Goal: Task Accomplishment & Management: Manage account settings

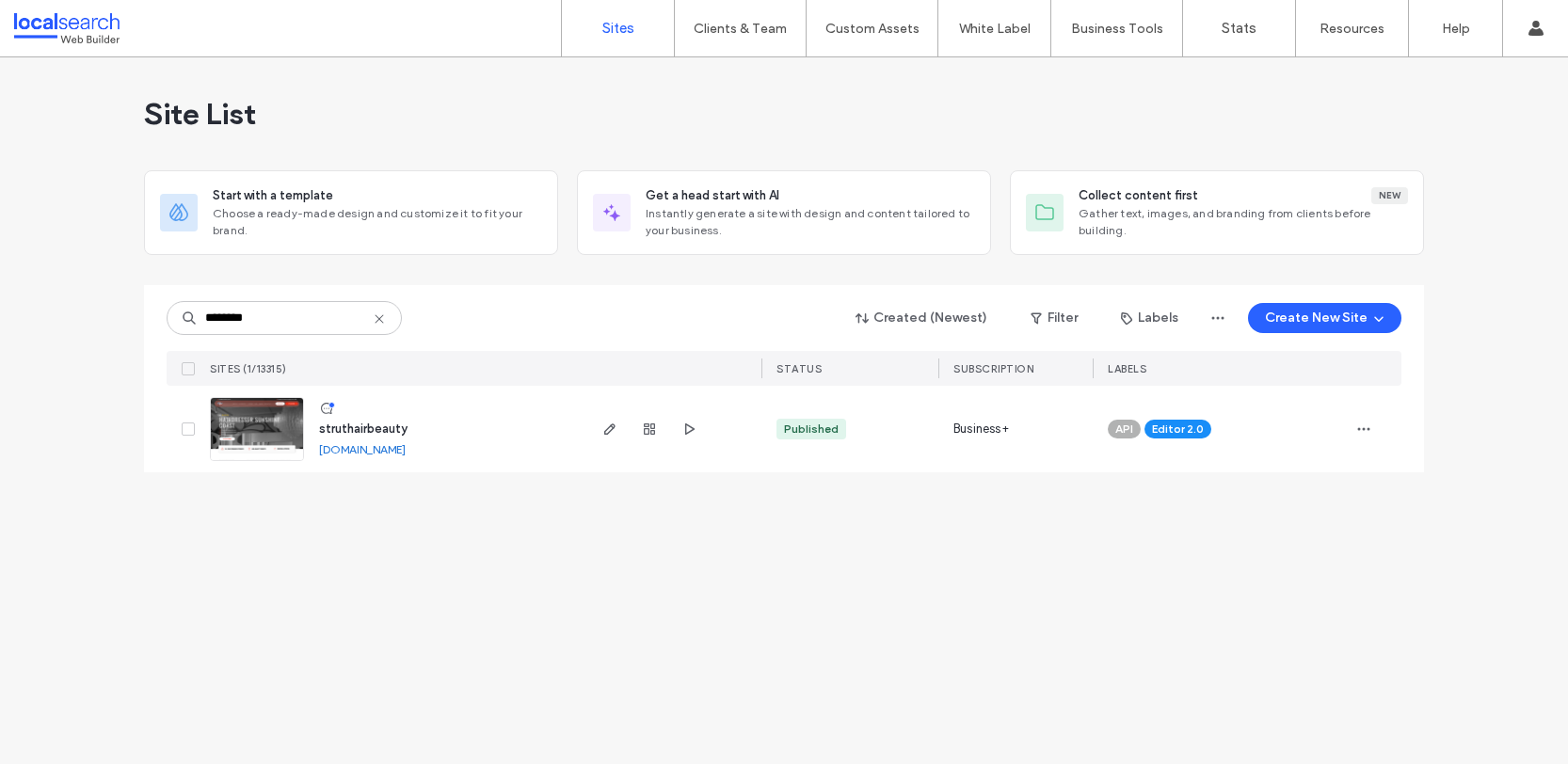
click at [251, 435] on img at bounding box center [257, 461] width 92 height 128
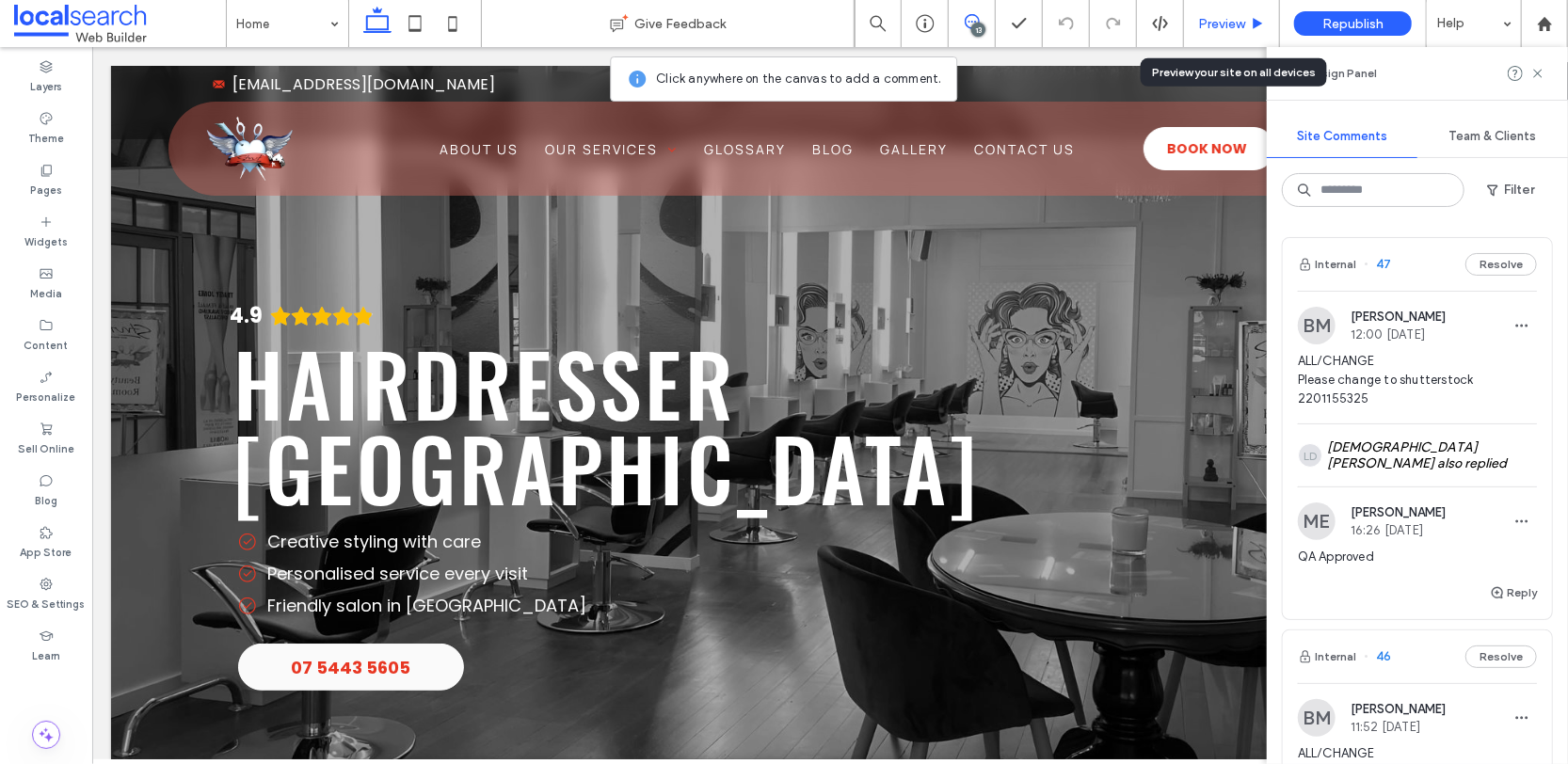
click at [1212, 21] on span "Preview" at bounding box center [1221, 24] width 47 height 16
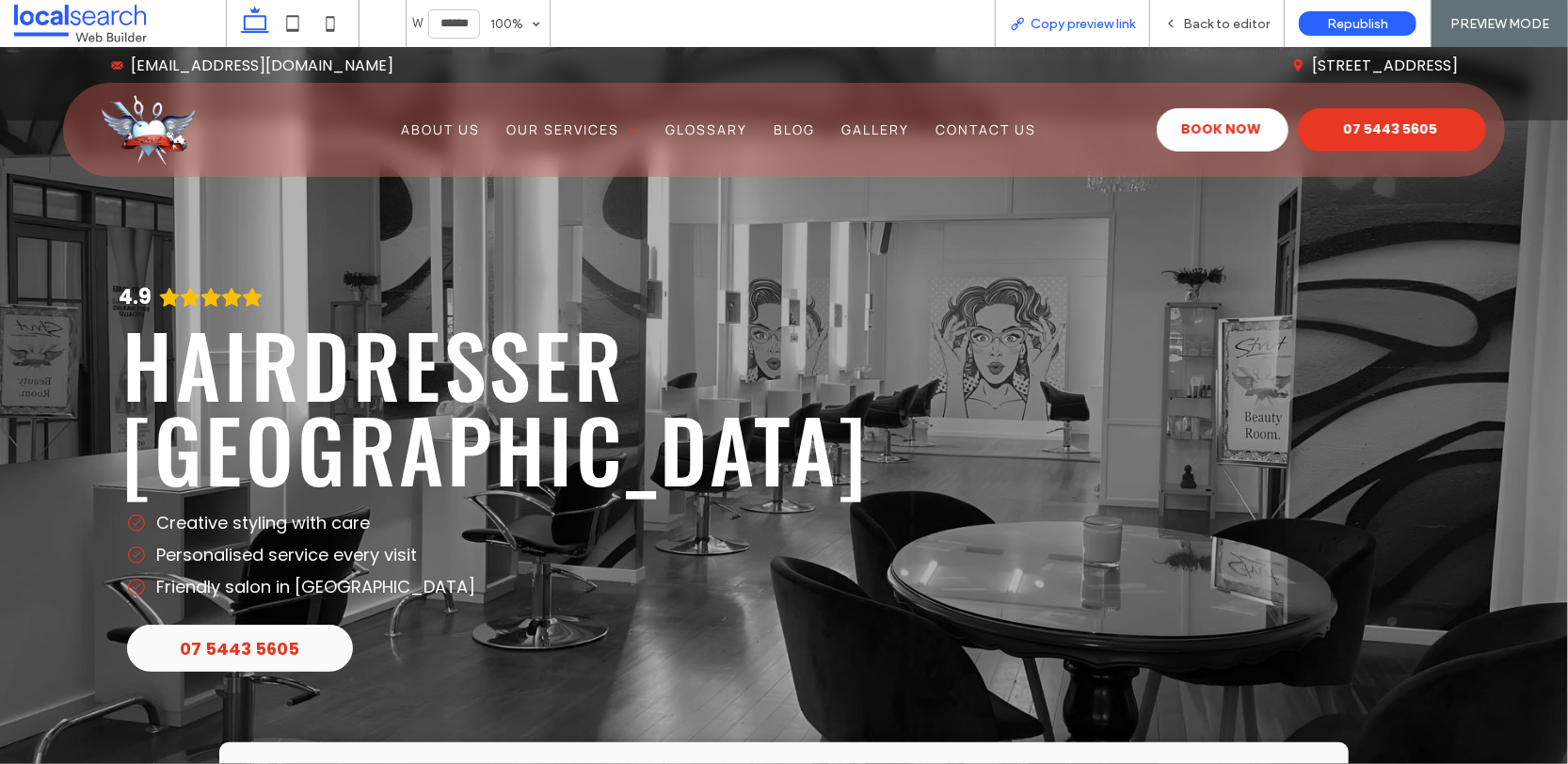
click at [1068, 32] on div "Copy preview link" at bounding box center [1073, 23] width 156 height 47
click at [1066, 24] on span "Copy preview link" at bounding box center [1083, 24] width 105 height 16
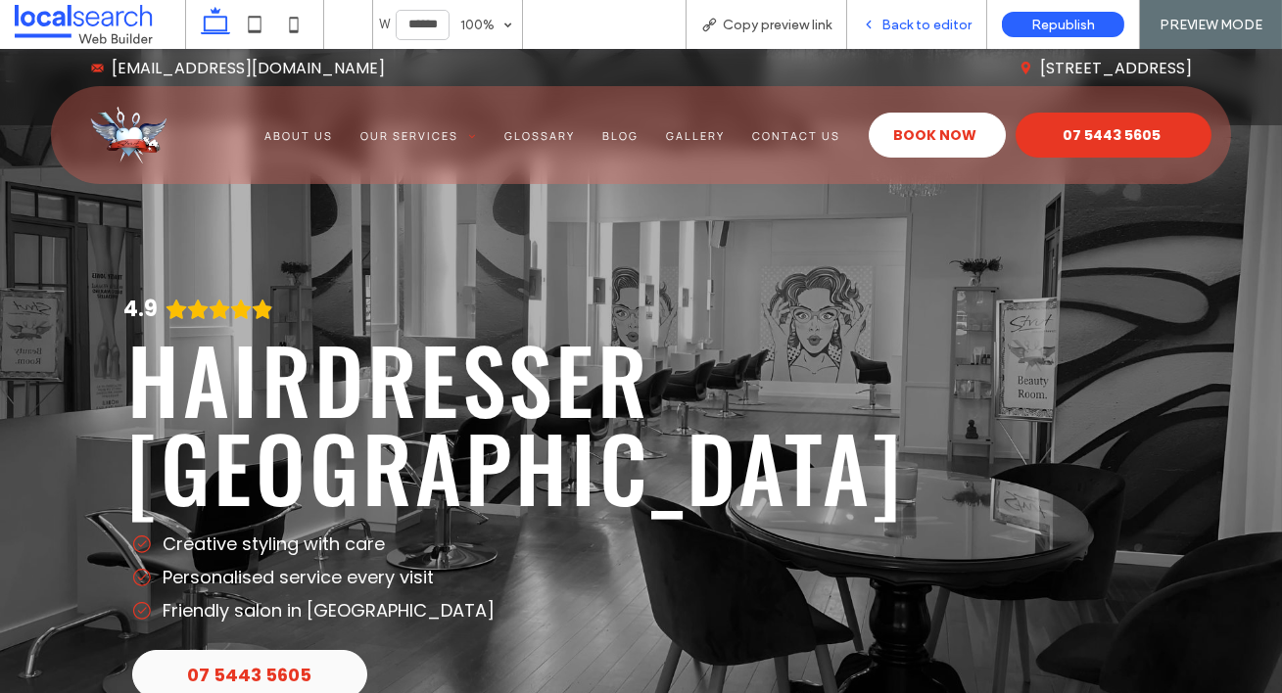
click at [950, 36] on div "Back to editor" at bounding box center [917, 24] width 140 height 49
click at [922, 27] on span "Back to editor" at bounding box center [926, 25] width 90 height 17
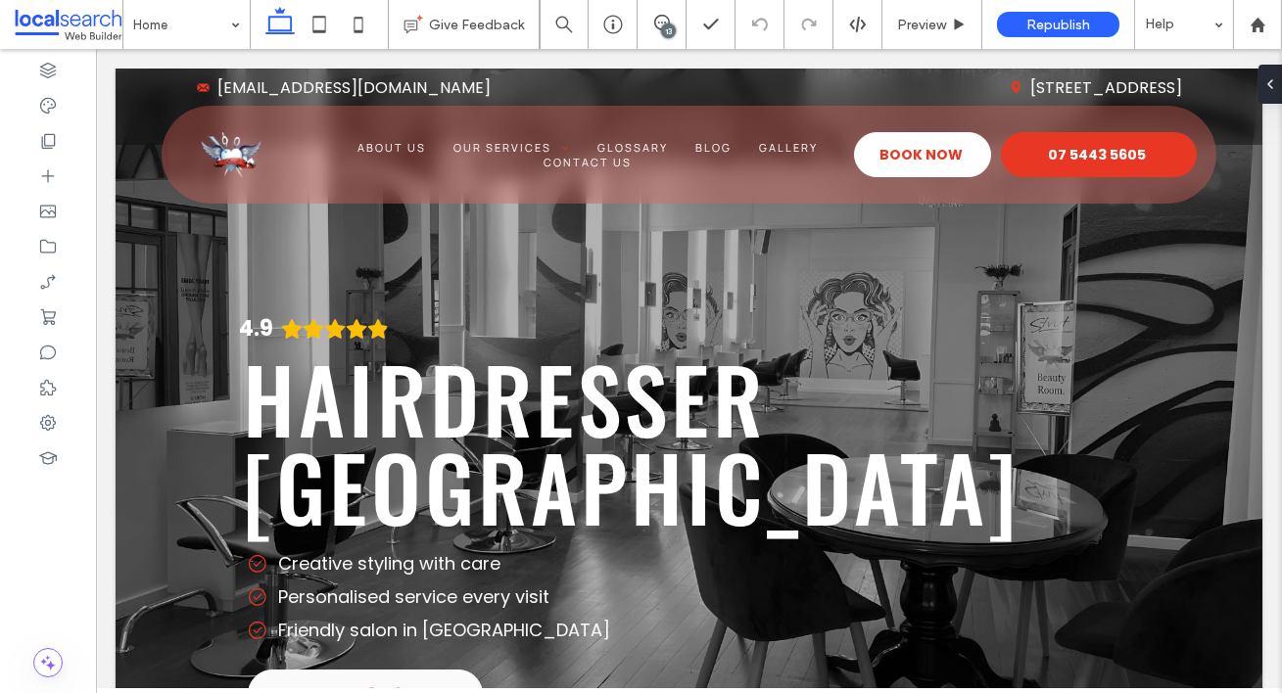
click at [670, 27] on div "13" at bounding box center [668, 30] width 15 height 15
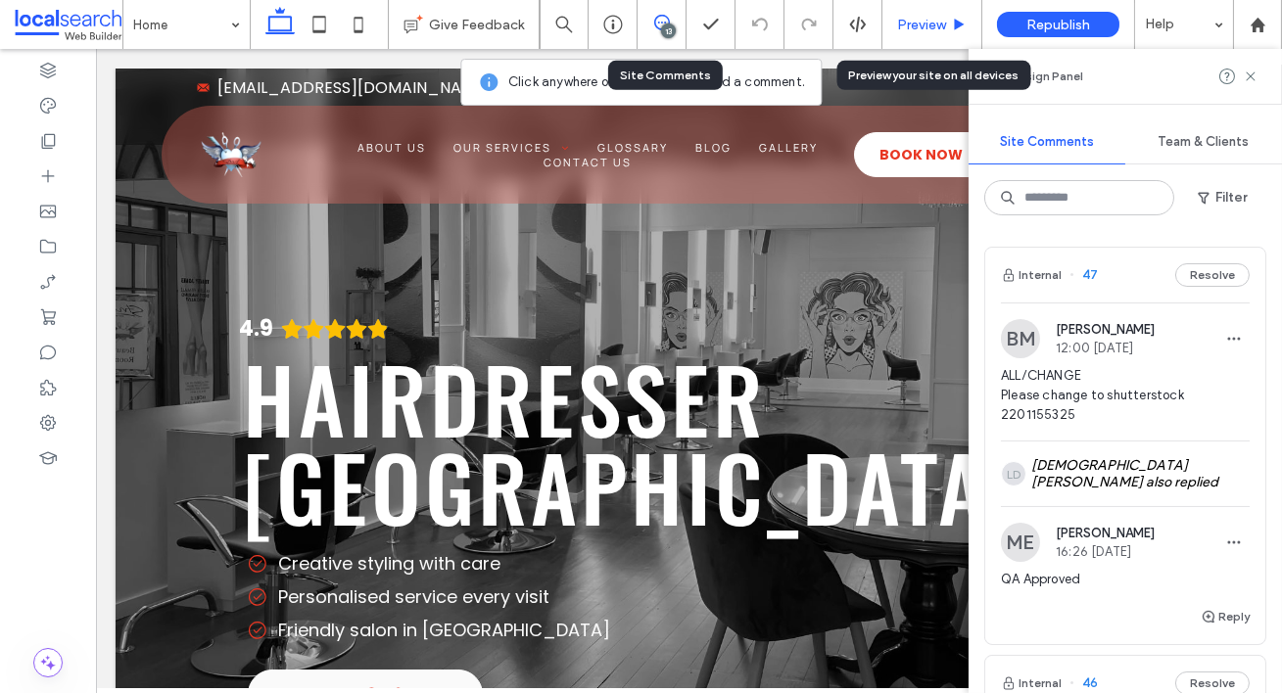
click at [904, 29] on span "Preview" at bounding box center [921, 25] width 49 height 17
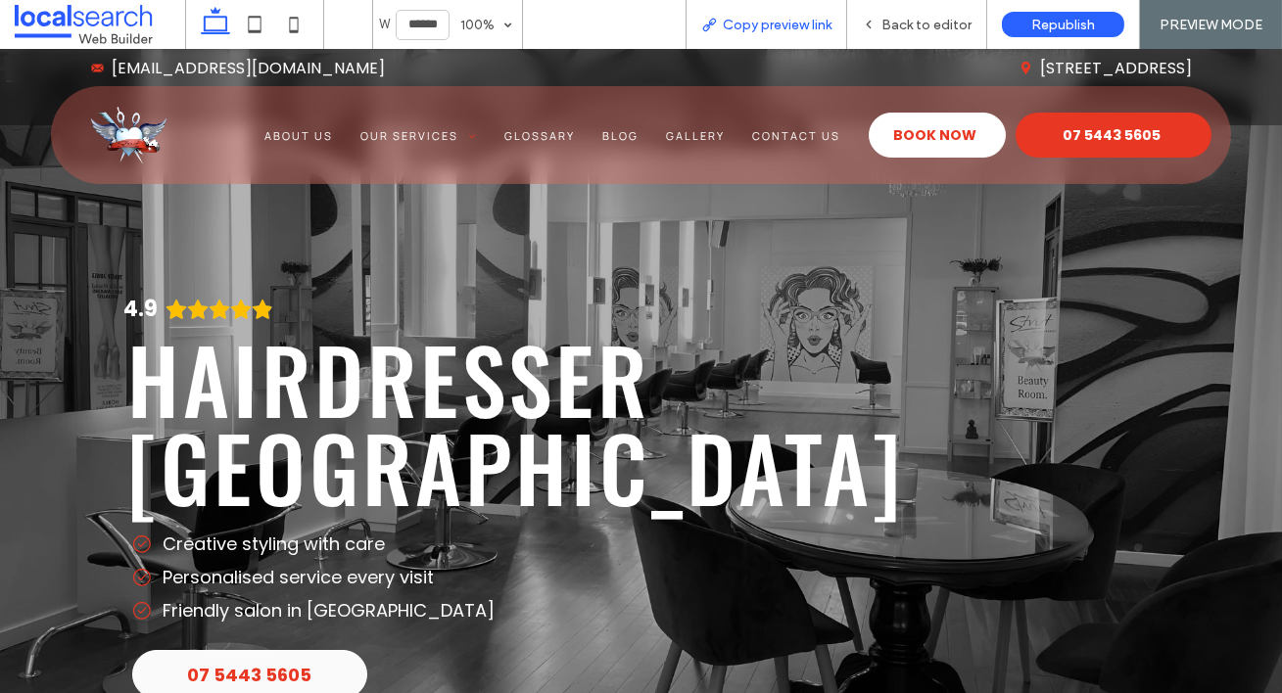
click at [778, 31] on span "Copy preview link" at bounding box center [777, 25] width 109 height 17
click at [910, 22] on span "Back to editor" at bounding box center [926, 25] width 90 height 17
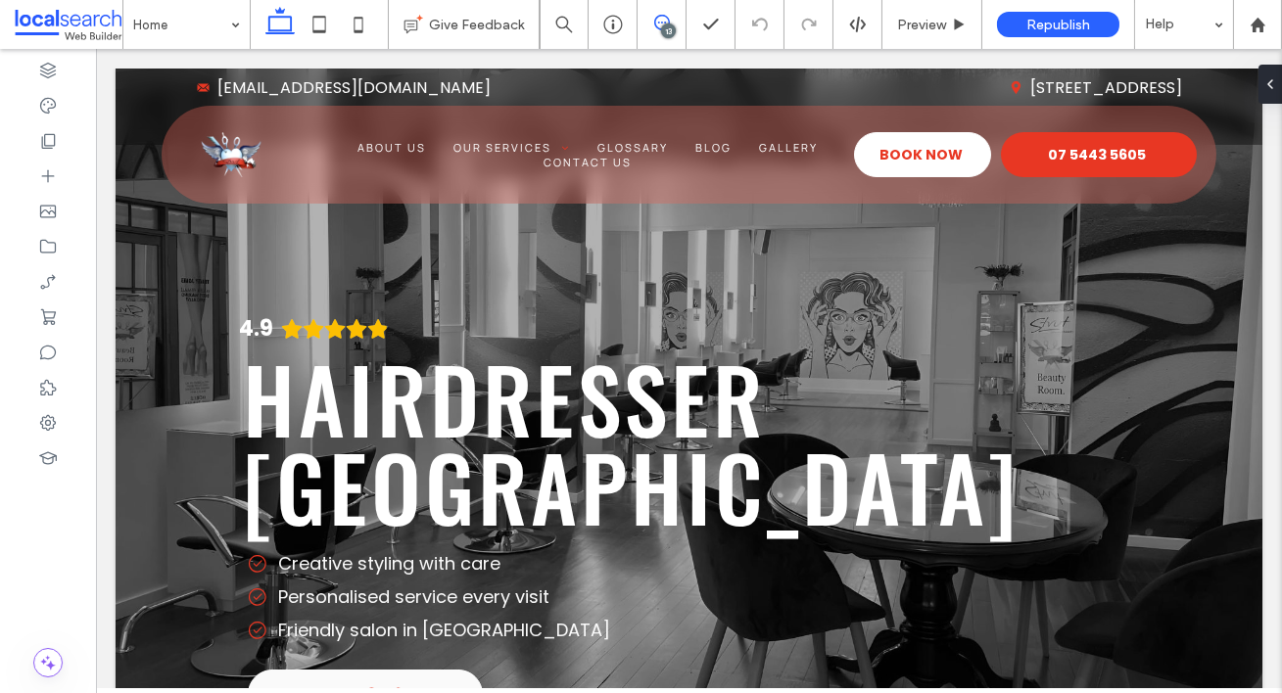
click at [676, 27] on span at bounding box center [661, 23] width 48 height 16
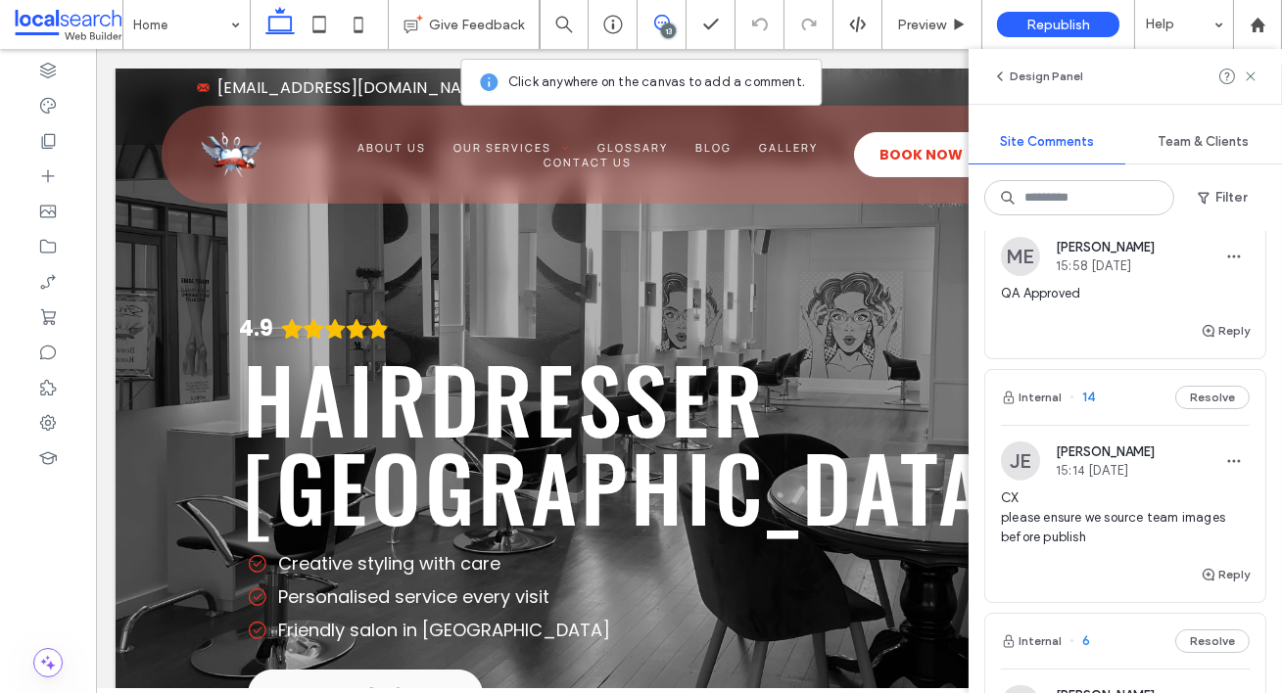
scroll to position [4582, 0]
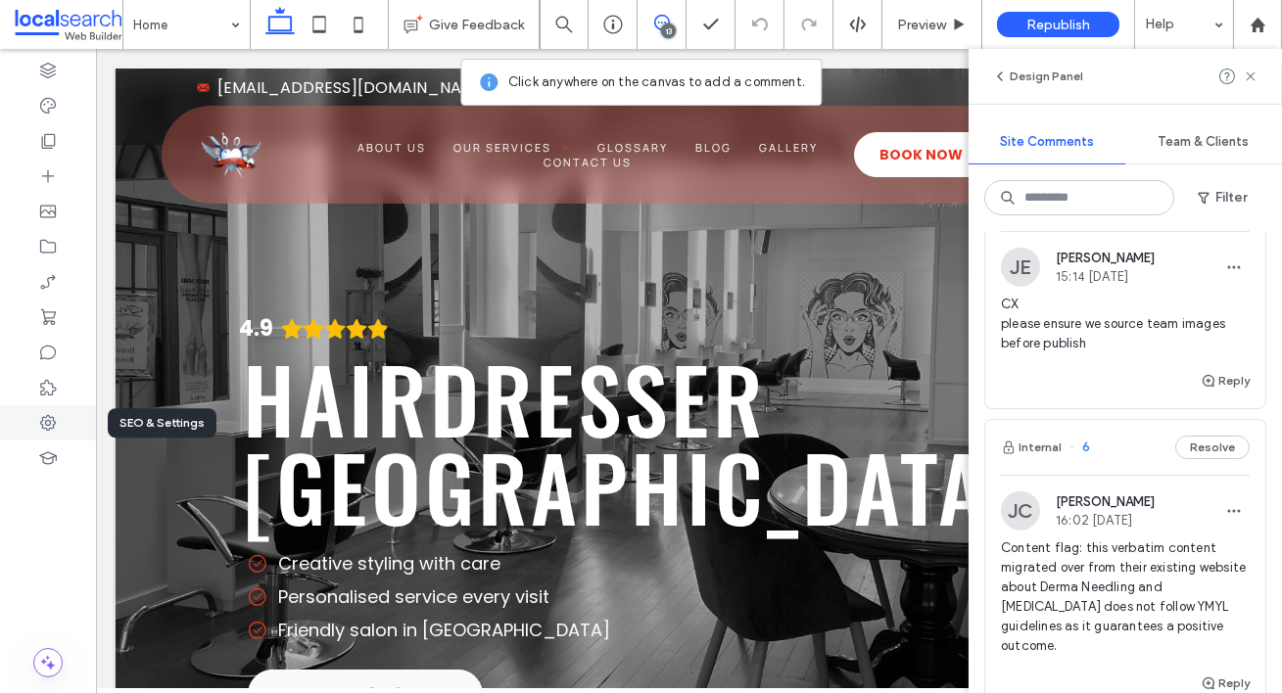
click at [51, 428] on use at bounding box center [48, 423] width 16 height 16
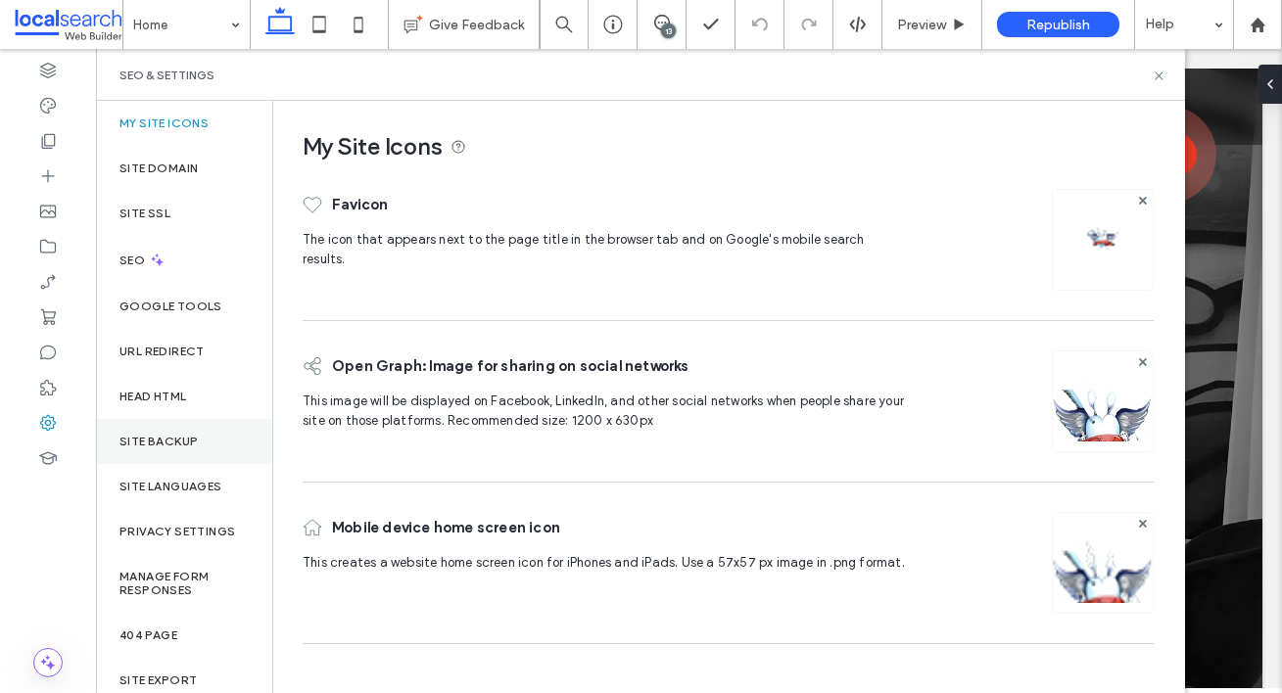
click at [178, 444] on label "Site Backup" at bounding box center [158, 442] width 78 height 14
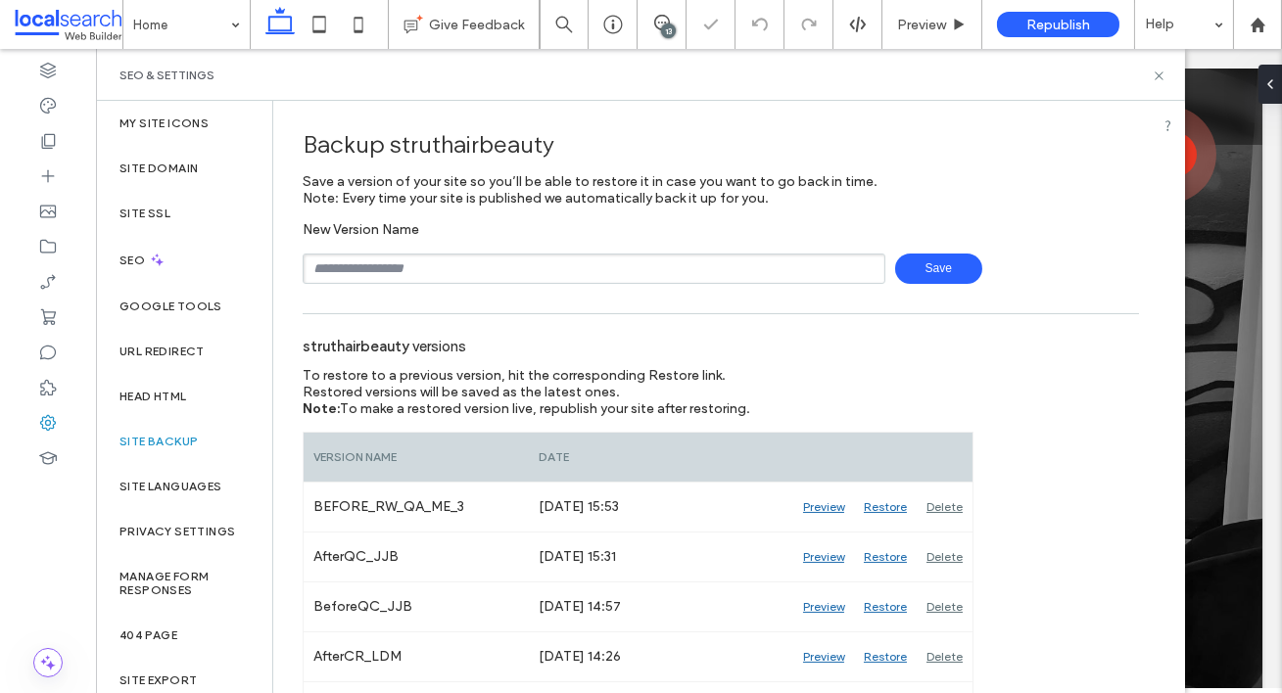
click at [350, 265] on input "text" at bounding box center [594, 269] width 583 height 30
type input "**********"
click at [902, 259] on span "Save" at bounding box center [938, 269] width 87 height 30
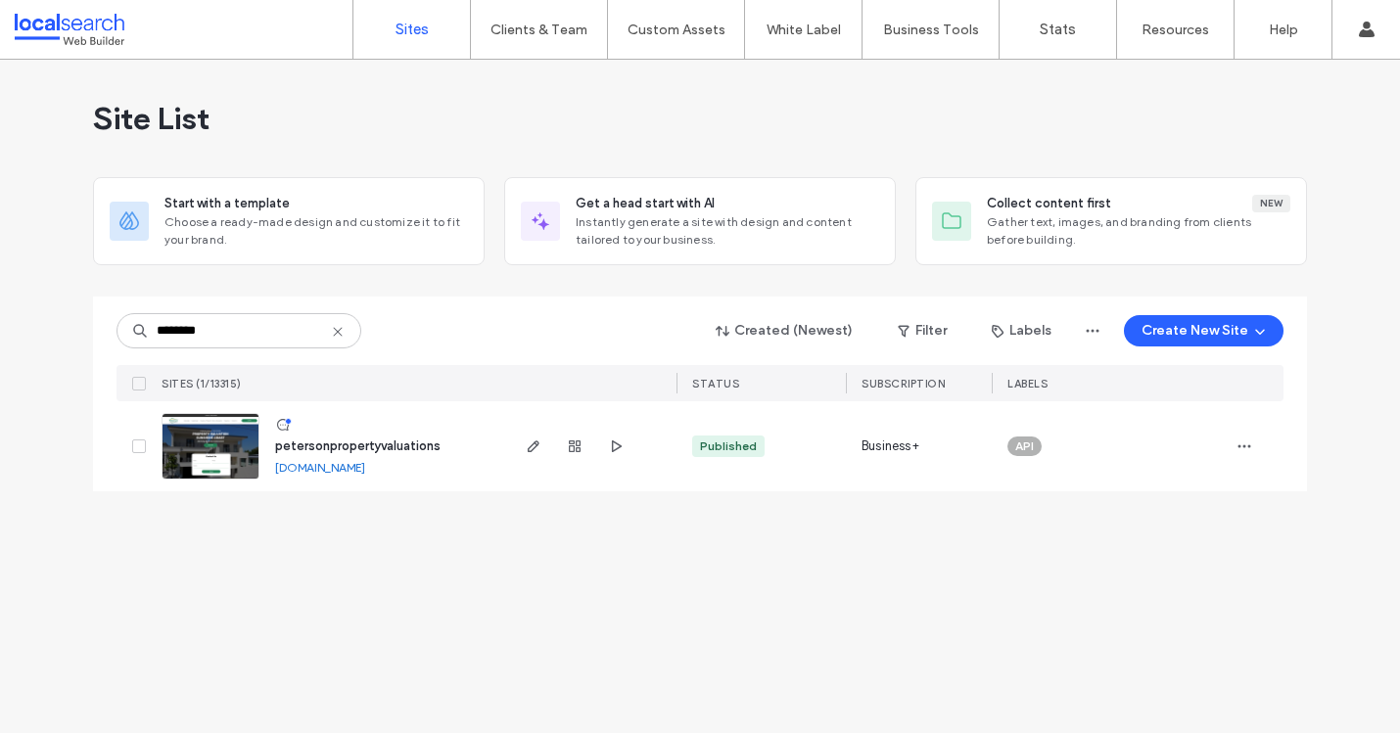
click at [206, 429] on img at bounding box center [211, 480] width 96 height 133
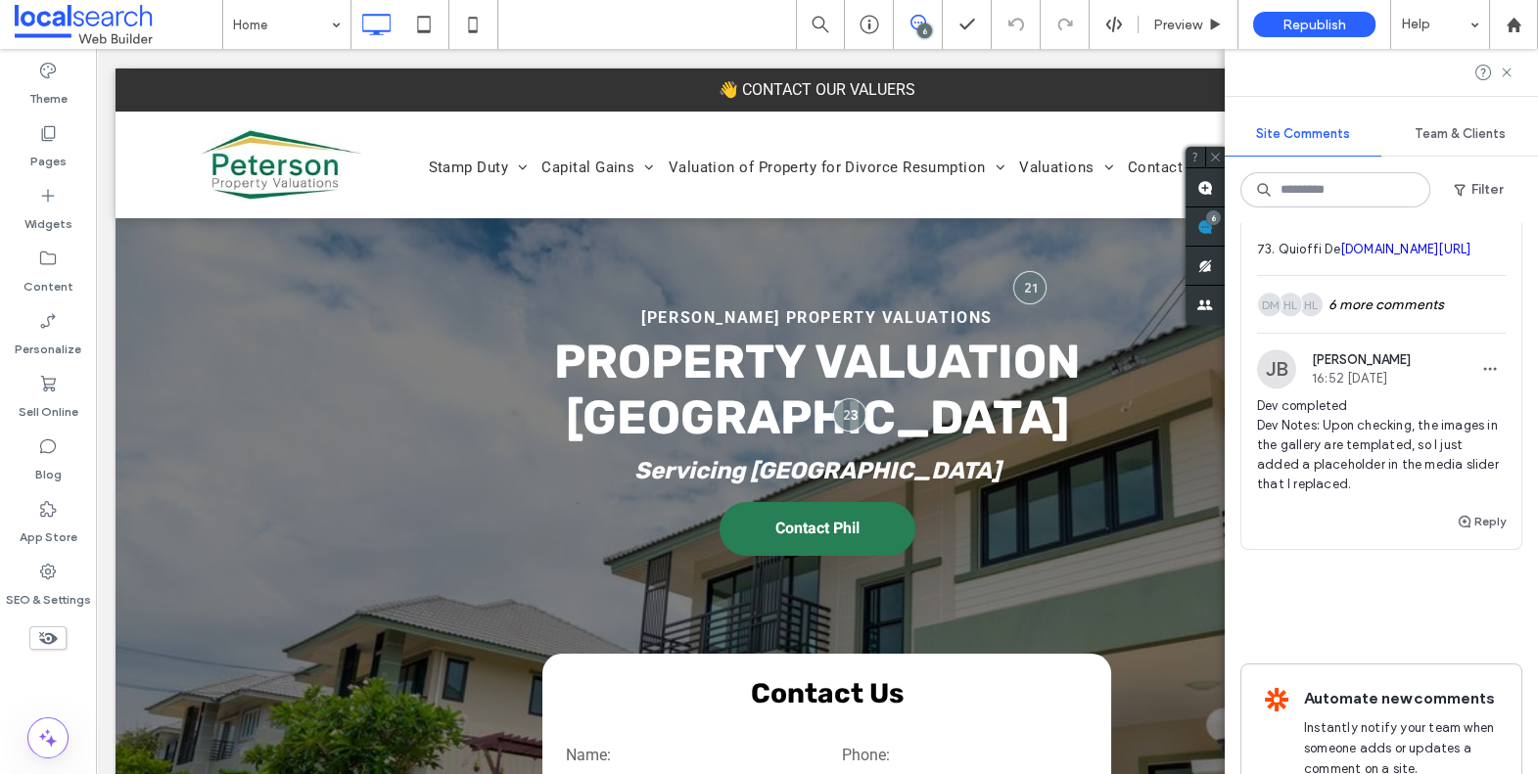
scroll to position [3722, 0]
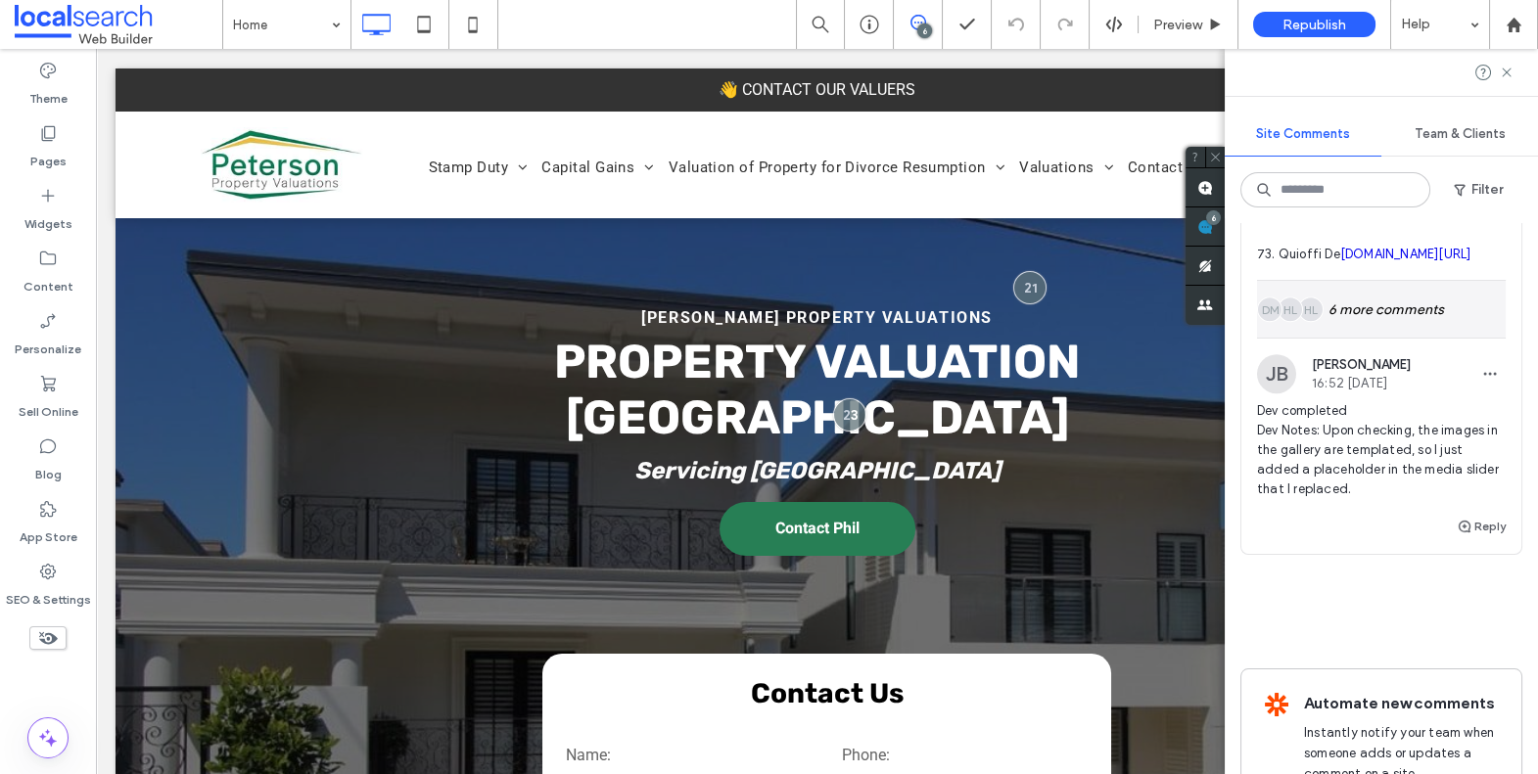
click at [1391, 338] on div "HL HL DM 6 more comments" at bounding box center [1381, 309] width 249 height 57
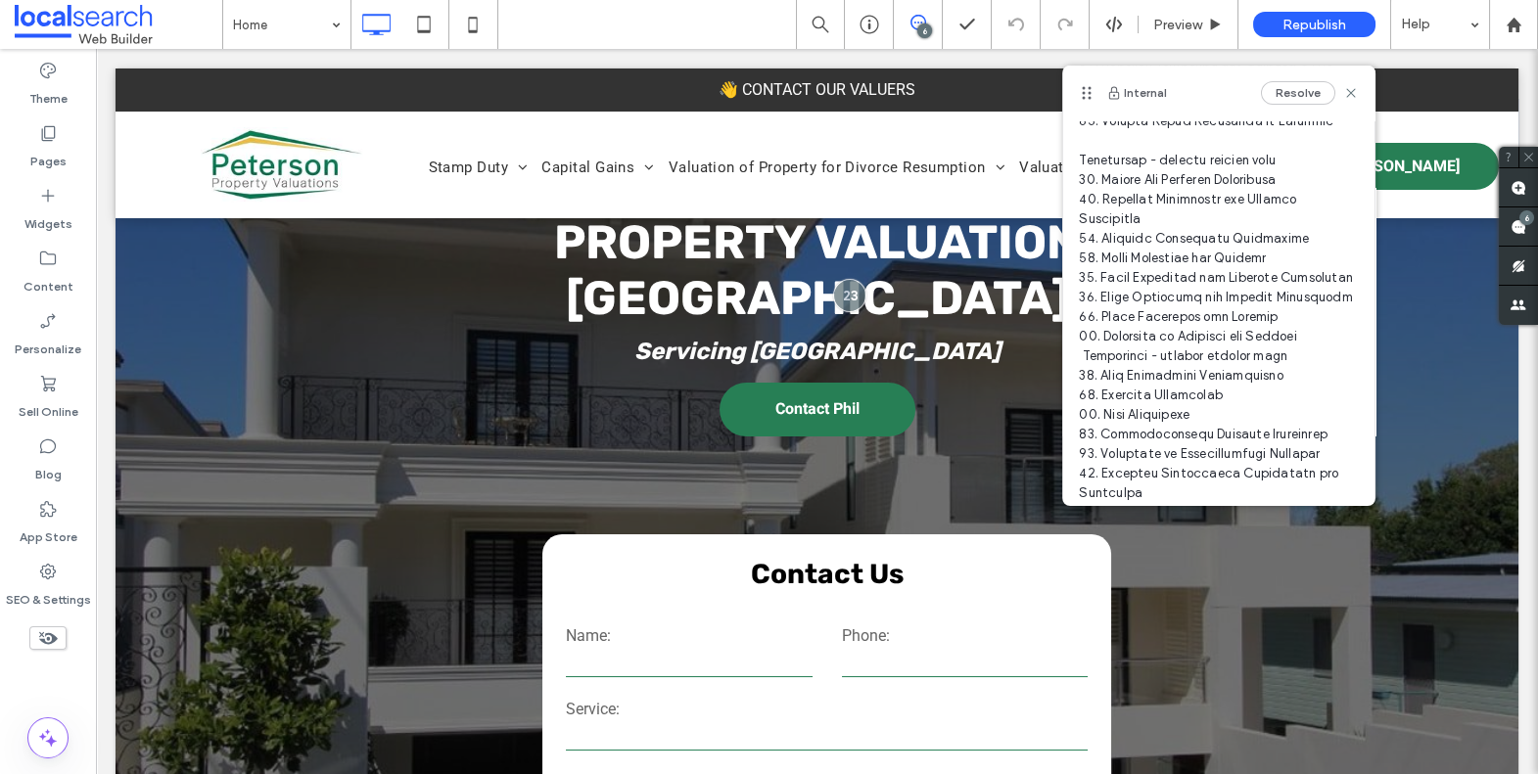
scroll to position [1028, 0]
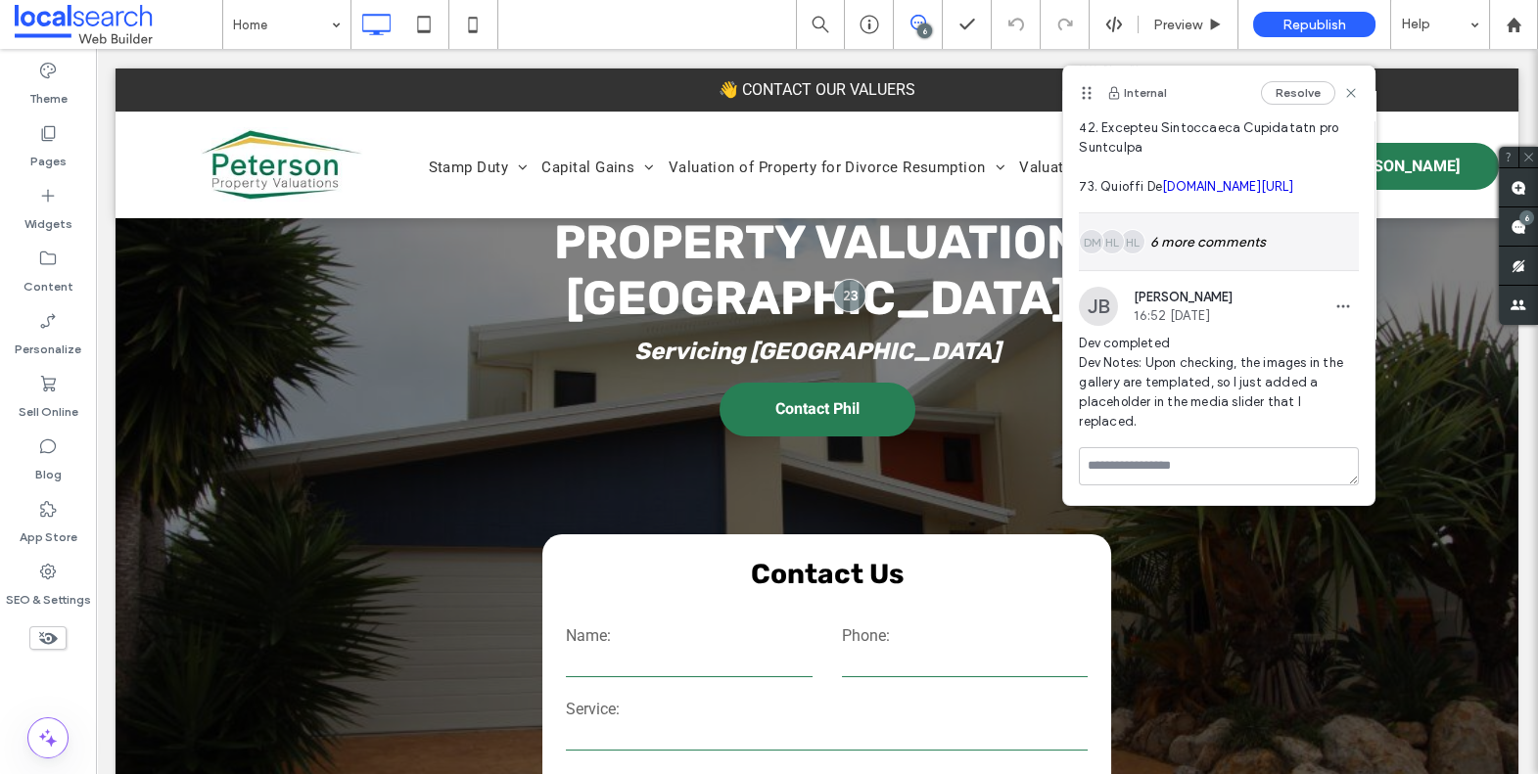
click at [1218, 236] on div "HL HL DM 6 more comments" at bounding box center [1219, 241] width 280 height 57
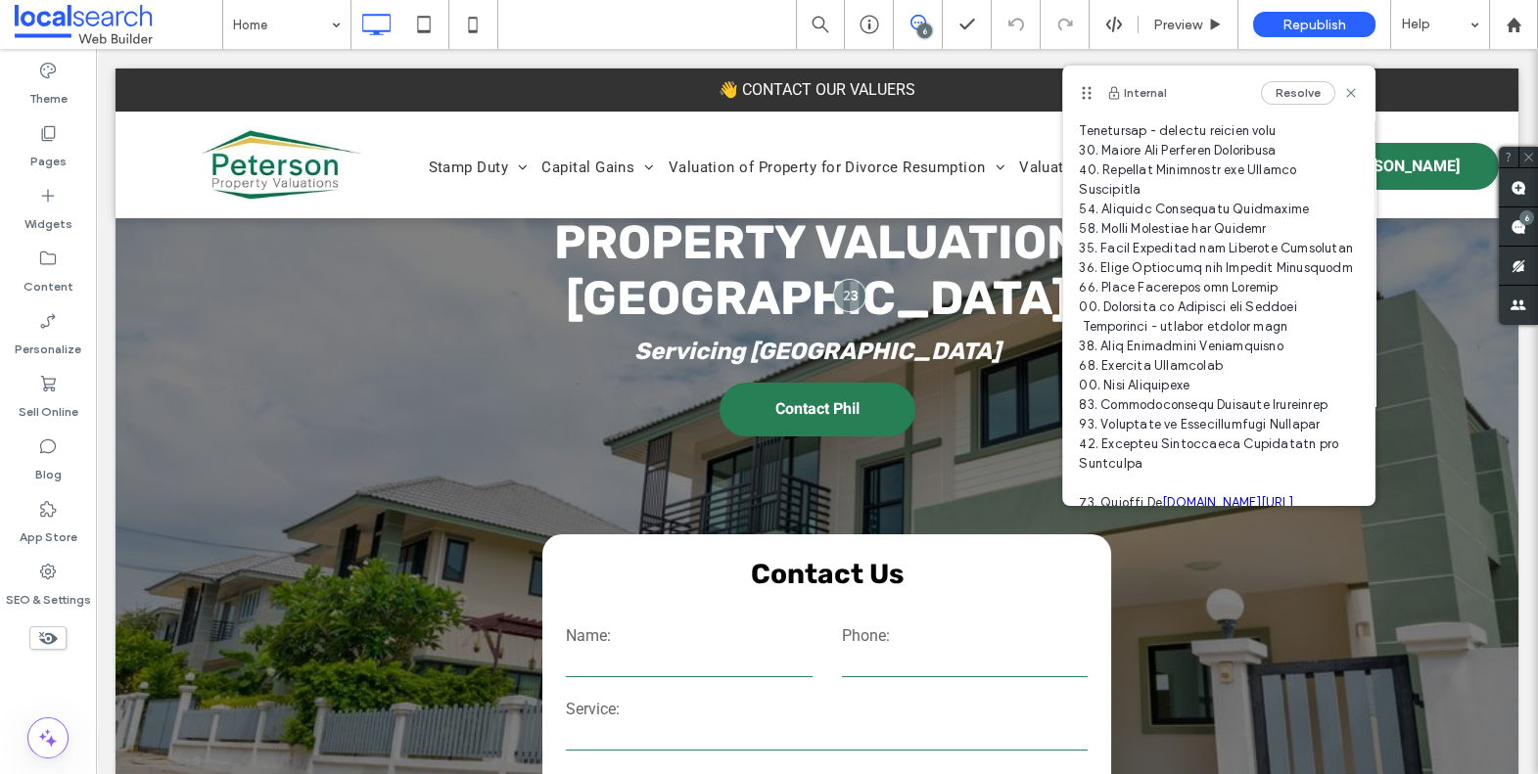
scroll to position [0, 0]
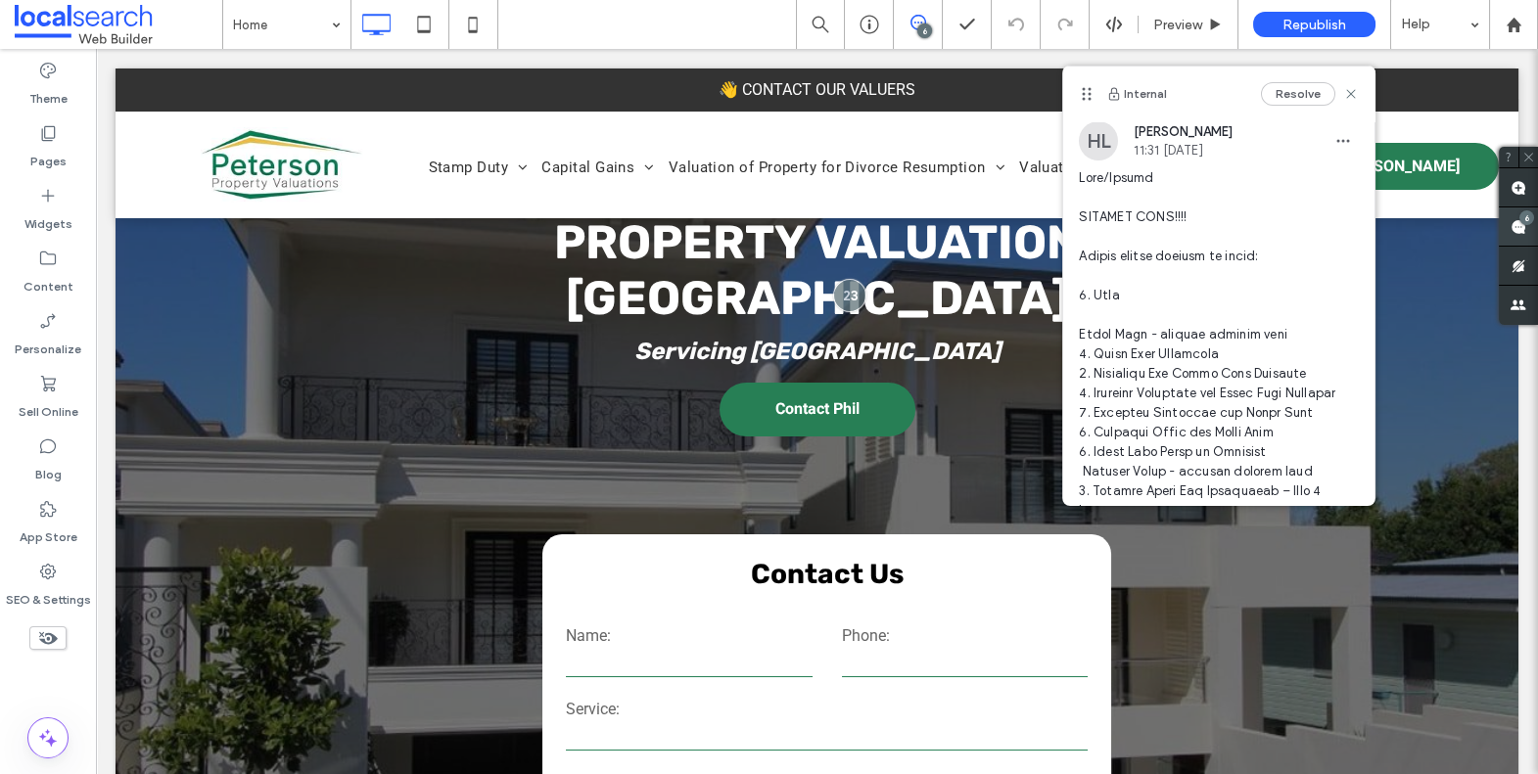
click at [1519, 224] on div "6" at bounding box center [1518, 227] width 39 height 39
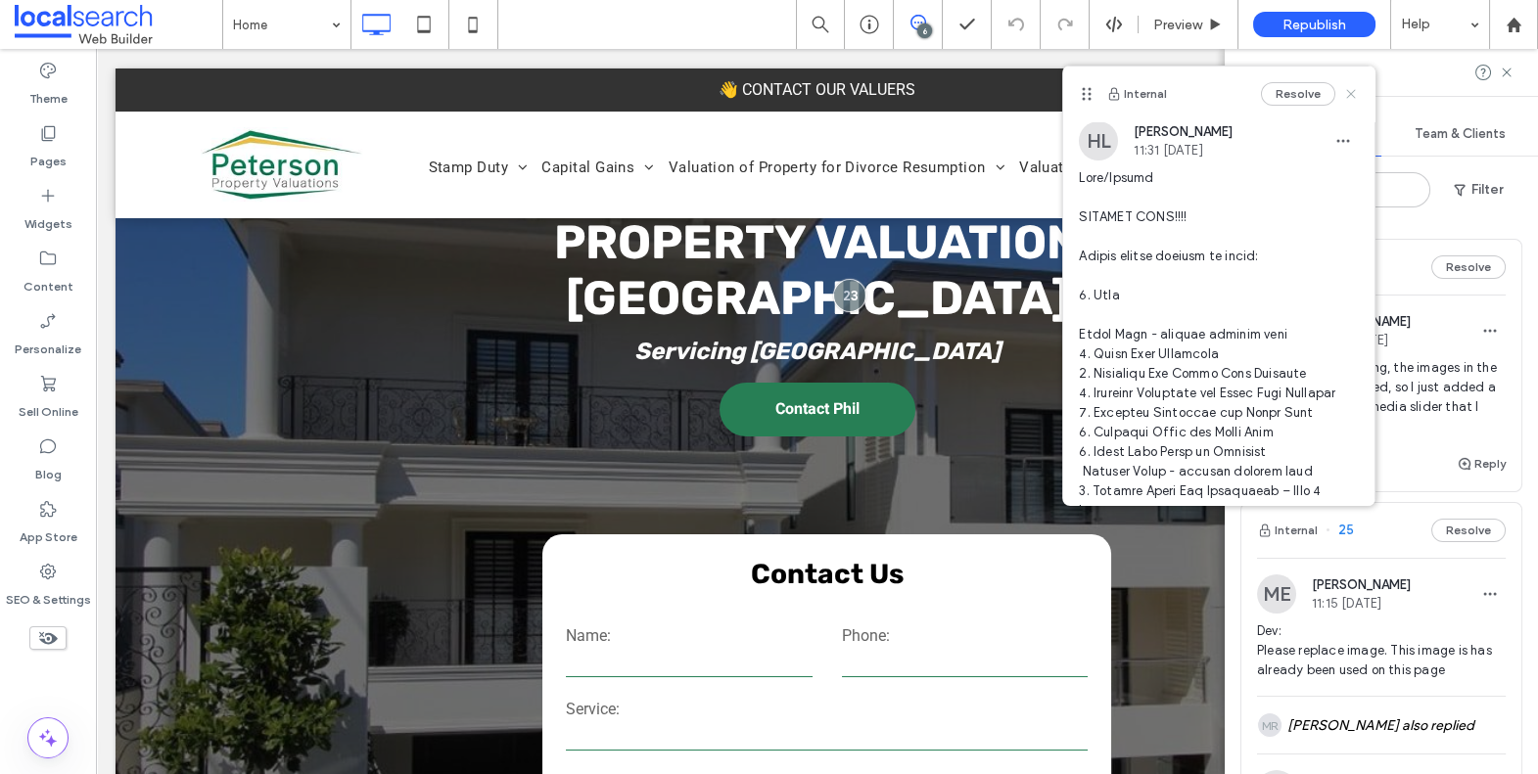
click at [1347, 95] on use at bounding box center [1351, 93] width 9 height 9
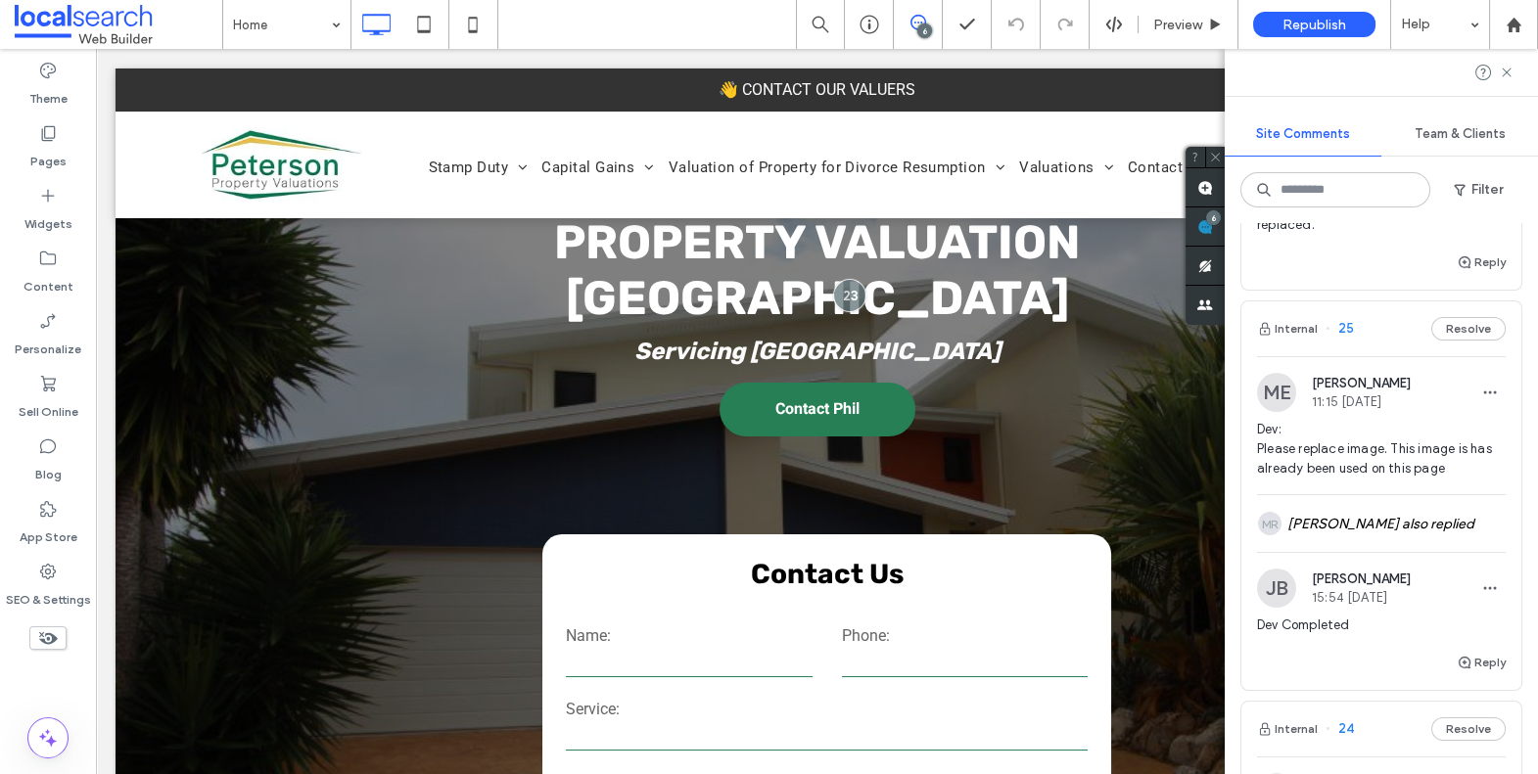
scroll to position [209, 0]
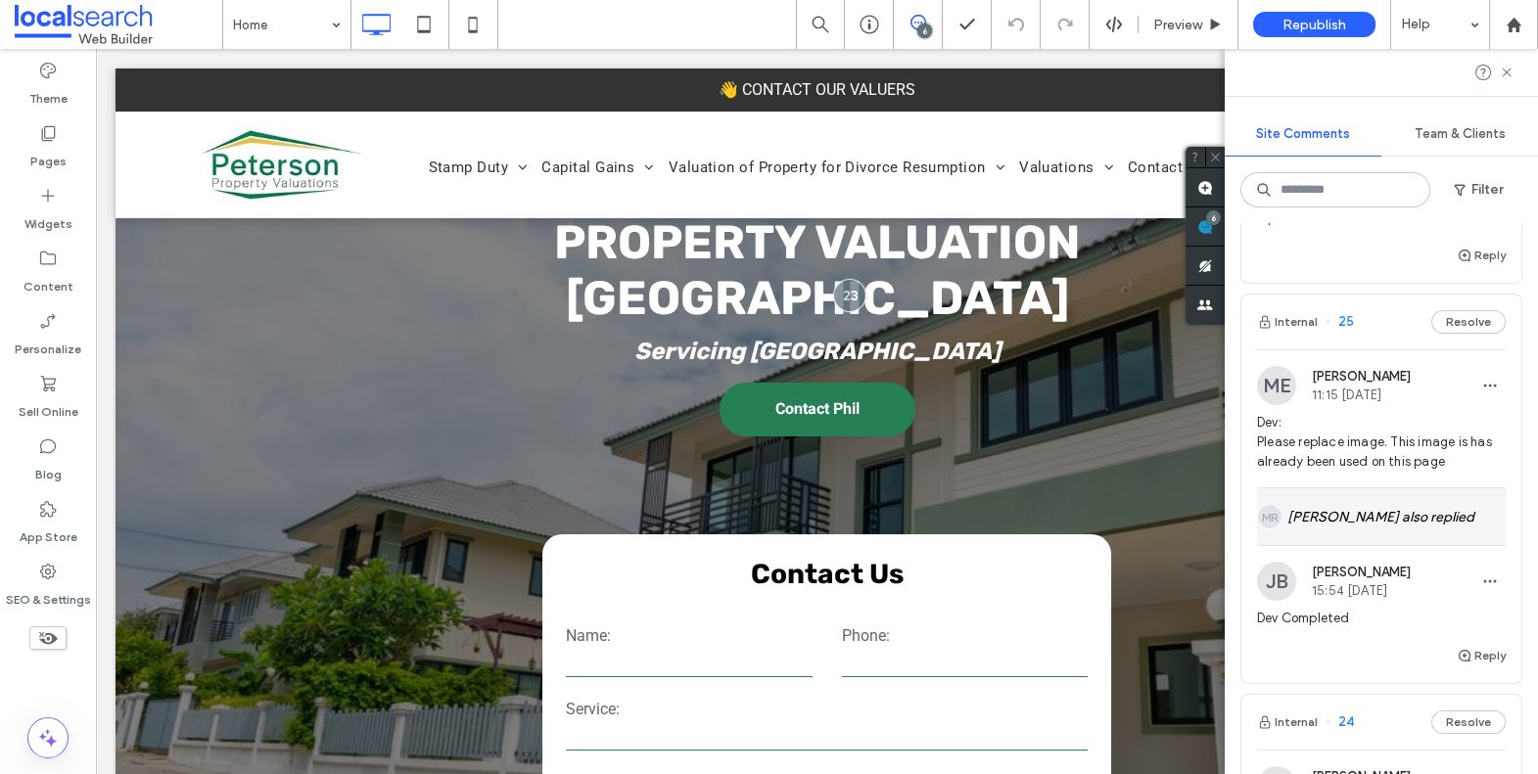
click at [1429, 504] on div "MR Matthew Ranford also replied" at bounding box center [1381, 517] width 249 height 57
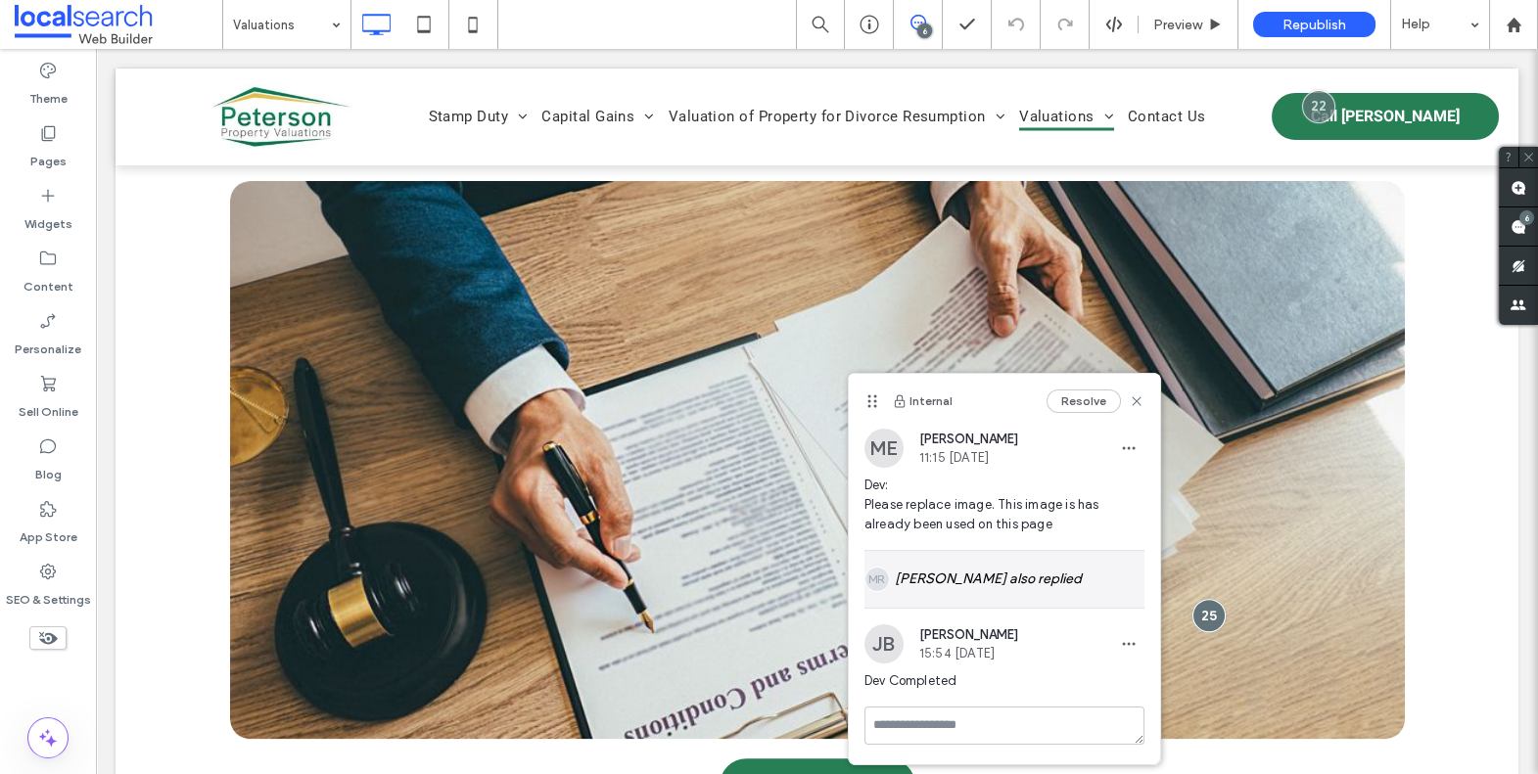
click at [1048, 578] on div "MR Matthew Ranford also replied" at bounding box center [1004, 579] width 280 height 57
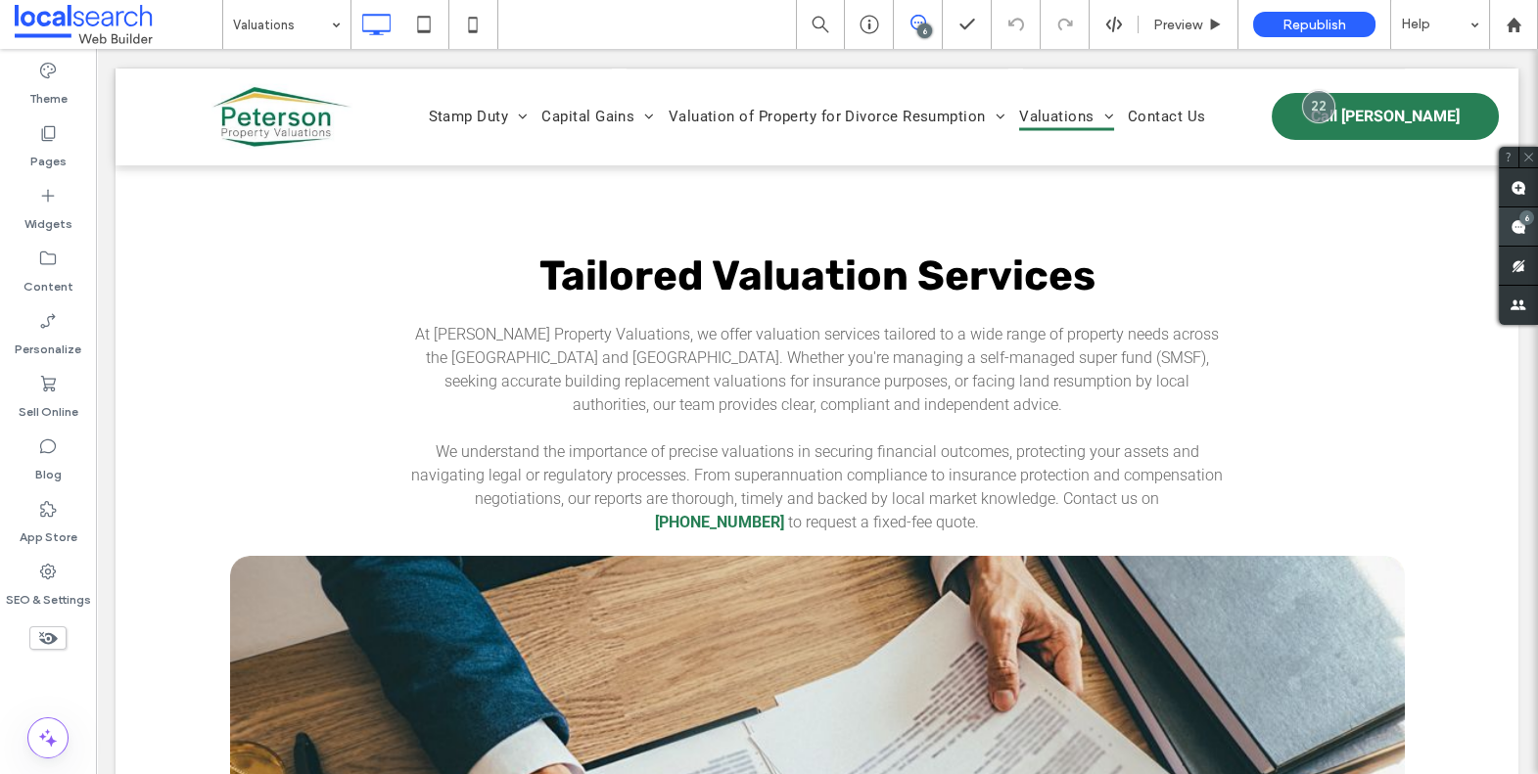
scroll to position [1437, 0]
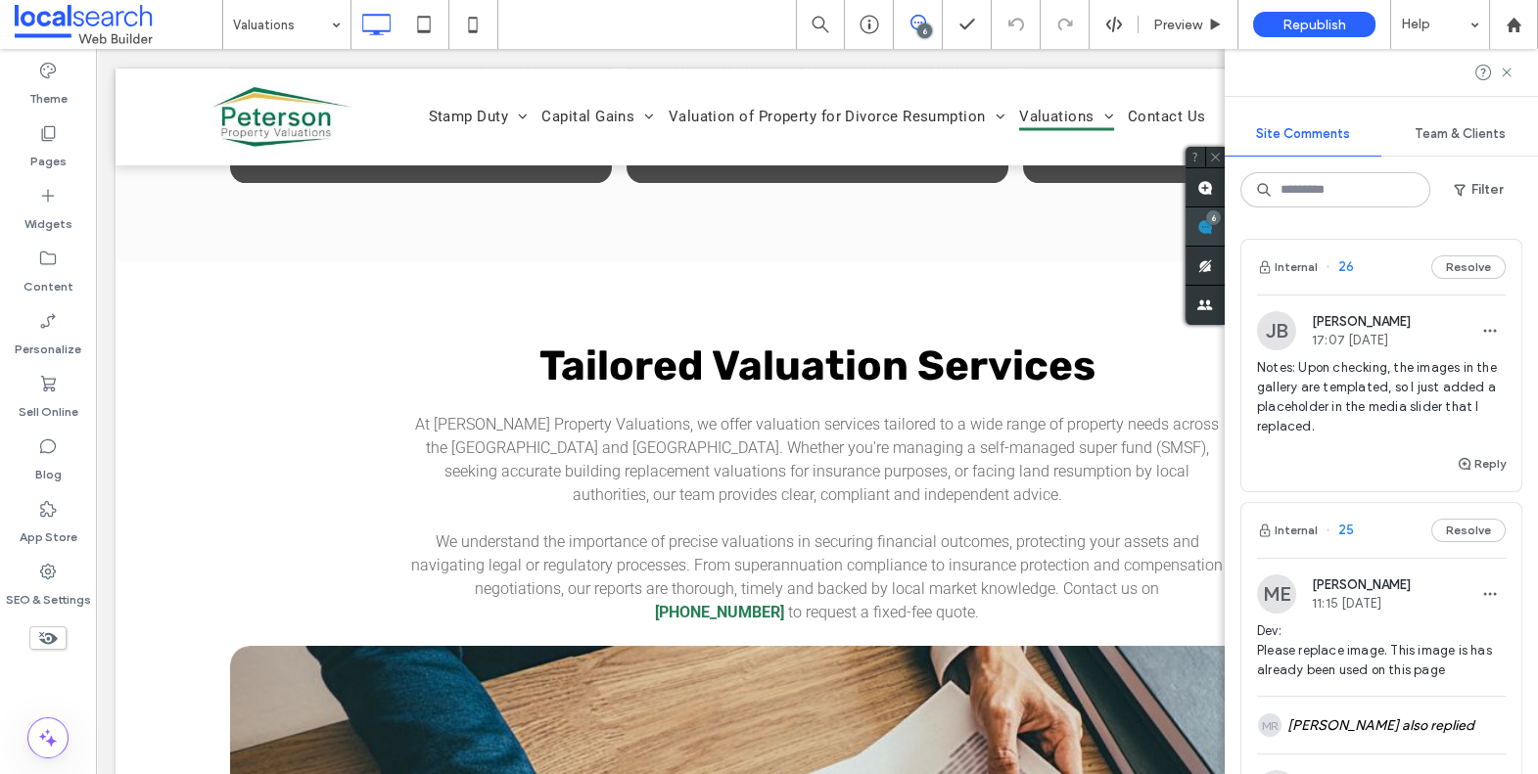
drag, startPoint x: 1526, startPoint y: 220, endPoint x: 1526, endPoint y: 232, distance: 11.7
click at [1221, 220] on div "6" at bounding box center [1213, 217] width 15 height 15
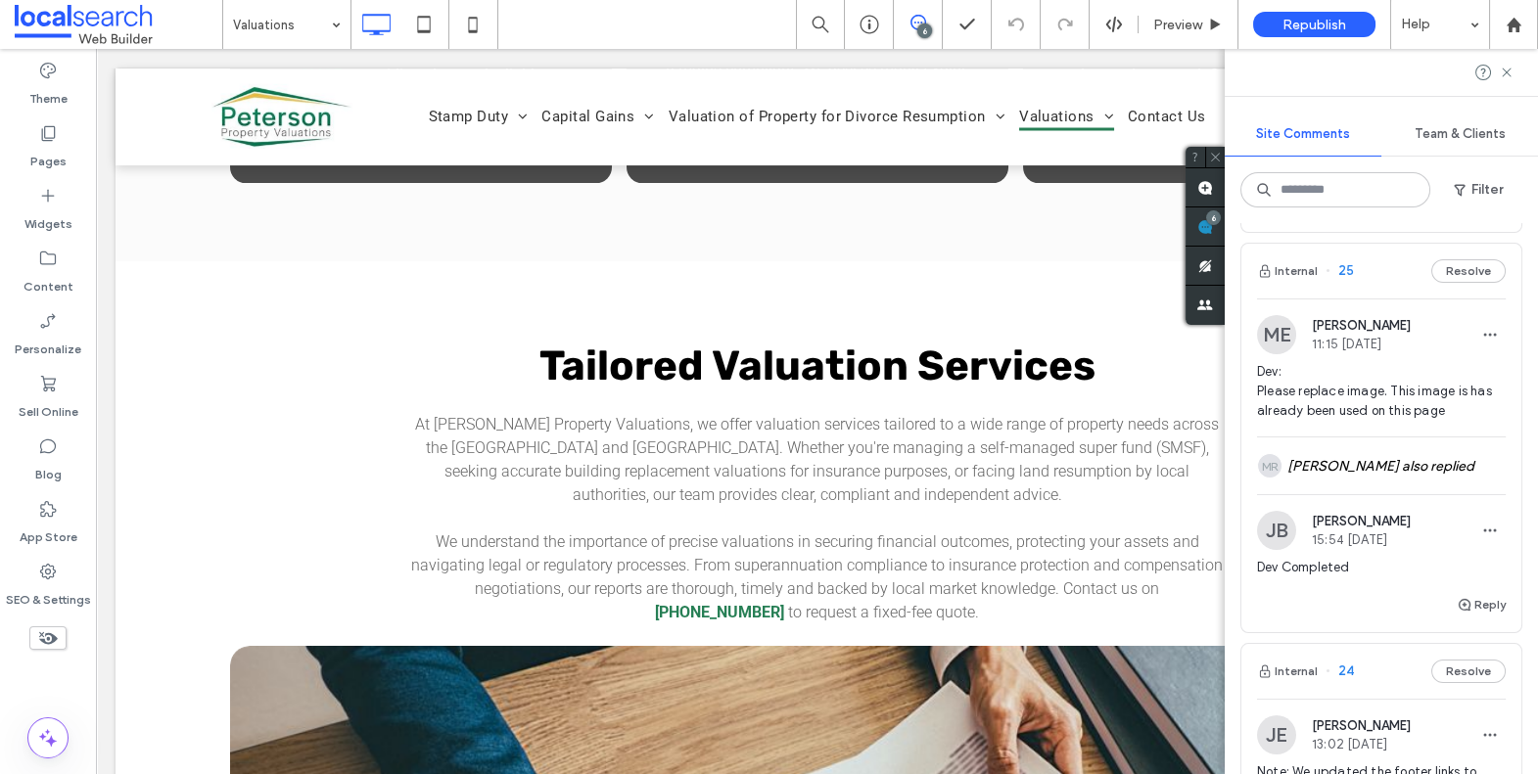
scroll to position [260, 0]
click at [1456, 272] on button "Resolve" at bounding box center [1468, 269] width 74 height 23
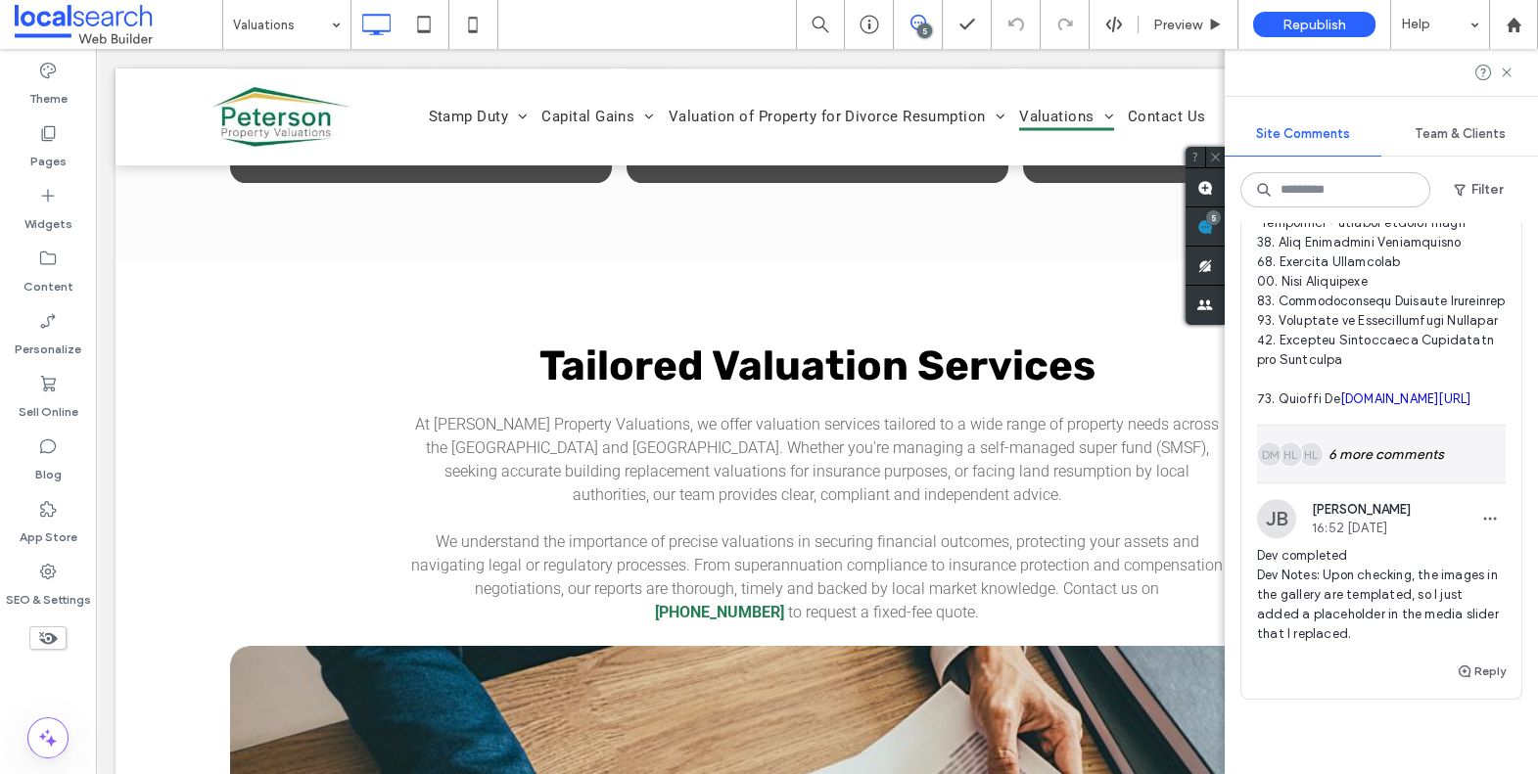
scroll to position [3255, 0]
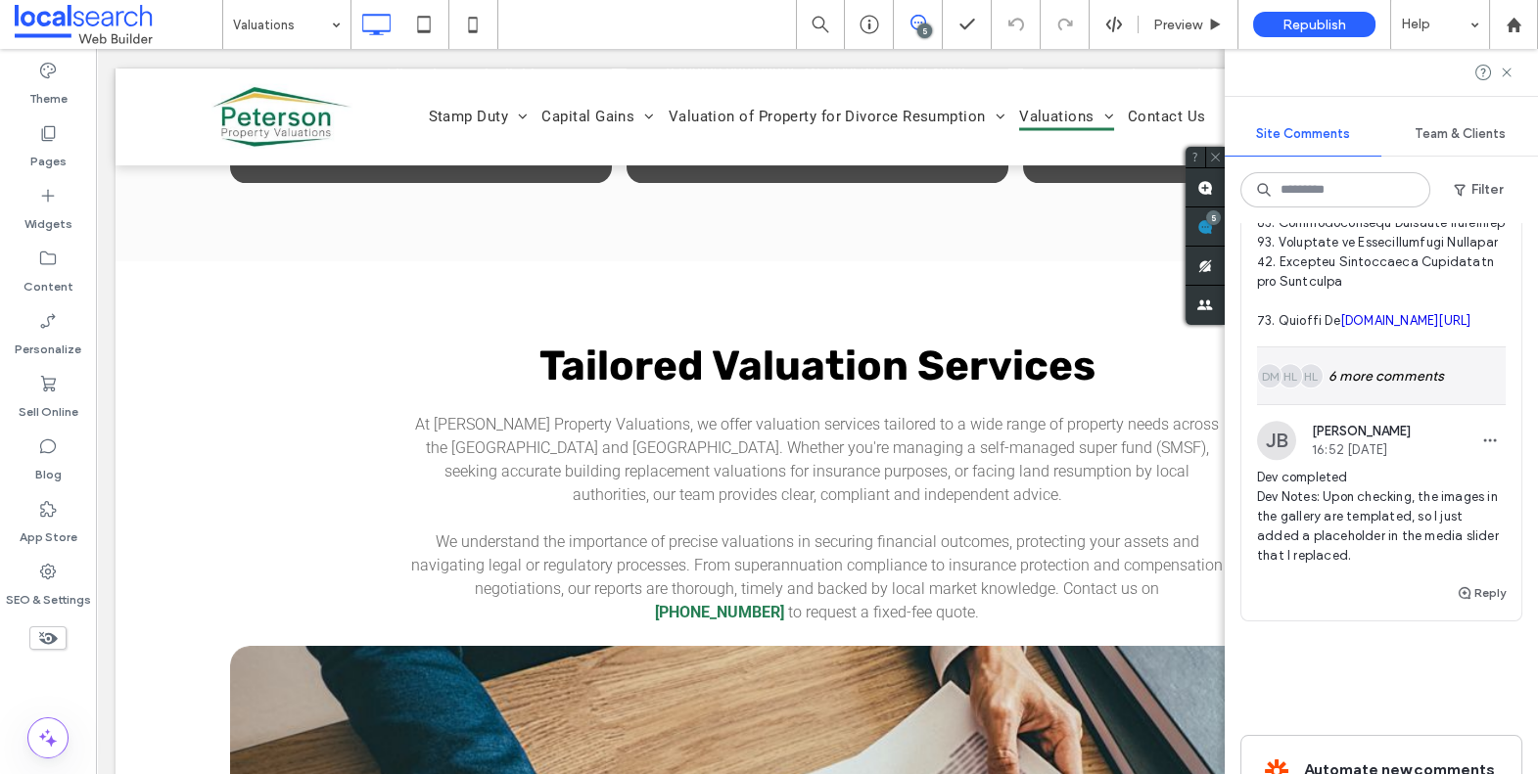
click at [1387, 404] on div "HL HL DM 6 more comments" at bounding box center [1381, 376] width 249 height 57
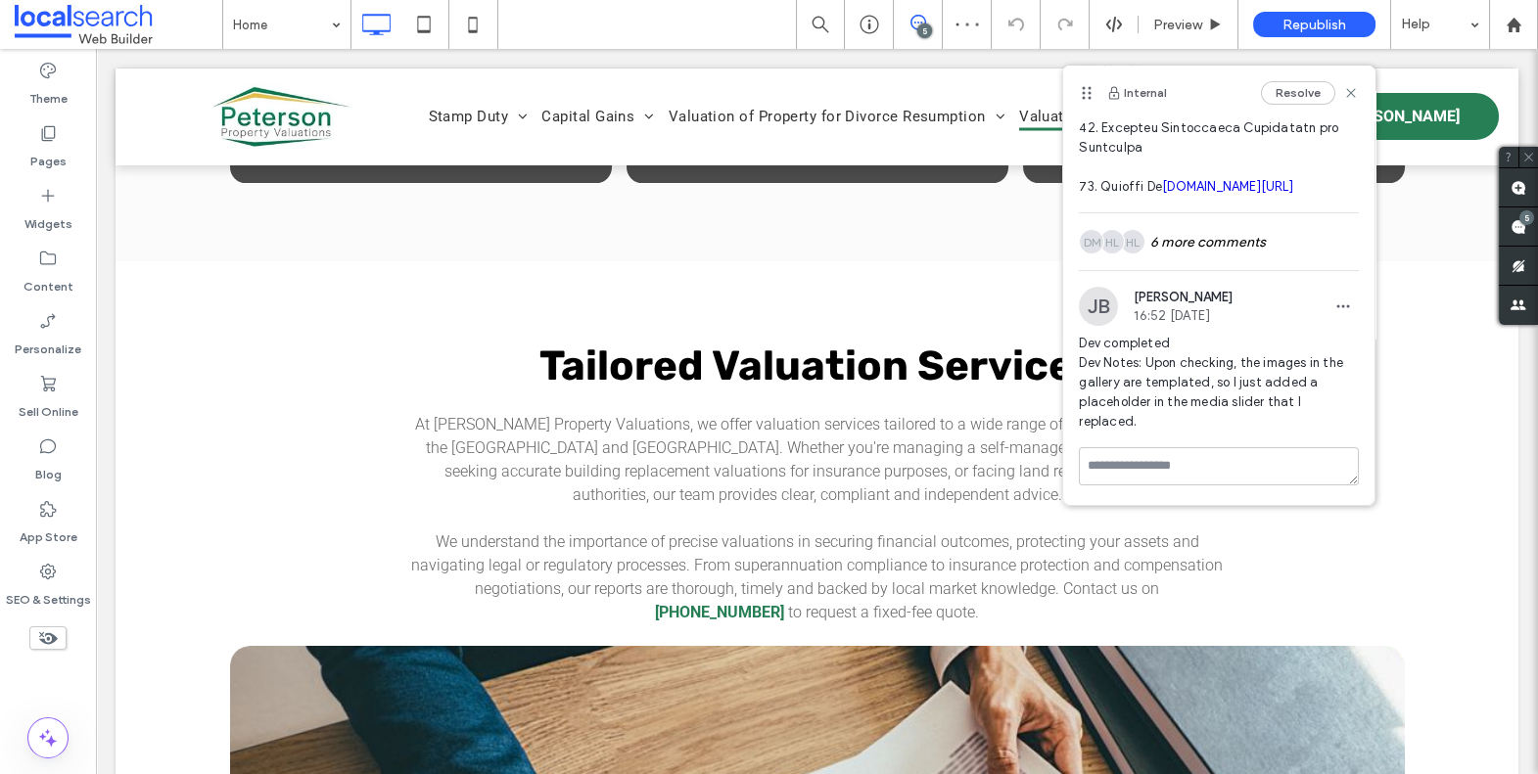
scroll to position [1028, 0]
click at [1244, 245] on div "HL HL DM 6 more comments" at bounding box center [1219, 241] width 280 height 57
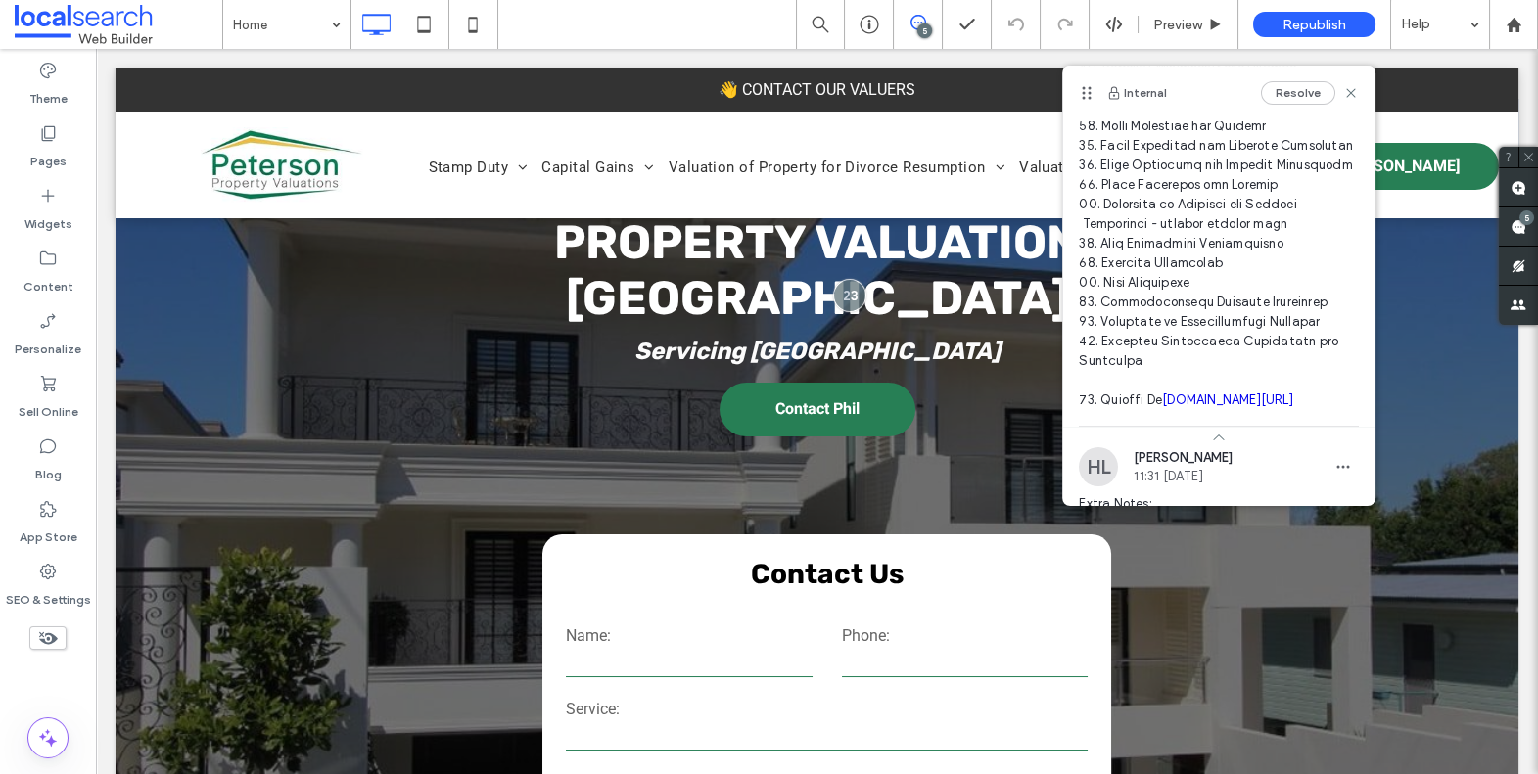
scroll to position [529, 0]
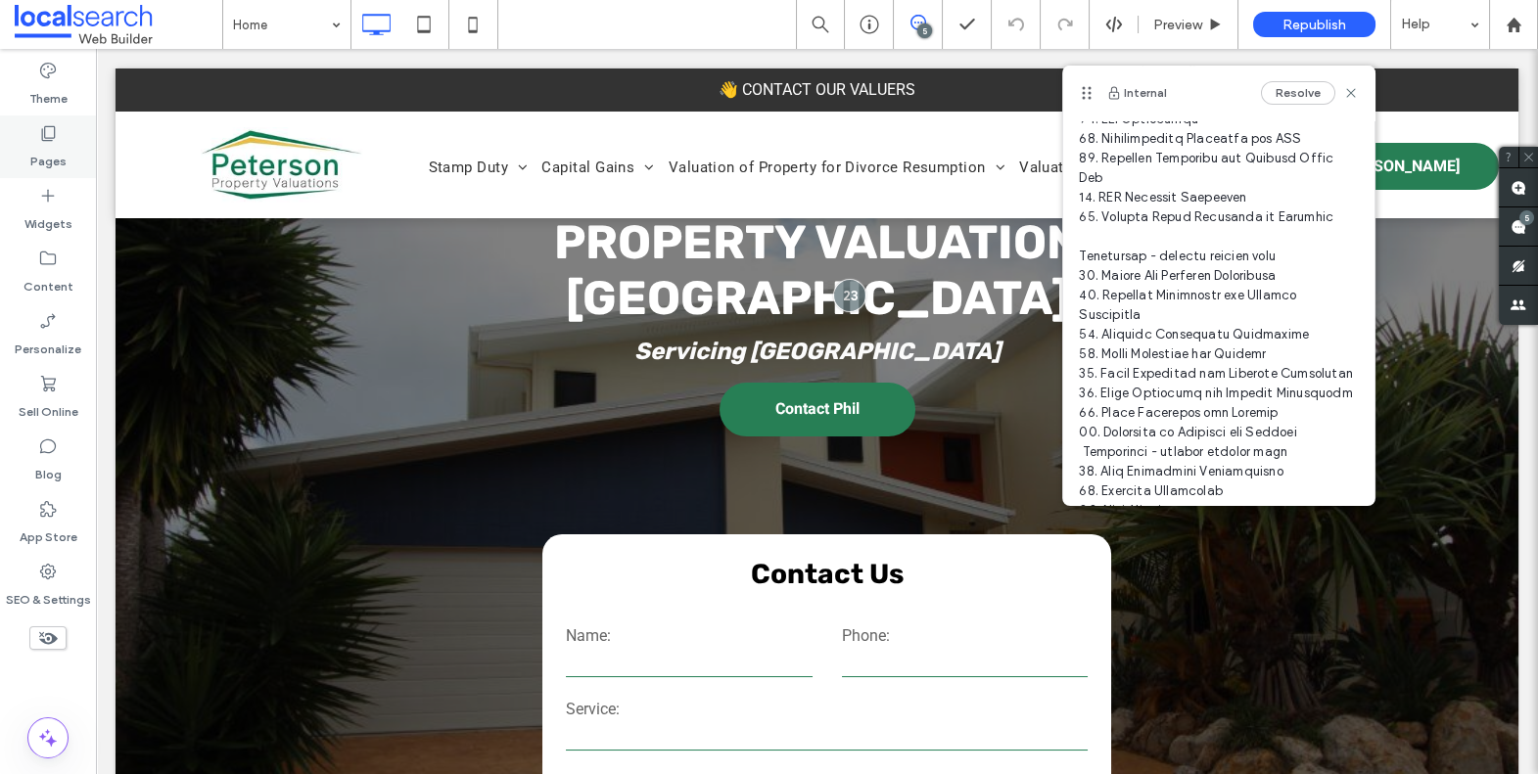
click at [39, 141] on icon at bounding box center [48, 133] width 20 height 20
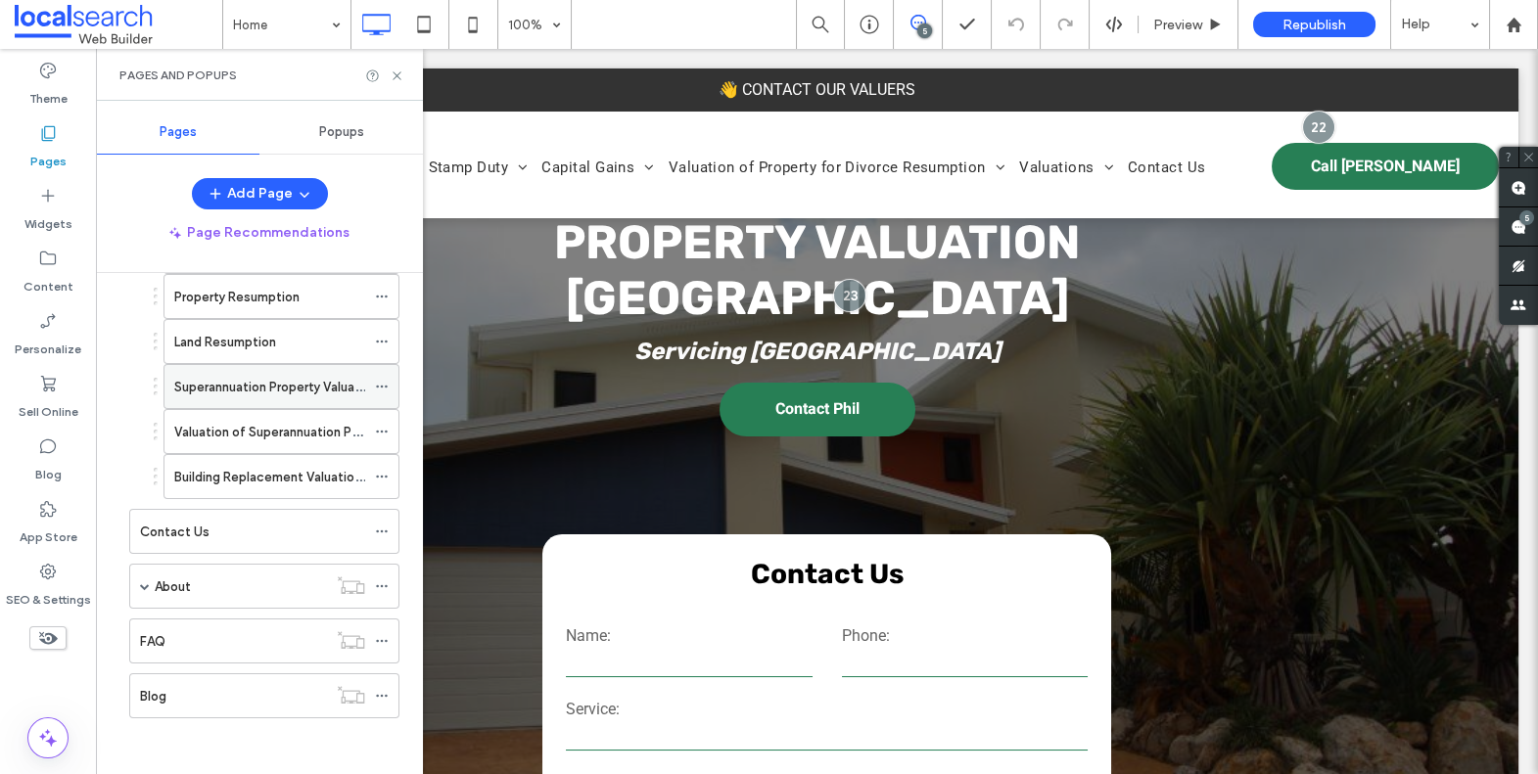
scroll to position [0, 0]
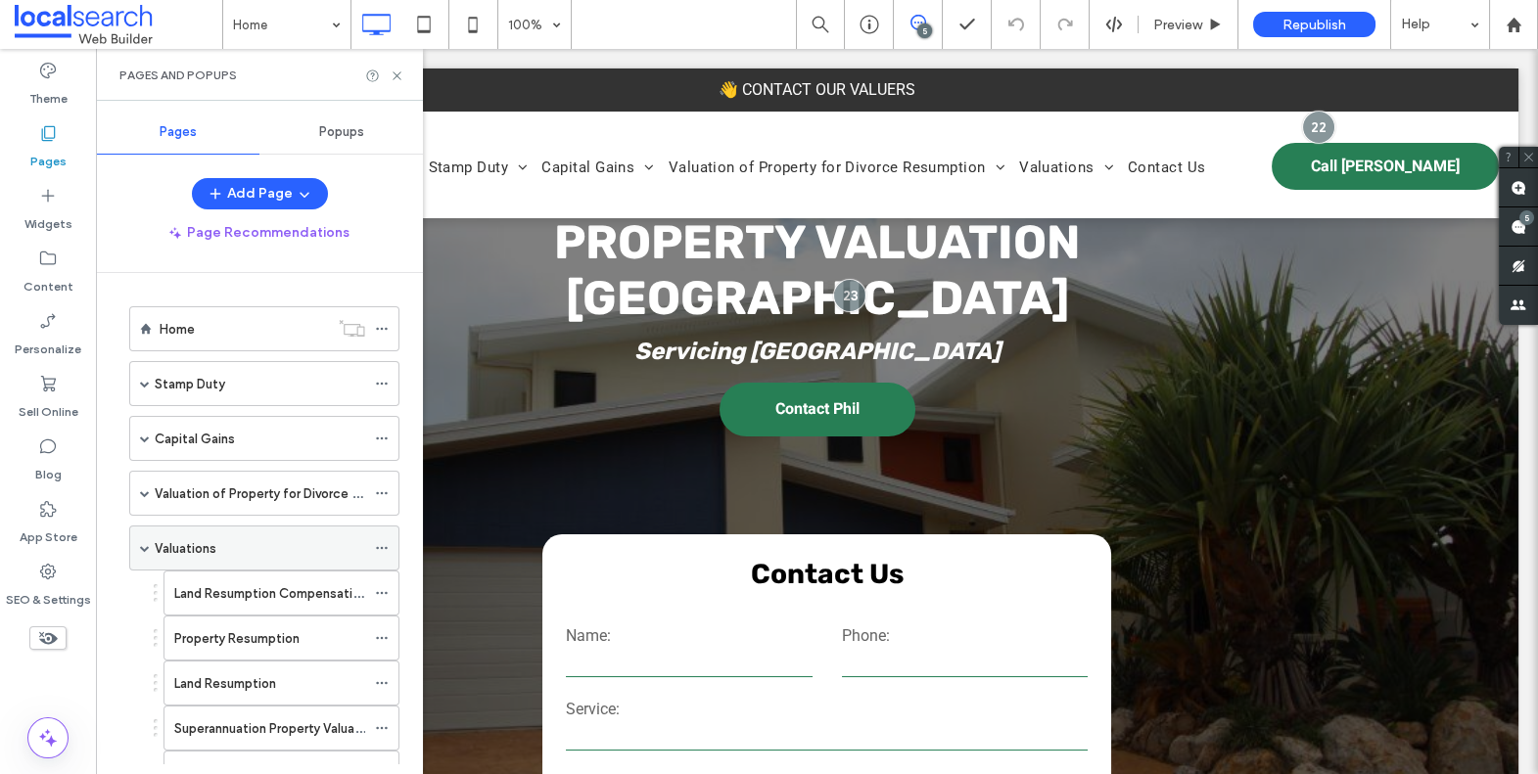
click at [227, 539] on div "Valuations" at bounding box center [260, 548] width 210 height 21
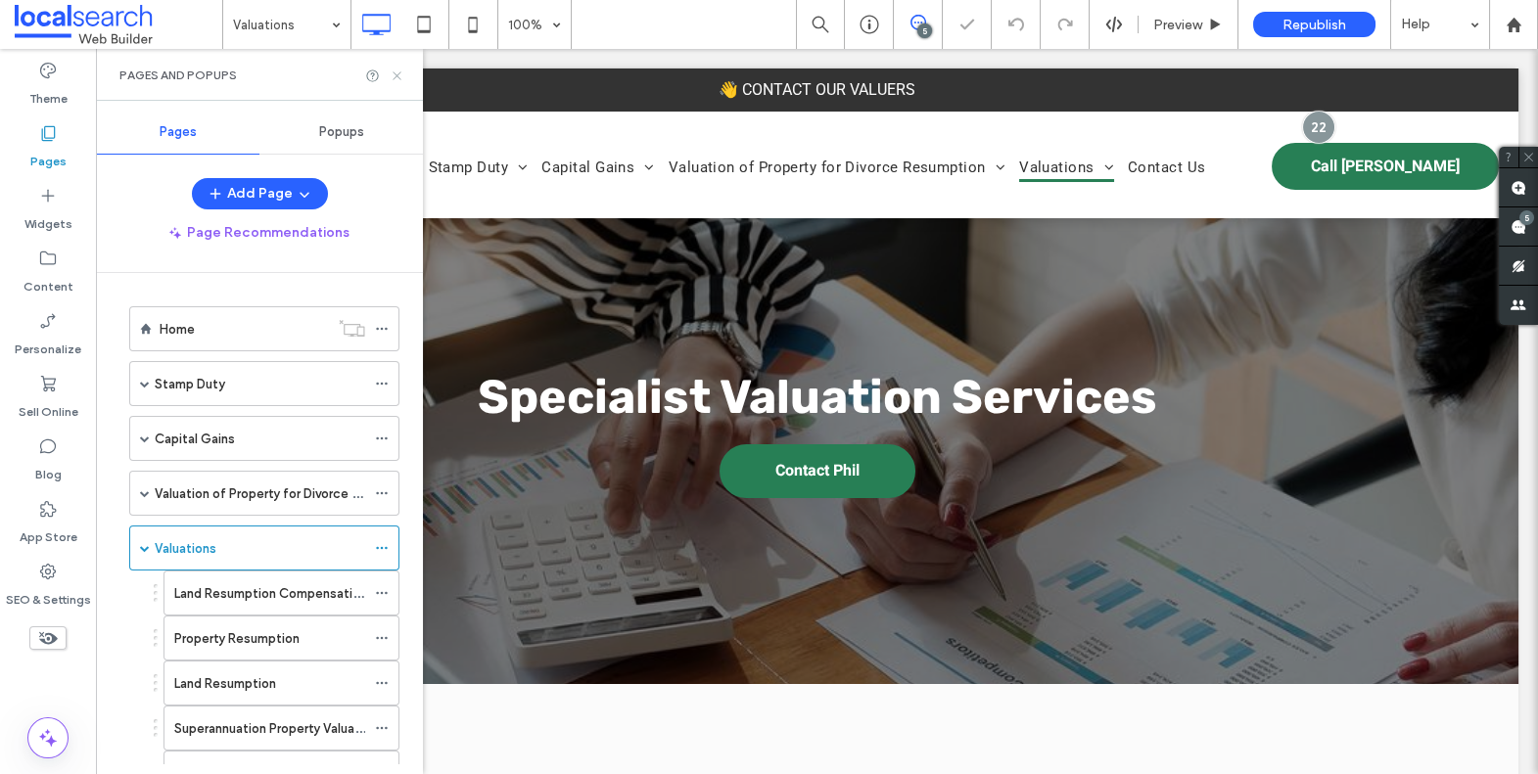
click at [396, 75] on use at bounding box center [397, 75] width 8 height 8
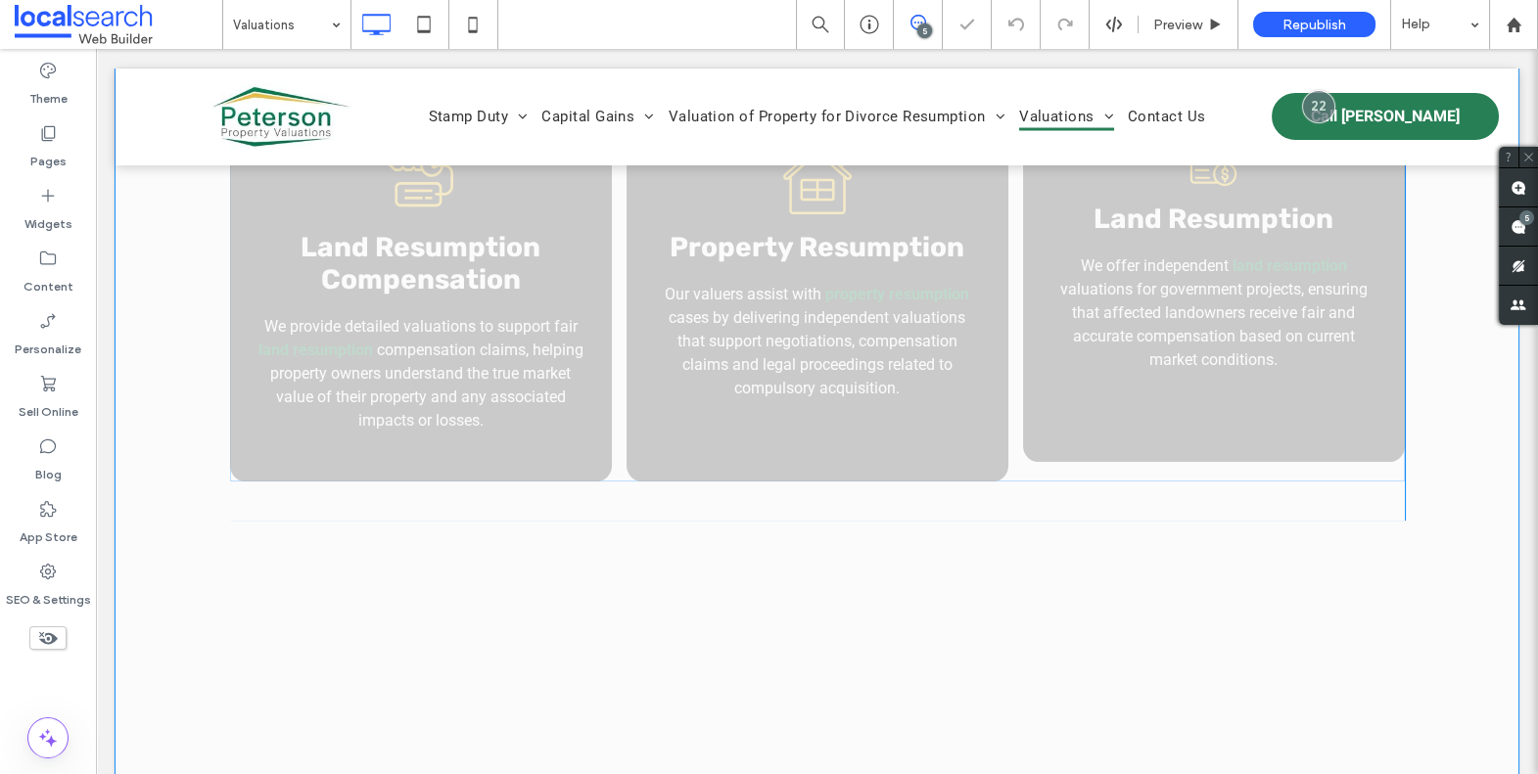
scroll to position [711, 0]
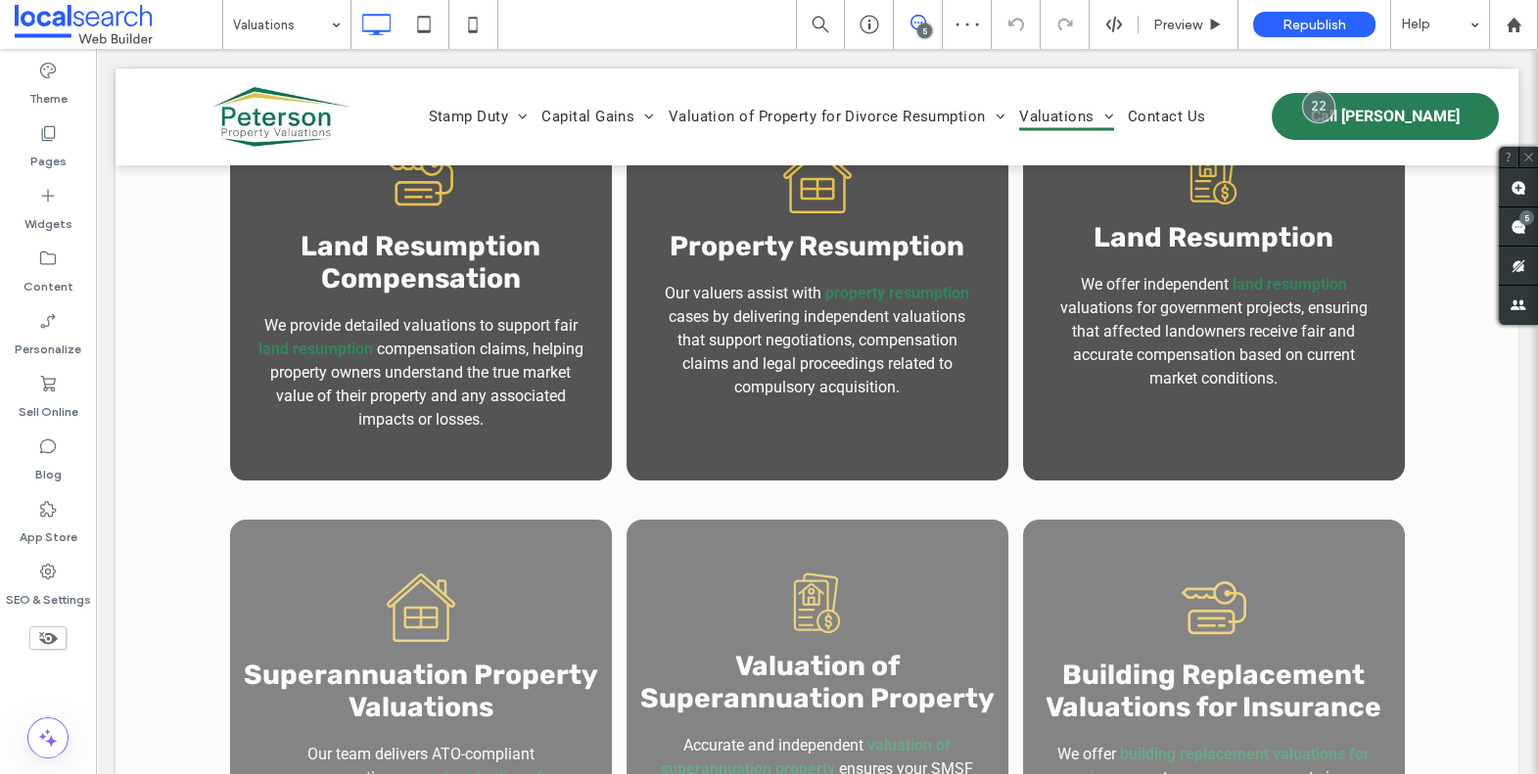
click at [924, 25] on div "5" at bounding box center [924, 30] width 15 height 15
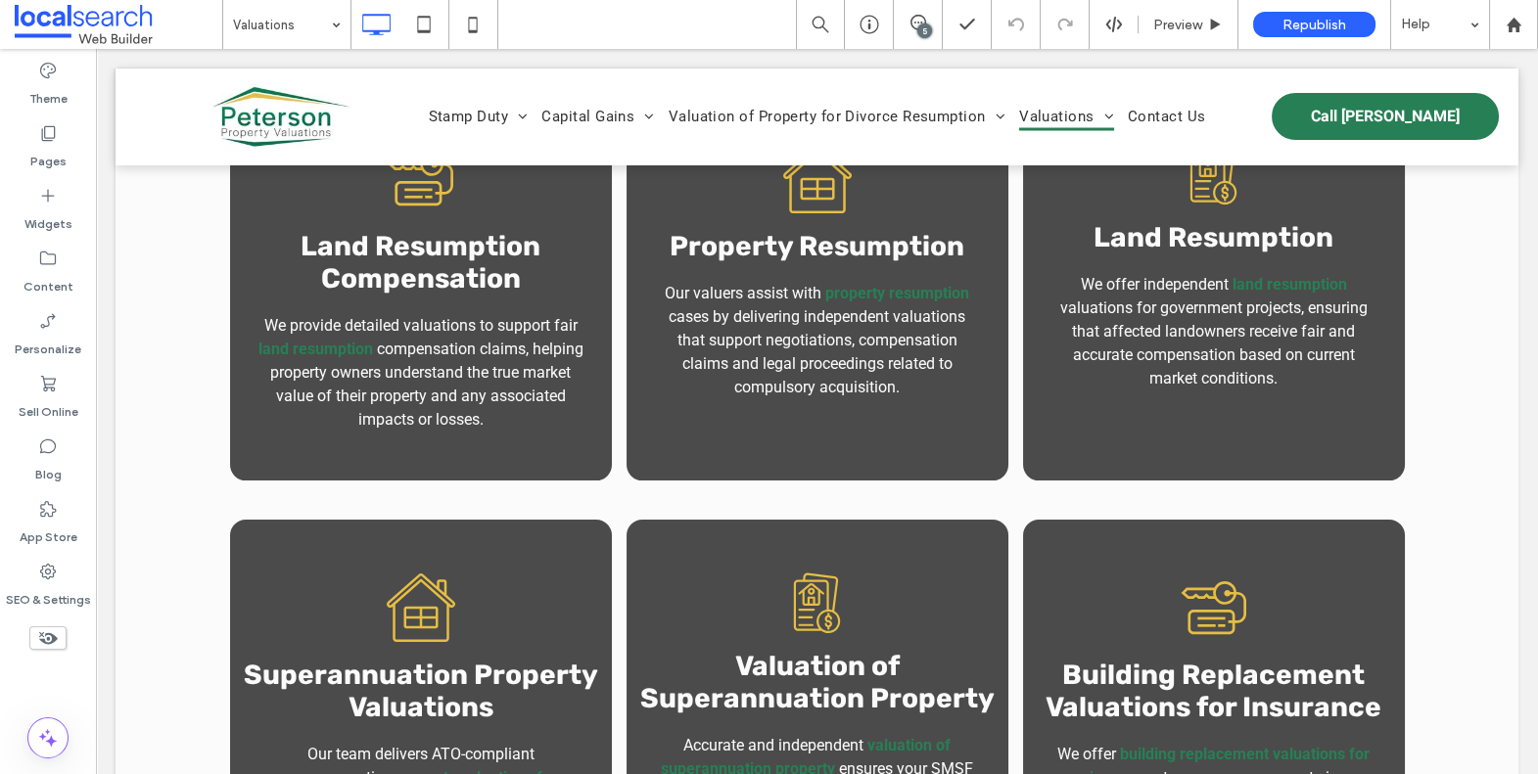
click at [928, 27] on div "5" at bounding box center [924, 30] width 15 height 15
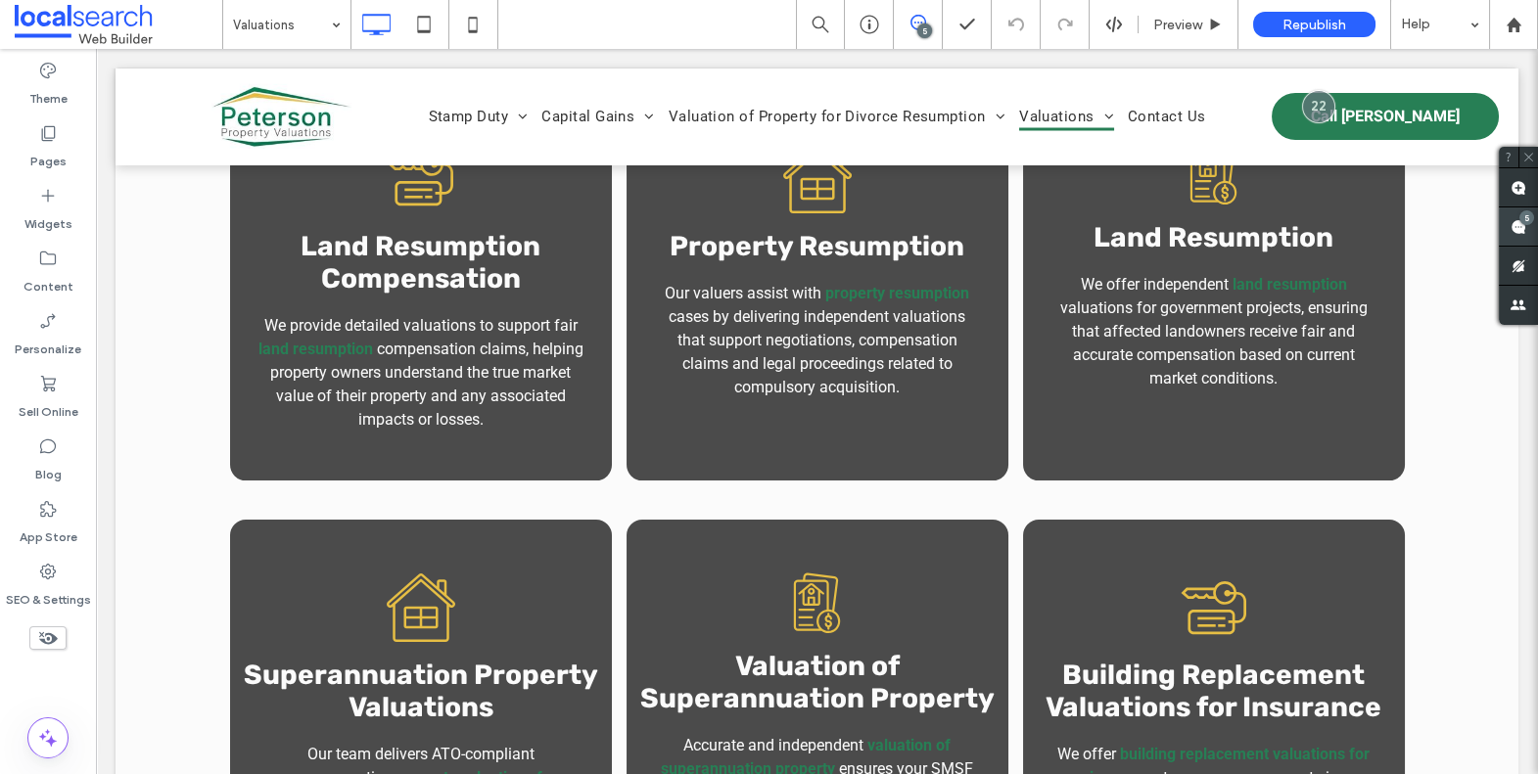
click at [1529, 222] on div "5" at bounding box center [1526, 217] width 15 height 15
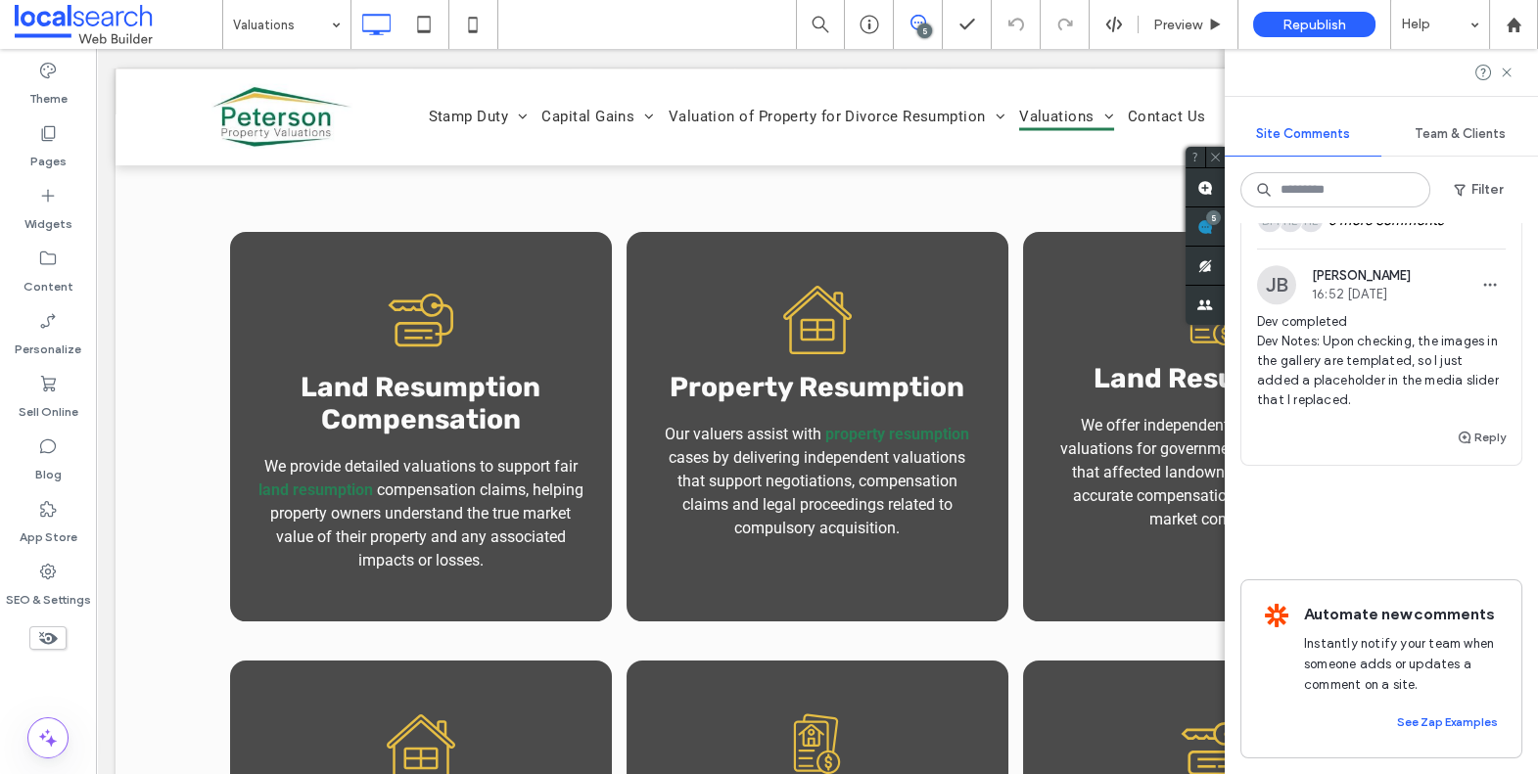
scroll to position [3374, 0]
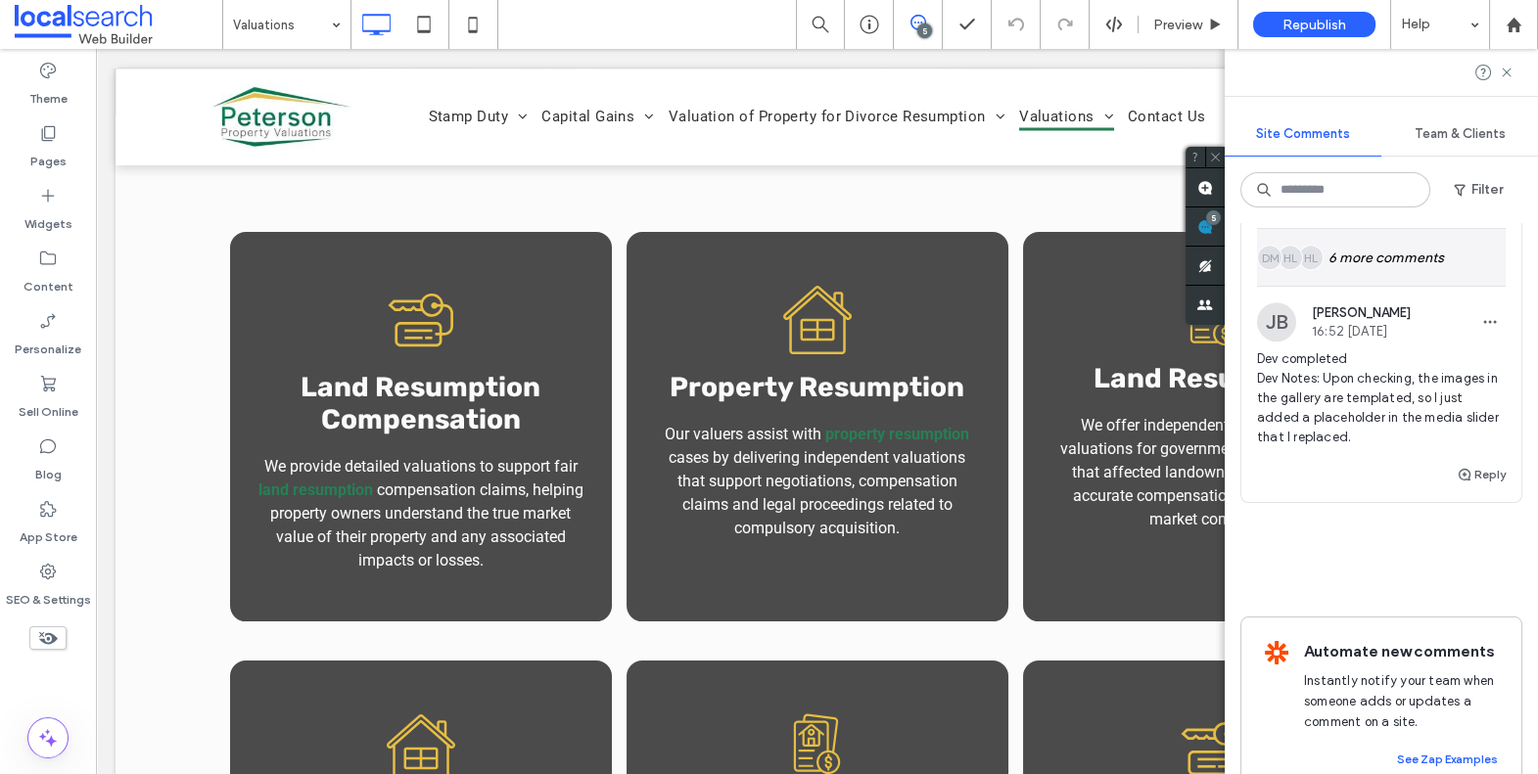
click at [1417, 286] on div "HL HL DM 6 more comments" at bounding box center [1381, 257] width 249 height 57
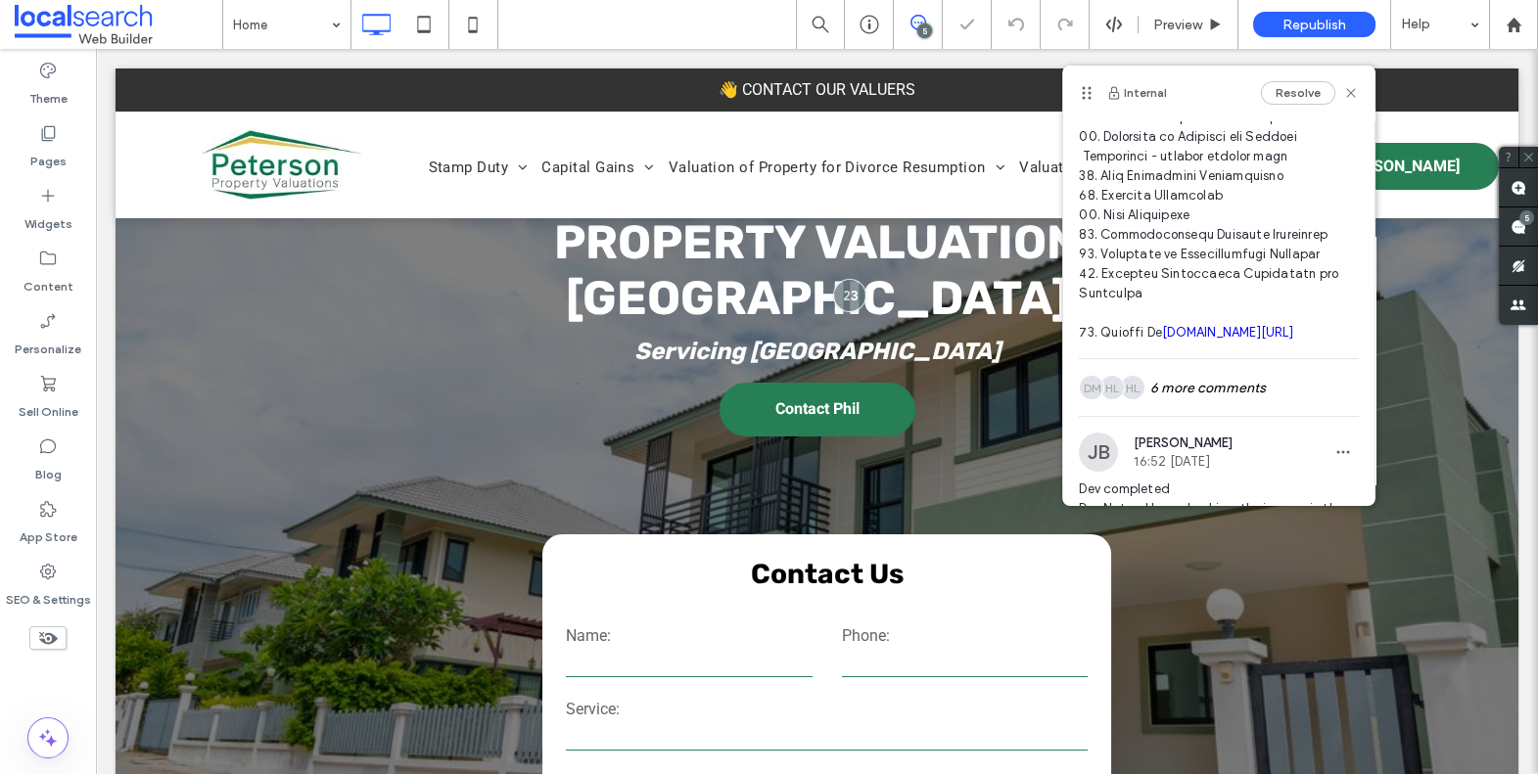
scroll to position [1028, 0]
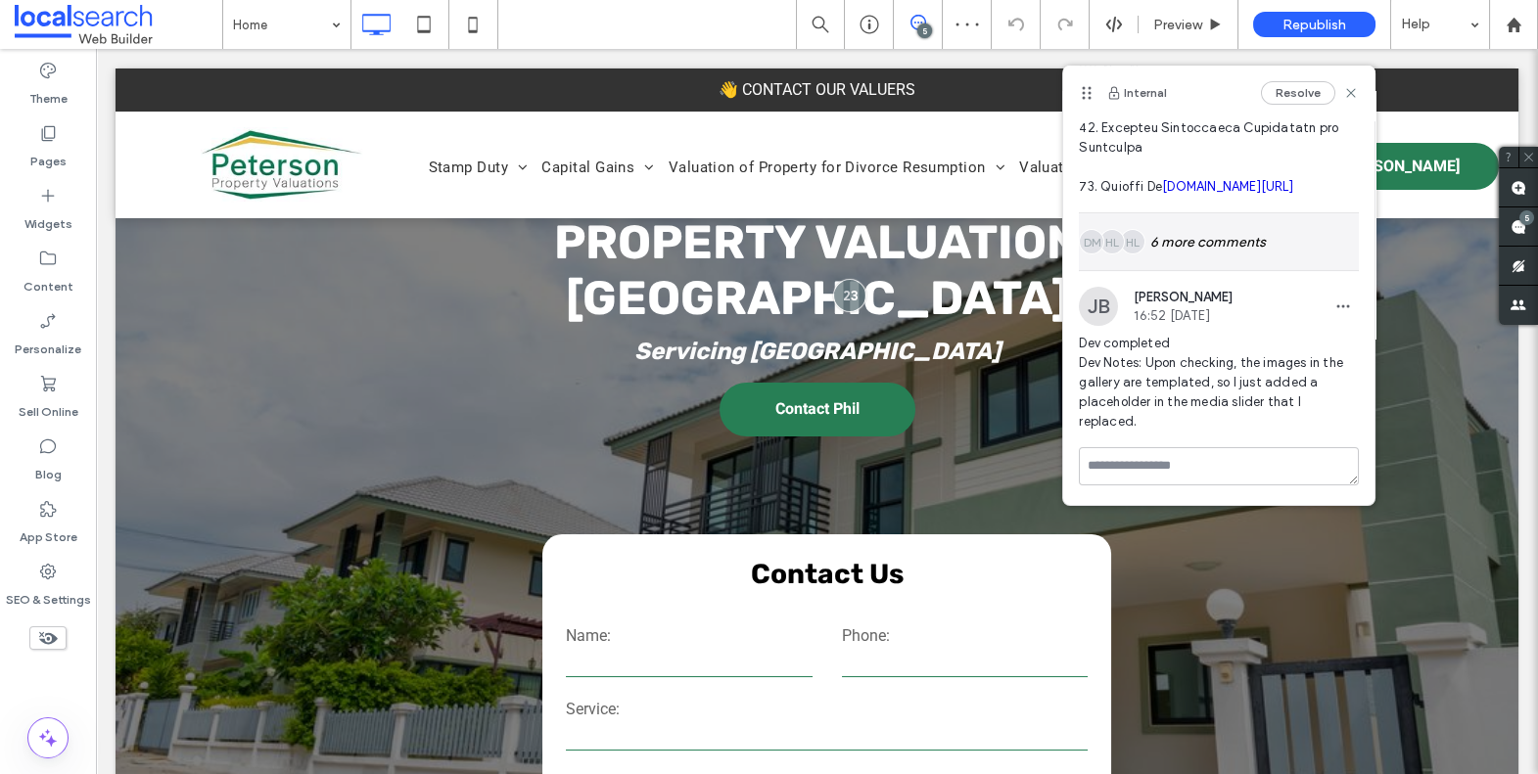
click at [1211, 268] on div "HL HL DM 6 more comments" at bounding box center [1219, 241] width 280 height 57
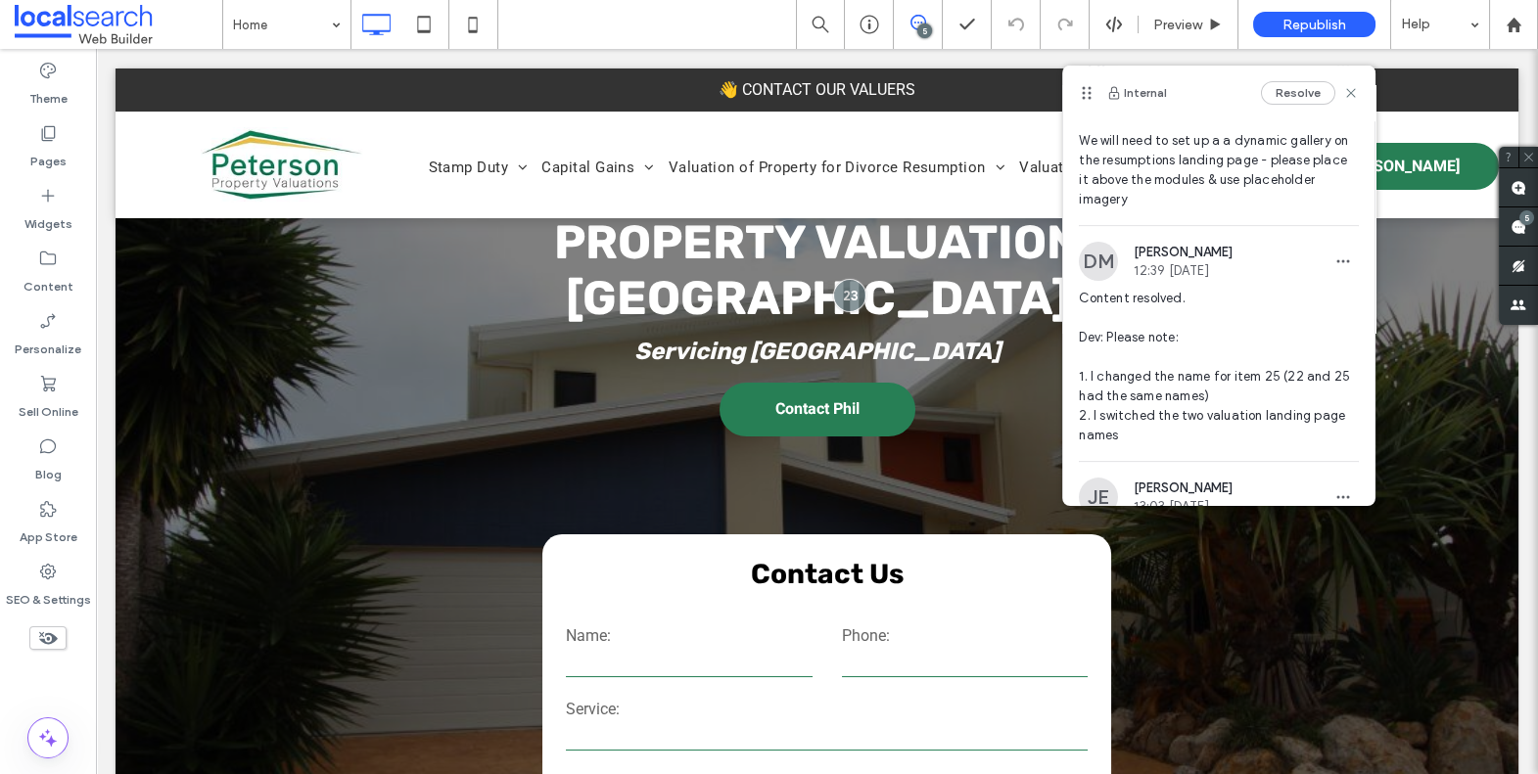
scroll to position [1474, 0]
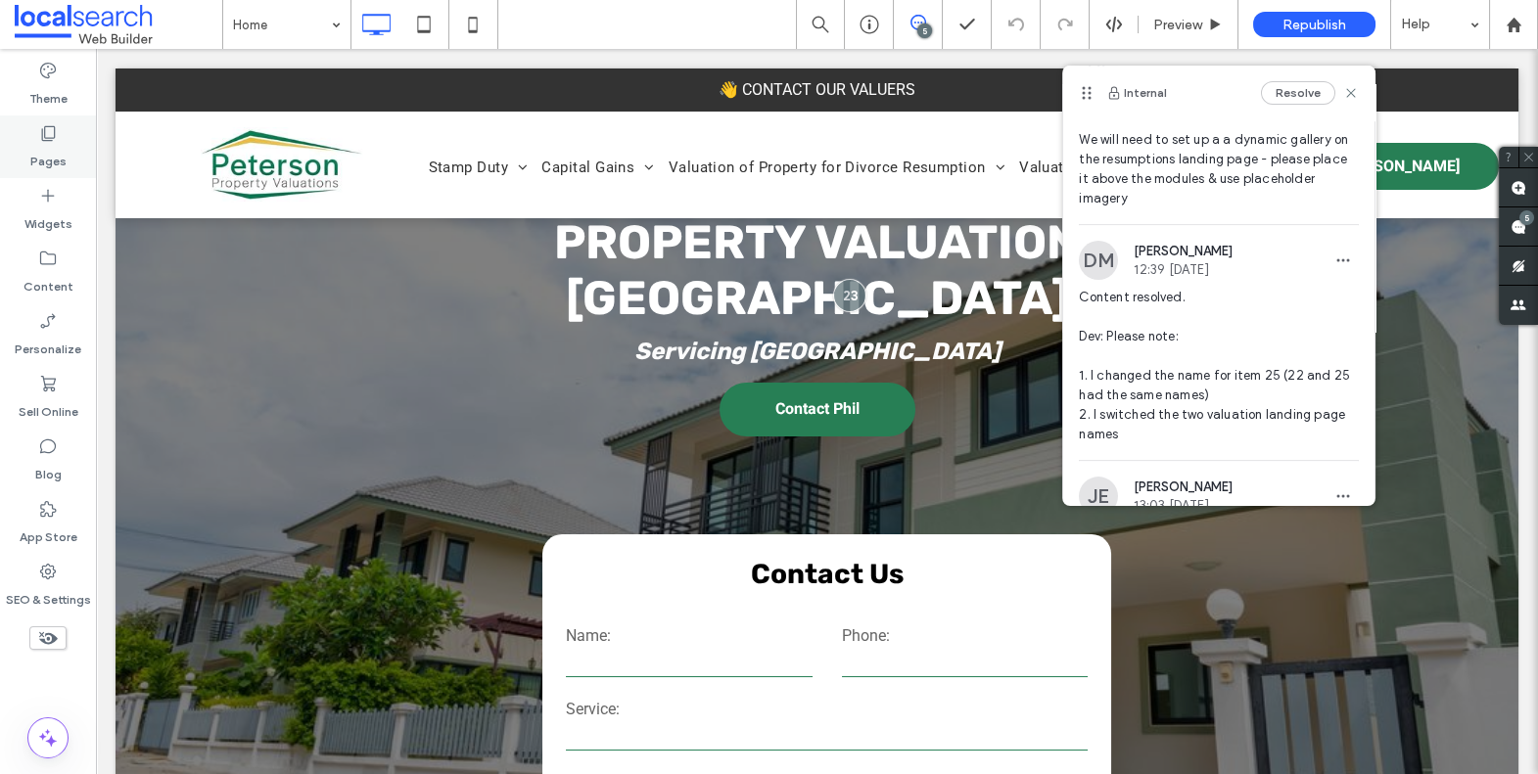
click at [27, 125] on div "Pages" at bounding box center [48, 147] width 96 height 63
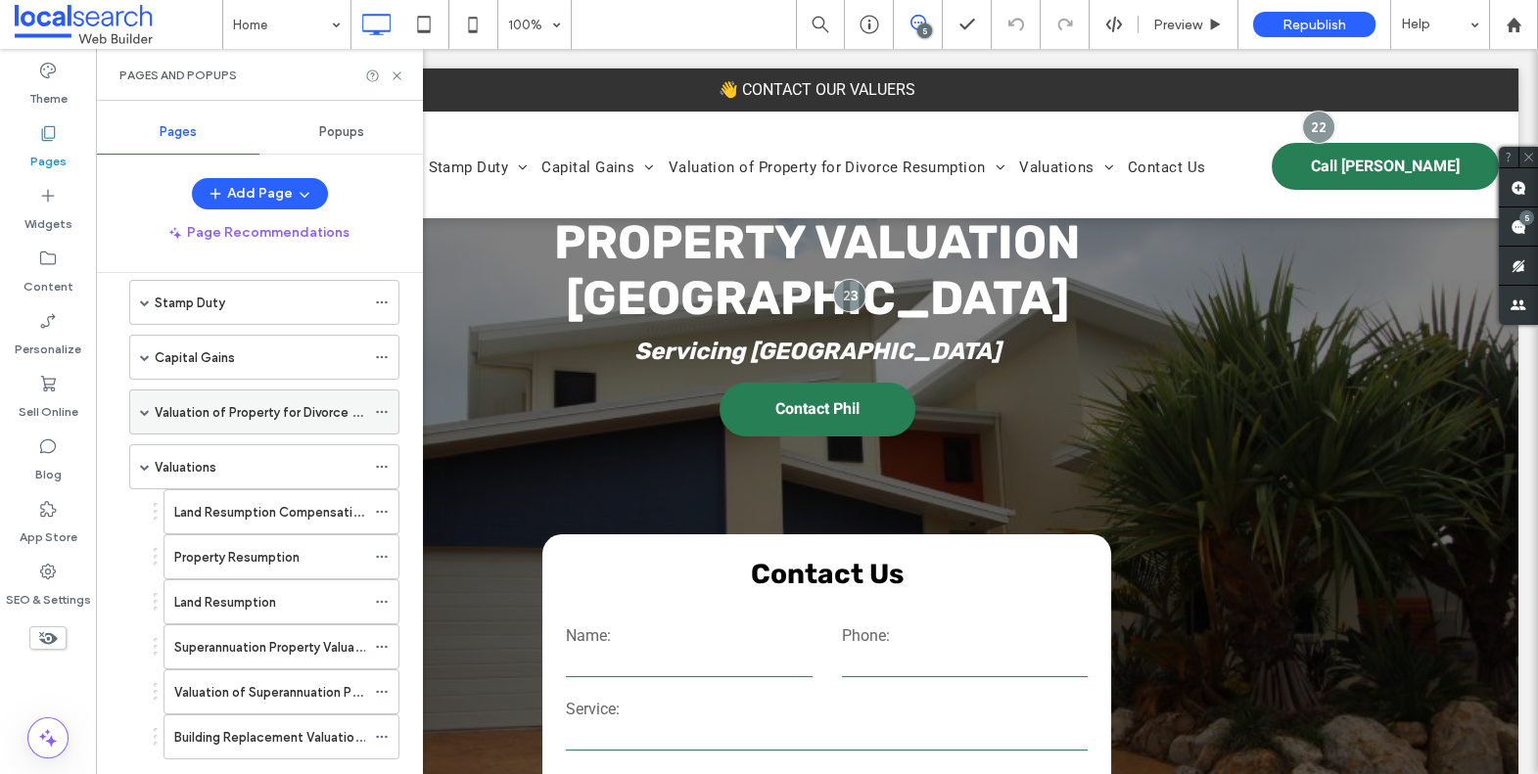
scroll to position [10, 0]
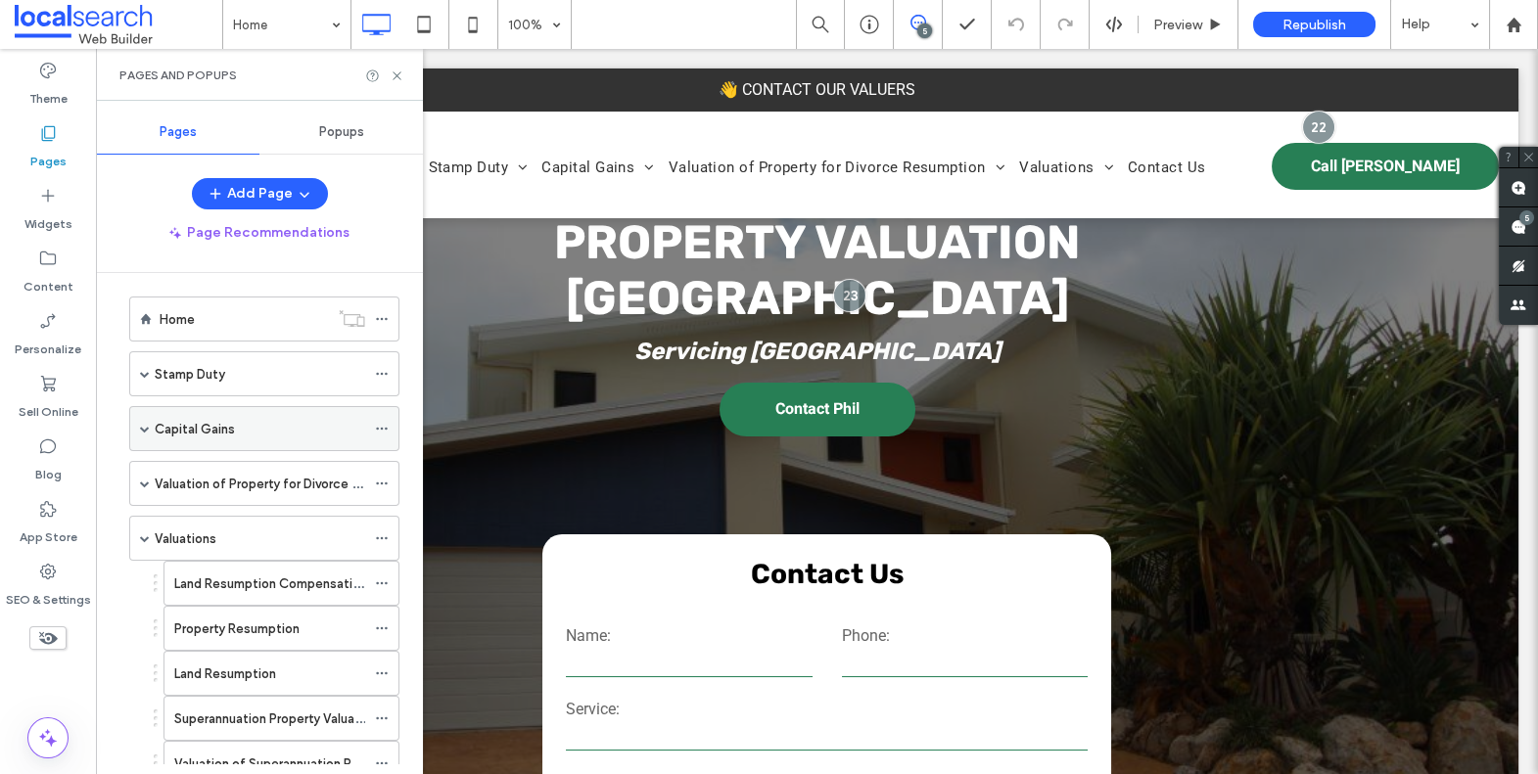
click at [150, 423] on div "Capital Gains" at bounding box center [264, 428] width 270 height 45
click at [140, 486] on span at bounding box center [145, 484] width 10 height 10
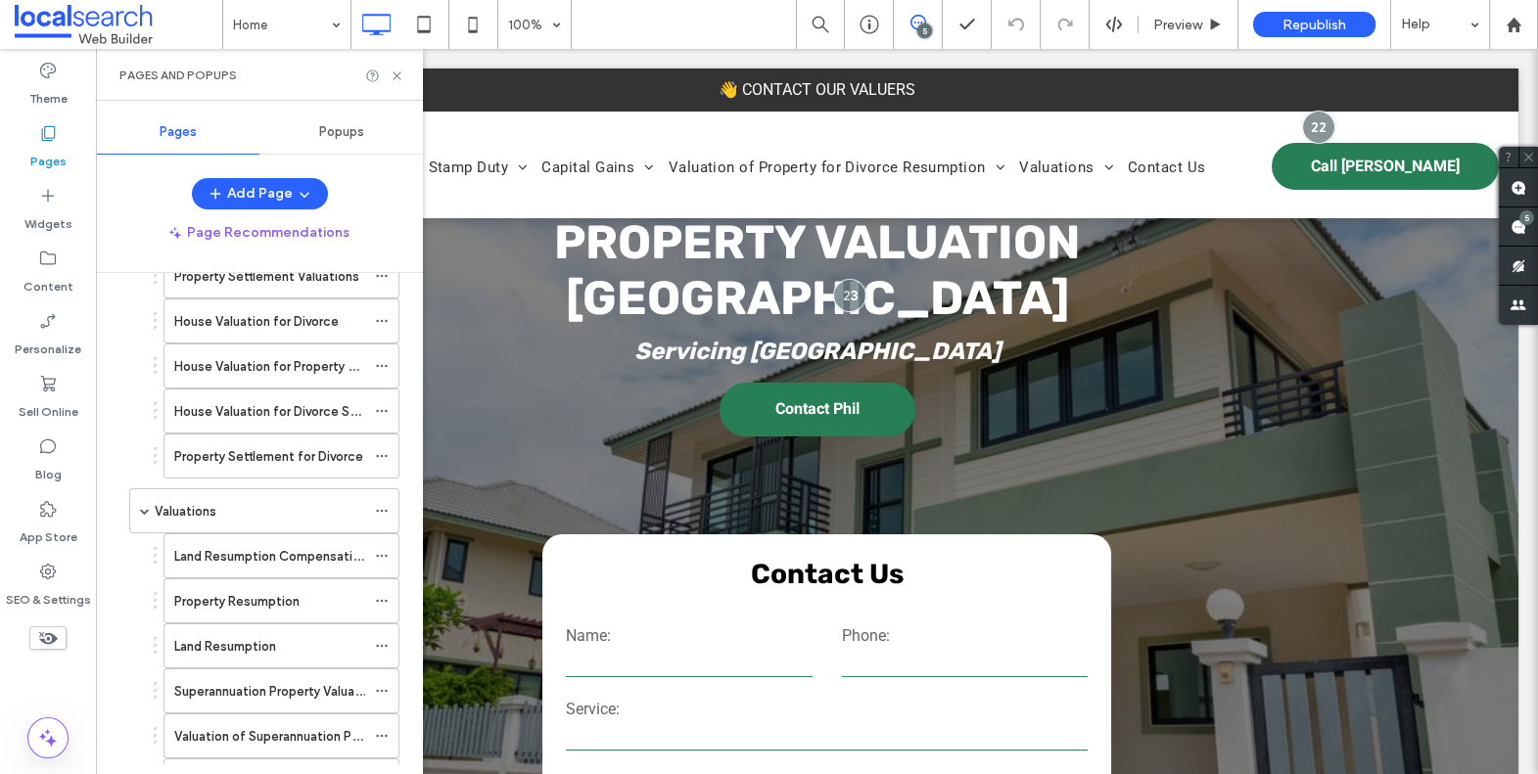
scroll to position [0, 0]
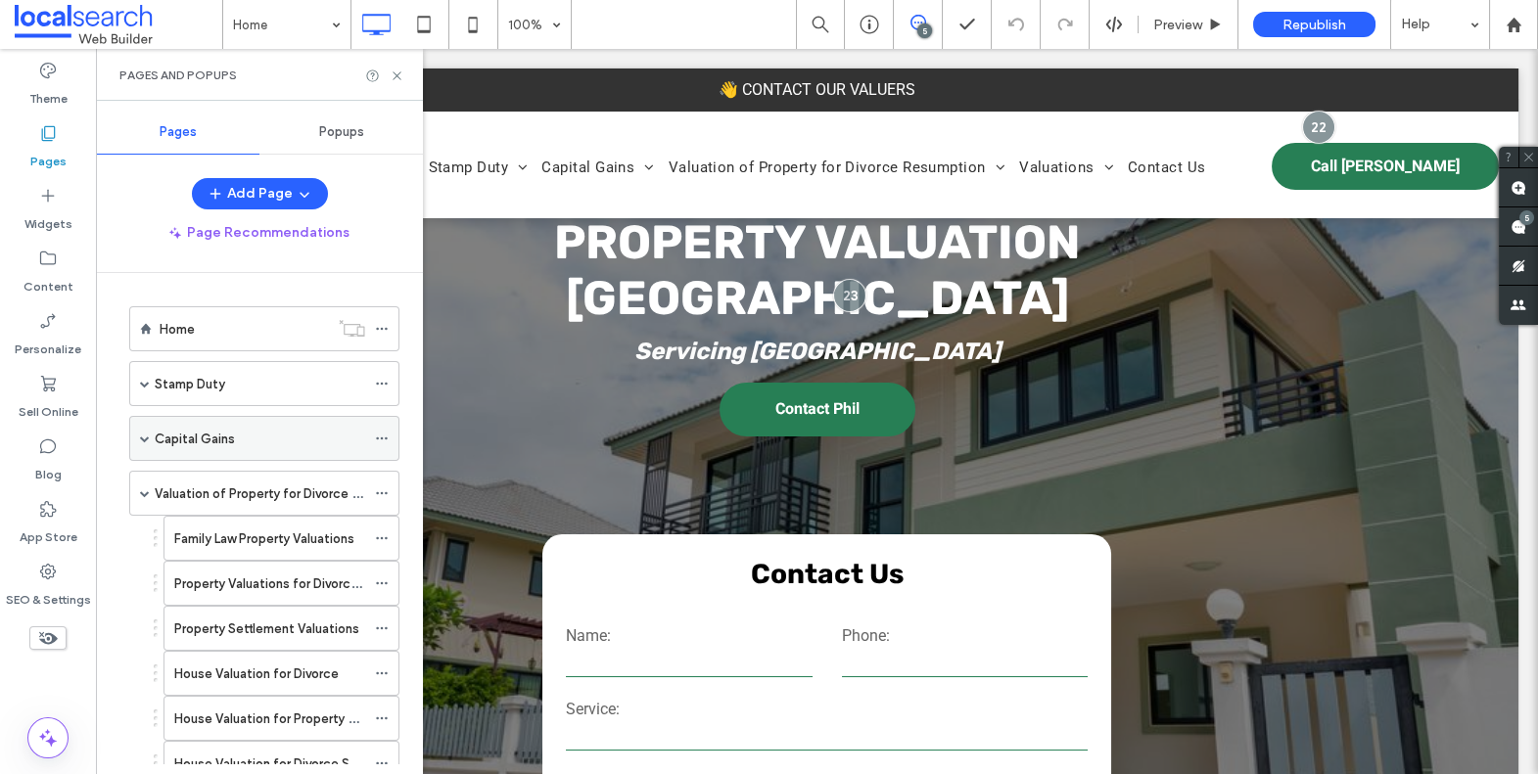
click at [140, 438] on span at bounding box center [145, 439] width 10 height 10
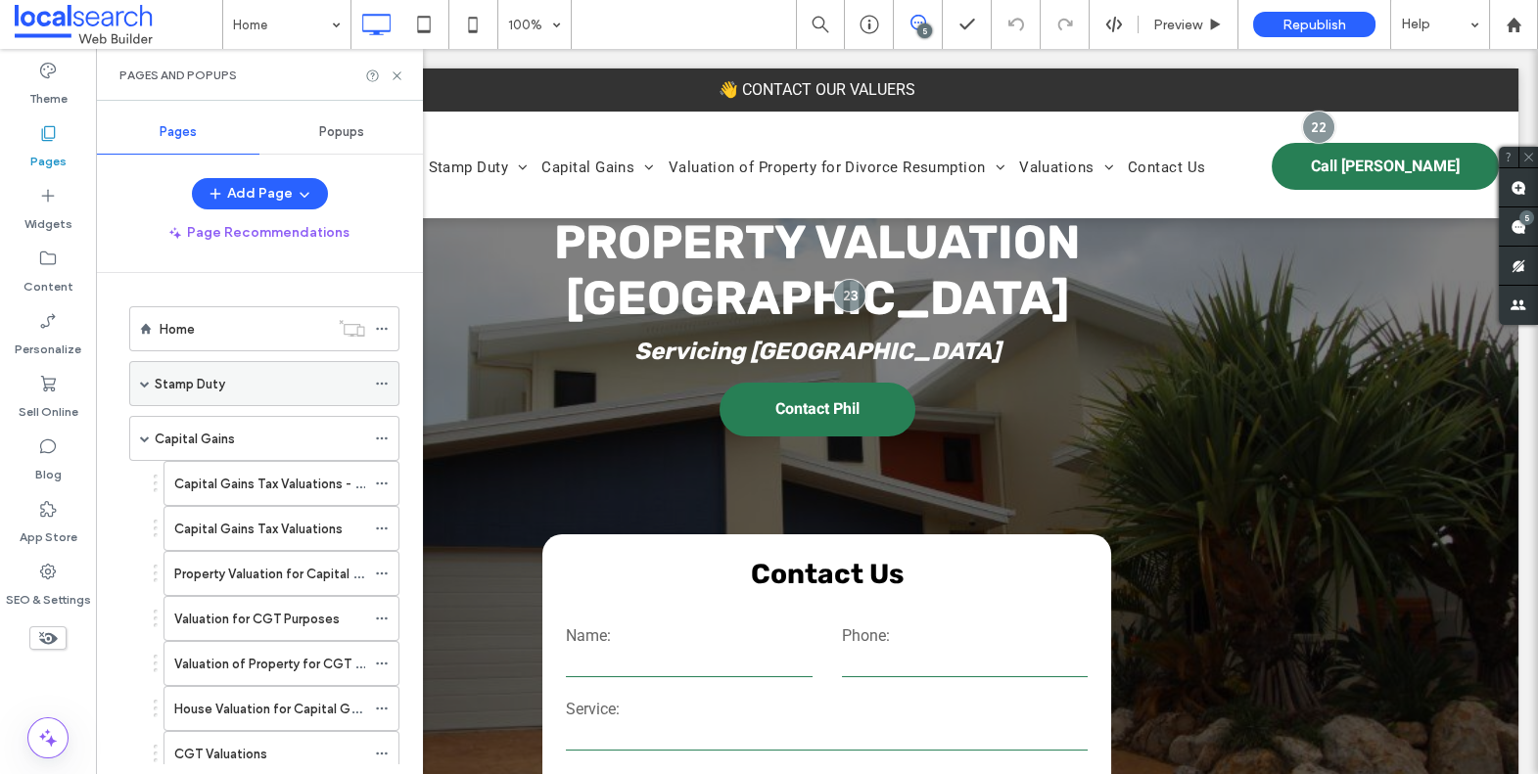
click at [149, 386] on div "Stamp Duty" at bounding box center [264, 383] width 270 height 45
click at [144, 384] on span at bounding box center [145, 384] width 10 height 10
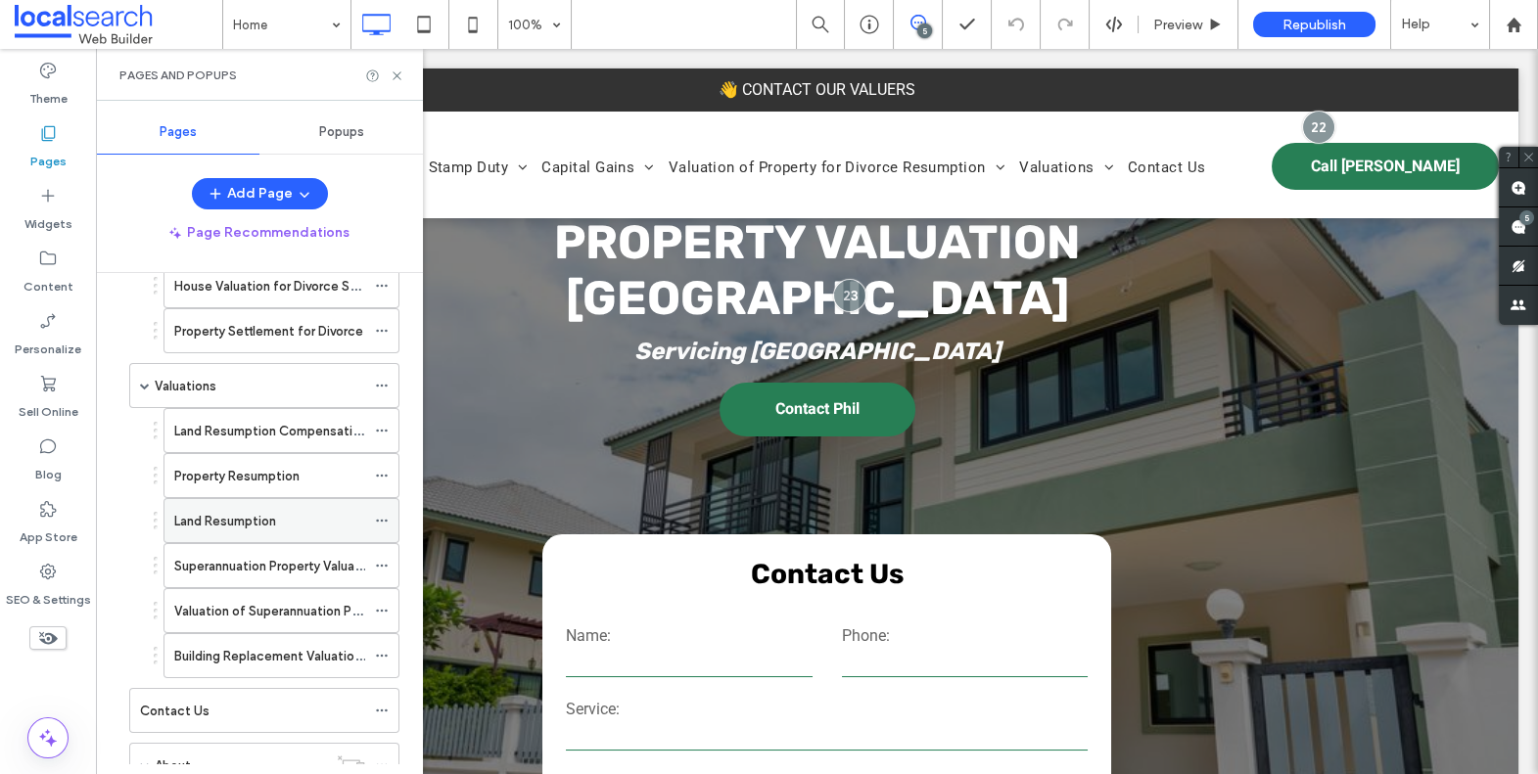
scroll to position [1418, 0]
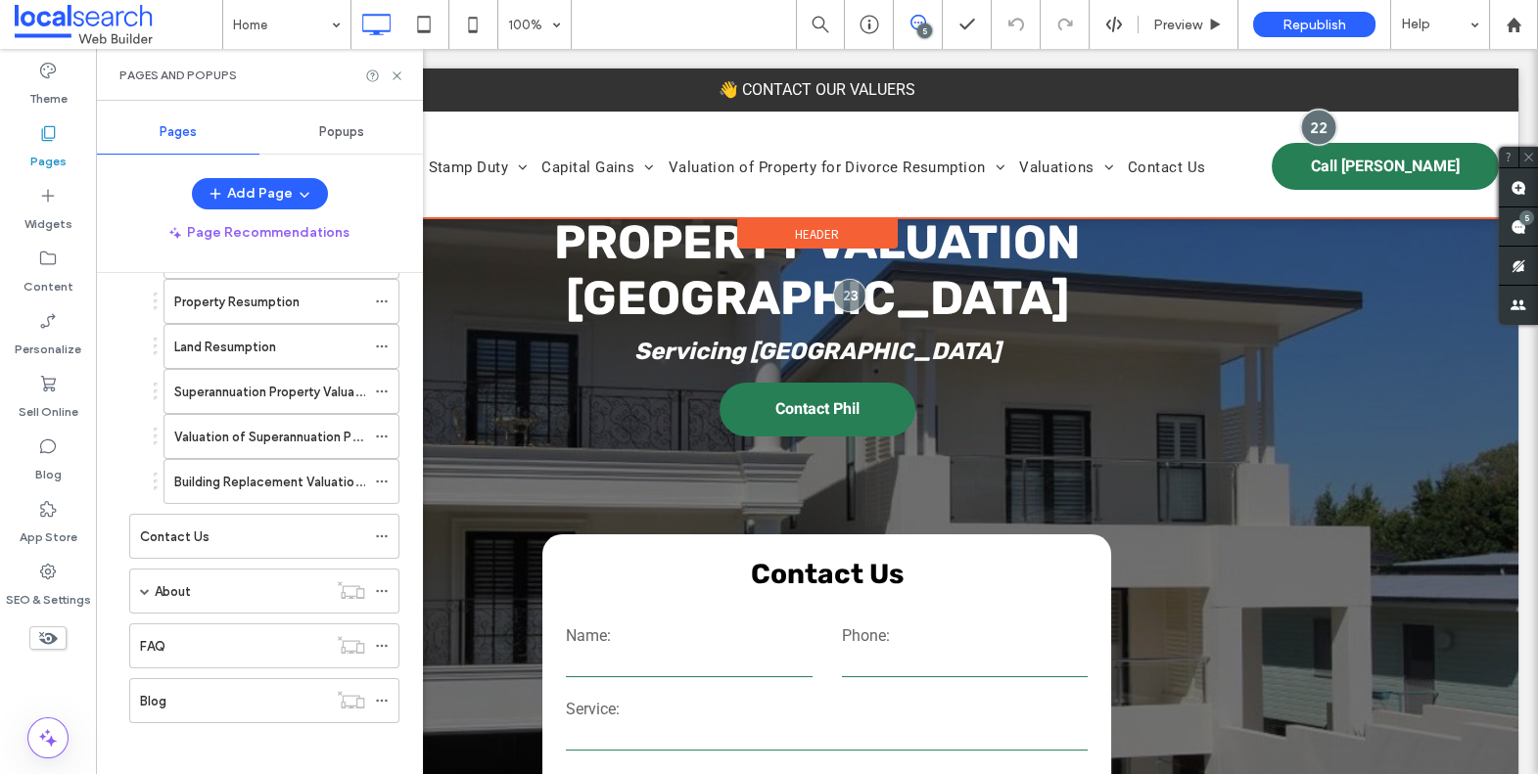
click at [1315, 126] on div at bounding box center [1318, 128] width 36 height 36
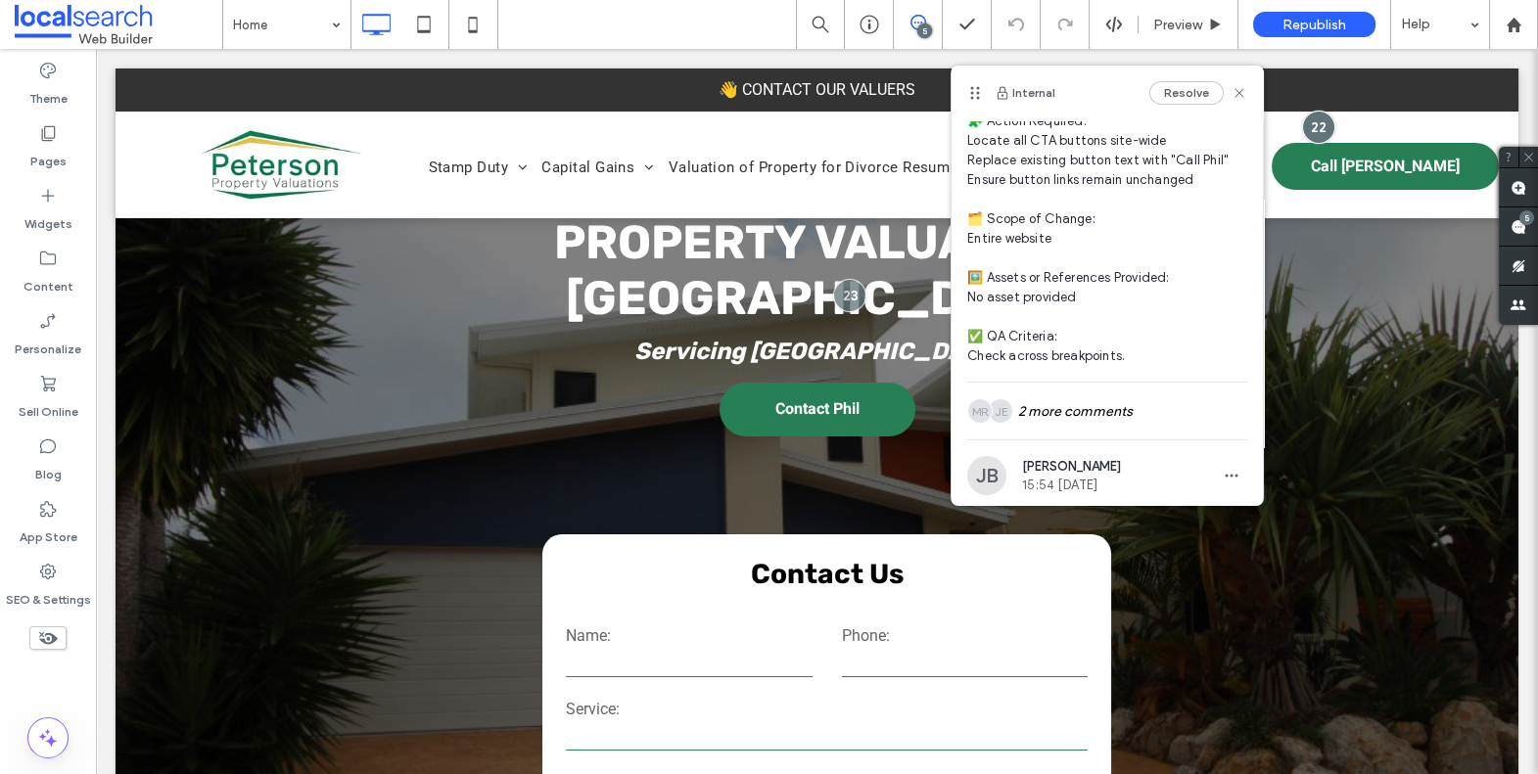
scroll to position [0, 0]
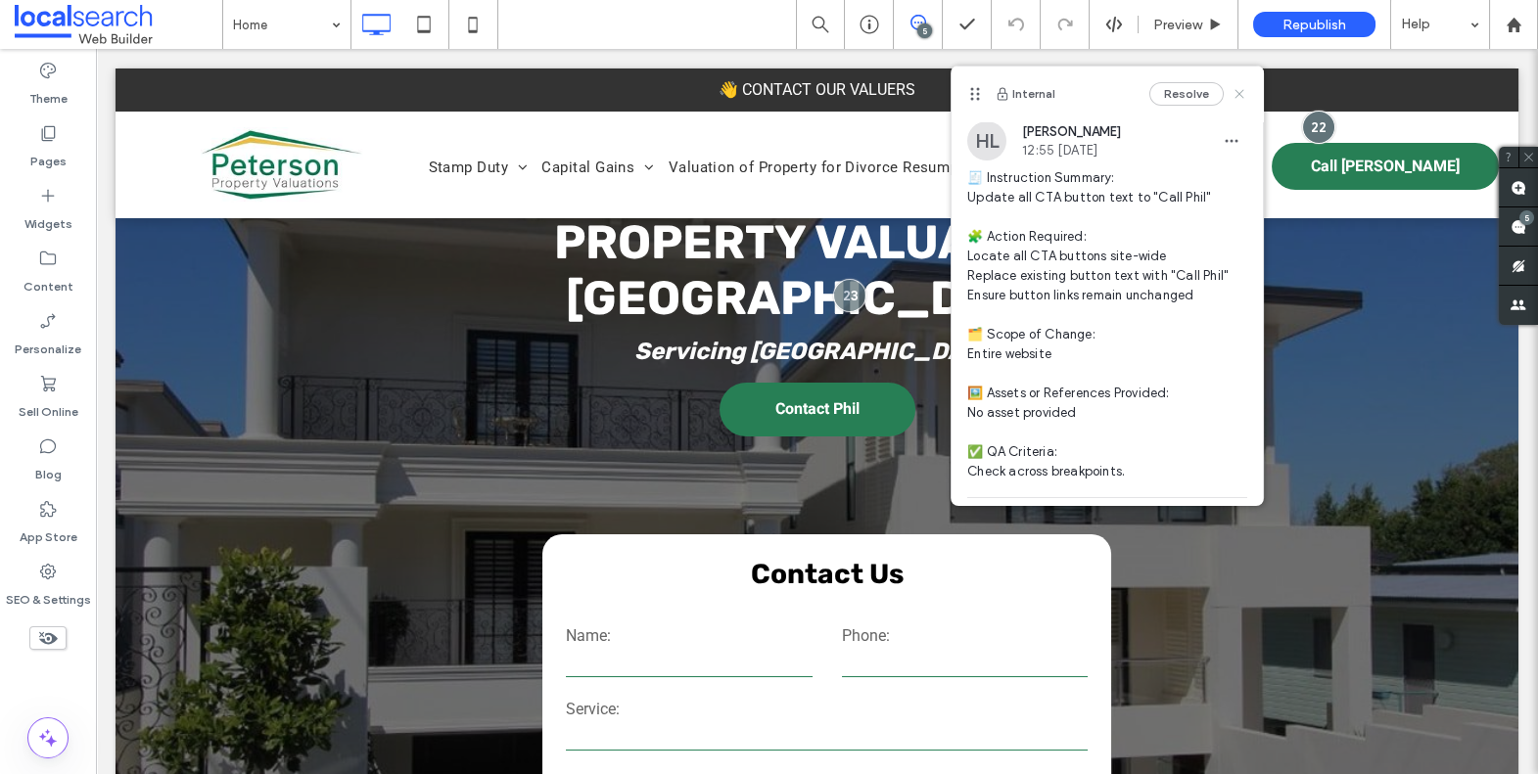
click at [1236, 96] on use at bounding box center [1240, 93] width 9 height 9
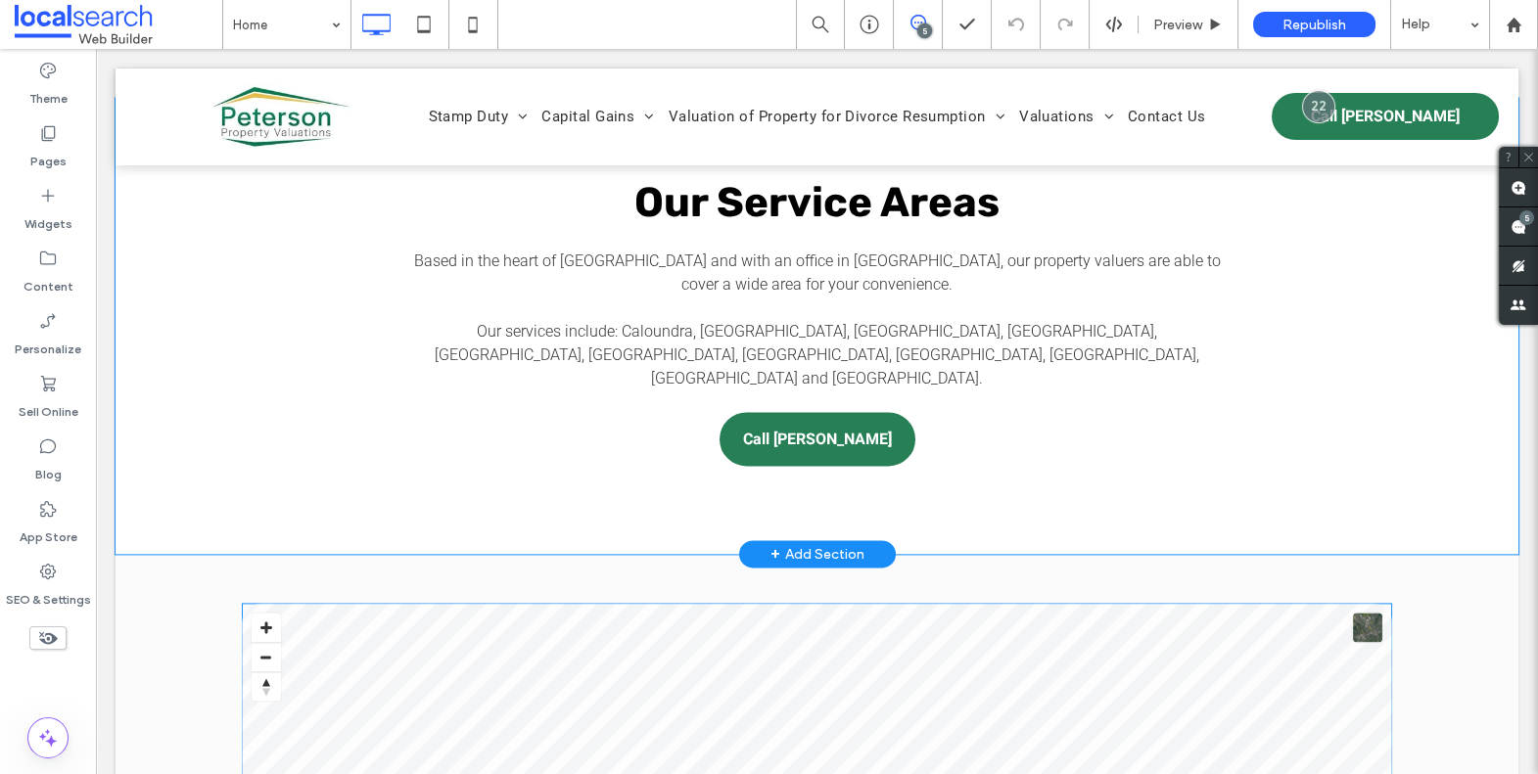
scroll to position [6333, 0]
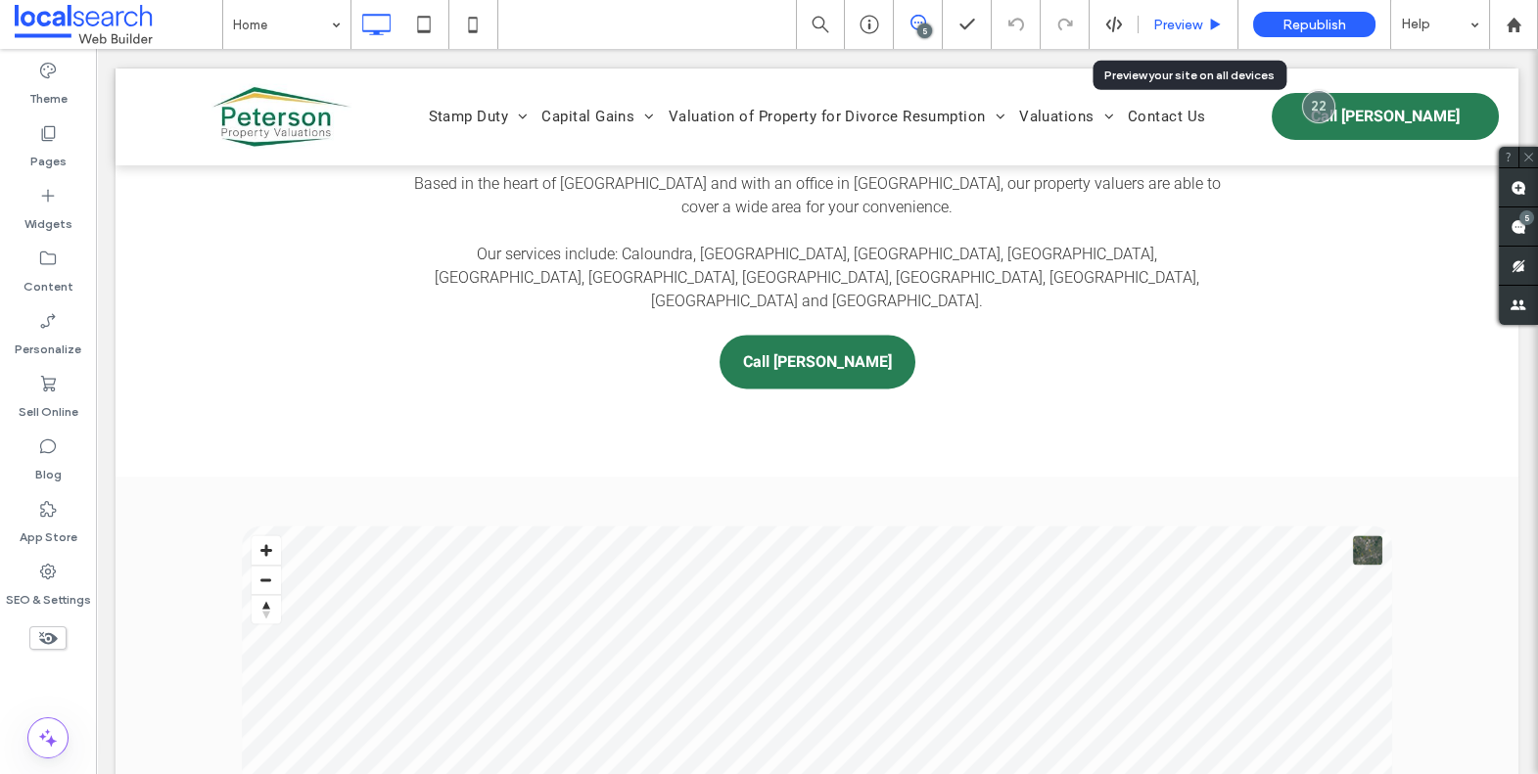
click at [1187, 23] on span "Preview" at bounding box center [1177, 25] width 49 height 17
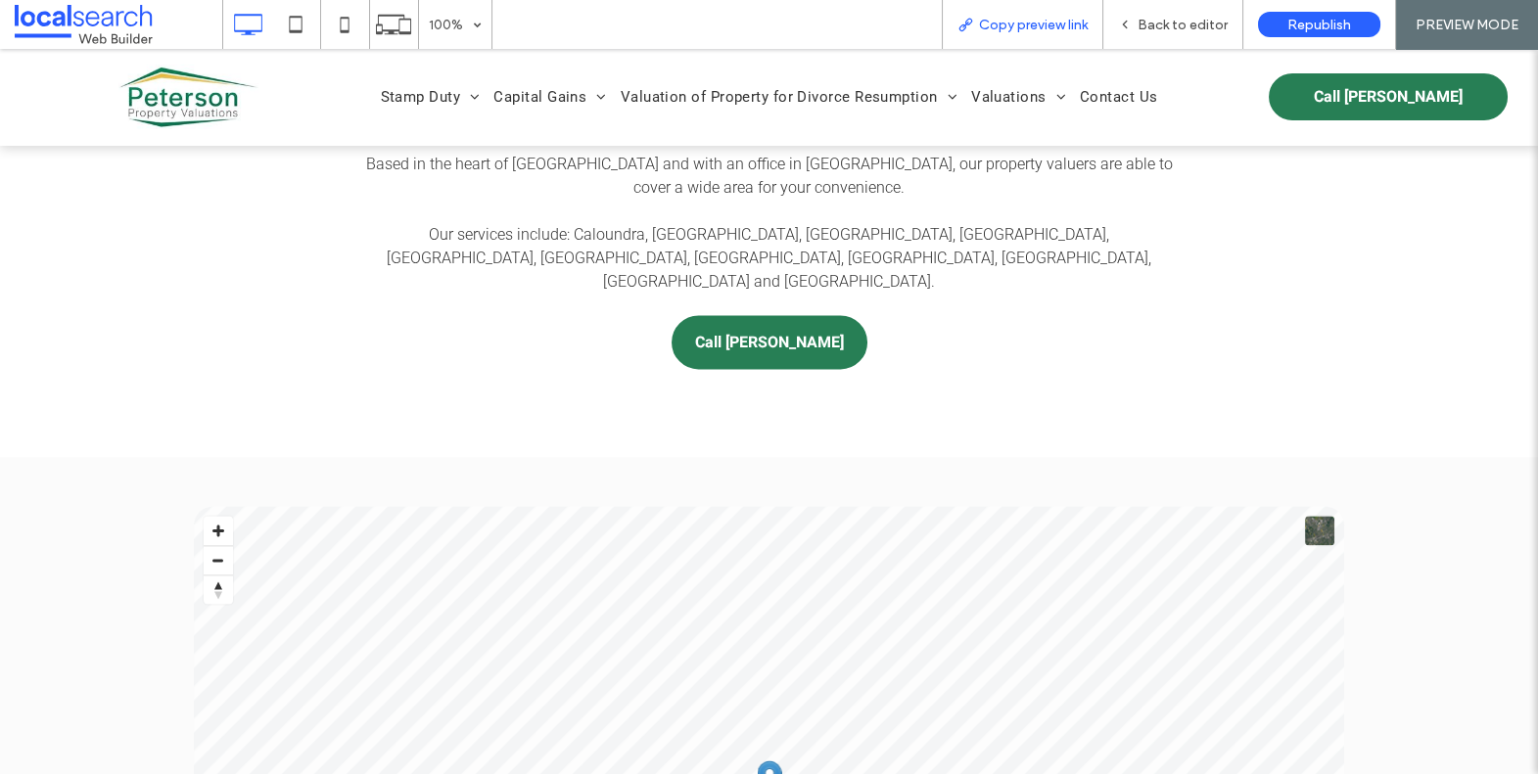
click at [1070, 40] on div "Copy preview link" at bounding box center [1023, 24] width 162 height 49
click at [1044, 25] on span "Copy preview link" at bounding box center [1033, 25] width 109 height 17
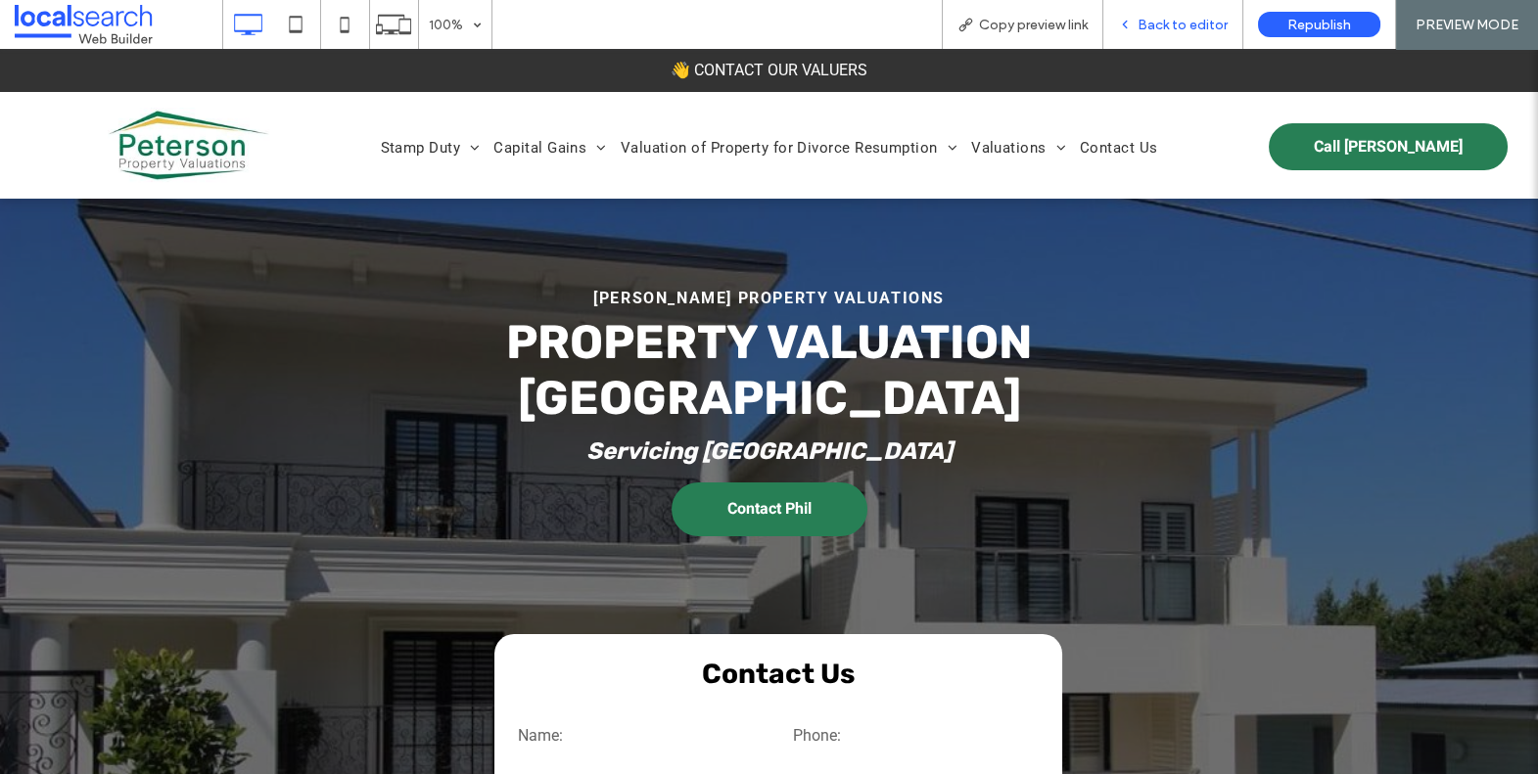
click at [1187, 22] on span "Back to editor" at bounding box center [1183, 25] width 90 height 17
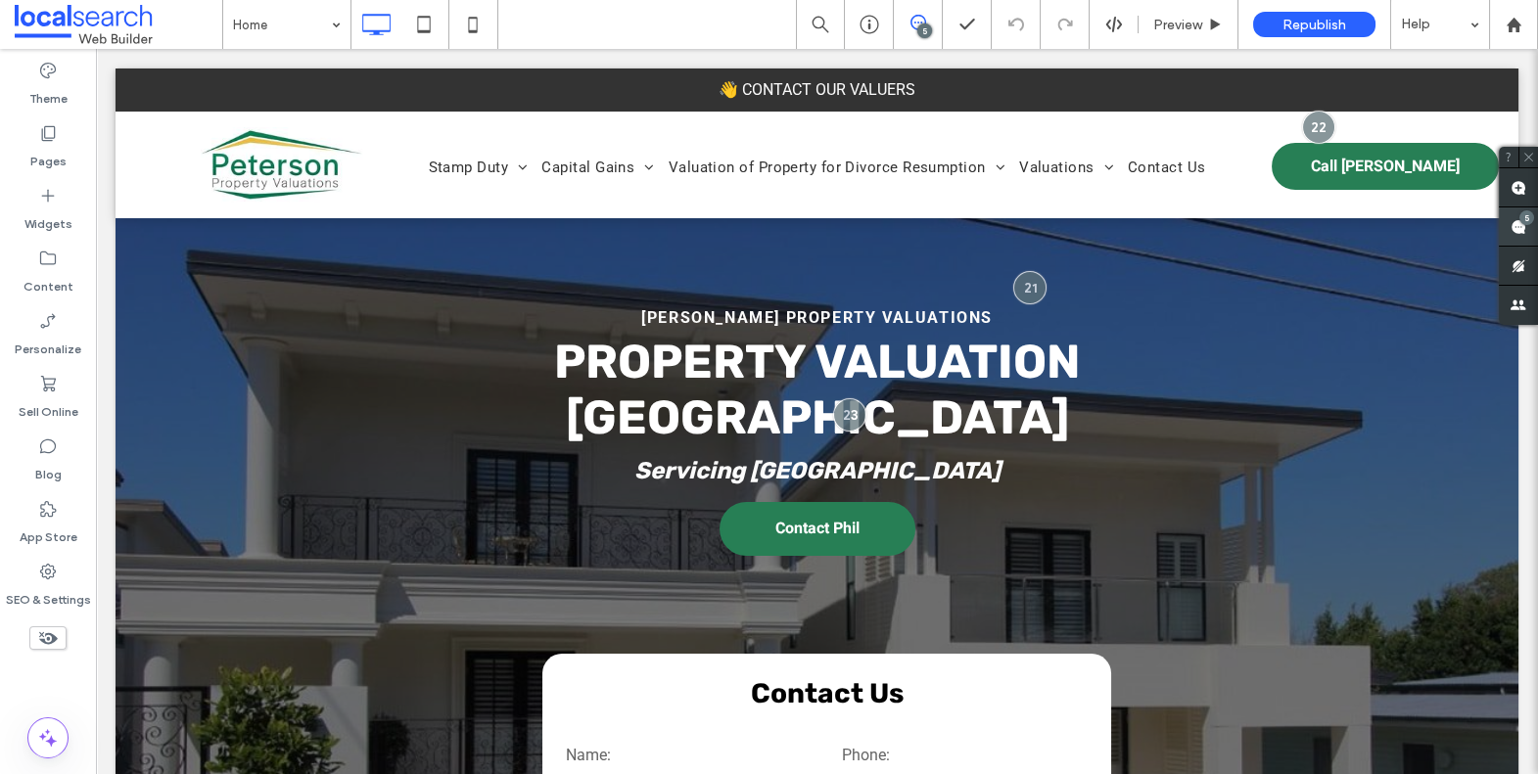
click at [1530, 222] on div "5" at bounding box center [1526, 217] width 15 height 15
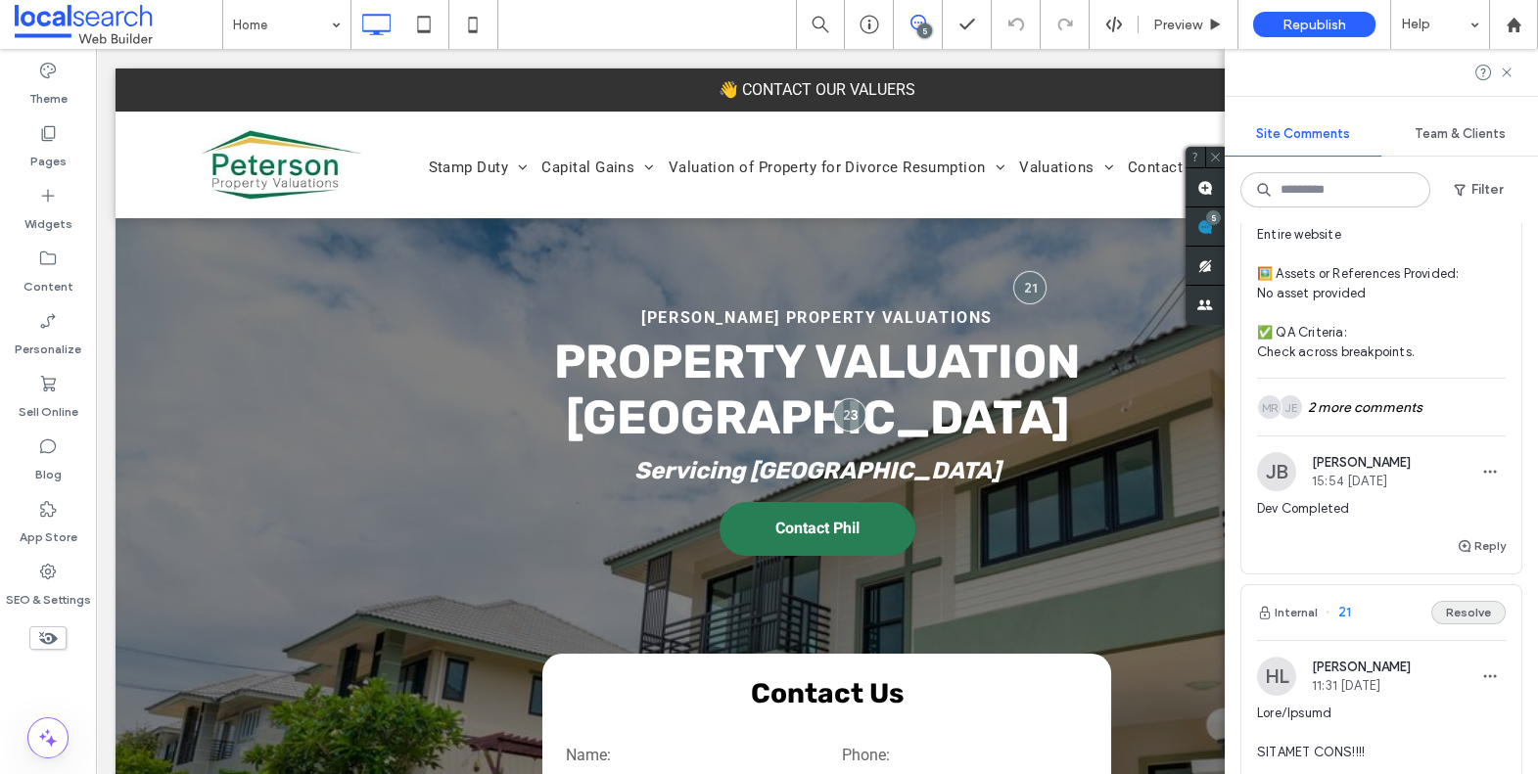
scroll to position [1899, 0]
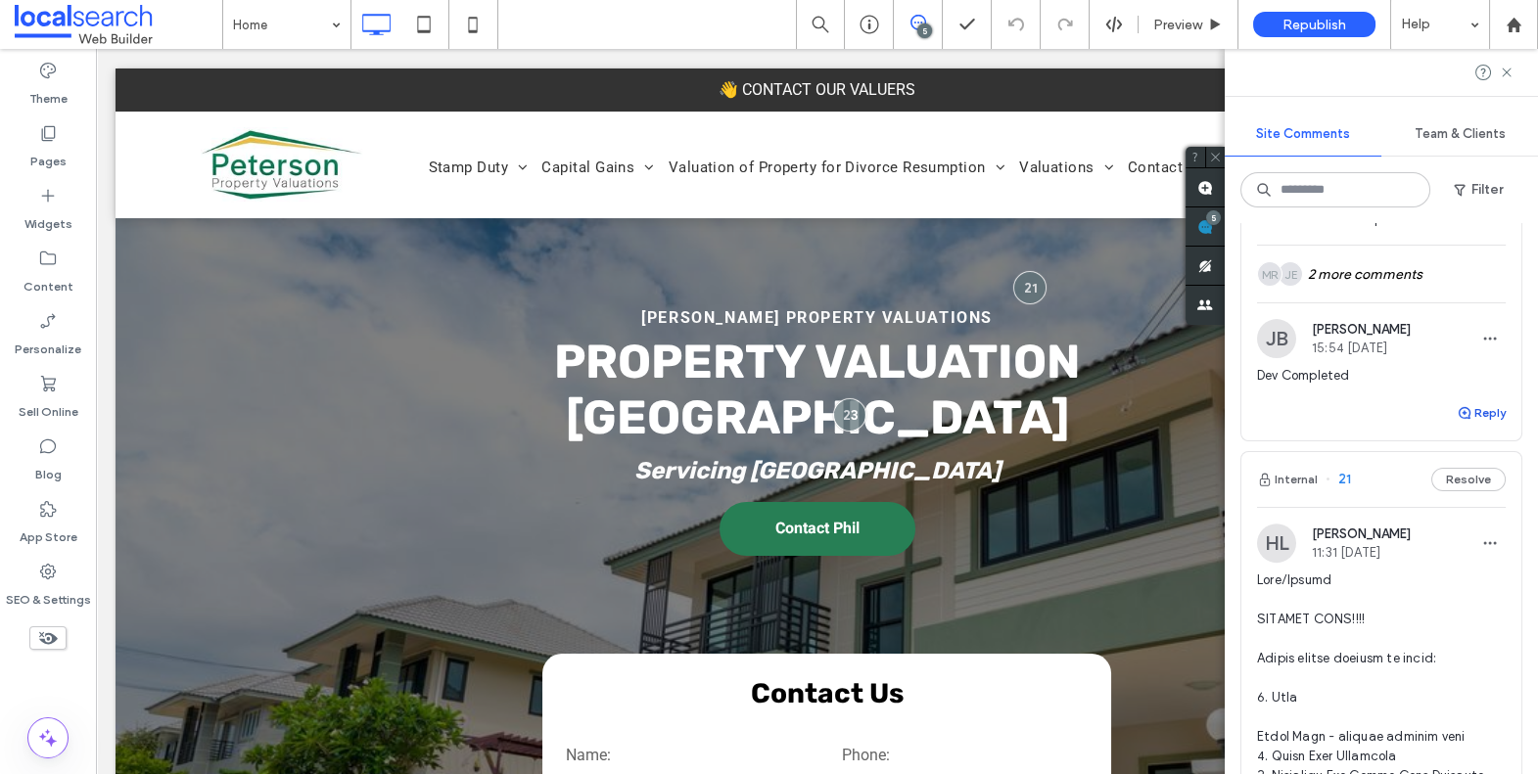
click at [1463, 425] on button "Reply" at bounding box center [1481, 412] width 49 height 23
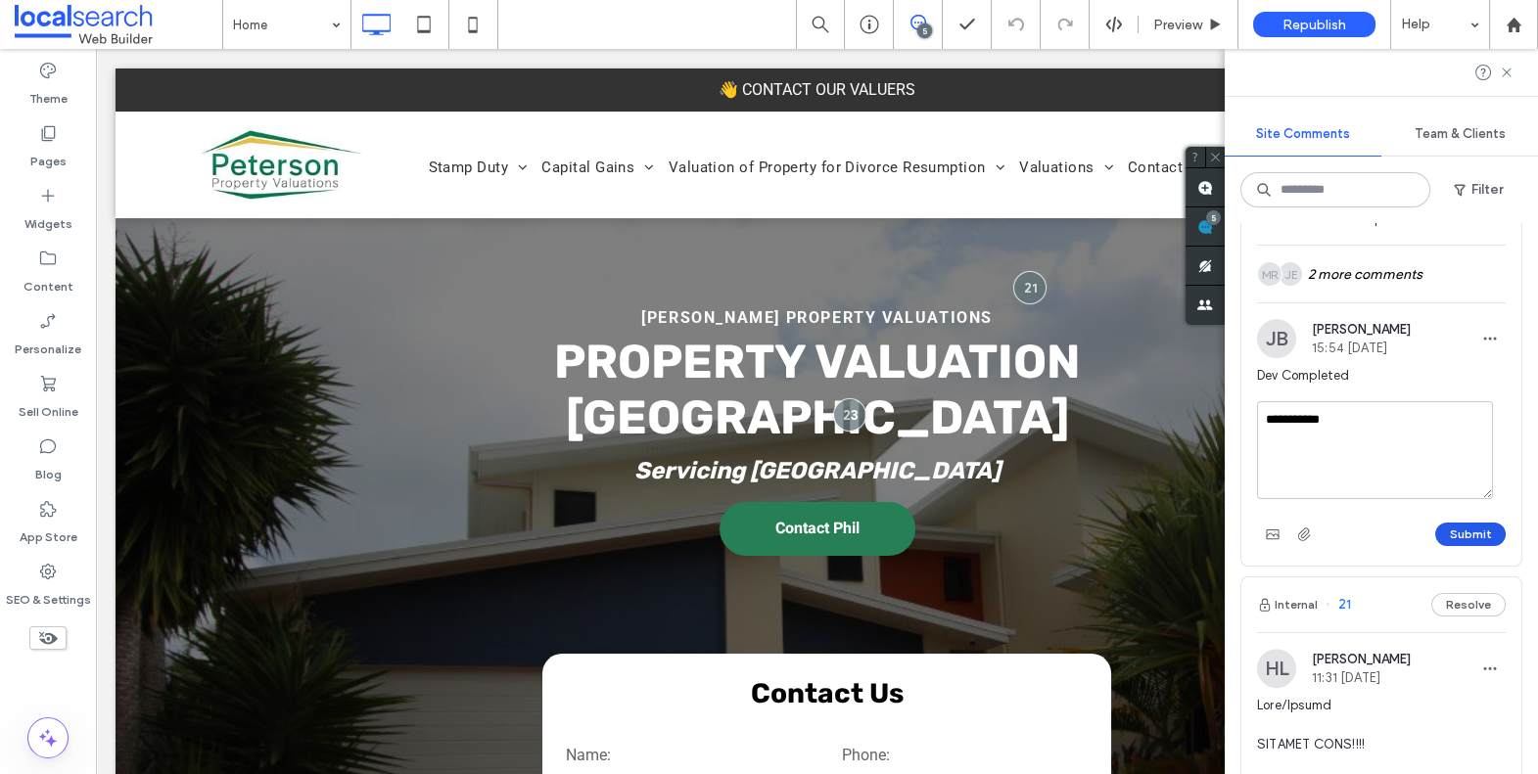
type textarea "**********"
drag, startPoint x: 1468, startPoint y: 602, endPoint x: 1427, endPoint y: 509, distance: 101.3
click at [1462, 546] on button "Submit" at bounding box center [1470, 534] width 70 height 23
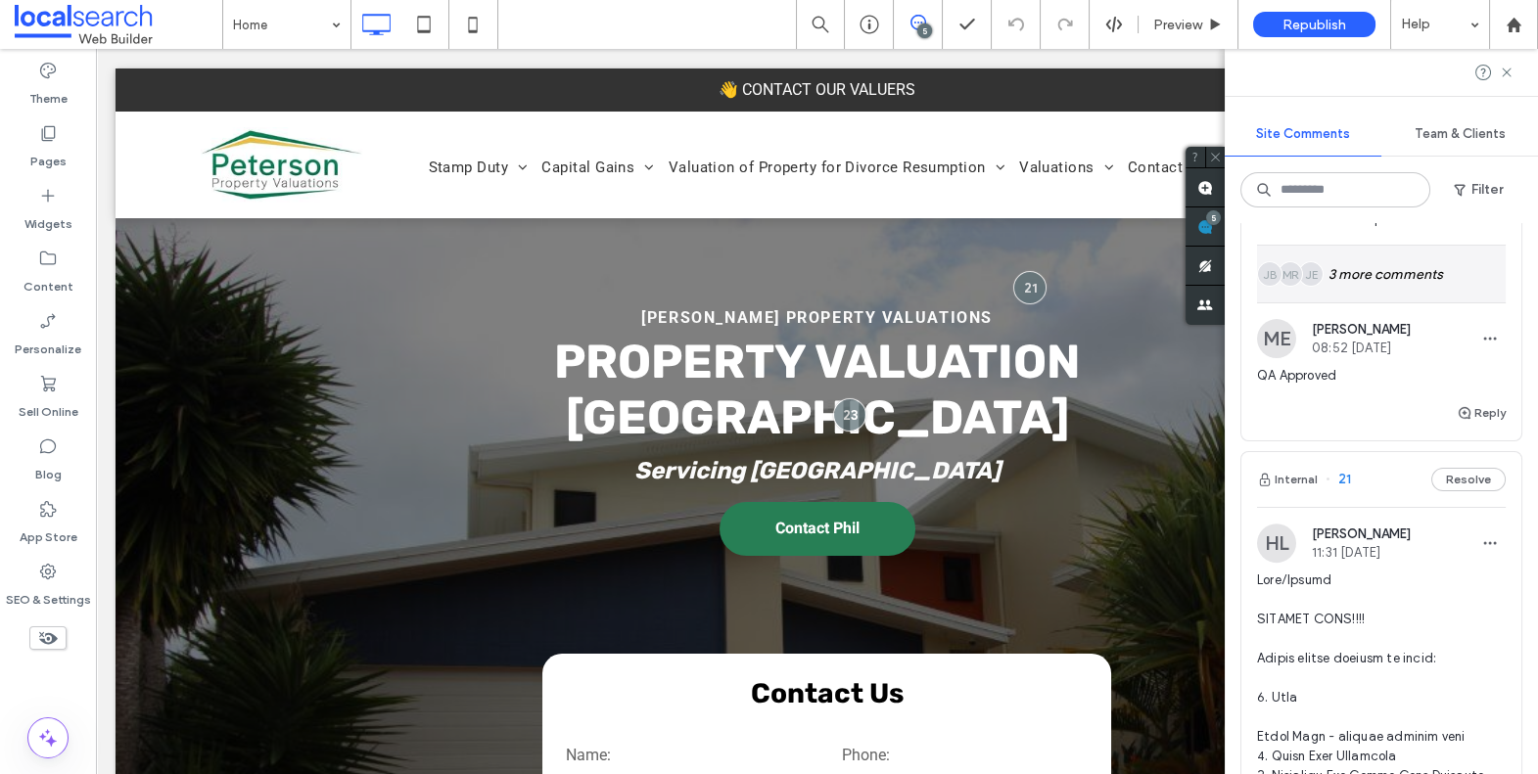
click at [1359, 303] on div "JE MR JB 3 more comments" at bounding box center [1381, 274] width 249 height 57
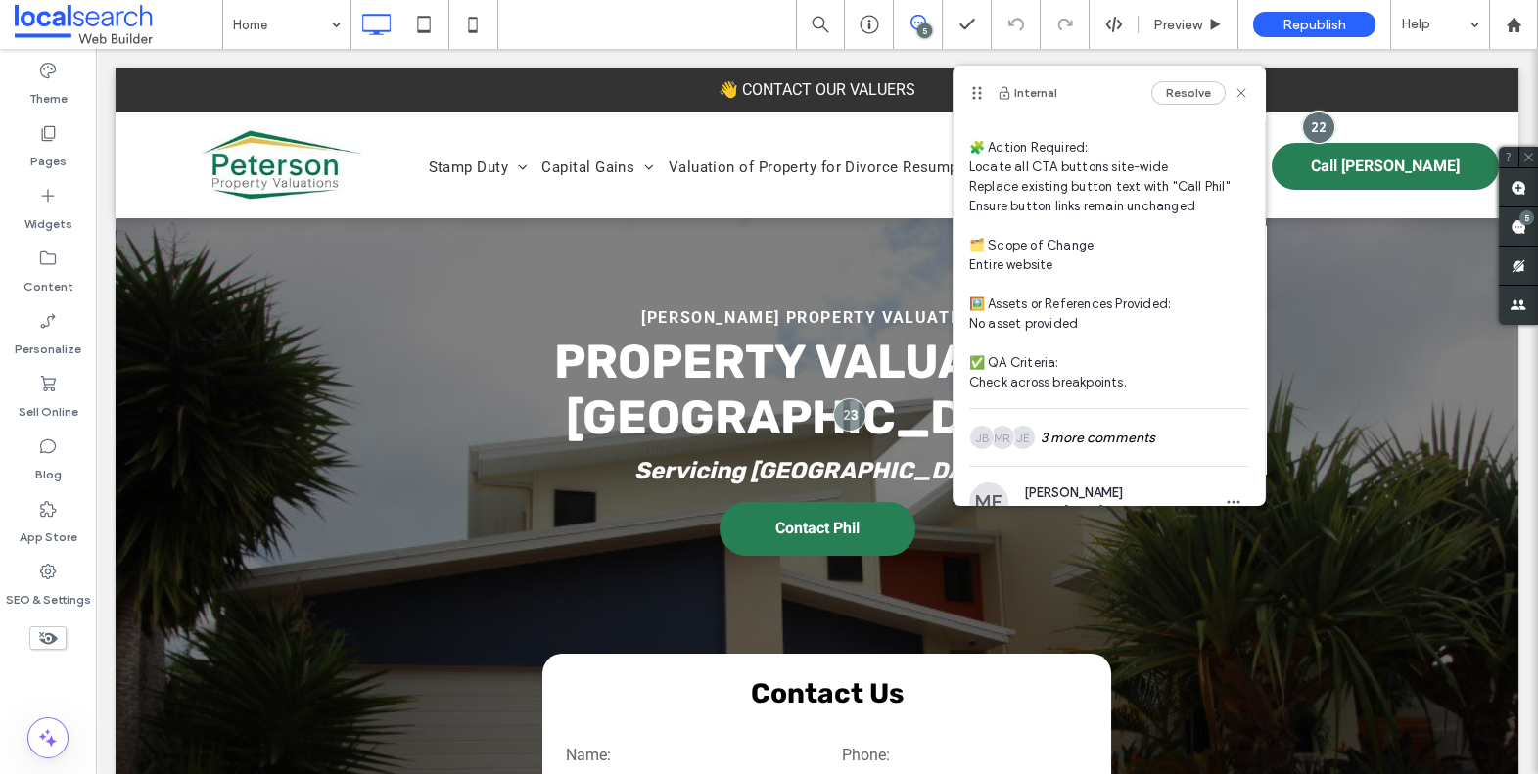
scroll to position [166, 0]
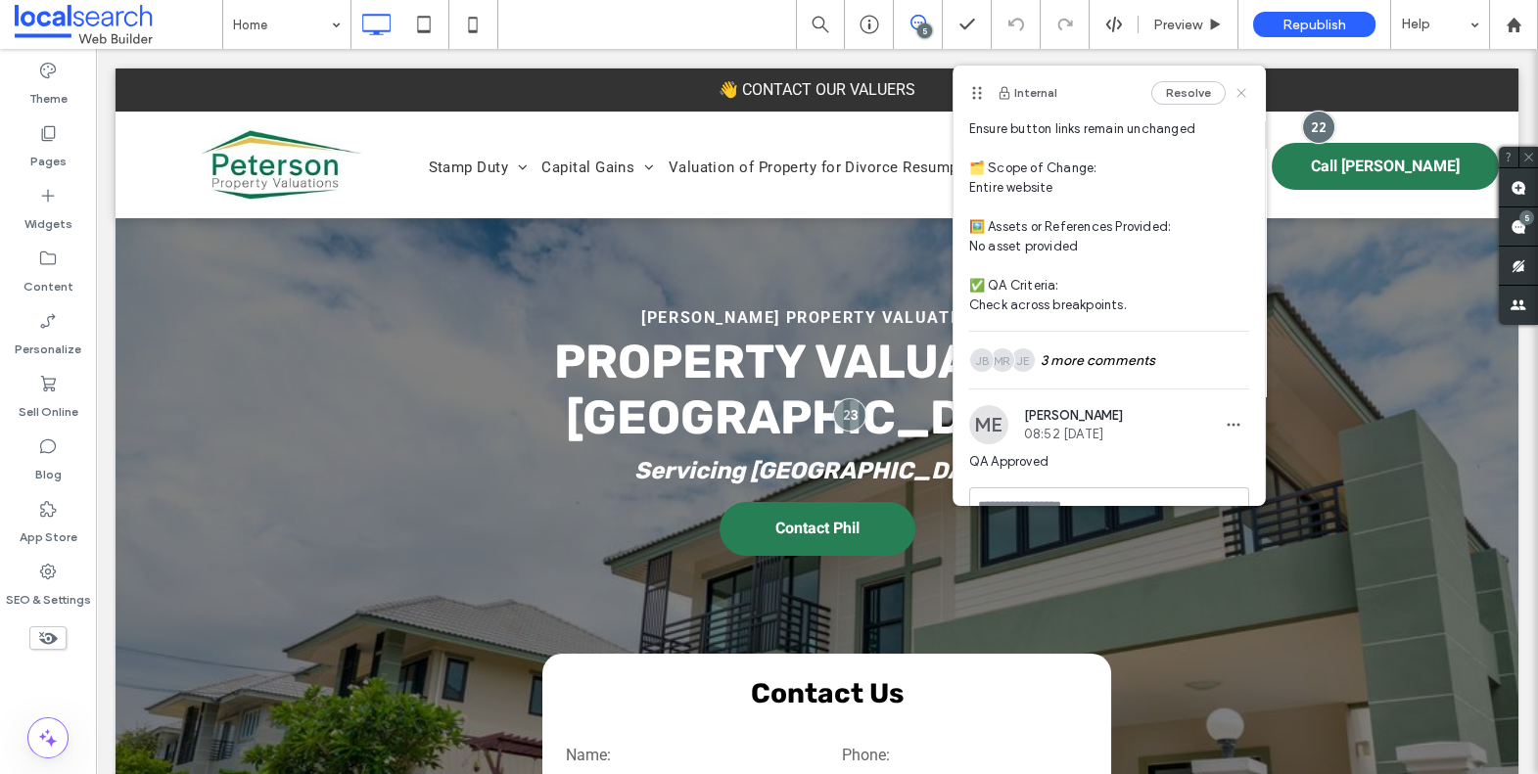
click at [1237, 95] on use at bounding box center [1241, 92] width 9 height 9
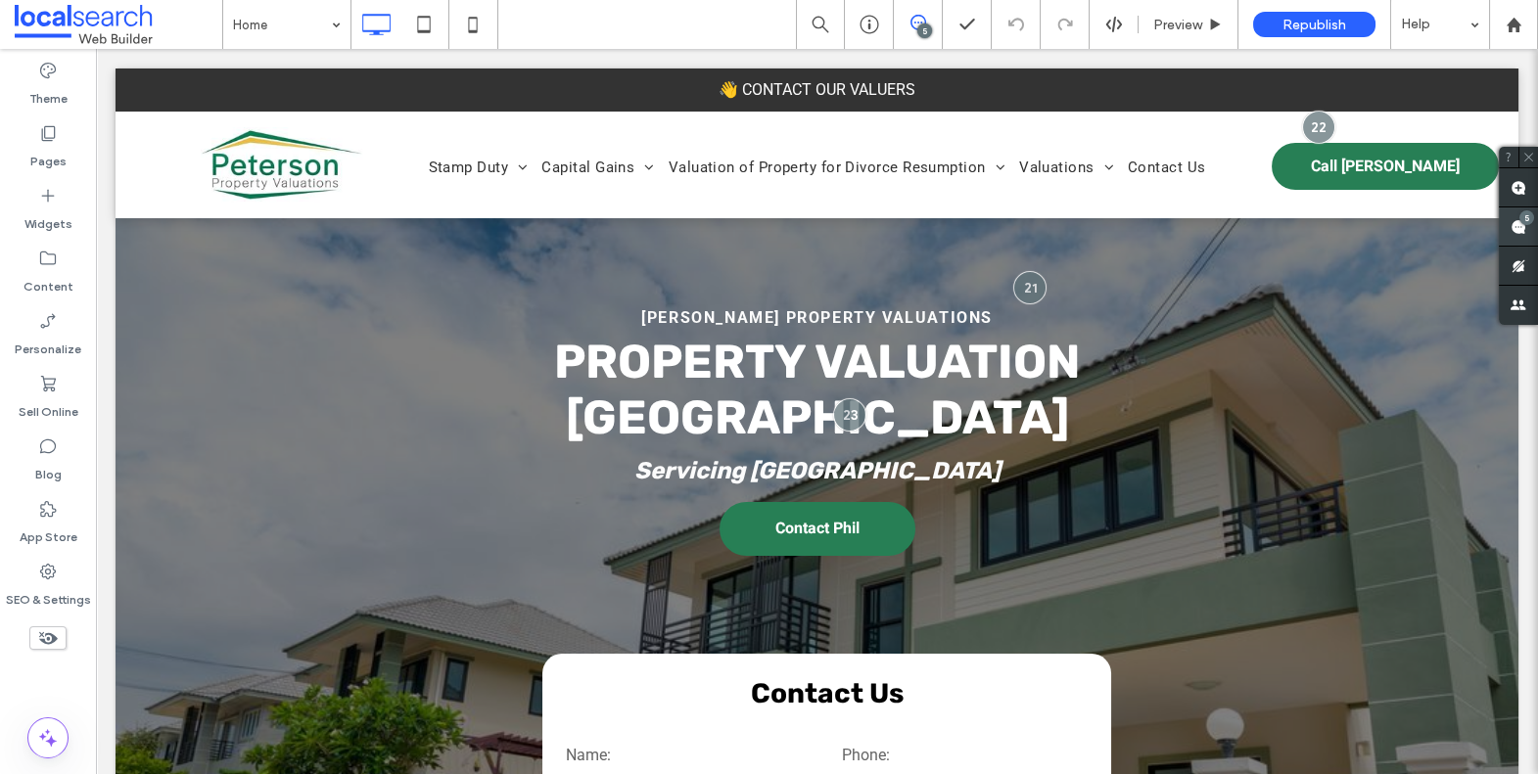
click at [1529, 221] on div "5" at bounding box center [1526, 217] width 15 height 15
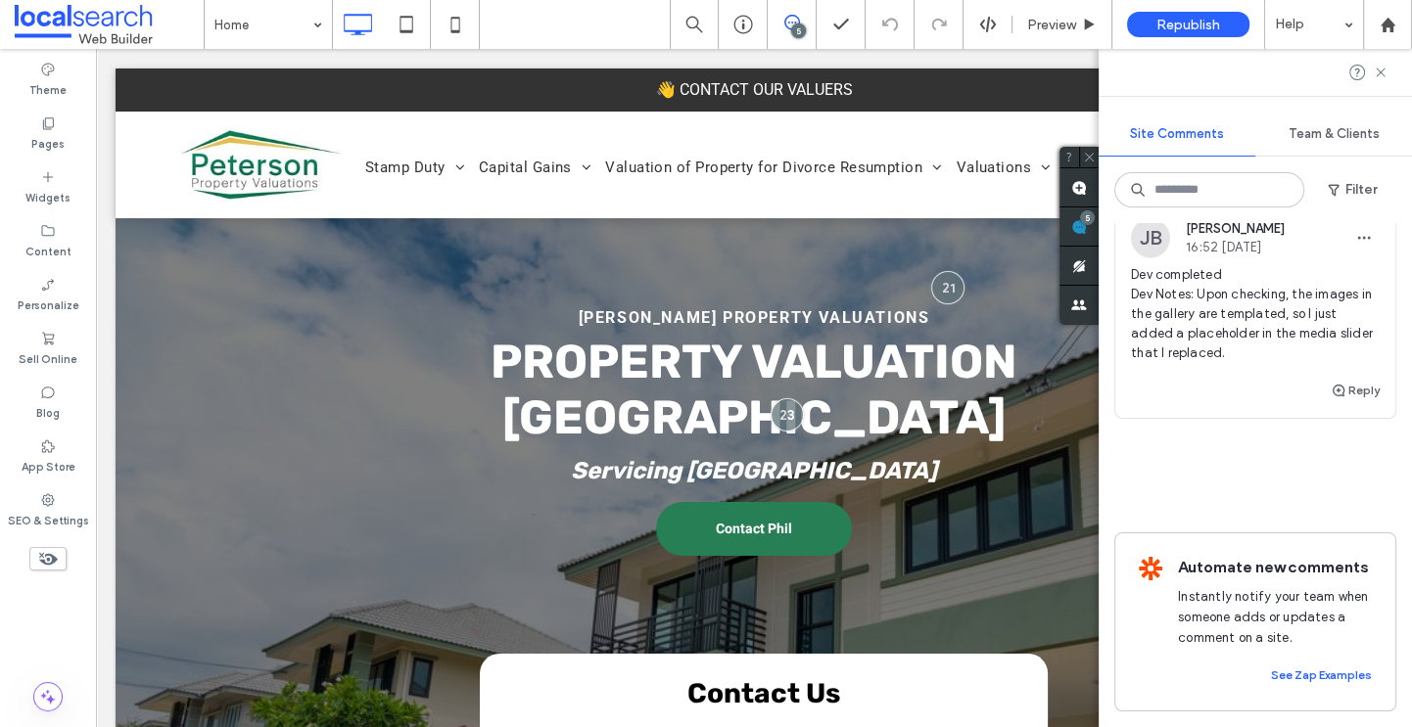
scroll to position [3508, 0]
click at [1246, 202] on div "HL HL DM 6 more comments" at bounding box center [1255, 173] width 249 height 57
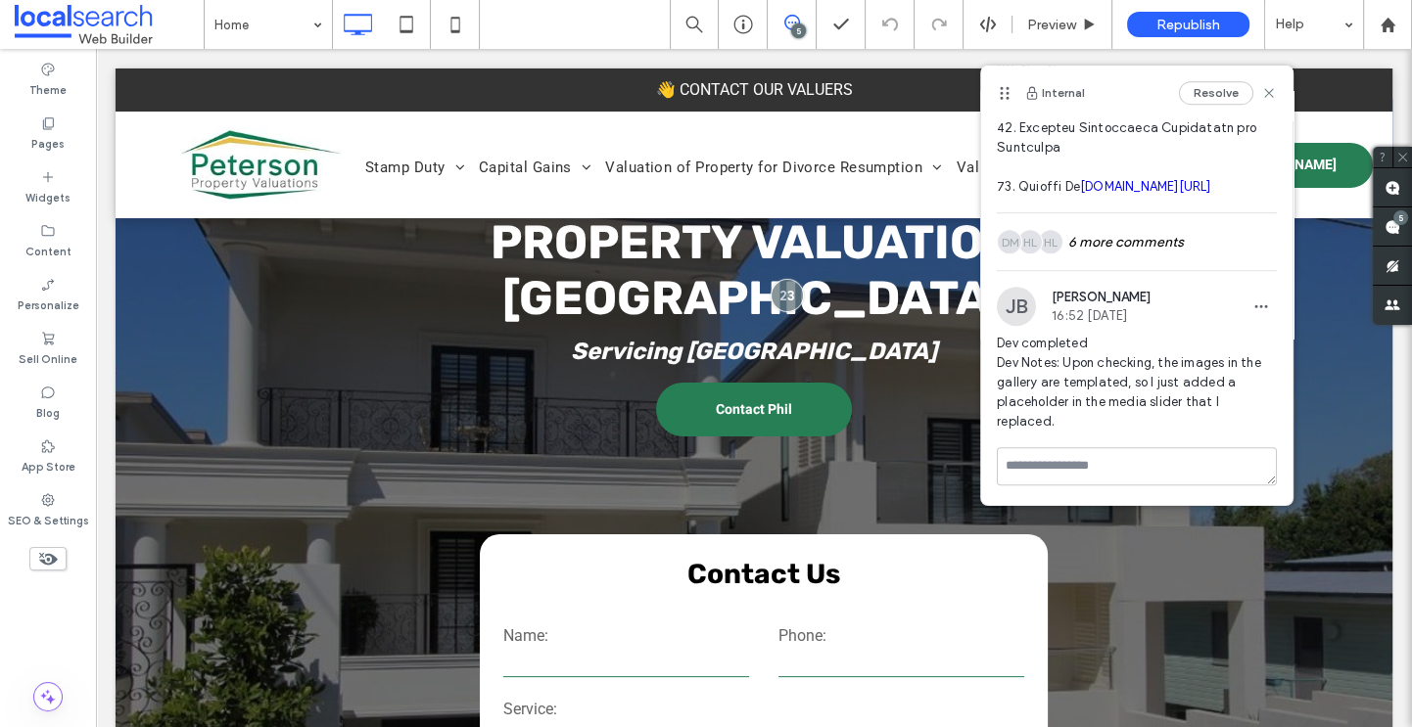
scroll to position [1028, 0]
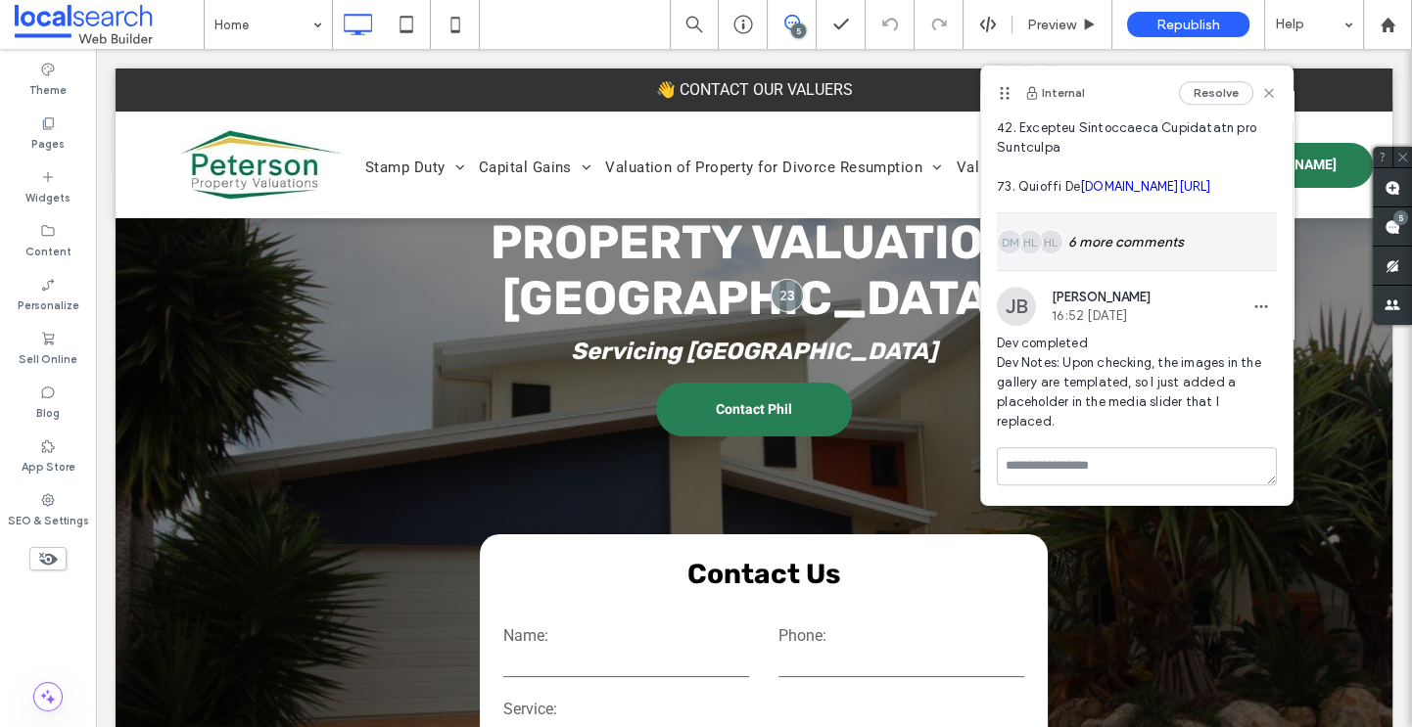
click at [1127, 242] on div "HL HL DM 6 more comments" at bounding box center [1137, 241] width 280 height 57
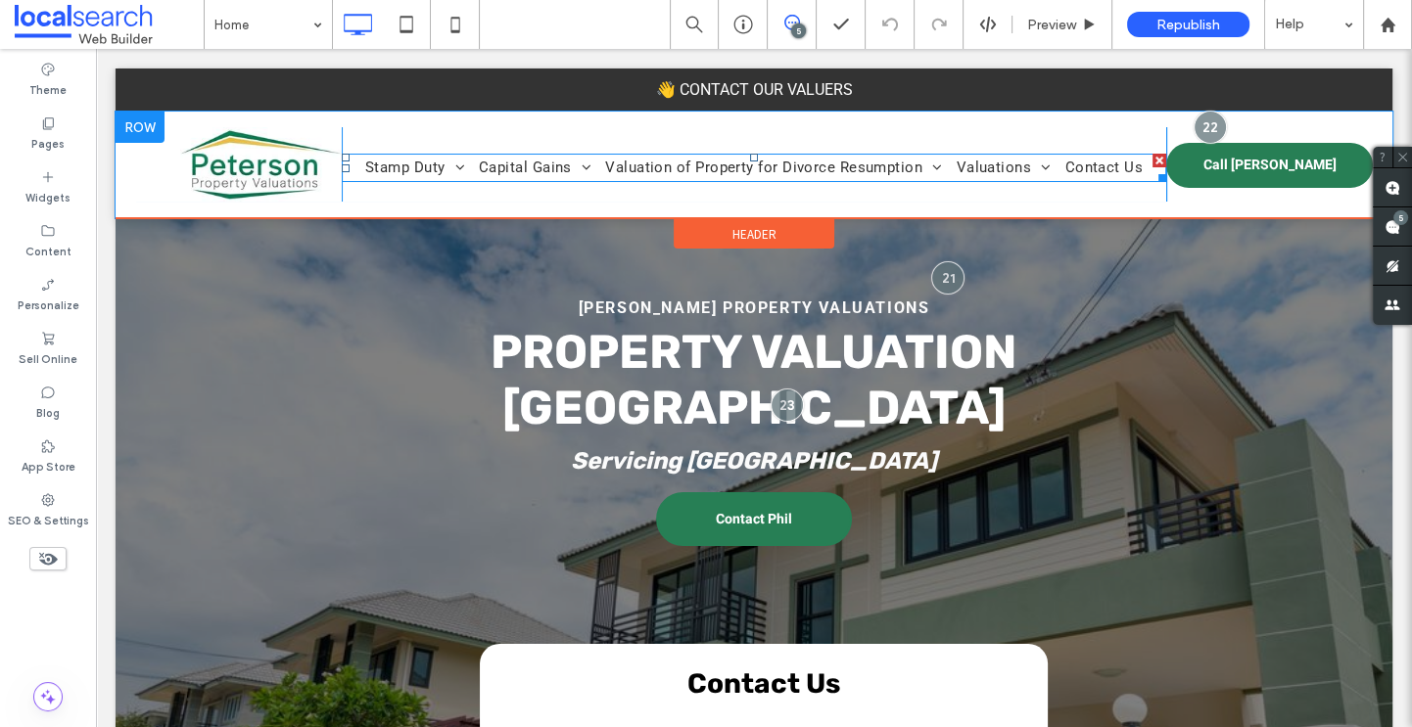
scroll to position [7, 0]
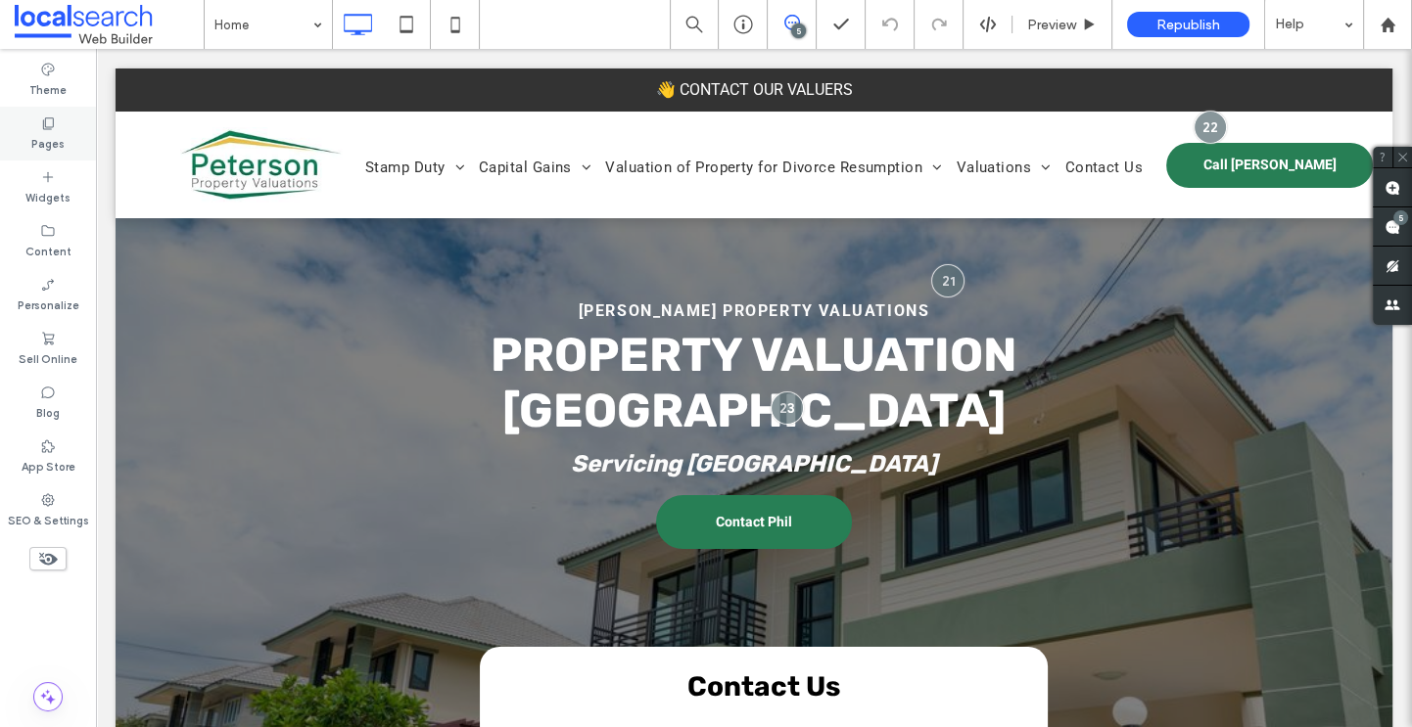
click at [49, 134] on label "Pages" at bounding box center [47, 142] width 33 height 22
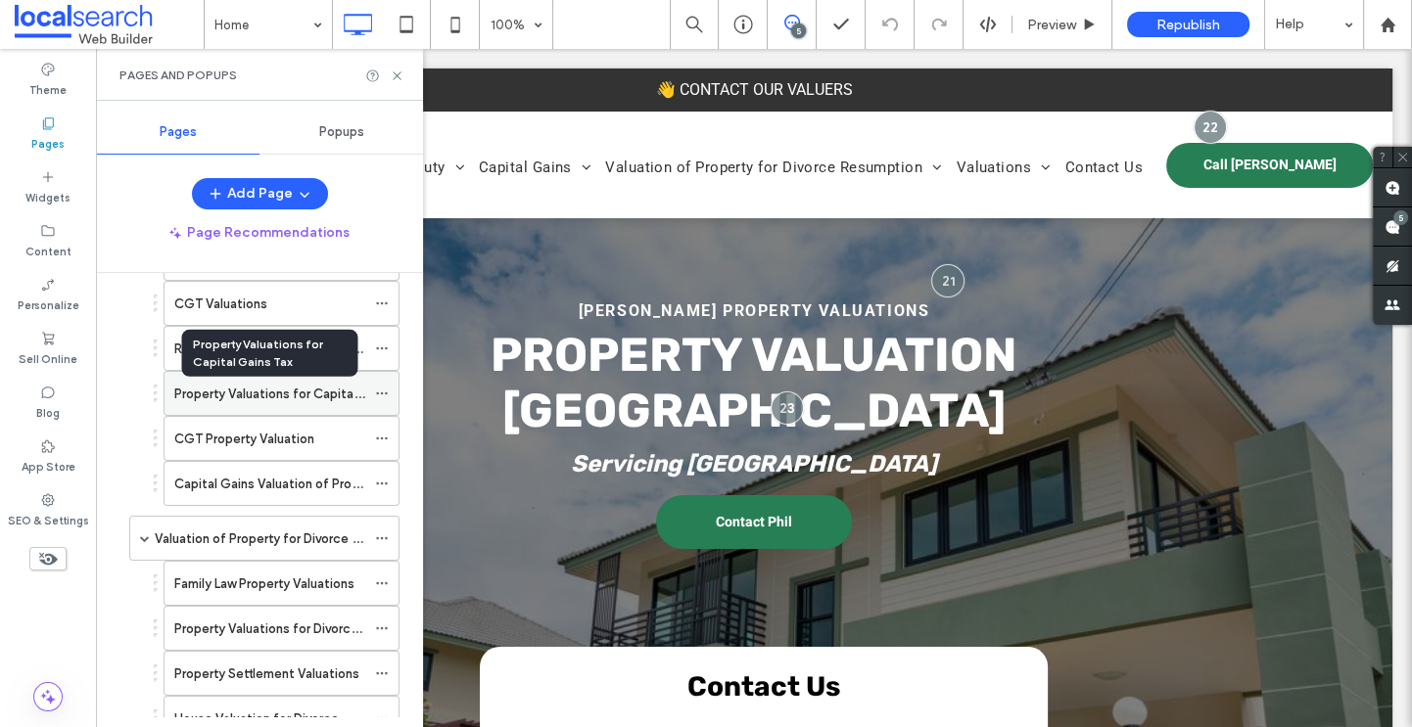
scroll to position [731, 0]
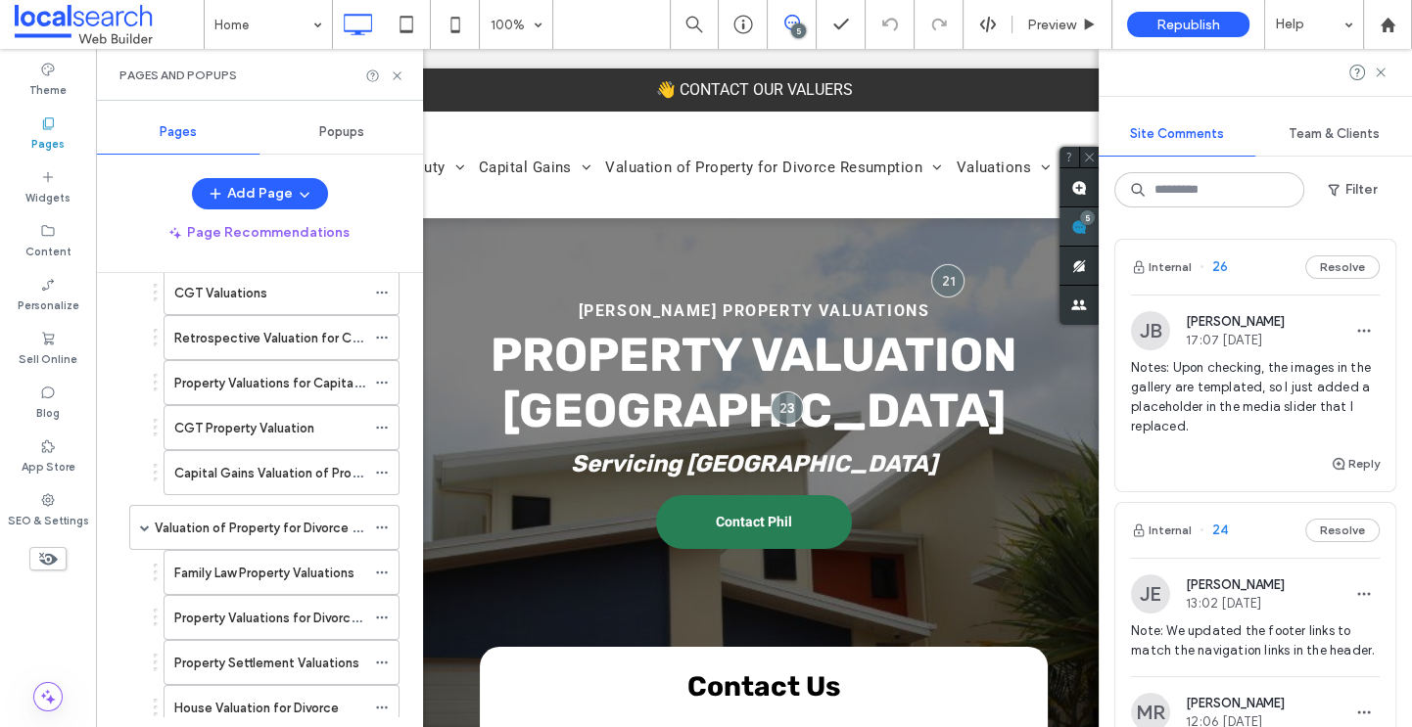
click at [1098, 214] on div "5" at bounding box center [1078, 227] width 39 height 39
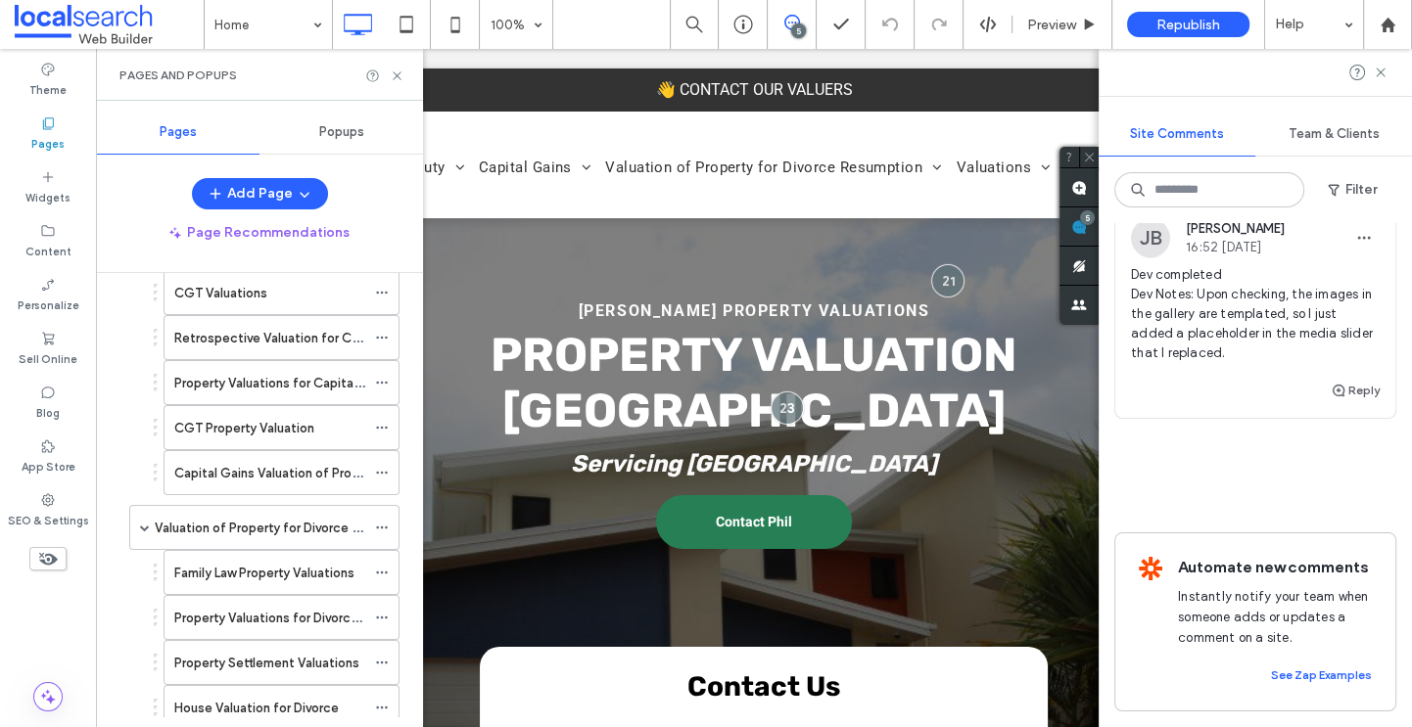
scroll to position [3471, 0]
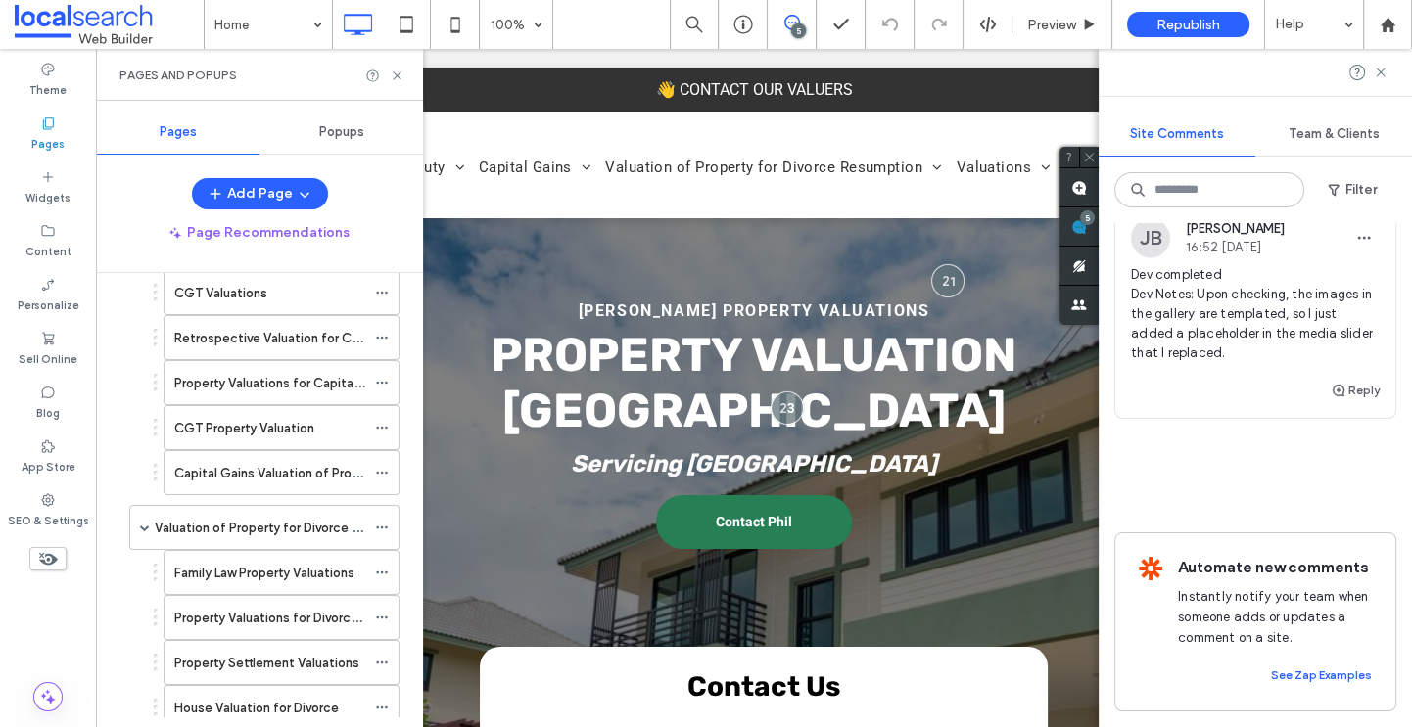
click at [1237, 202] on div "HL HL DM 6 more comments" at bounding box center [1255, 173] width 249 height 57
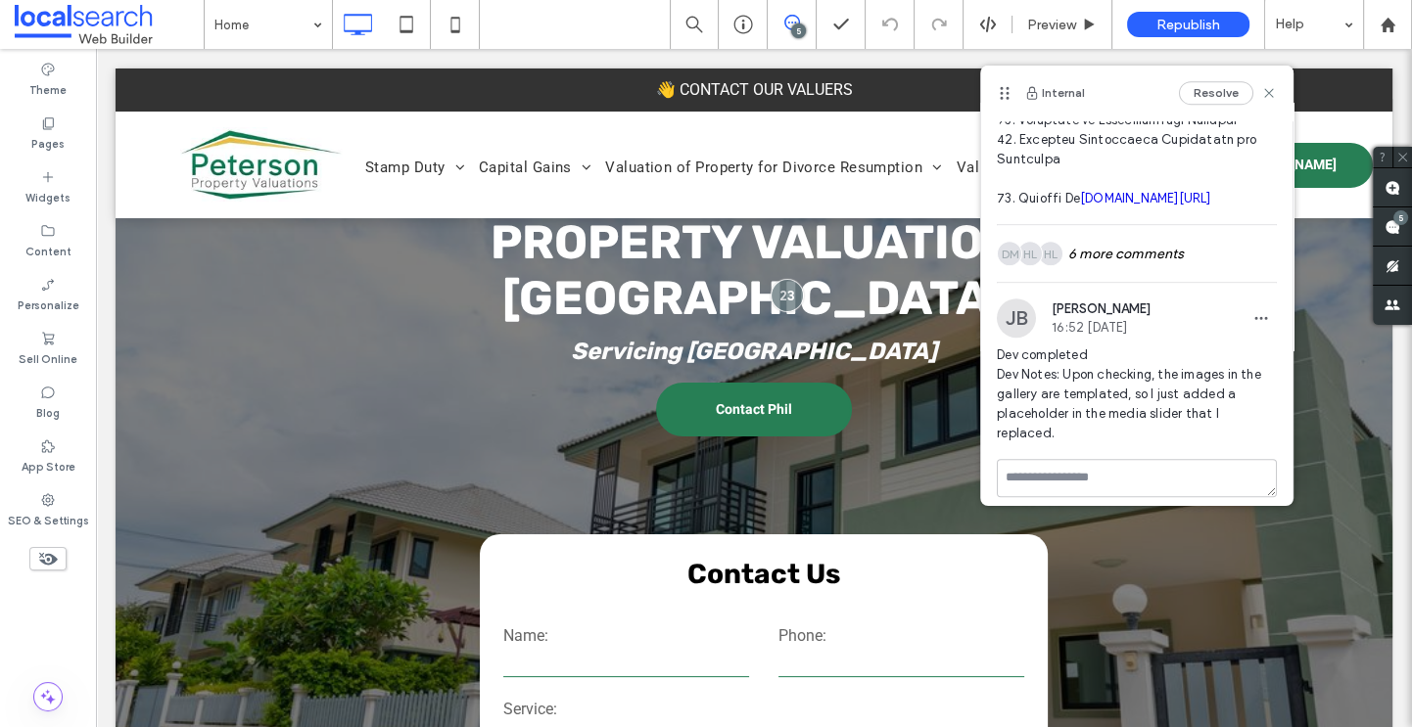
scroll to position [1028, 0]
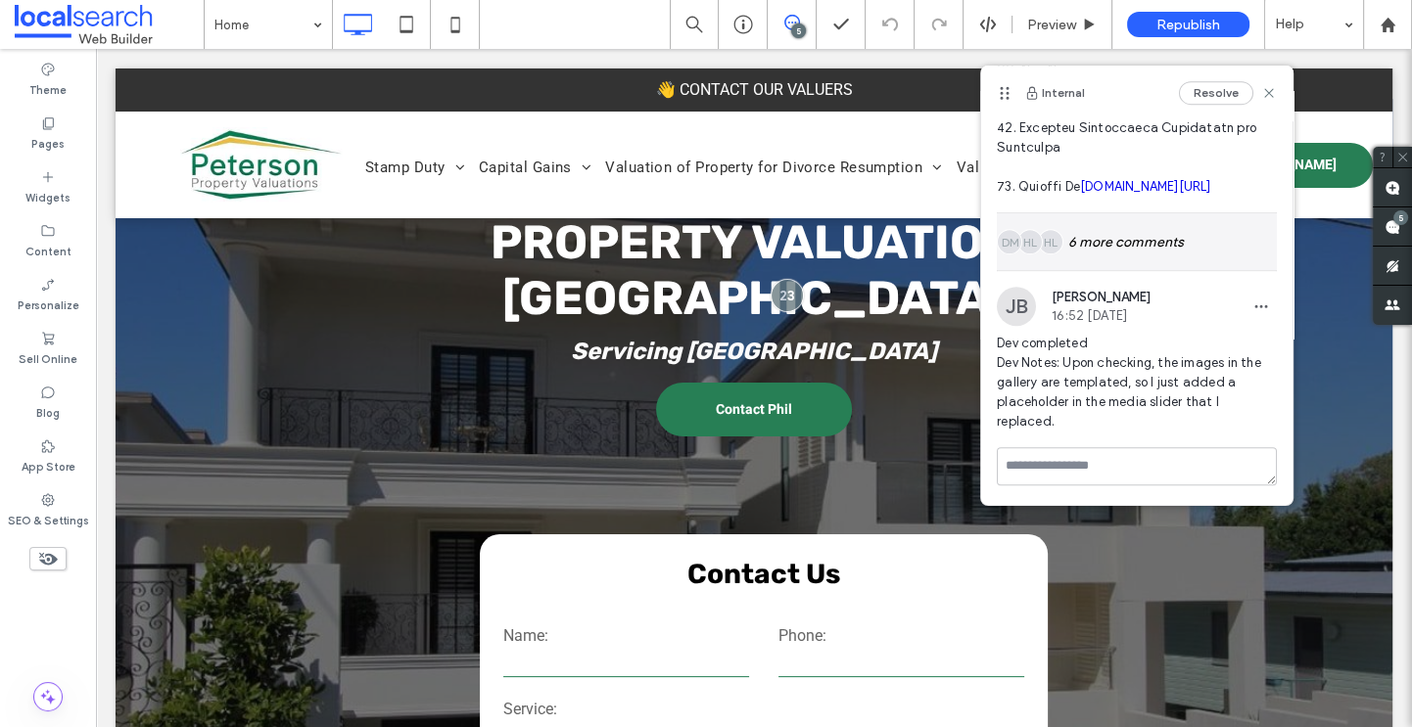
click at [1133, 257] on div "HL HL DM 6 more comments" at bounding box center [1137, 241] width 280 height 57
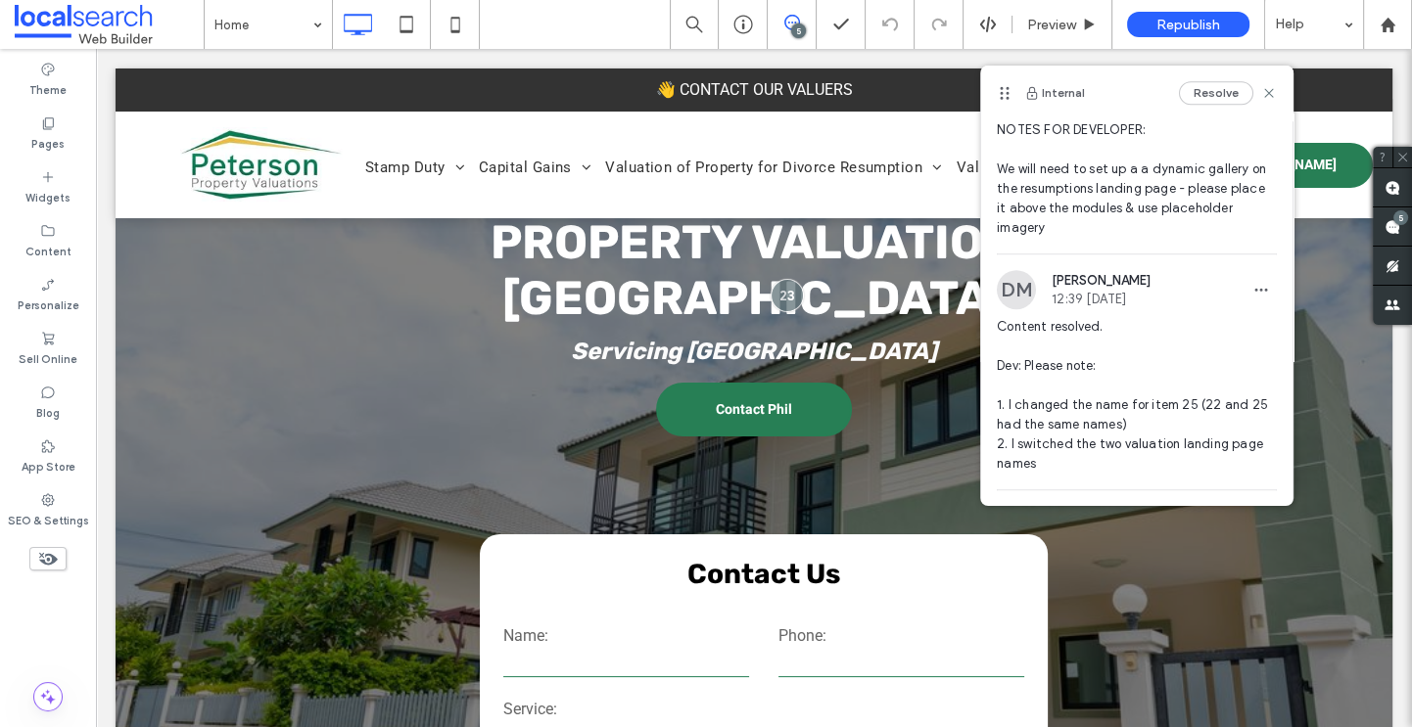
scroll to position [1444, 0]
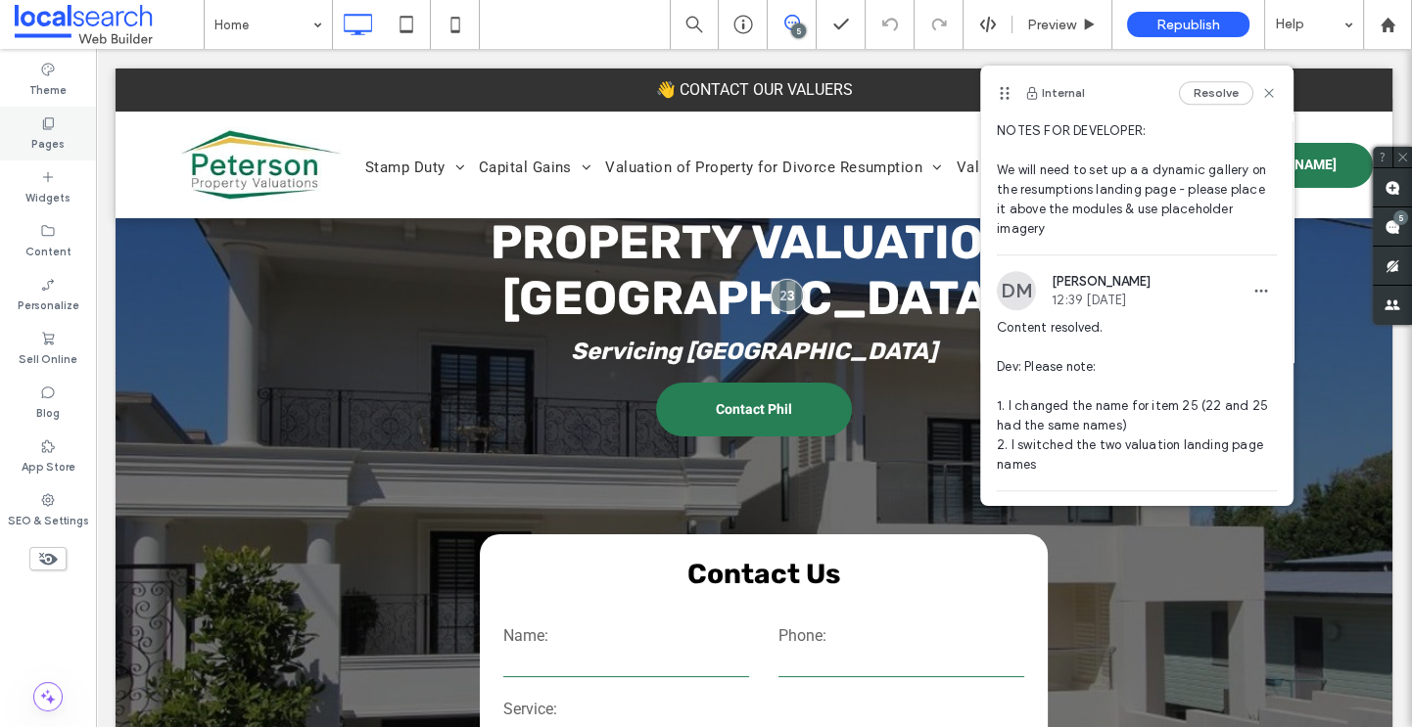
click at [30, 139] on div "Pages" at bounding box center [48, 134] width 96 height 54
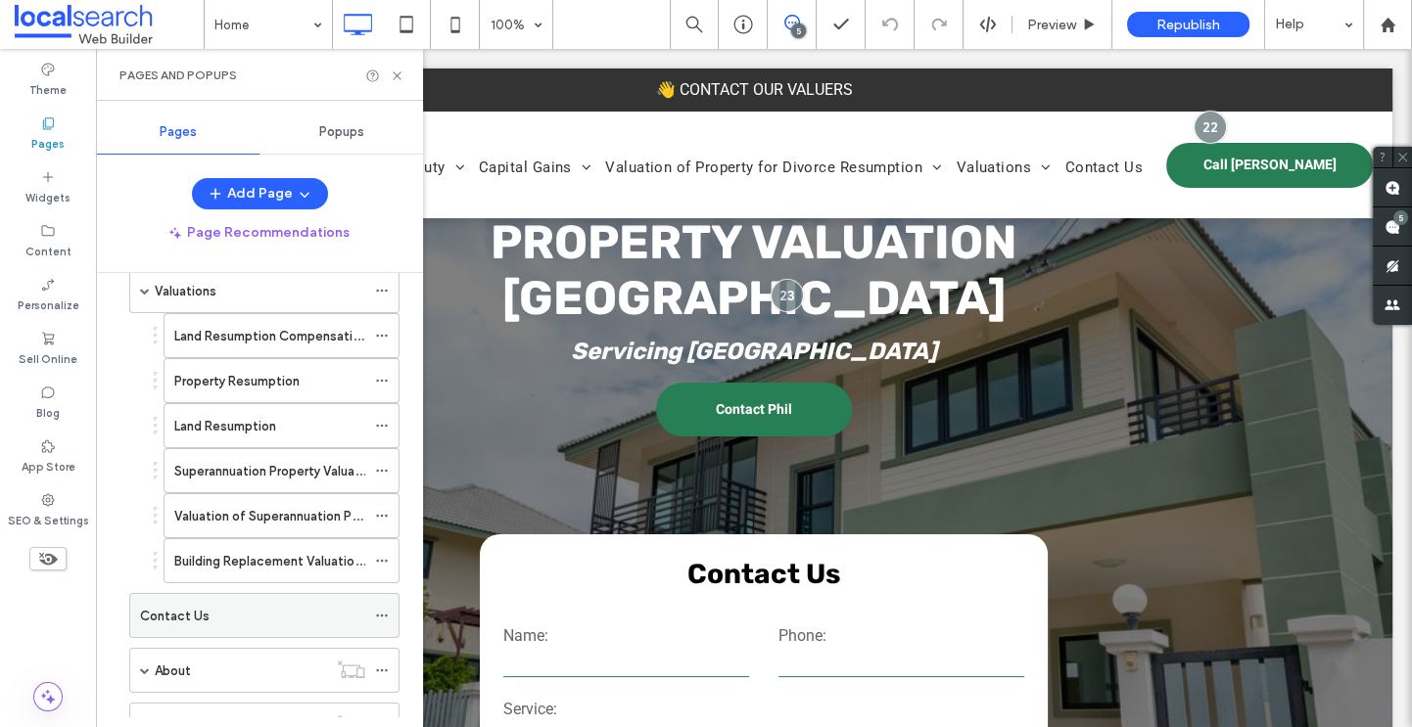
scroll to position [1262, 0]
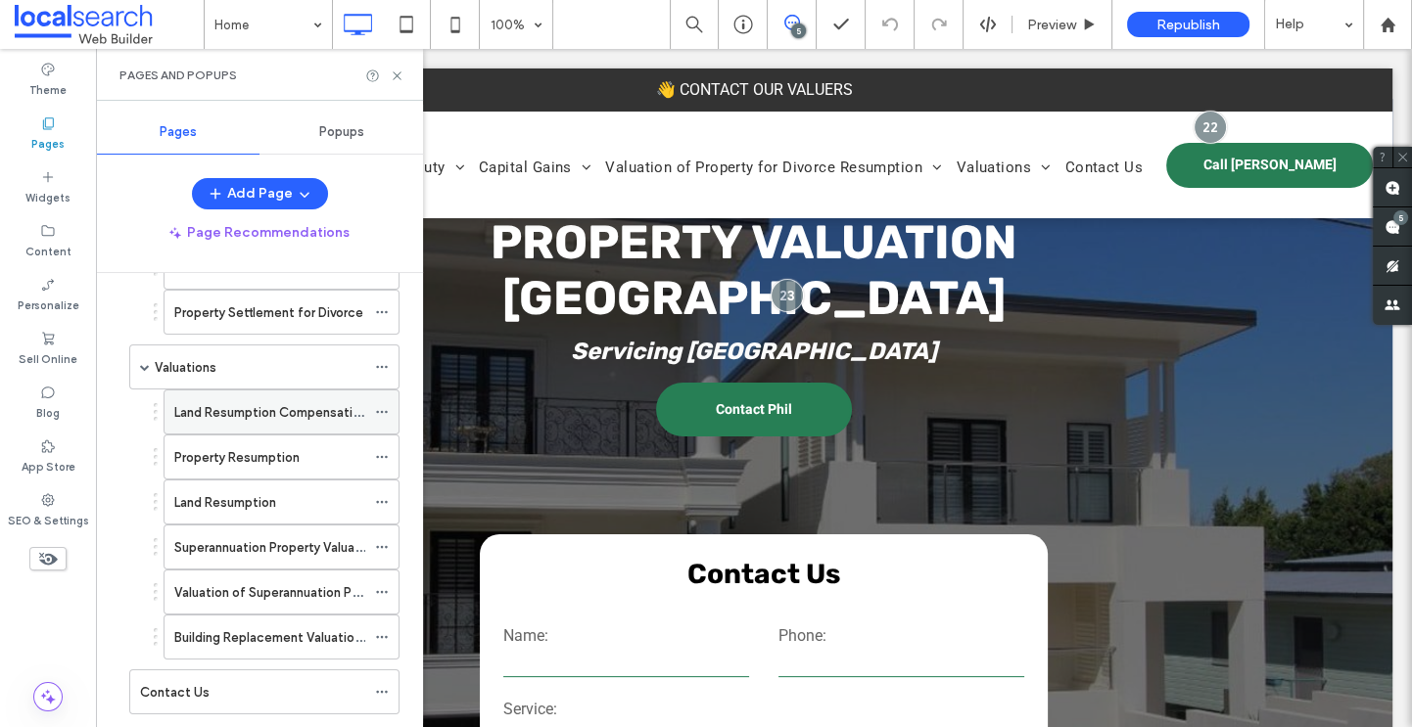
click at [272, 415] on label "Land Resumption Compensation" at bounding box center [270, 413] width 193 height 34
click at [264, 488] on label "Land Resumption" at bounding box center [225, 503] width 102 height 34
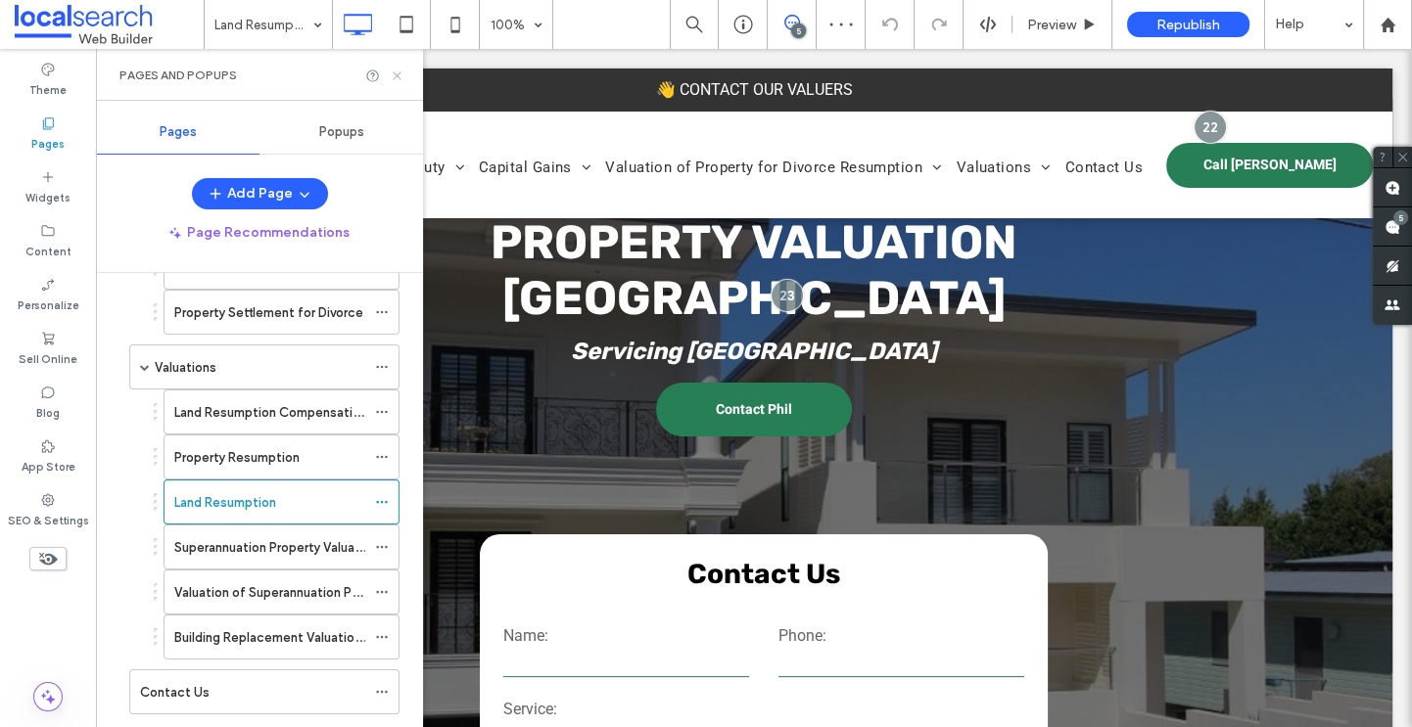
click at [401, 77] on icon at bounding box center [397, 76] width 15 height 15
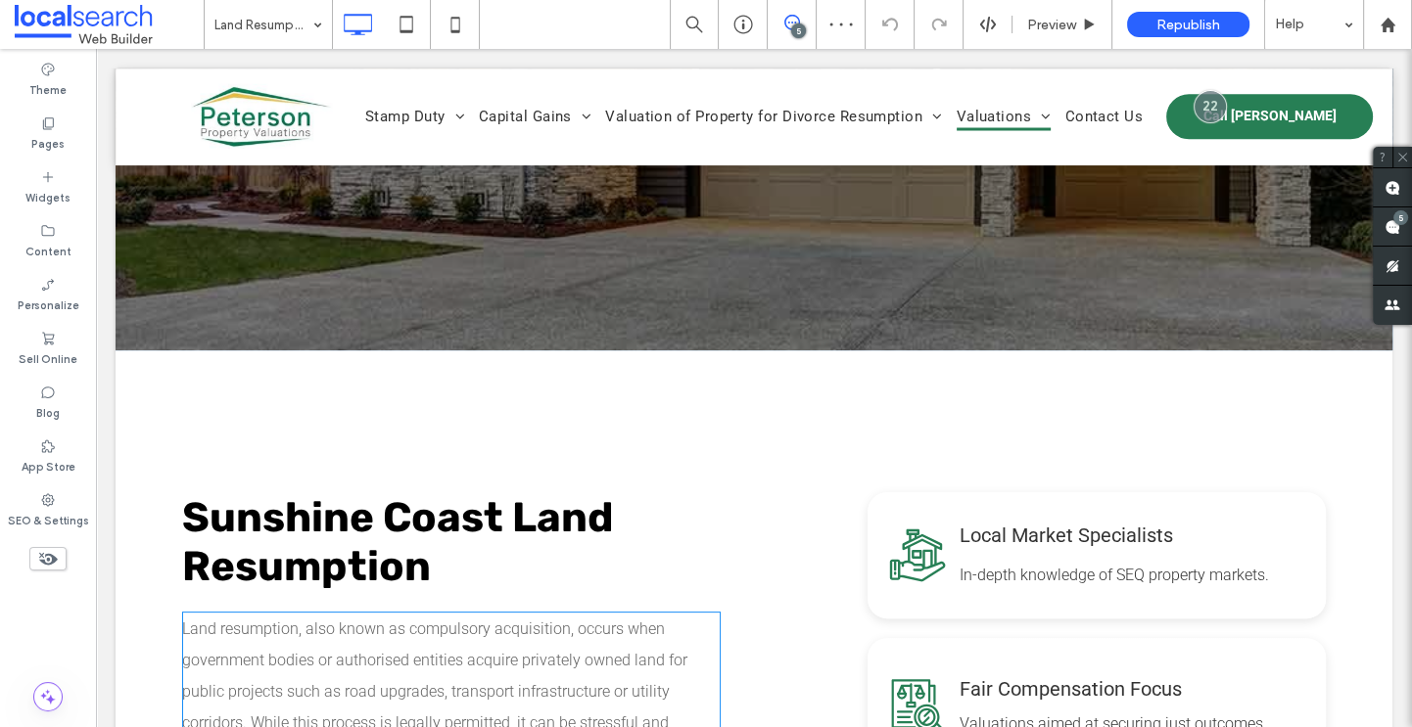
scroll to position [222, 0]
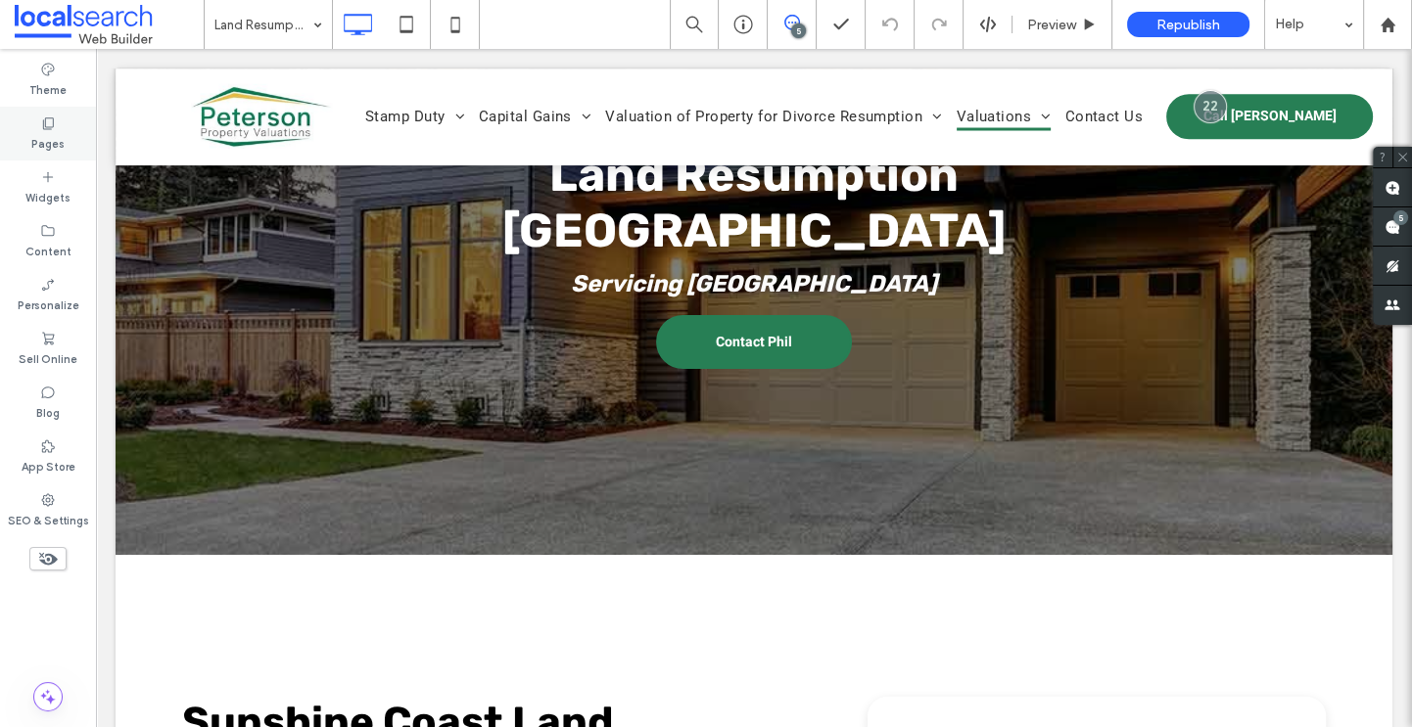
click at [41, 125] on icon at bounding box center [48, 124] width 16 height 16
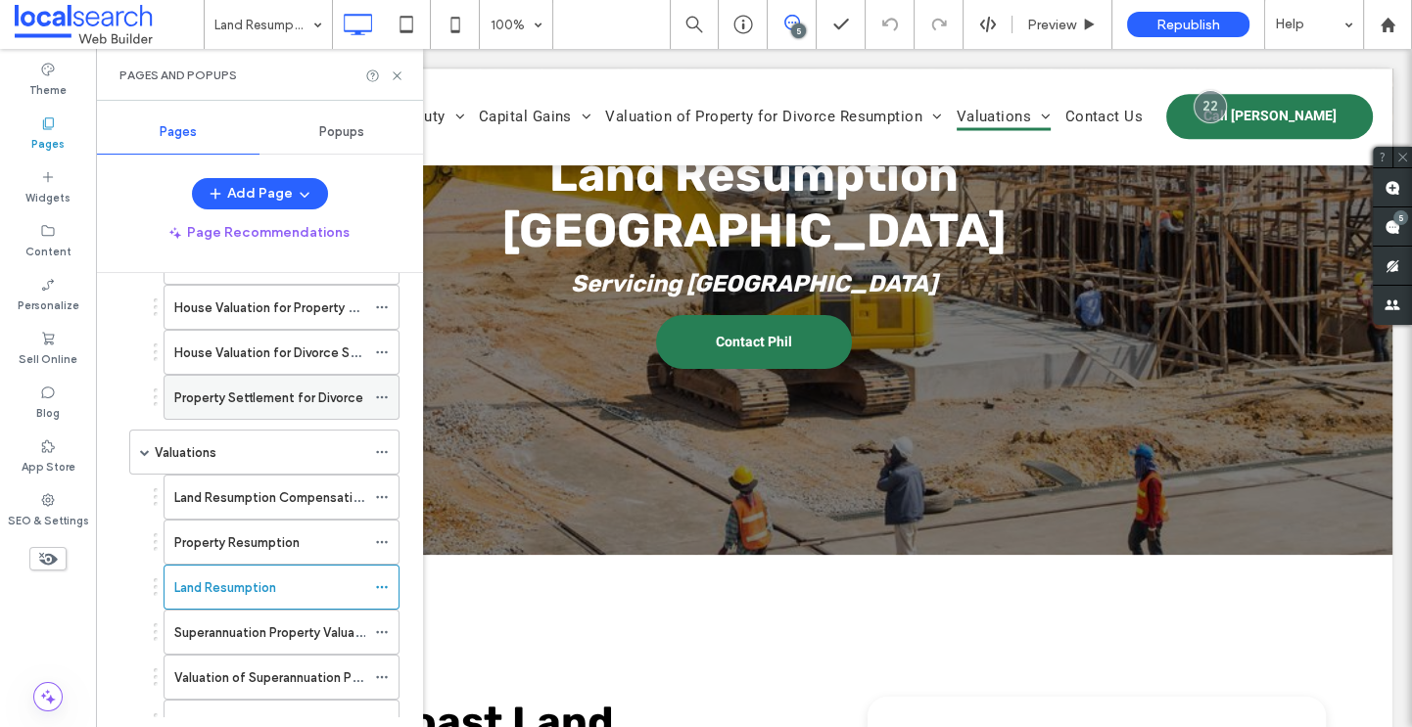
scroll to position [1162, 0]
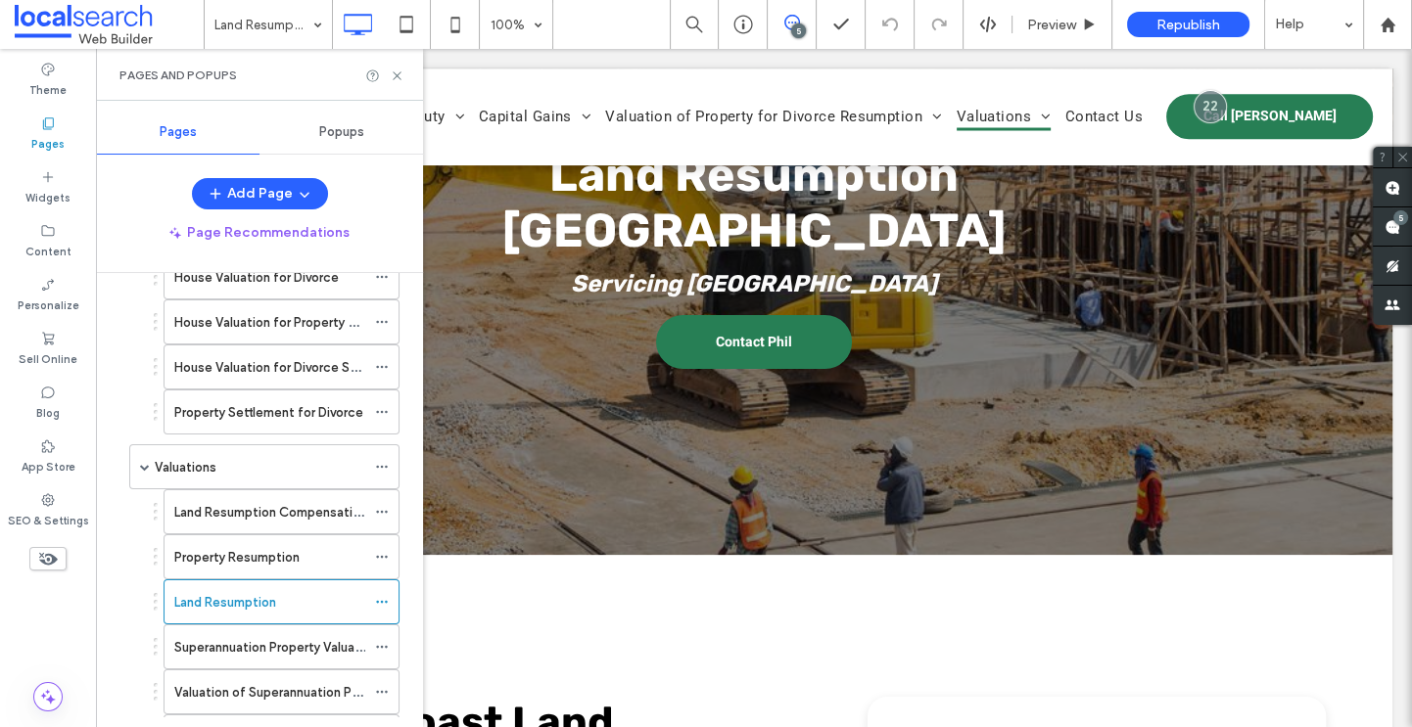
click at [229, 459] on div "Valuations" at bounding box center [260, 467] width 210 height 21
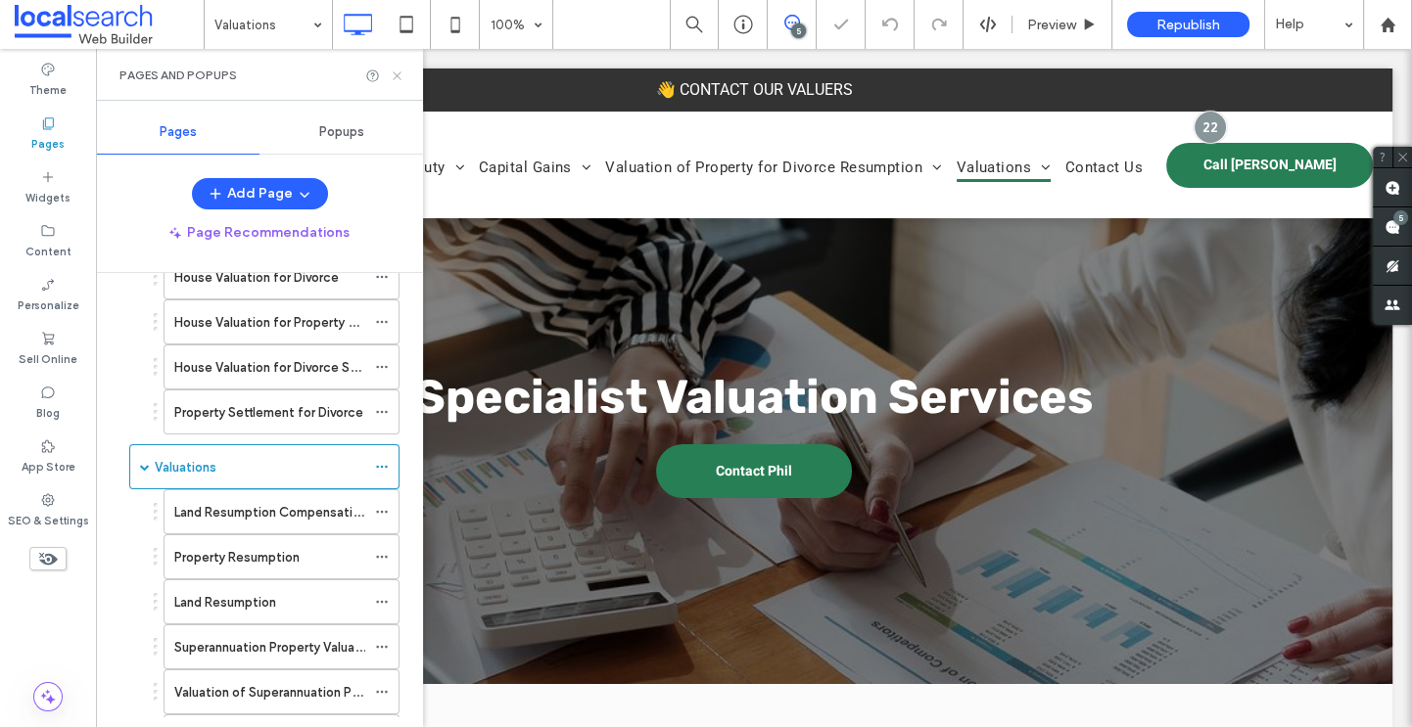
drag, startPoint x: 396, startPoint y: 71, endPoint x: 314, endPoint y: 40, distance: 87.1
click at [396, 71] on icon at bounding box center [397, 76] width 15 height 15
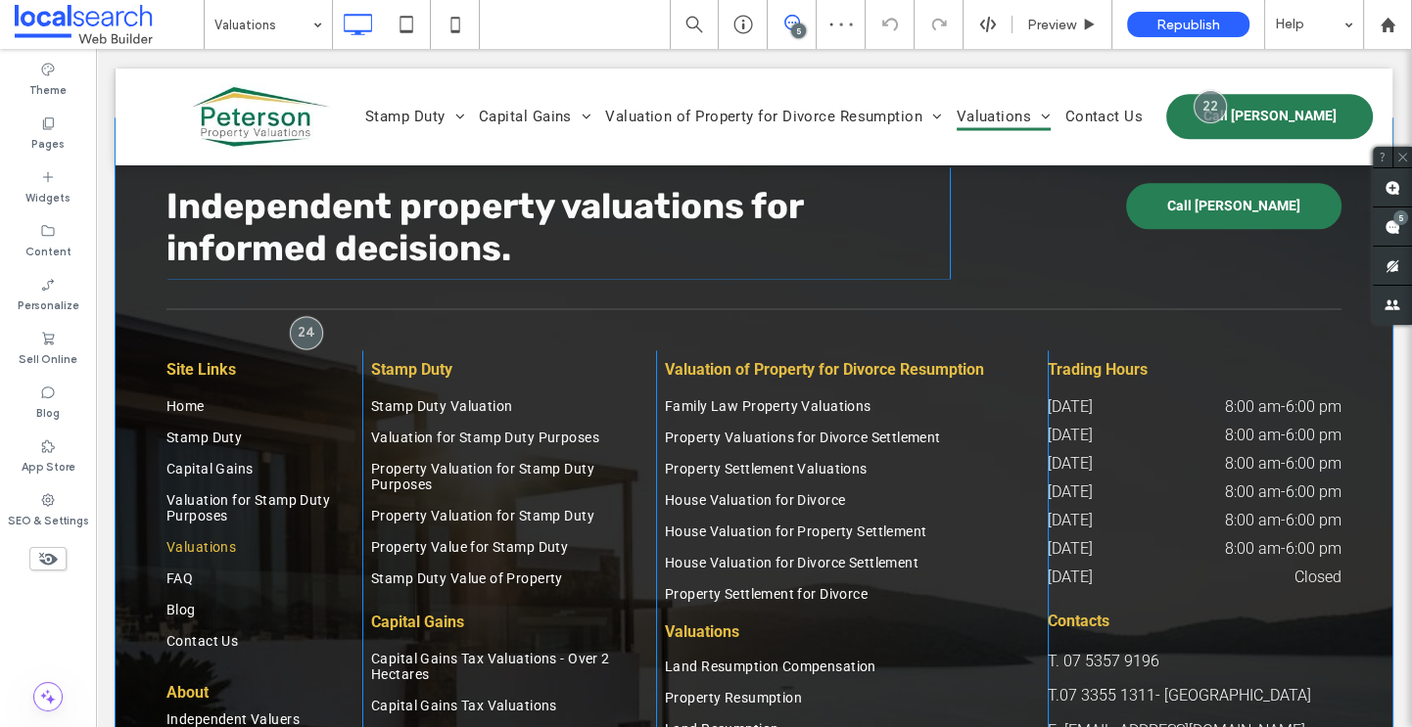
scroll to position [2734, 0]
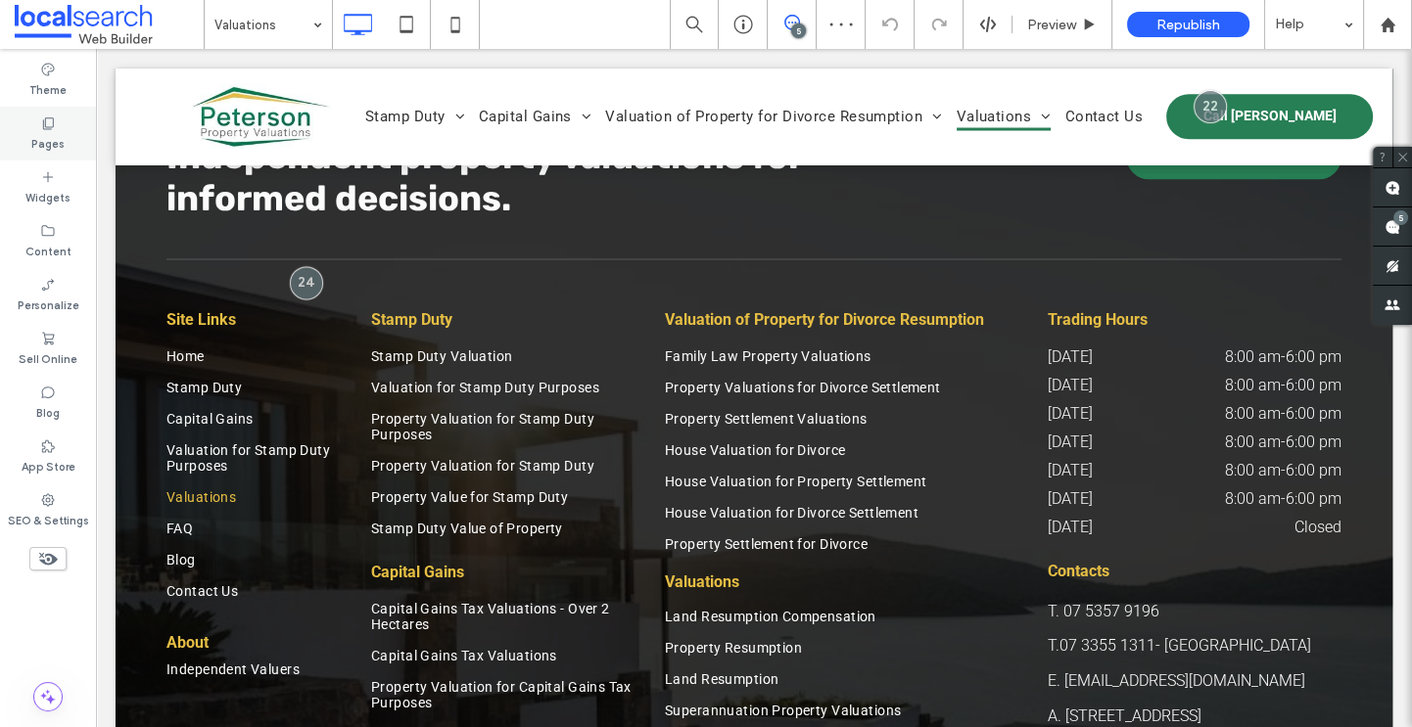
click at [37, 118] on div "Pages" at bounding box center [48, 134] width 96 height 54
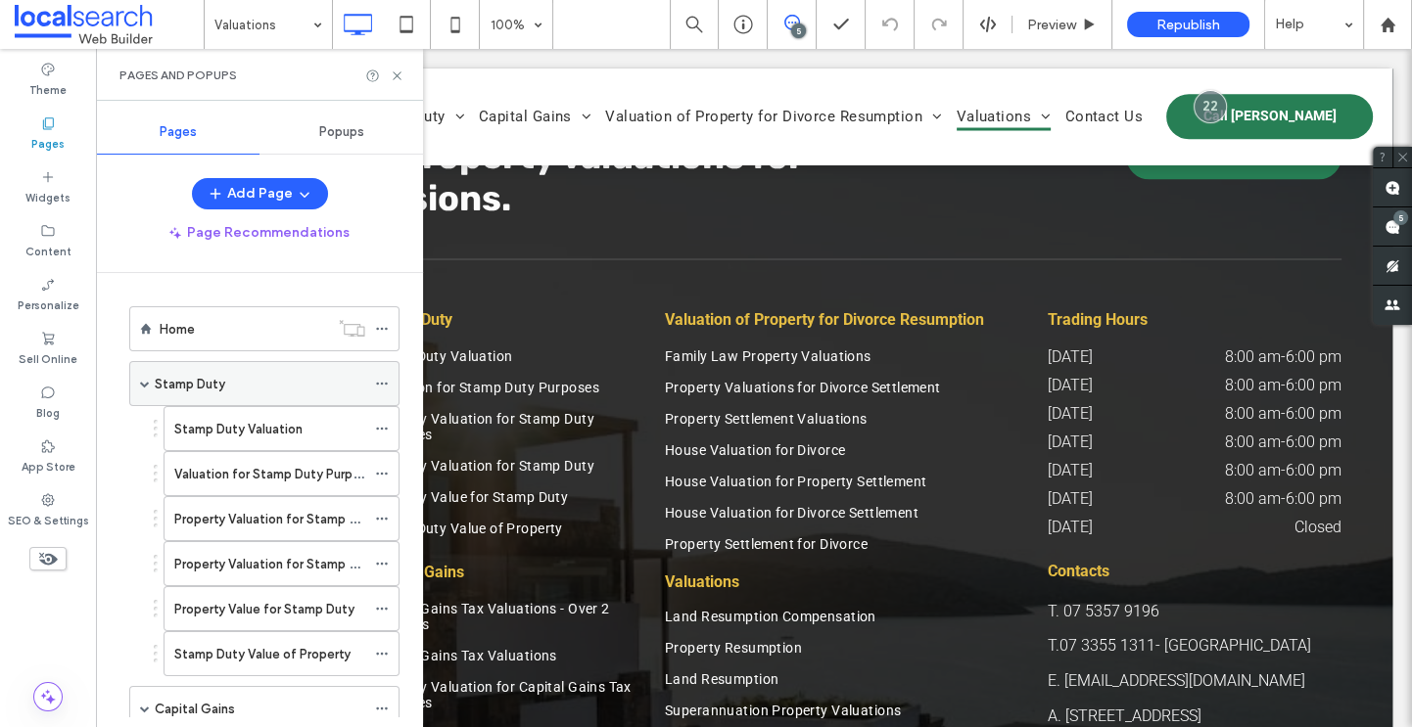
click at [219, 397] on div "Stamp Duty" at bounding box center [260, 383] width 210 height 43
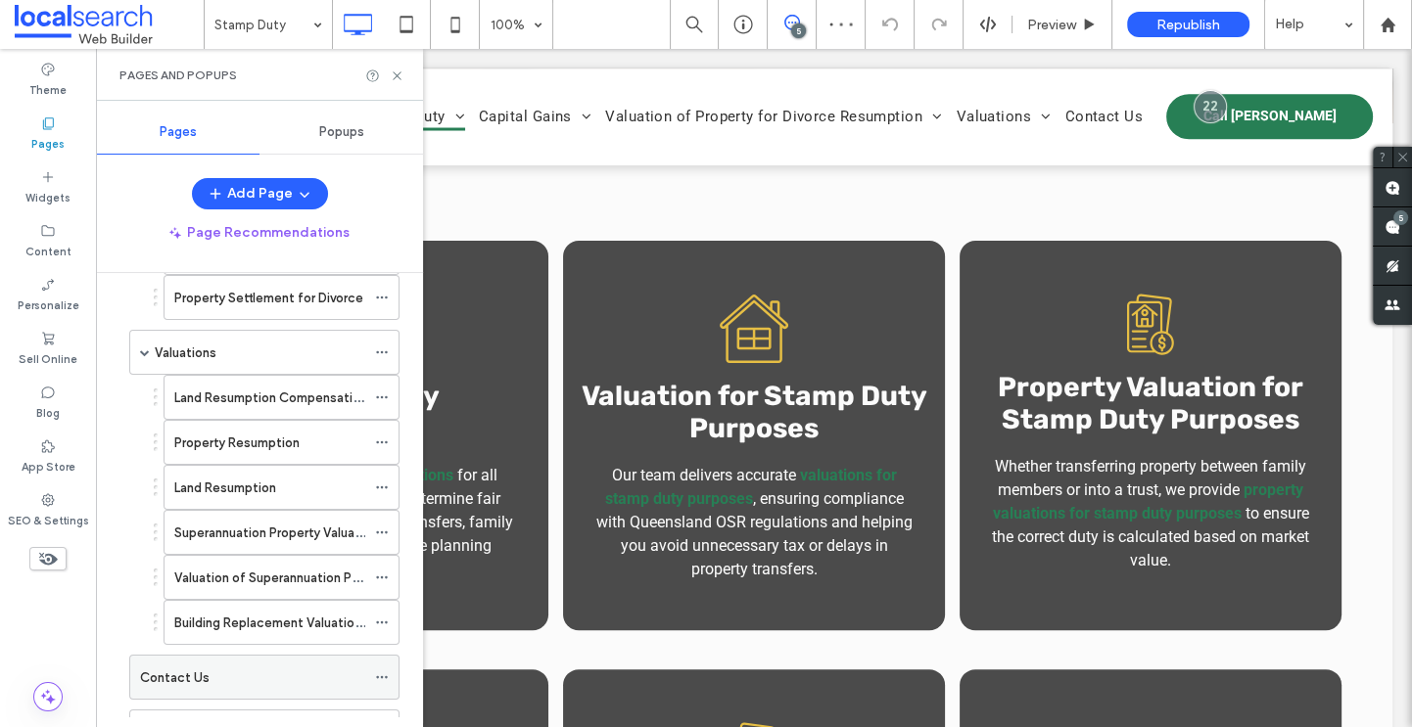
scroll to position [1099, 0]
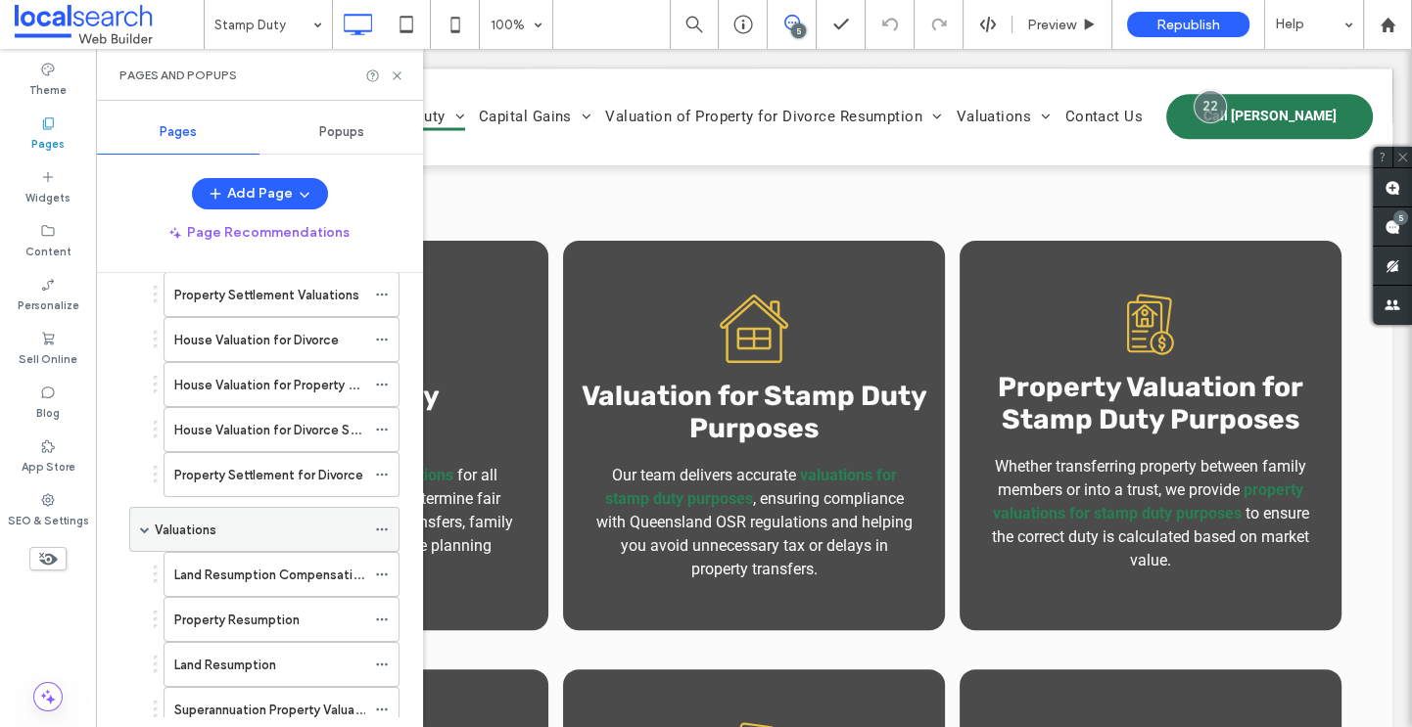
click at [242, 525] on div "Valuations" at bounding box center [260, 530] width 210 height 21
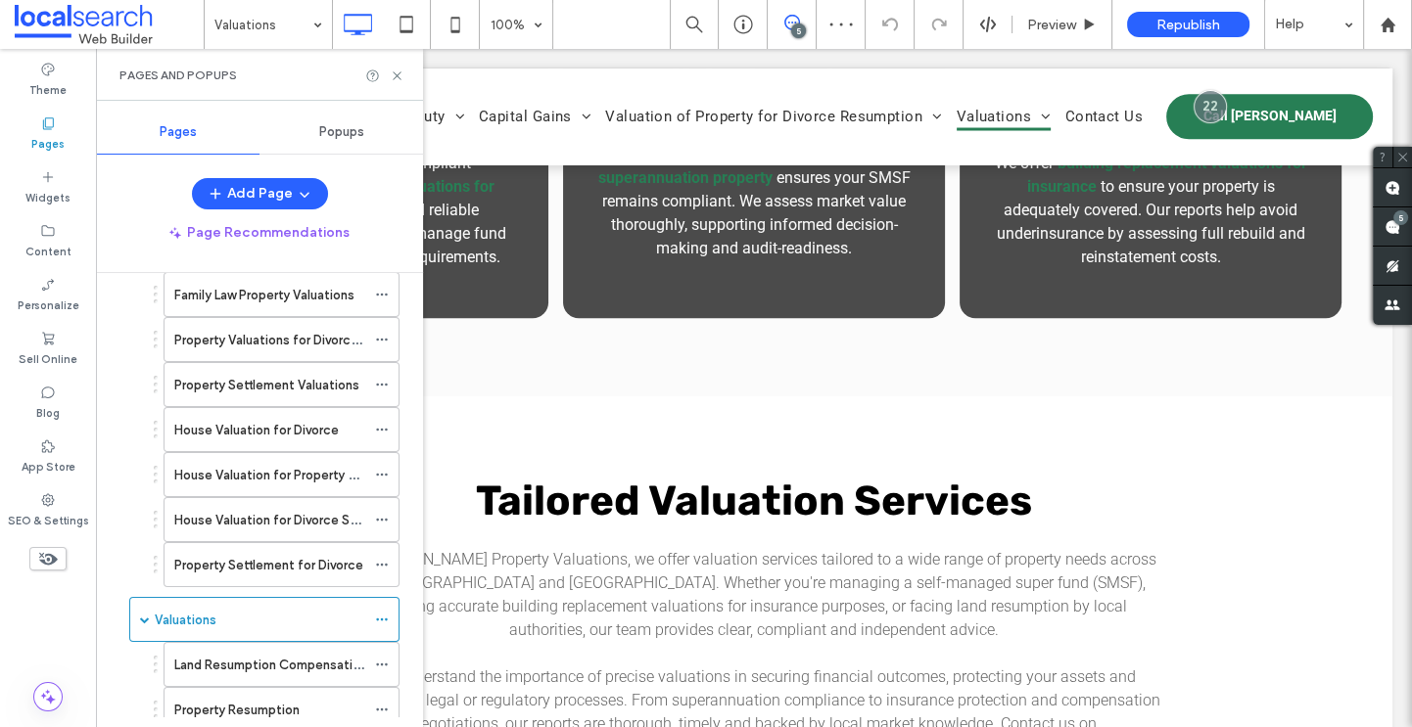
scroll to position [773, 0]
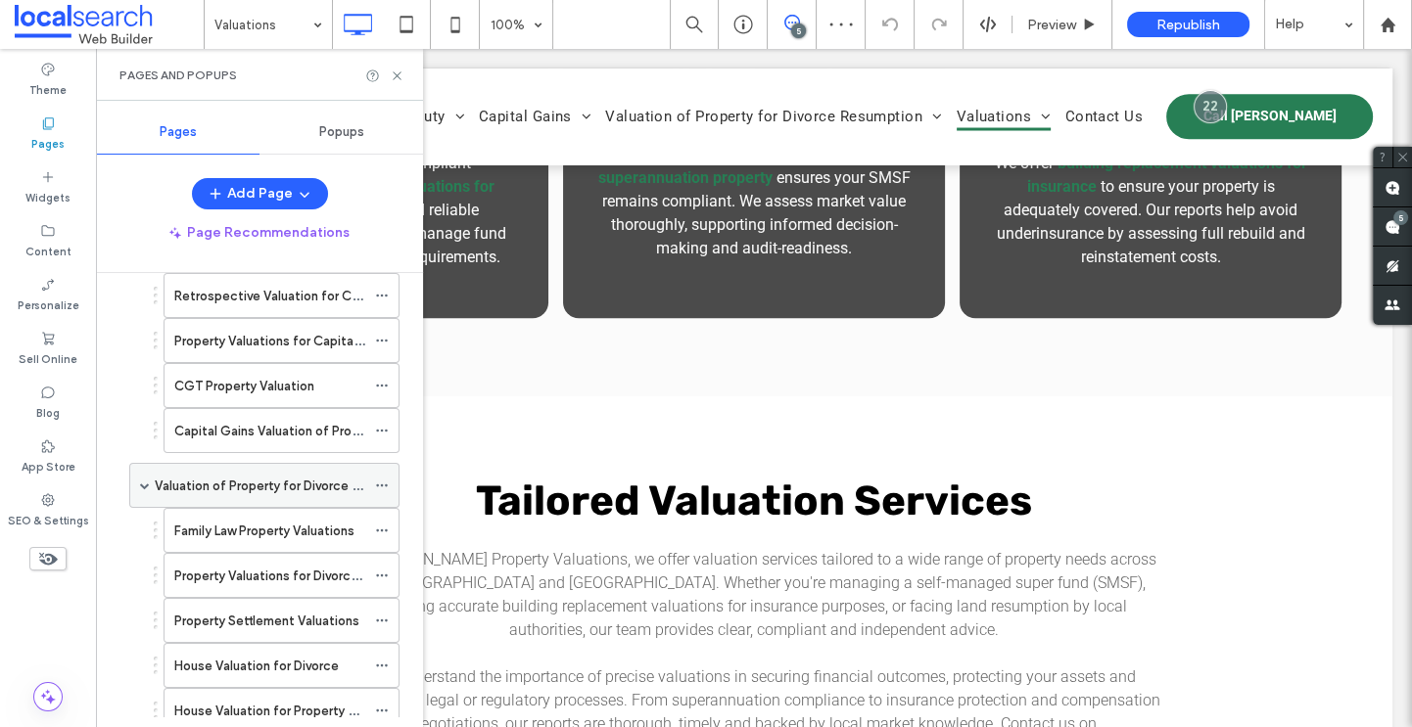
click at [251, 471] on label "Valuation of Property for Divorce Resumption" at bounding box center [289, 486] width 268 height 34
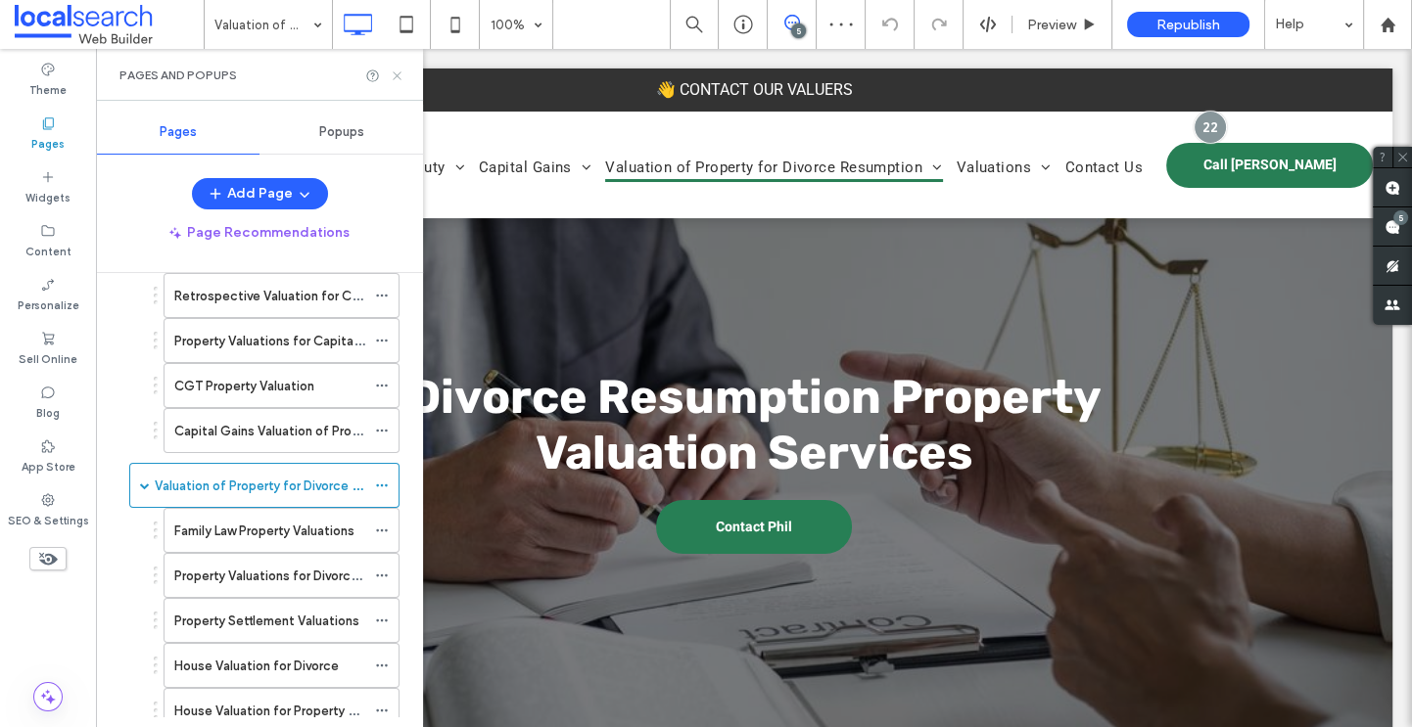
drag, startPoint x: 399, startPoint y: 70, endPoint x: 306, endPoint y: 24, distance: 103.3
click at [399, 70] on icon at bounding box center [397, 76] width 15 height 15
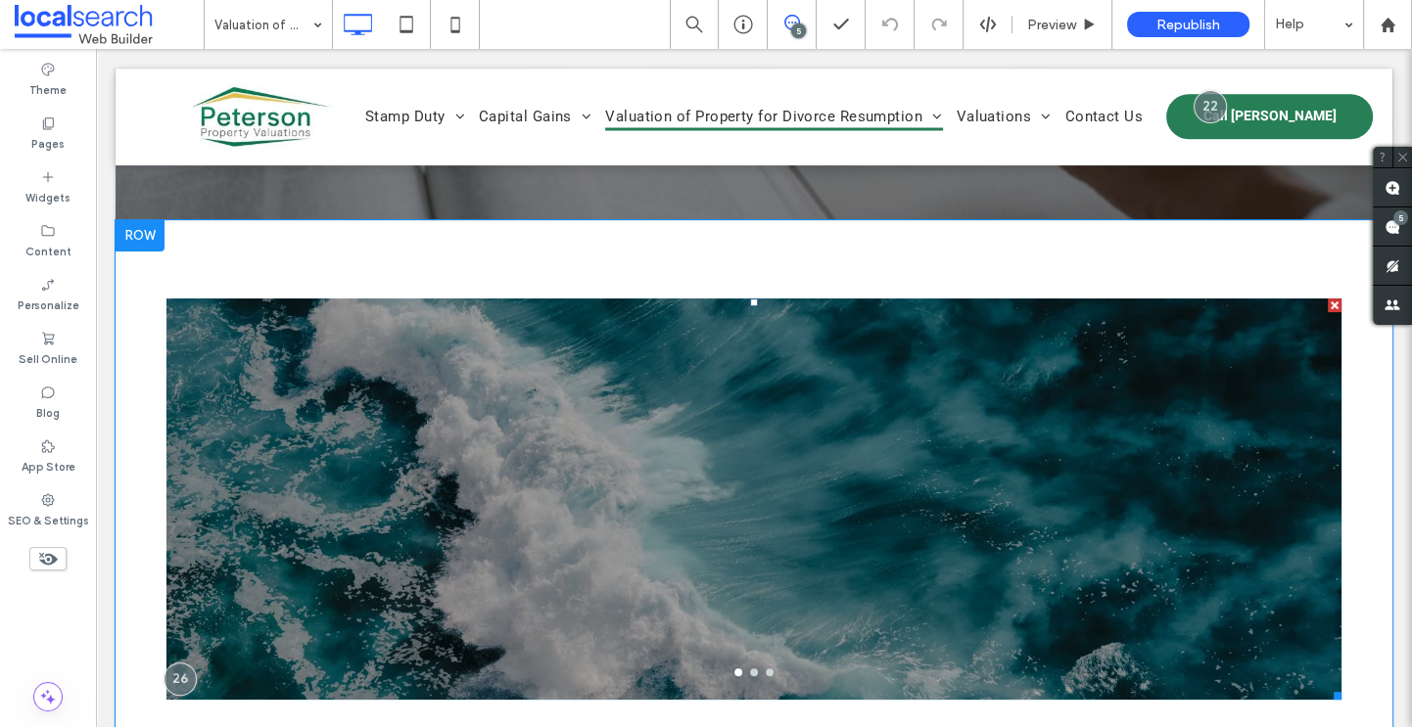
scroll to position [524, 0]
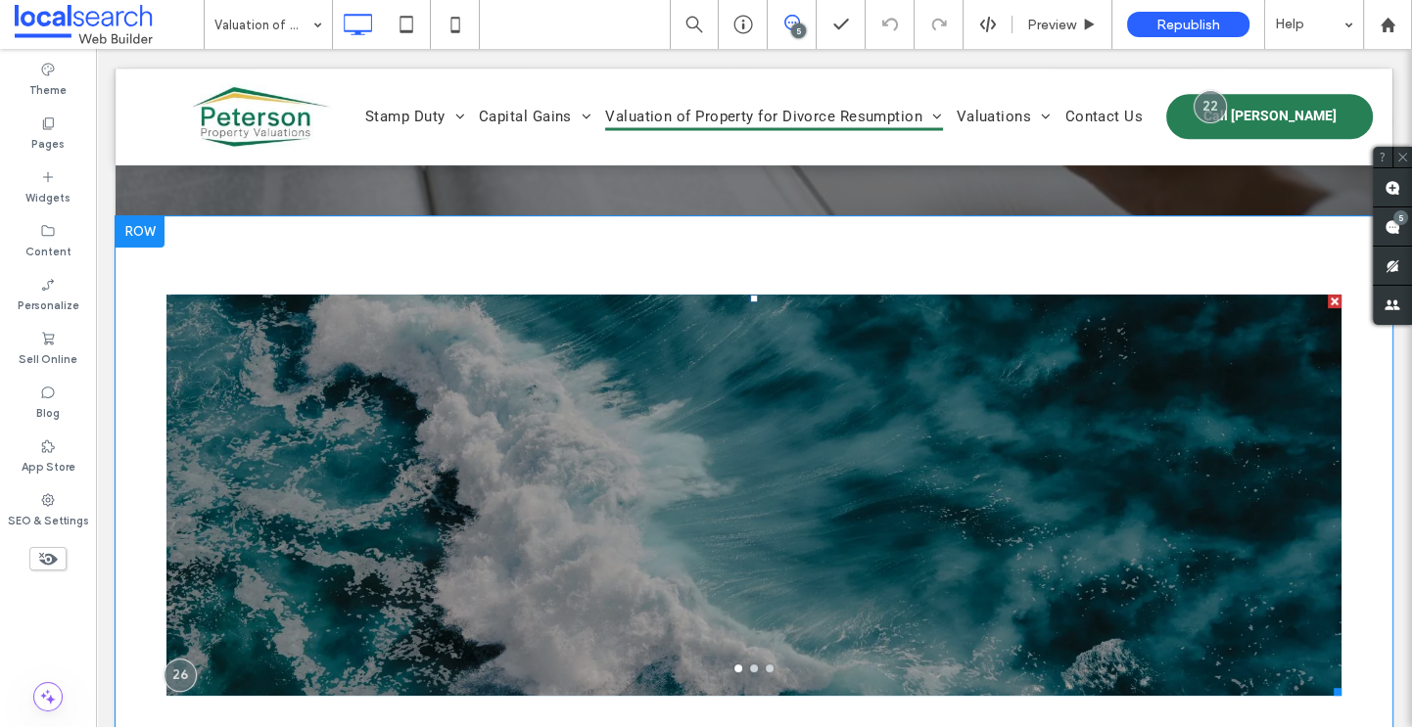
click at [631, 422] on div at bounding box center [753, 507] width 1175 height 308
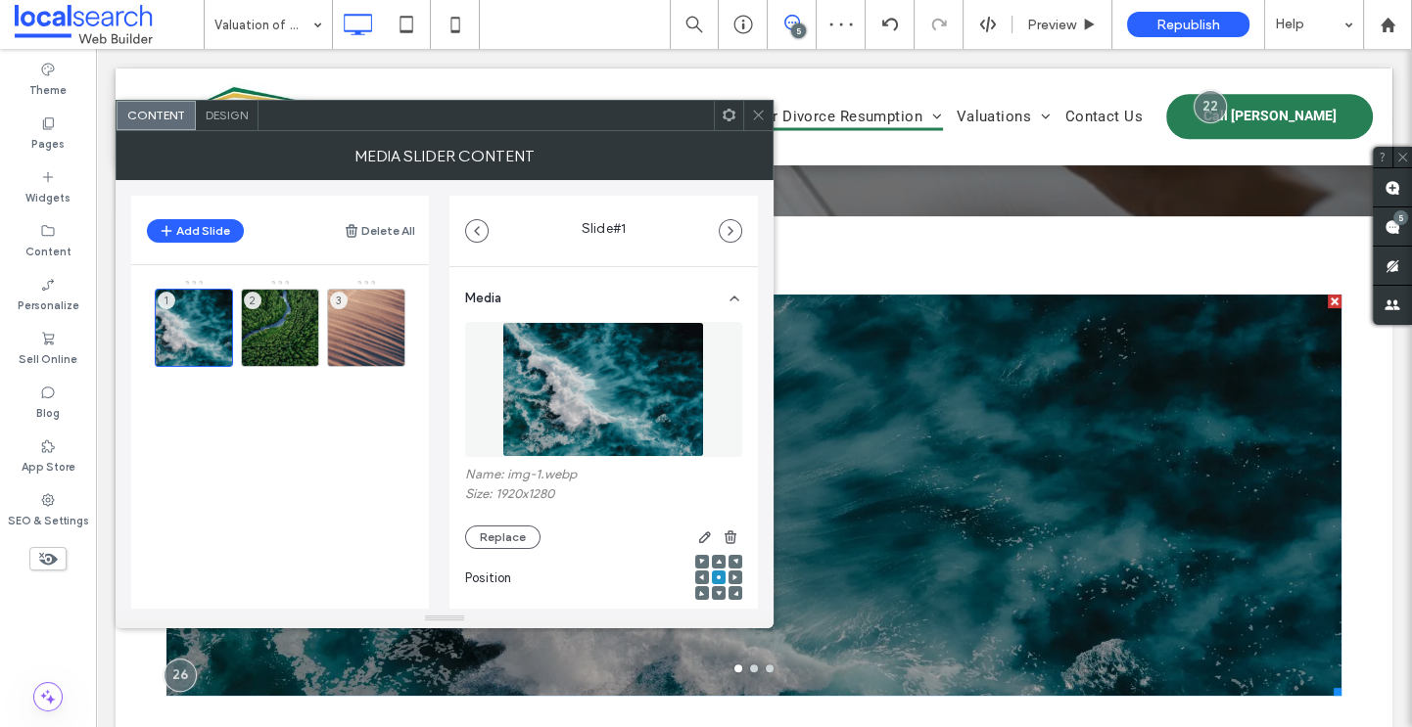
click at [757, 114] on use at bounding box center [758, 116] width 10 height 10
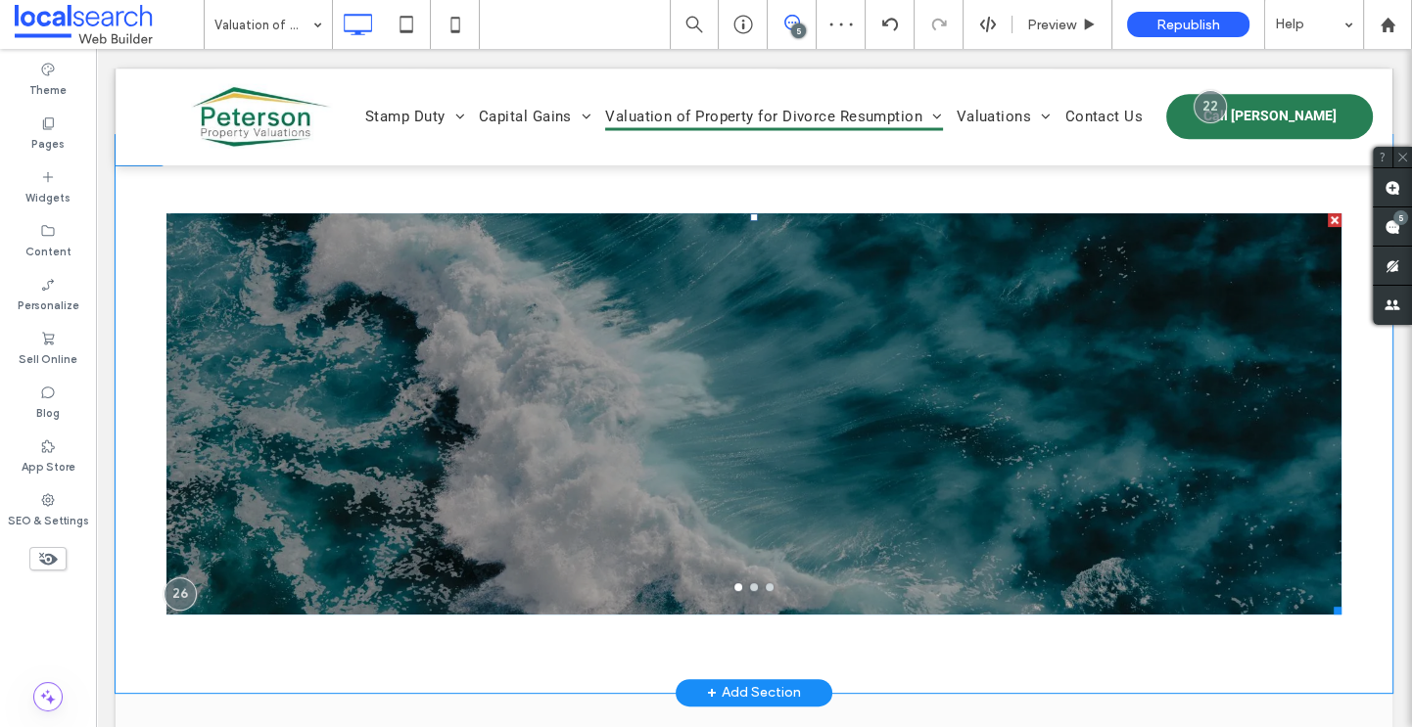
scroll to position [635, 0]
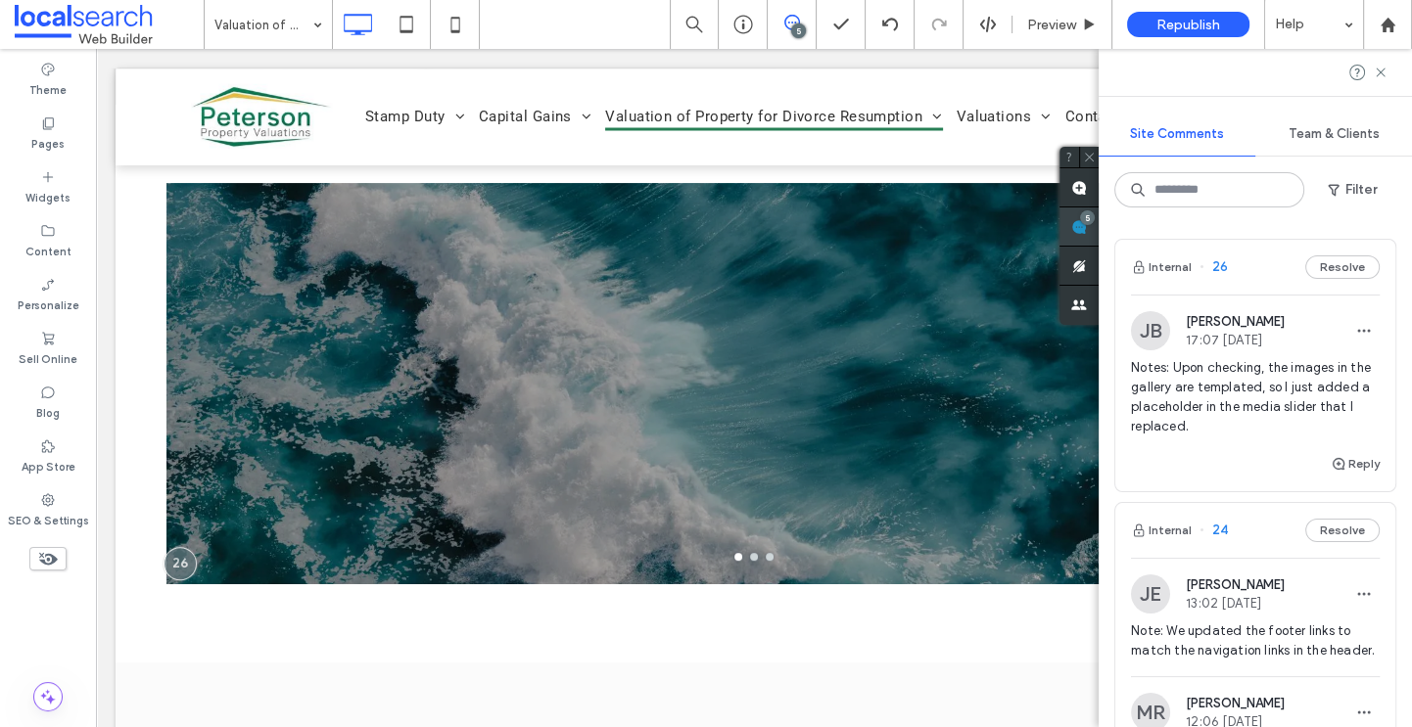
click at [1395, 222] on div "Site Comments Team & Clients Filter Internal 26 Resolve JB Jade Basquinas 17:07…" at bounding box center [1254, 388] width 313 height 678
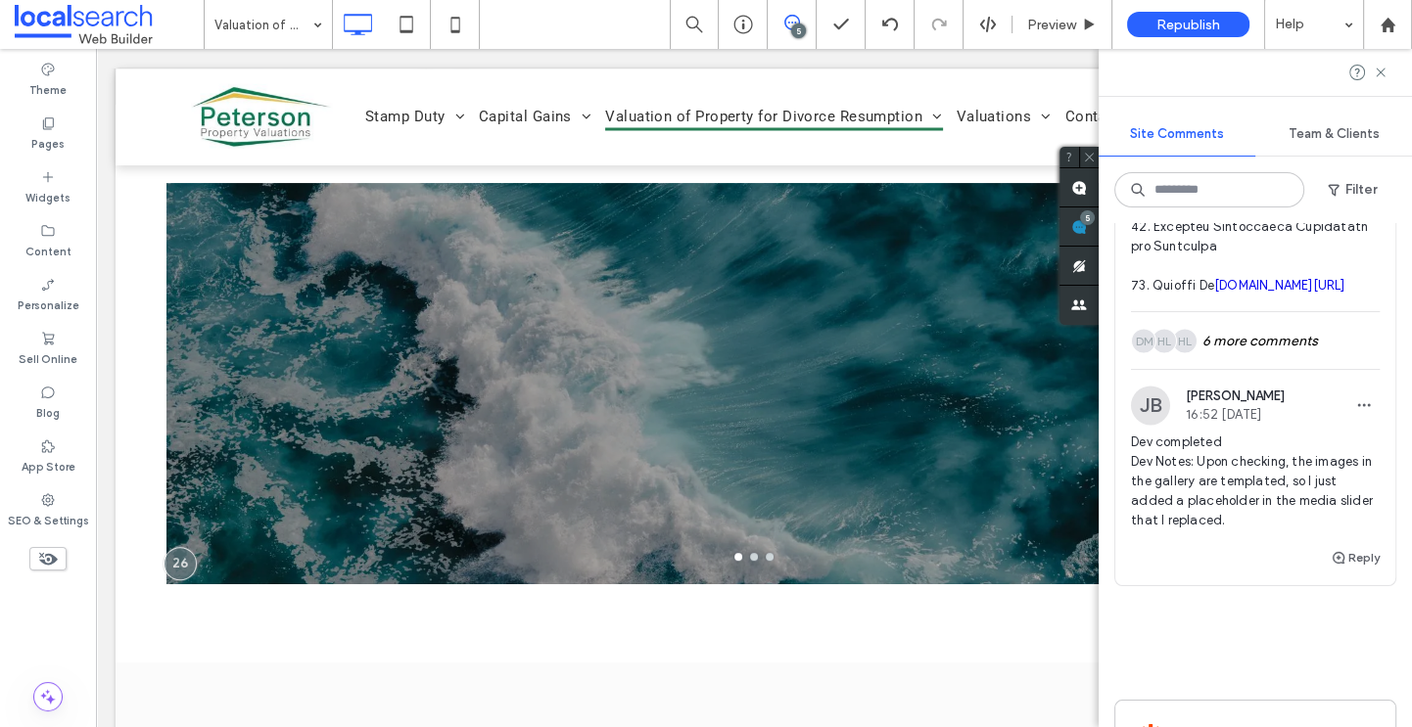
scroll to position [3486, 0]
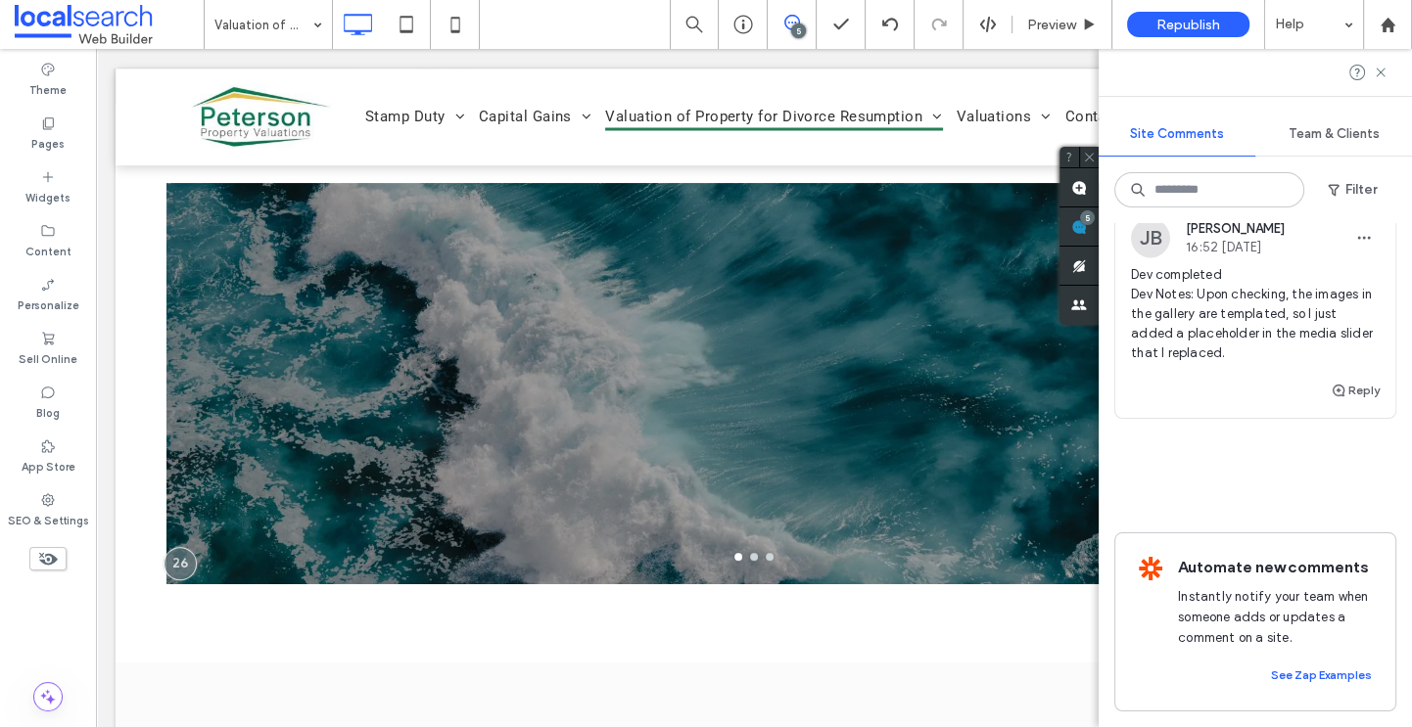
click at [1245, 202] on div "HL HL DM 6 more comments" at bounding box center [1255, 173] width 249 height 57
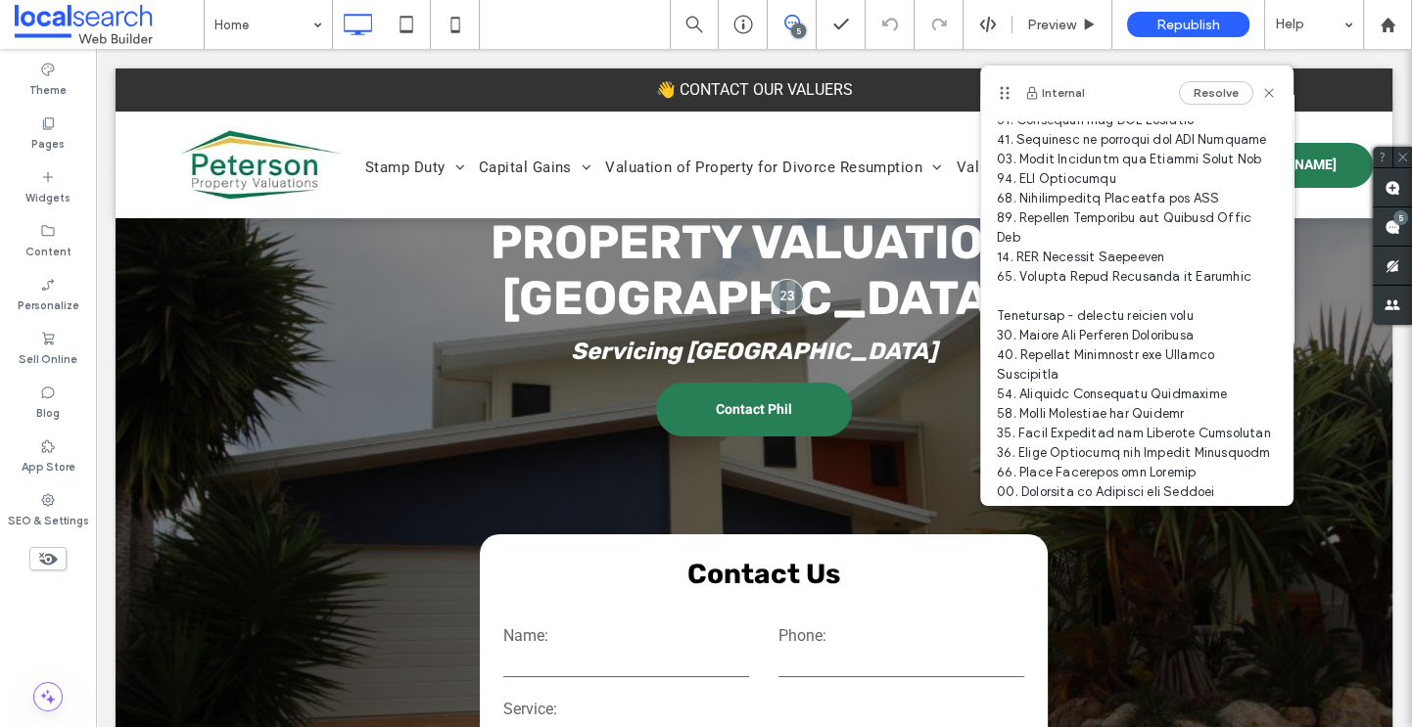
scroll to position [444, 0]
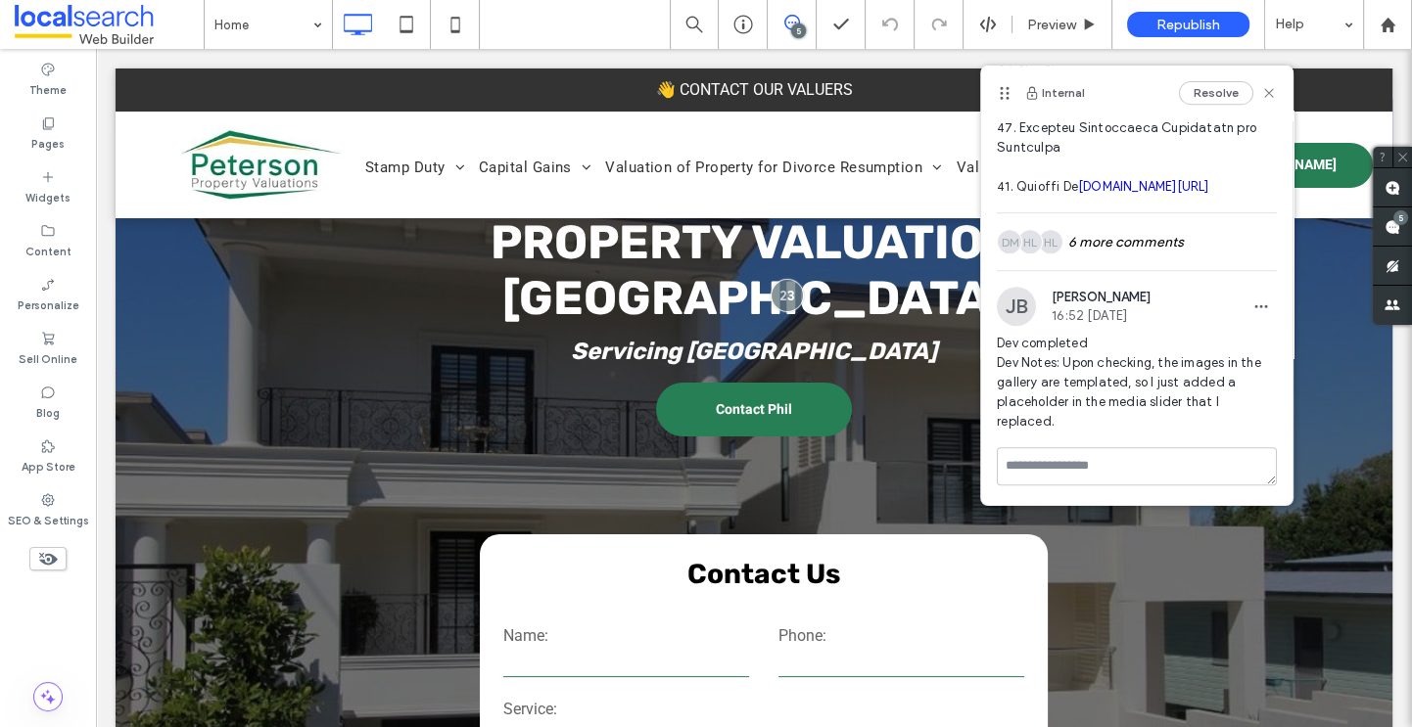
scroll to position [1028, 0]
click at [1117, 255] on div "HL HL DM 6 more comments" at bounding box center [1137, 241] width 280 height 57
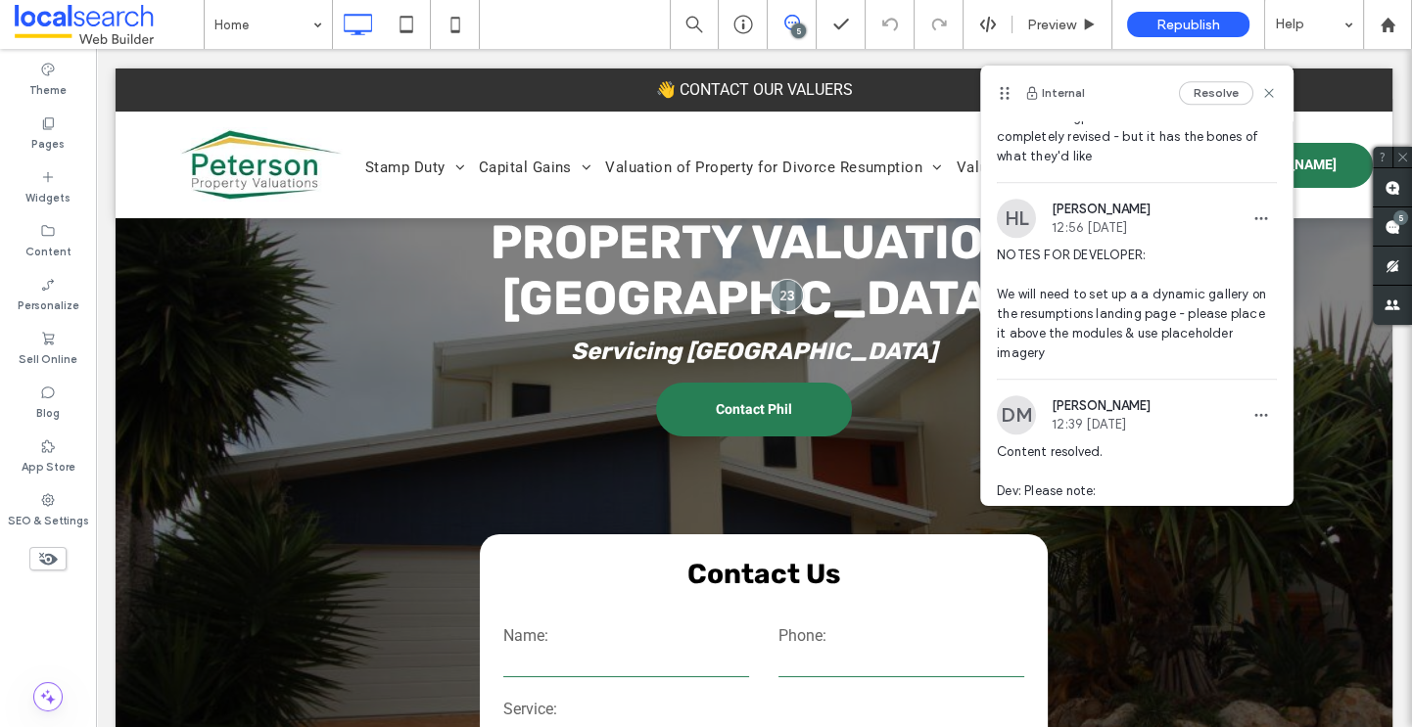
scroll to position [1417, 0]
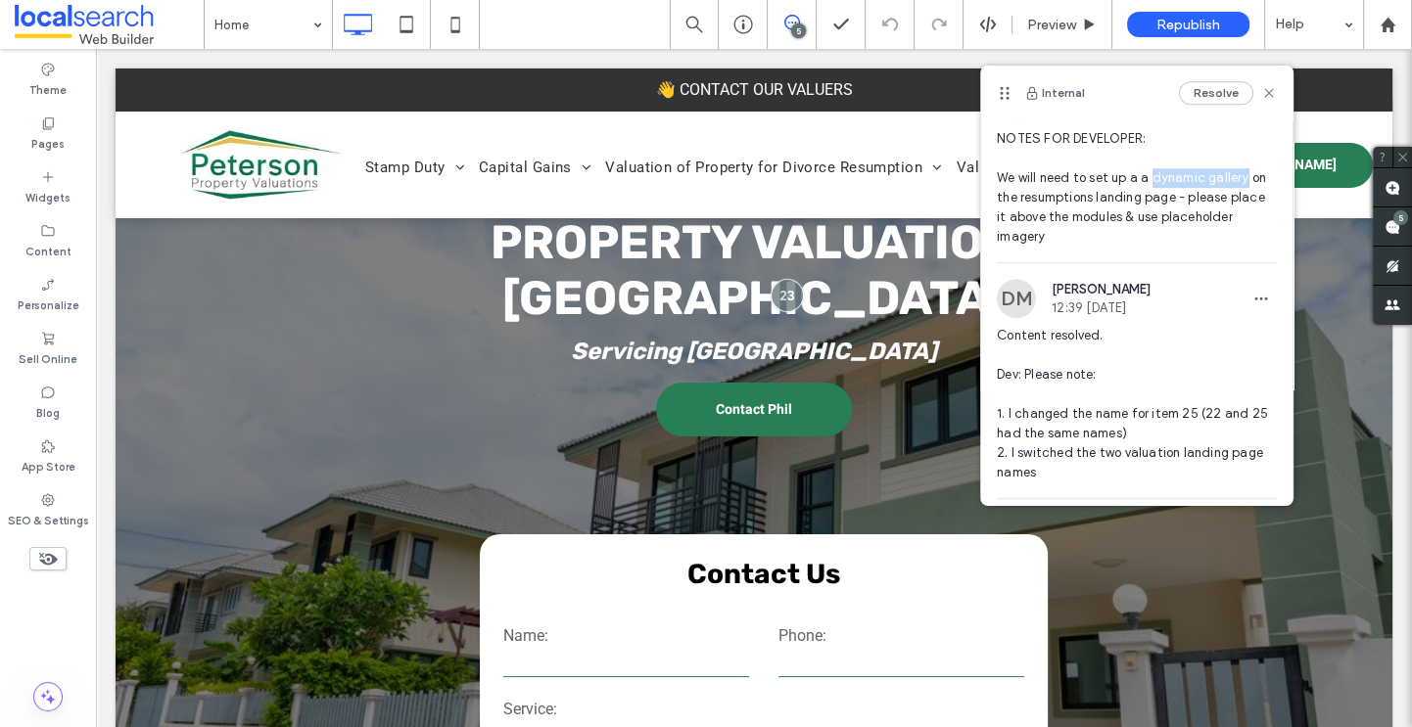
drag, startPoint x: 1150, startPoint y: 252, endPoint x: 1242, endPoint y: 263, distance: 92.8
click at [1242, 247] on span "NOTES FOR DEVELOPER: We will need to set up a a dynamic gallery on the resumpti…" at bounding box center [1137, 187] width 280 height 117
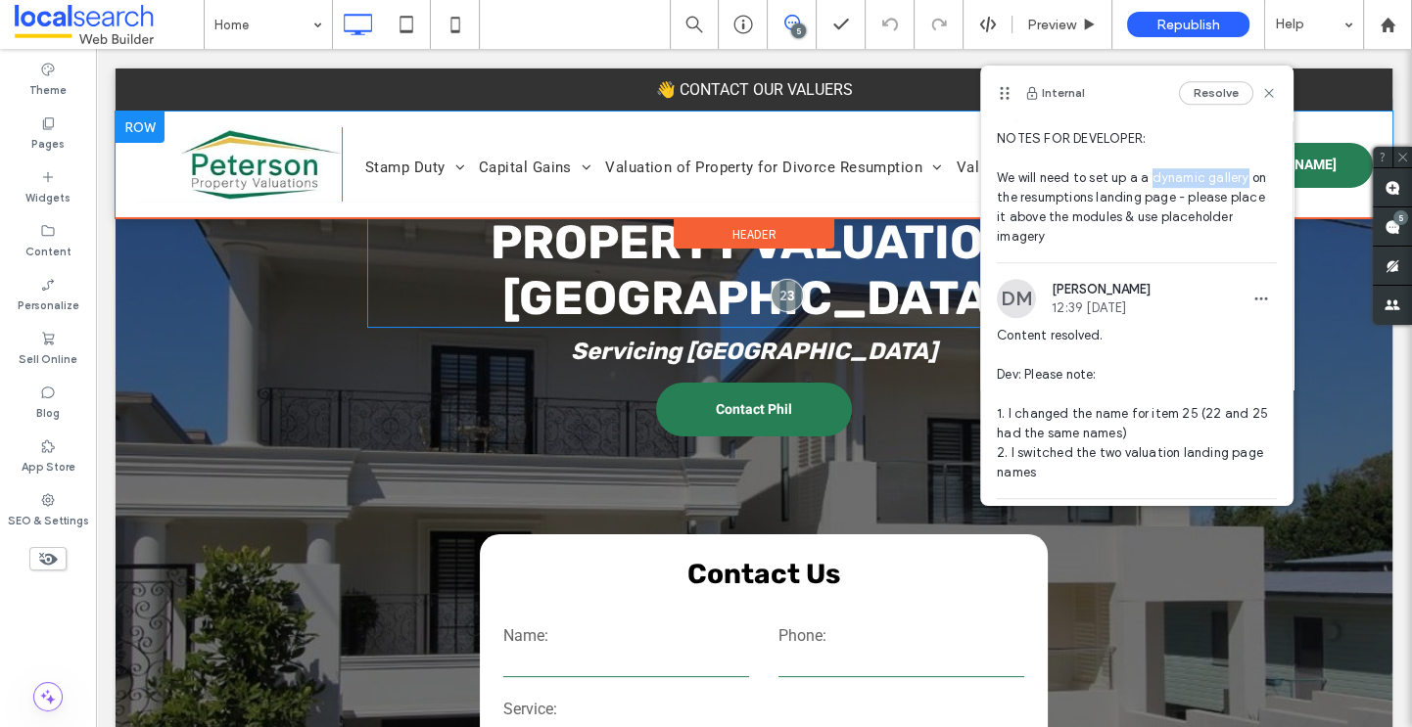
scroll to position [1413, 0]
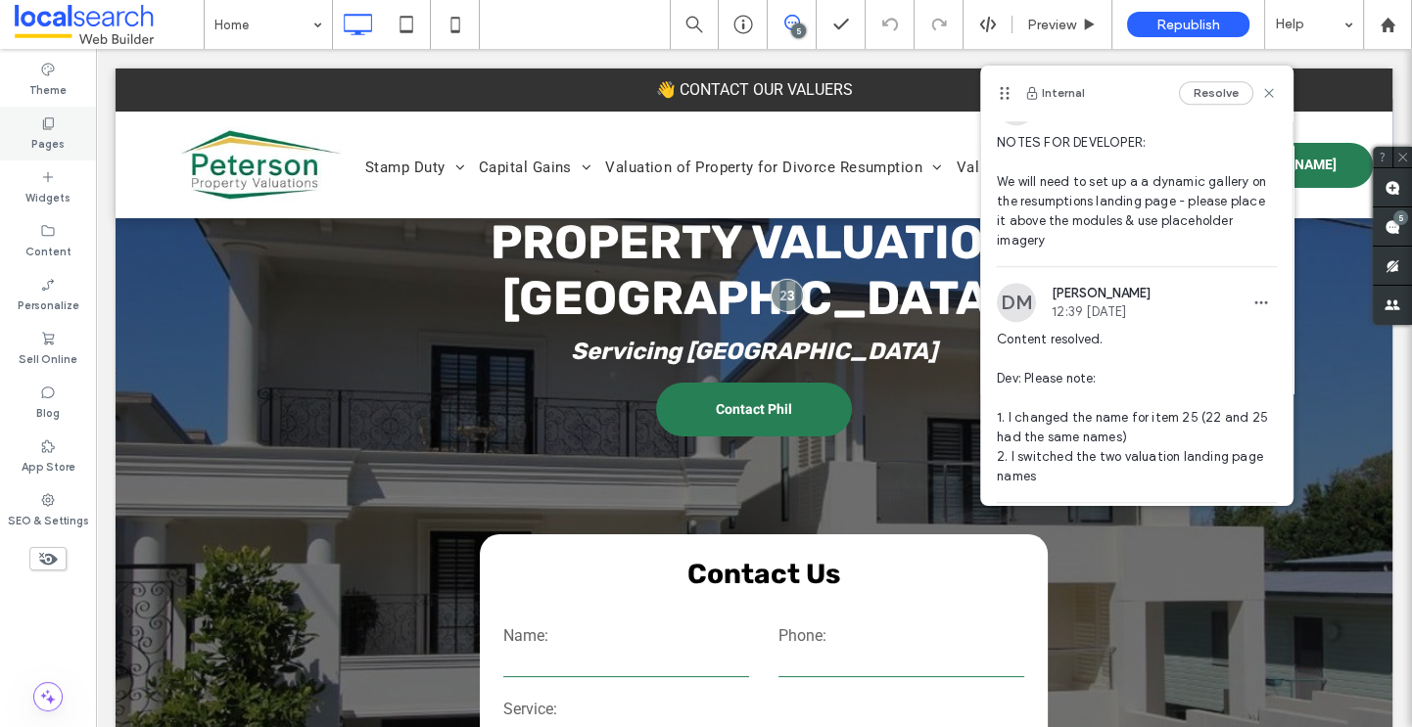
click at [62, 121] on div "Pages" at bounding box center [48, 134] width 96 height 54
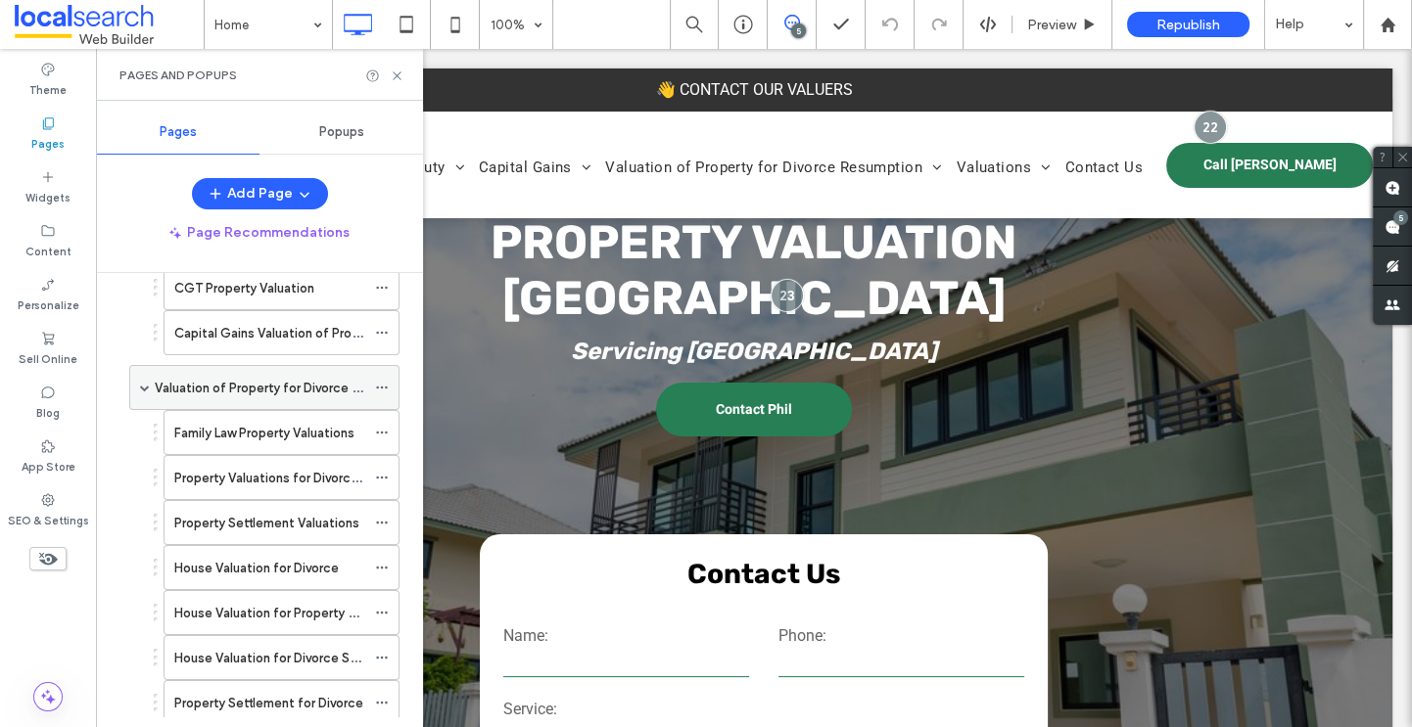
scroll to position [870, 0]
click at [254, 375] on label "Valuation of Property for Divorce Resumption" at bounding box center [289, 389] width 268 height 34
click at [397, 75] on use at bounding box center [397, 75] width 8 height 8
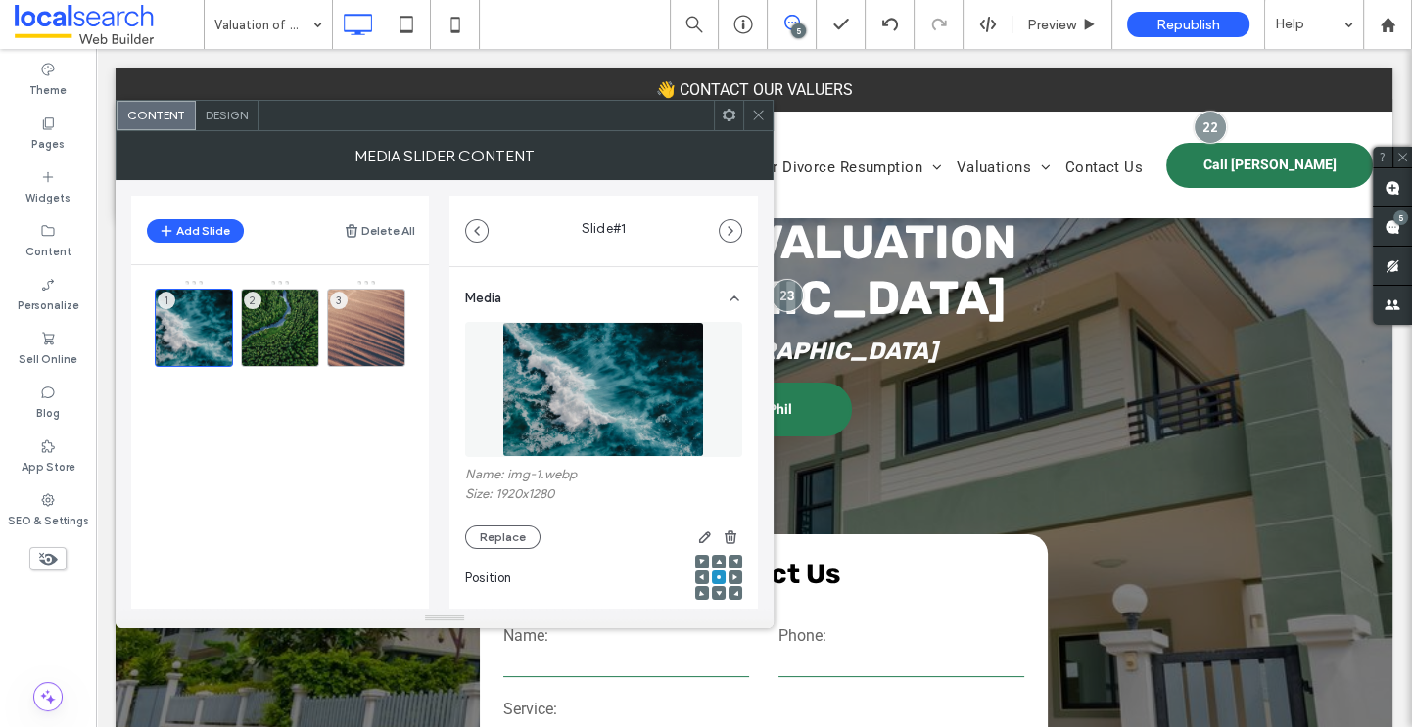
click at [751, 110] on icon at bounding box center [758, 115] width 15 height 15
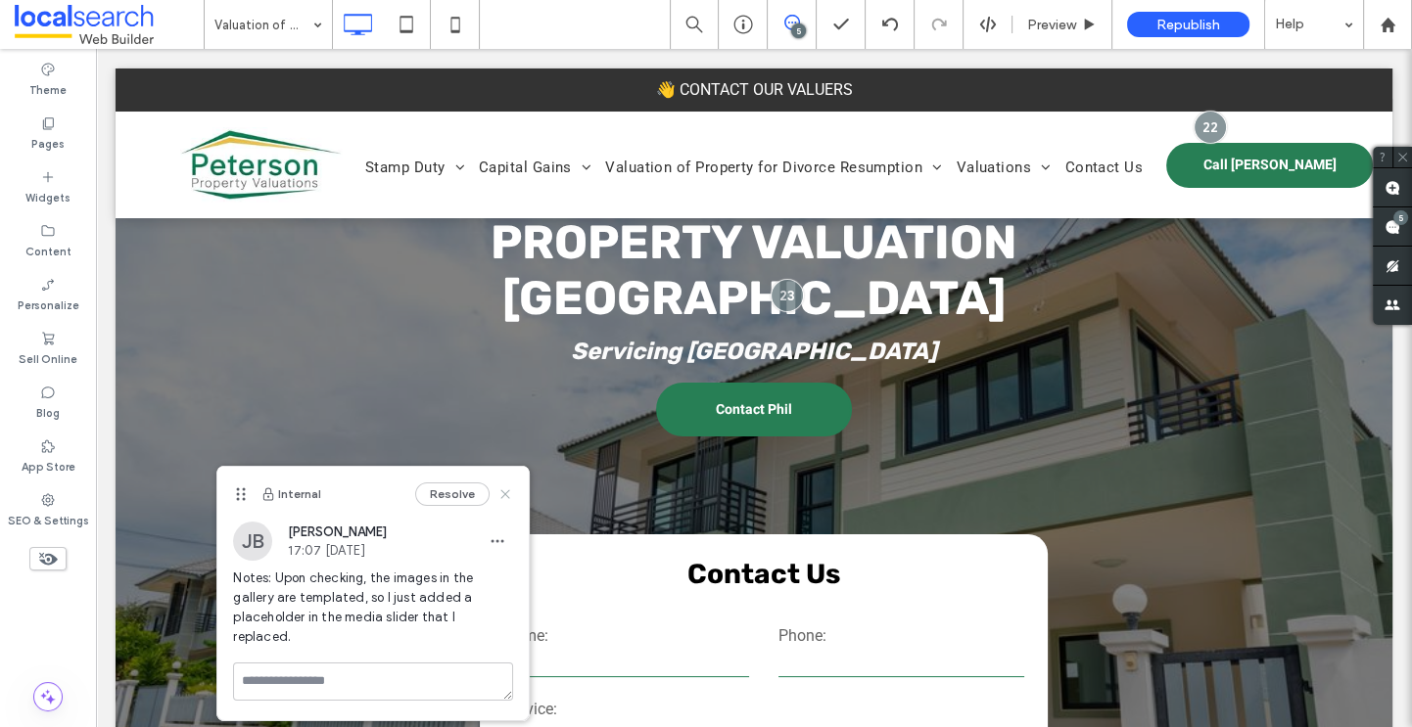
click at [501, 495] on icon at bounding box center [505, 495] width 16 height 16
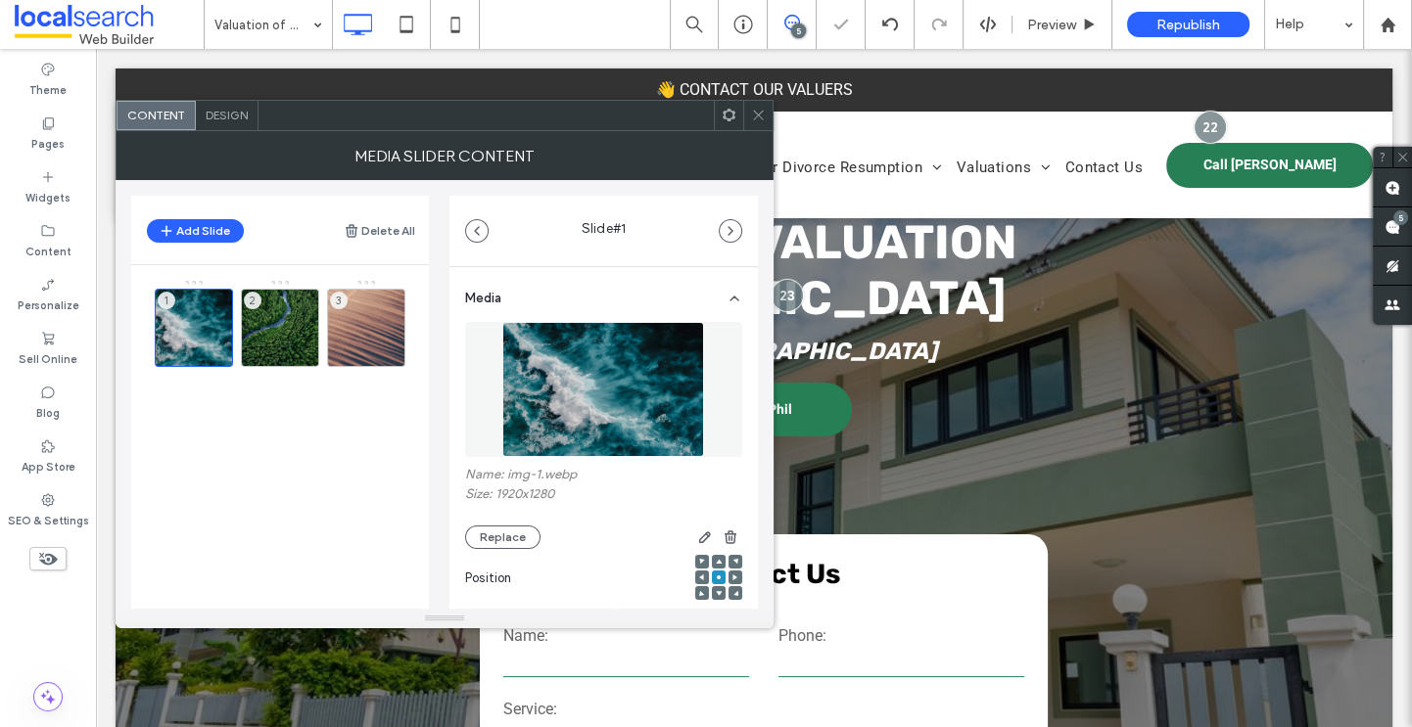
click at [756, 119] on icon at bounding box center [758, 115] width 15 height 15
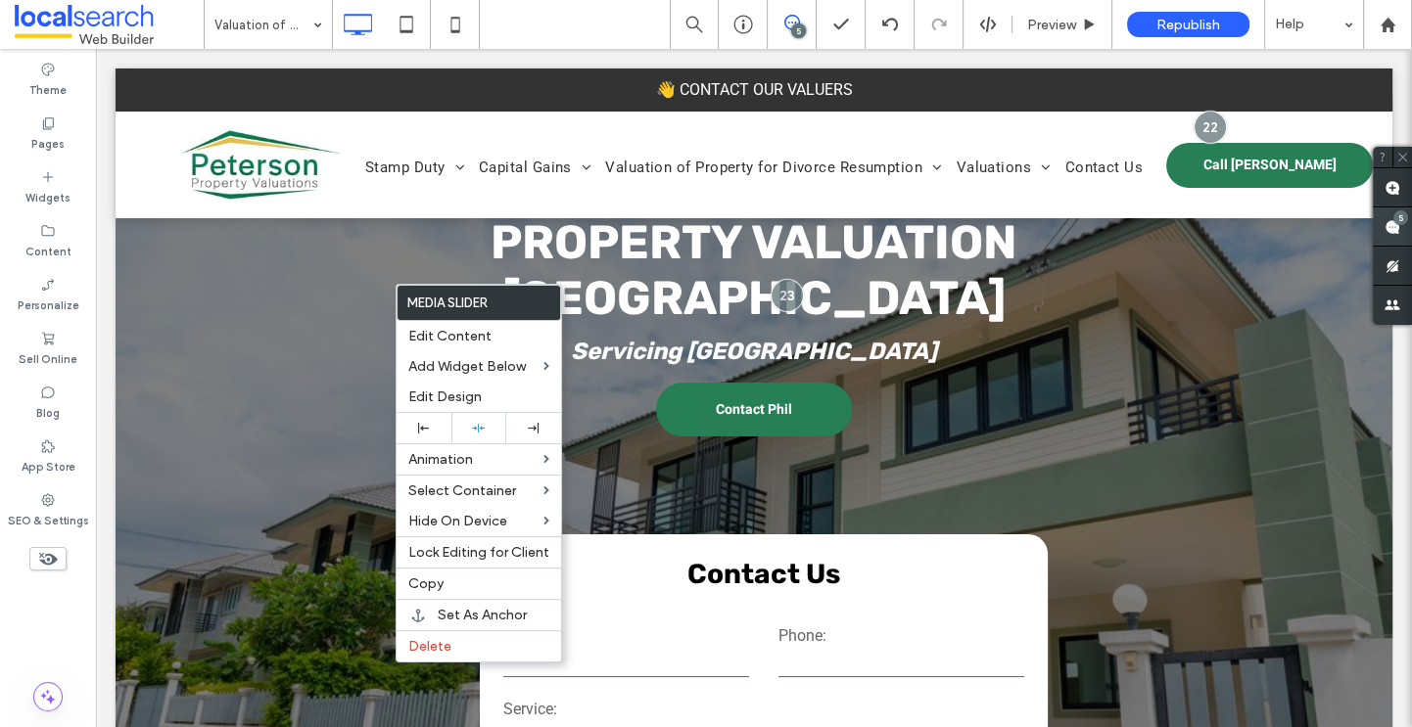
click at [1388, 232] on use at bounding box center [1392, 227] width 16 height 16
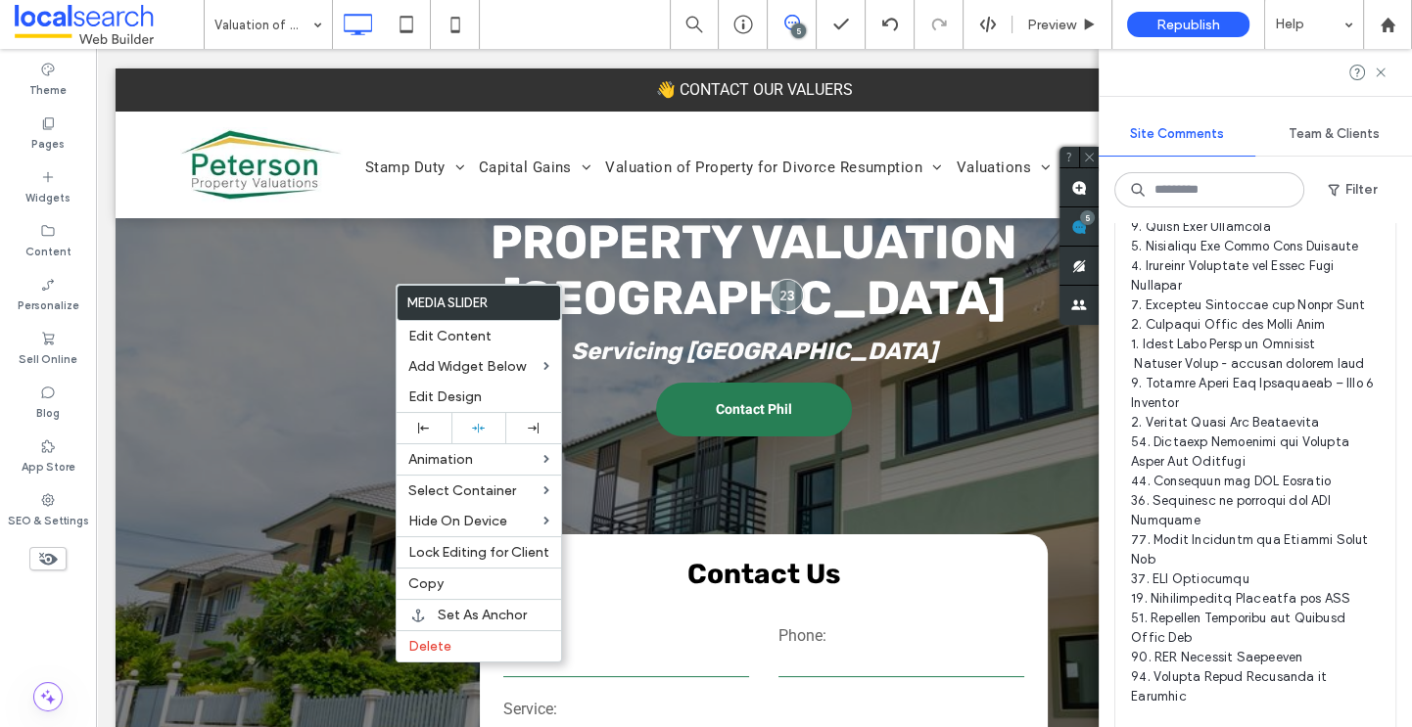
scroll to position [3004, 0]
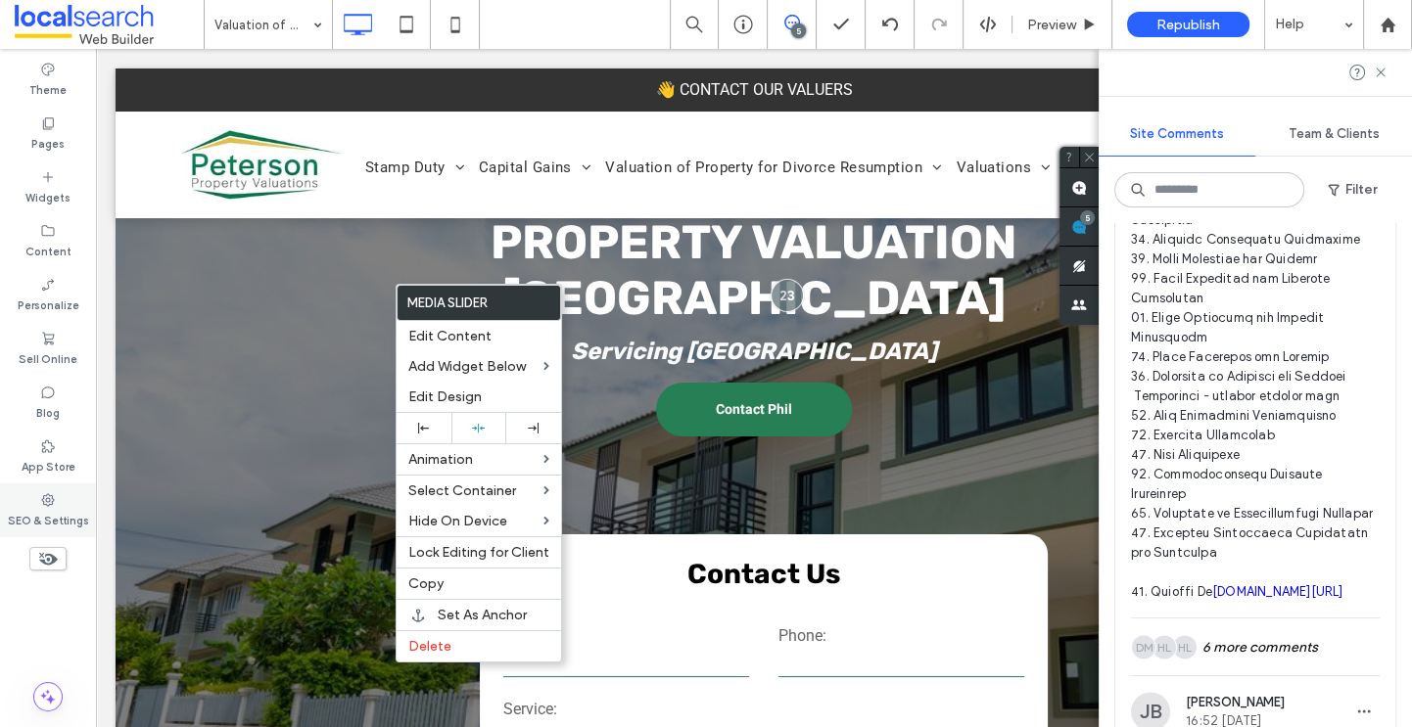
click at [60, 495] on div "SEO & Settings" at bounding box center [48, 511] width 96 height 54
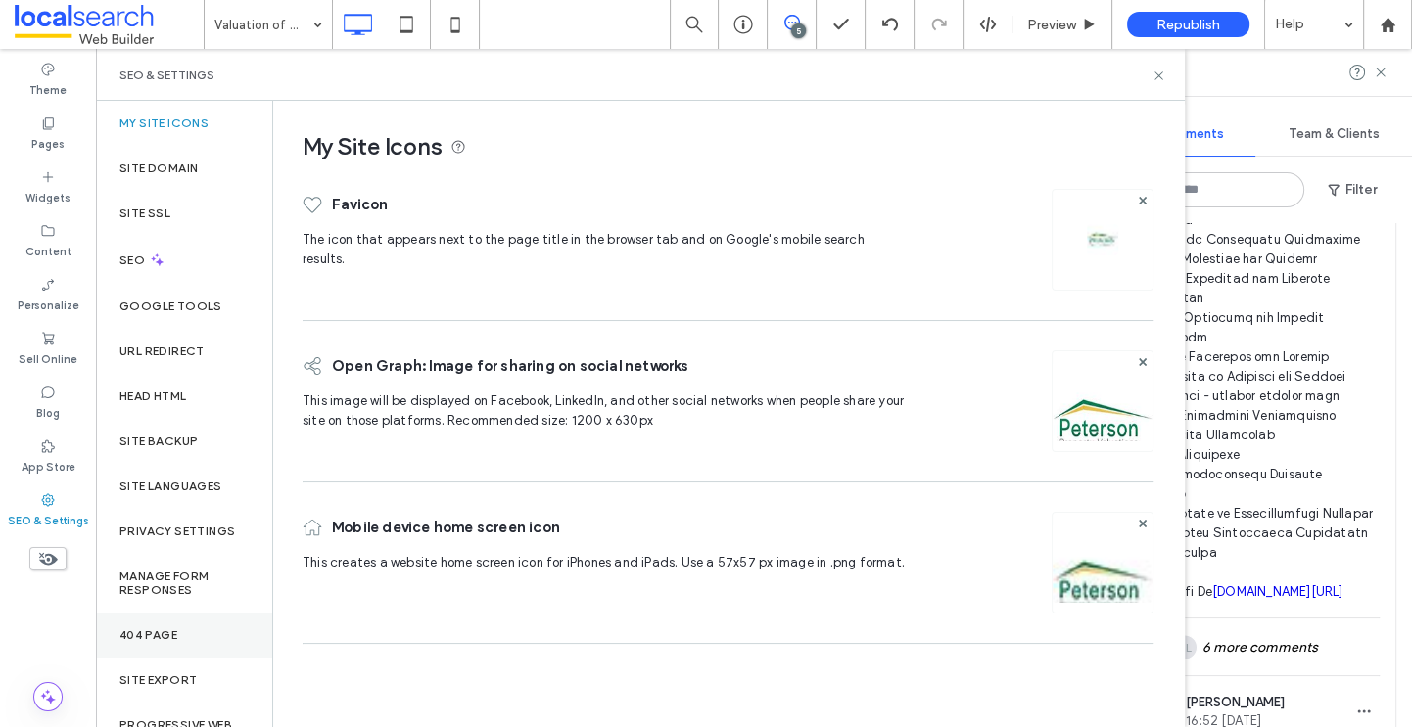
scroll to position [0, 0]
click at [1163, 75] on icon at bounding box center [1158, 76] width 15 height 15
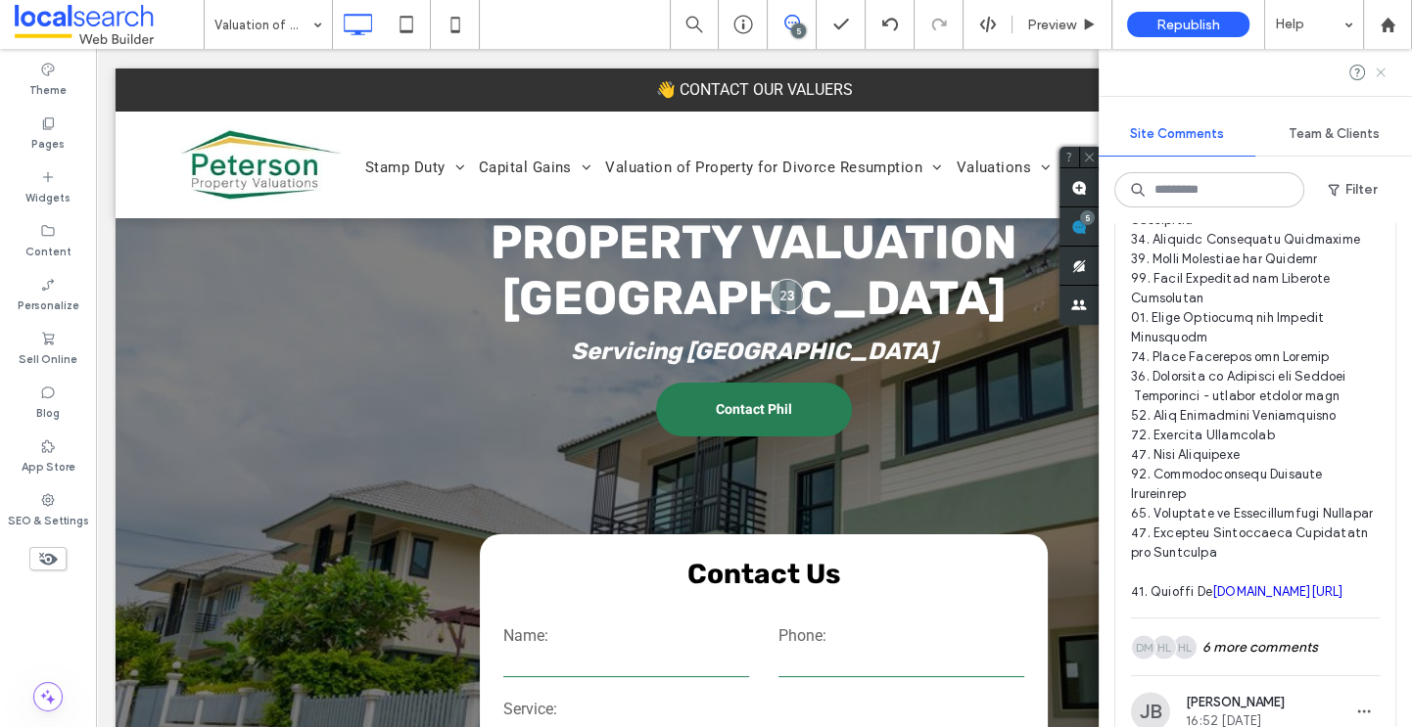
click at [1378, 76] on icon at bounding box center [1381, 73] width 16 height 16
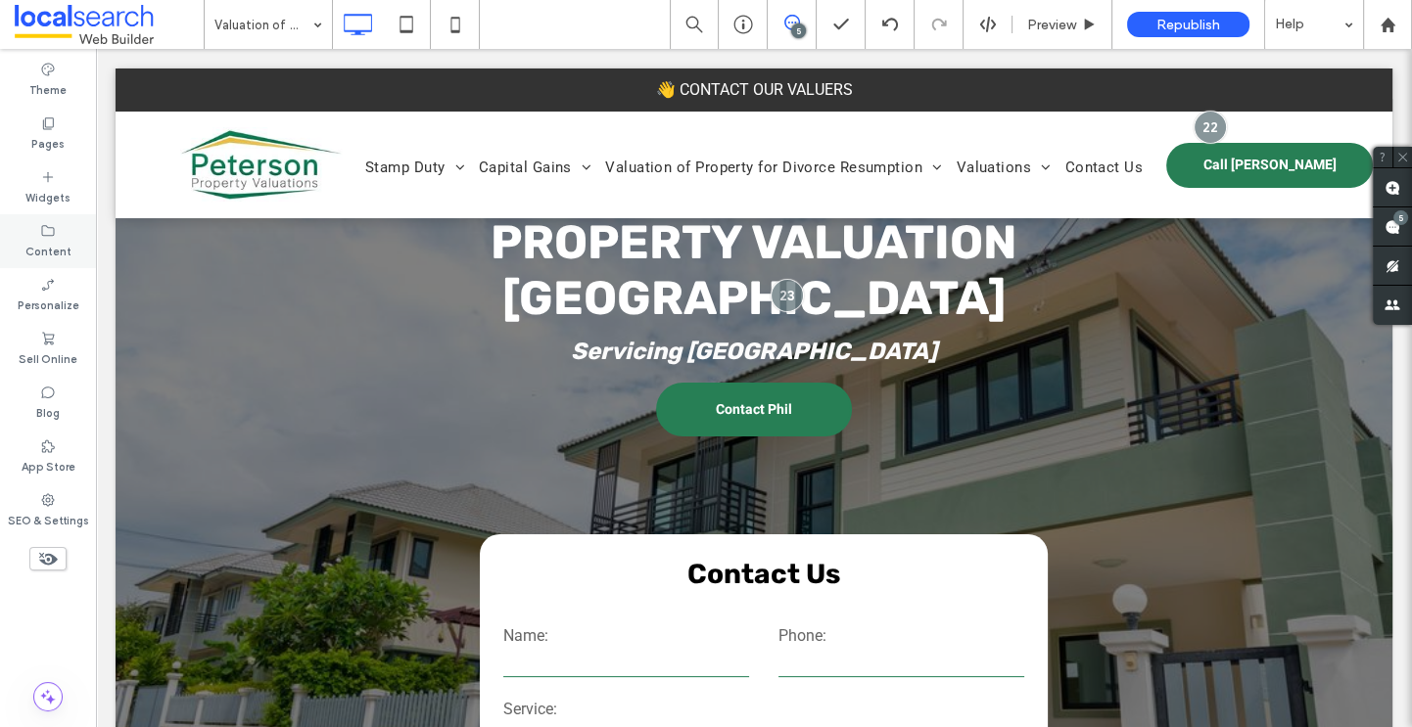
click at [46, 230] on icon at bounding box center [48, 231] width 16 height 16
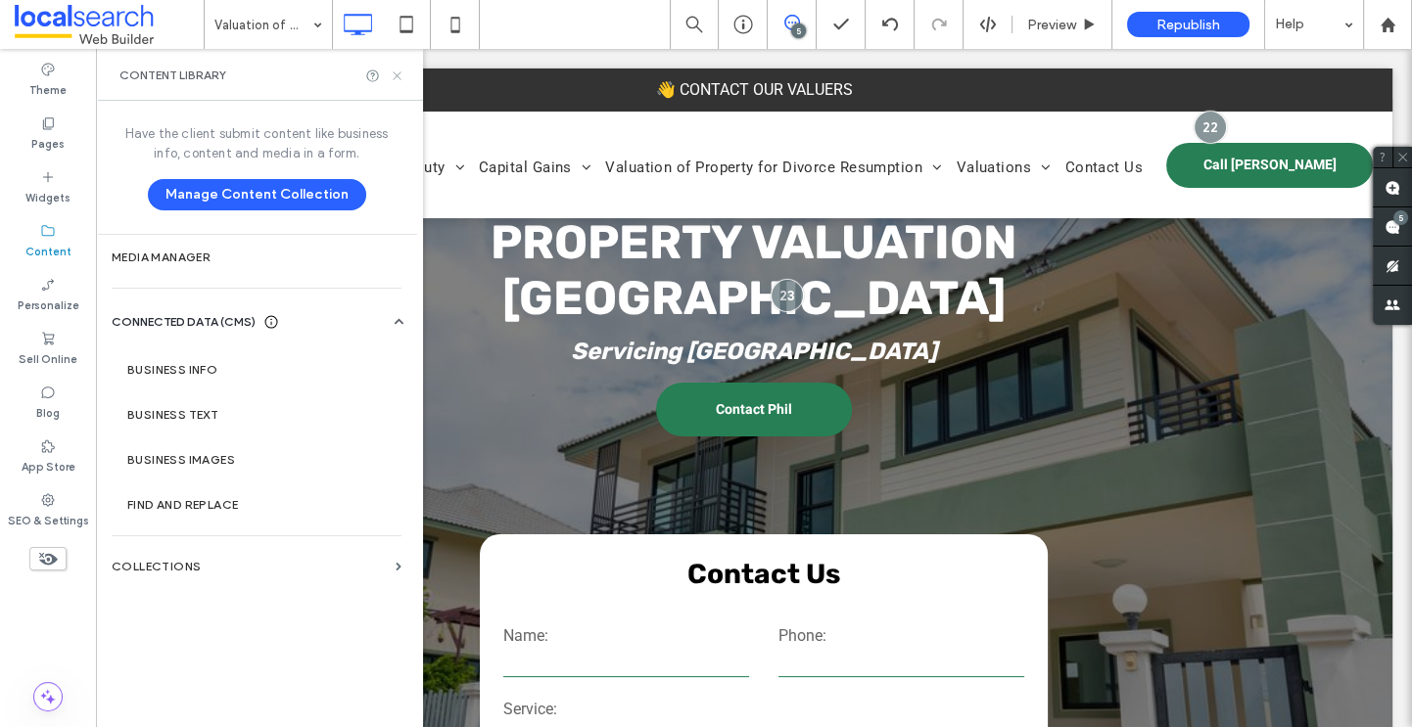
click at [400, 74] on icon at bounding box center [397, 76] width 15 height 15
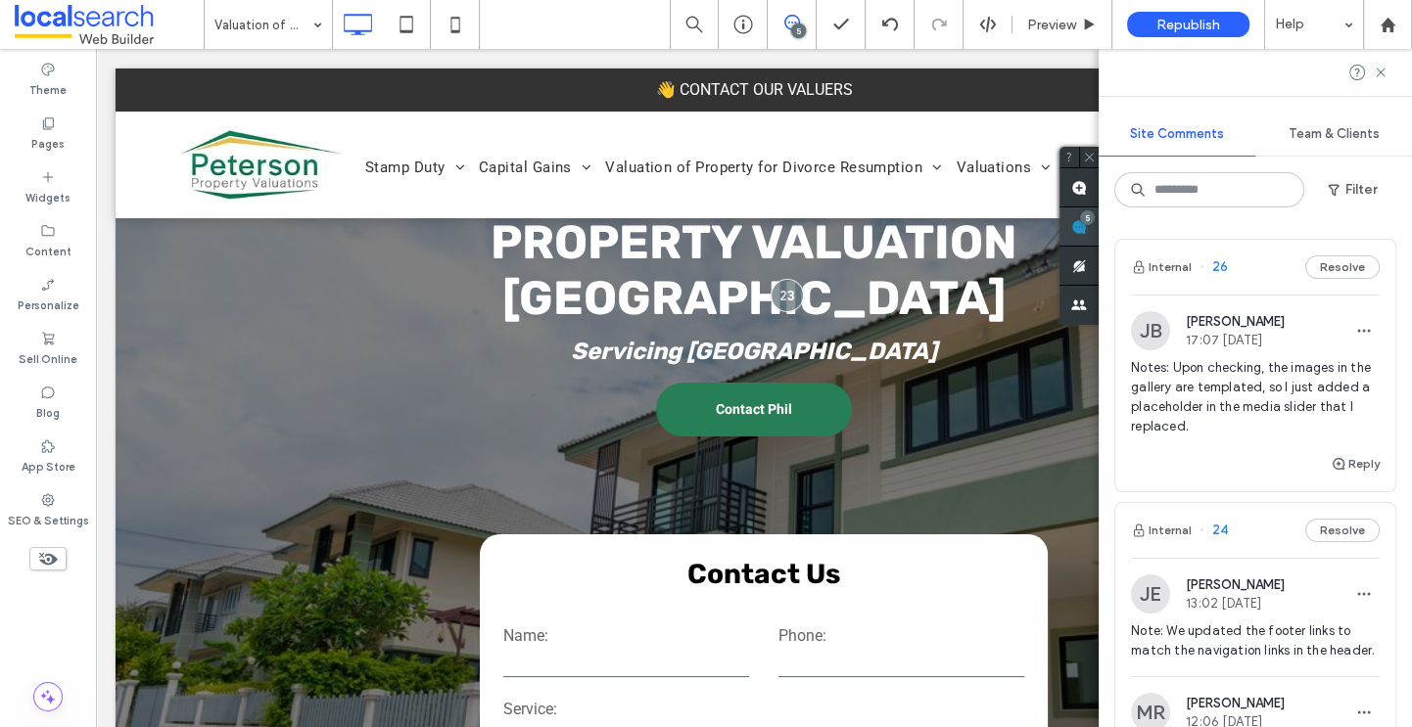
click at [1087, 225] on use at bounding box center [1079, 227] width 16 height 16
click at [1378, 74] on icon at bounding box center [1381, 73] width 16 height 16
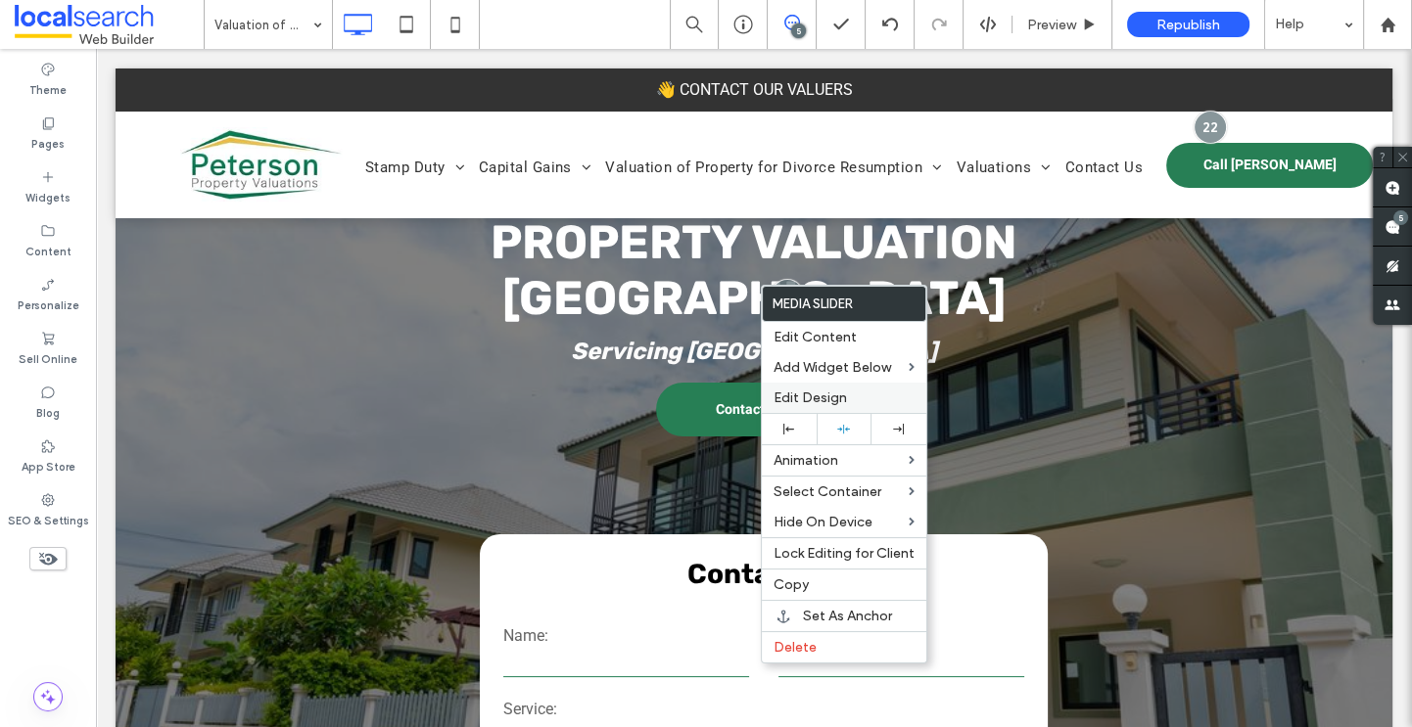
click at [843, 394] on span "Edit Design" at bounding box center [809, 398] width 73 height 17
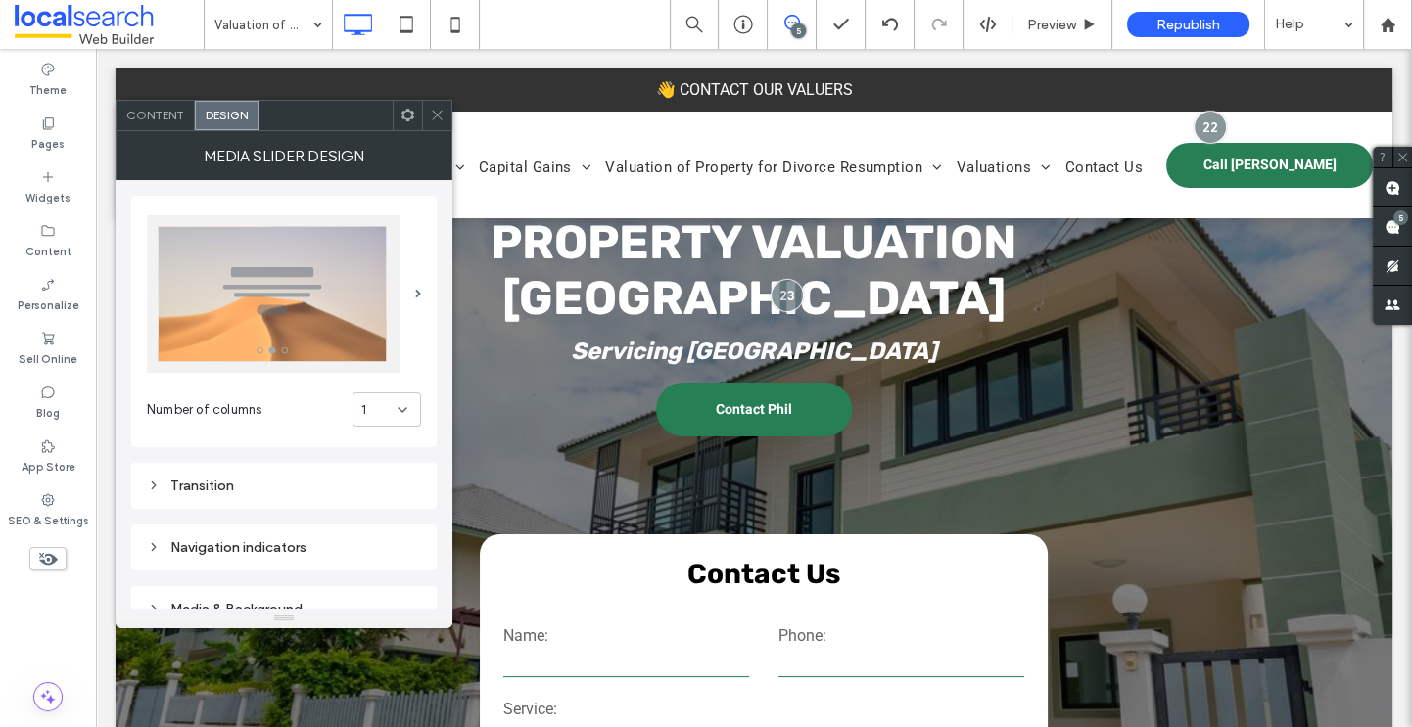
click at [437, 117] on icon at bounding box center [437, 115] width 15 height 15
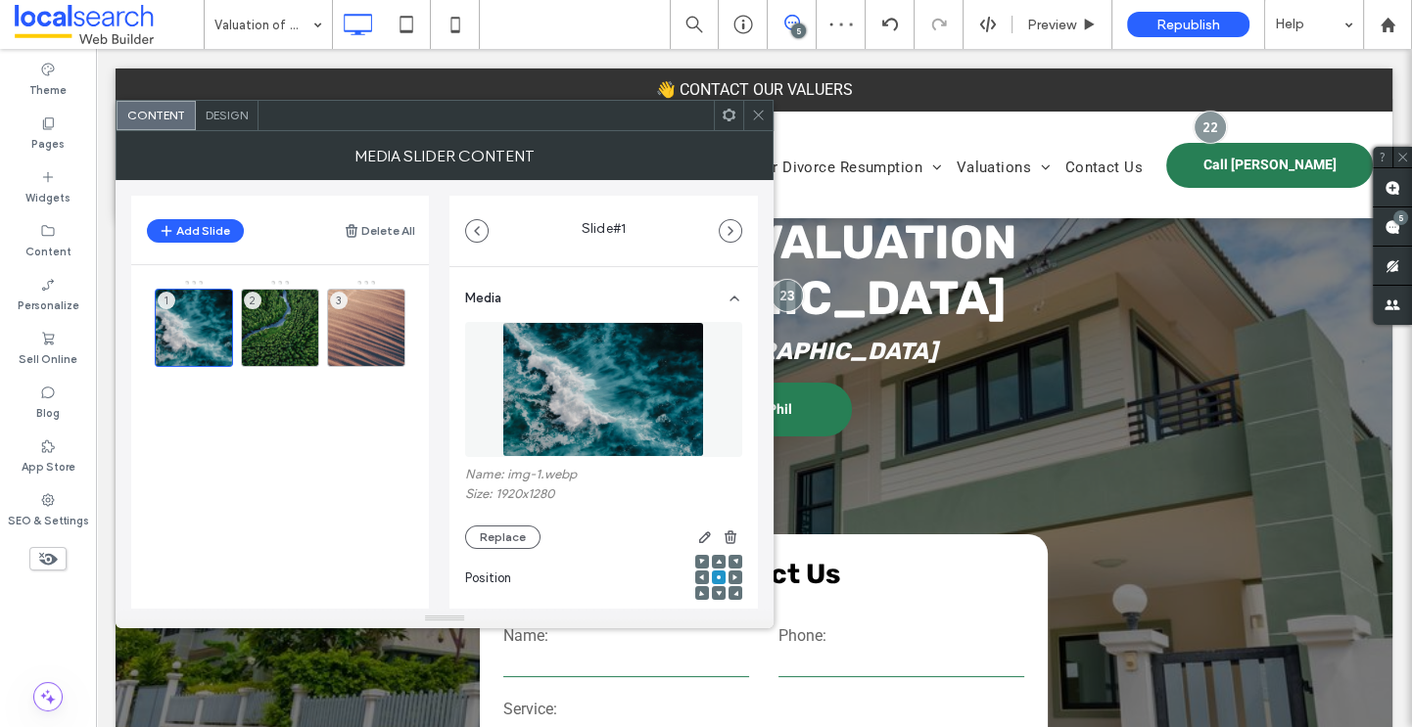
drag, startPoint x: 762, startPoint y: 114, endPoint x: 499, endPoint y: 293, distance: 317.7
click at [762, 114] on icon at bounding box center [758, 115] width 15 height 15
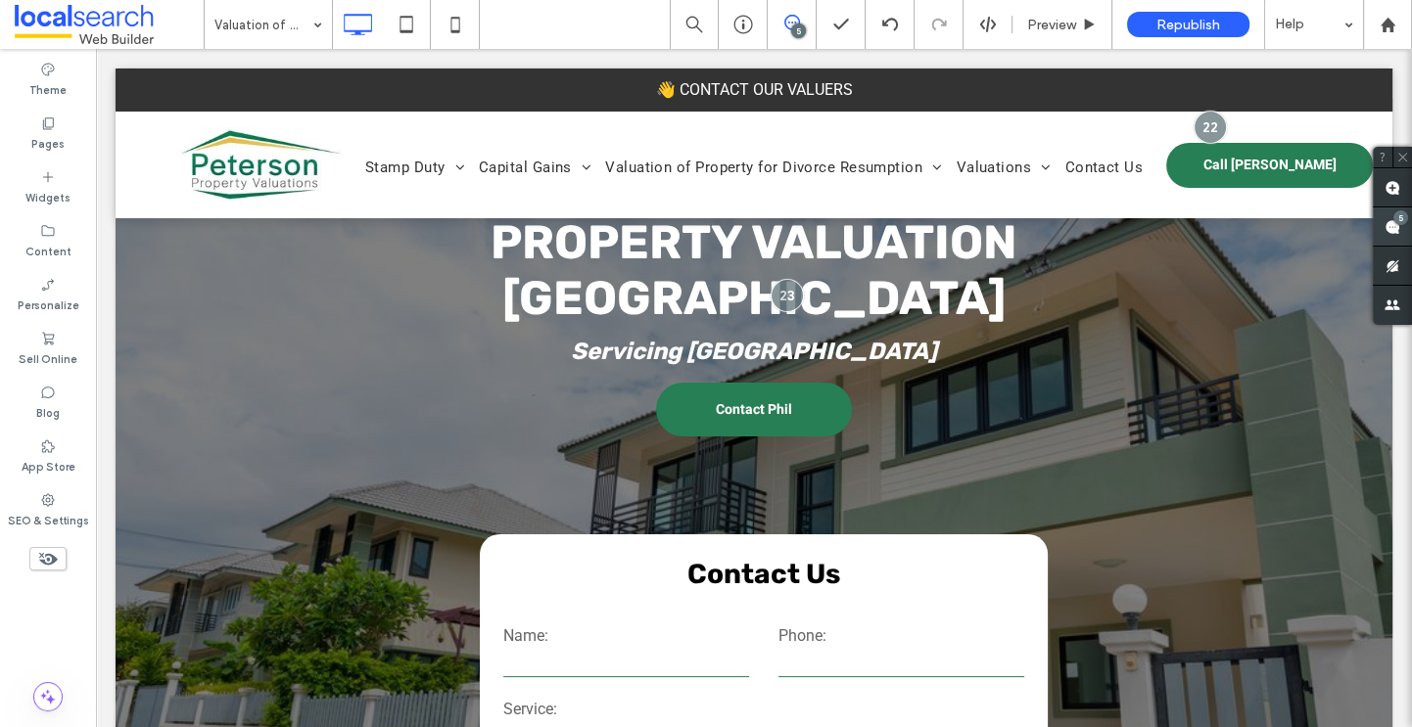
click at [1391, 223] on use at bounding box center [1392, 227] width 16 height 16
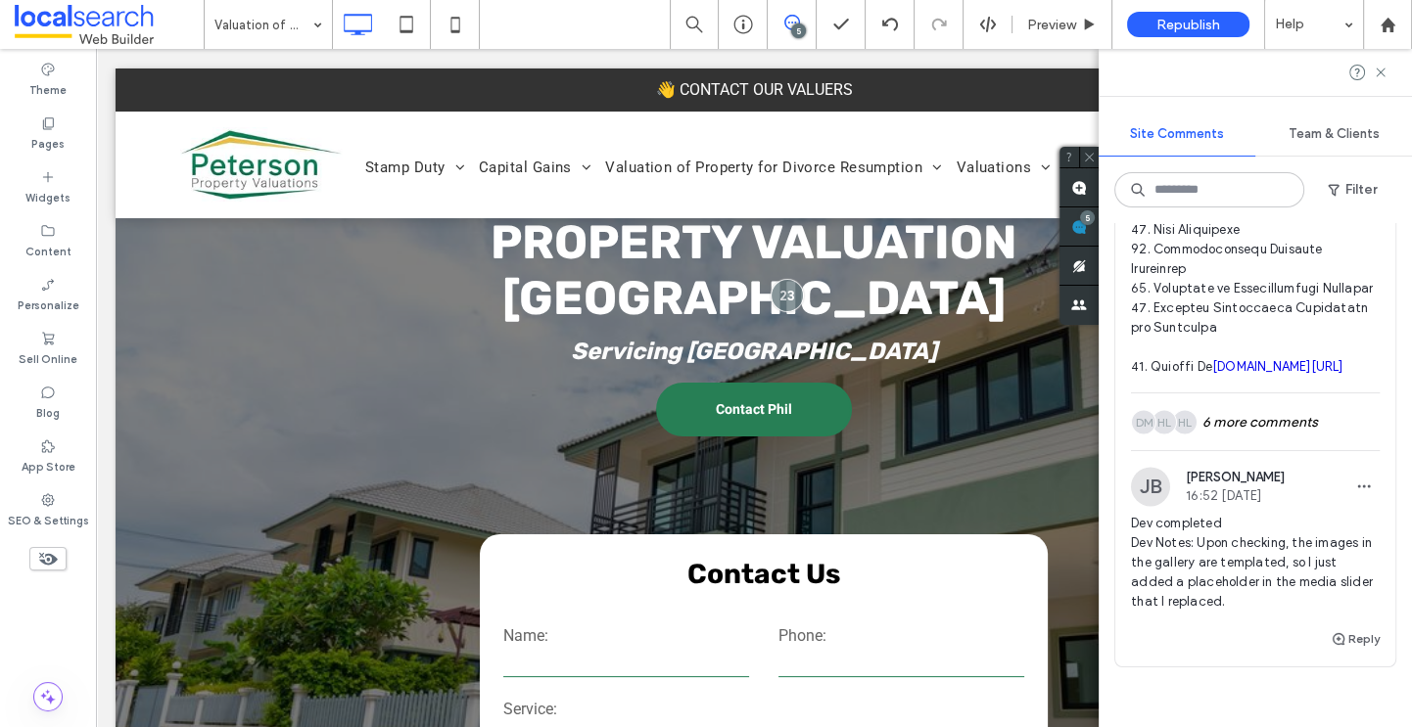
scroll to position [3228, 0]
click at [42, 518] on label "SEO & Settings" at bounding box center [48, 519] width 81 height 22
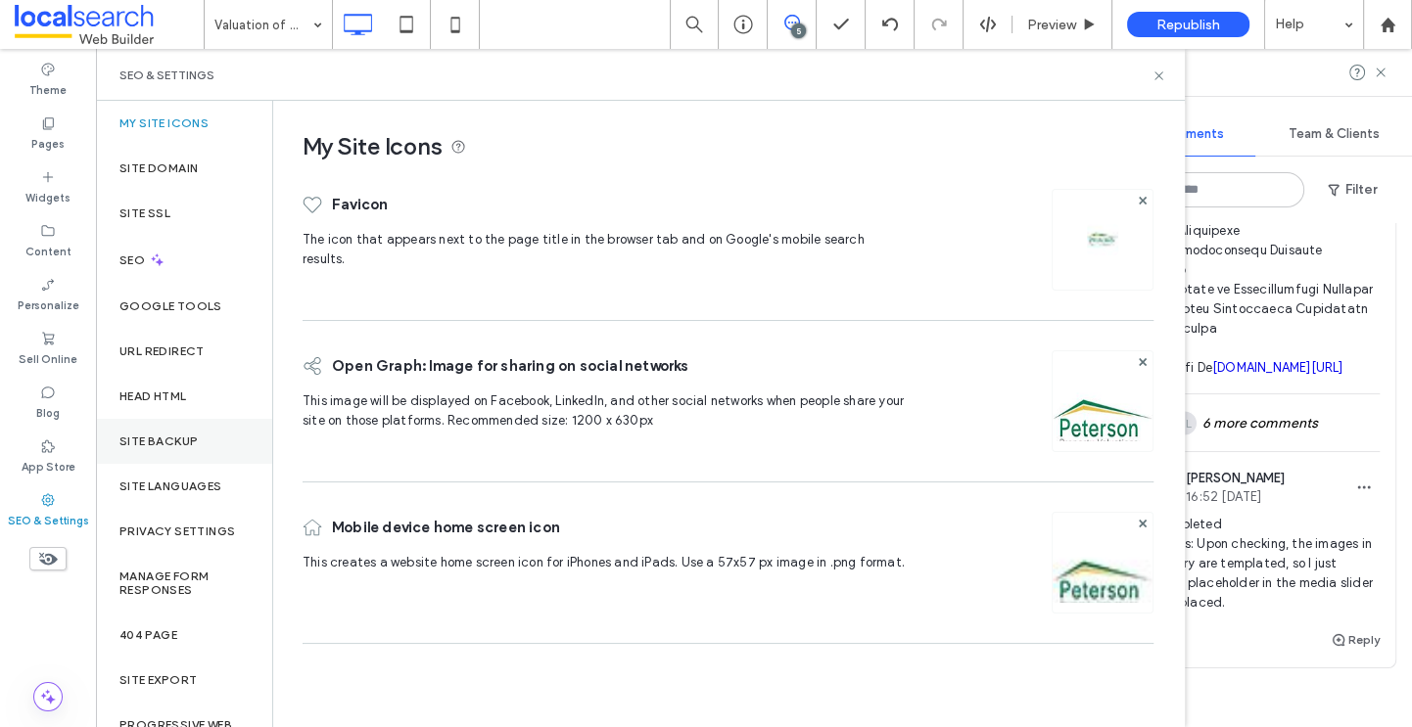
click at [154, 435] on label "Site Backup" at bounding box center [158, 442] width 78 height 14
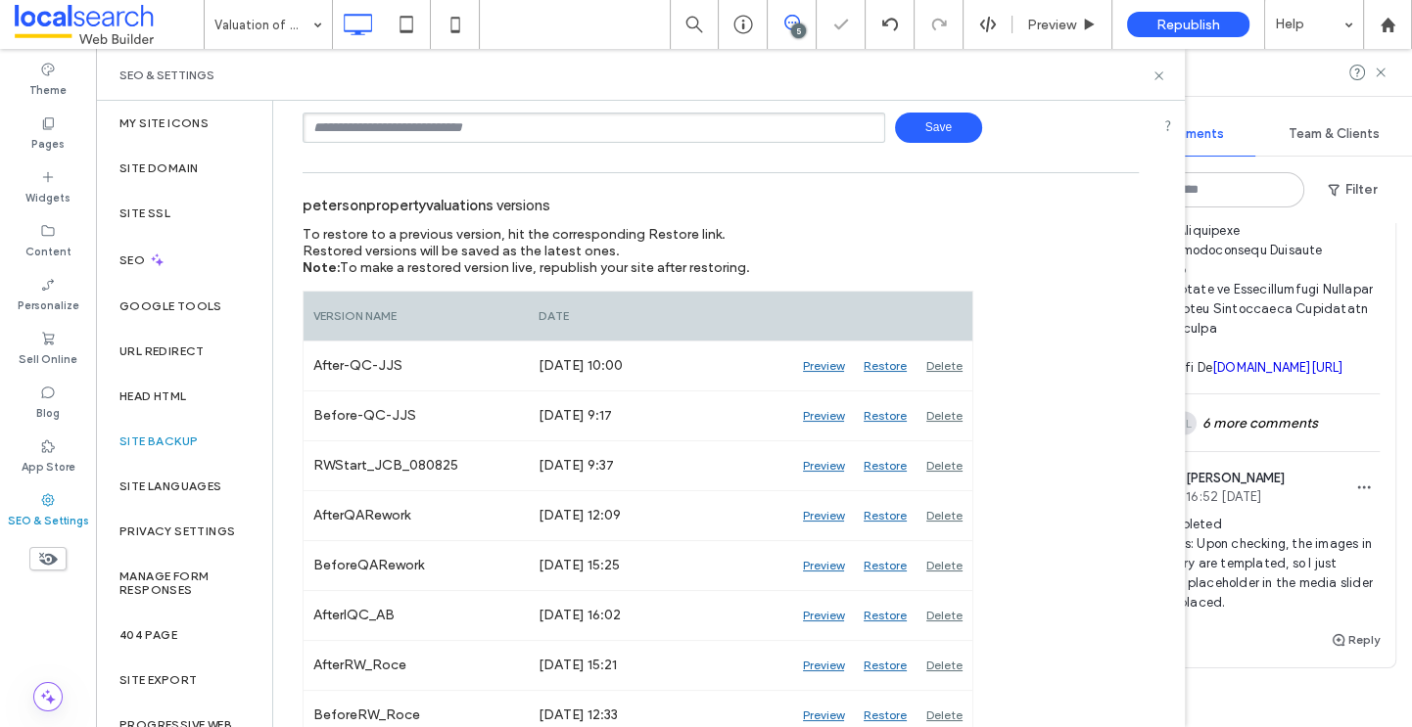
scroll to position [225, 0]
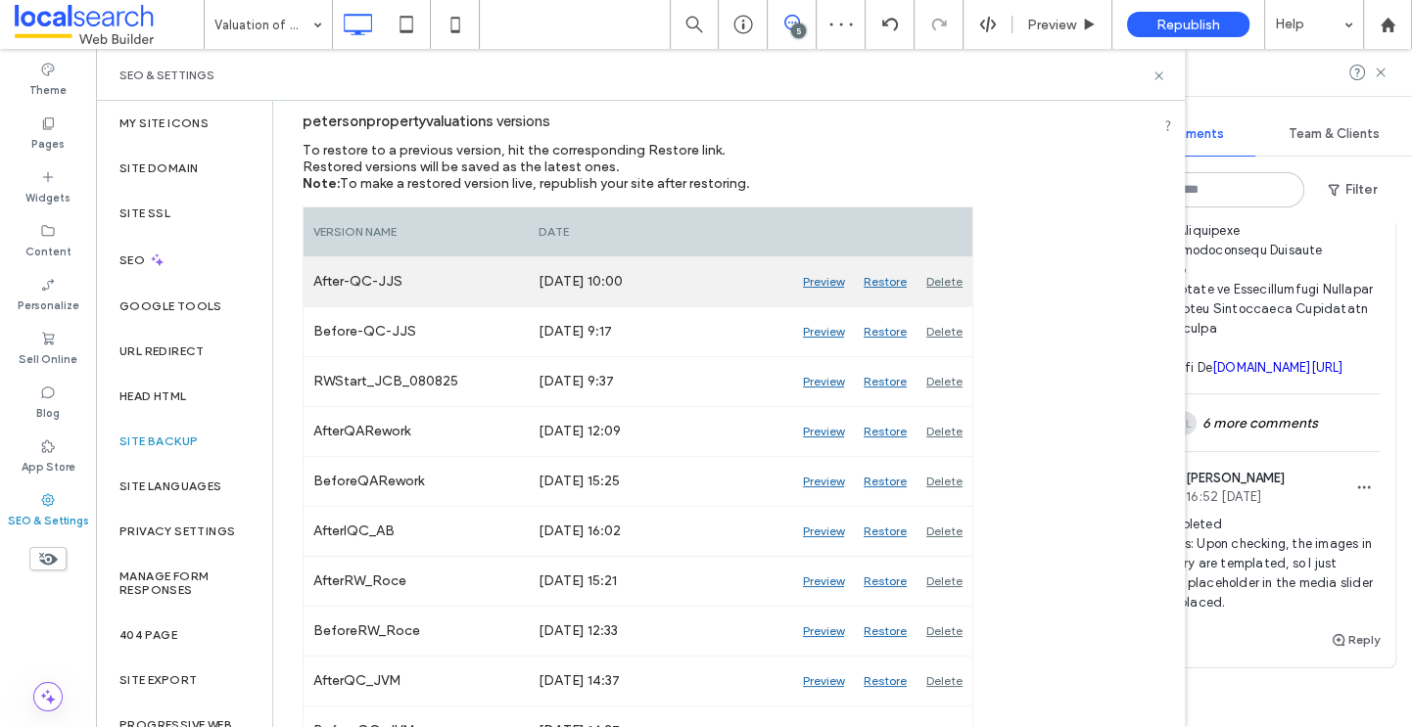
click at [838, 283] on div "Preview" at bounding box center [823, 281] width 61 height 49
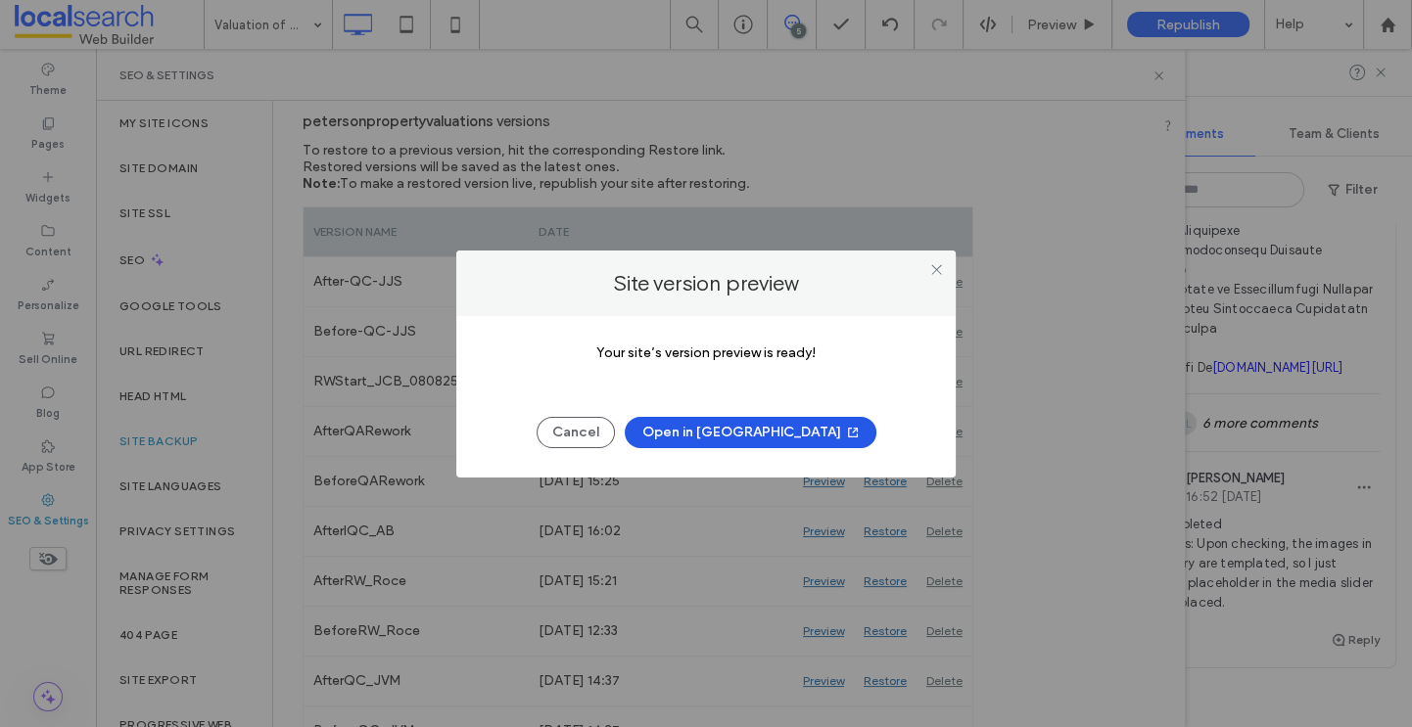
click at [752, 431] on button "Open in New Tab" at bounding box center [751, 432] width 252 height 31
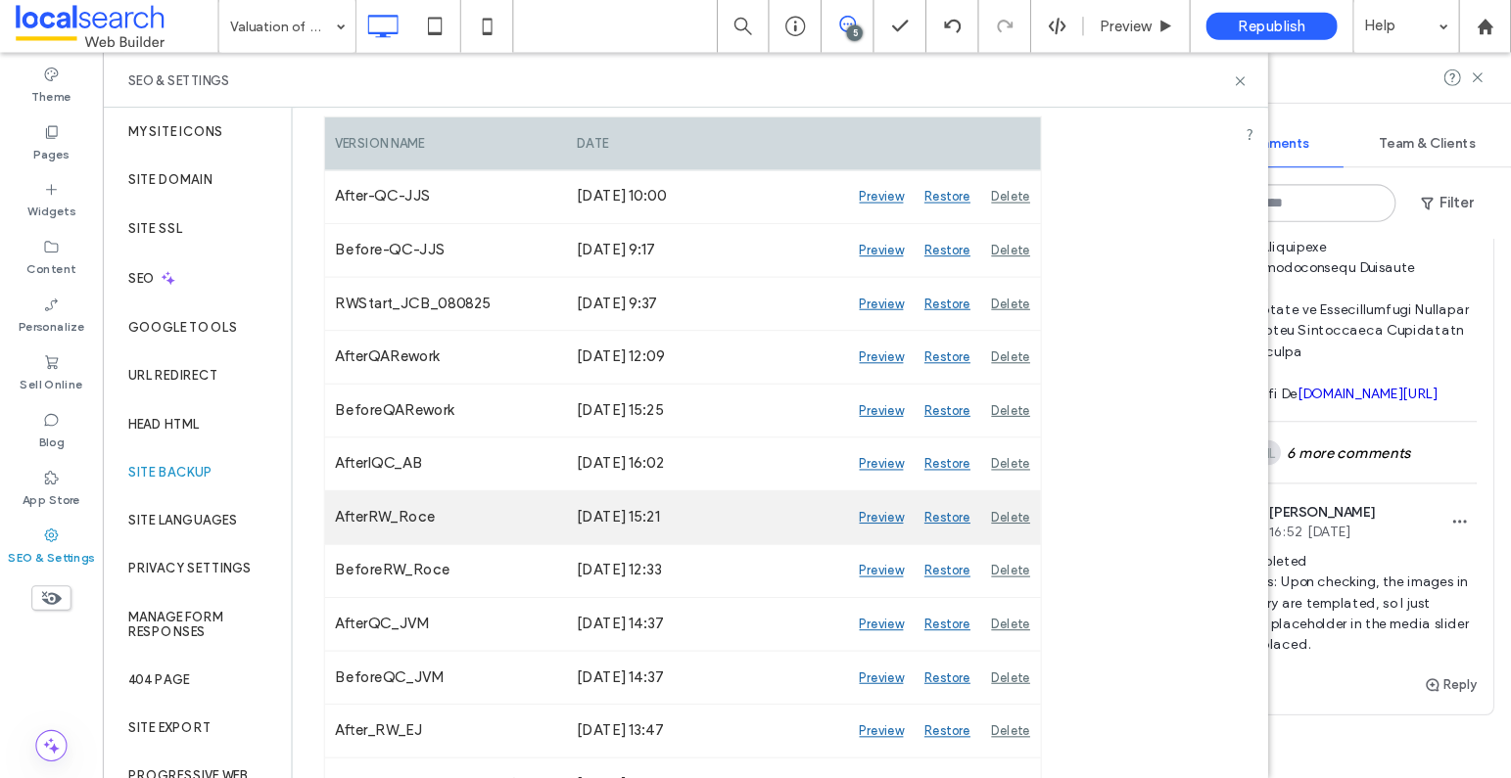
scroll to position [327, 0]
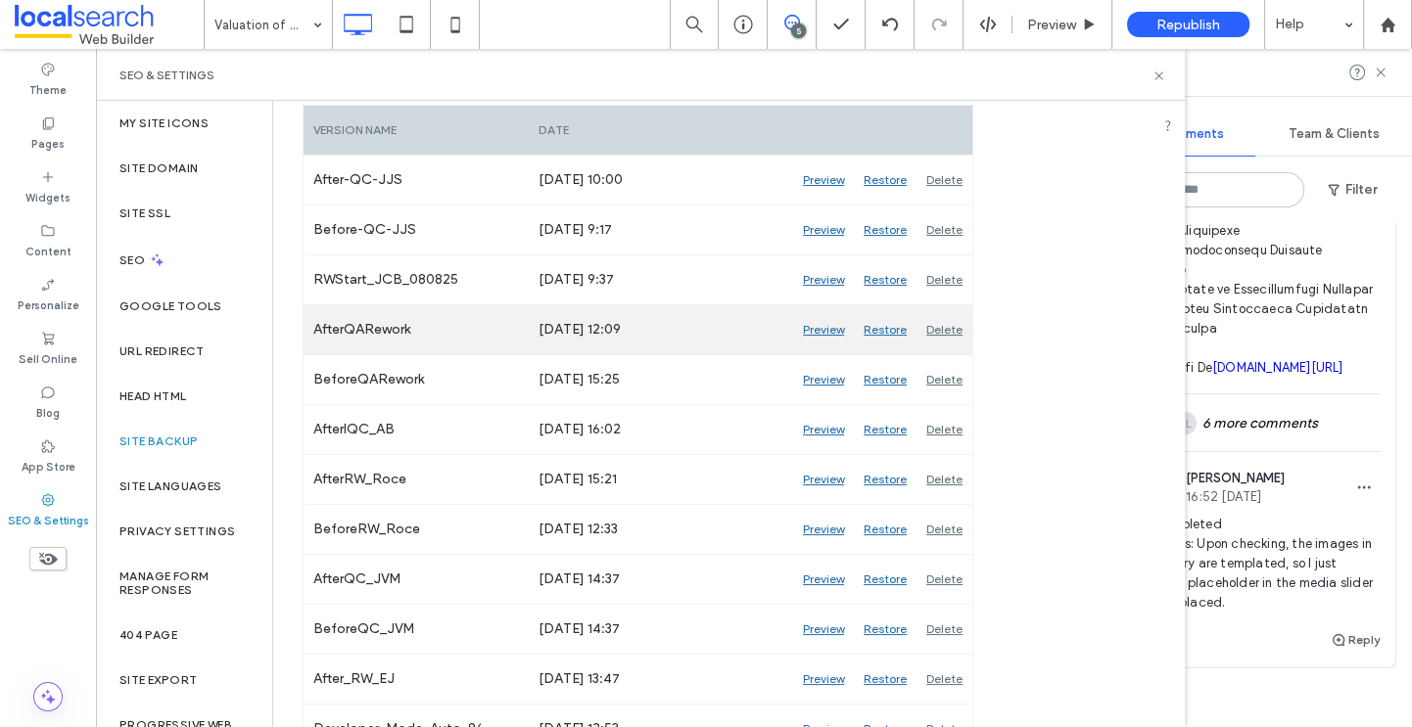
click at [818, 331] on div "Preview" at bounding box center [823, 329] width 61 height 49
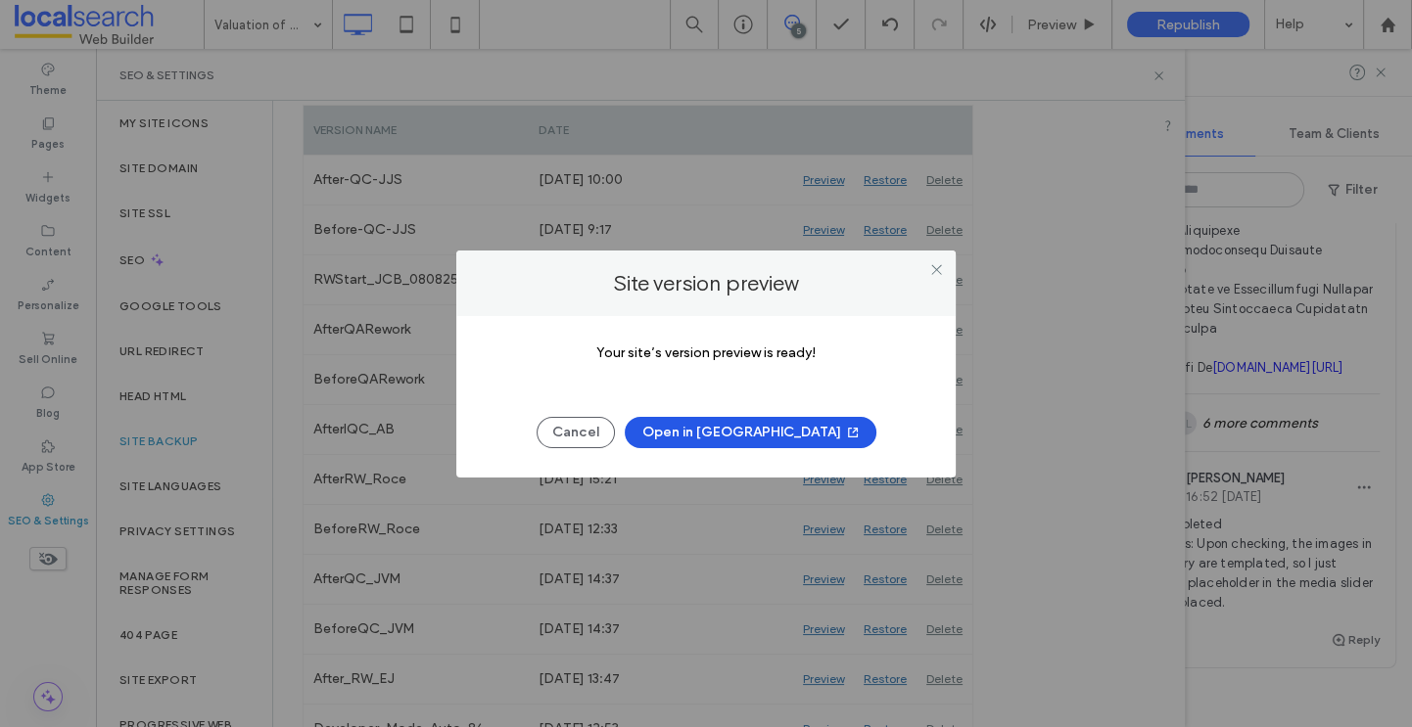
click at [791, 430] on button "Open in New Tab" at bounding box center [751, 432] width 252 height 31
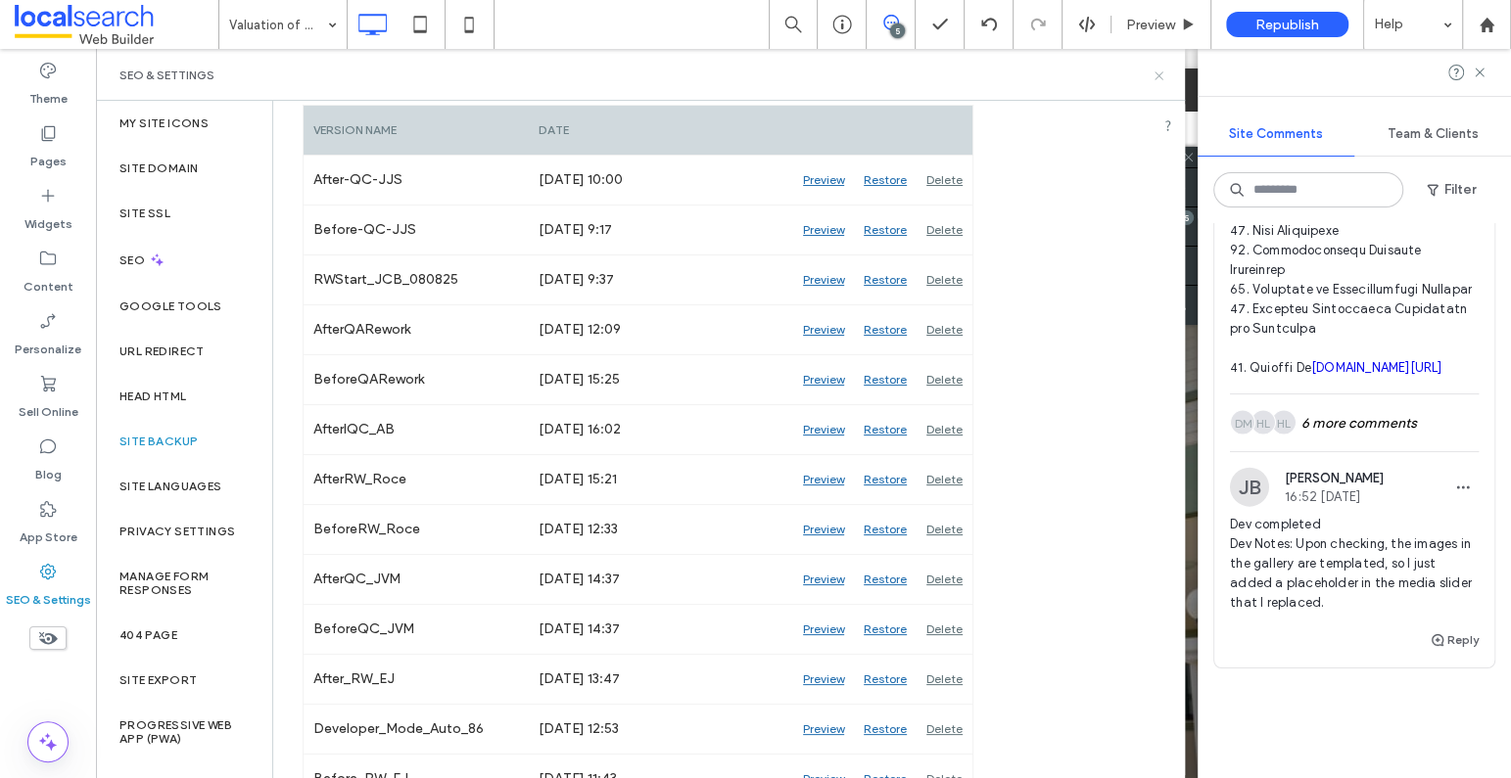
click at [1168, 71] on div "SEO & Settings" at bounding box center [640, 75] width 1089 height 52
click at [1163, 71] on icon at bounding box center [1158, 76] width 15 height 15
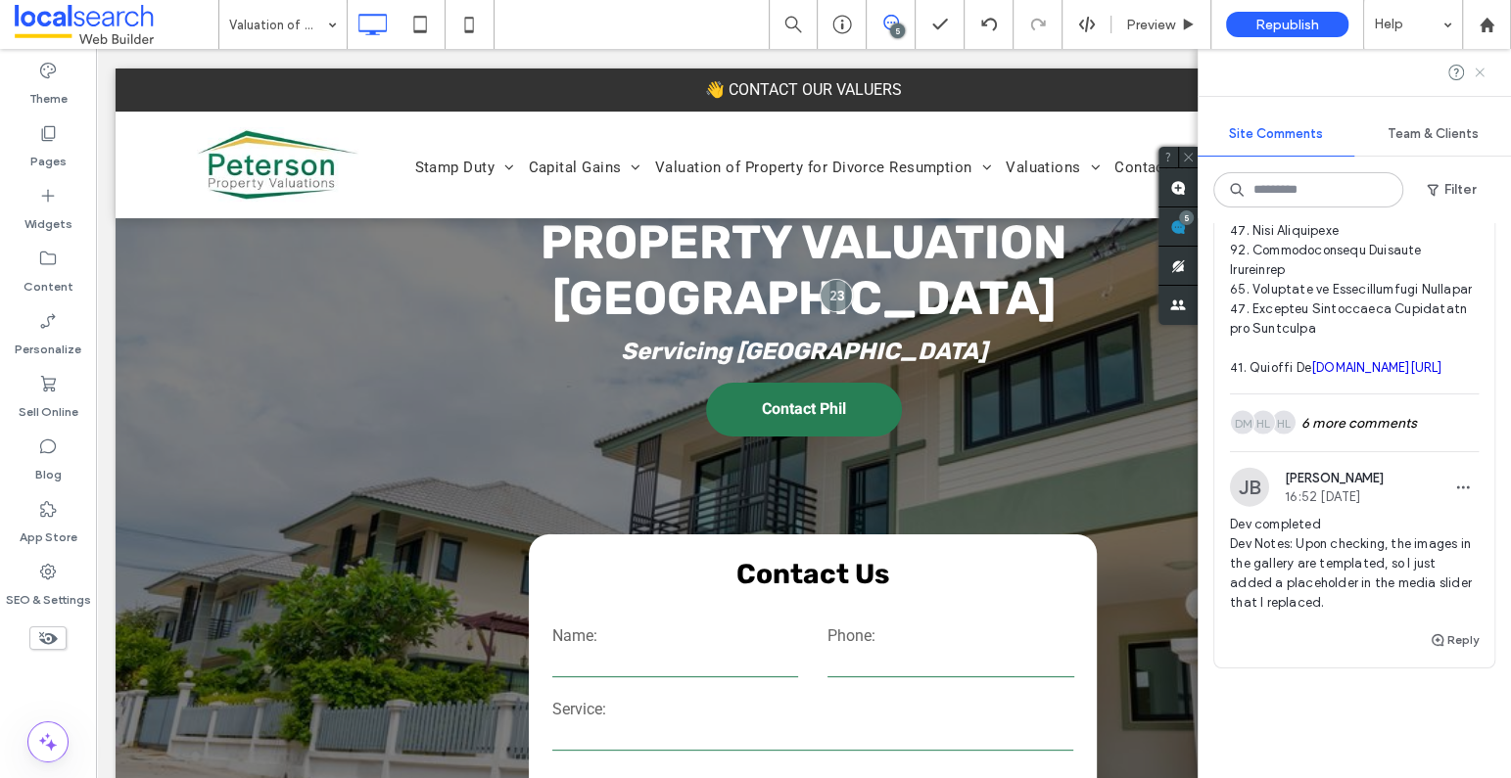
click at [1411, 75] on icon at bounding box center [1480, 73] width 16 height 16
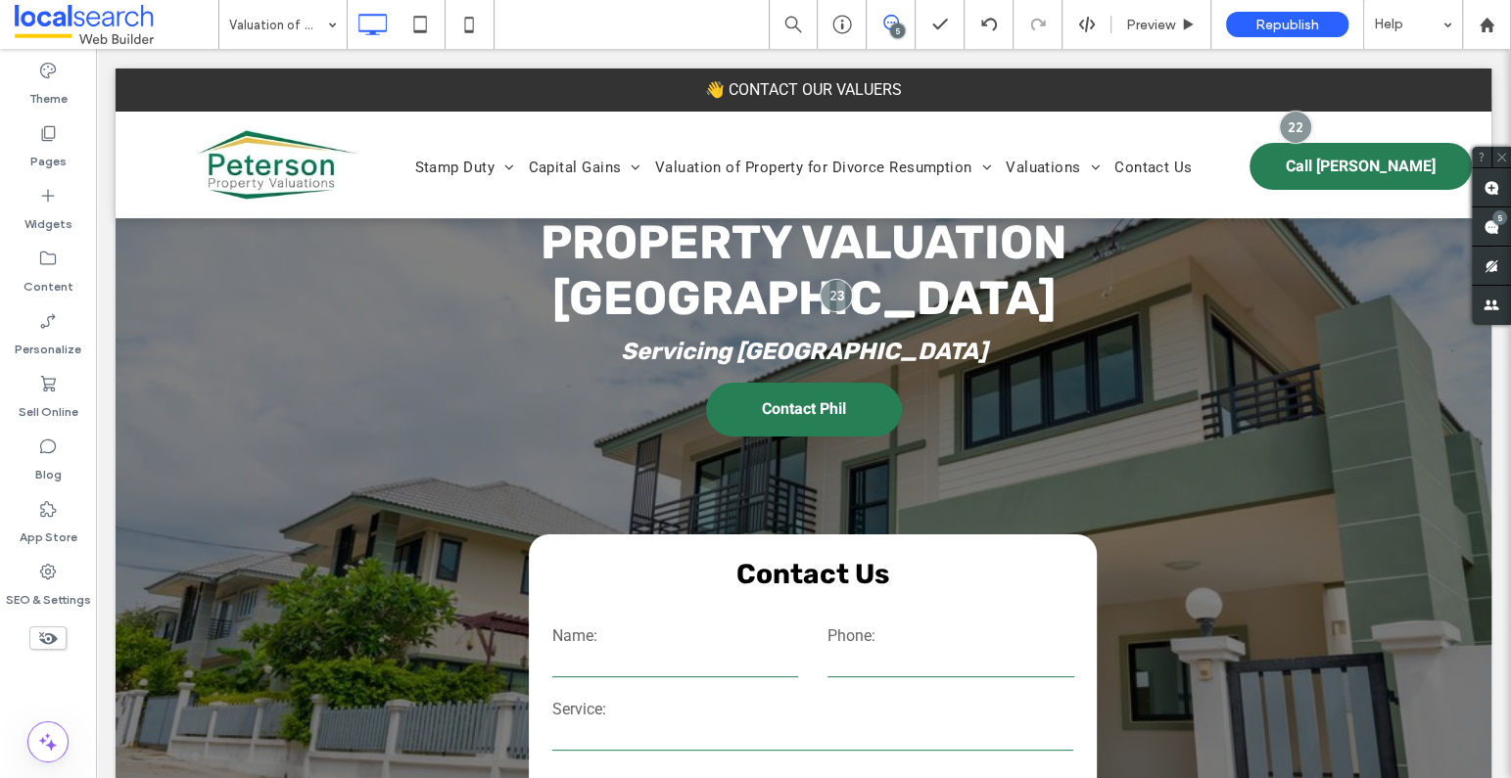
scroll to position [0, 0]
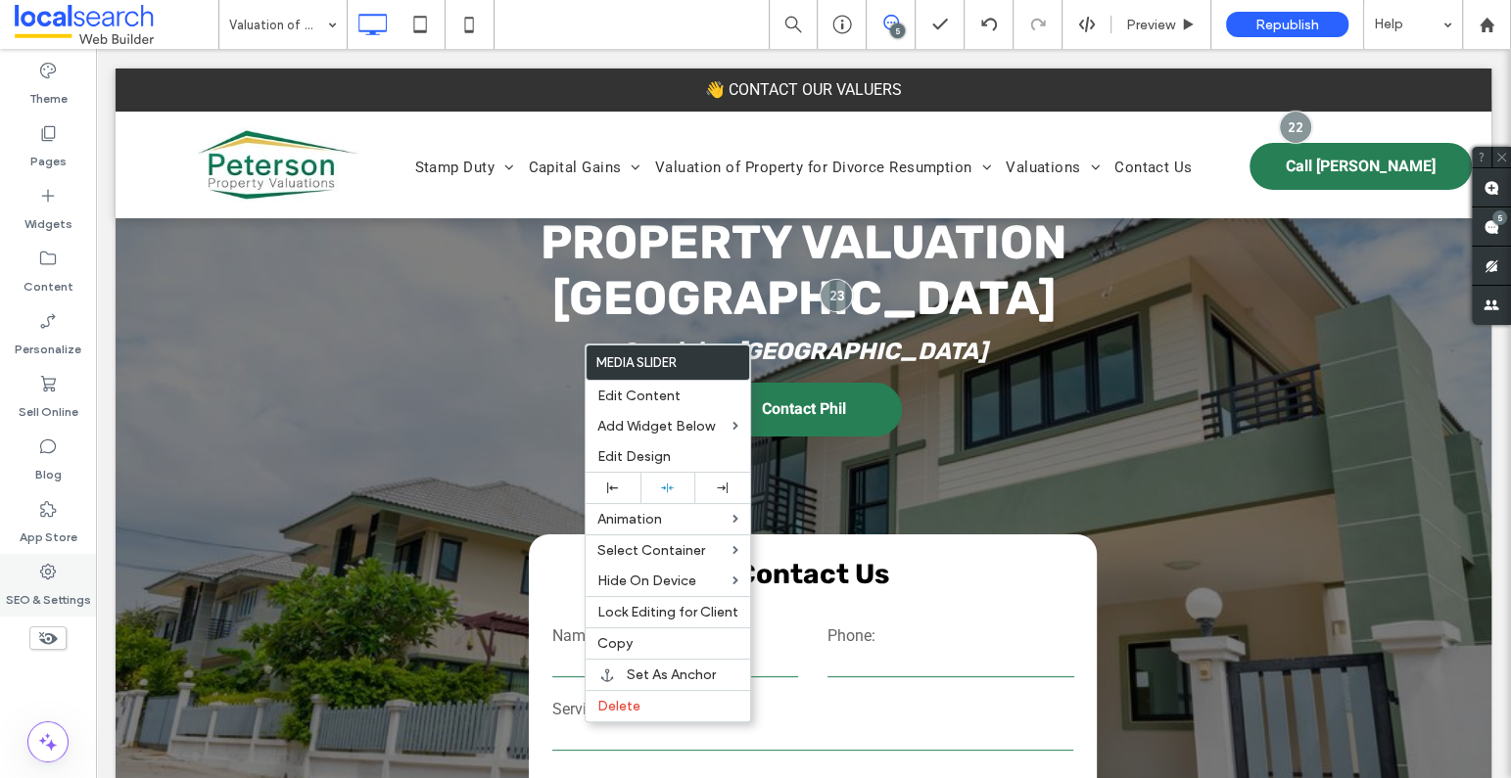
click at [57, 575] on icon at bounding box center [48, 572] width 20 height 20
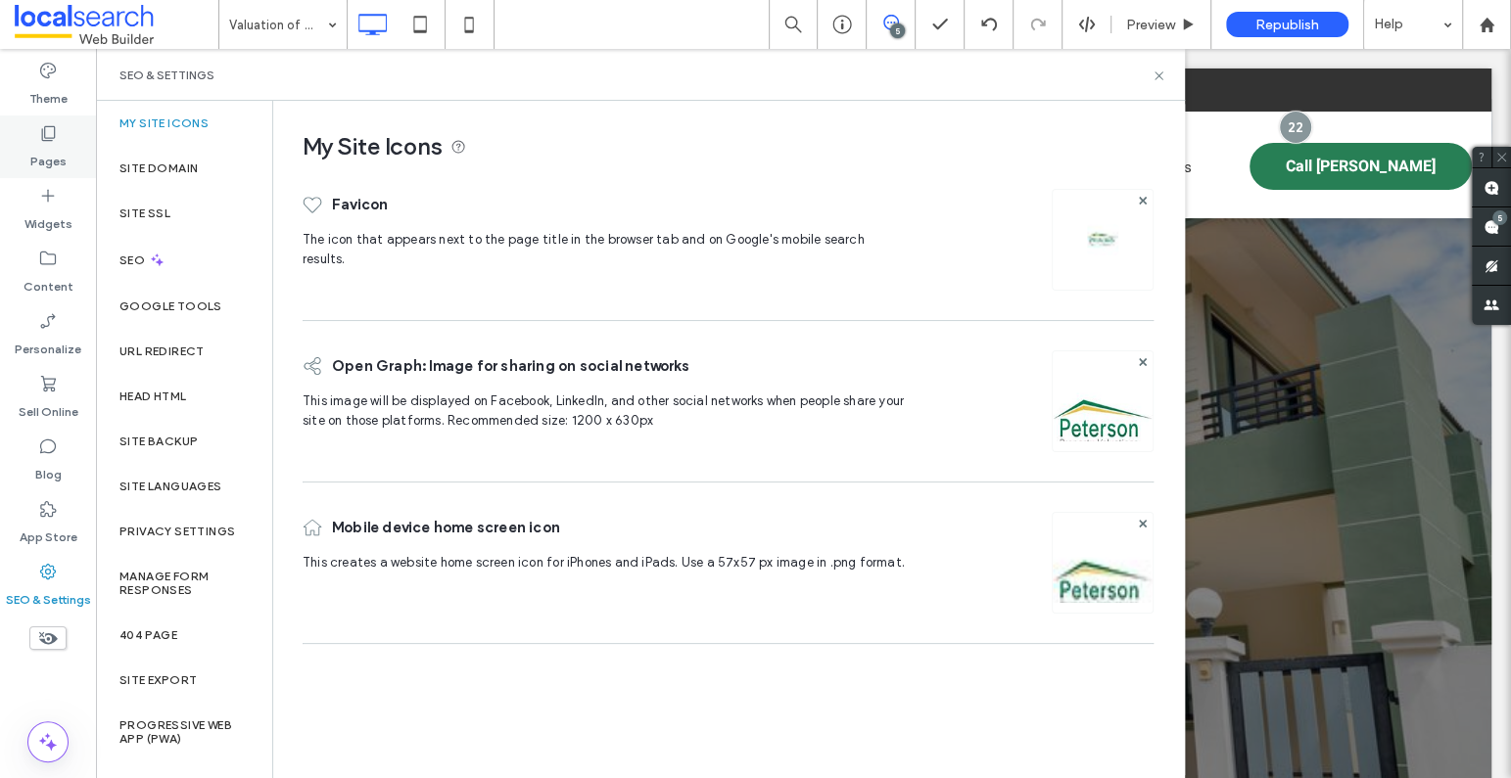
click at [47, 139] on icon at bounding box center [48, 133] width 20 height 20
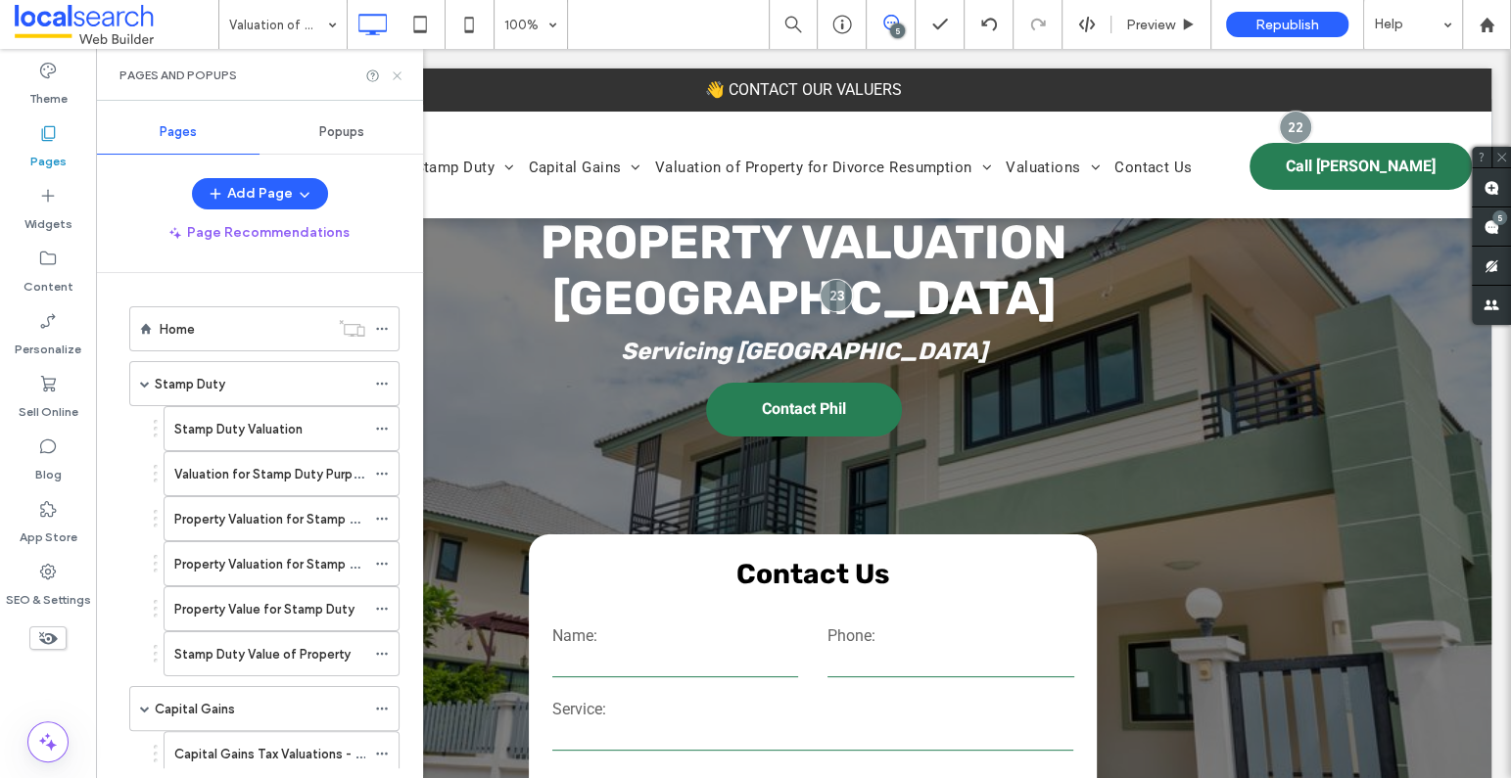
click at [401, 70] on icon at bounding box center [397, 76] width 15 height 15
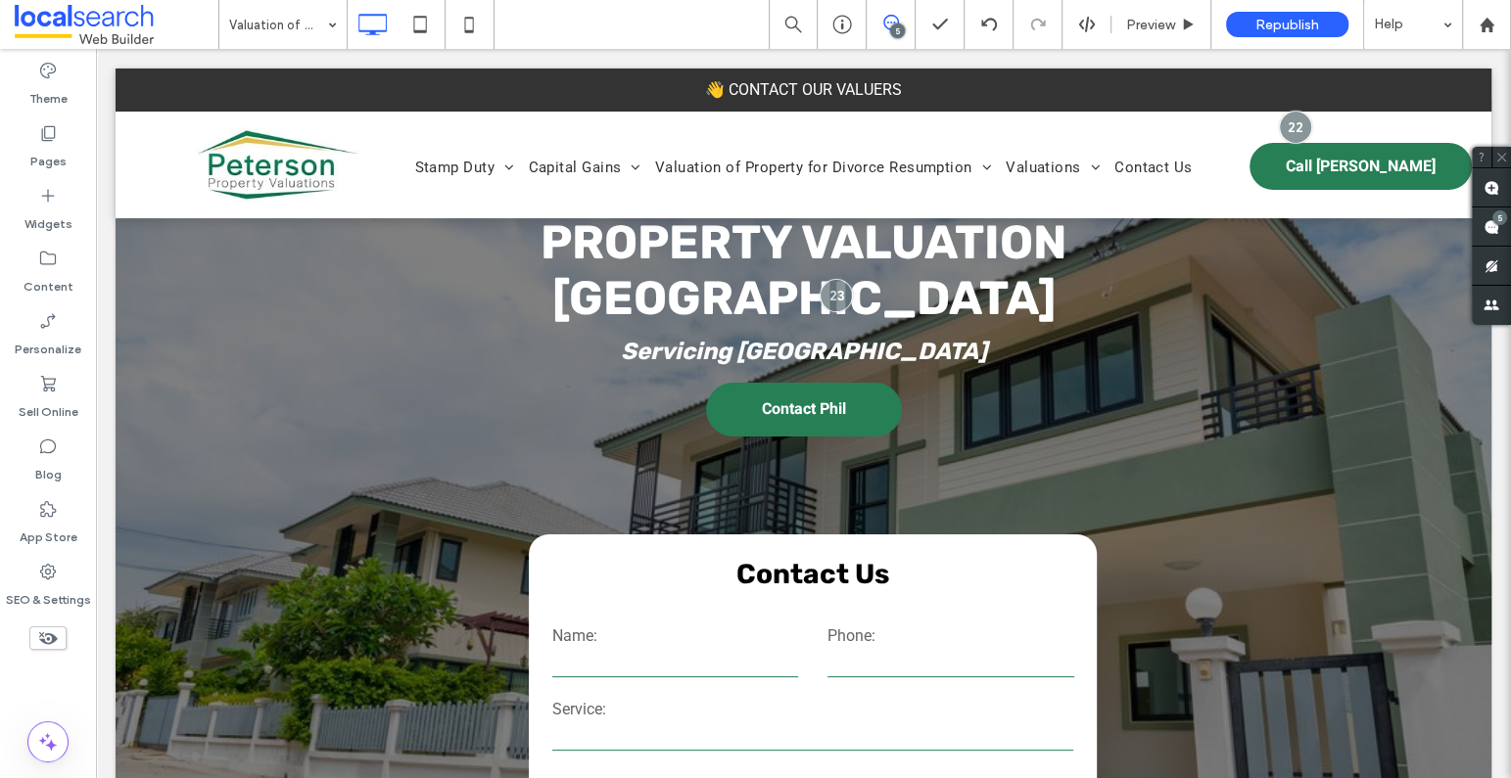
click at [896, 30] on div "5" at bounding box center [897, 30] width 15 height 15
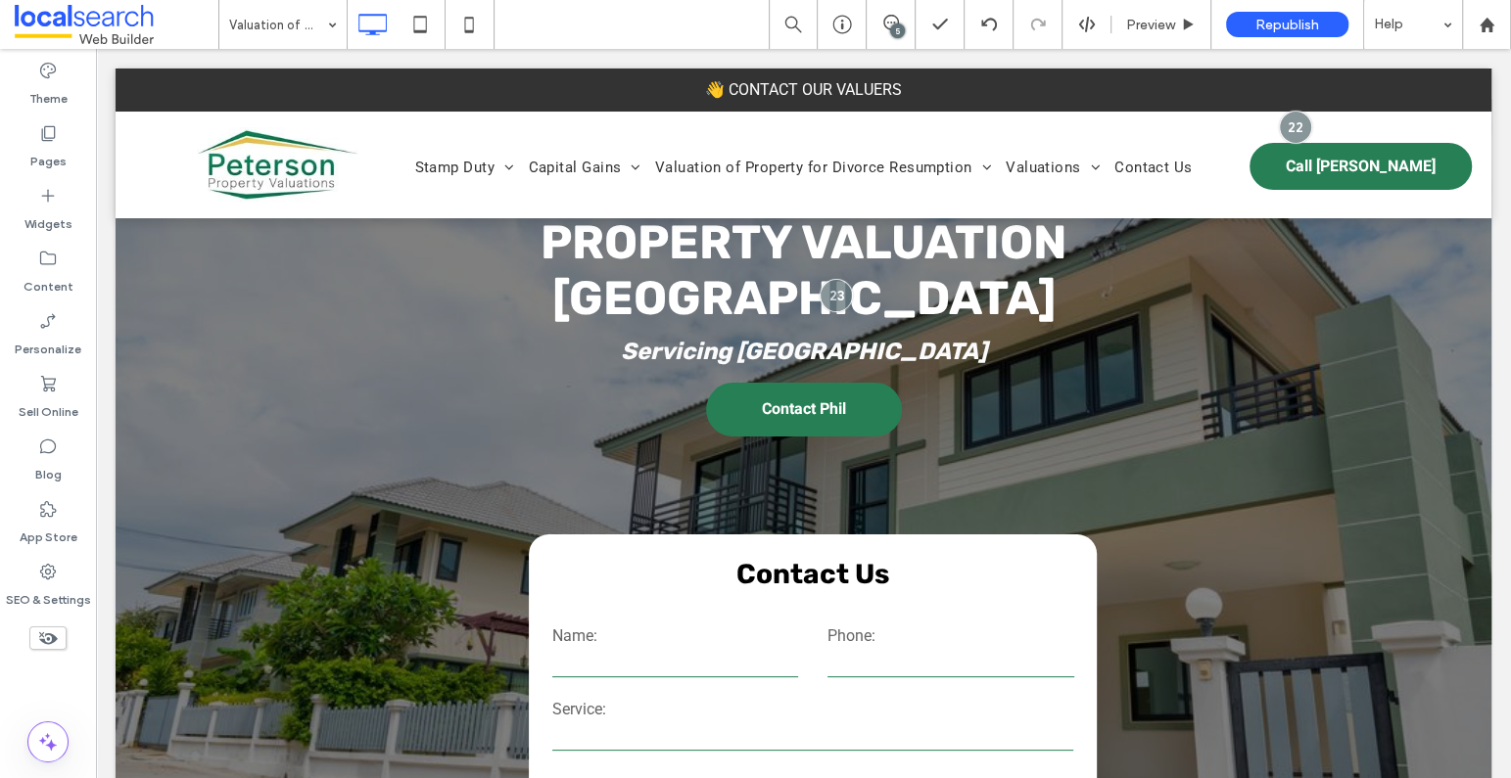
click at [896, 29] on div "5" at bounding box center [897, 30] width 15 height 15
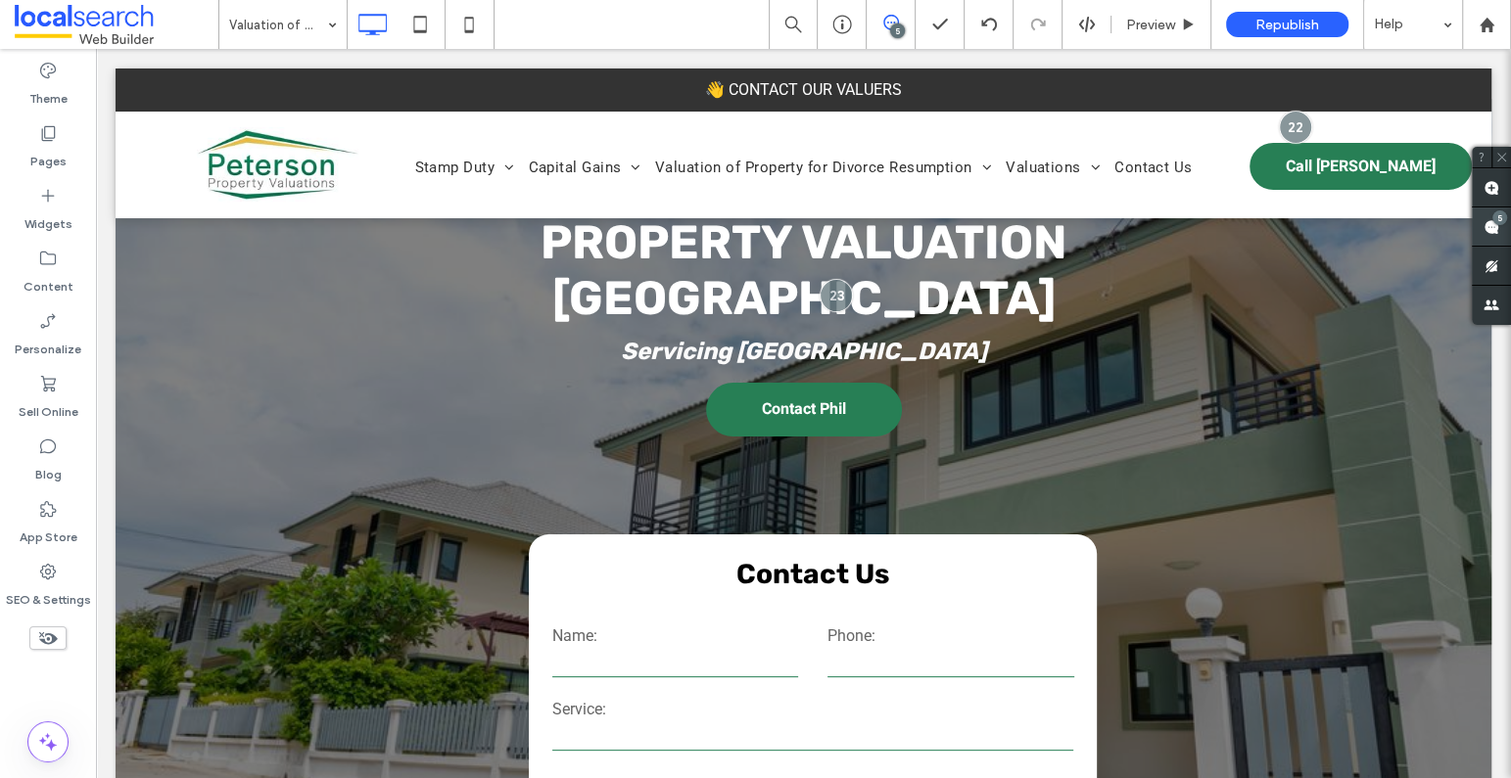
click at [1411, 220] on div "5" at bounding box center [1499, 217] width 15 height 15
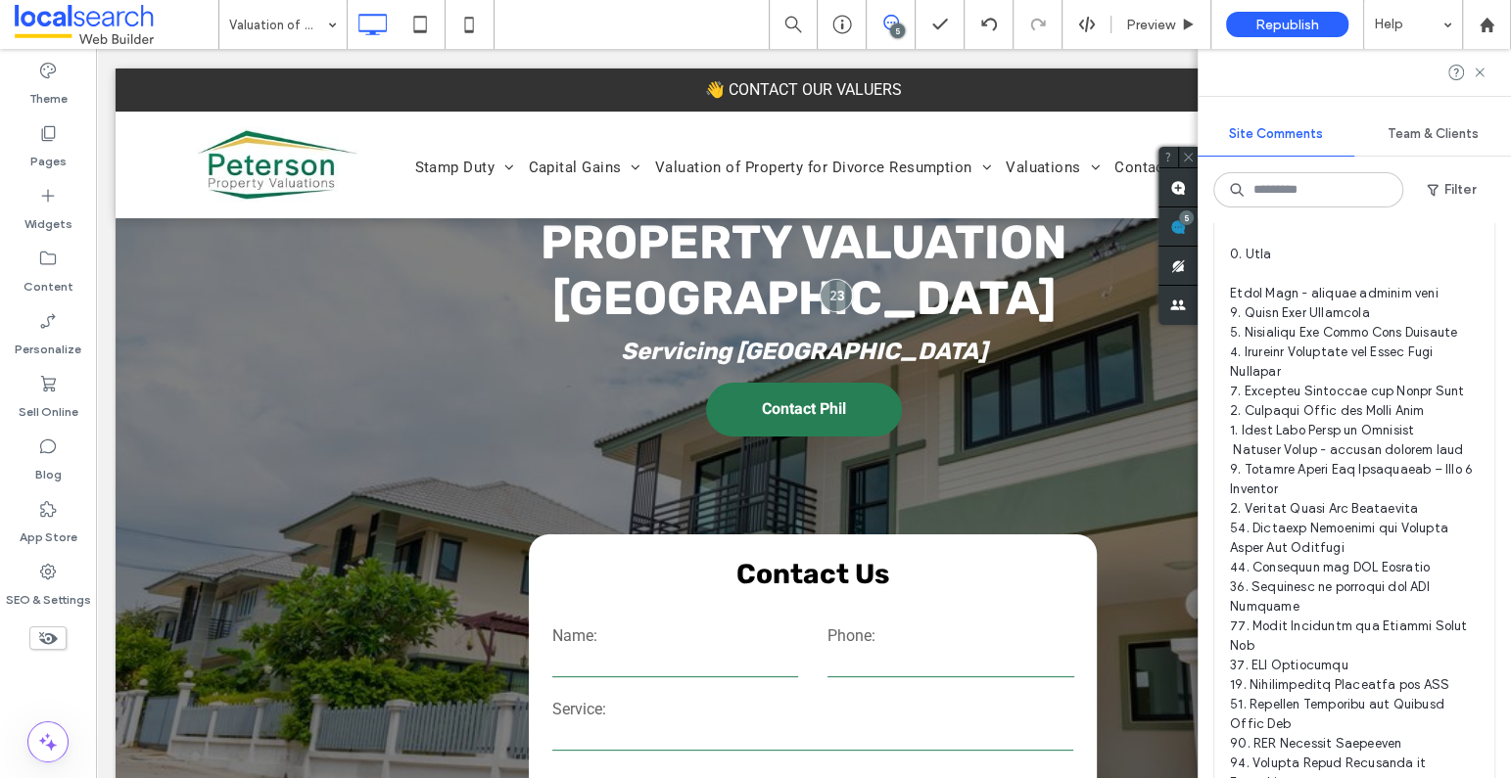
scroll to position [3477, 0]
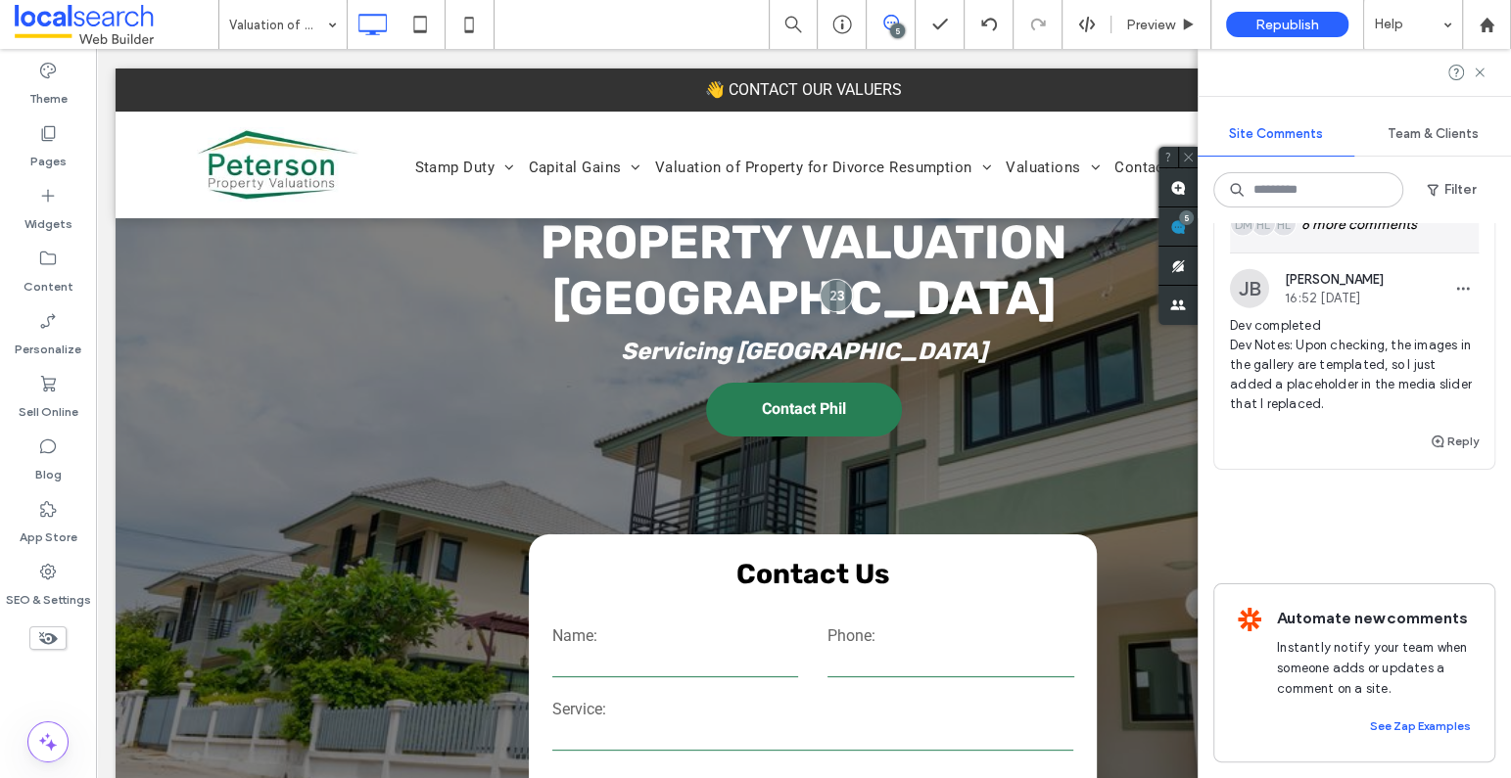
click at [1353, 253] on div "HL HL DM 6 more comments" at bounding box center [1354, 224] width 249 height 57
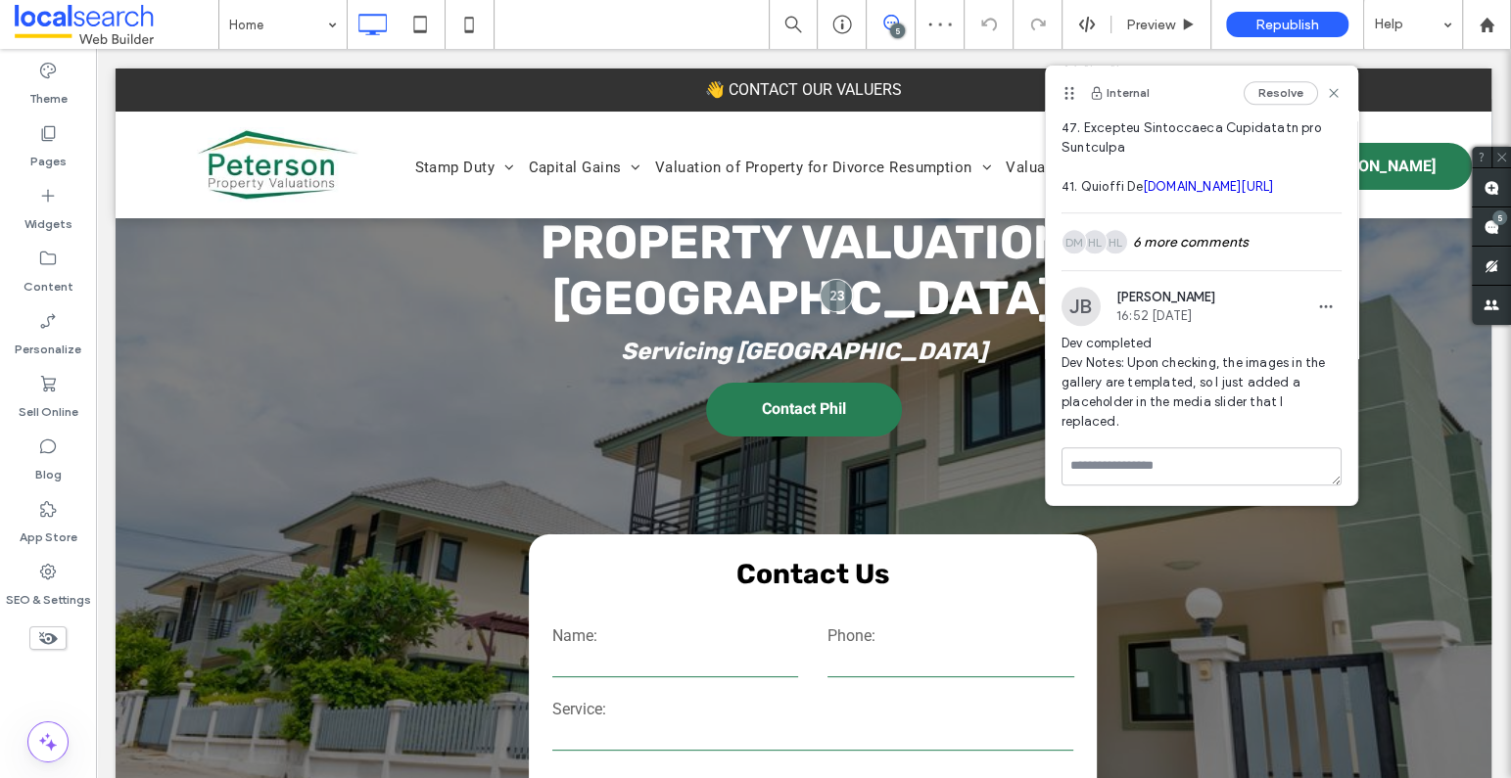
scroll to position [998, 0]
click at [62, 260] on div "Content" at bounding box center [48, 272] width 96 height 63
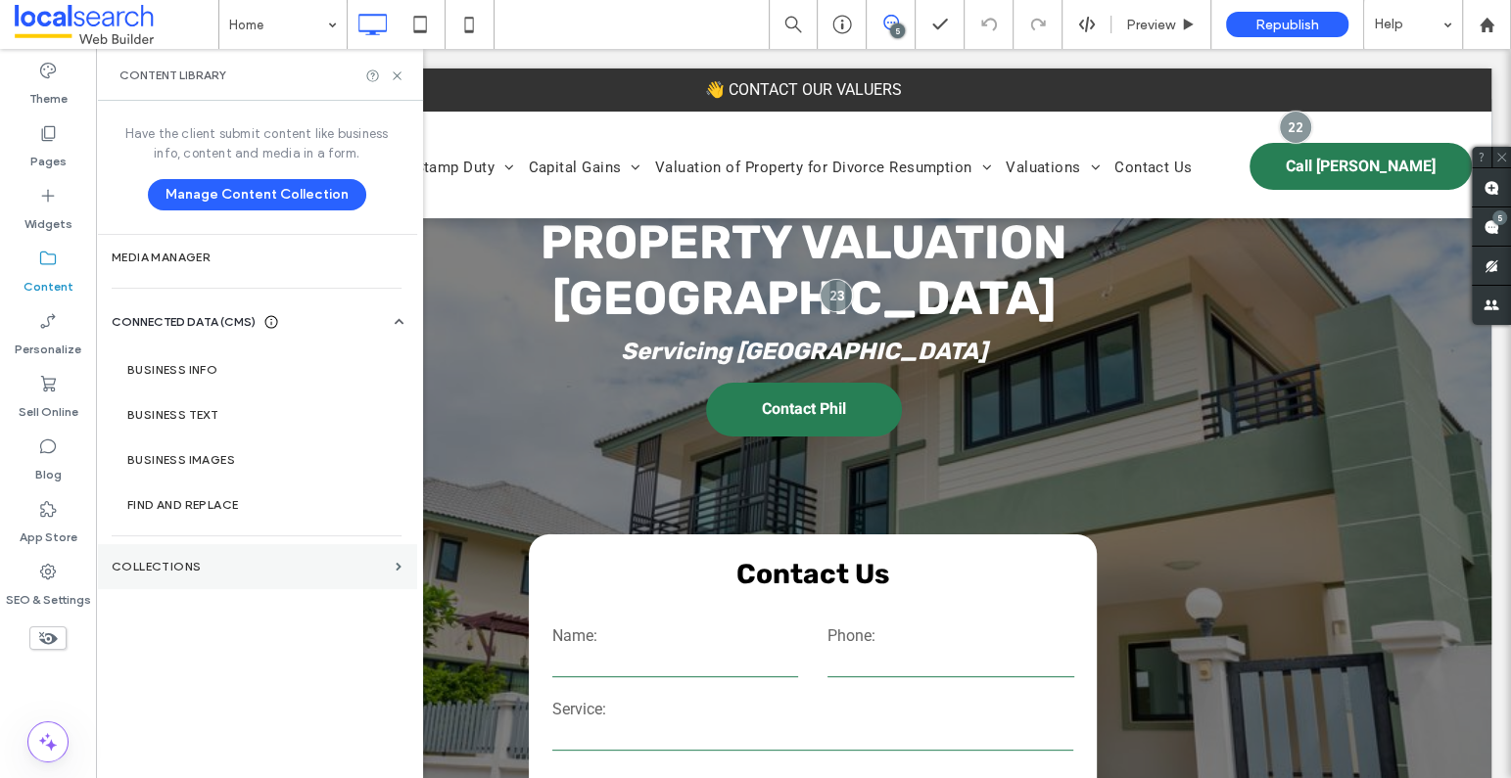
click at [205, 566] on label "Collections" at bounding box center [250, 567] width 276 height 14
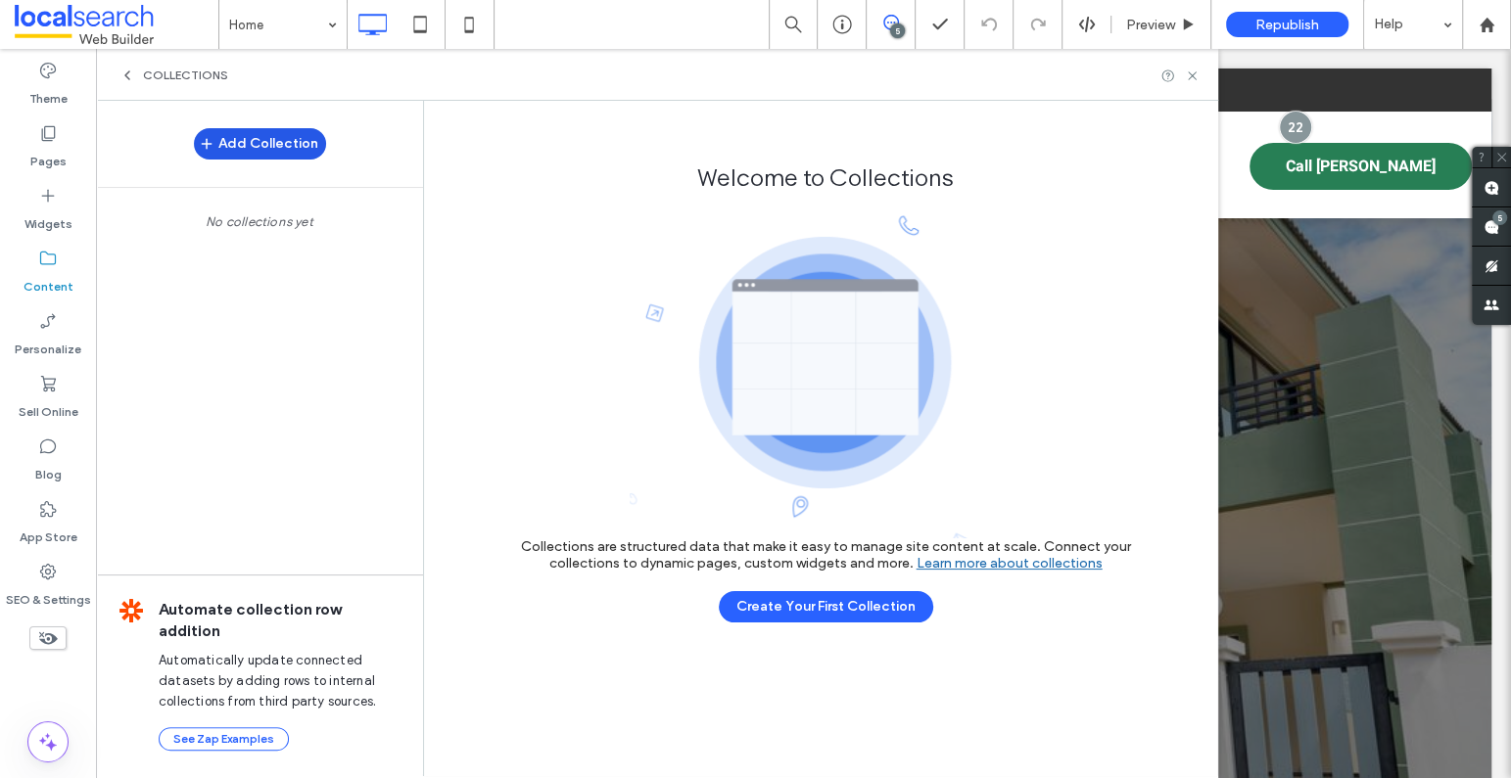
click at [280, 151] on button "Add Collection" at bounding box center [260, 143] width 132 height 31
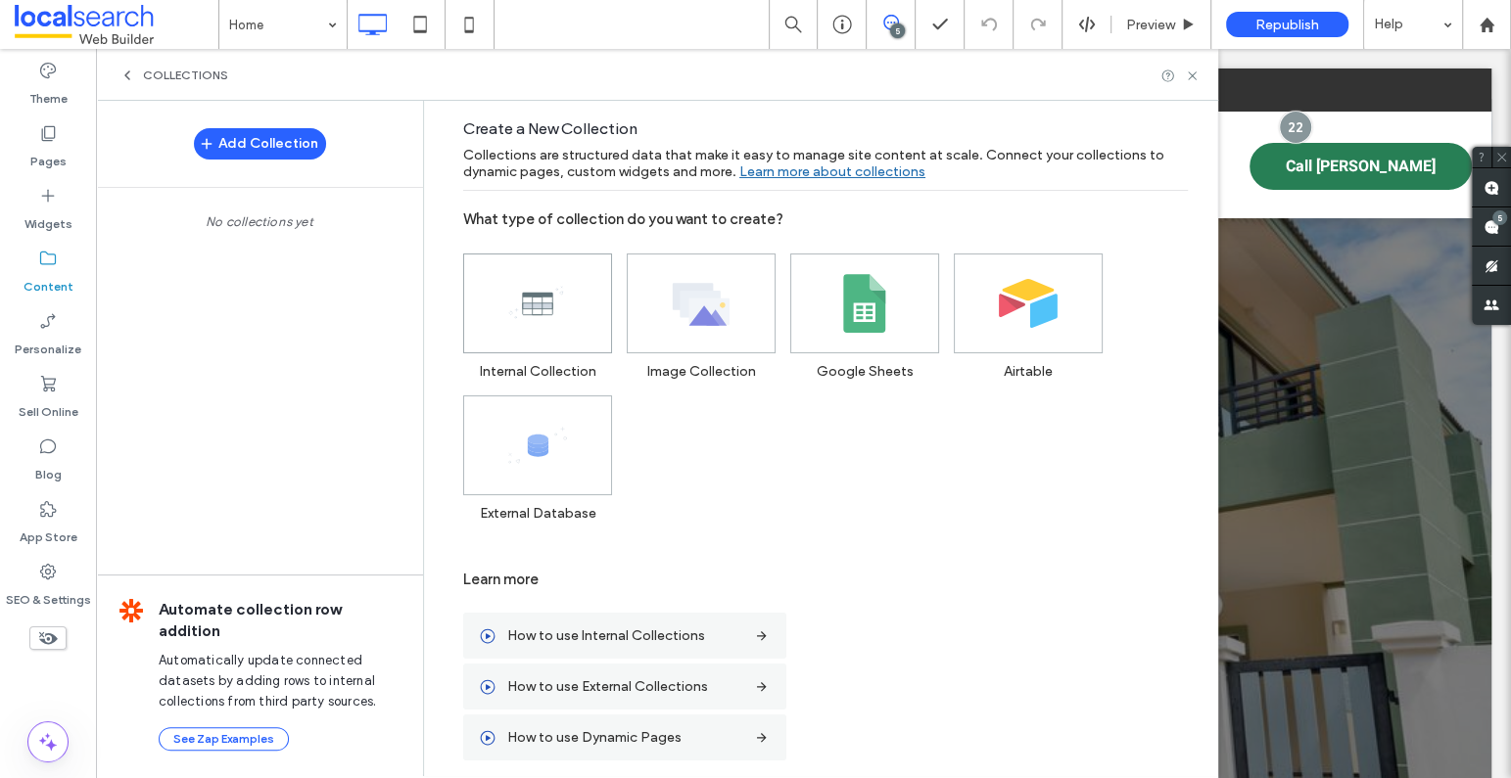
click at [564, 303] on span at bounding box center [537, 304] width 147 height 98
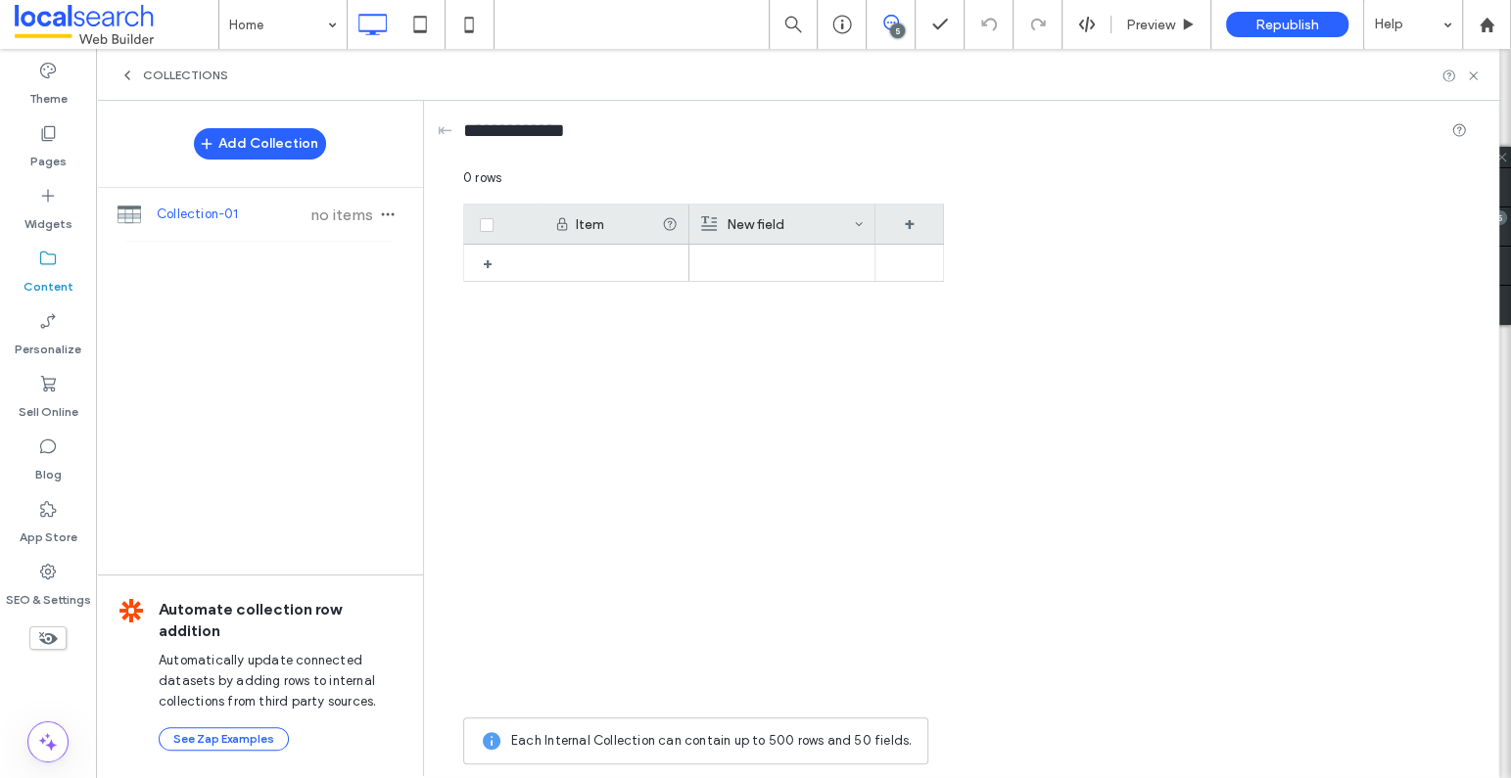
click at [121, 79] on icon at bounding box center [127, 76] width 16 height 16
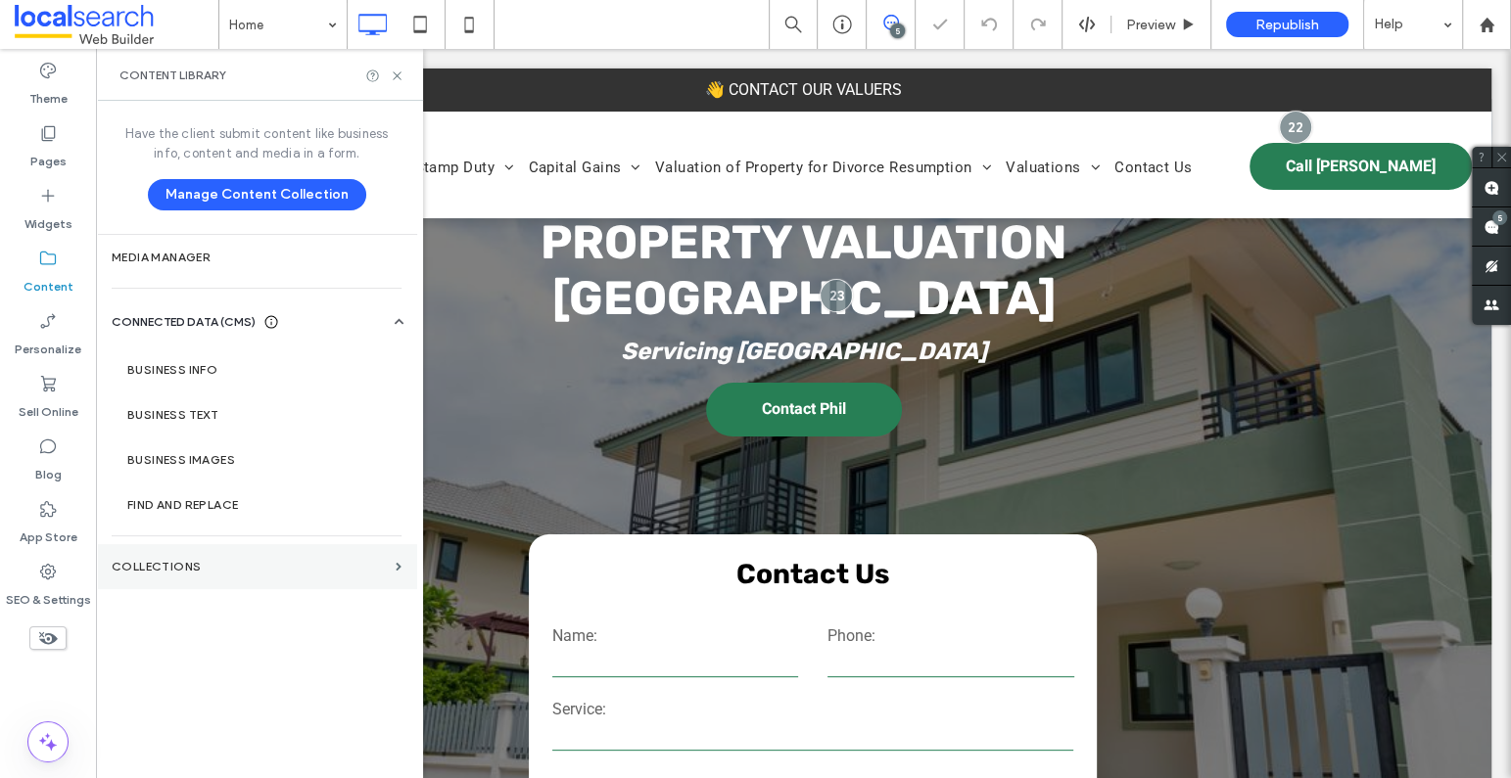
click at [352, 562] on label "Collections" at bounding box center [250, 567] width 276 height 14
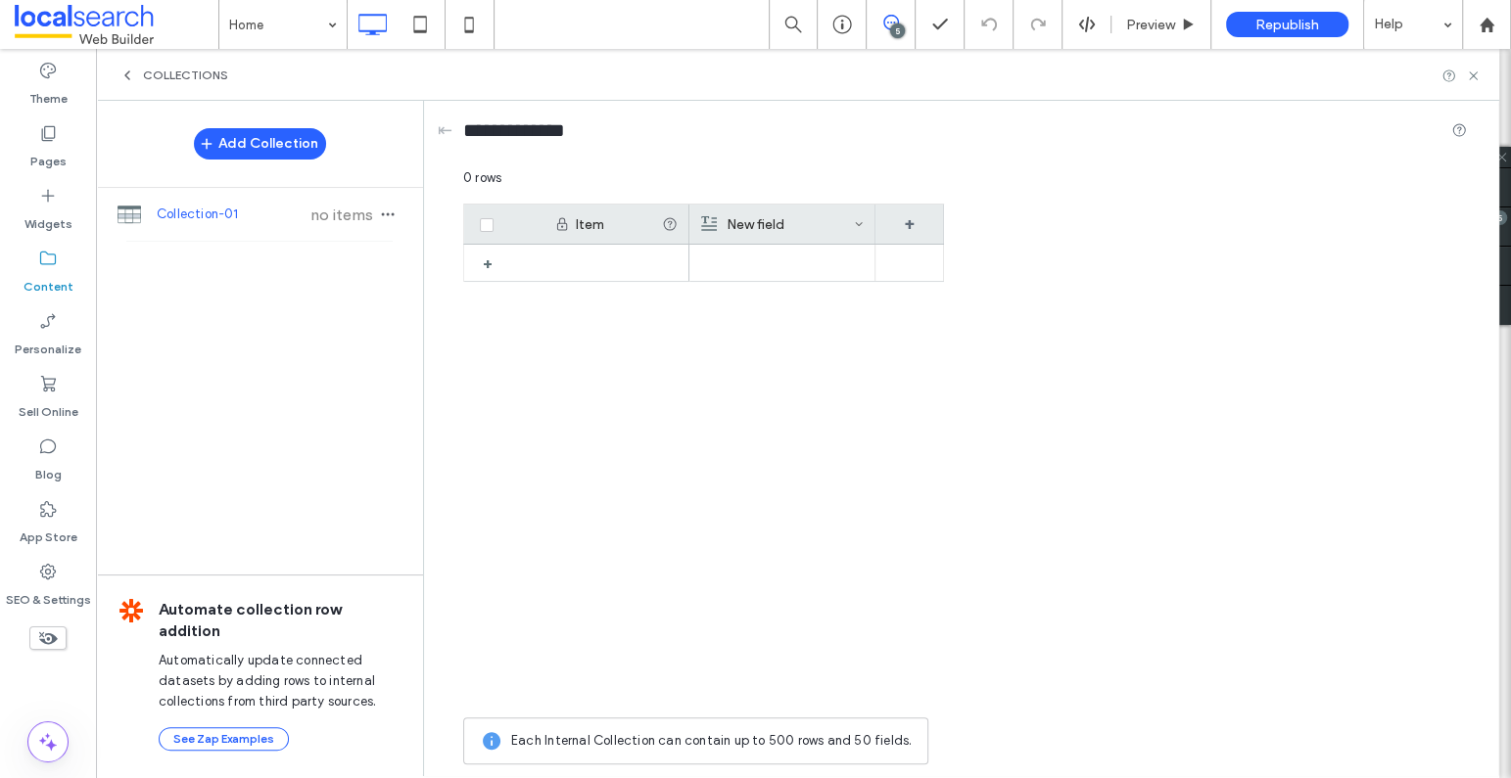
click at [246, 216] on span "Collection-01" at bounding box center [230, 215] width 146 height 20
click at [524, 133] on input "**********" at bounding box center [526, 130] width 127 height 27
drag, startPoint x: 584, startPoint y: 128, endPoint x: 430, endPoint y: 125, distance: 153.7
click at [430, 125] on div "**********" at bounding box center [960, 439] width 1075 height 676
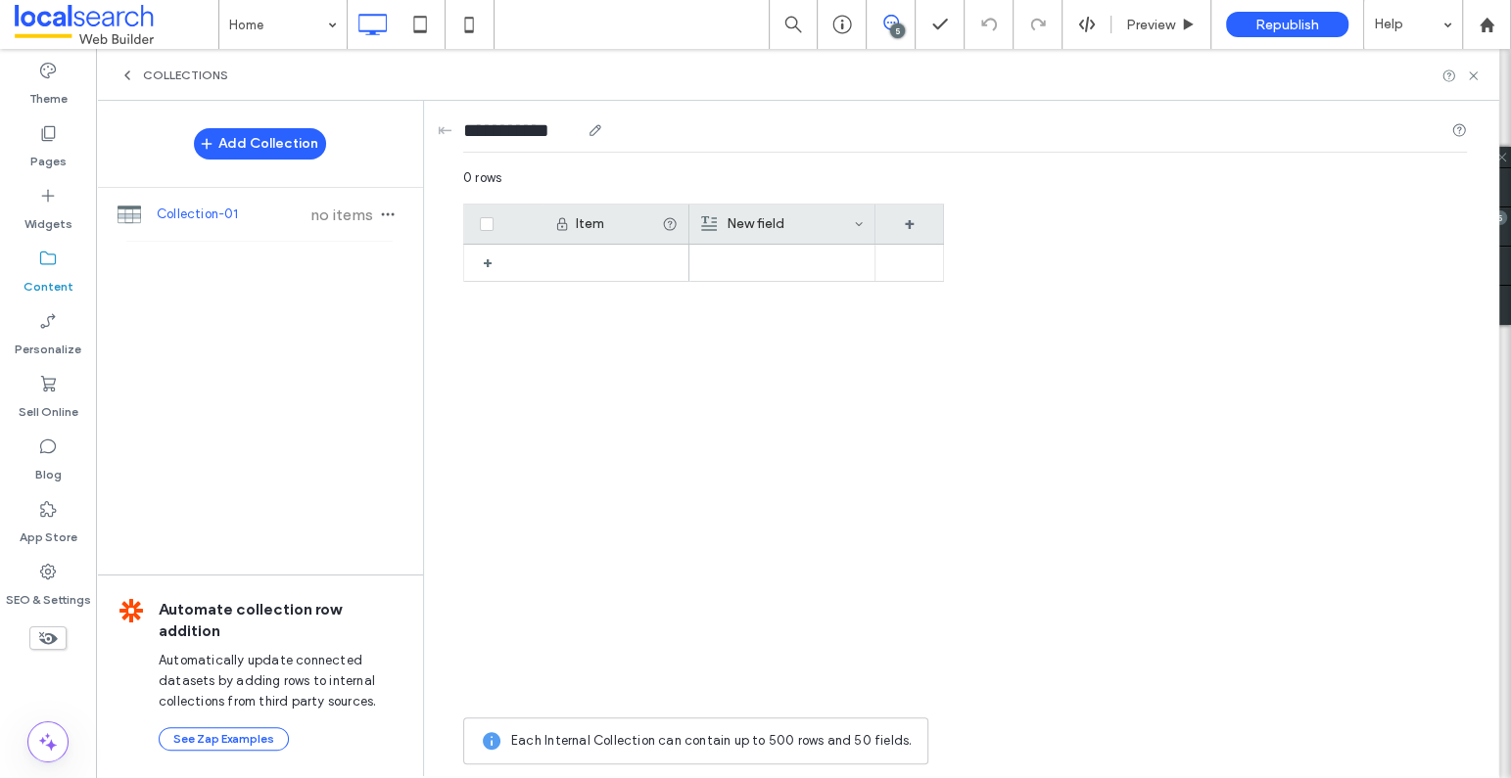
type input "**********"
click at [900, 432] on div at bounding box center [816, 476] width 255 height 463
click at [764, 227] on div "New field" at bounding box center [777, 224] width 153 height 39
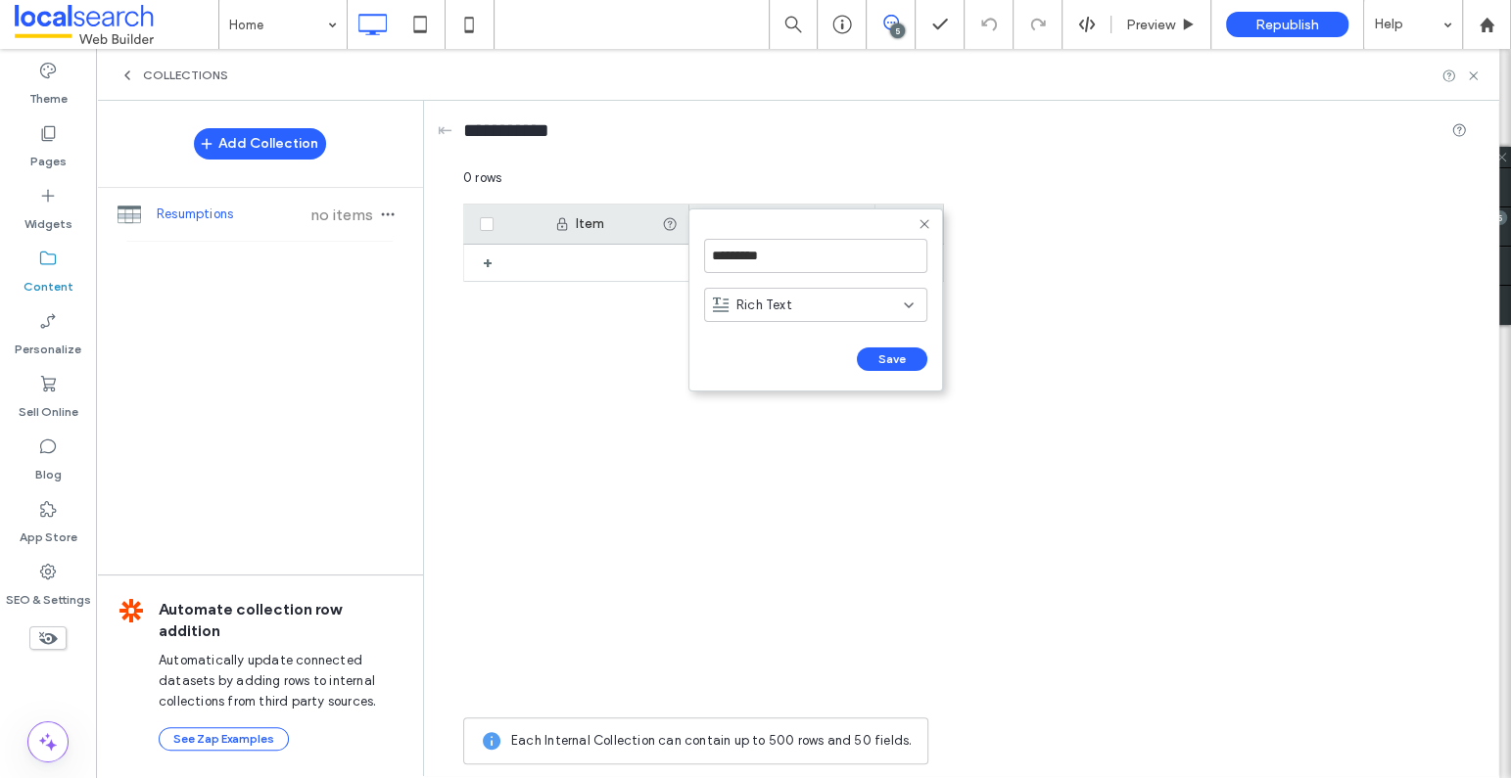
click at [812, 305] on div "Rich Text" at bounding box center [808, 305] width 191 height 20
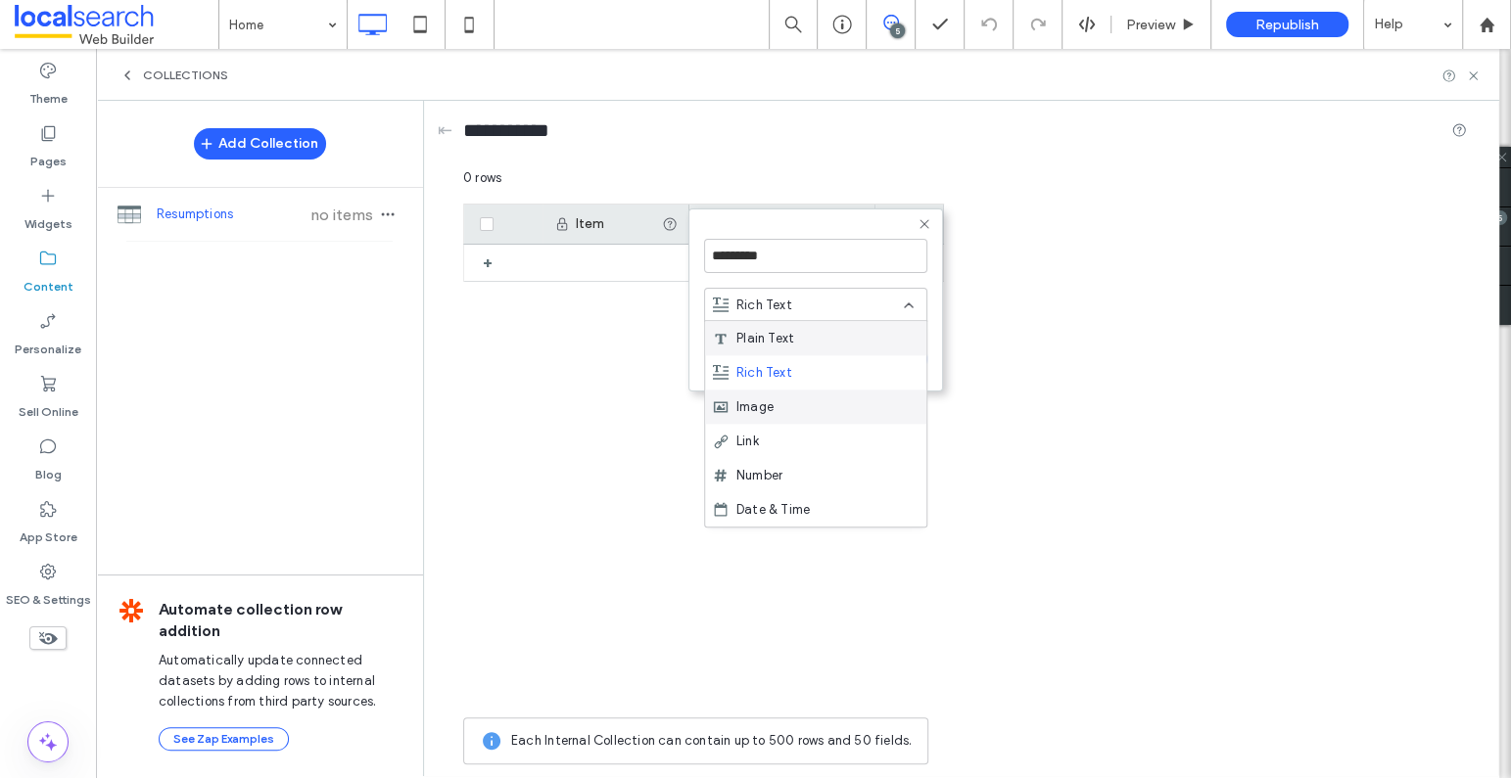
click at [800, 415] on div "Image" at bounding box center [815, 407] width 221 height 34
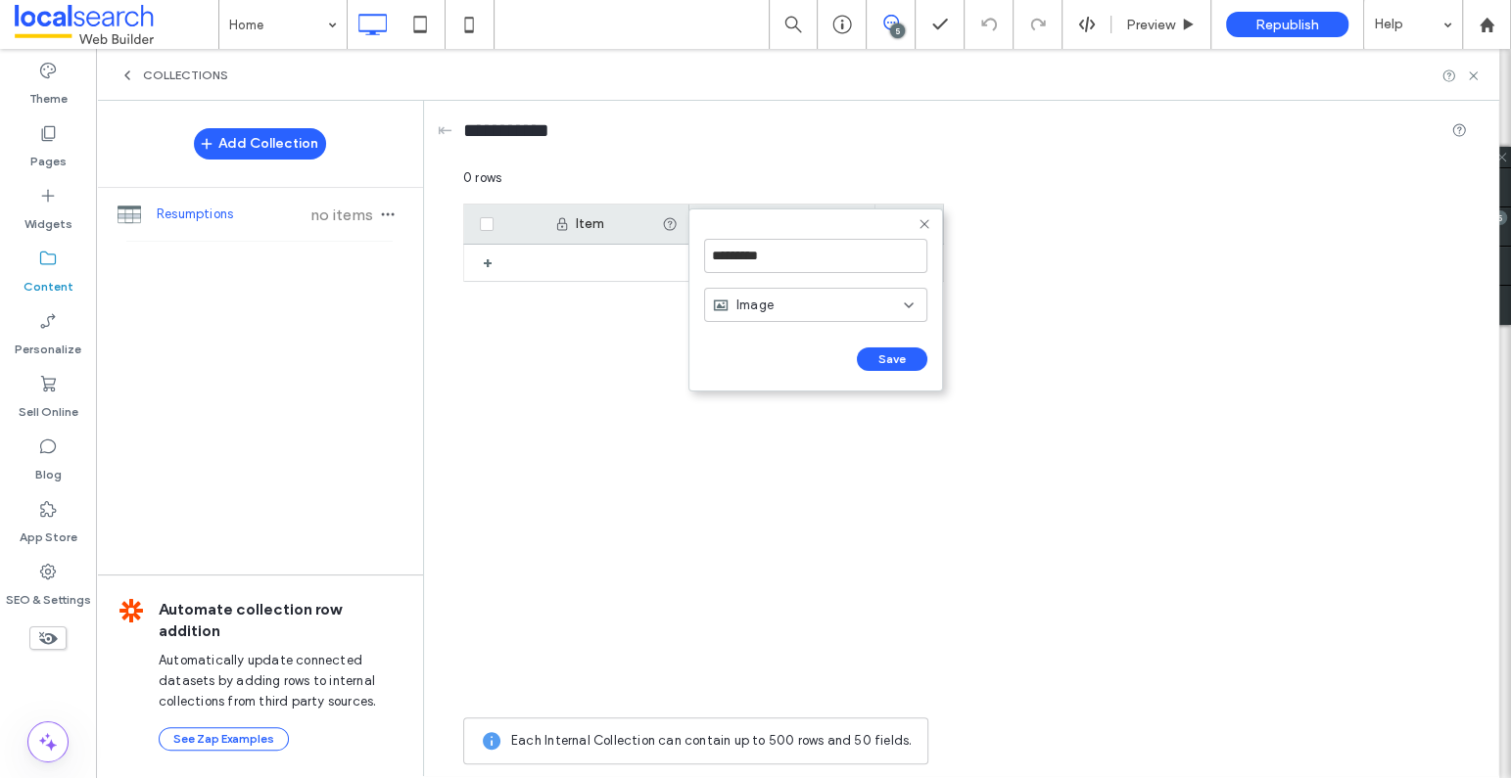
click at [917, 513] on div at bounding box center [816, 476] width 255 height 463
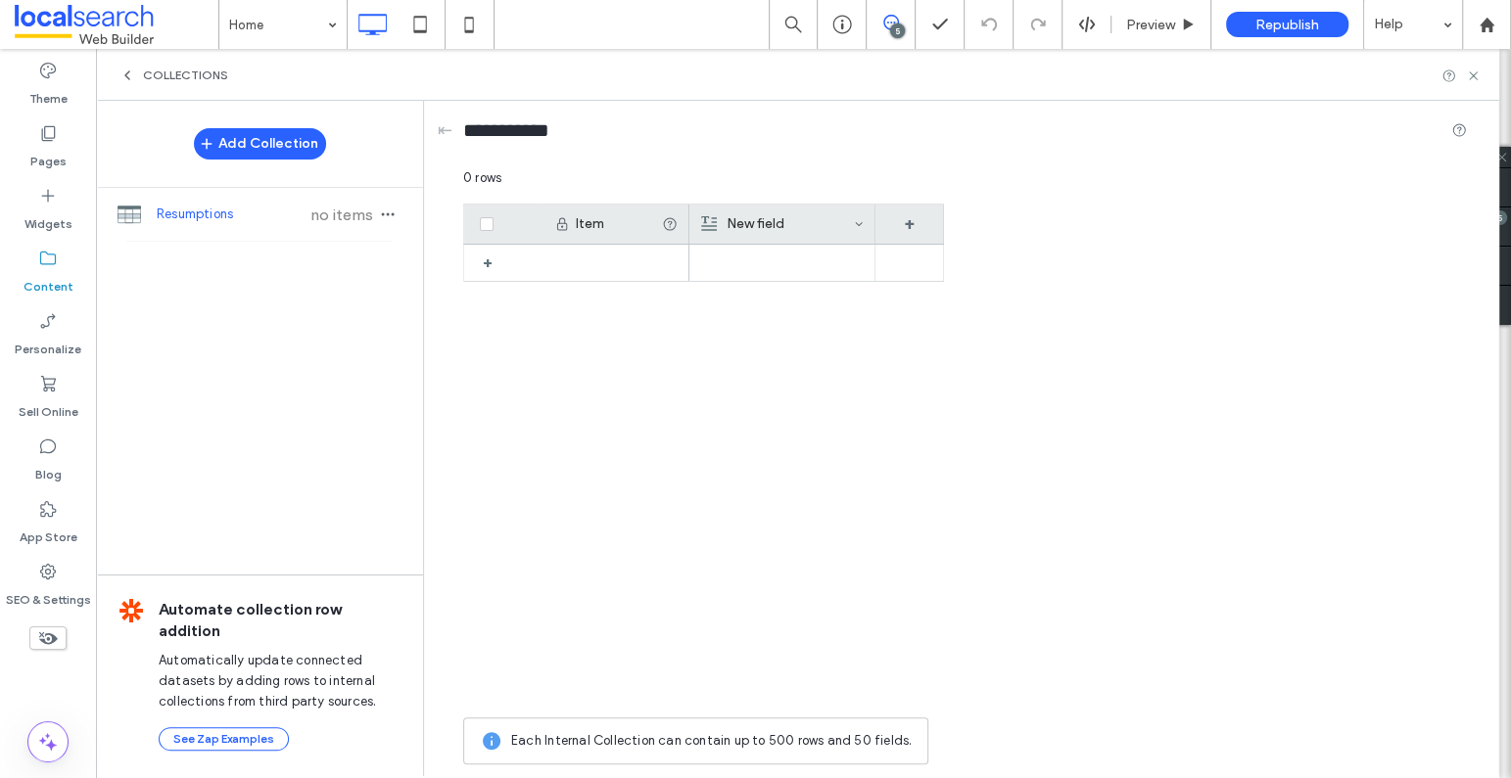
click at [769, 231] on div "New field" at bounding box center [777, 224] width 153 height 39
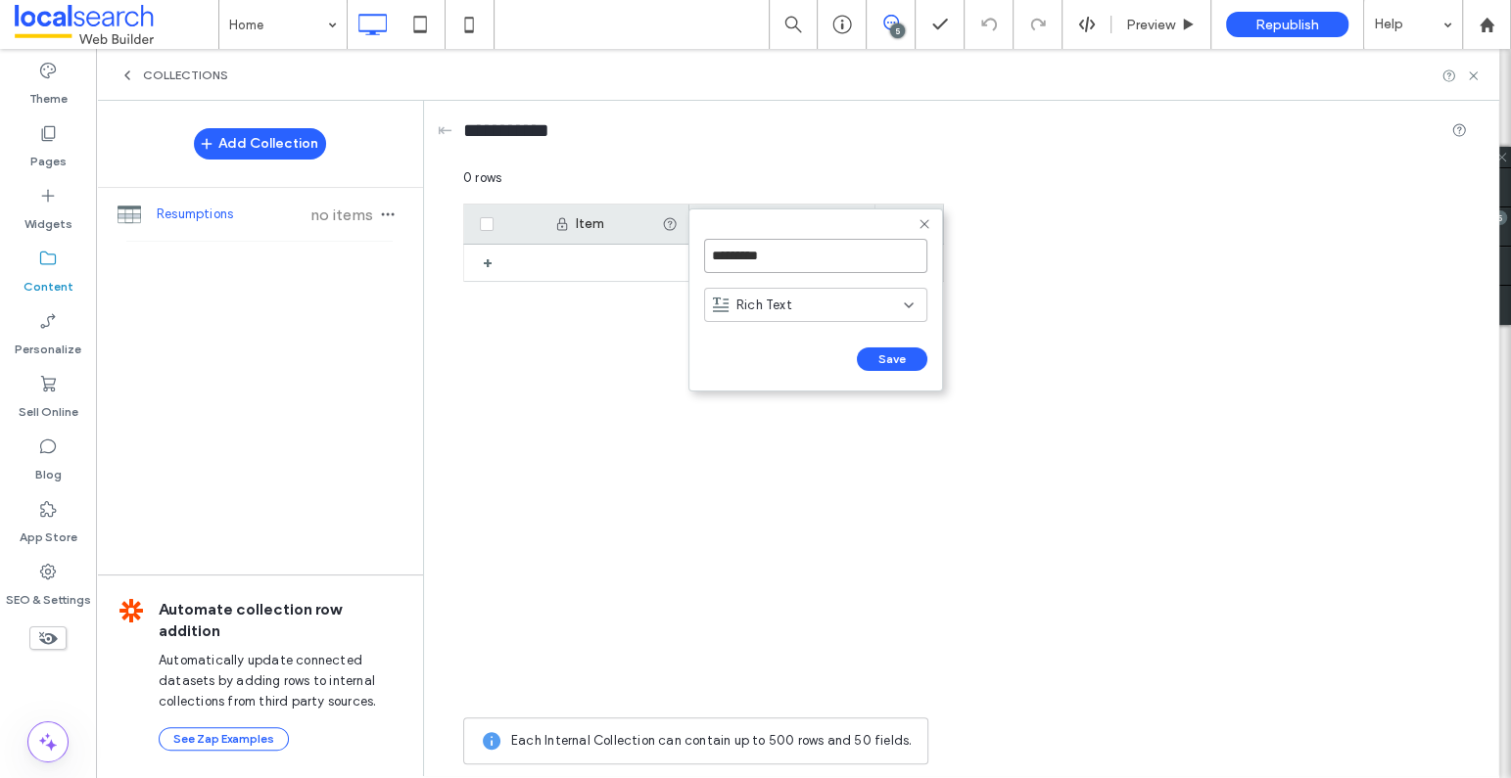
click at [777, 249] on input "*********" at bounding box center [815, 256] width 223 height 34
type input "**********"
click at [848, 296] on div "Rich Text" at bounding box center [808, 305] width 191 height 20
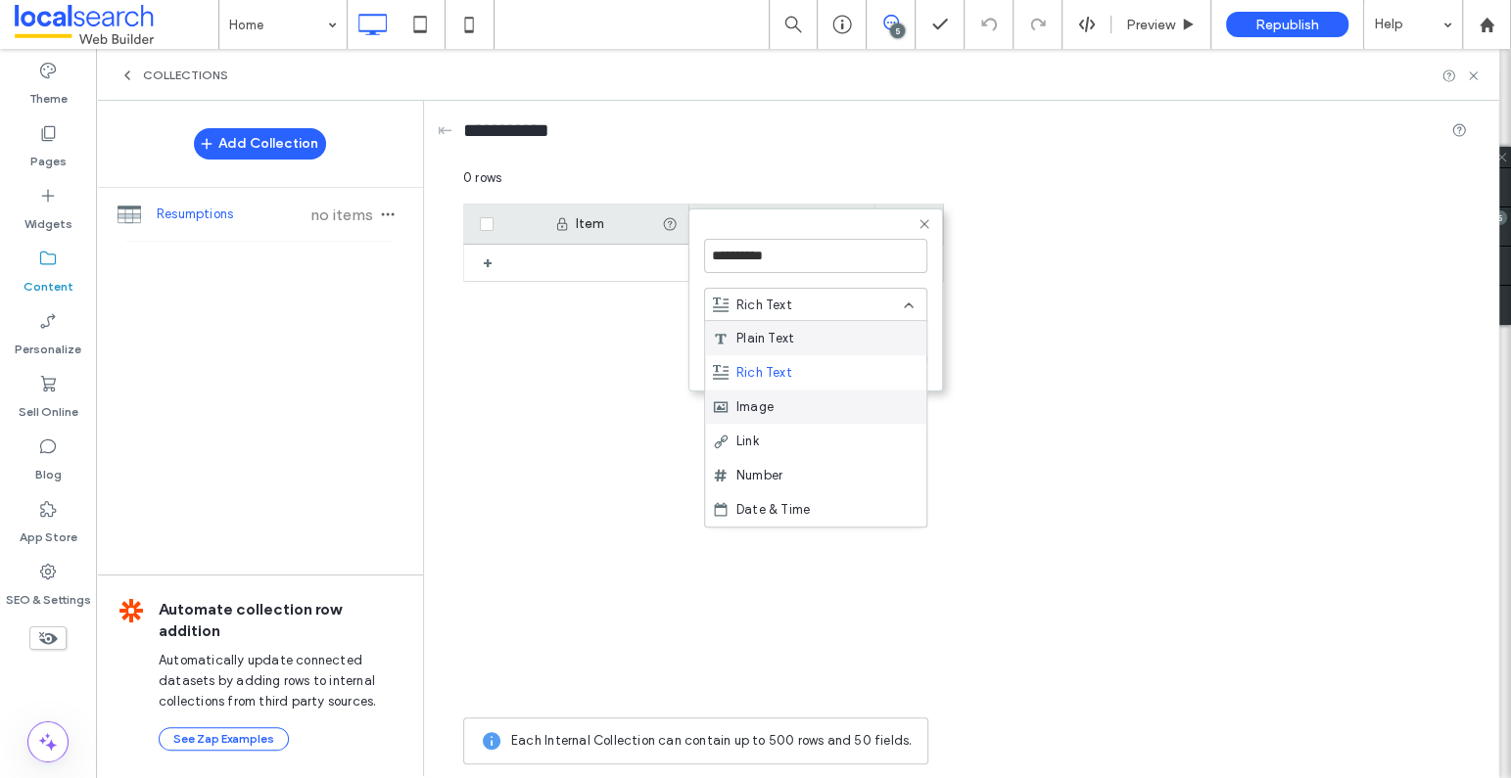
click at [801, 397] on div "Image" at bounding box center [815, 407] width 221 height 34
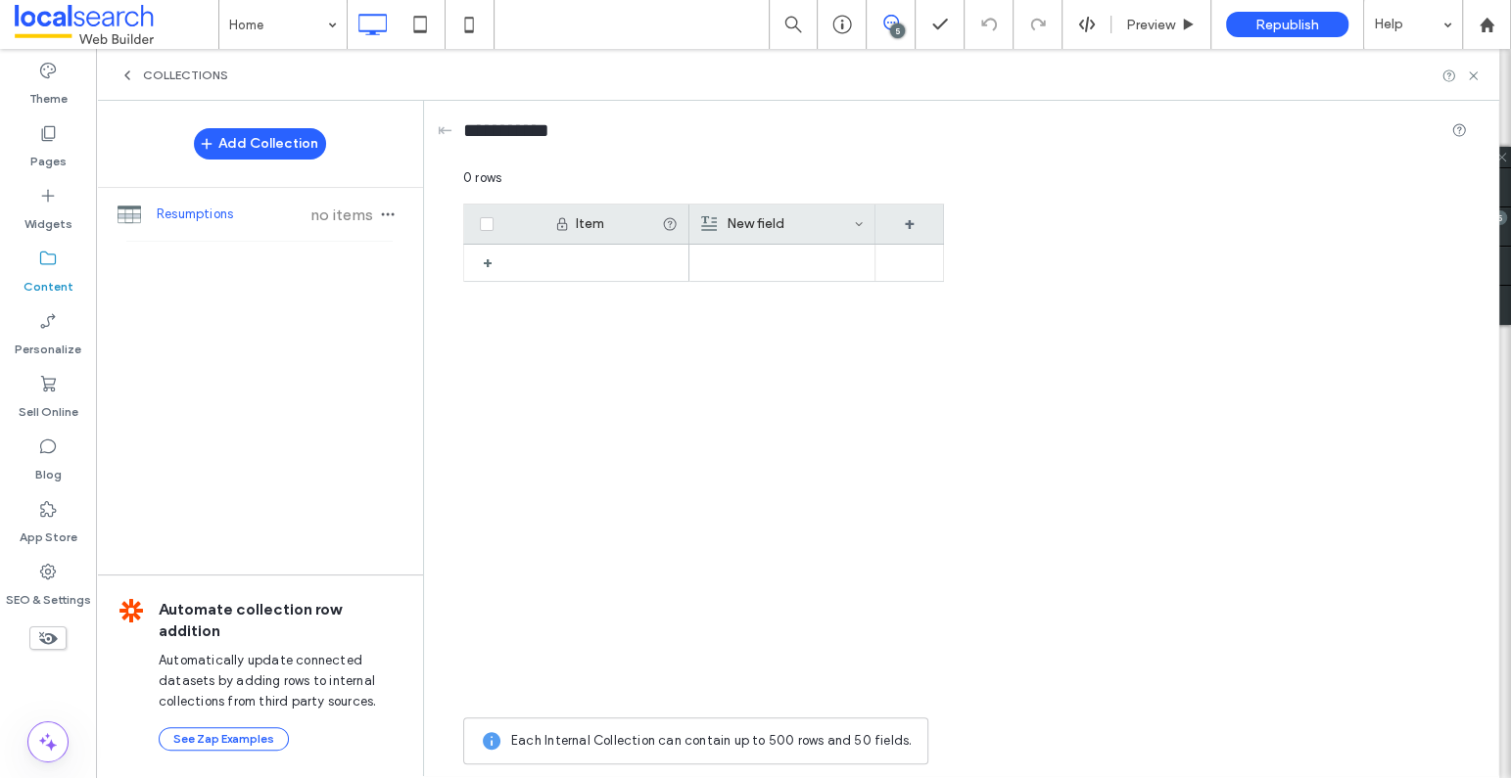
drag, startPoint x: 957, startPoint y: 485, endPoint x: 946, endPoint y: 458, distance: 28.5
click at [953, 479] on div "Item New field + +" at bounding box center [965, 456] width 1004 height 504
click at [818, 233] on div "New field" at bounding box center [777, 224] width 153 height 39
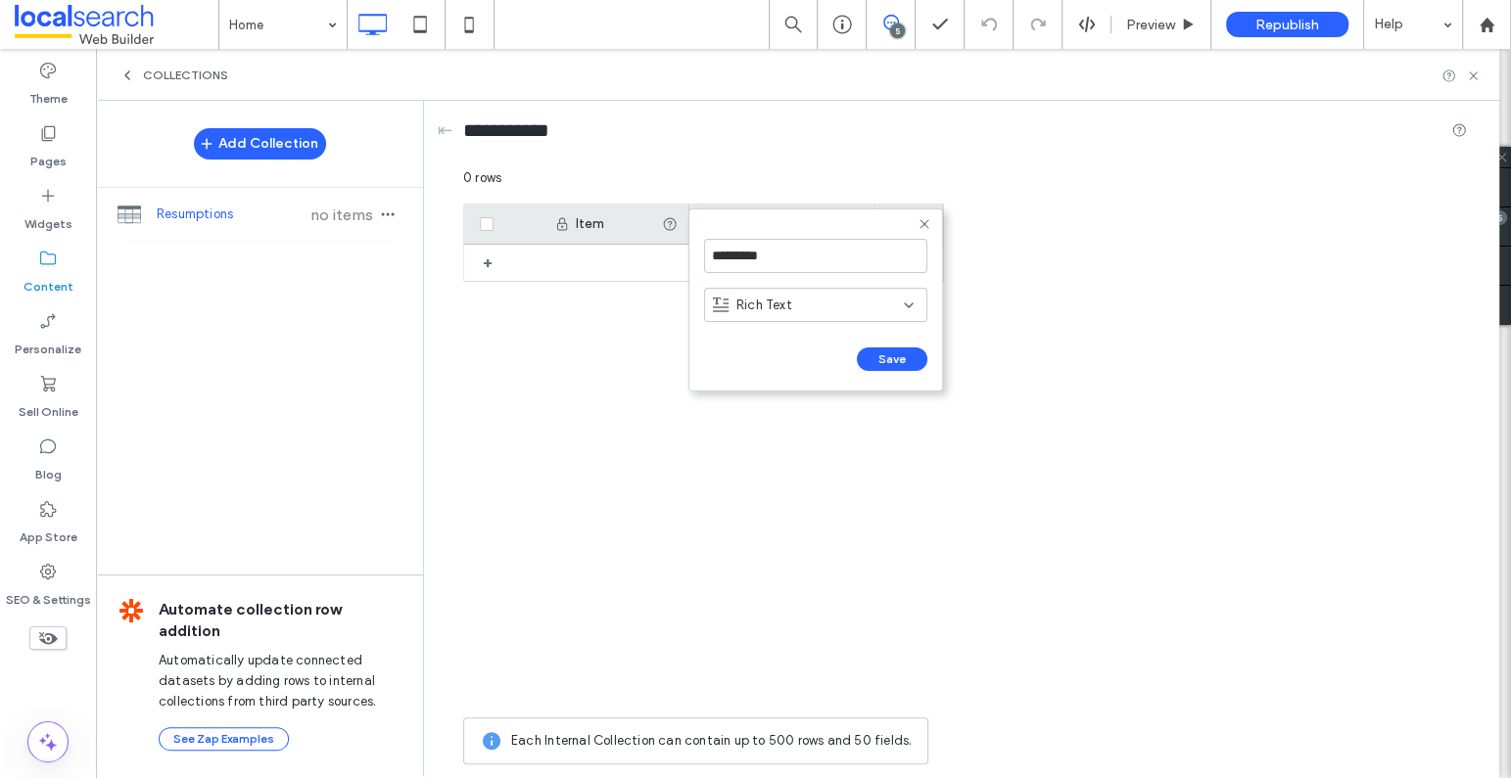
click at [810, 307] on div "Rich Text" at bounding box center [808, 305] width 191 height 20
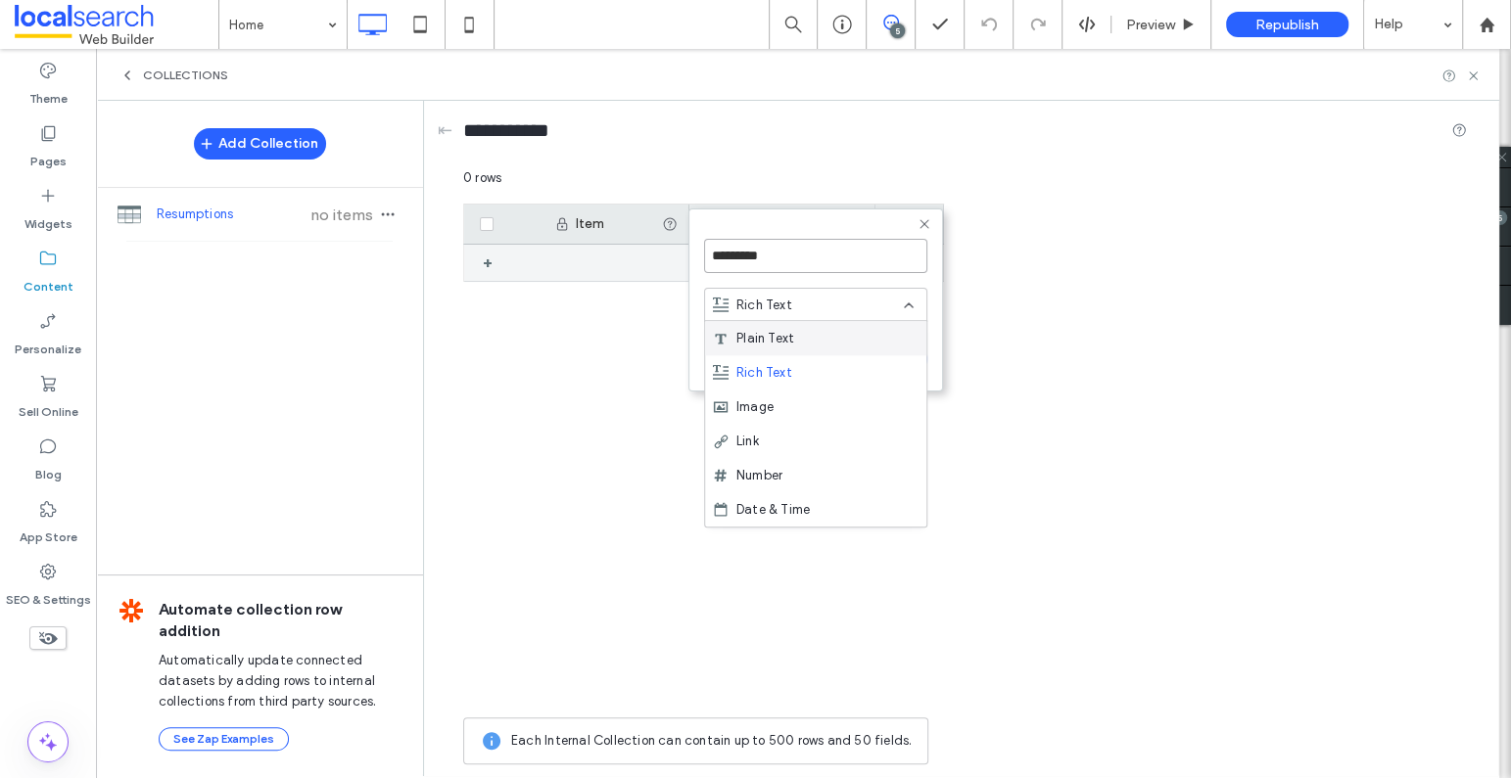
drag, startPoint x: 784, startPoint y: 253, endPoint x: 670, endPoint y: 253, distance: 114.5
click at [670, 253] on div "********* Rich Text Save ****** 0 rows Drag here to set row groups Drag here to…" at bounding box center [965, 471] width 1004 height 606
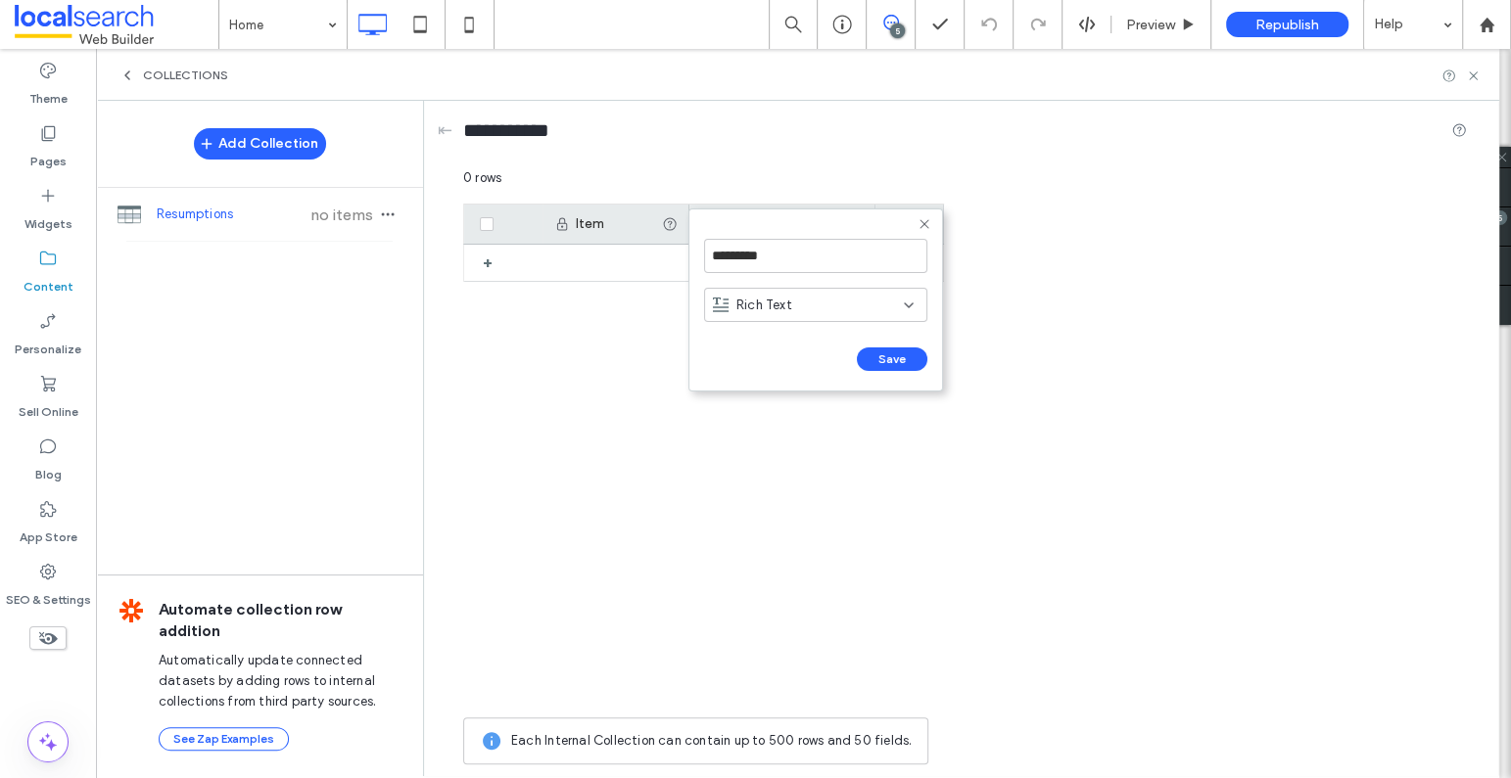
click at [926, 222] on icon at bounding box center [924, 224] width 16 height 16
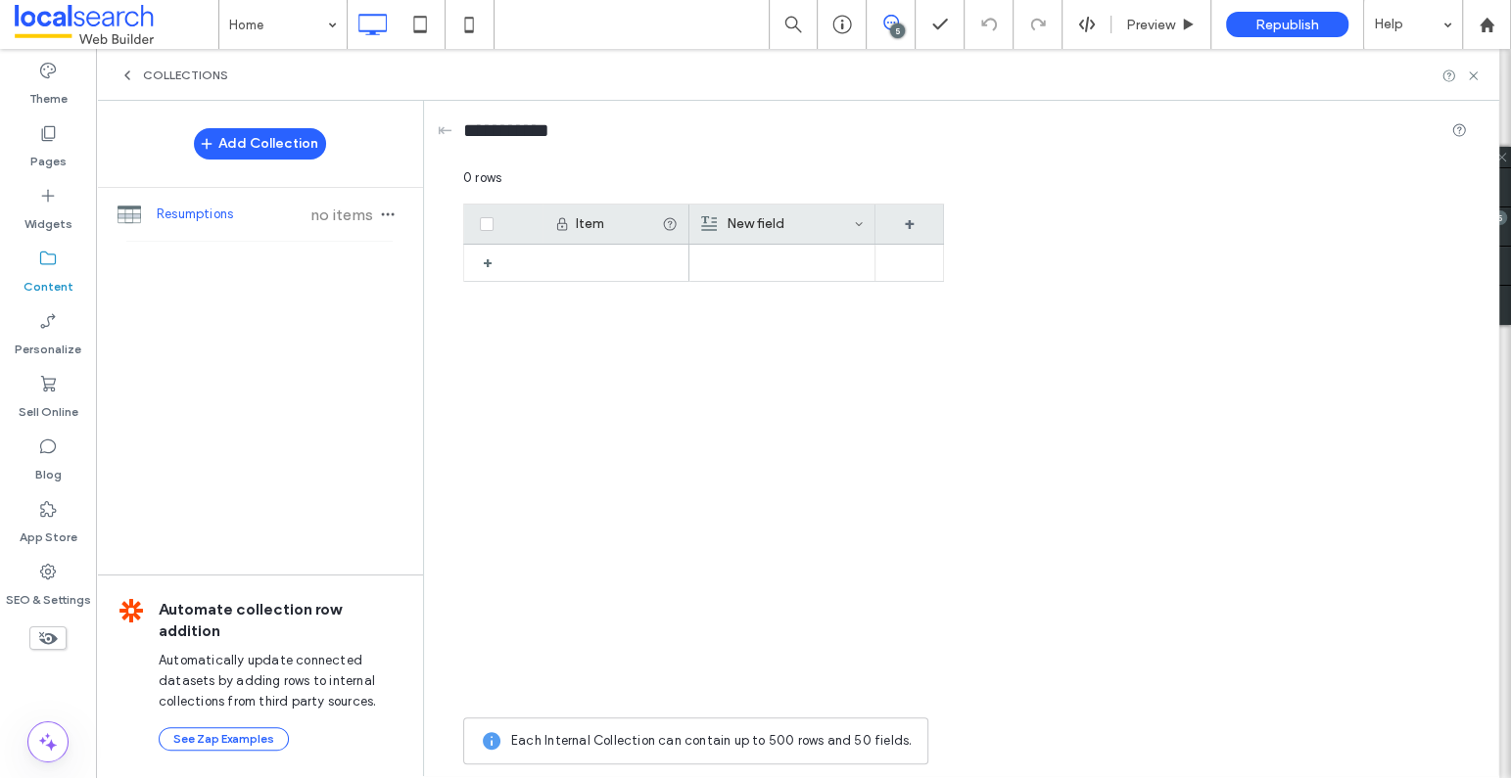
click at [852, 447] on div at bounding box center [816, 476] width 255 height 463
click at [126, 80] on icon at bounding box center [127, 76] width 16 height 16
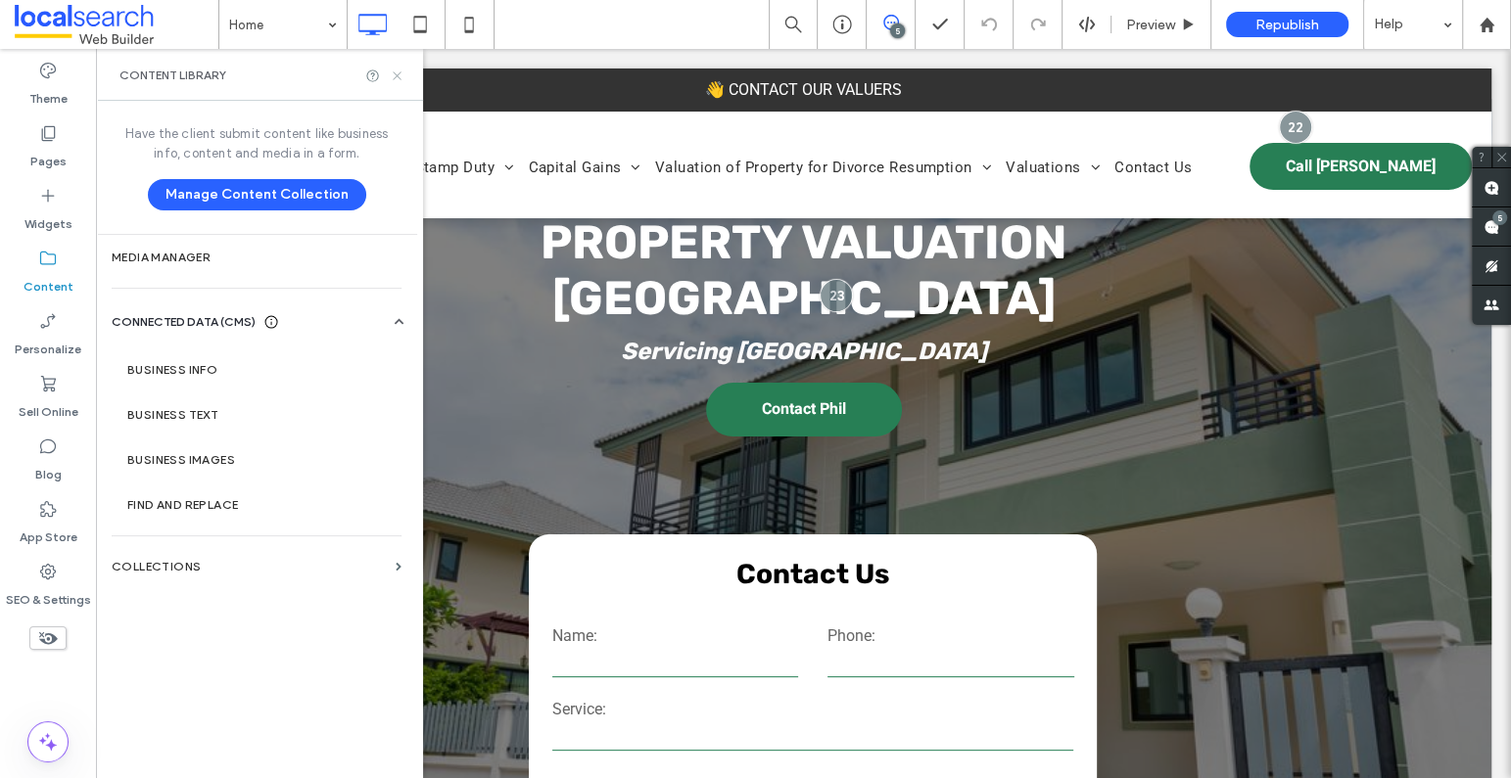
click at [400, 76] on icon at bounding box center [397, 76] width 15 height 15
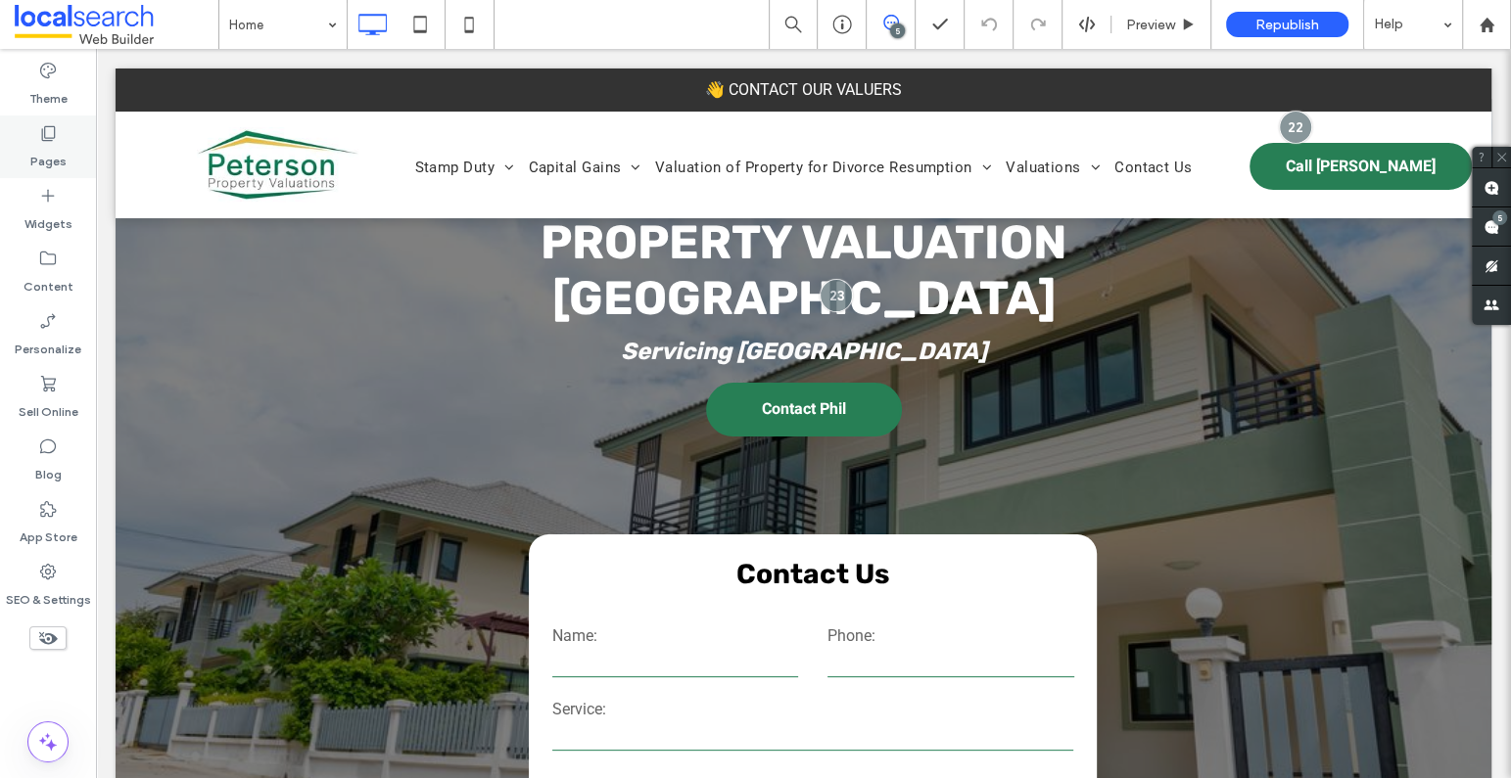
click at [66, 128] on div "Pages" at bounding box center [48, 147] width 96 height 63
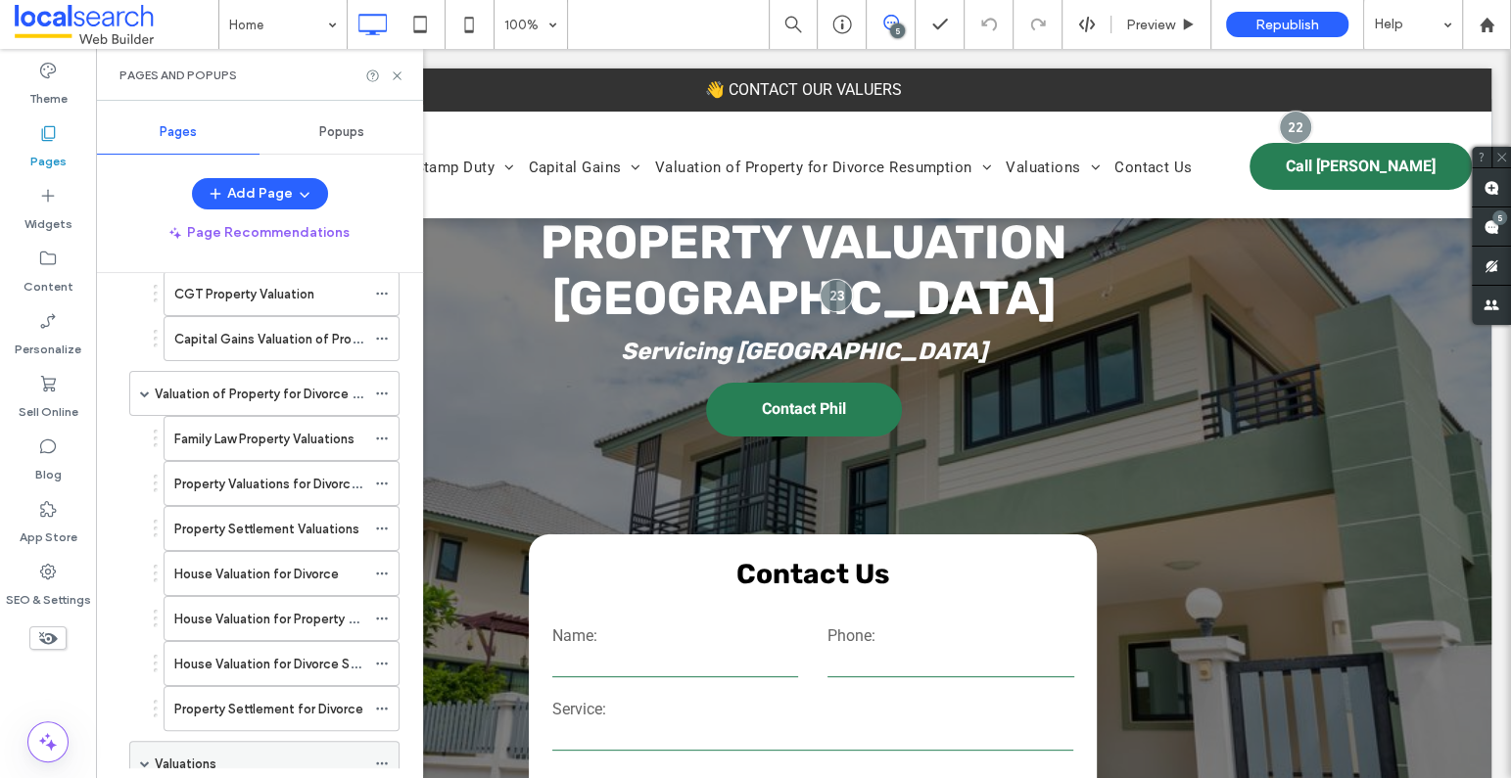
scroll to position [684, 0]
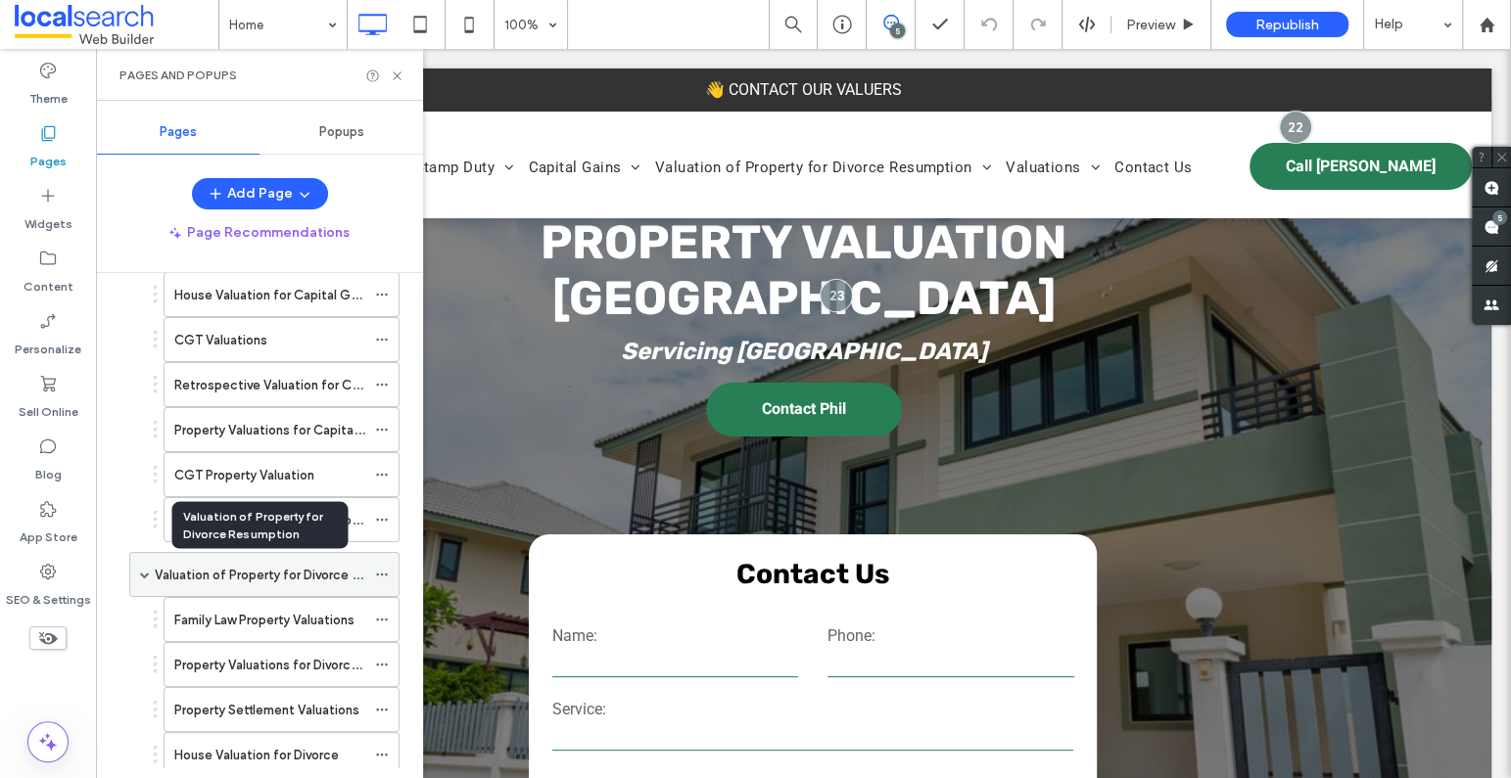
click at [246, 574] on label "Valuation of Property for Divorce Resumption" at bounding box center [289, 575] width 268 height 34
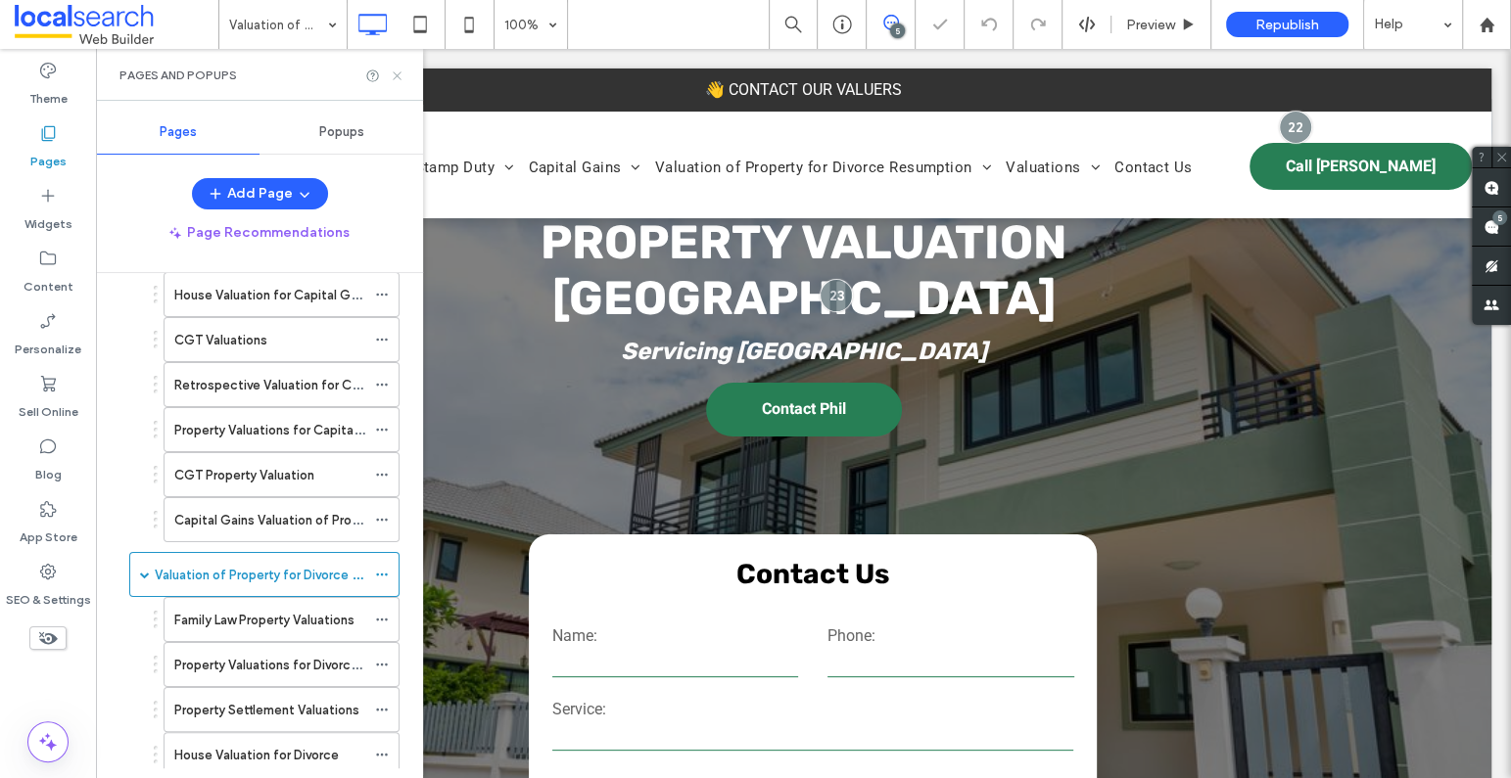
click at [396, 71] on icon at bounding box center [397, 76] width 15 height 15
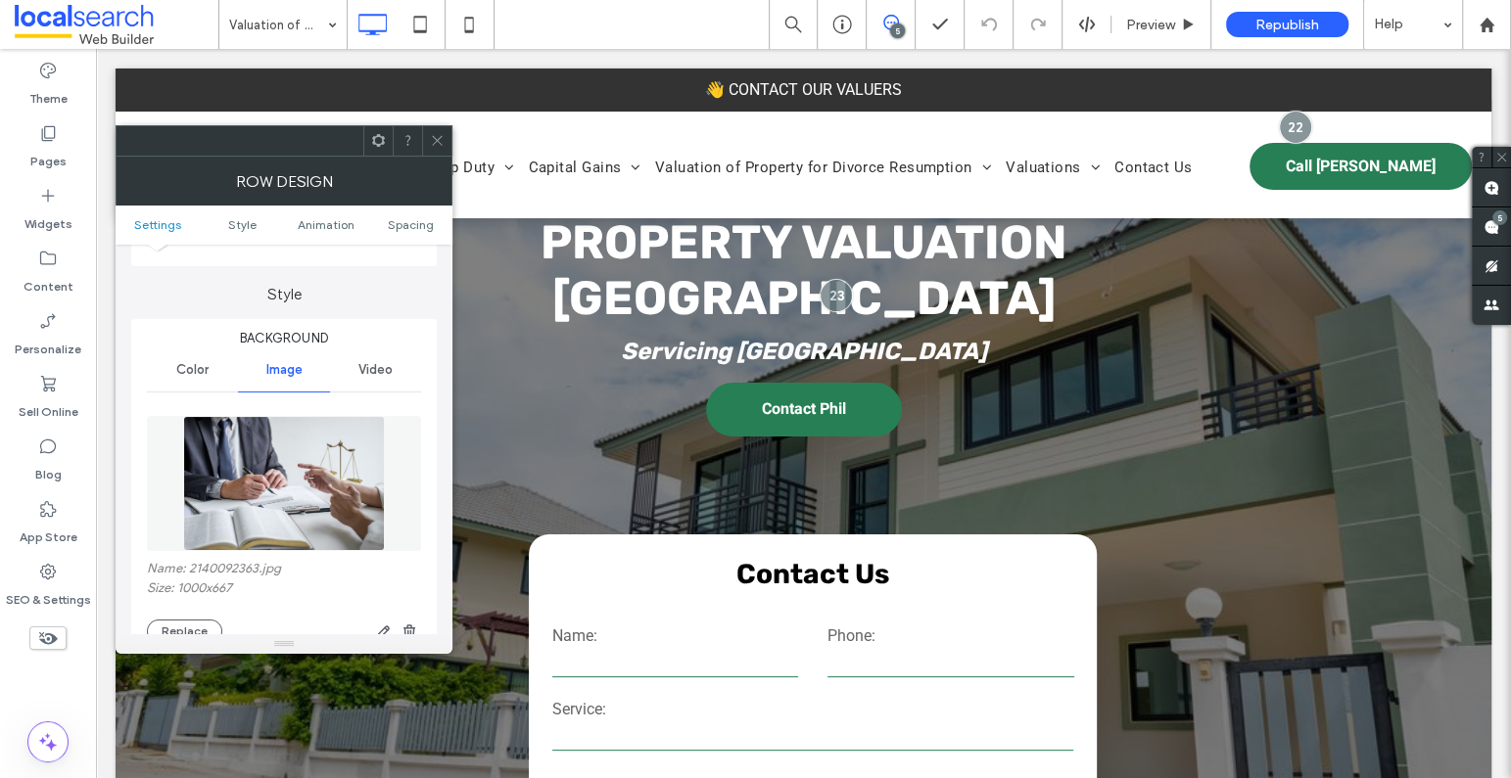
scroll to position [147, 0]
click at [442, 133] on icon at bounding box center [437, 140] width 15 height 15
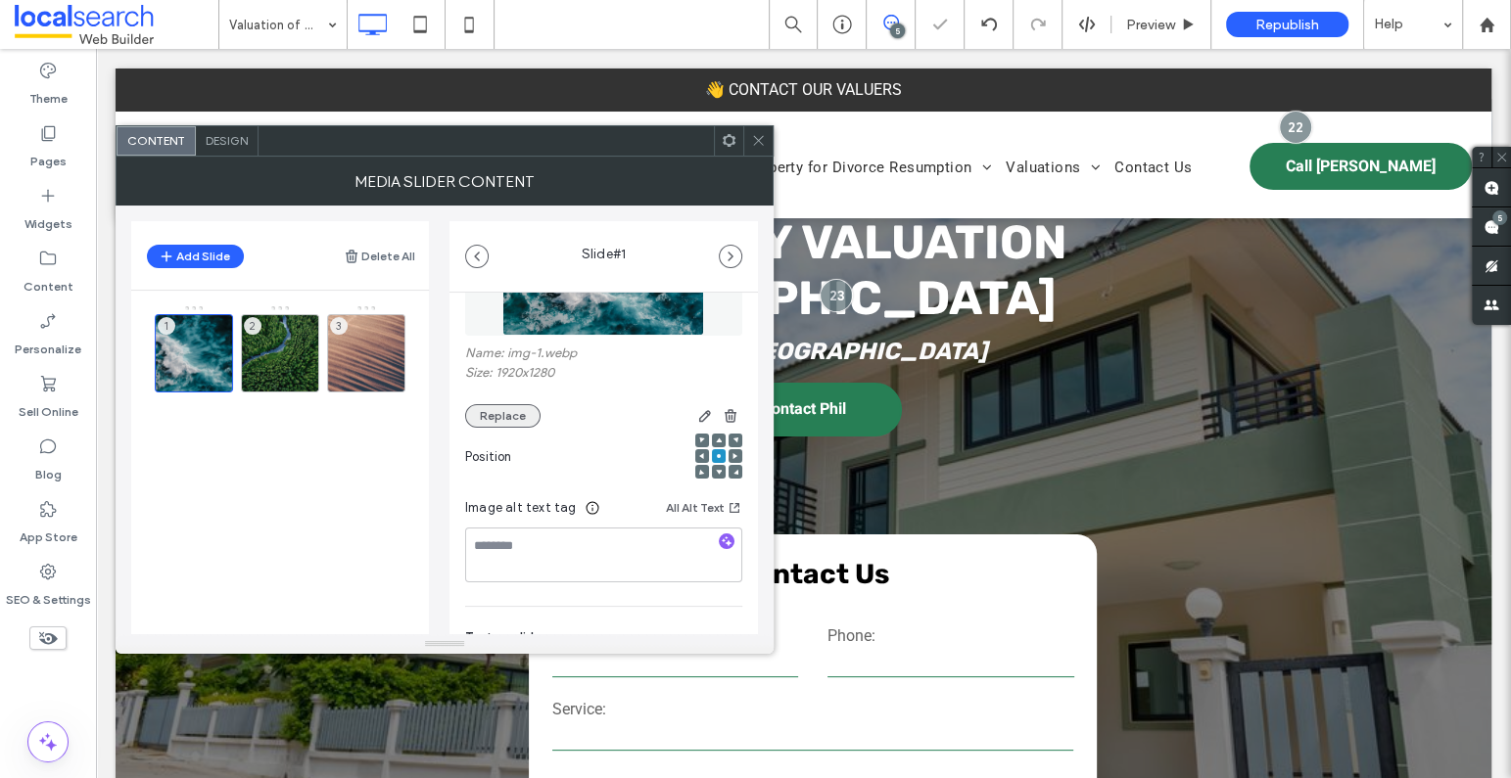
click at [503, 418] on button "Replace" at bounding box center [502, 415] width 75 height 23
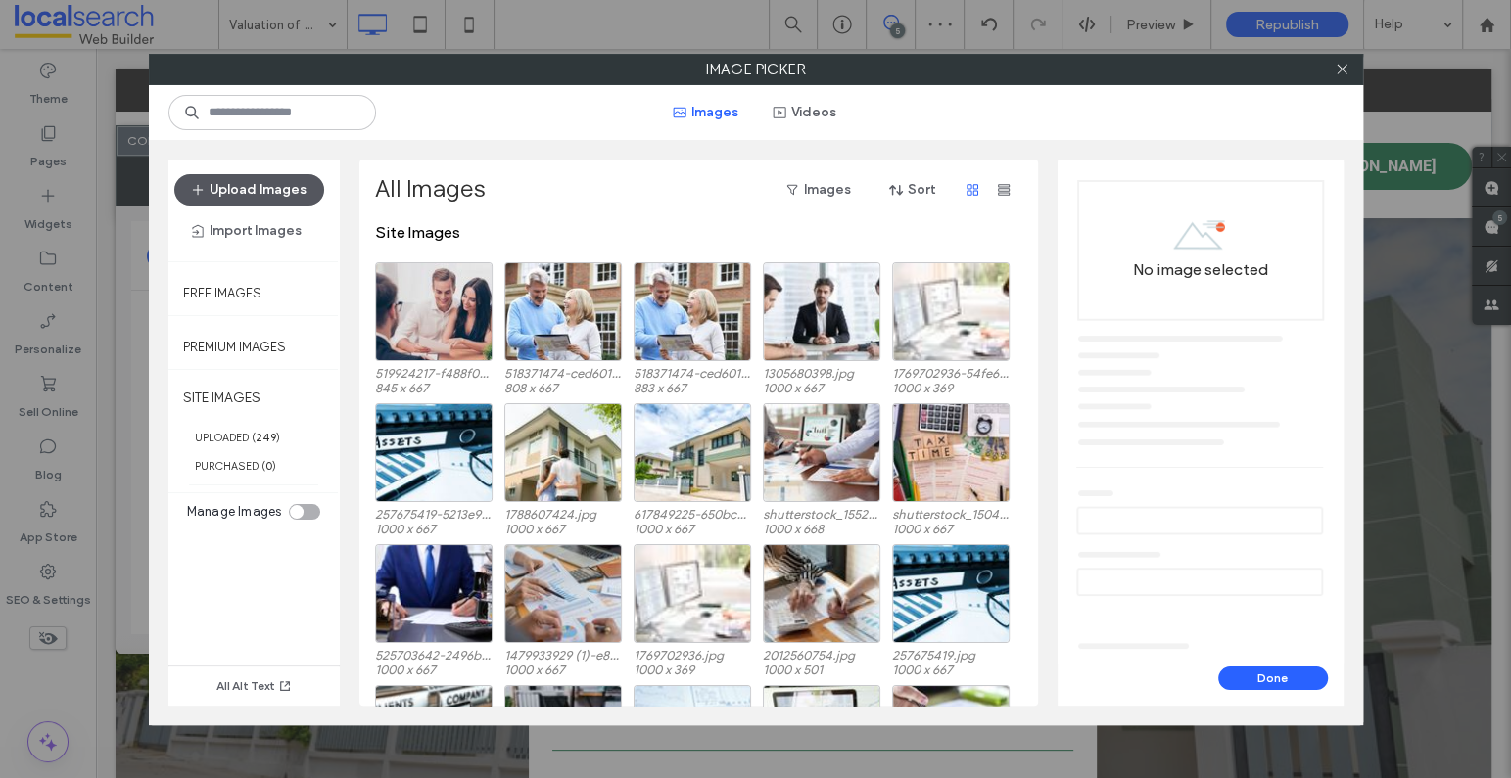
click at [297, 176] on button "Upload Images" at bounding box center [249, 189] width 150 height 31
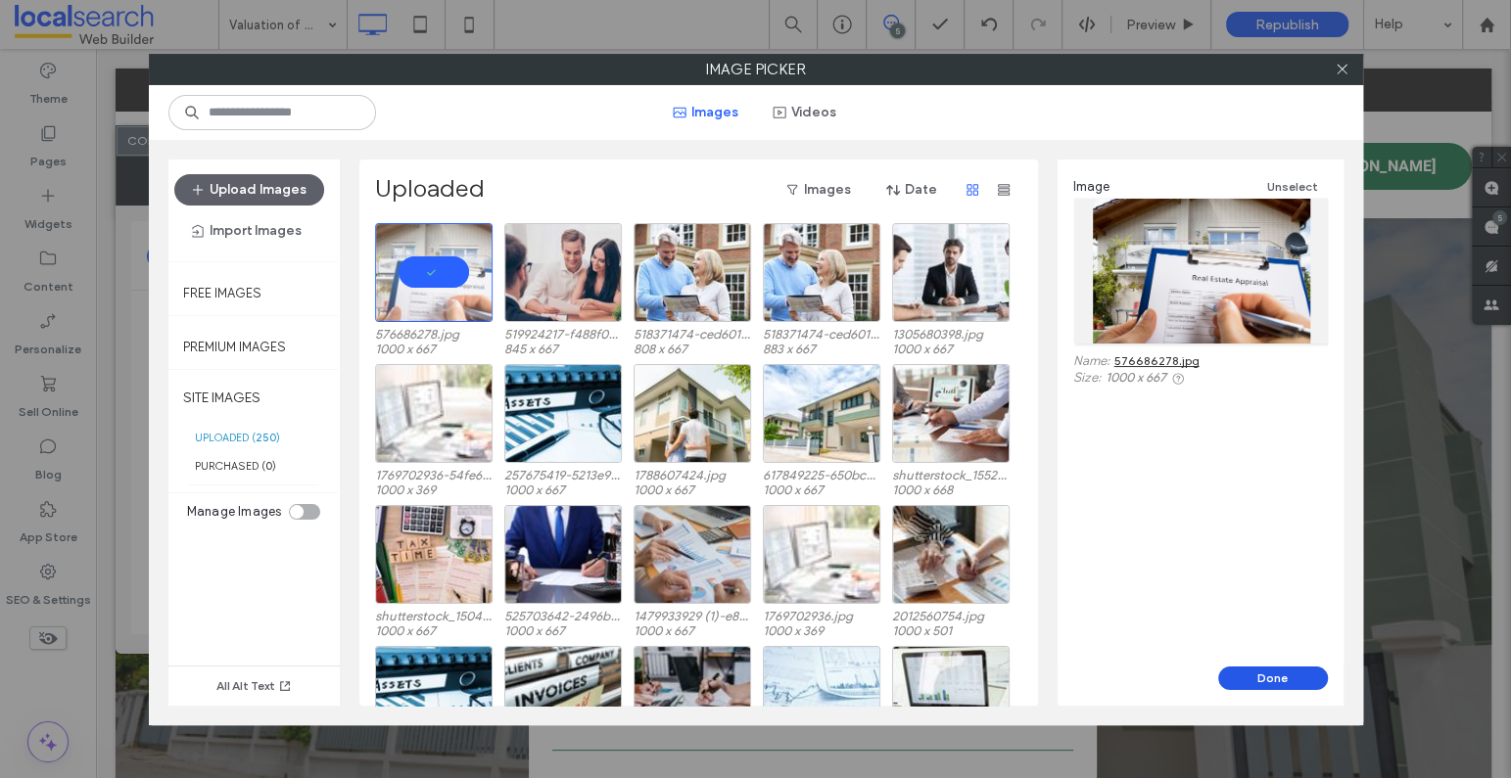
click at [1293, 678] on button "Done" at bounding box center [1273, 678] width 110 height 23
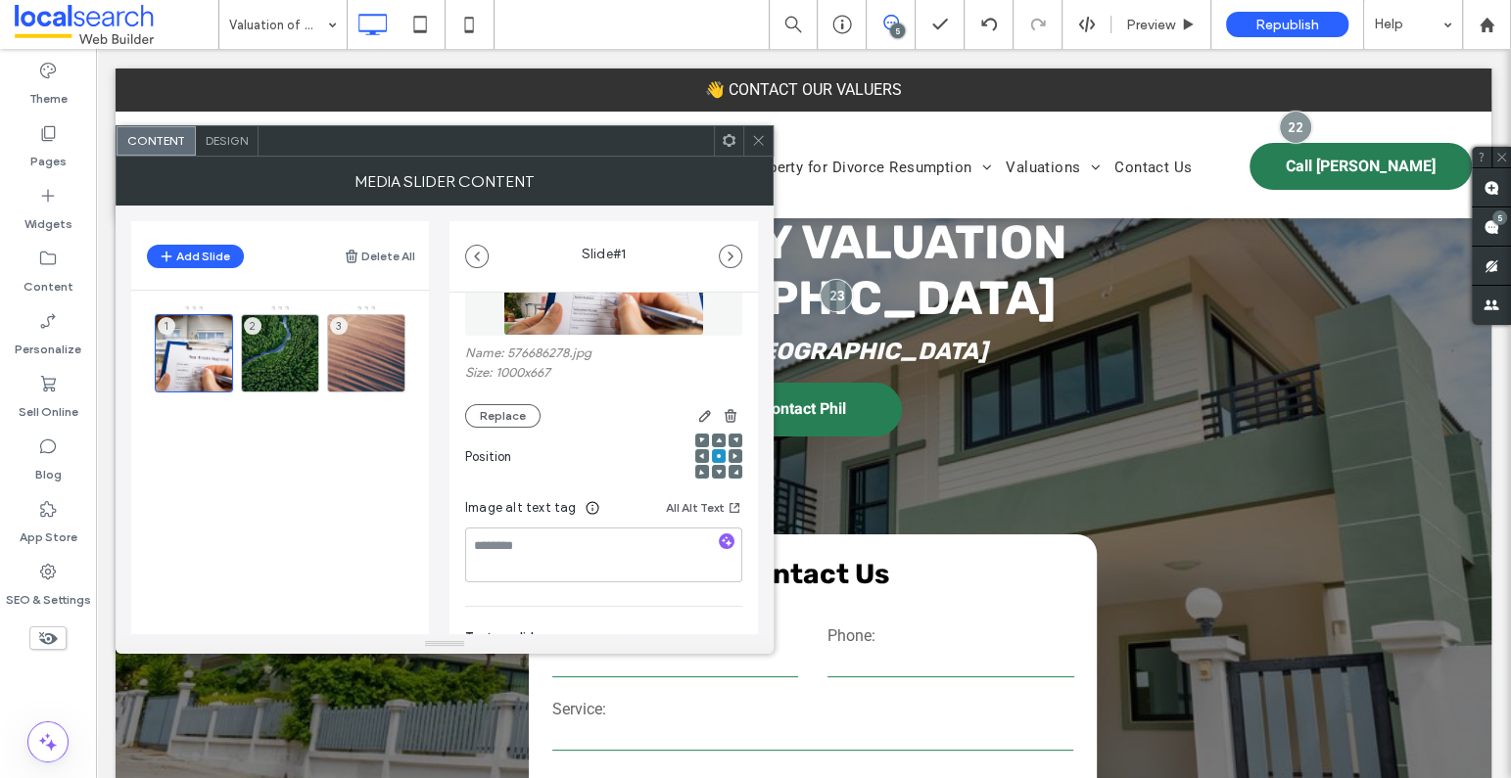
click at [720, 538] on icon "button" at bounding box center [727, 542] width 14 height 14
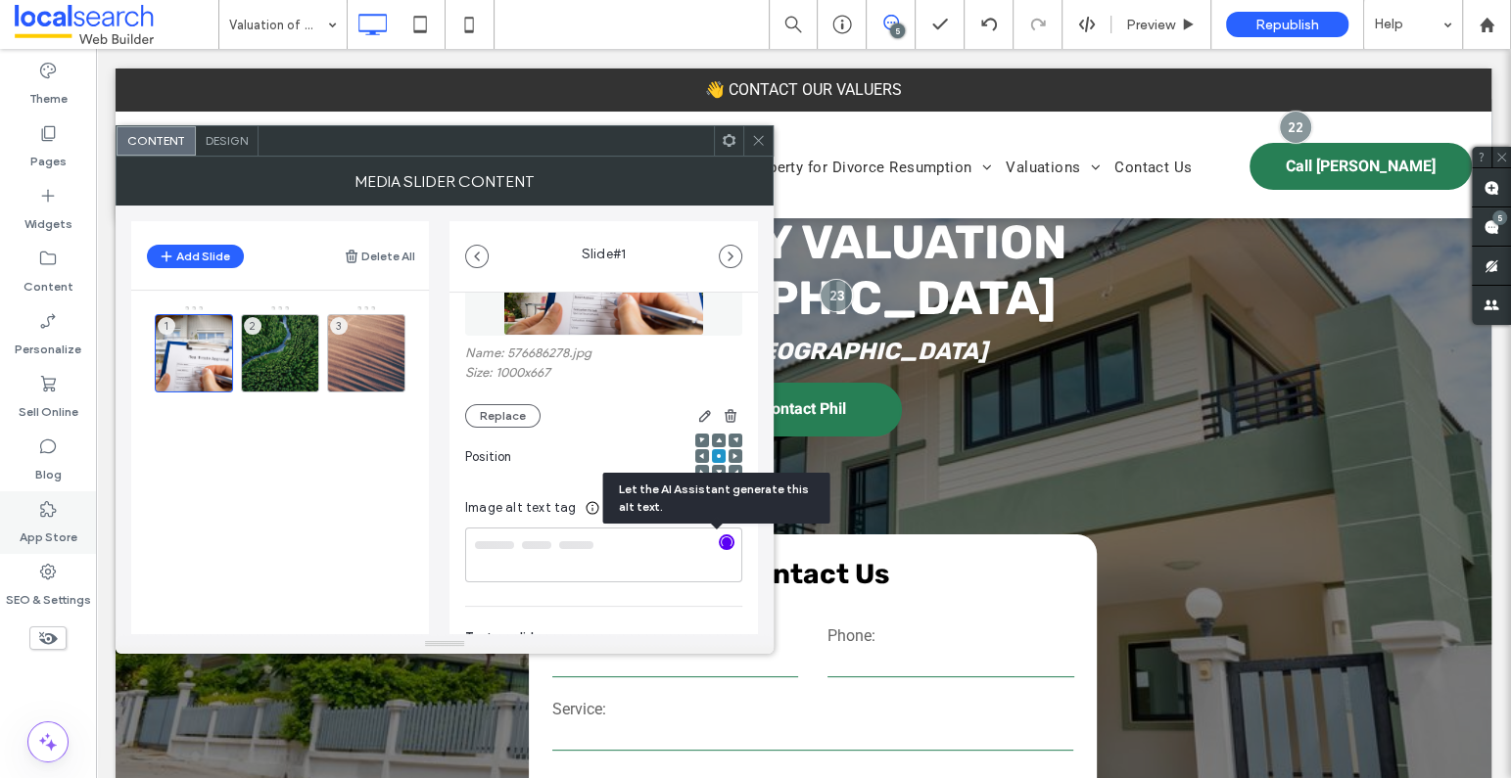
type textarea "**********"
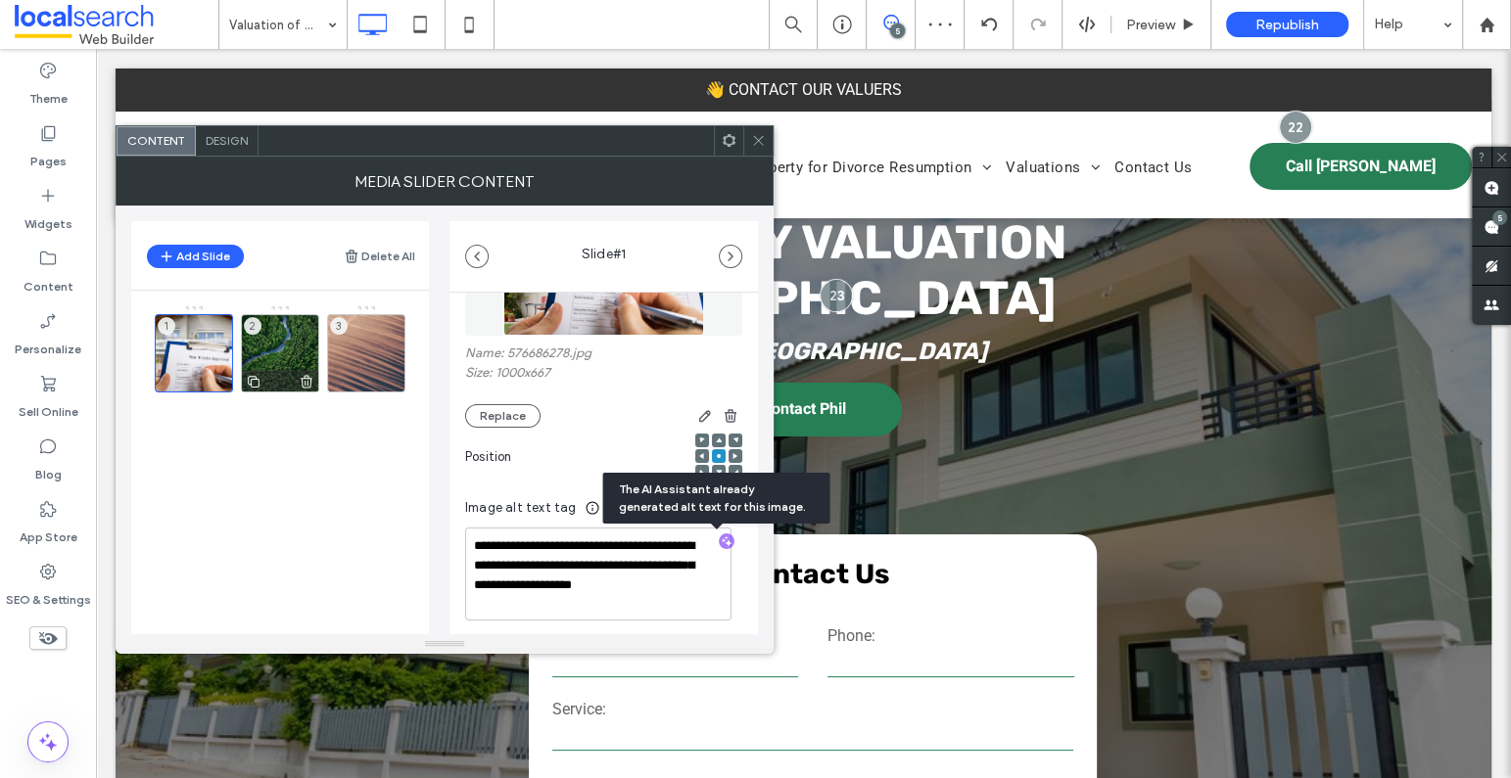
click at [284, 352] on div "2" at bounding box center [280, 353] width 78 height 78
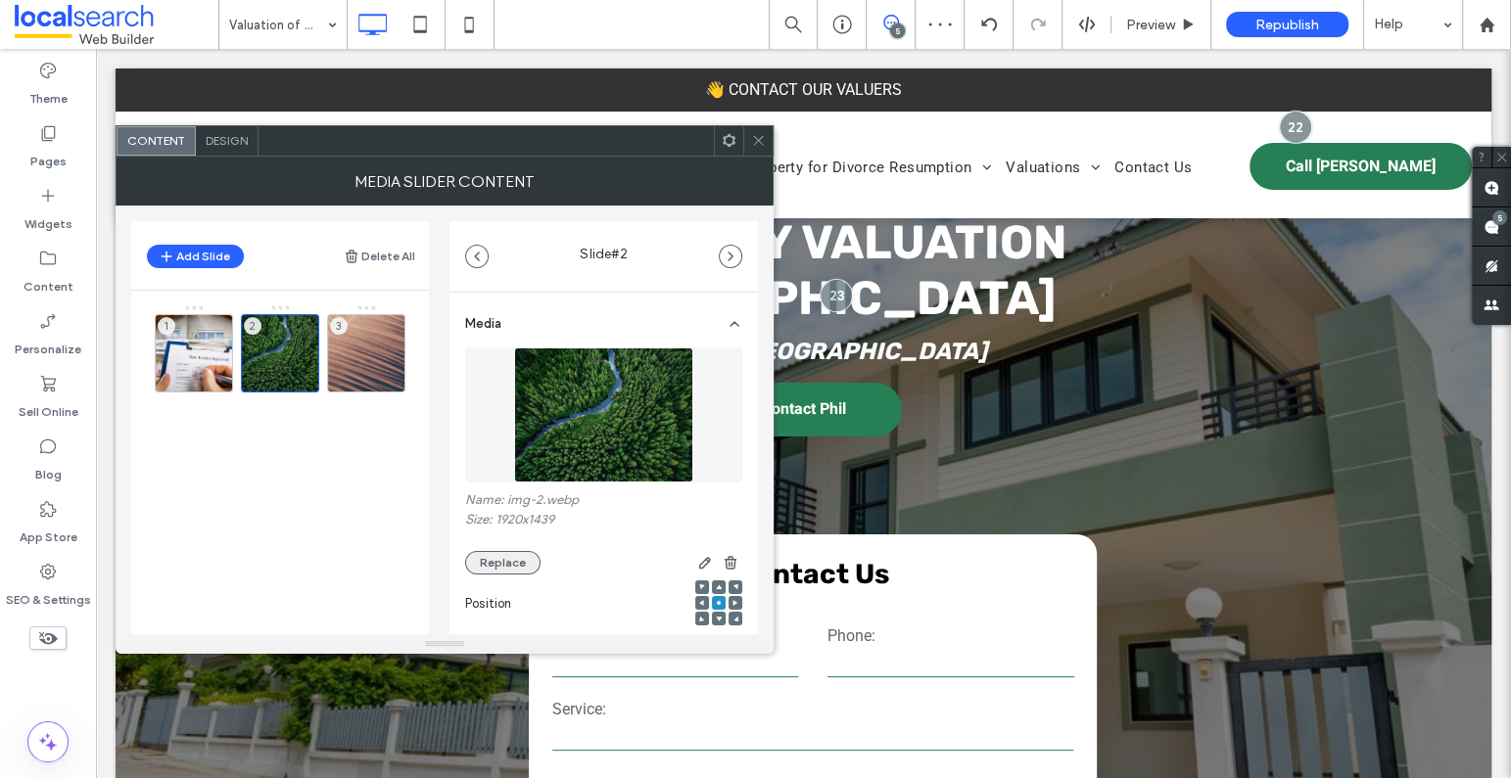
click at [505, 568] on button "Replace" at bounding box center [502, 562] width 75 height 23
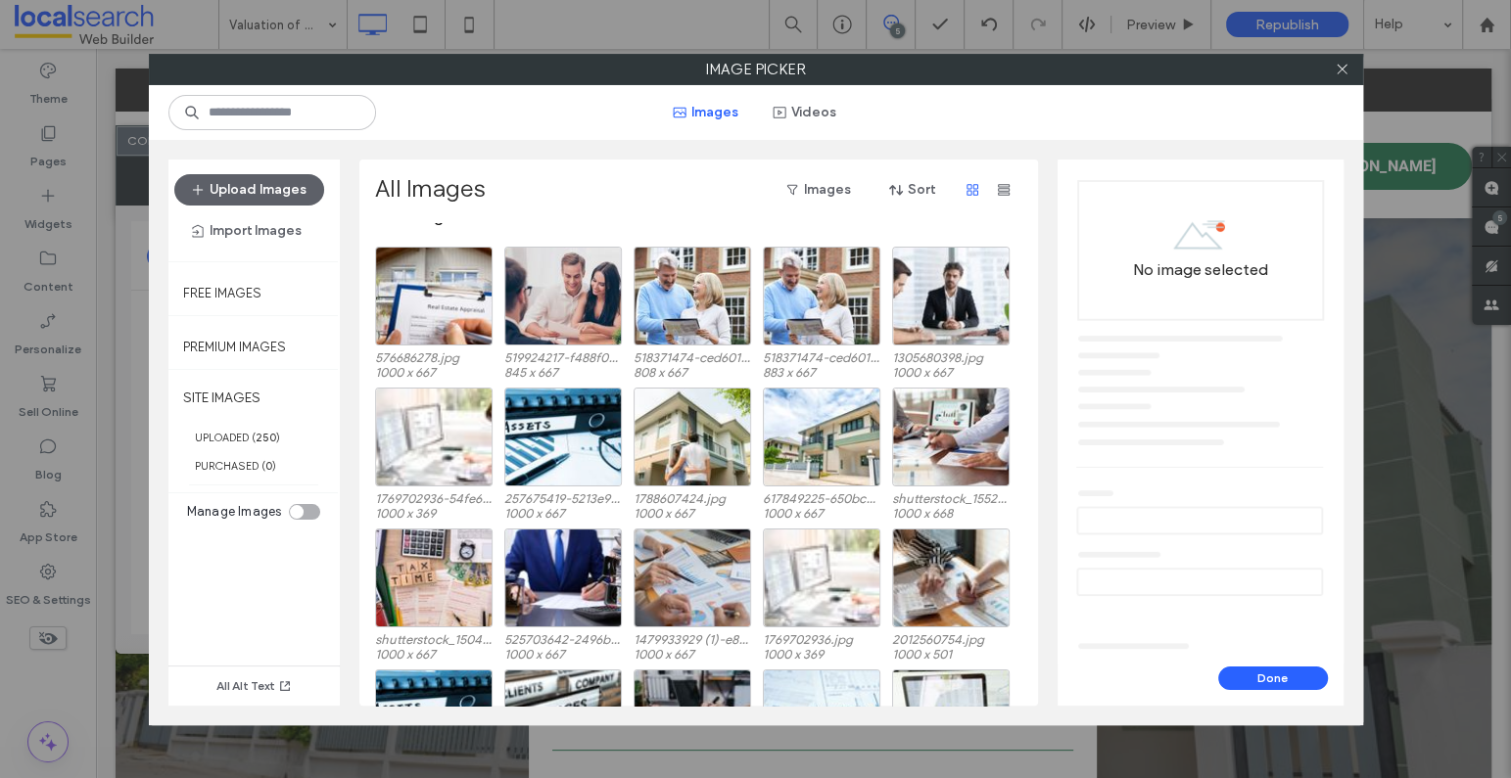
scroll to position [18, 0]
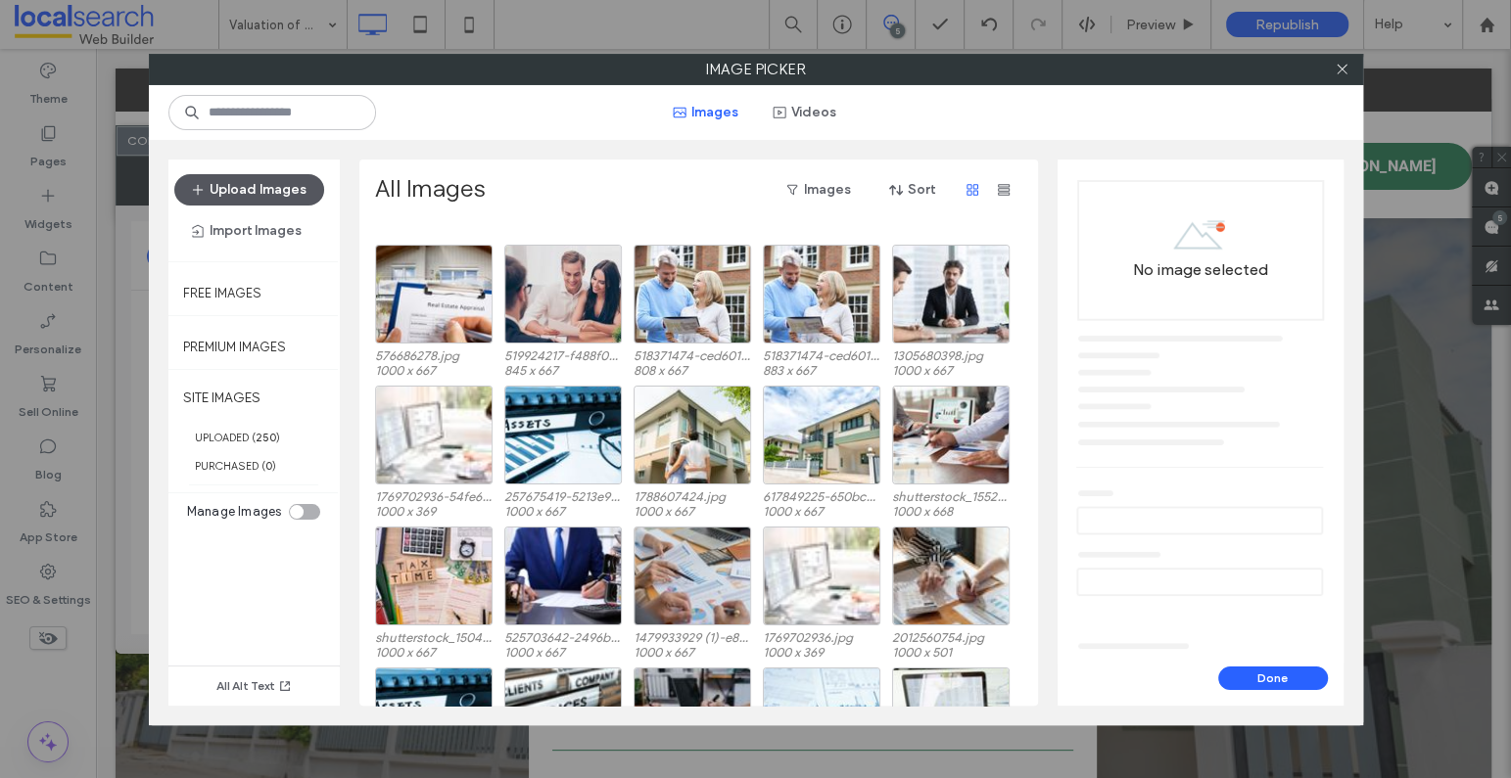
click at [238, 188] on button "Upload Images" at bounding box center [249, 189] width 150 height 31
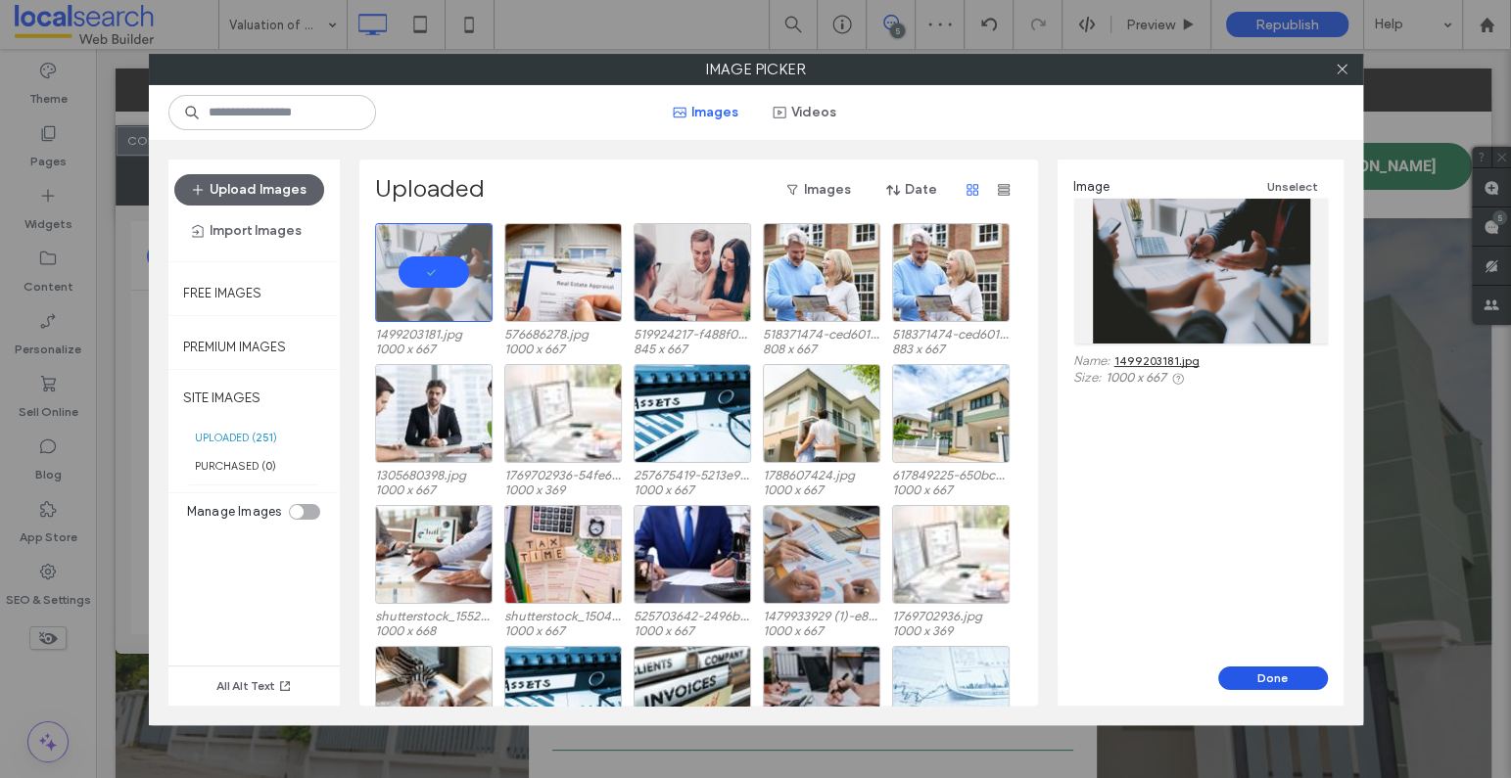
click at [1291, 674] on button "Done" at bounding box center [1273, 678] width 110 height 23
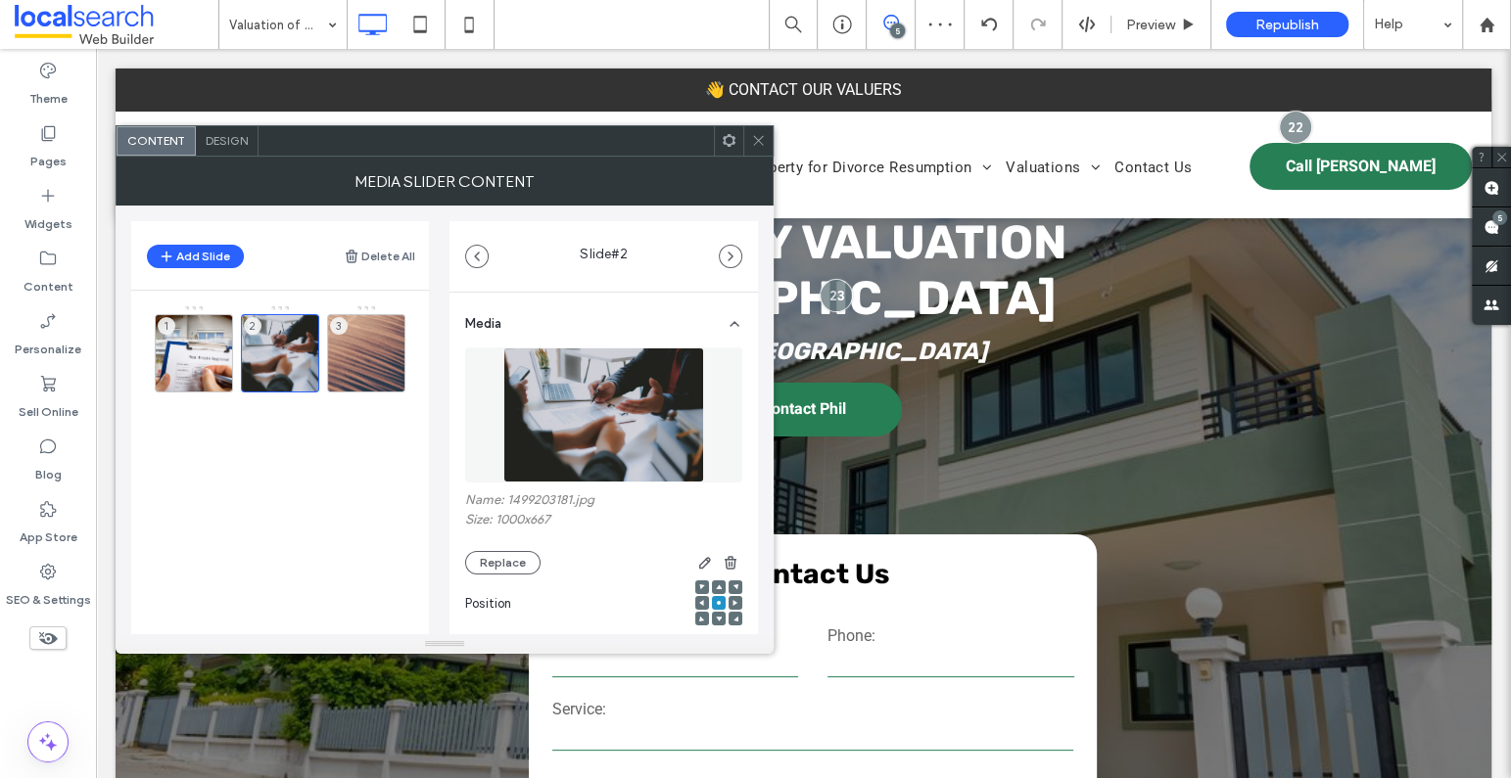
click at [761, 140] on icon at bounding box center [758, 140] width 15 height 15
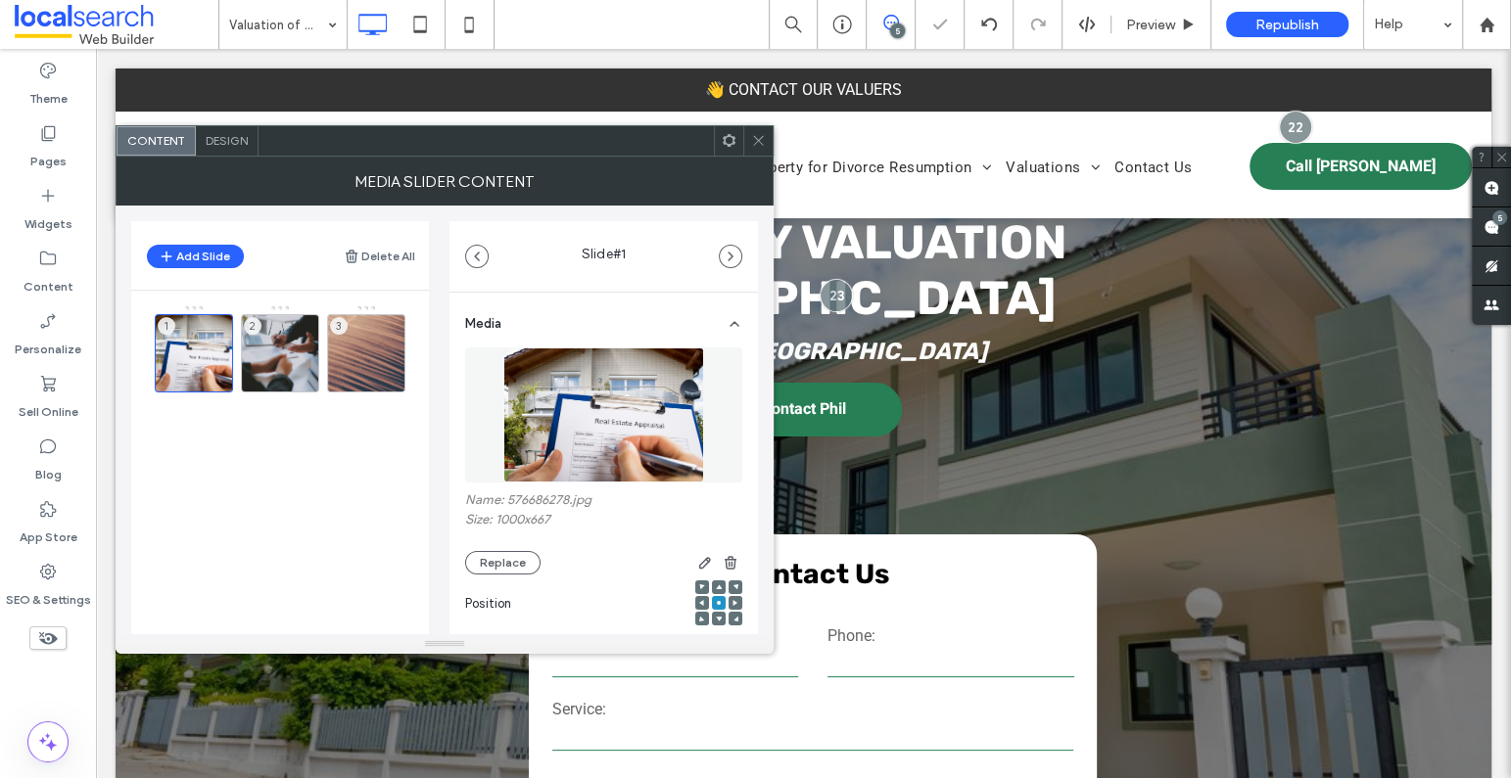
click at [220, 139] on span "Design" at bounding box center [227, 140] width 42 height 15
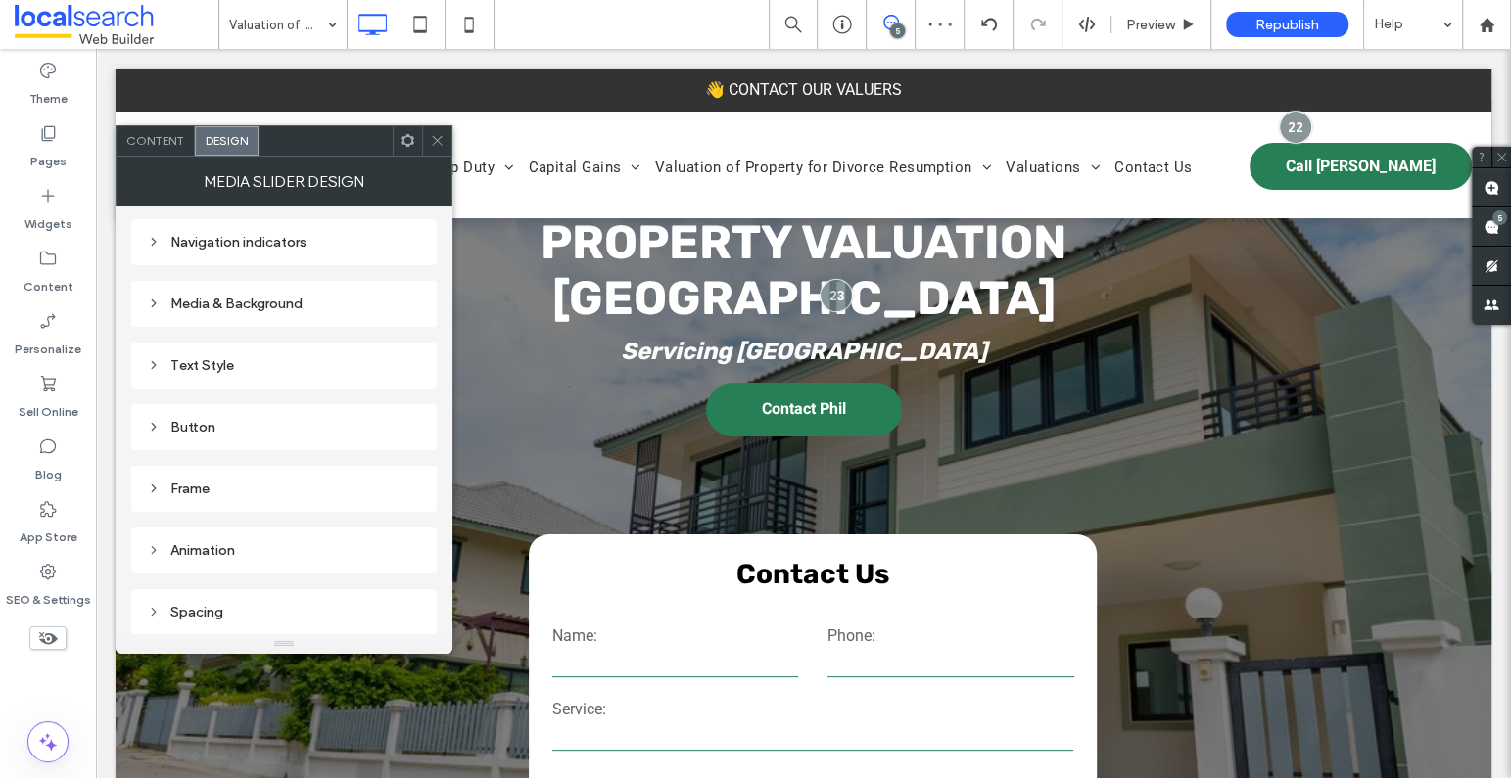
scroll to position [333, 0]
click at [213, 505] on div "Frame" at bounding box center [283, 488] width 305 height 46
click at [213, 483] on div "Frame" at bounding box center [284, 488] width 274 height 17
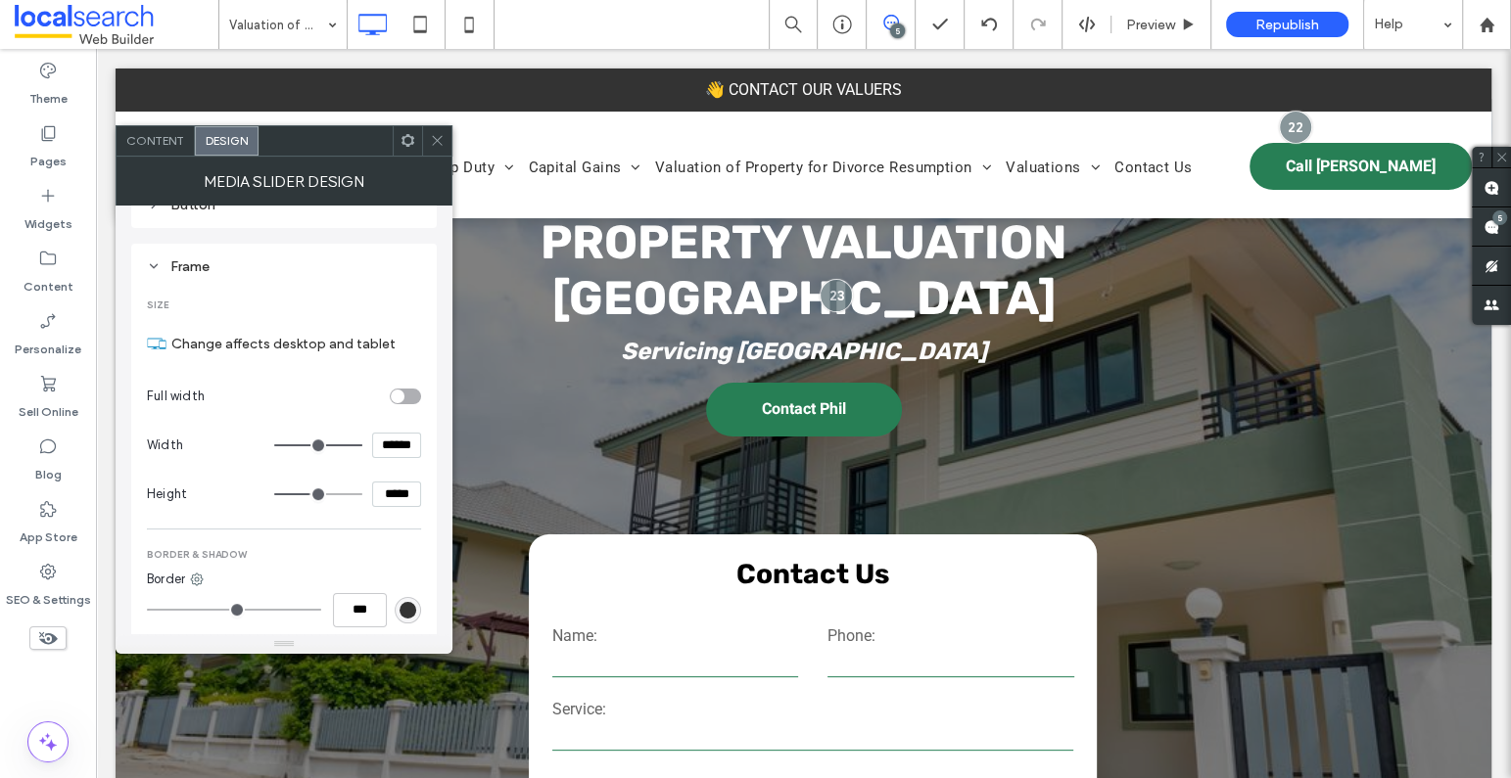
scroll to position [551, 0]
click at [436, 137] on icon at bounding box center [437, 140] width 15 height 15
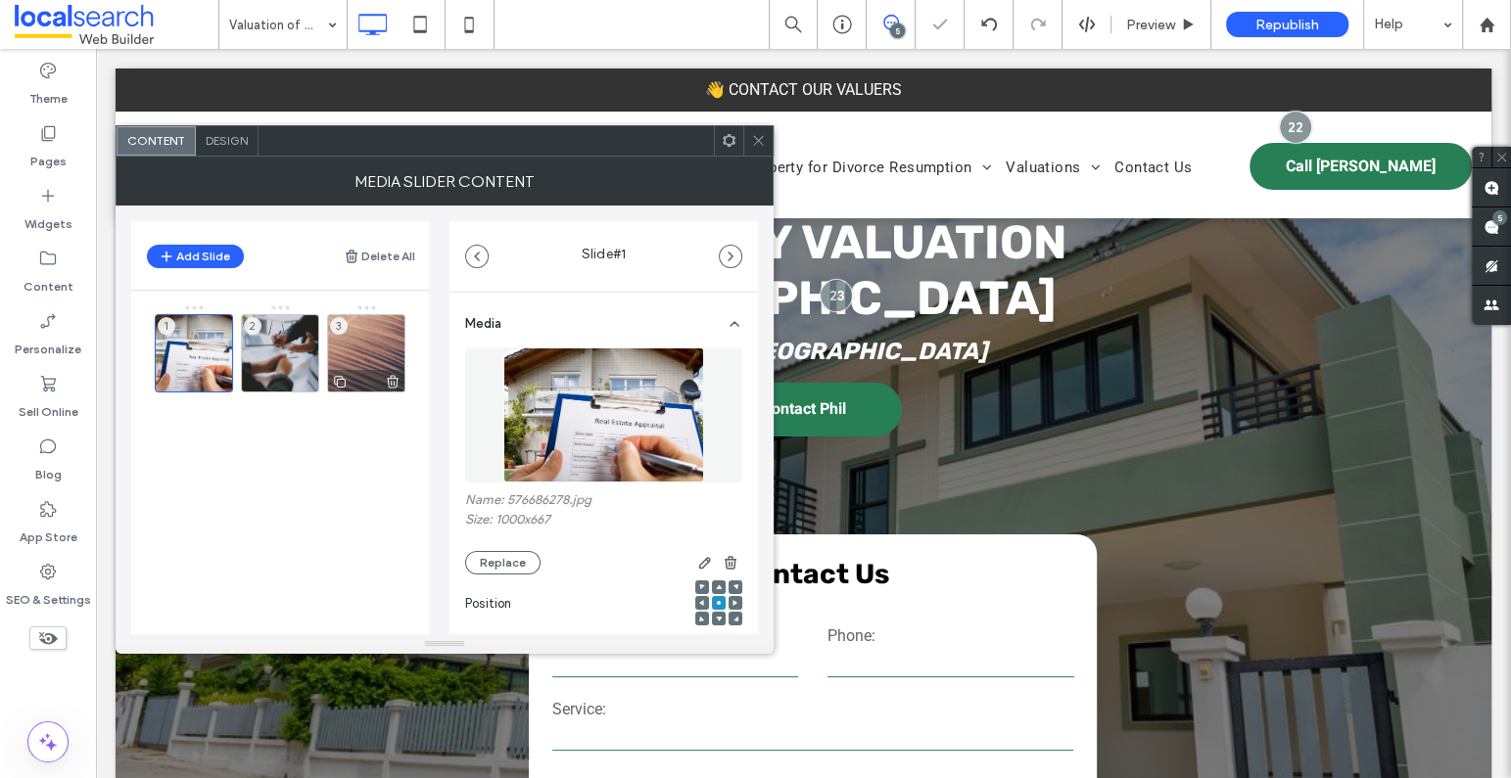
click at [351, 348] on div "3" at bounding box center [366, 353] width 78 height 78
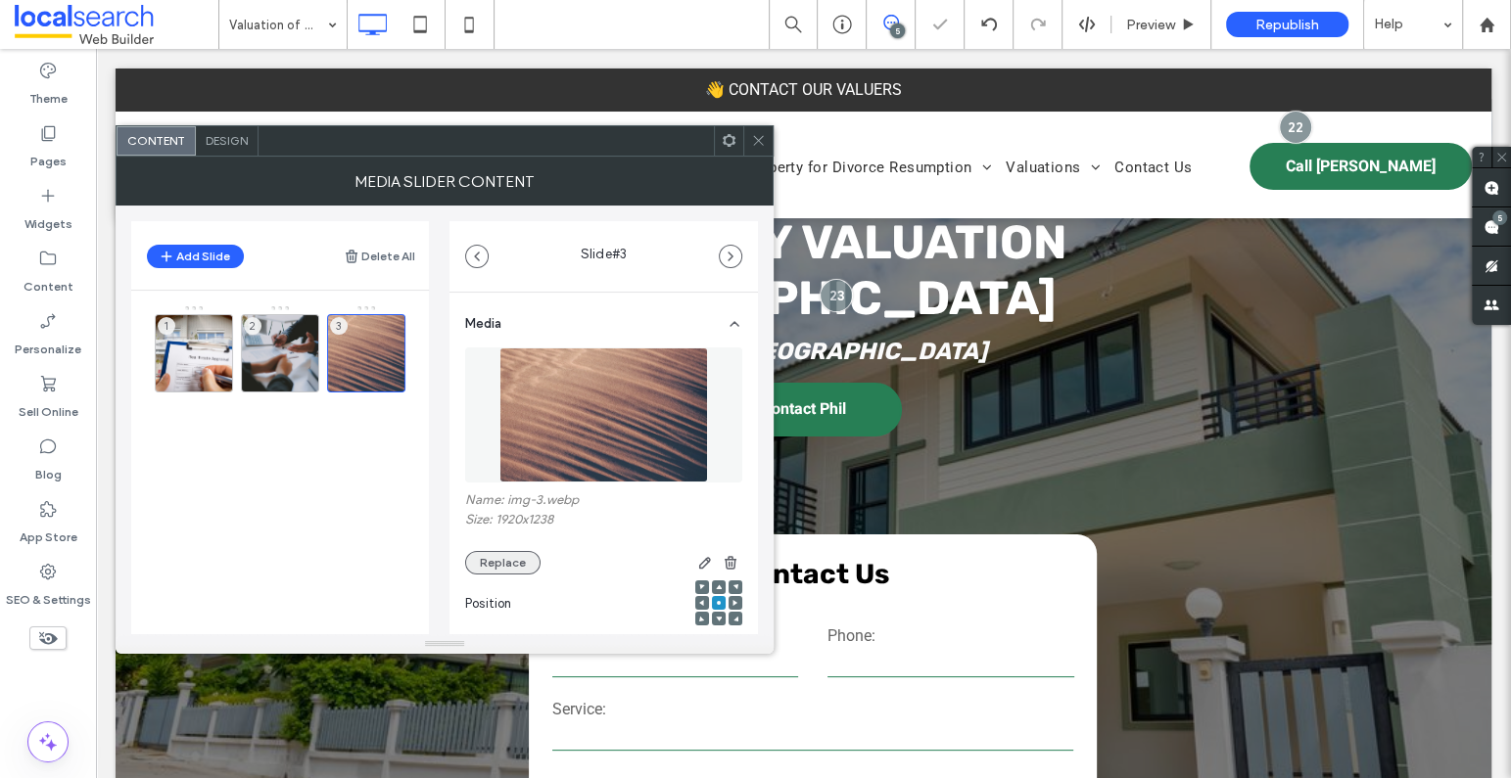
click at [508, 557] on button "Replace" at bounding box center [502, 562] width 75 height 23
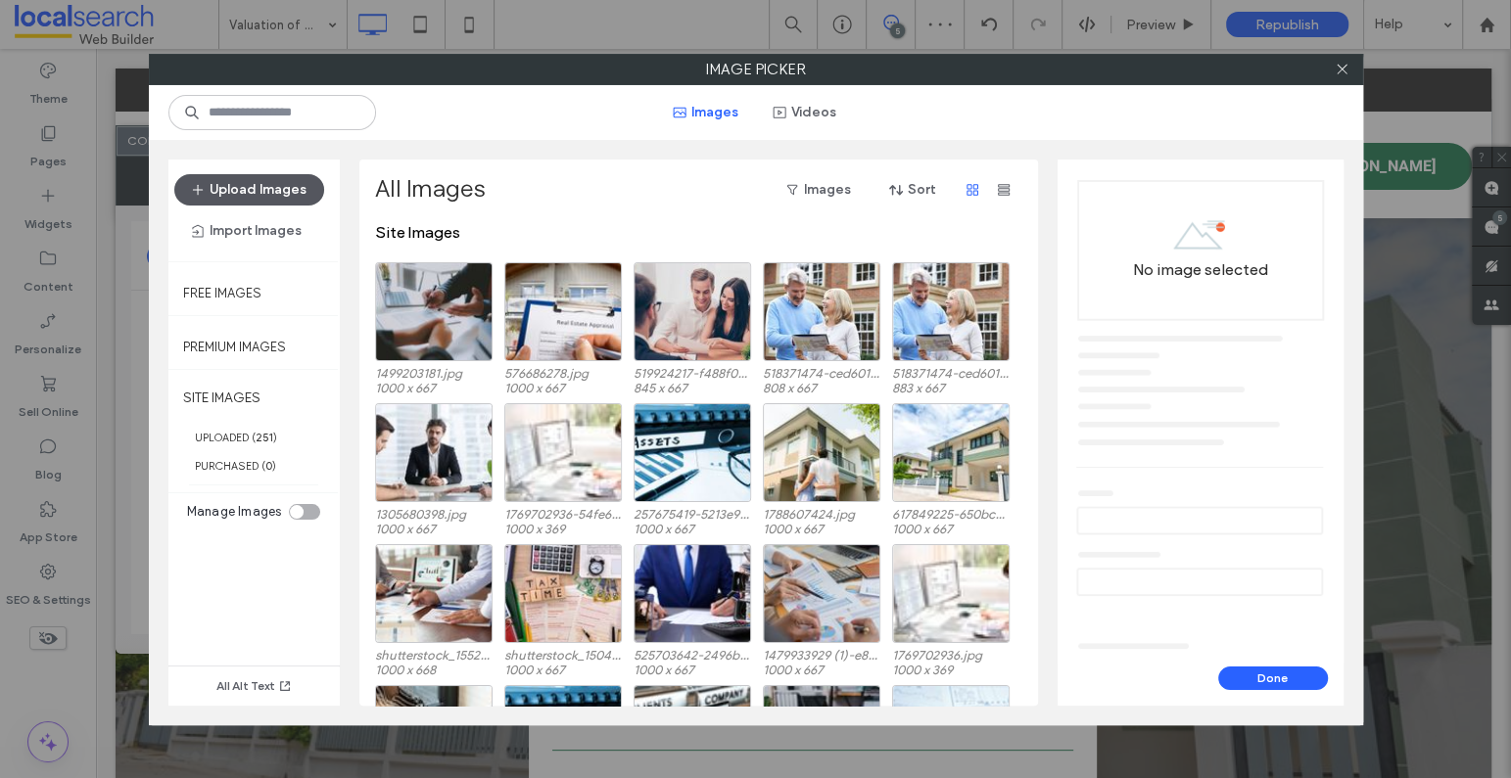
click at [278, 183] on button "Upload Images" at bounding box center [249, 189] width 150 height 31
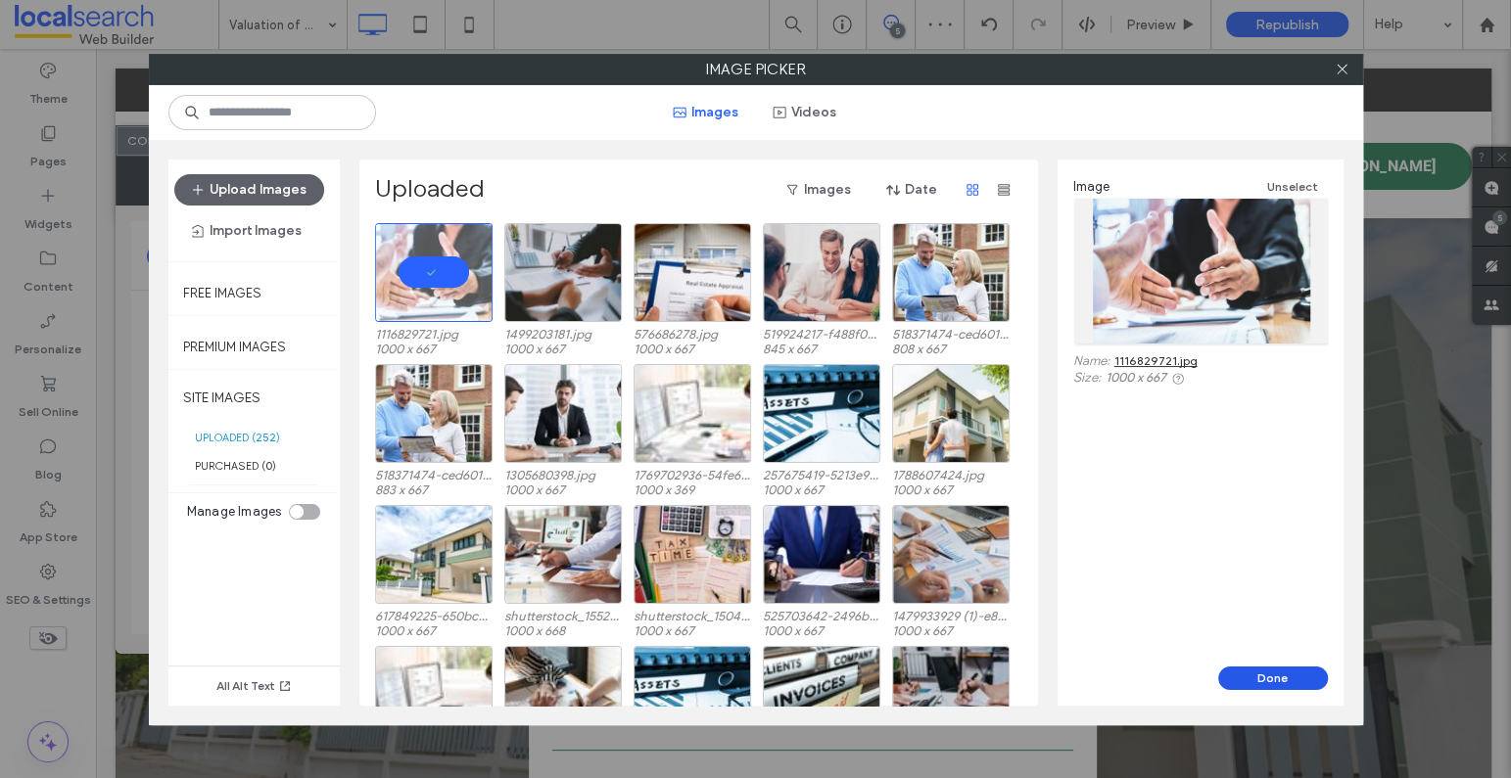
click at [1262, 678] on button "Done" at bounding box center [1273, 678] width 110 height 23
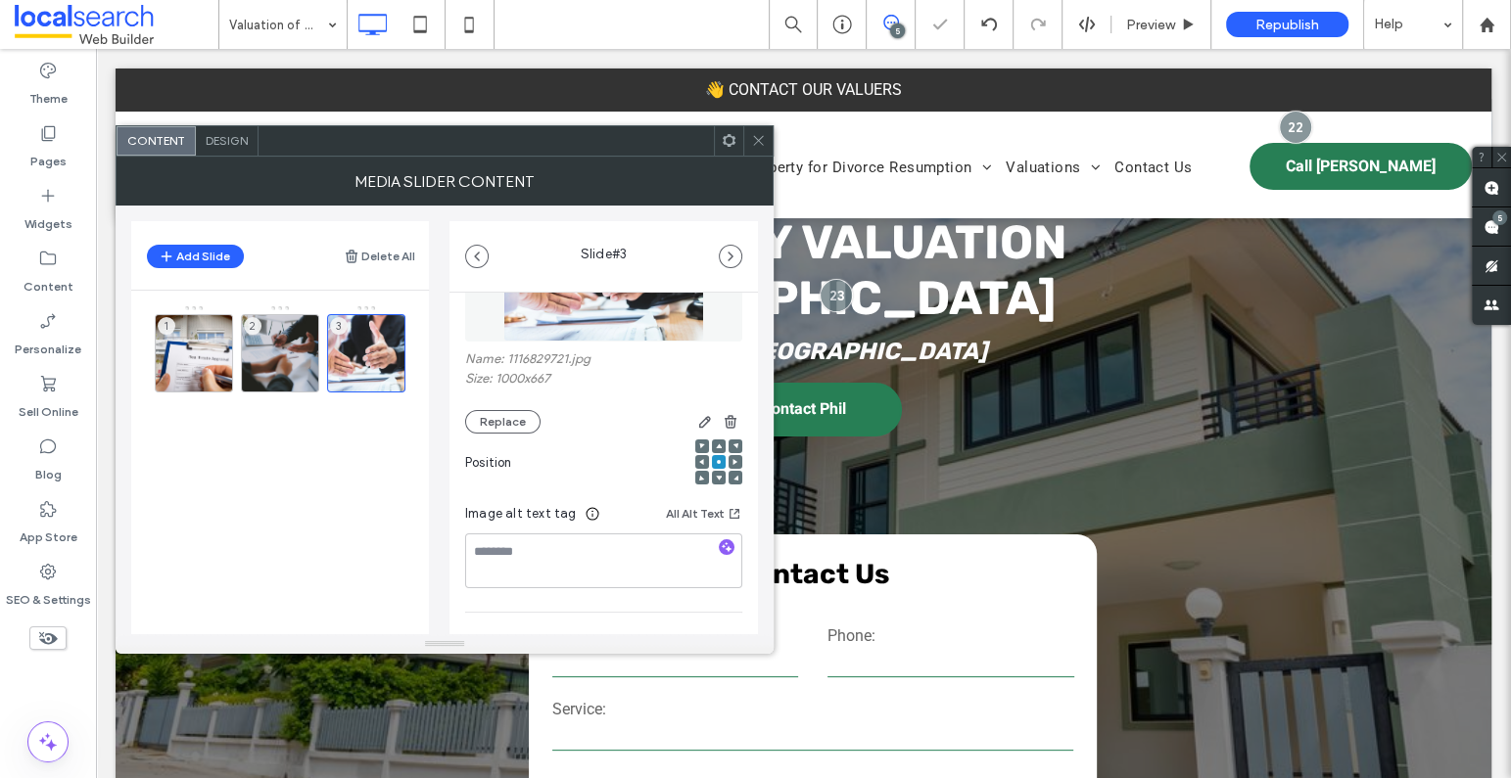
scroll to position [279, 0]
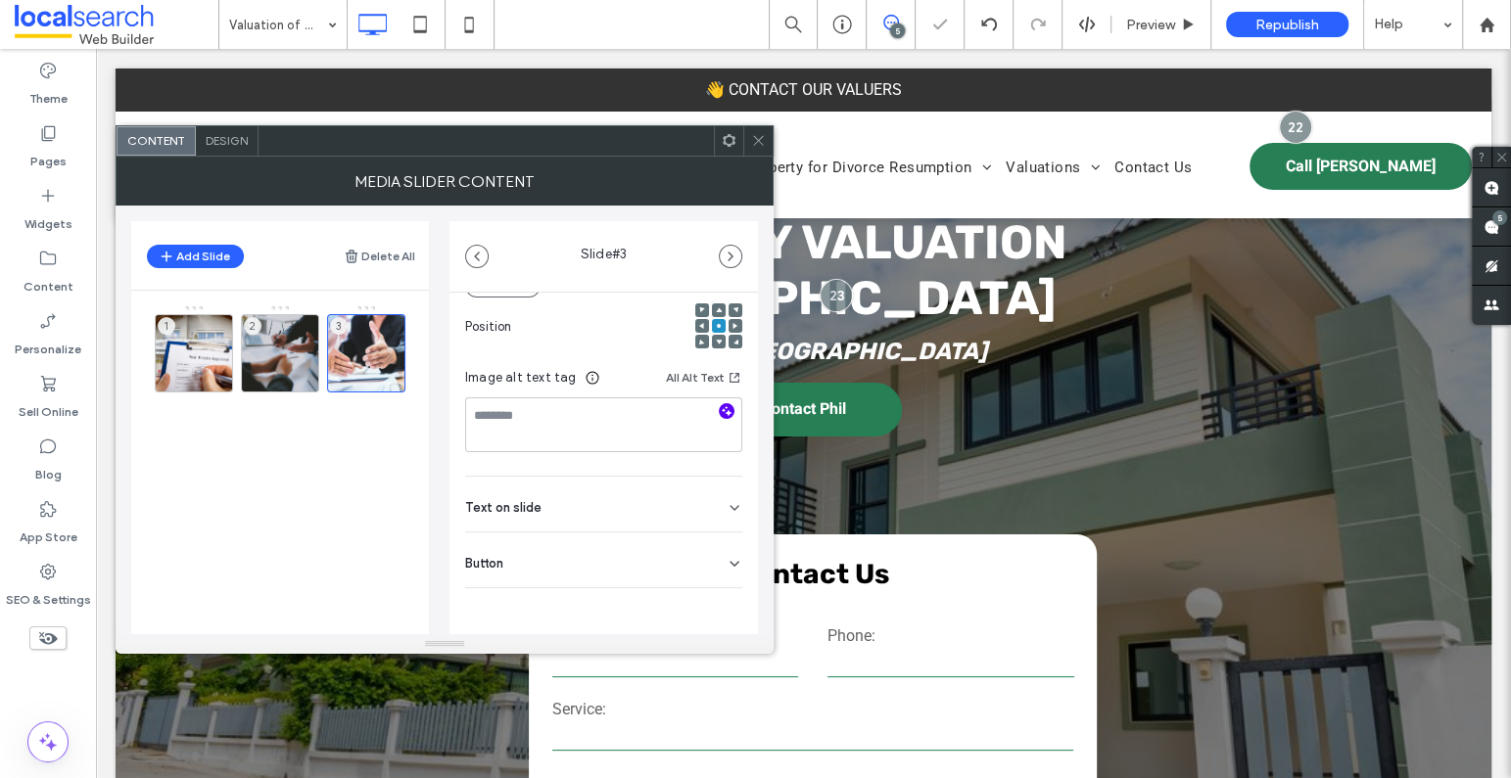
click at [722, 414] on use "button" at bounding box center [727, 410] width 11 height 11
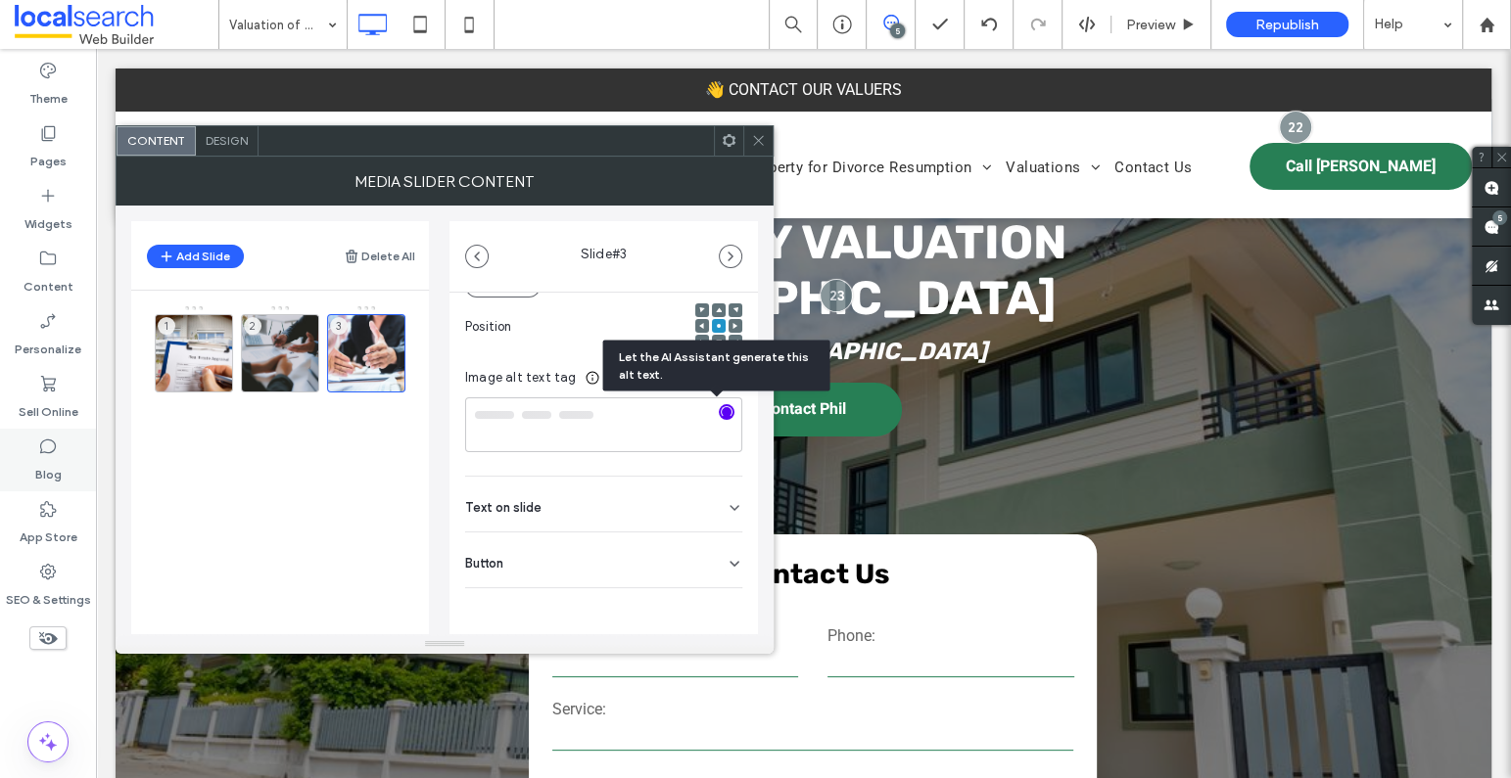
type textarea "**********"
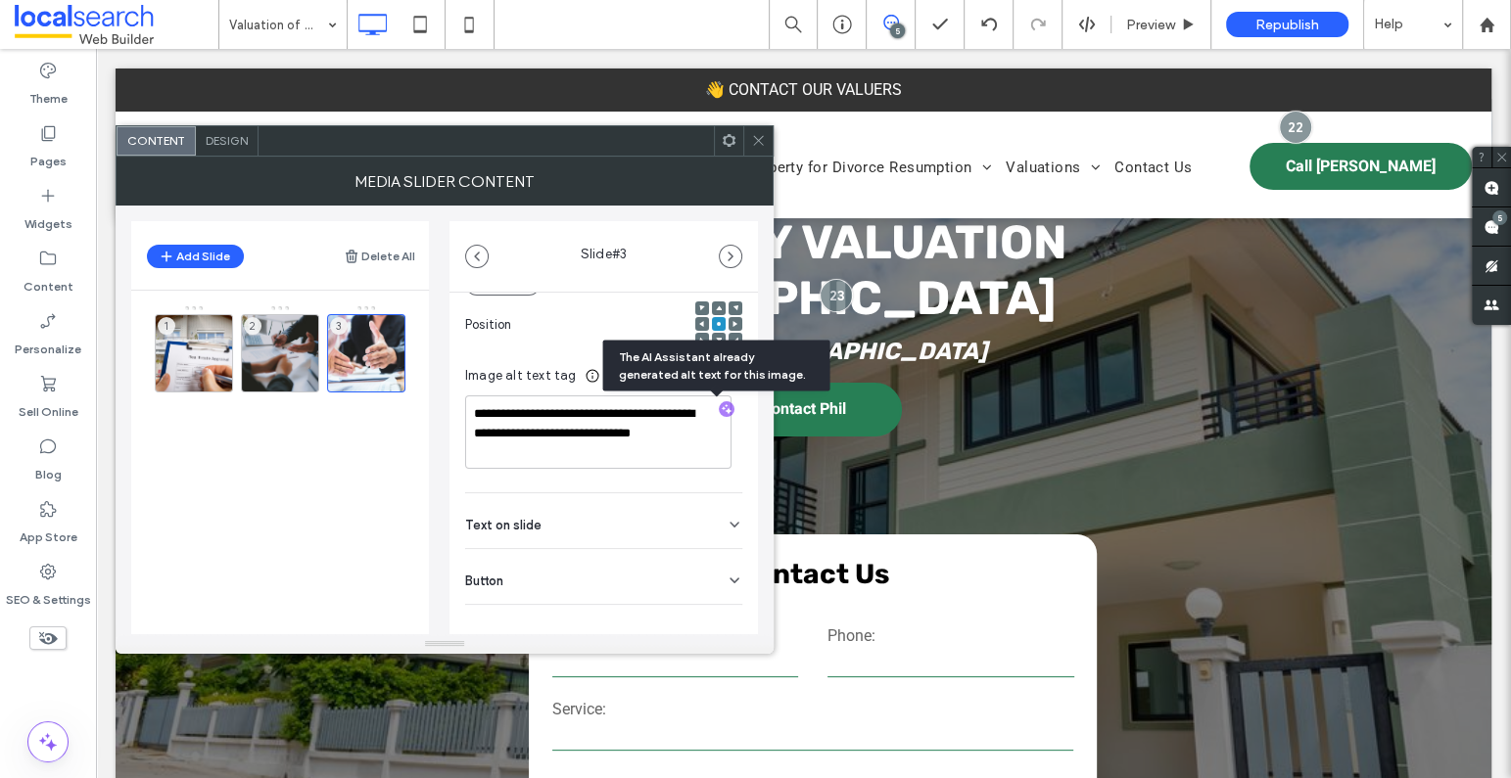
click at [762, 139] on icon at bounding box center [758, 140] width 15 height 15
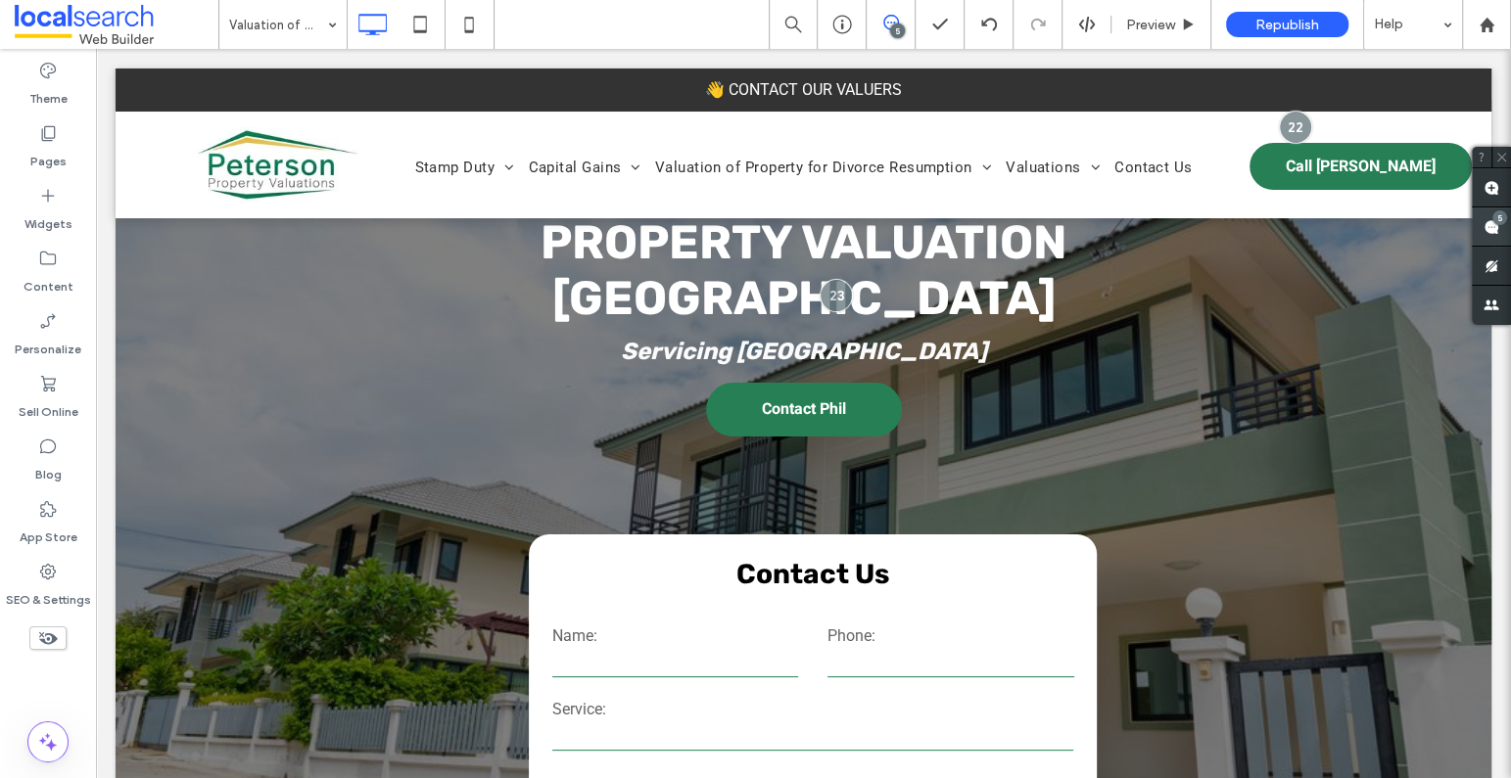
click at [1411, 220] on use at bounding box center [1491, 227] width 16 height 16
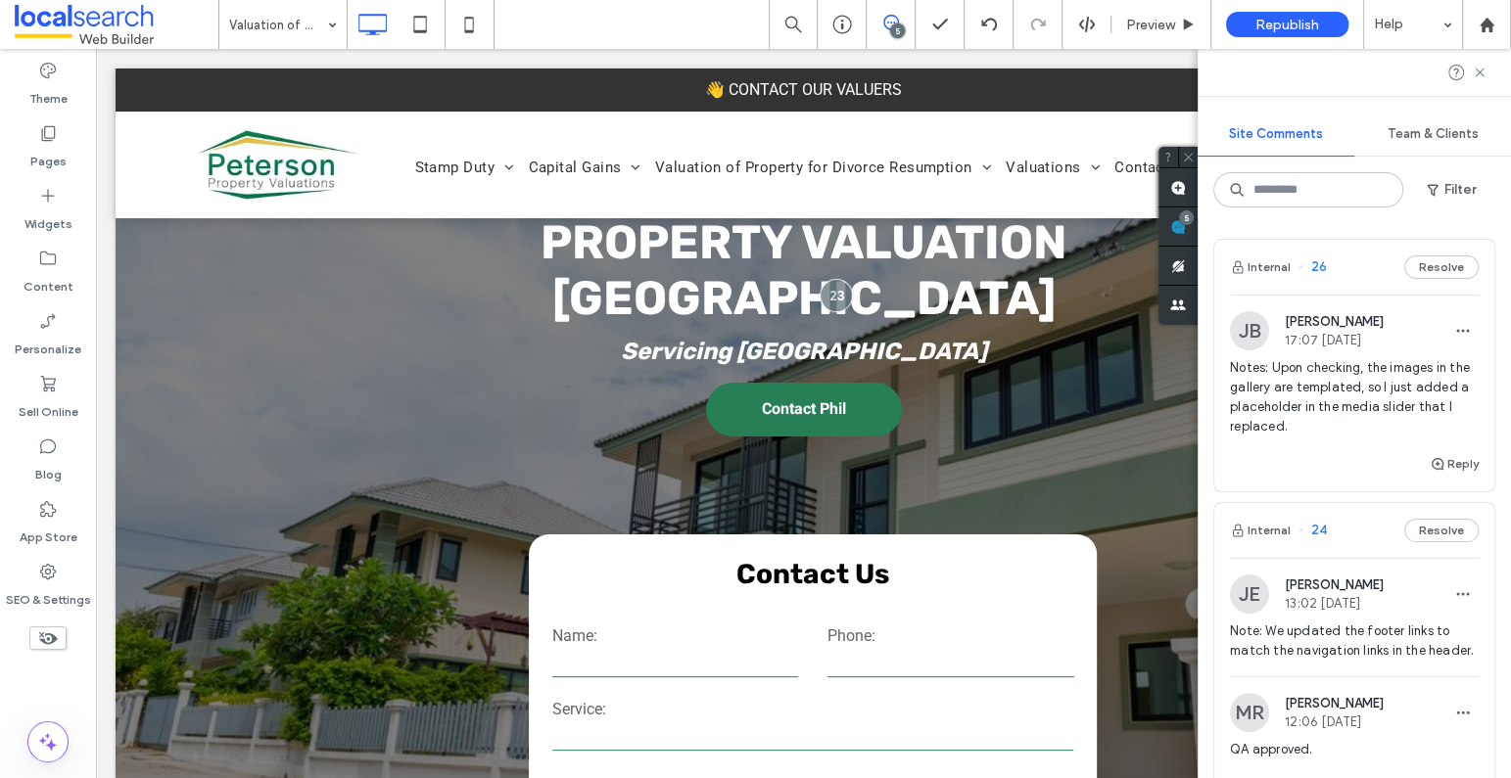
scroll to position [3, 0]
click at [1411, 457] on button "Reply" at bounding box center [1453, 460] width 49 height 23
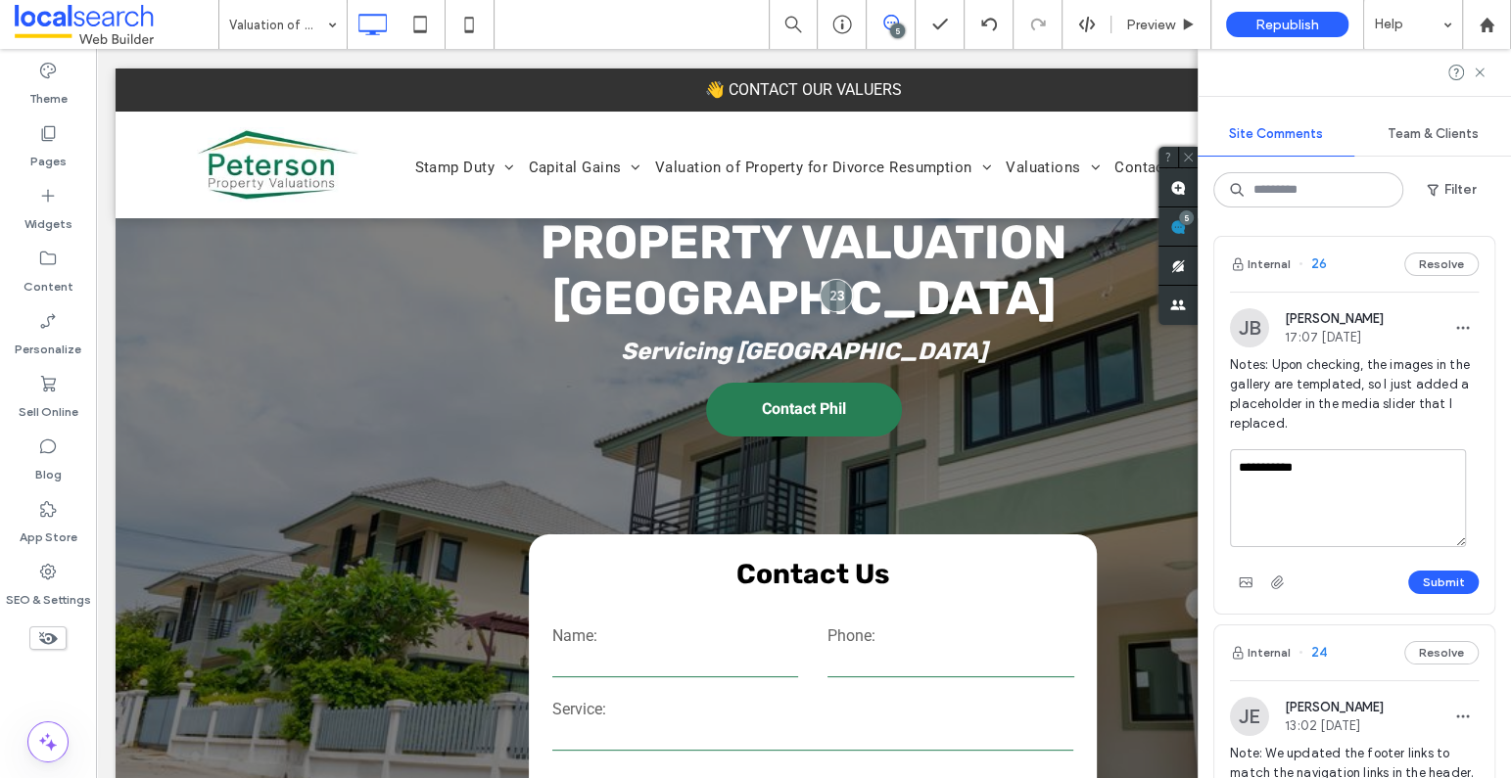
type textarea "**********"
click at [1411, 564] on div "**********" at bounding box center [1354, 523] width 249 height 149
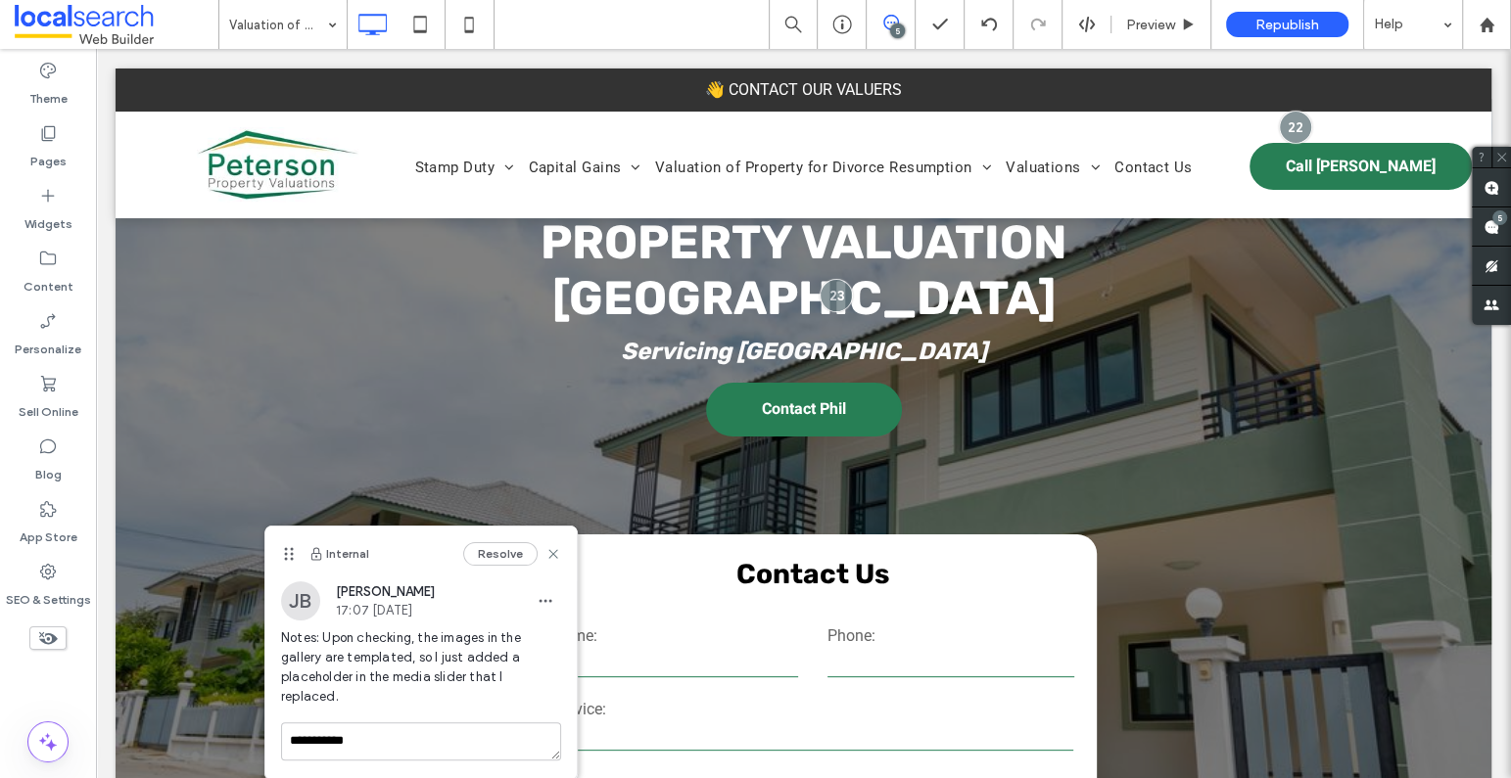
scroll to position [0, 0]
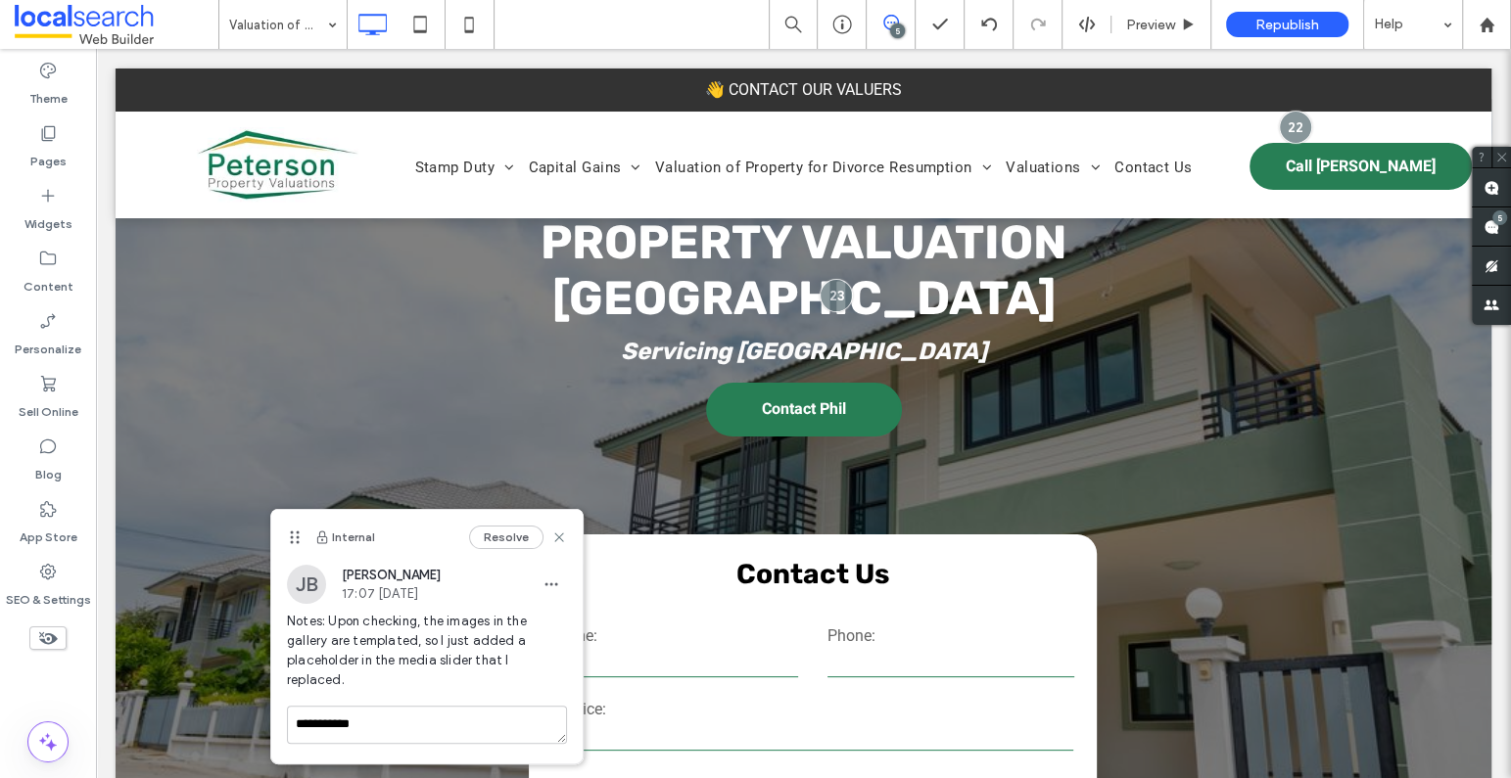
drag, startPoint x: 290, startPoint y: 539, endPoint x: 335, endPoint y: 381, distance: 164.9
click at [303, 530] on icon at bounding box center [295, 538] width 16 height 16
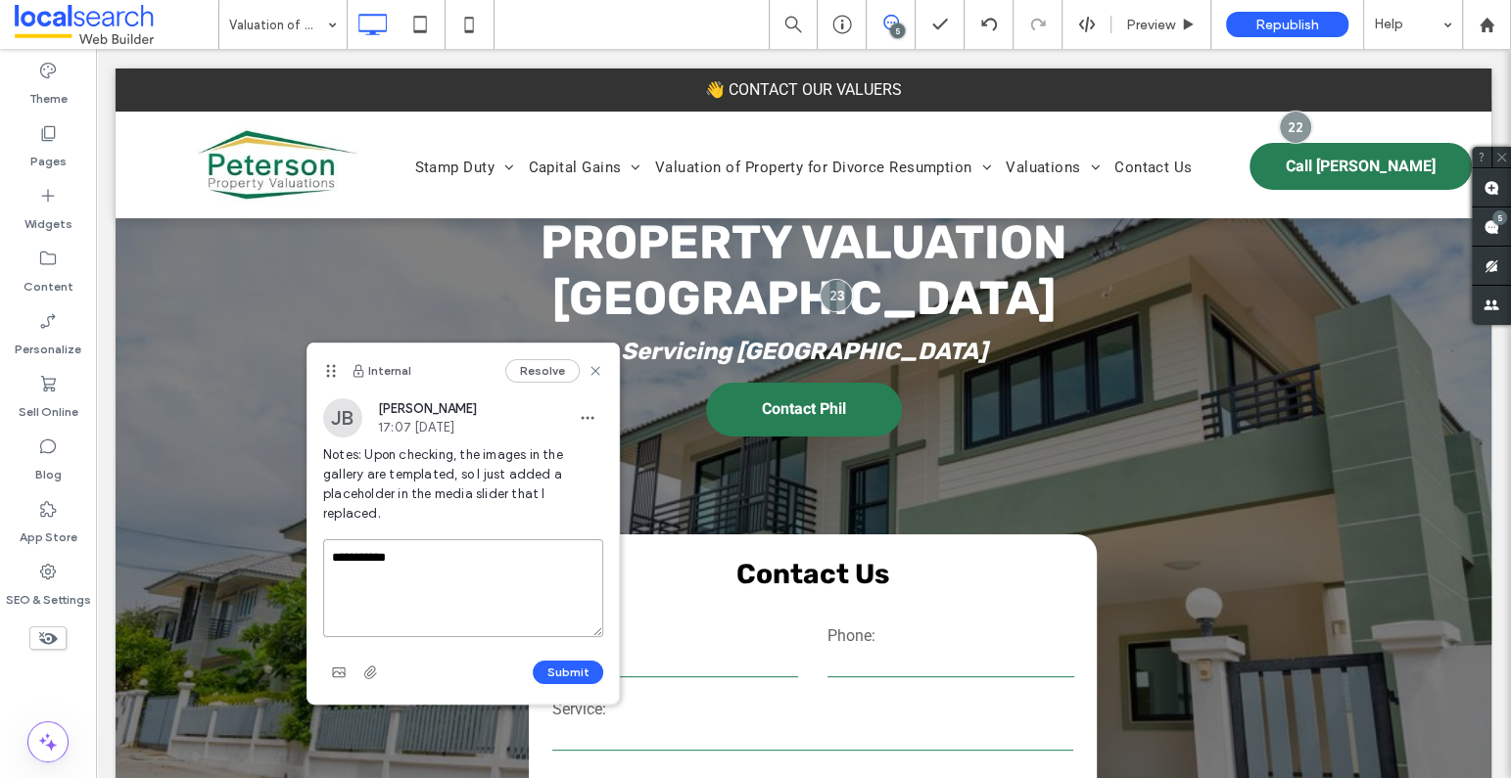
click at [527, 539] on textarea "**********" at bounding box center [463, 588] width 280 height 98
click at [572, 661] on button "Submit" at bounding box center [568, 672] width 70 height 23
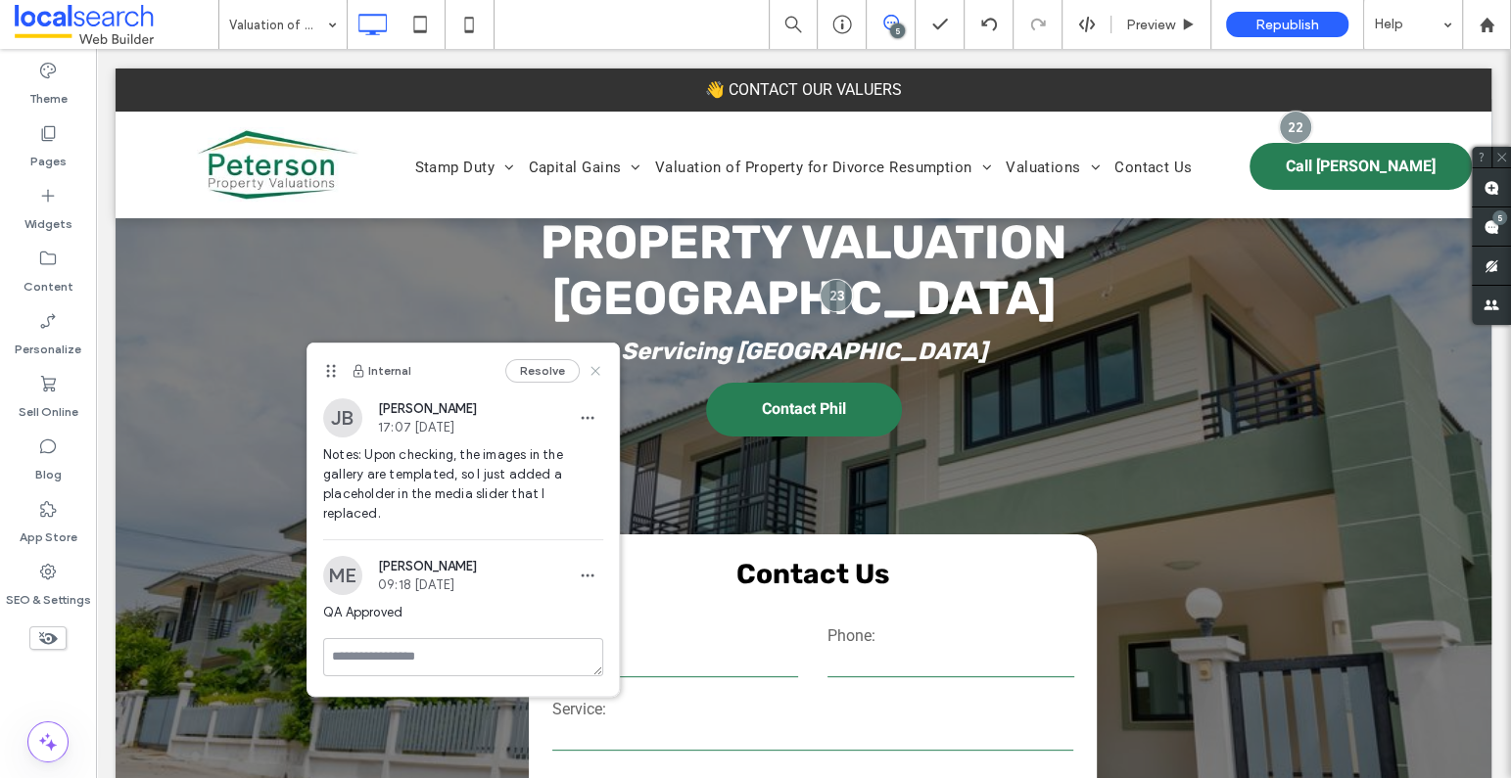
click at [594, 365] on icon at bounding box center [595, 371] width 16 height 16
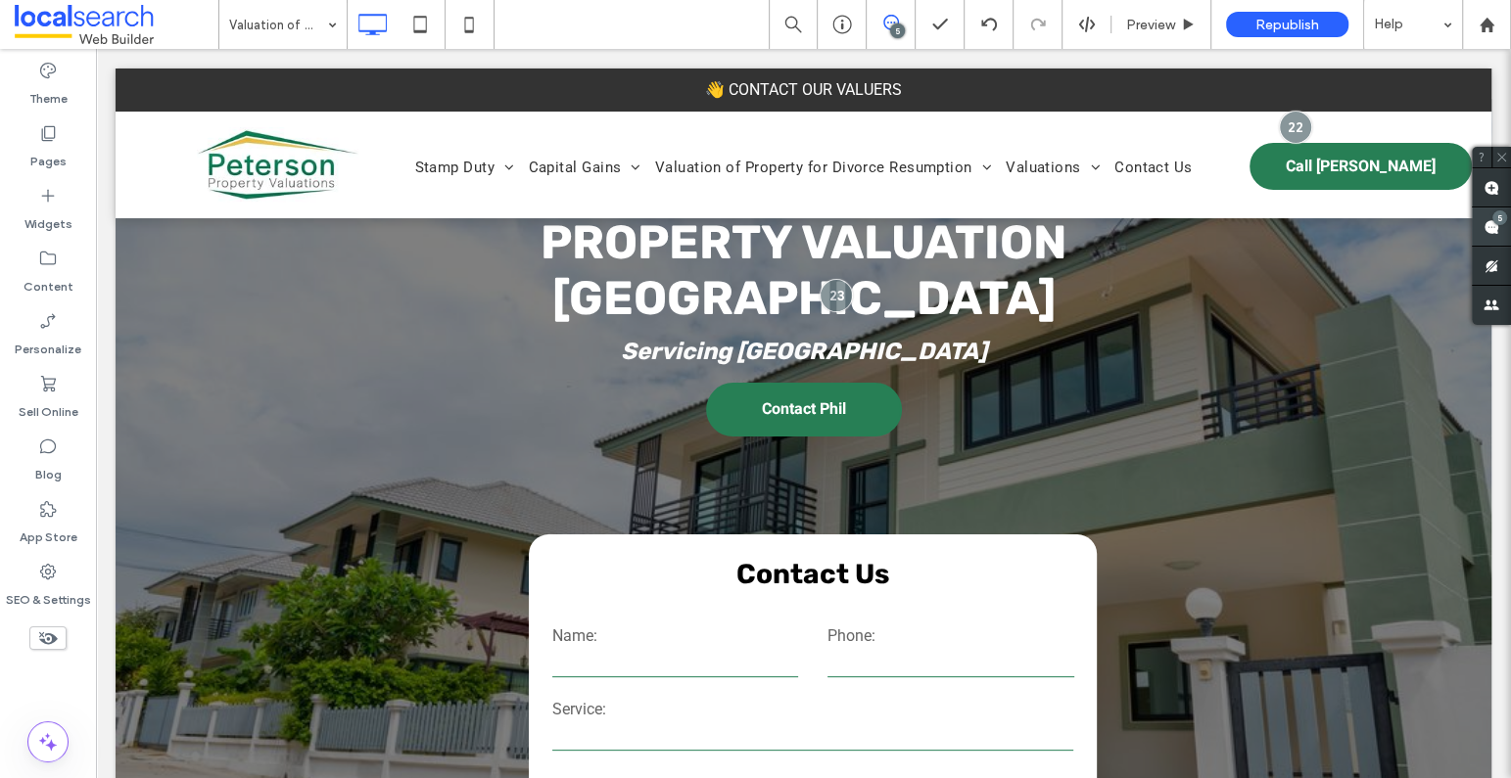
click at [1411, 226] on span at bounding box center [1491, 227] width 39 height 38
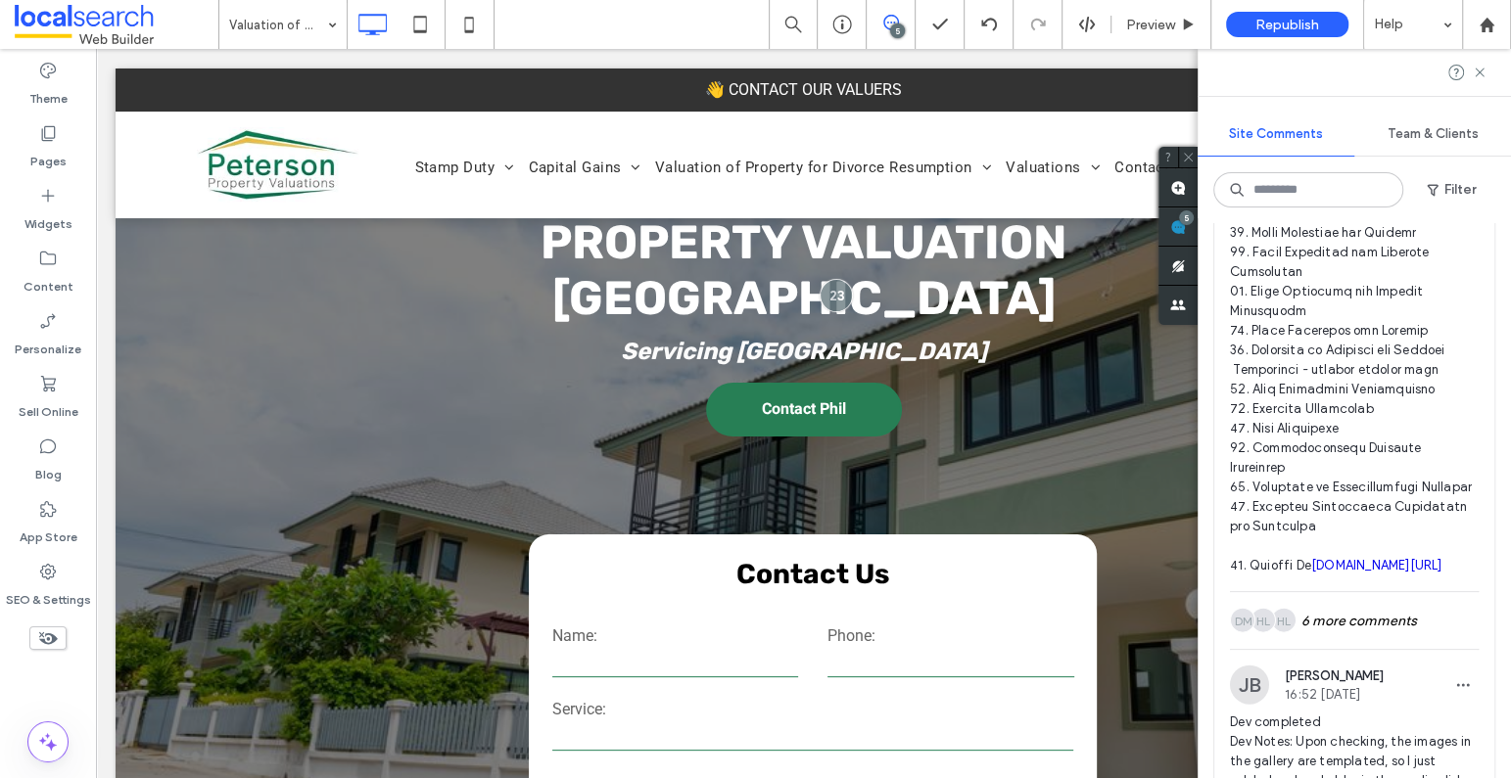
scroll to position [3497, 0]
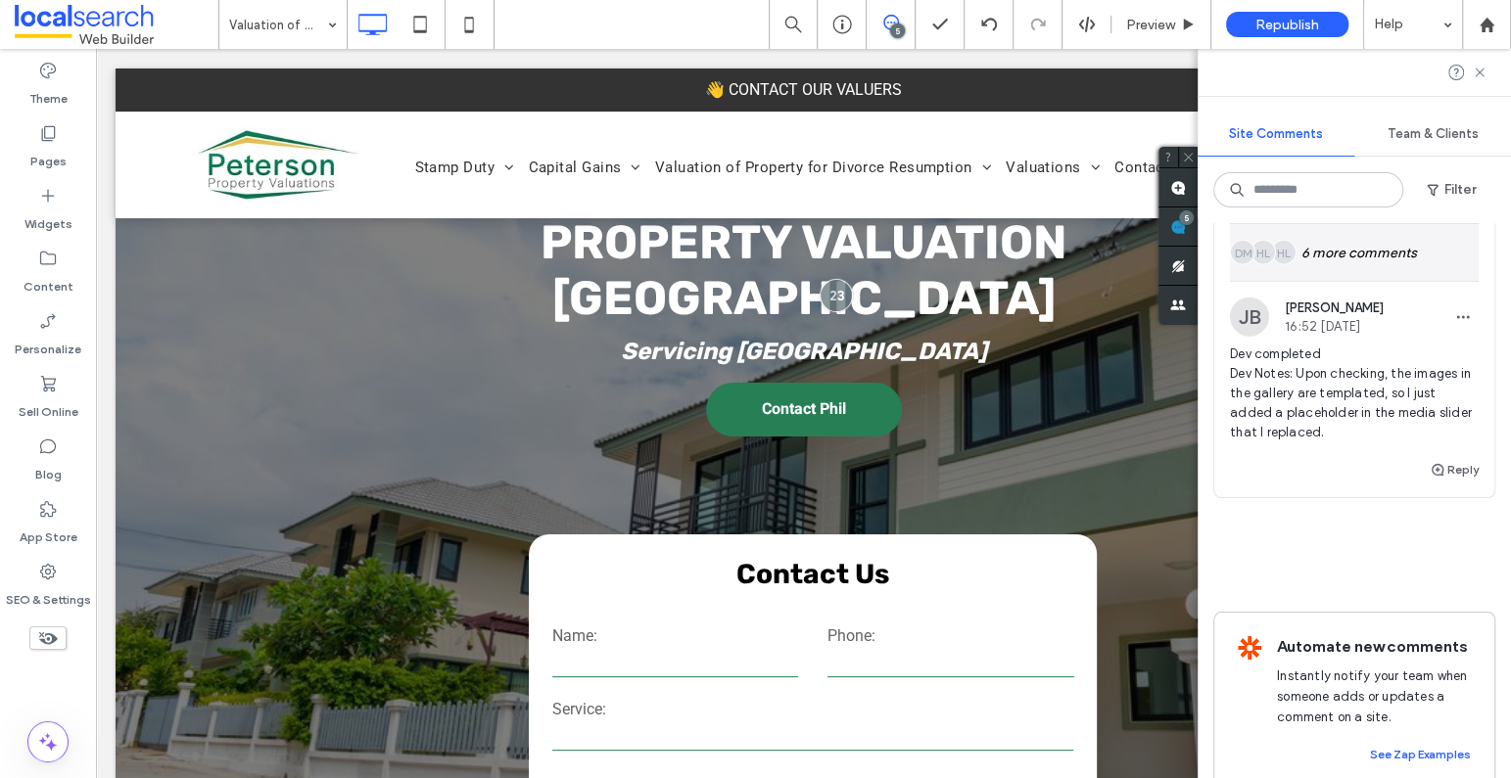
click at [1397, 281] on div "HL HL DM 6 more comments" at bounding box center [1354, 252] width 249 height 57
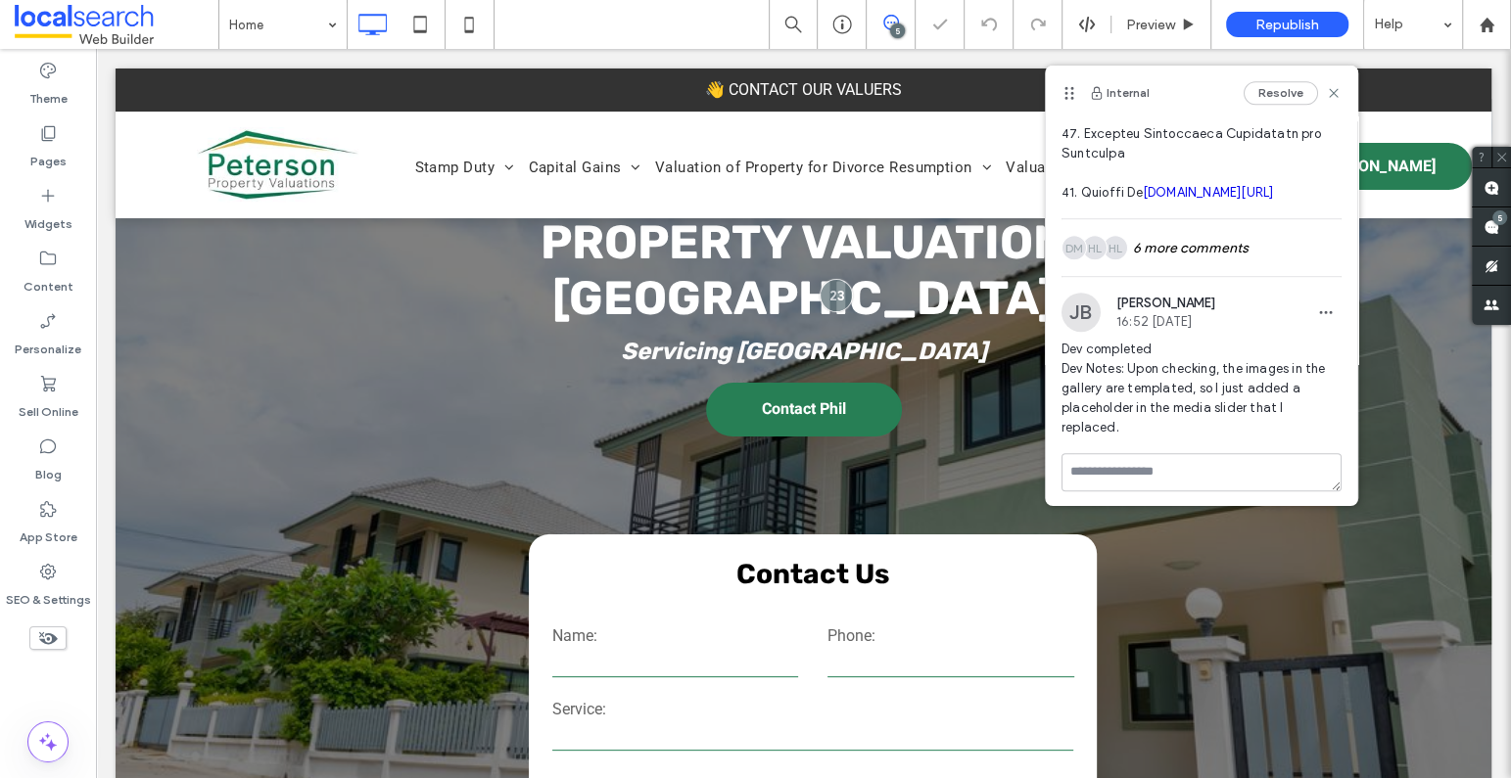
scroll to position [1028, 0]
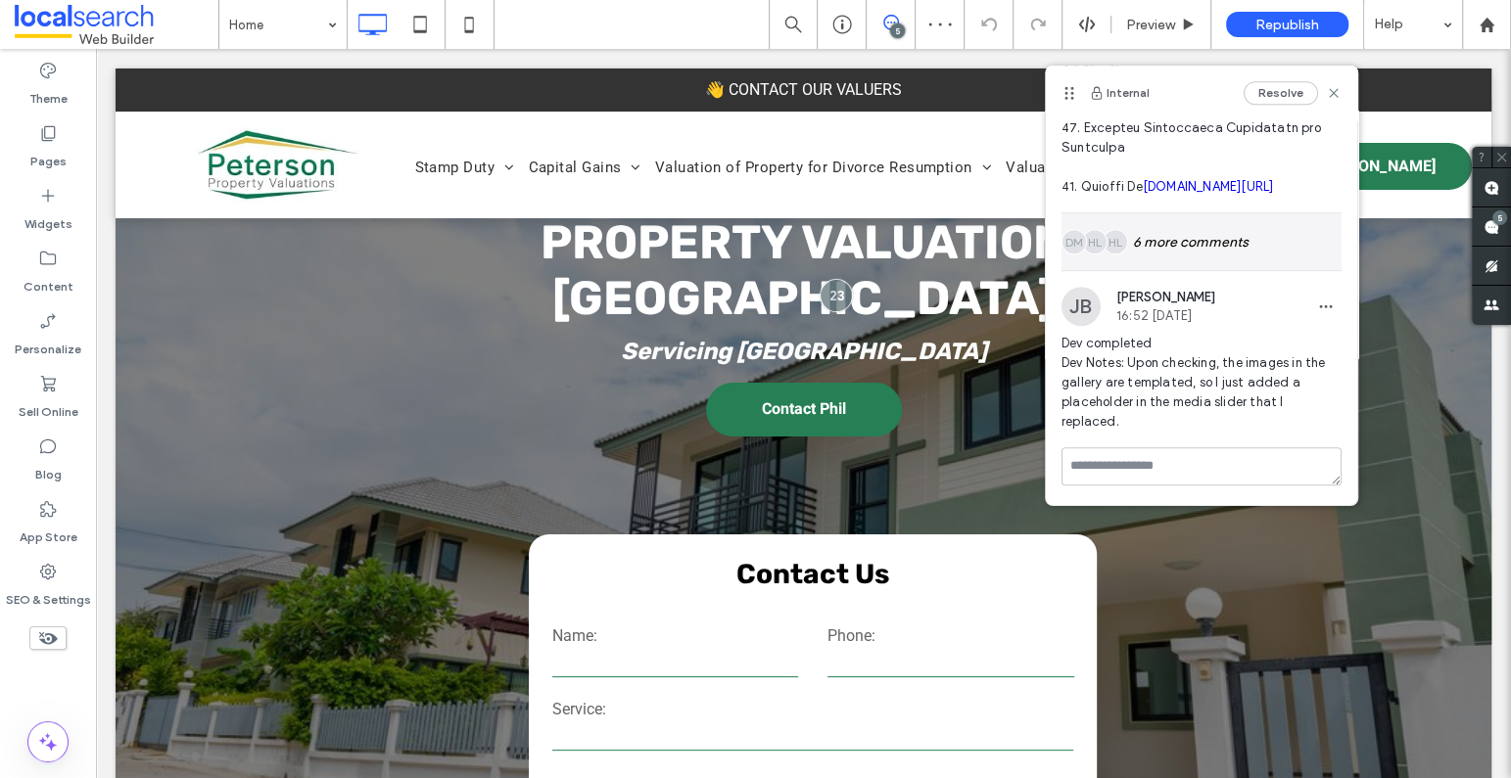
click at [1185, 236] on div "HL HL DM 6 more comments" at bounding box center [1201, 241] width 280 height 57
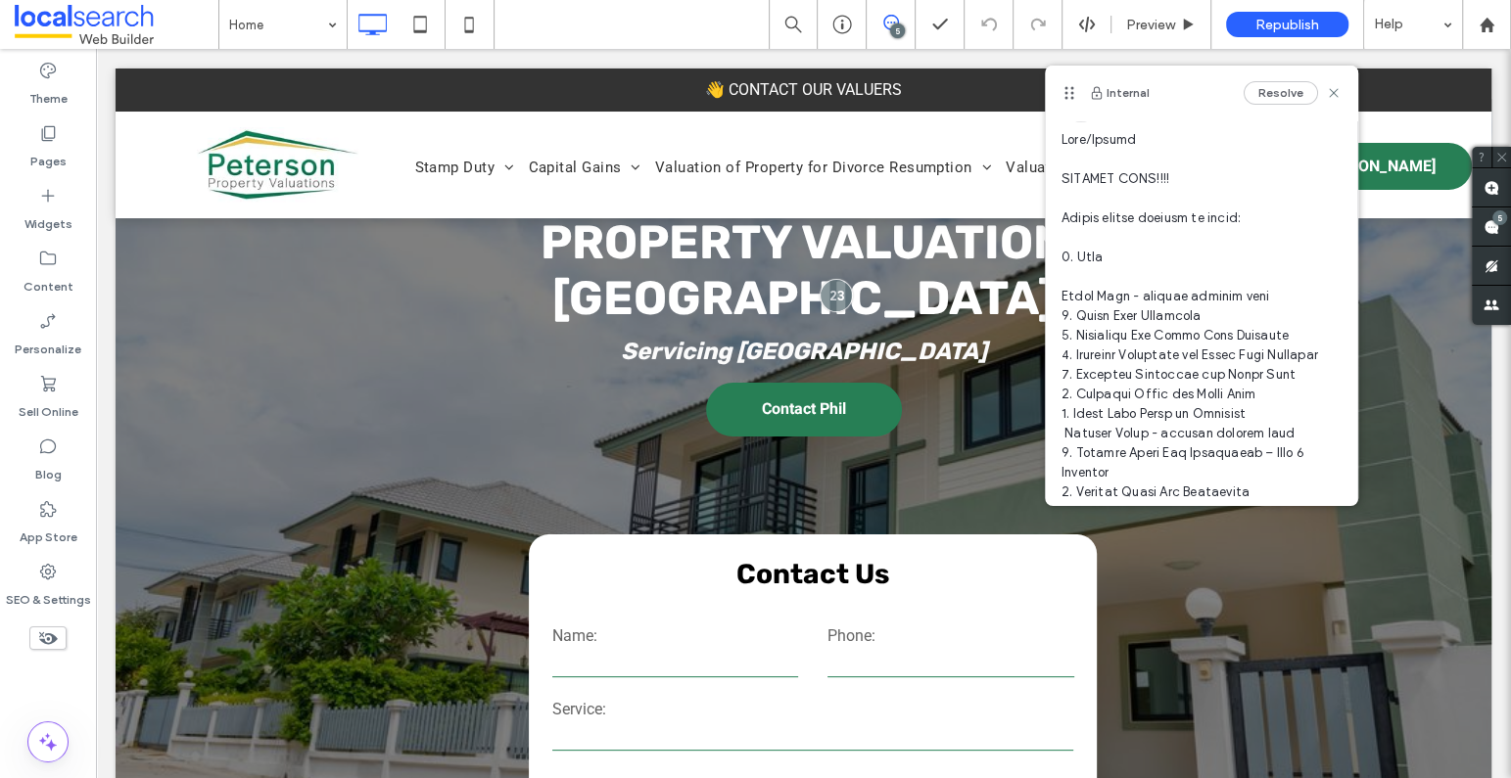
scroll to position [0, 0]
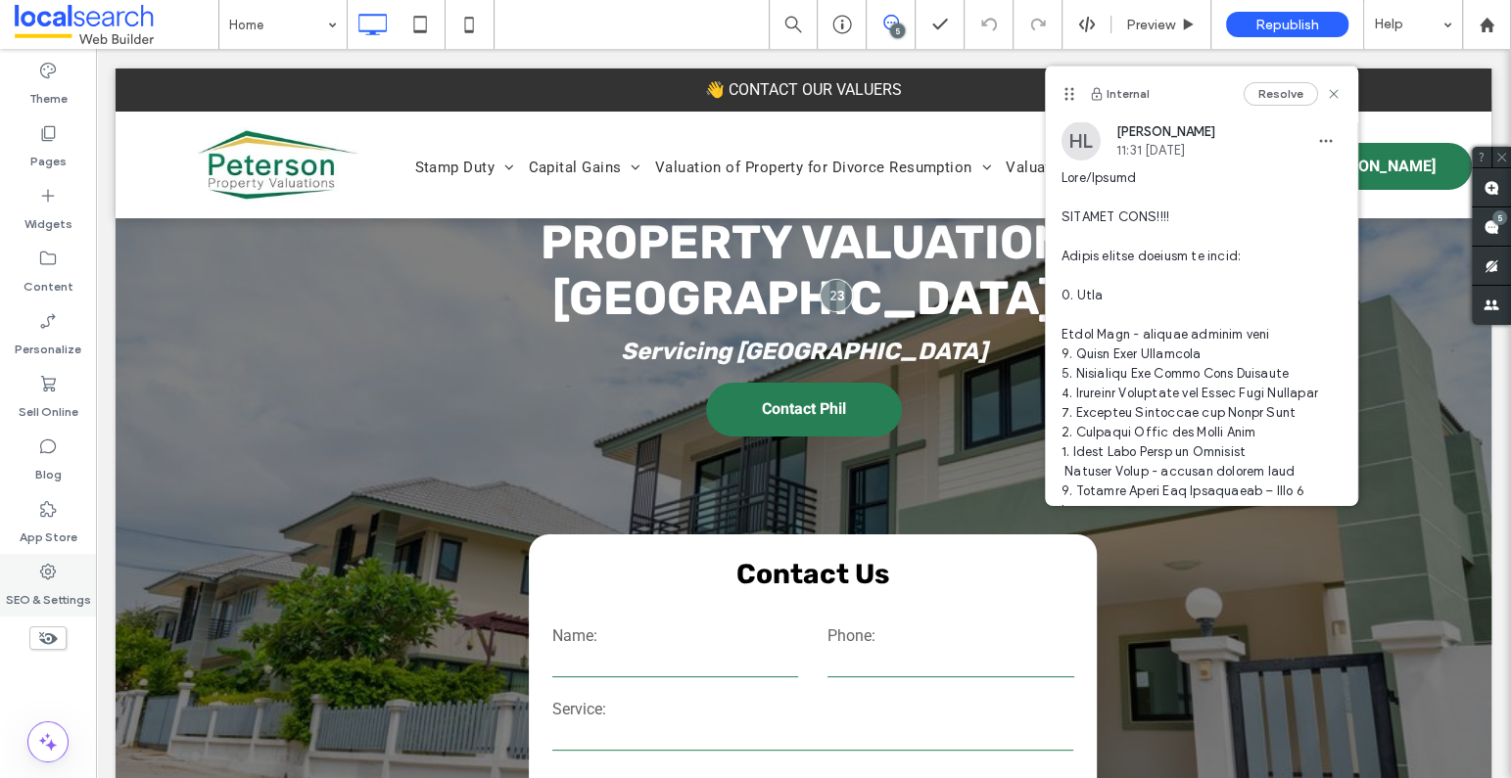
click at [59, 574] on div "SEO & Settings" at bounding box center [48, 585] width 96 height 63
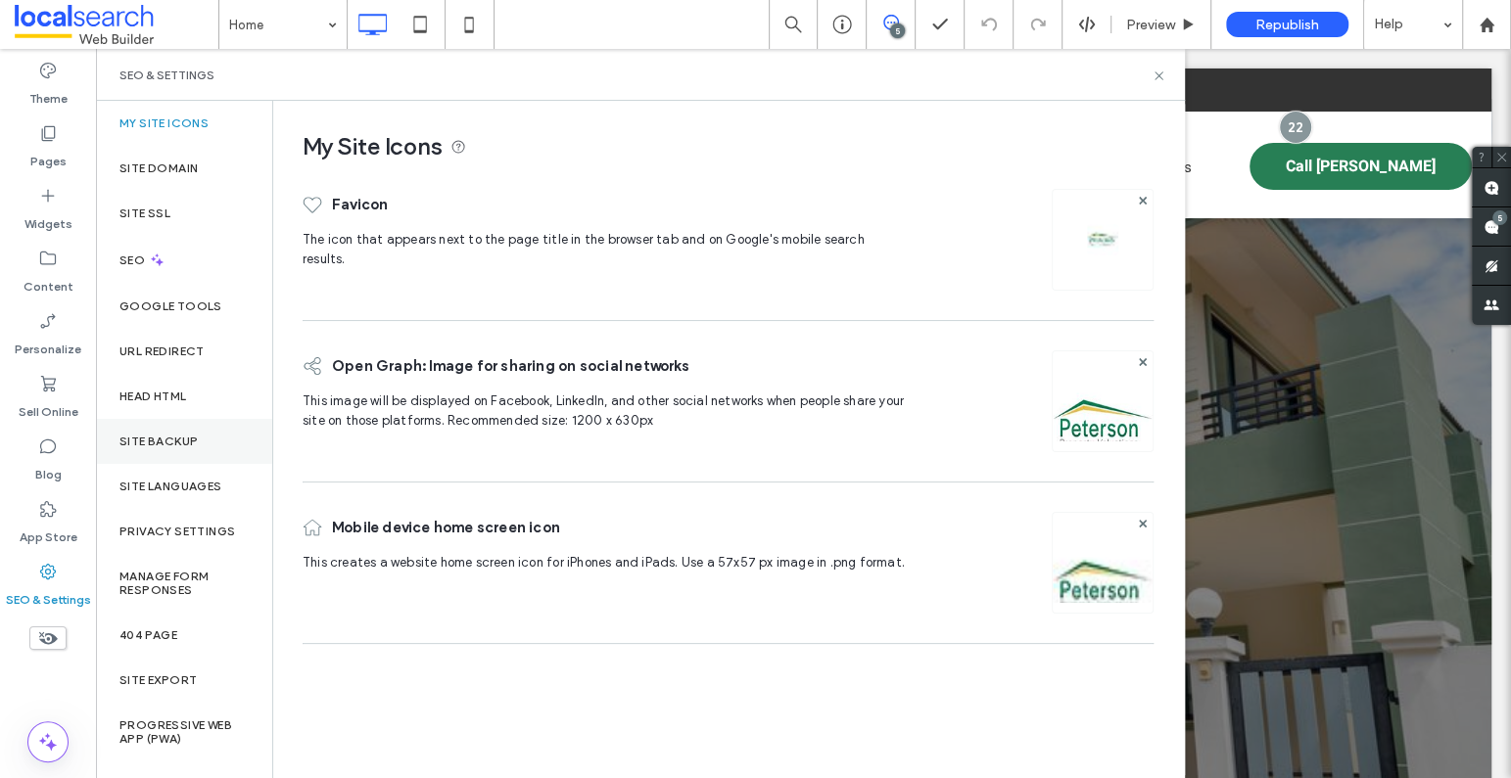
click at [203, 446] on div "Site Backup" at bounding box center [184, 441] width 176 height 45
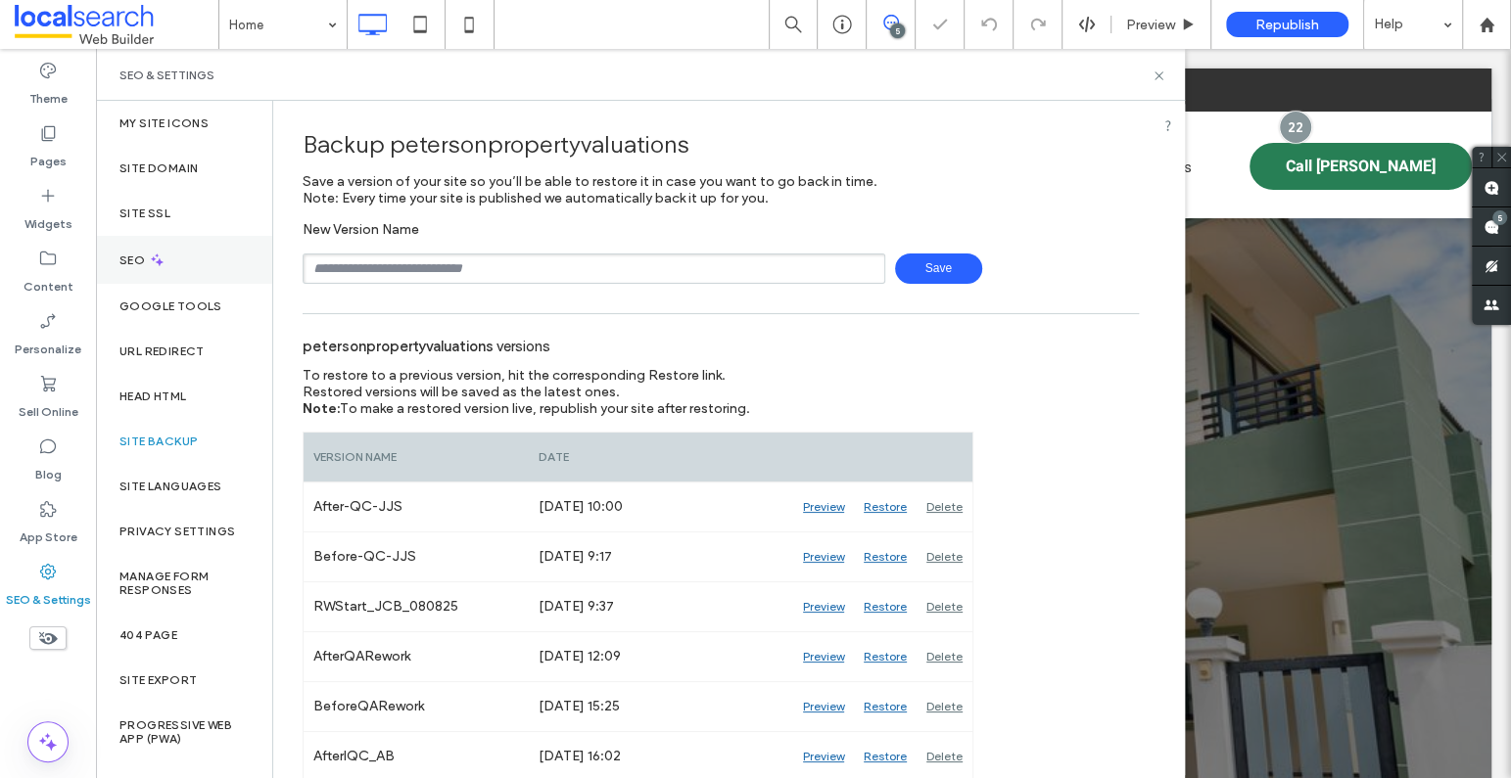
click at [180, 269] on div "SEO" at bounding box center [184, 260] width 176 height 48
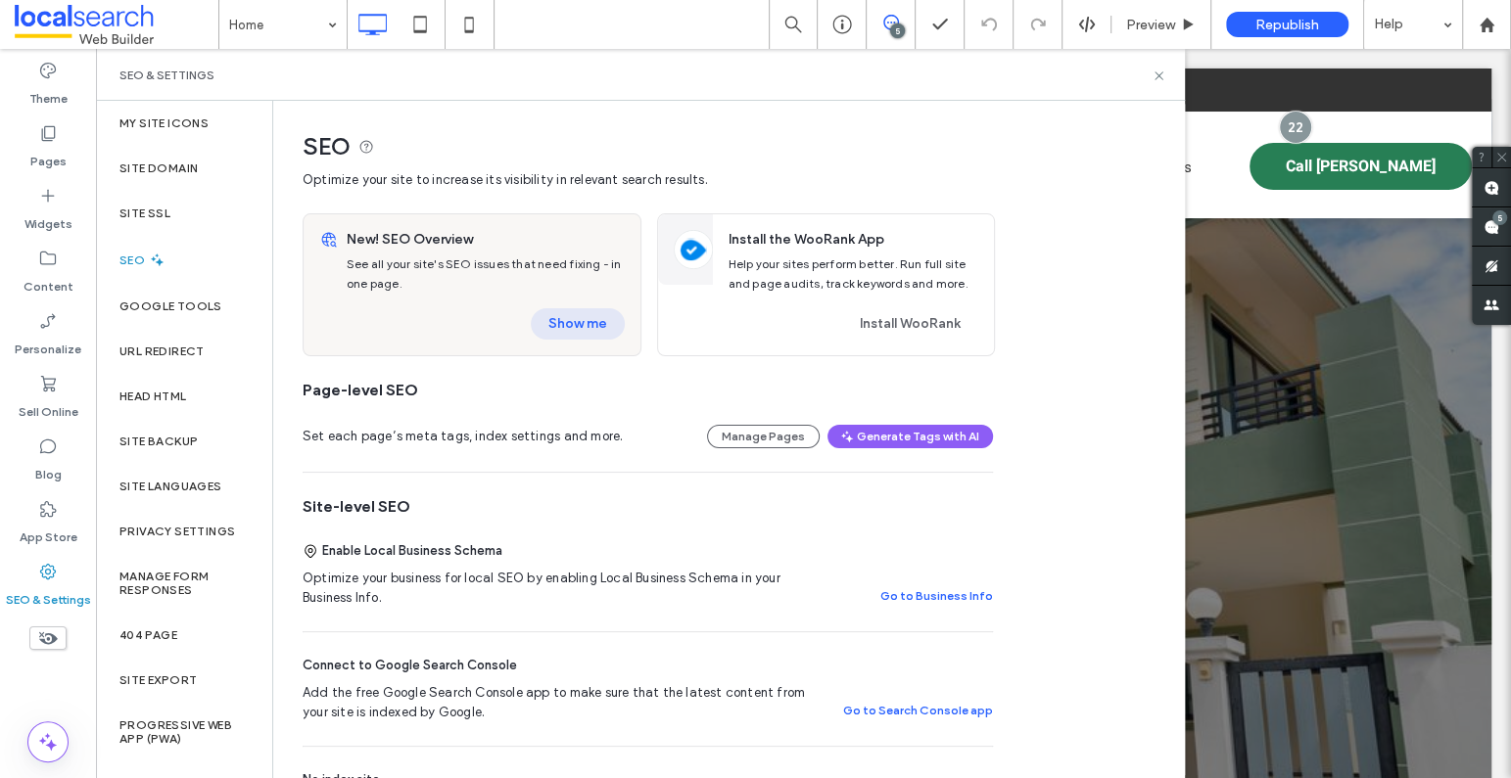
click at [572, 317] on button "Show me" at bounding box center [578, 323] width 94 height 31
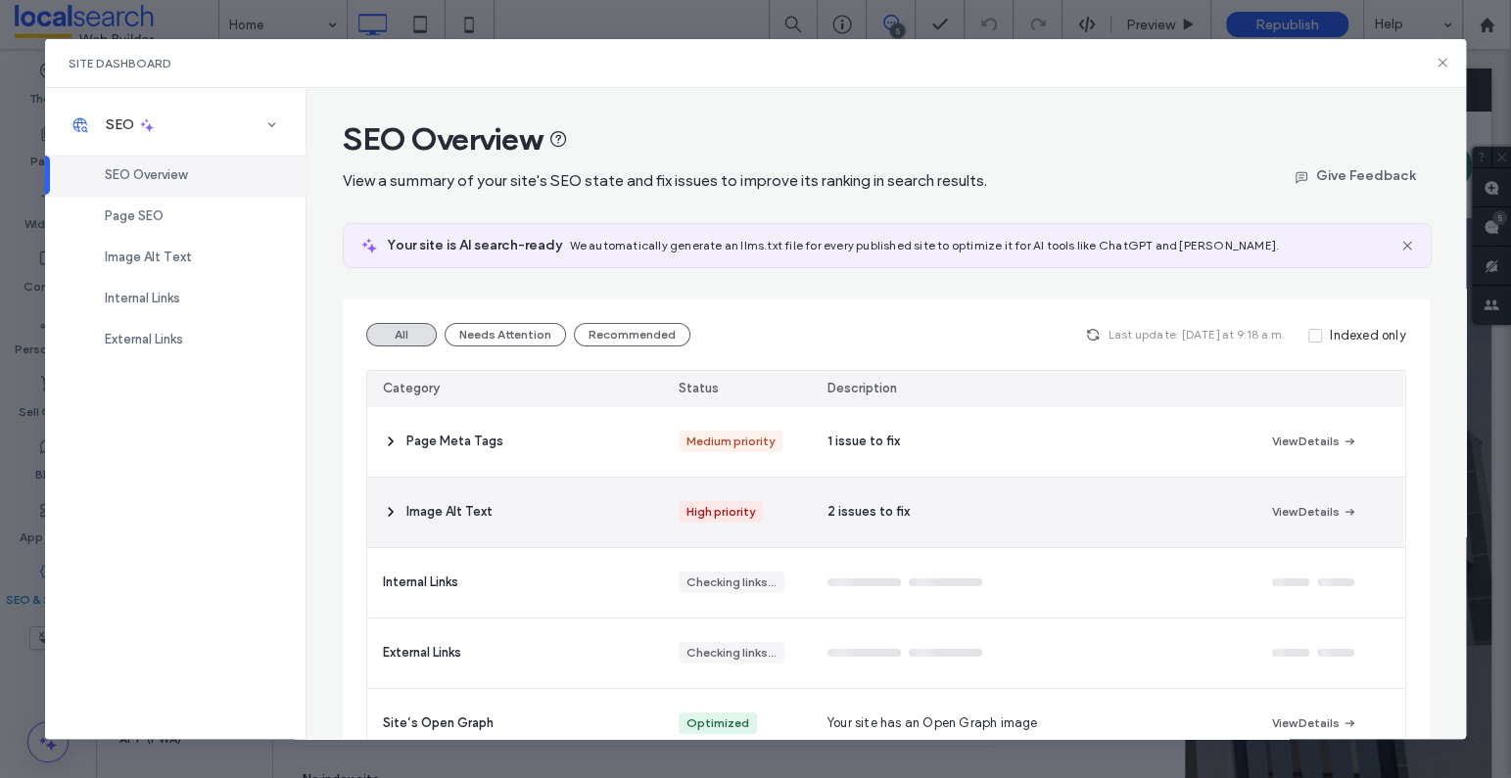
click at [456, 507] on span "Image Alt Text" at bounding box center [449, 512] width 86 height 20
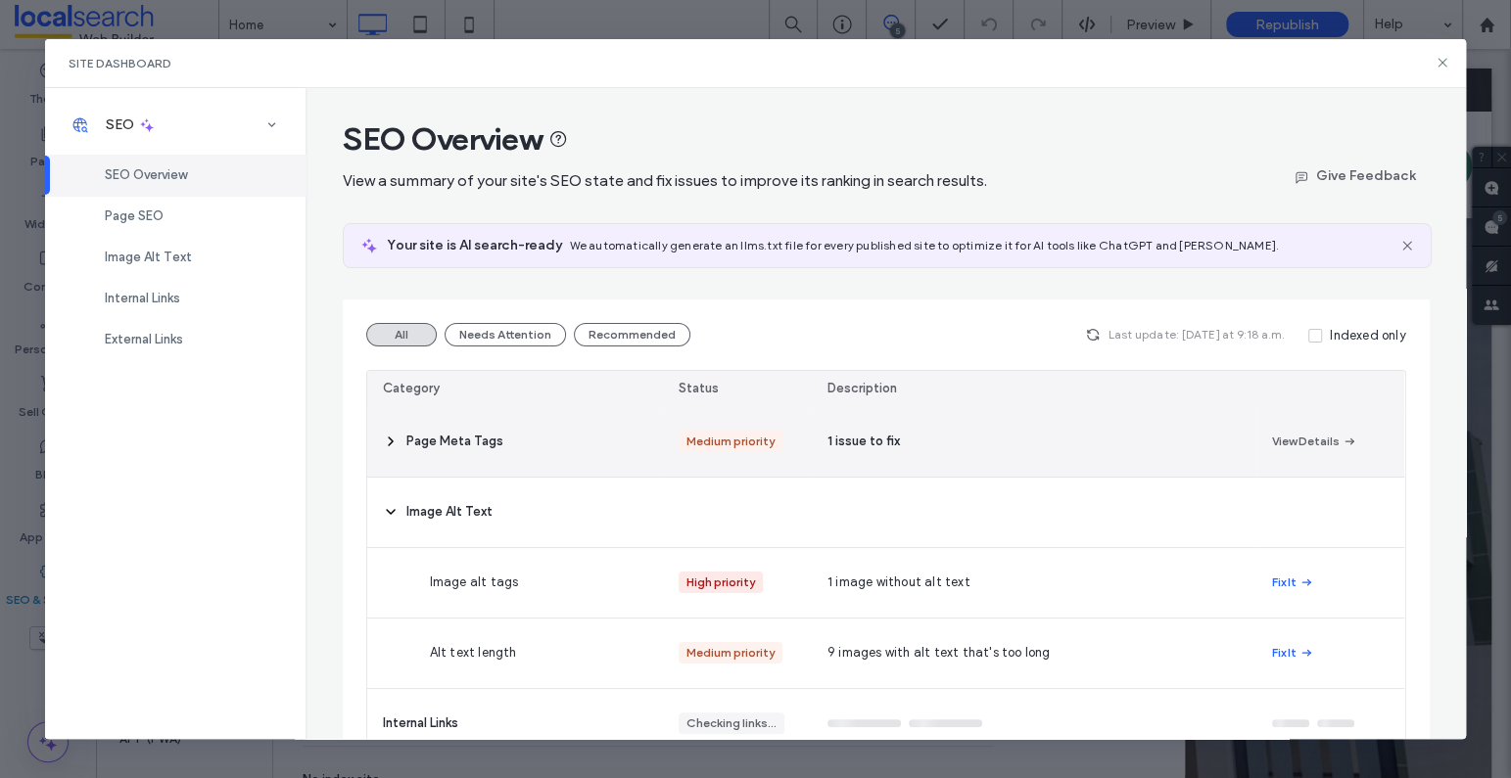
scroll to position [157, 0]
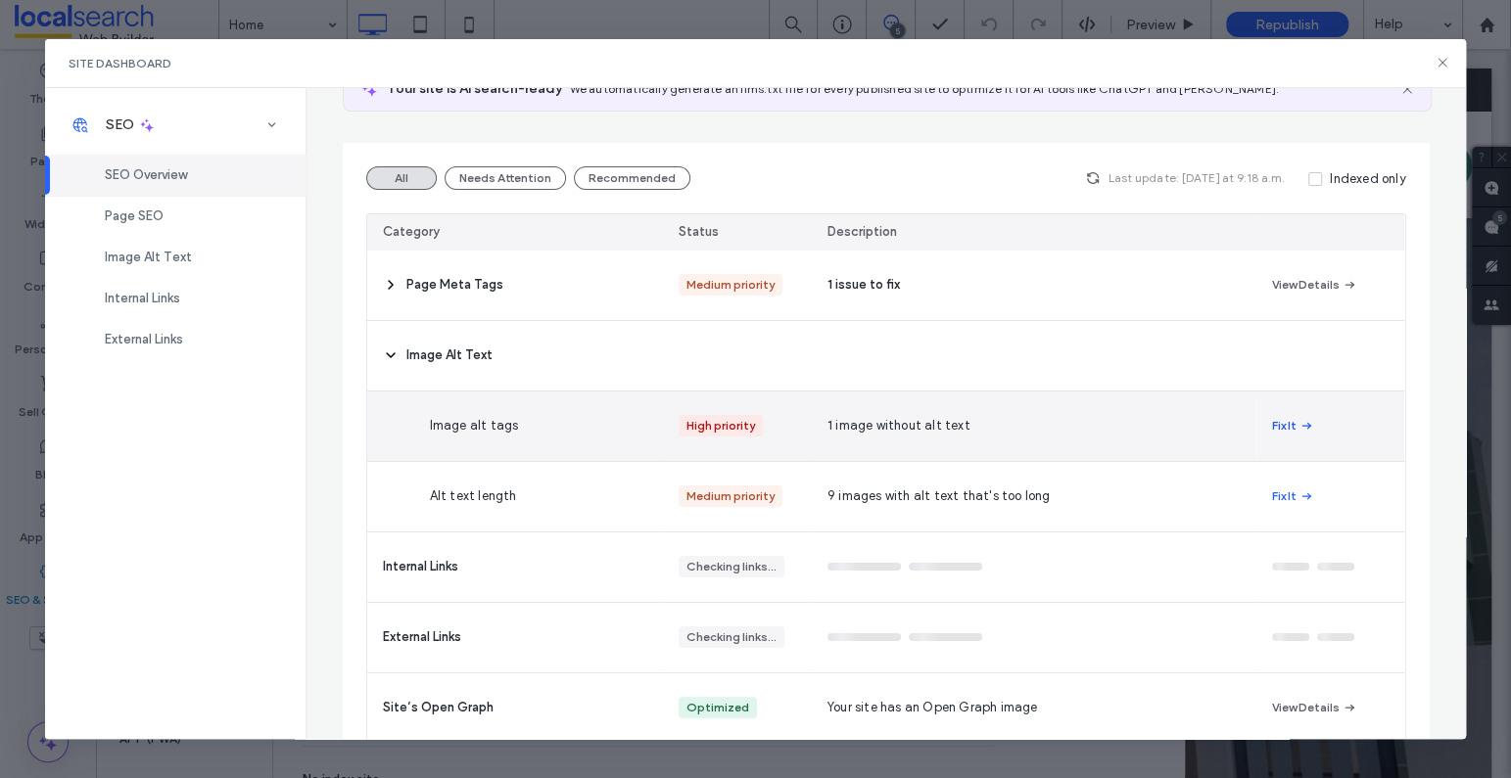
click at [1298, 424] on icon "button" at bounding box center [1306, 426] width 16 height 16
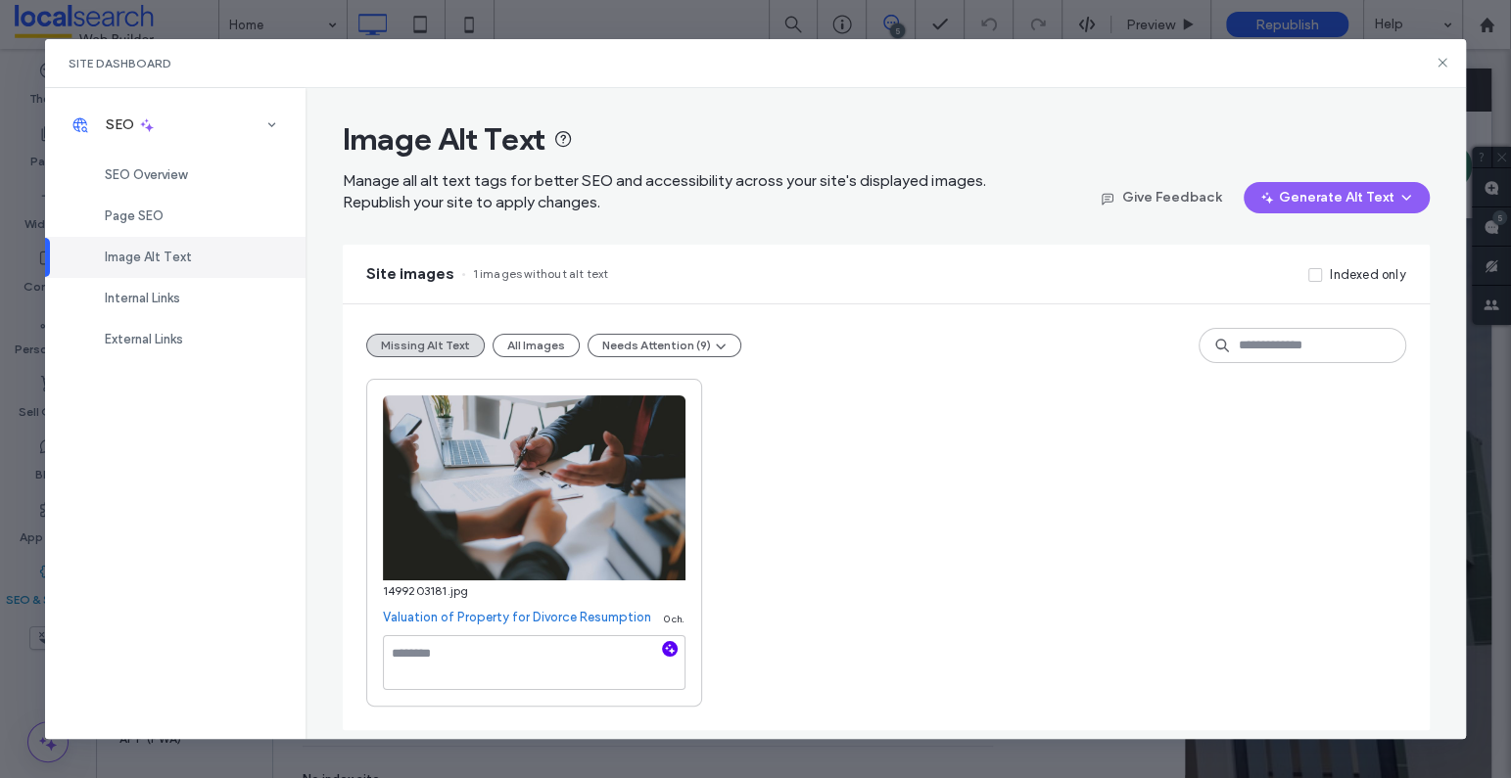
click at [669, 652] on use "button" at bounding box center [669, 649] width 11 height 11
type textarea "**********"
click at [926, 520] on div "**********" at bounding box center [886, 543] width 1040 height 328
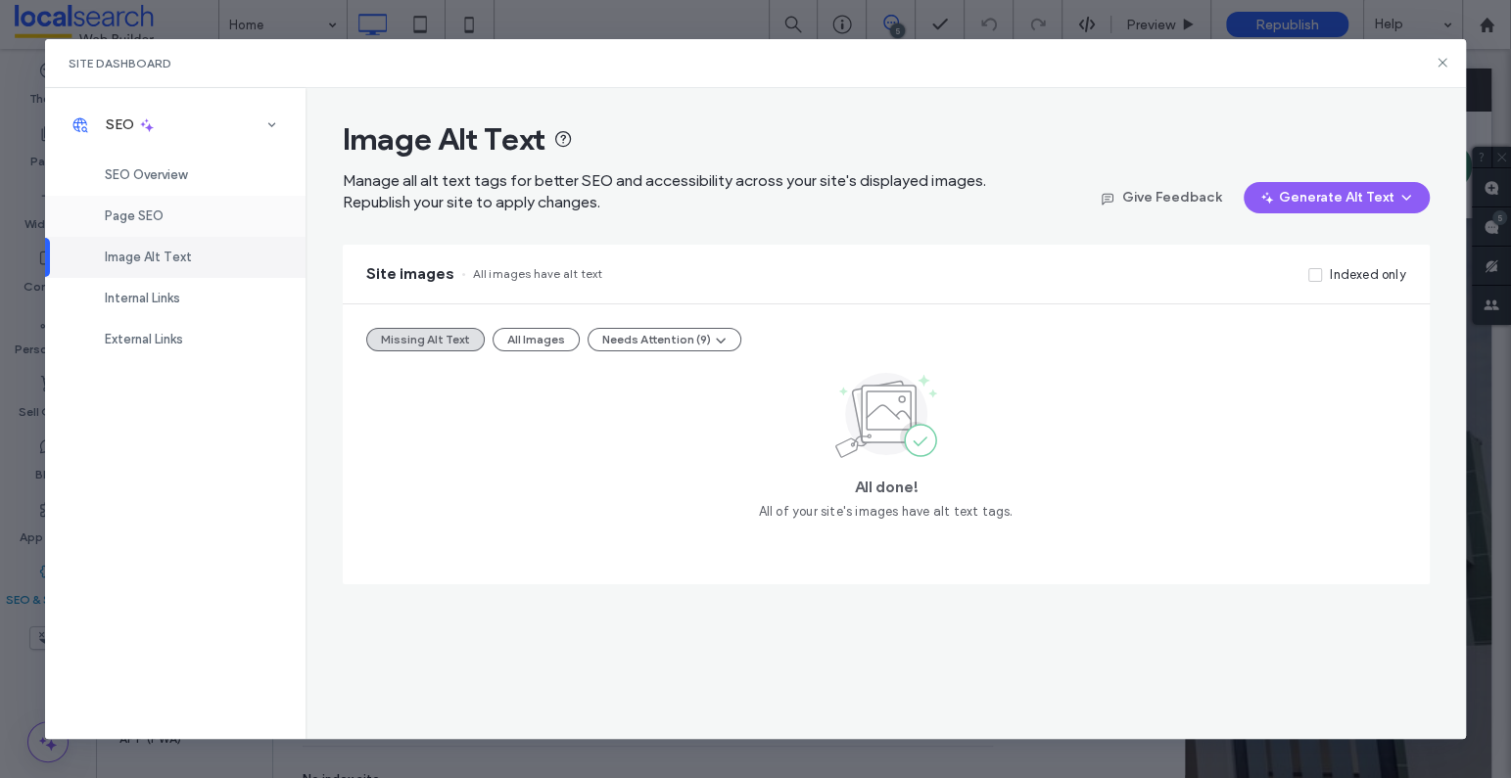
click at [152, 217] on span "Page SEO" at bounding box center [134, 216] width 59 height 15
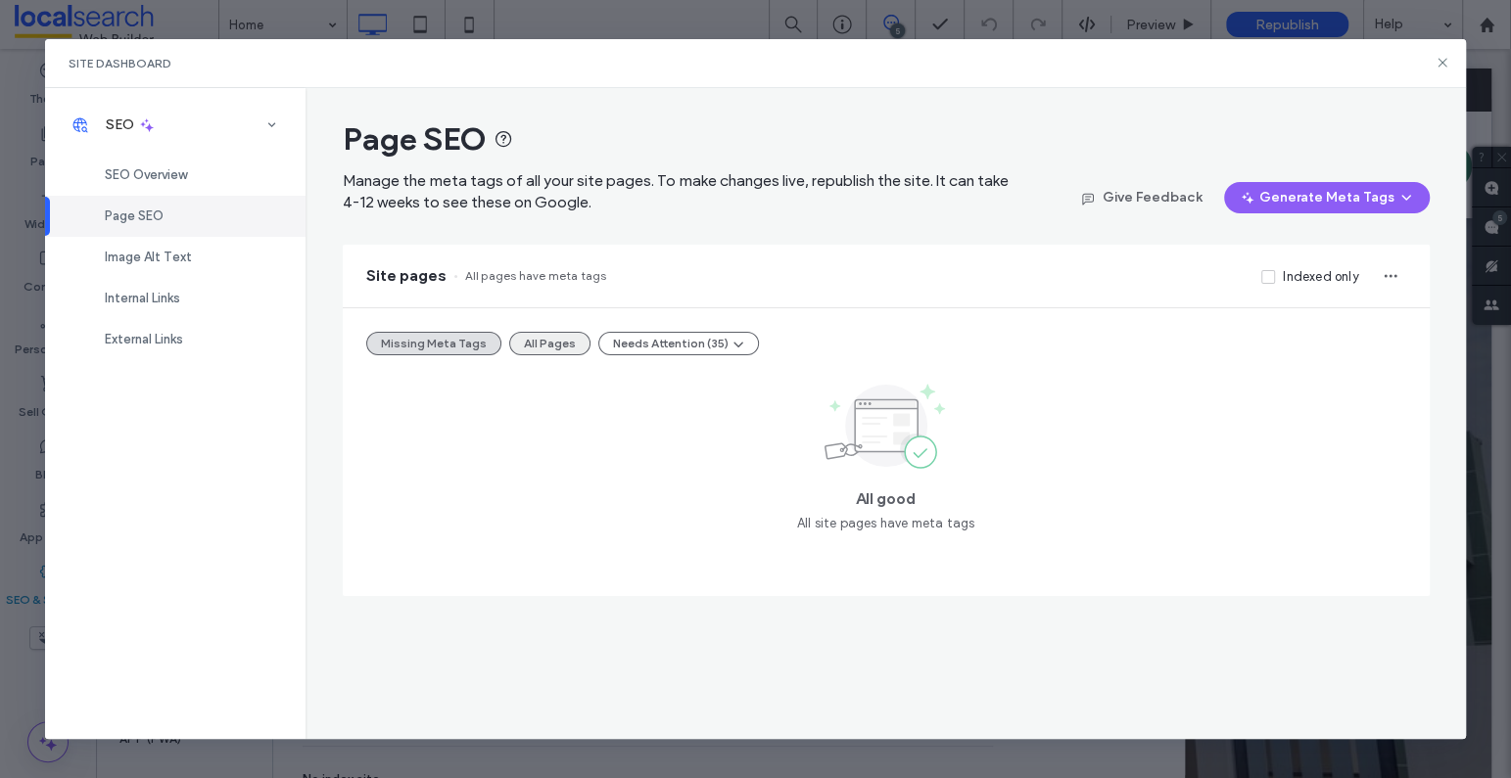
click at [548, 337] on button "All Pages" at bounding box center [549, 343] width 81 height 23
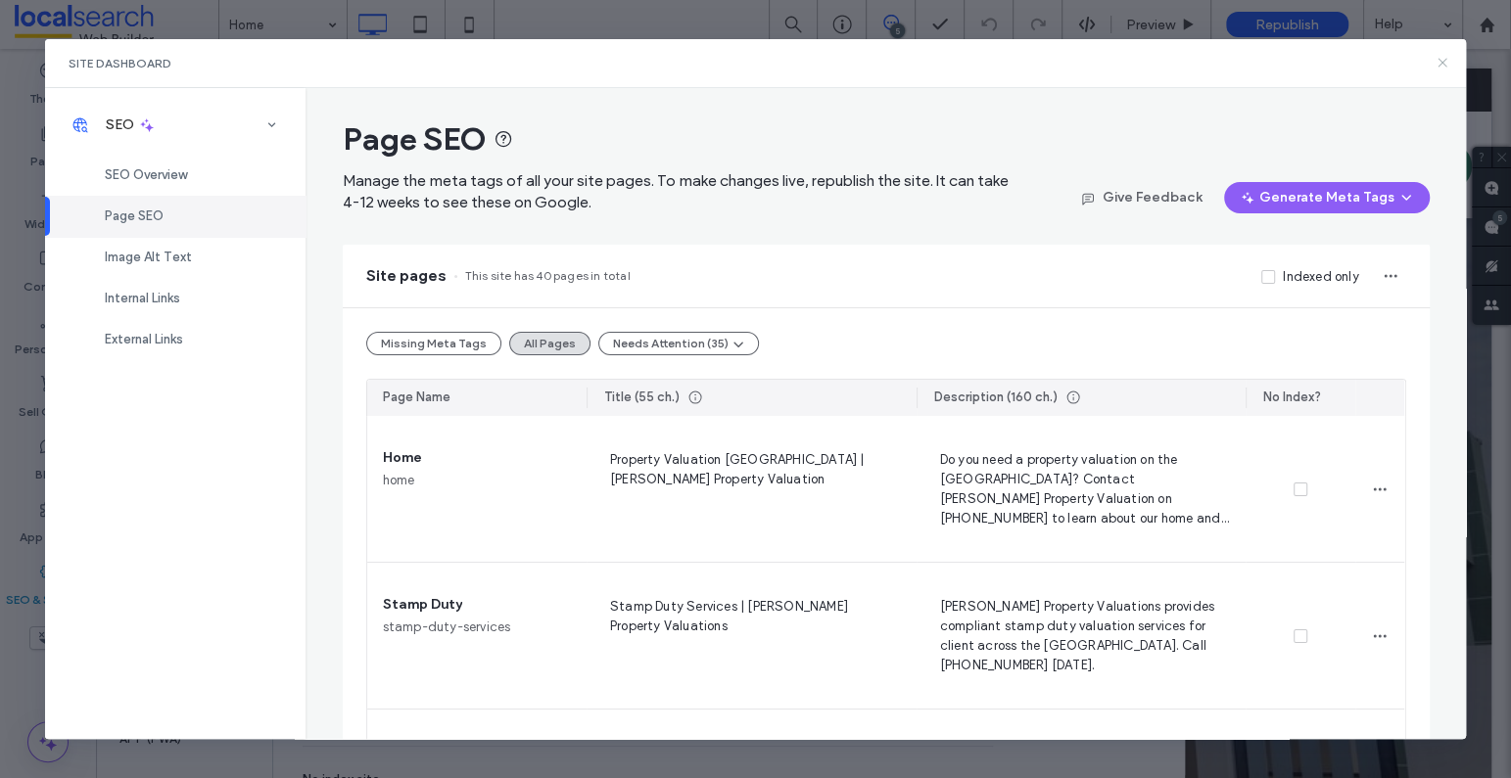
click at [1411, 60] on icon at bounding box center [1442, 63] width 16 height 16
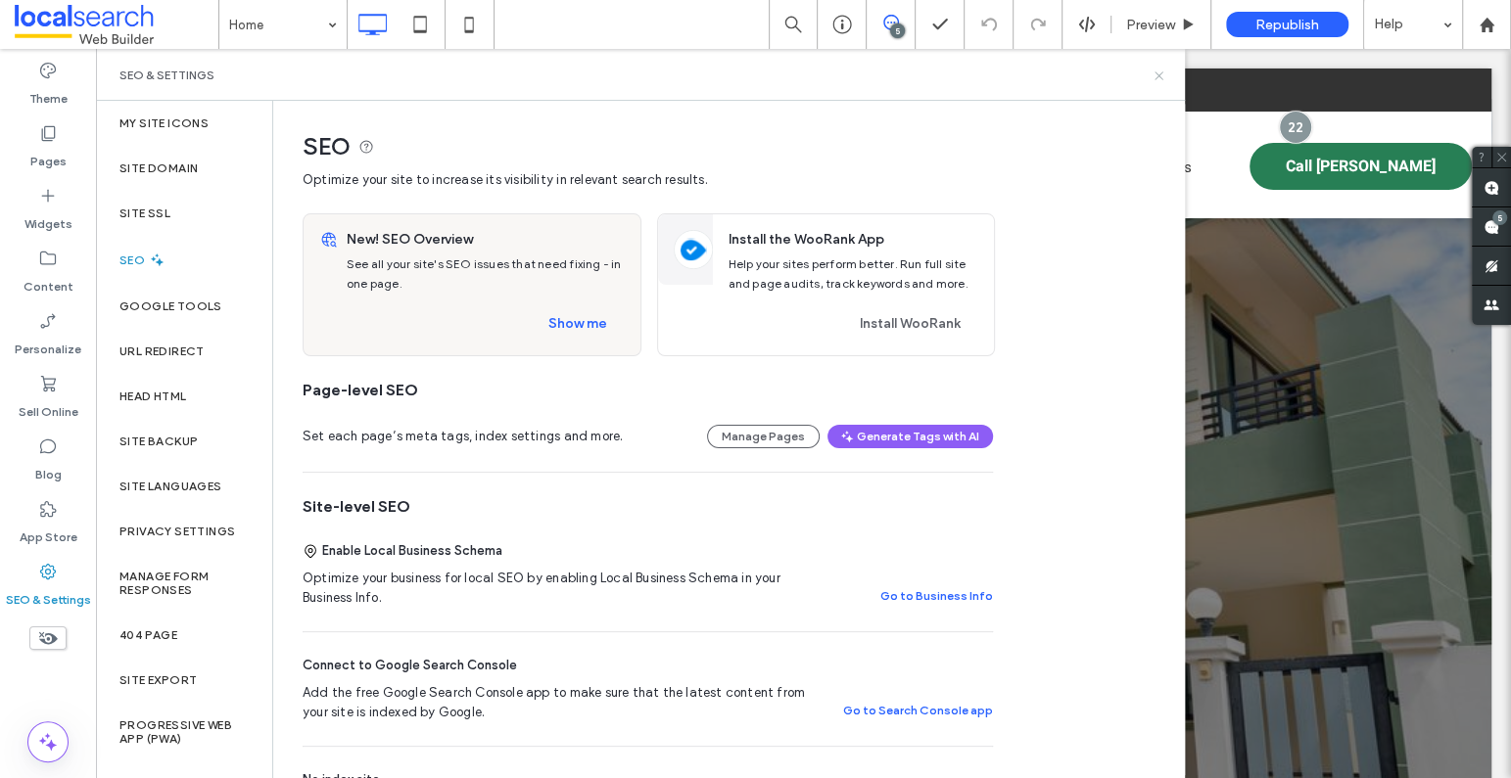
click at [1152, 71] on icon at bounding box center [1158, 76] width 15 height 15
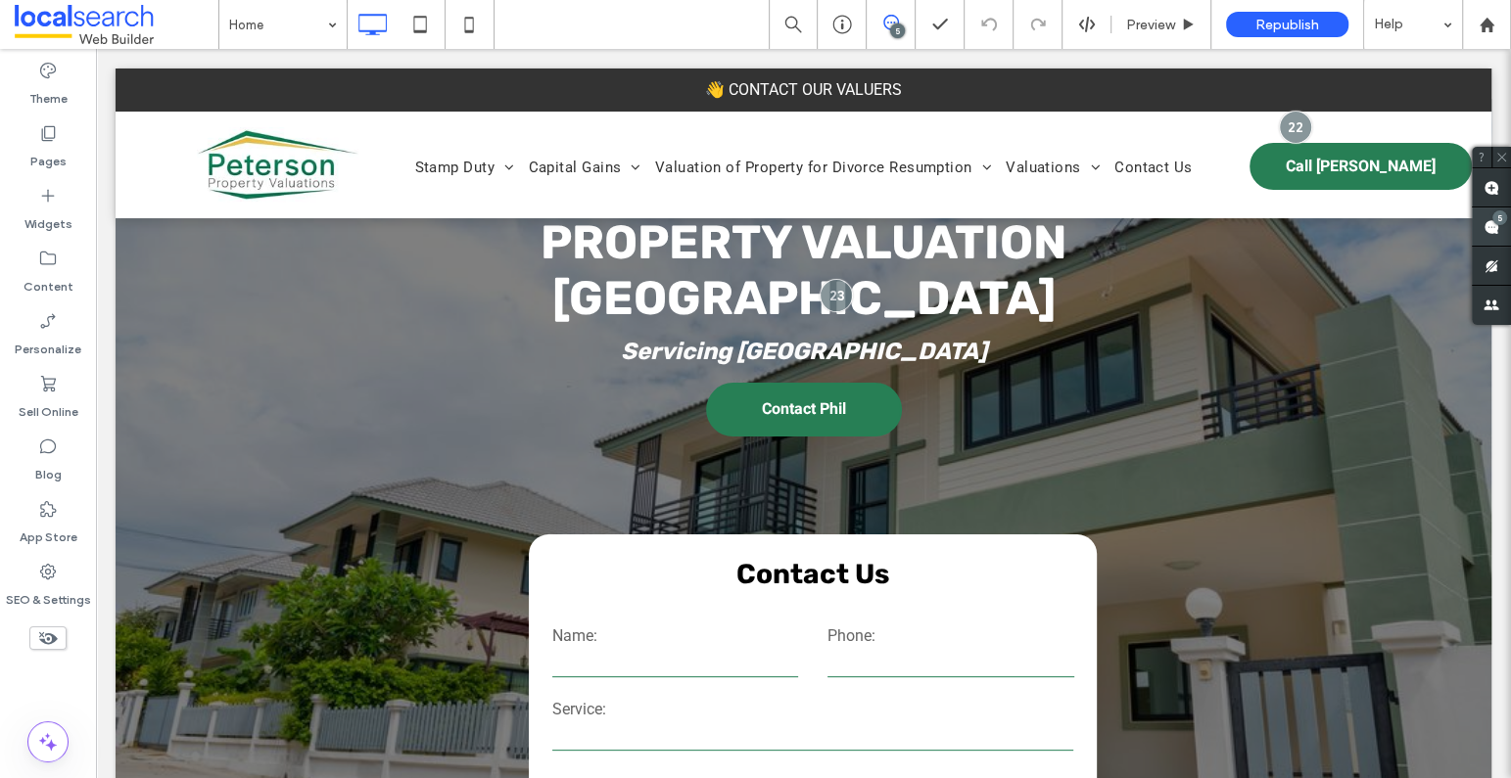
click at [1411, 223] on div "5" at bounding box center [1499, 217] width 15 height 15
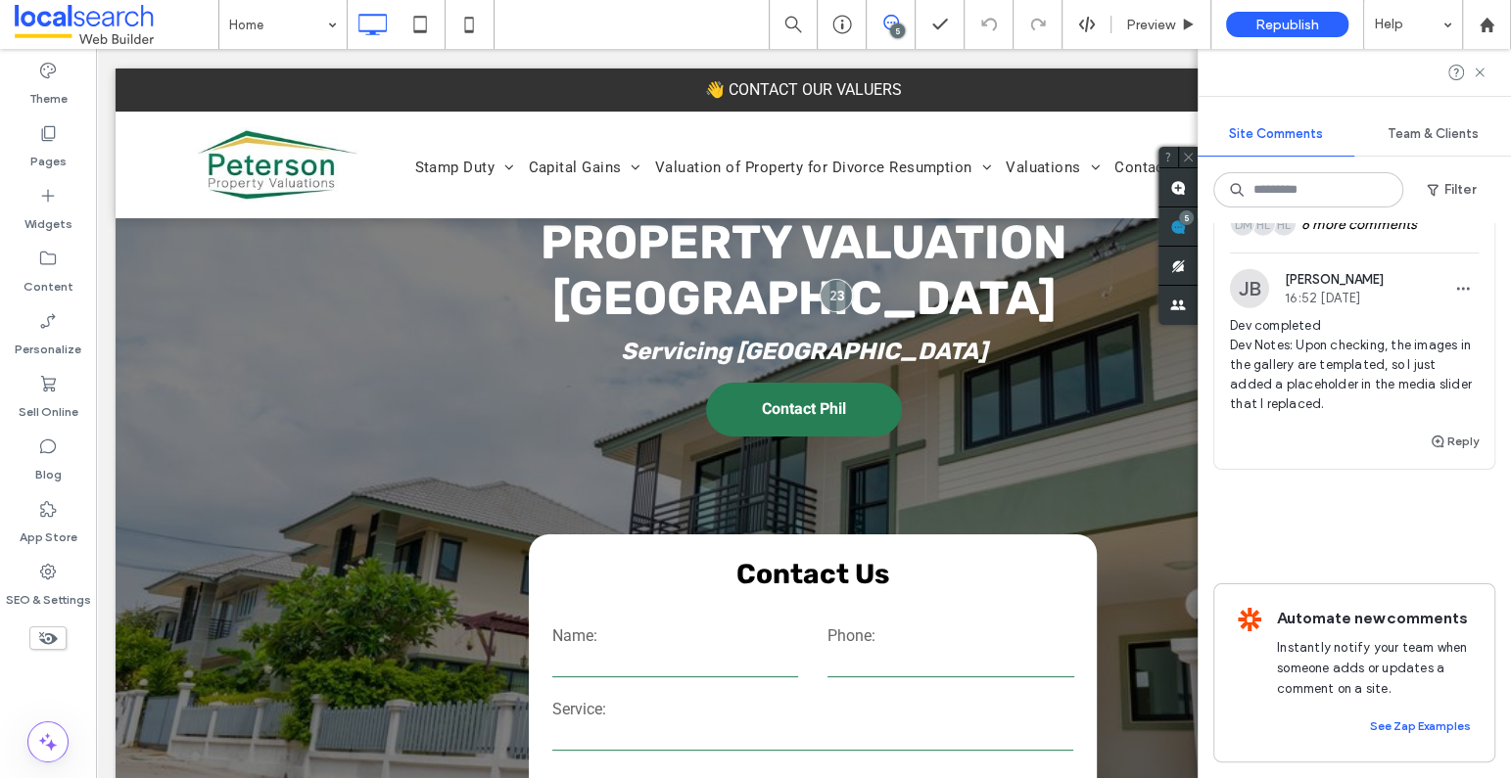
scroll to position [3701, 0]
click at [1411, 430] on button "Reply" at bounding box center [1453, 441] width 49 height 23
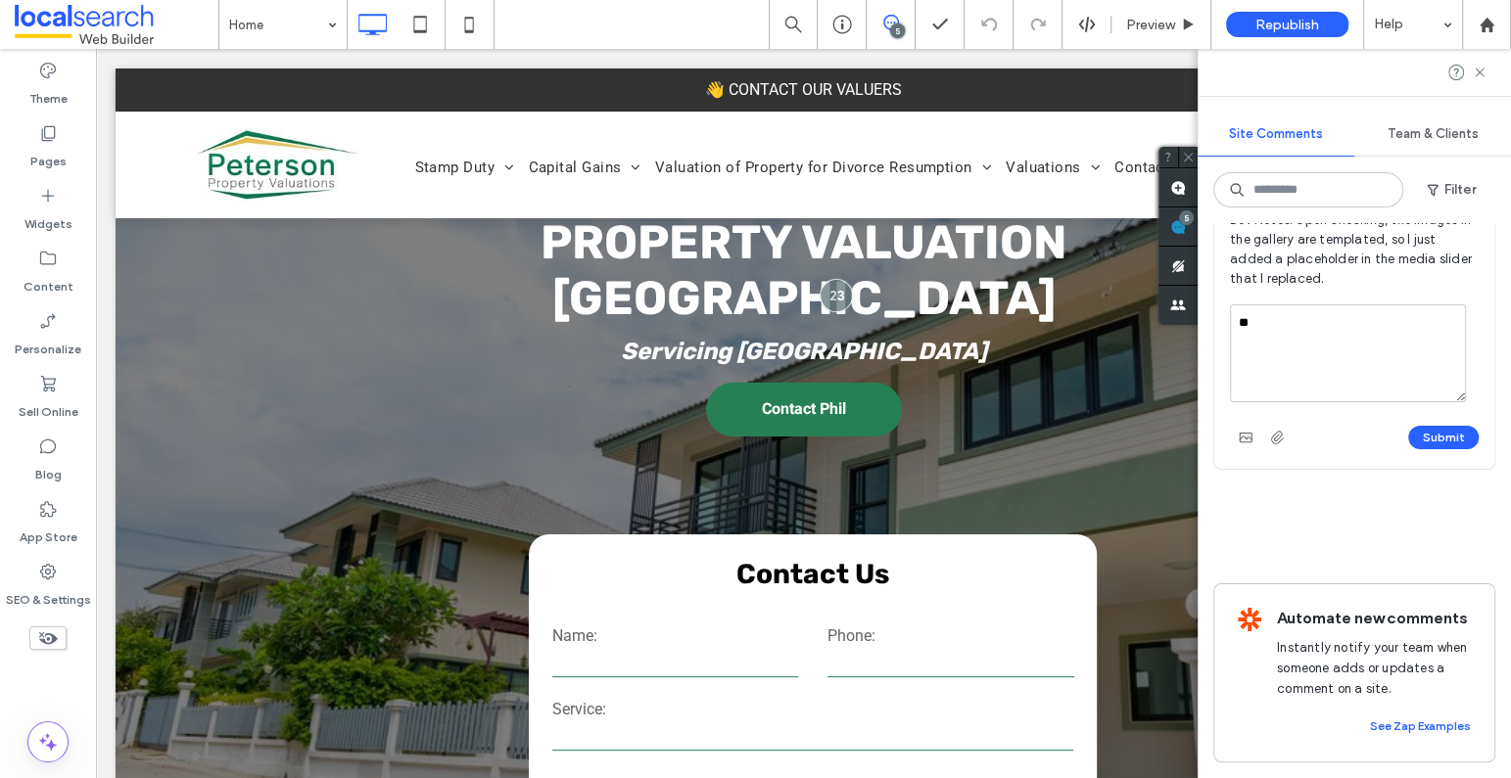
type textarea "*"
type textarea "**********"
drag, startPoint x: 1433, startPoint y: 540, endPoint x: 1387, endPoint y: 472, distance: 82.5
click at [1411, 449] on button "Submit" at bounding box center [1443, 437] width 70 height 23
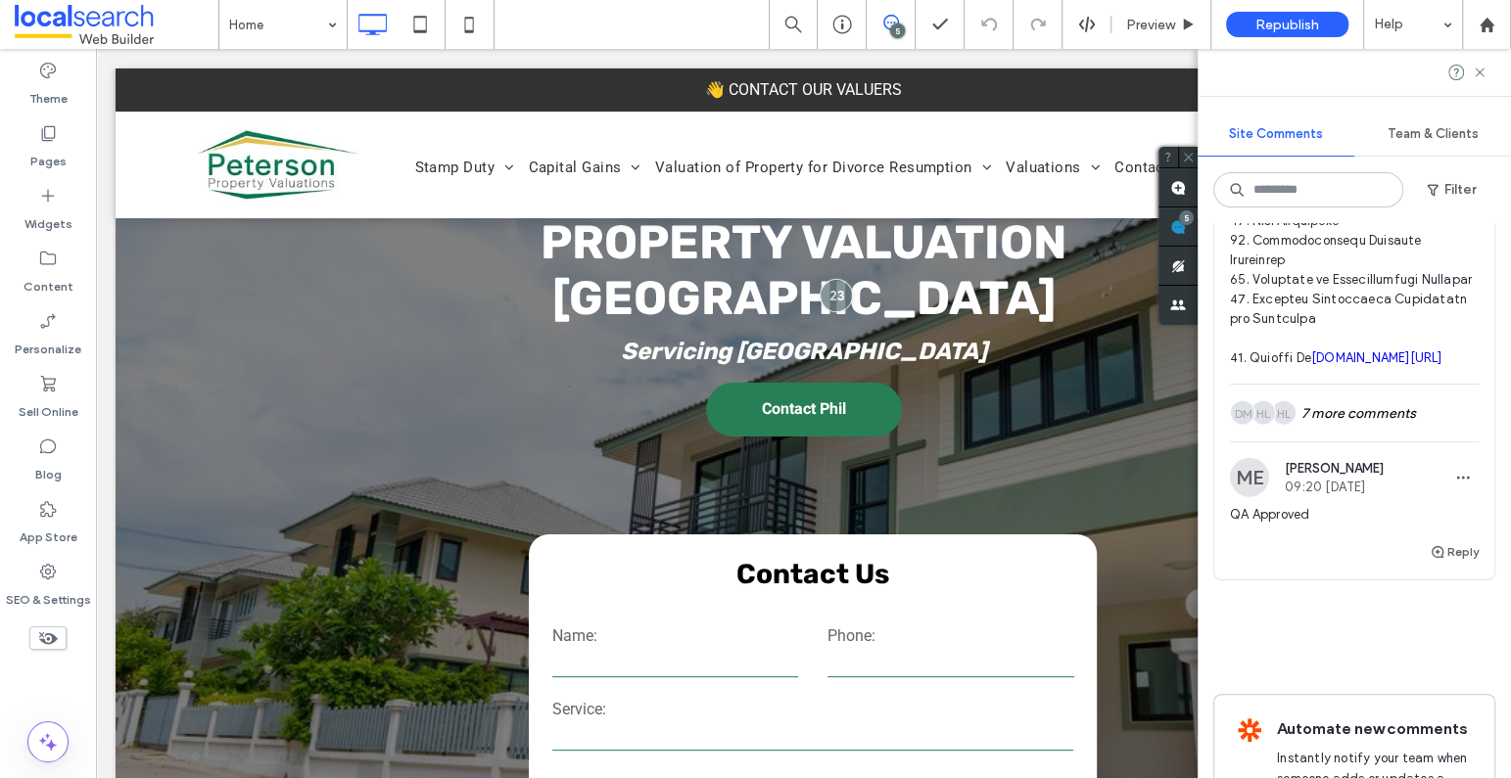
scroll to position [3495, 0]
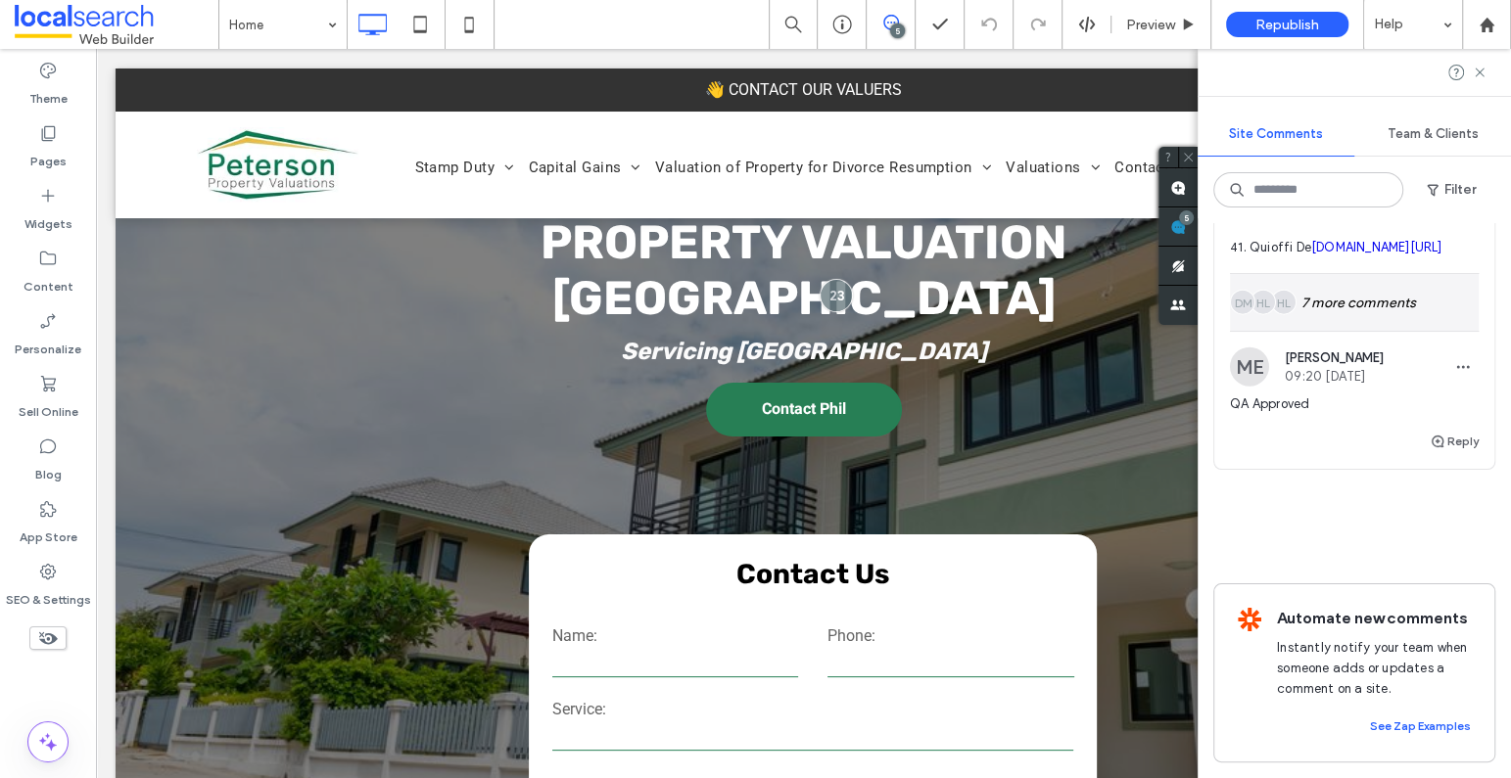
click at [1335, 331] on div "HL HL DM 7 more comments" at bounding box center [1354, 302] width 249 height 57
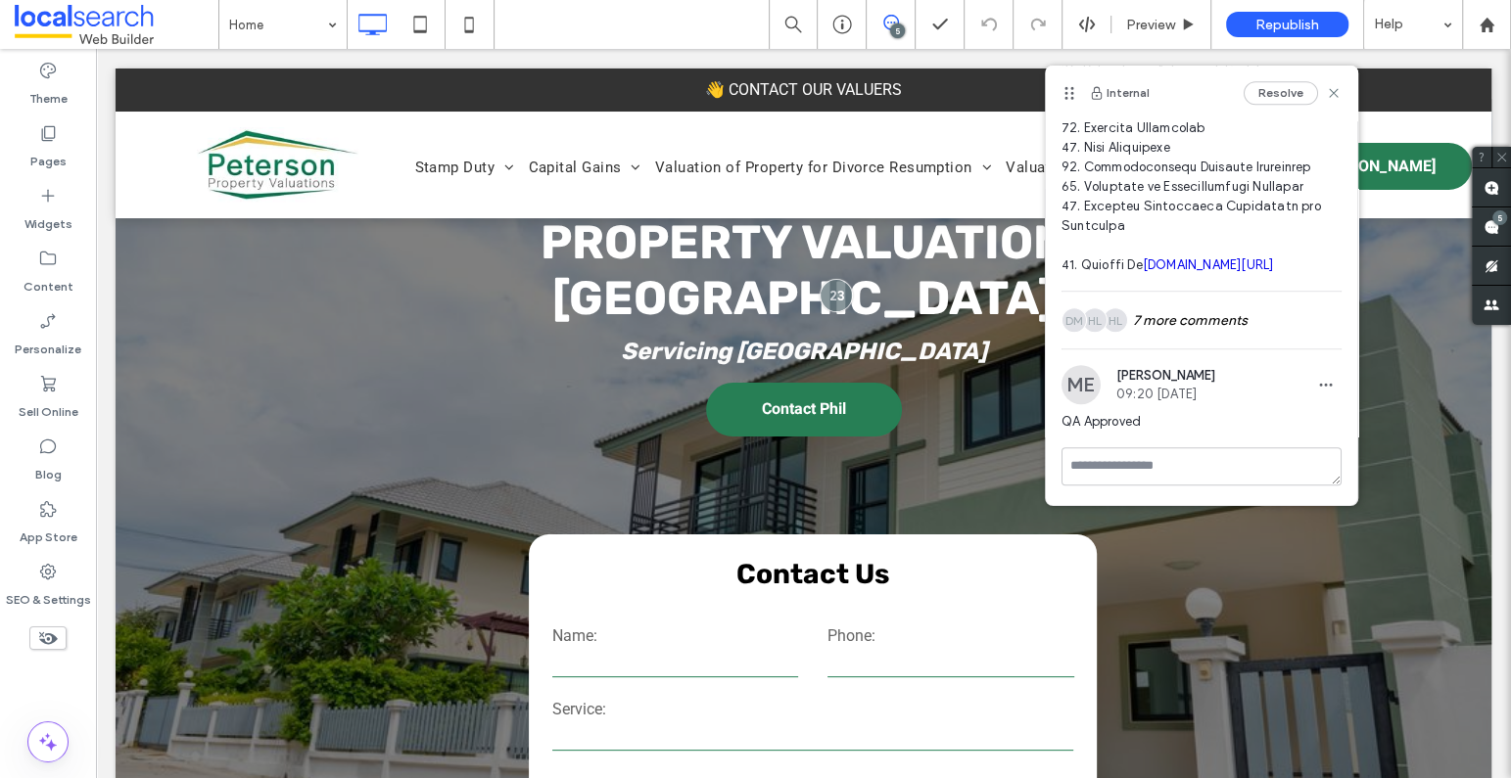
scroll to position [950, 0]
click at [1225, 328] on div "HL HL DM 7 more comments" at bounding box center [1201, 320] width 280 height 57
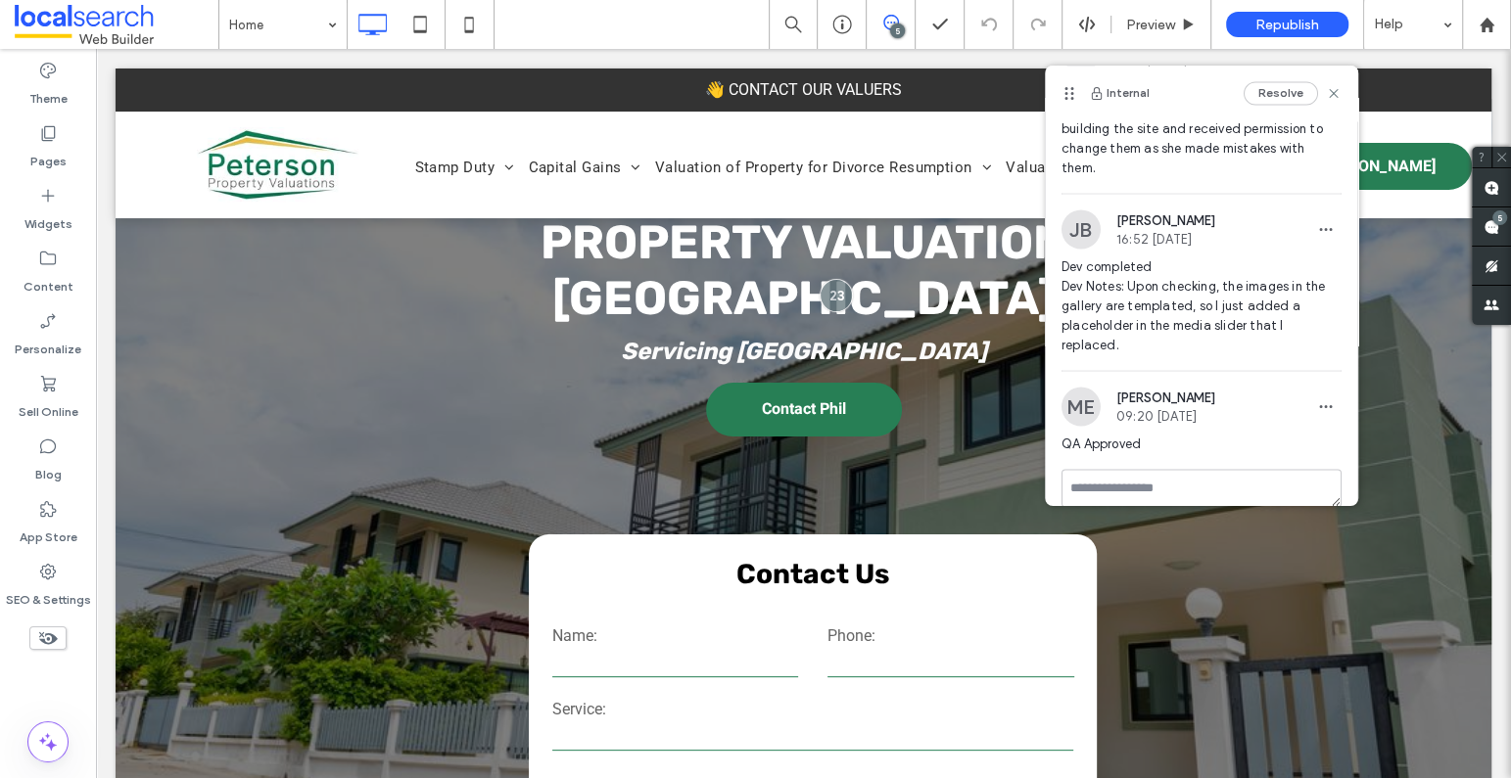
scroll to position [2715, 0]
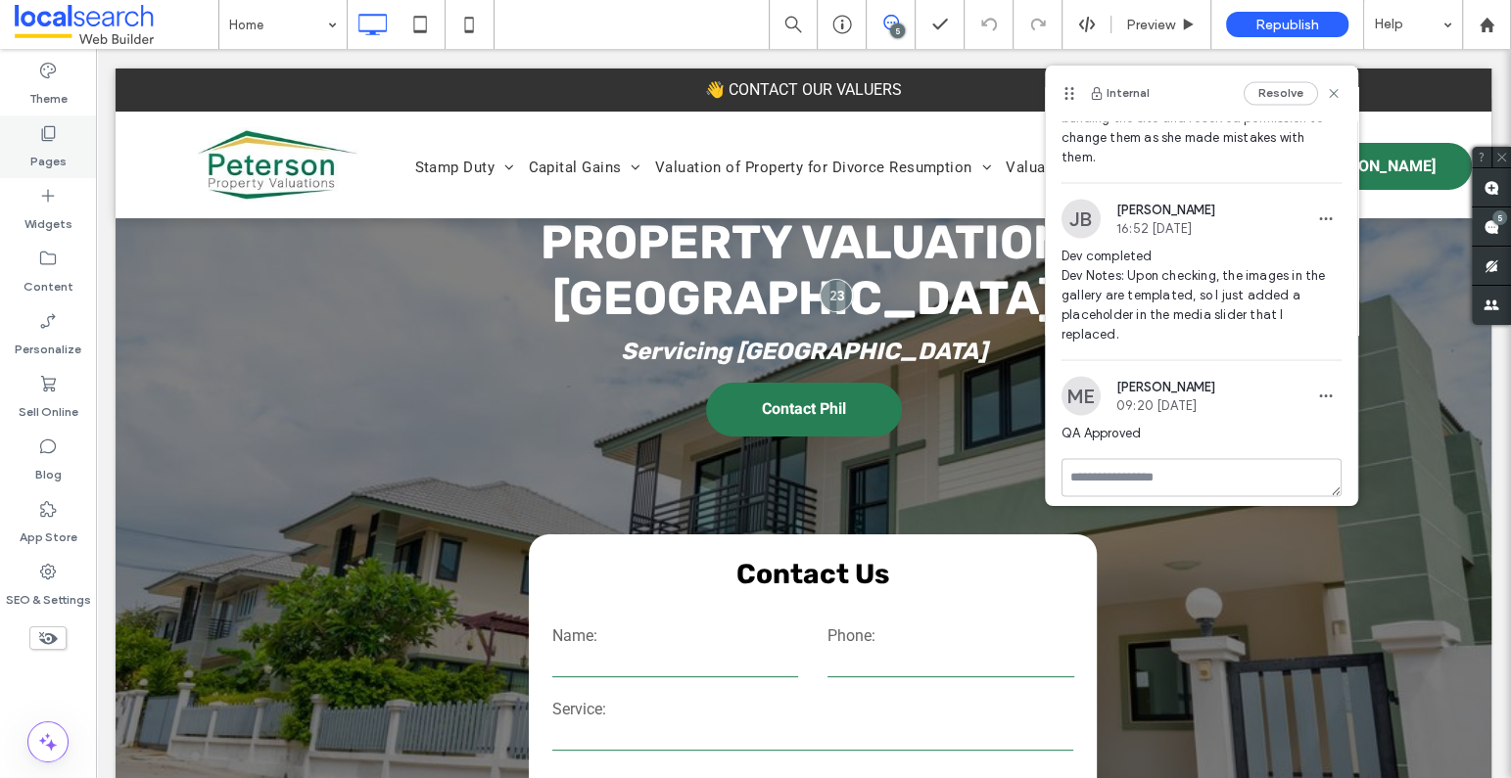
click at [70, 133] on div "Pages" at bounding box center [48, 147] width 96 height 63
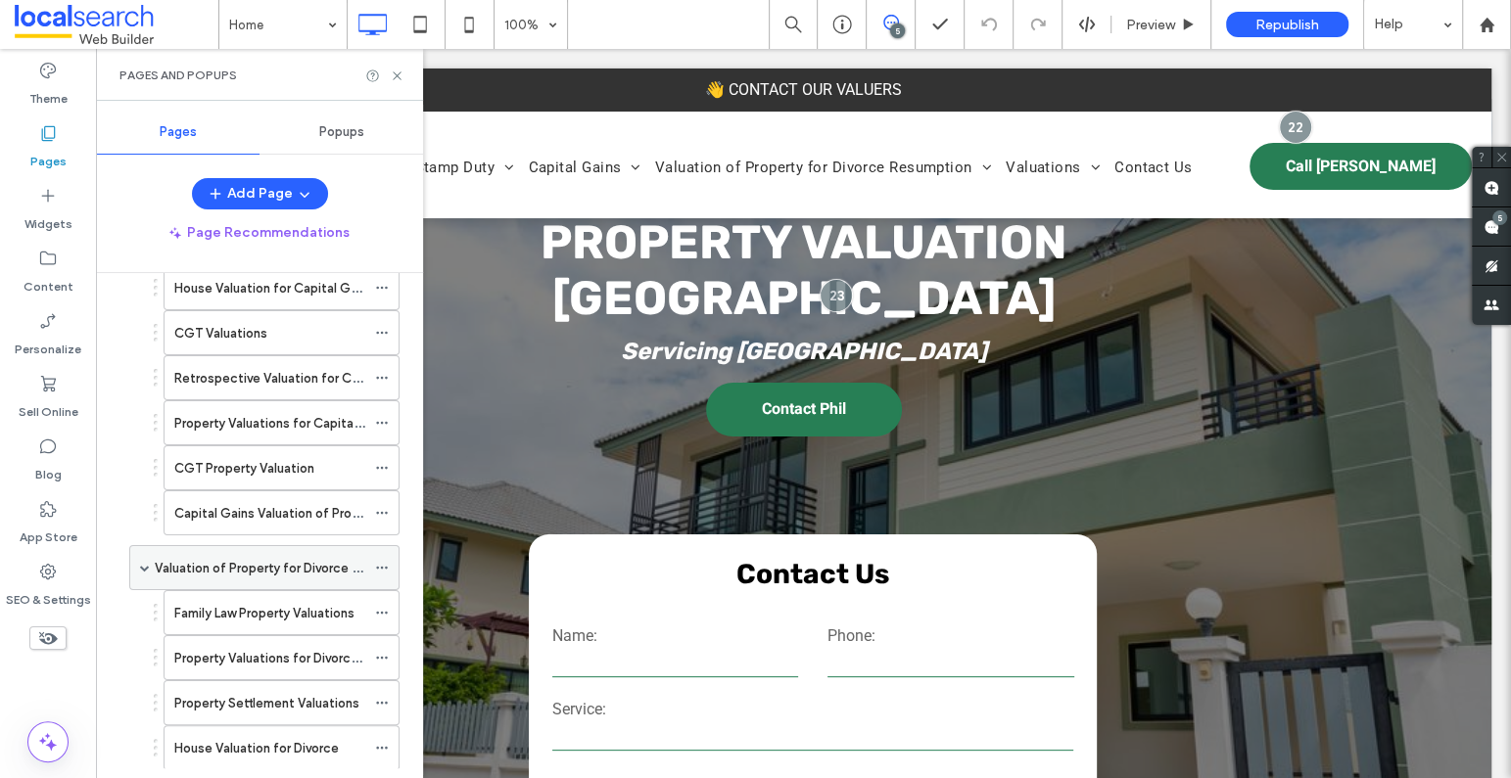
scroll to position [695, 0]
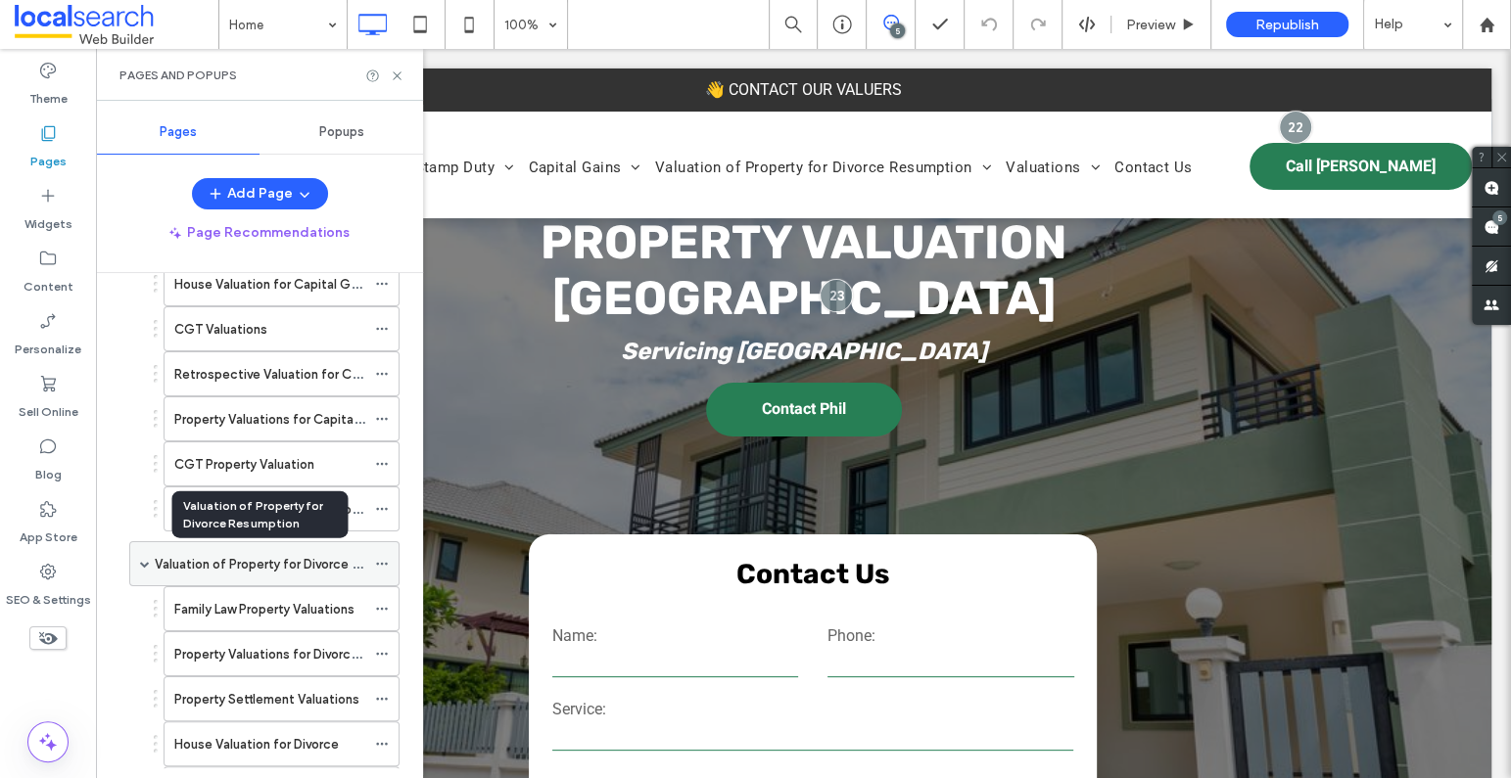
click at [301, 560] on label "Valuation of Property for Divorce Resumption" at bounding box center [289, 564] width 268 height 34
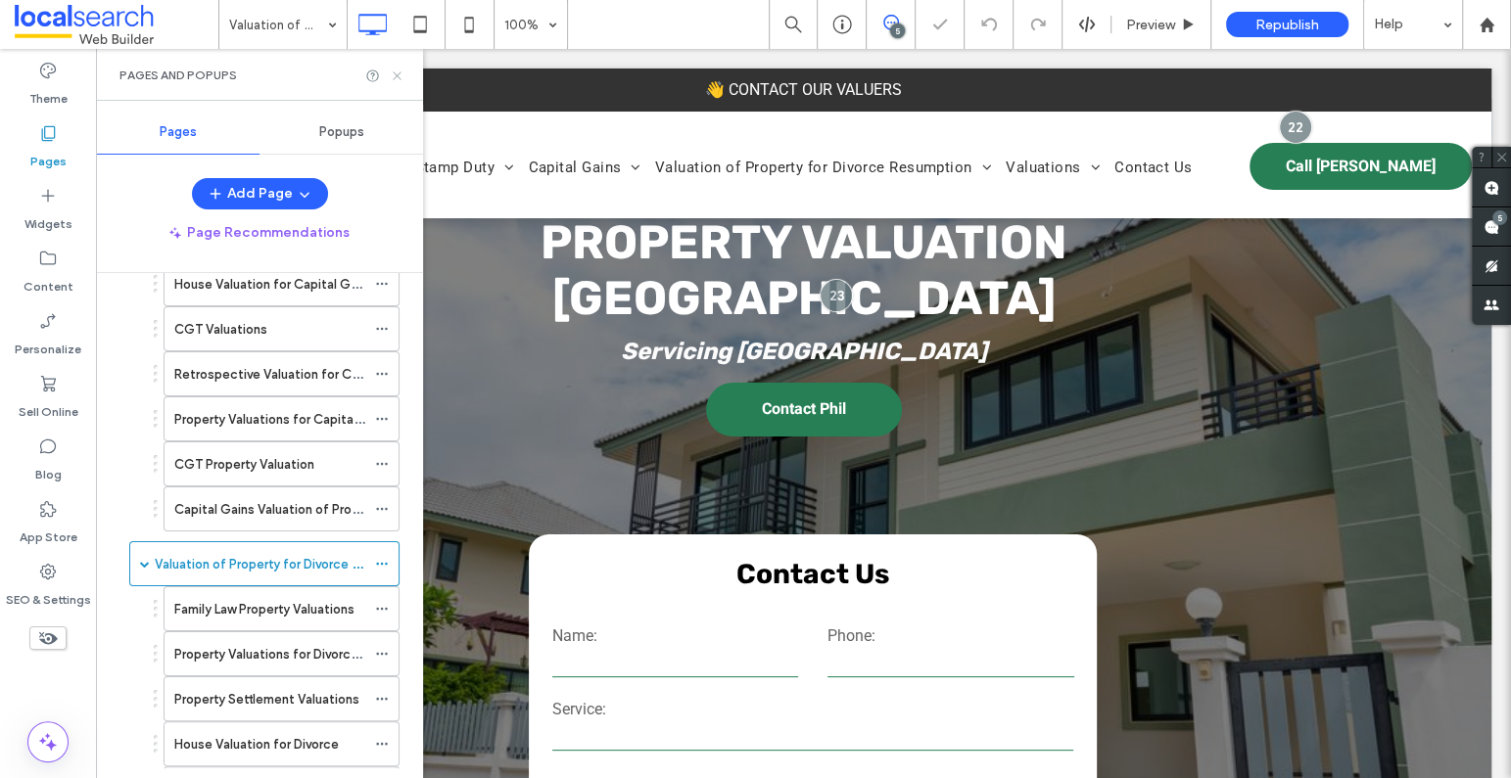
click at [396, 79] on icon at bounding box center [397, 76] width 15 height 15
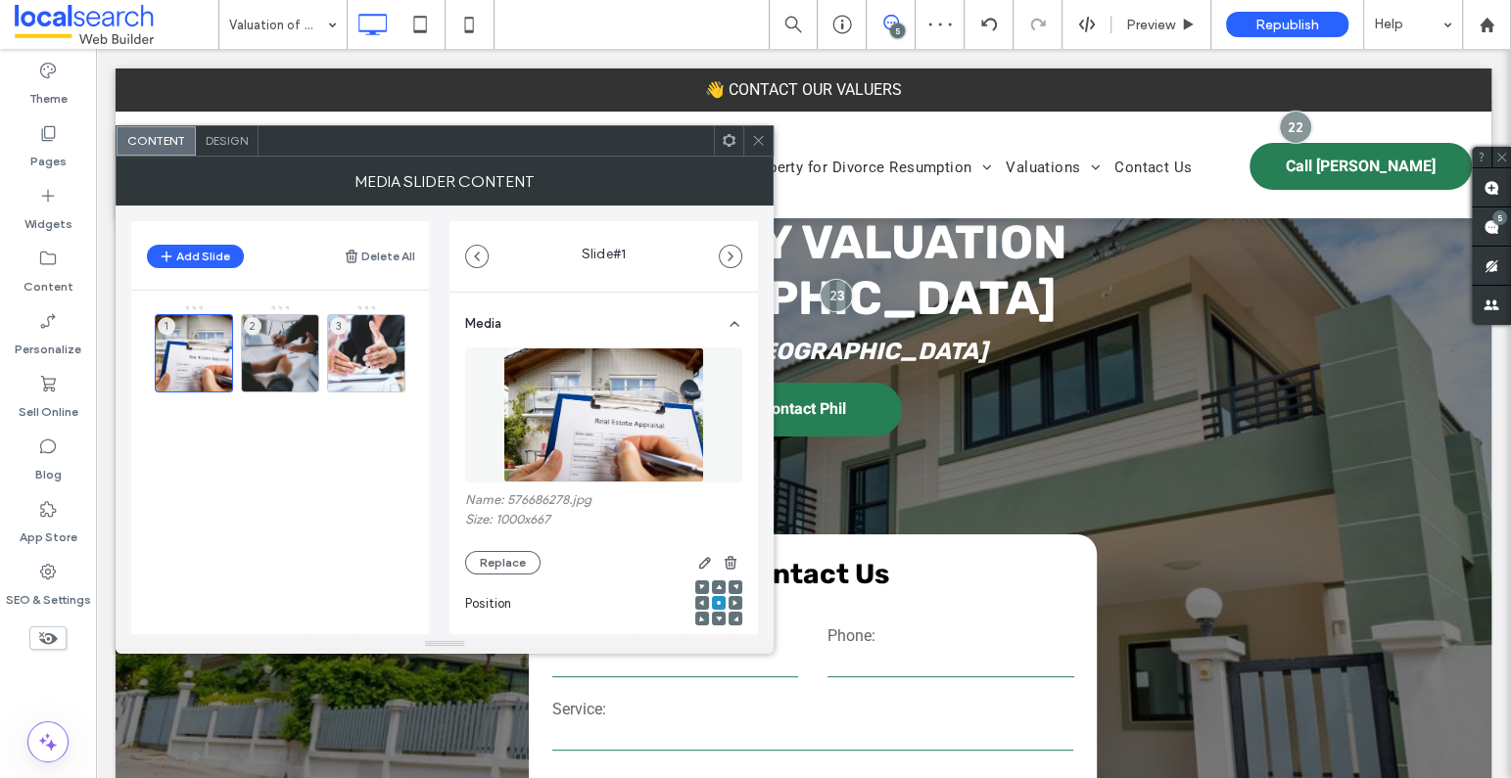
click at [757, 137] on icon at bounding box center [758, 140] width 15 height 15
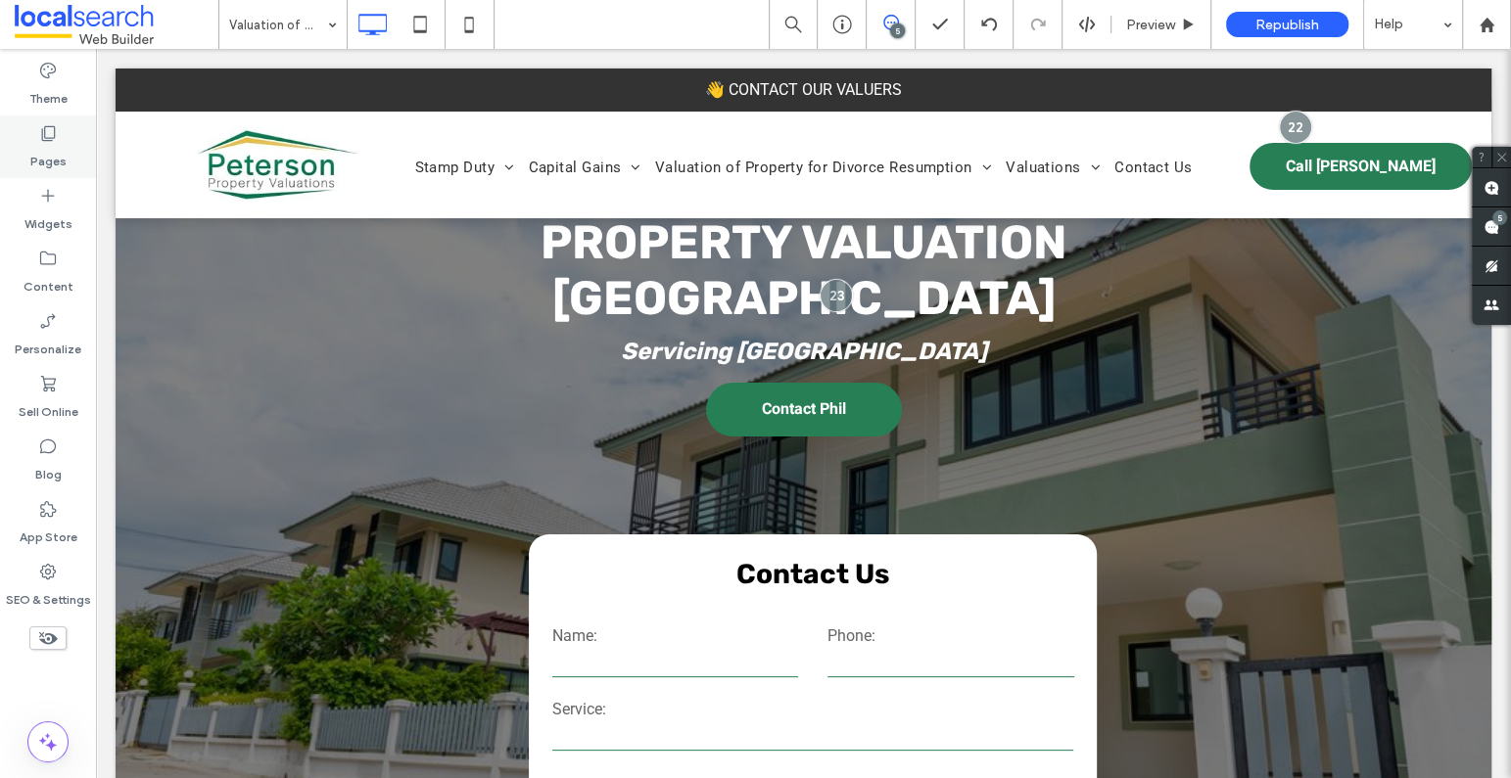
click at [57, 152] on label "Pages" at bounding box center [48, 156] width 36 height 27
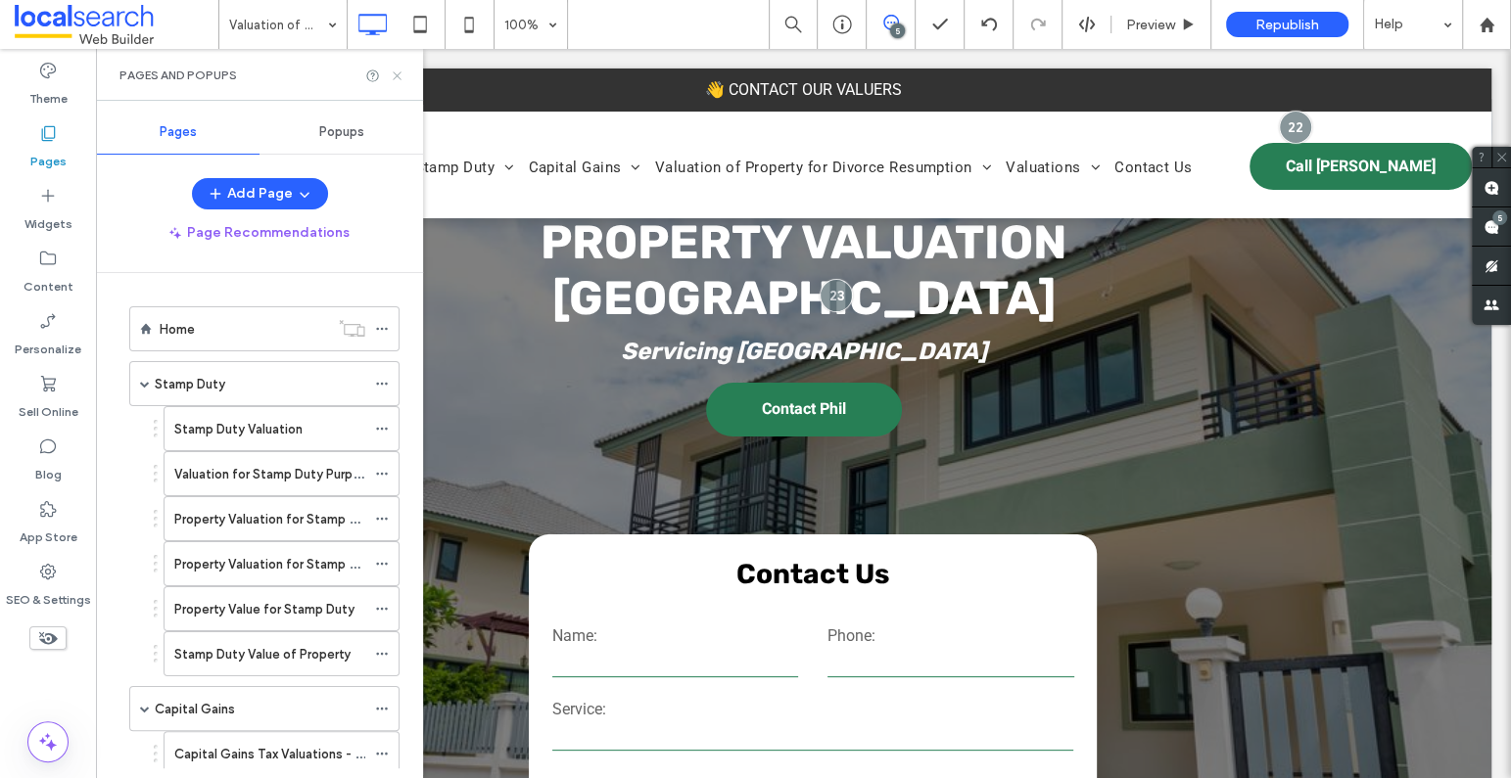
click at [400, 72] on icon at bounding box center [397, 76] width 15 height 15
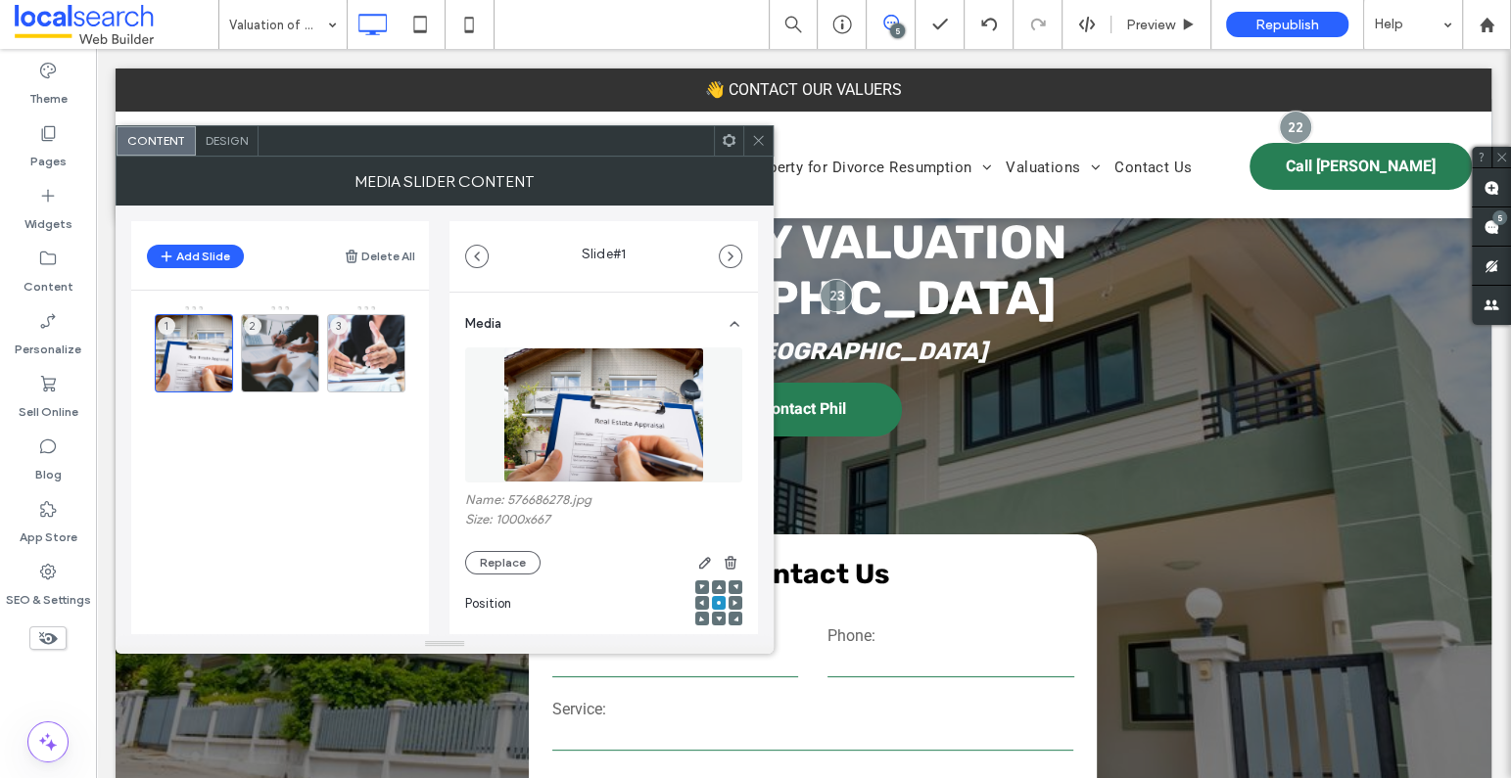
click at [761, 142] on use at bounding box center [758, 141] width 10 height 10
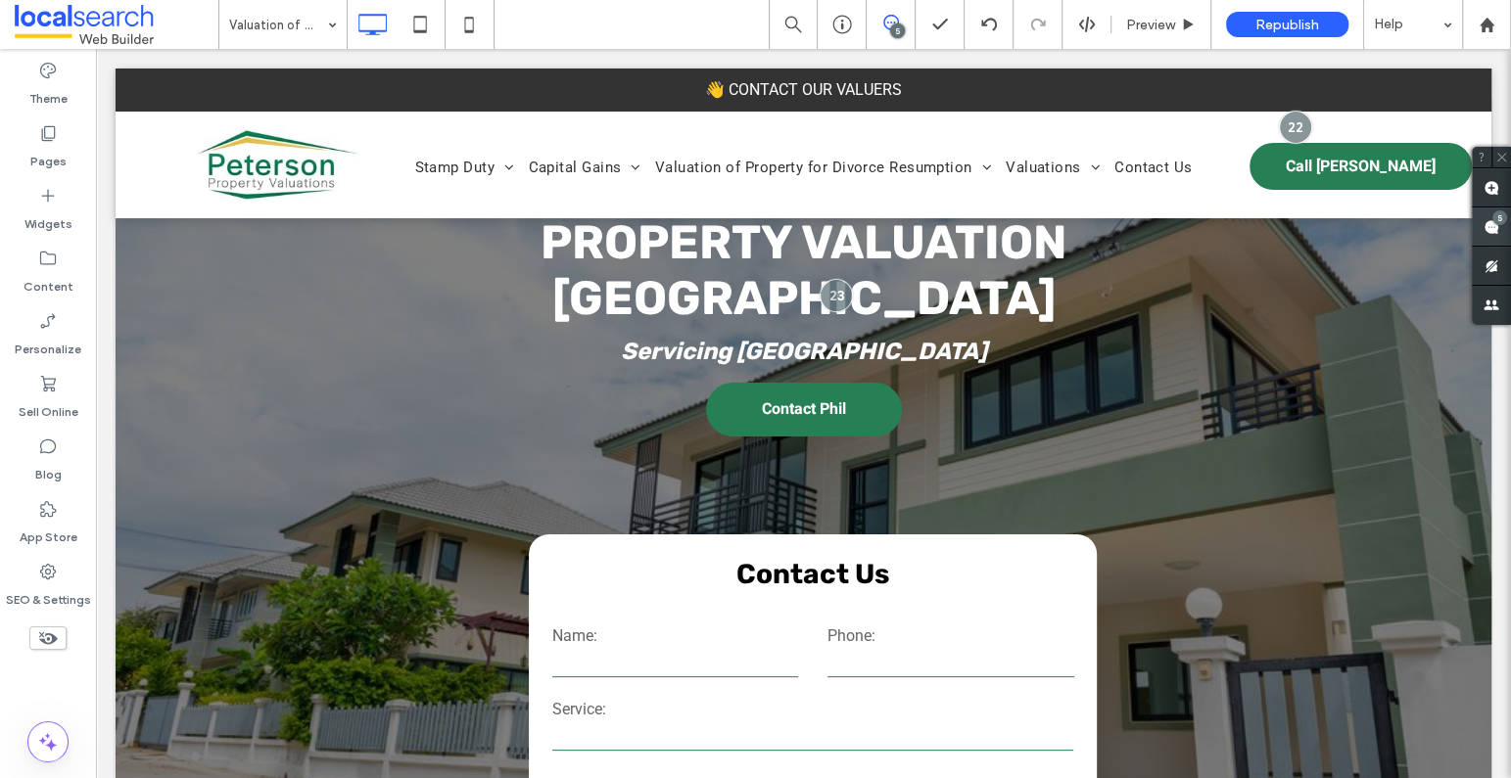
click at [1411, 215] on div "5" at bounding box center [1499, 217] width 15 height 15
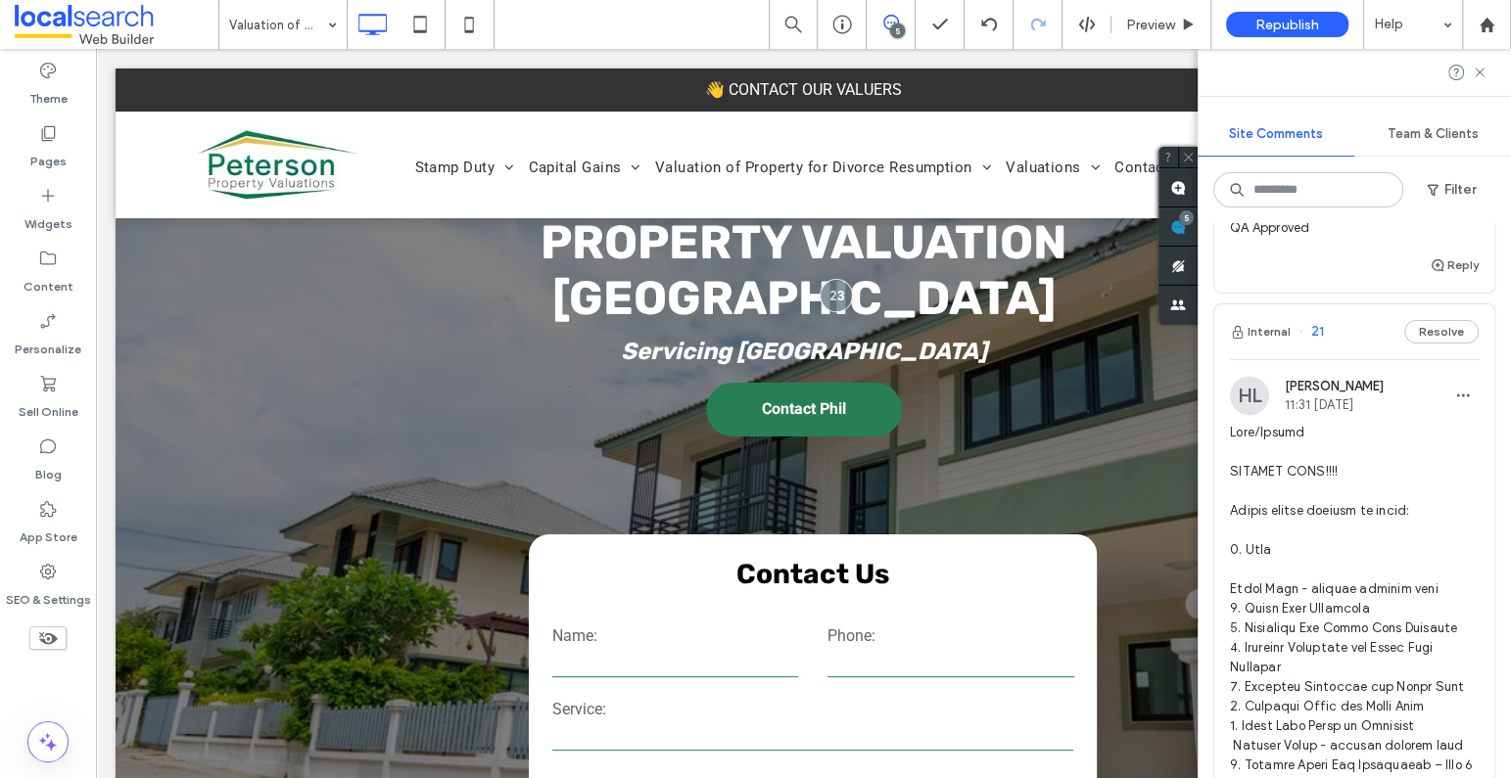
scroll to position [2146, 0]
drag, startPoint x: 1480, startPoint y: 73, endPoint x: 1409, endPoint y: 195, distance: 140.9
click at [1411, 73] on use at bounding box center [1478, 72] width 9 height 9
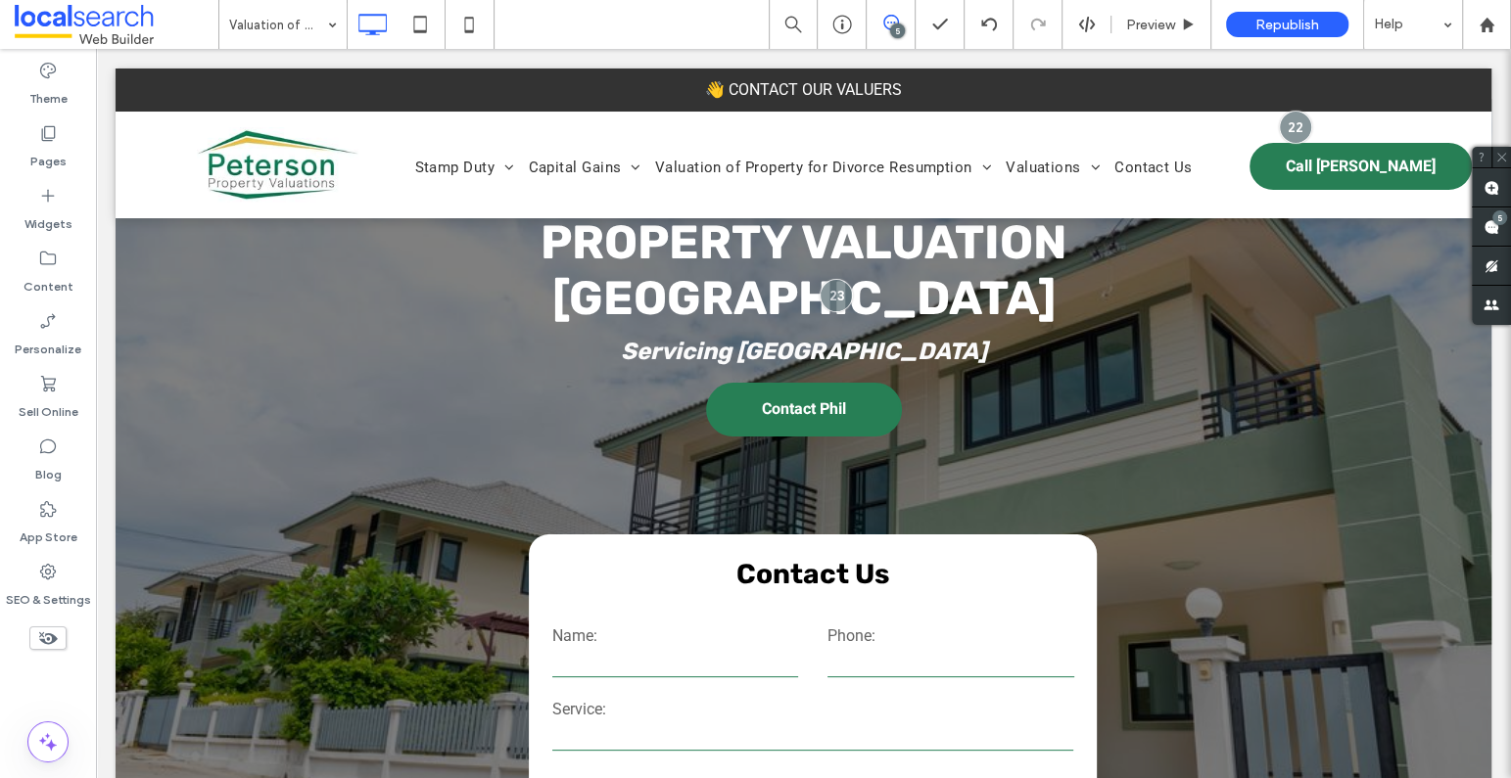
scroll to position [0, 0]
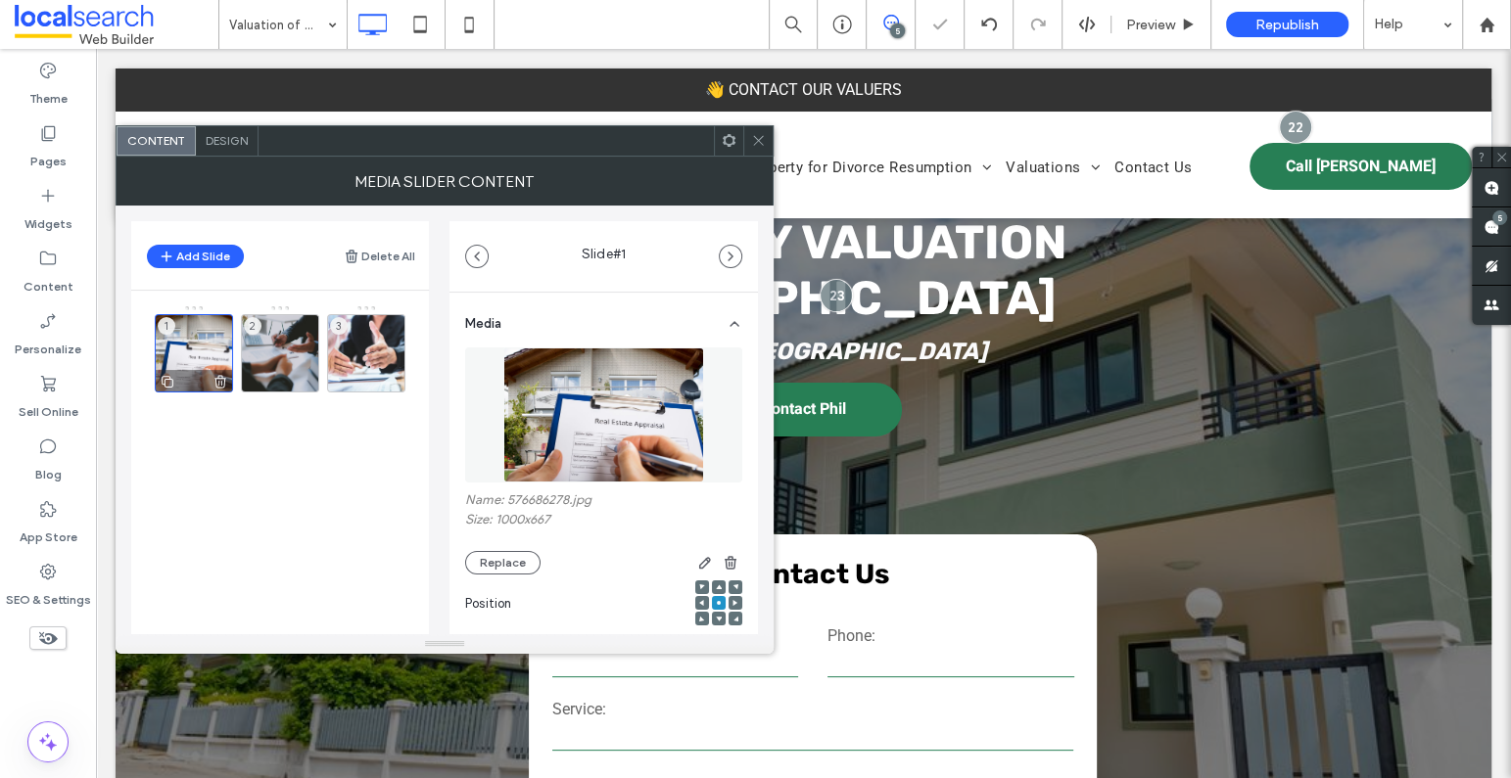
click at [207, 351] on div "1" at bounding box center [194, 353] width 78 height 78
click at [492, 570] on button "Replace" at bounding box center [502, 562] width 75 height 23
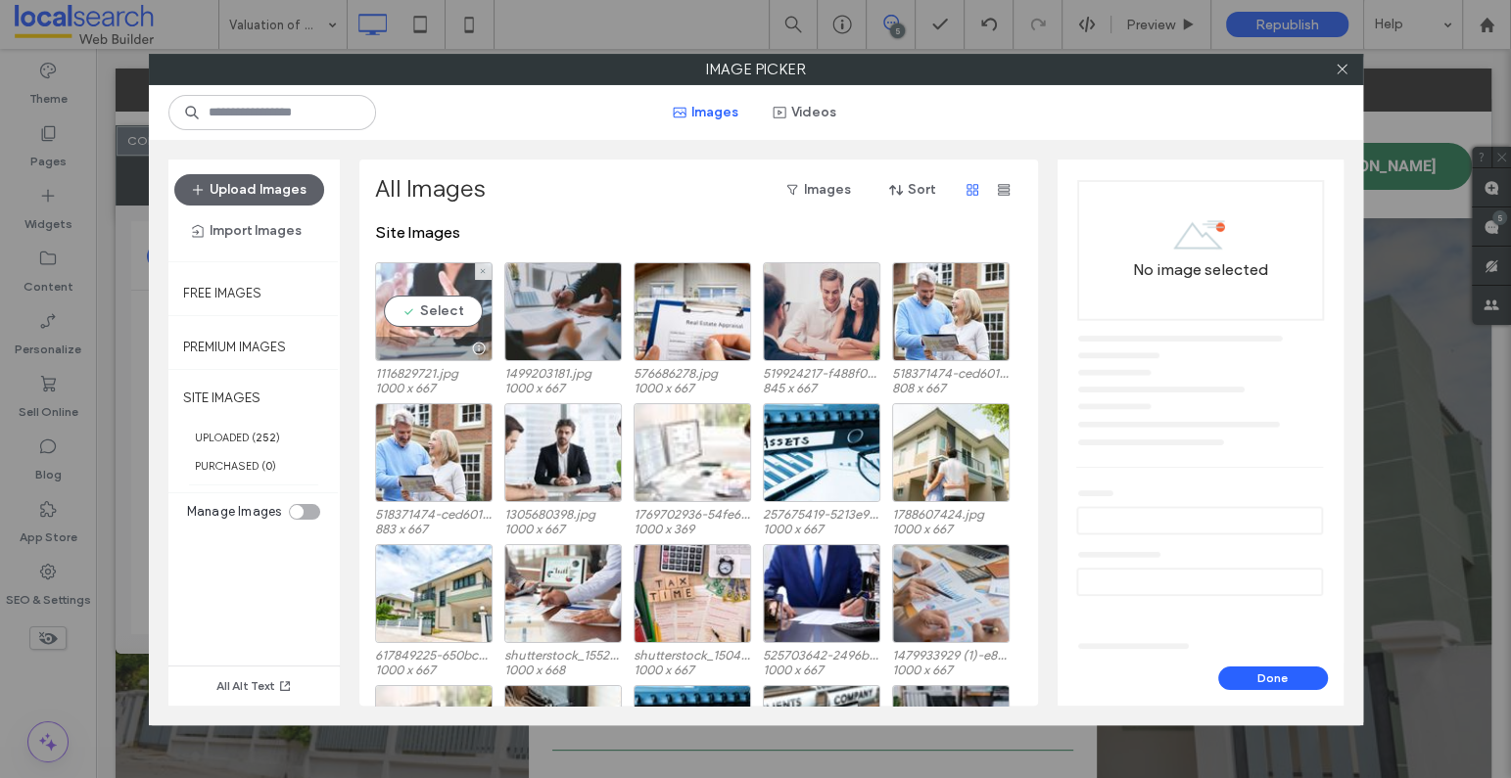
click at [448, 274] on div "Select" at bounding box center [433, 311] width 117 height 99
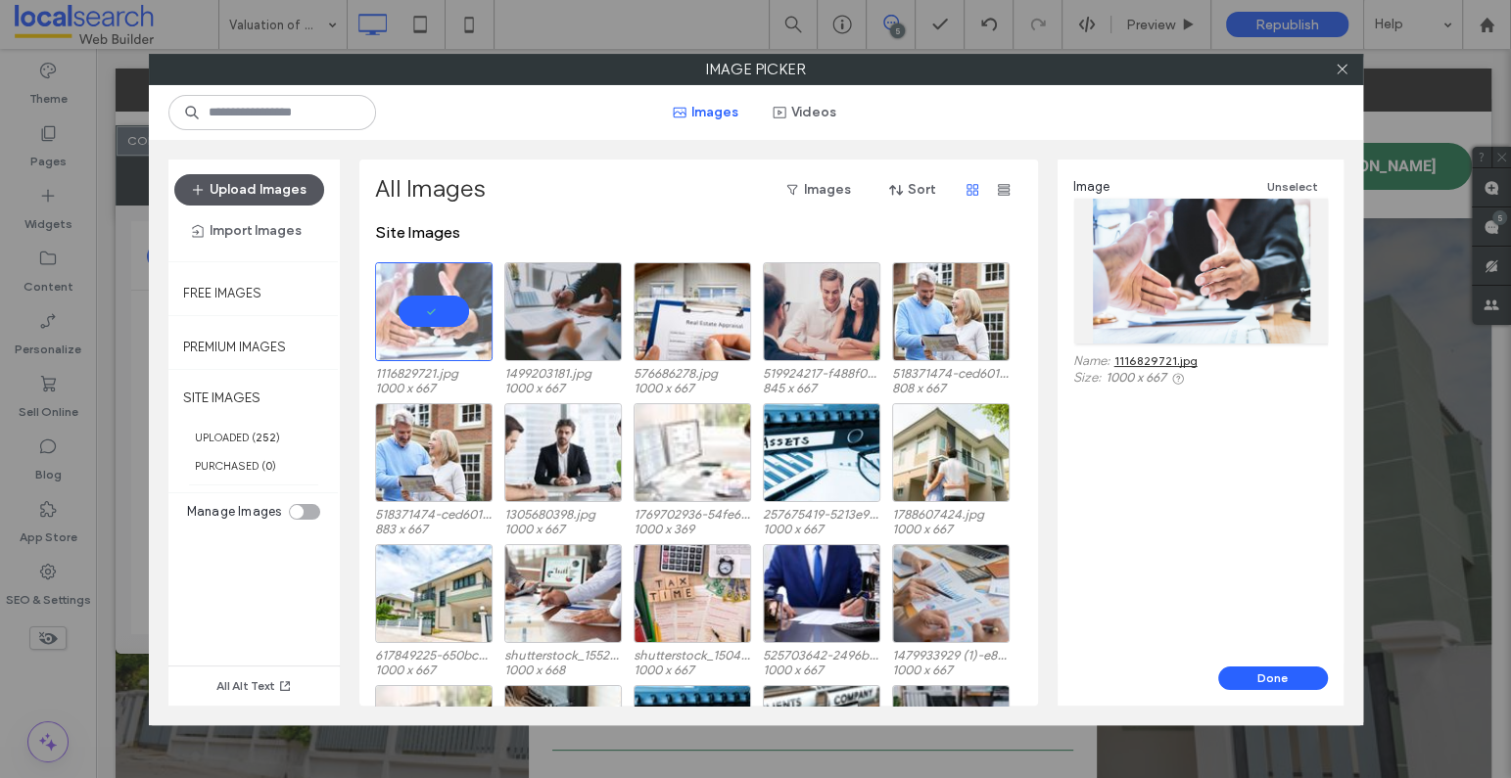
click at [274, 178] on button "Upload Images" at bounding box center [249, 189] width 150 height 31
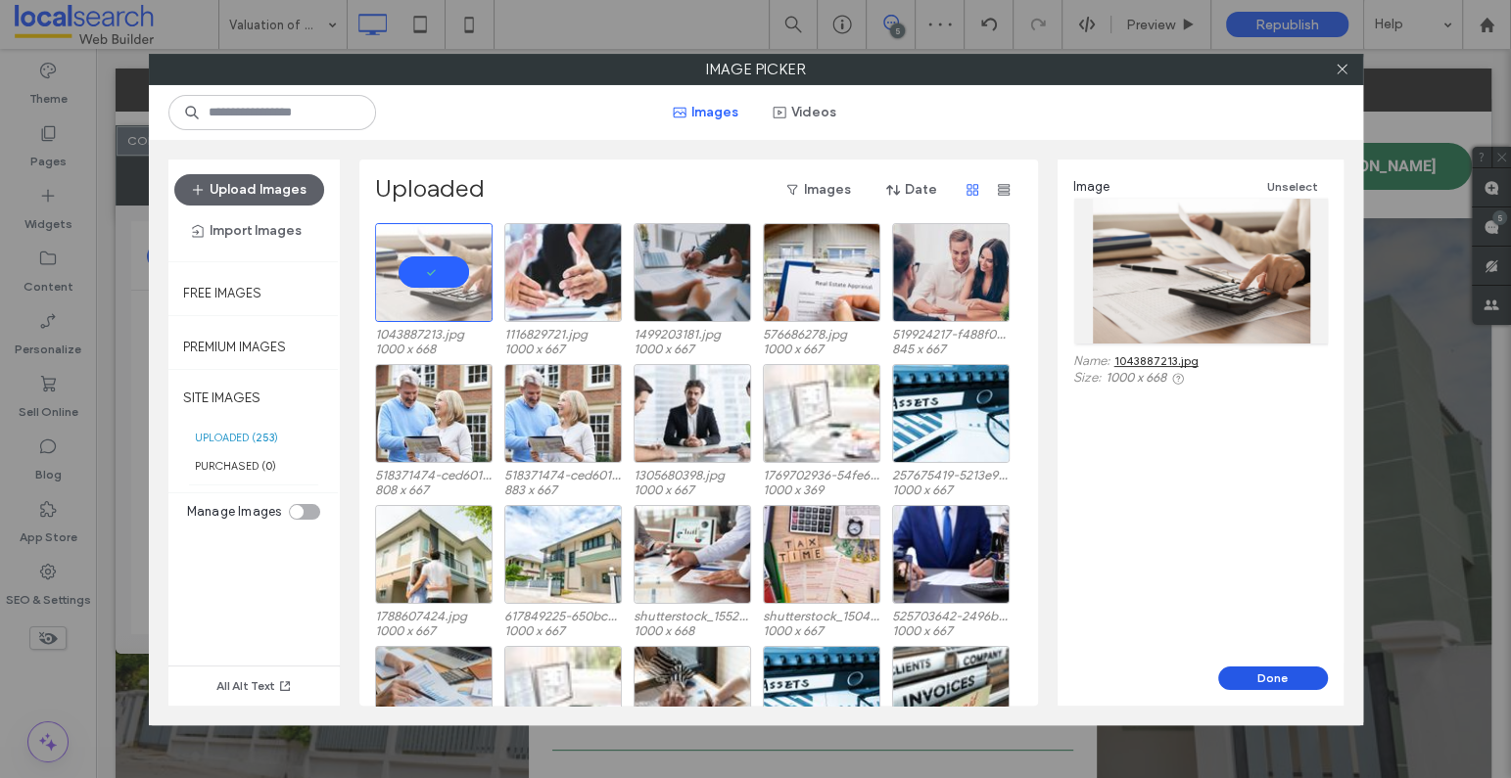
click at [1276, 672] on button "Done" at bounding box center [1273, 678] width 110 height 23
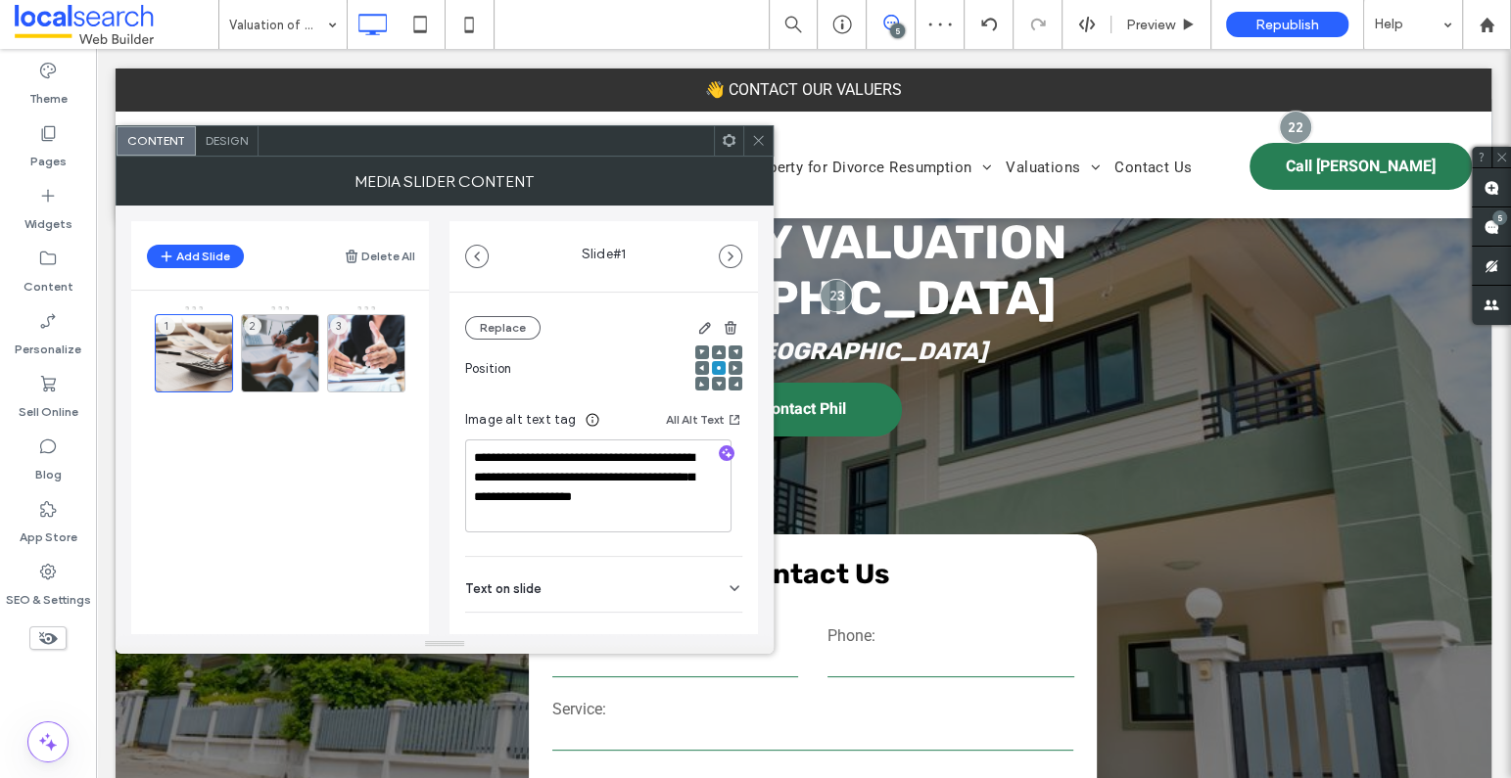
scroll to position [318, 0]
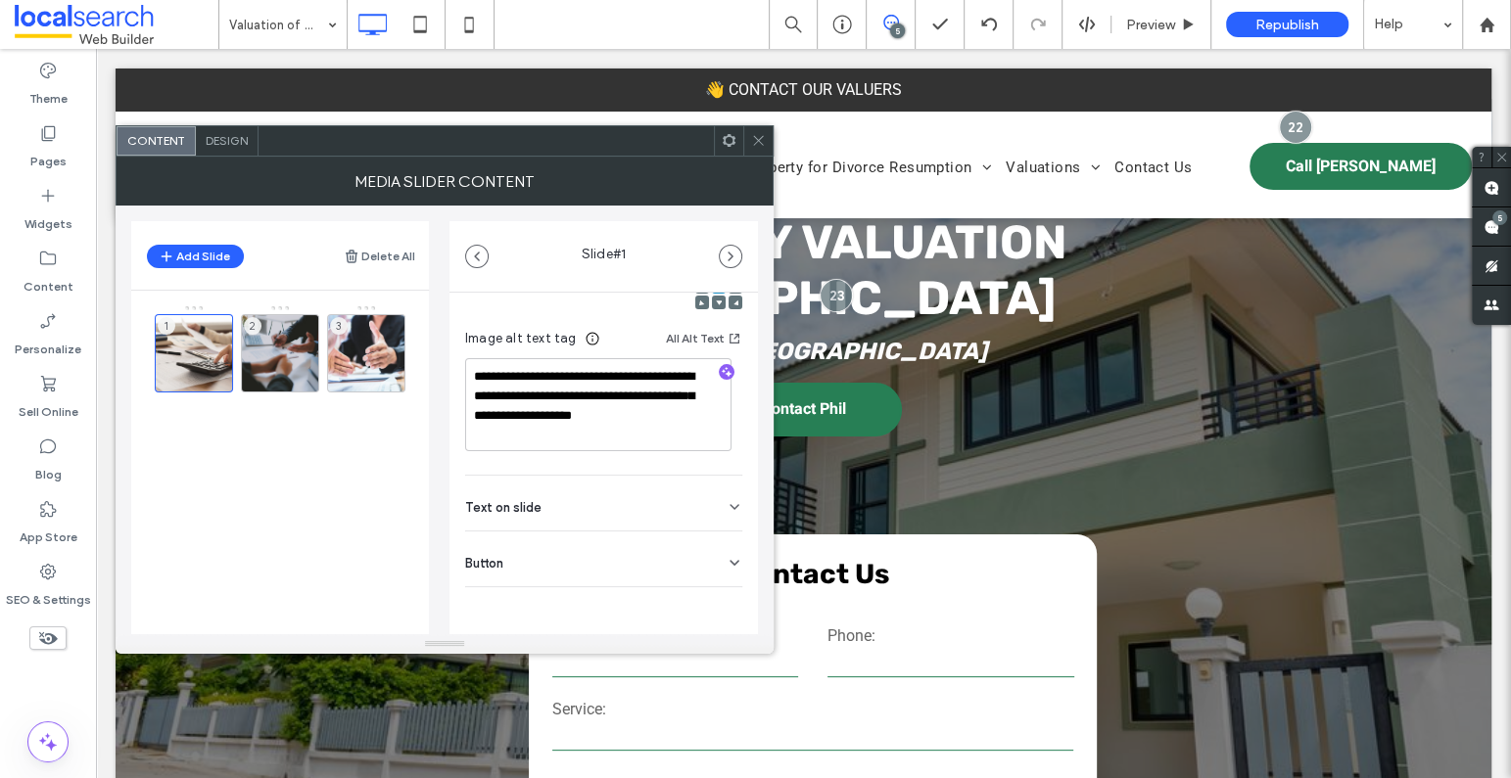
click at [720, 368] on icon "button" at bounding box center [727, 372] width 14 height 14
type textarea "**********"
click at [759, 139] on use at bounding box center [758, 141] width 10 height 10
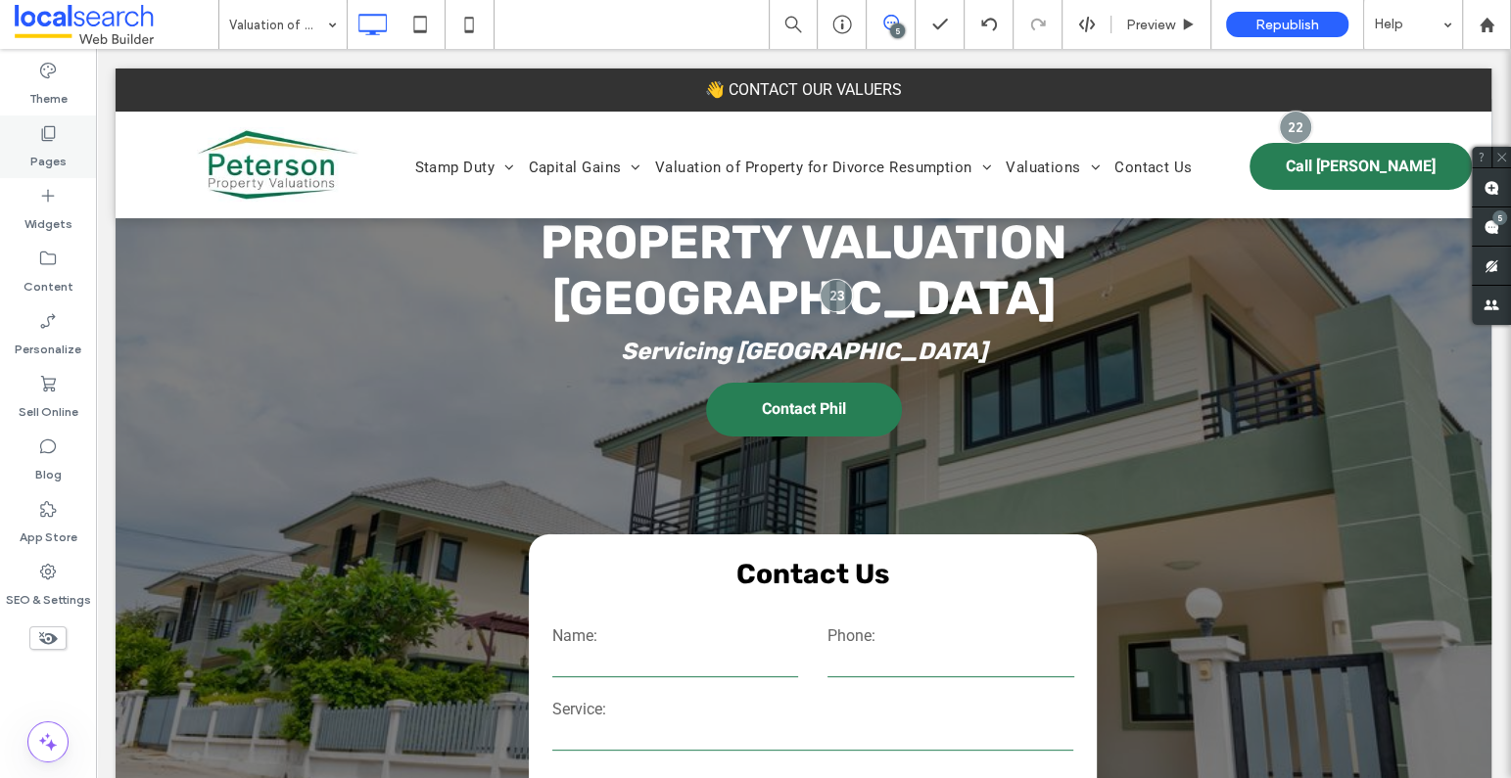
click at [49, 131] on icon at bounding box center [48, 133] width 20 height 20
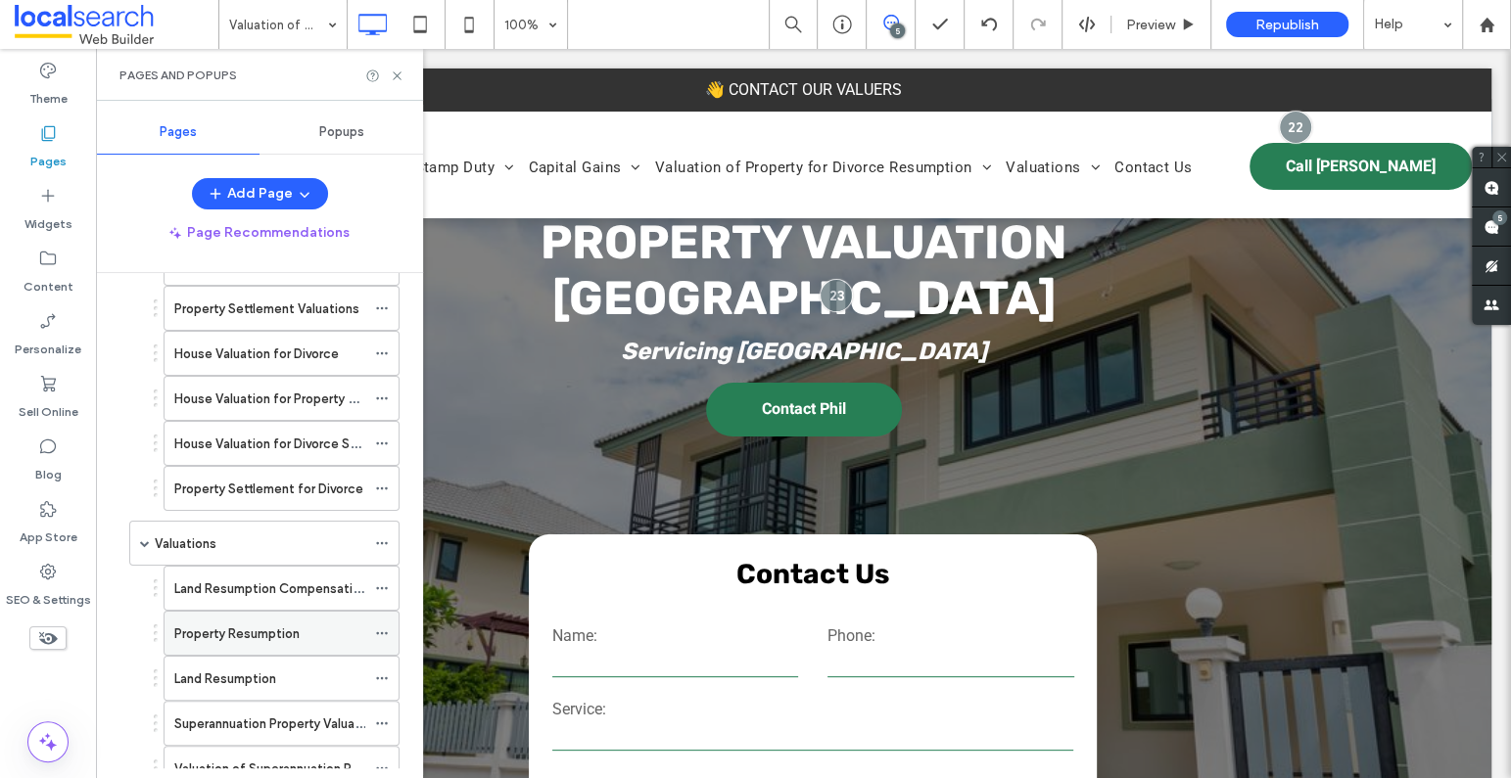
scroll to position [1105, 0]
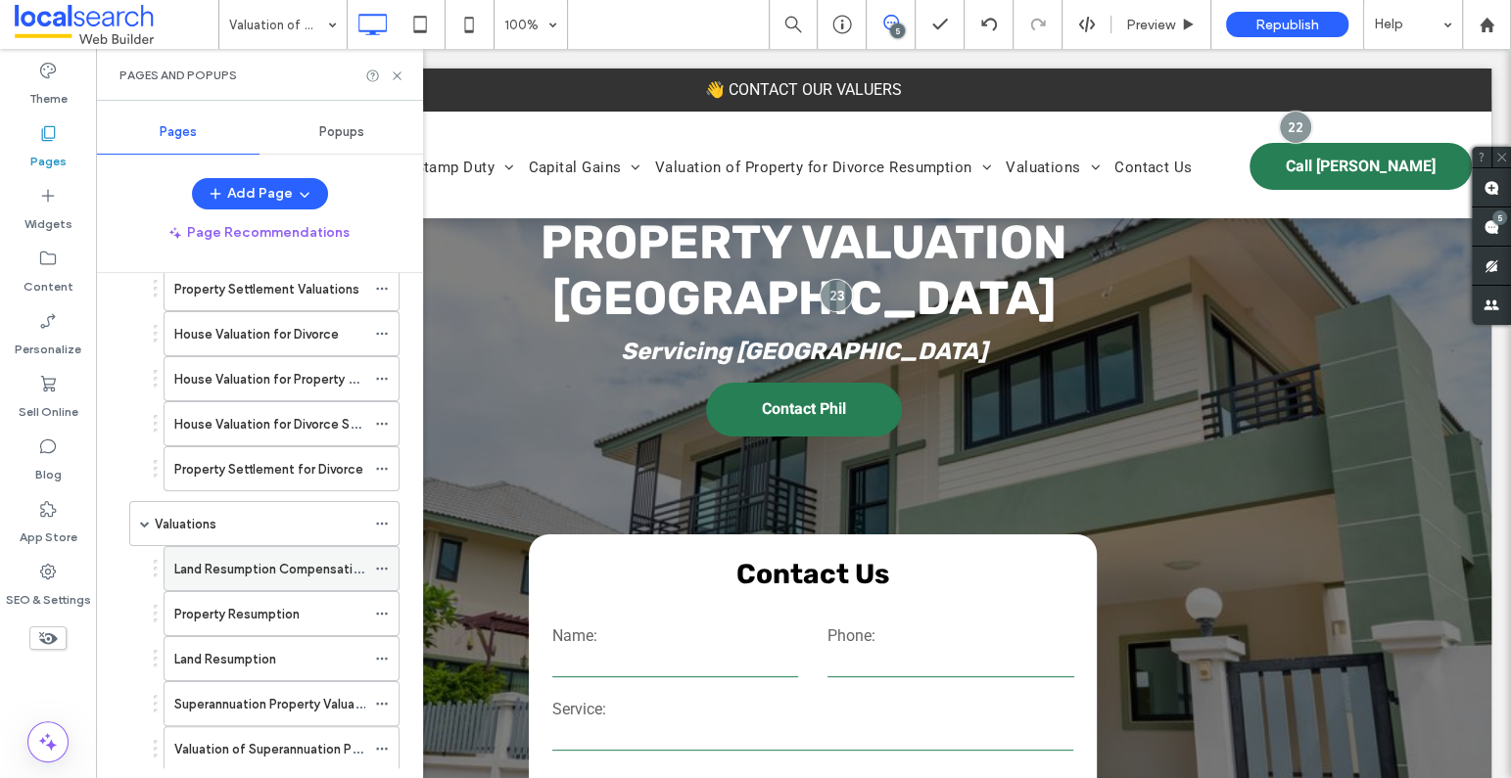
click at [266, 564] on label "Land Resumption Compensation" at bounding box center [270, 569] width 193 height 34
click at [398, 69] on icon at bounding box center [397, 76] width 15 height 15
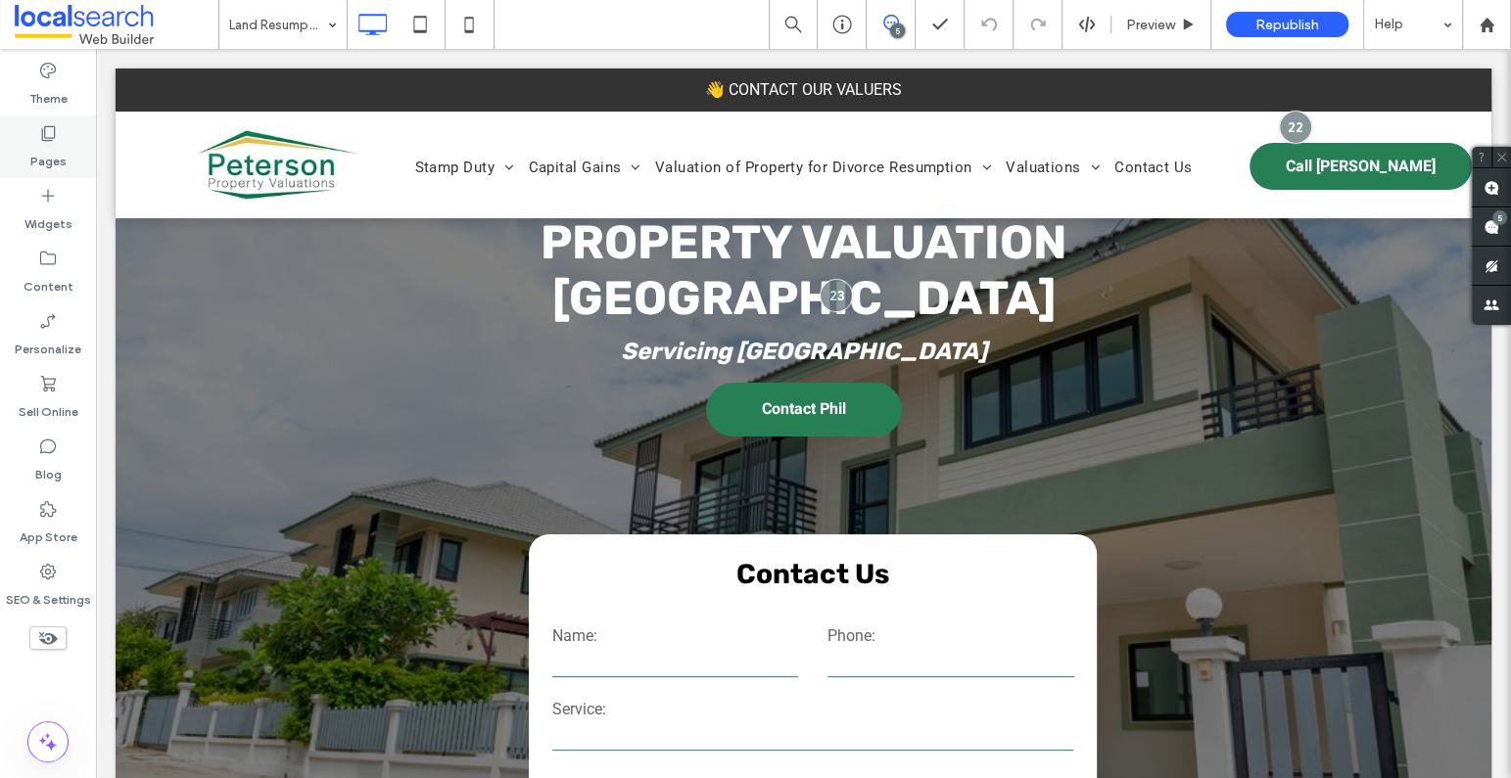
click at [58, 137] on div "Pages" at bounding box center [48, 147] width 96 height 63
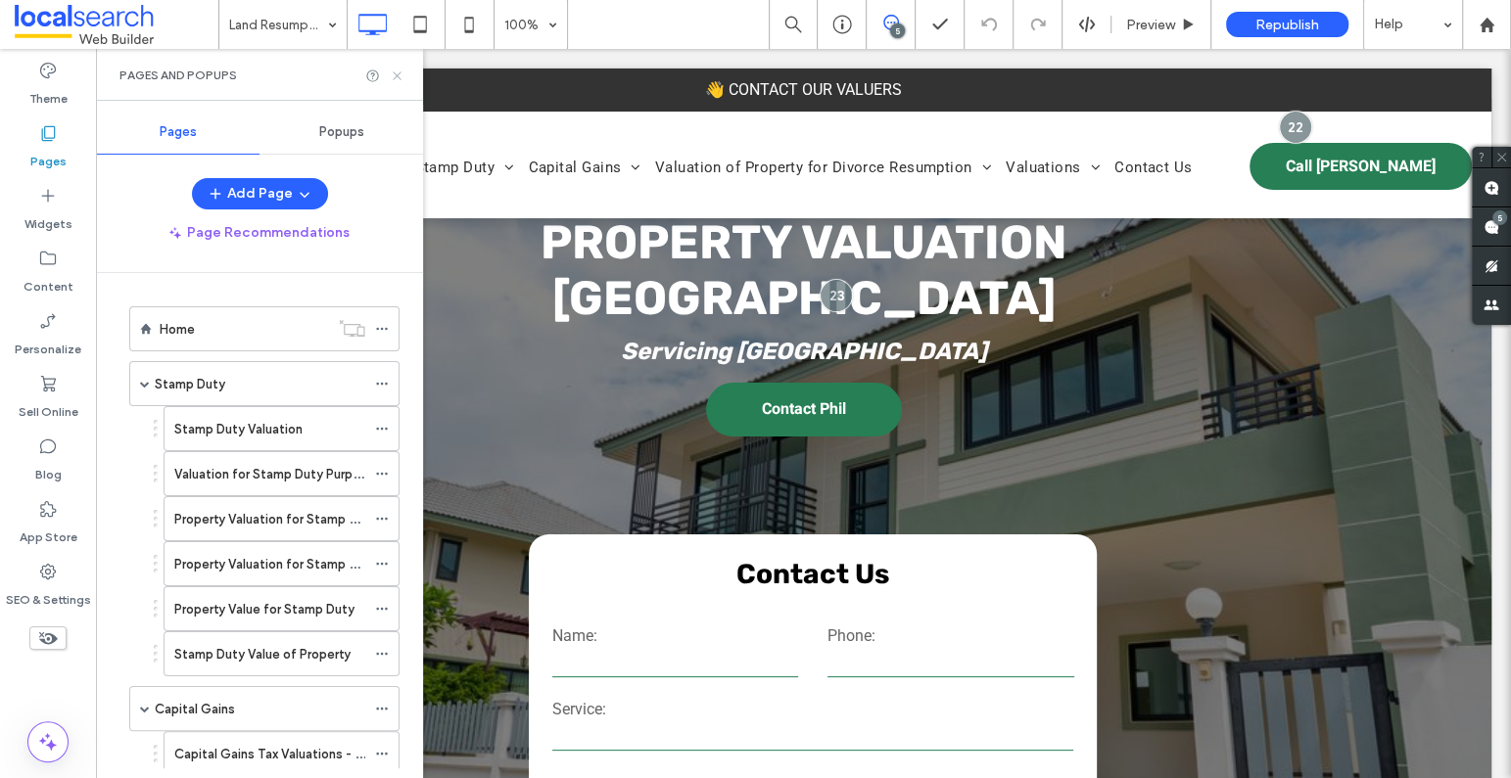
click at [397, 70] on icon at bounding box center [397, 76] width 15 height 15
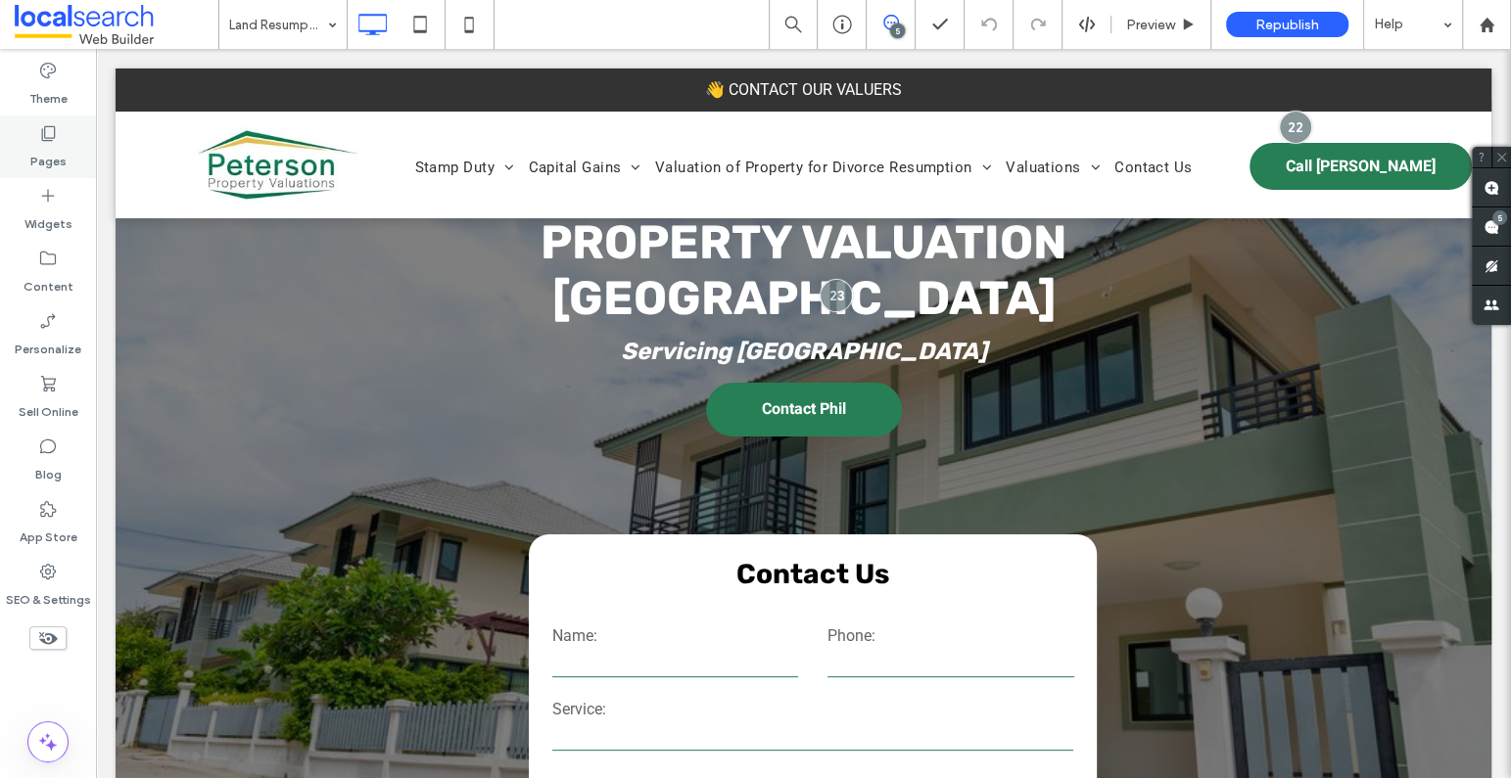
click at [55, 128] on use at bounding box center [49, 133] width 14 height 15
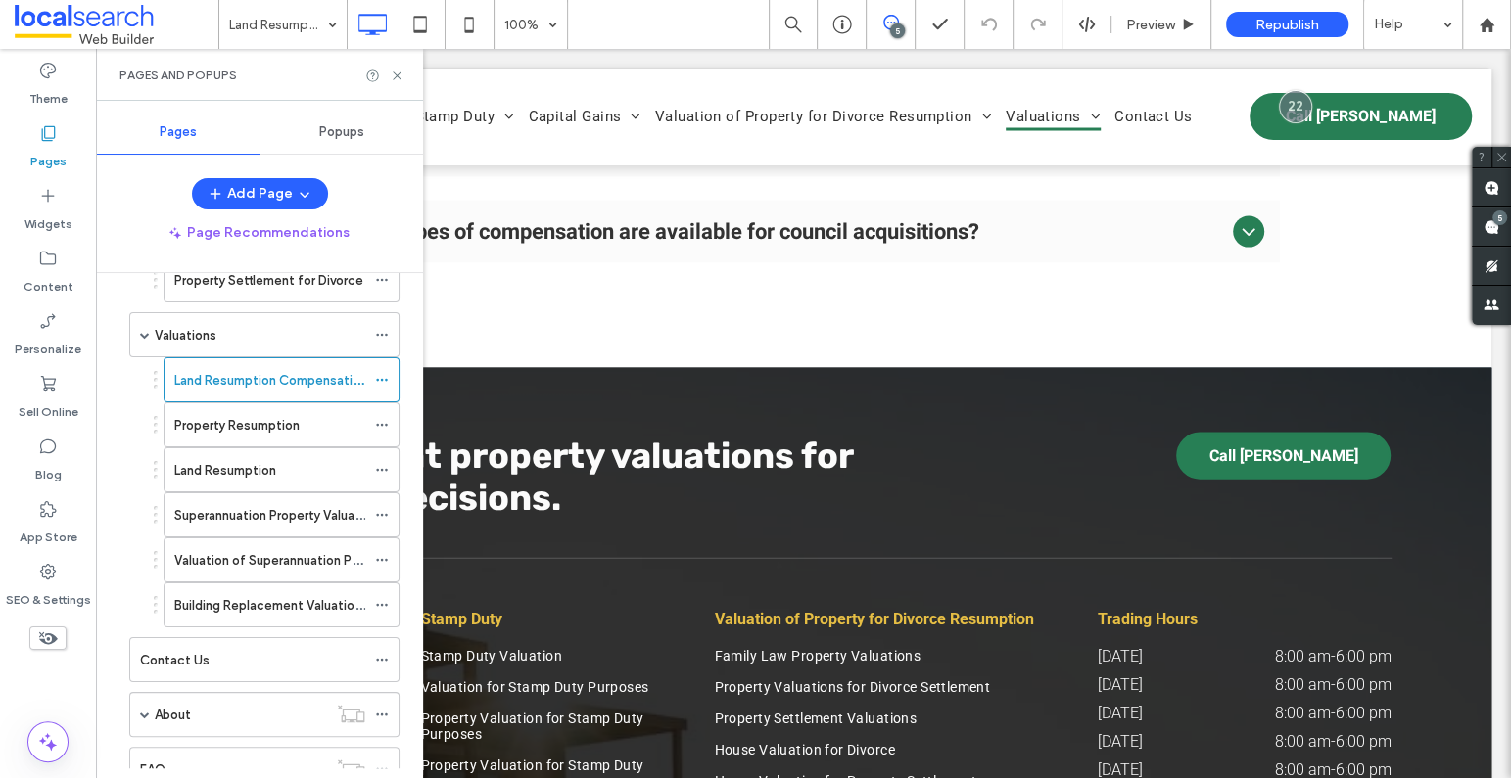
scroll to position [1308, 0]
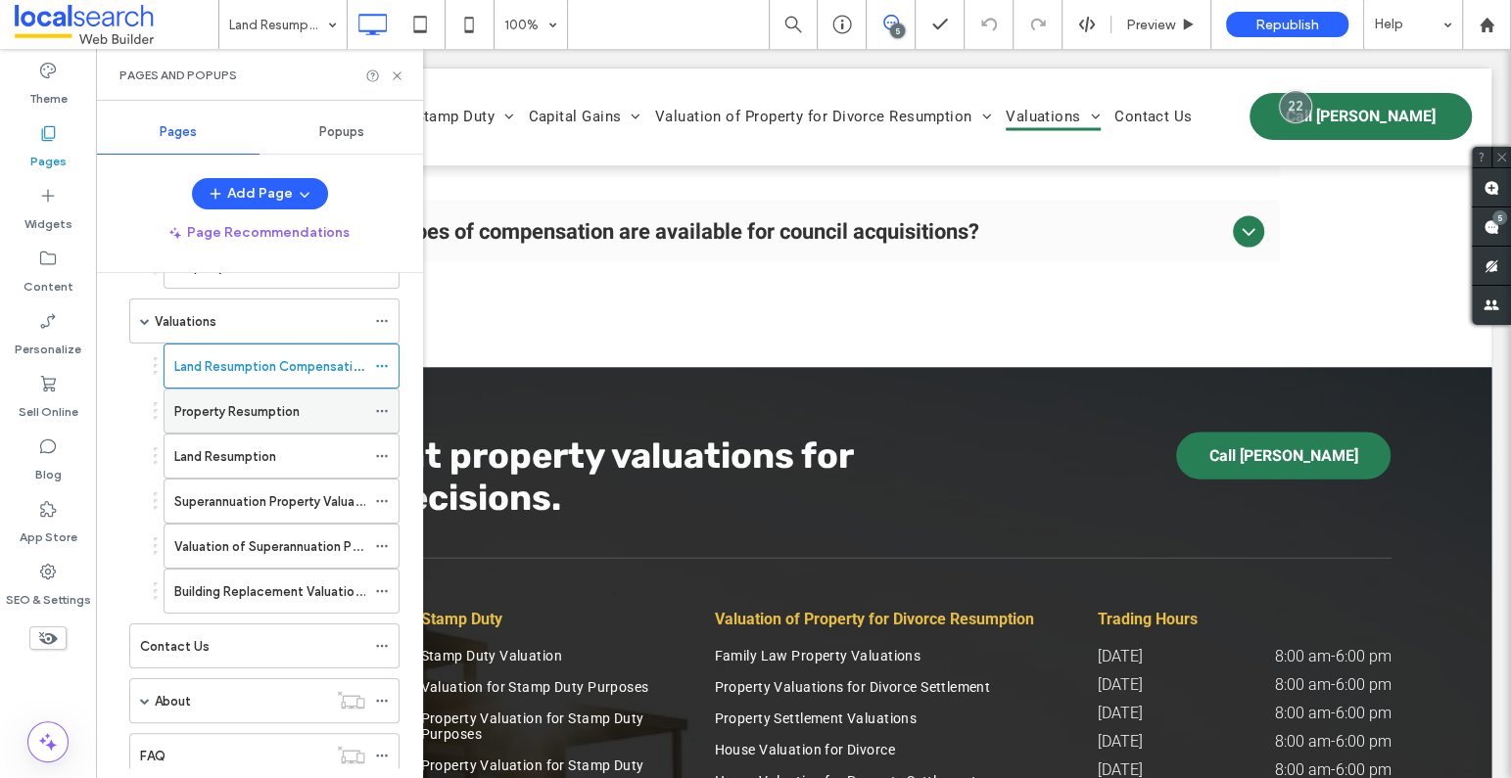
click at [268, 405] on label "Property Resumption" at bounding box center [236, 412] width 125 height 34
click at [399, 72] on use at bounding box center [397, 75] width 8 height 8
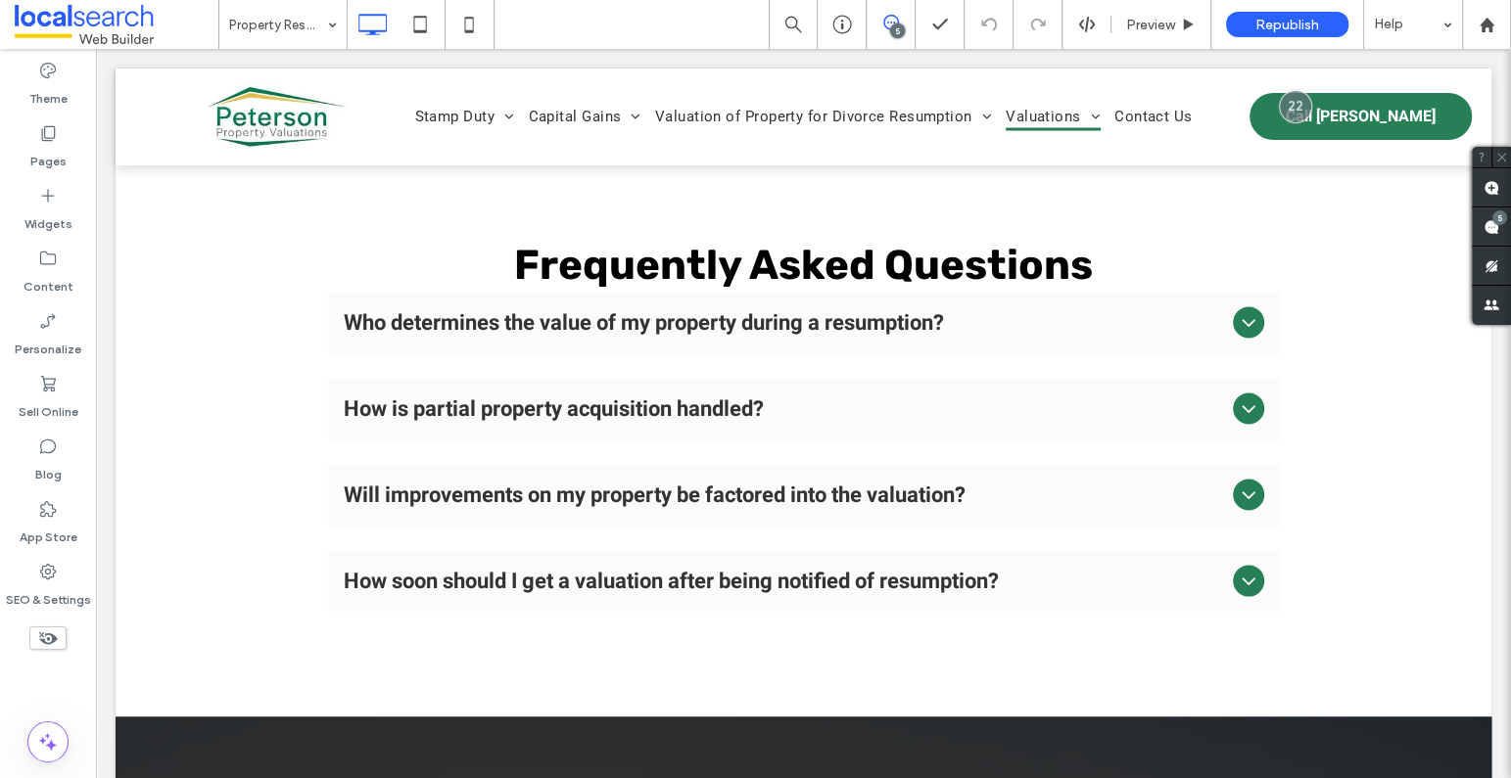
scroll to position [2737, 0]
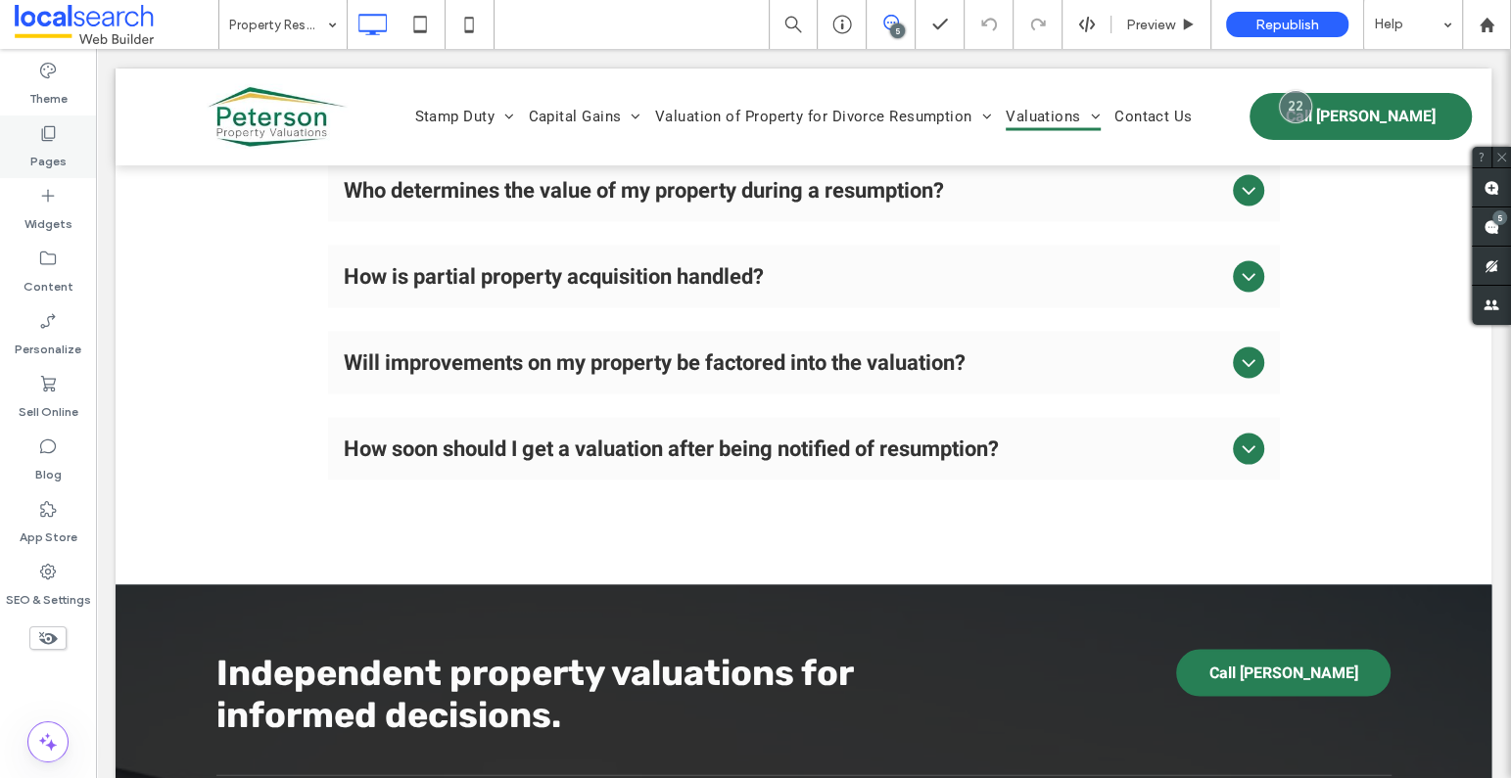
click at [47, 137] on icon at bounding box center [48, 133] width 20 height 20
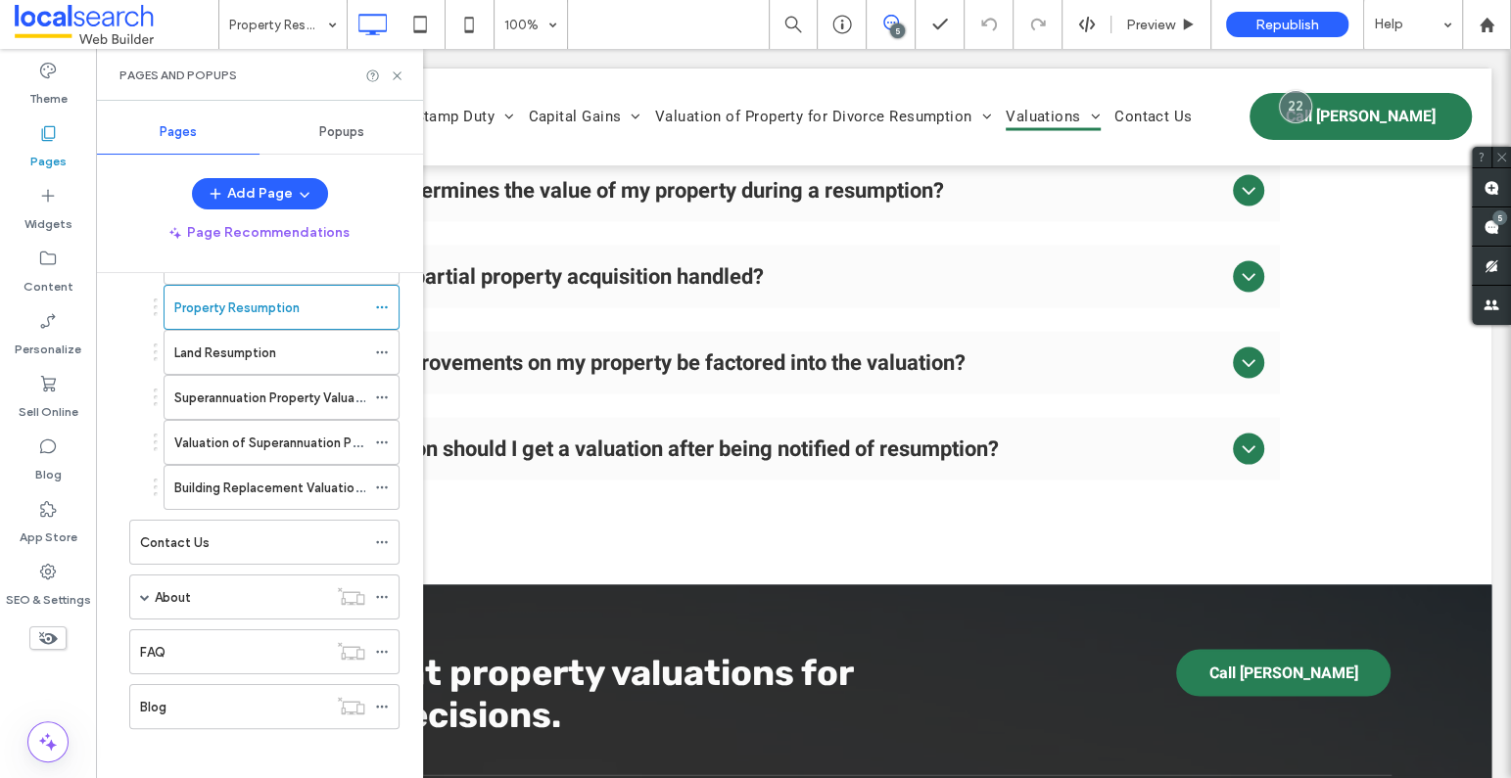
scroll to position [1414, 0]
click at [289, 381] on label "Superannuation Property Valuations" at bounding box center [279, 396] width 210 height 34
click at [400, 73] on icon at bounding box center [397, 76] width 15 height 15
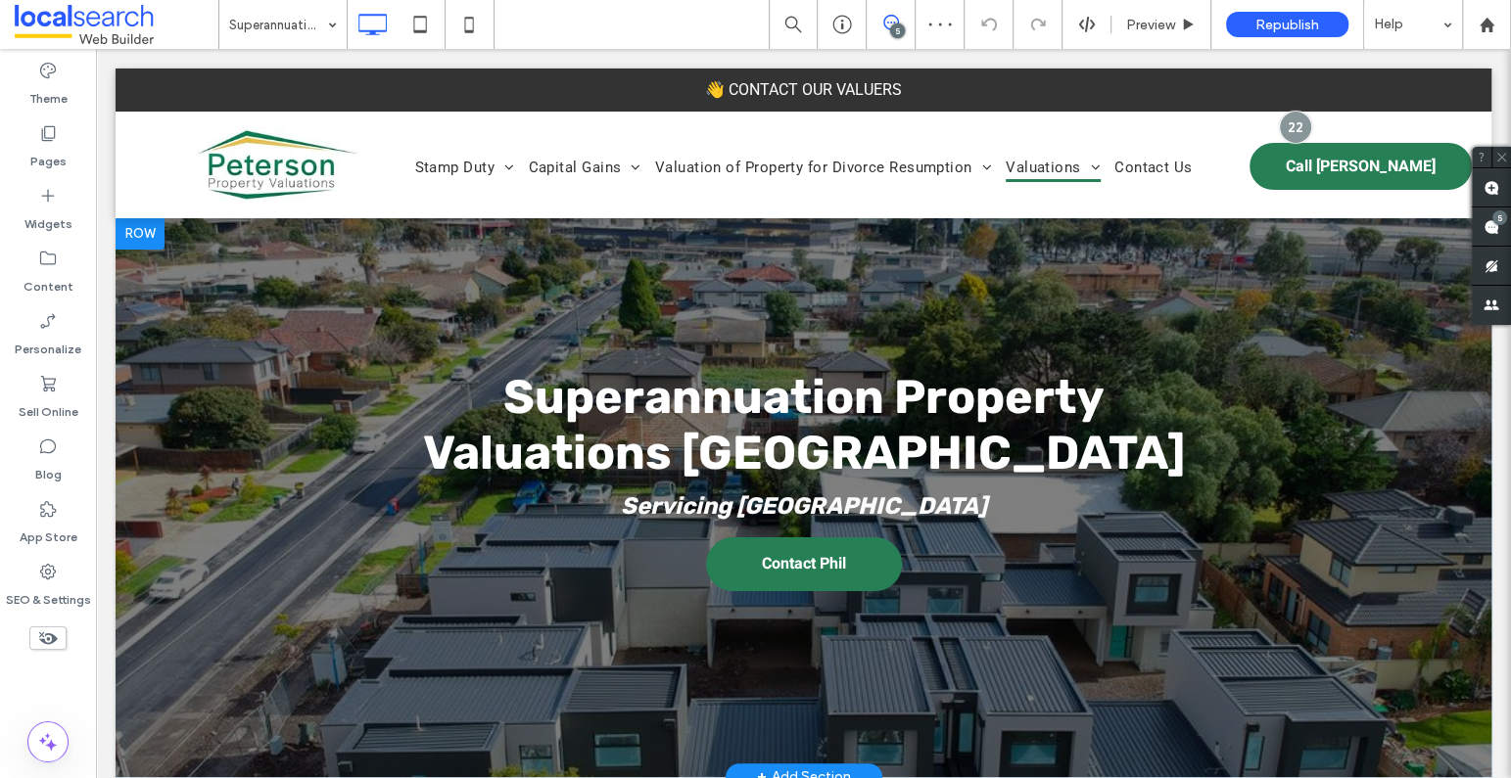
click at [234, 307] on div at bounding box center [804, 497] width 1376 height 559
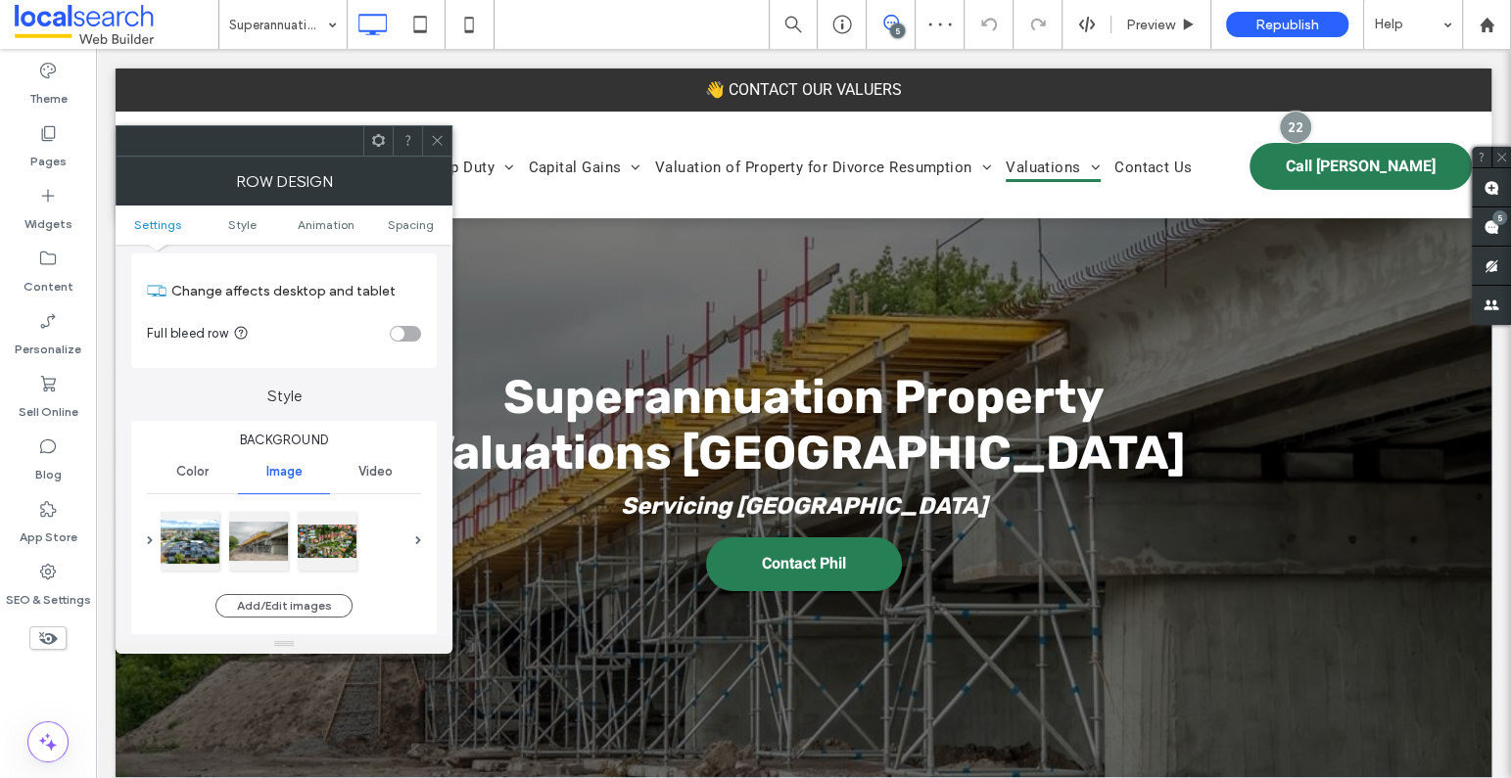
scroll to position [90, 0]
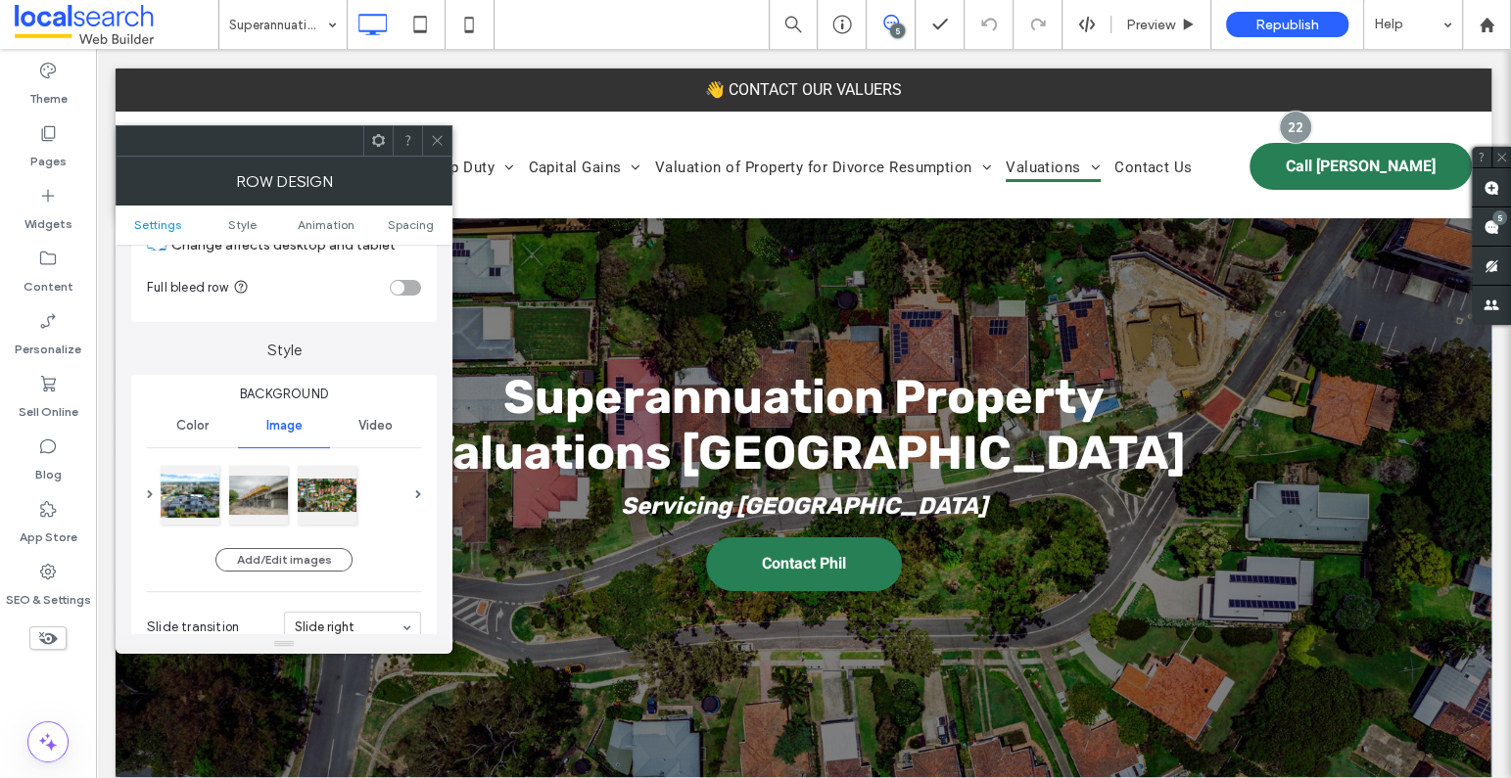
click at [443, 135] on icon at bounding box center [437, 140] width 15 height 15
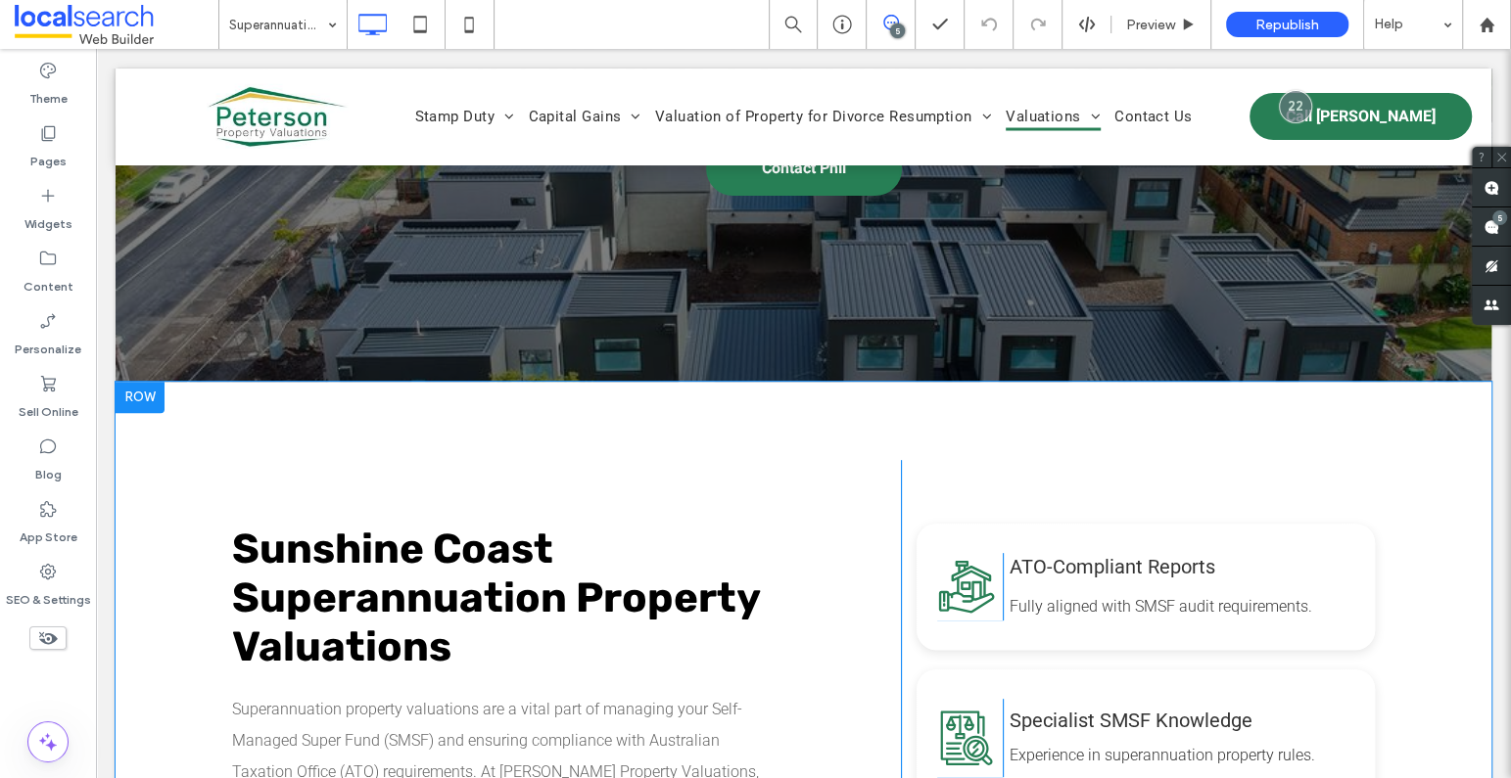
scroll to position [0, 0]
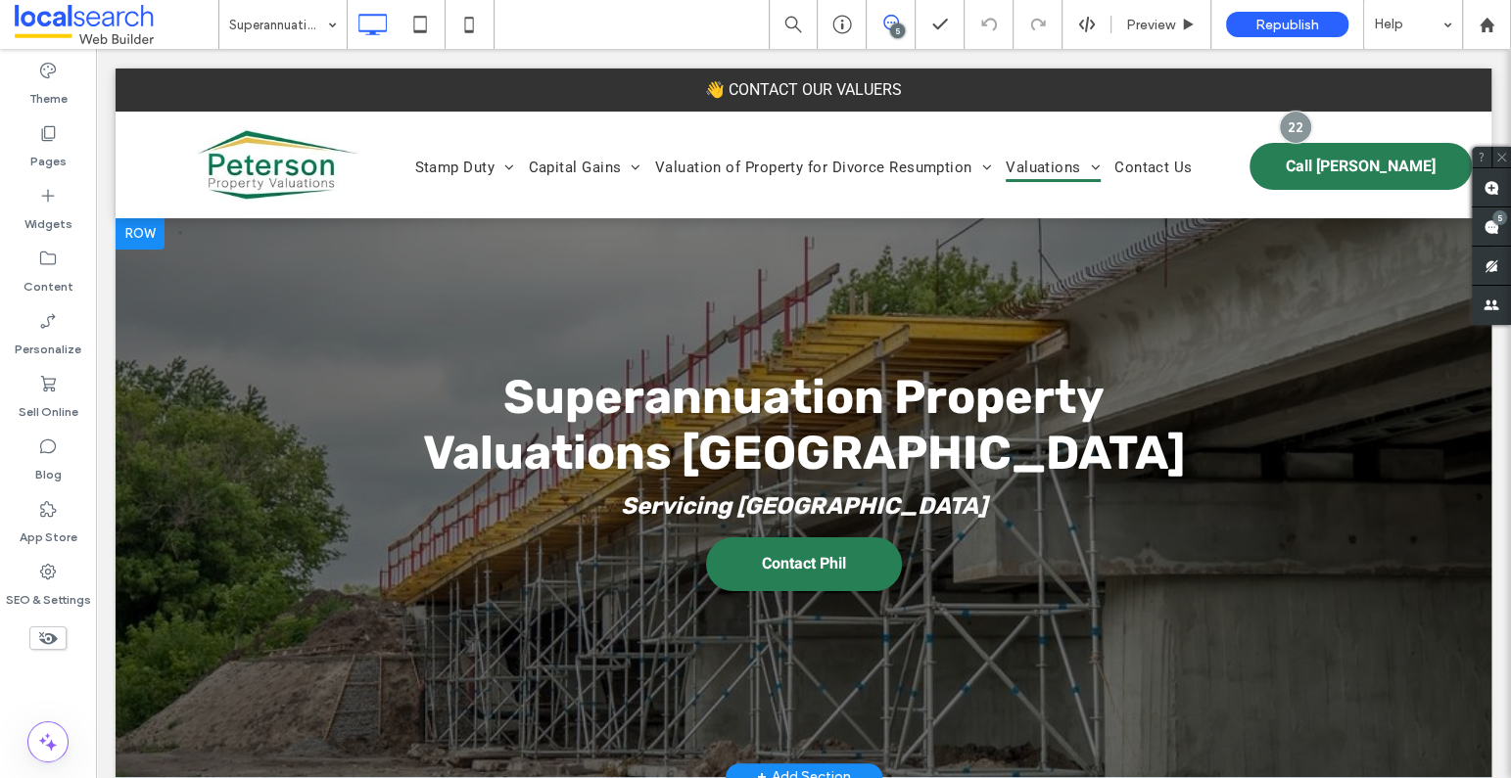
click at [285, 327] on div at bounding box center [804, 497] width 1376 height 559
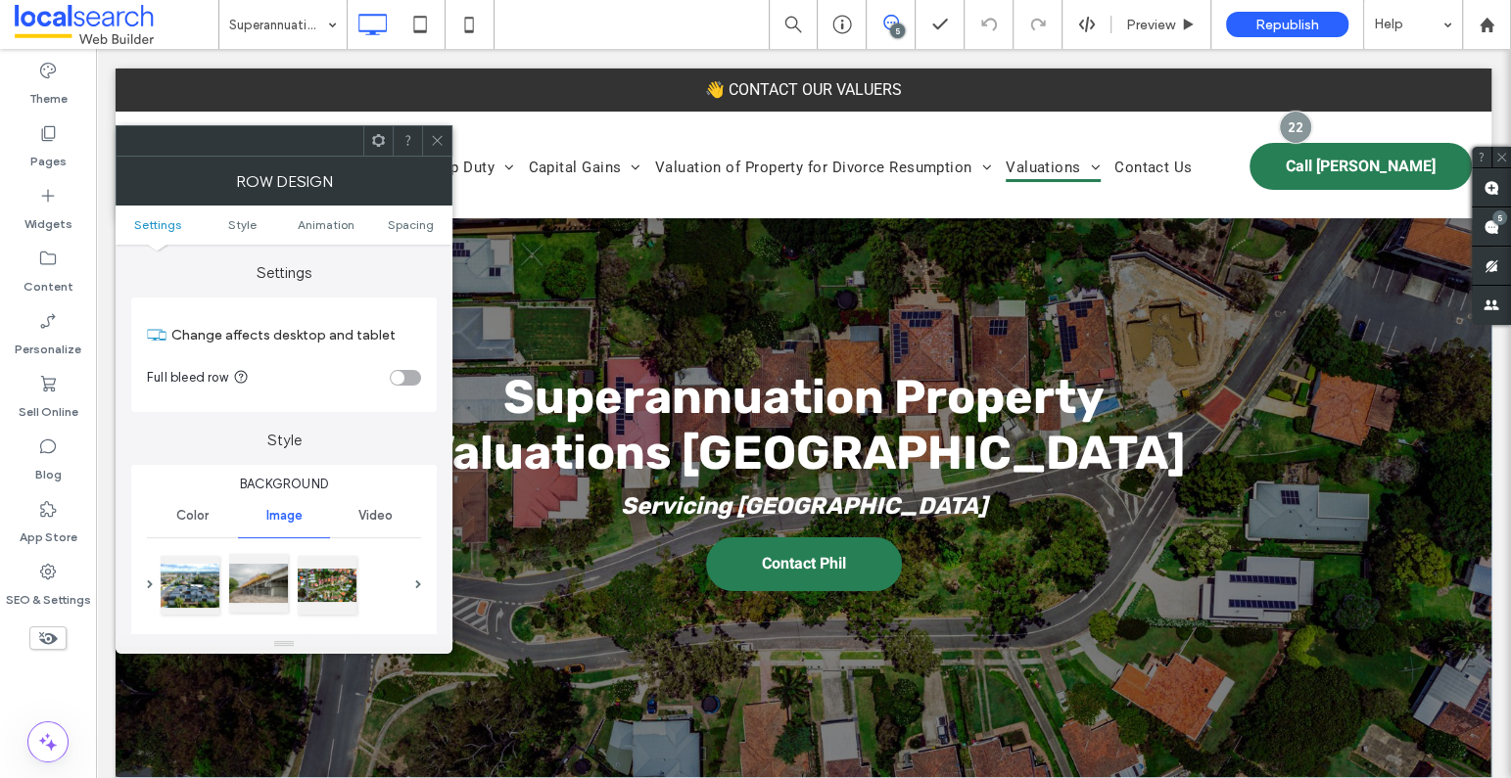
click at [271, 580] on div at bounding box center [258, 583] width 59 height 59
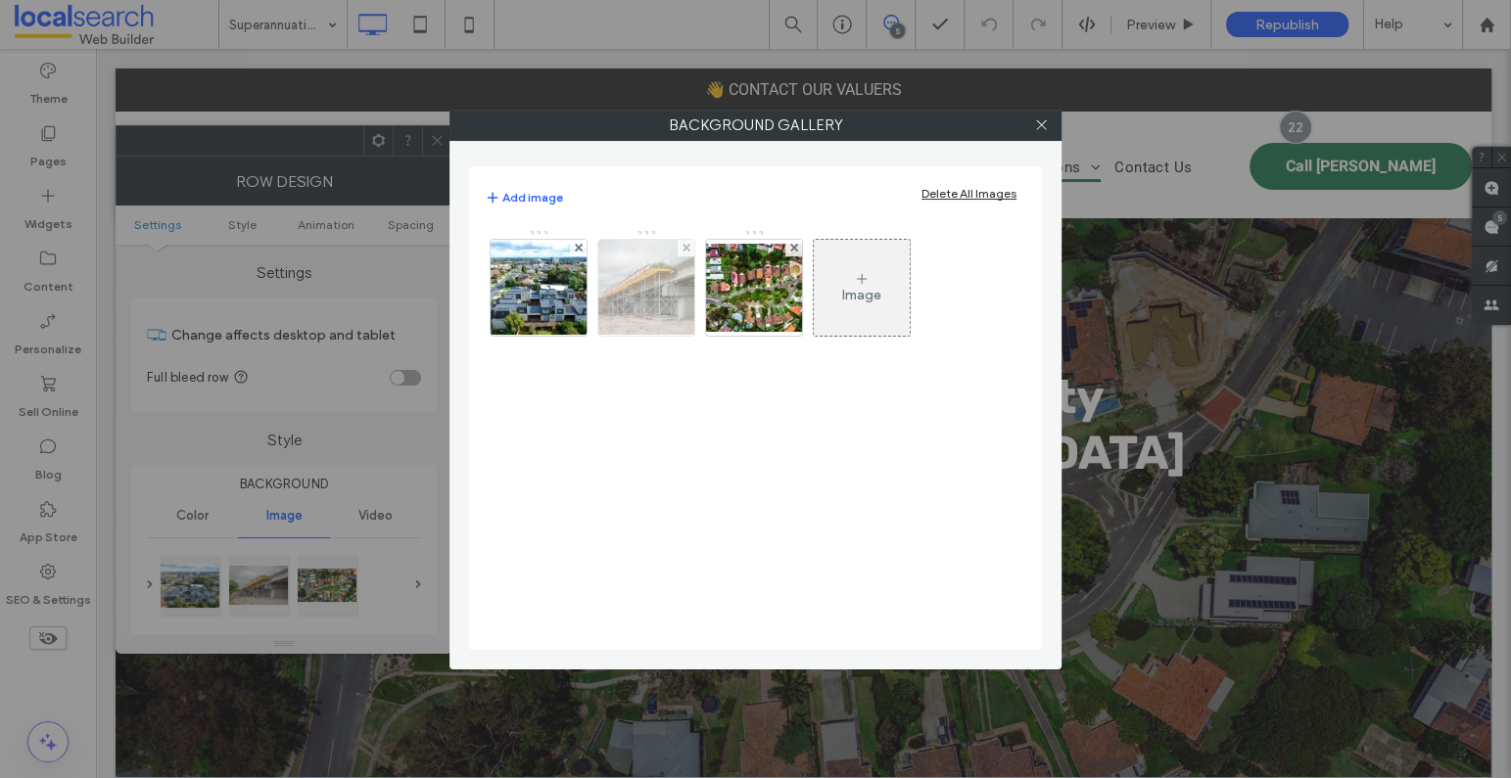
click at [651, 279] on img at bounding box center [646, 288] width 145 height 96
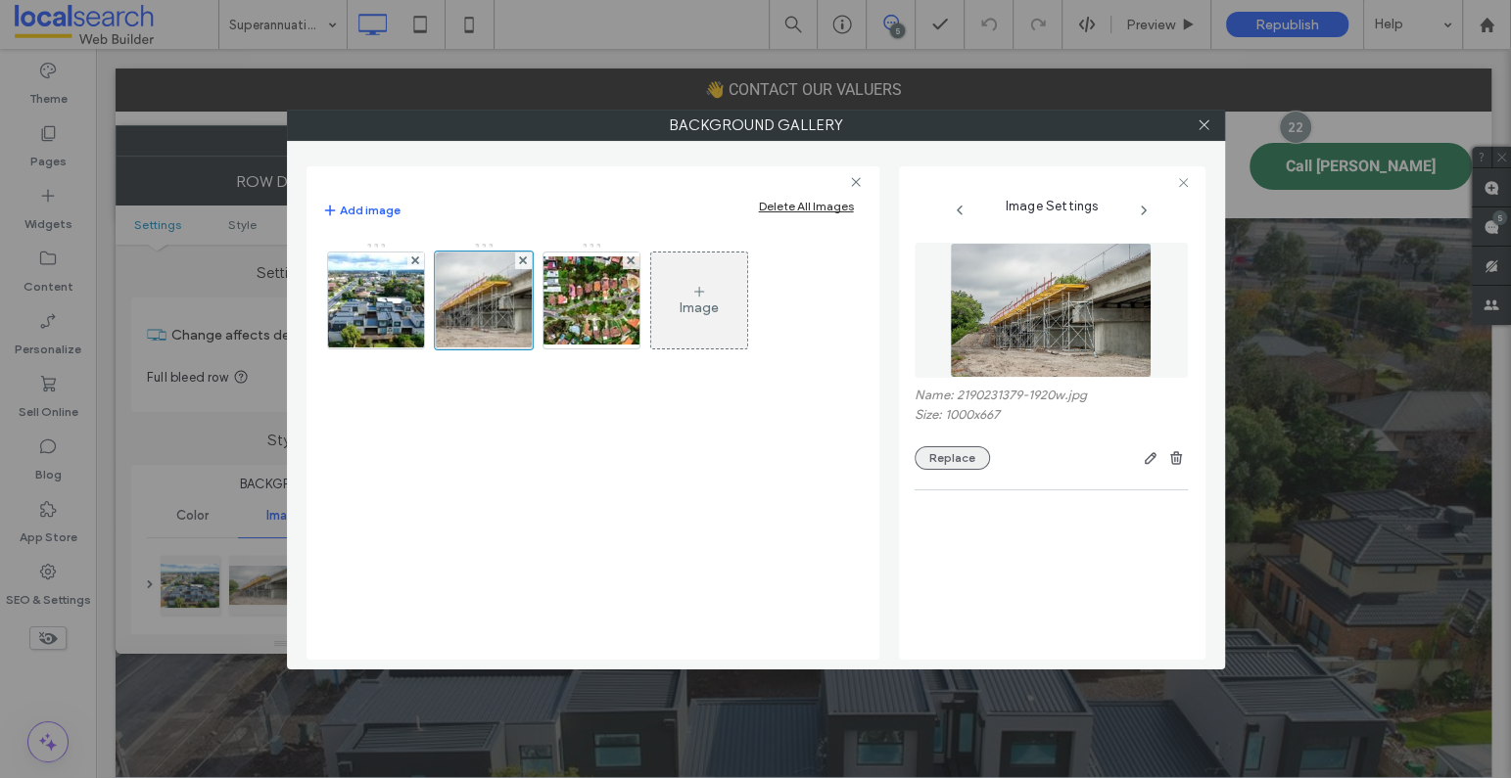
click at [933, 461] on button "Replace" at bounding box center [951, 457] width 75 height 23
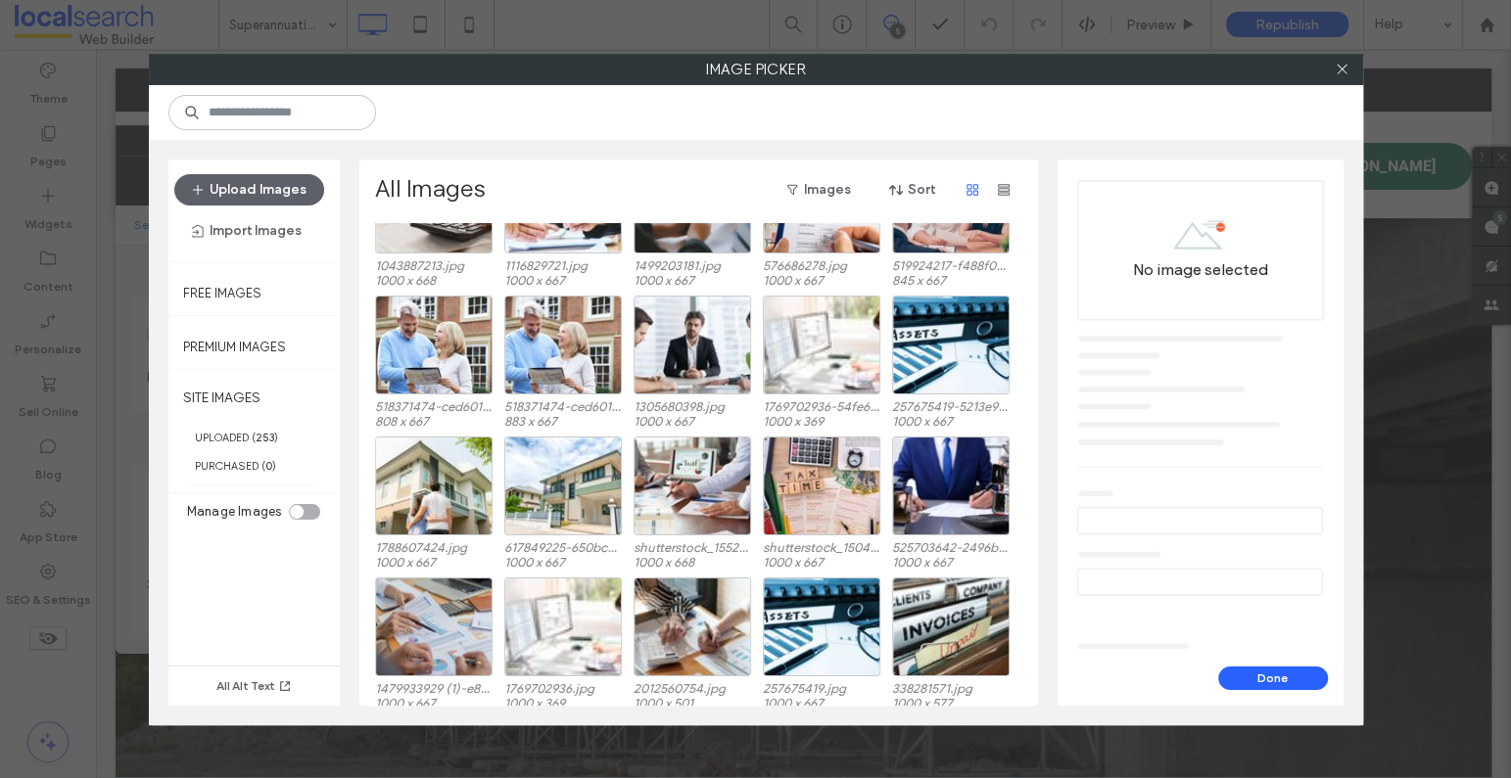
scroll to position [138, 0]
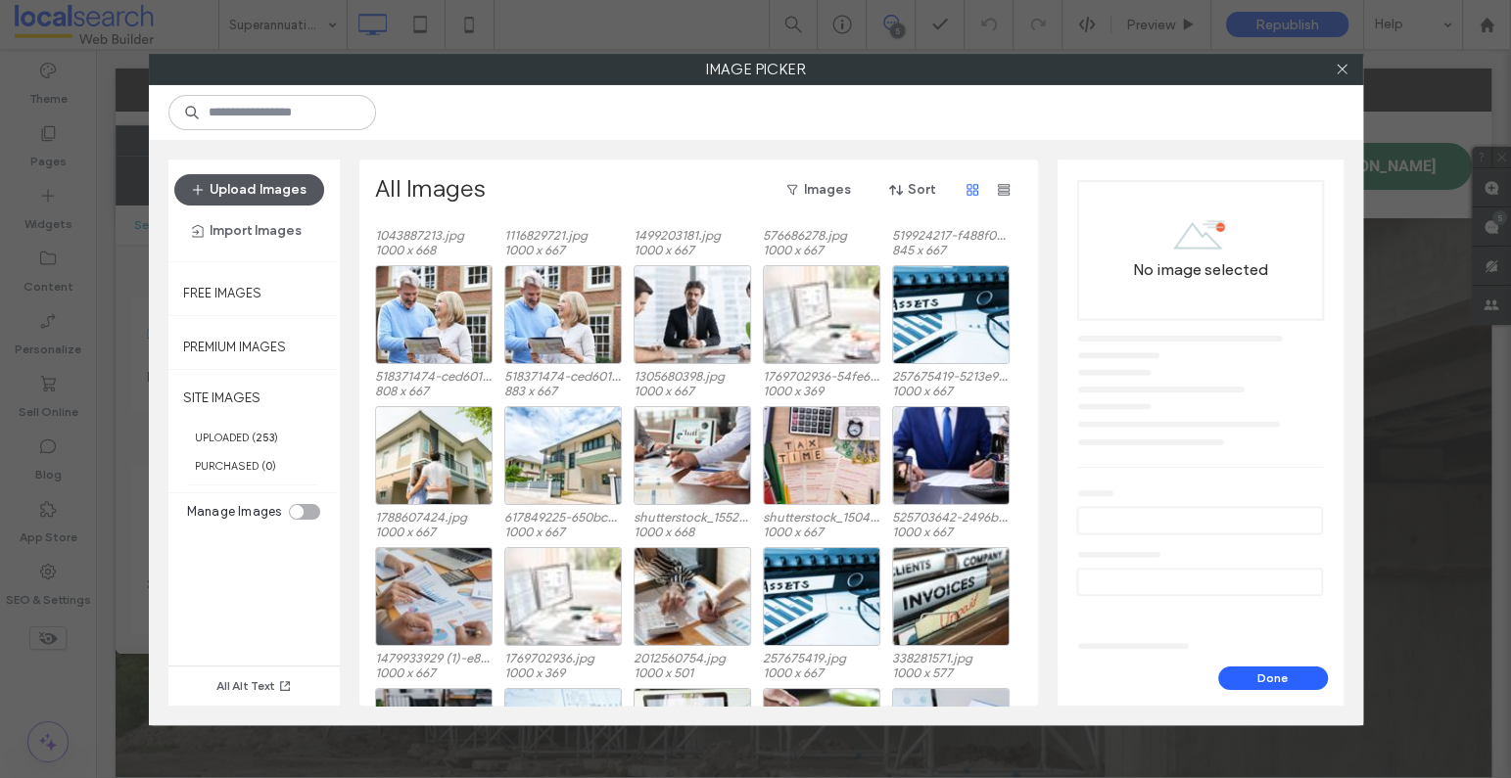
click at [283, 194] on button "Upload Images" at bounding box center [249, 189] width 150 height 31
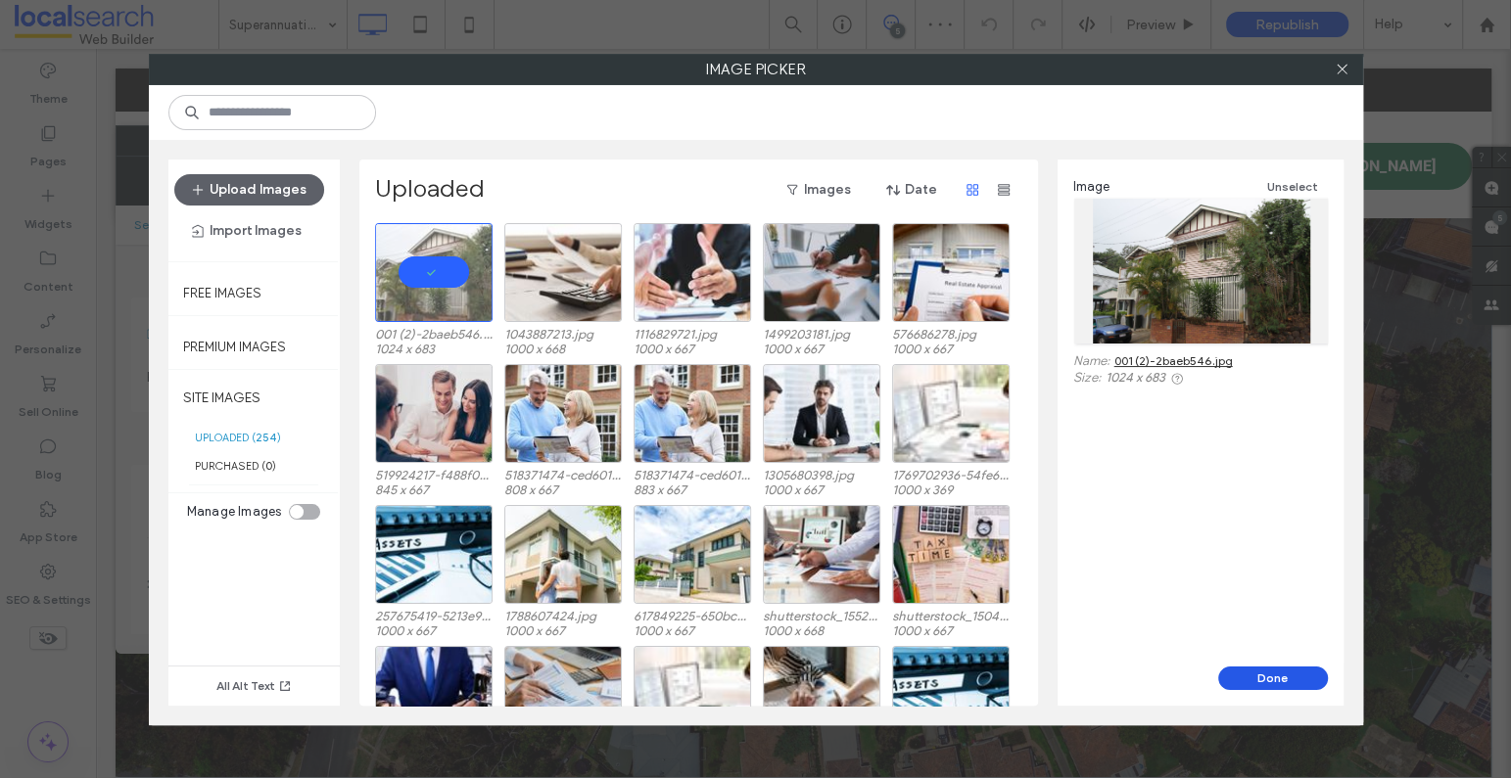
click at [1285, 676] on button "Done" at bounding box center [1273, 678] width 110 height 23
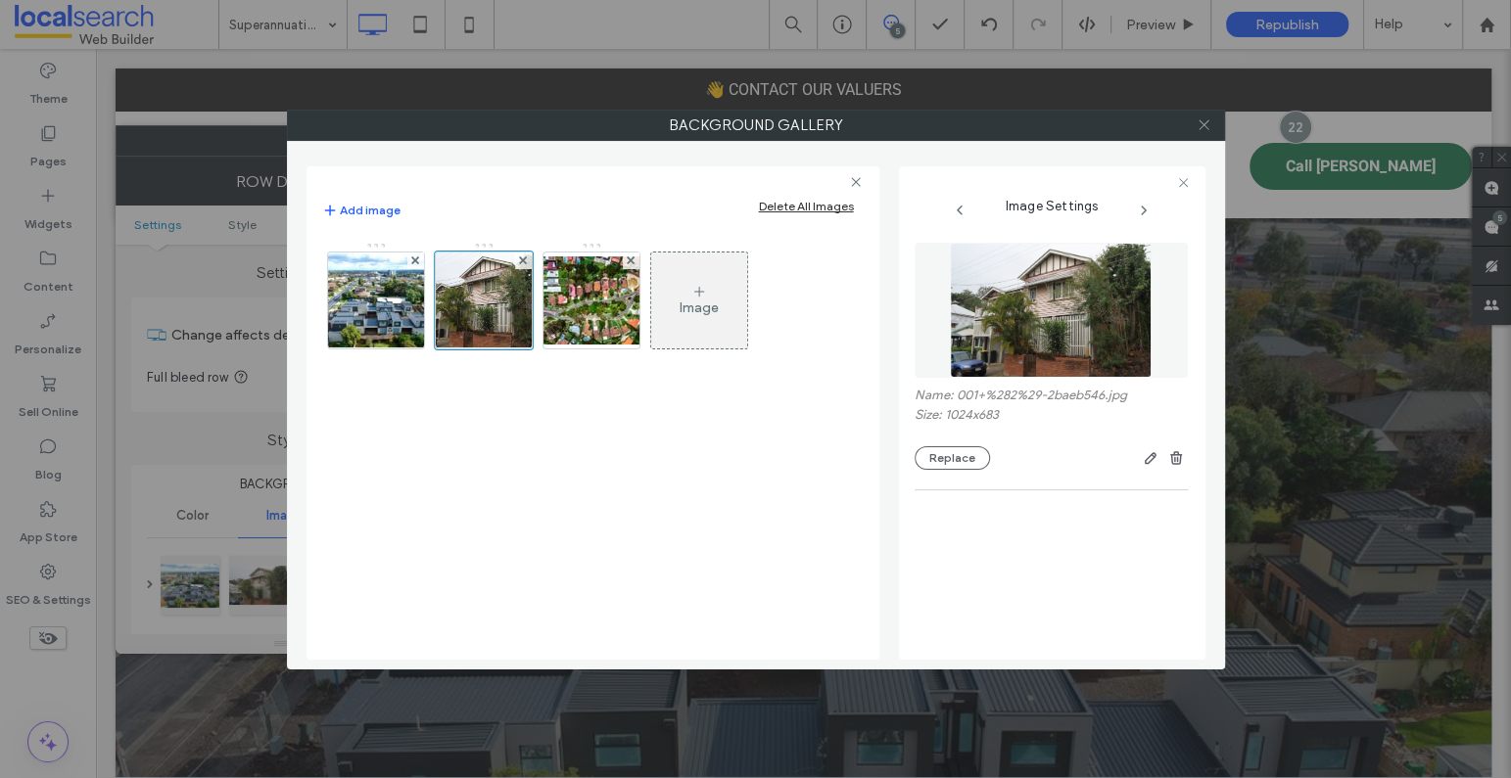
click at [1204, 121] on icon at bounding box center [1203, 124] width 15 height 15
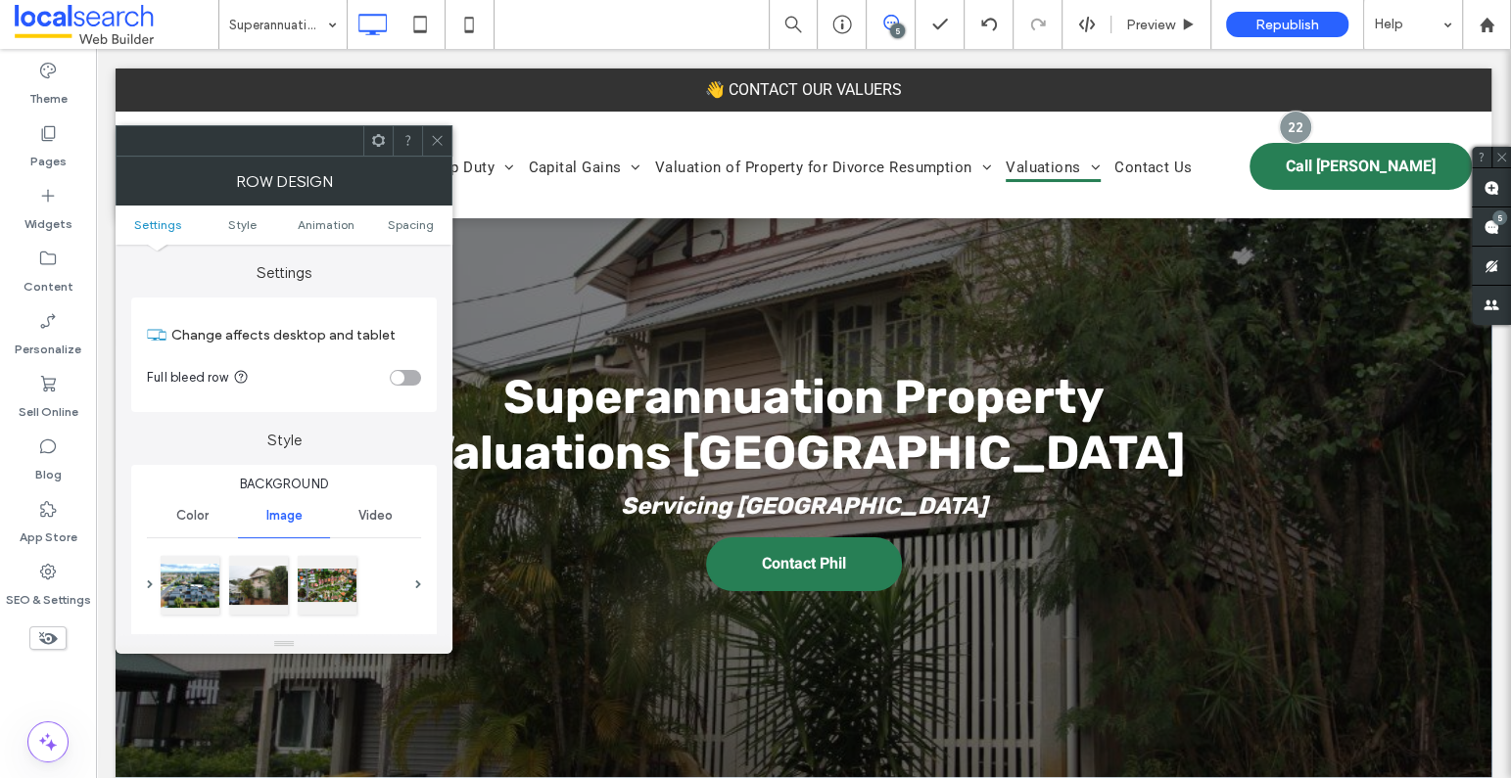
click at [435, 138] on icon at bounding box center [437, 140] width 15 height 15
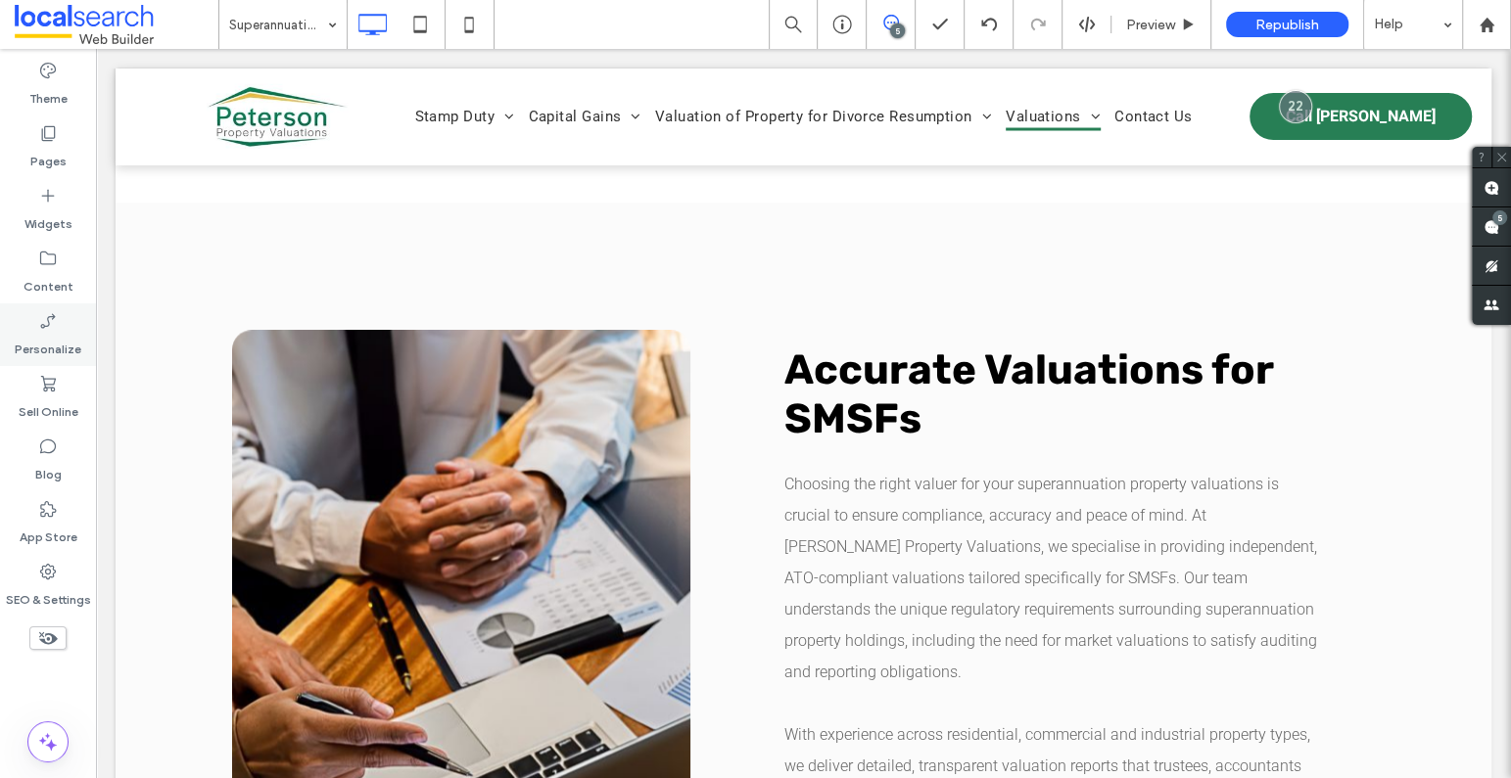
scroll to position [1859, 0]
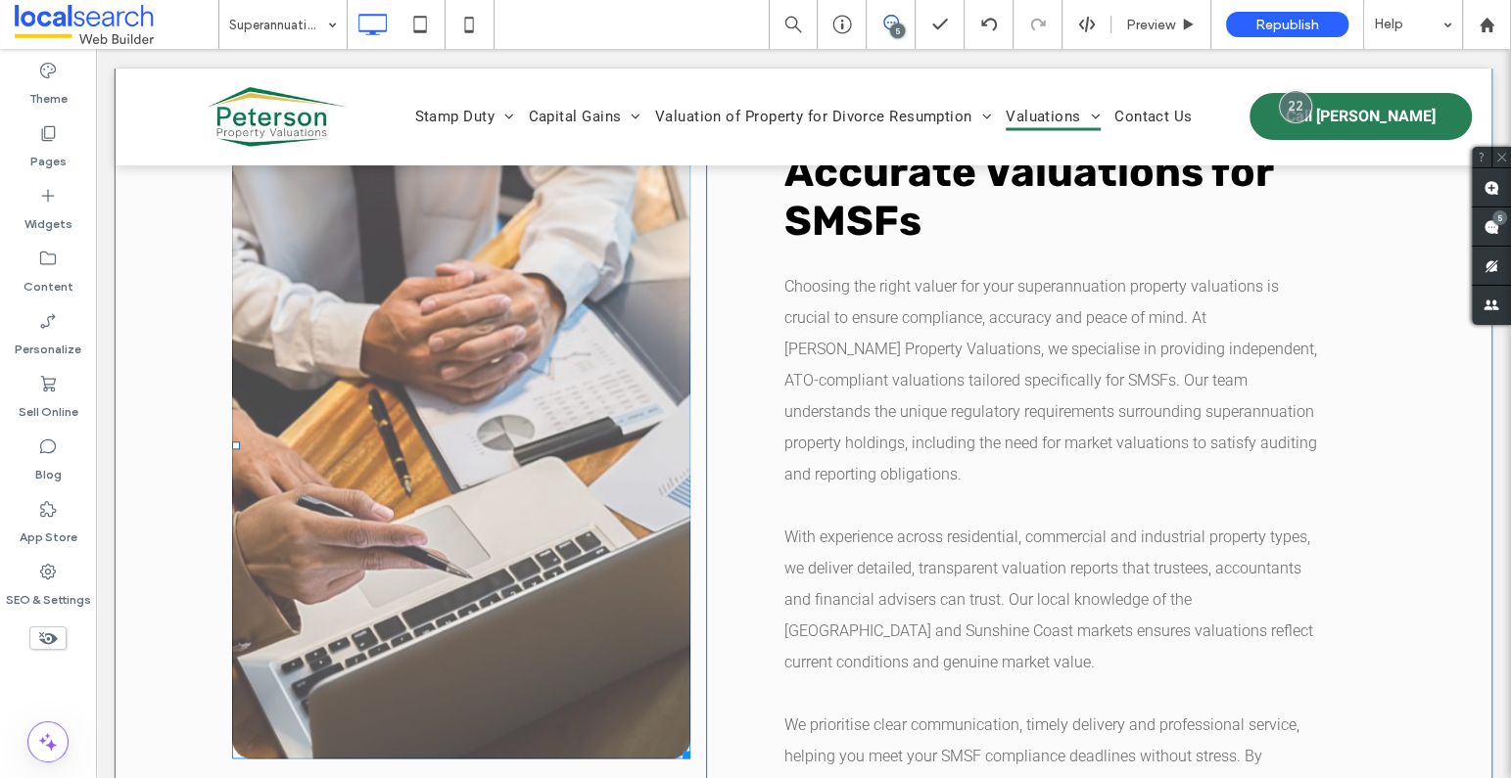
click at [487, 355] on link at bounding box center [461, 445] width 458 height 627
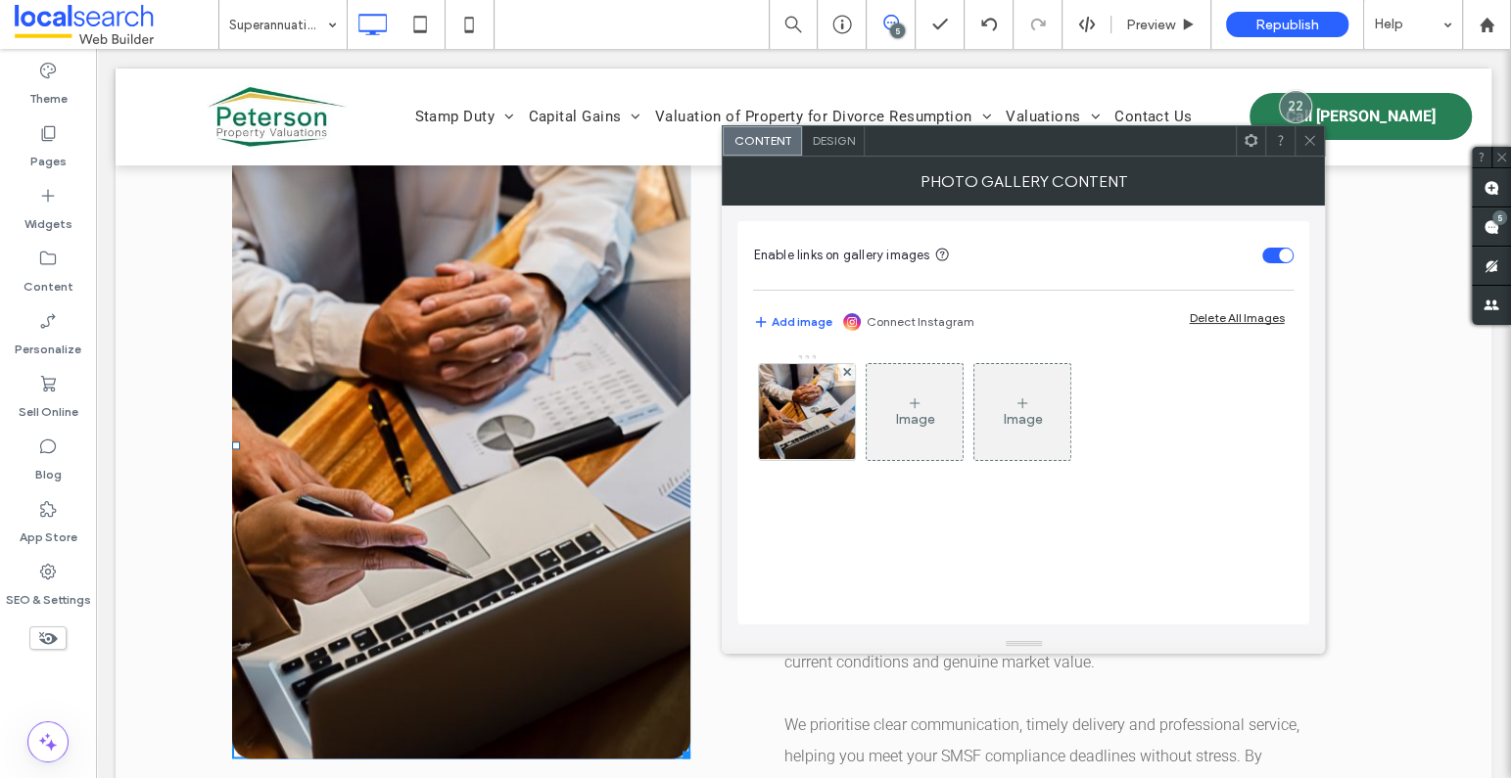
drag, startPoint x: 792, startPoint y: 413, endPoint x: 1004, endPoint y: 500, distance: 229.6
click at [792, 413] on img at bounding box center [807, 412] width 145 height 96
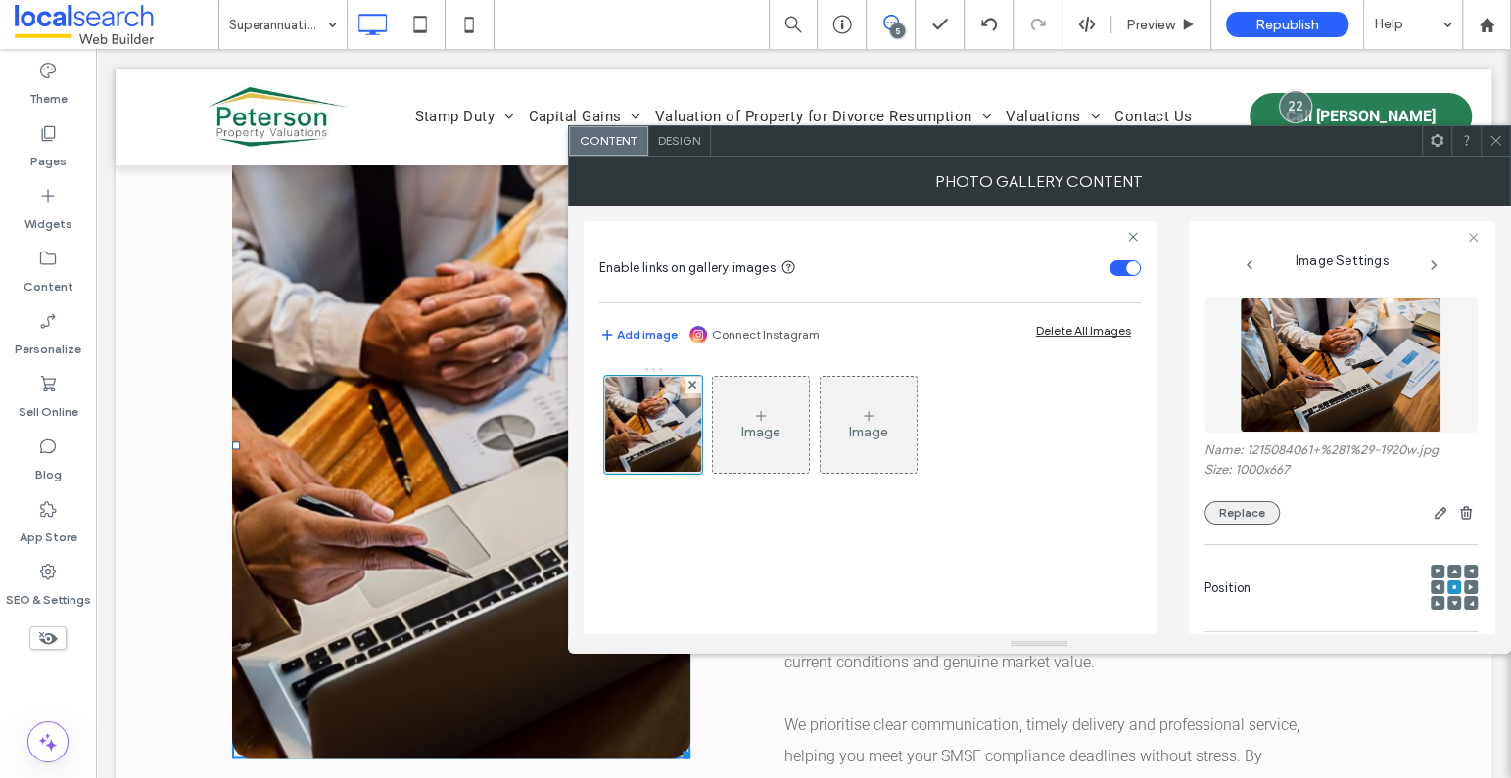
click at [1229, 517] on button "Replace" at bounding box center [1241, 512] width 75 height 23
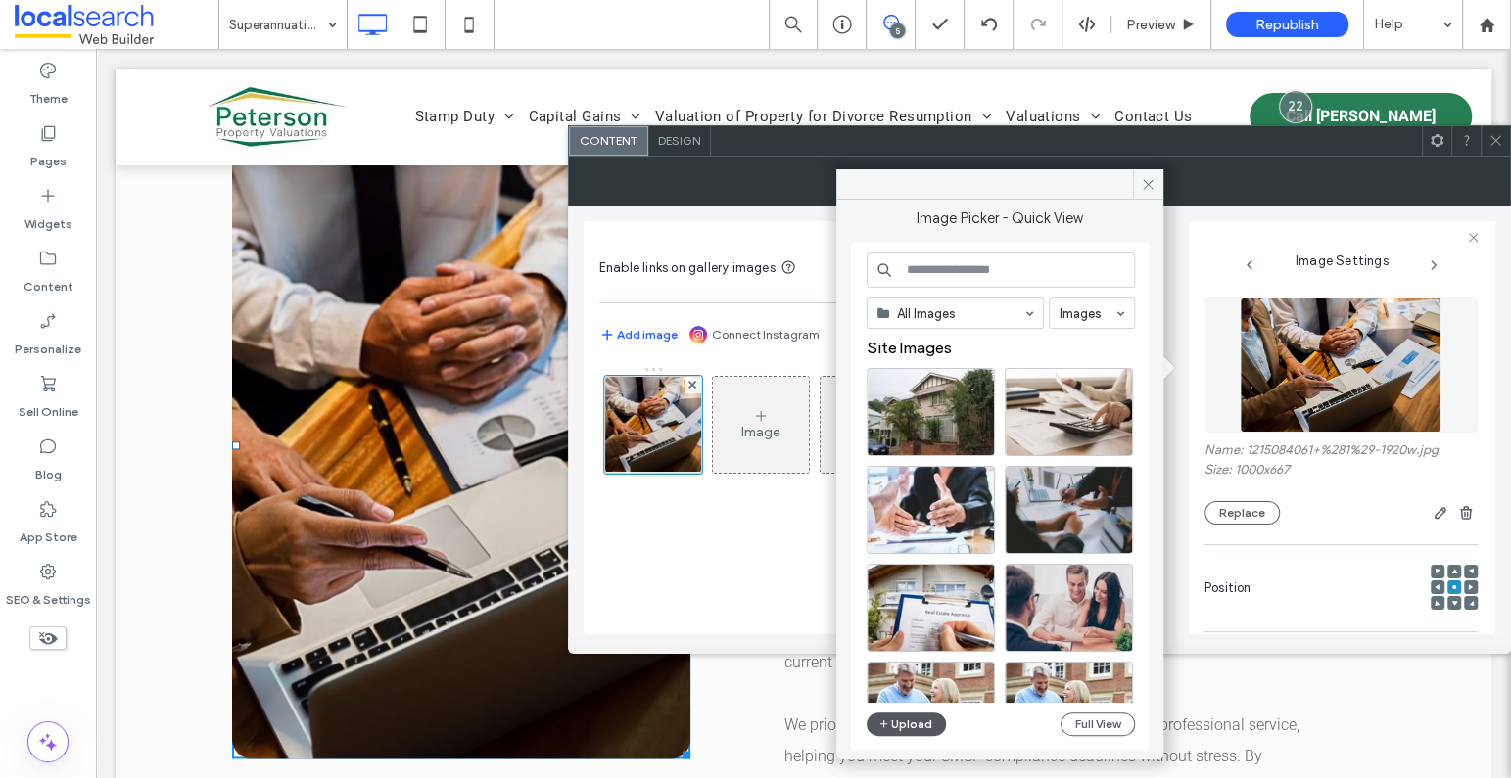
click at [927, 718] on button "Upload" at bounding box center [906, 724] width 80 height 23
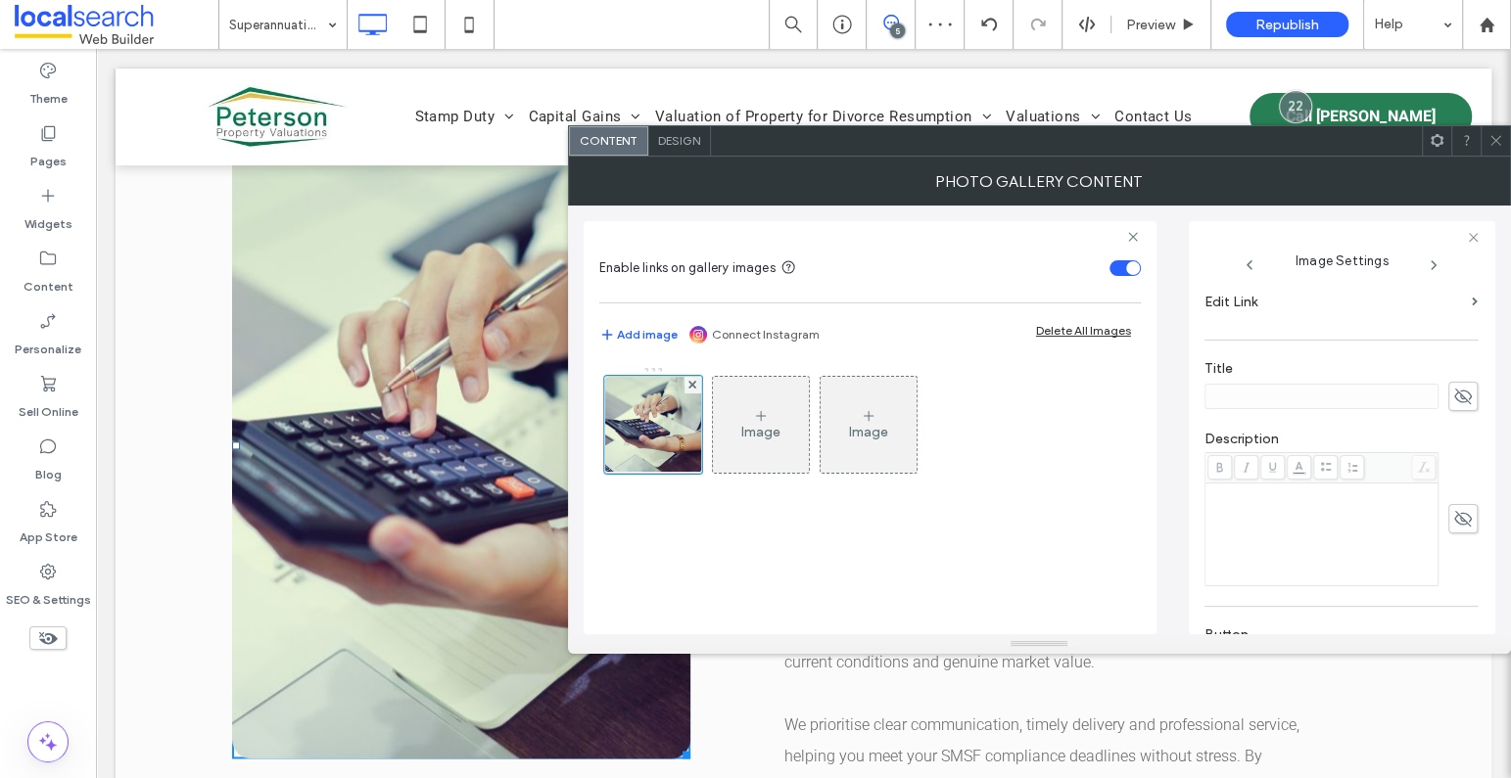
scroll to position [600, 0]
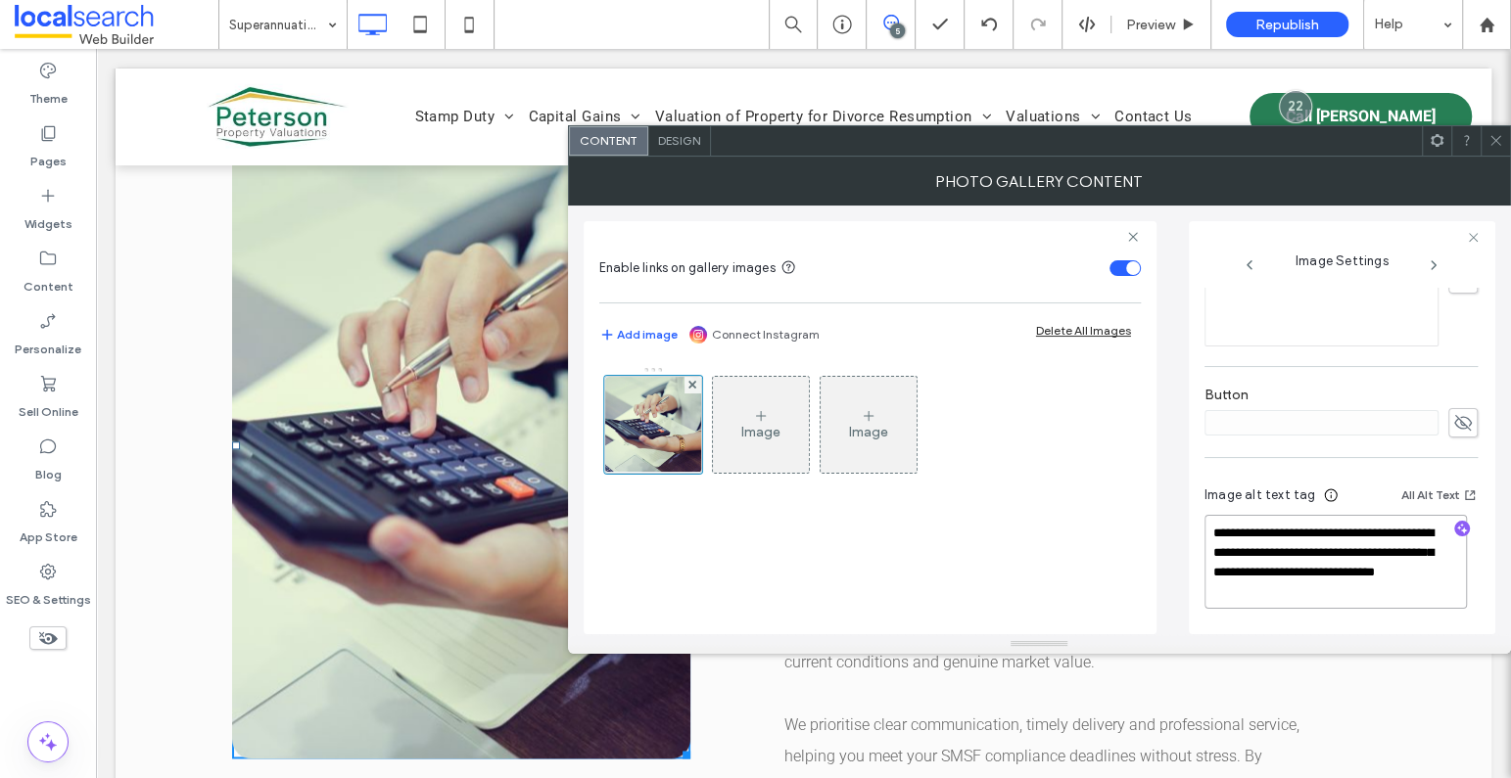
drag, startPoint x: 1324, startPoint y: 591, endPoint x: 1214, endPoint y: 576, distance: 110.8
click at [1214, 576] on textarea "**********" at bounding box center [1335, 562] width 262 height 94
type textarea "**********"
click at [1455, 525] on icon "button" at bounding box center [1462, 531] width 14 height 14
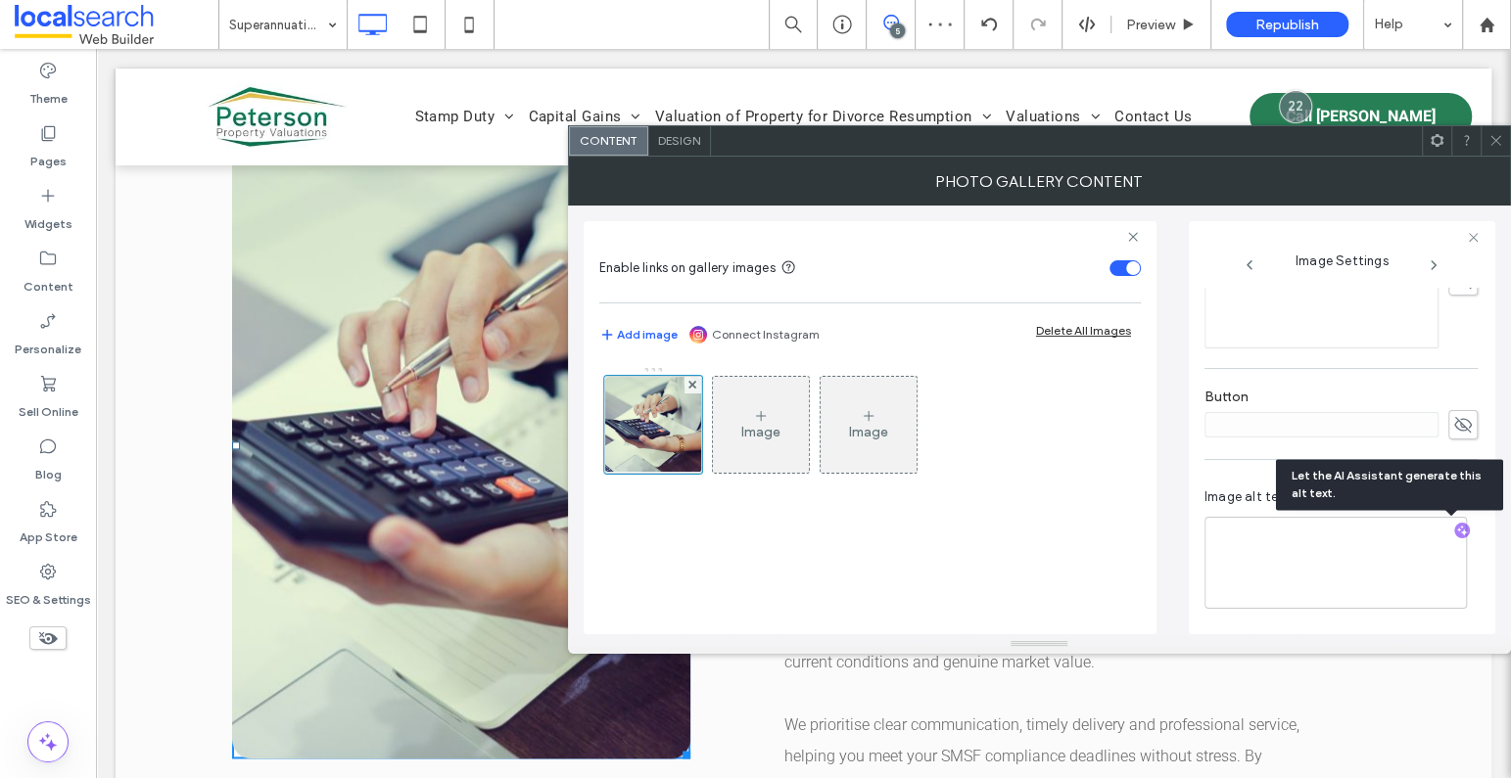
scroll to position [597, 0]
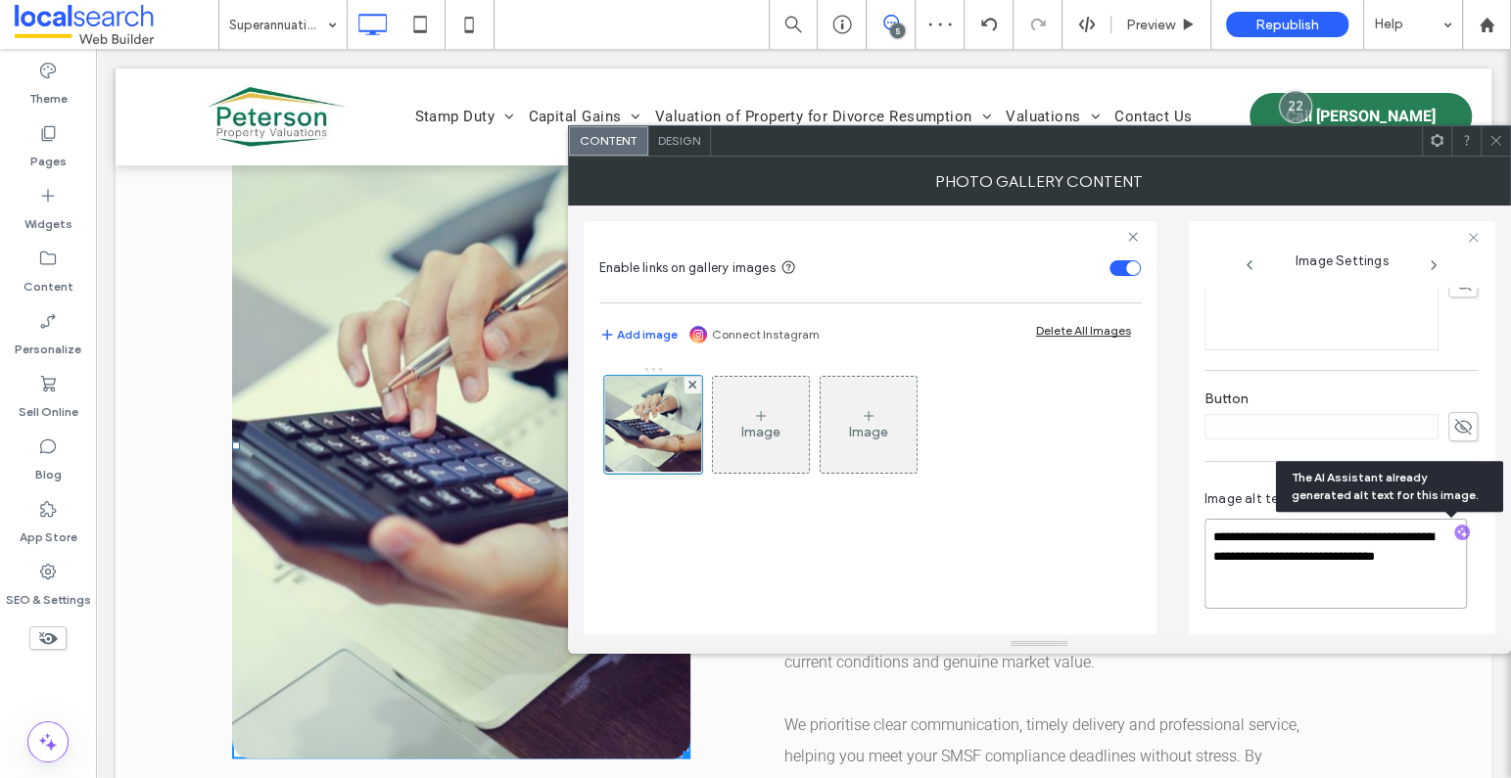
click at [1389, 584] on textarea "**********" at bounding box center [1335, 564] width 262 height 90
paste textarea "**********"
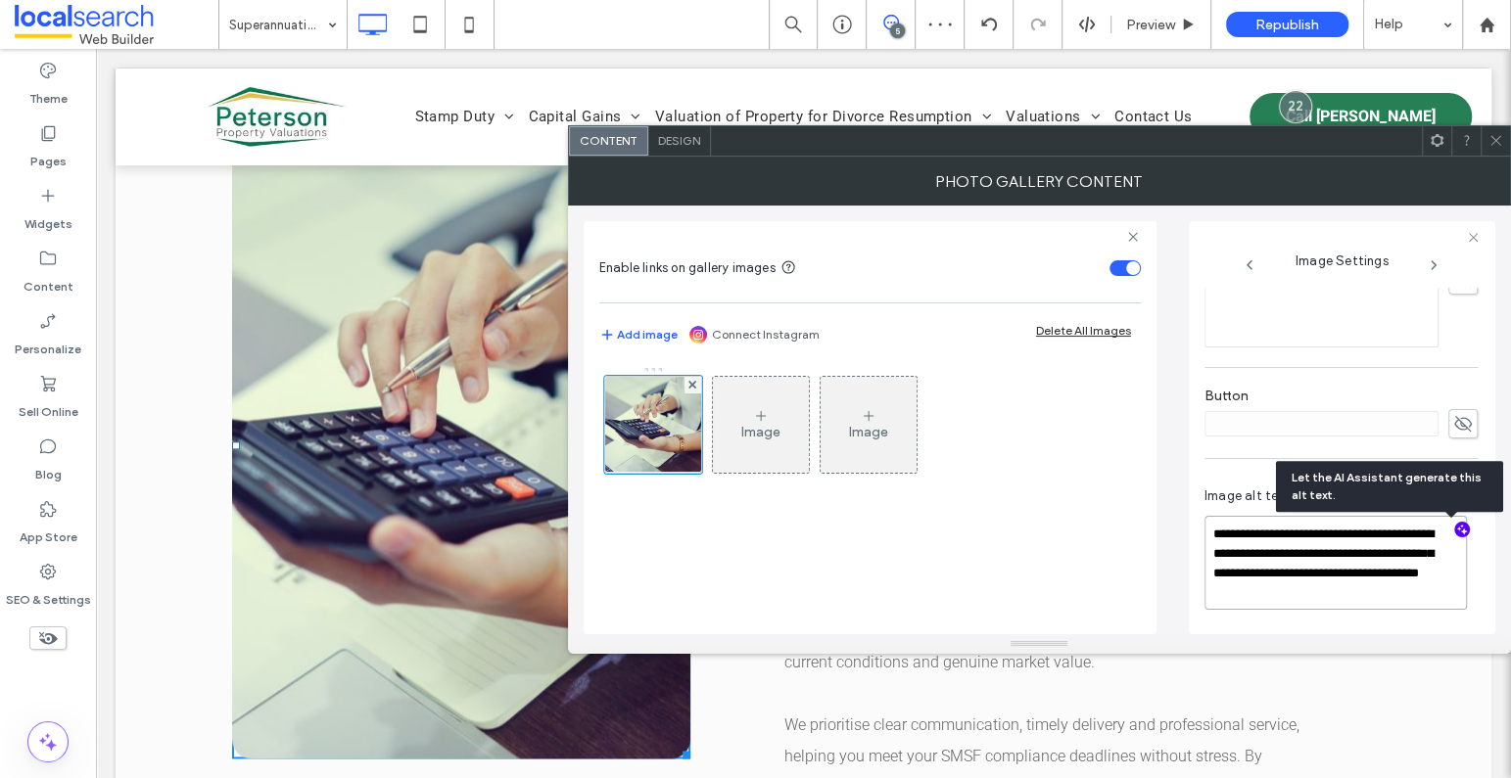
type textarea "**********"
click at [1497, 146] on icon at bounding box center [1495, 140] width 15 height 15
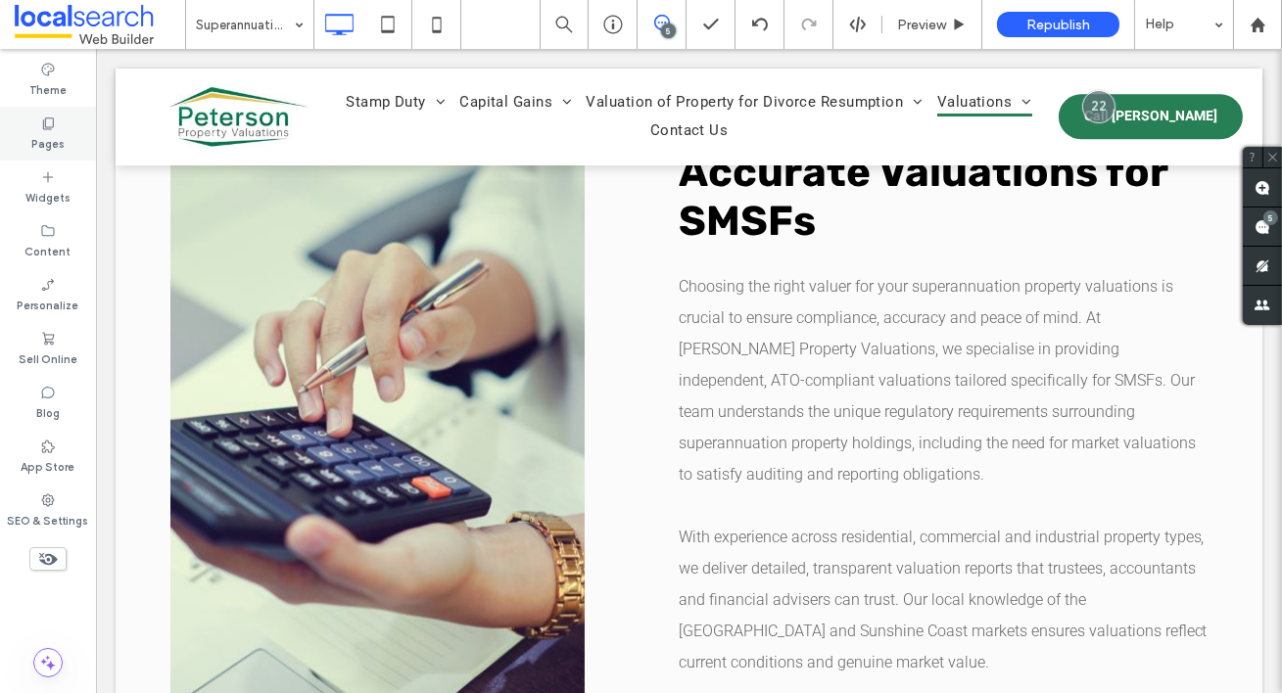
click at [53, 135] on label "Pages" at bounding box center [47, 142] width 33 height 22
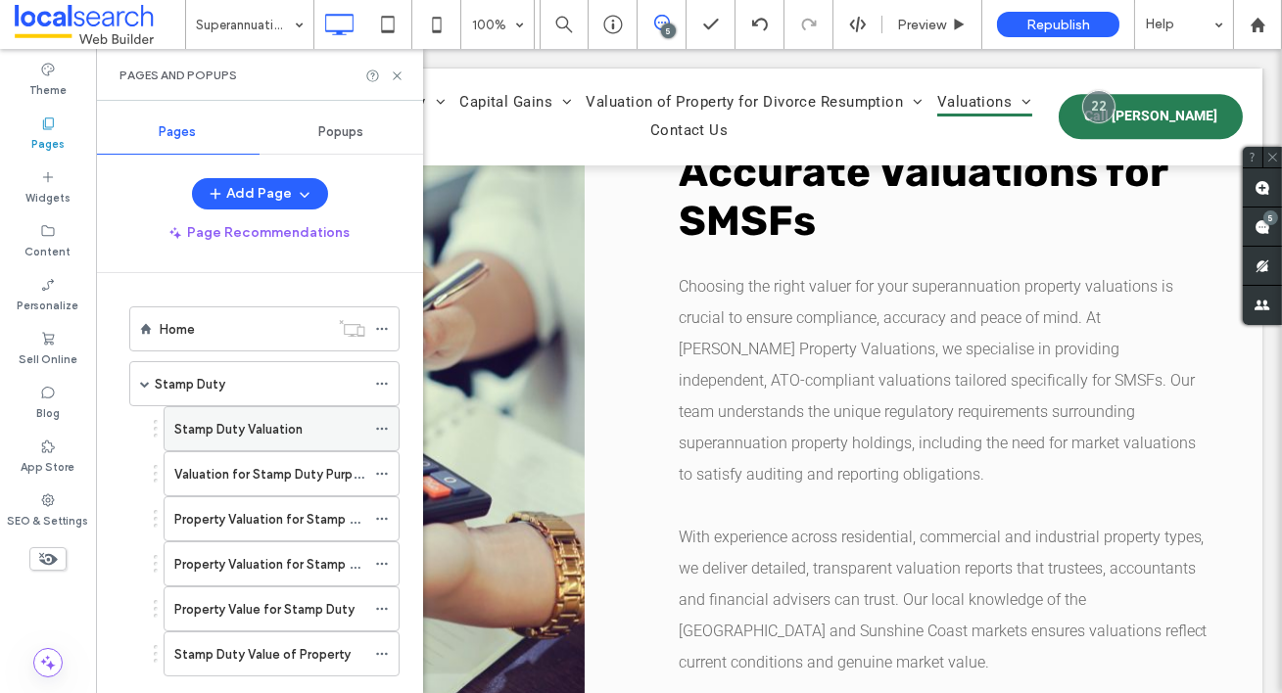
click at [279, 433] on label "Stamp Duty Valuation" at bounding box center [238, 429] width 128 height 34
click at [397, 71] on icon at bounding box center [397, 76] width 15 height 15
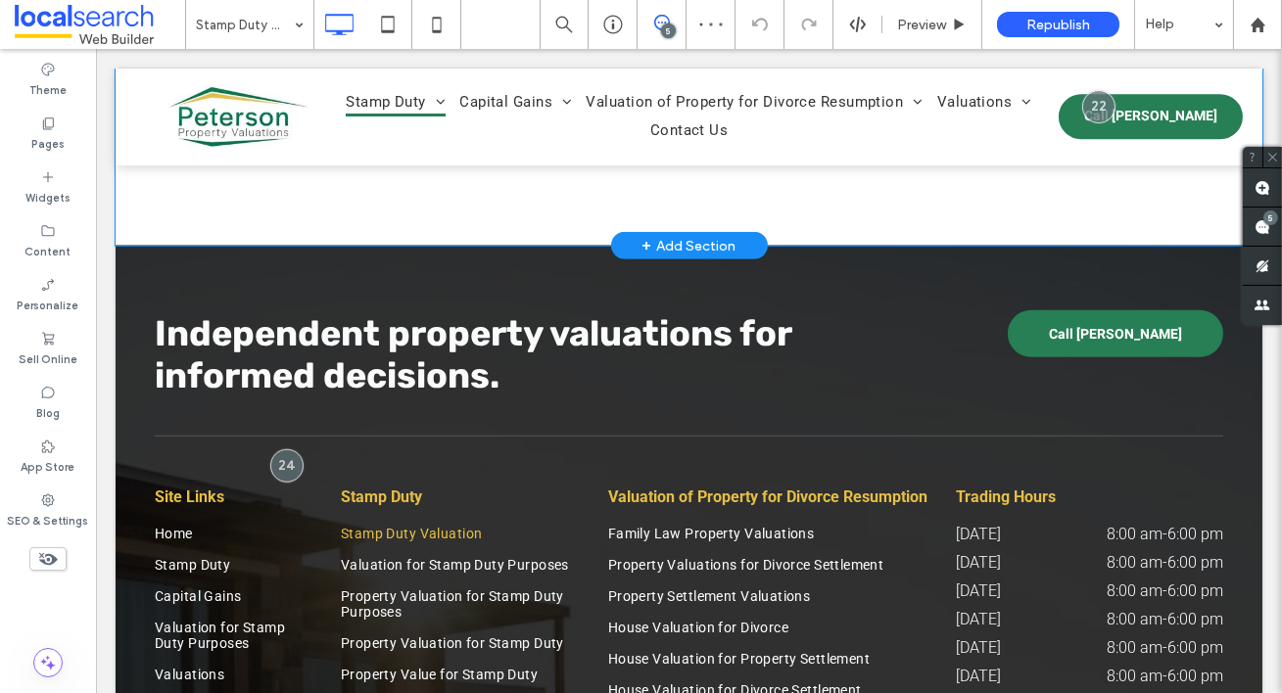
scroll to position [2546, 0]
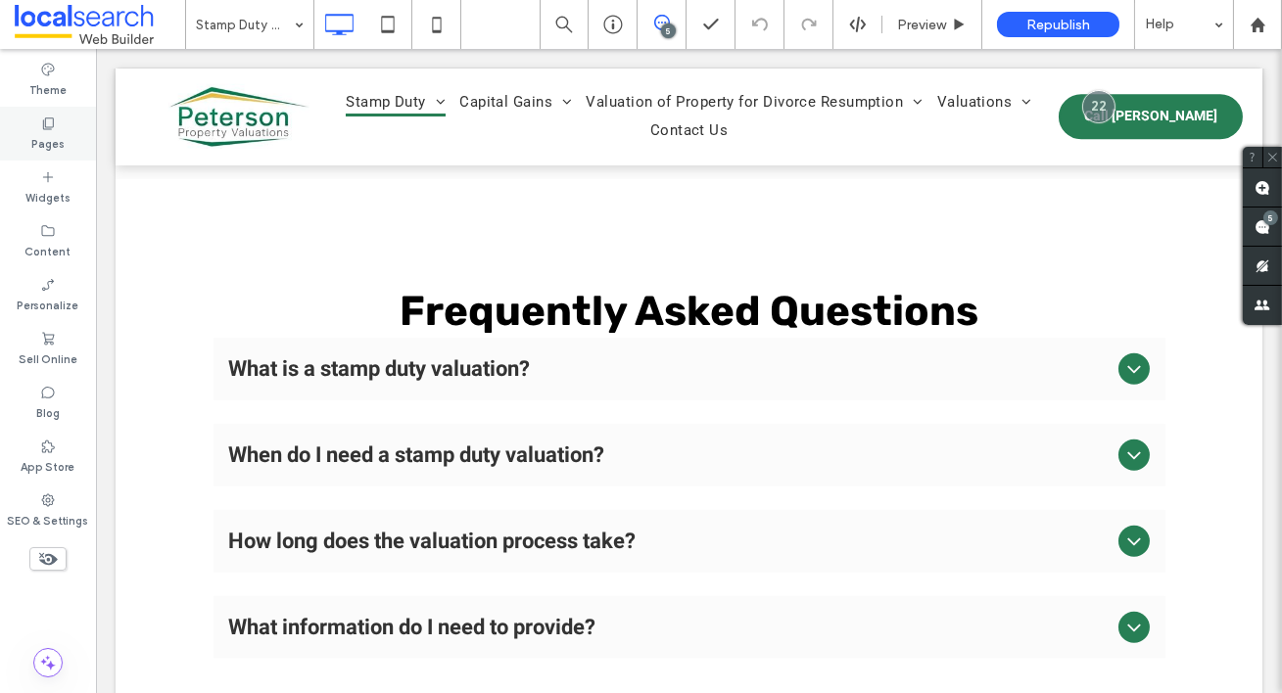
click at [60, 128] on div "Pages" at bounding box center [48, 134] width 96 height 54
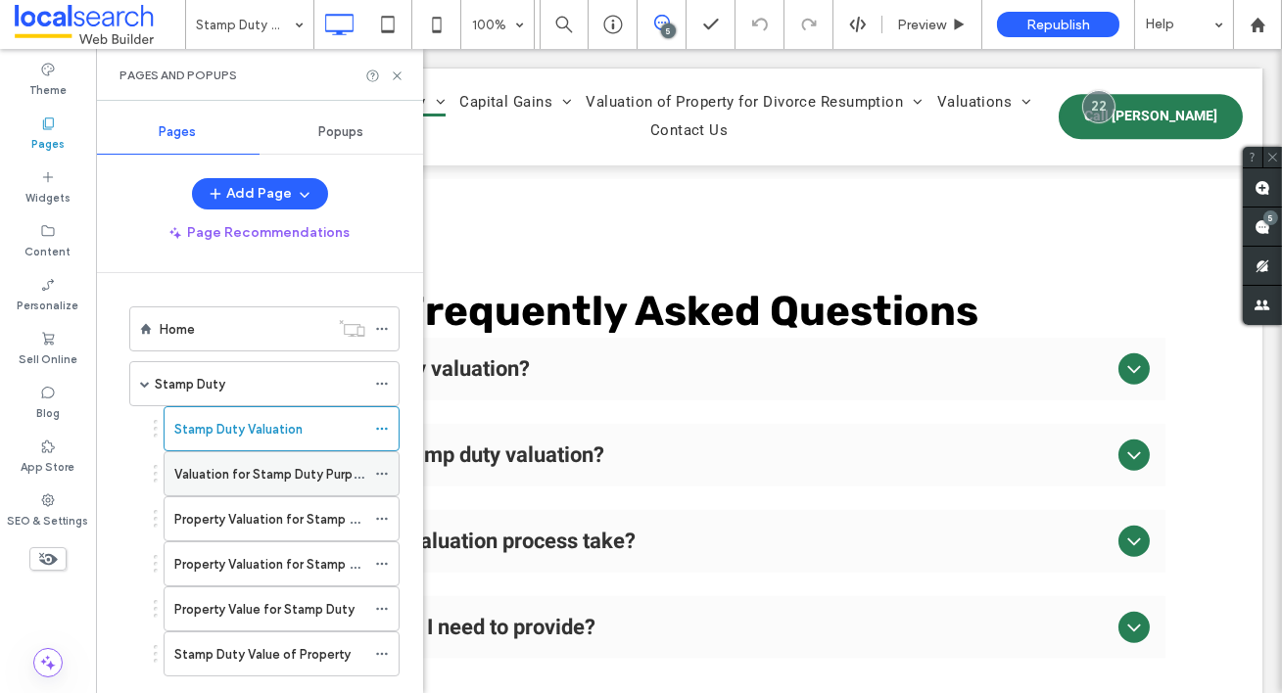
click at [242, 471] on label "Valuation for Stamp Duty Purposes" at bounding box center [278, 474] width 208 height 34
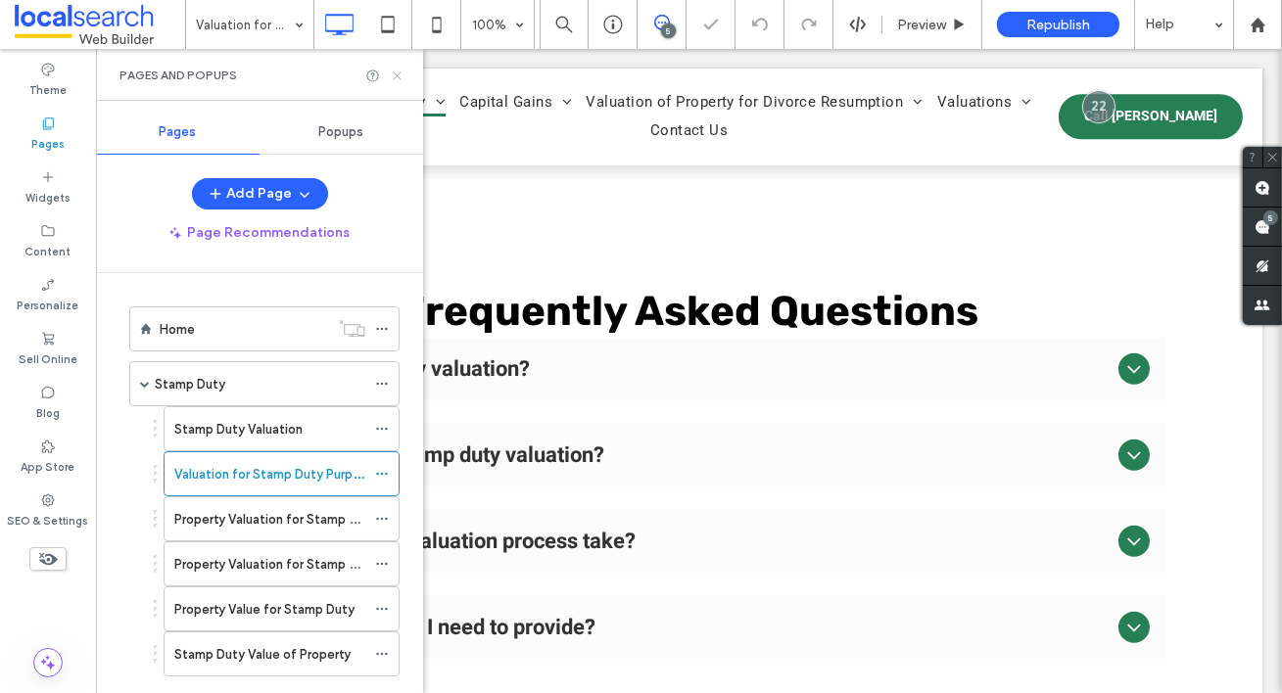
click at [399, 74] on icon at bounding box center [397, 76] width 15 height 15
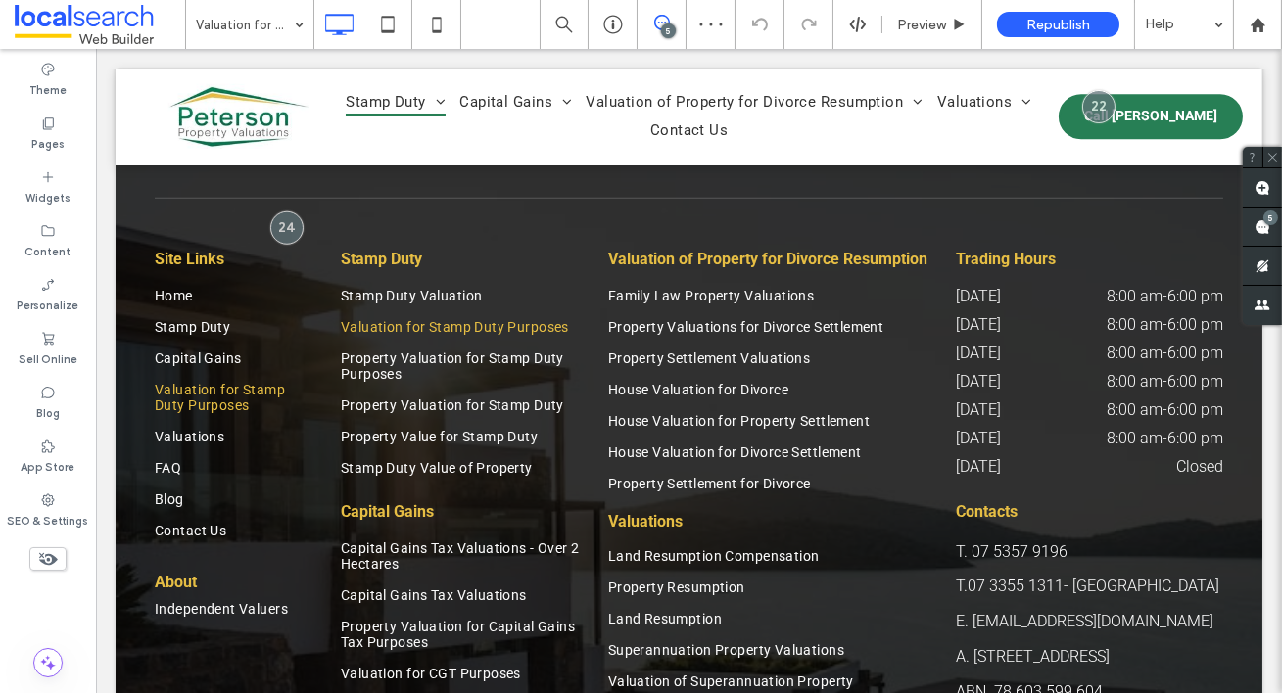
scroll to position [2777, 0]
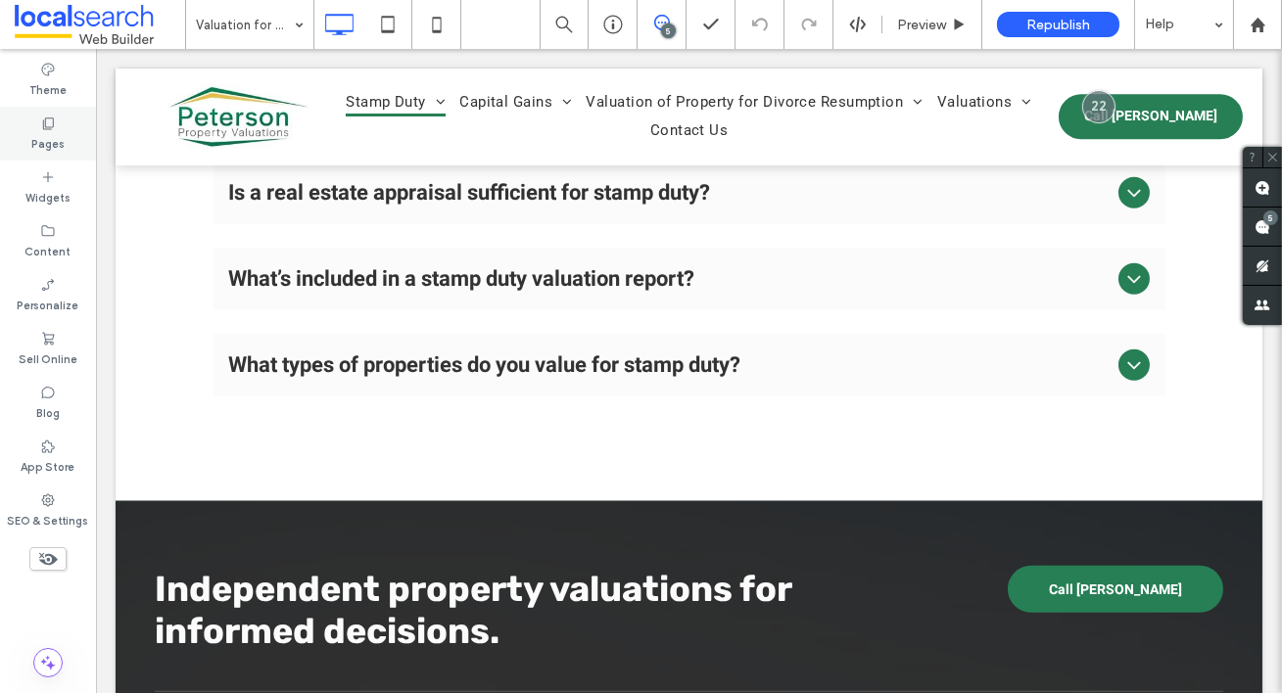
click at [36, 121] on div "Pages" at bounding box center [48, 134] width 96 height 54
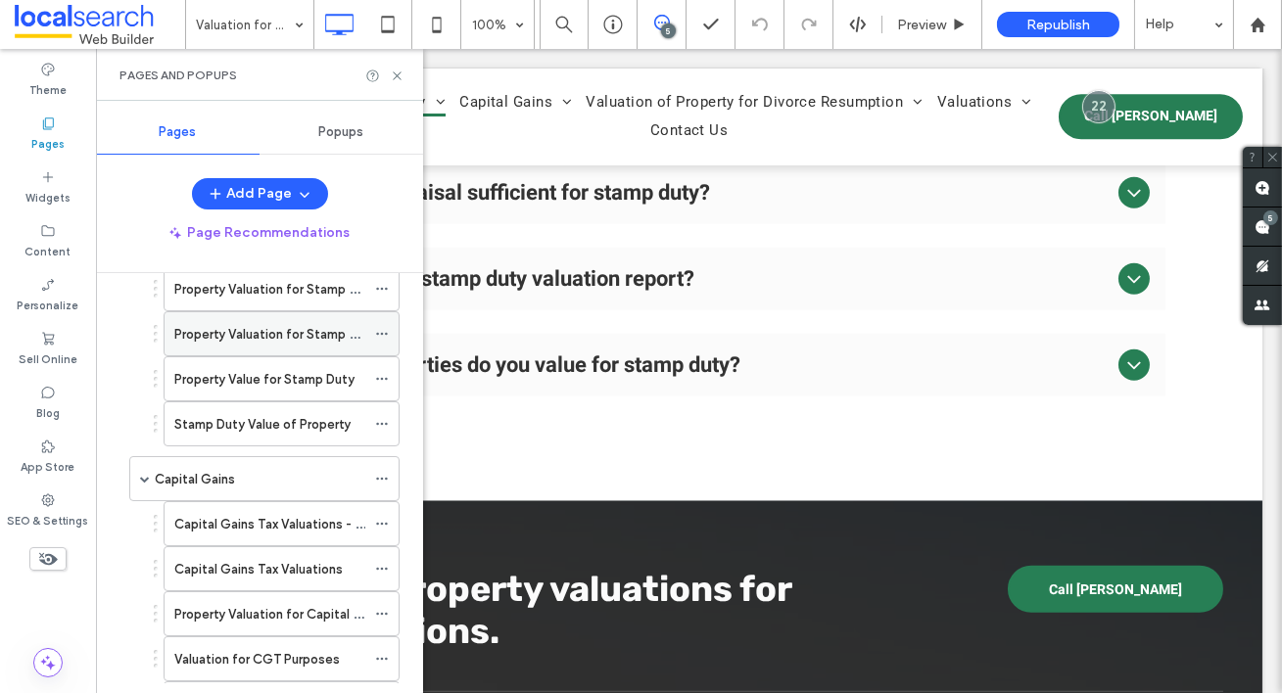
scroll to position [152, 0]
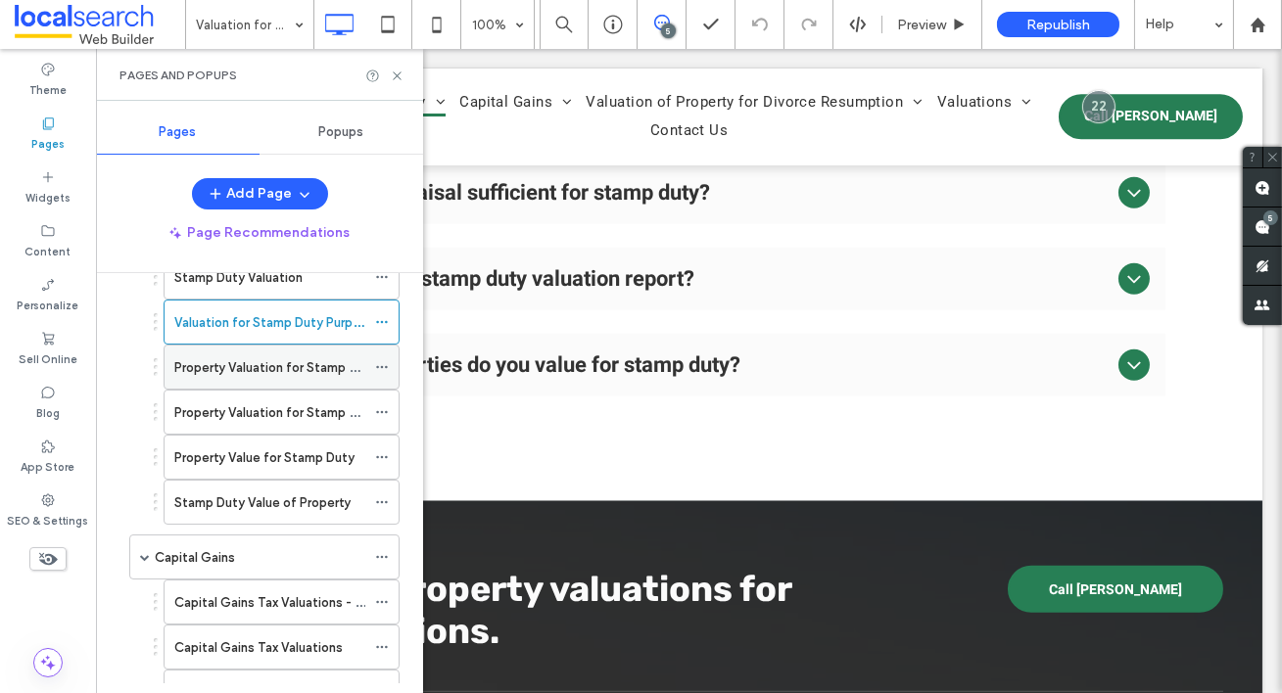
click at [284, 372] on label "Property Valuation for Stamp Duty Purposes" at bounding box center [304, 367] width 261 height 34
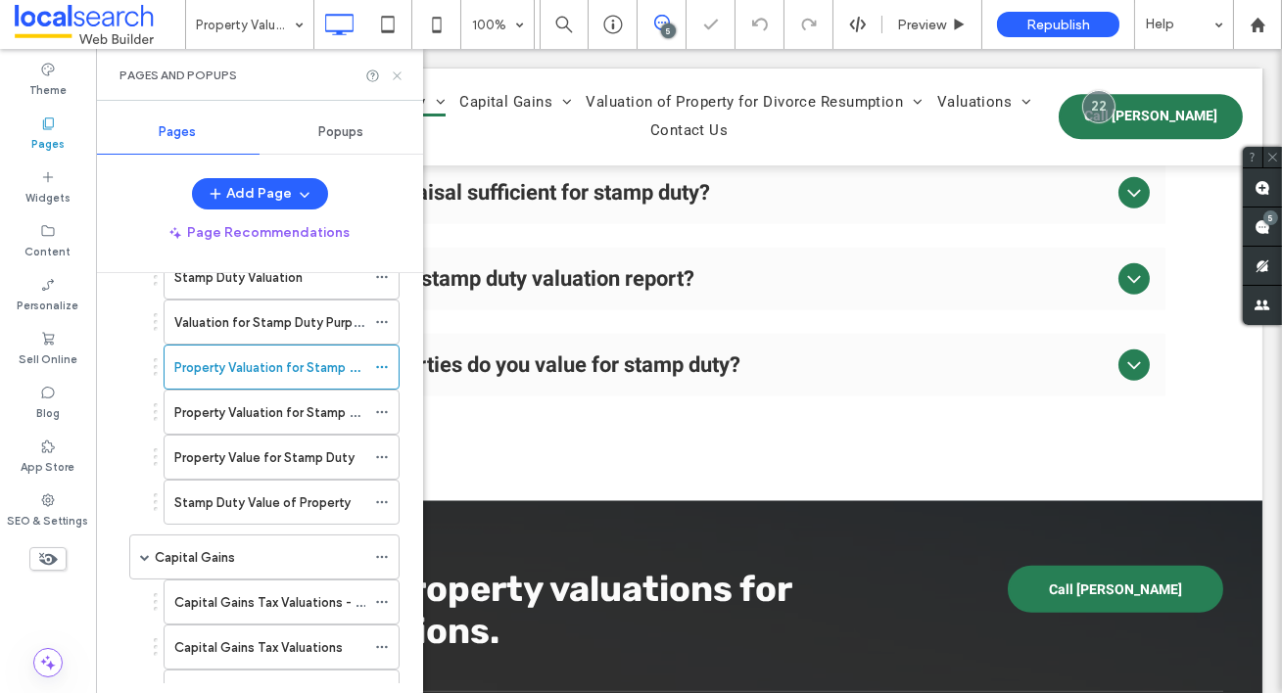
click at [398, 71] on icon at bounding box center [397, 76] width 15 height 15
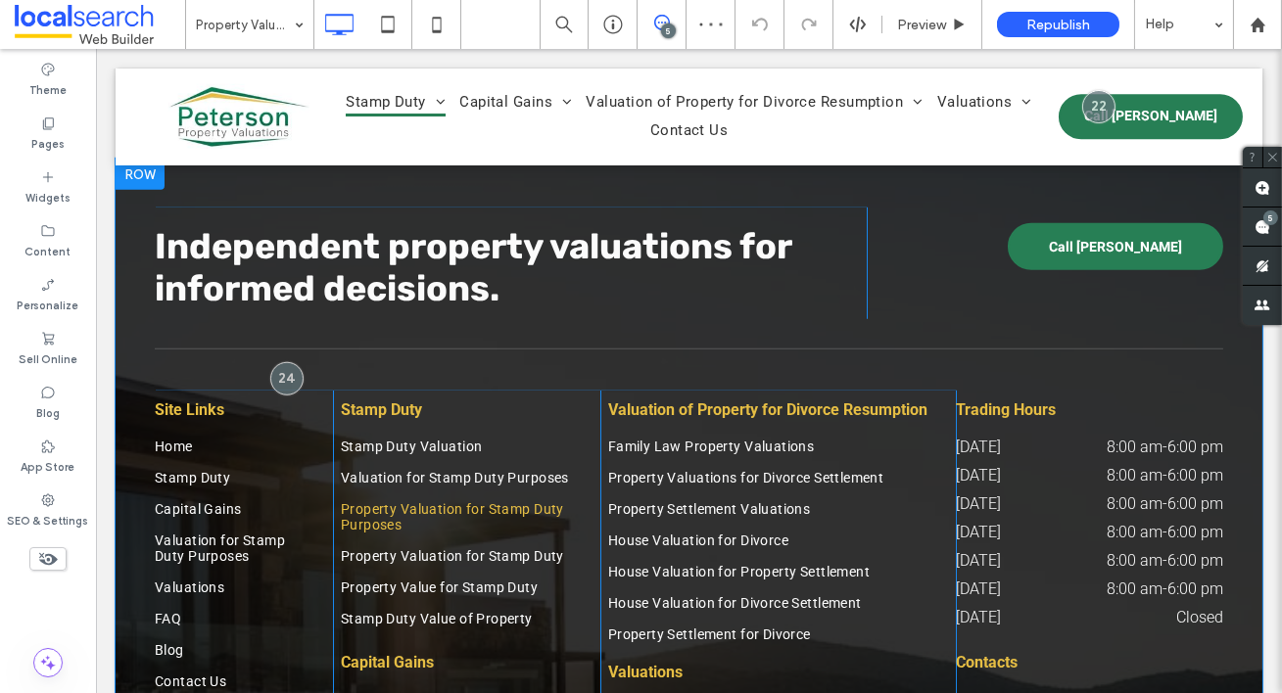
scroll to position [3350, 0]
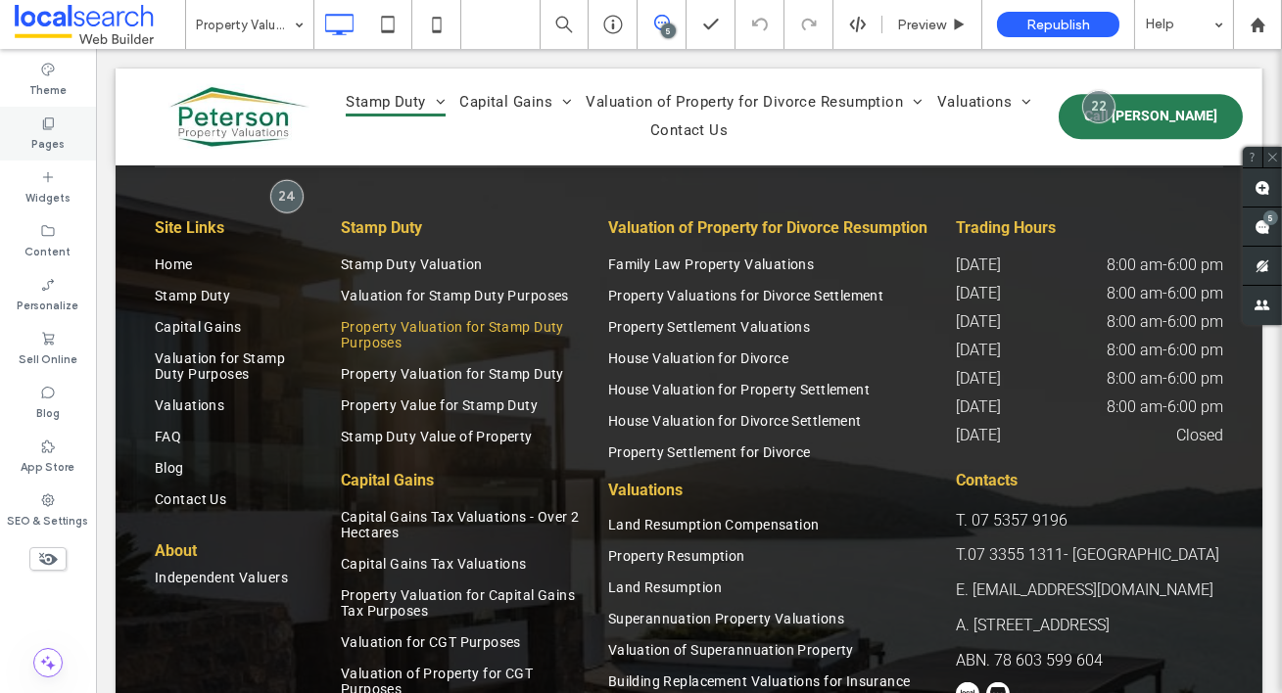
click at [29, 133] on div "Pages" at bounding box center [48, 134] width 96 height 54
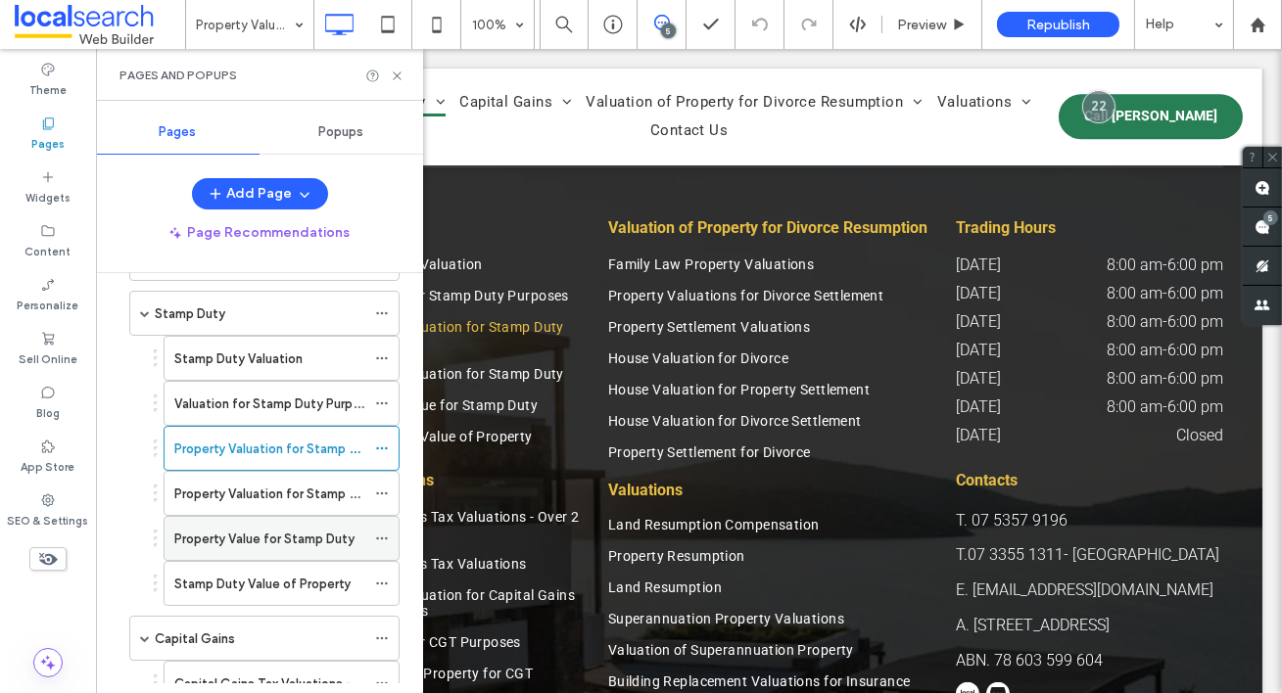
scroll to position [137, 0]
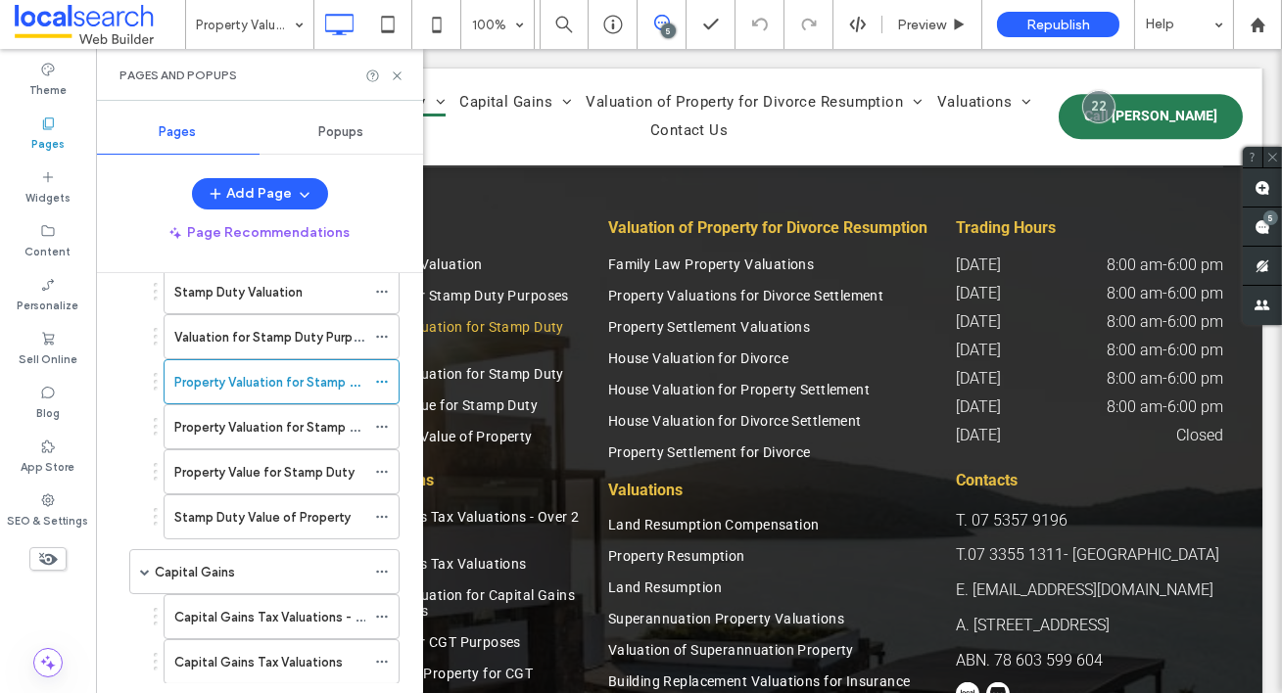
click at [258, 422] on label "Property Valuation for Stamp Duty" at bounding box center [275, 427] width 203 height 34
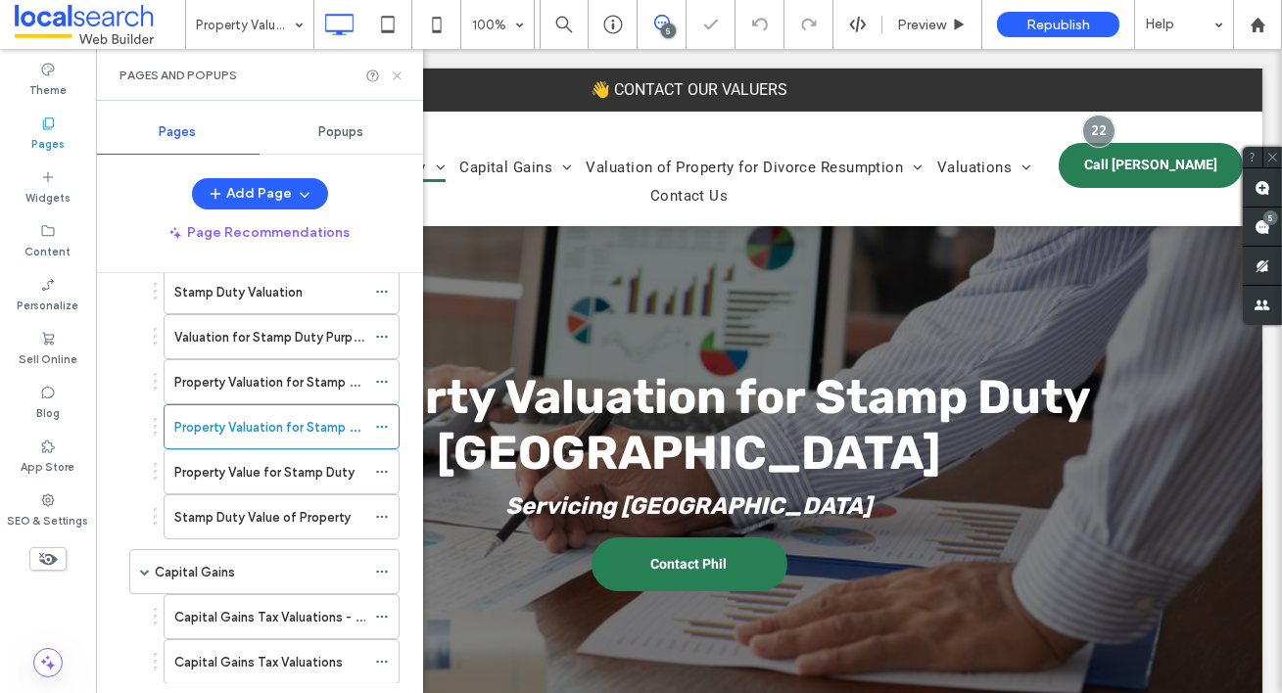
click at [399, 72] on icon at bounding box center [397, 76] width 15 height 15
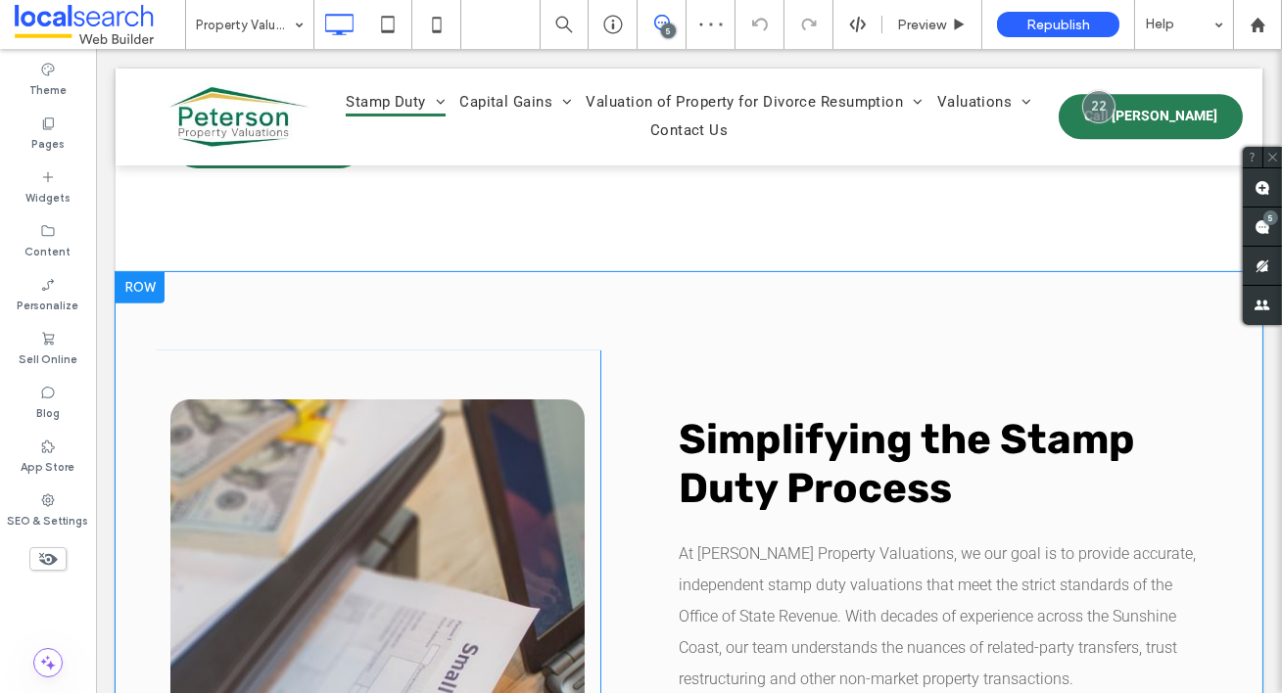
scroll to position [1736, 0]
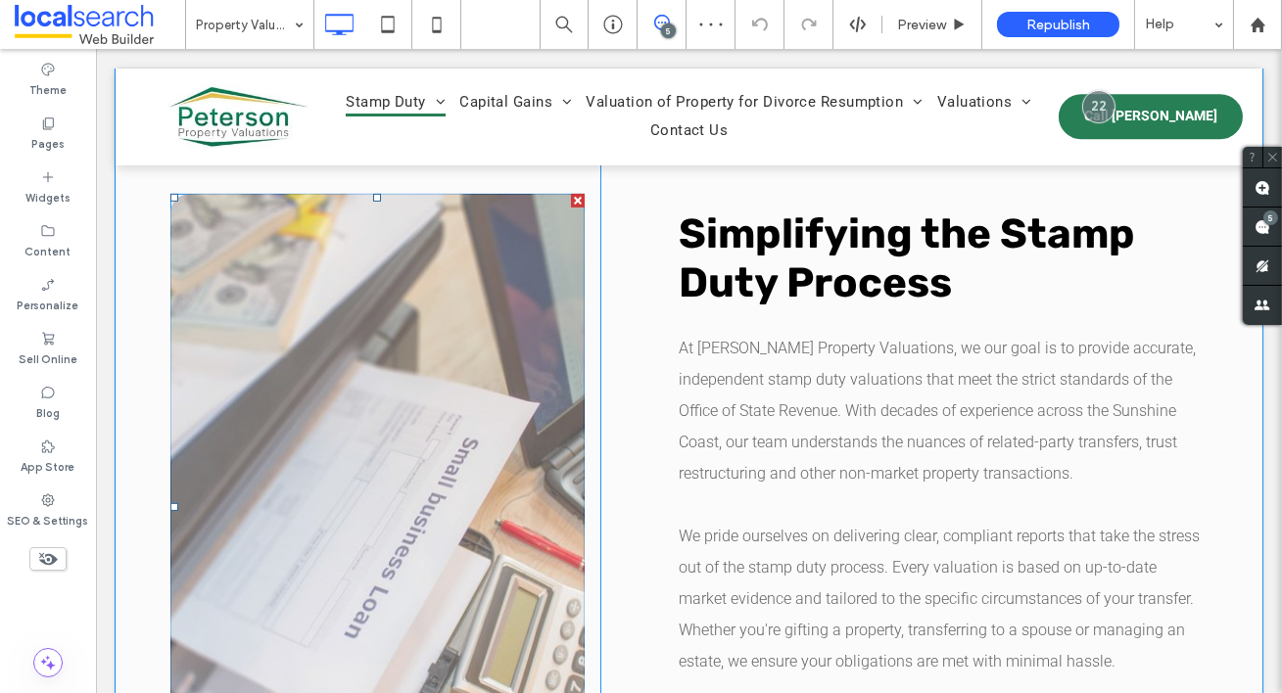
click at [374, 418] on link at bounding box center [377, 507] width 414 height 627
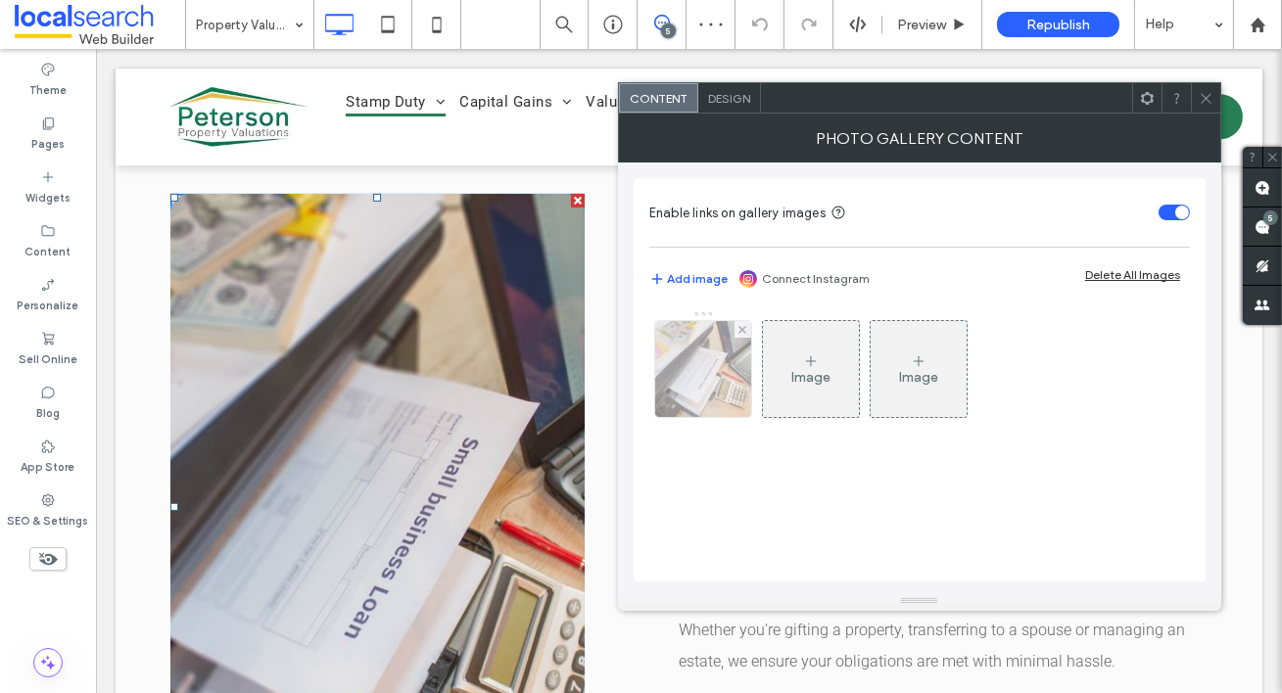
click at [726, 359] on div at bounding box center [703, 369] width 96 height 96
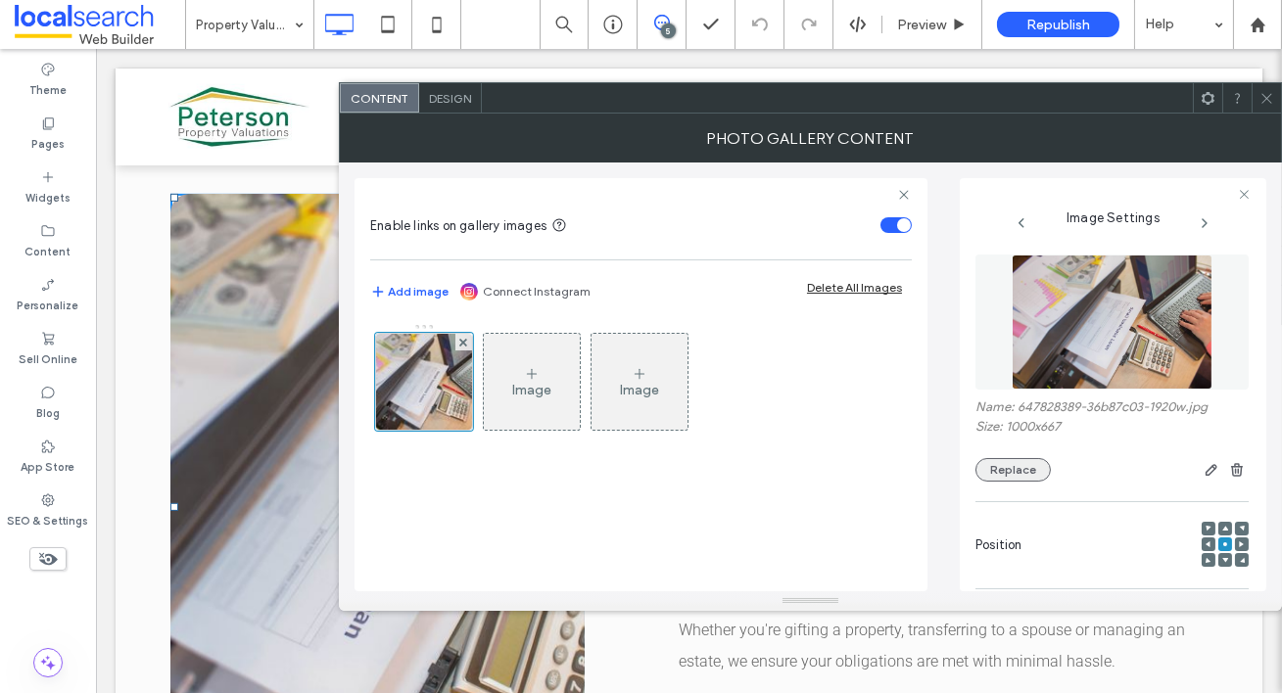
click at [1018, 482] on button "Replace" at bounding box center [1012, 469] width 75 height 23
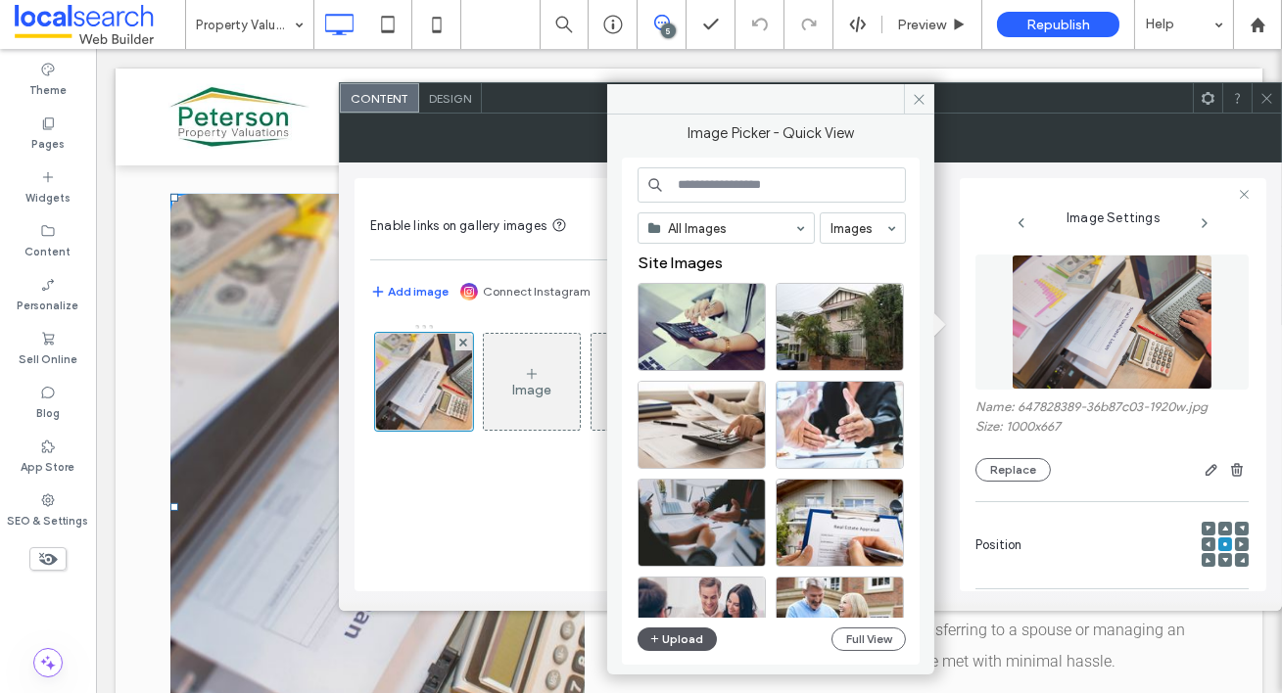
click at [704, 634] on button "Upload" at bounding box center [677, 639] width 80 height 23
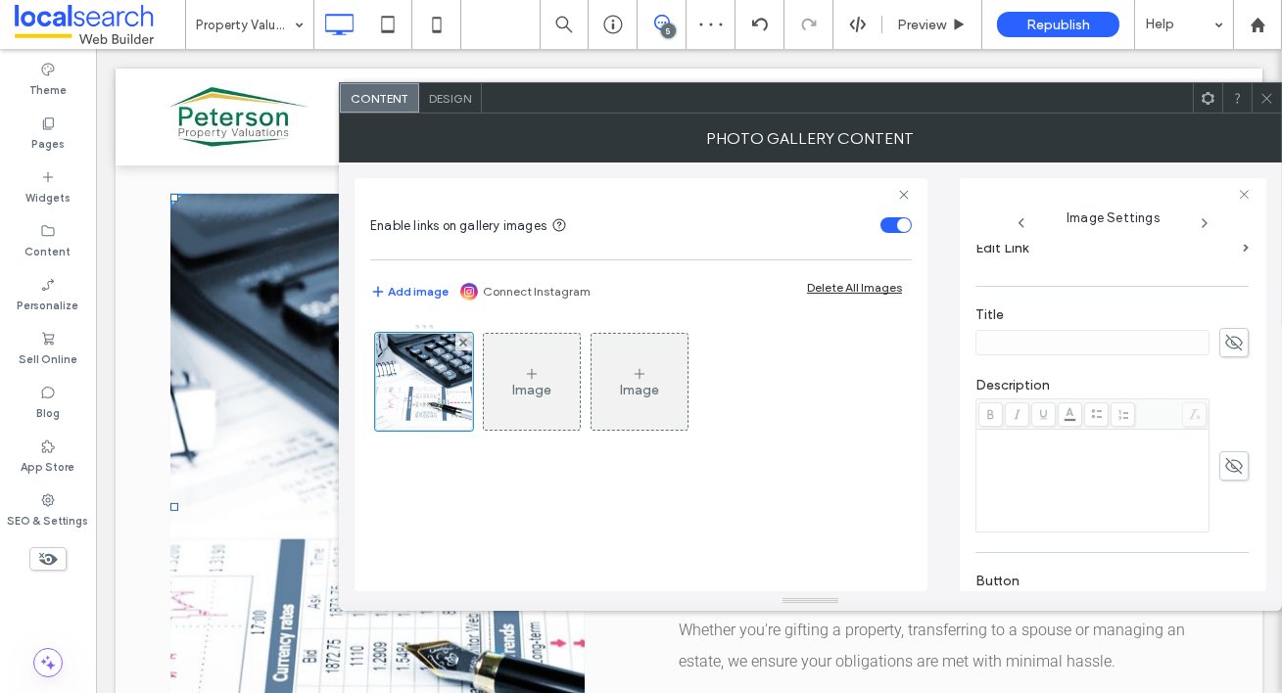
scroll to position [601, 0]
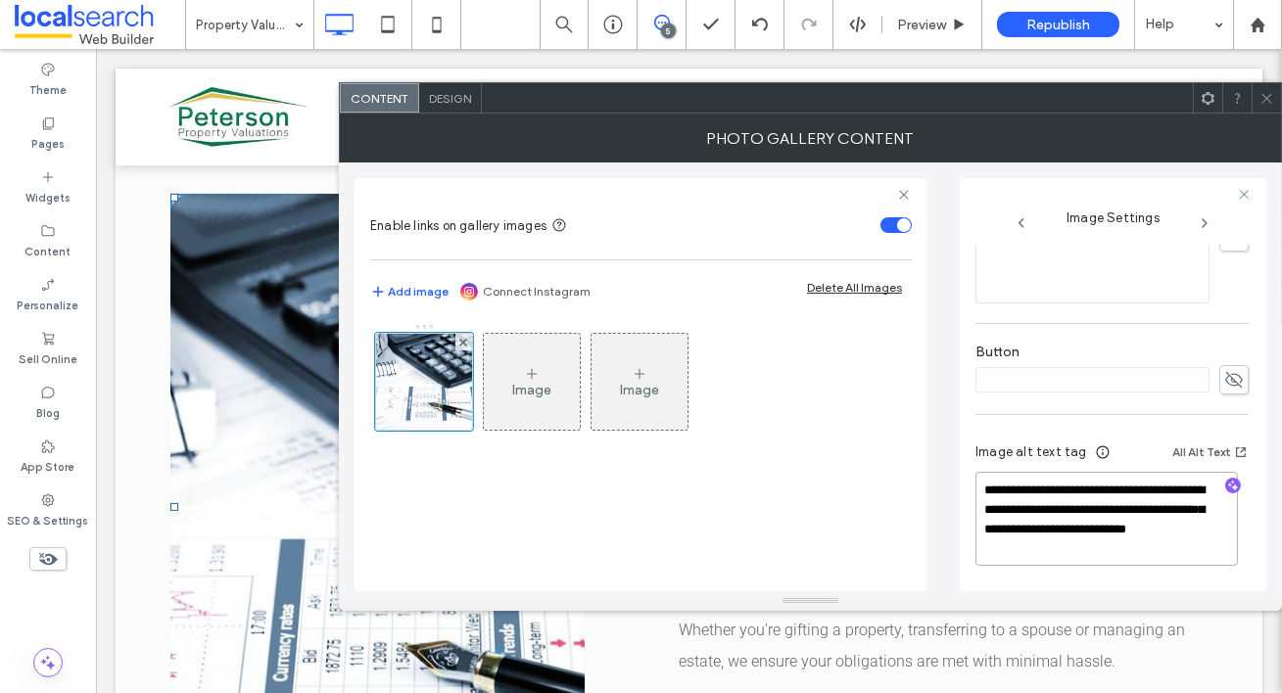
drag, startPoint x: 1142, startPoint y: 558, endPoint x: 1168, endPoint y: 517, distance: 48.9
click at [1168, 517] on textarea "**********" at bounding box center [1106, 519] width 262 height 94
type textarea "**********"
click at [1226, 487] on icon "button" at bounding box center [1233, 488] width 14 height 14
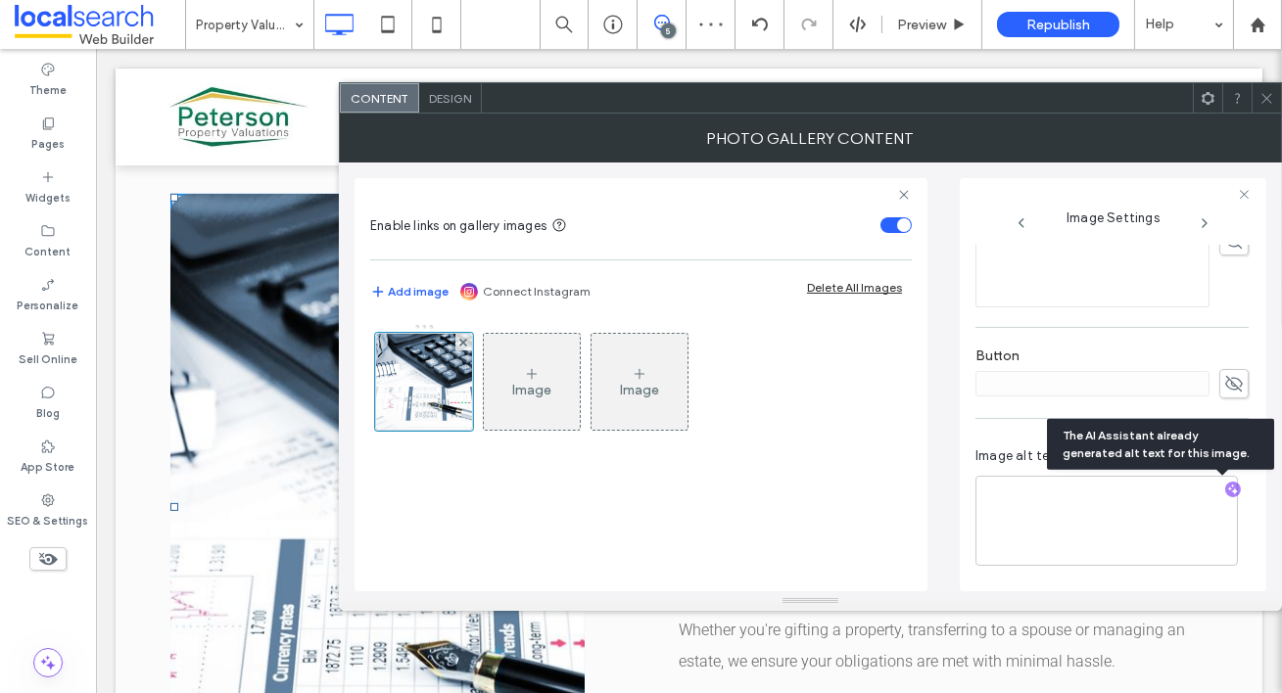
scroll to position [597, 0]
click at [1164, 530] on textarea "**********" at bounding box center [1106, 521] width 262 height 90
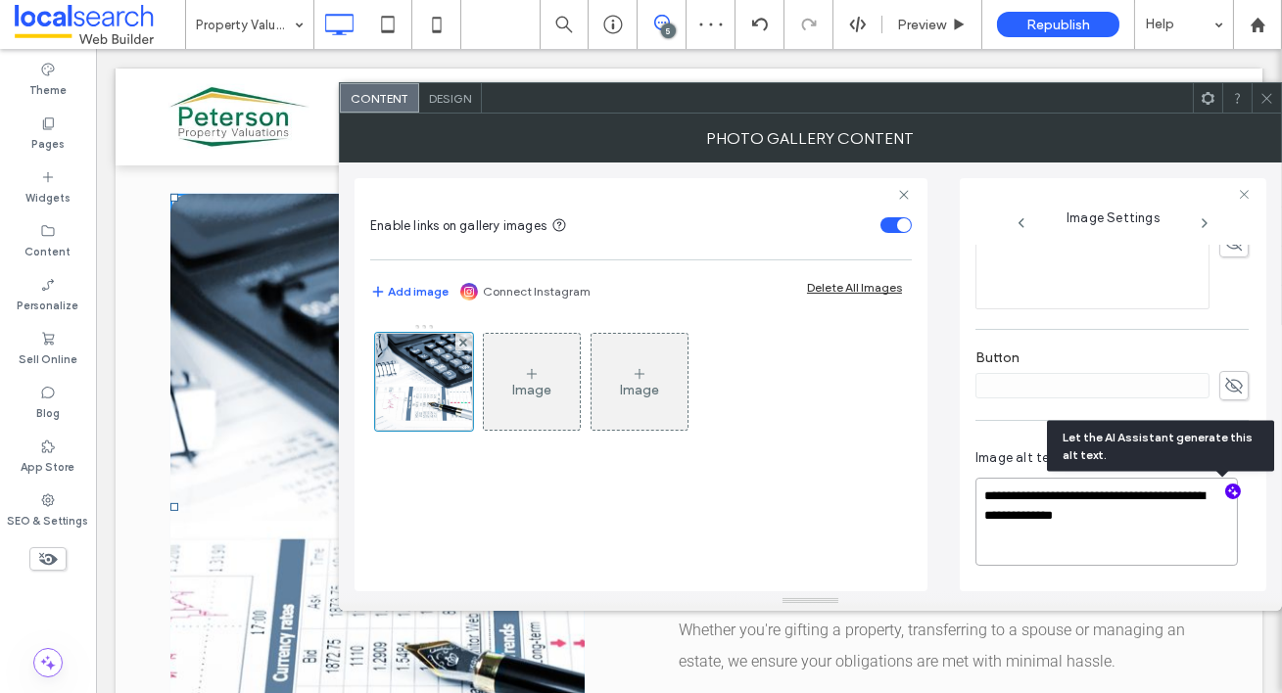
paste textarea "**********"
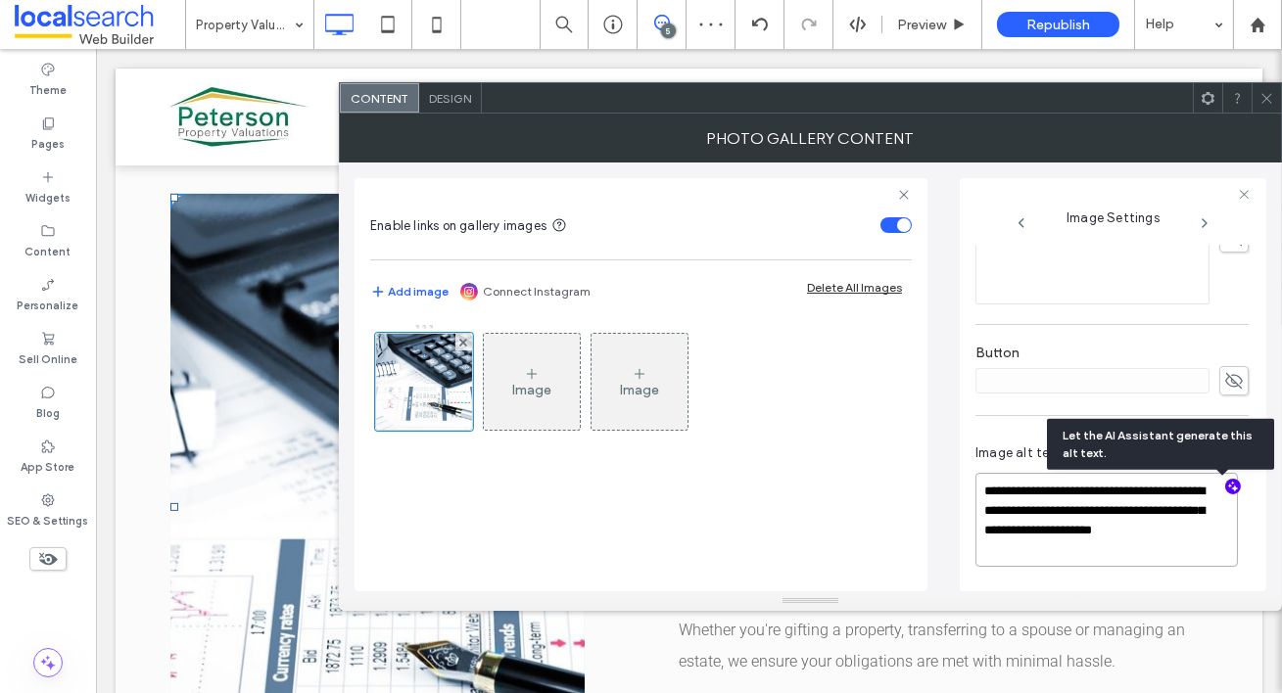
type textarea "**********"
click at [1271, 96] on icon at bounding box center [1266, 98] width 15 height 15
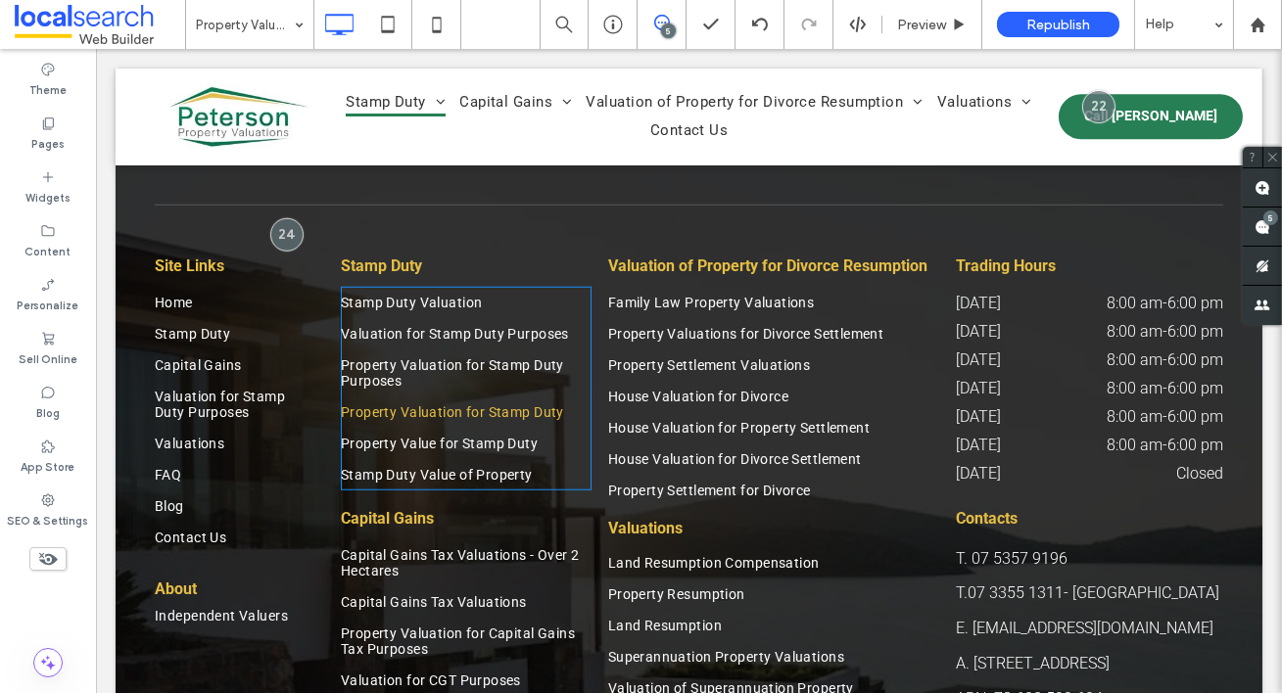
scroll to position [3420, 0]
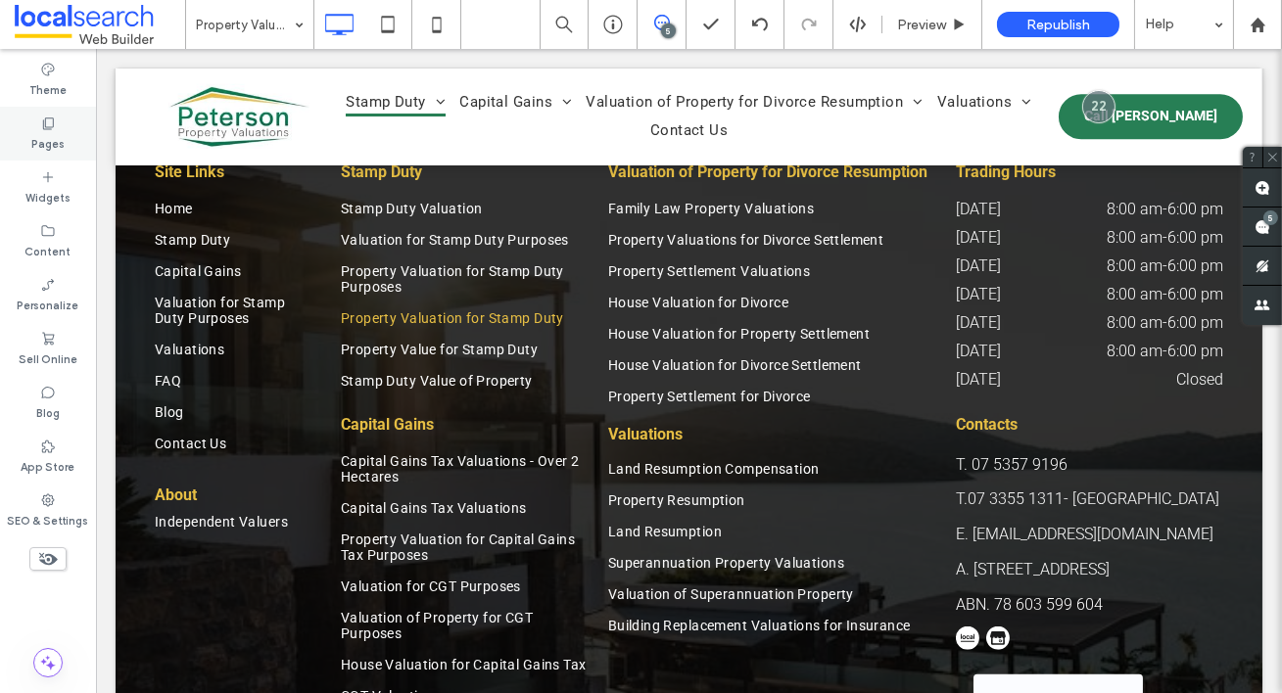
click at [62, 131] on label "Pages" at bounding box center [47, 142] width 33 height 22
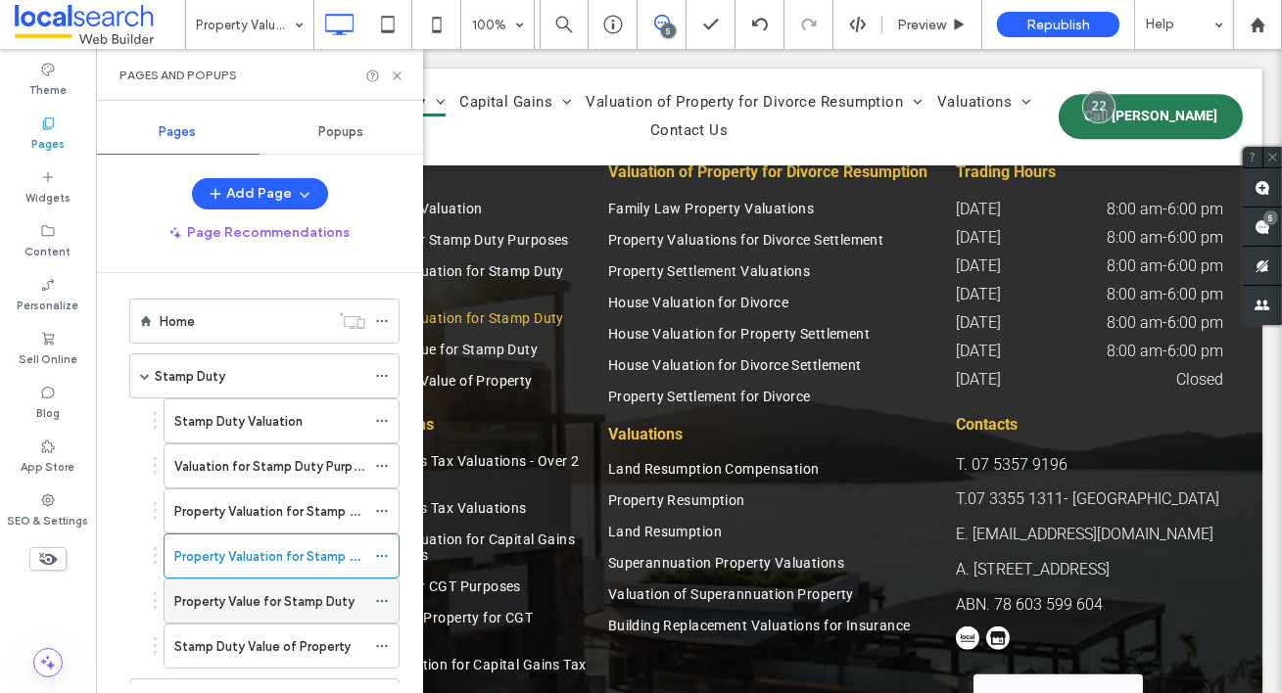
scroll to position [67, 0]
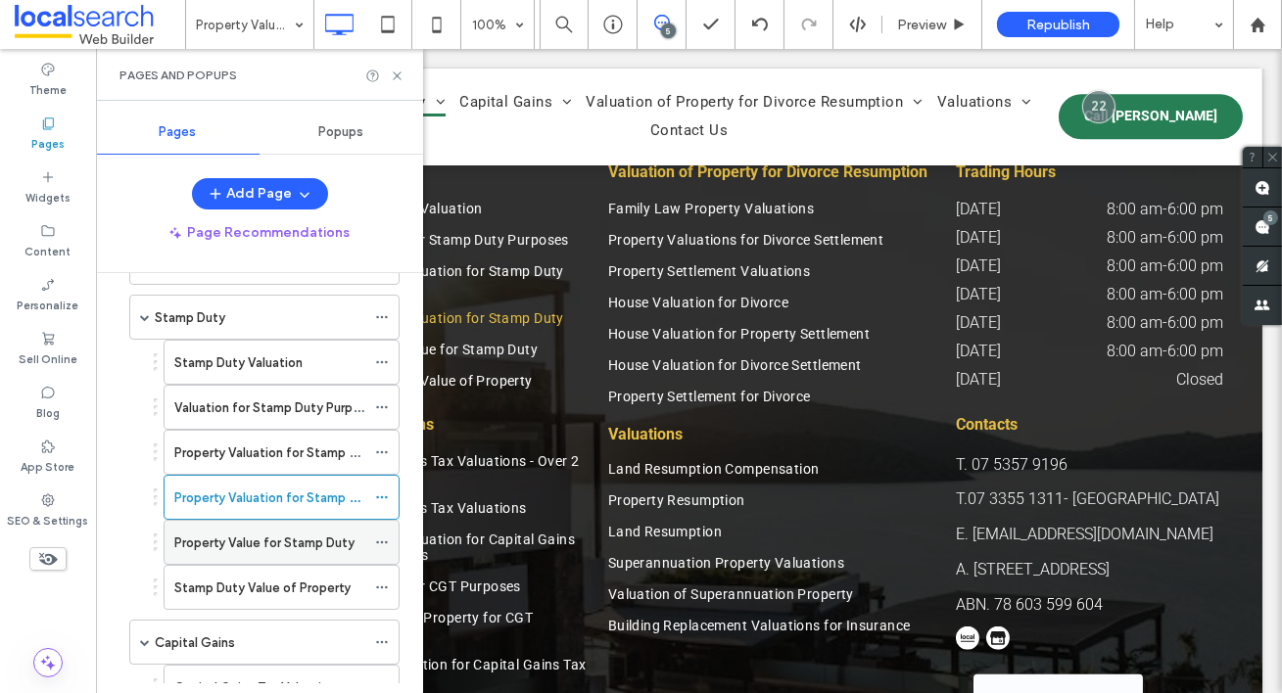
click at [298, 536] on label "Property Value for Stamp Duty" at bounding box center [264, 543] width 180 height 34
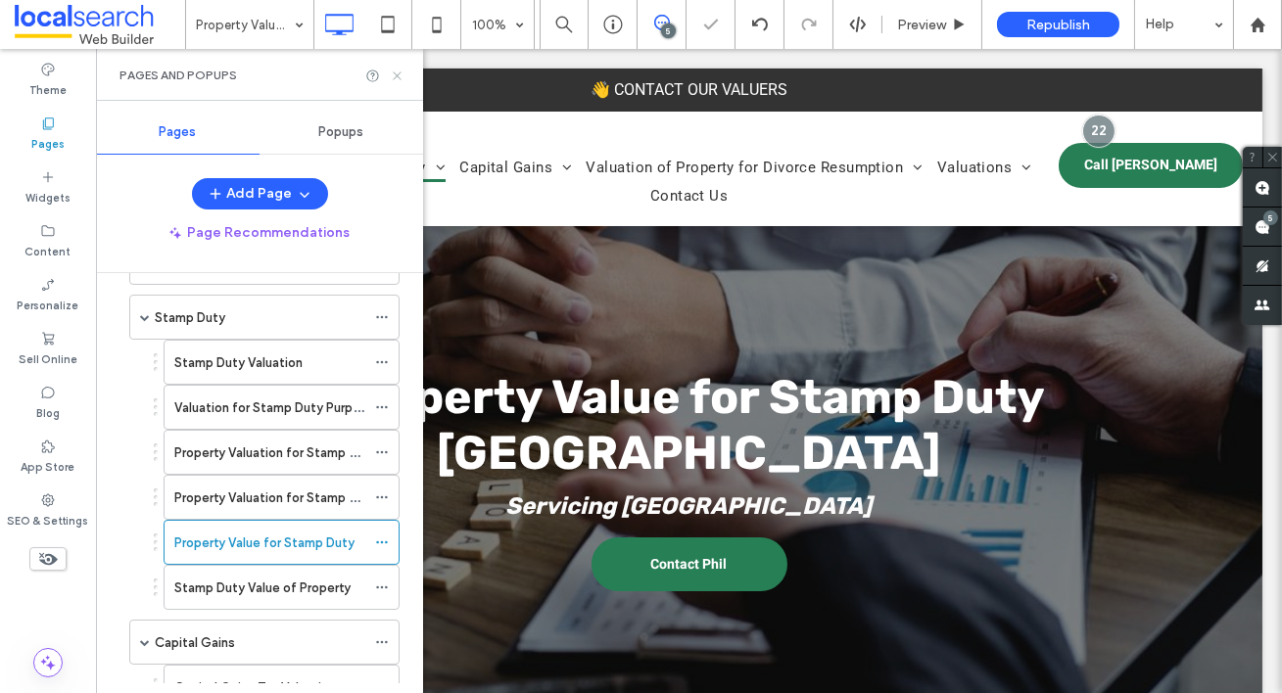
click at [397, 70] on icon at bounding box center [397, 76] width 15 height 15
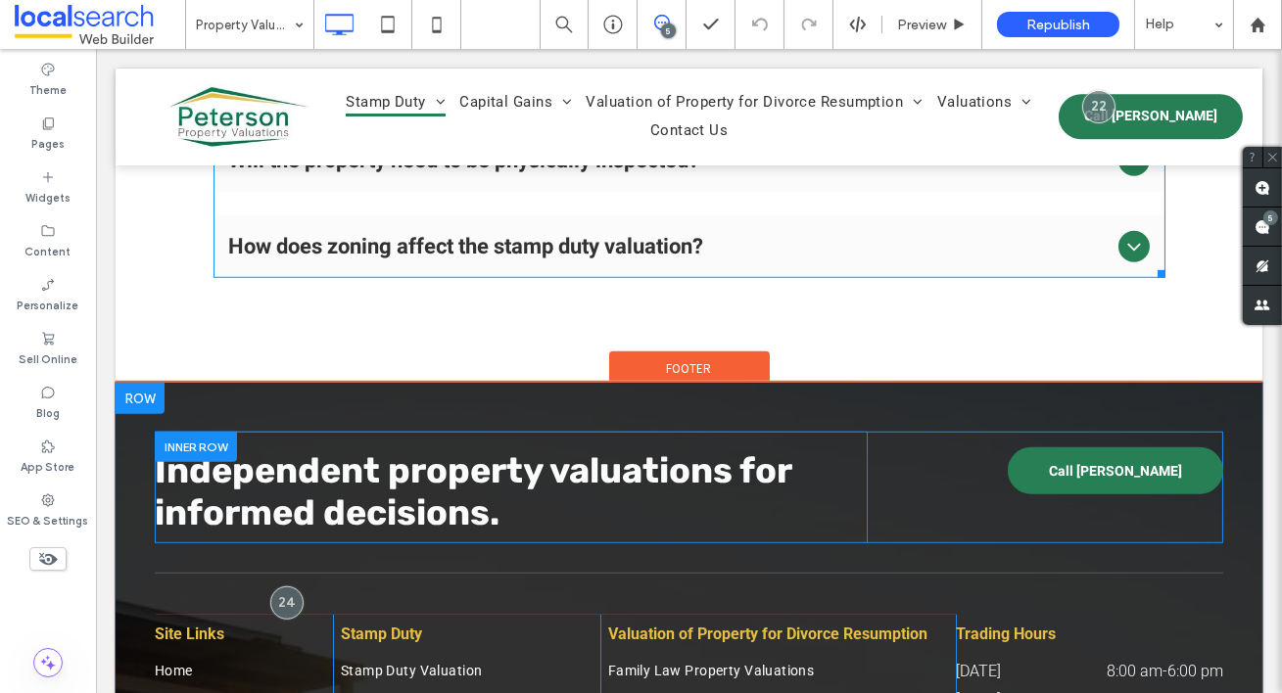
scroll to position [3072, 0]
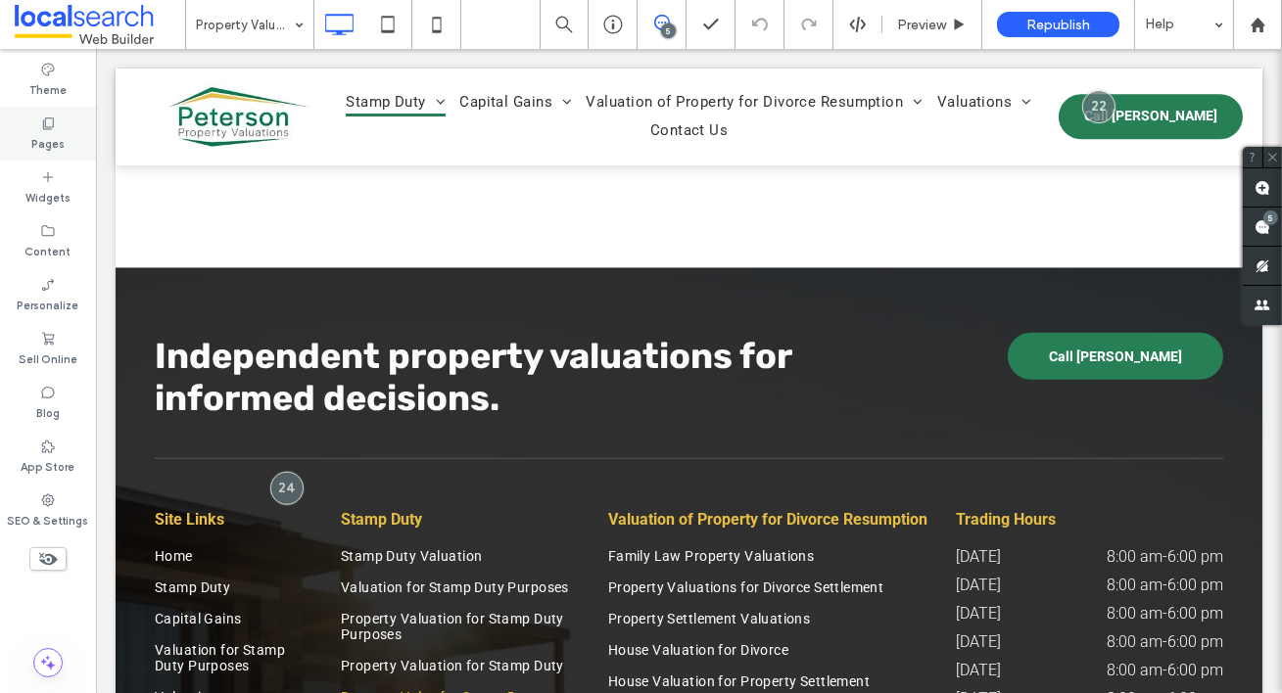
click at [58, 135] on label "Pages" at bounding box center [47, 142] width 33 height 22
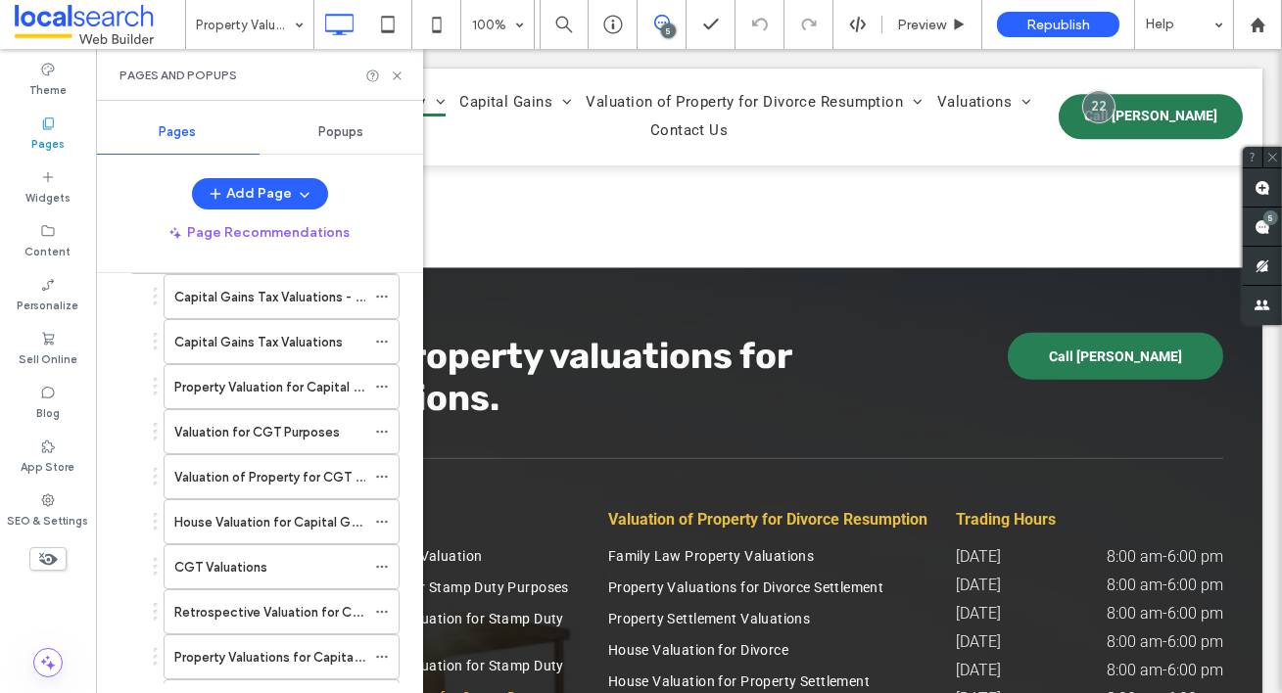
scroll to position [217, 0]
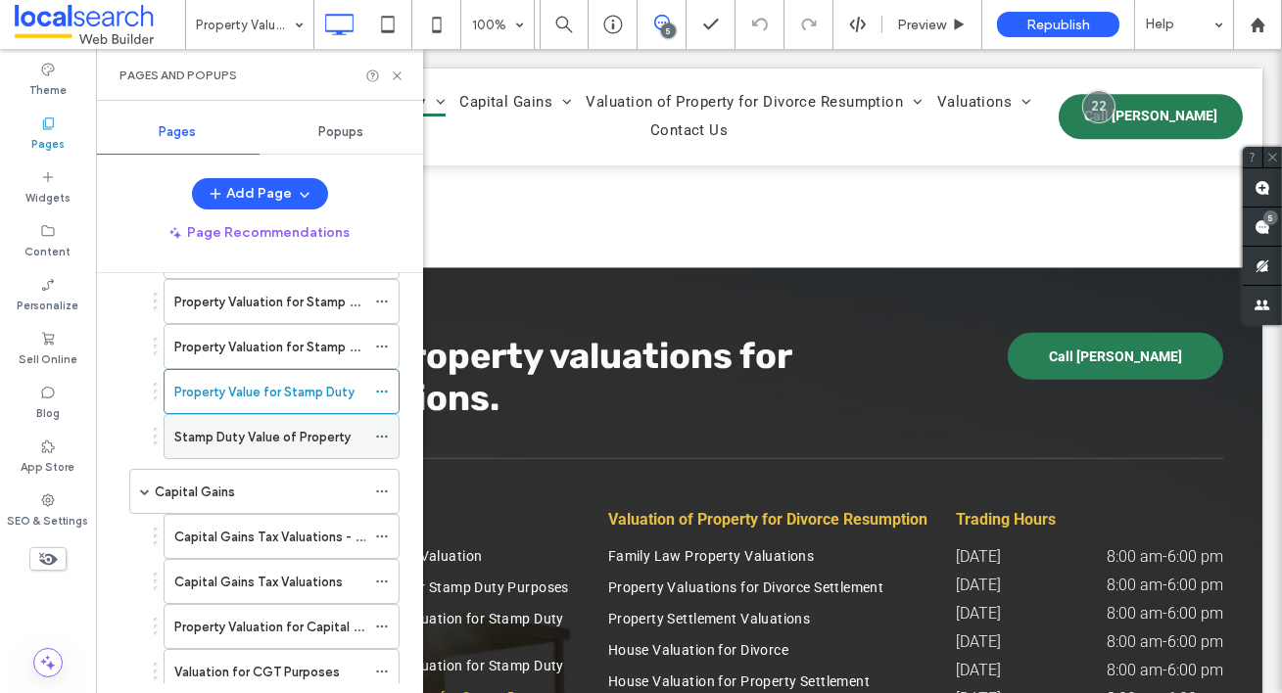
click at [303, 443] on label "Stamp Duty Value of Property" at bounding box center [262, 437] width 176 height 34
click at [397, 73] on icon at bounding box center [397, 76] width 15 height 15
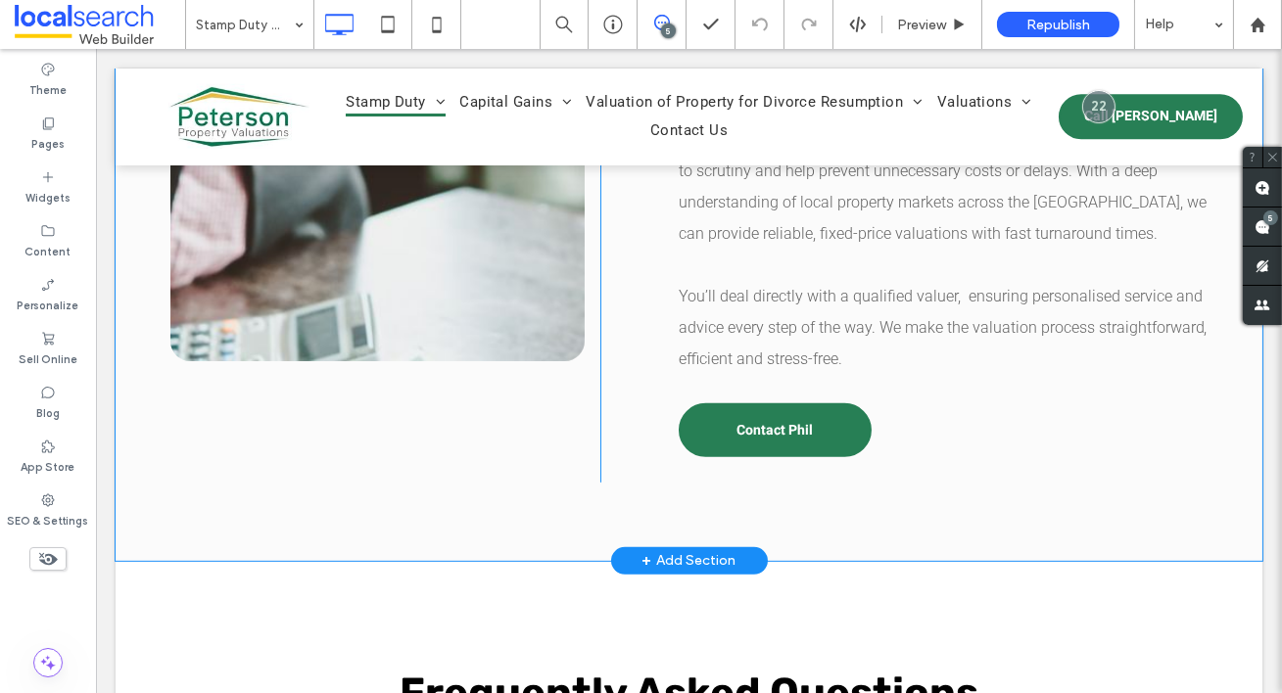
scroll to position [2395, 0]
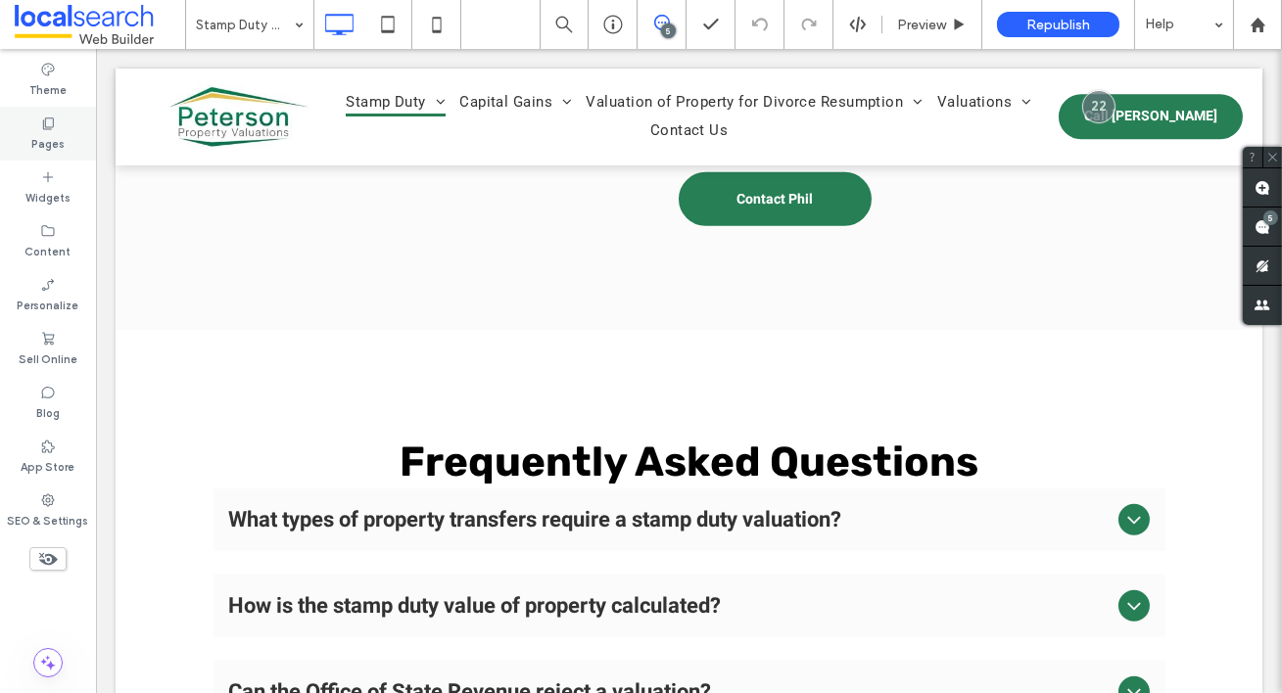
click at [32, 127] on div "Pages" at bounding box center [48, 134] width 96 height 54
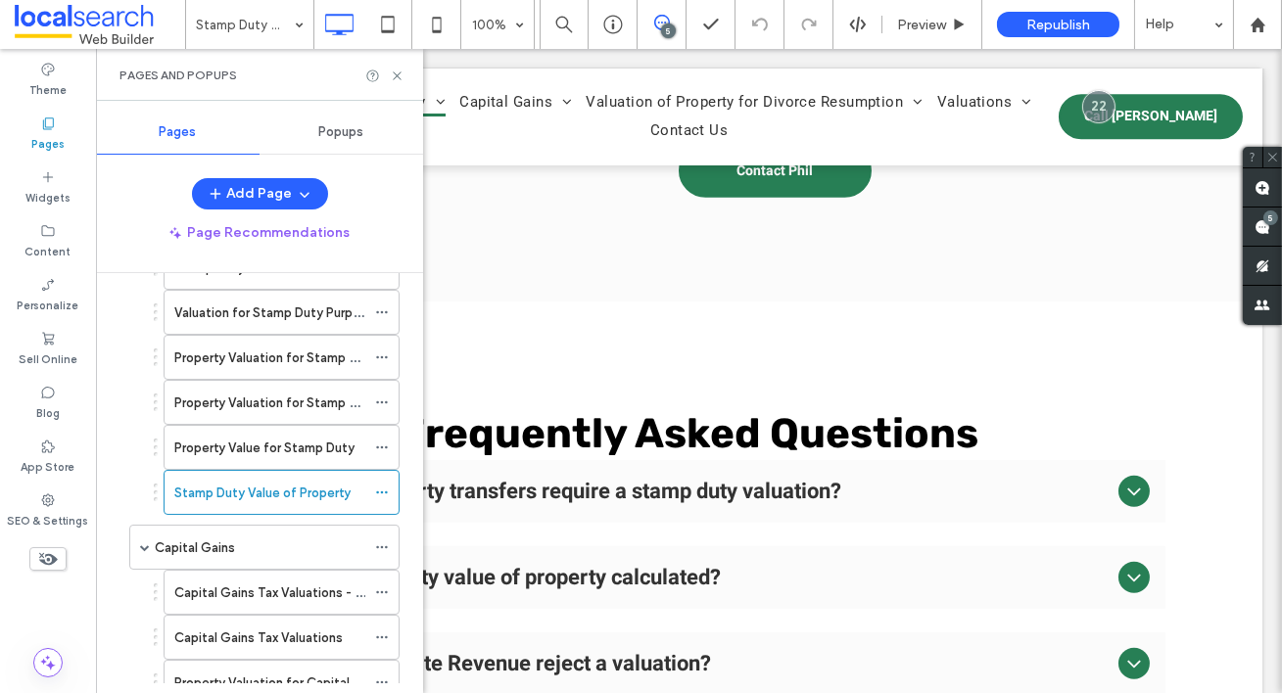
scroll to position [173, 0]
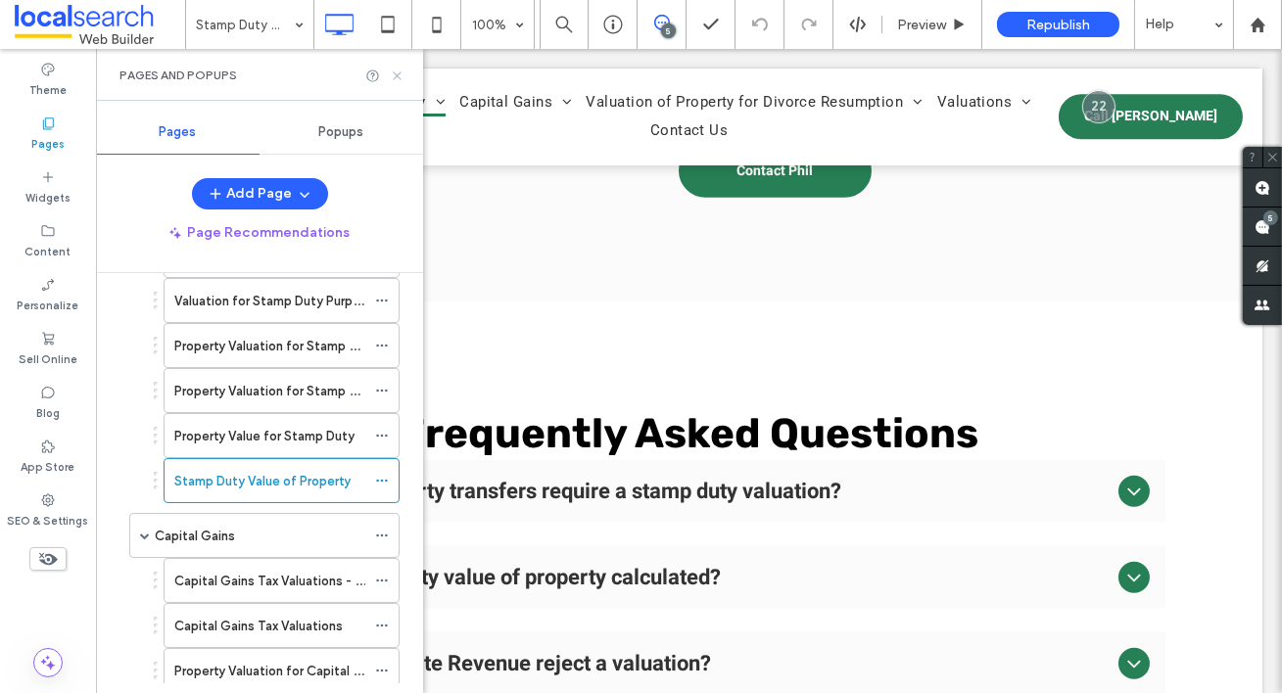
drag, startPoint x: 400, startPoint y: 73, endPoint x: 314, endPoint y: 62, distance: 87.0
click at [400, 73] on icon at bounding box center [397, 76] width 15 height 15
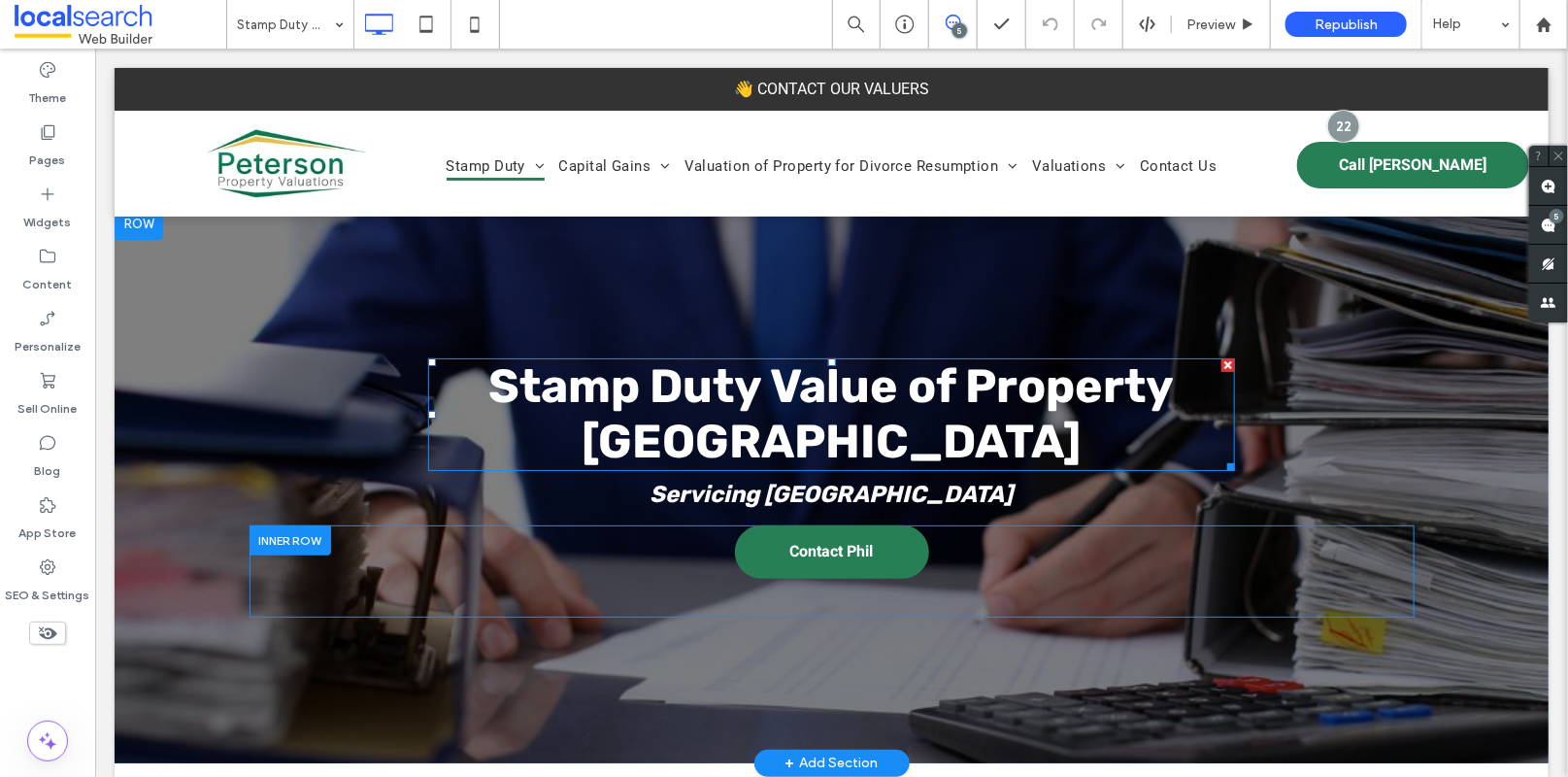
scroll to position [165, 0]
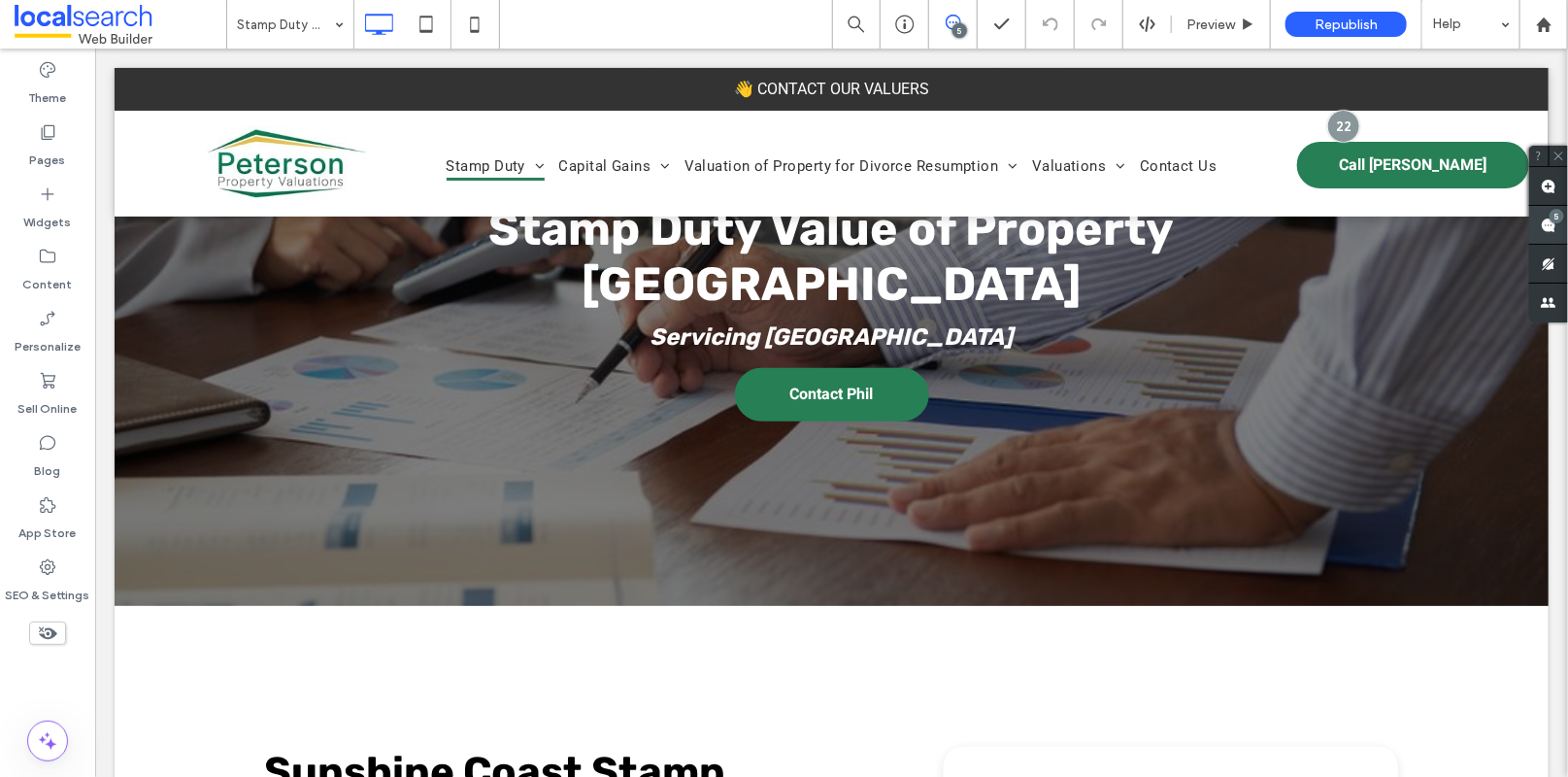
click at [1270, 219] on use at bounding box center [1549, 225] width 16 height 16
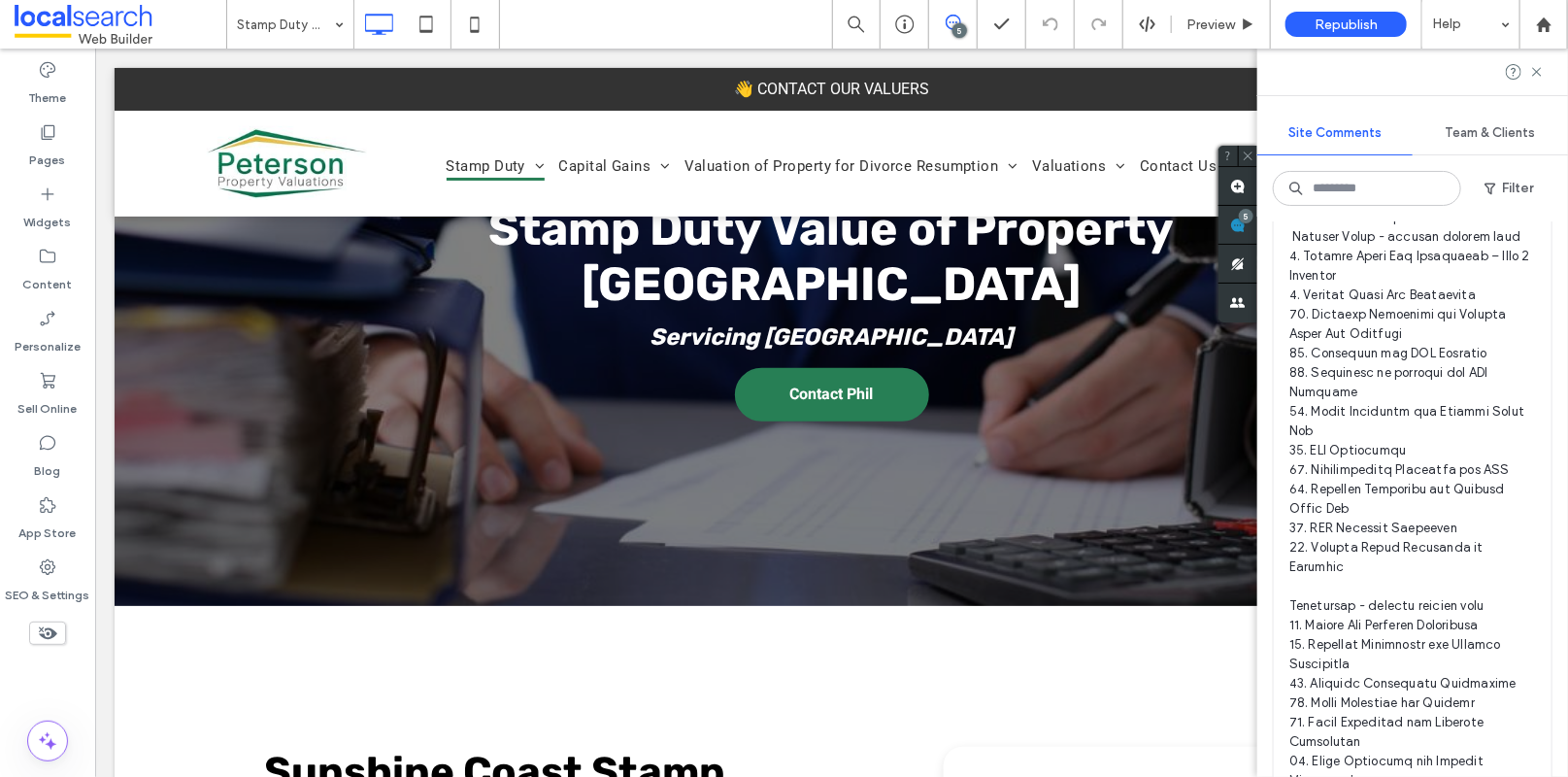
scroll to position [2818, 0]
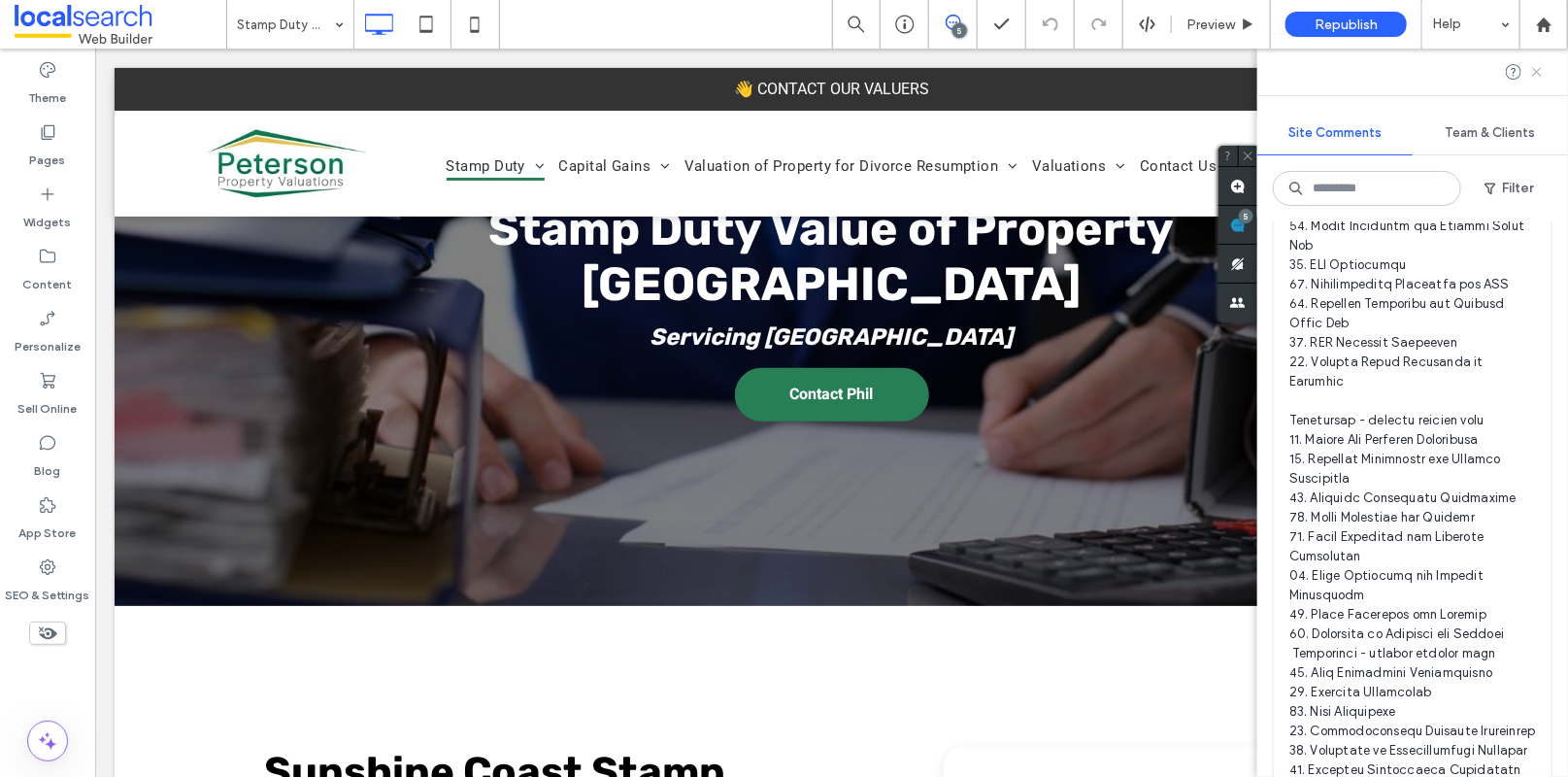
click at [1270, 68] on use at bounding box center [1536, 71] width 9 height 9
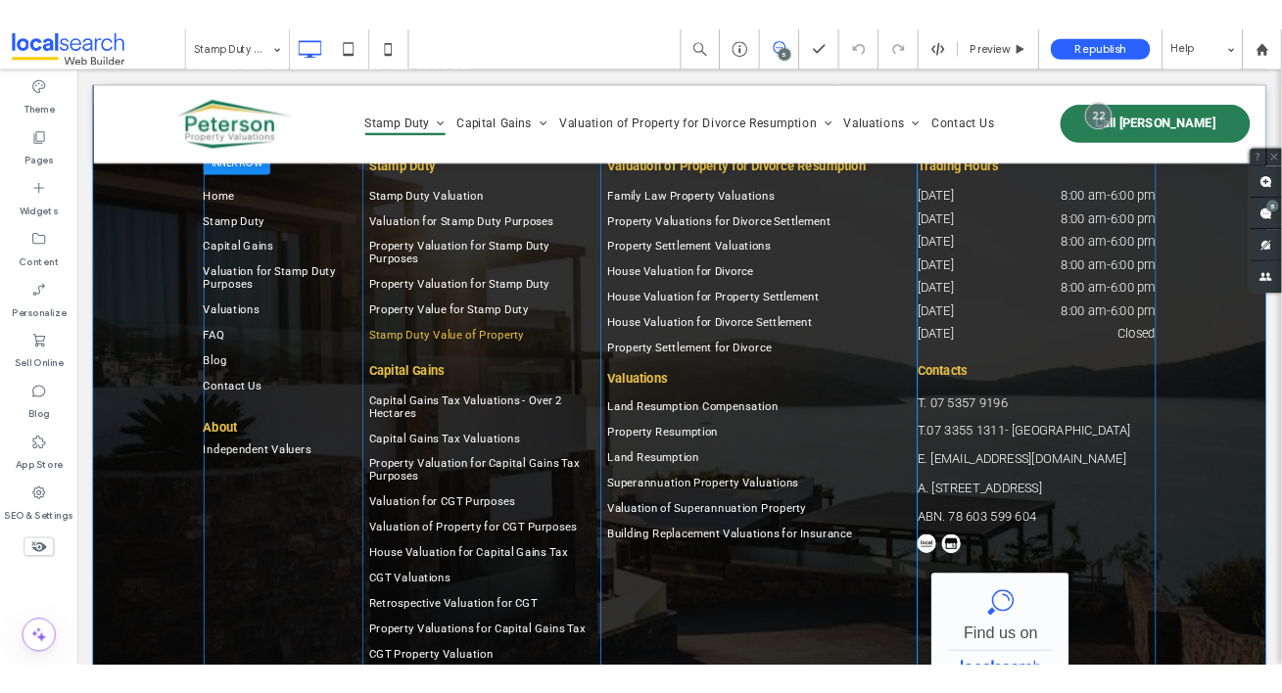
scroll to position [3608, 0]
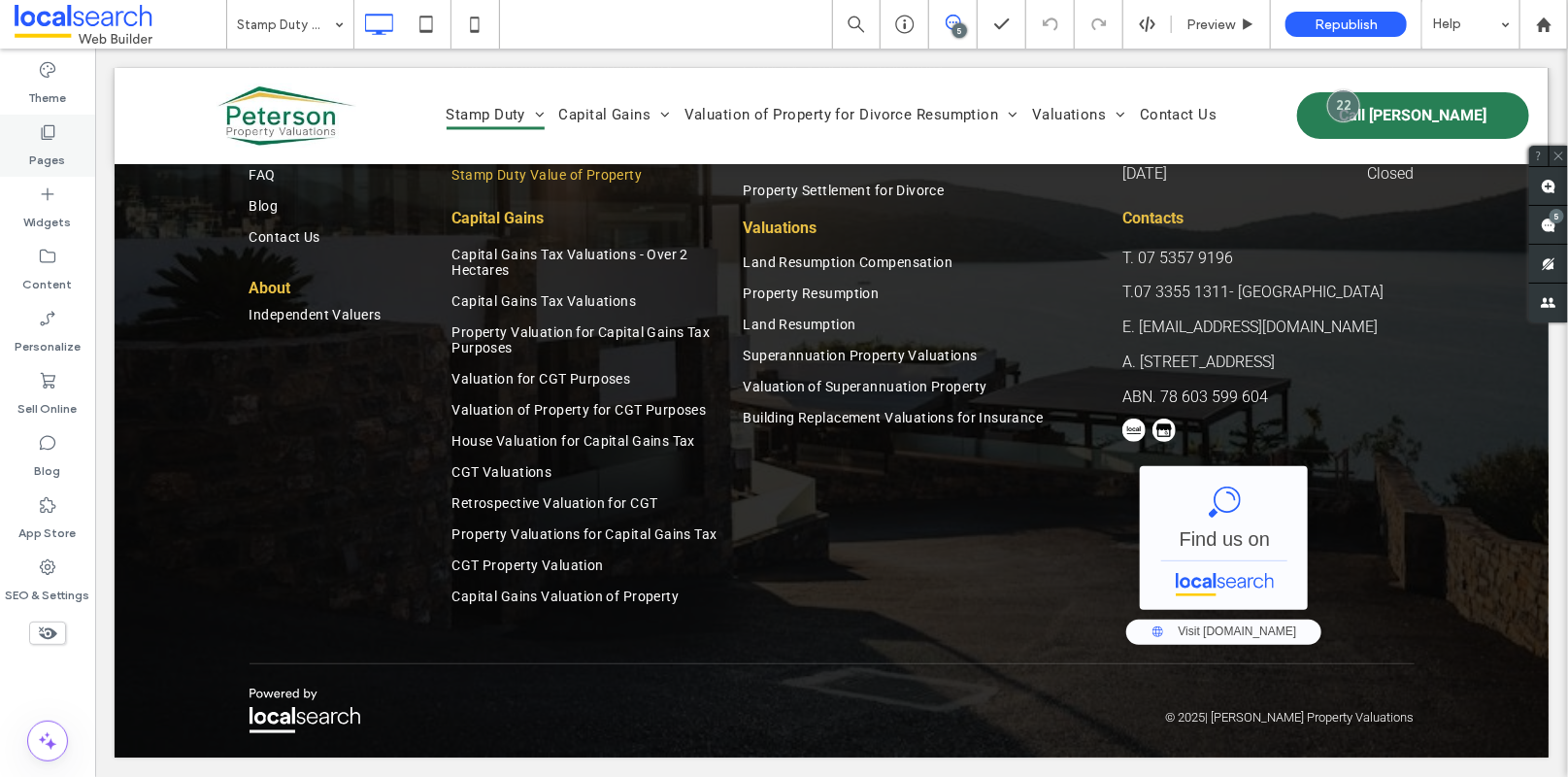
click at [60, 131] on div "Pages" at bounding box center [48, 146] width 95 height 63
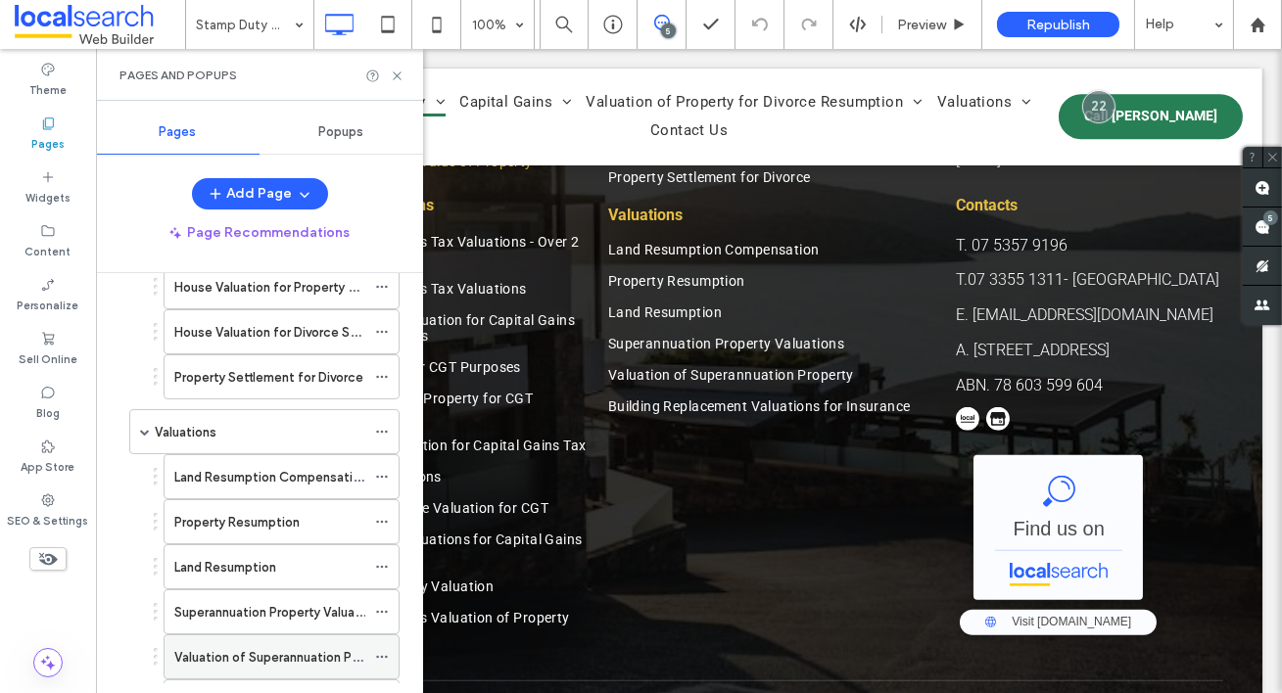
scroll to position [1207, 0]
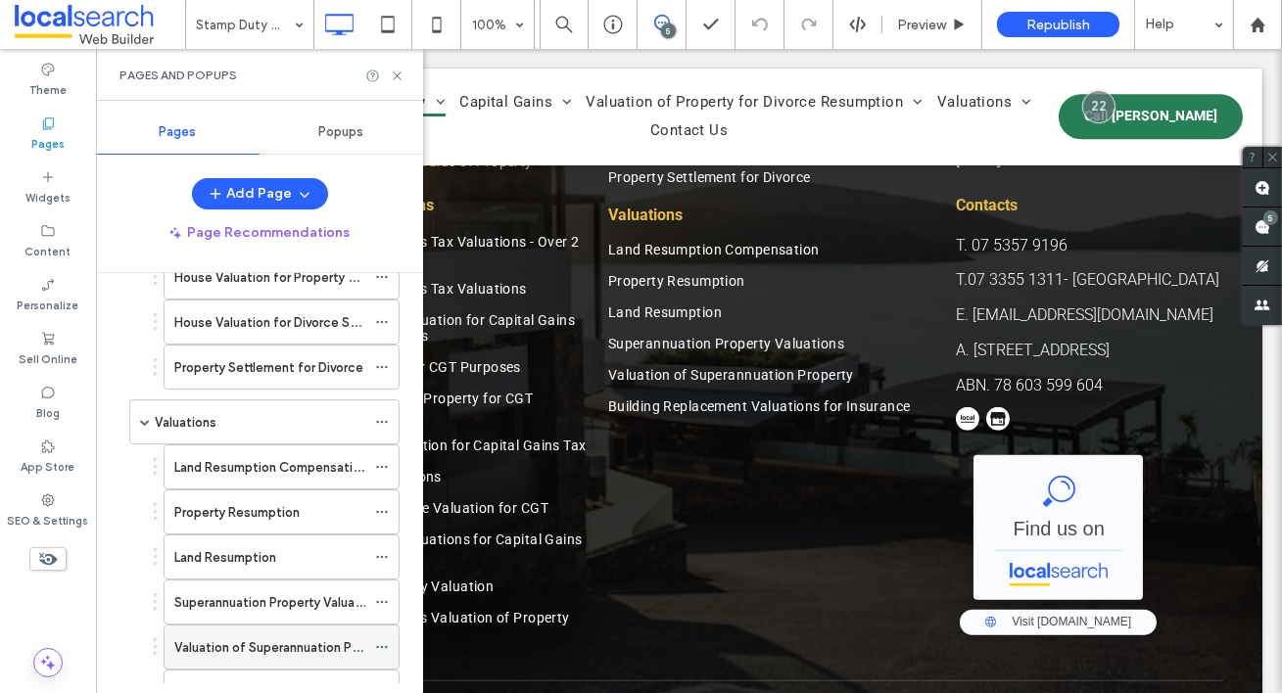
click at [304, 634] on label "Valuation of Superannuation Property" at bounding box center [284, 648] width 220 height 34
click at [397, 72] on icon at bounding box center [397, 76] width 15 height 15
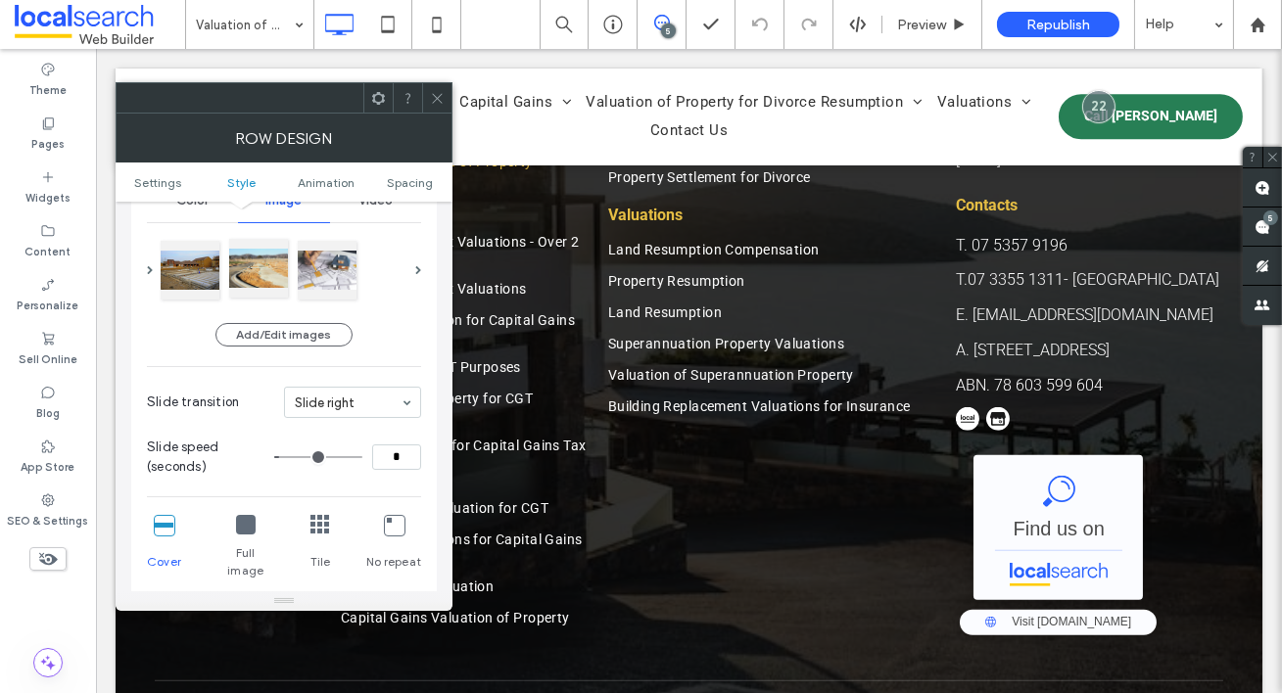
scroll to position [221, 0]
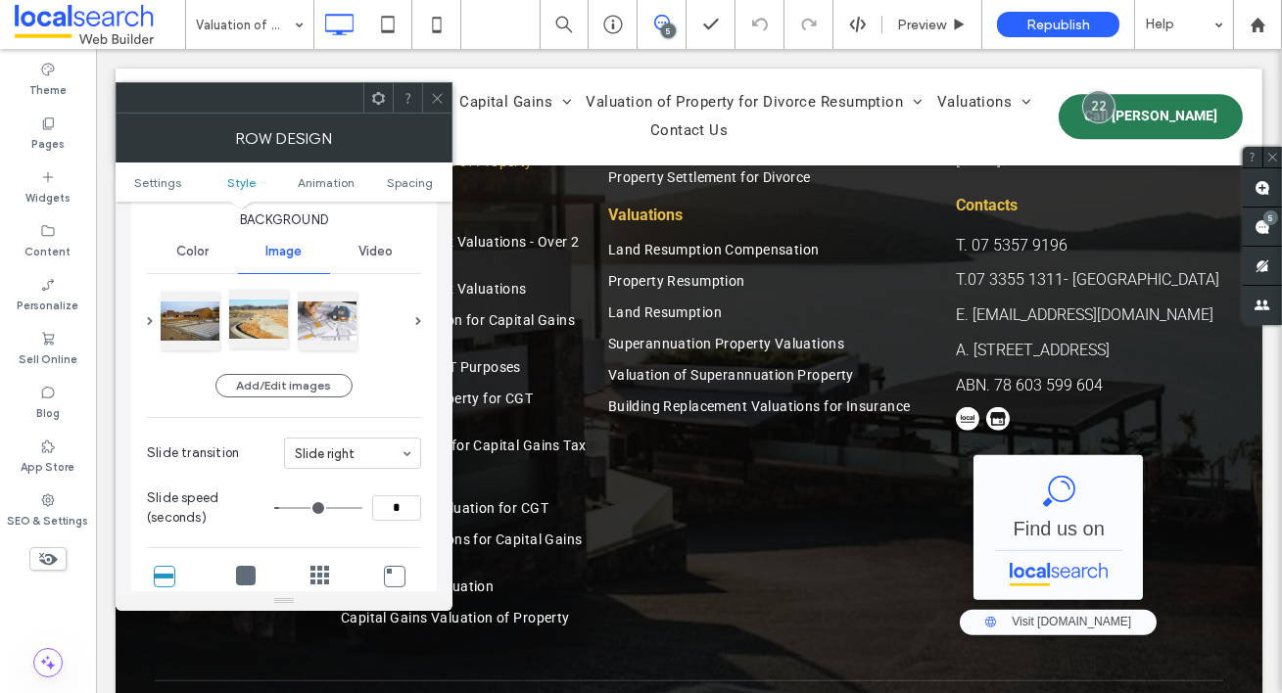
click at [266, 322] on div at bounding box center [258, 319] width 59 height 59
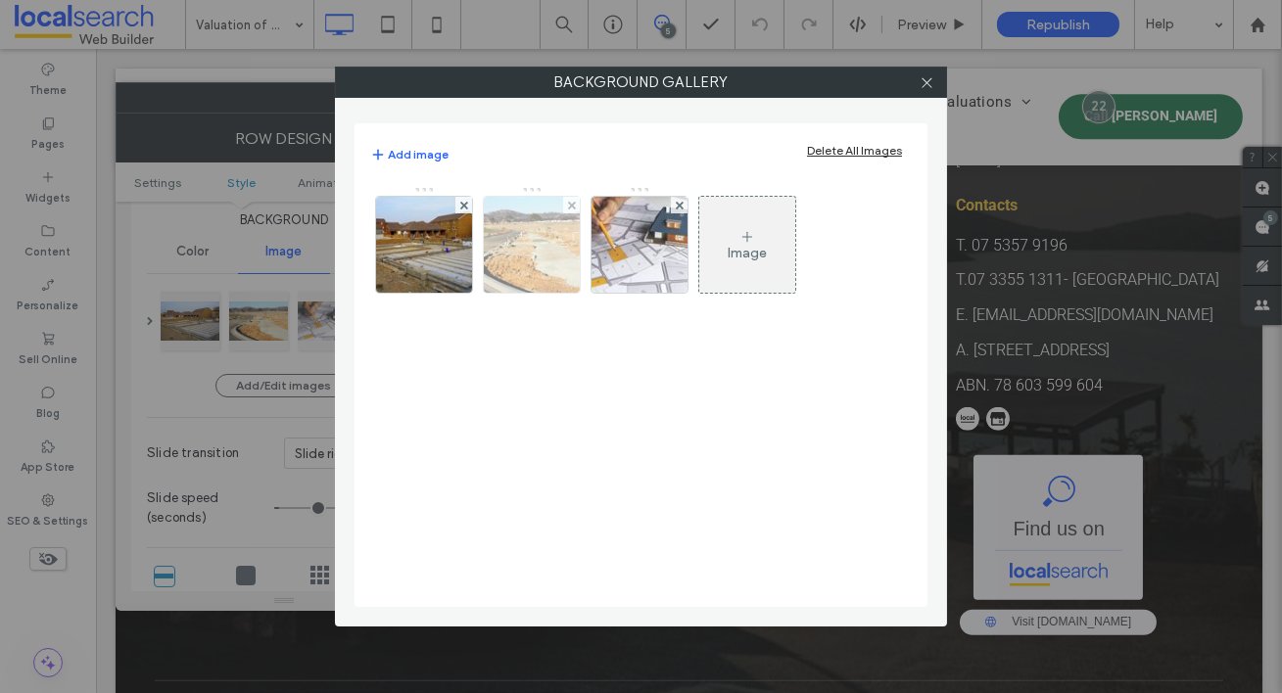
click at [546, 246] on img at bounding box center [531, 245] width 145 height 96
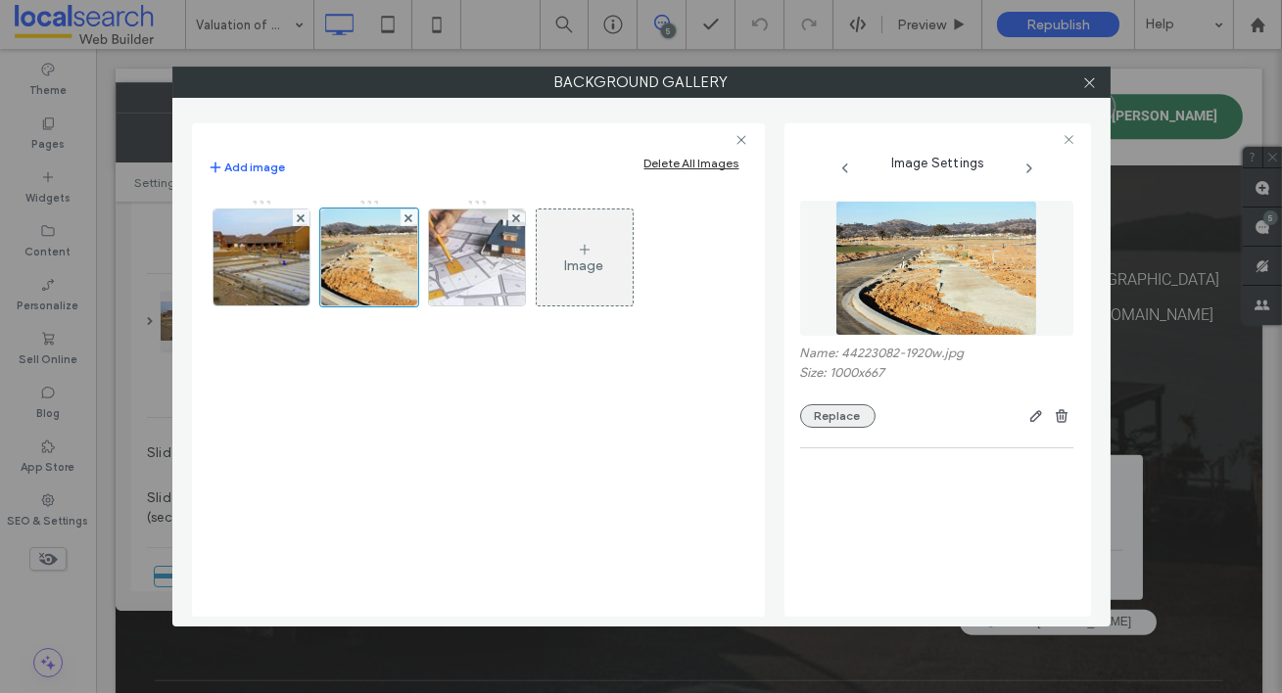
click at [830, 420] on button "Replace" at bounding box center [837, 415] width 75 height 23
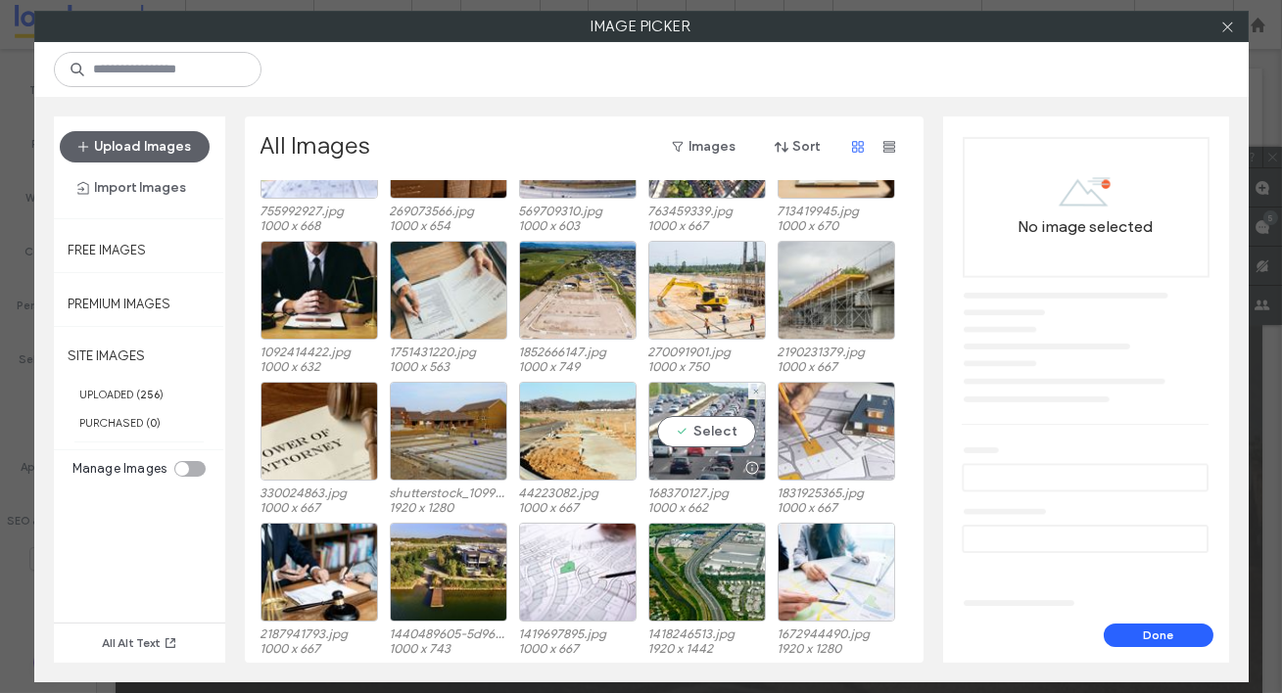
scroll to position [3506, 0]
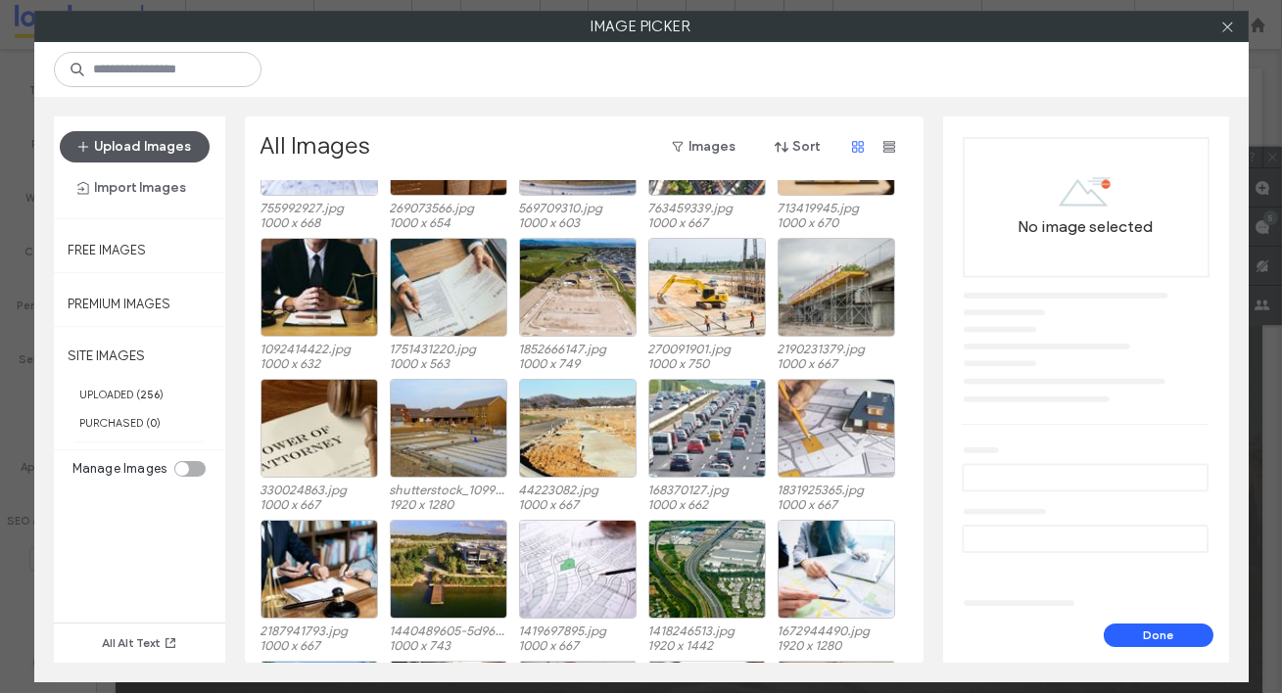
click at [158, 147] on button "Upload Images" at bounding box center [135, 146] width 150 height 31
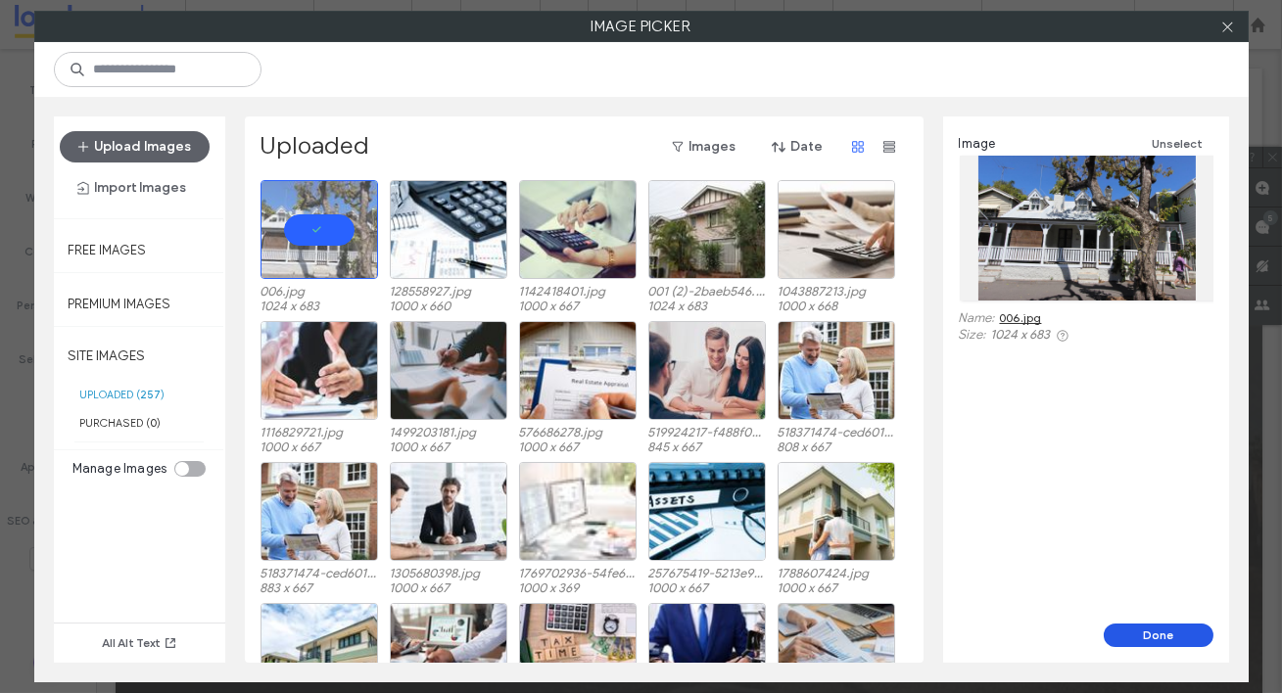
click at [1157, 640] on button "Done" at bounding box center [1158, 635] width 110 height 23
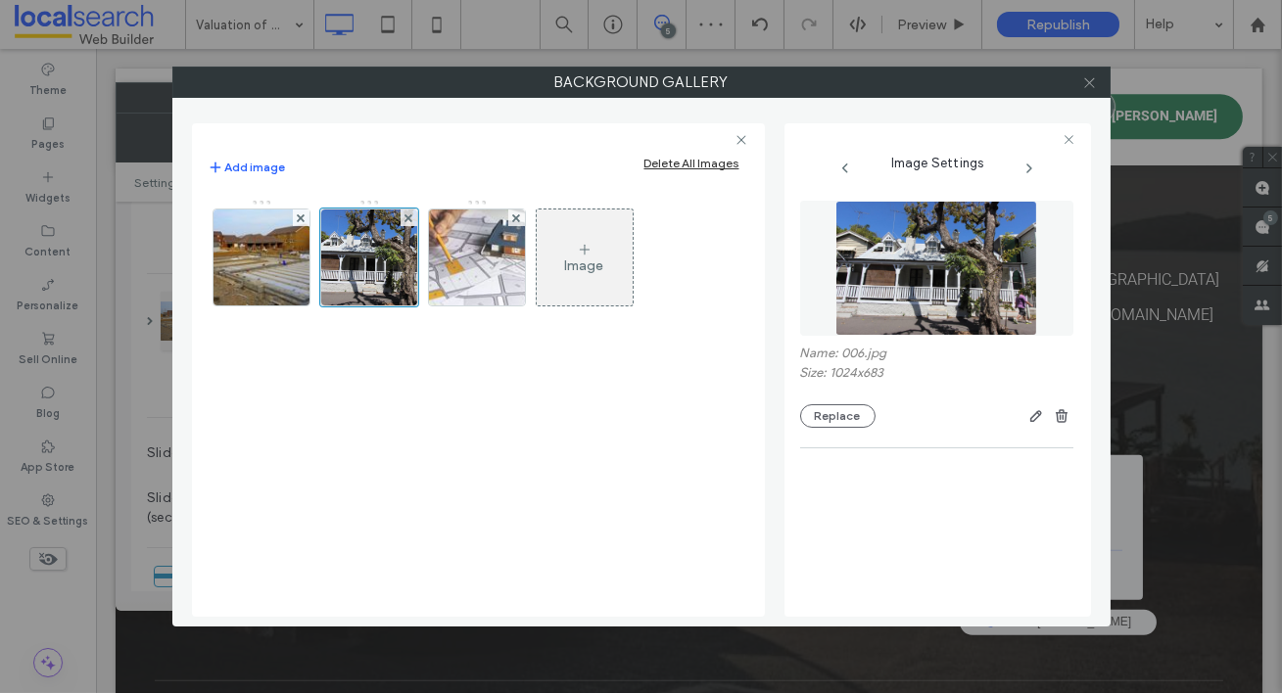
click at [1092, 81] on icon at bounding box center [1089, 82] width 15 height 15
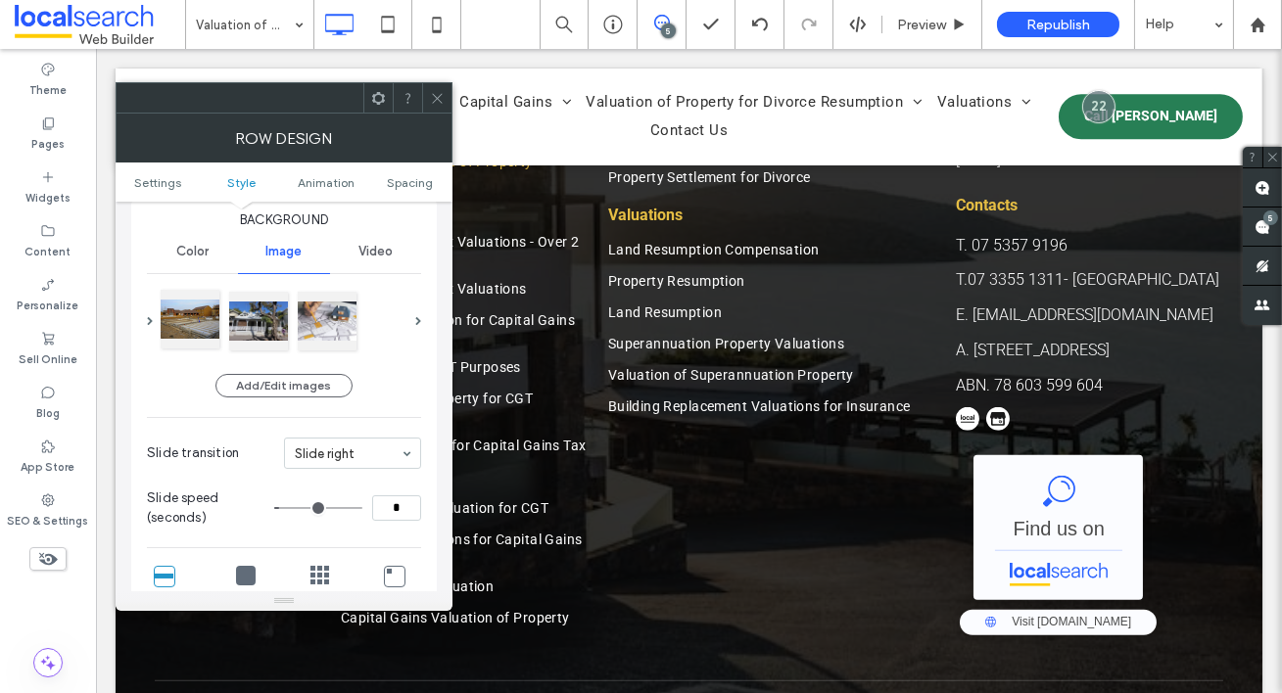
click at [185, 319] on div at bounding box center [190, 319] width 59 height 59
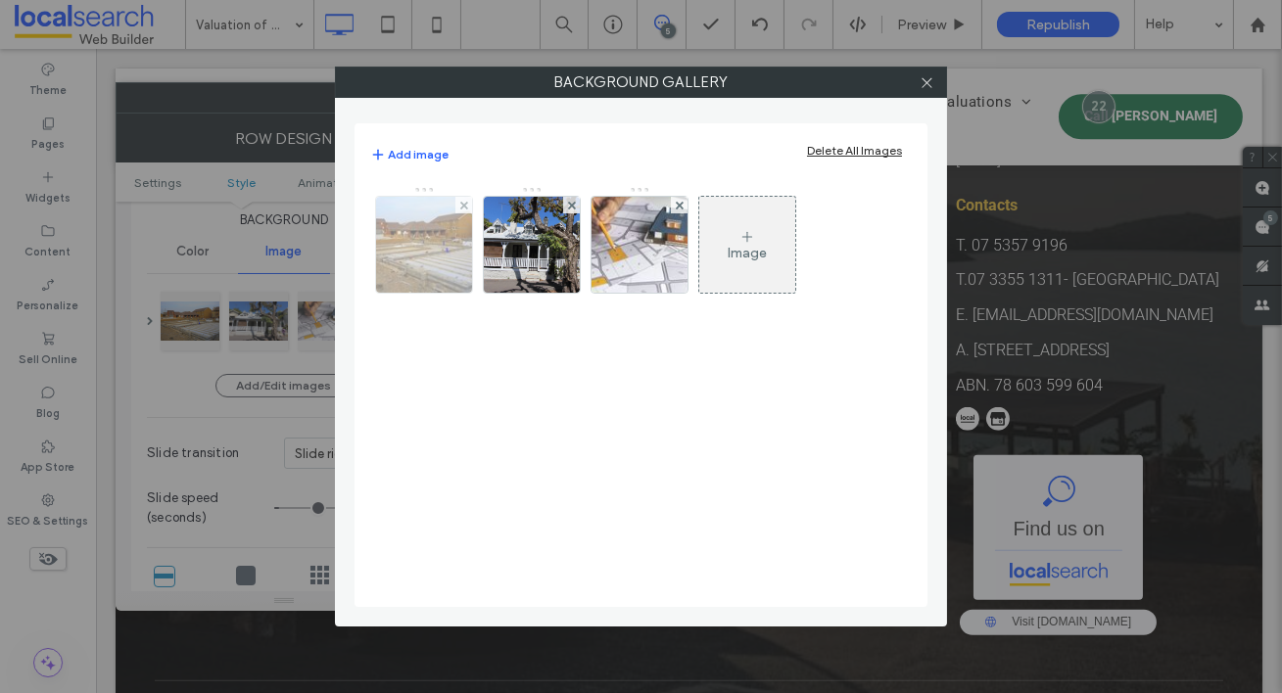
click at [441, 254] on img at bounding box center [424, 245] width 144 height 96
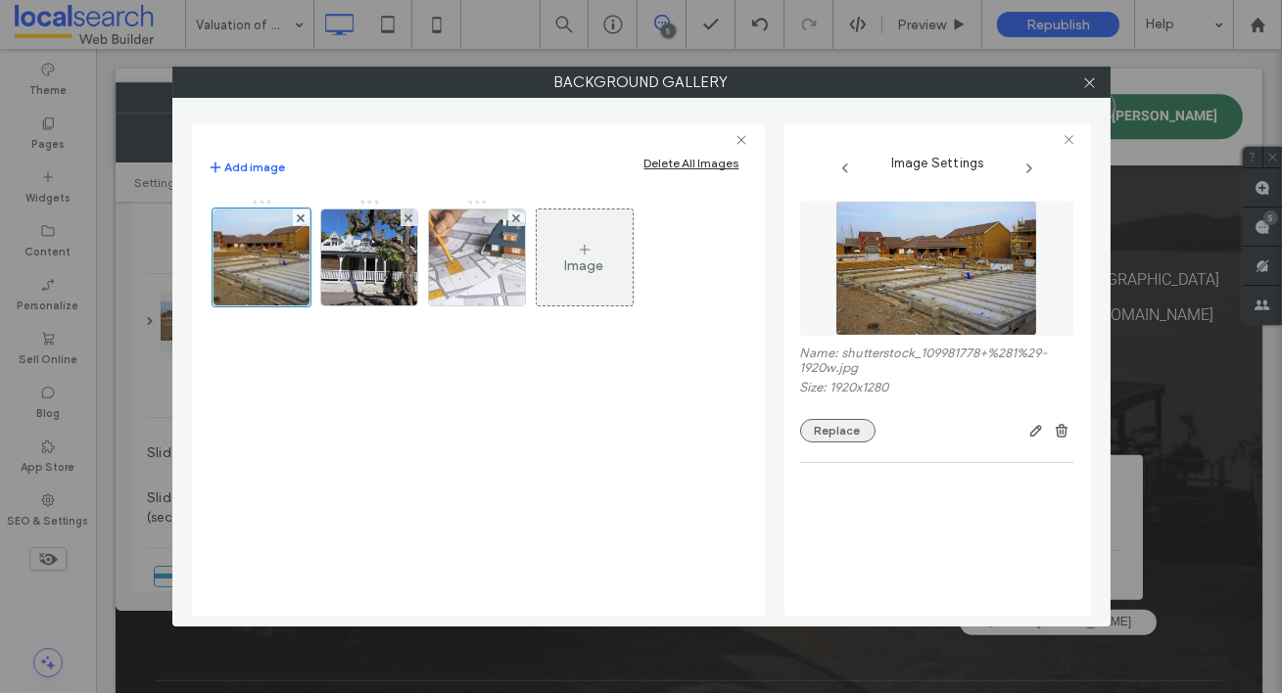
click at [821, 432] on button "Replace" at bounding box center [837, 430] width 75 height 23
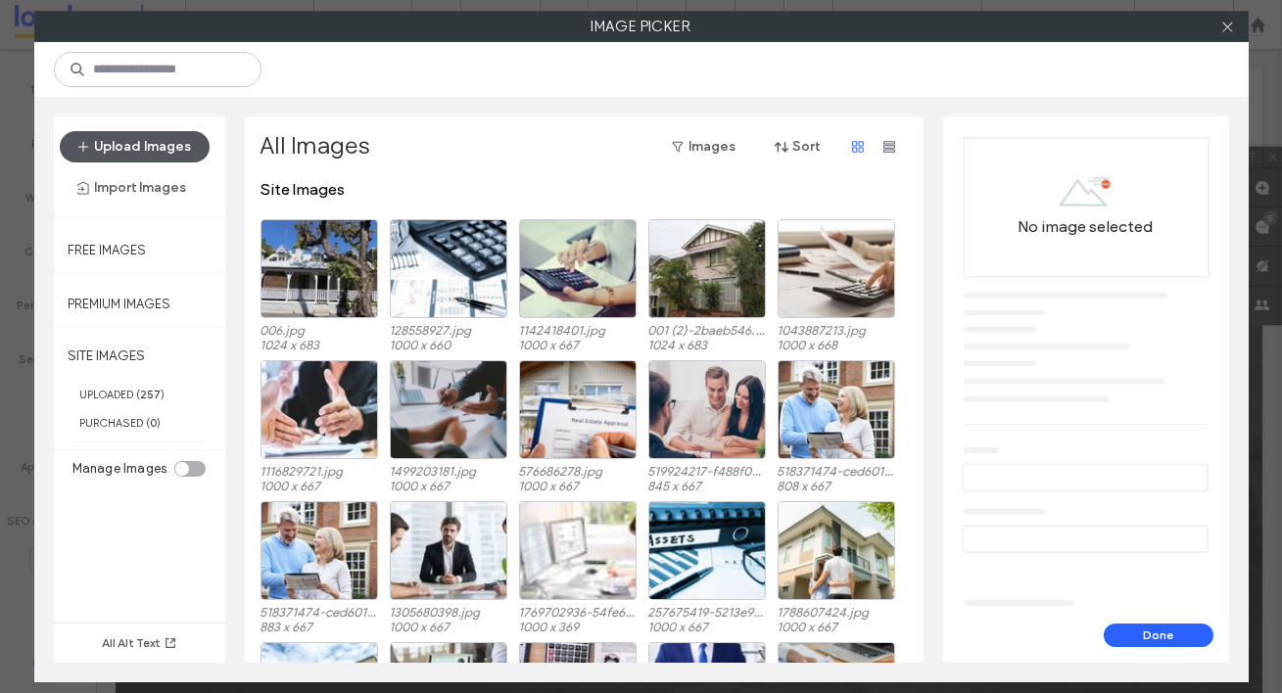
click at [189, 148] on button "Upload Images" at bounding box center [135, 146] width 150 height 31
click at [1227, 23] on icon at bounding box center [1227, 27] width 15 height 15
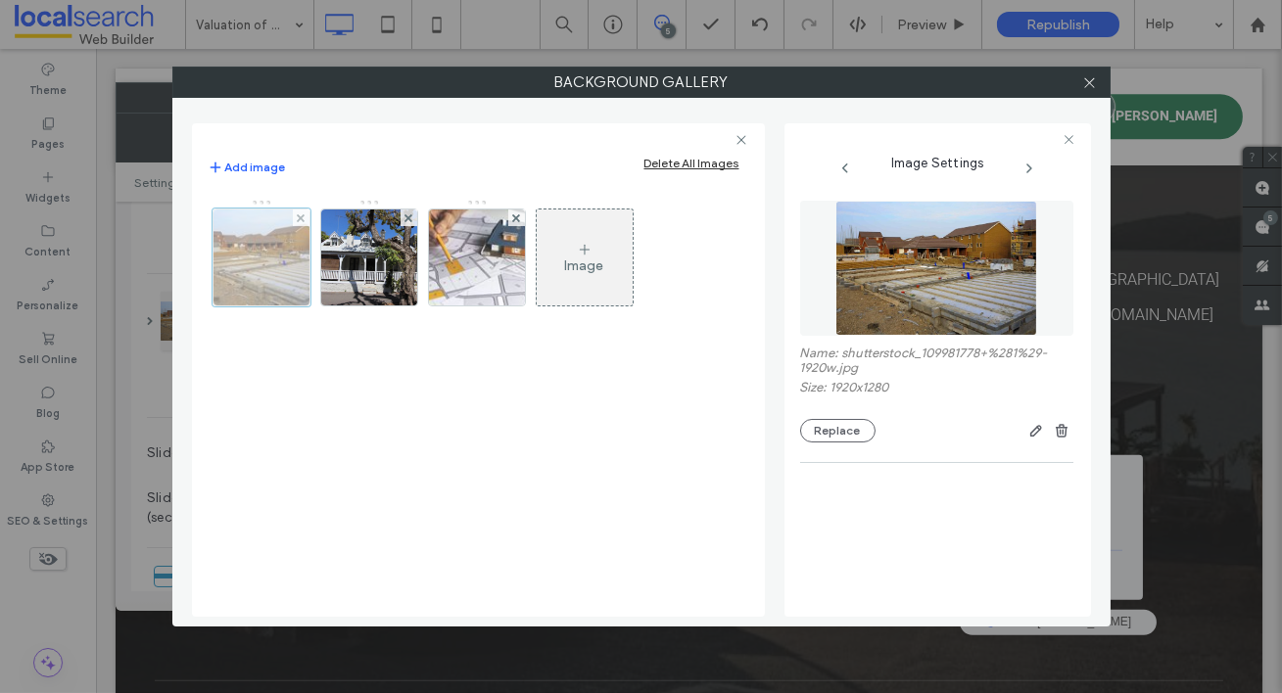
click at [263, 252] on div at bounding box center [261, 258] width 98 height 98
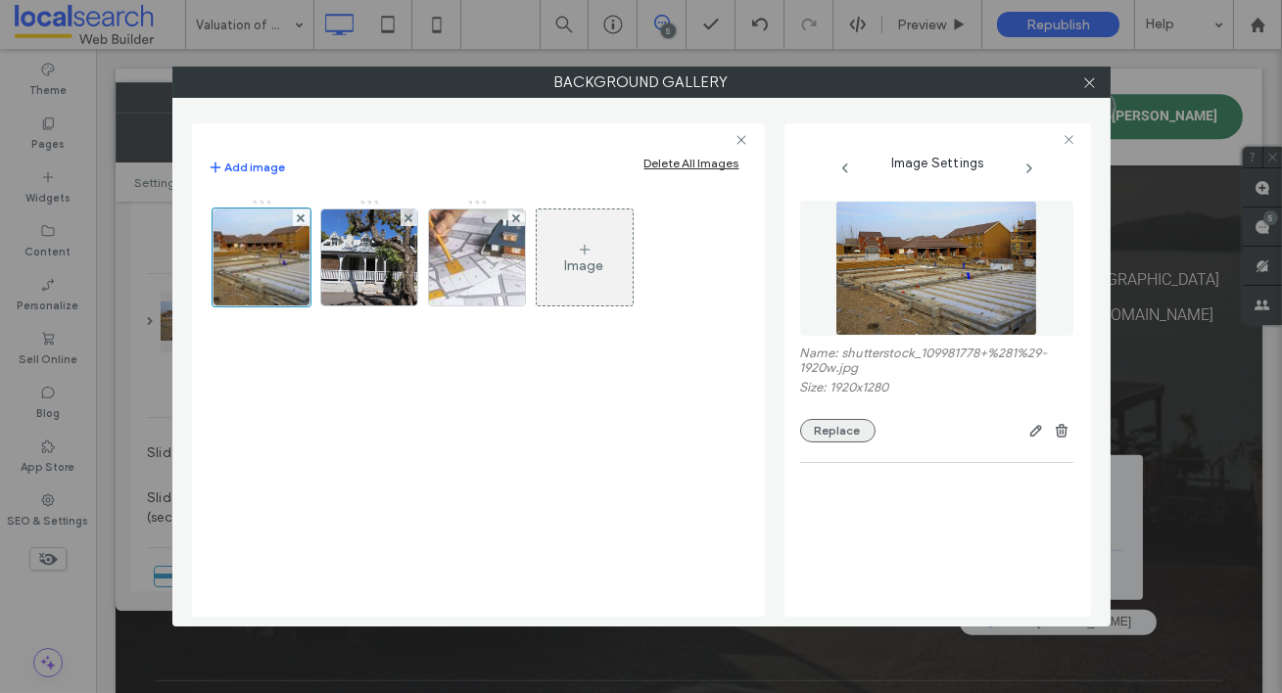
click at [840, 432] on button "Replace" at bounding box center [837, 430] width 75 height 23
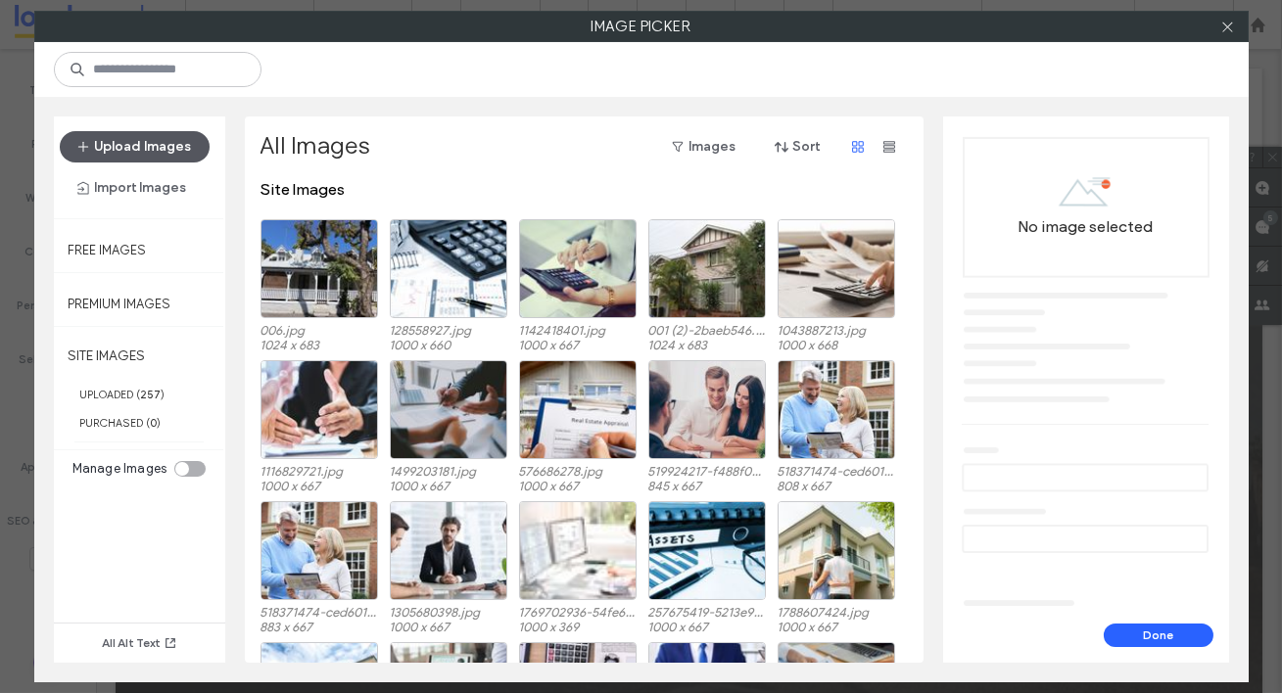
click at [101, 148] on button "Upload Images" at bounding box center [135, 146] width 150 height 31
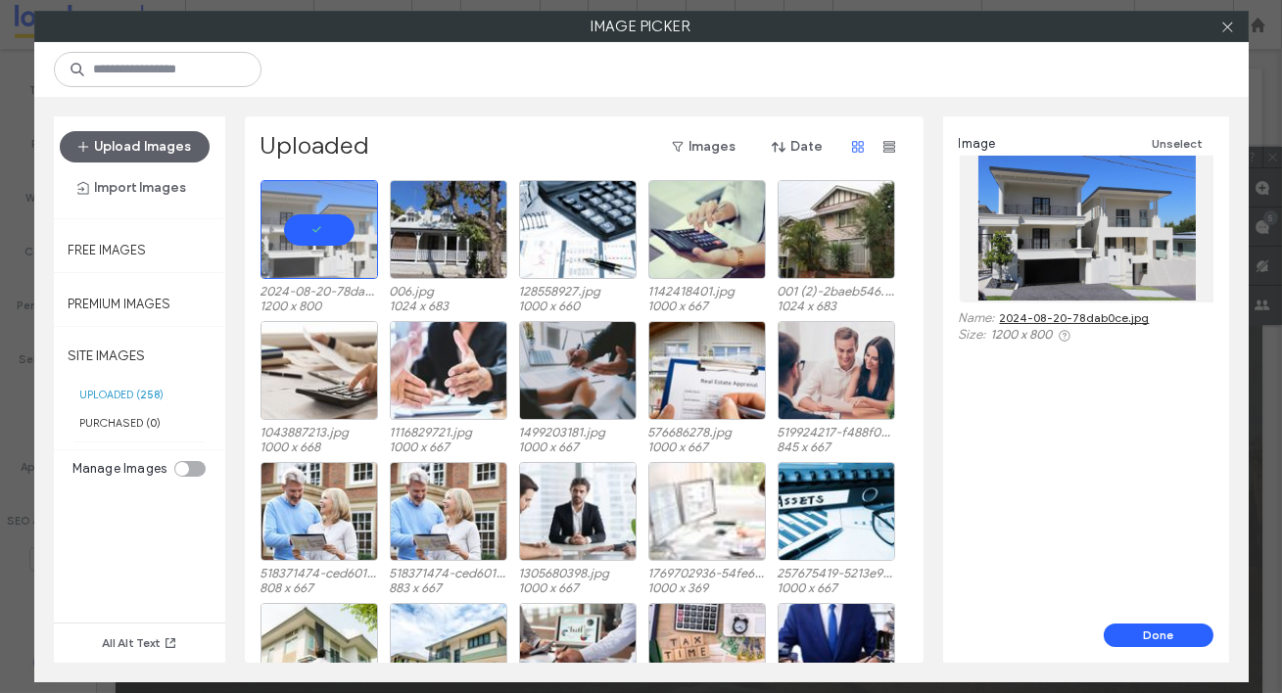
click at [1180, 648] on div "Done" at bounding box center [1086, 643] width 286 height 39
click at [1175, 638] on button "Done" at bounding box center [1158, 635] width 110 height 23
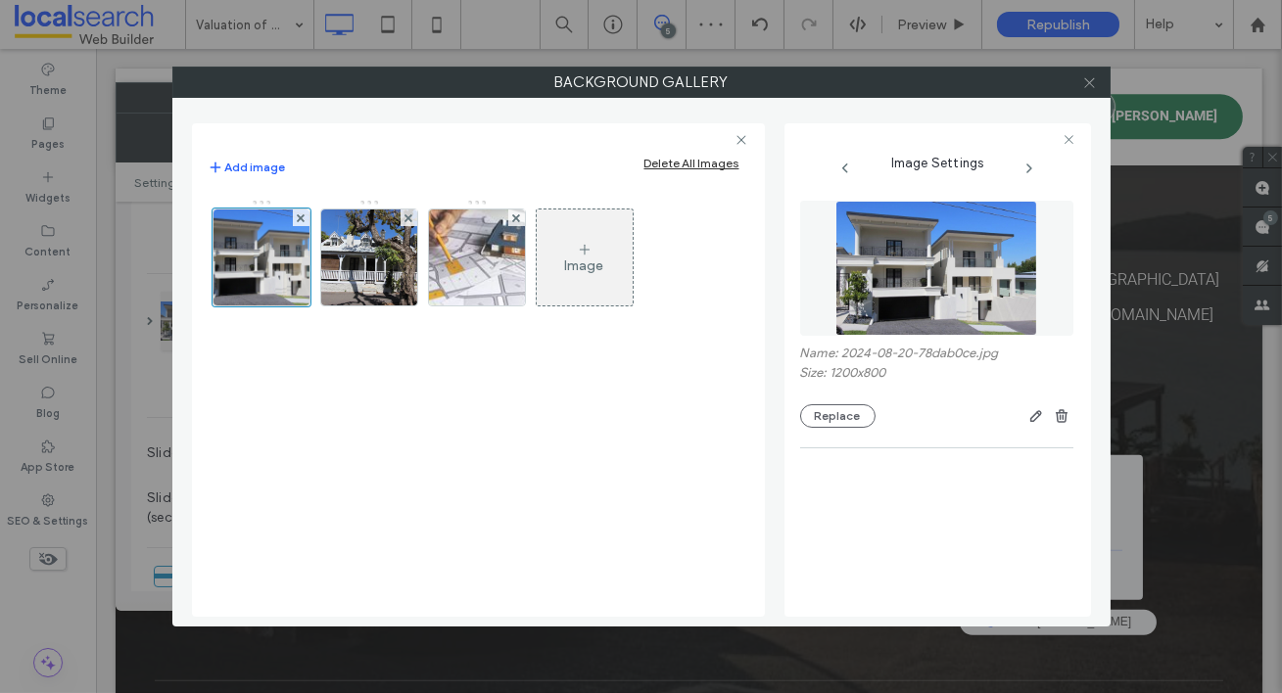
click at [1095, 83] on icon at bounding box center [1089, 82] width 15 height 15
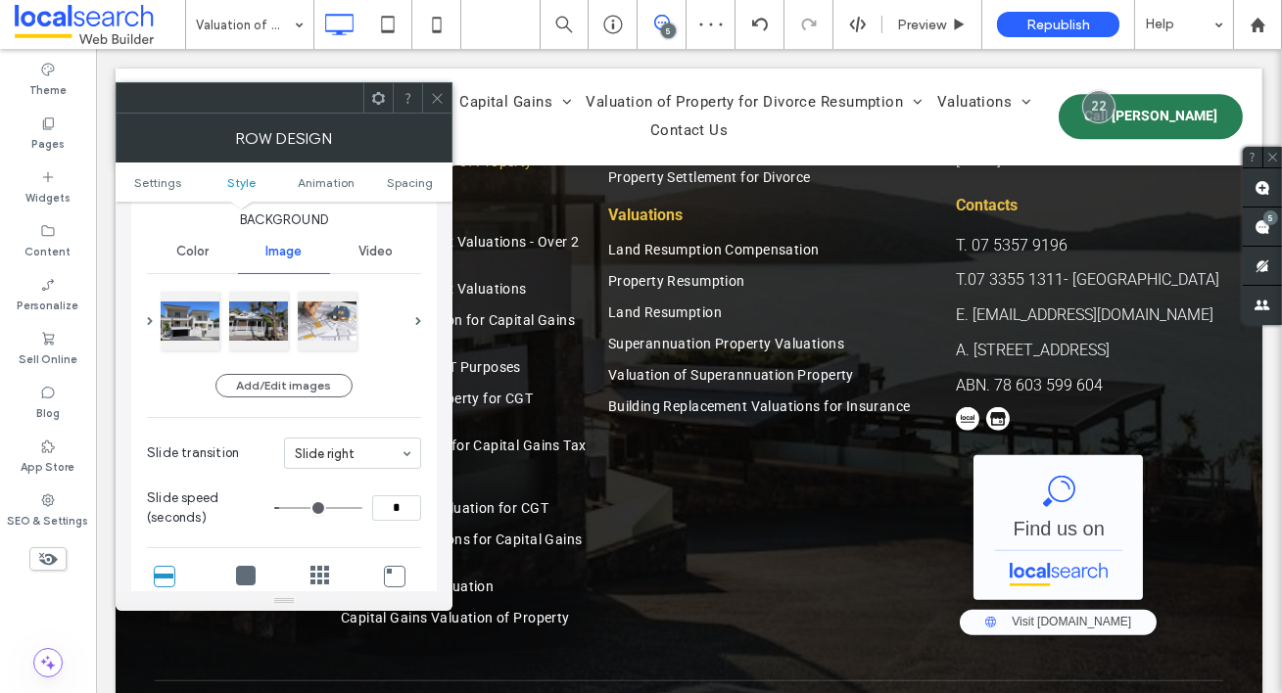
click at [434, 98] on icon at bounding box center [437, 98] width 15 height 15
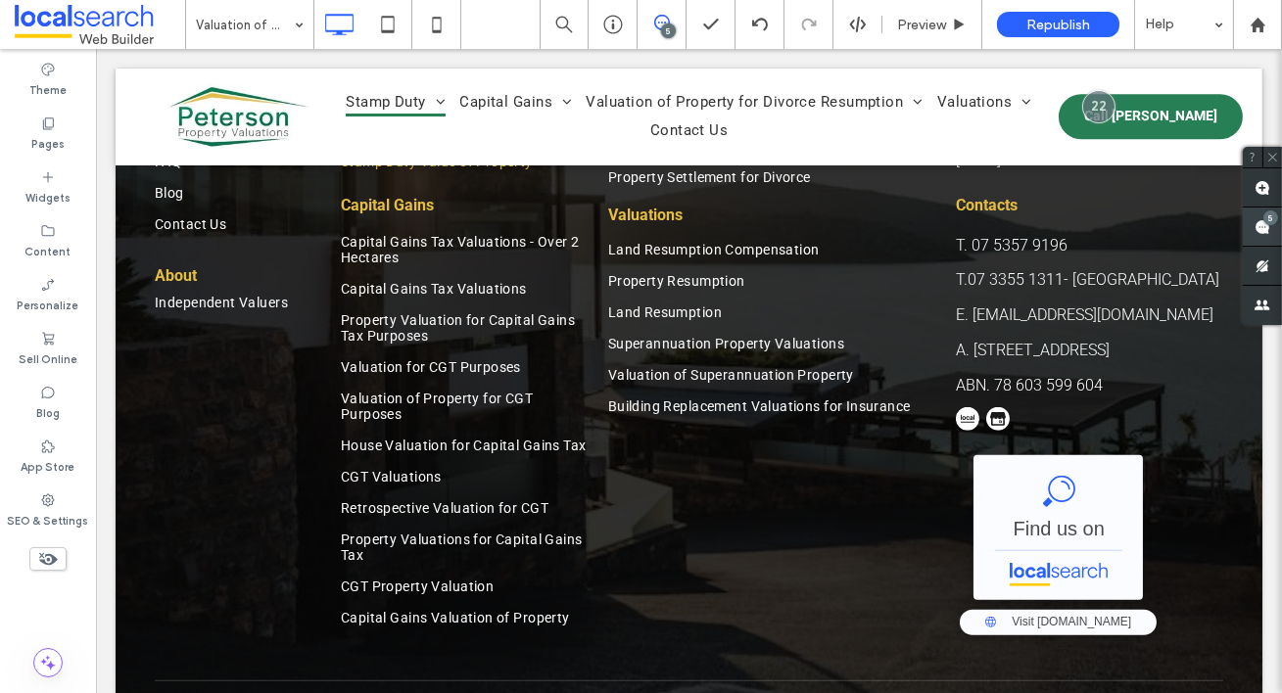
click at [1272, 215] on div "5" at bounding box center [1270, 217] width 15 height 15
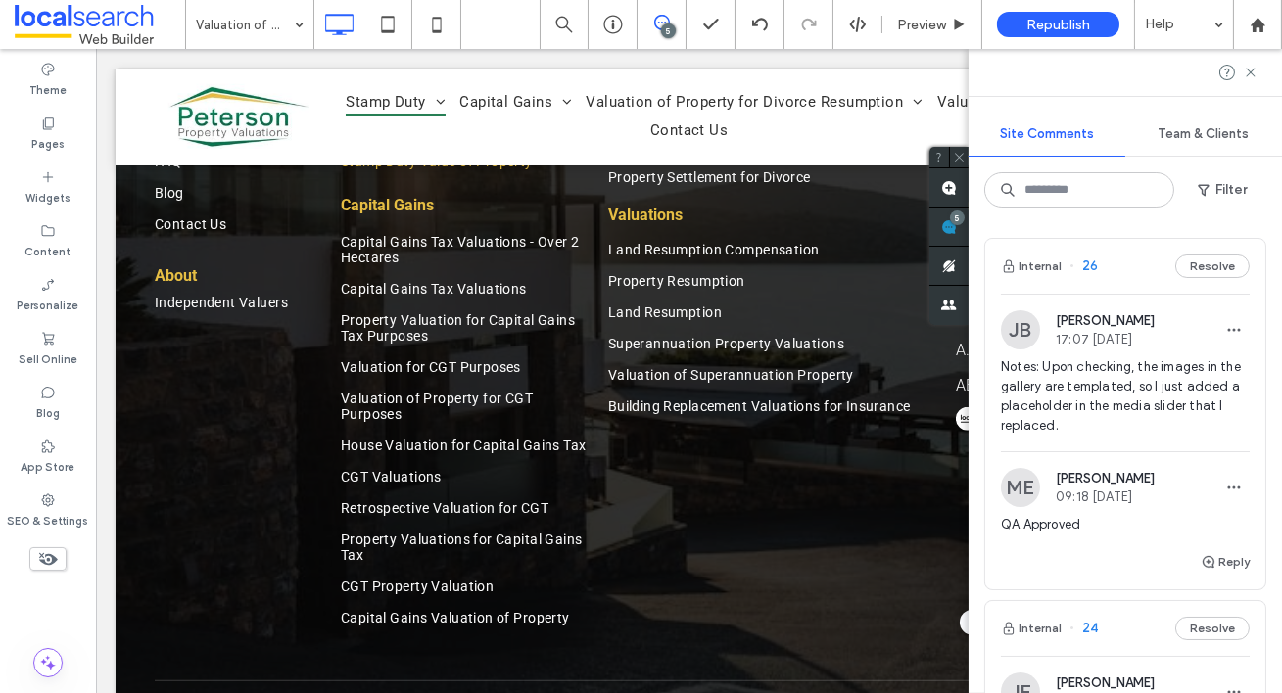
scroll to position [0, 0]
click at [60, 141] on label "Pages" at bounding box center [47, 142] width 33 height 22
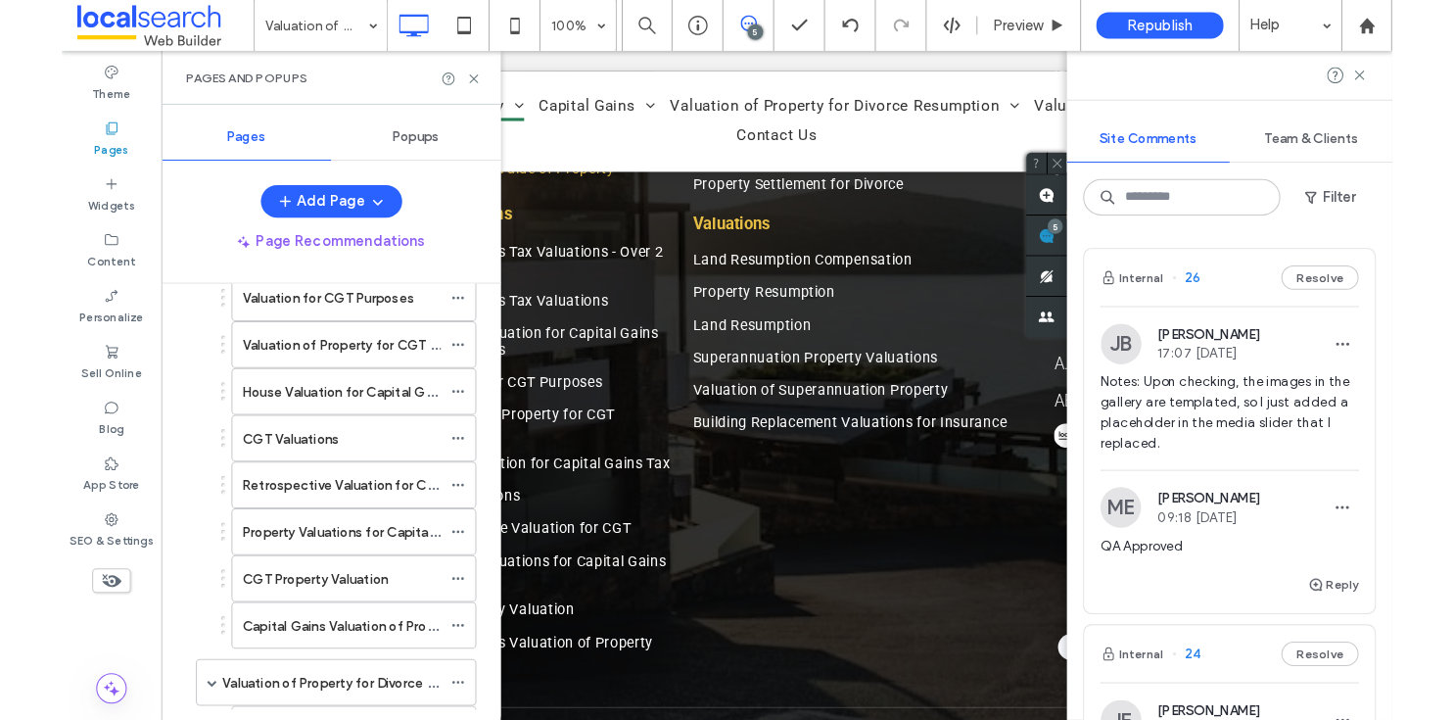
scroll to position [836, 0]
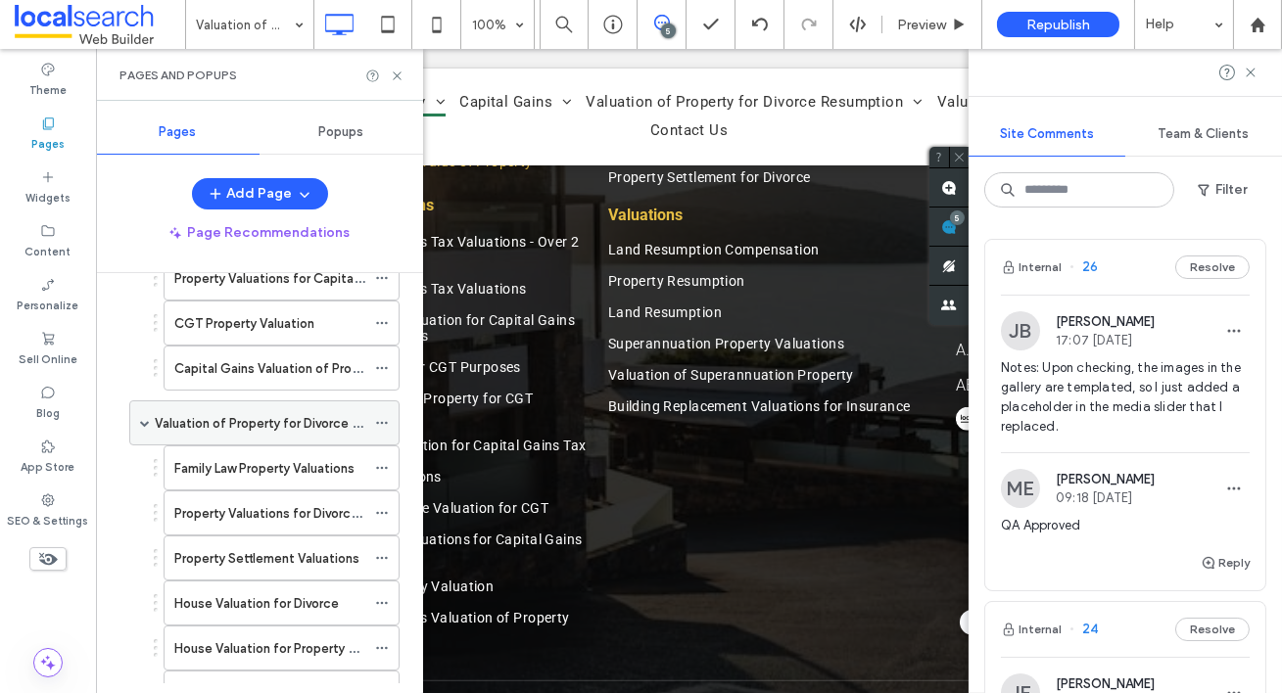
click at [216, 410] on label "Valuation of Property for Divorce Resumption" at bounding box center [289, 423] width 268 height 34
click at [1251, 73] on use at bounding box center [1249, 72] width 9 height 9
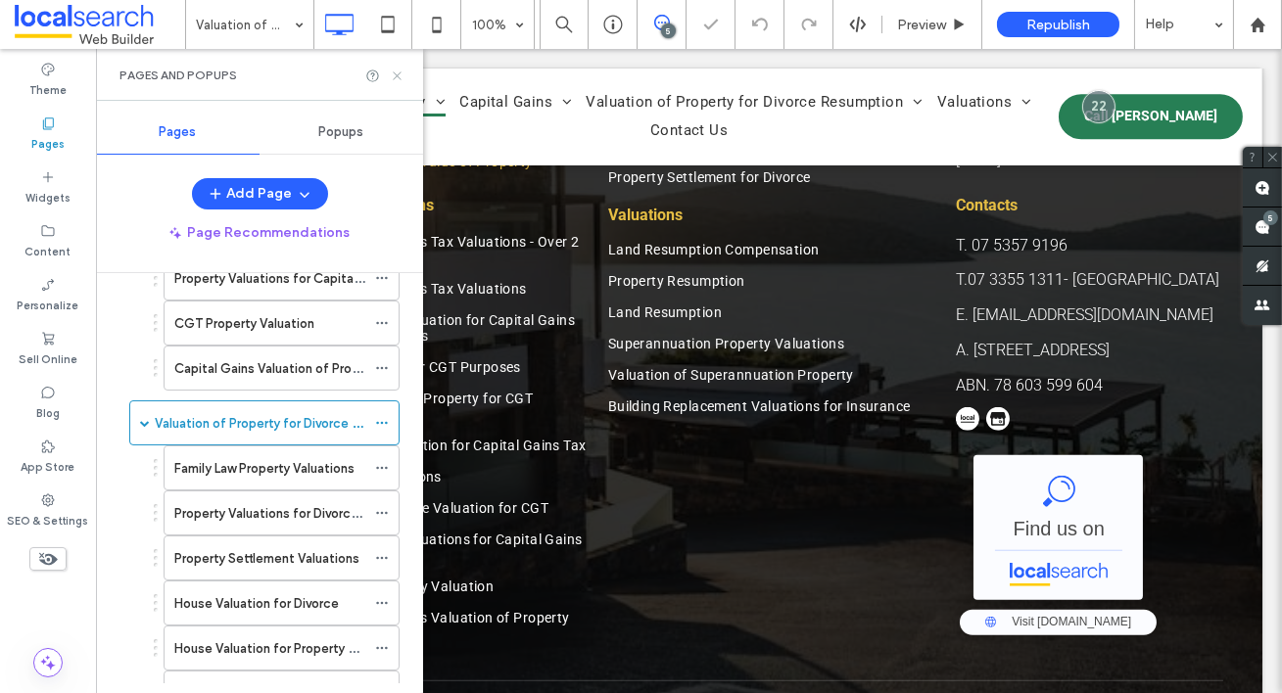
click at [395, 71] on icon at bounding box center [397, 76] width 15 height 15
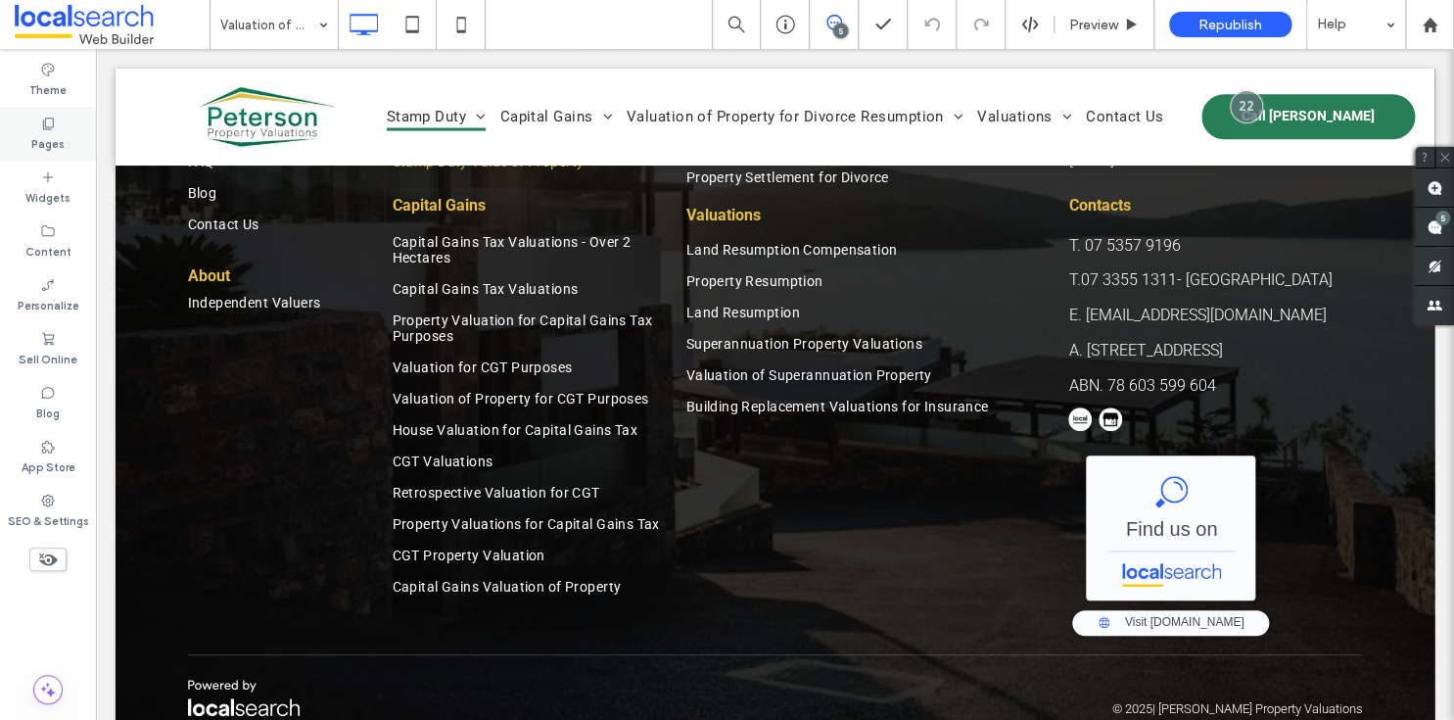
click at [70, 134] on div "Pages" at bounding box center [48, 134] width 96 height 54
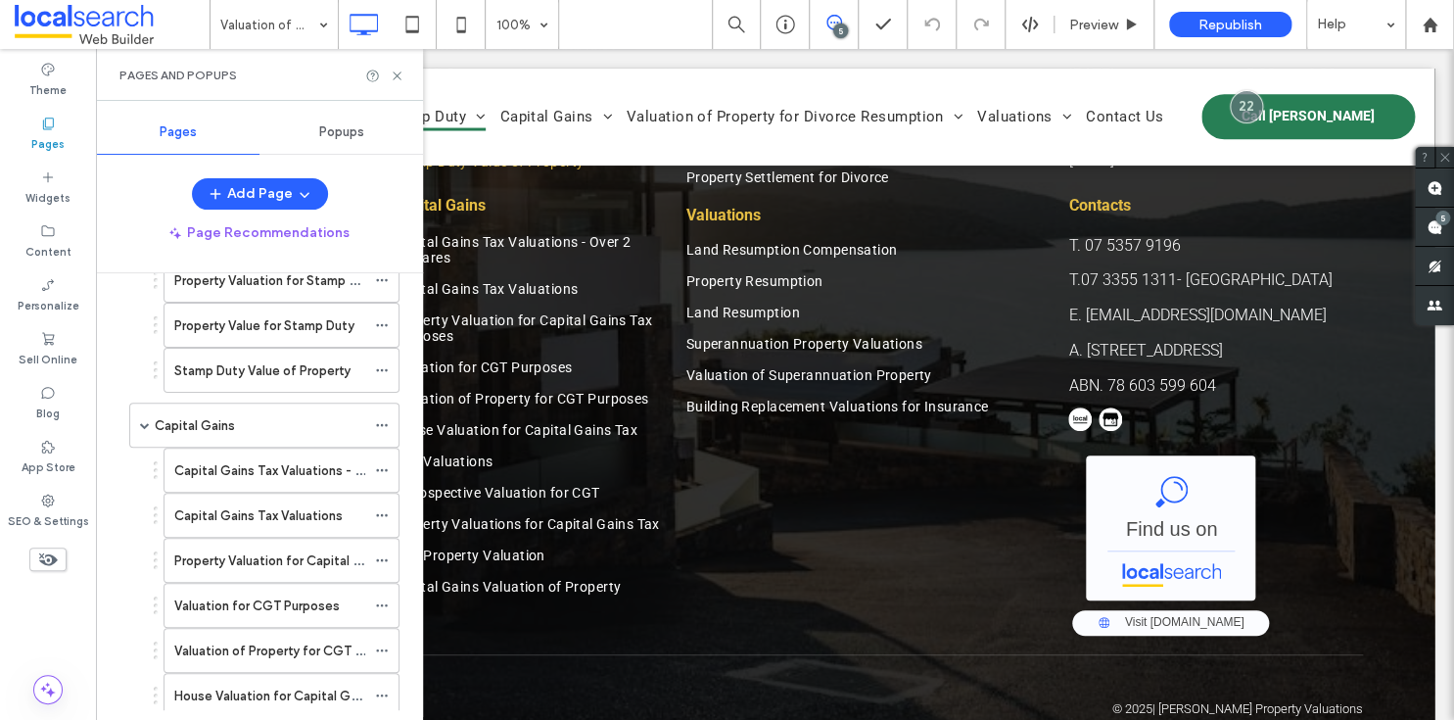
scroll to position [834, 0]
click at [394, 75] on icon at bounding box center [397, 76] width 15 height 15
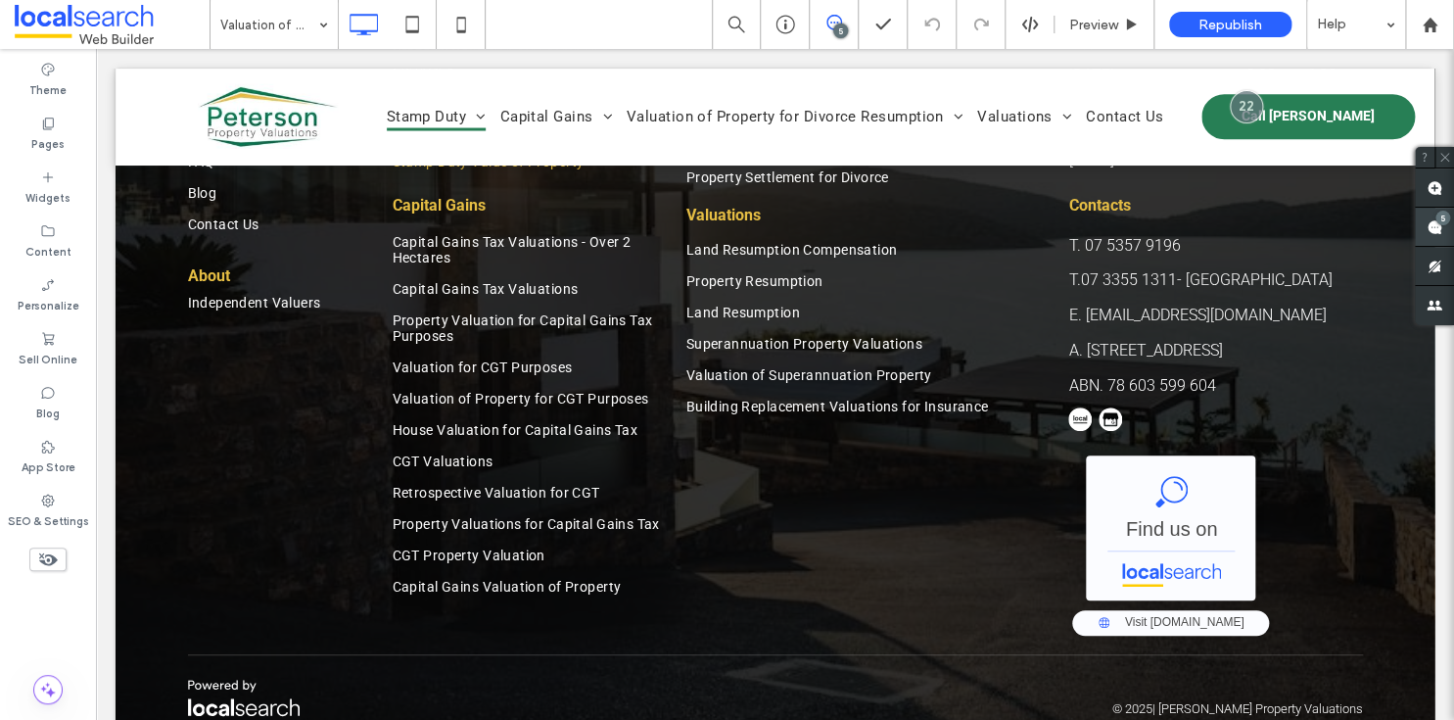
click at [1281, 217] on div "5" at bounding box center [1442, 217] width 15 height 15
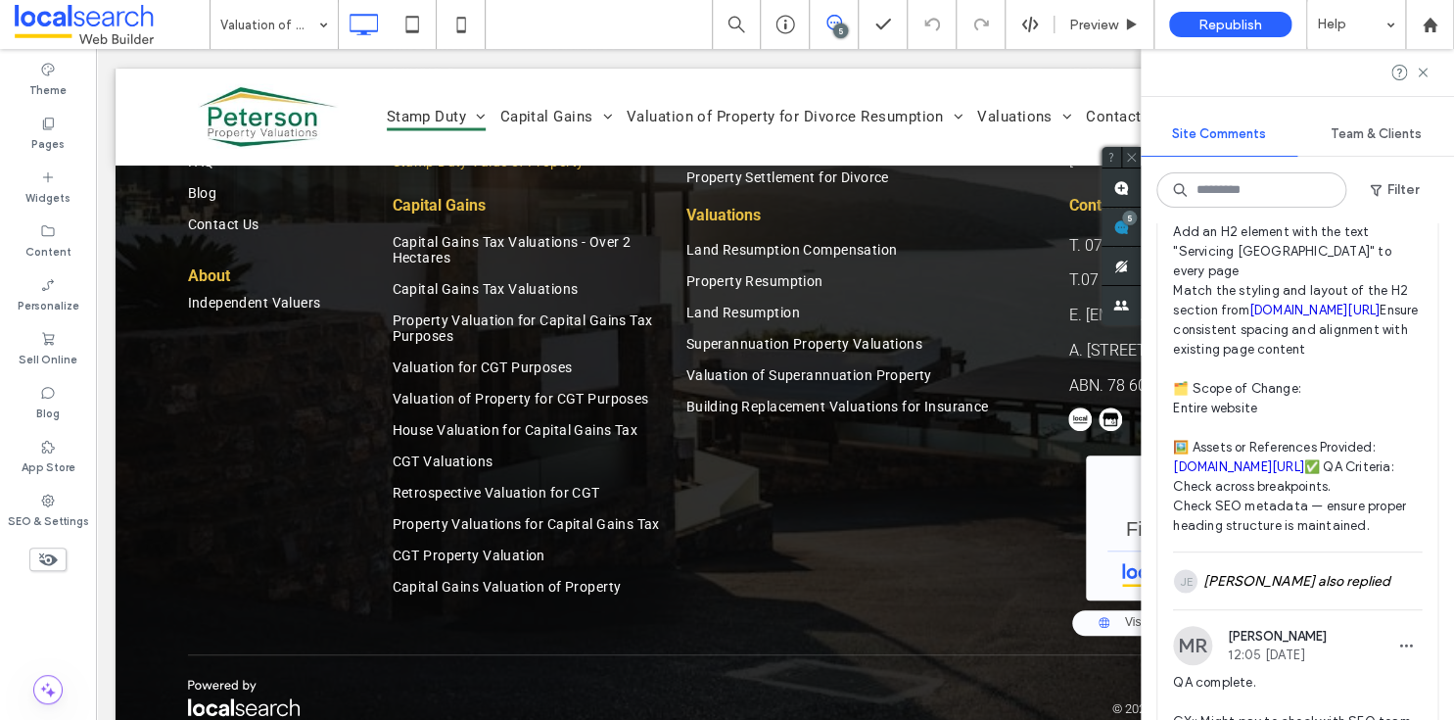
scroll to position [1069, 0]
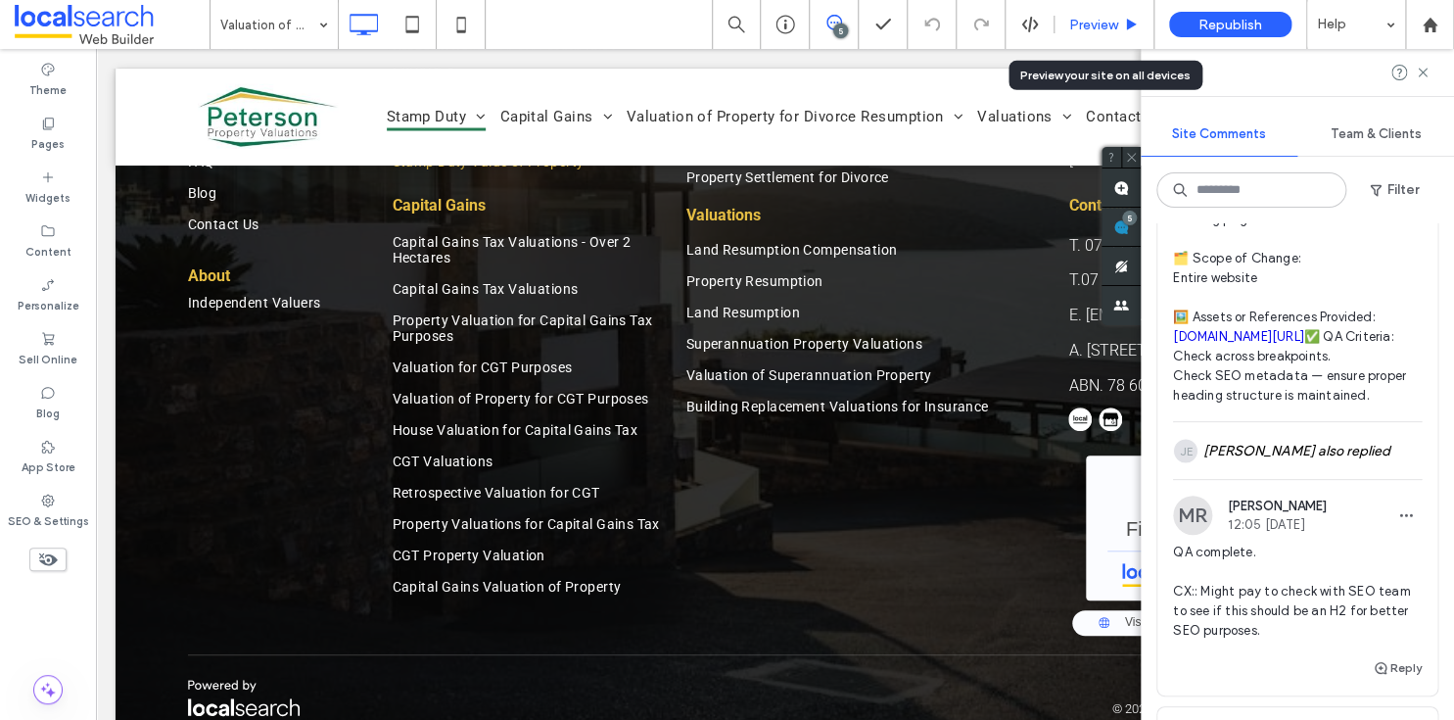
click at [1100, 26] on span "Preview" at bounding box center [1093, 25] width 49 height 17
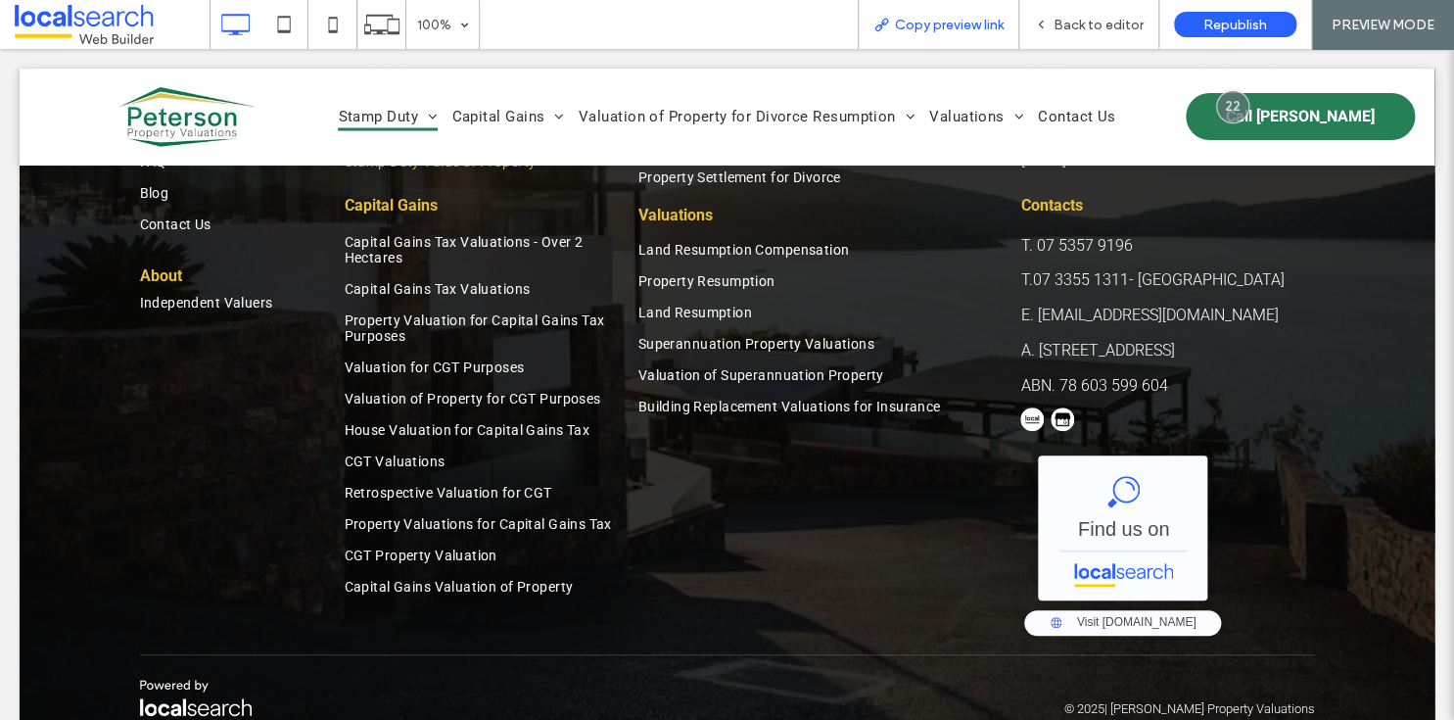
click at [945, 23] on span "Copy preview link" at bounding box center [949, 25] width 109 height 17
click at [1091, 17] on span "Back to editor" at bounding box center [1098, 25] width 90 height 17
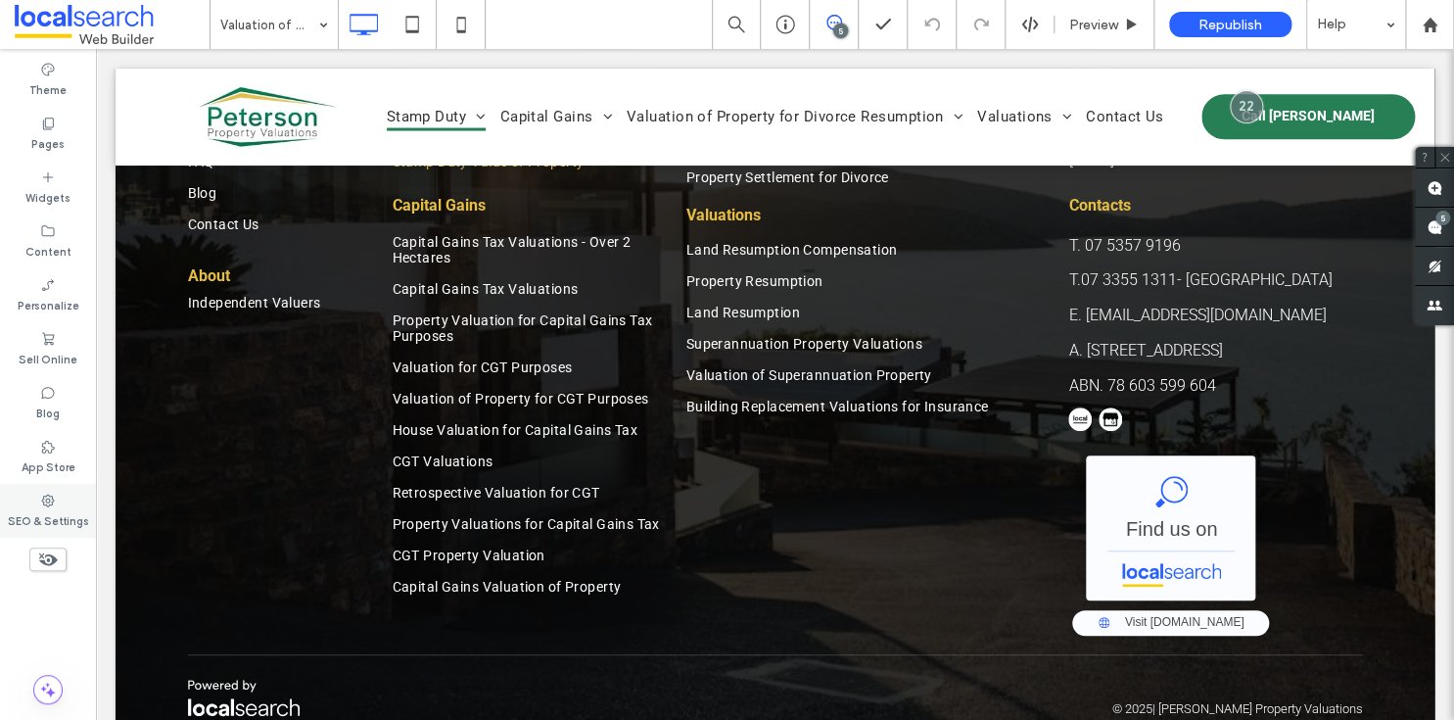
click at [21, 505] on div "SEO & Settings" at bounding box center [48, 511] width 96 height 54
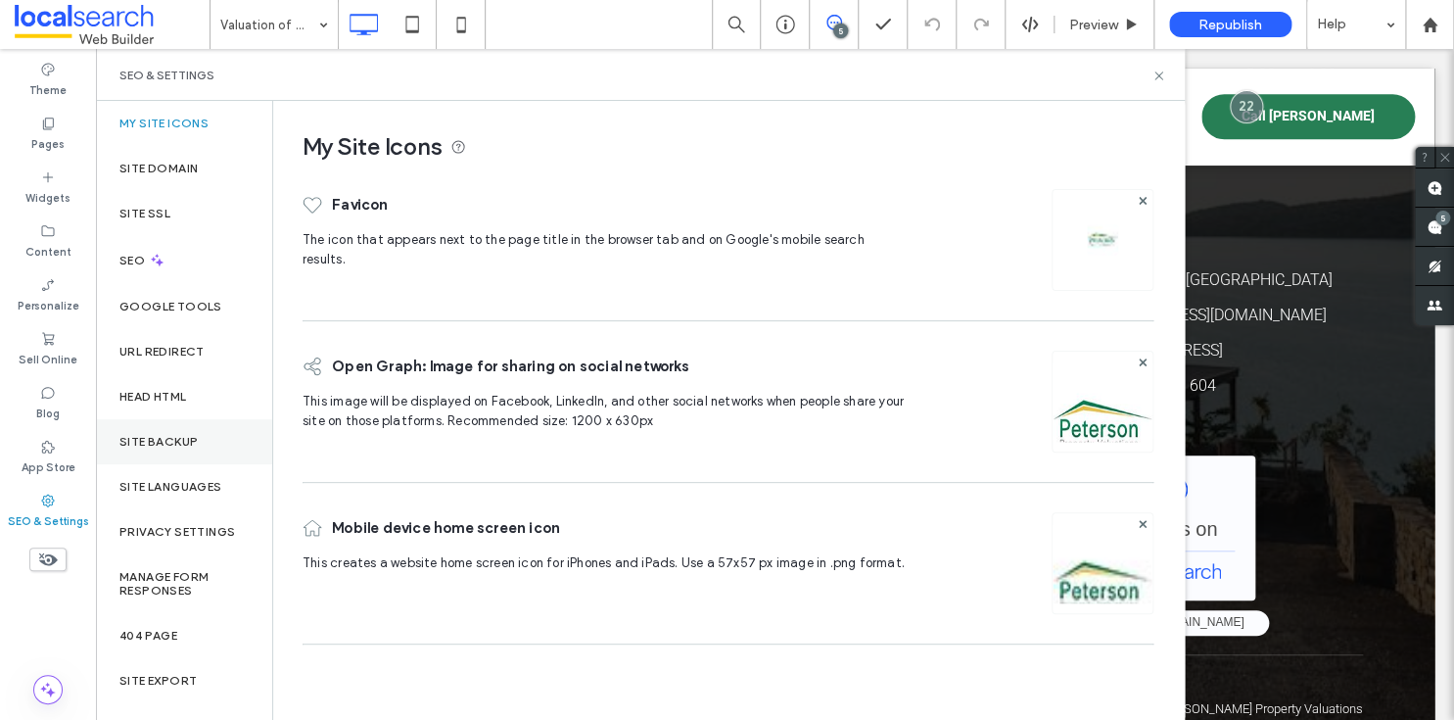
click at [177, 435] on label "Site Backup" at bounding box center [158, 442] width 78 height 14
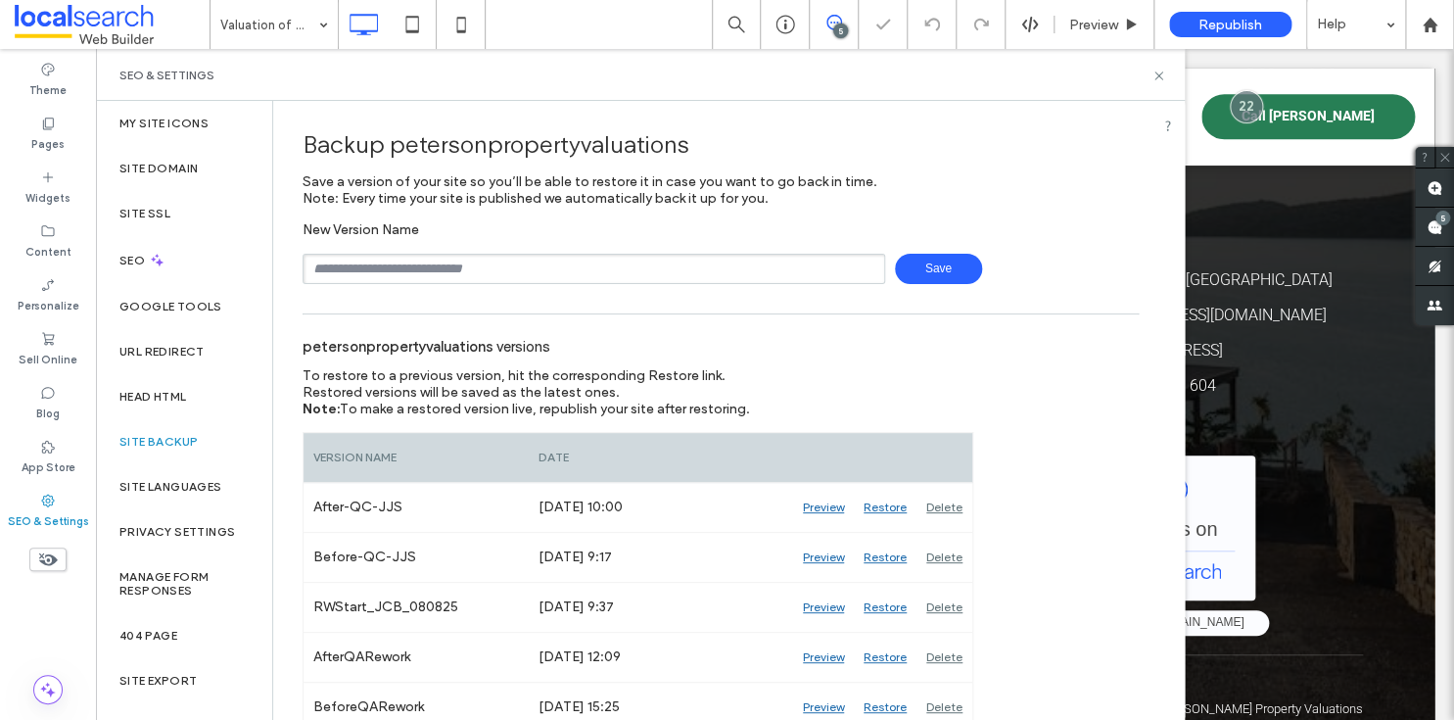
click at [376, 266] on input "text" at bounding box center [594, 269] width 583 height 30
click at [901, 260] on span "Save" at bounding box center [938, 269] width 87 height 30
type input "**********"
click at [924, 283] on span "Save" at bounding box center [938, 269] width 87 height 30
click at [925, 278] on div at bounding box center [727, 360] width 1454 height 720
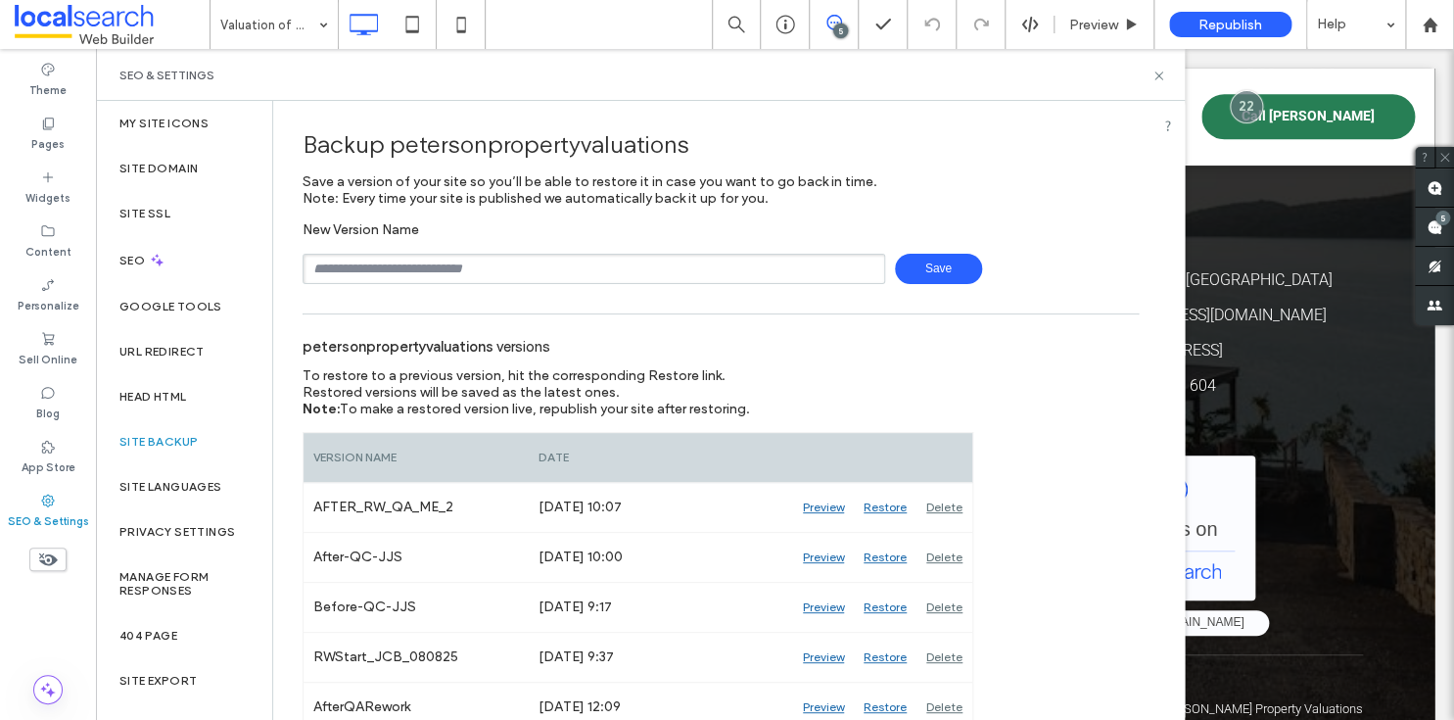
scroll to position [345, 0]
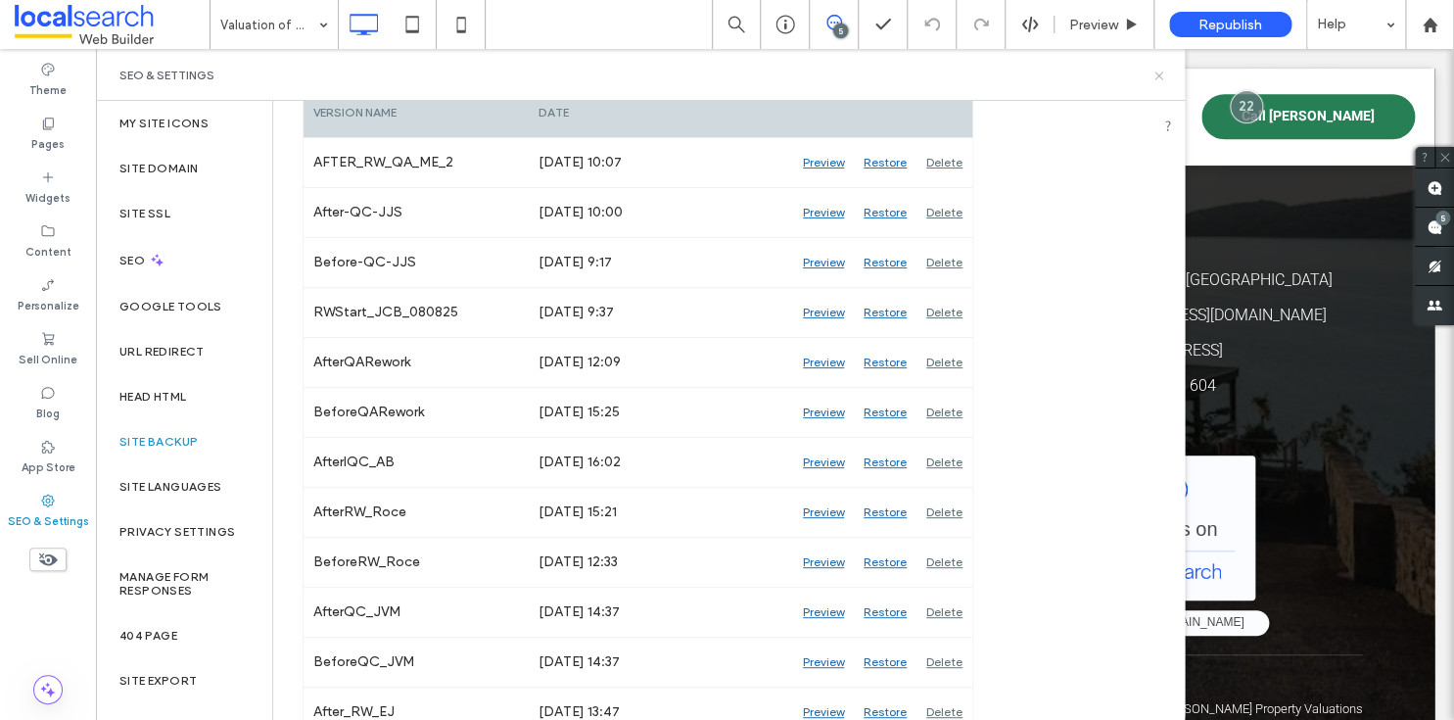
click at [1153, 75] on icon at bounding box center [1158, 76] width 15 height 15
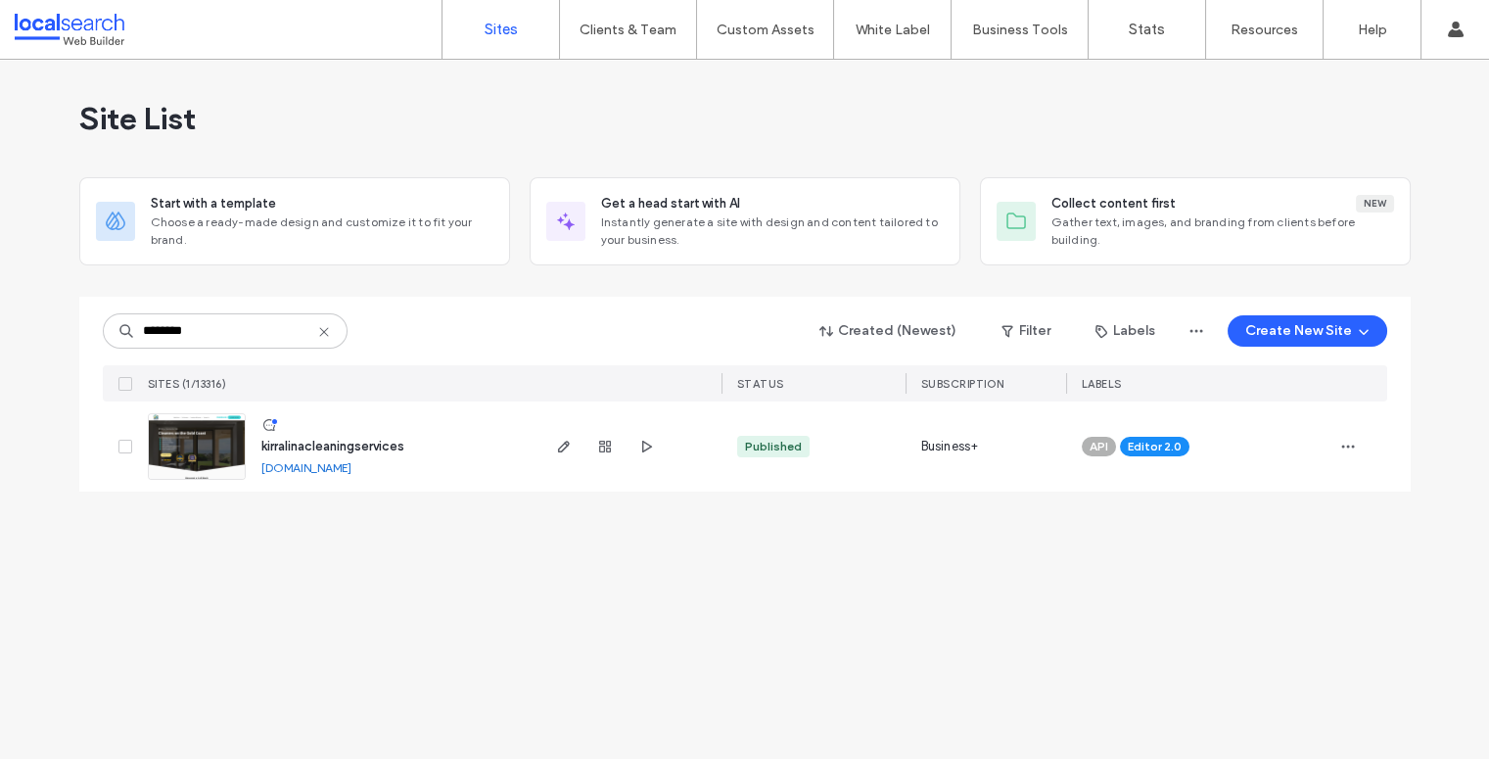
type input "********"
click at [212, 450] on link at bounding box center [197, 446] width 98 height 67
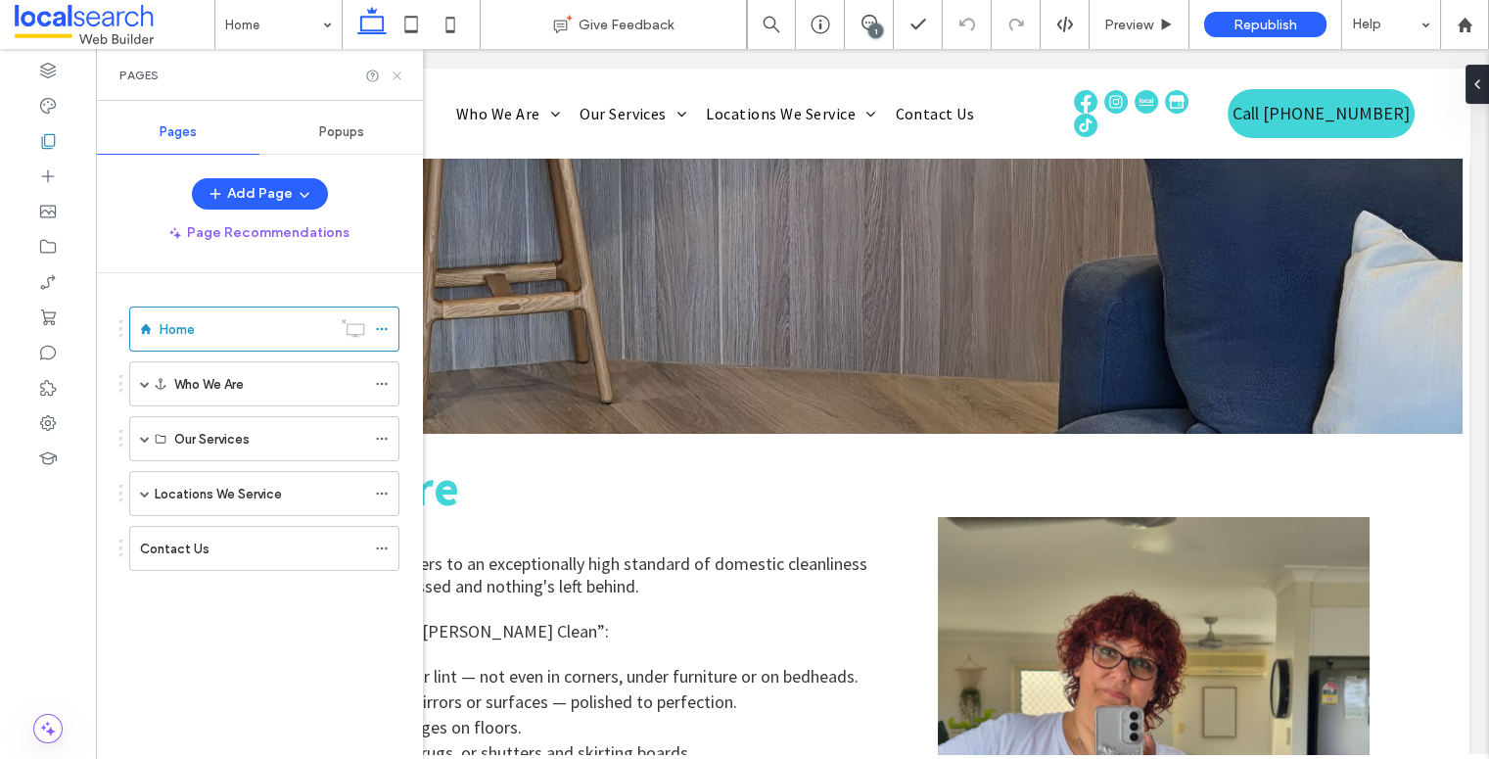
click at [397, 70] on icon at bounding box center [397, 76] width 15 height 15
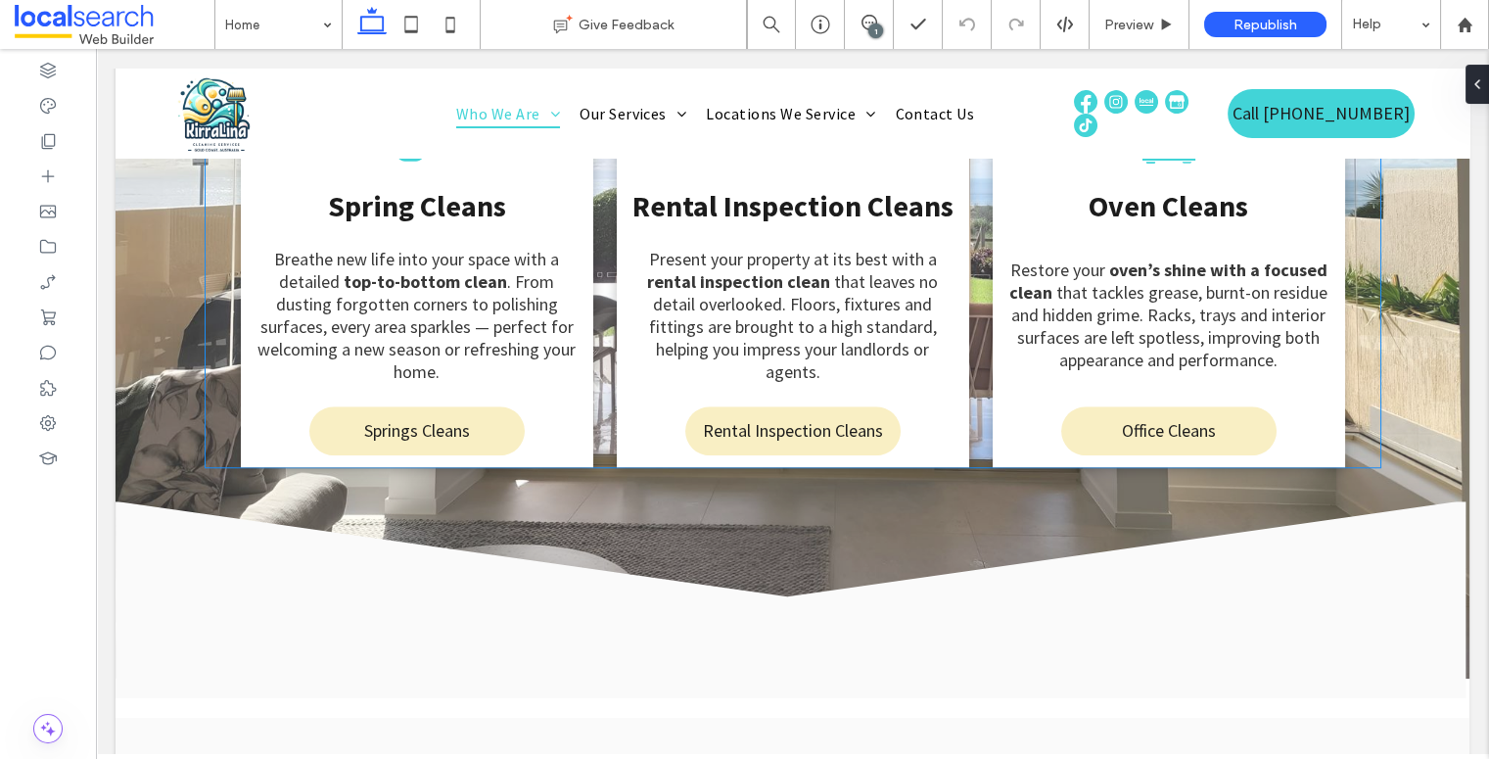
scroll to position [3858, 0]
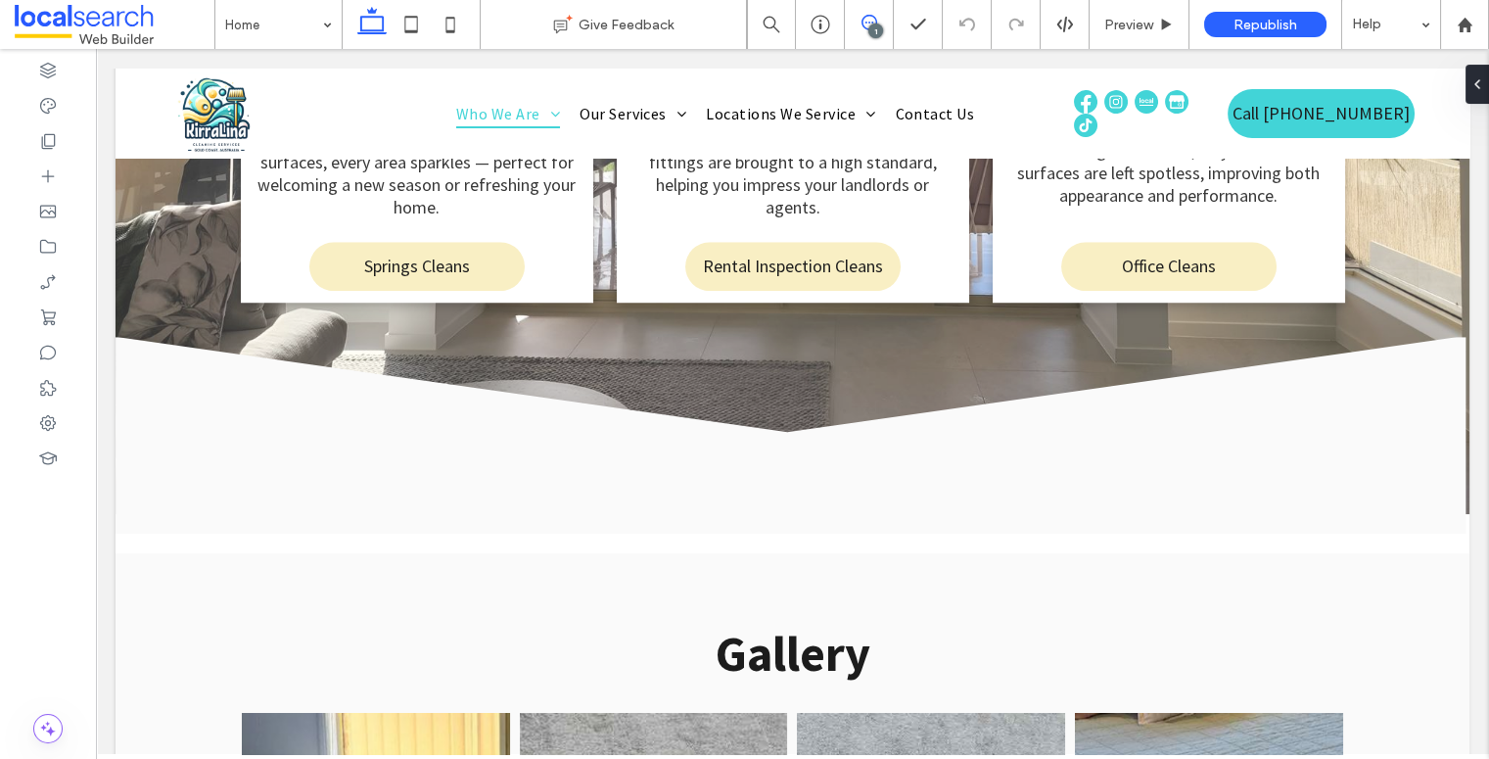
click at [869, 18] on icon at bounding box center [870, 23] width 16 height 16
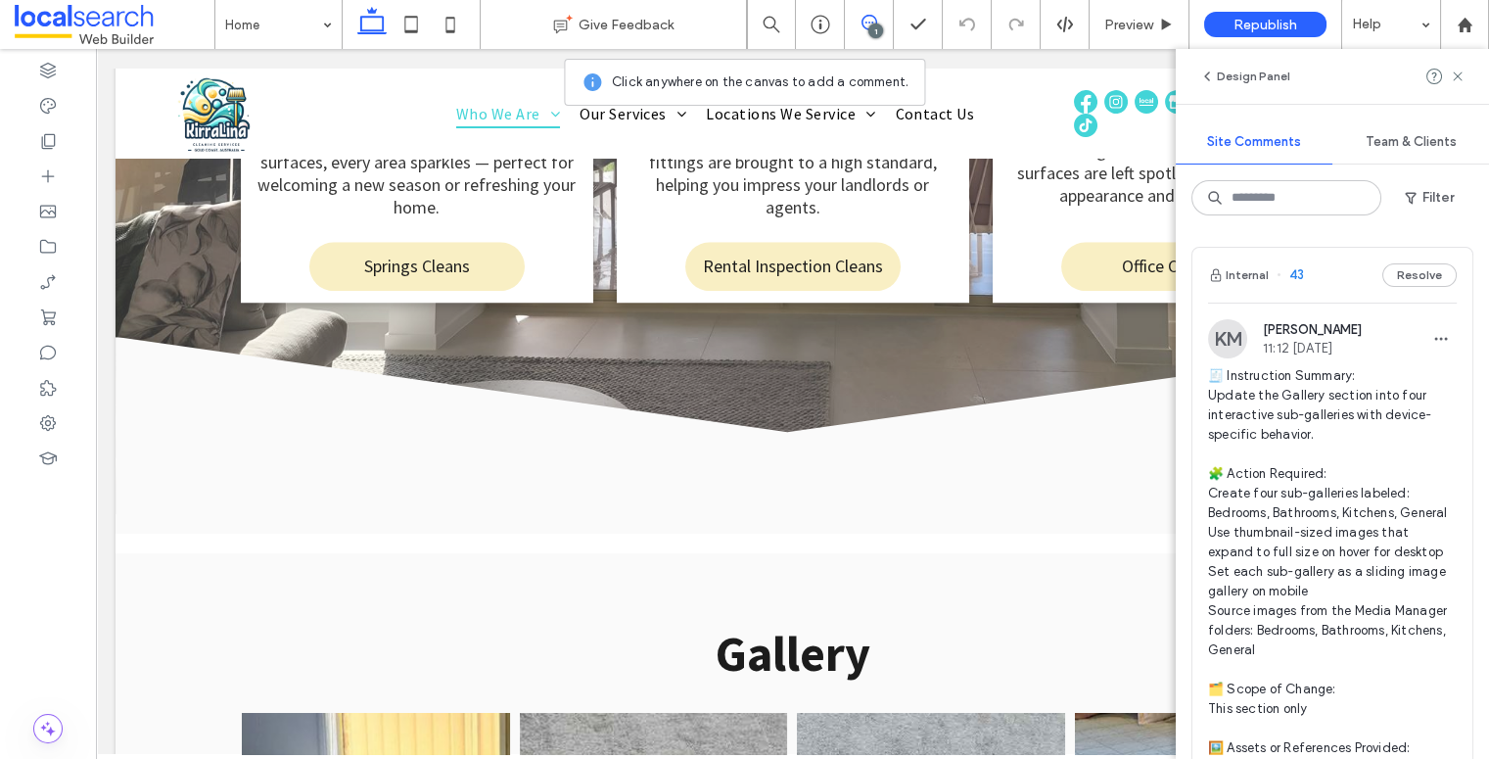
click at [1294, 274] on span "43" at bounding box center [1290, 275] width 27 height 20
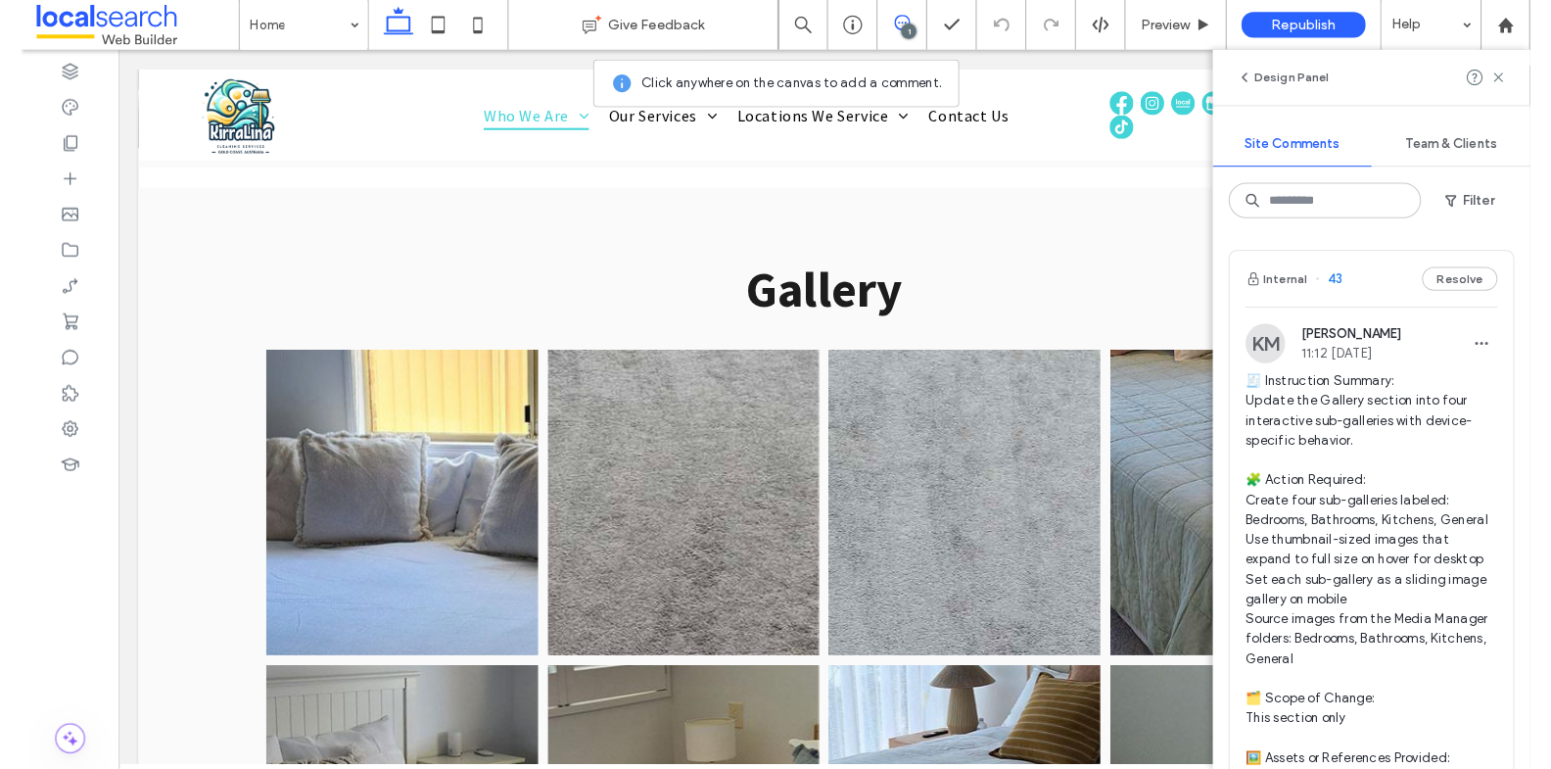
scroll to position [4275, 0]
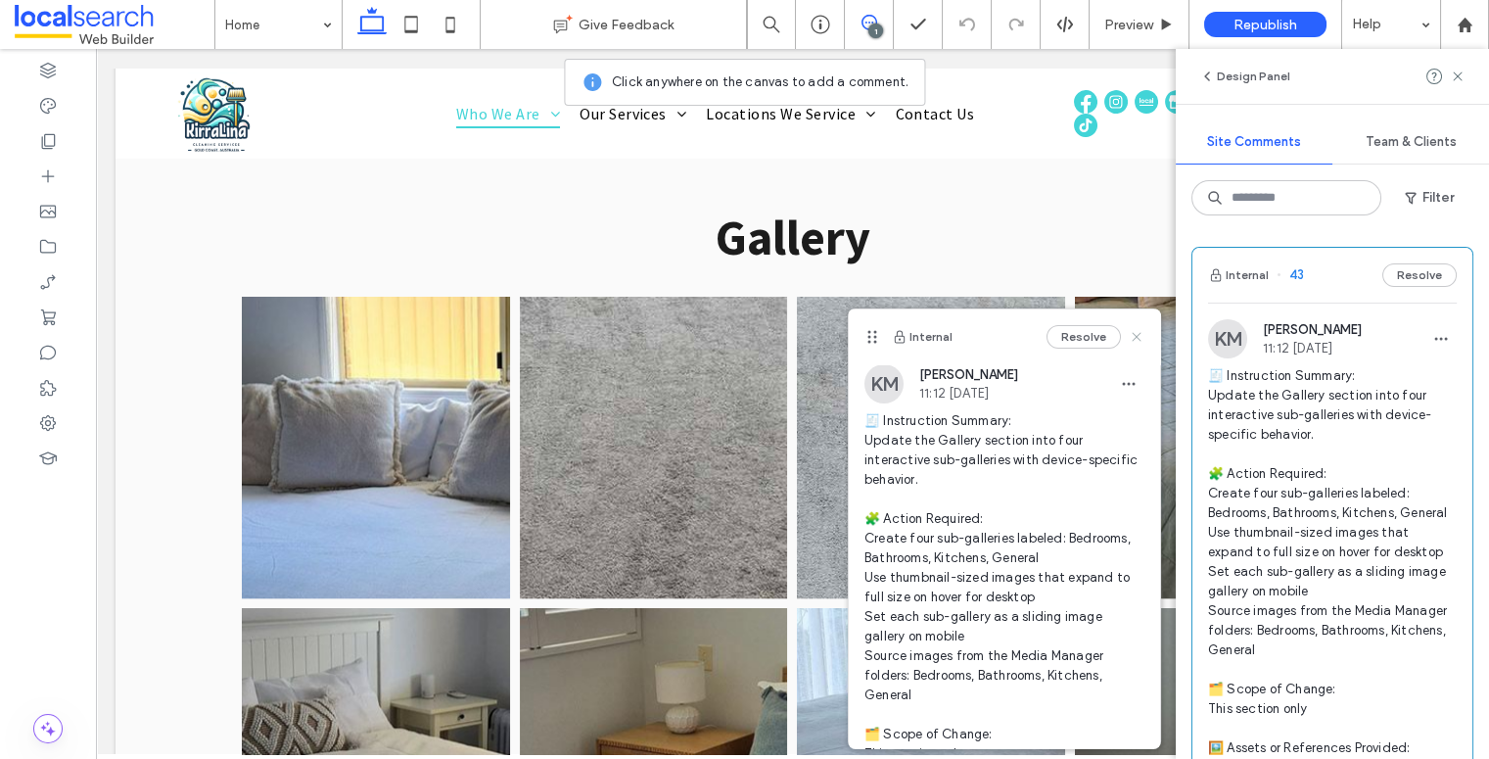
drag, startPoint x: 1127, startPoint y: 334, endPoint x: 1062, endPoint y: 264, distance: 94.9
click at [1133, 334] on use at bounding box center [1137, 336] width 9 height 9
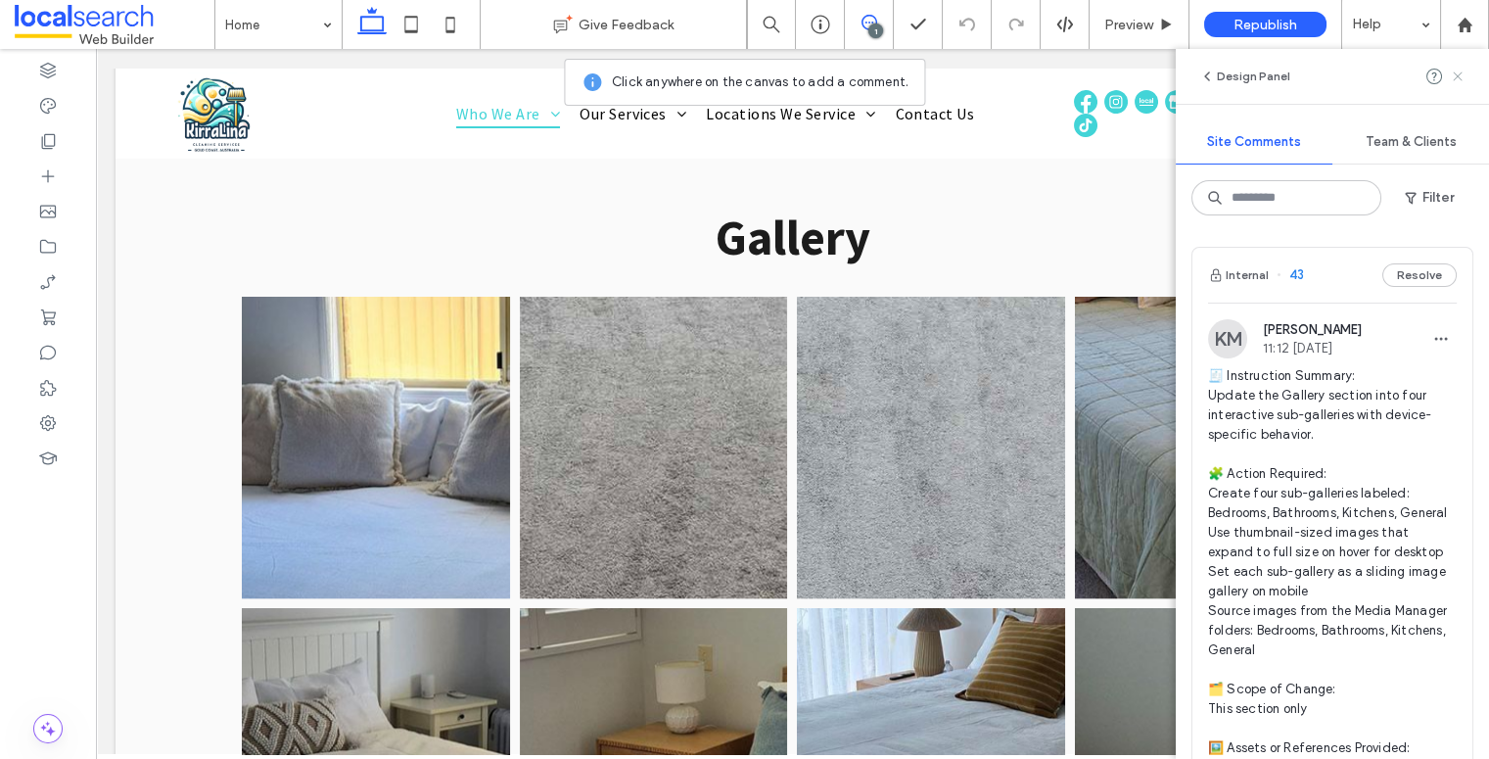
click at [1457, 72] on icon at bounding box center [1458, 77] width 16 height 16
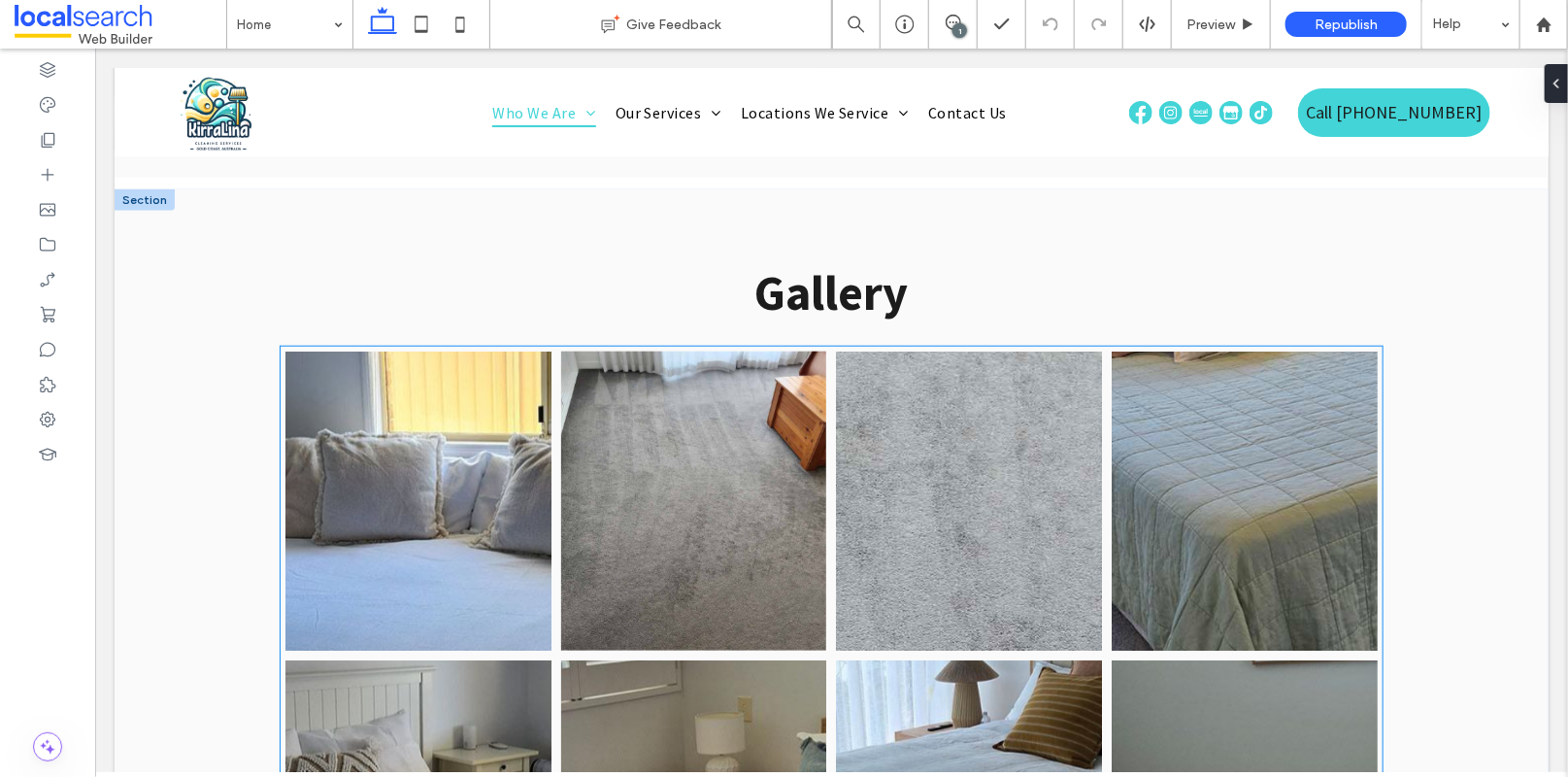
scroll to position [4115, 0]
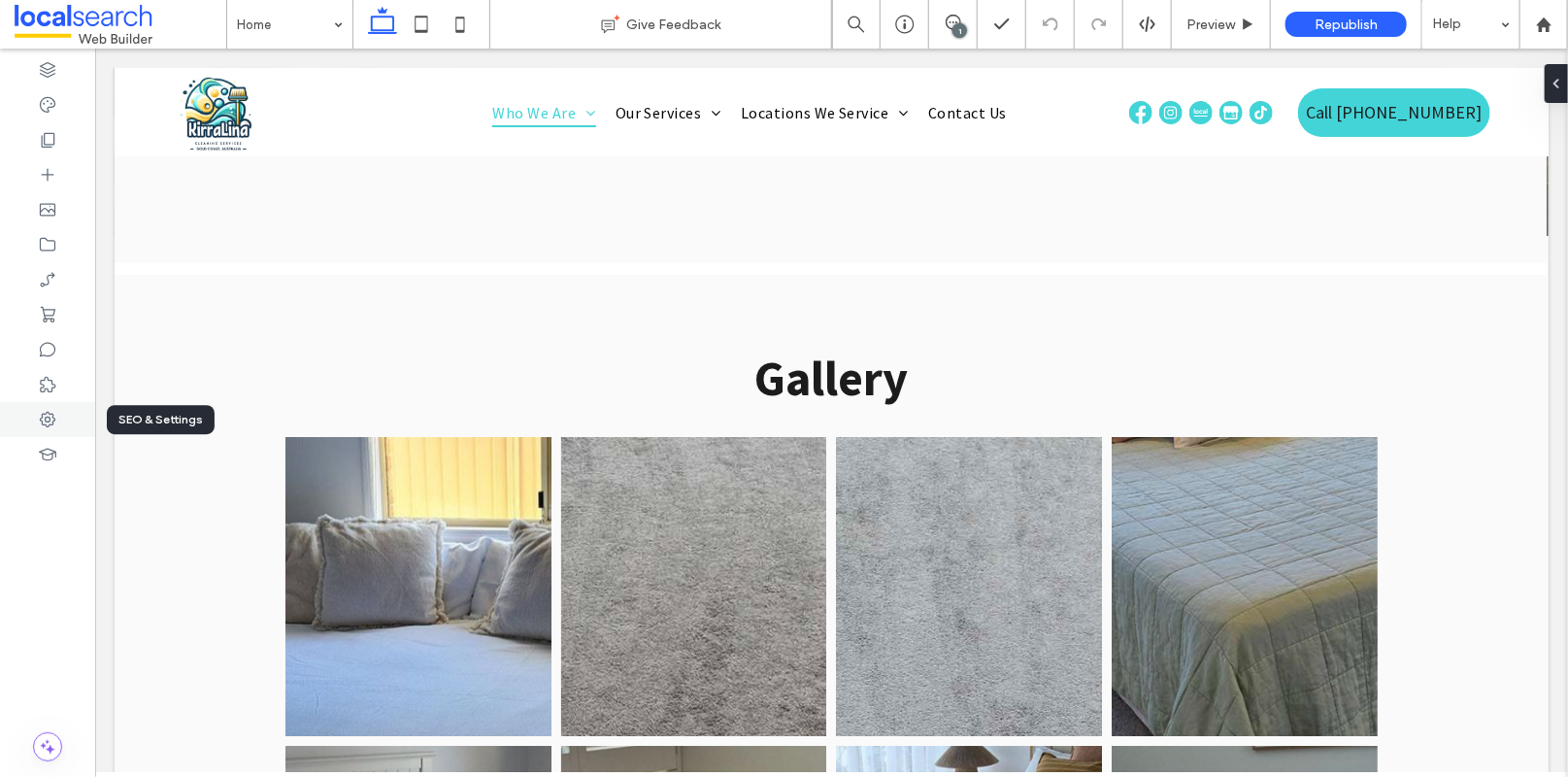
click at [48, 425] on icon at bounding box center [48, 420] width 20 height 20
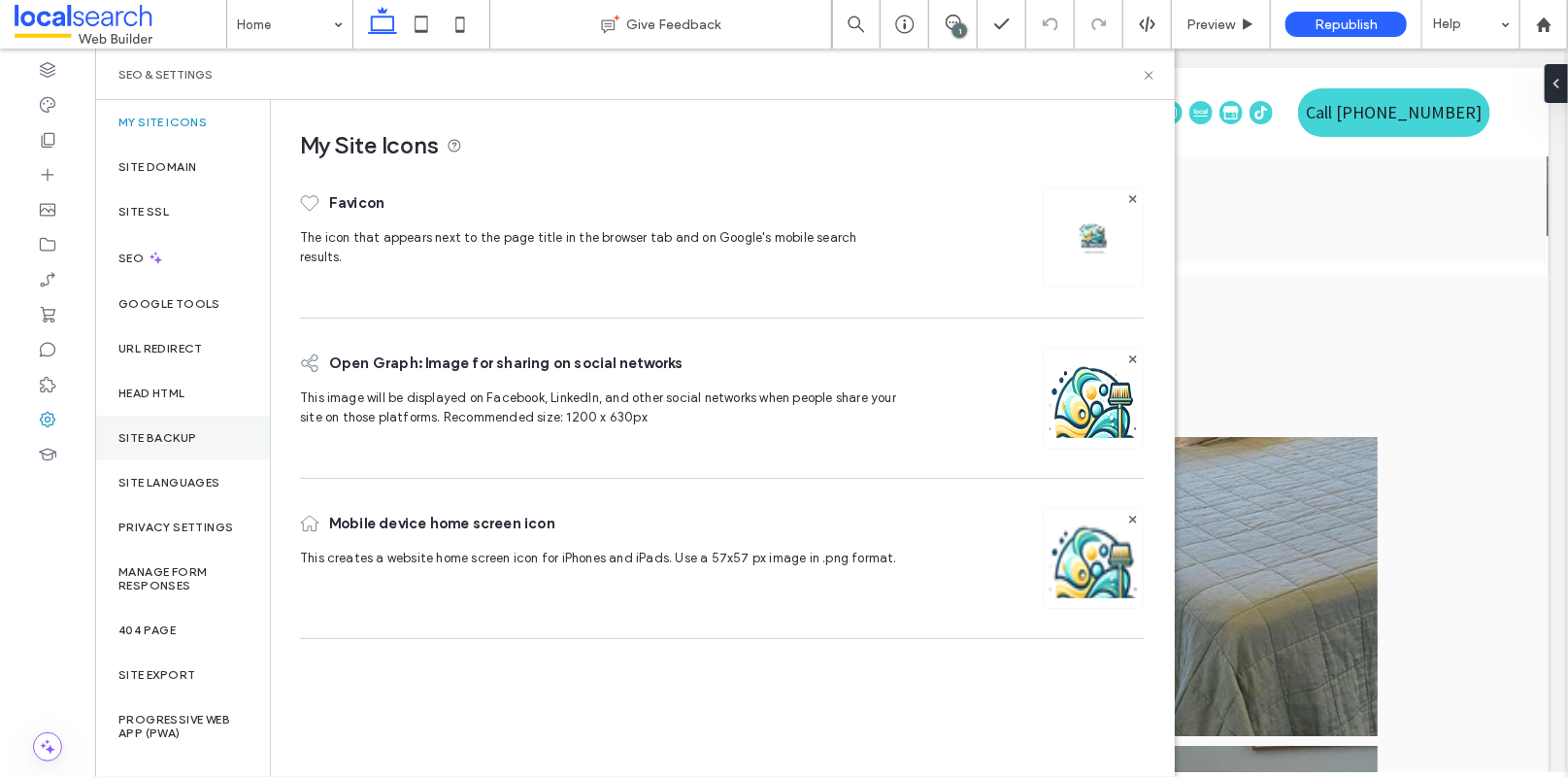
click at [161, 443] on label "Site Backup" at bounding box center [157, 439] width 77 height 14
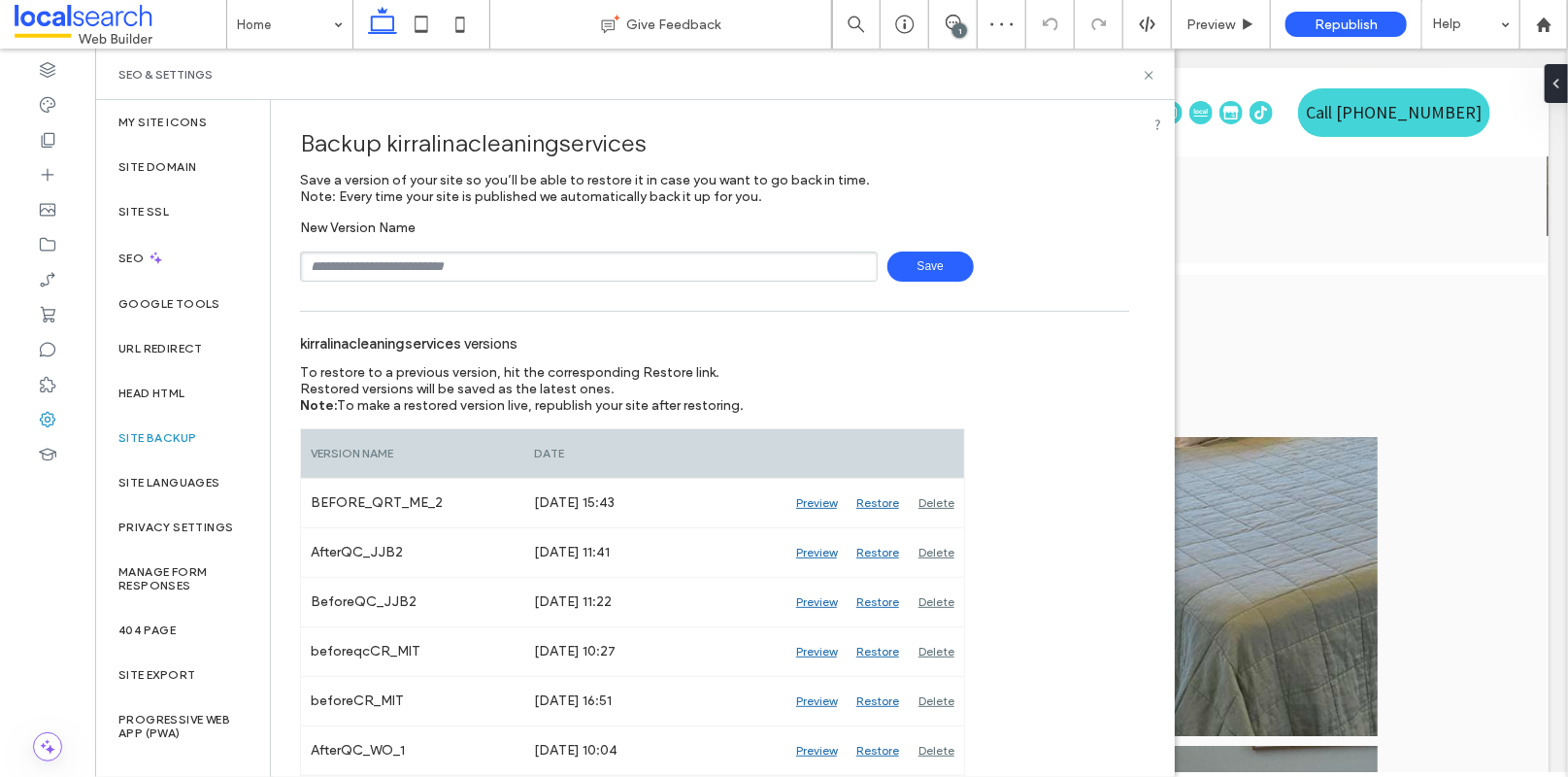
click at [583, 271] on input "text" at bounding box center [589, 267] width 578 height 30
type input "**********"
drag, startPoint x: 1106, startPoint y: 219, endPoint x: 1030, endPoint y: 245, distance: 80.3
click at [1105, 219] on div "**********" at bounding box center [715, 250] width 829 height 63
click at [933, 269] on span "Save" at bounding box center [930, 267] width 86 height 30
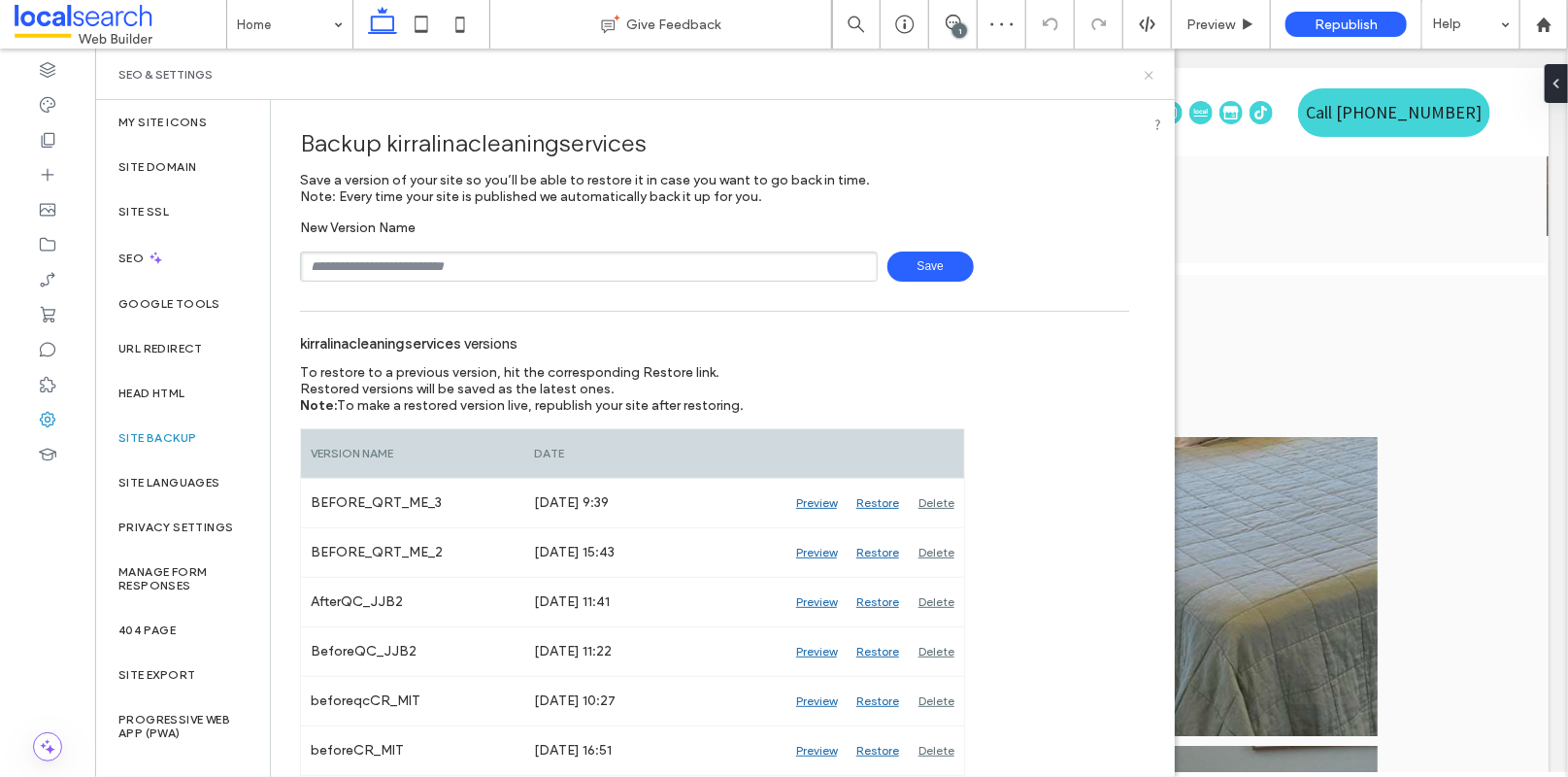
click at [1152, 69] on icon at bounding box center [1148, 75] width 15 height 15
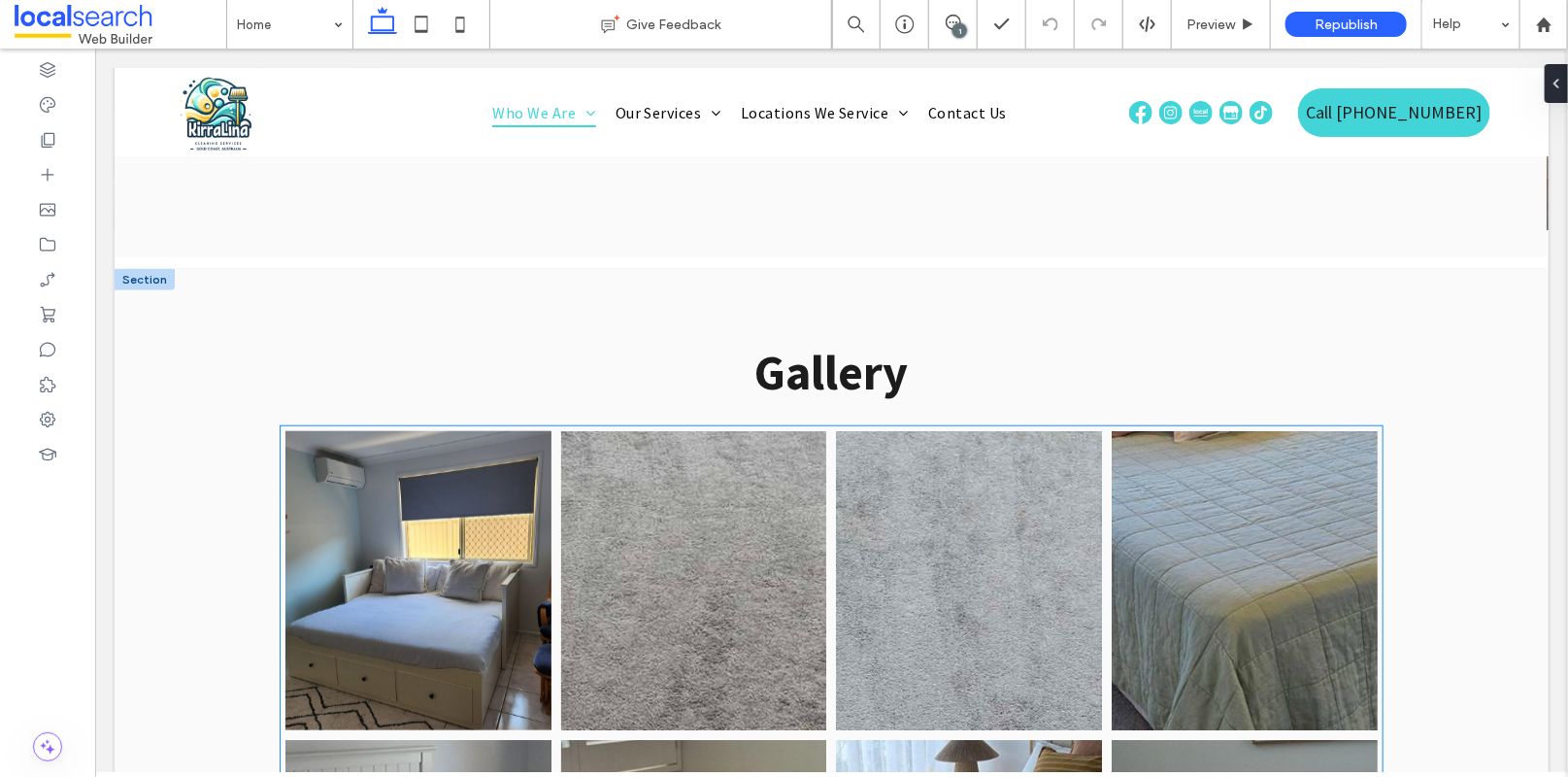
scroll to position [4120, 0]
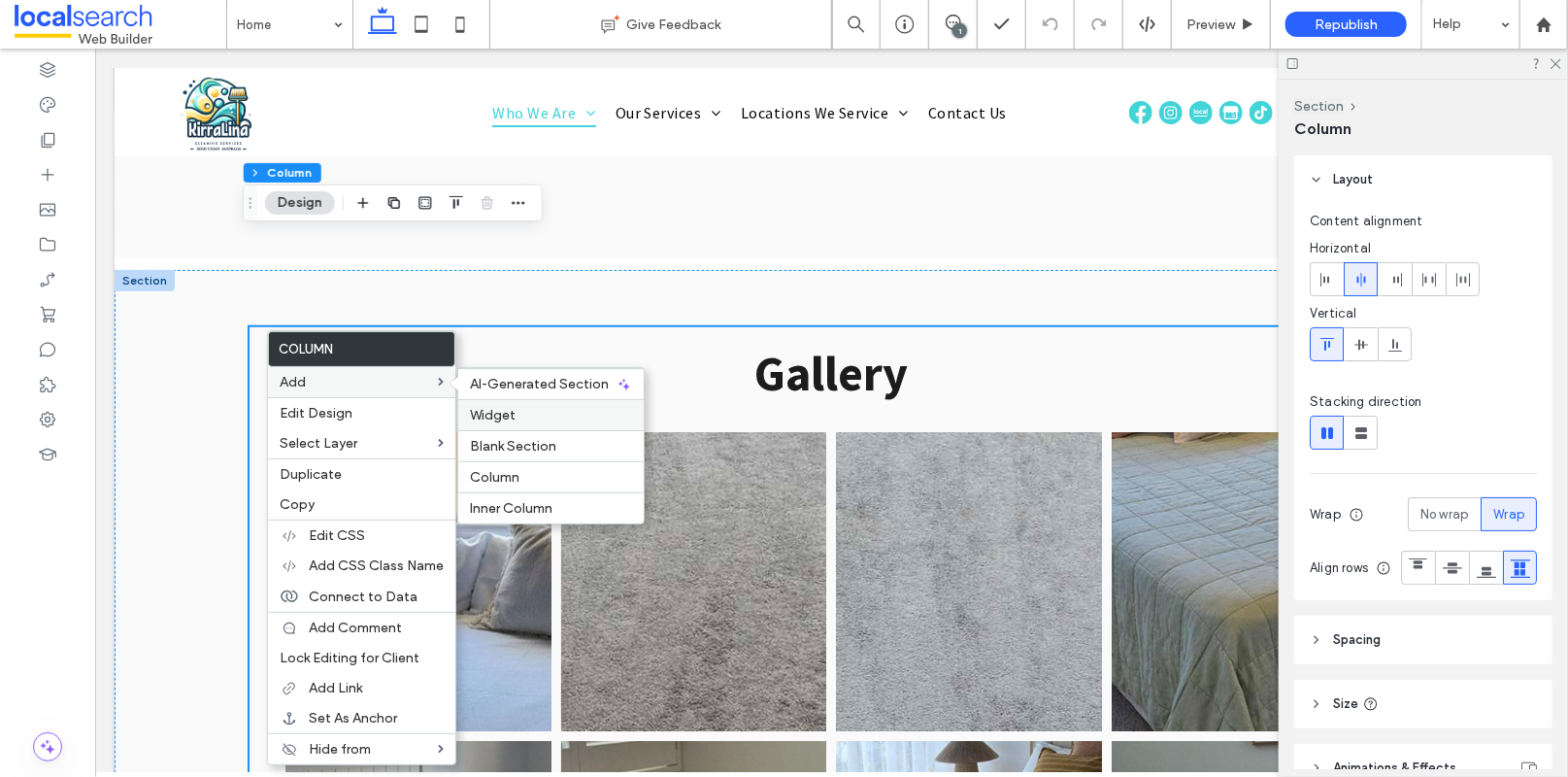
click at [513, 406] on div "Widget" at bounding box center [550, 414] width 185 height 31
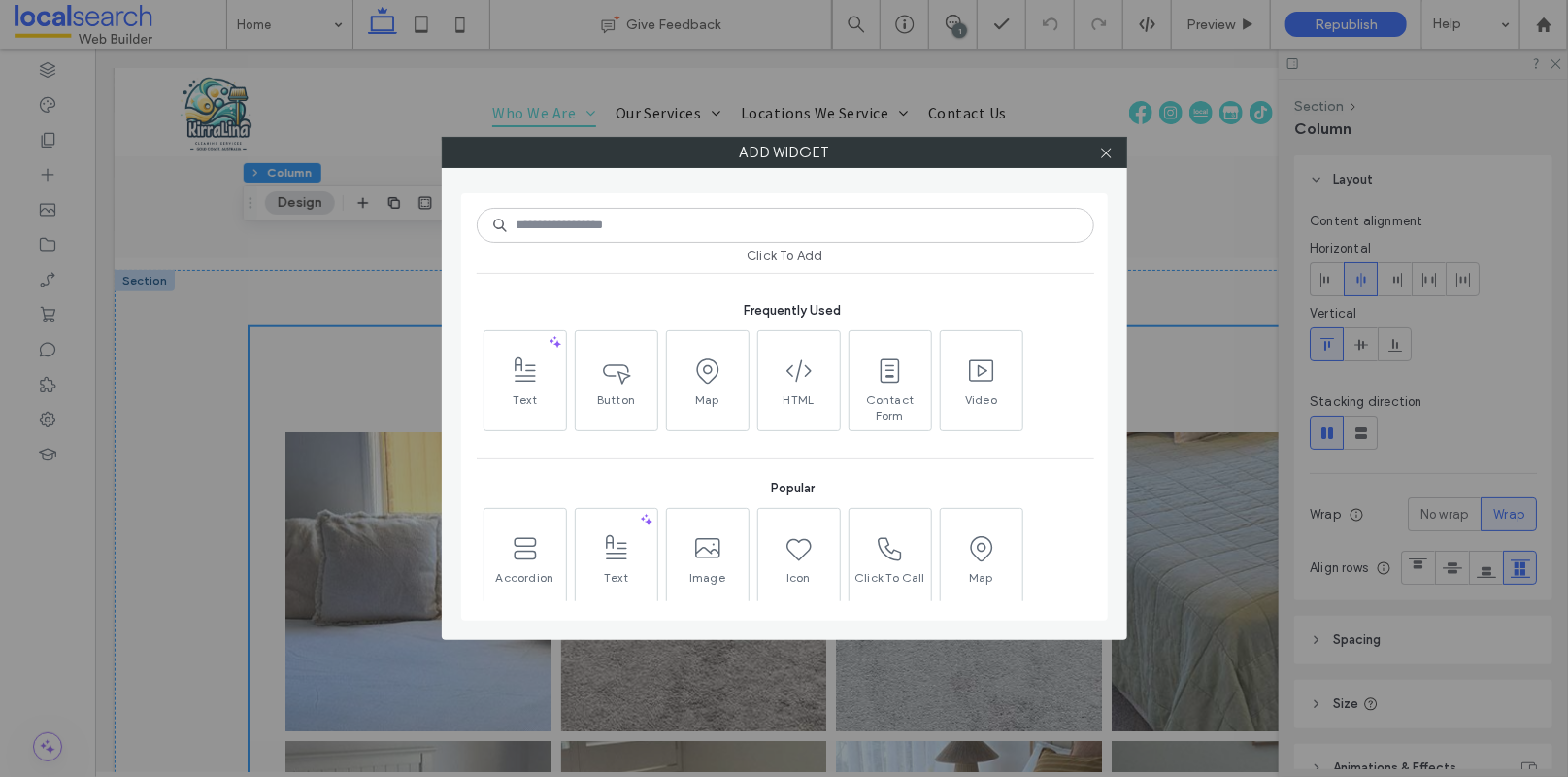
click at [656, 231] on input at bounding box center [785, 225] width 618 height 35
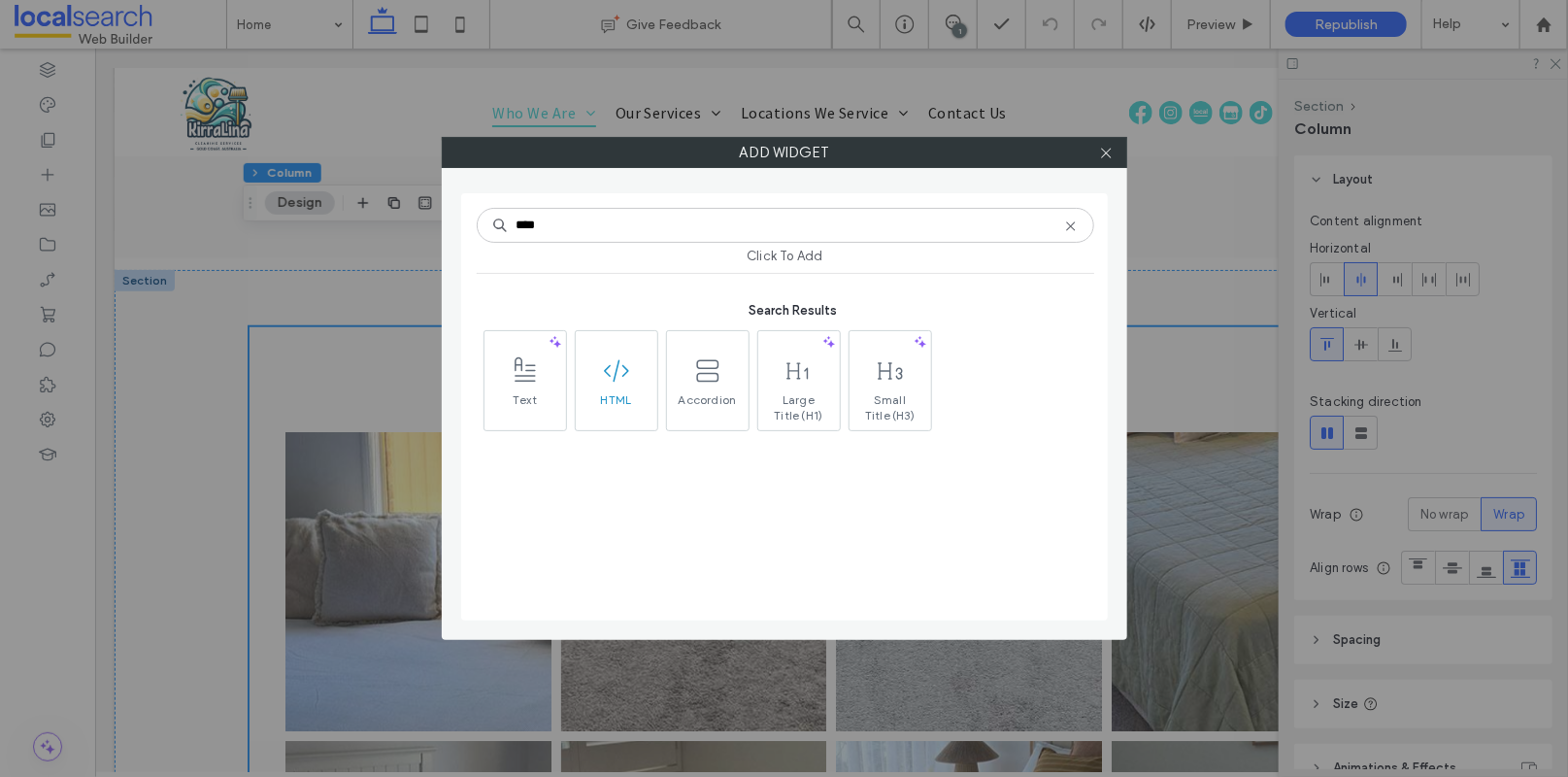
type input "****"
click at [605, 371] on use at bounding box center [616, 370] width 25 height 23
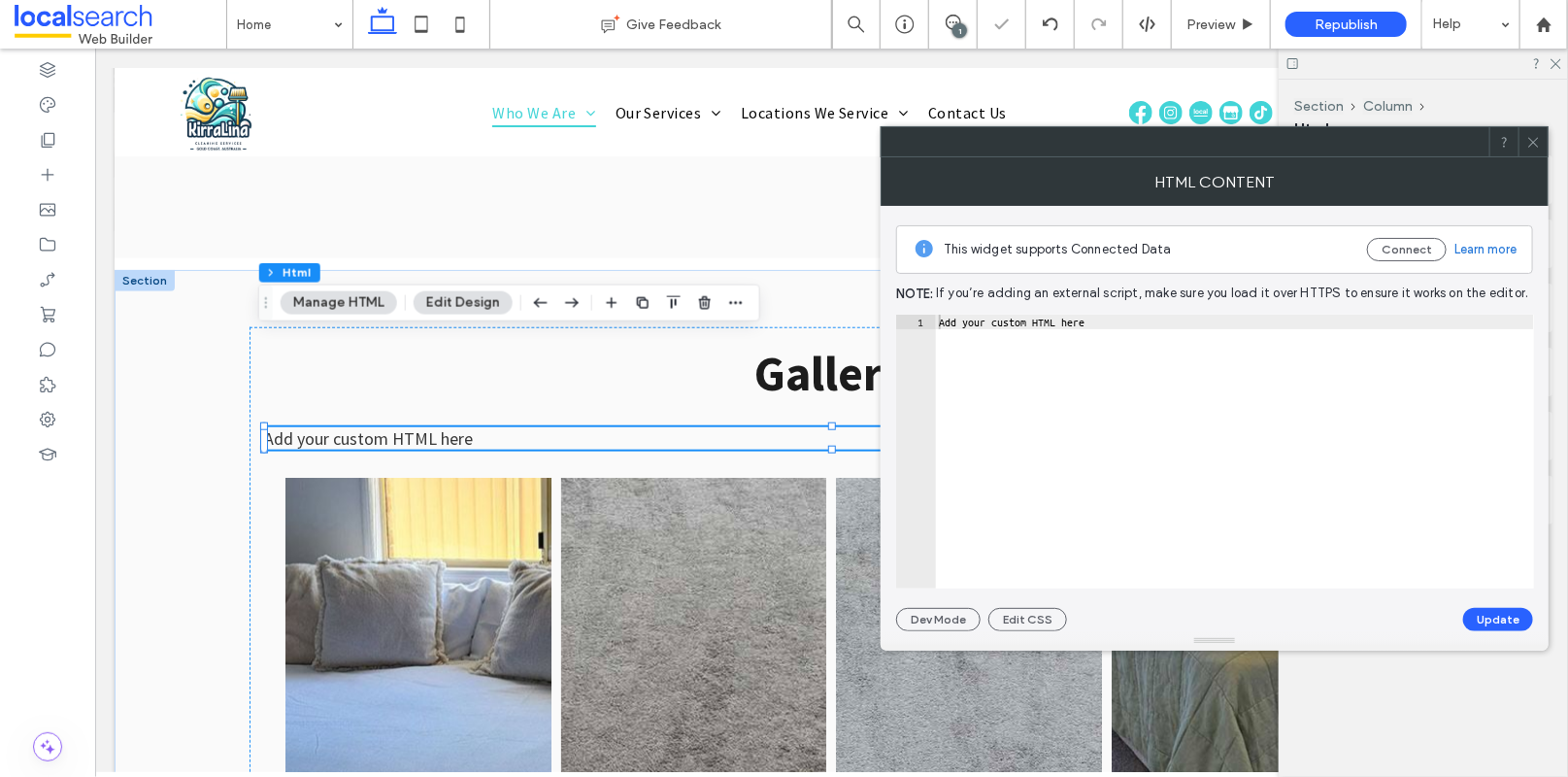
click at [1476, 141] on use at bounding box center [1533, 142] width 10 height 10
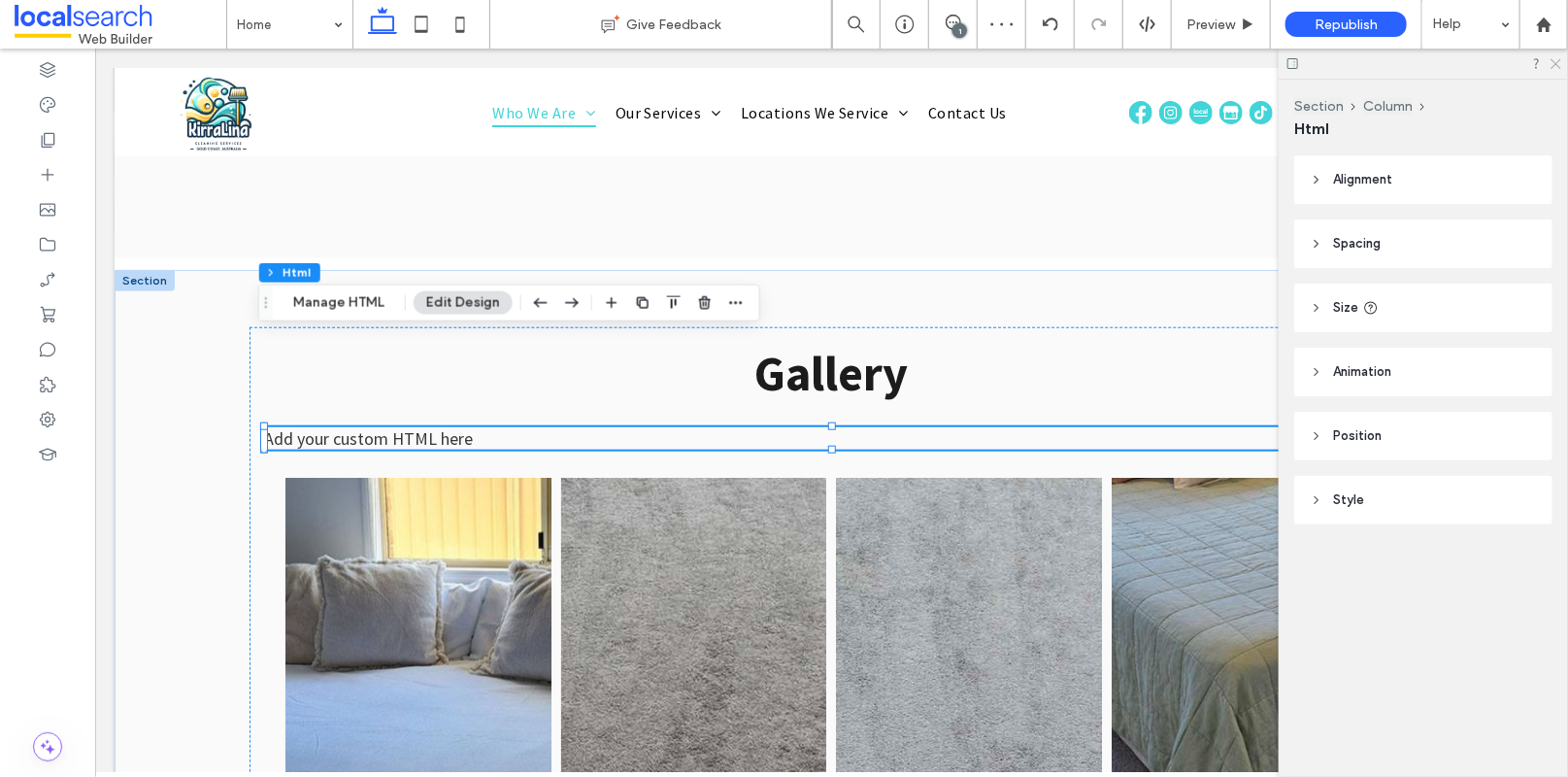
click at [1476, 57] on icon at bounding box center [1555, 63] width 13 height 13
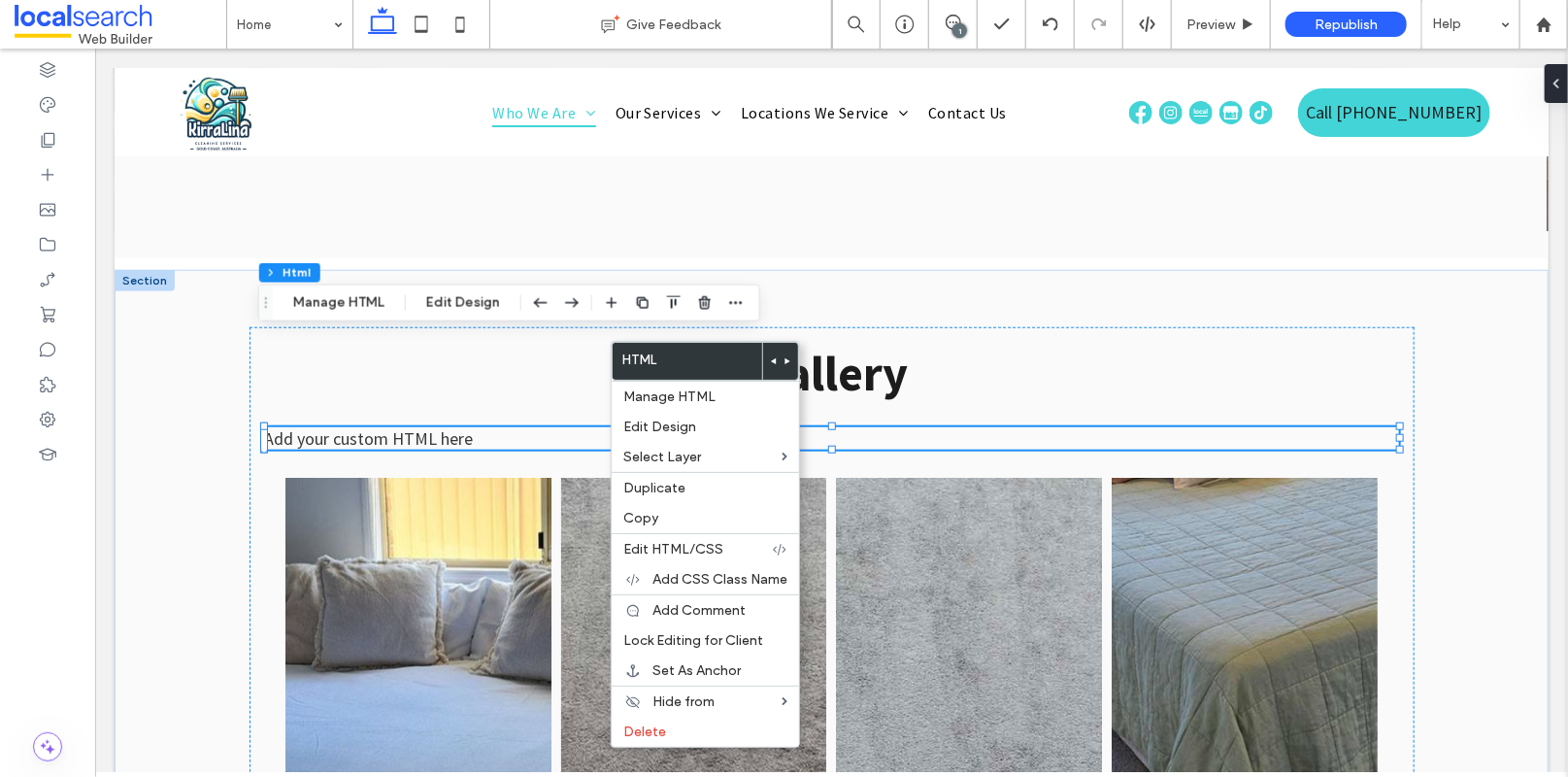
drag, startPoint x: 1273, startPoint y: 347, endPoint x: 1244, endPoint y: 347, distance: 29.0
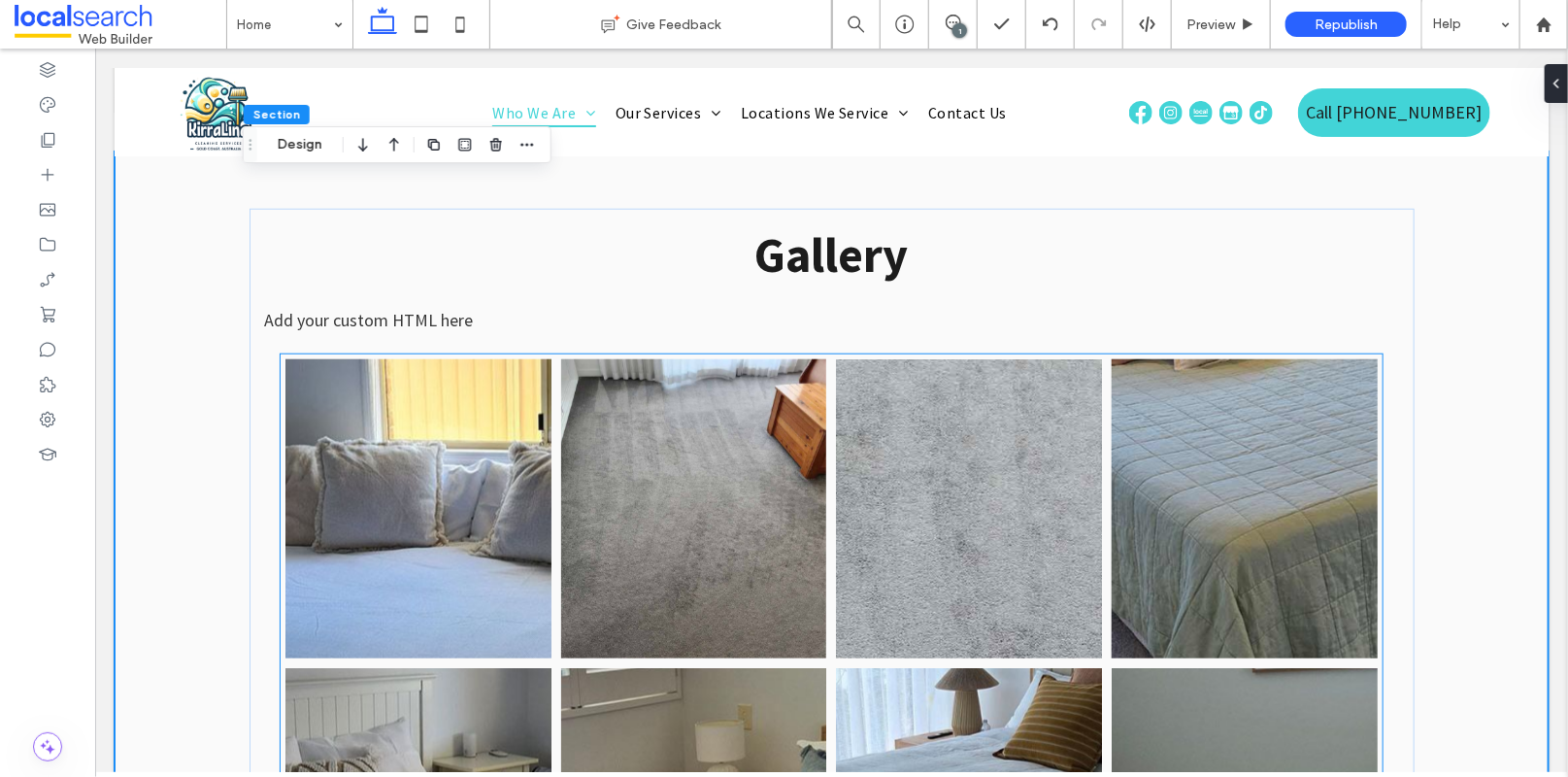
scroll to position [4197, 0]
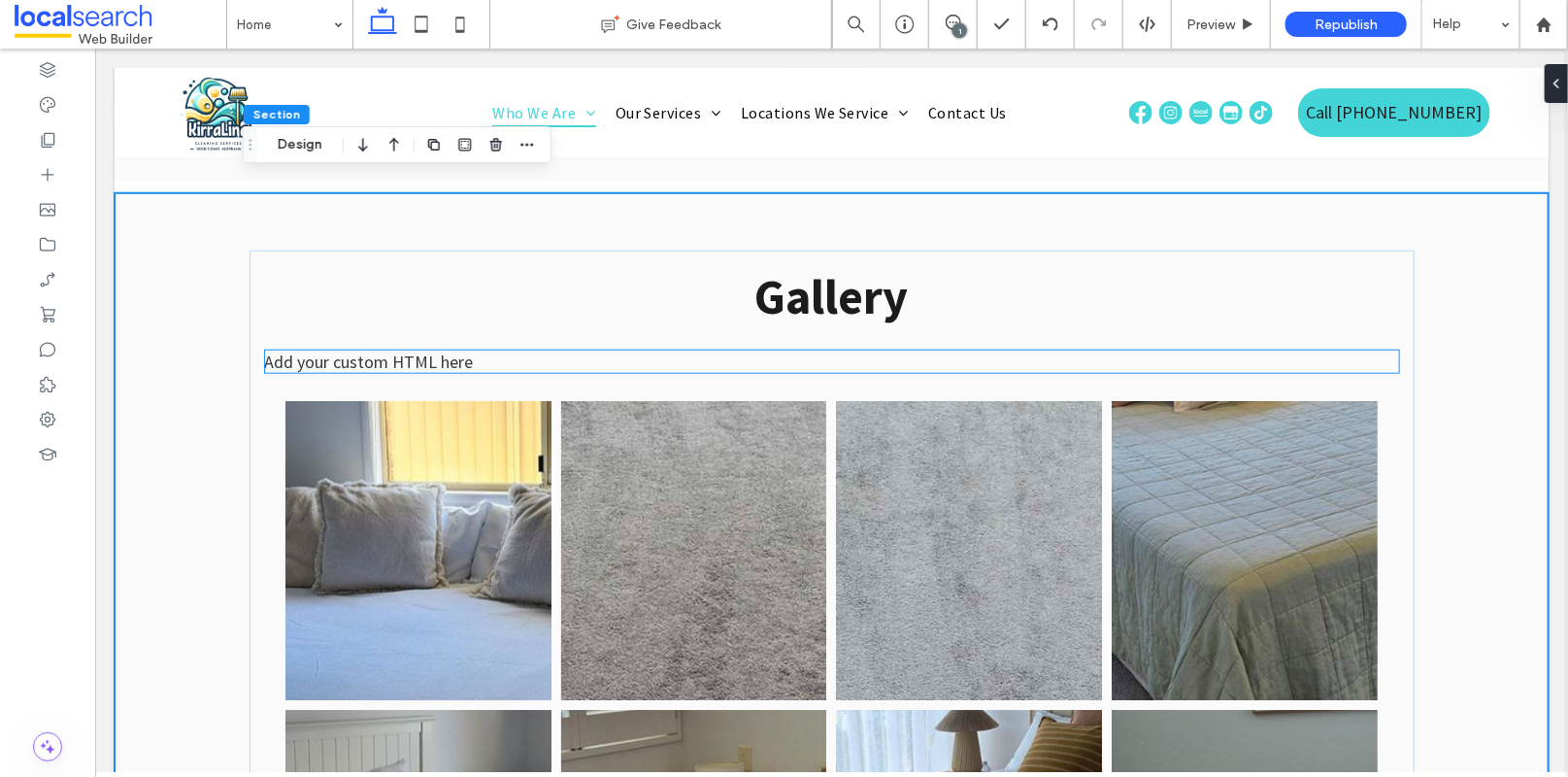
click at [425, 349] on div "Add your custom HTML here" at bounding box center [831, 360] width 1135 height 23
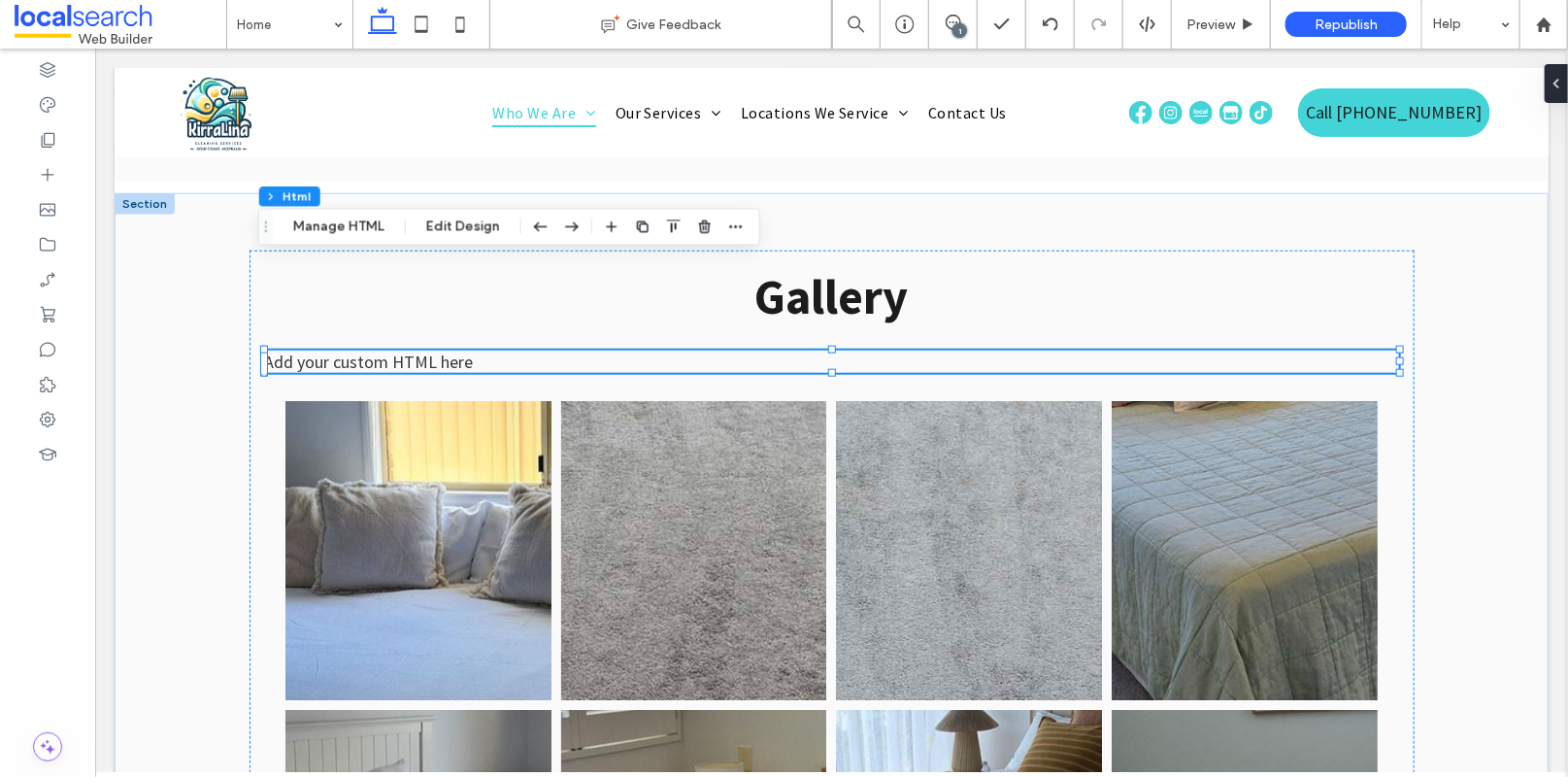
click at [451, 349] on div "Add your custom HTML here" at bounding box center [831, 360] width 1135 height 23
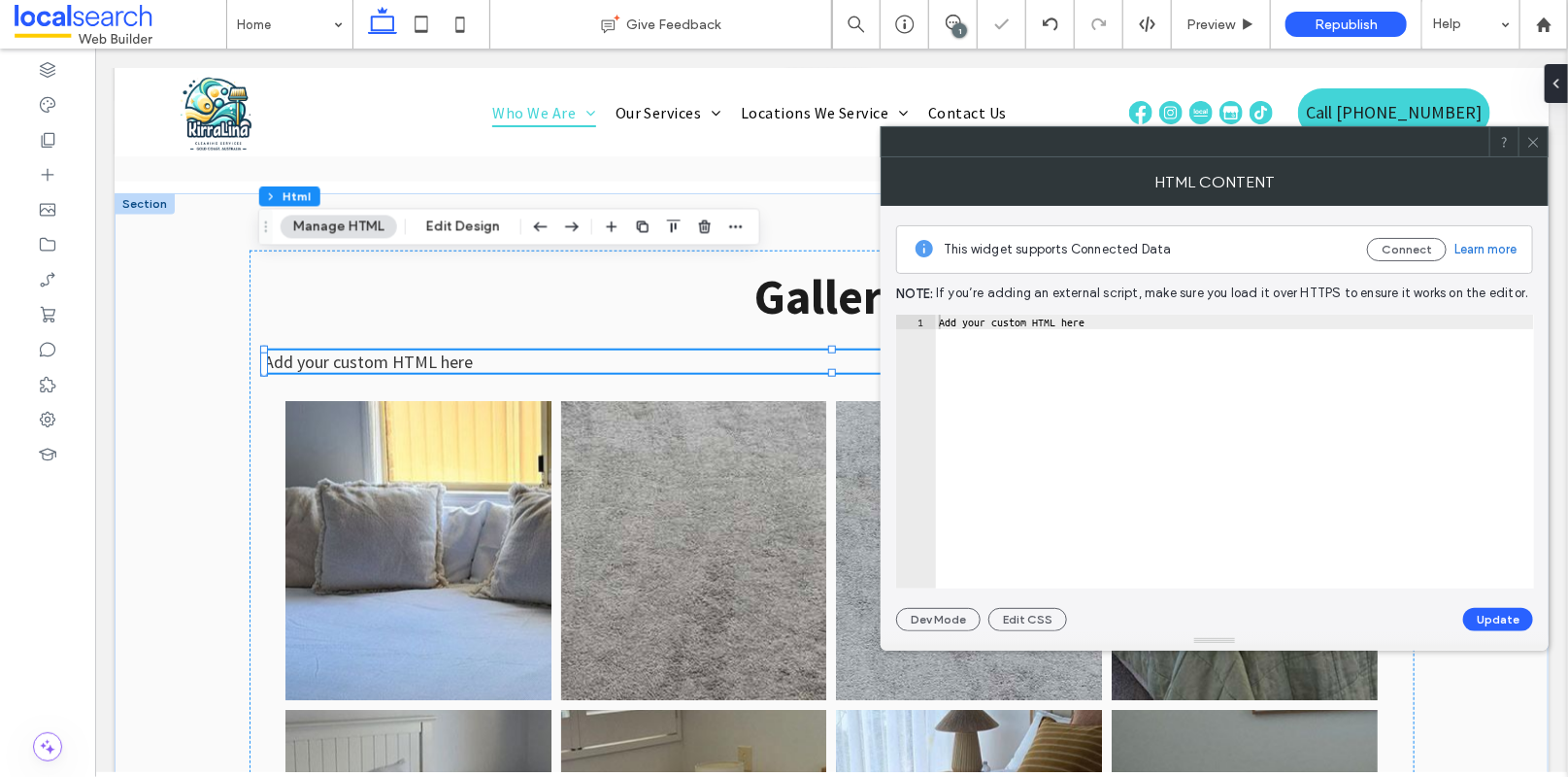
click at [1188, 452] on div "Add your custom HTML here" at bounding box center [1235, 465] width 599 height 303
paste textarea "Cursor at row 1"
type textarea "*********"
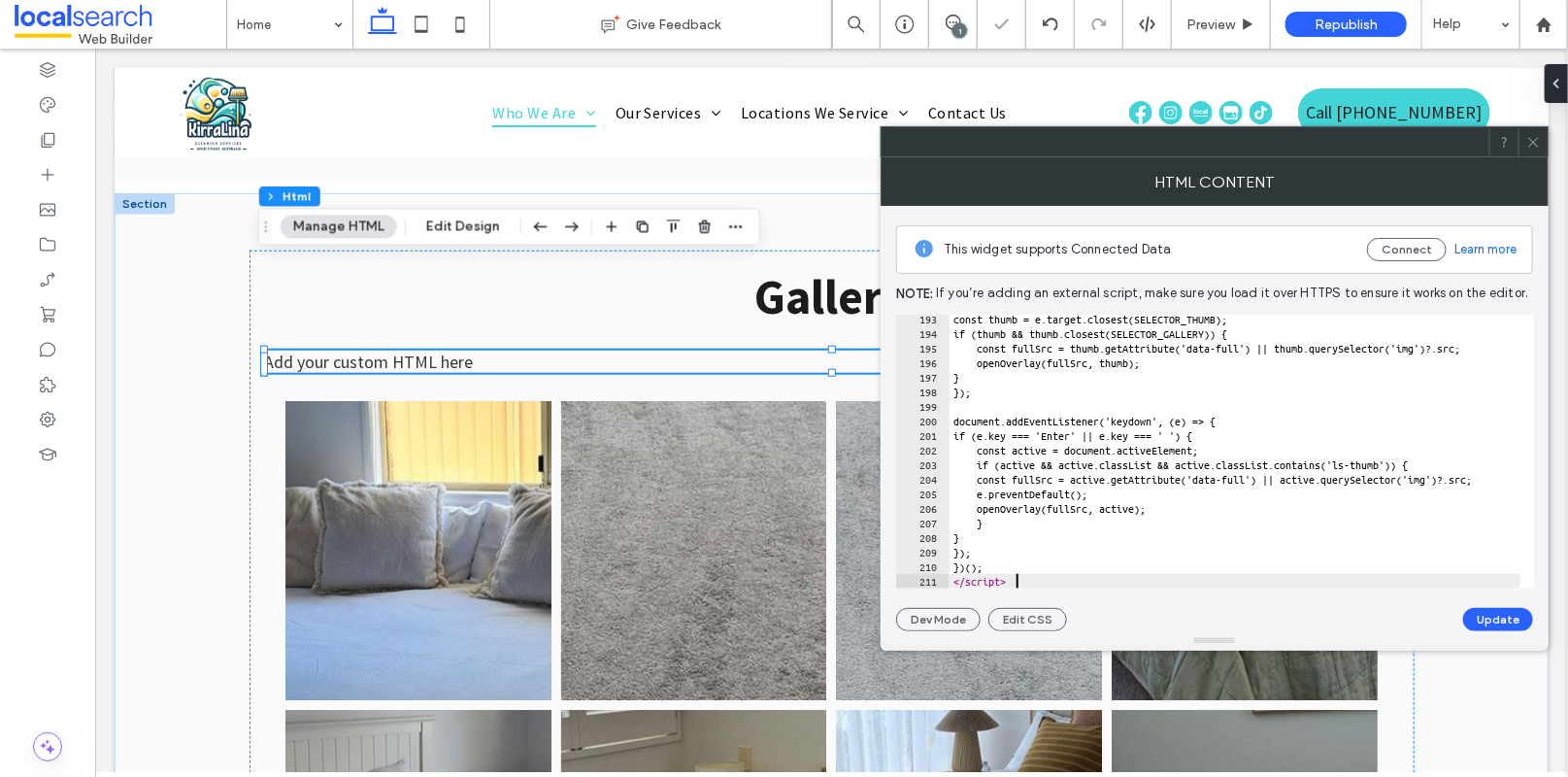
scroll to position [2800, 0]
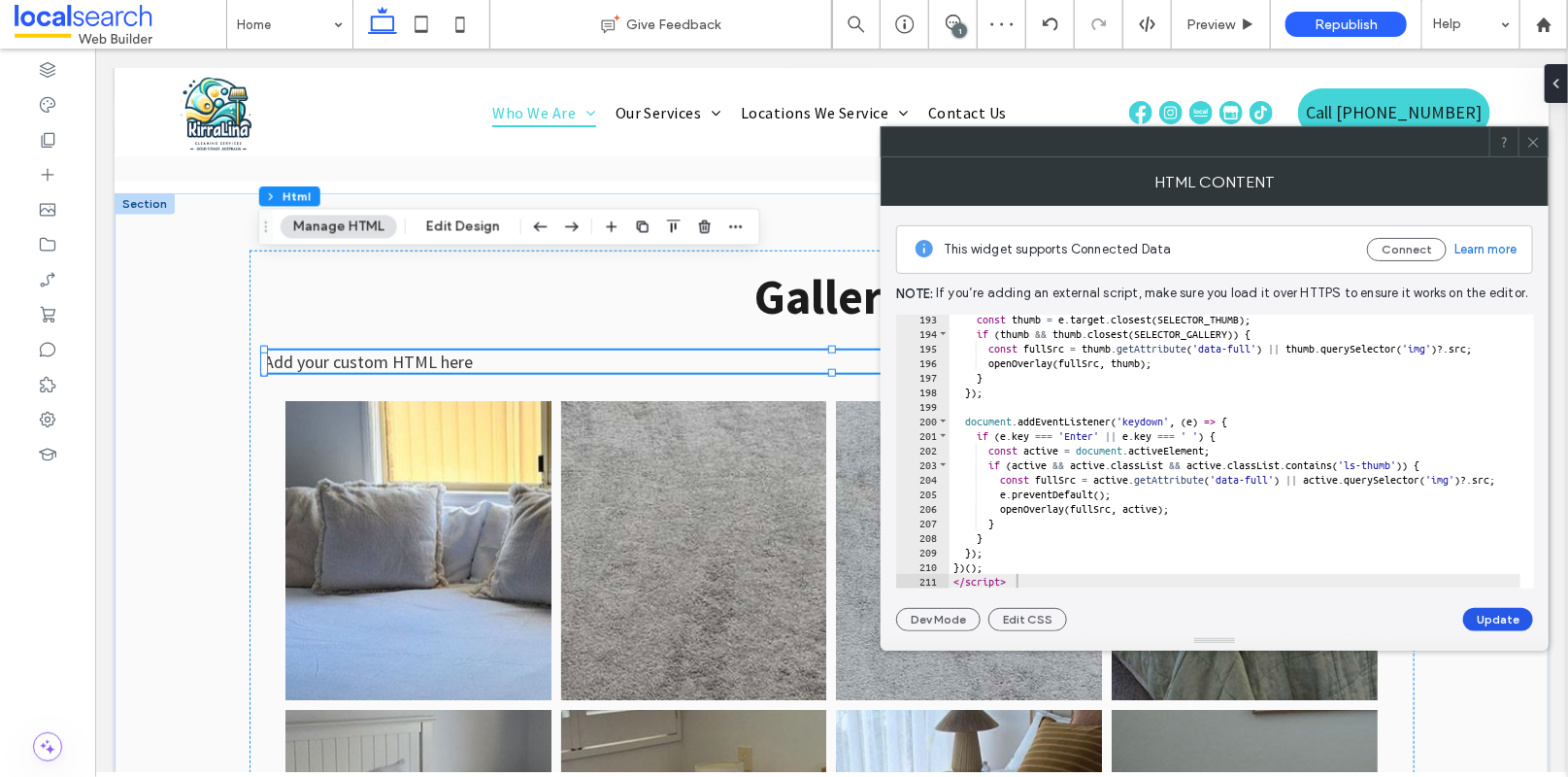
click at [1476, 619] on button "Update" at bounding box center [1498, 619] width 69 height 23
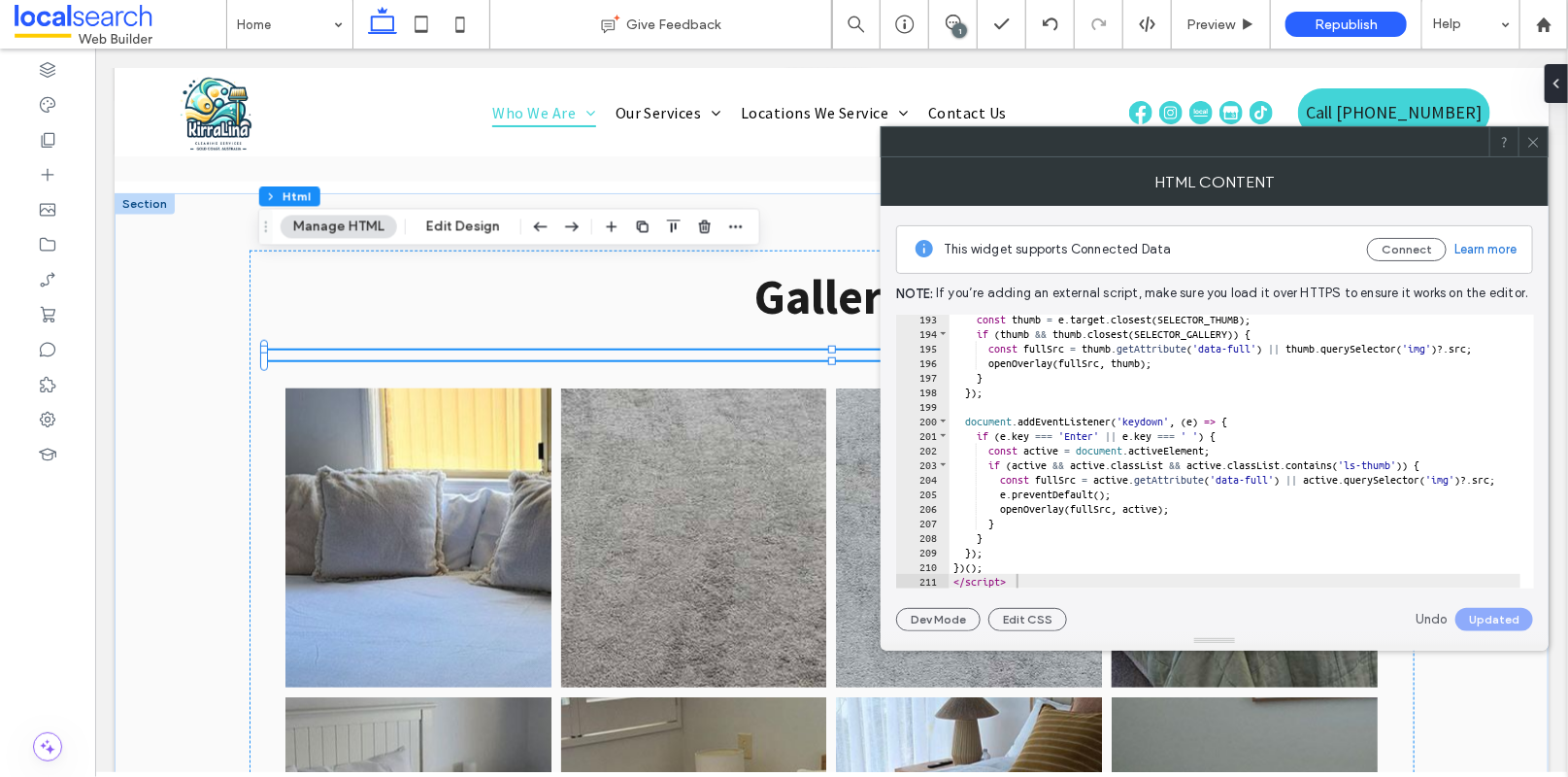
click at [1476, 137] on icon at bounding box center [1533, 142] width 15 height 15
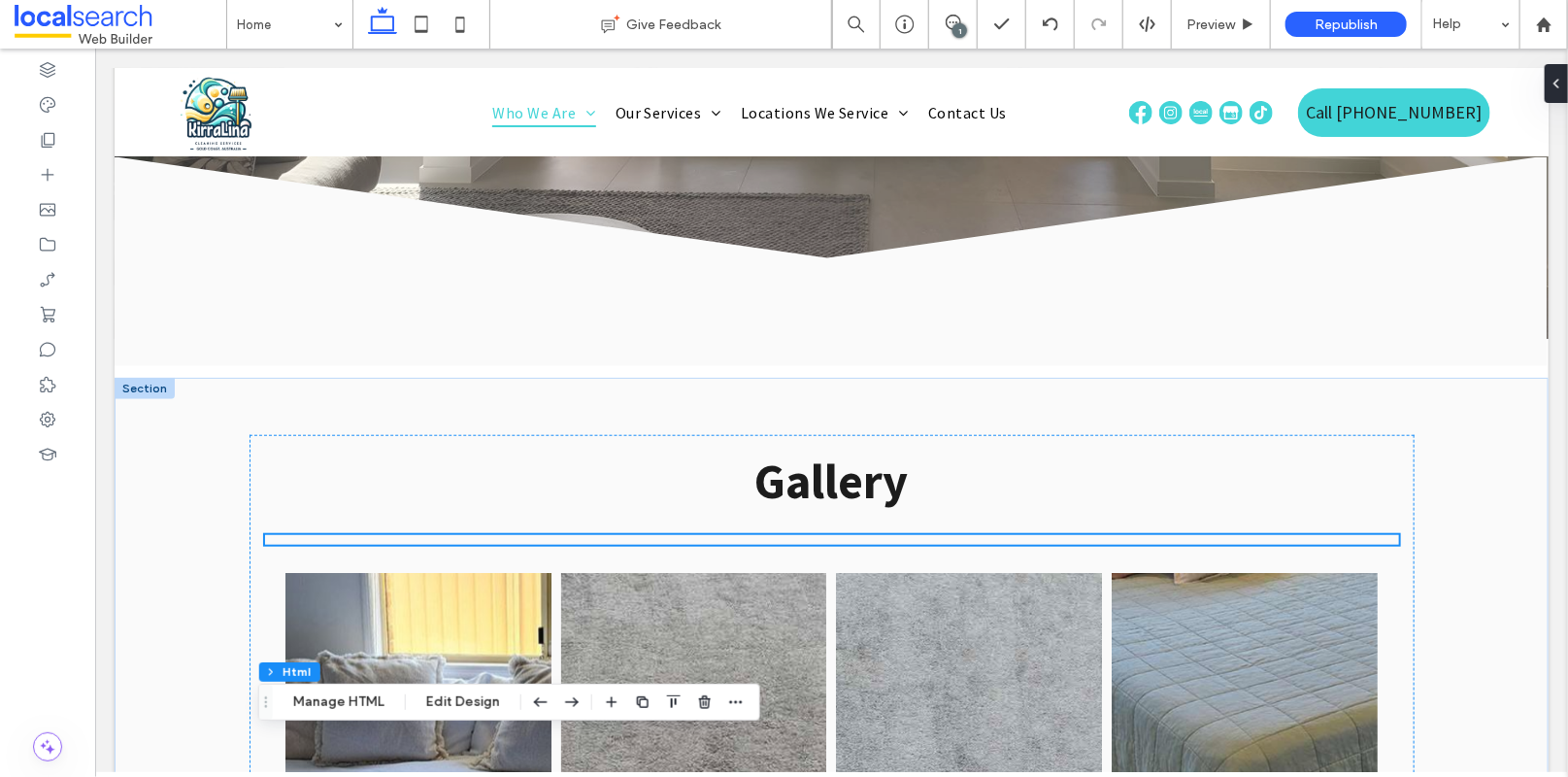
scroll to position [4207, 0]
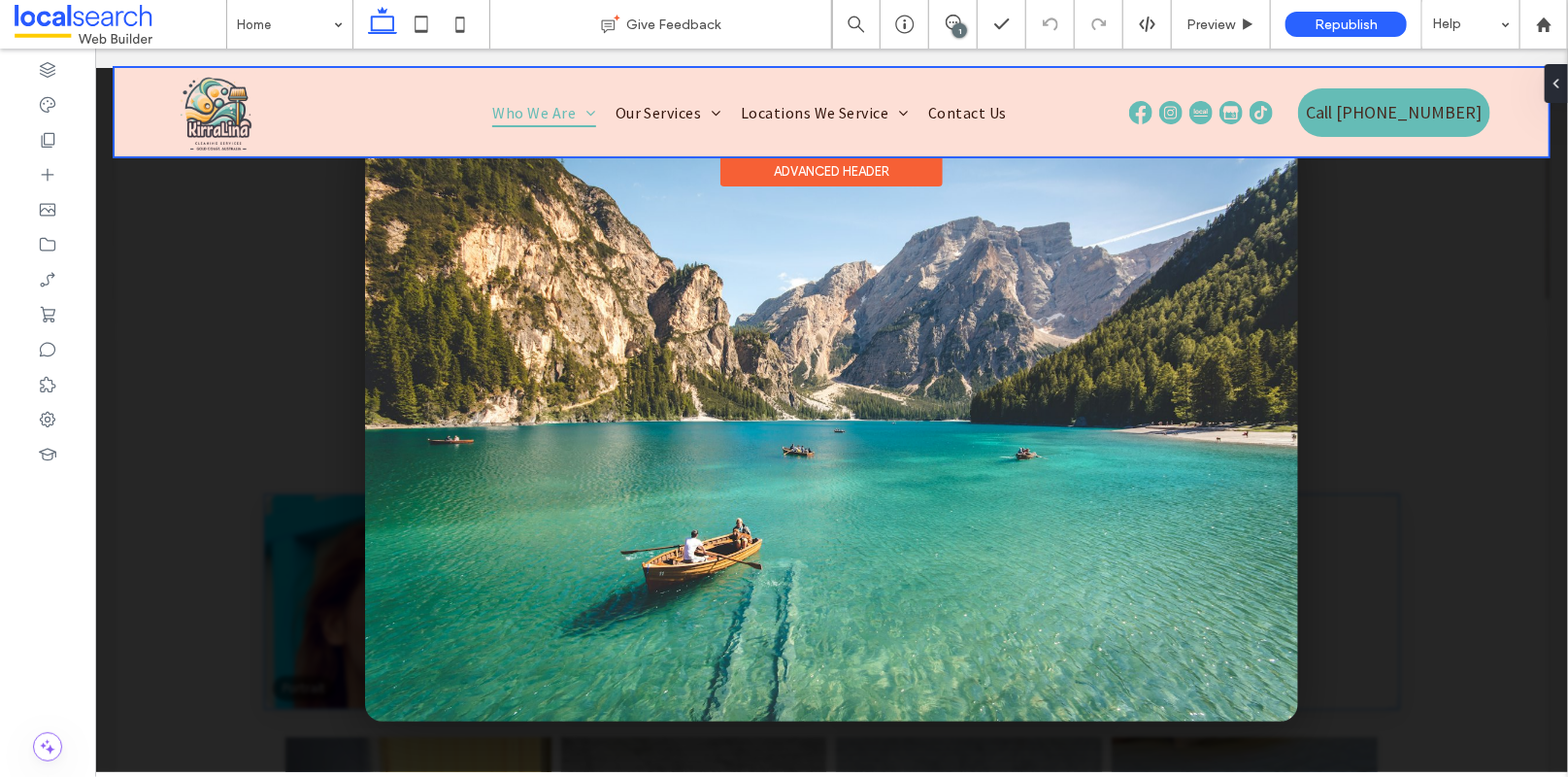
scroll to position [4052, 0]
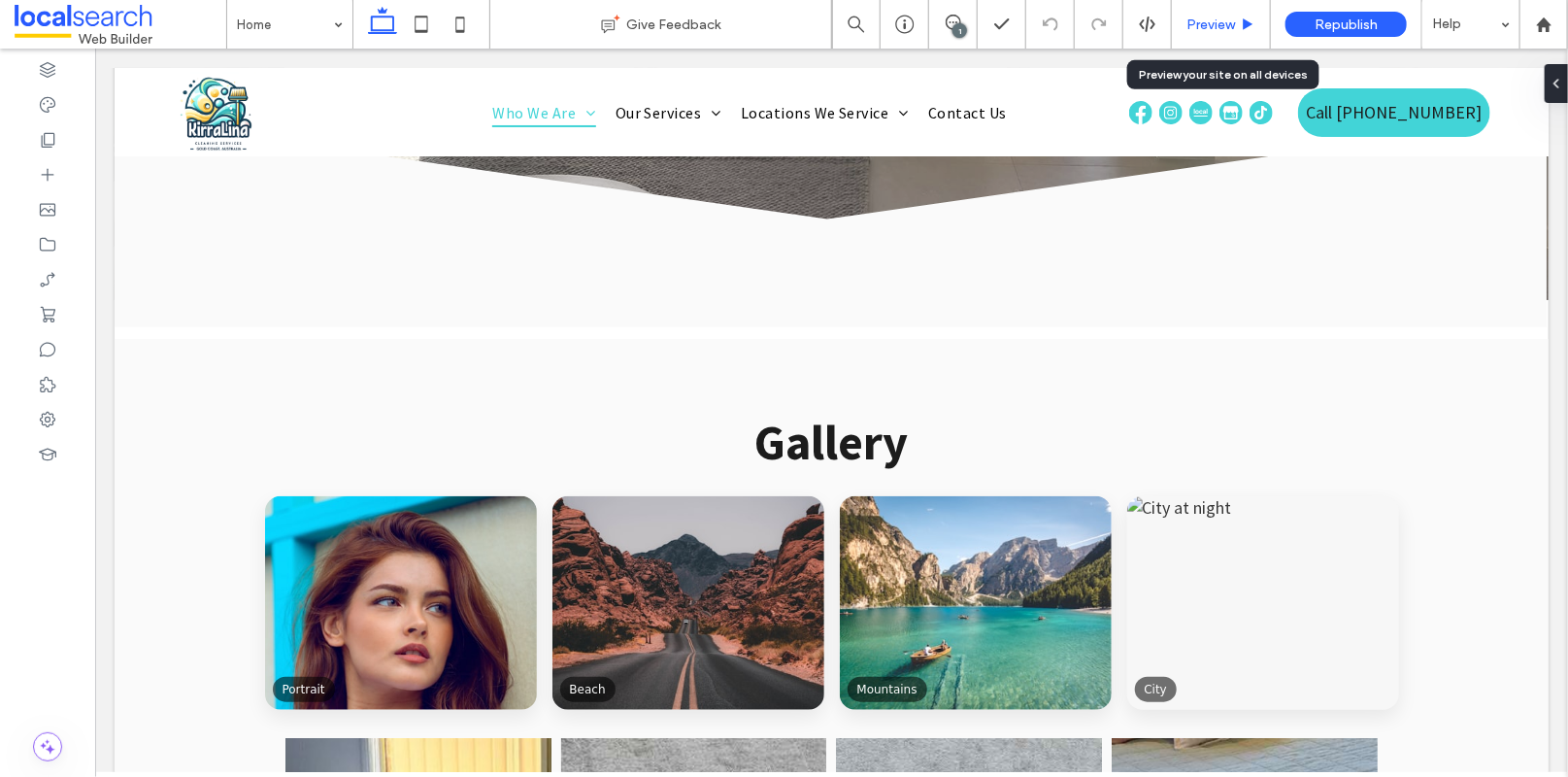
click at [1200, 25] on span "Preview" at bounding box center [1210, 25] width 49 height 17
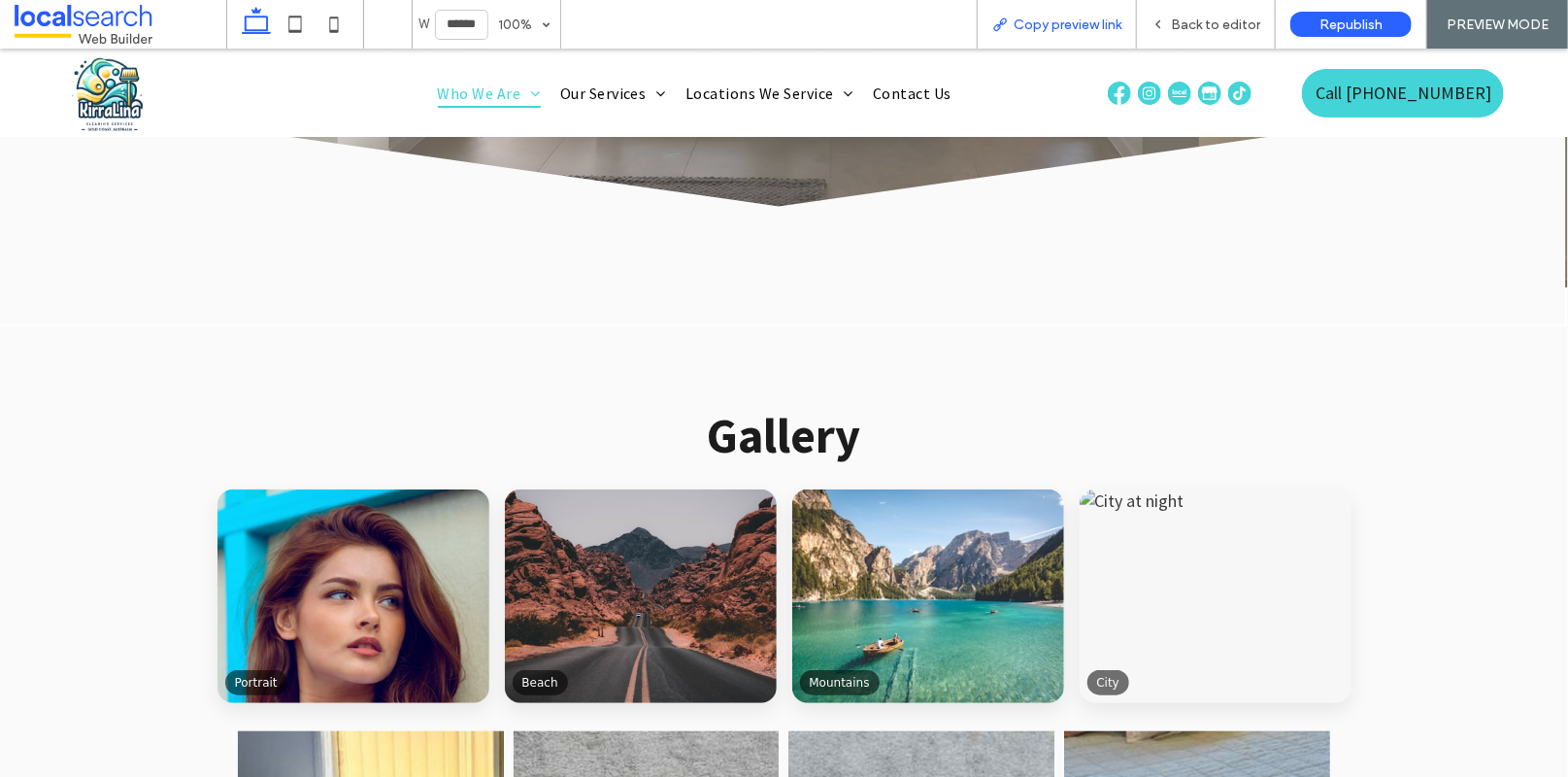
scroll to position [4065, 0]
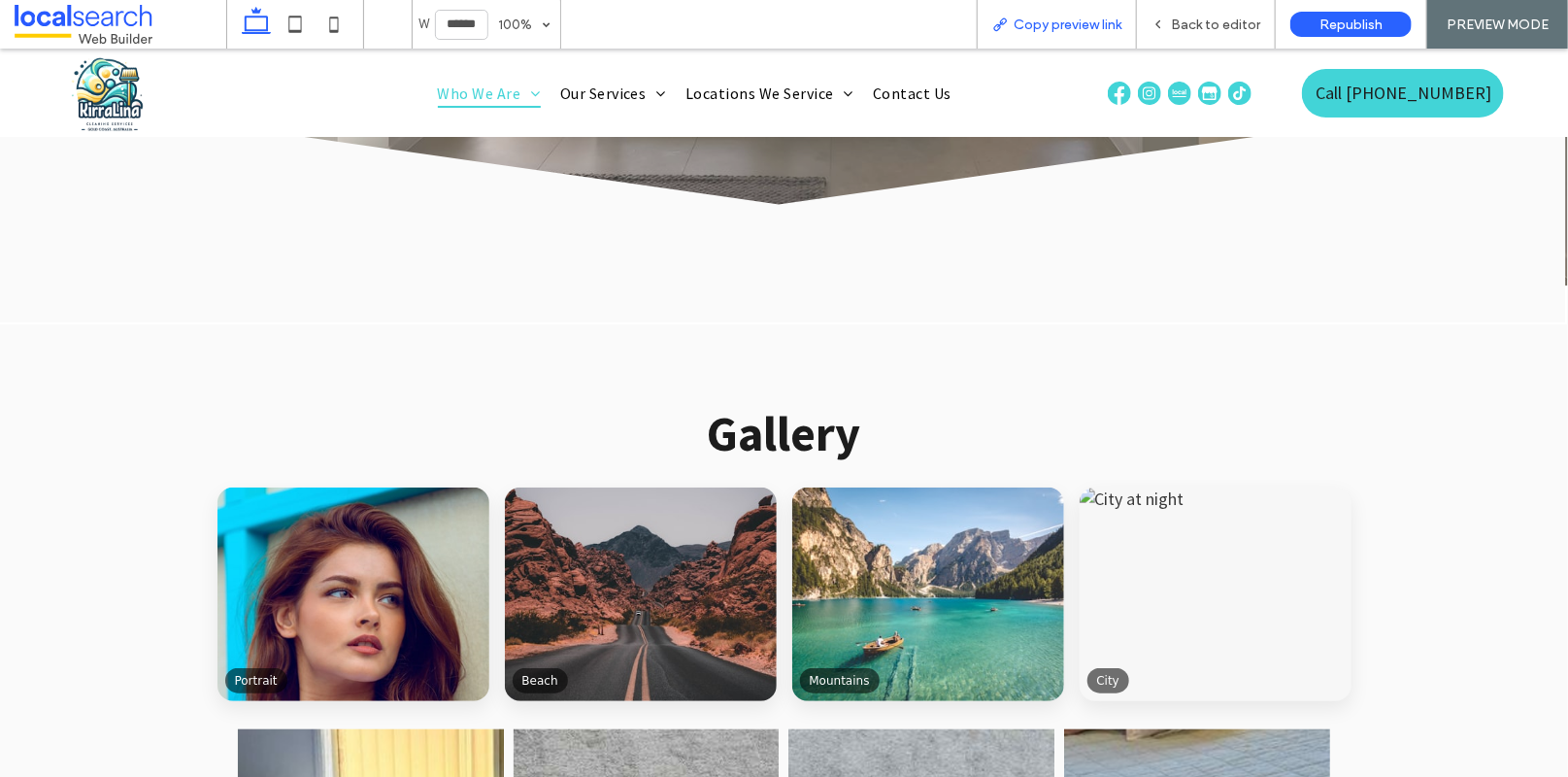
click at [1097, 29] on span "Copy preview link" at bounding box center [1067, 25] width 108 height 17
click at [1185, 23] on span "Back to editor" at bounding box center [1216, 25] width 89 height 17
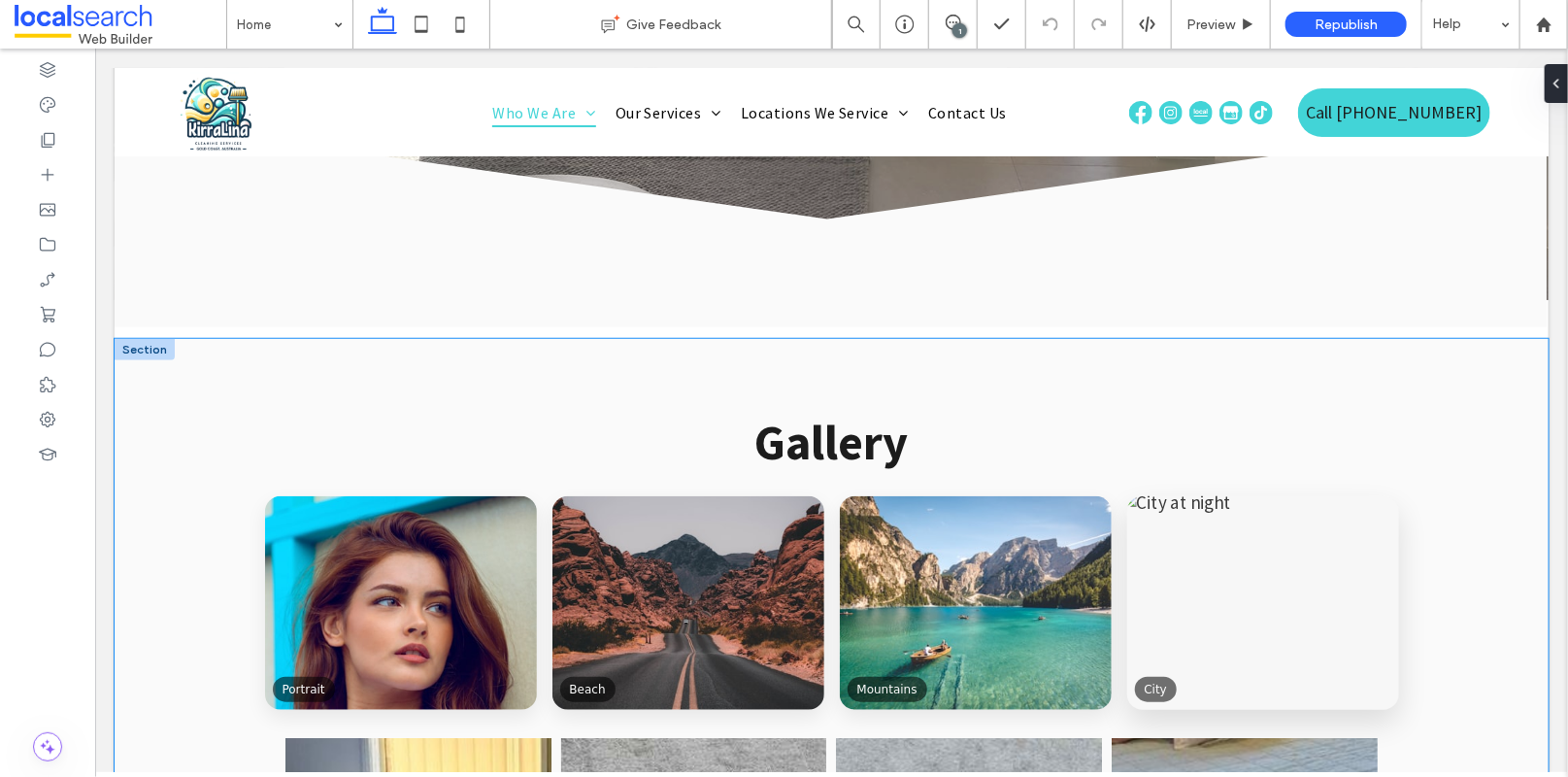
scroll to position [4383, 0]
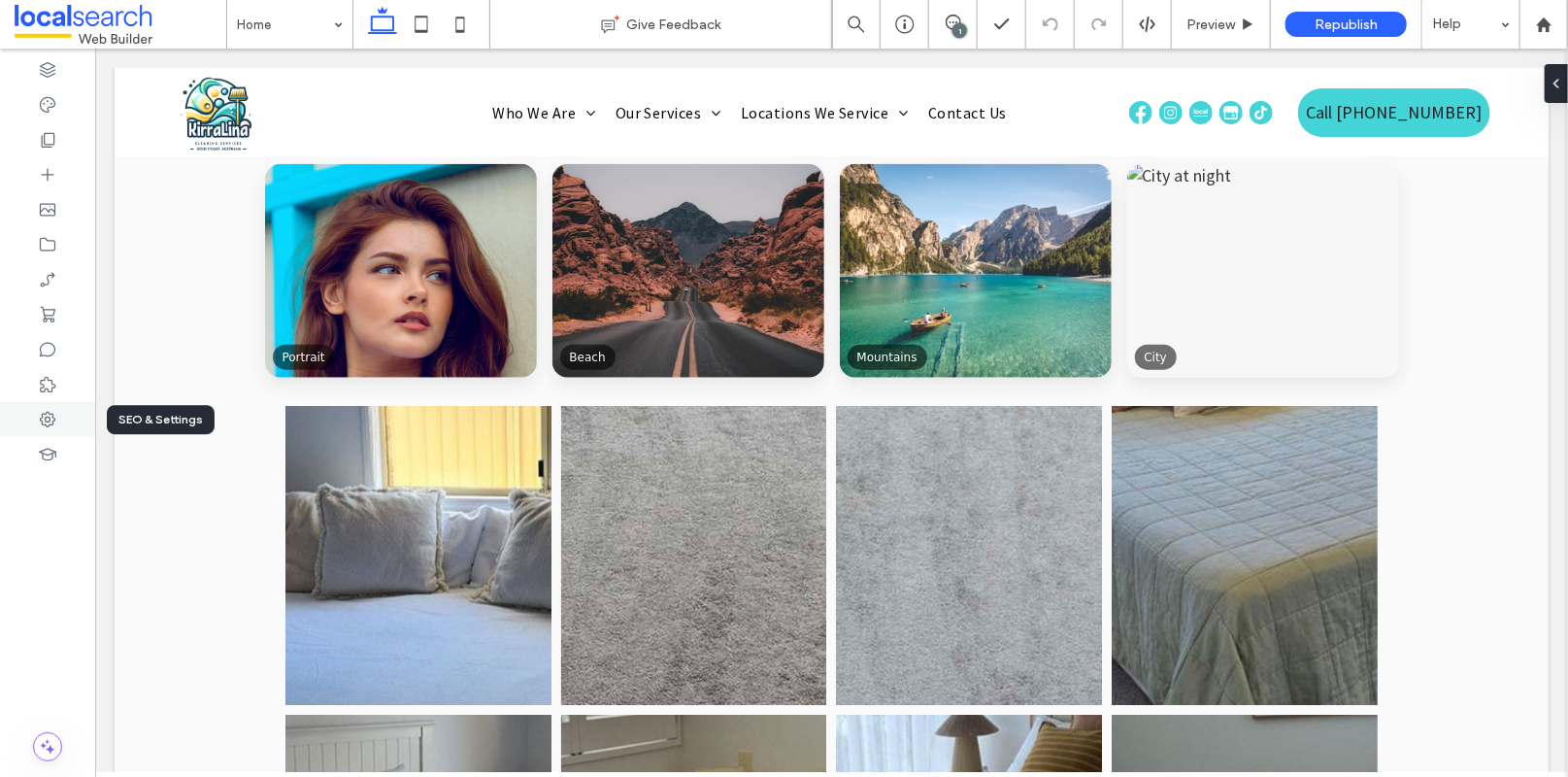
click at [58, 413] on div at bounding box center [48, 419] width 95 height 35
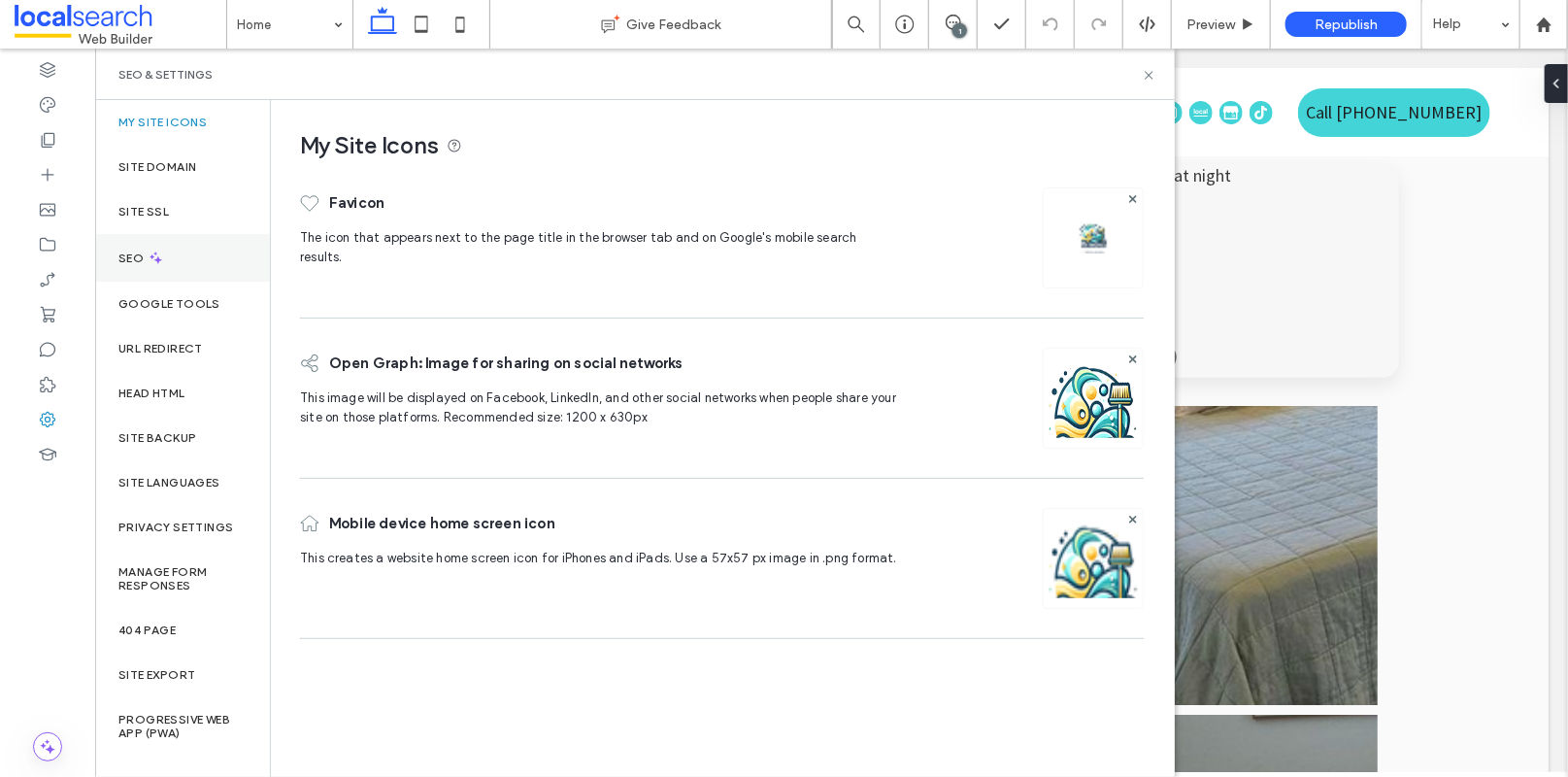
click at [120, 247] on div "SEO" at bounding box center [182, 258] width 175 height 48
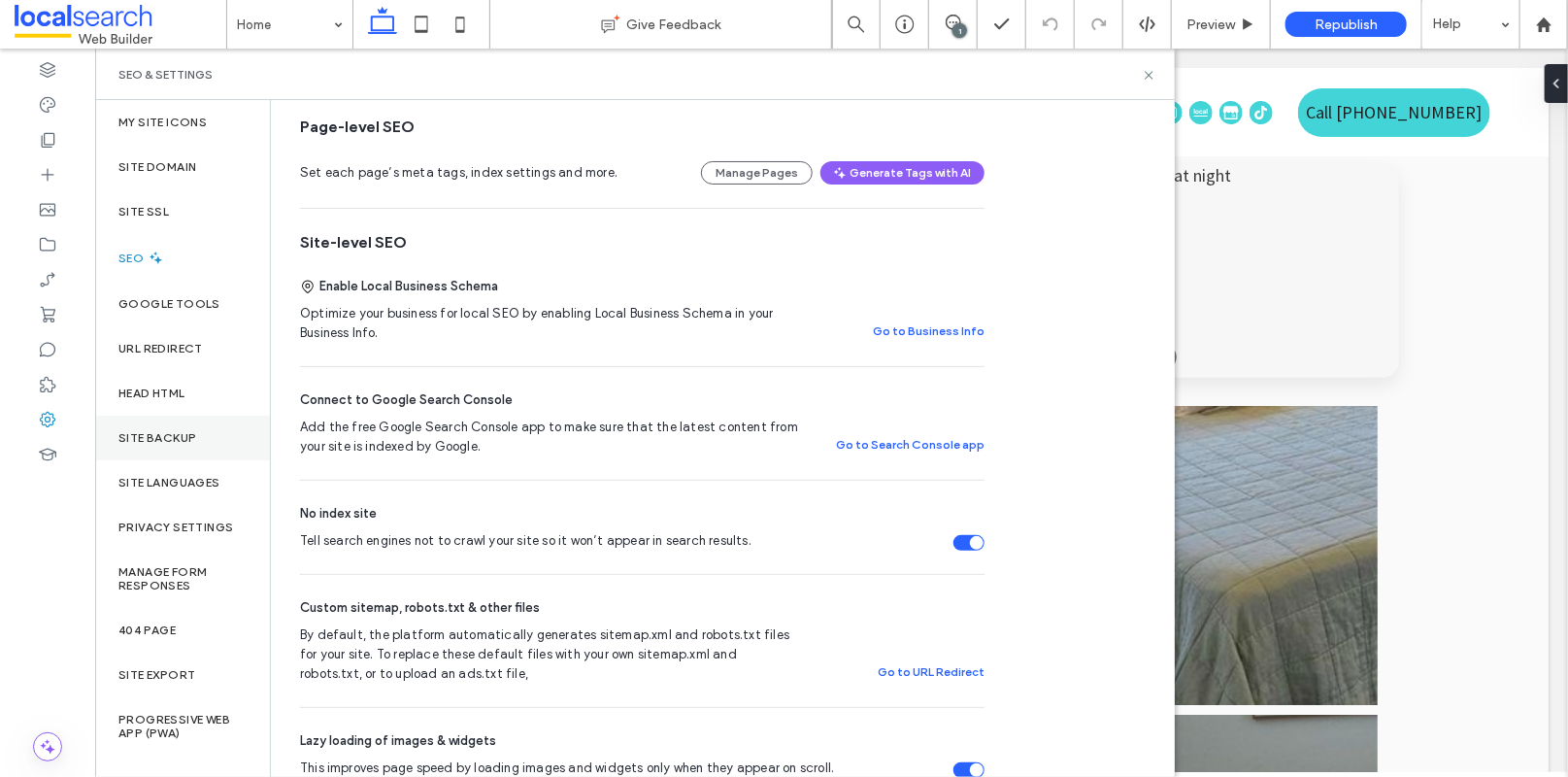
scroll to position [278, 0]
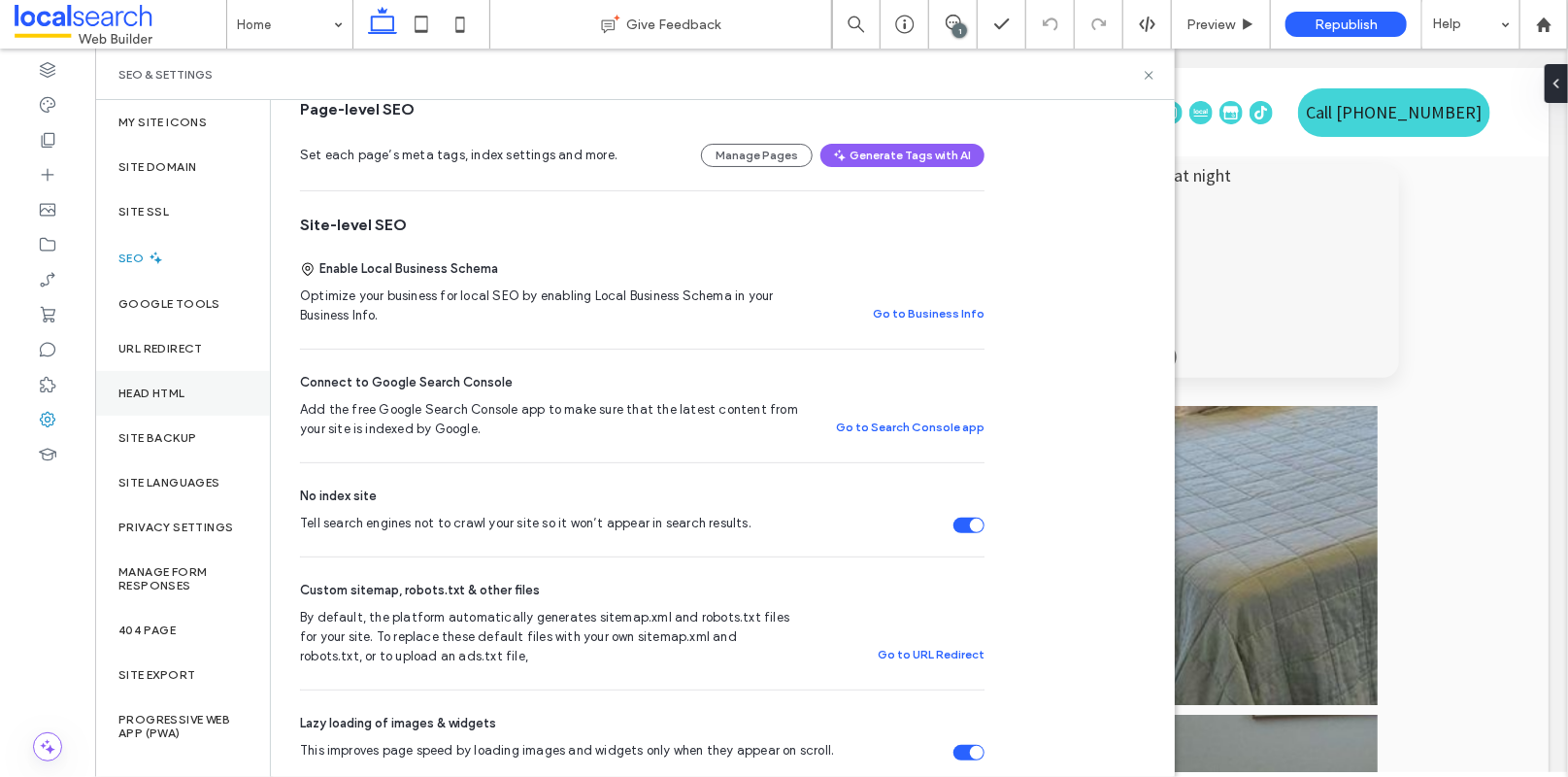
click at [176, 391] on label "Head HTML" at bounding box center [152, 394] width 67 height 14
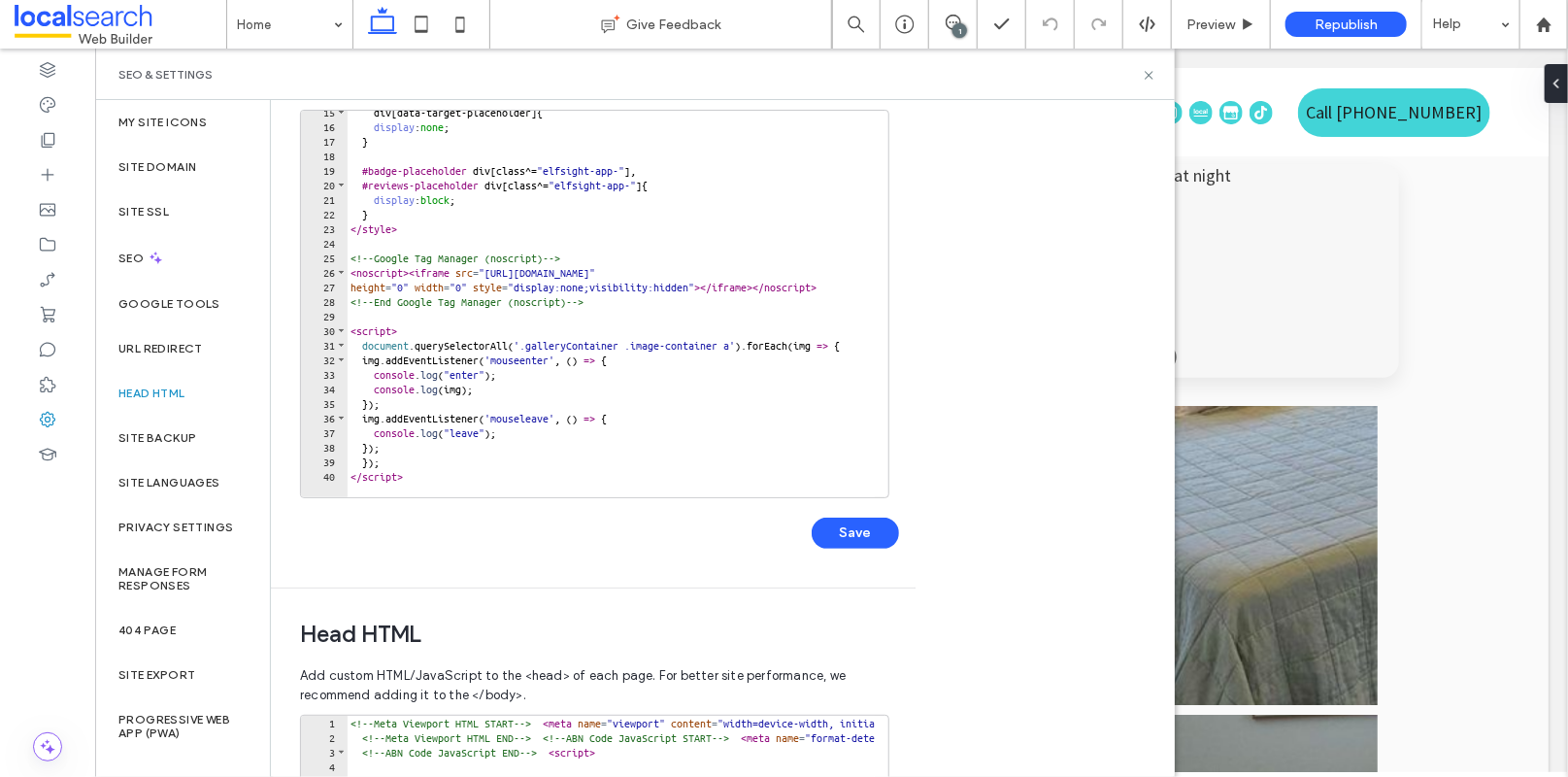
scroll to position [136, 0]
click at [622, 415] on div "div [ data-target-placeholder ] { display : none ; } #badge-placeholder div [ c…" at bounding box center [672, 306] width 652 height 402
click at [530, 379] on div "div [ data-target-placeholder ] { display : none ; } #badge-placeholder div [ c…" at bounding box center [672, 306] width 652 height 402
click at [585, 388] on div "div [ data-target-placeholder ] { display : none ; } #badge-placeholder div [ c…" at bounding box center [672, 306] width 652 height 402
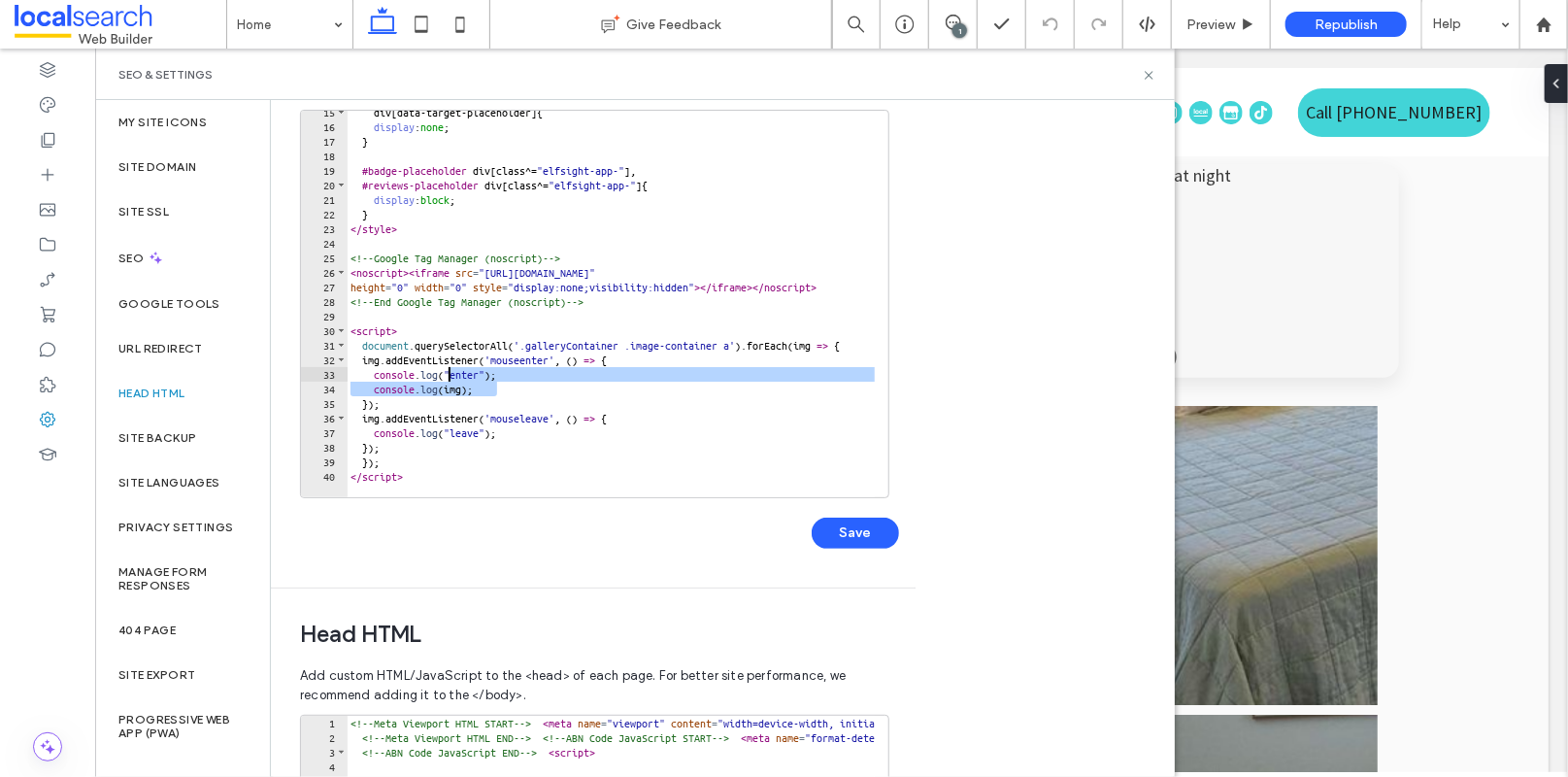
type textarea "**********"
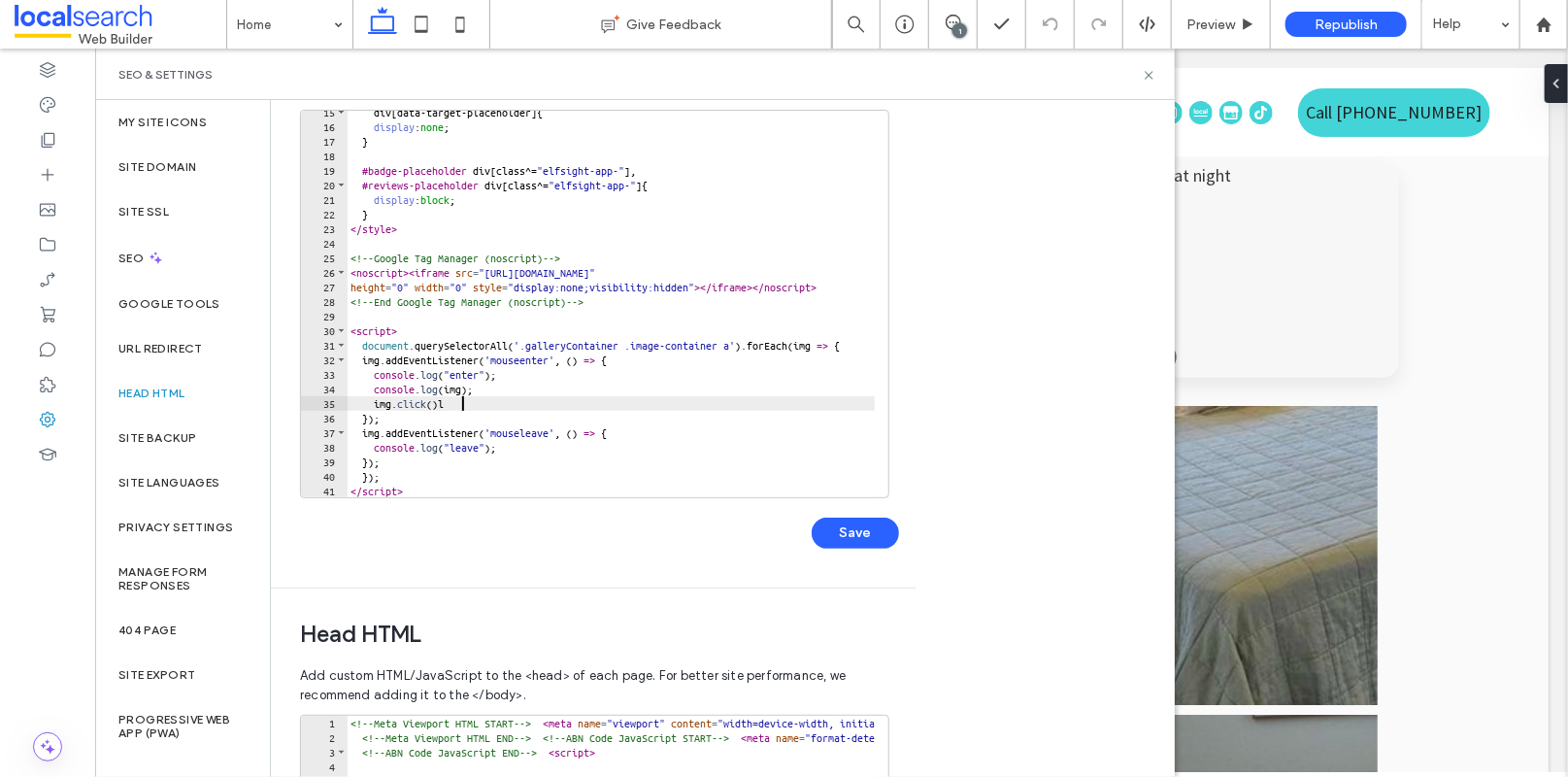
scroll to position [0, 9]
type textarea "**********"
click at [847, 531] on button "Save" at bounding box center [855, 533] width 87 height 31
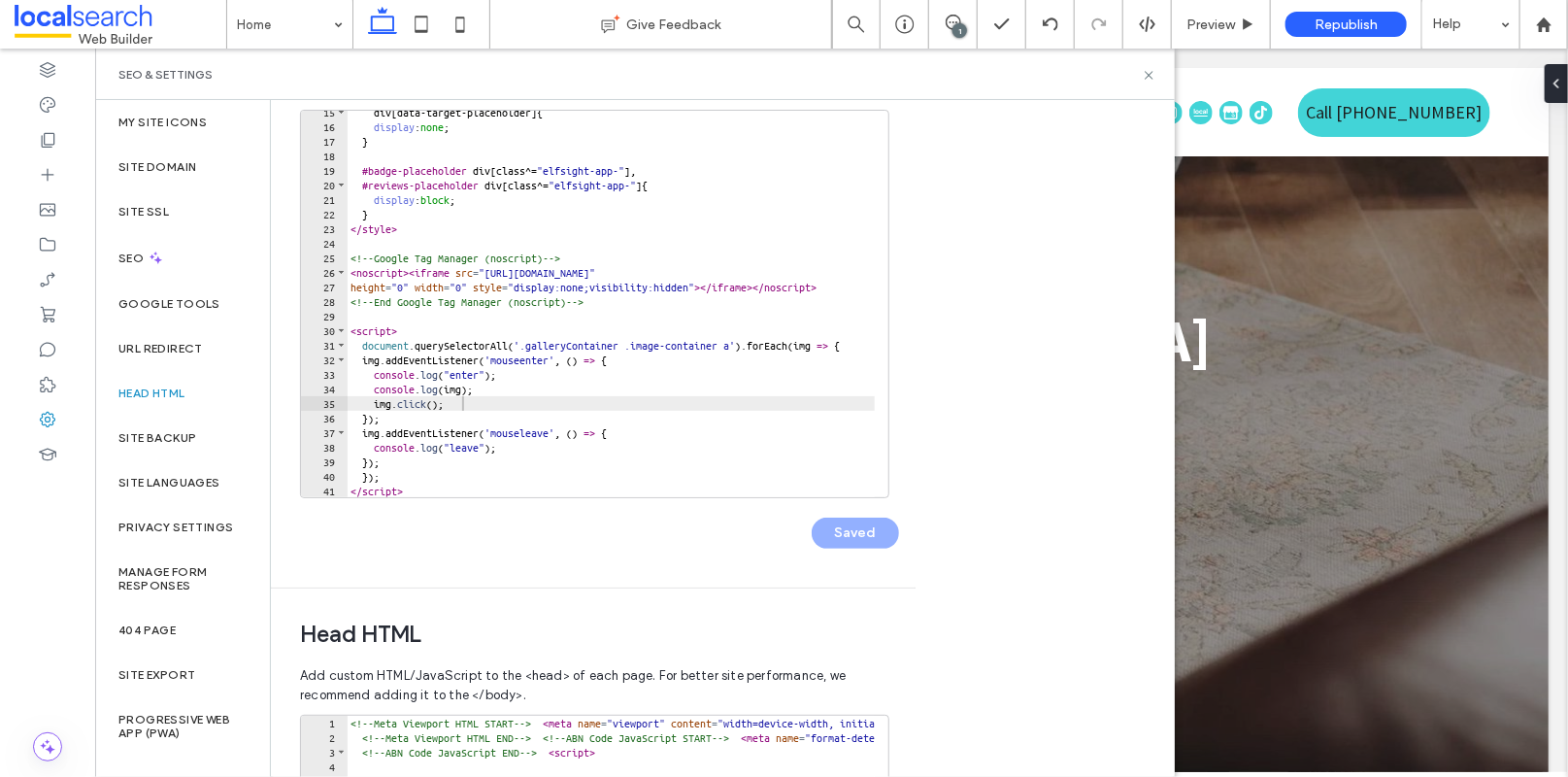
scroll to position [0, 0]
click at [1149, 72] on icon at bounding box center [1148, 75] width 15 height 15
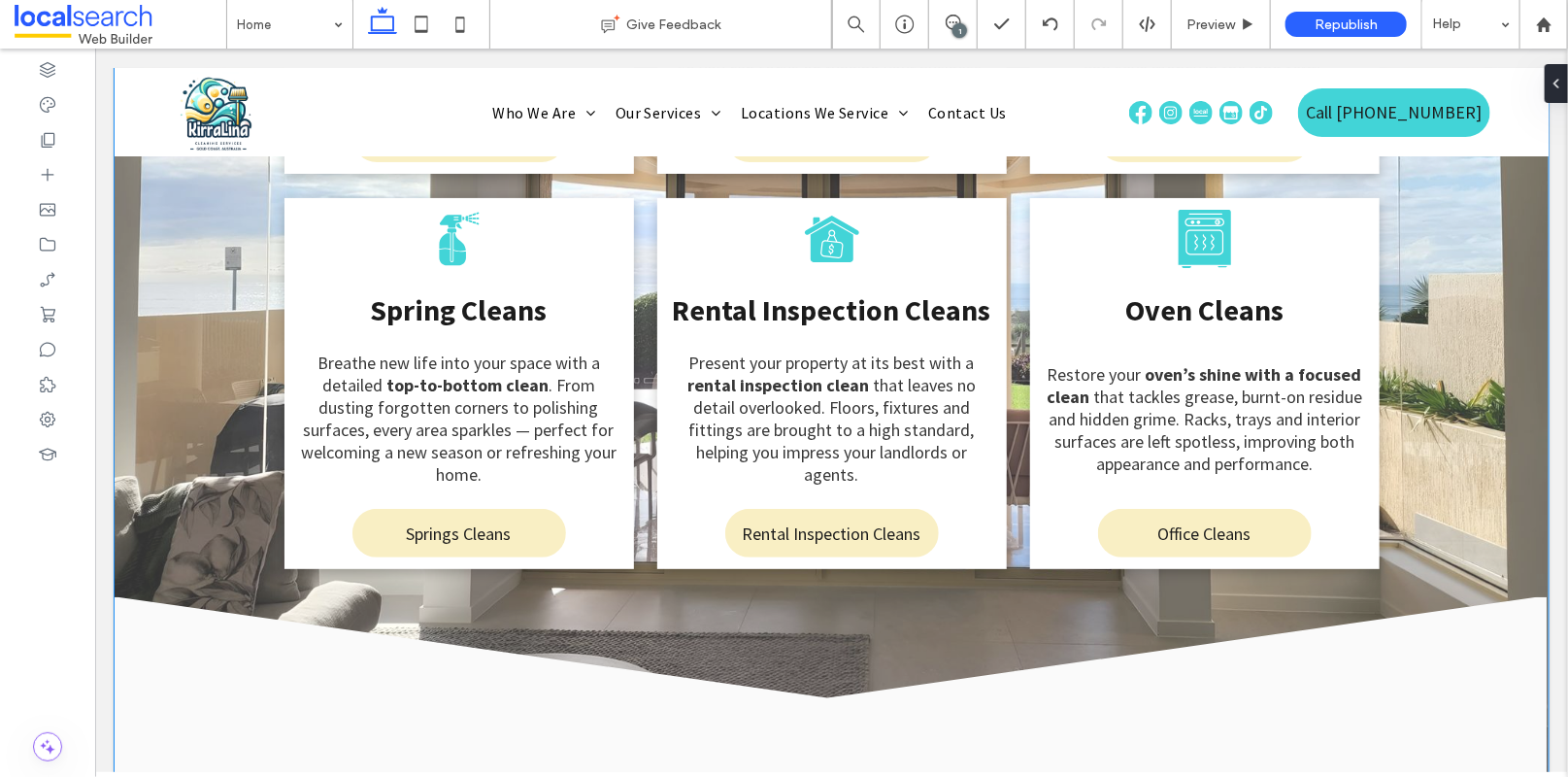
scroll to position [4197, 0]
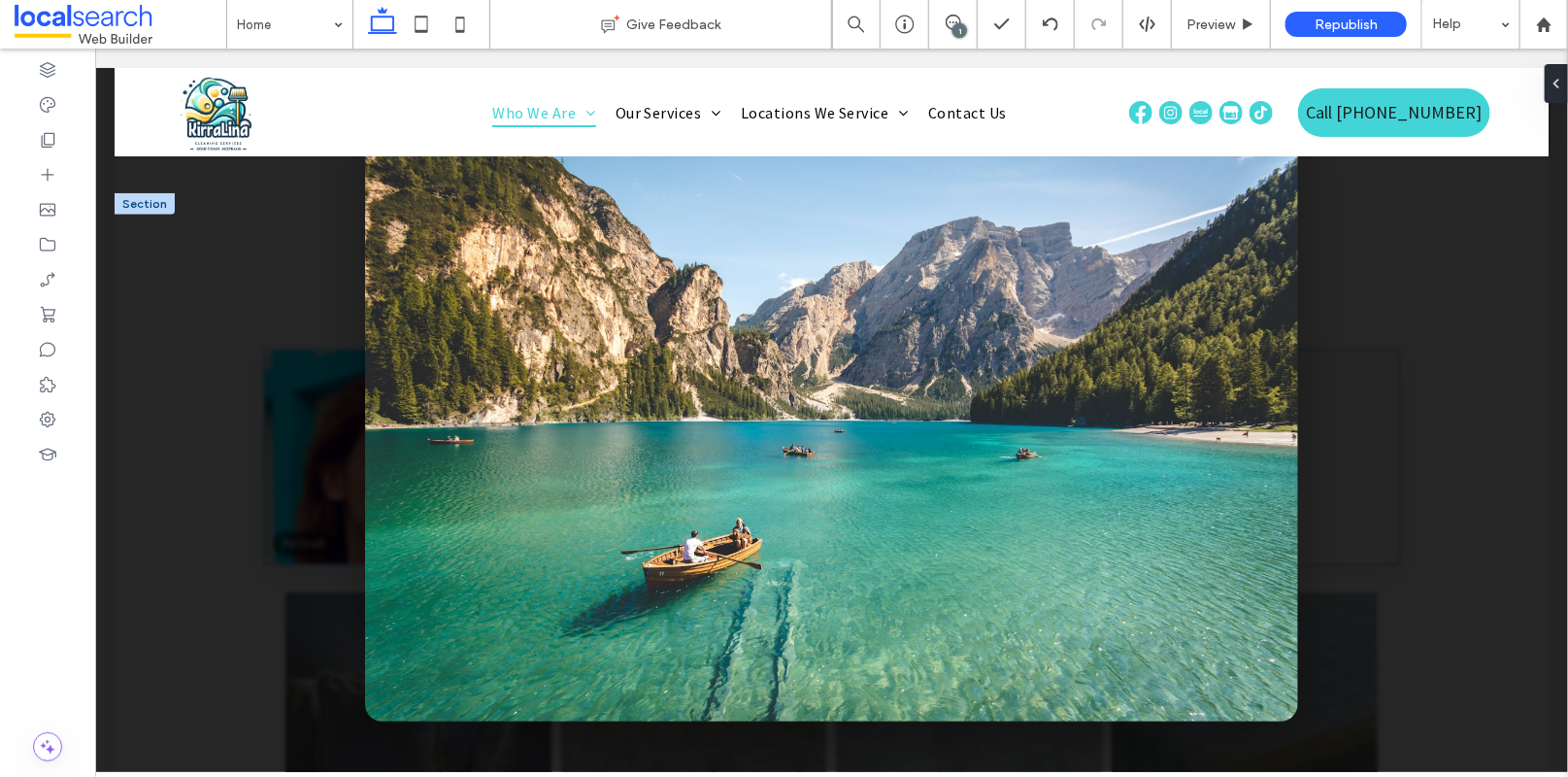
click at [1395, 401] on div "×" at bounding box center [830, 409] width 1473 height 723
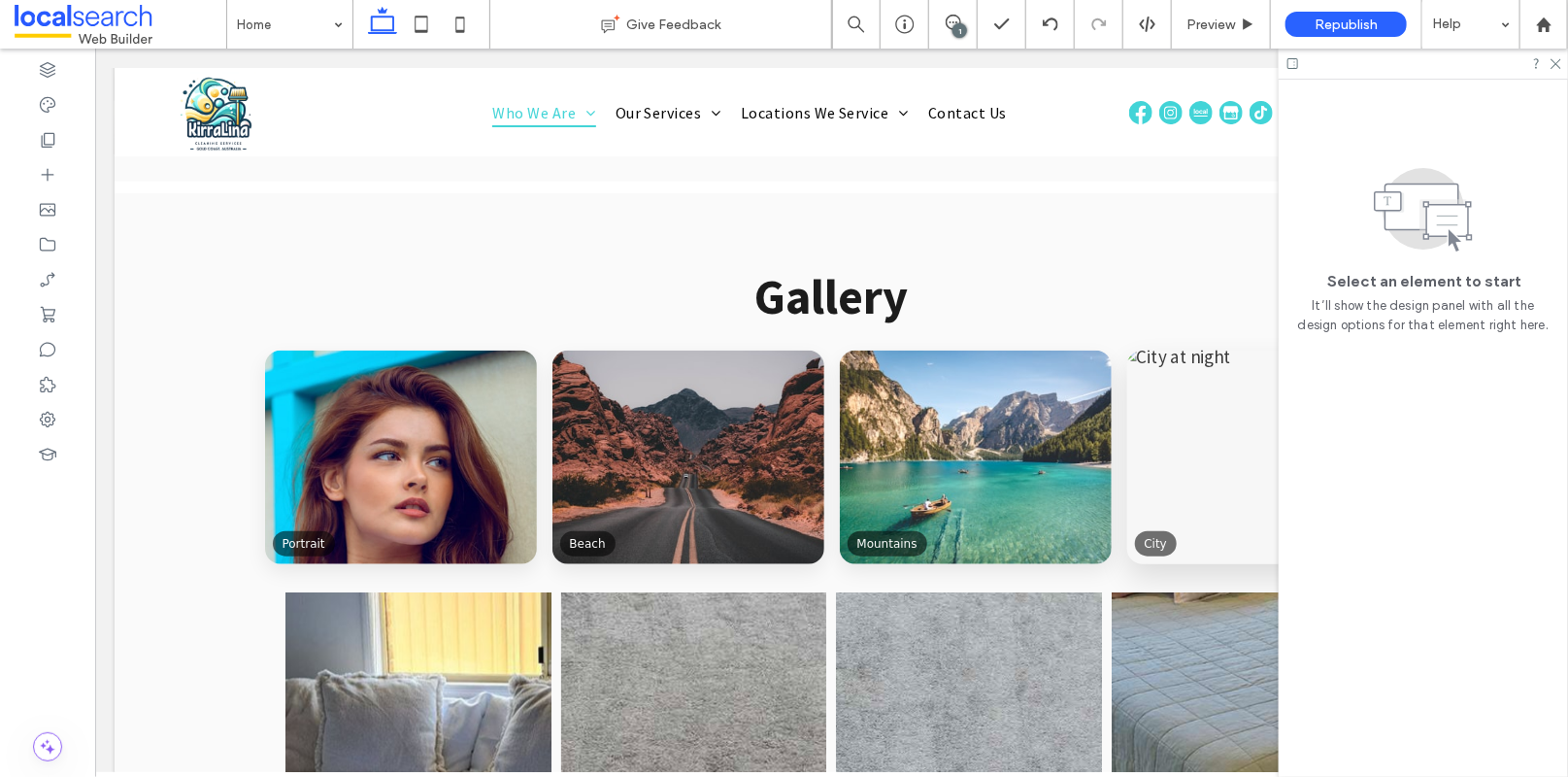
scroll to position [4196, 0]
click at [1557, 59] on icon at bounding box center [1555, 63] width 13 height 13
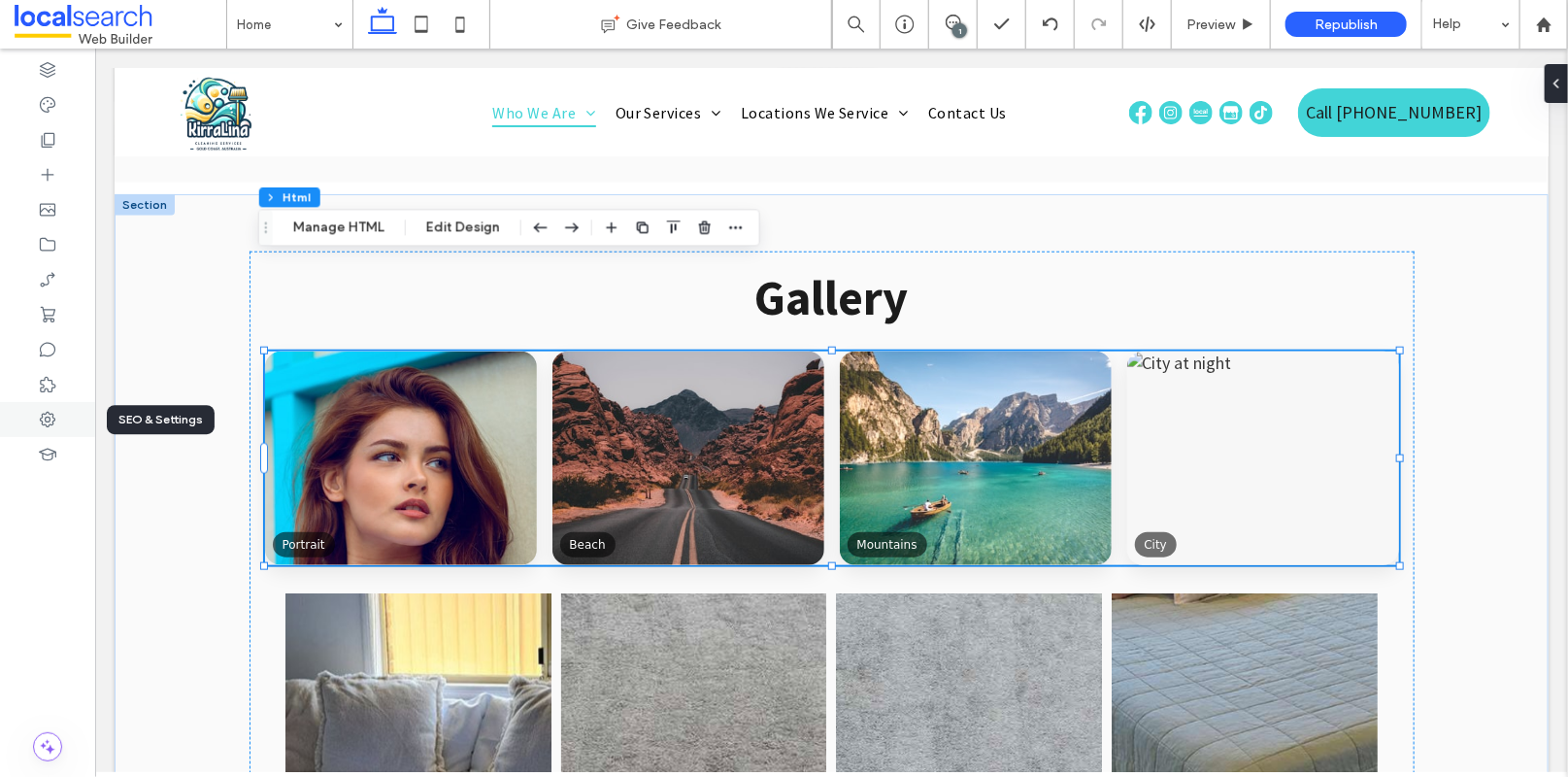
click at [35, 414] on div at bounding box center [48, 419] width 95 height 35
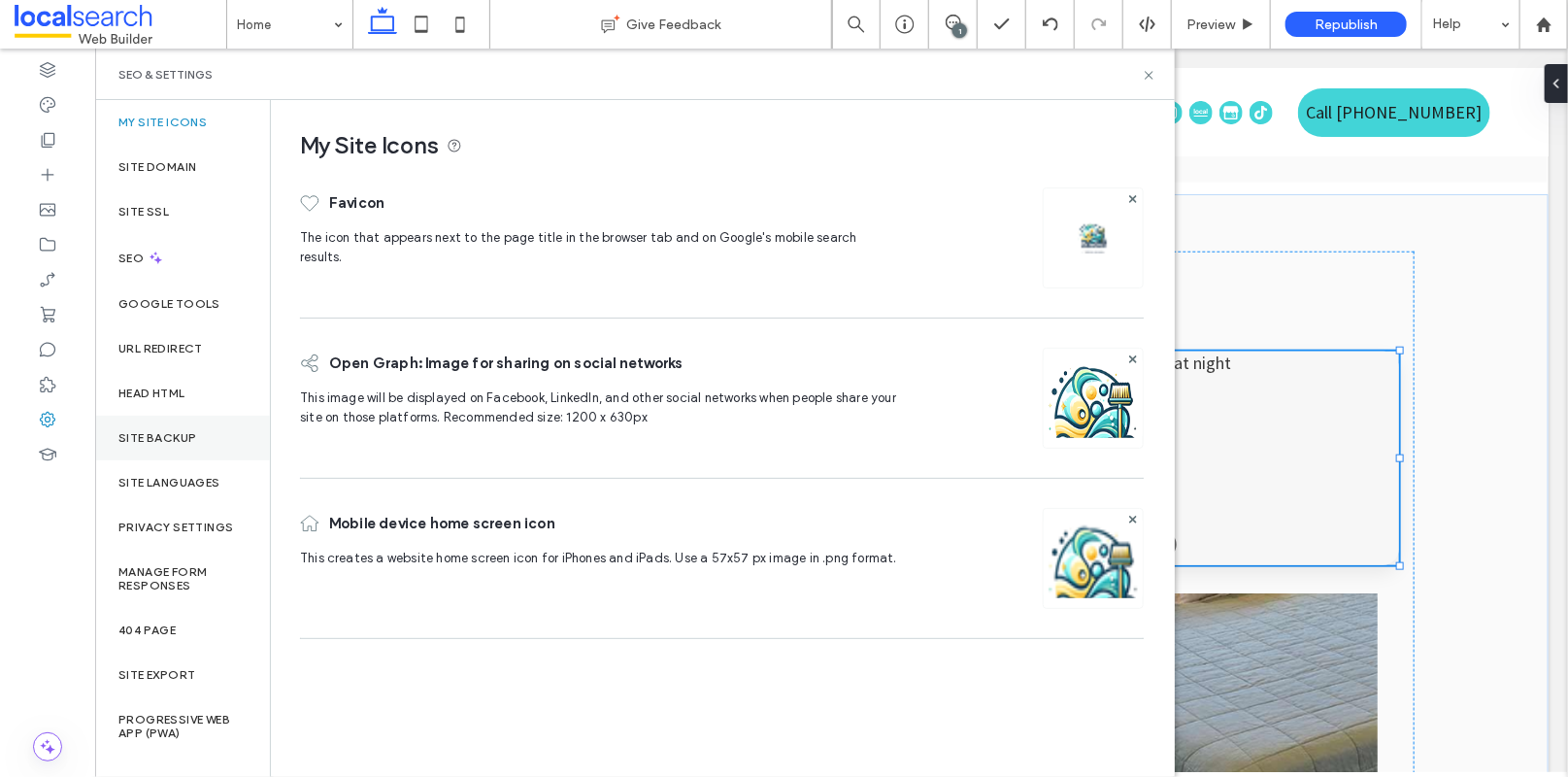
click at [186, 432] on label "Site Backup" at bounding box center [157, 439] width 77 height 14
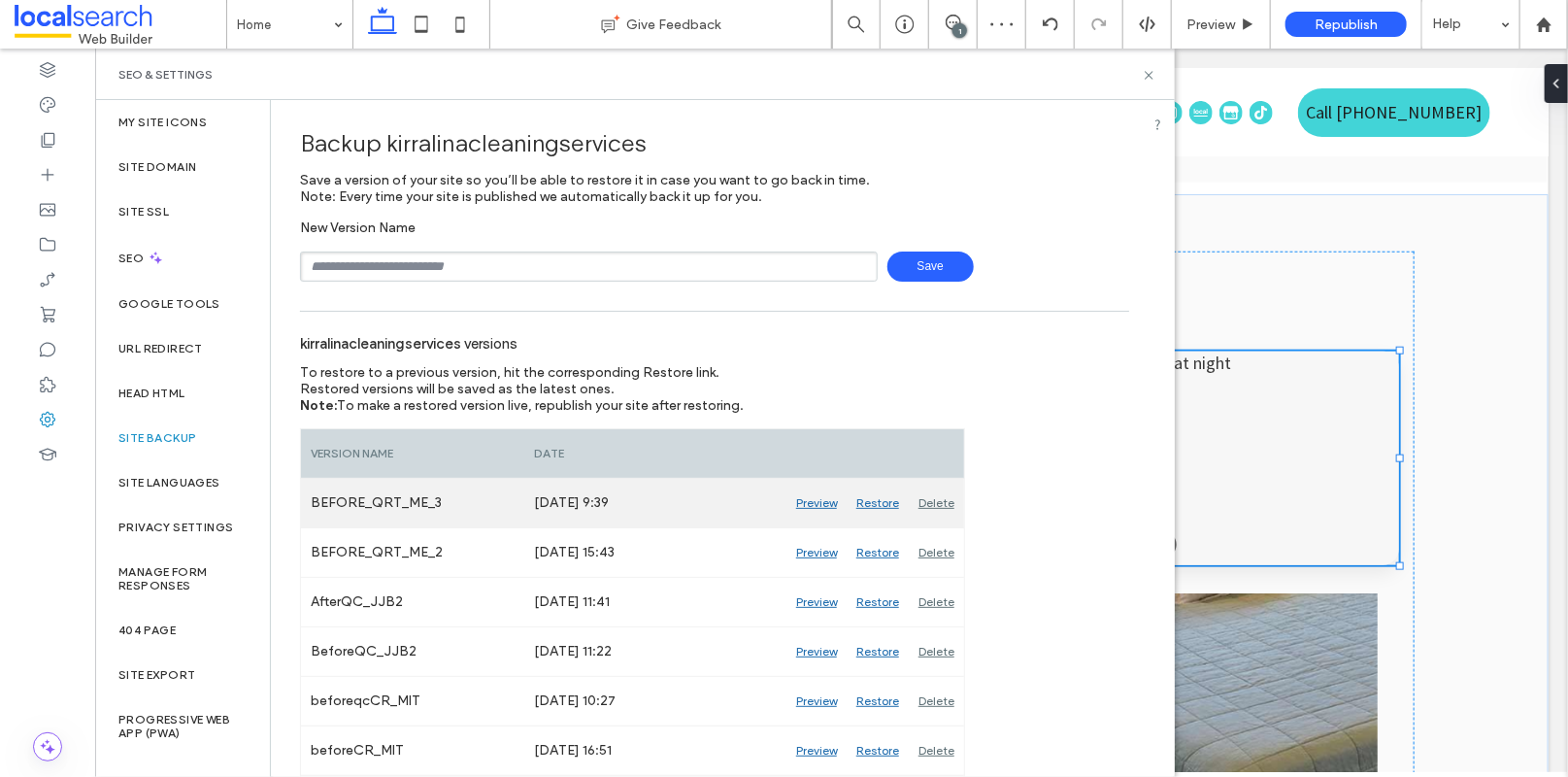
click at [872, 502] on div "Restore" at bounding box center [878, 503] width 62 height 49
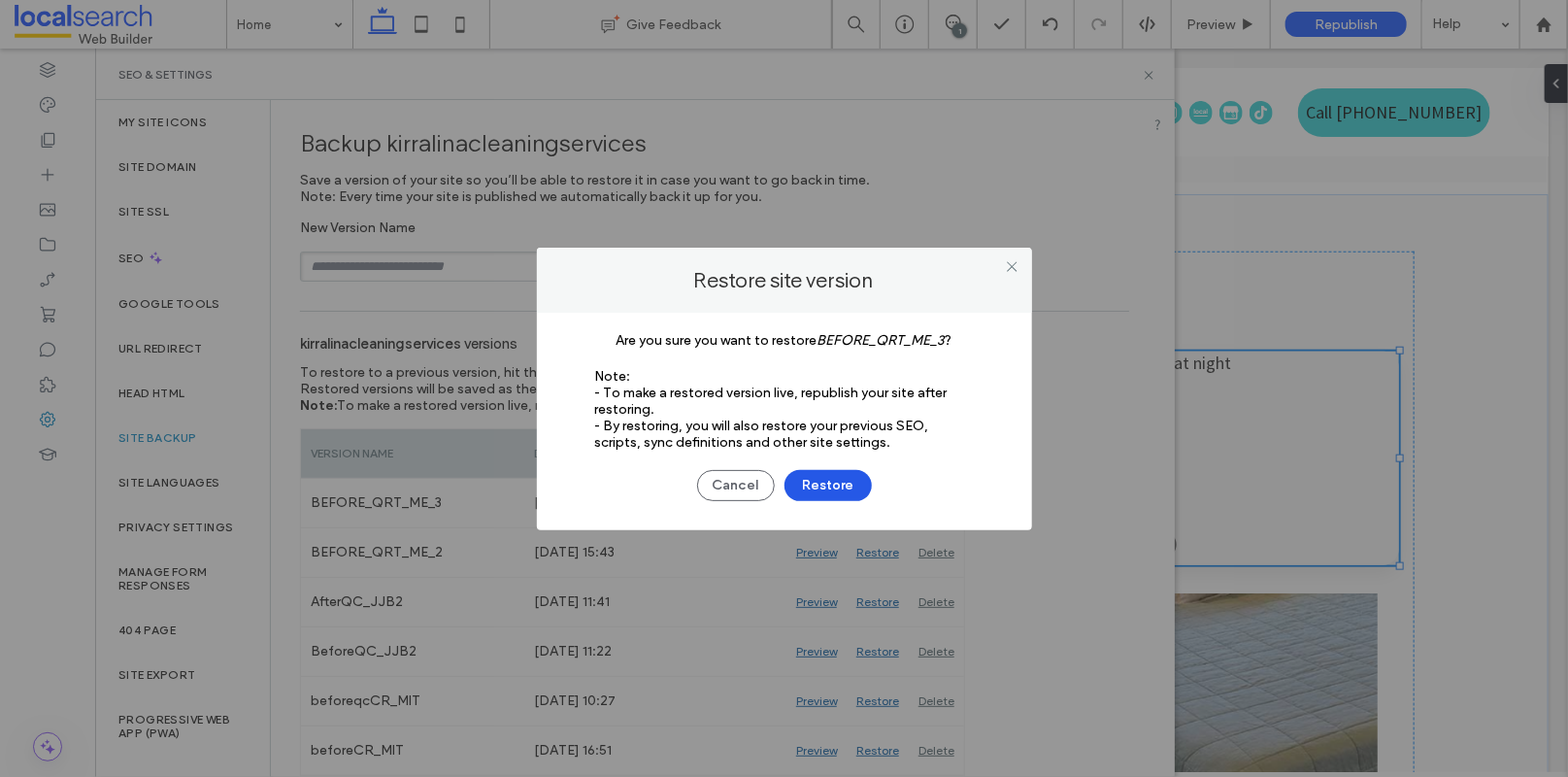
click at [835, 479] on button "Restore" at bounding box center [828, 485] width 87 height 31
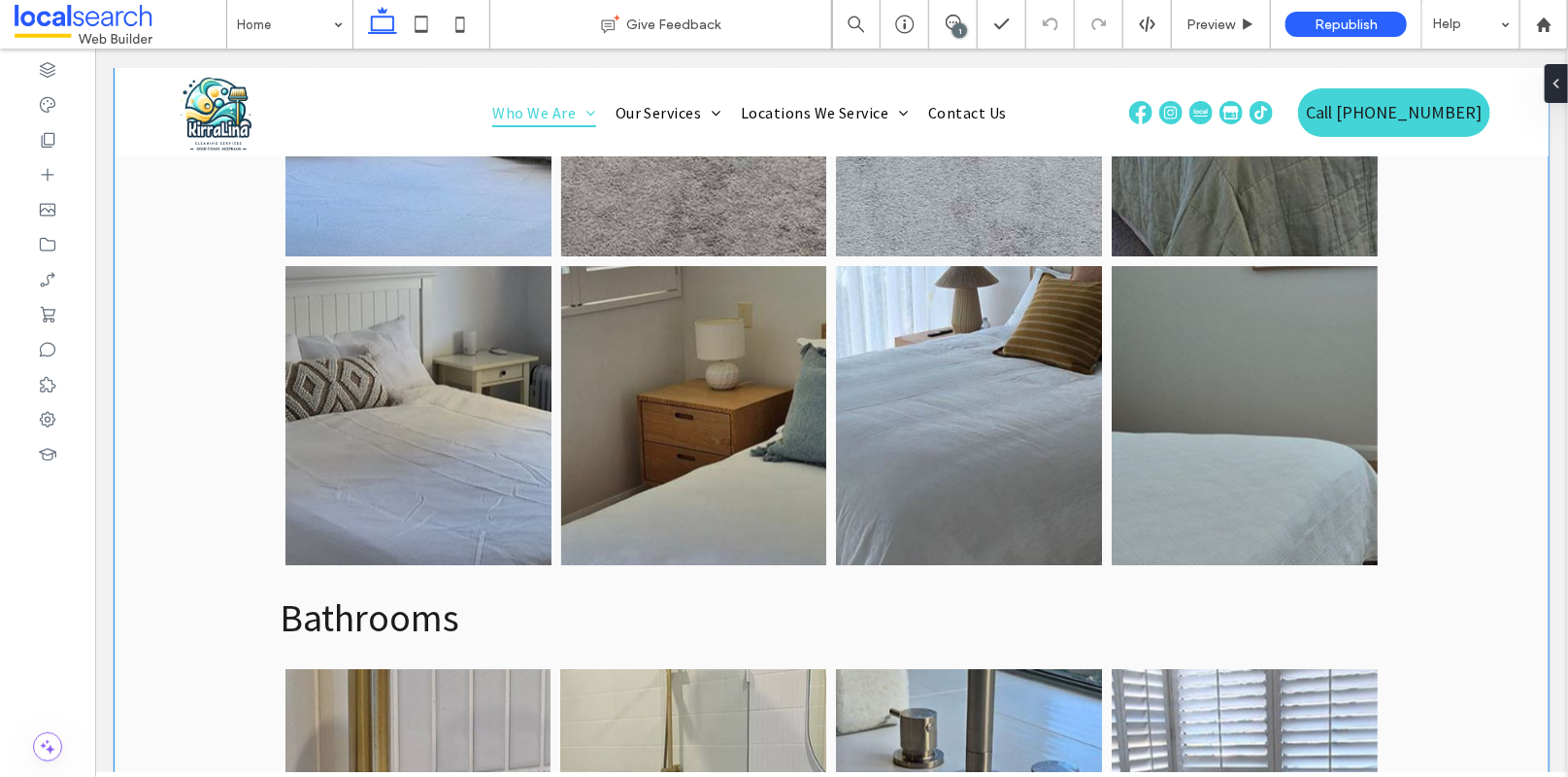
scroll to position [4246, 0]
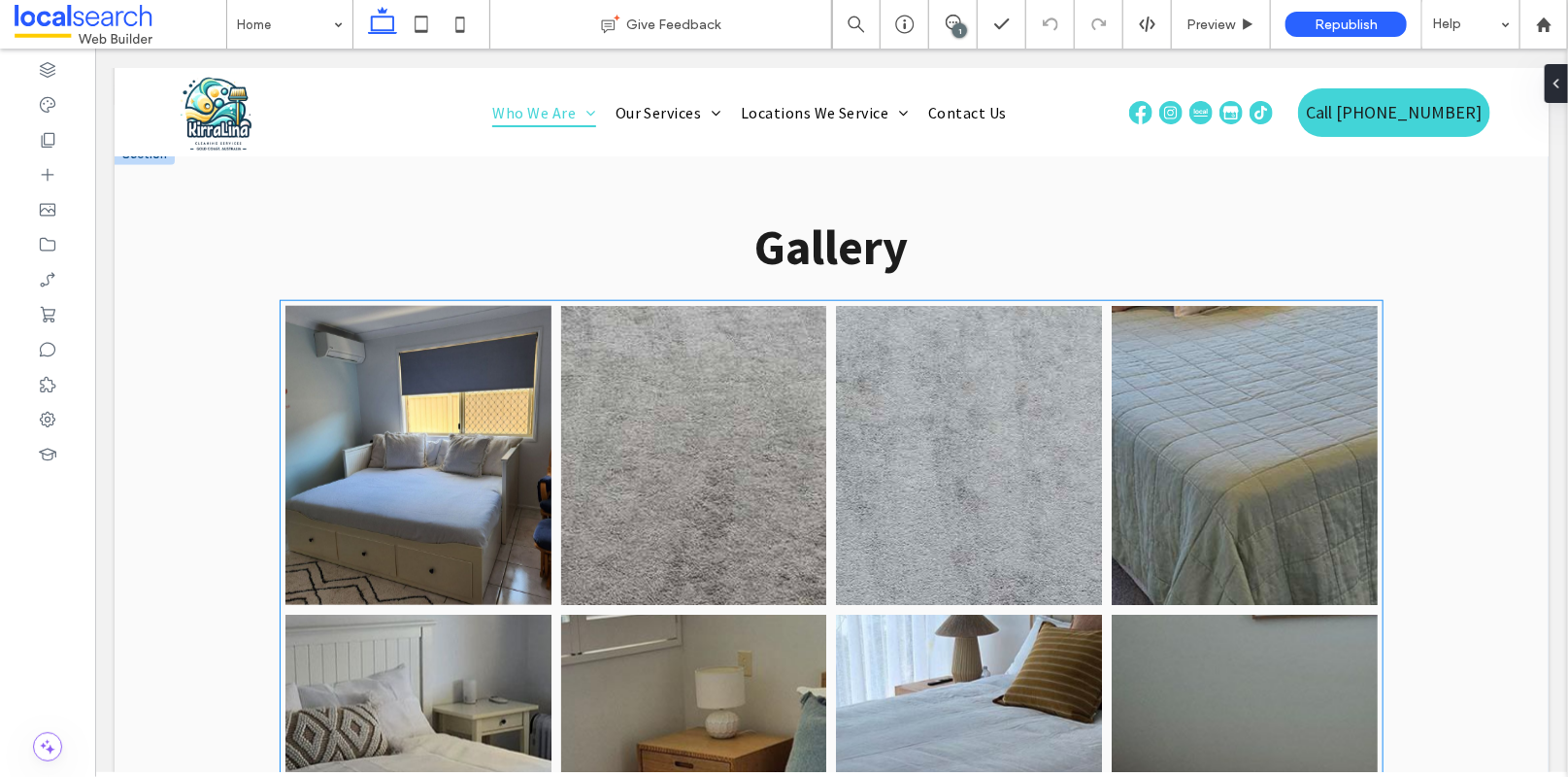
click at [383, 340] on link at bounding box center [418, 454] width 266 height 300
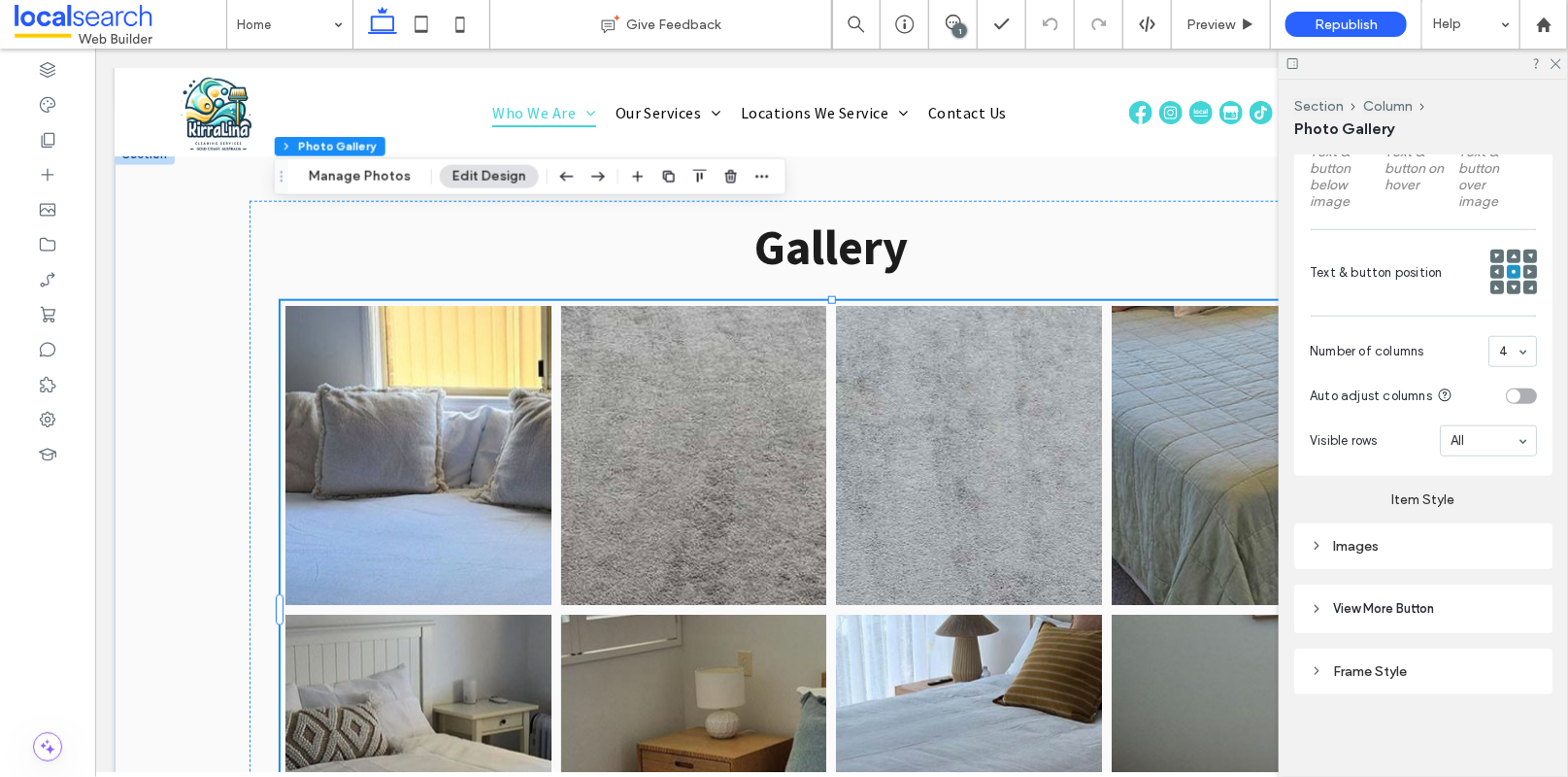
scroll to position [701, 0]
click at [1387, 550] on div "Images" at bounding box center [1423, 545] width 227 height 17
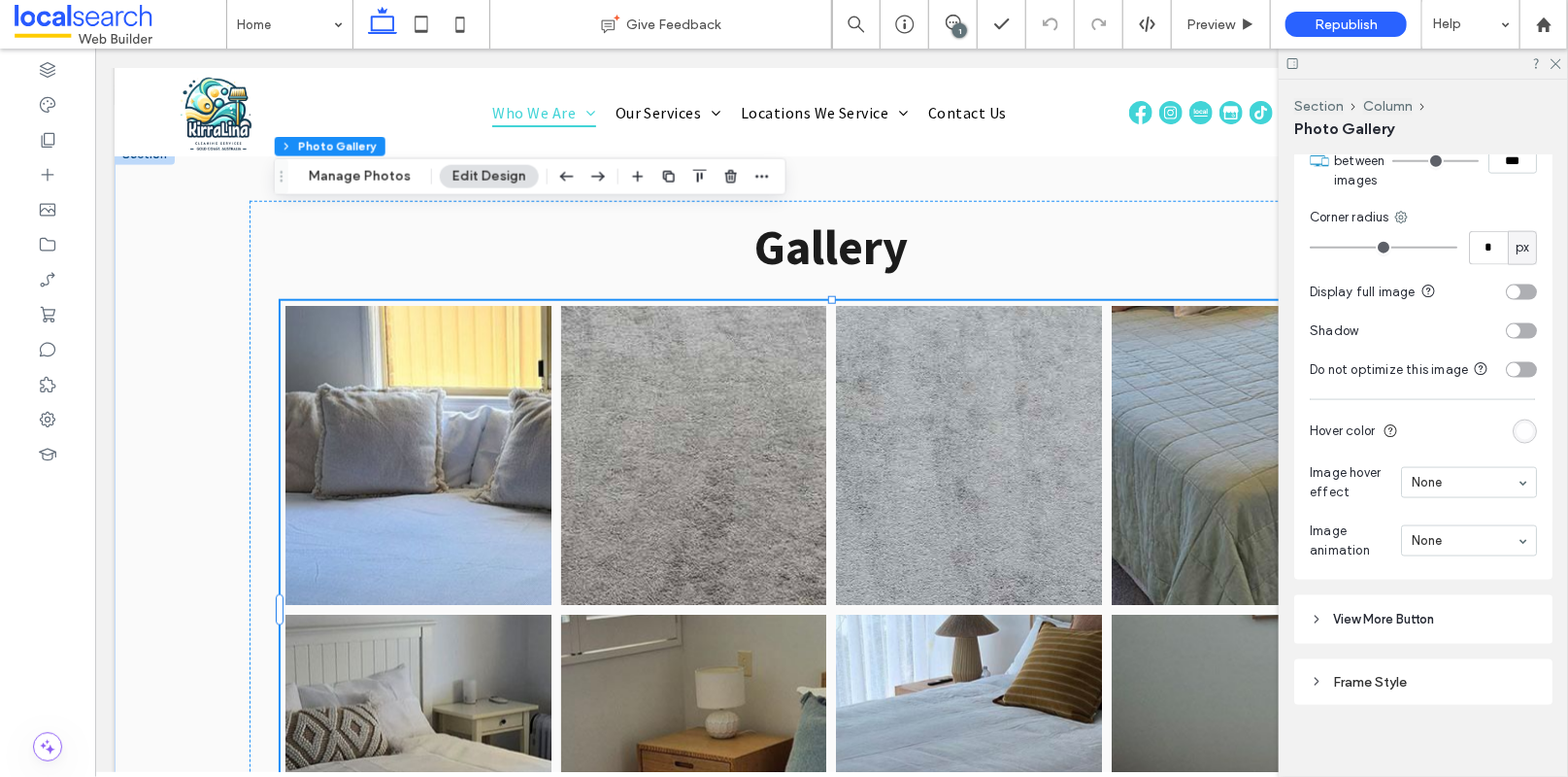
scroll to position [1203, 0]
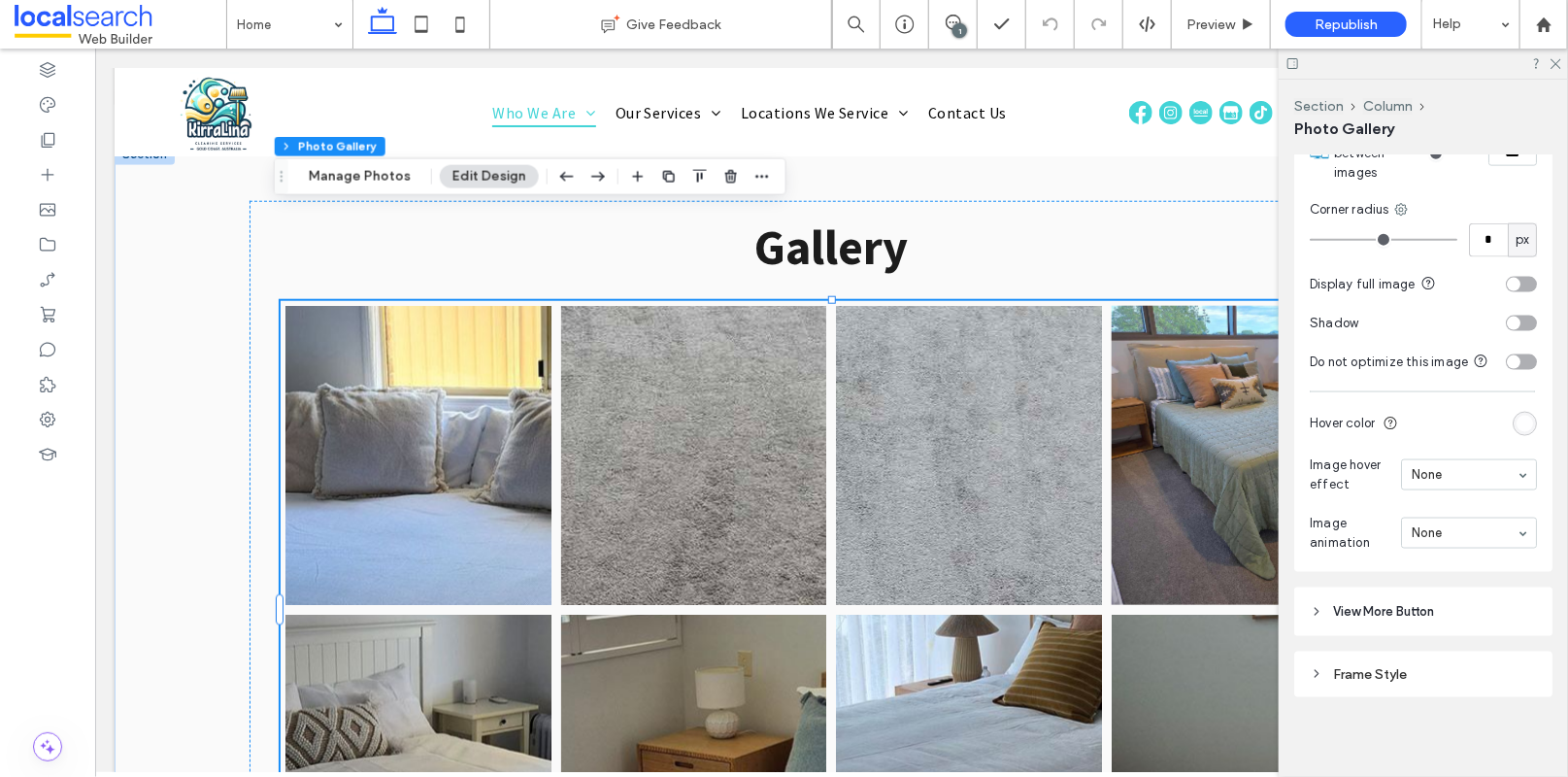
click at [1200, 305] on link at bounding box center [1244, 454] width 266 height 300
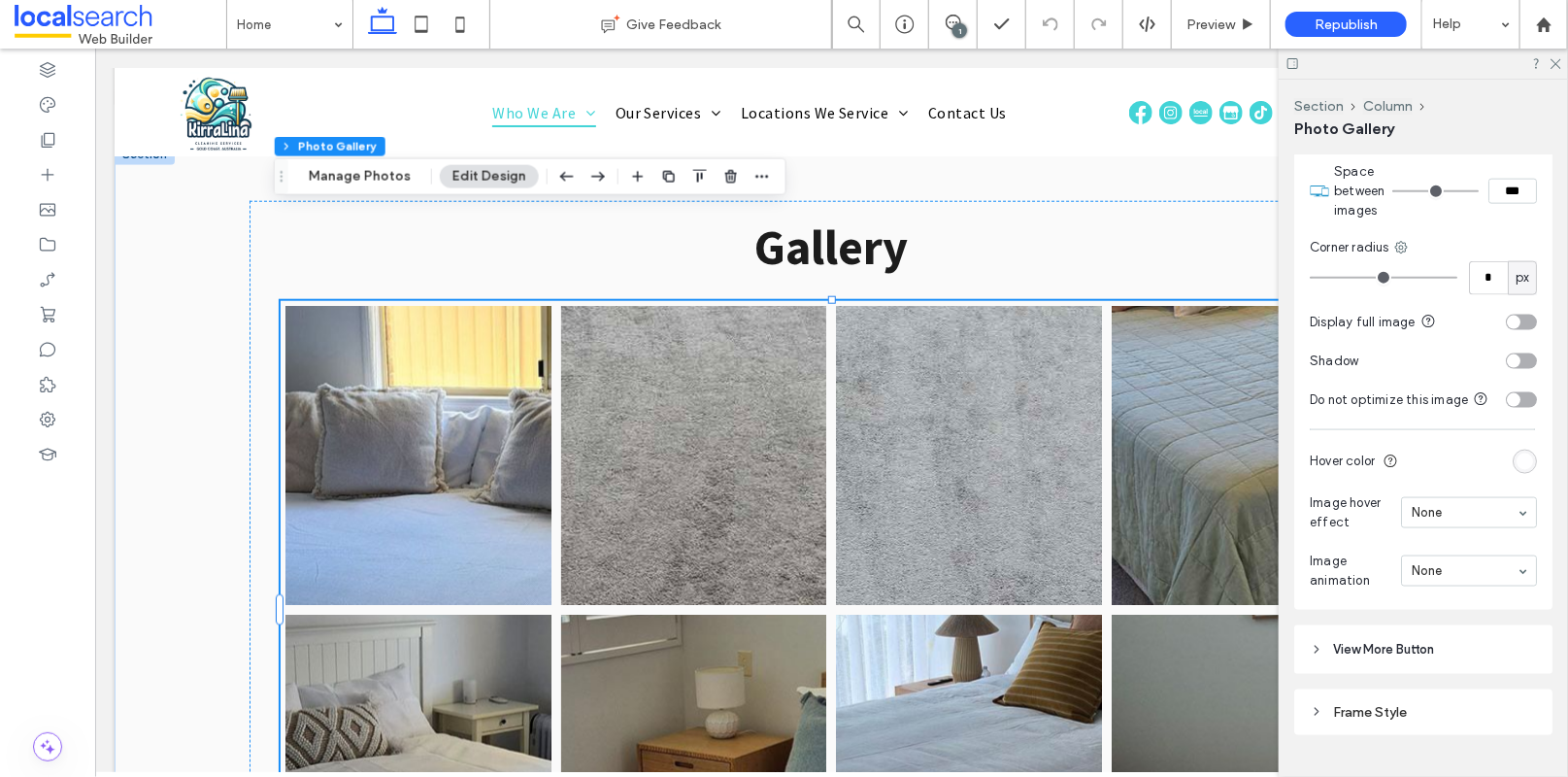
scroll to position [1185, 0]
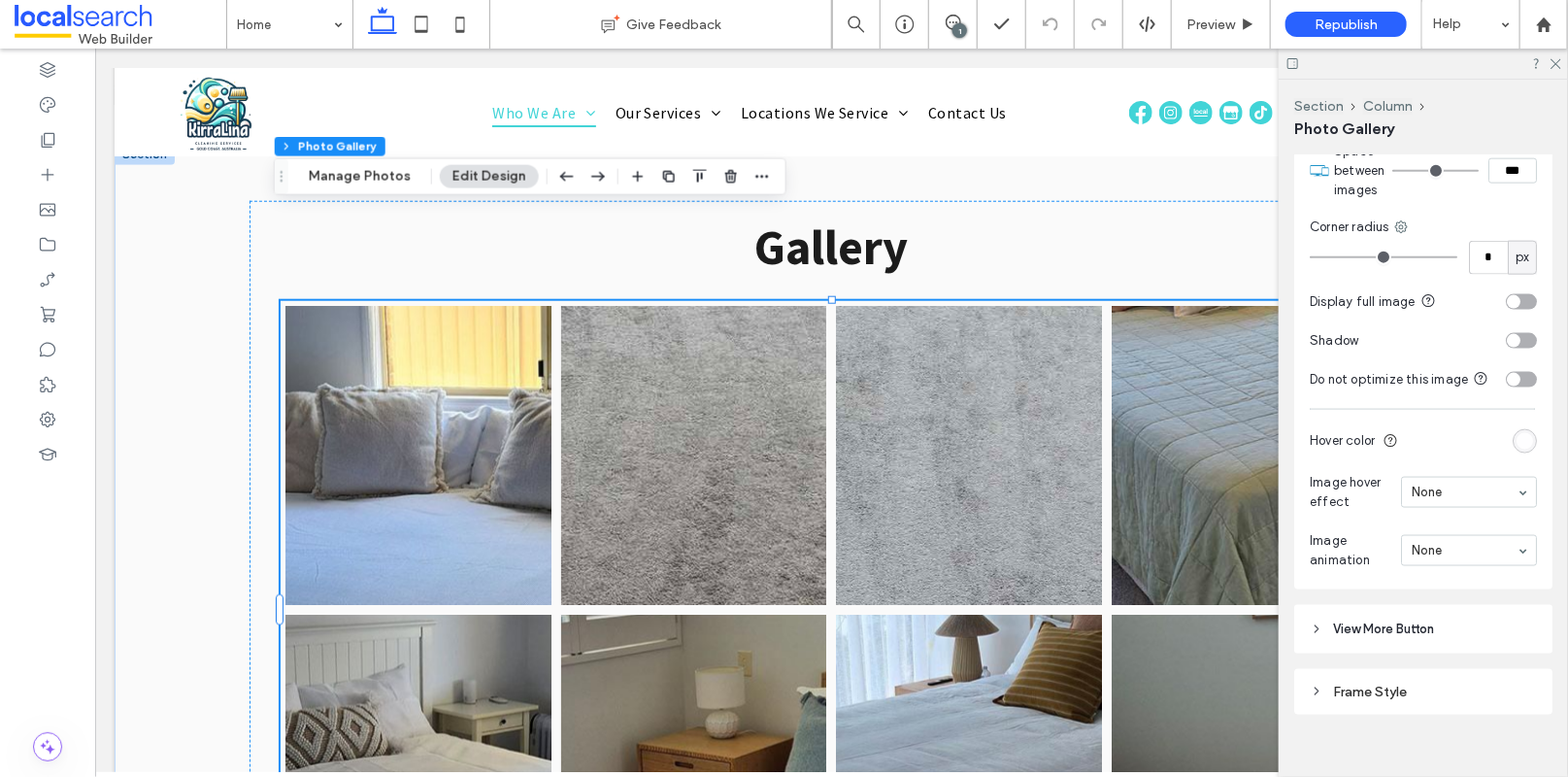
click at [1404, 639] on span "View More Button" at bounding box center [1384, 630] width 101 height 20
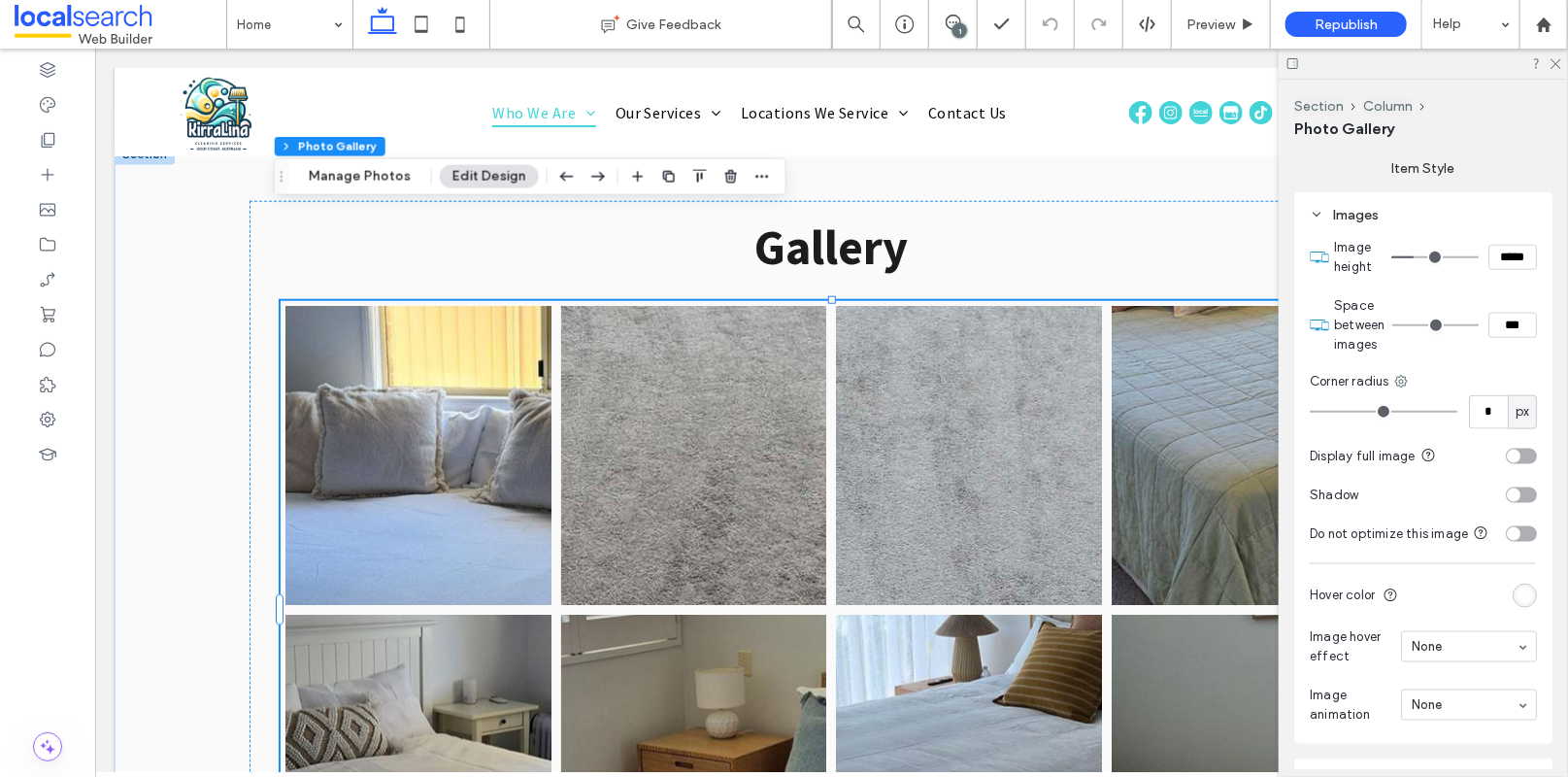
scroll to position [1062, 0]
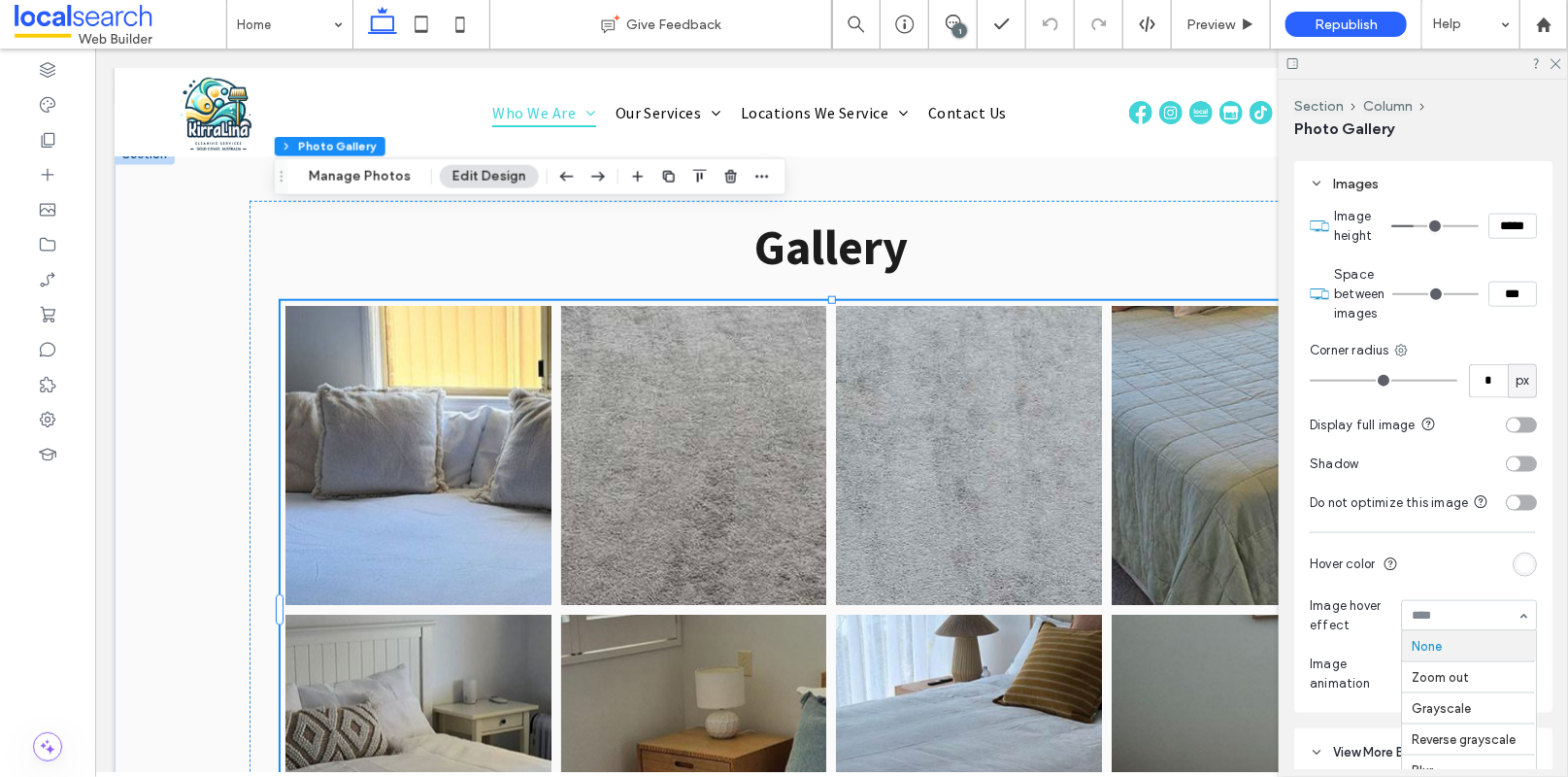
click at [1460, 631] on div "None Zoom out Grayscale Reverse grayscale Blur Blur and grayscale Opacity Shine" at bounding box center [1469, 615] width 136 height 31
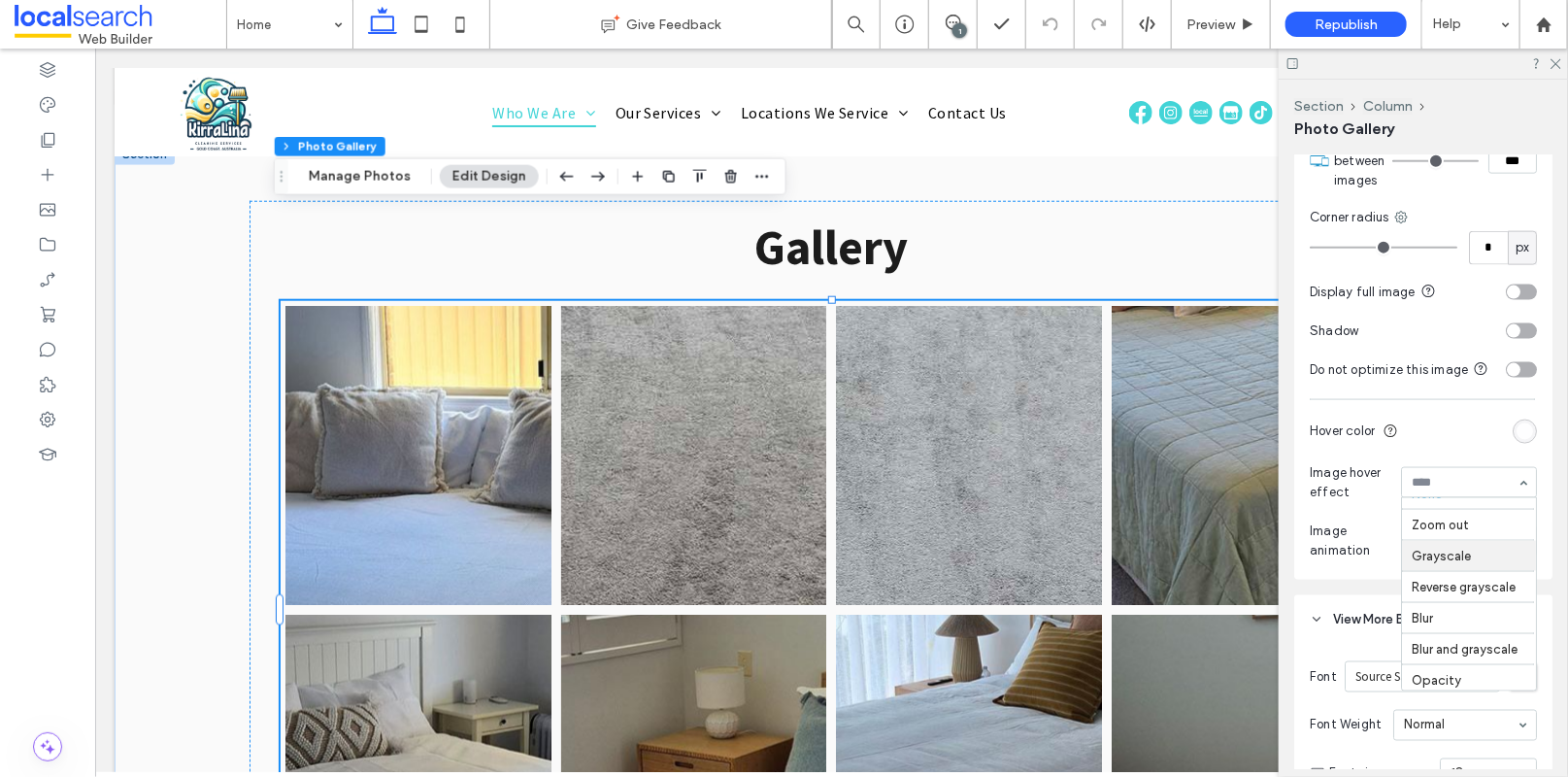
scroll to position [0, 0]
click at [1552, 63] on icon at bounding box center [1555, 63] width 13 height 13
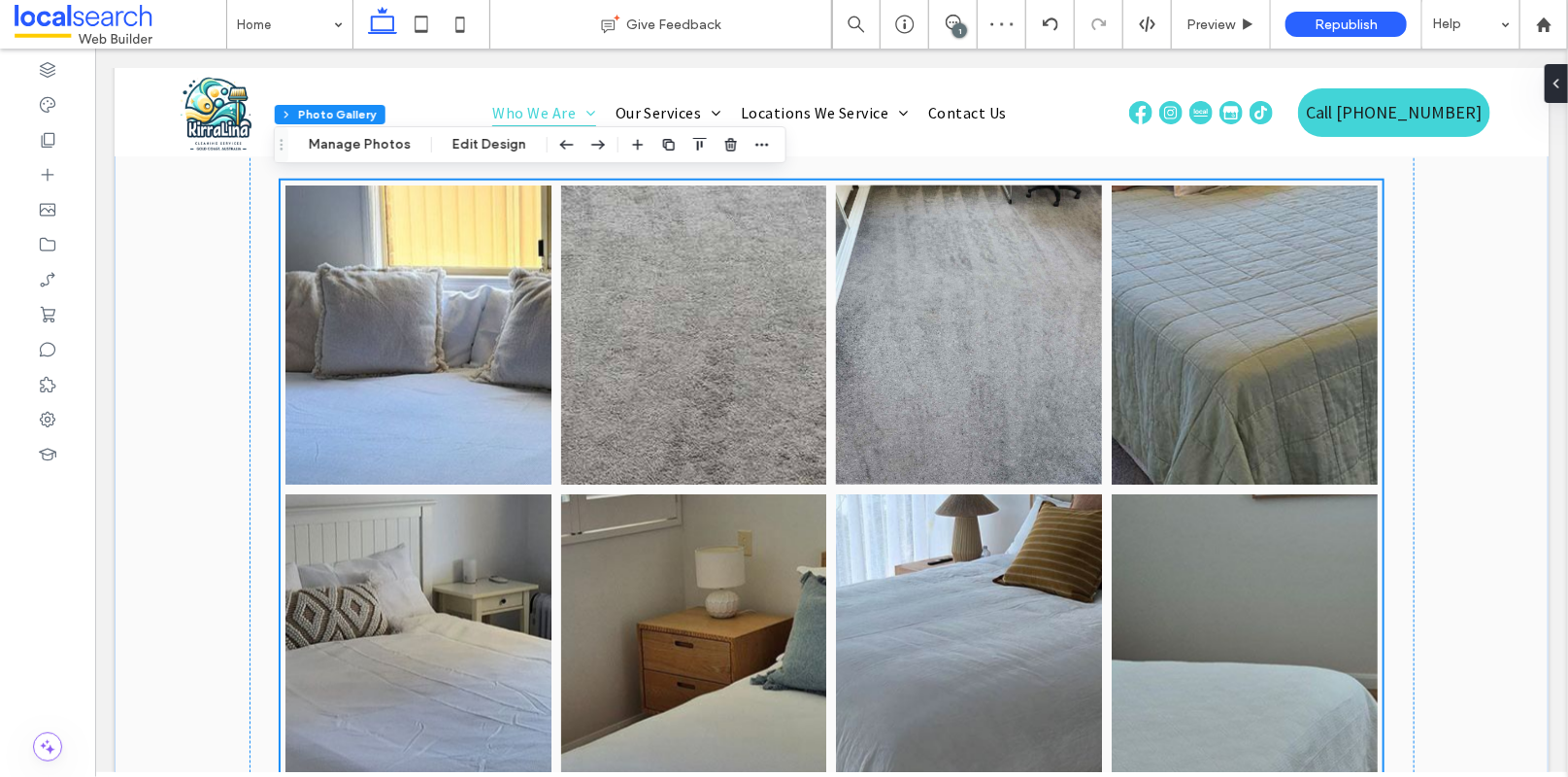
scroll to position [4377, 0]
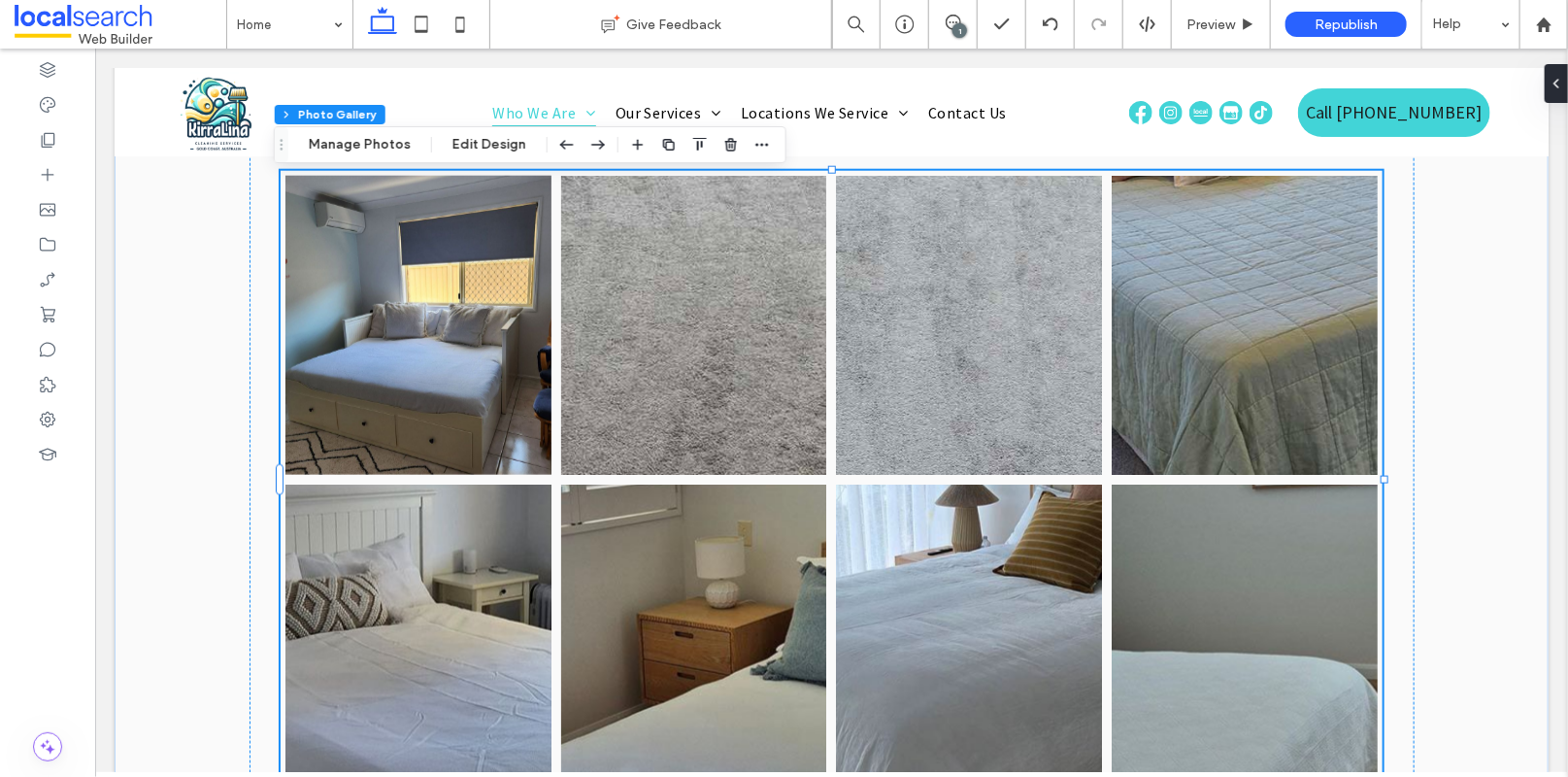
click at [437, 246] on link at bounding box center [418, 324] width 266 height 300
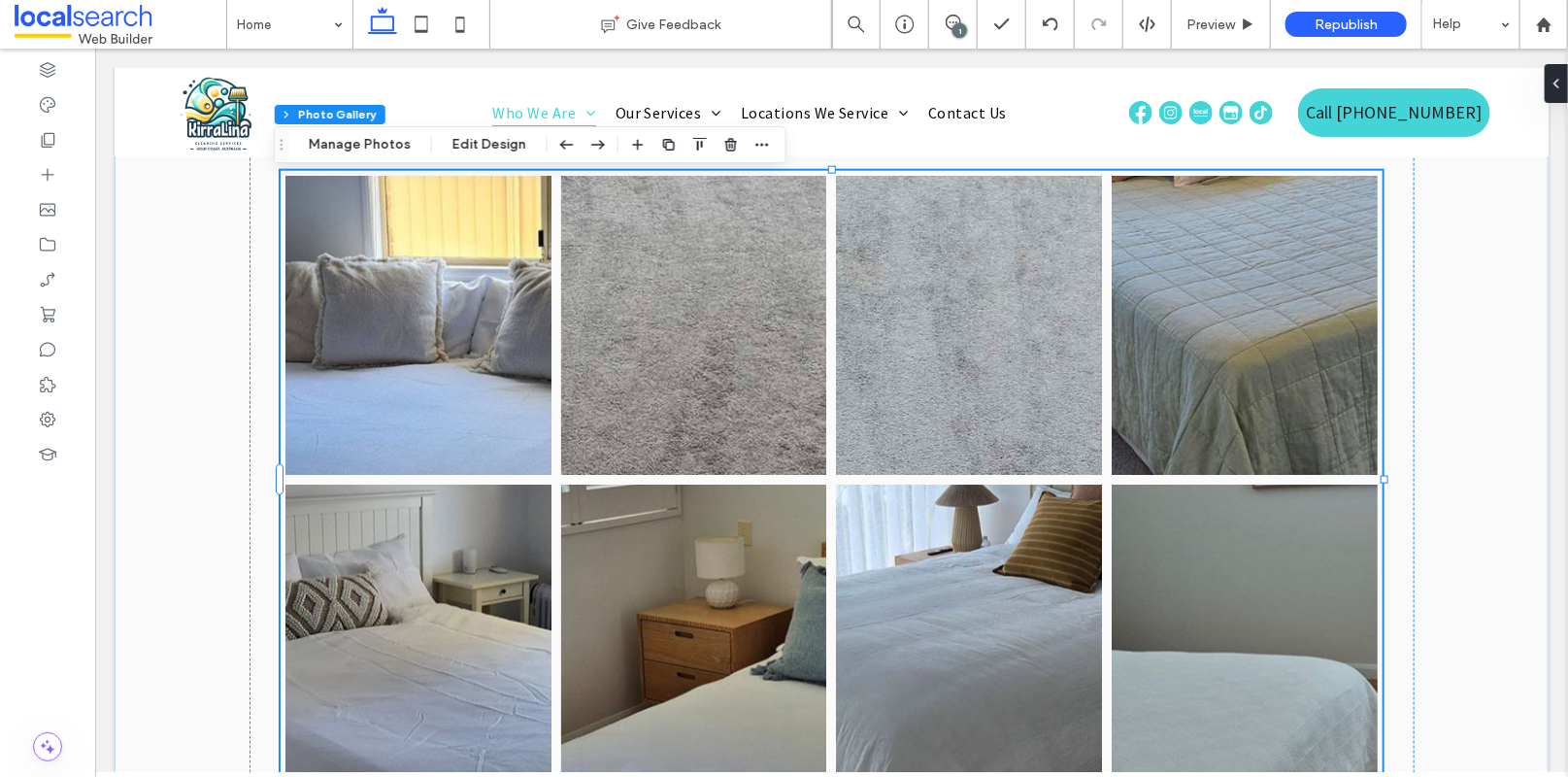
click at [390, 157] on div "Section Column Photo Gallery Manage Photos Edit Design" at bounding box center [530, 144] width 513 height 37
click at [385, 151] on button "Manage Photos" at bounding box center [360, 144] width 127 height 23
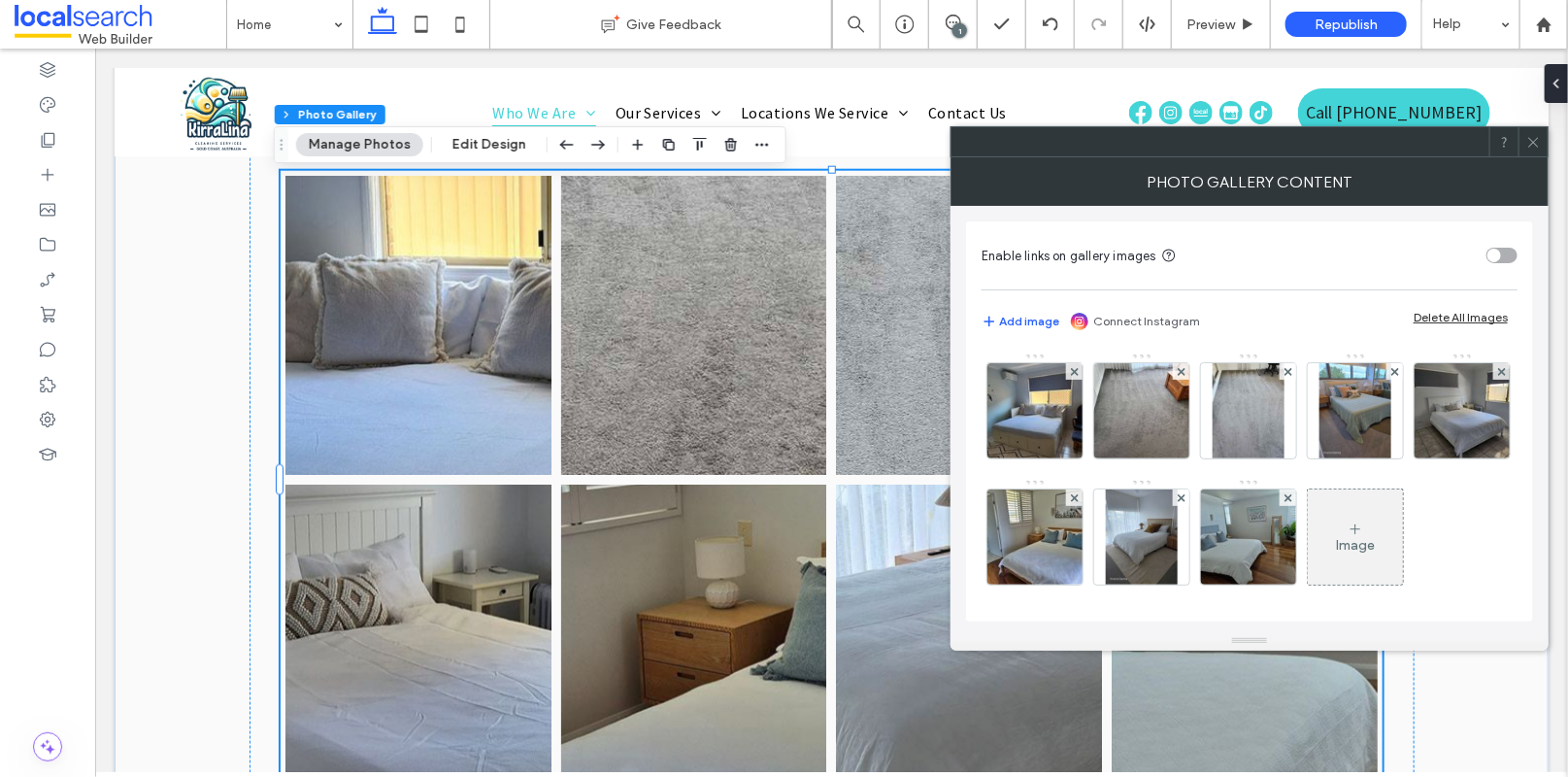
click at [1534, 135] on icon at bounding box center [1533, 142] width 15 height 15
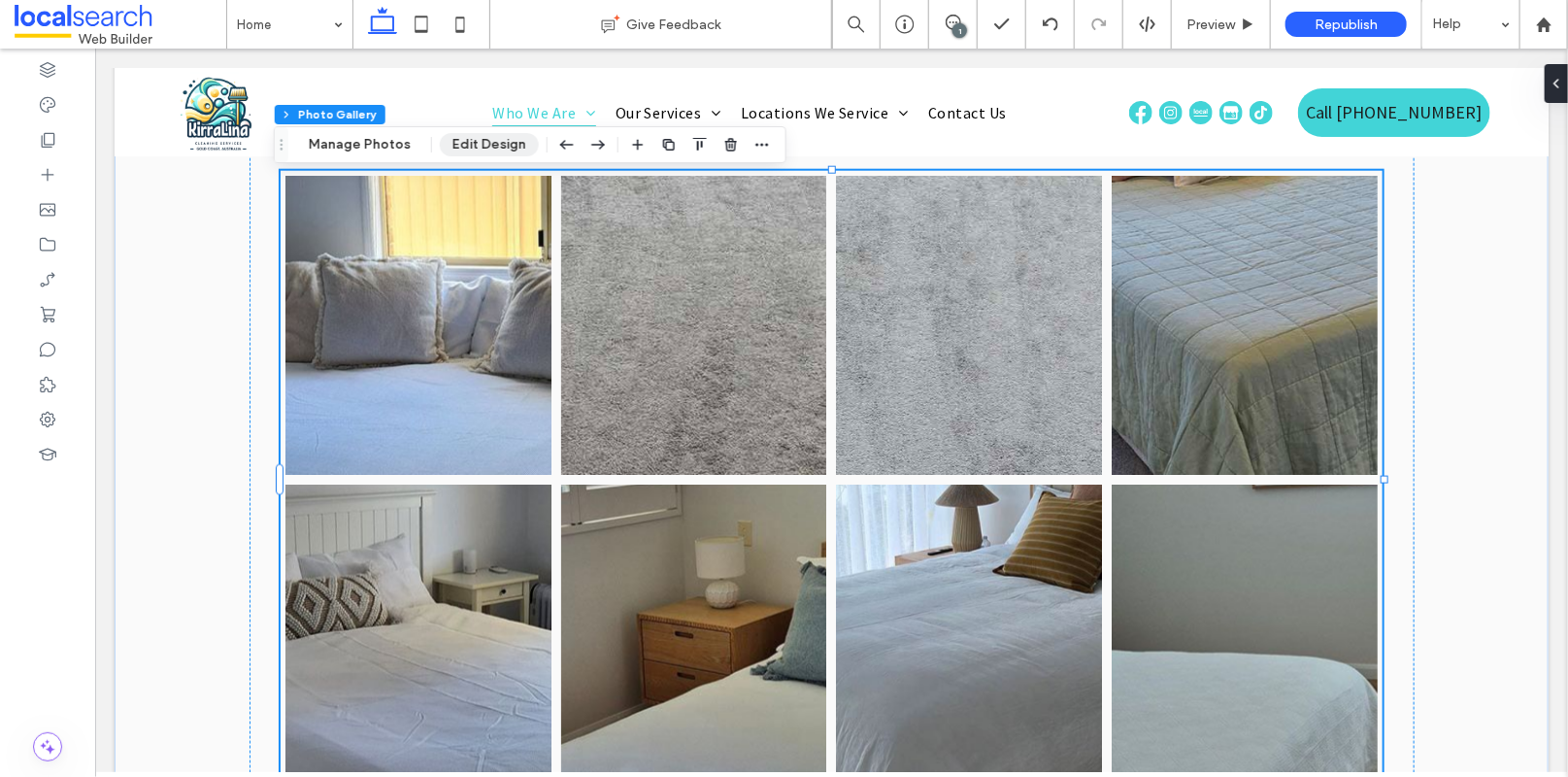
click at [465, 143] on button "Edit Design" at bounding box center [490, 144] width 99 height 23
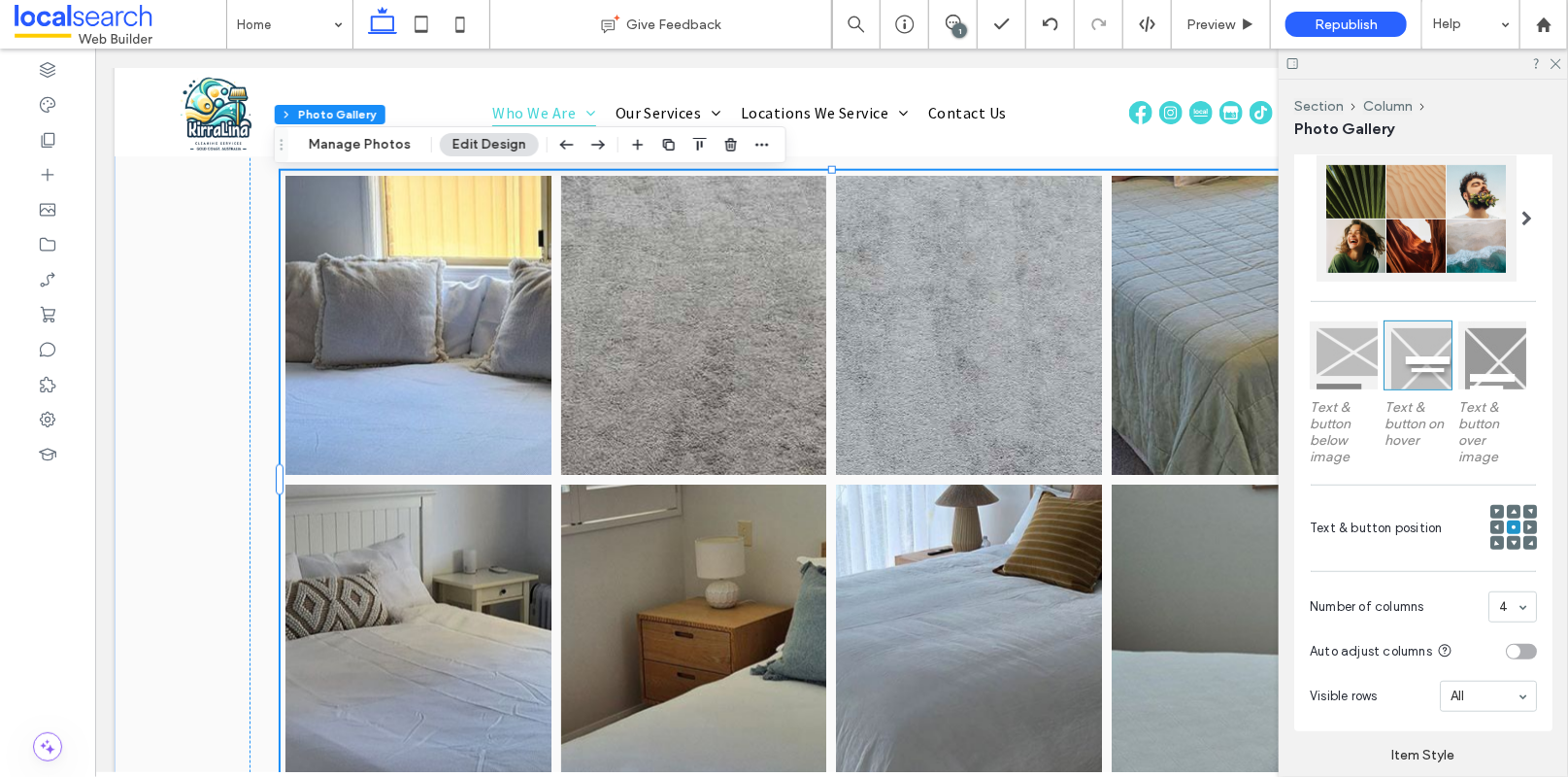
scroll to position [0, 0]
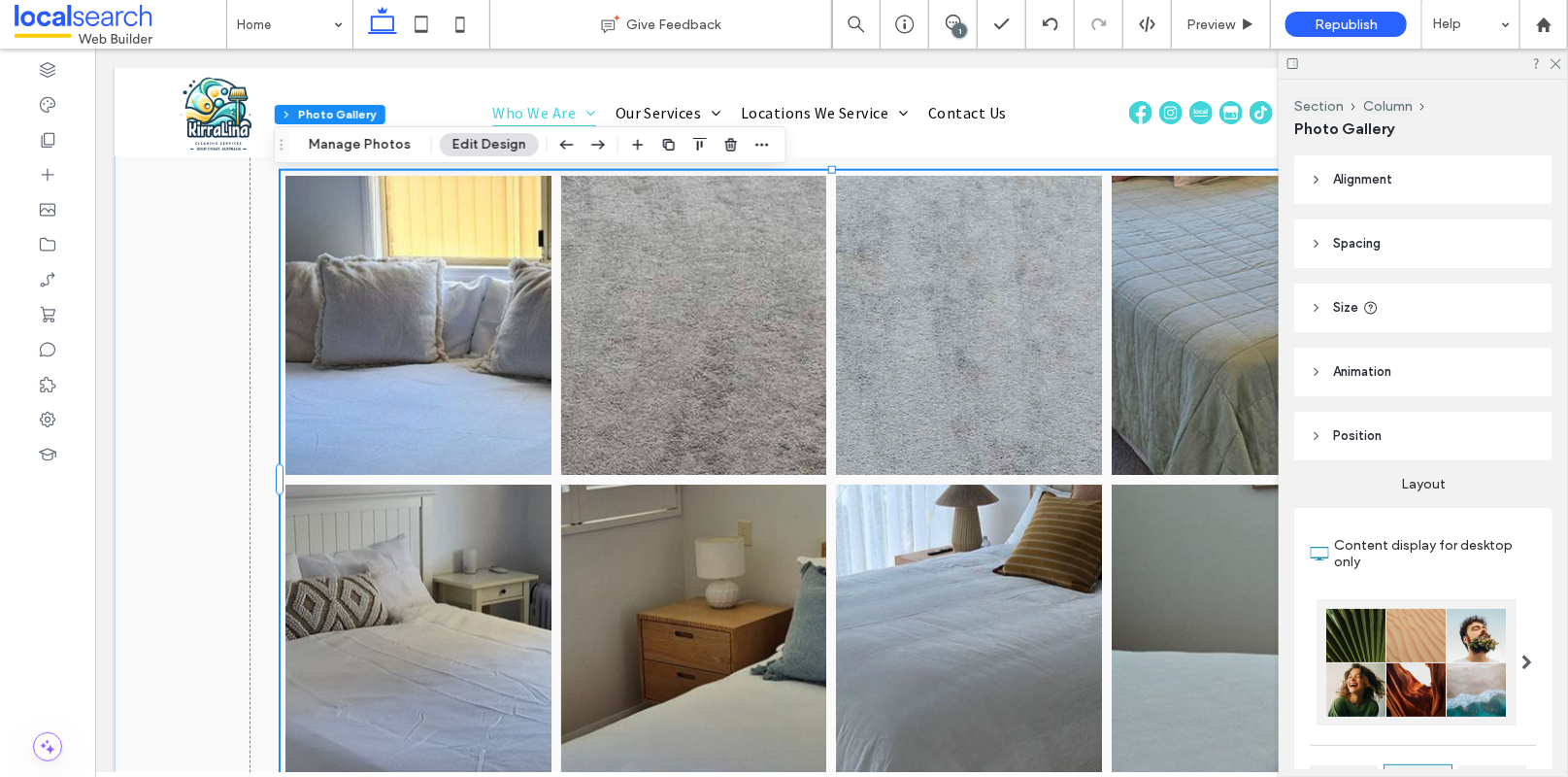
click at [1383, 376] on span "Animation" at bounding box center [1362, 372] width 59 height 20
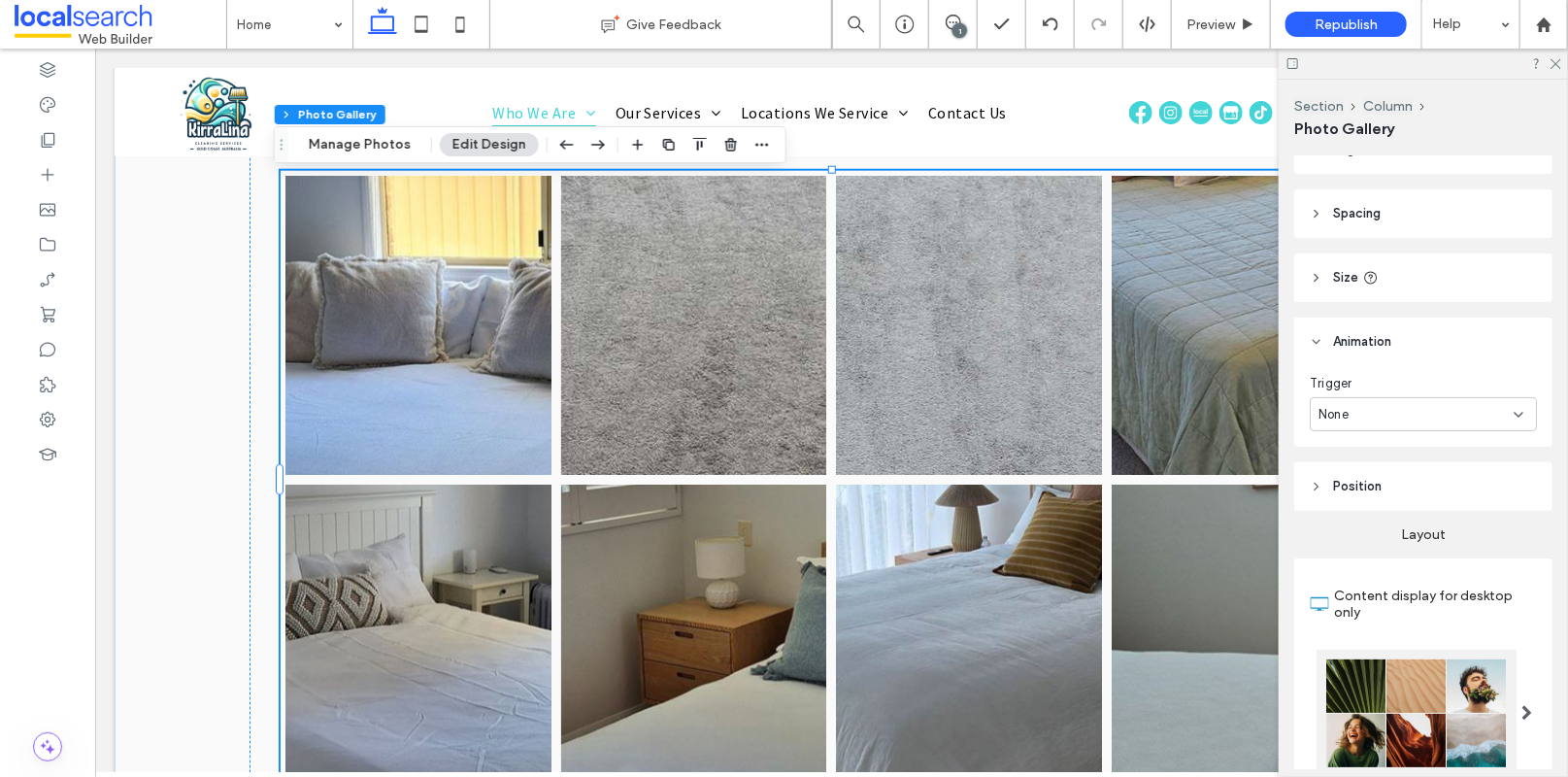
click at [1380, 340] on span "Animation" at bounding box center [1362, 342] width 59 height 20
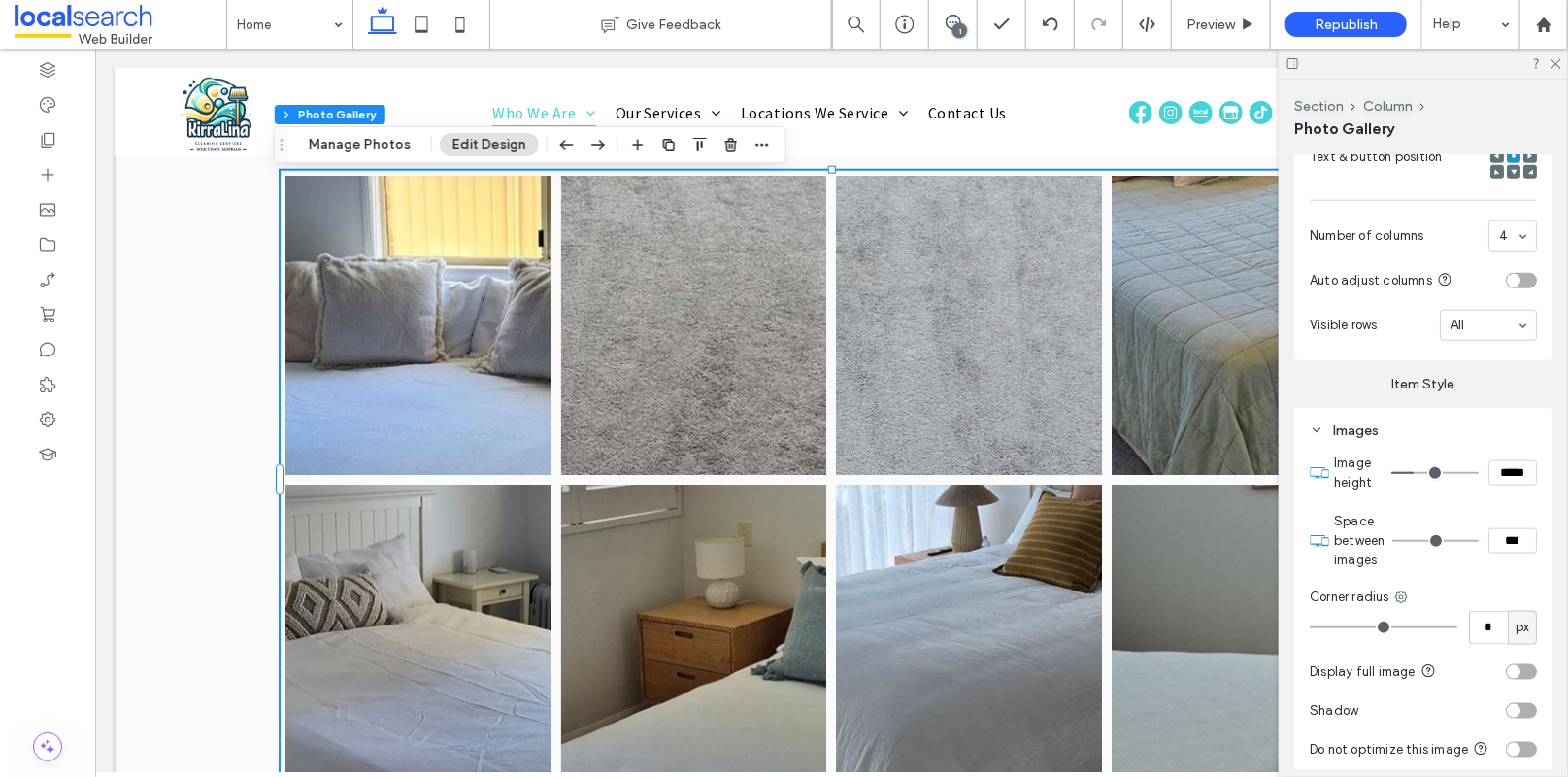
scroll to position [1195, 0]
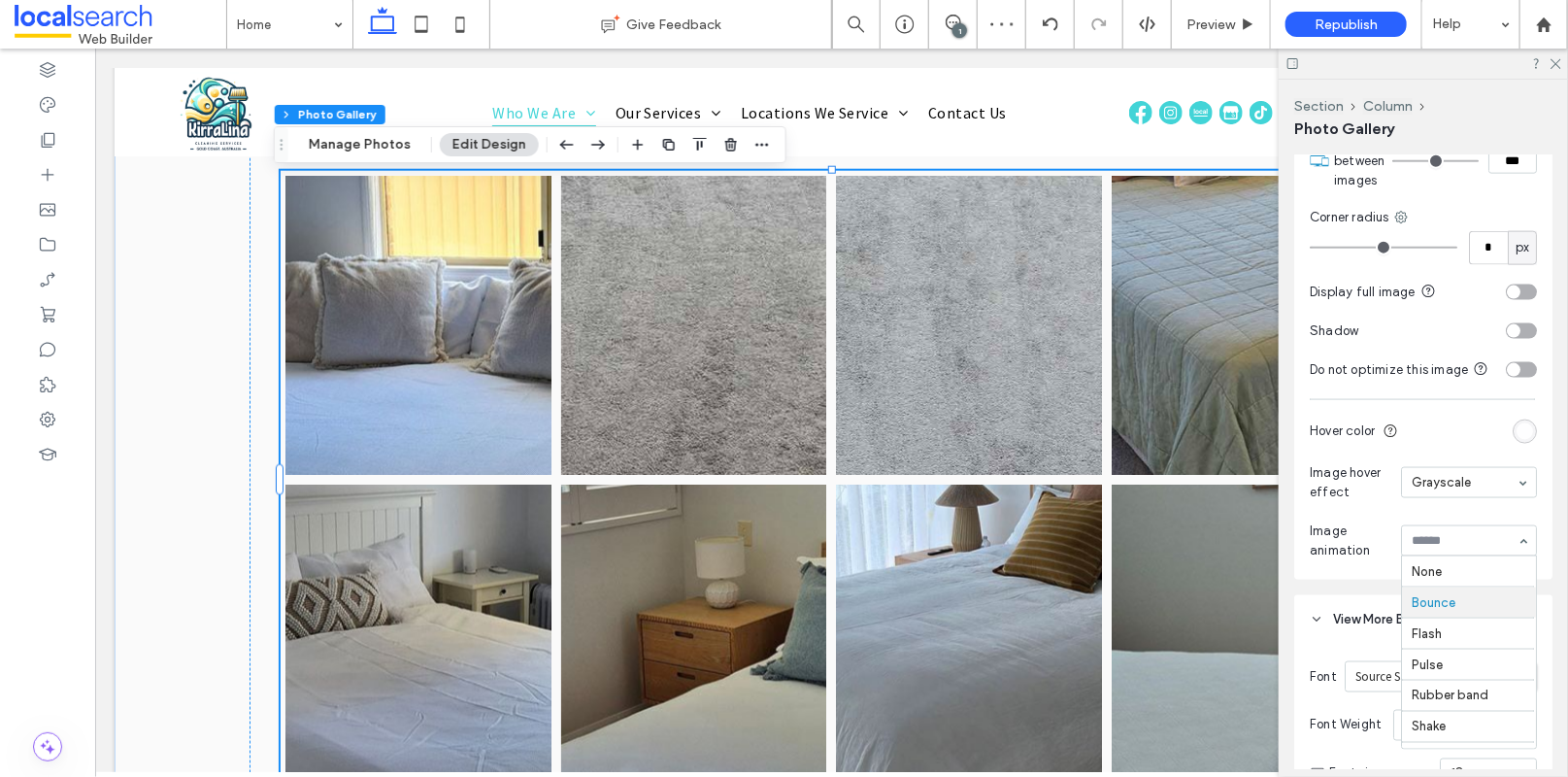
click at [1470, 548] on input at bounding box center [1465, 541] width 105 height 14
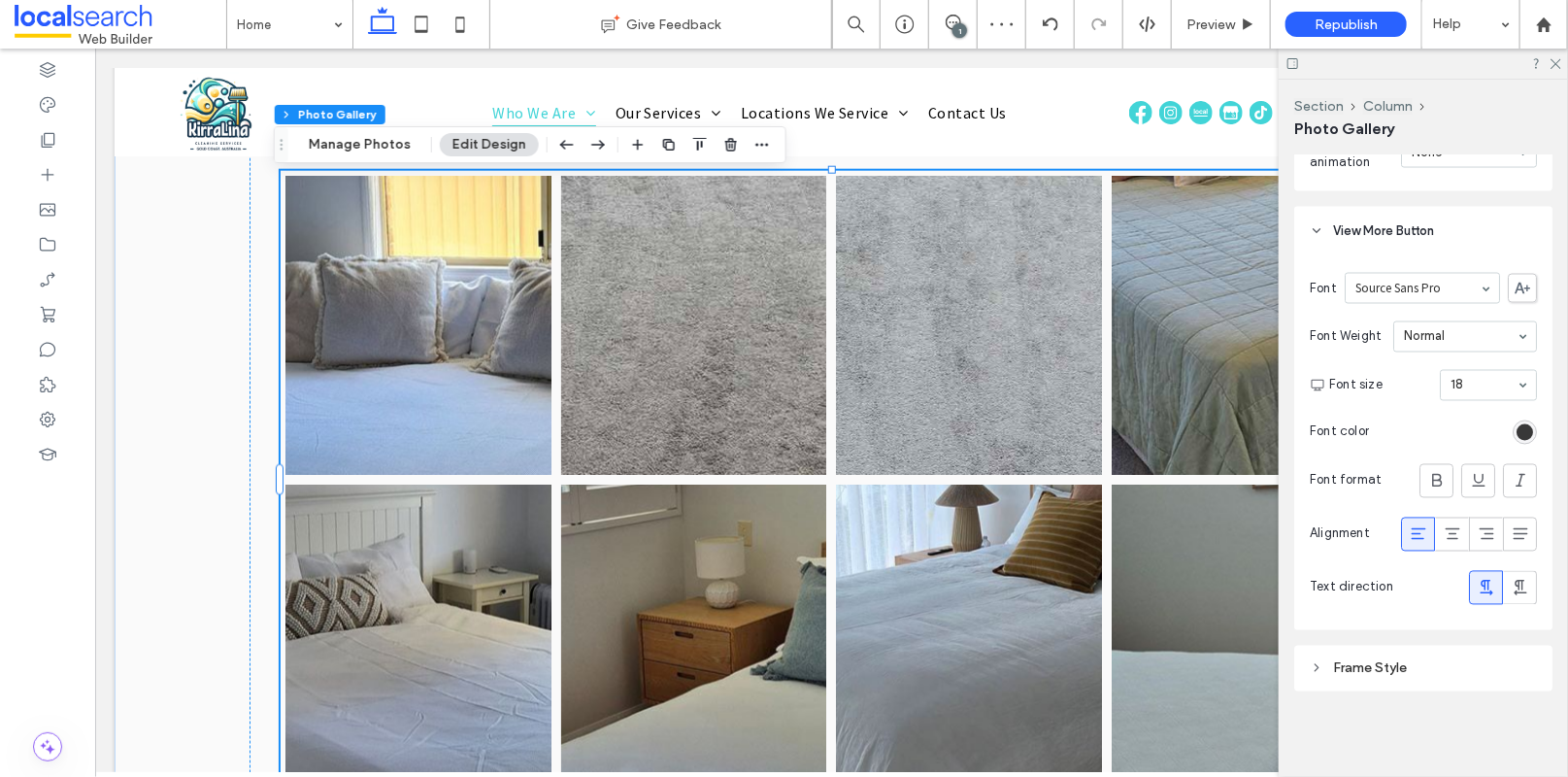
scroll to position [1601, 0]
click at [1344, 666] on div "Frame Style" at bounding box center [1423, 669] width 227 height 17
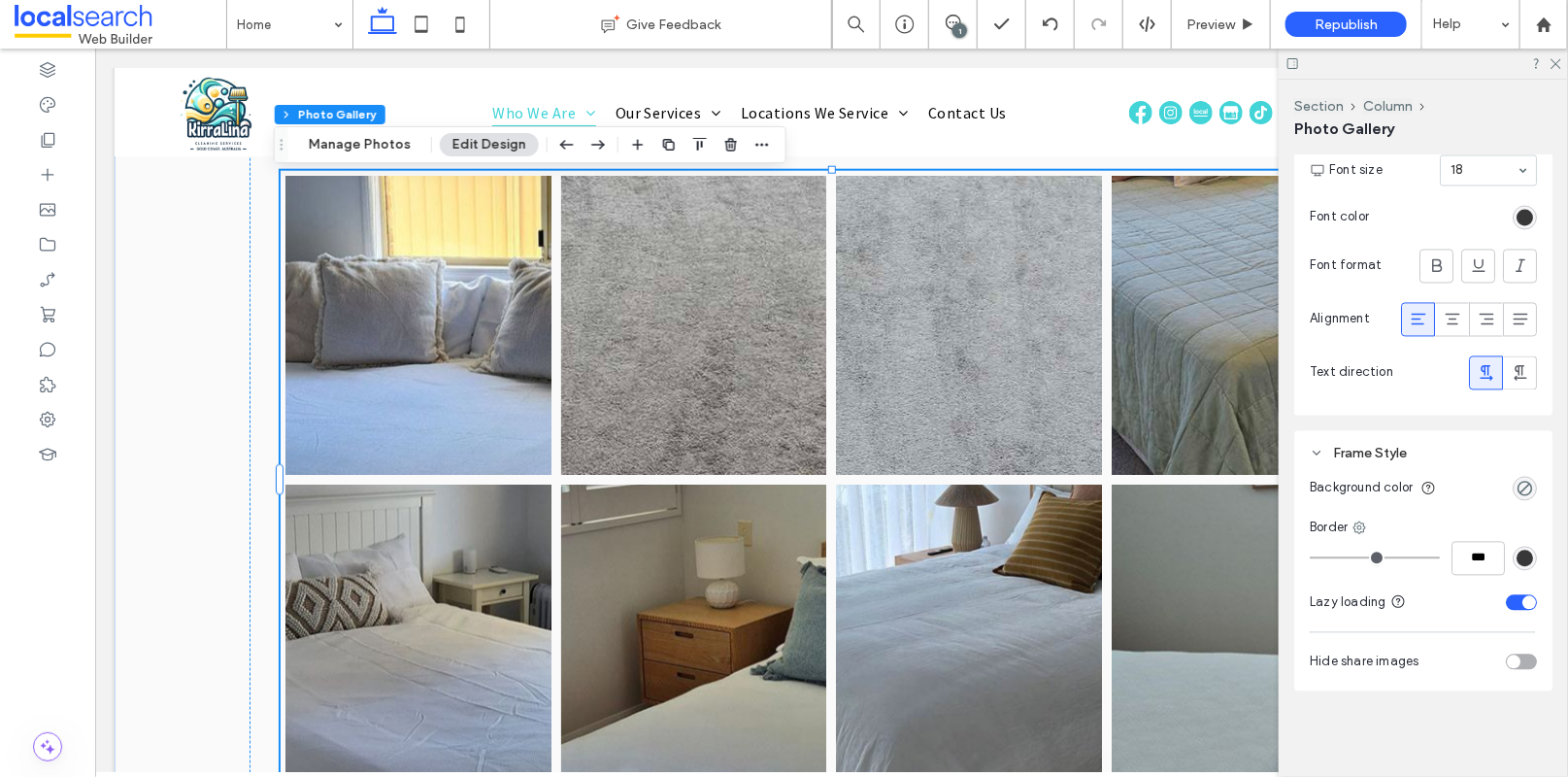
scroll to position [1816, 0]
click at [1560, 63] on icon at bounding box center [1555, 63] width 13 height 13
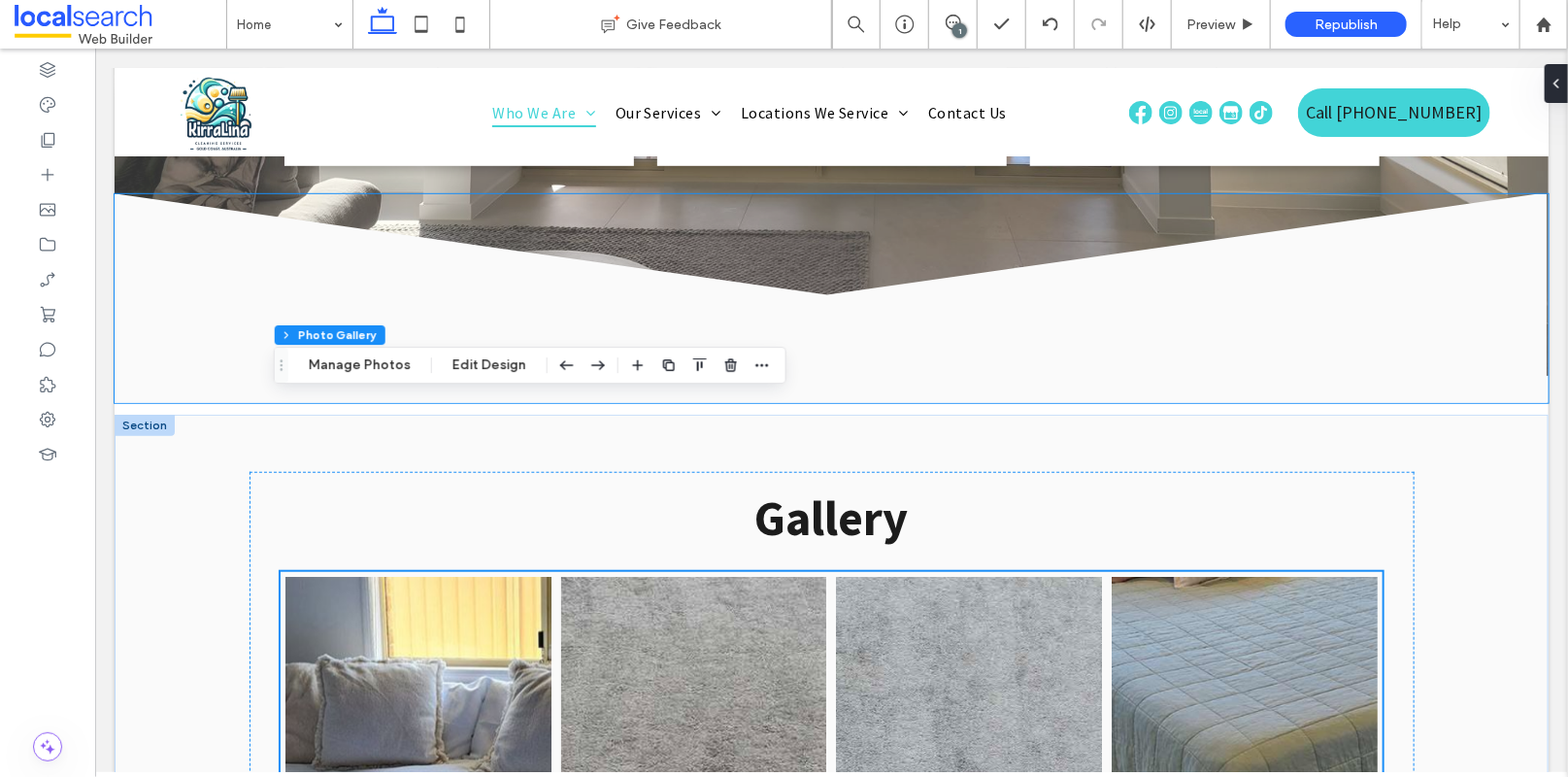
scroll to position [4085, 0]
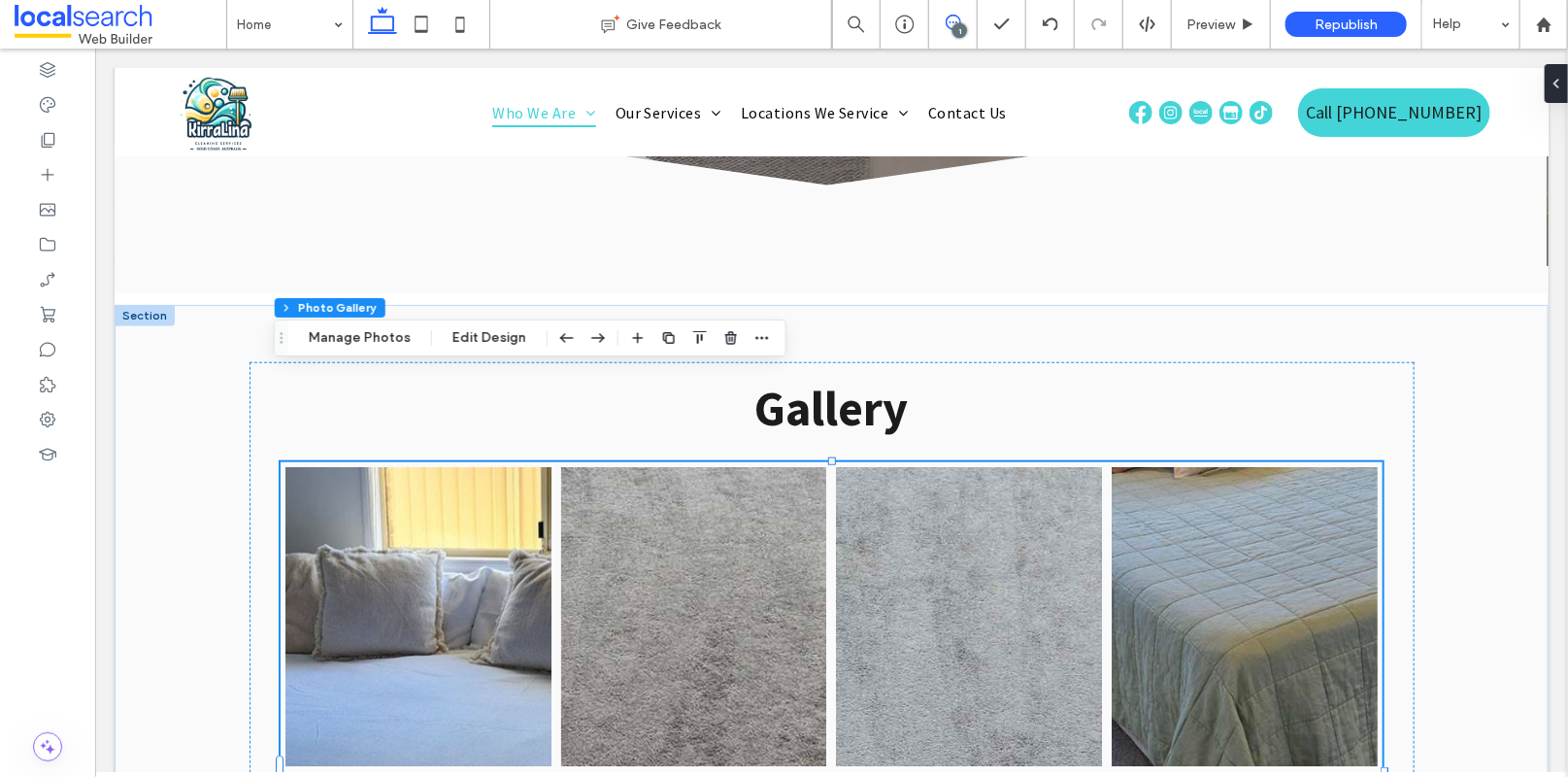
click at [957, 23] on icon at bounding box center [954, 23] width 16 height 16
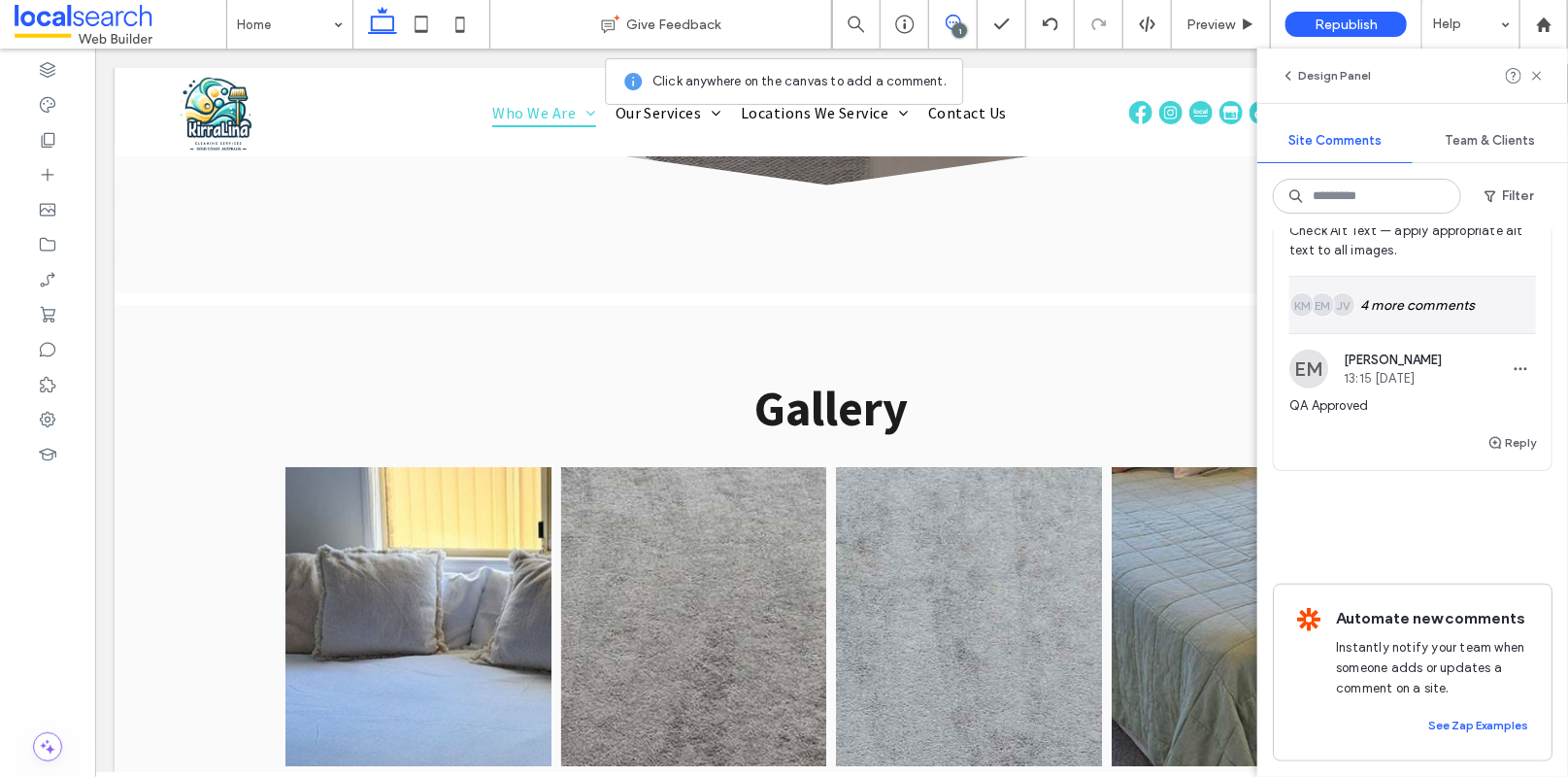
scroll to position [672, 0]
click at [1402, 310] on div "JV EM KM 4 more comments" at bounding box center [1412, 305] width 247 height 57
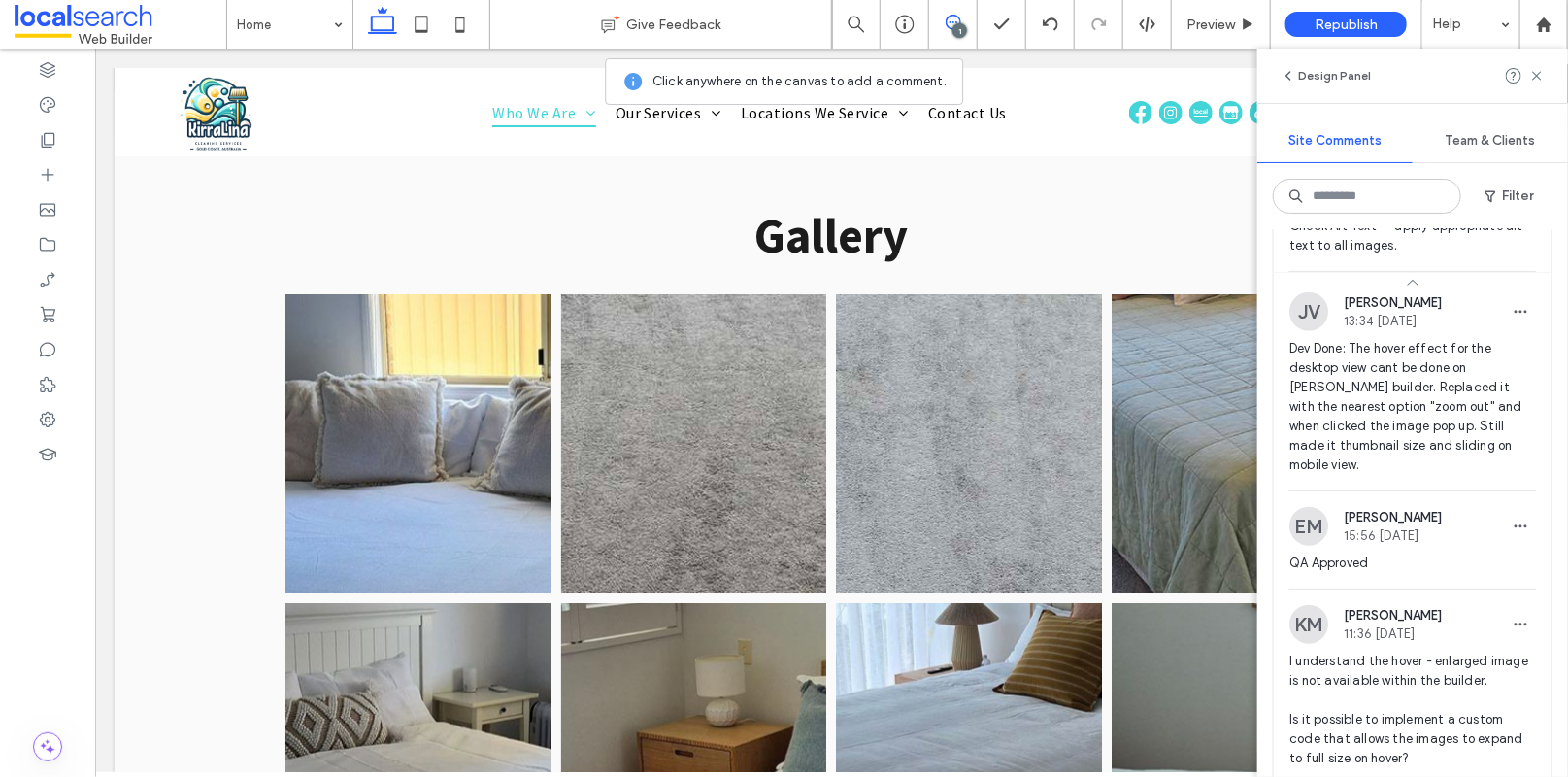
scroll to position [695, 0]
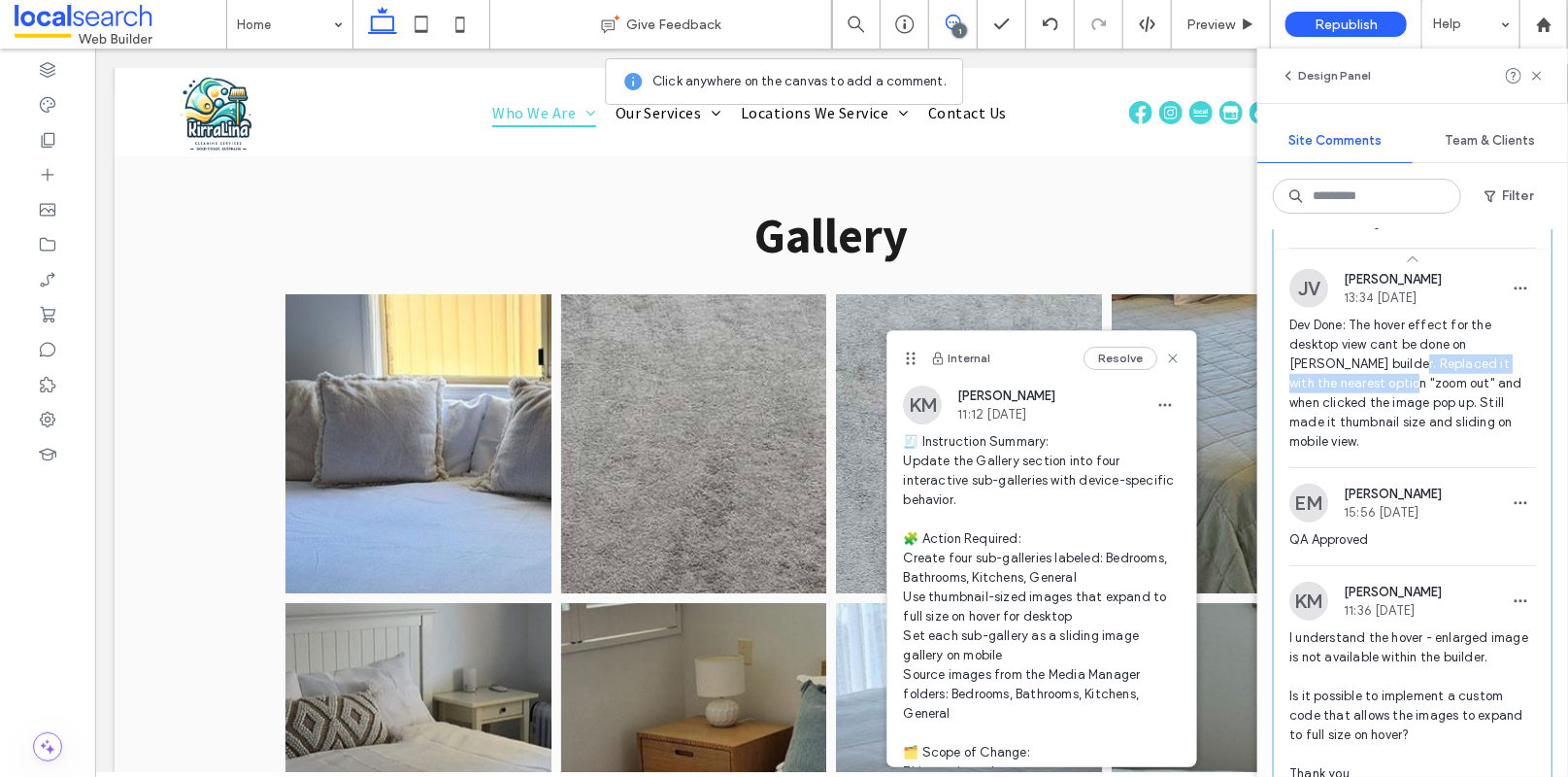
drag, startPoint x: 1376, startPoint y: 376, endPoint x: 1379, endPoint y: 399, distance: 23.2
click at [1380, 399] on span "Dev Done: The hover effect for the desktop view cant be done on duda builder. R…" at bounding box center [1412, 383] width 247 height 136
click at [1361, 405] on span "Dev Done: The hover effect for the desktop view cant be done on duda builder. R…" at bounding box center [1412, 383] width 247 height 136
drag, startPoint x: 1163, startPoint y: 358, endPoint x: 1145, endPoint y: 248, distance: 111.5
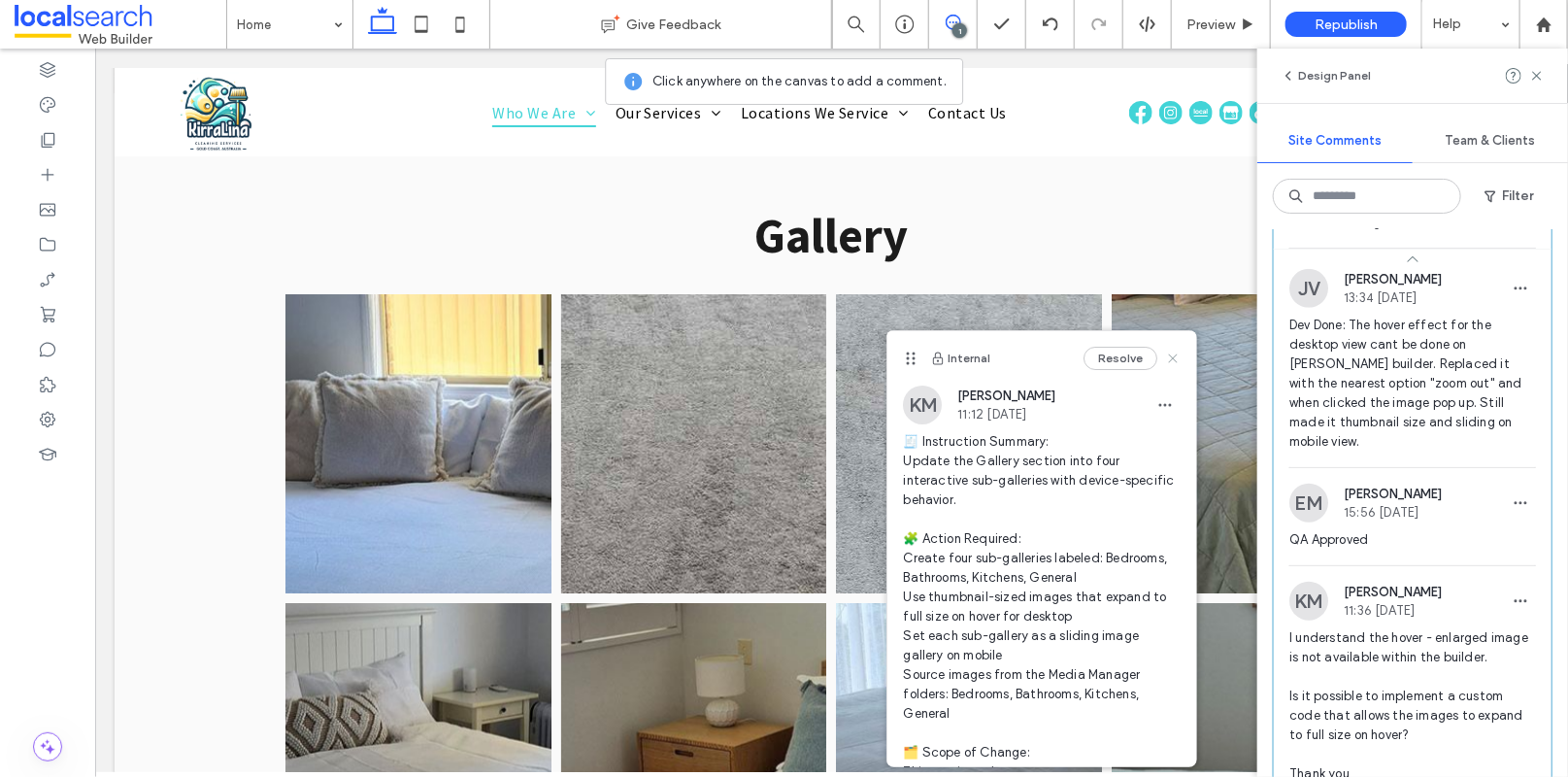
click at [1165, 358] on icon at bounding box center [1173, 358] width 16 height 16
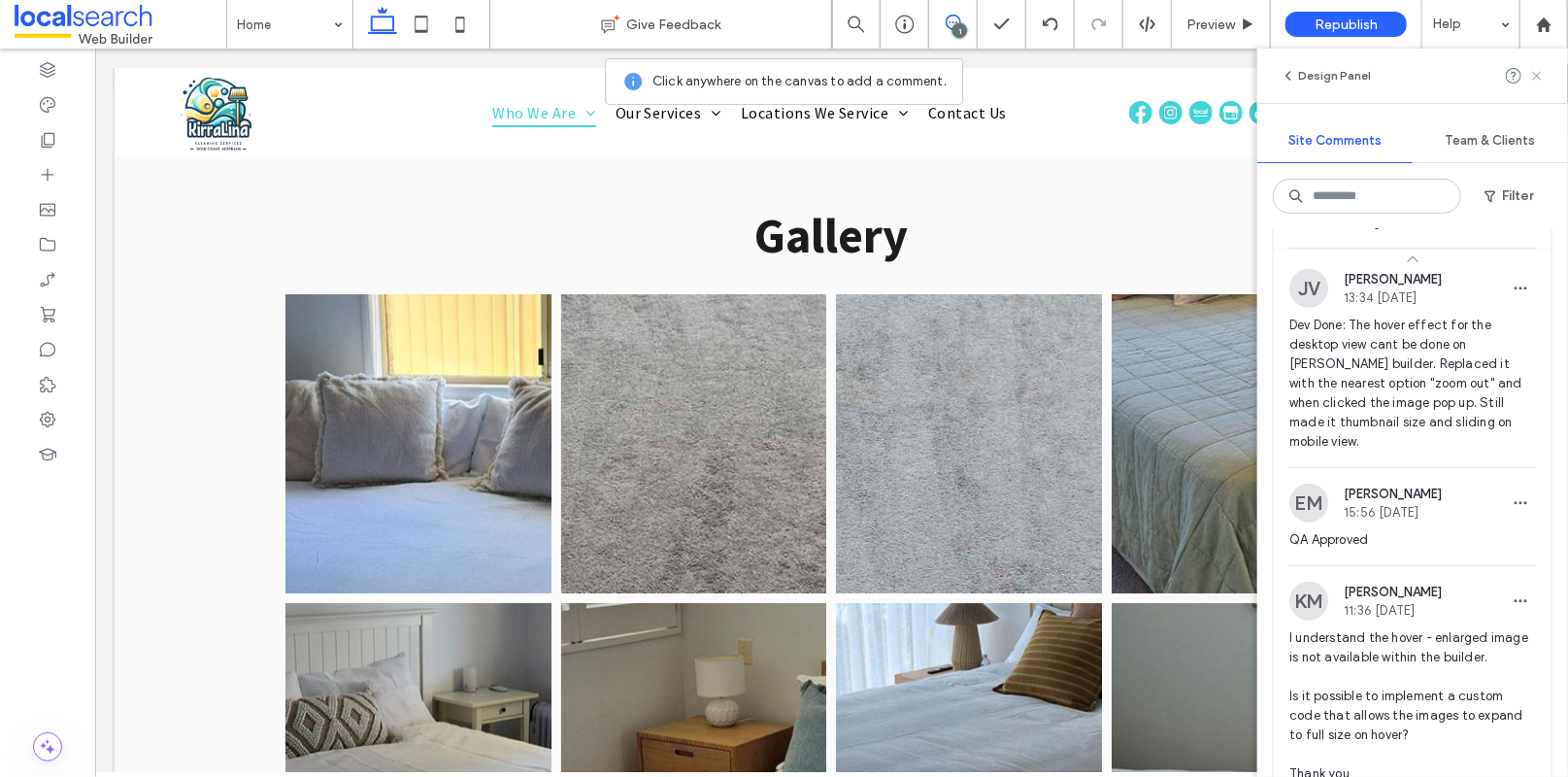
click at [1540, 78] on use at bounding box center [1536, 74] width 9 height 9
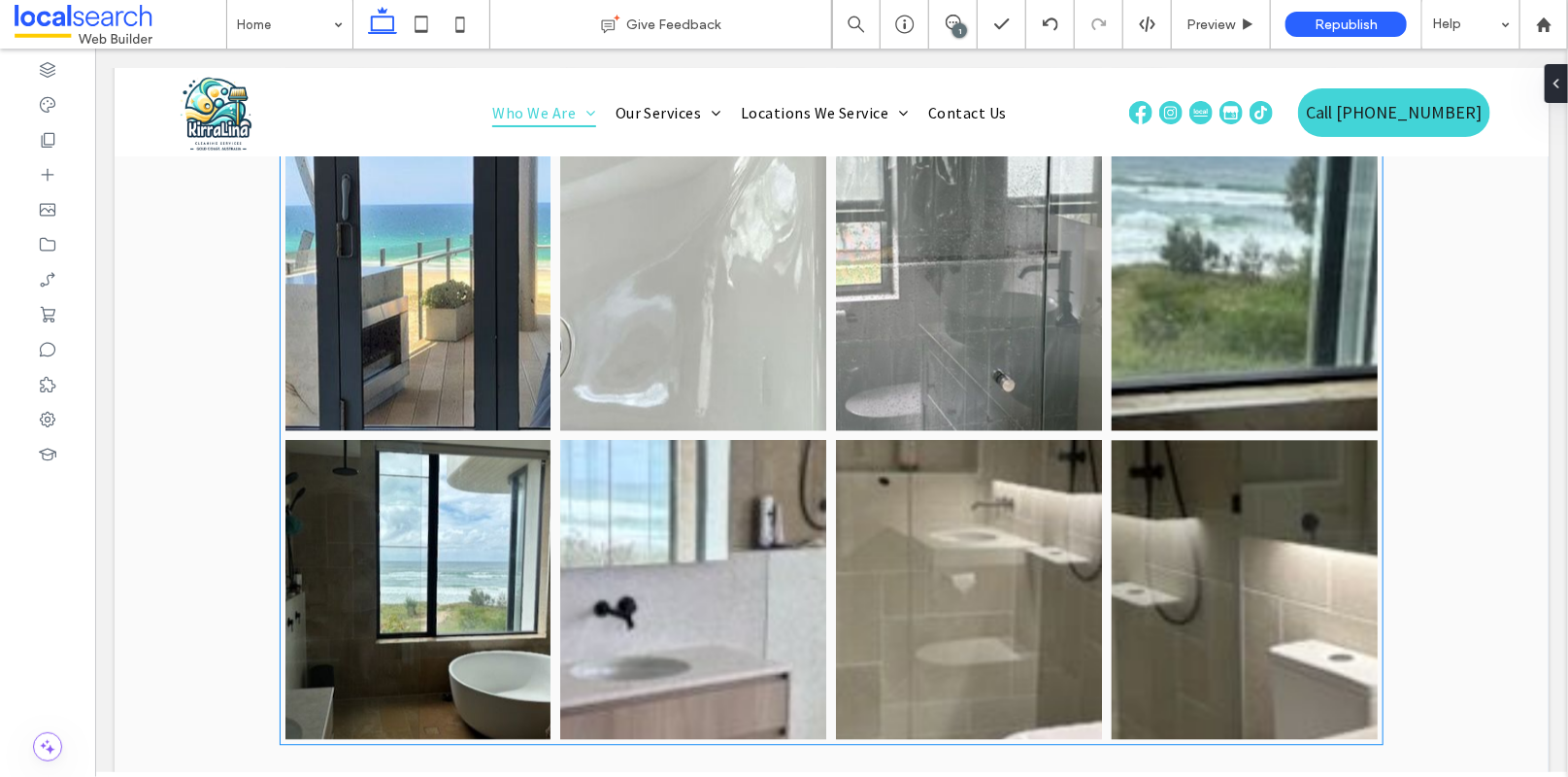
scroll to position [5380, 0]
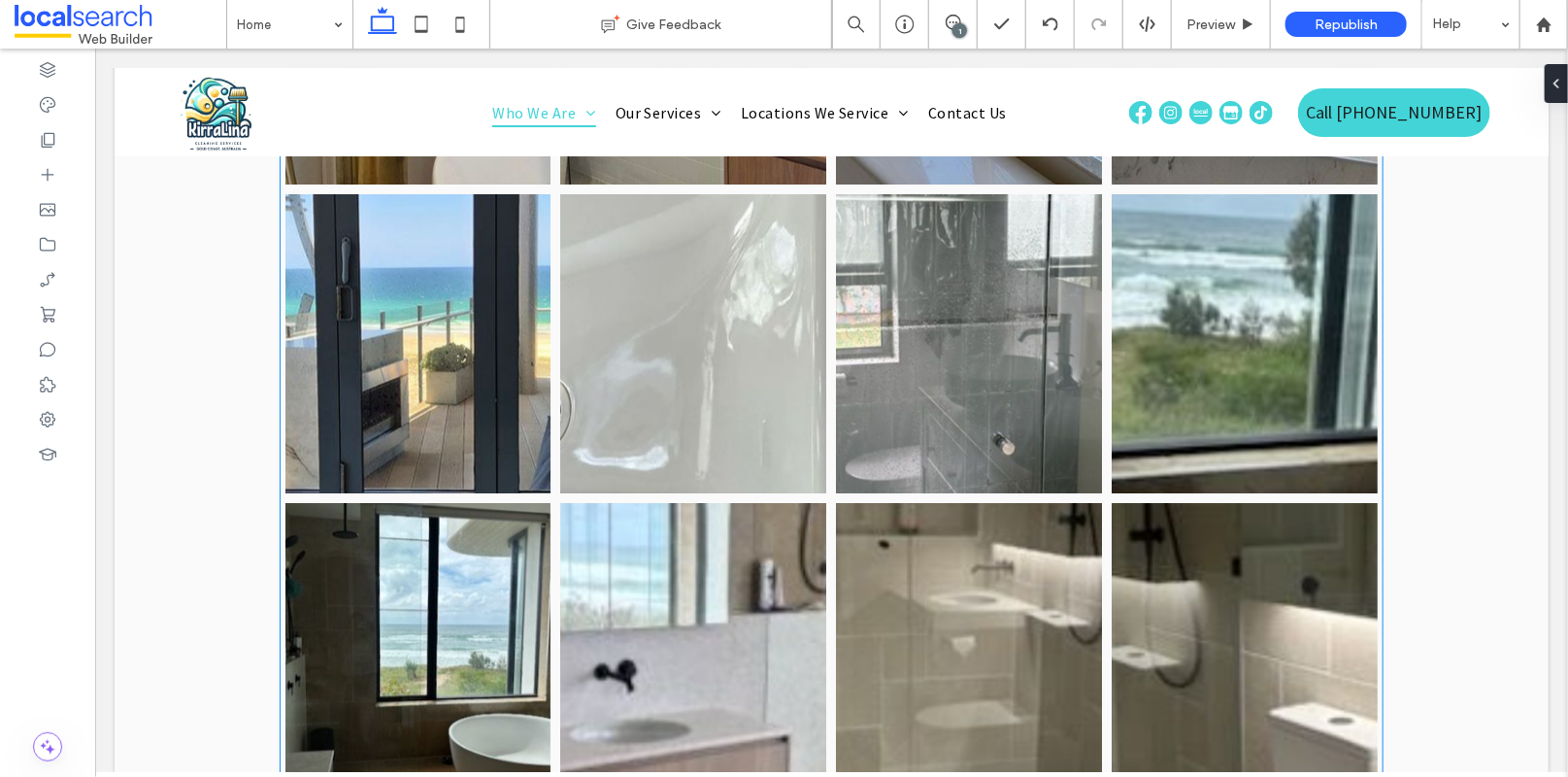
click at [442, 493] on link at bounding box center [417, 651] width 282 height 317
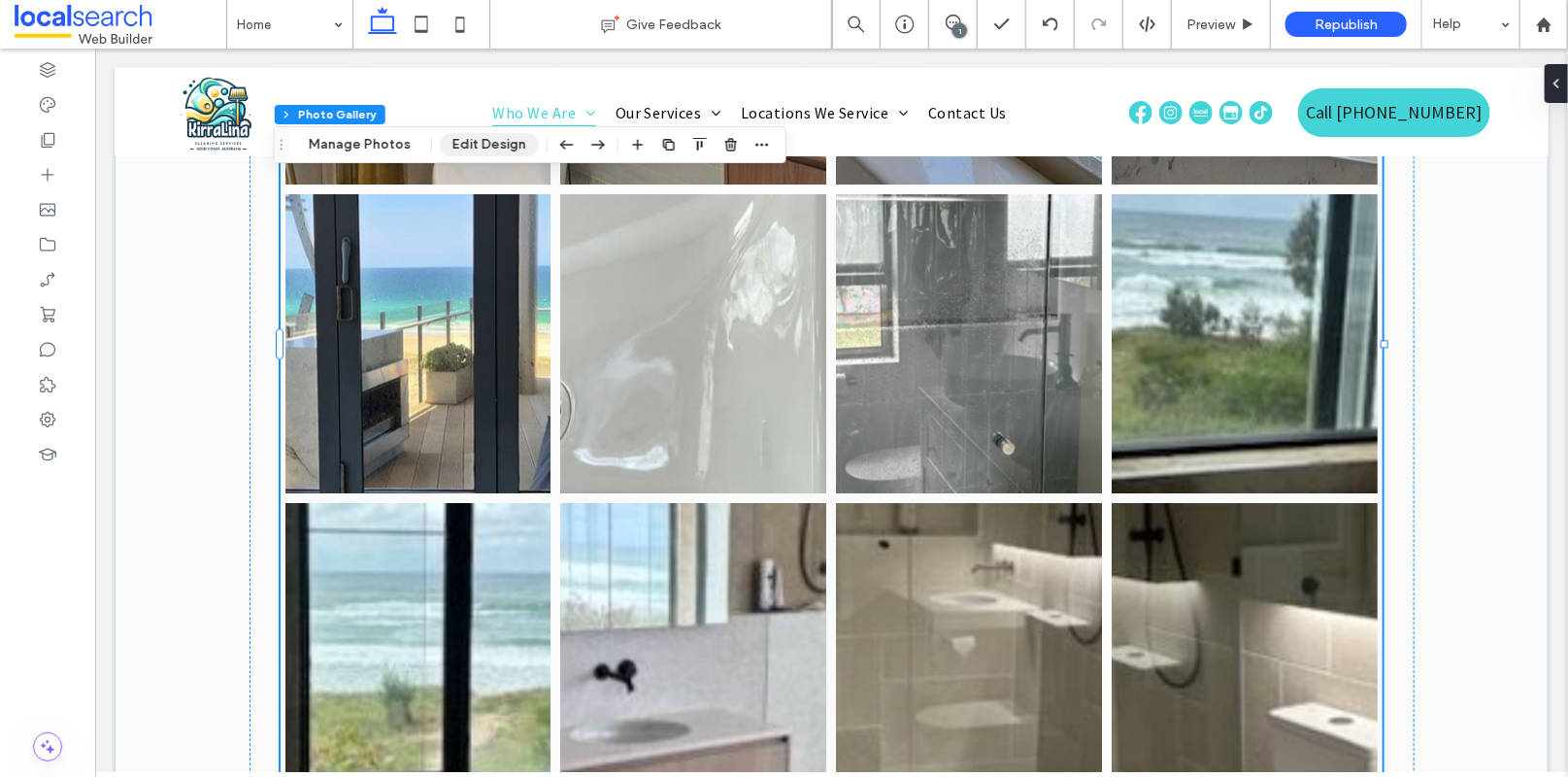
click at [487, 142] on button "Edit Design" at bounding box center [490, 144] width 99 height 23
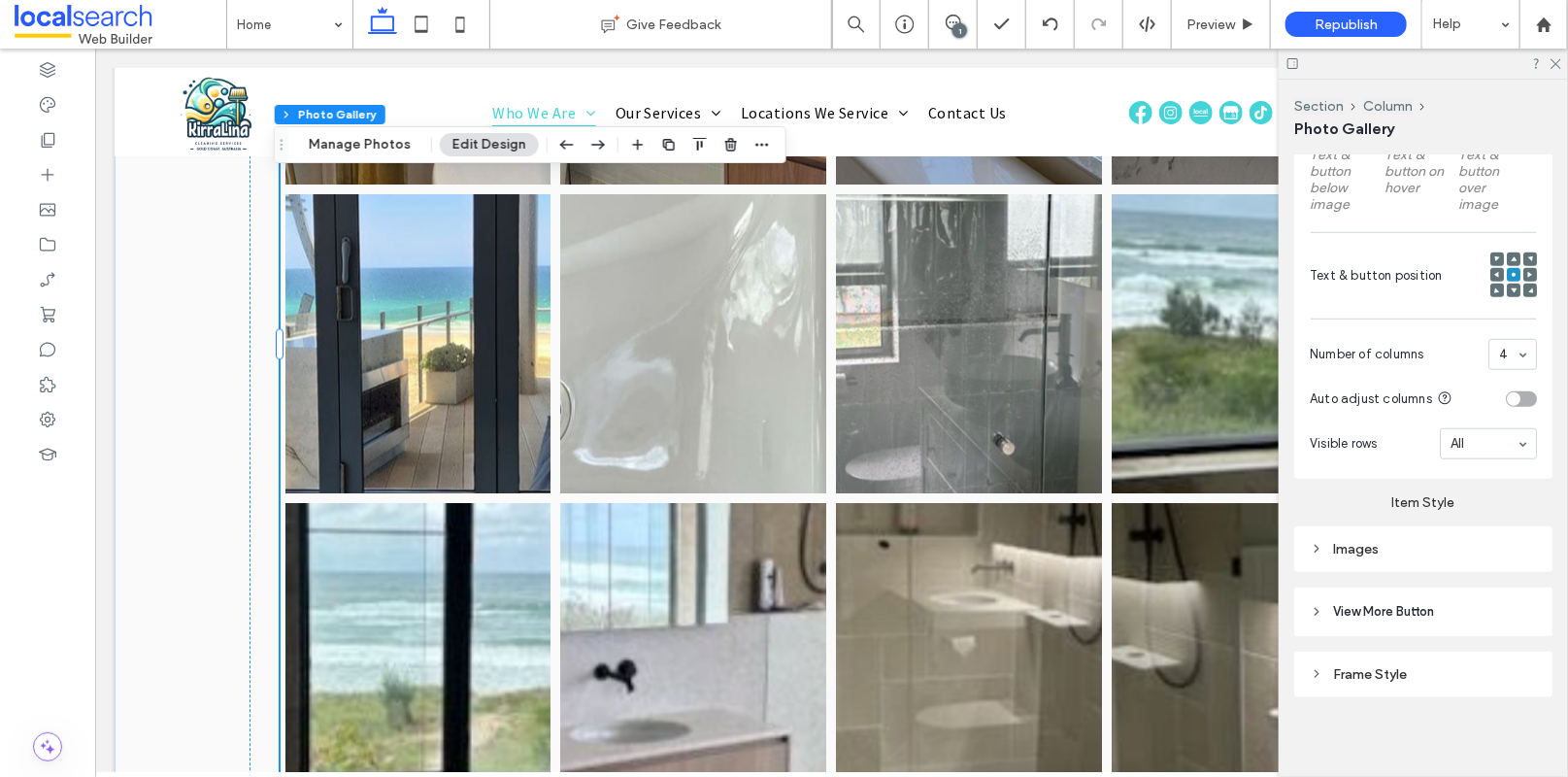
scroll to position [701, 0]
click at [1436, 528] on div "Images" at bounding box center [1423, 546] width 258 height 46
click at [1428, 539] on div "Images" at bounding box center [1423, 545] width 227 height 17
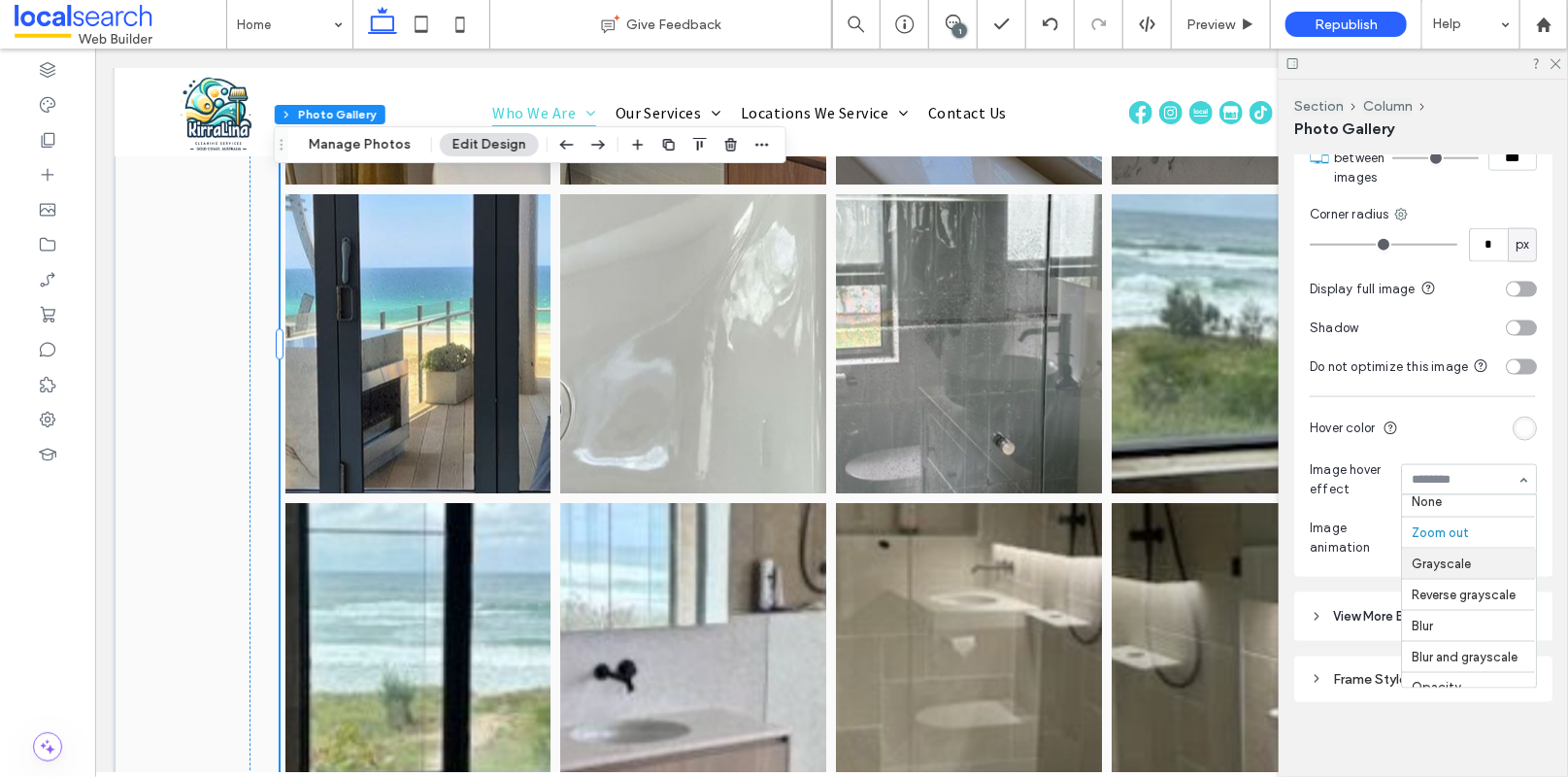
scroll to position [0, 0]
drag, startPoint x: 1554, startPoint y: 65, endPoint x: 1425, endPoint y: 64, distance: 129.0
click at [1554, 65] on use at bounding box center [1556, 65] width 11 height 11
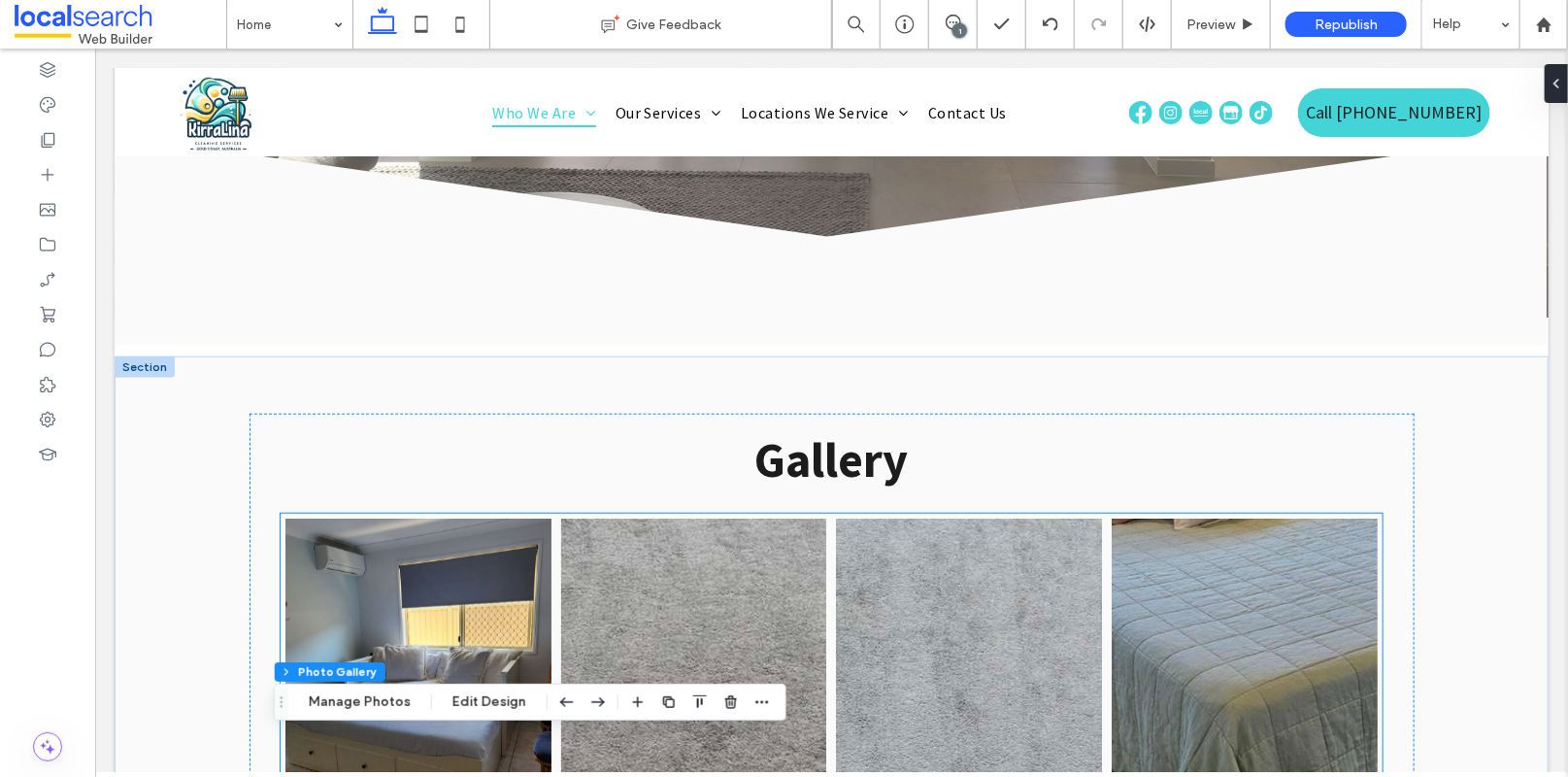
scroll to position [4035, 0]
click at [437, 517] on link at bounding box center [418, 667] width 266 height 300
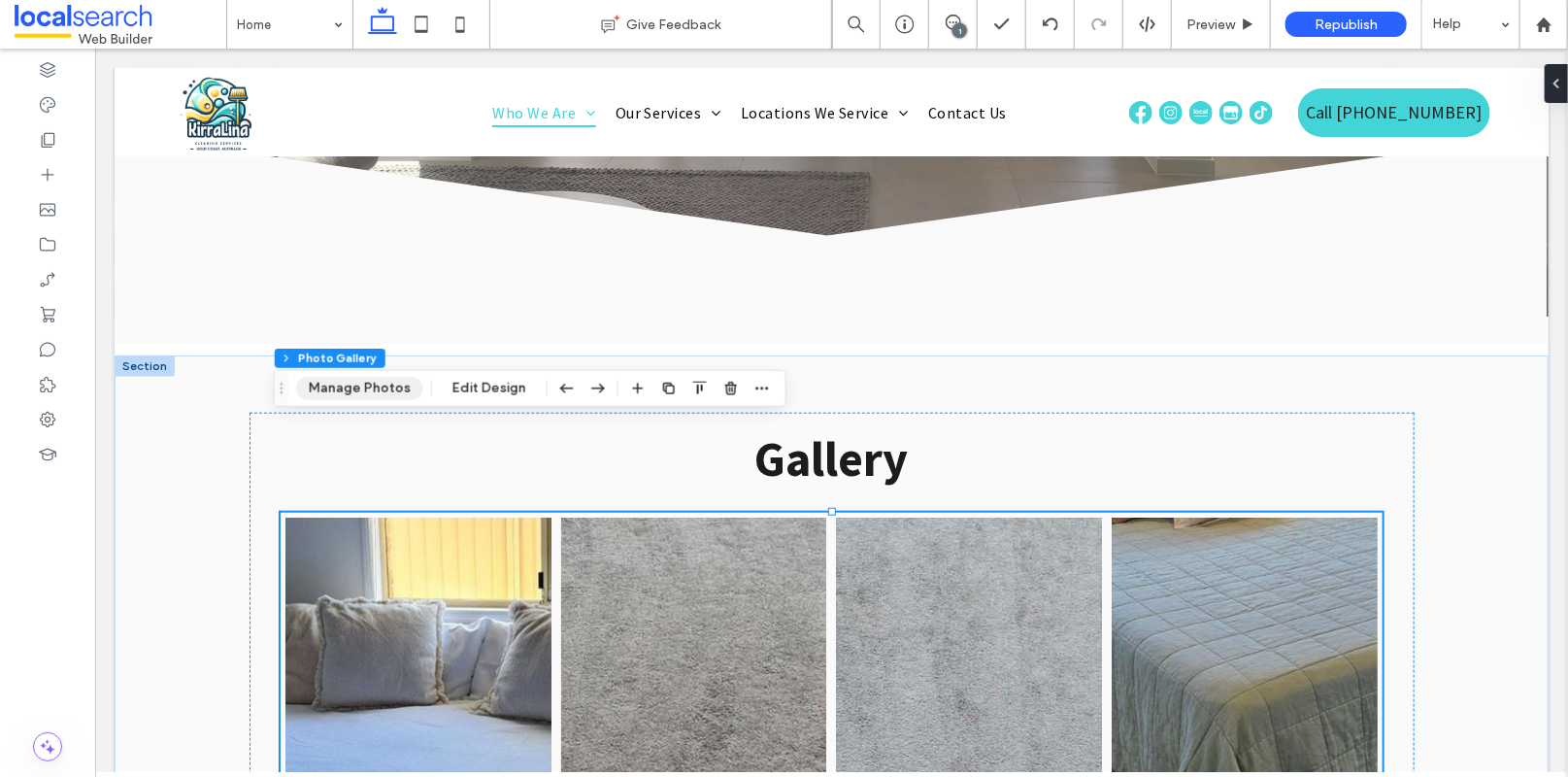
click at [367, 393] on button "Manage Photos" at bounding box center [360, 388] width 127 height 23
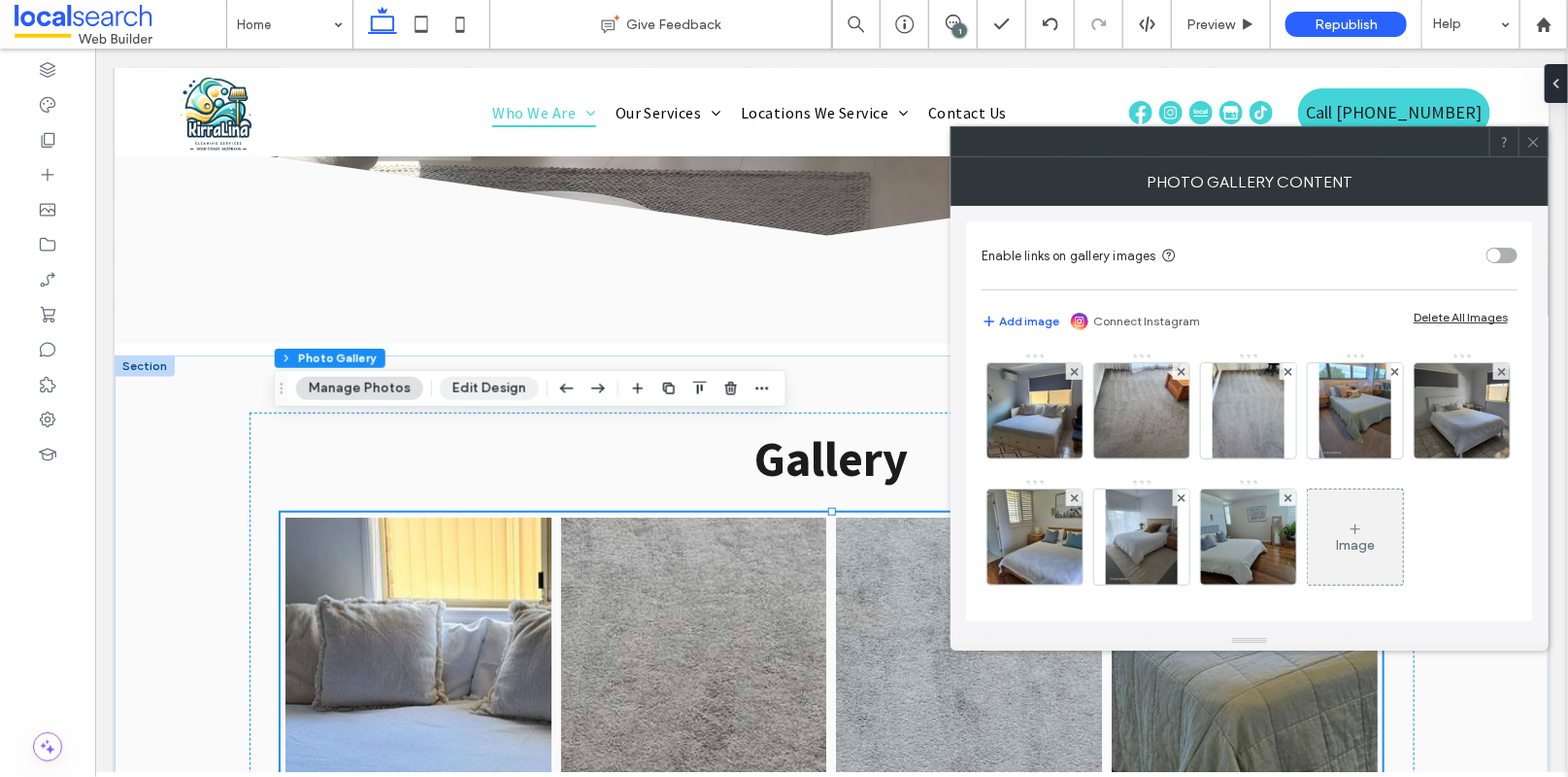
click at [498, 390] on button "Edit Design" at bounding box center [490, 388] width 99 height 23
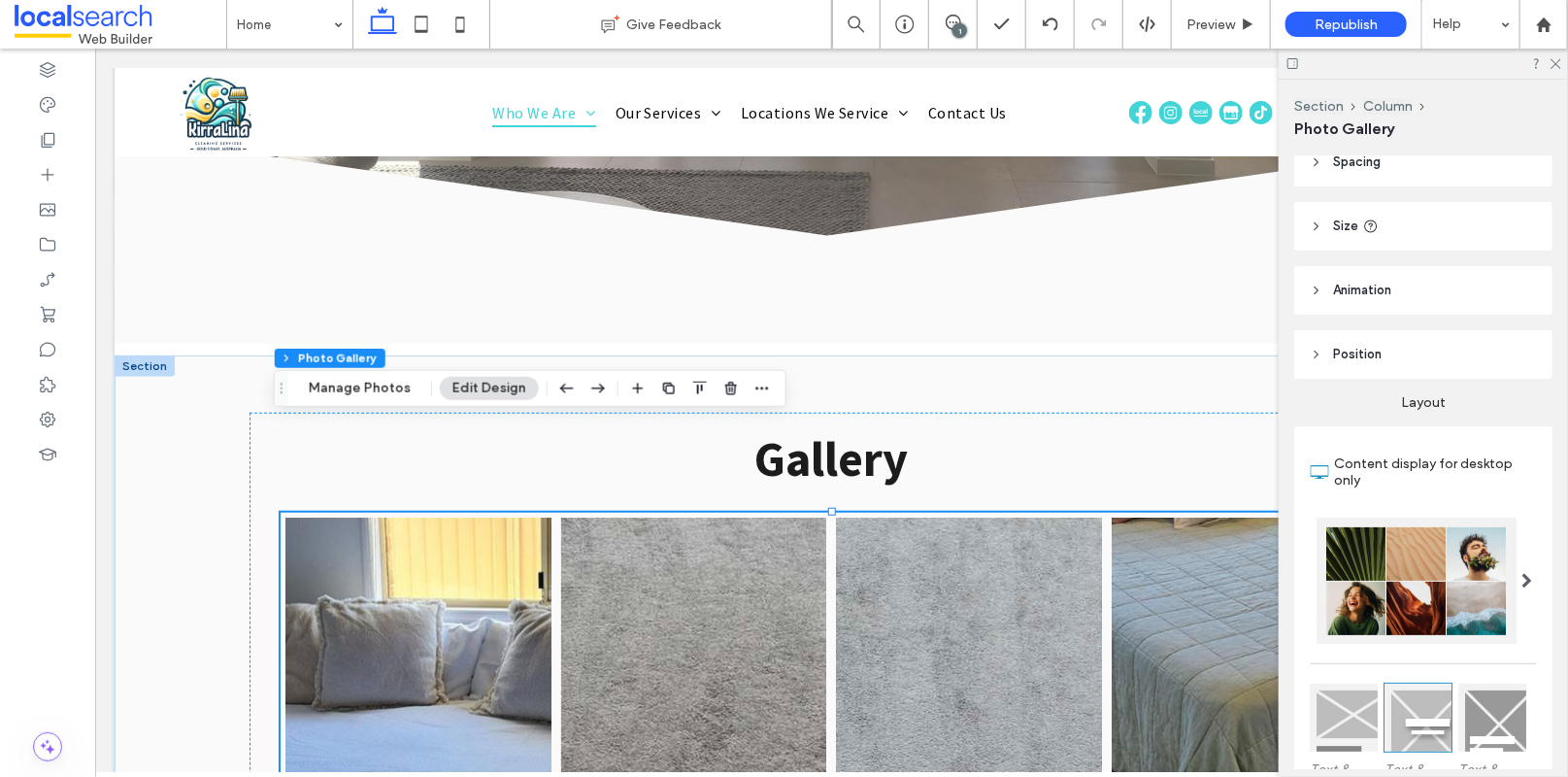
scroll to position [701, 0]
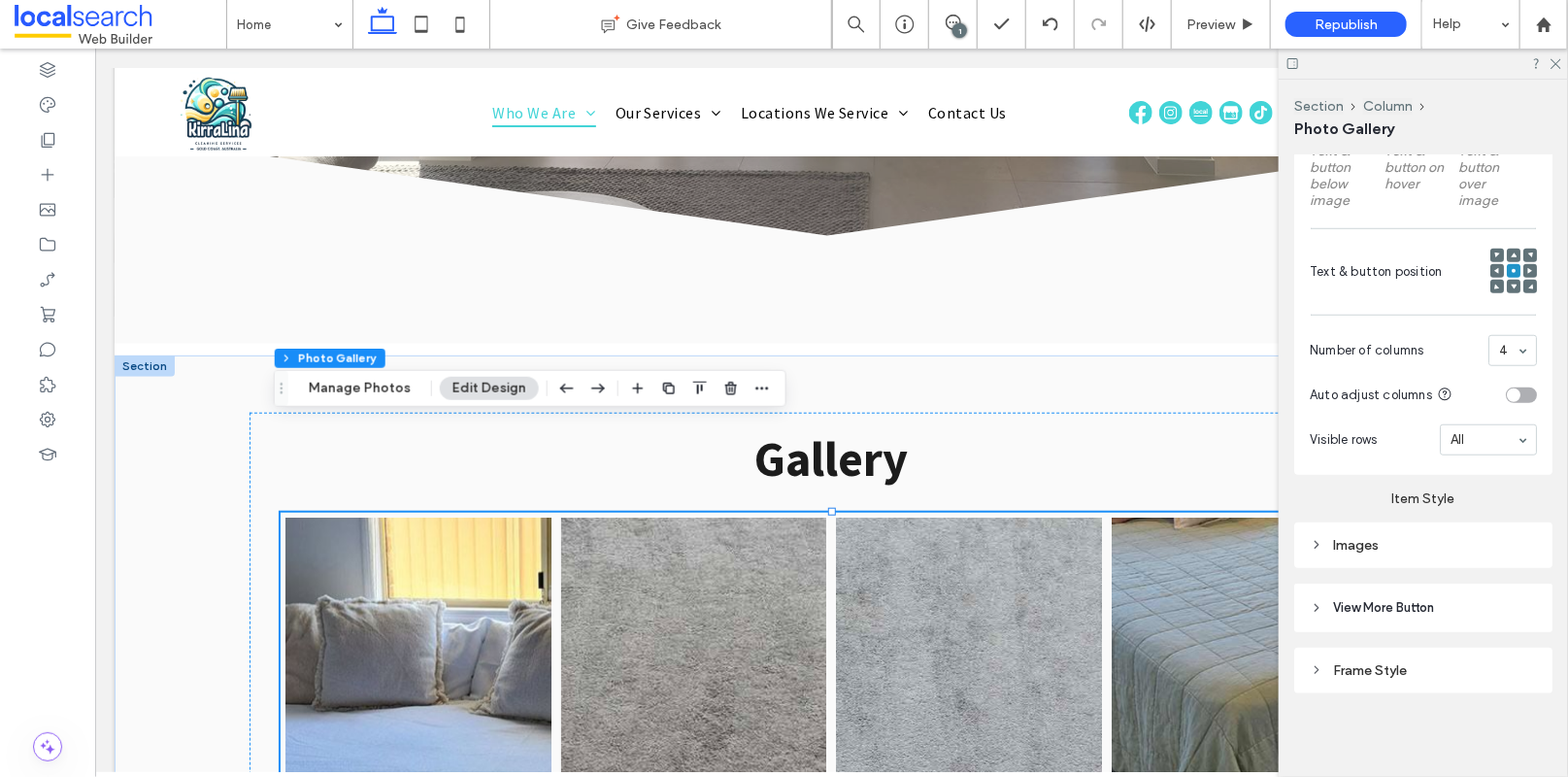
click at [1405, 537] on div "Images" at bounding box center [1423, 545] width 227 height 17
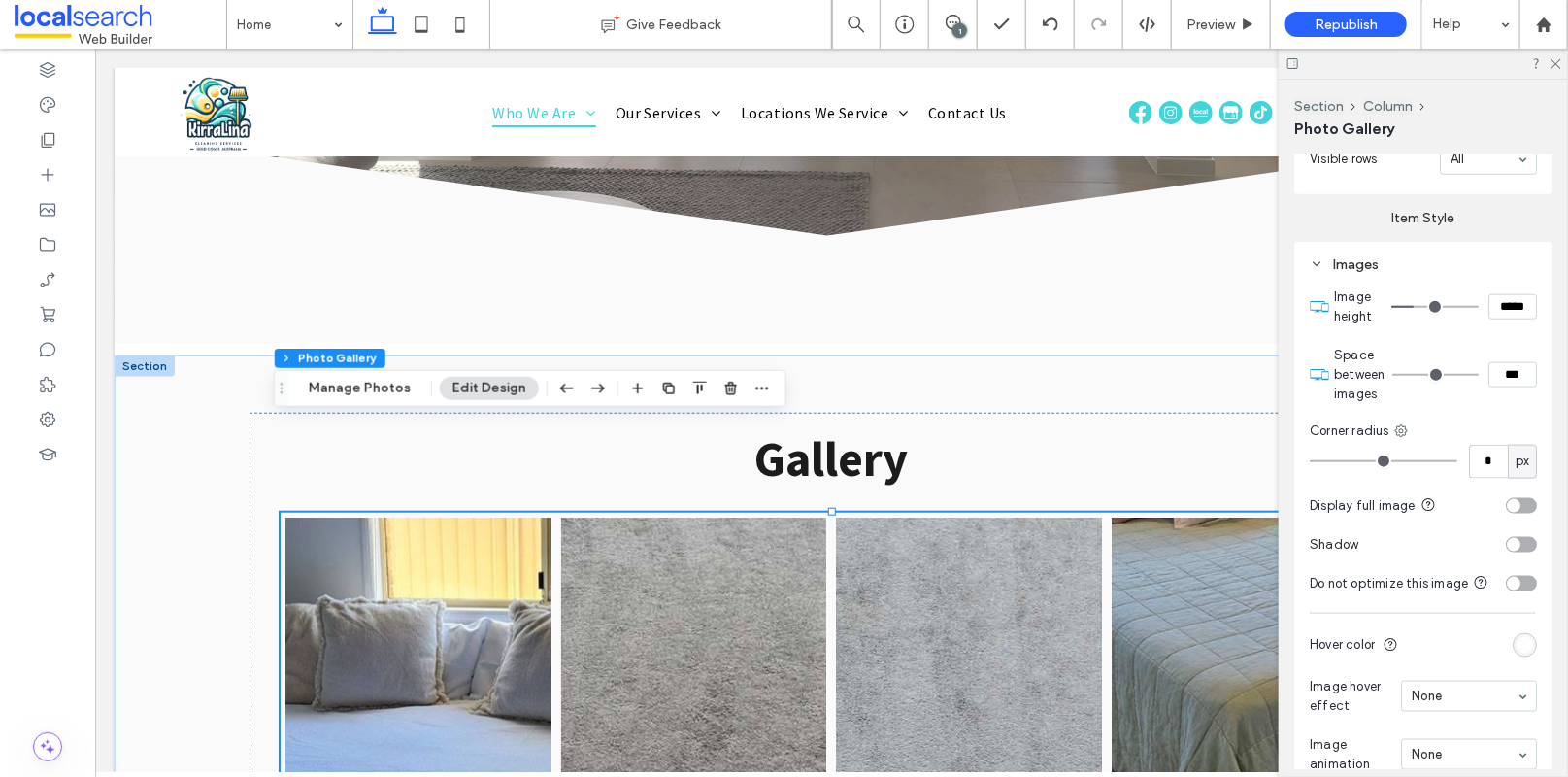
scroll to position [1176, 0]
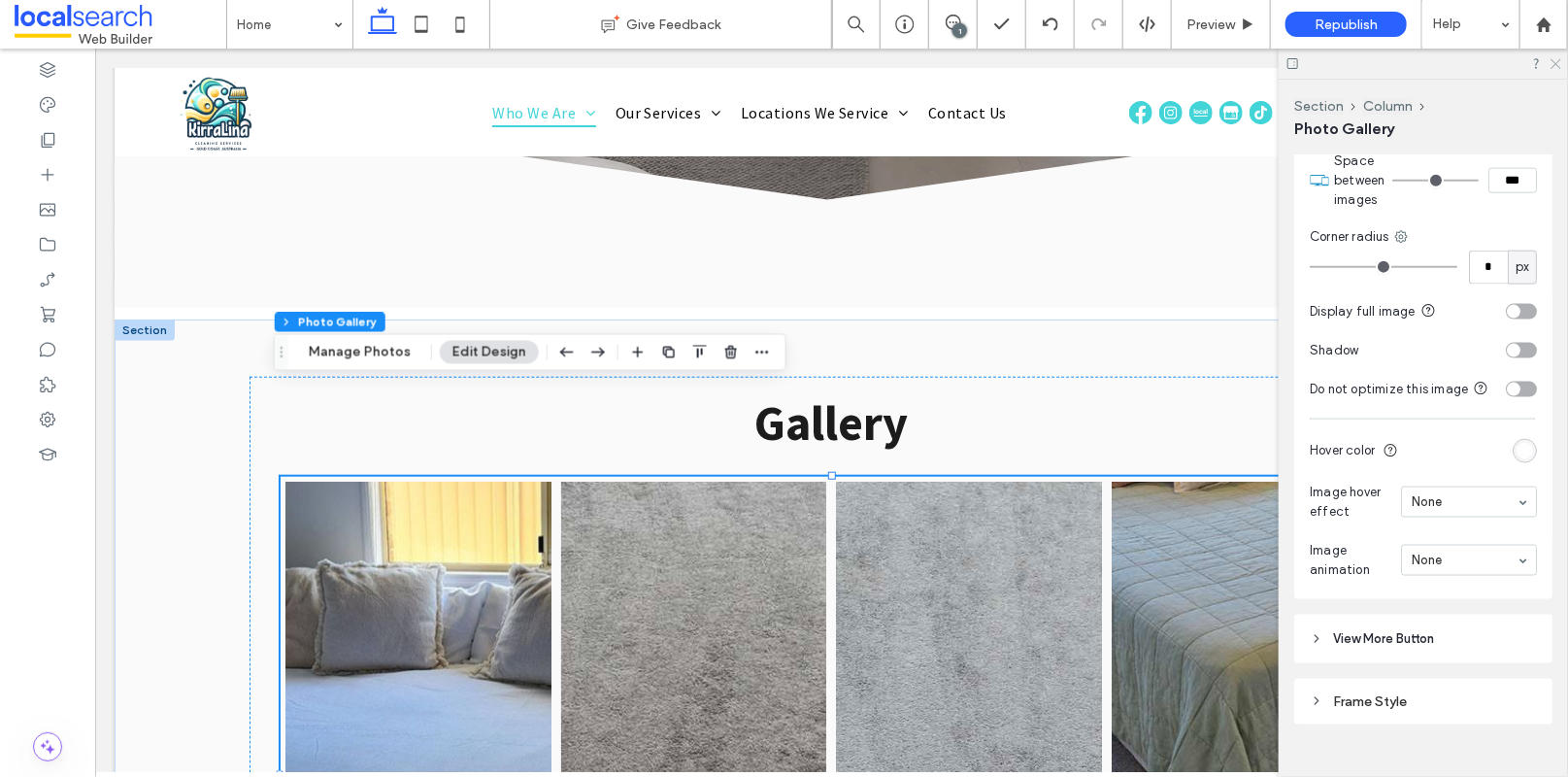
click at [1555, 63] on icon at bounding box center [1555, 63] width 13 height 13
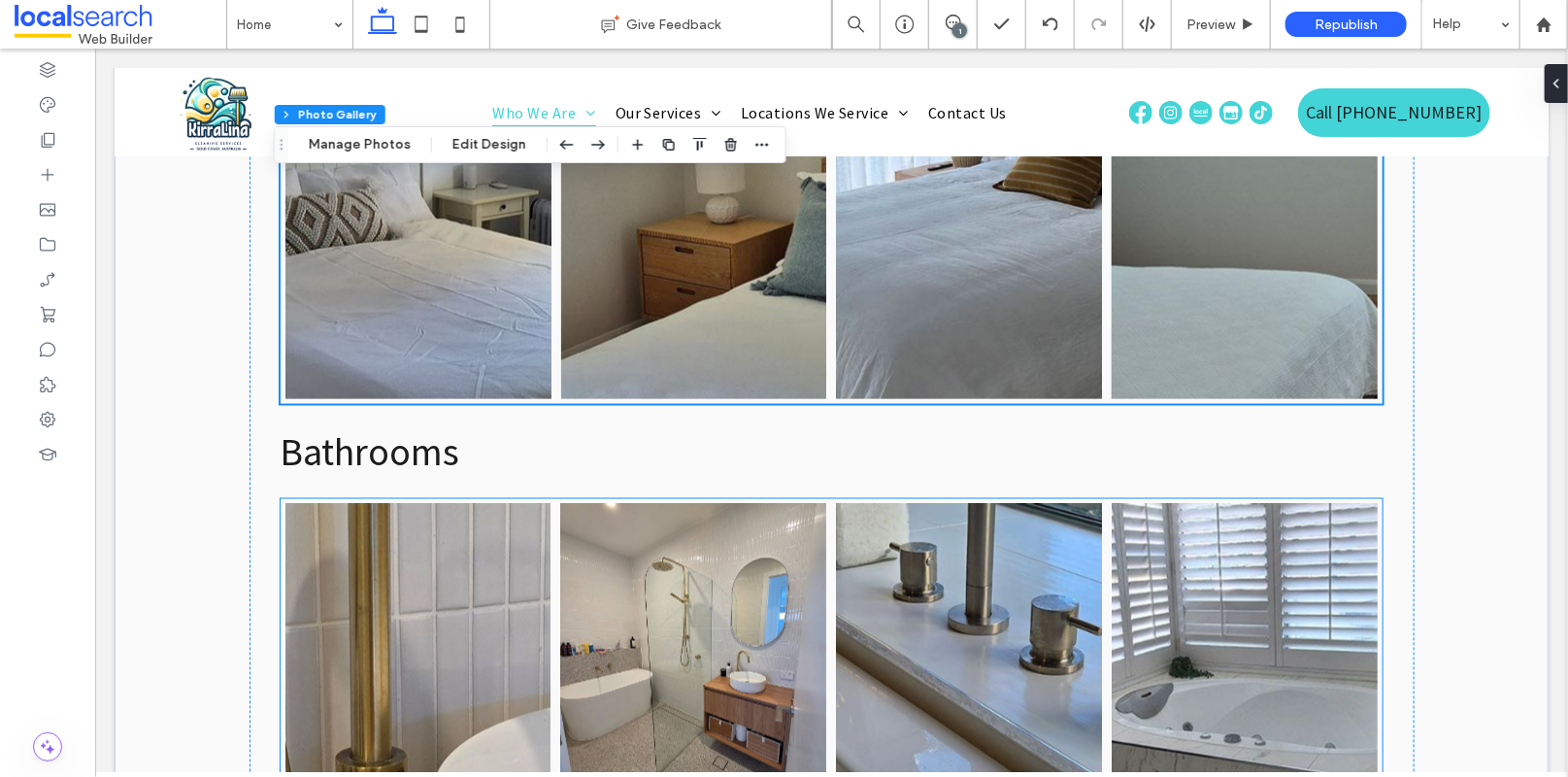
scroll to position [4764, 0]
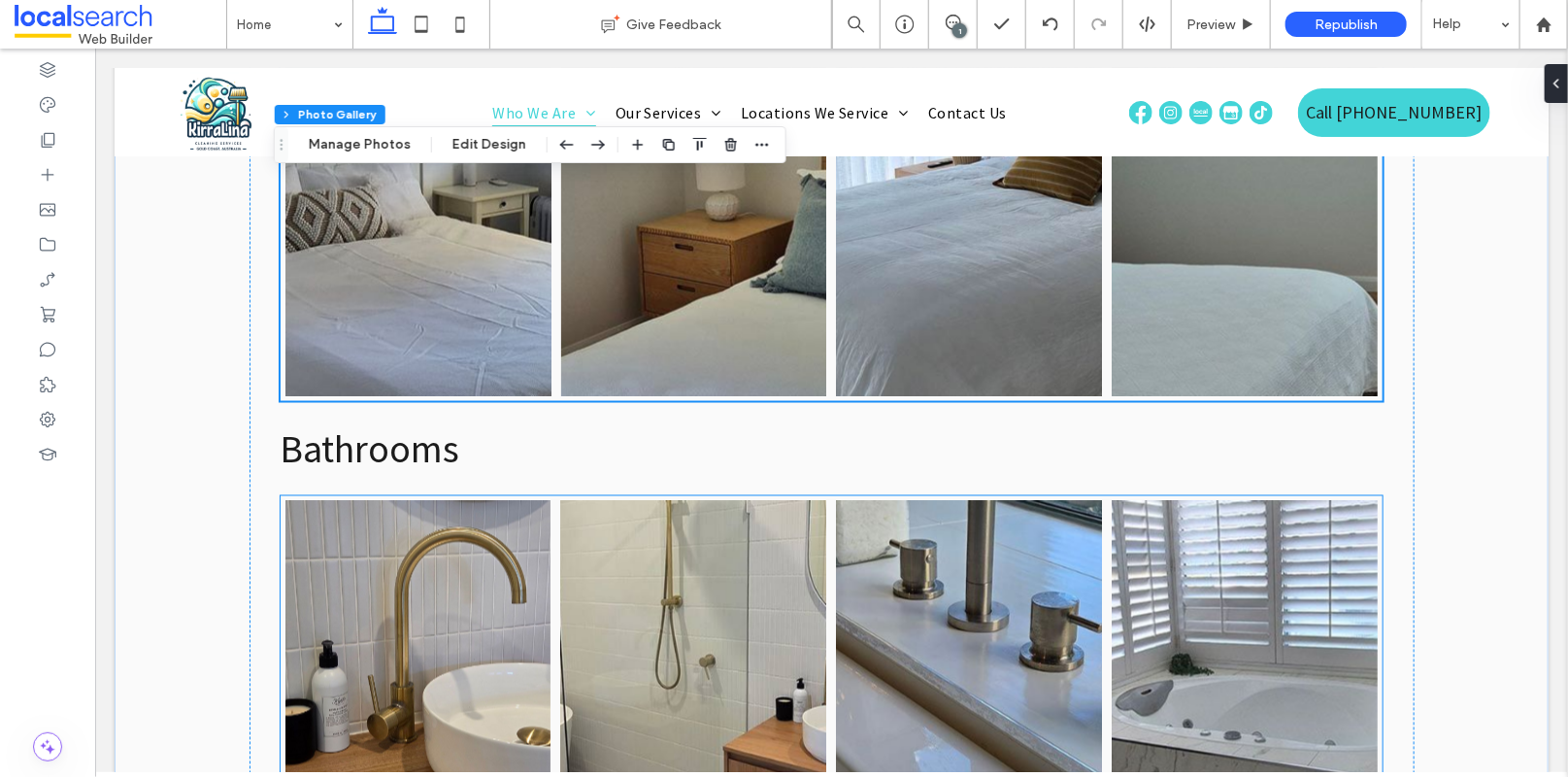
click at [438, 500] on link at bounding box center [418, 650] width 266 height 300
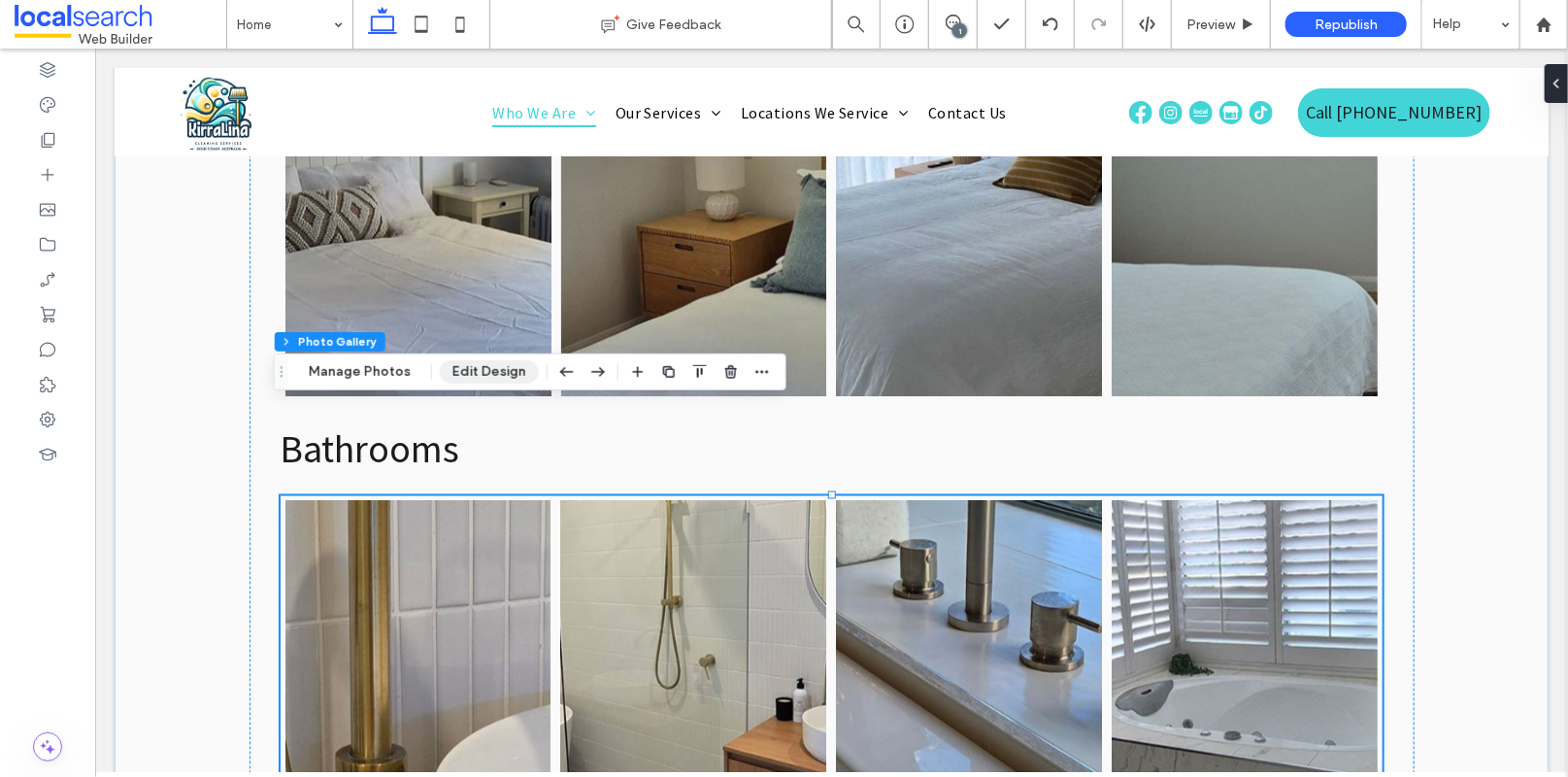
click at [463, 371] on button "Edit Design" at bounding box center [490, 371] width 99 height 23
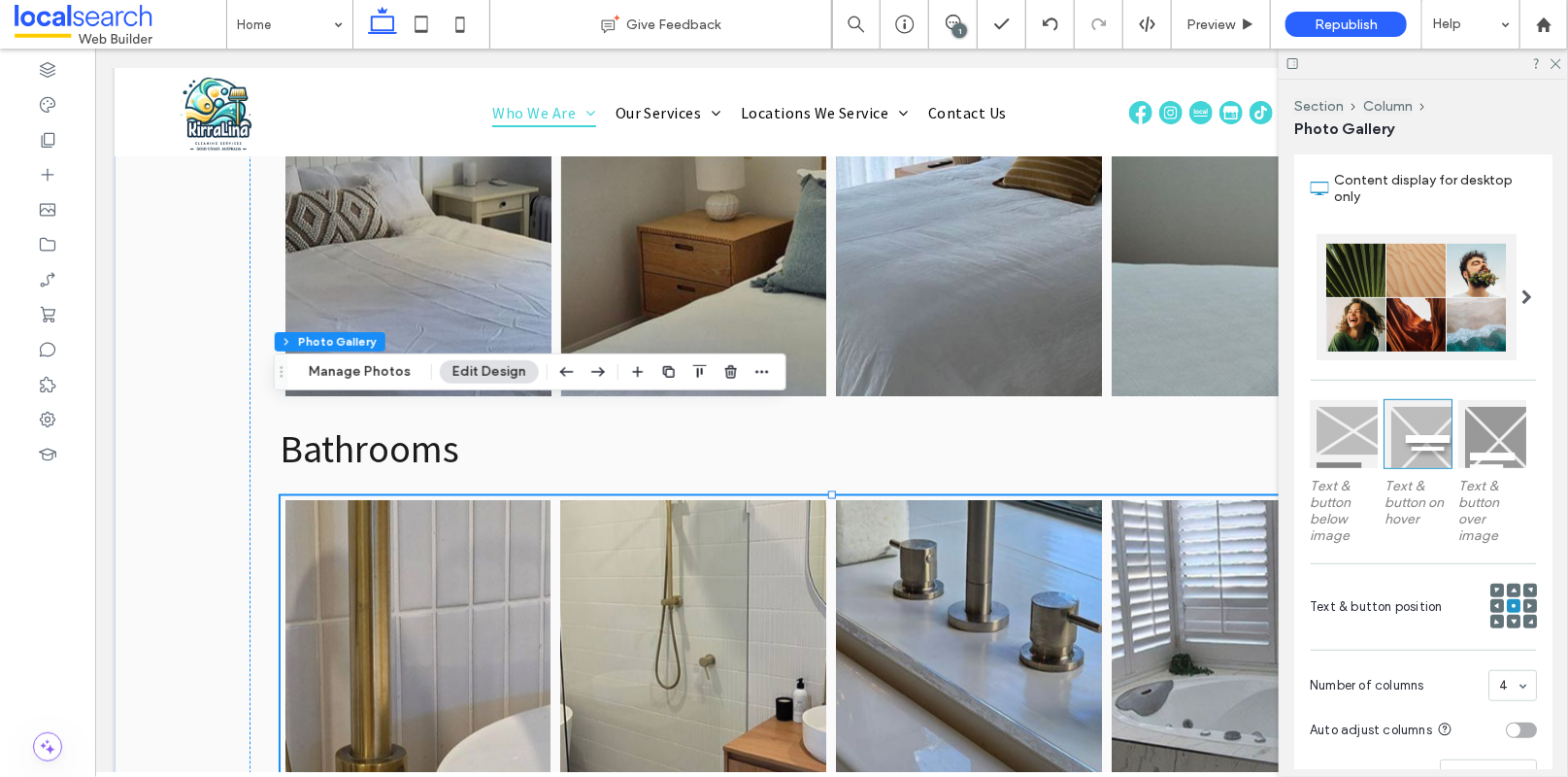
scroll to position [701, 0]
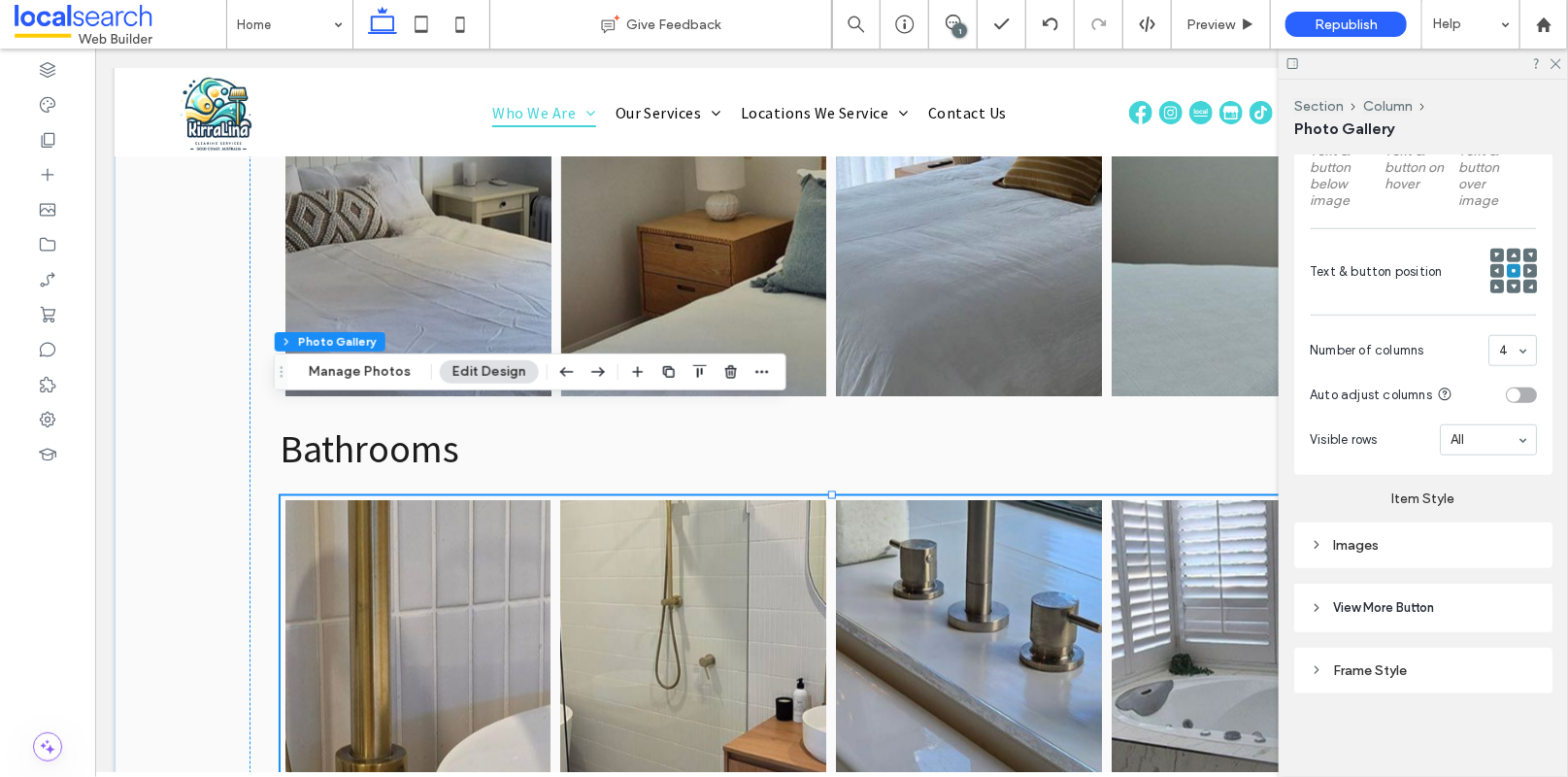
click at [1428, 537] on div "Images" at bounding box center [1423, 545] width 227 height 17
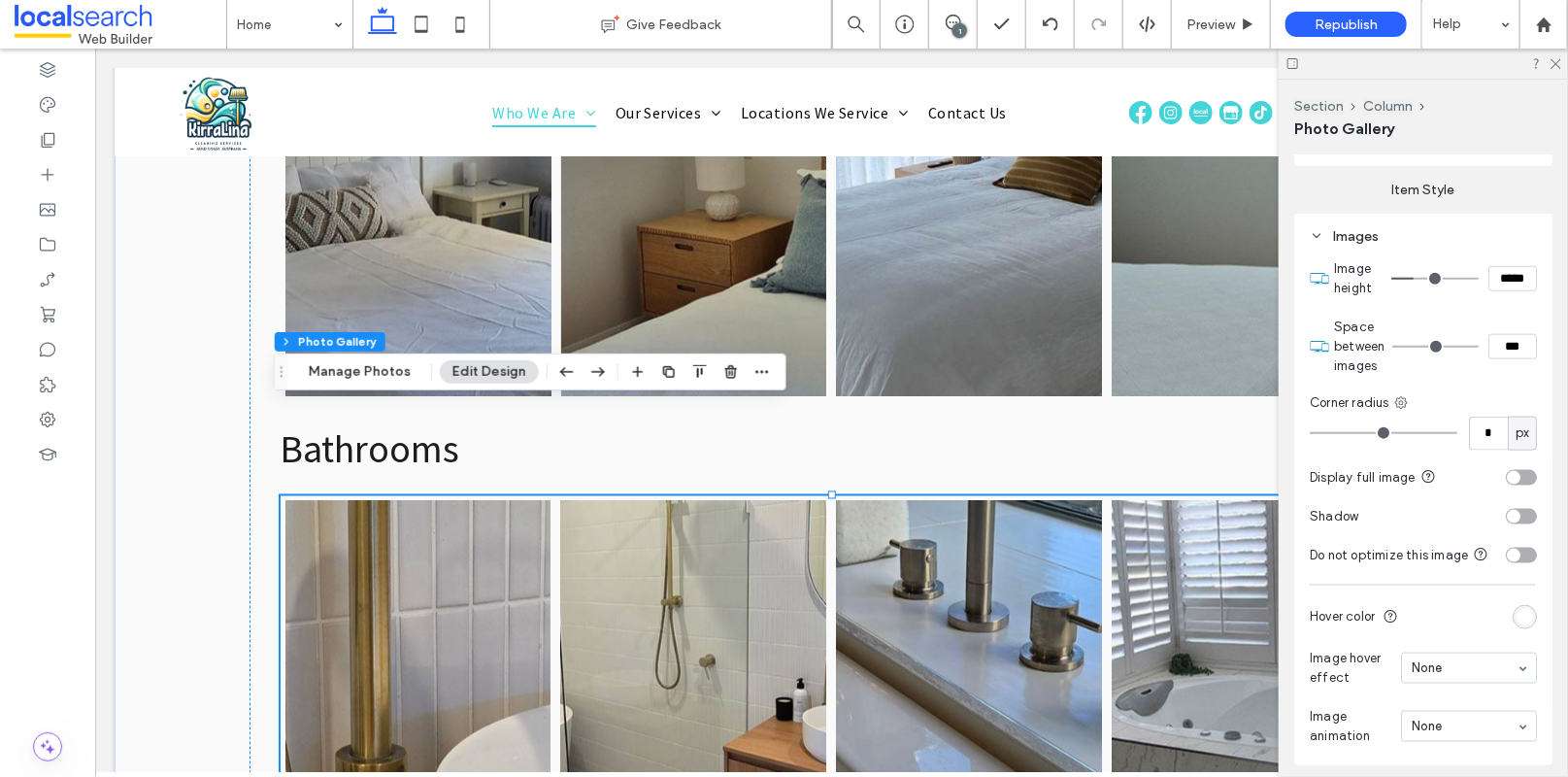
scroll to position [1199, 0]
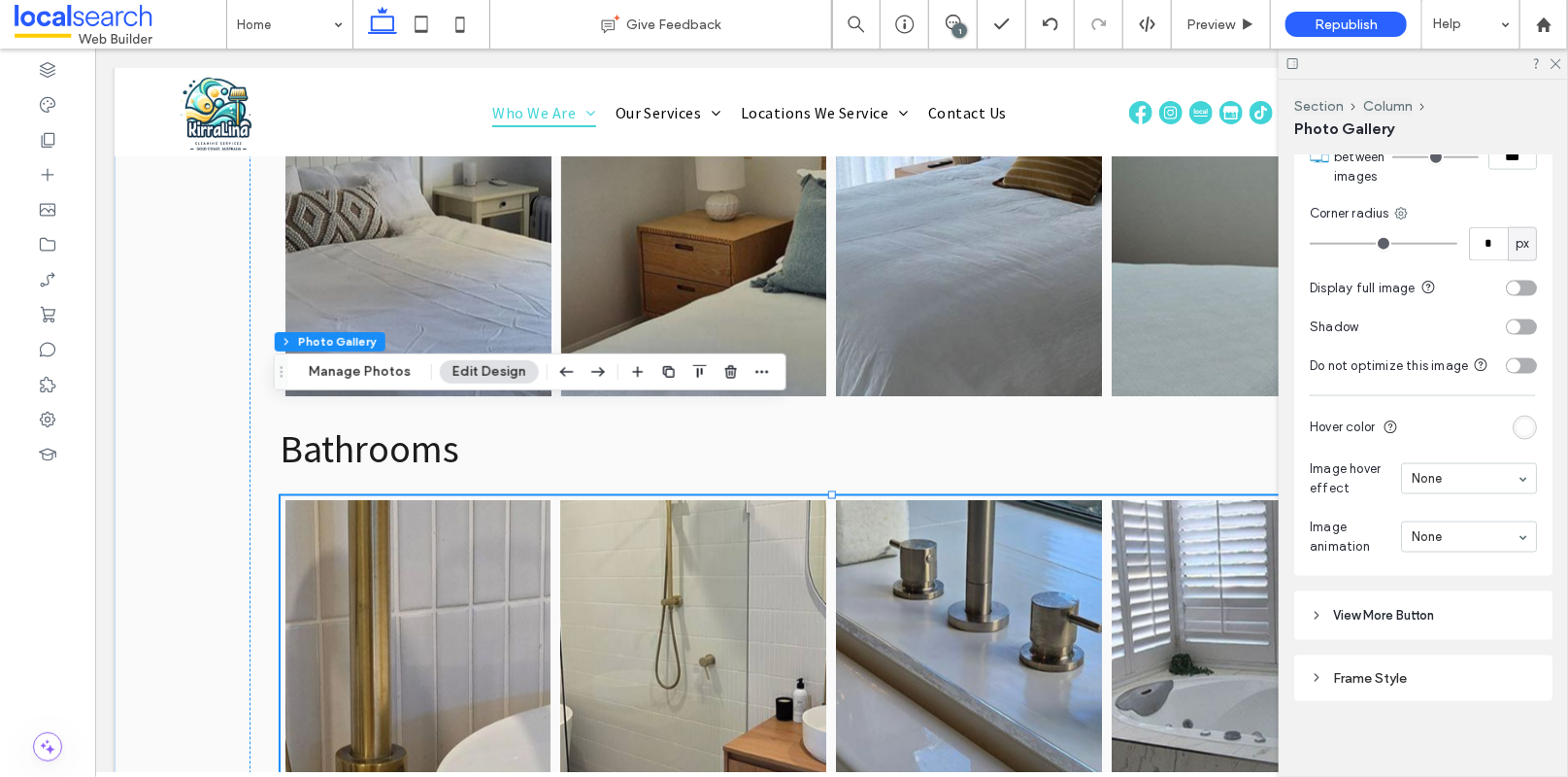
click at [1558, 62] on icon at bounding box center [1555, 63] width 13 height 13
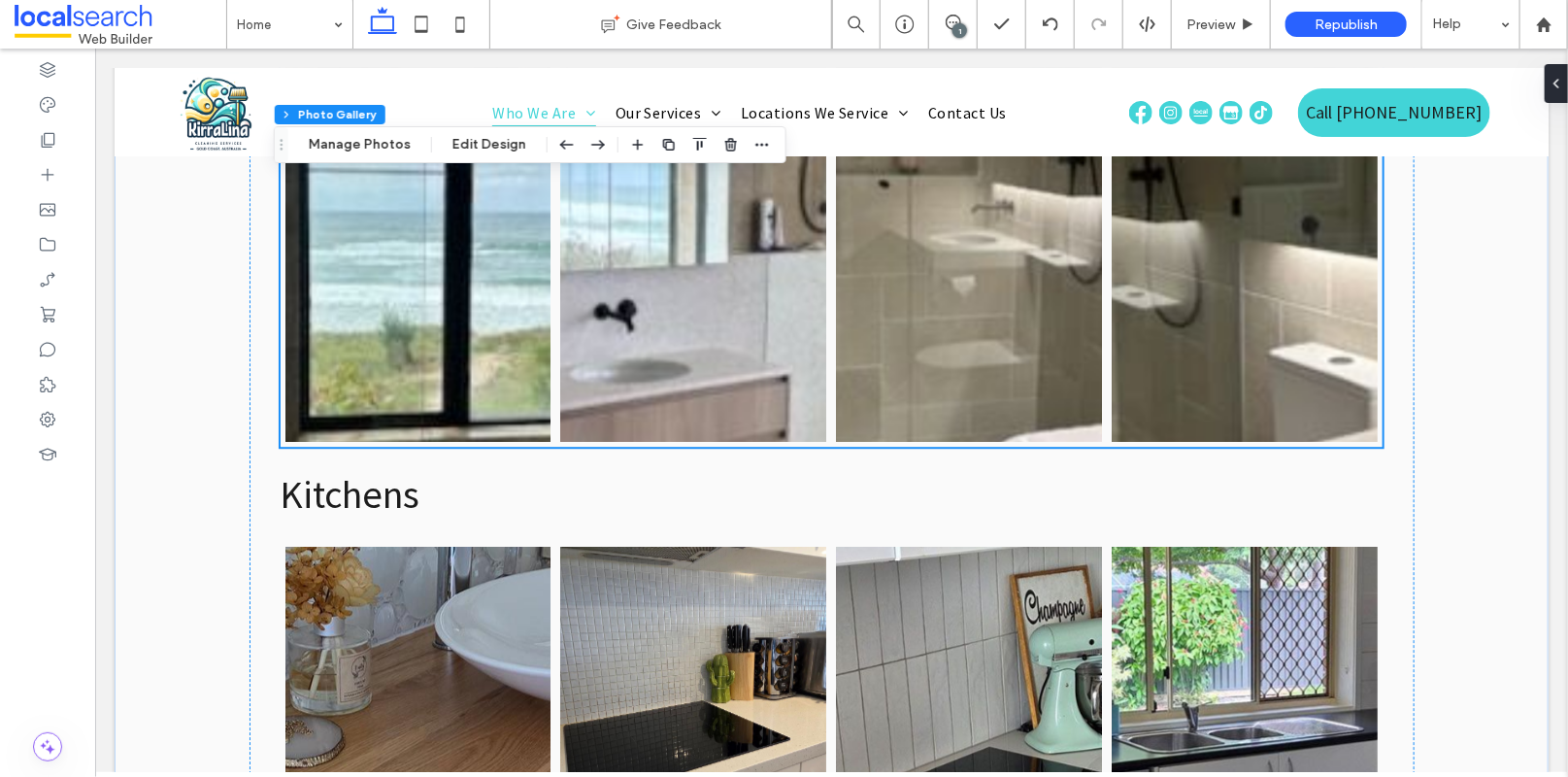
scroll to position [5948, 0]
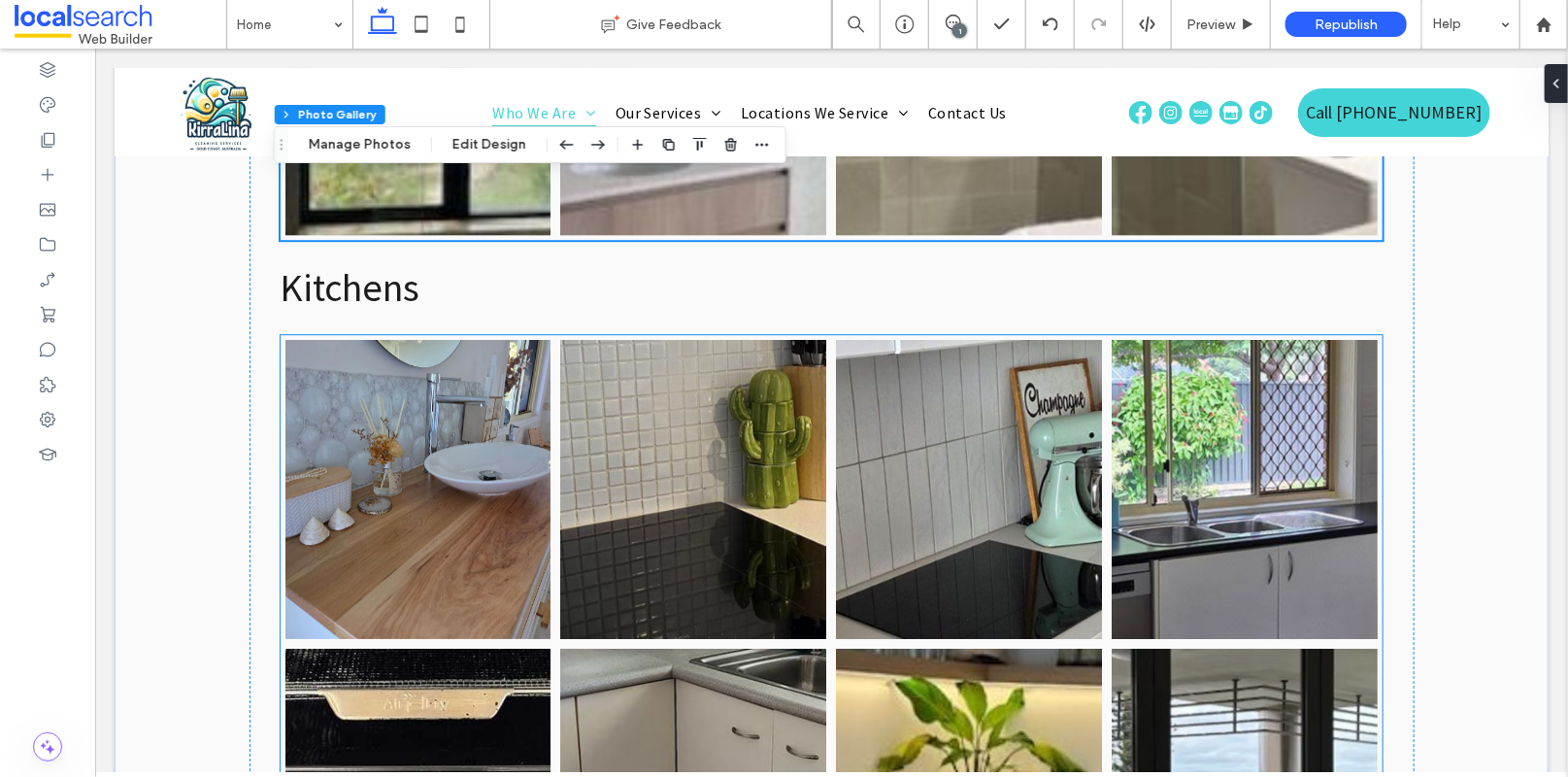
click at [391, 330] on link at bounding box center [417, 488] width 282 height 317
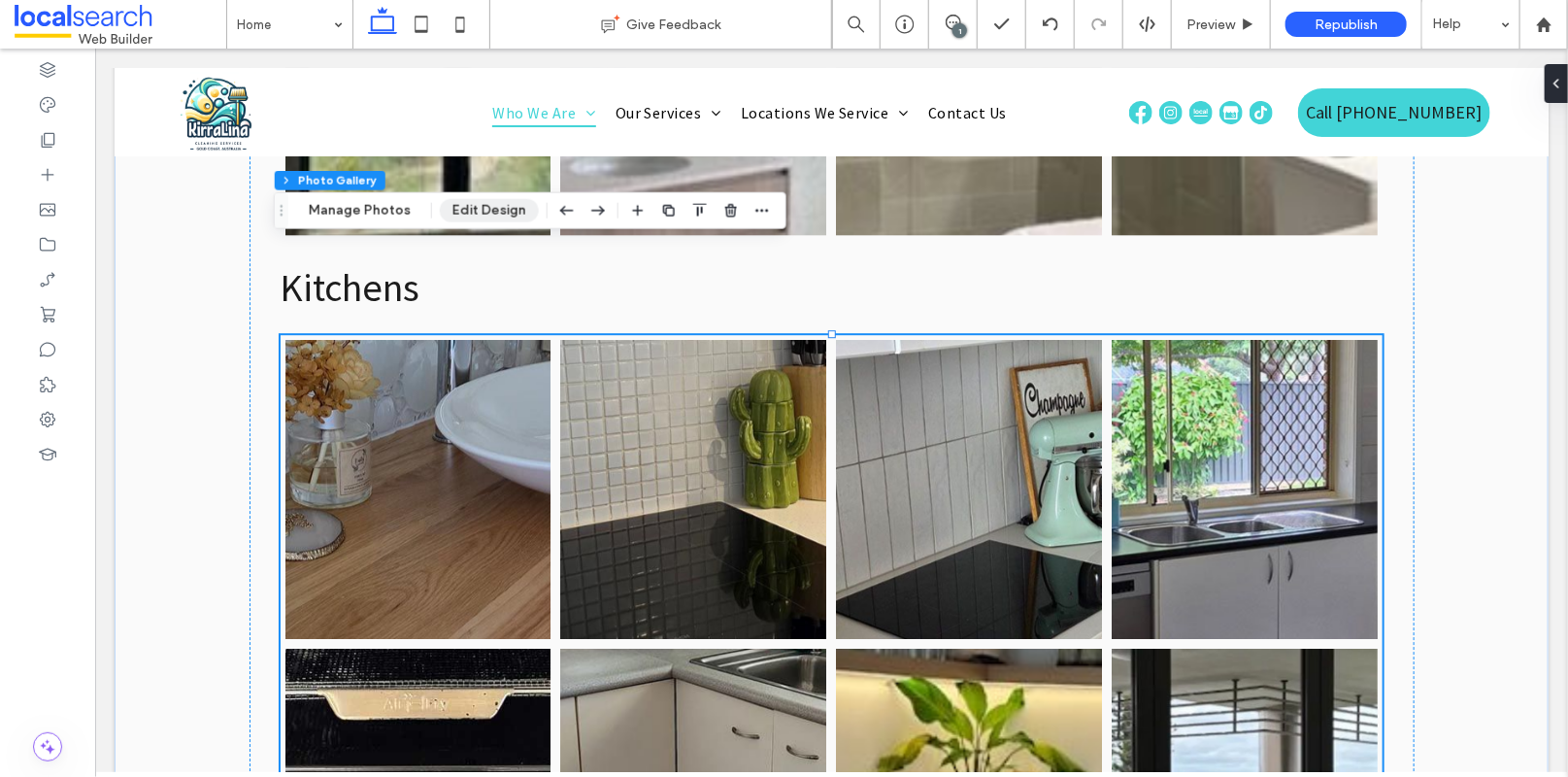
click at [483, 205] on button "Edit Design" at bounding box center [490, 210] width 99 height 23
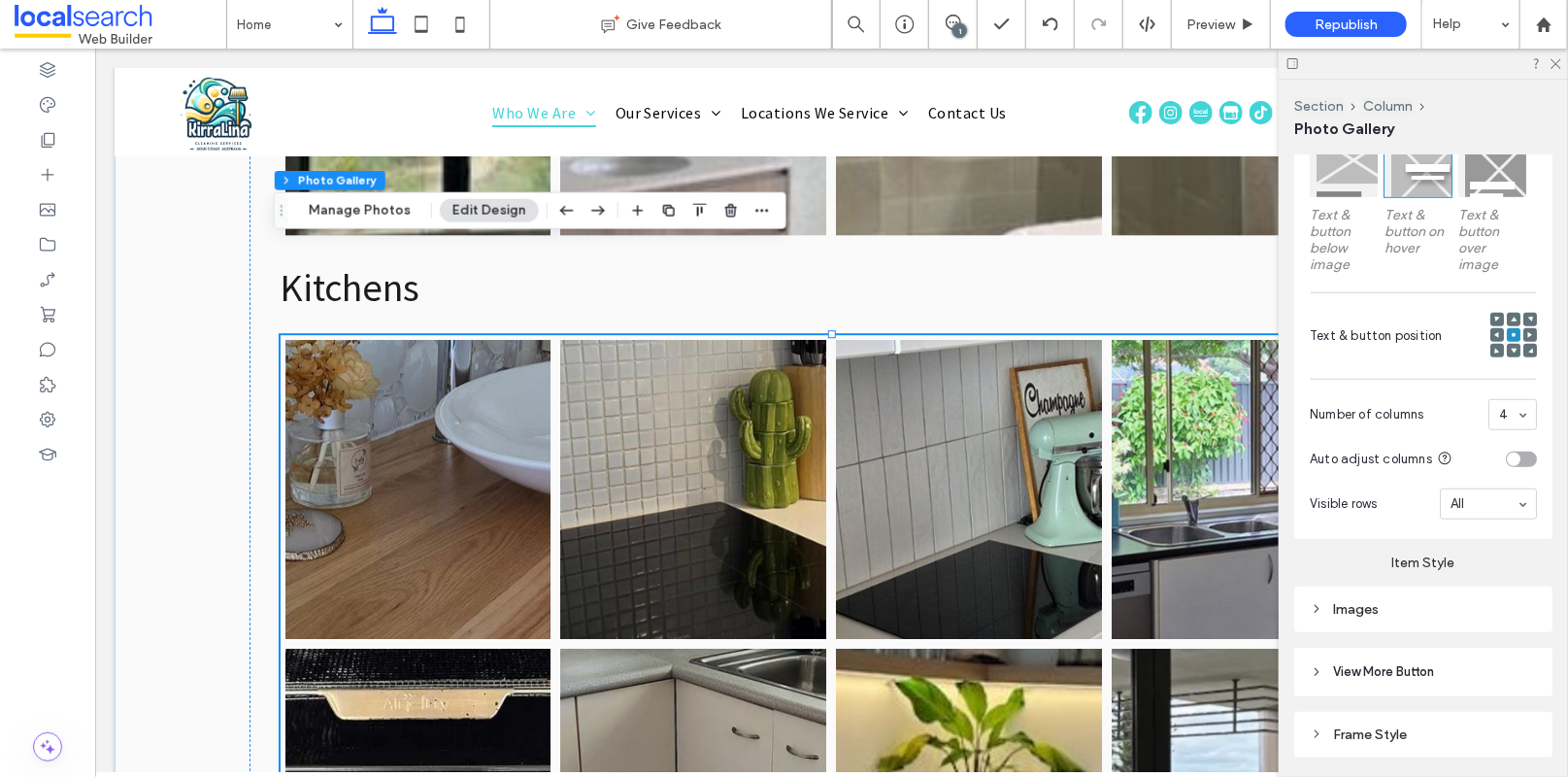
scroll to position [701, 0]
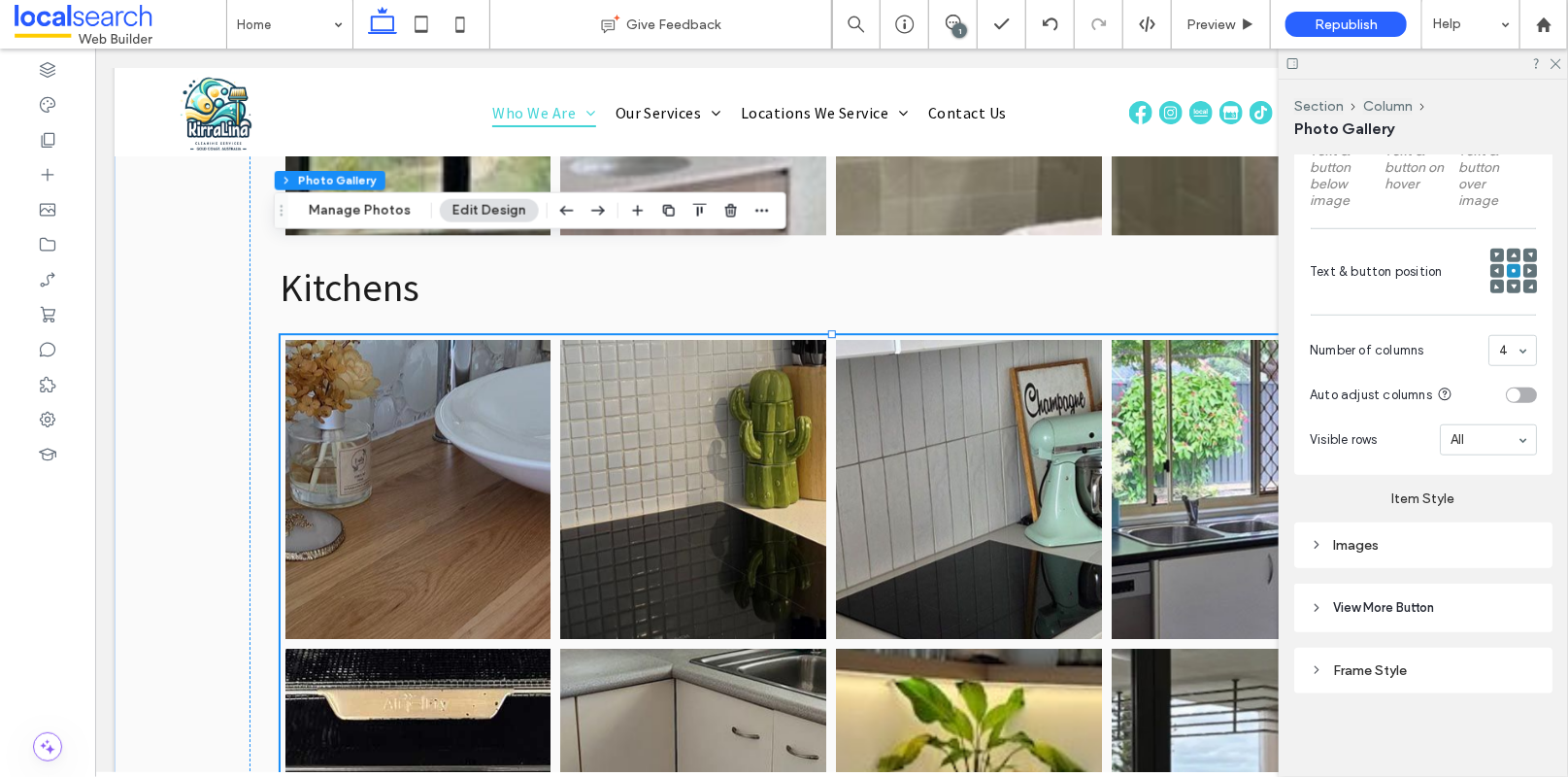
click at [1415, 524] on div "Images" at bounding box center [1423, 546] width 258 height 46
click at [1417, 547] on div "Images" at bounding box center [1423, 545] width 227 height 17
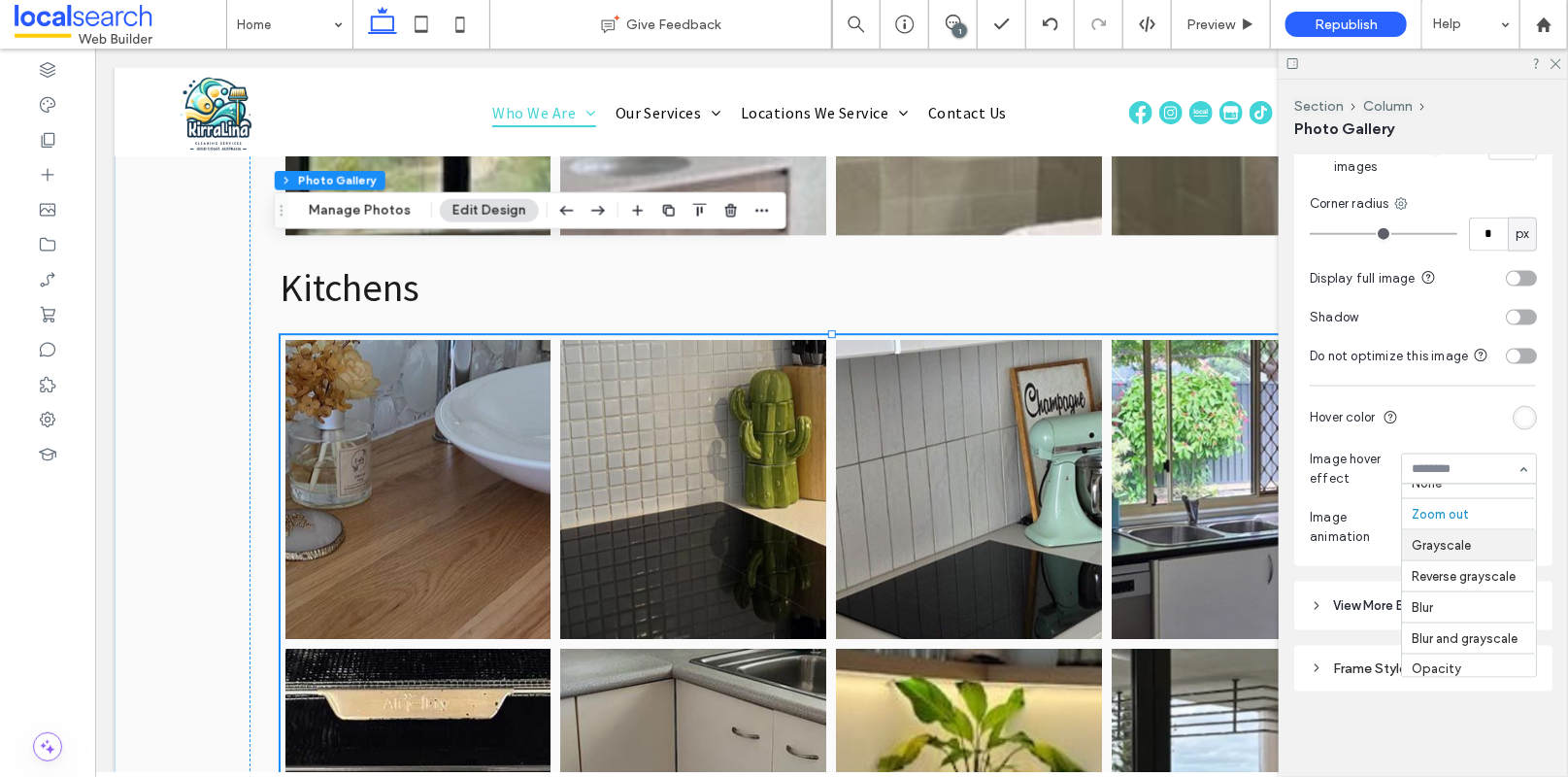
scroll to position [0, 0]
click at [1558, 60] on icon at bounding box center [1555, 63] width 13 height 13
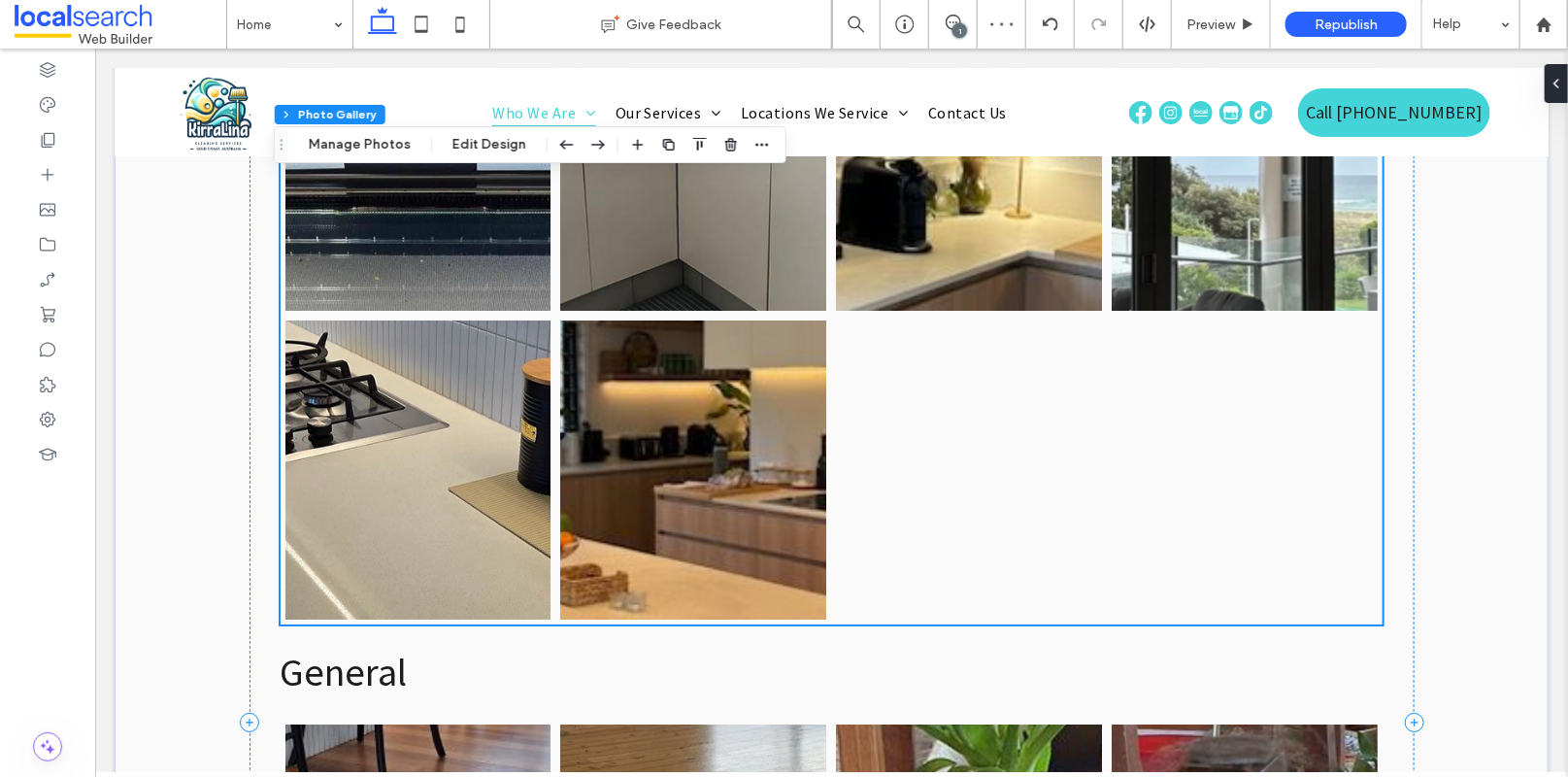
scroll to position [6673, 0]
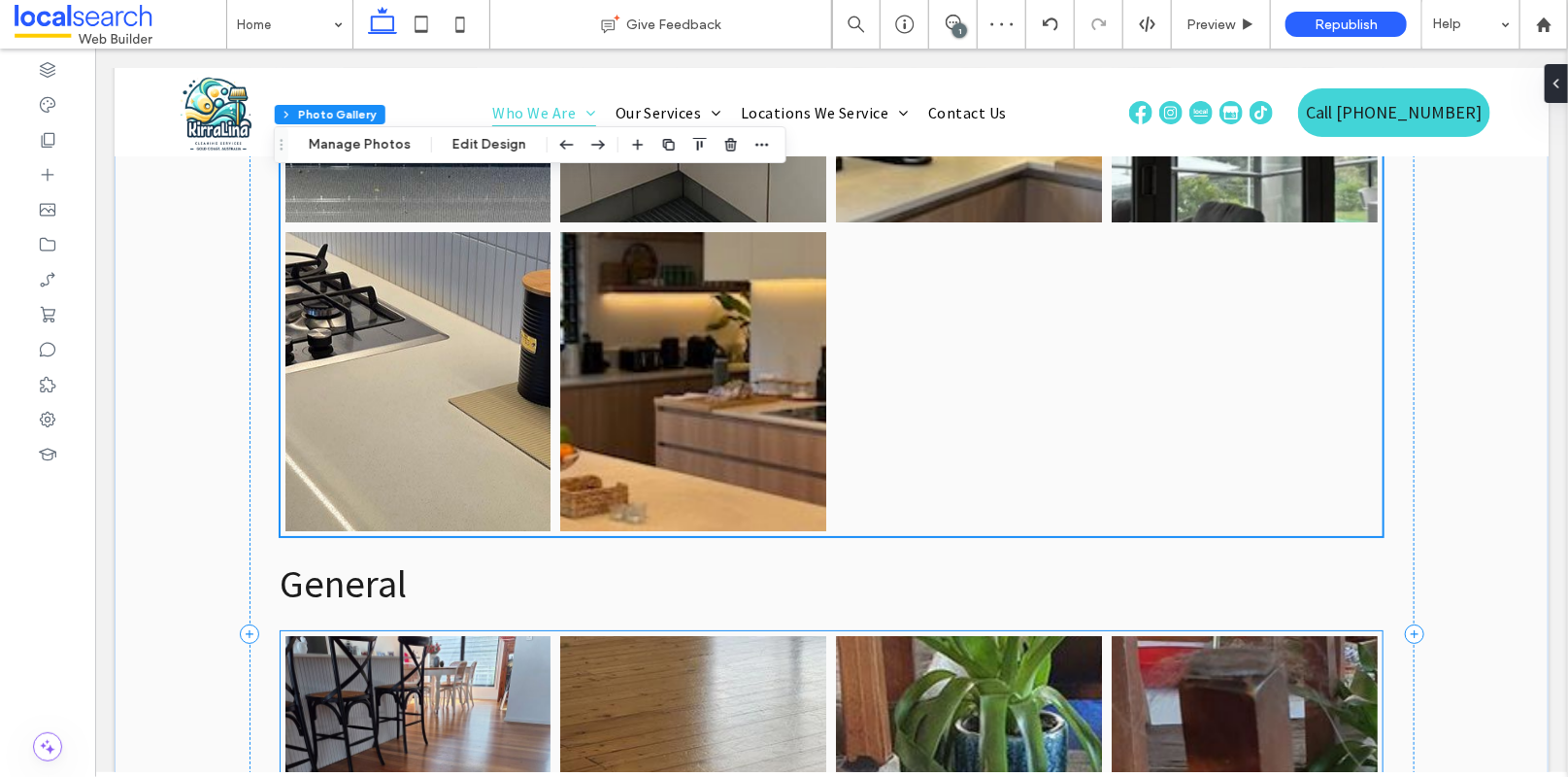
click at [394, 626] on link at bounding box center [417, 784] width 282 height 317
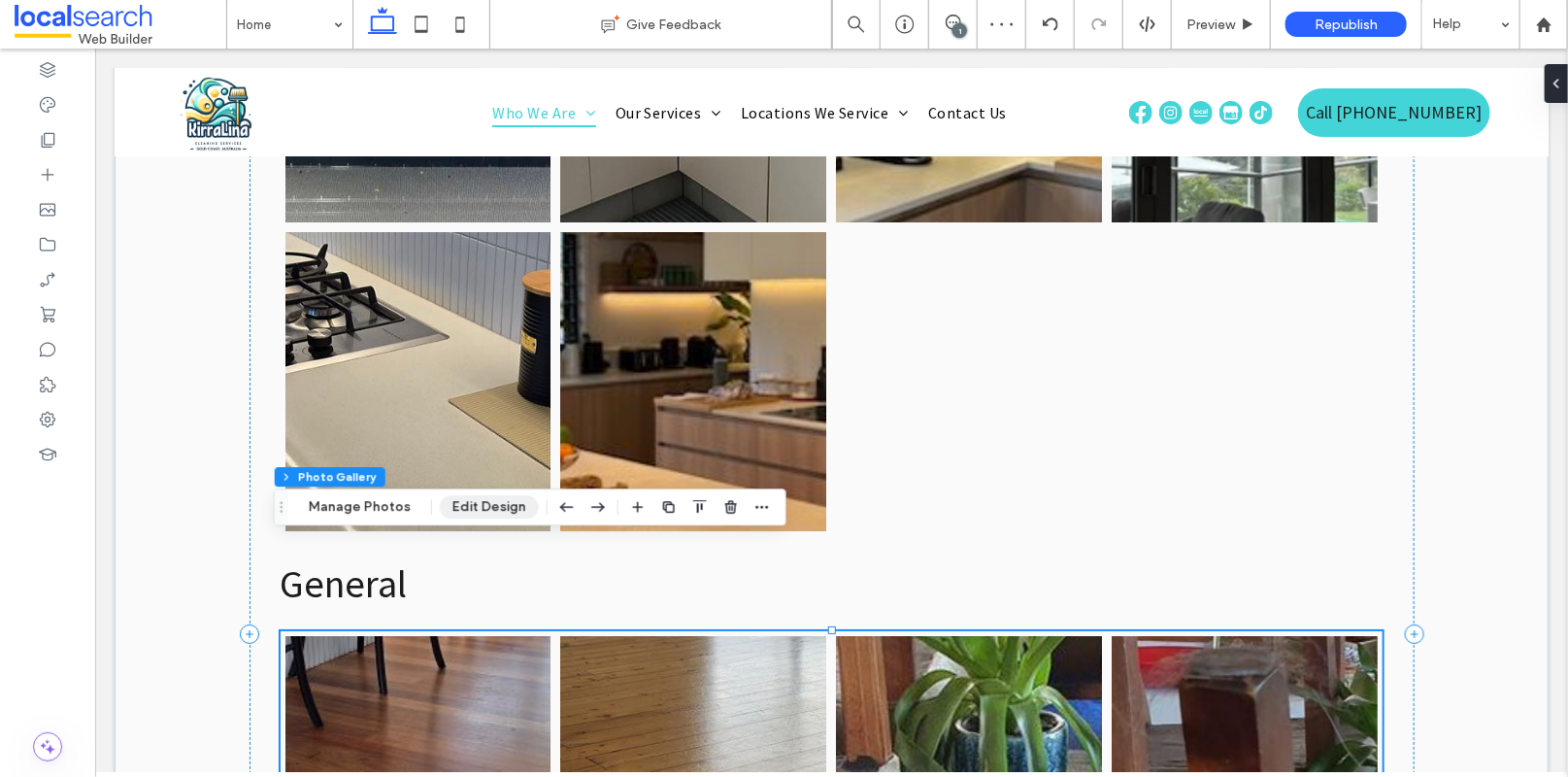
click at [456, 512] on button "Edit Design" at bounding box center [490, 506] width 99 height 23
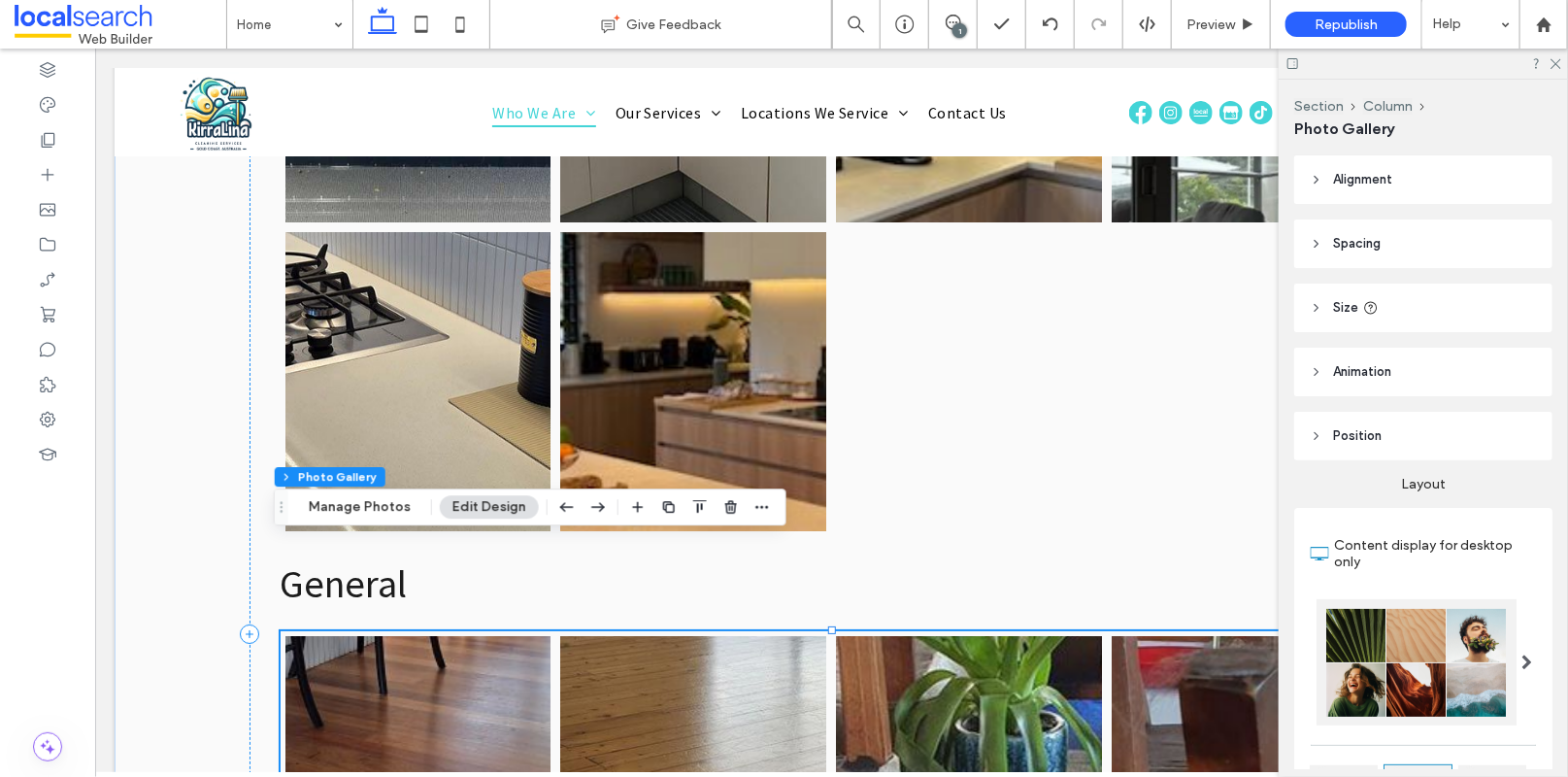
scroll to position [701, 0]
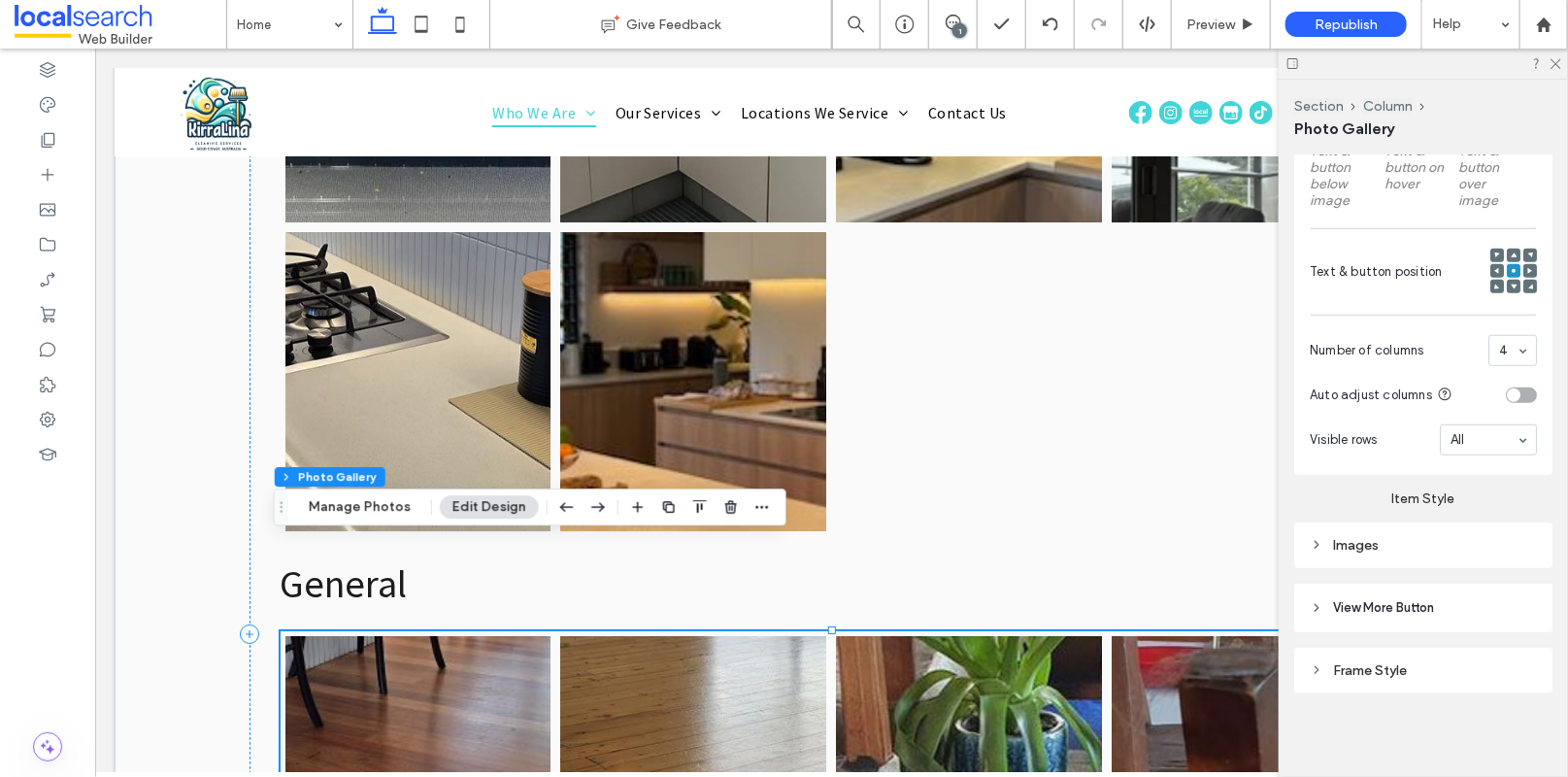
click at [1416, 537] on div "Images" at bounding box center [1423, 545] width 227 height 17
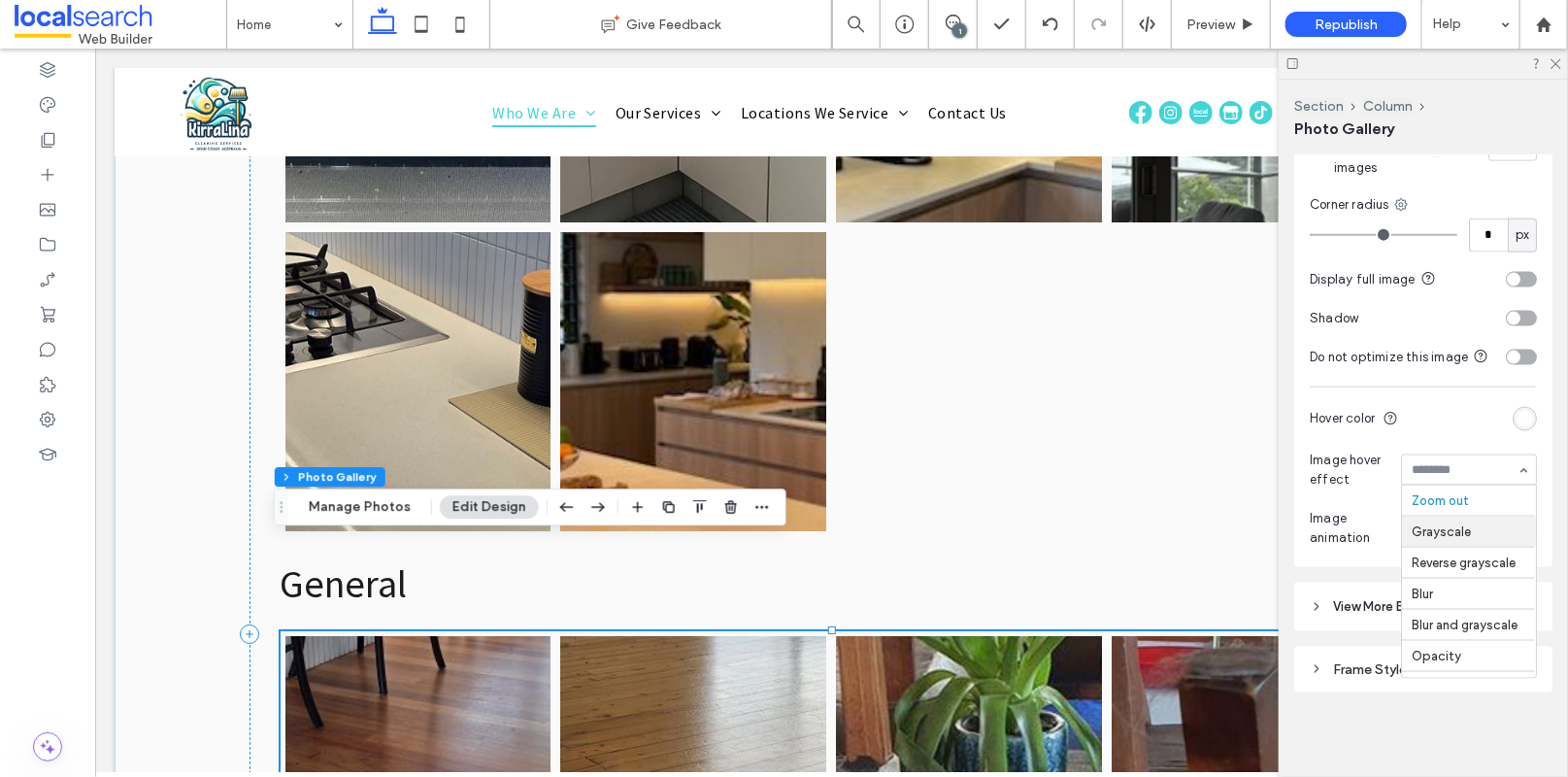
scroll to position [0, 0]
click at [1553, 63] on icon at bounding box center [1555, 63] width 13 height 13
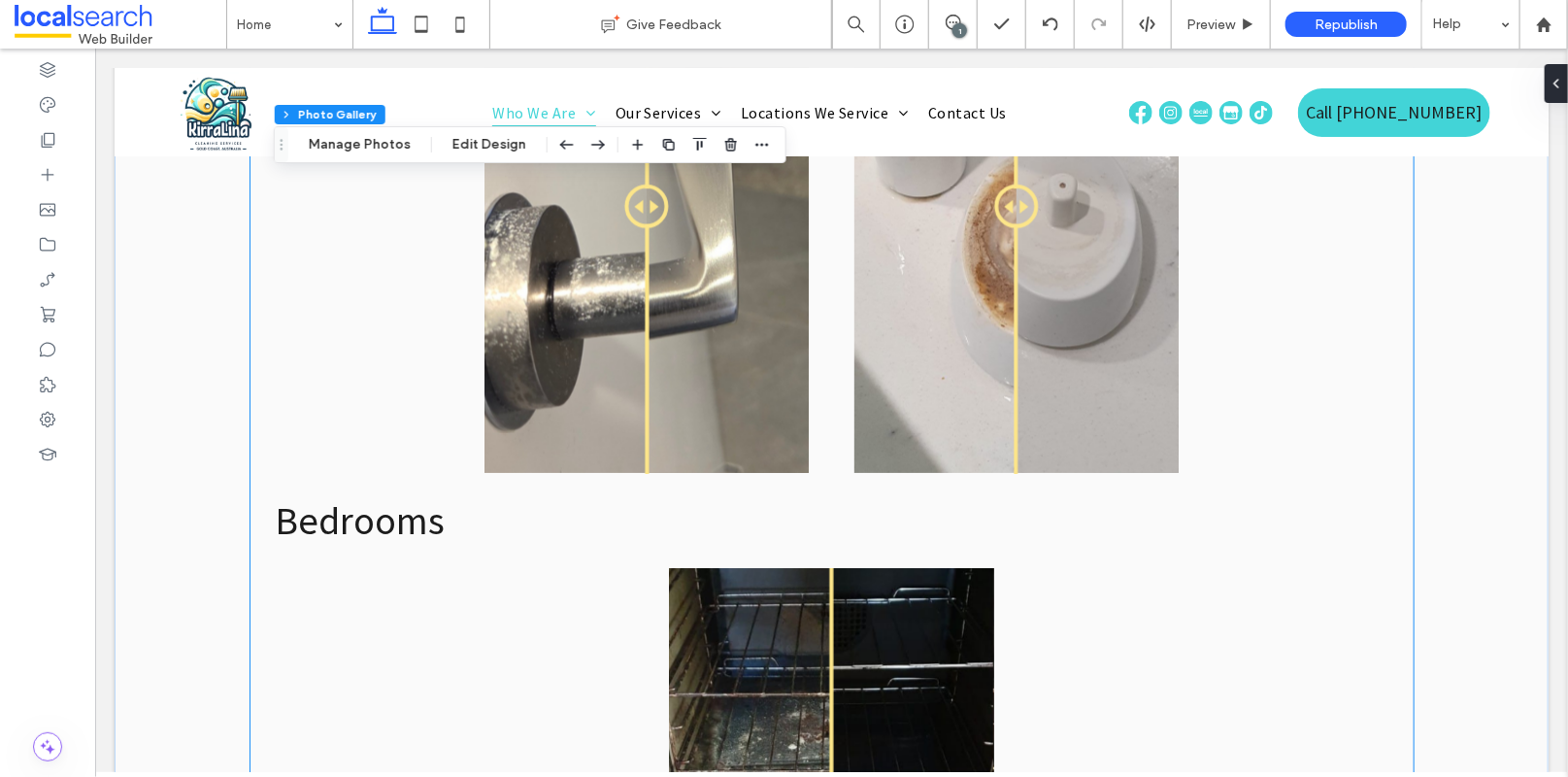
scroll to position [8976, 0]
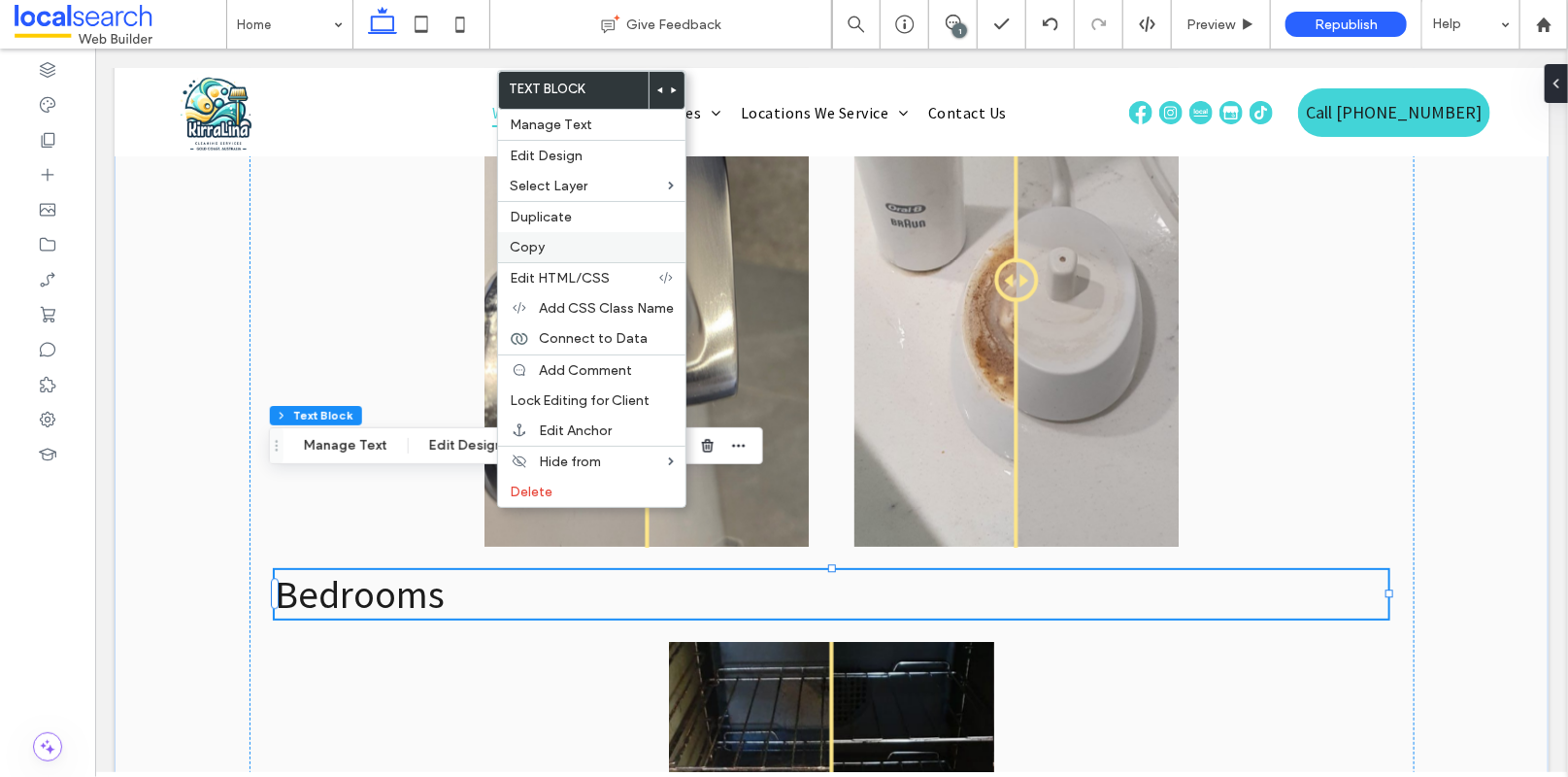
click at [529, 245] on span "Copy" at bounding box center [527, 247] width 35 height 17
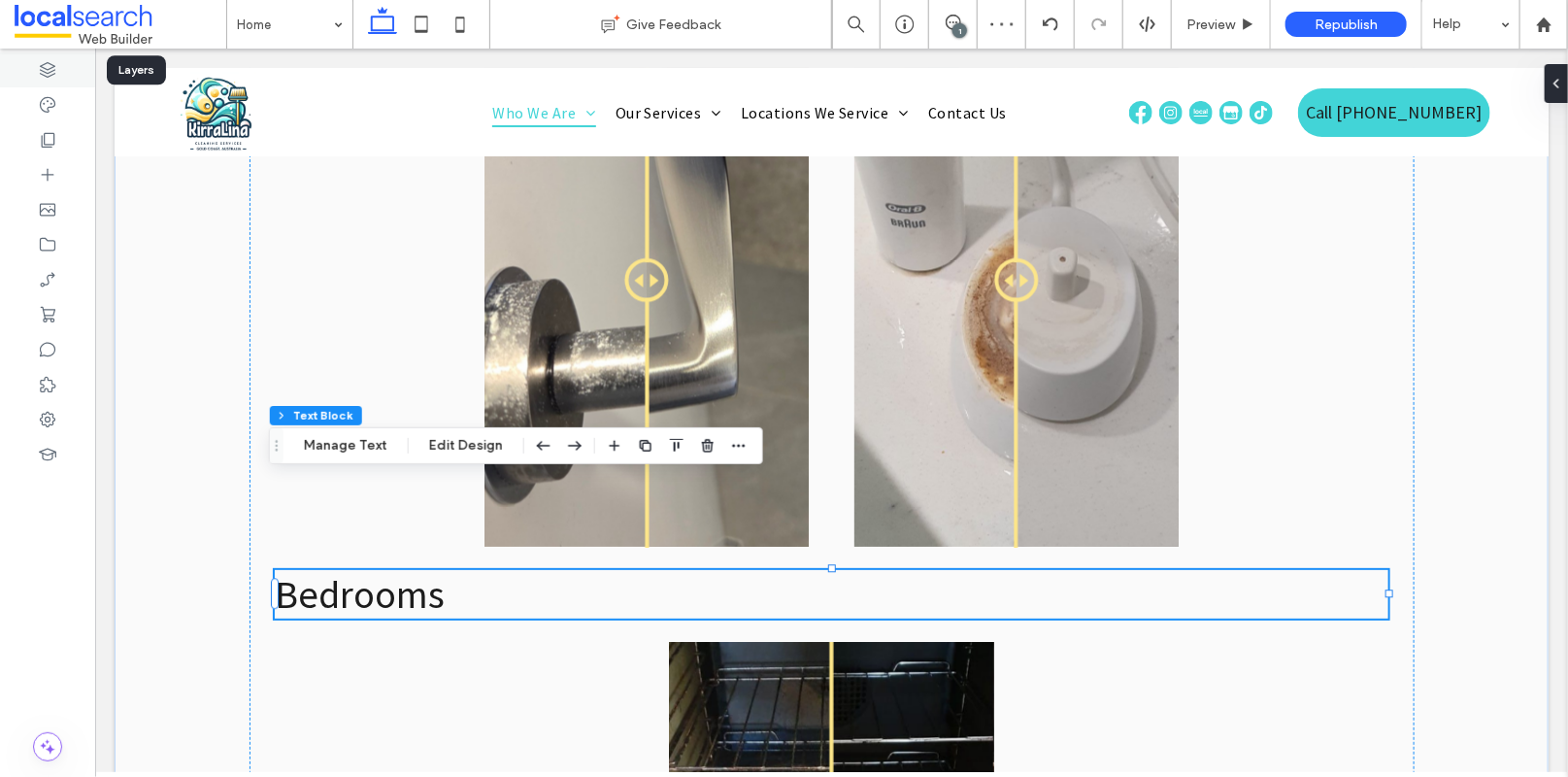
click at [55, 65] on use at bounding box center [48, 70] width 16 height 16
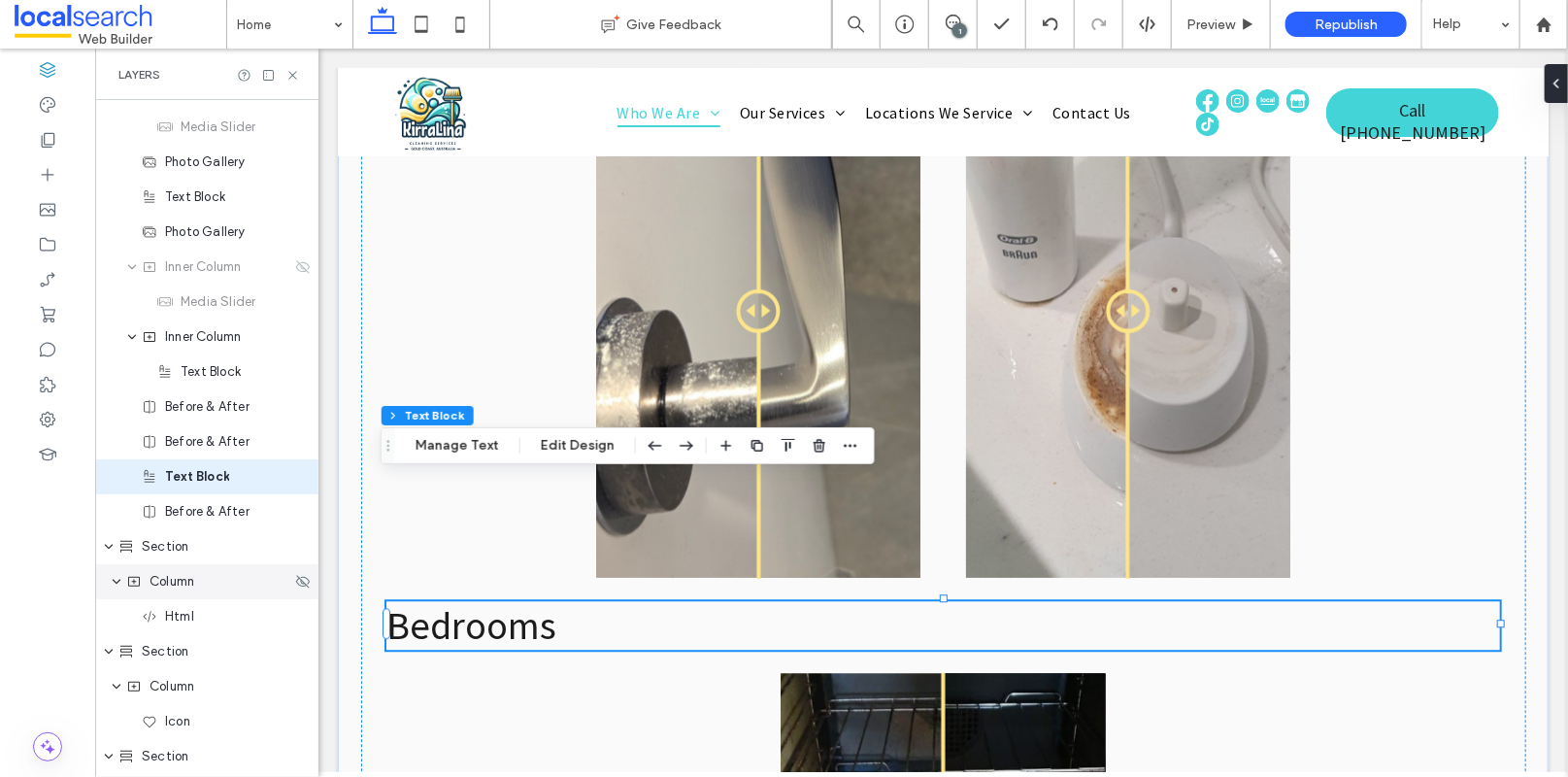
scroll to position [4400, 0]
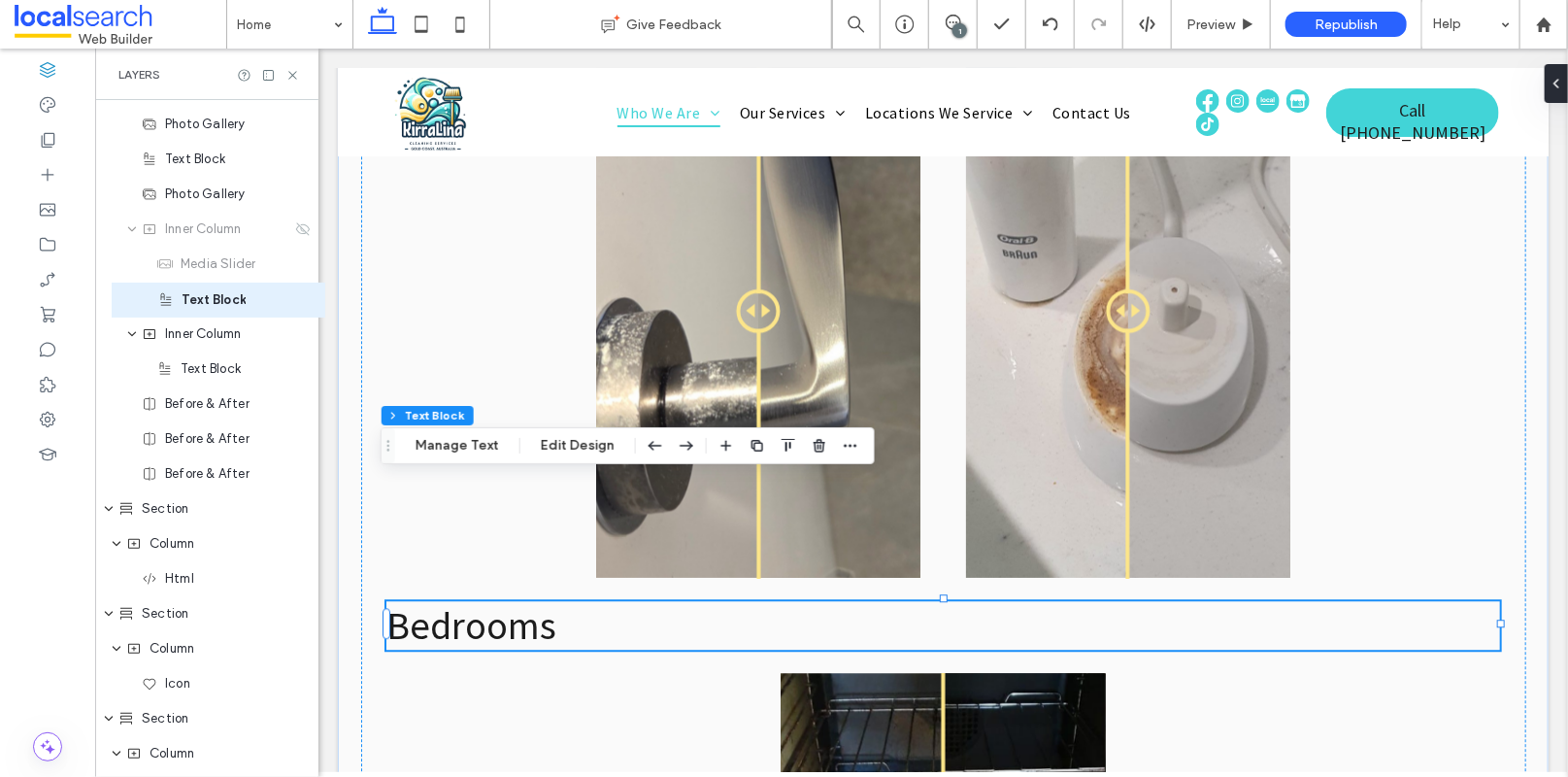
drag, startPoint x: 211, startPoint y: 439, endPoint x: 227, endPoint y: 302, distance: 137.9
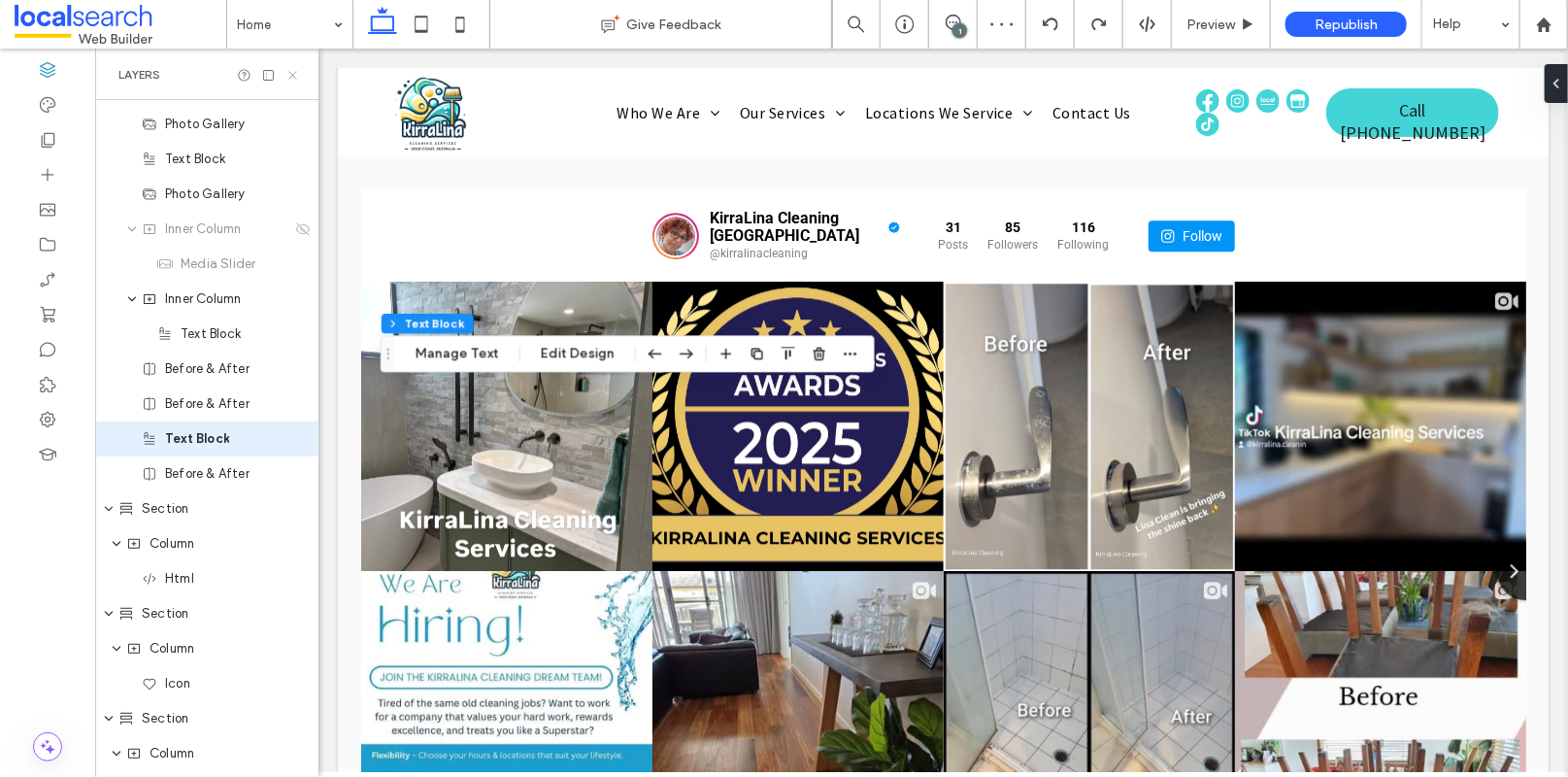
click at [291, 73] on icon at bounding box center [293, 75] width 15 height 15
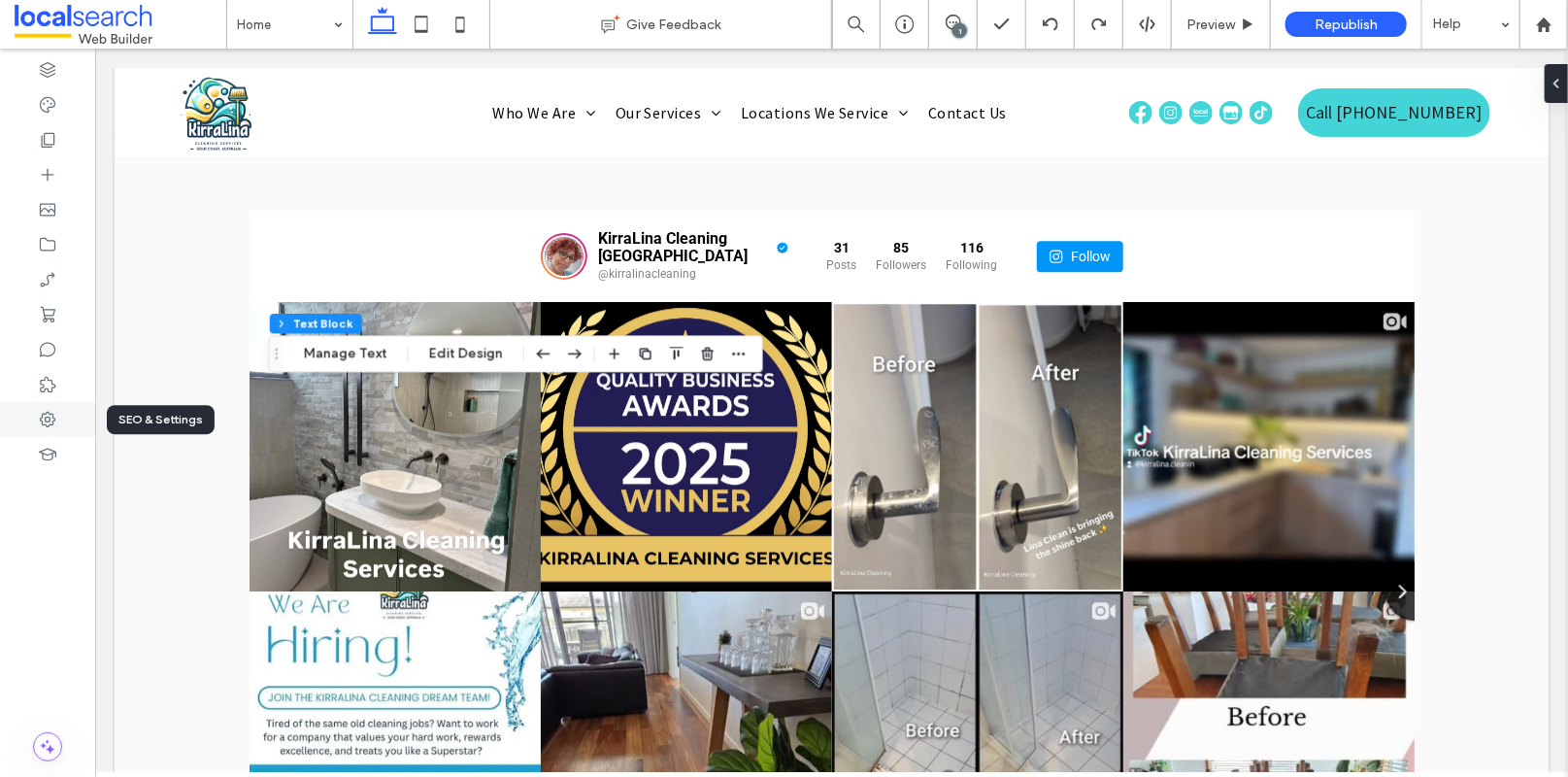
click at [48, 415] on icon at bounding box center [48, 420] width 20 height 20
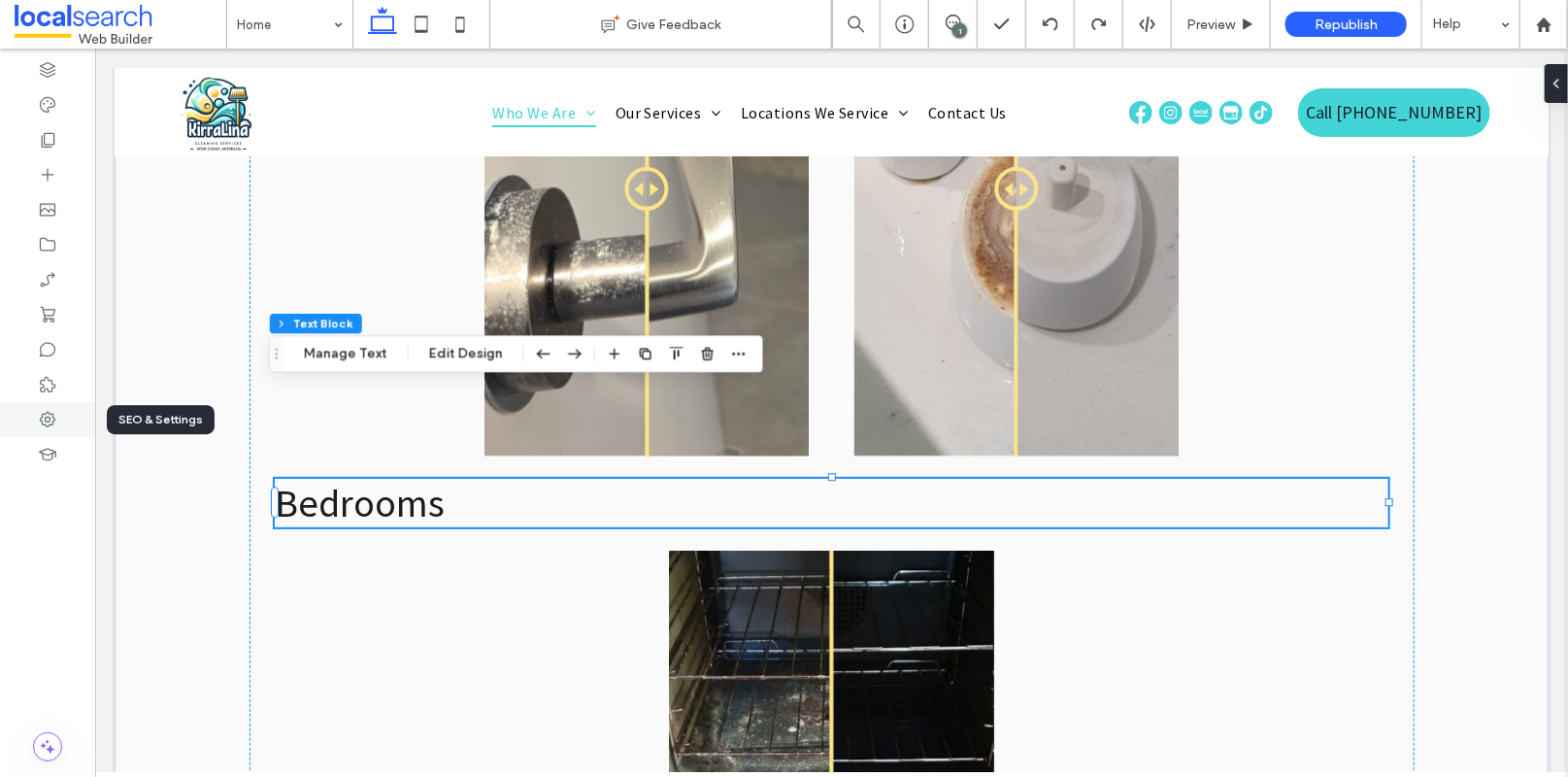
scroll to position [0, 0]
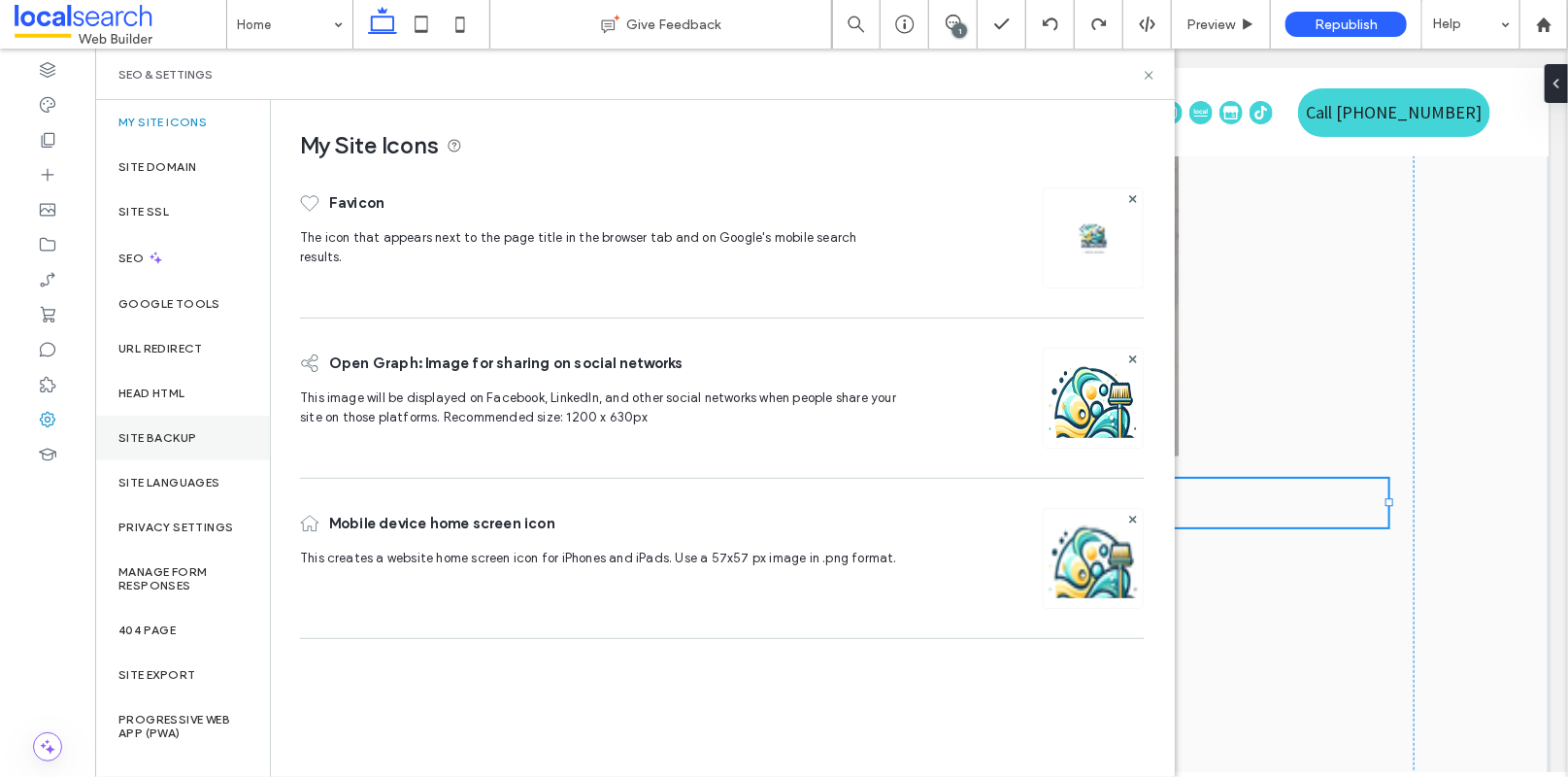
click at [189, 428] on div "Site Backup" at bounding box center [182, 438] width 175 height 45
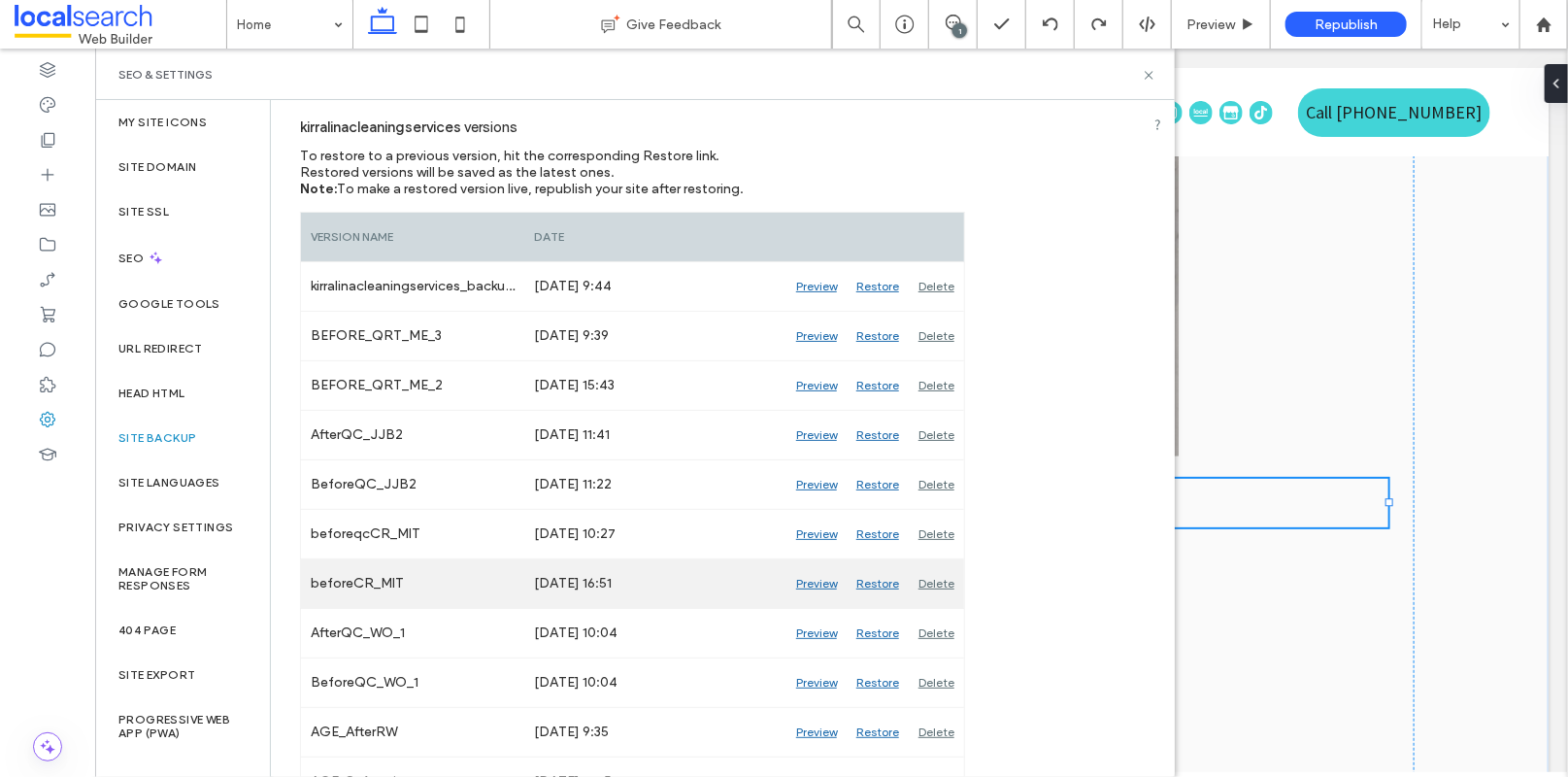
scroll to position [220, 0]
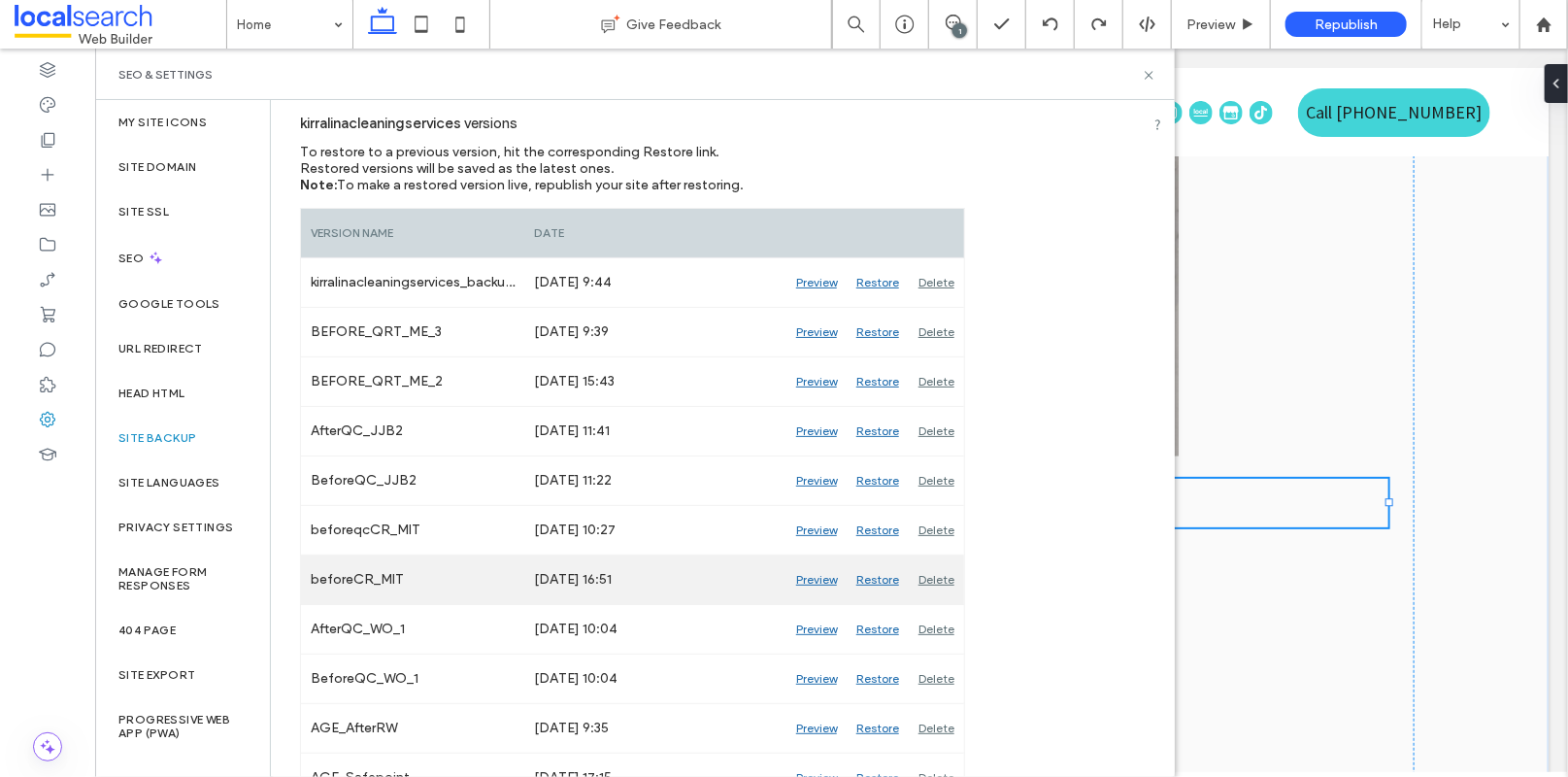
click at [811, 580] on div "Preview" at bounding box center [816, 580] width 60 height 49
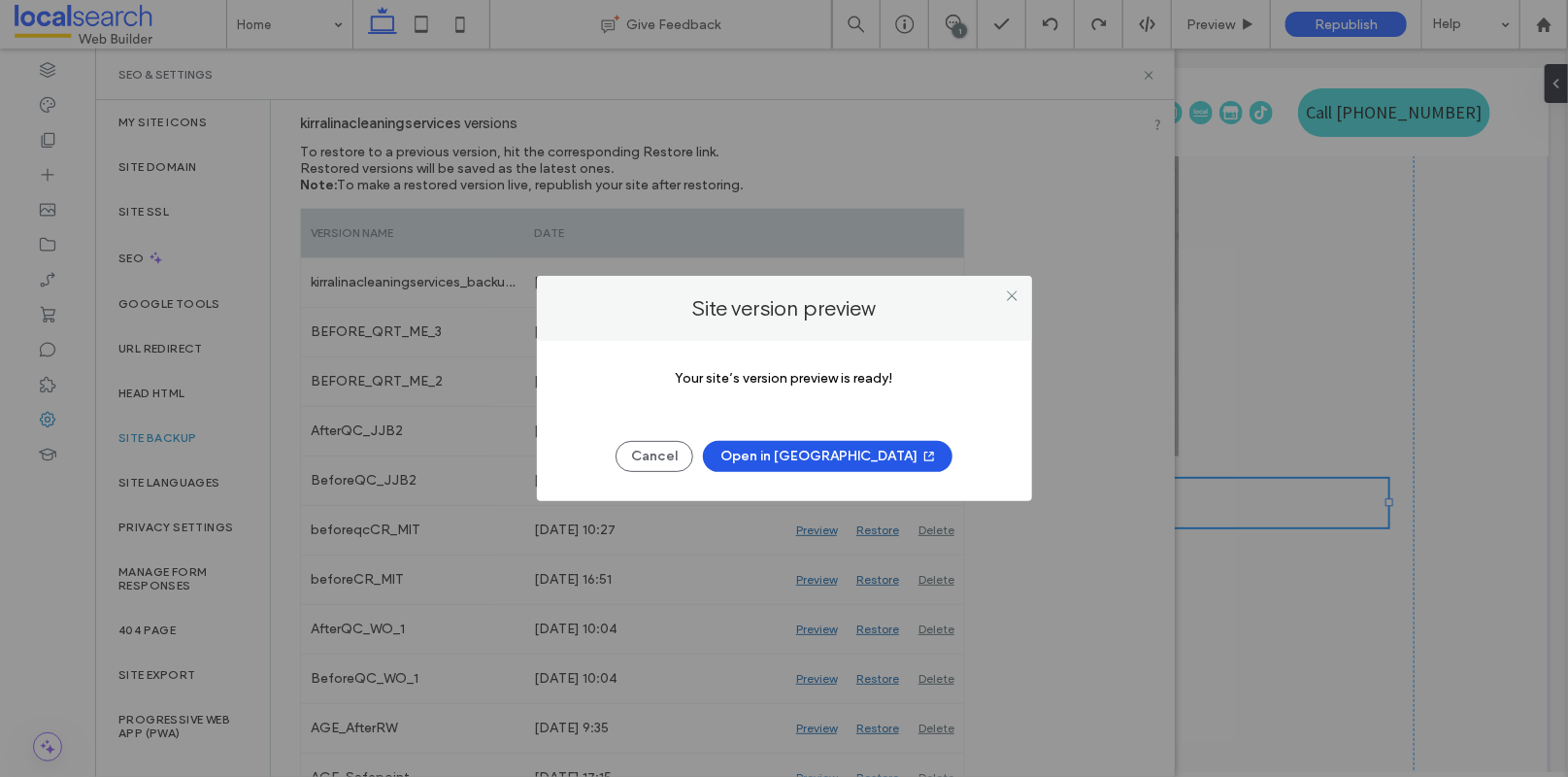
click at [829, 442] on button "Open in New Tab" at bounding box center [828, 455] width 250 height 31
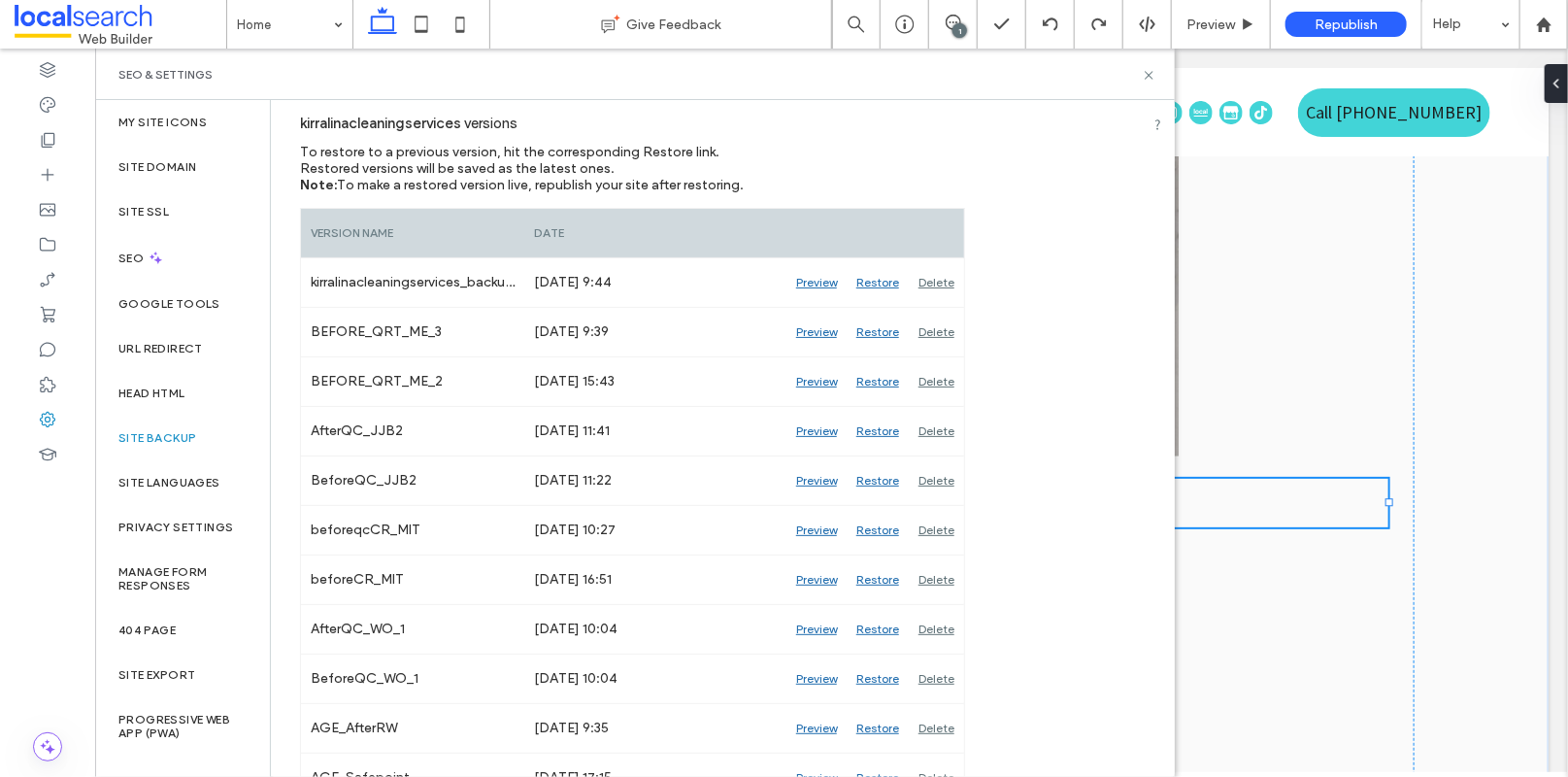
scroll to position [223, 0]
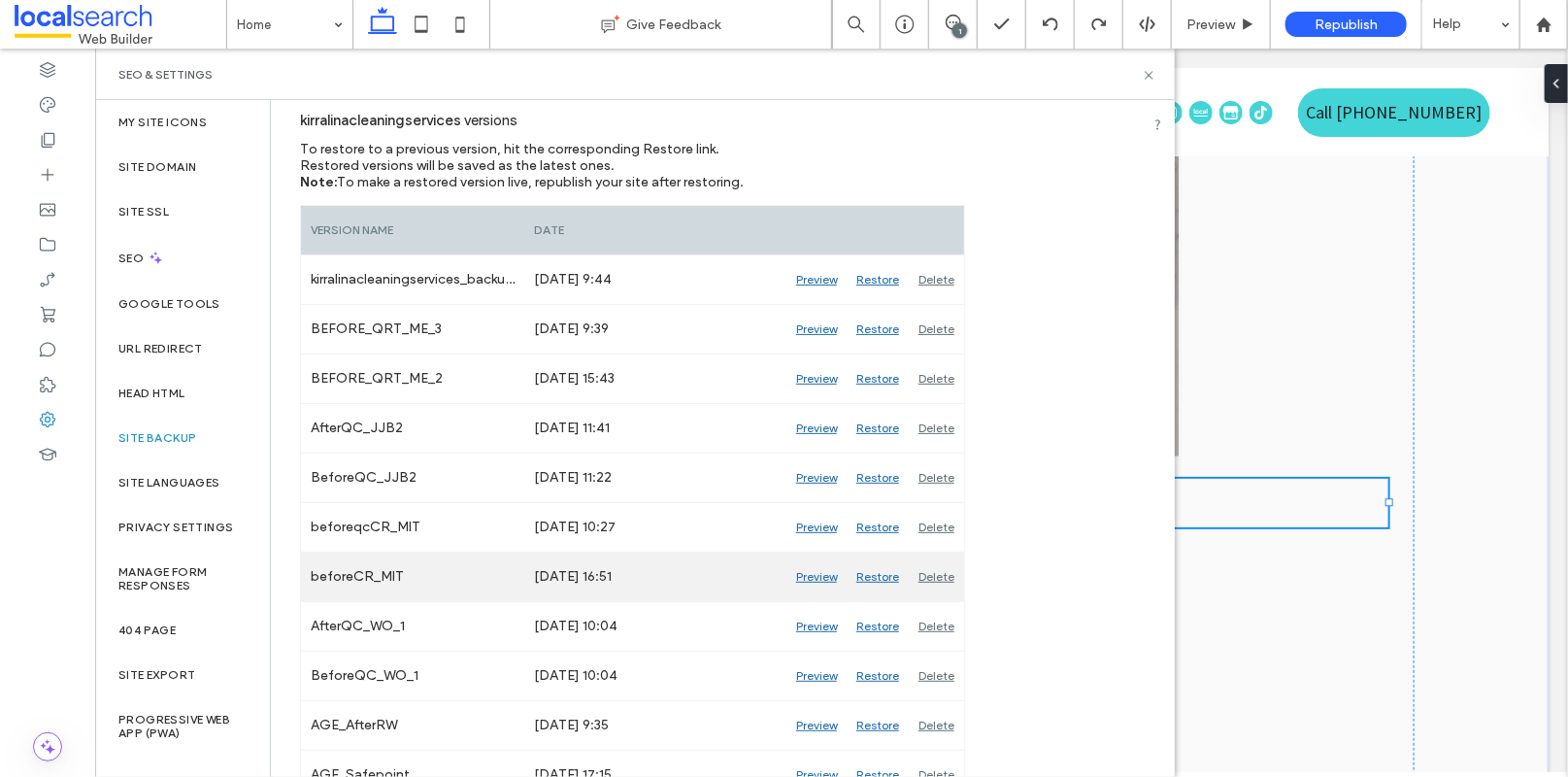
click at [821, 576] on div "Preview" at bounding box center [816, 577] width 60 height 49
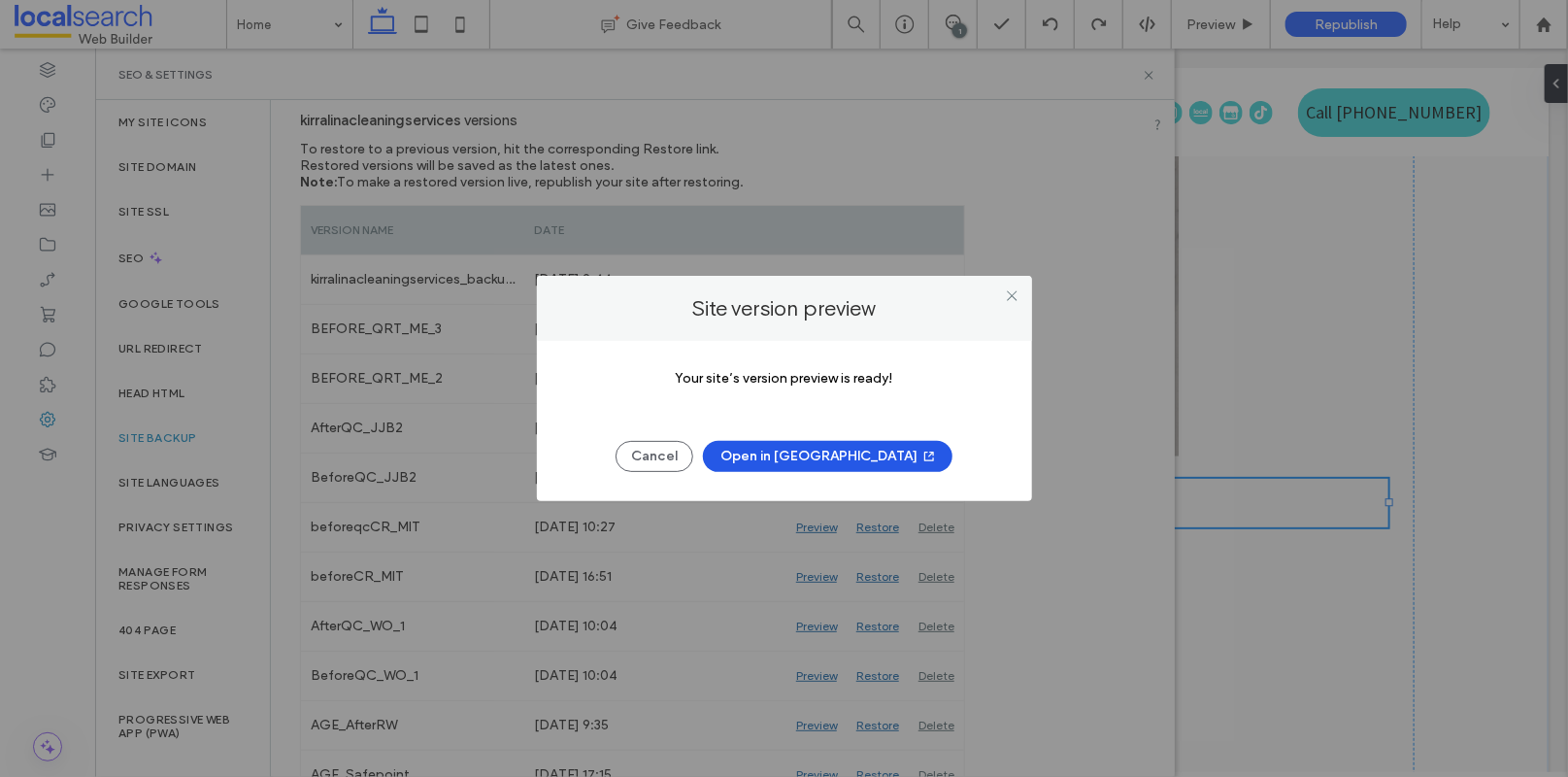
click at [839, 458] on button "Open in New Tab" at bounding box center [828, 455] width 250 height 31
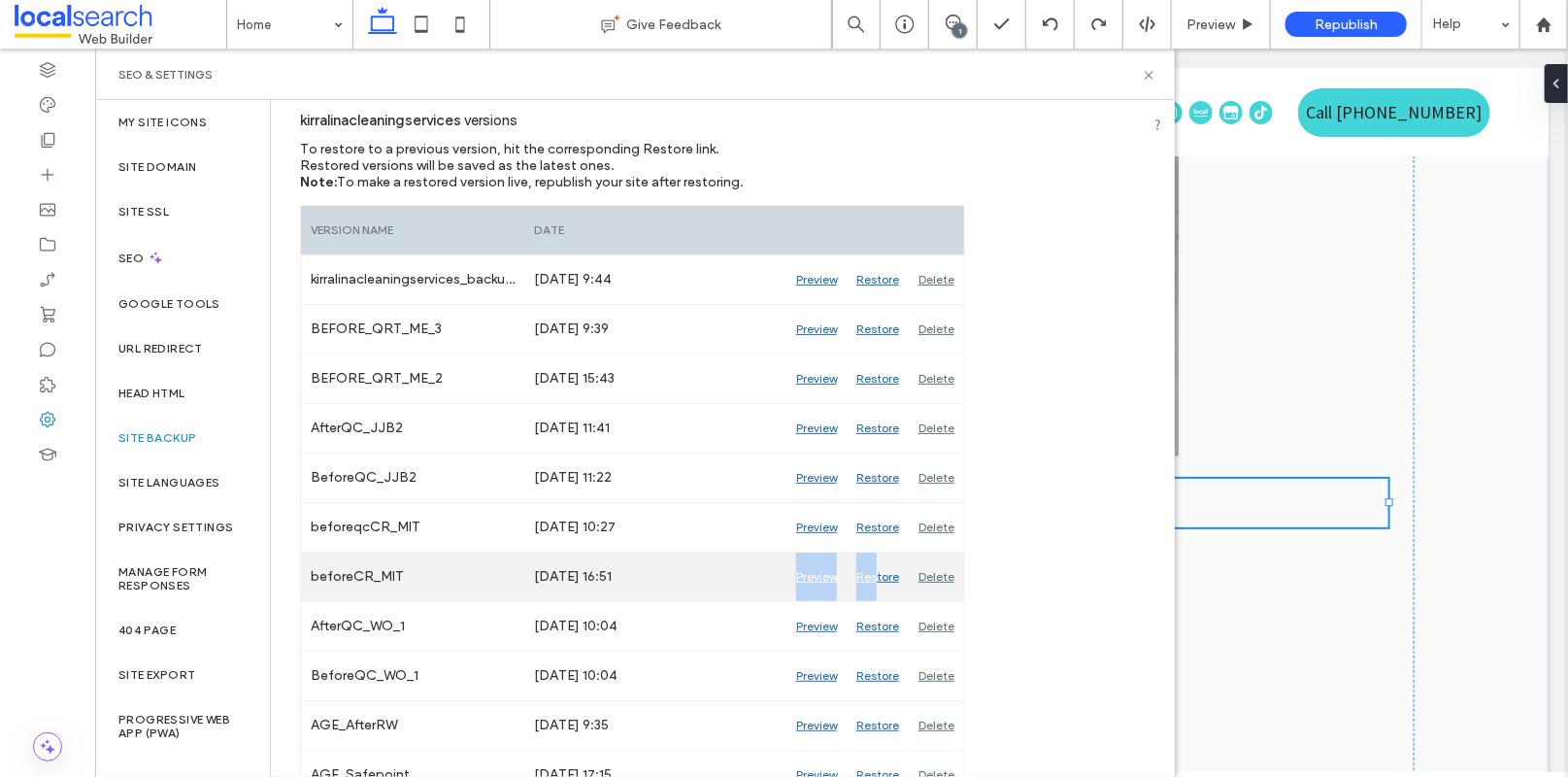
drag, startPoint x: 875, startPoint y: 576, endPoint x: 782, endPoint y: 573, distance: 93.0
click at [786, 573] on div "beforeCR_MIT Aug 13, 2025 16:51 Preview Restore Delete" at bounding box center [633, 578] width 663 height 50
click at [752, 575] on div "Aug 13, 2025 16:51" at bounding box center [656, 577] width 262 height 49
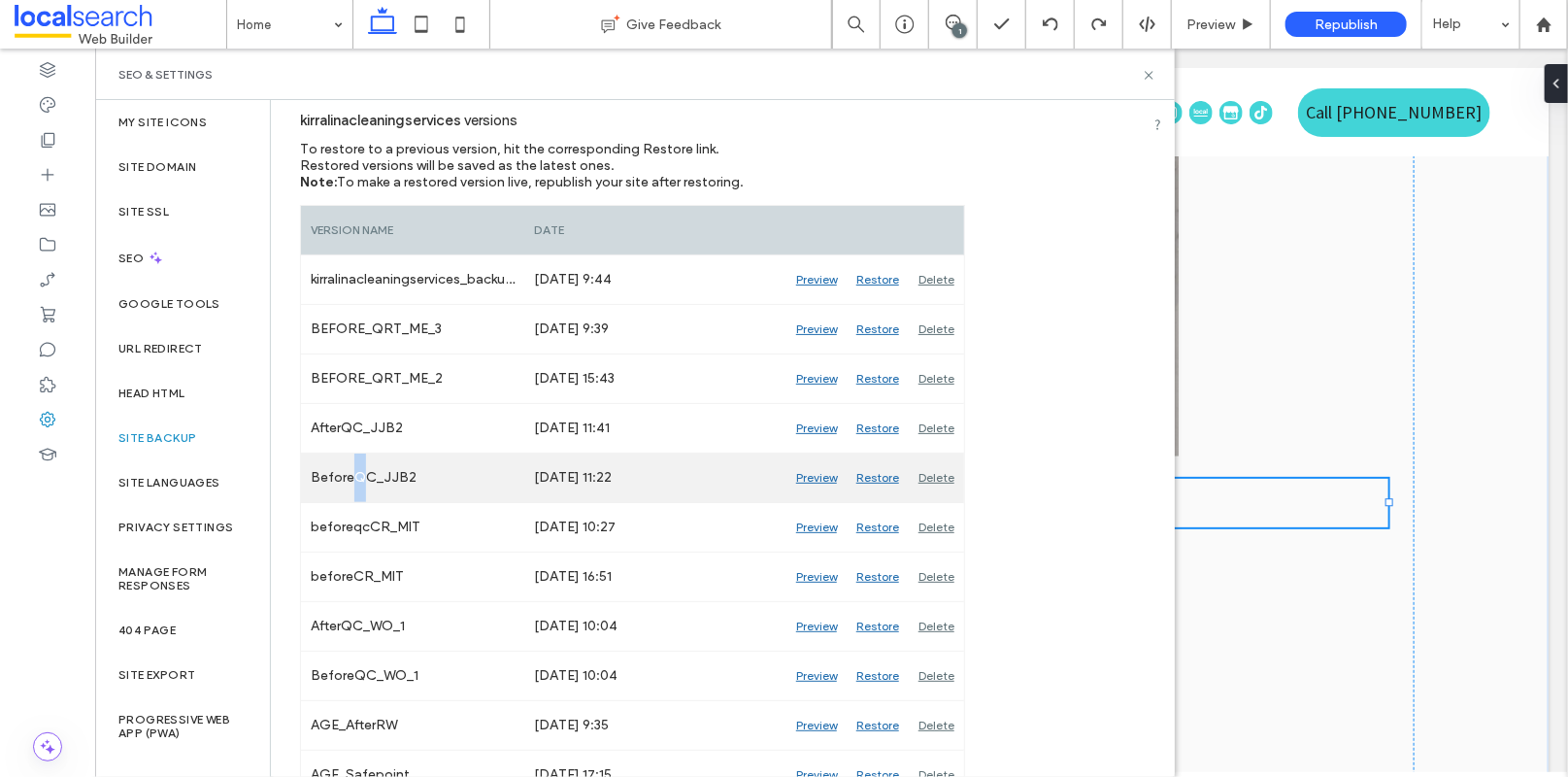
drag, startPoint x: 355, startPoint y: 476, endPoint x: 364, endPoint y: 500, distance: 25.6
click at [362, 479] on div "BeforeQC_JJB2" at bounding box center [413, 477] width 223 height 49
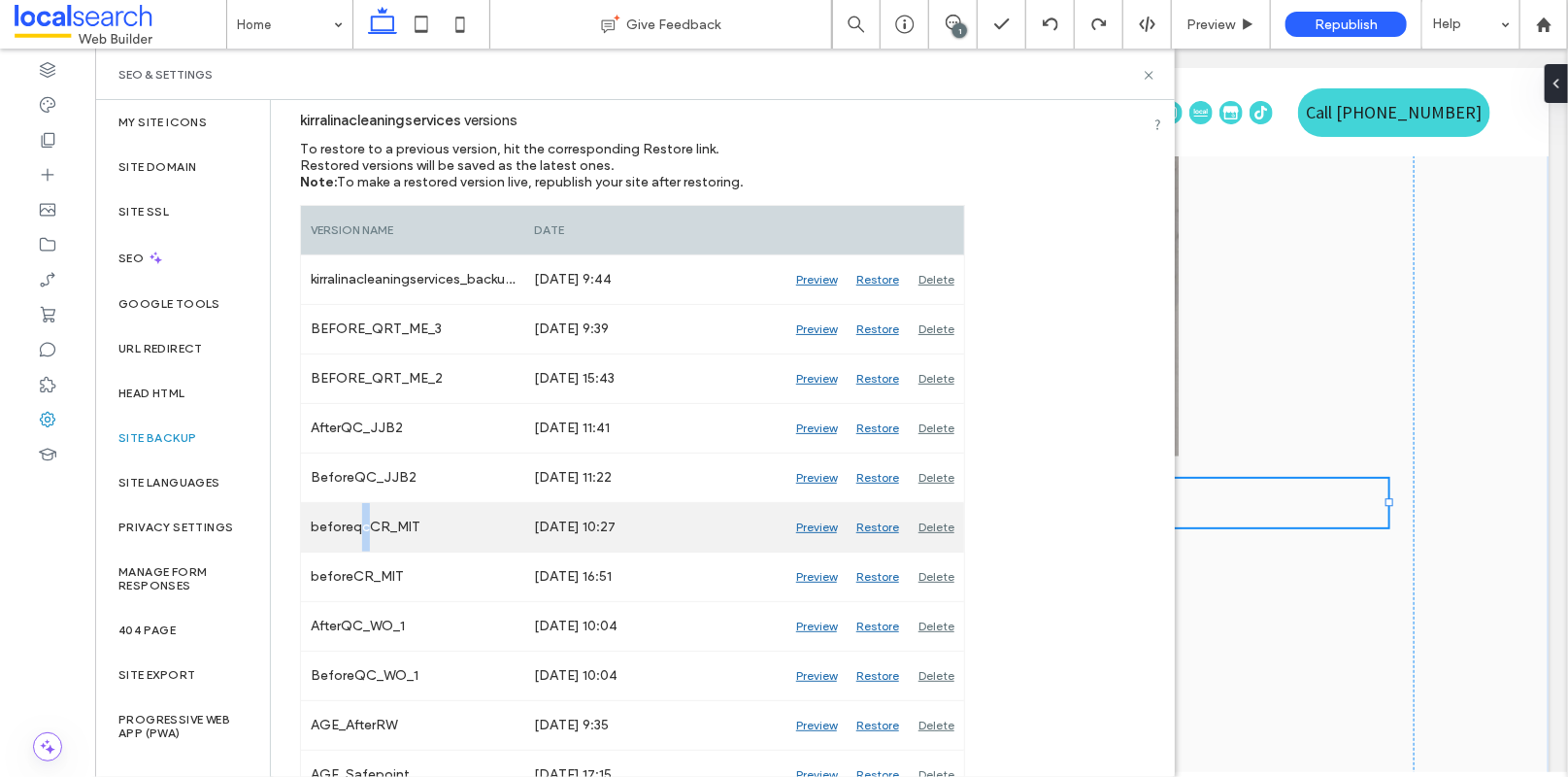
click at [366, 532] on div "beforeqcCR_MIT" at bounding box center [413, 527] width 223 height 49
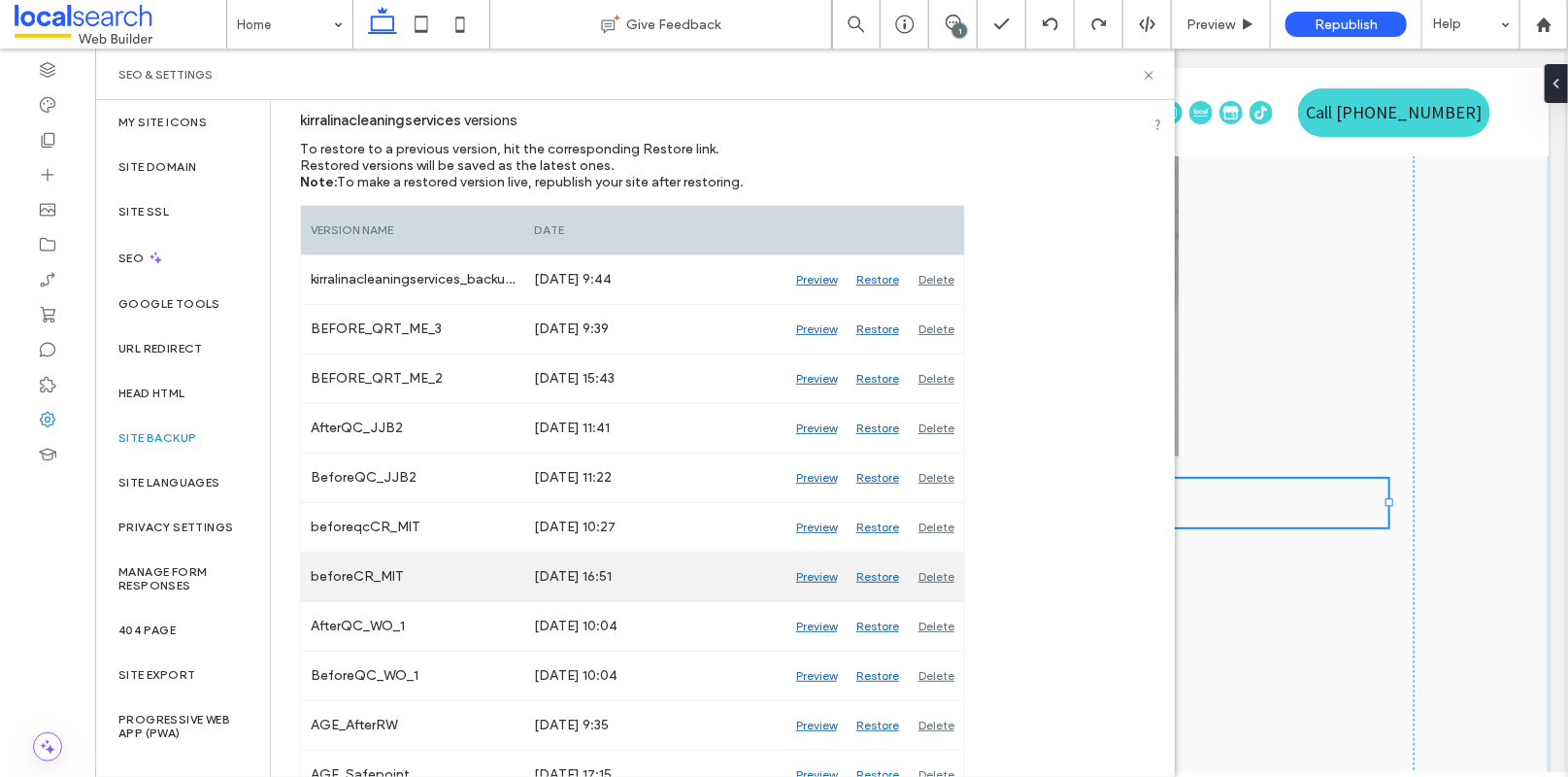
click at [880, 577] on div "Restore" at bounding box center [878, 577] width 62 height 49
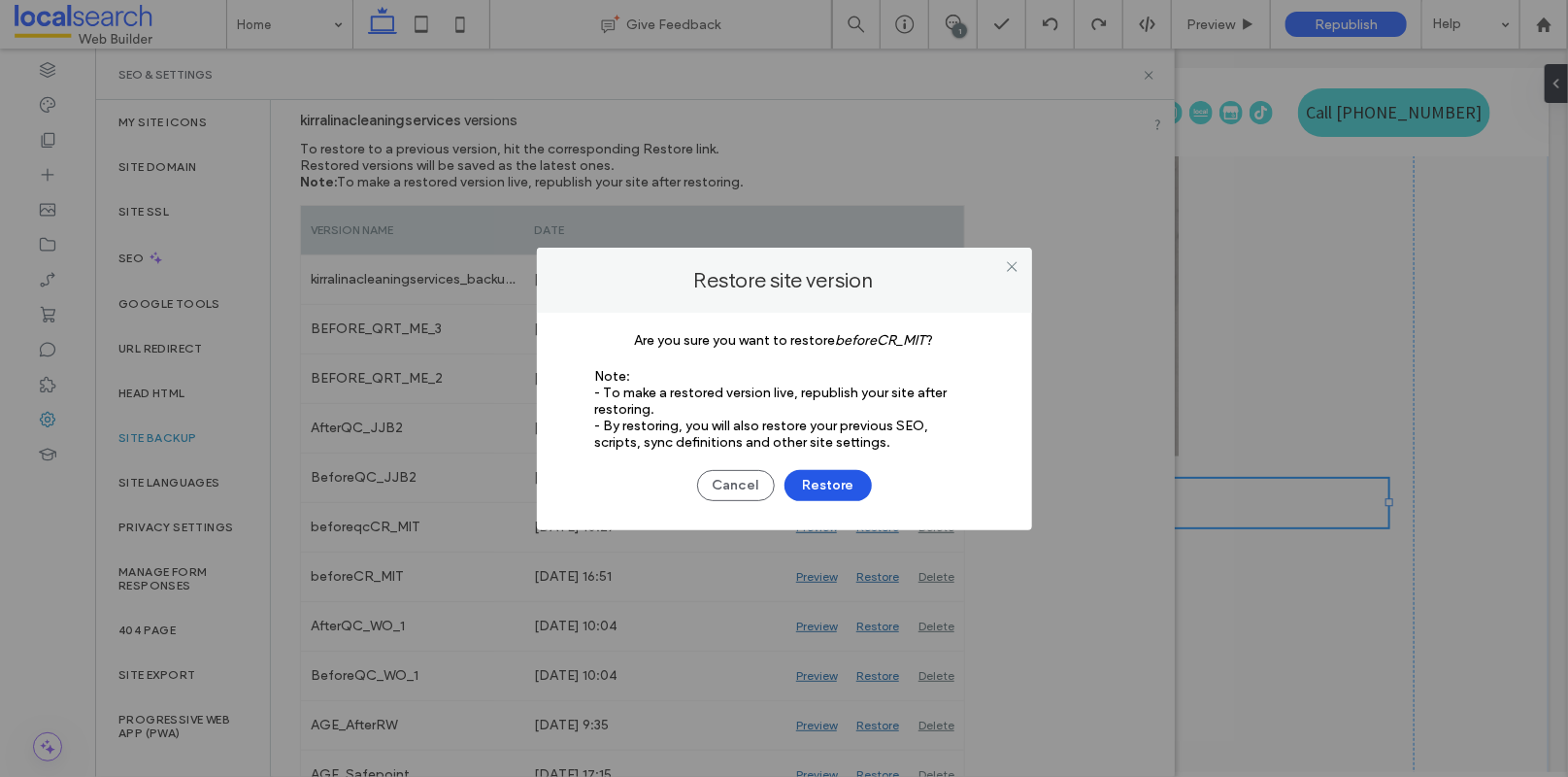
click at [824, 482] on button "Restore" at bounding box center [828, 485] width 87 height 31
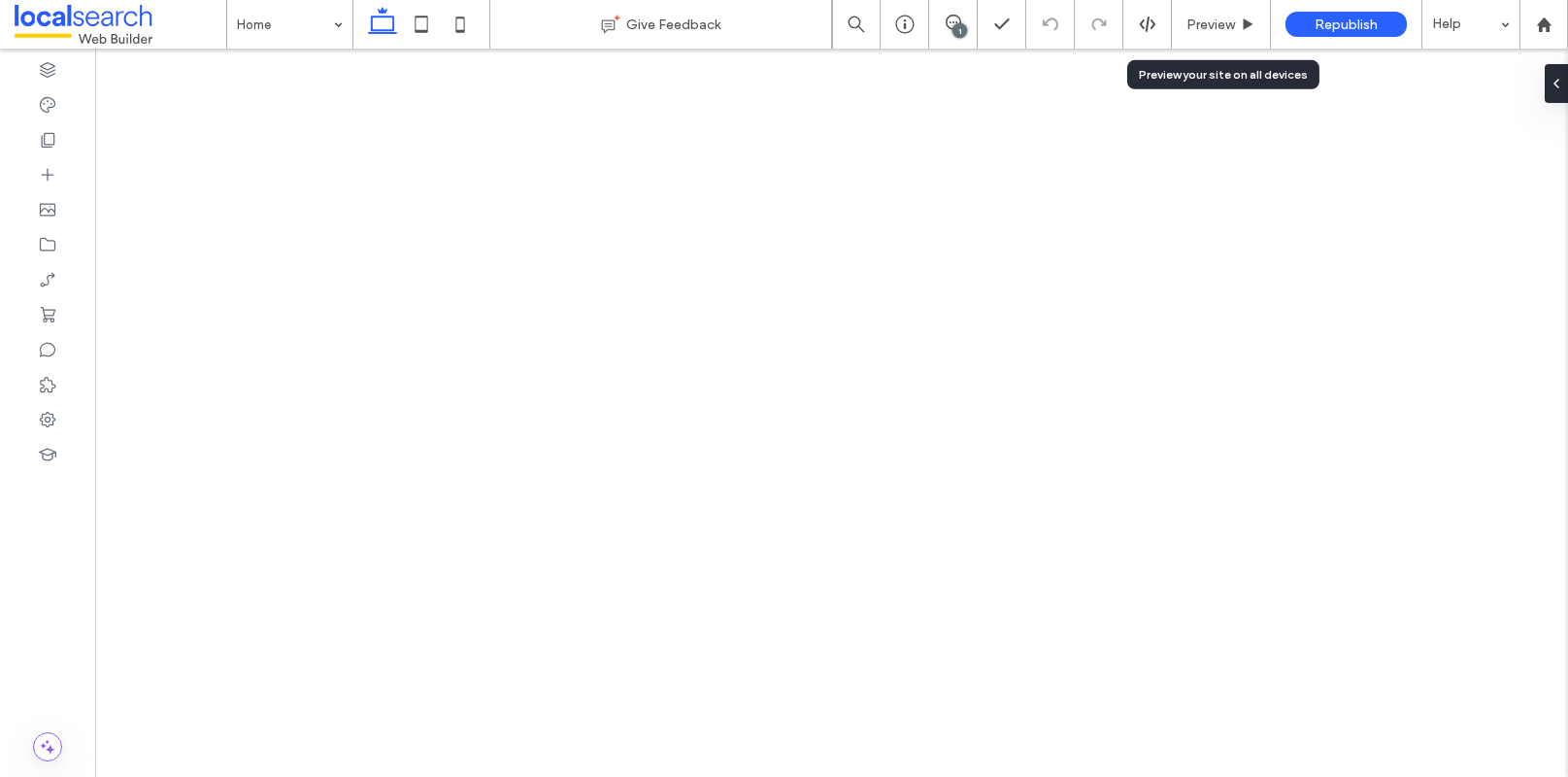
click at [1222, 29] on span "Preview" at bounding box center [1210, 25] width 49 height 17
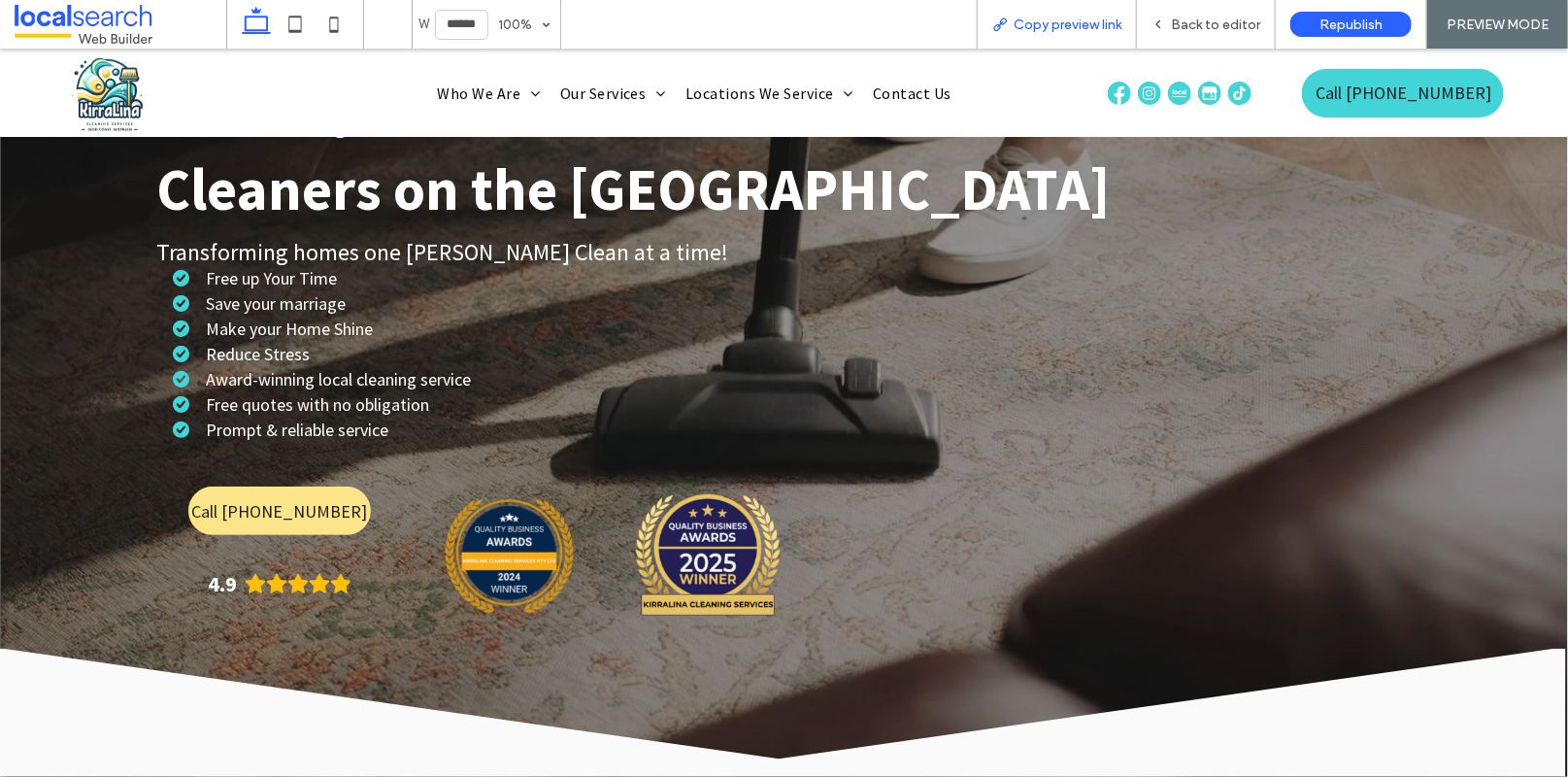
click at [1059, 28] on span "Copy preview link" at bounding box center [1067, 25] width 108 height 17
click at [1183, 24] on span "Back to editor" at bounding box center [1216, 25] width 89 height 17
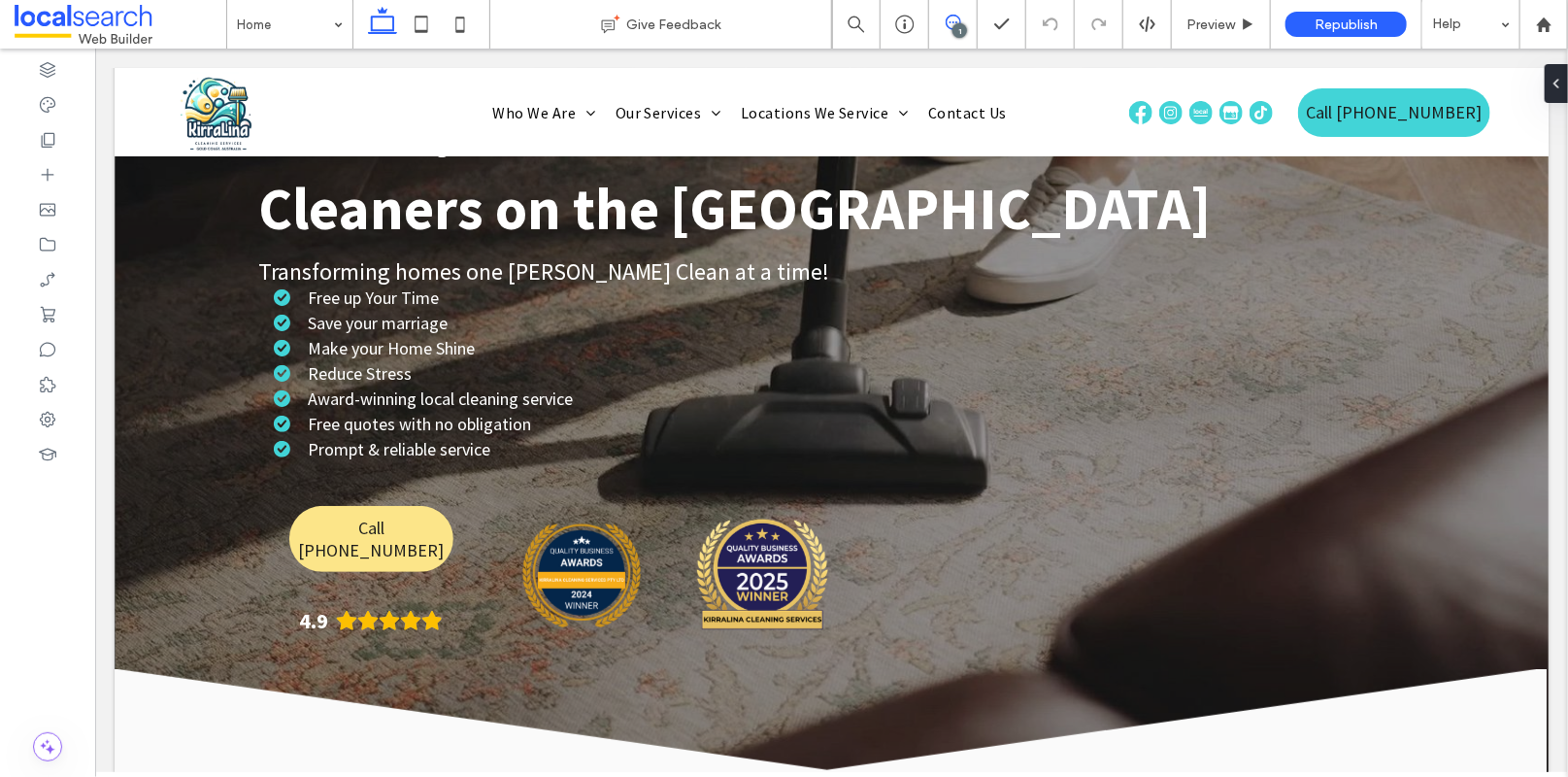
click at [960, 23] on use at bounding box center [954, 23] width 16 height 16
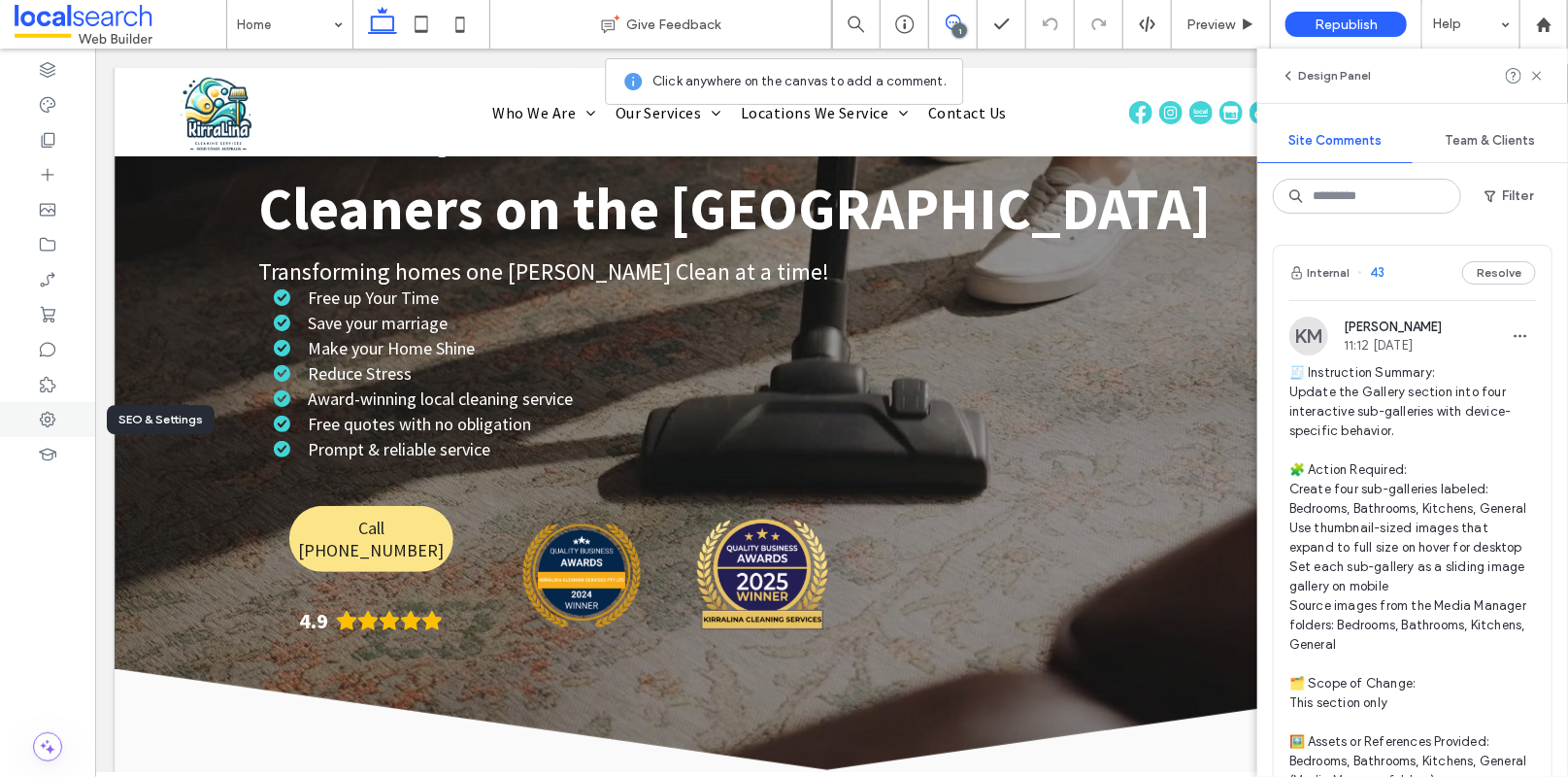
click at [56, 405] on div at bounding box center [48, 419] width 95 height 35
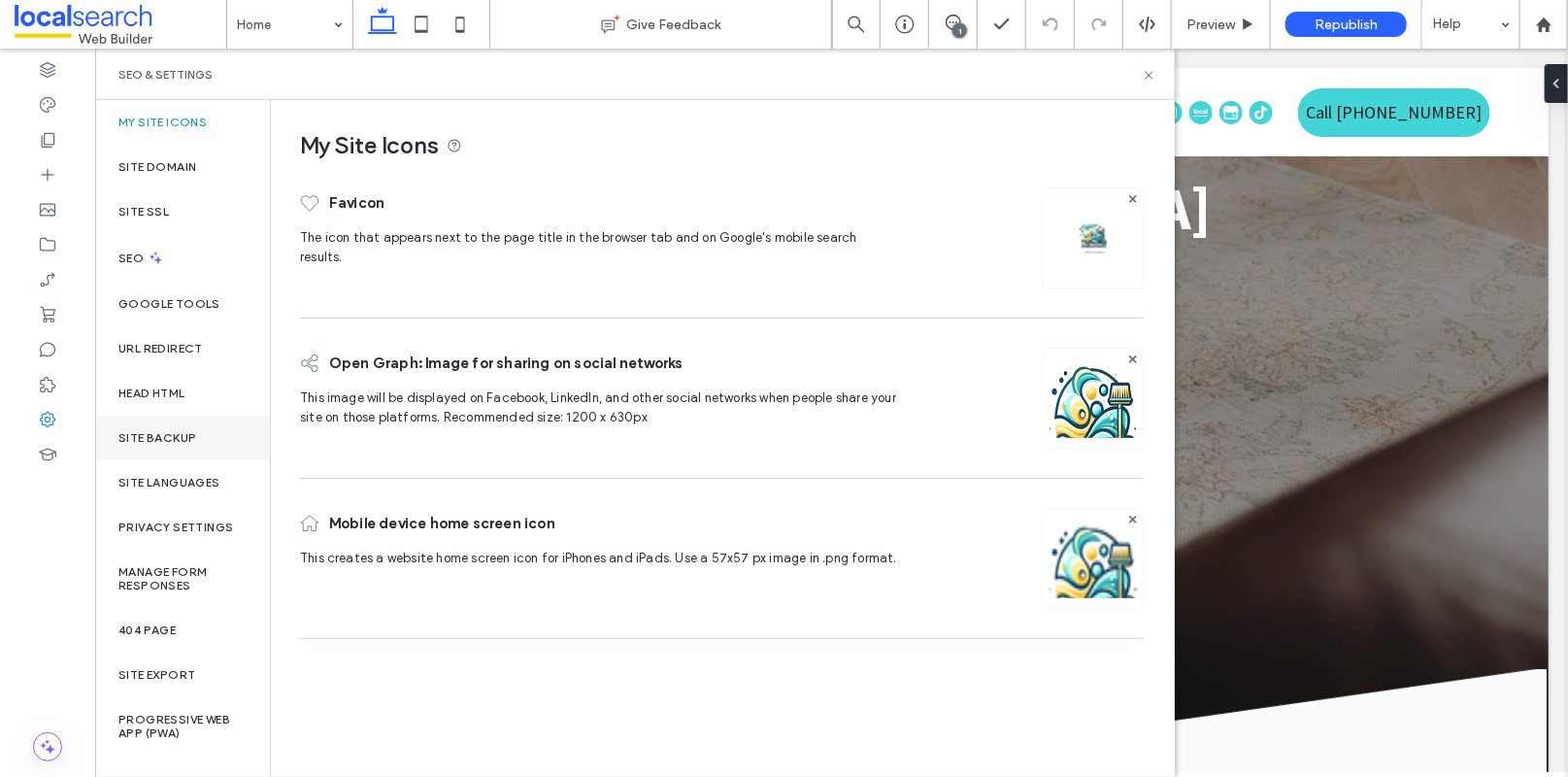
click at [167, 447] on div "Site Backup" at bounding box center [182, 438] width 175 height 45
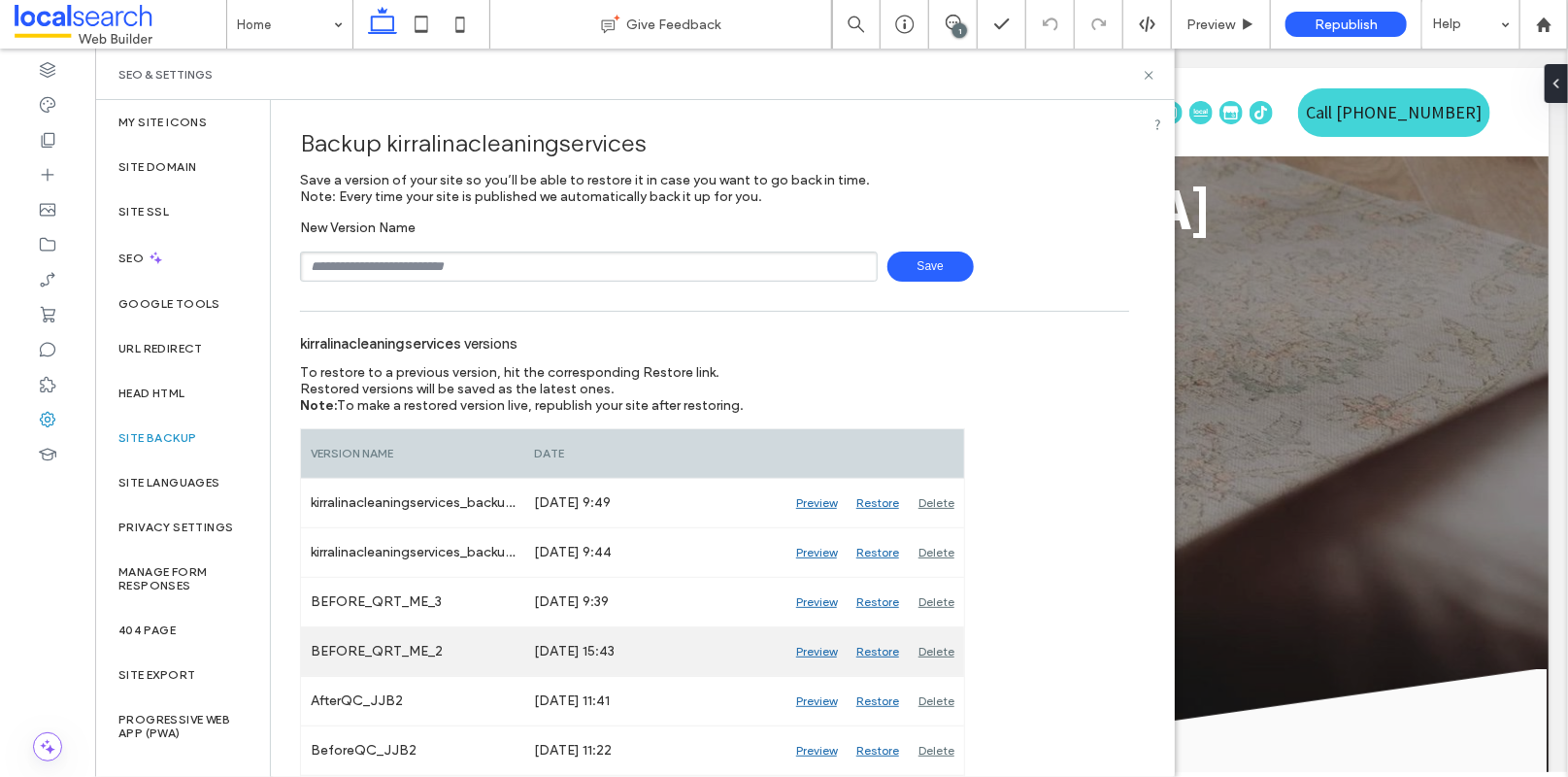
click at [936, 653] on div "Delete" at bounding box center [936, 651] width 56 height 49
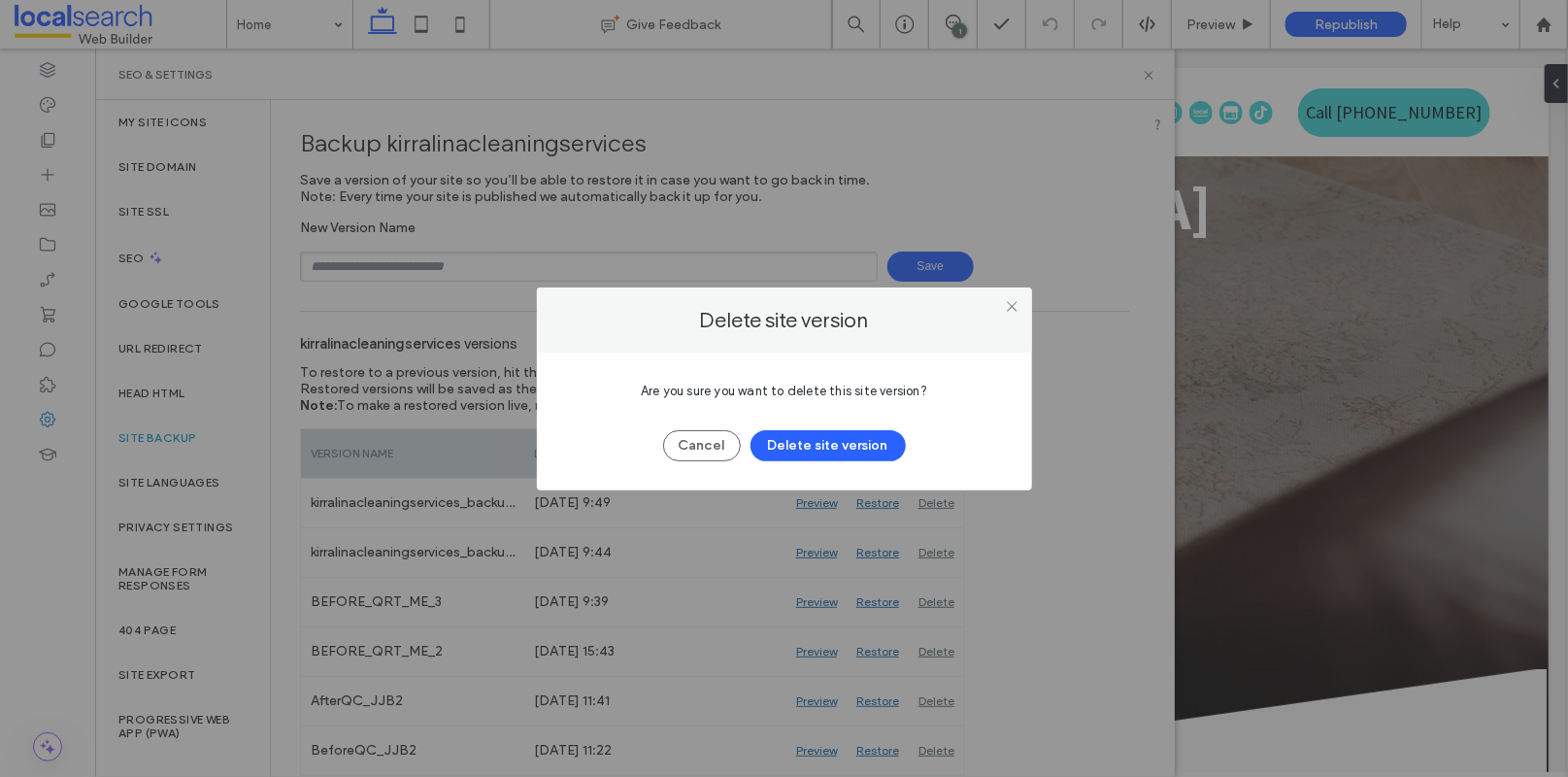
drag, startPoint x: 850, startPoint y: 438, endPoint x: 1012, endPoint y: 322, distance: 199.2
click at [1012, 322] on div "Delete site version Are you sure you want to delete this site version? Cancel D…" at bounding box center [784, 389] width 495 height 203
click at [1010, 305] on use at bounding box center [1012, 307] width 10 height 10
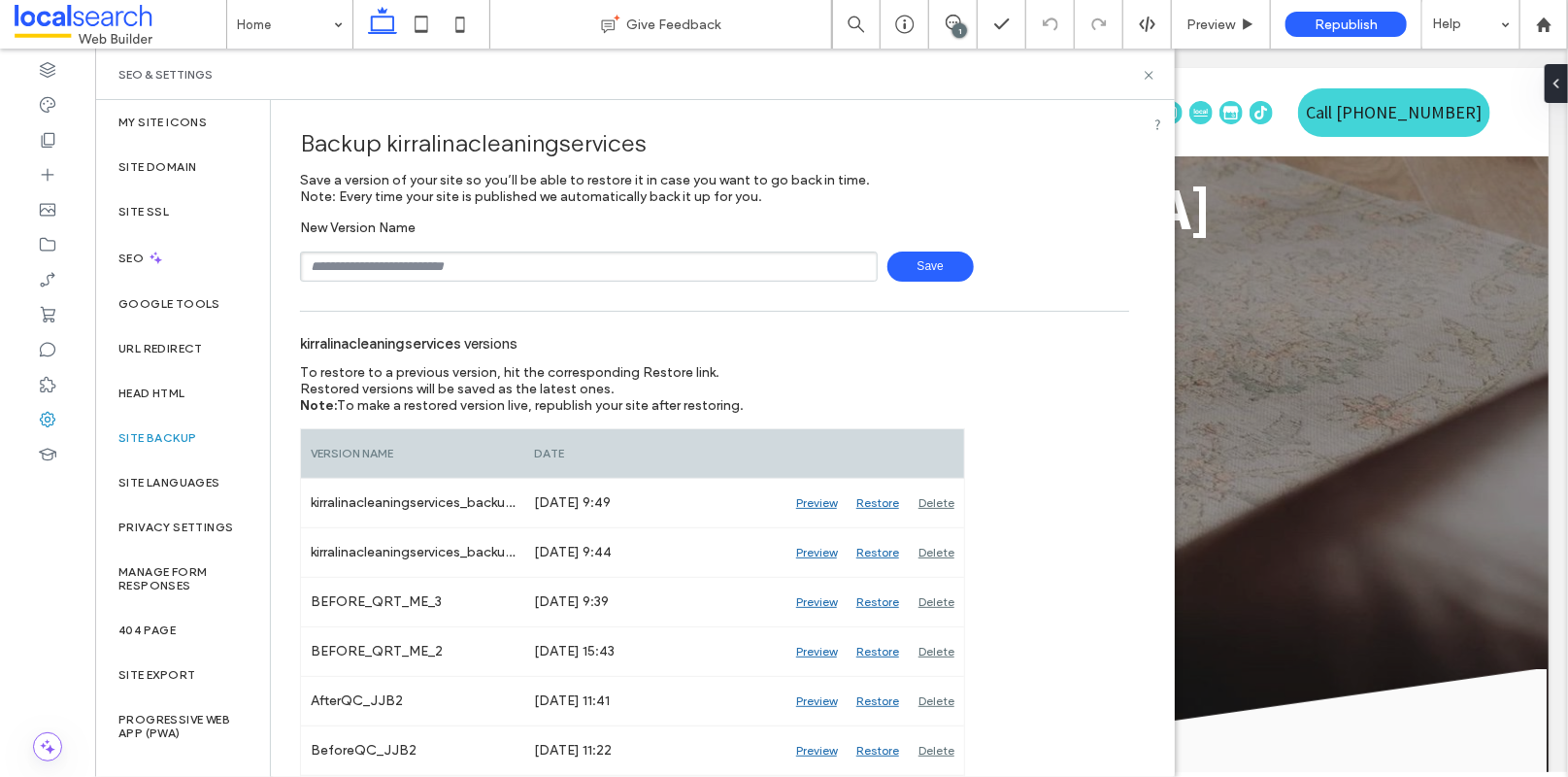
click at [431, 254] on input "text" at bounding box center [589, 267] width 578 height 30
type input "**********"
click at [348, 265] on input "**********" at bounding box center [589, 267] width 578 height 30
drag, startPoint x: 394, startPoint y: 266, endPoint x: 428, endPoint y: 272, distance: 34.5
click at [394, 266] on input "**********" at bounding box center [589, 267] width 578 height 30
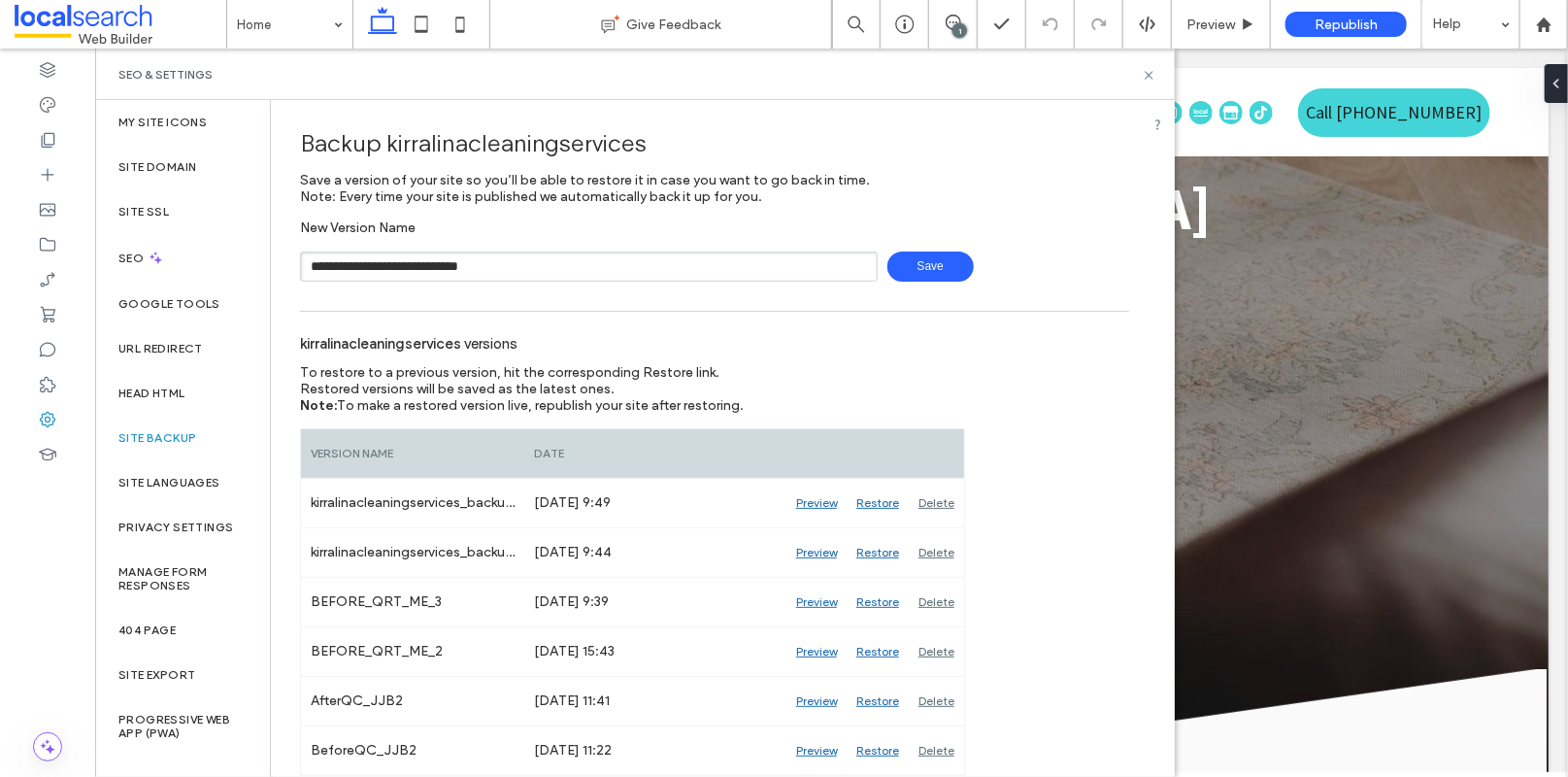
type input "**********"
click at [920, 264] on span "Save" at bounding box center [930, 267] width 86 height 30
click at [962, 23] on span at bounding box center [953, 23] width 48 height 16
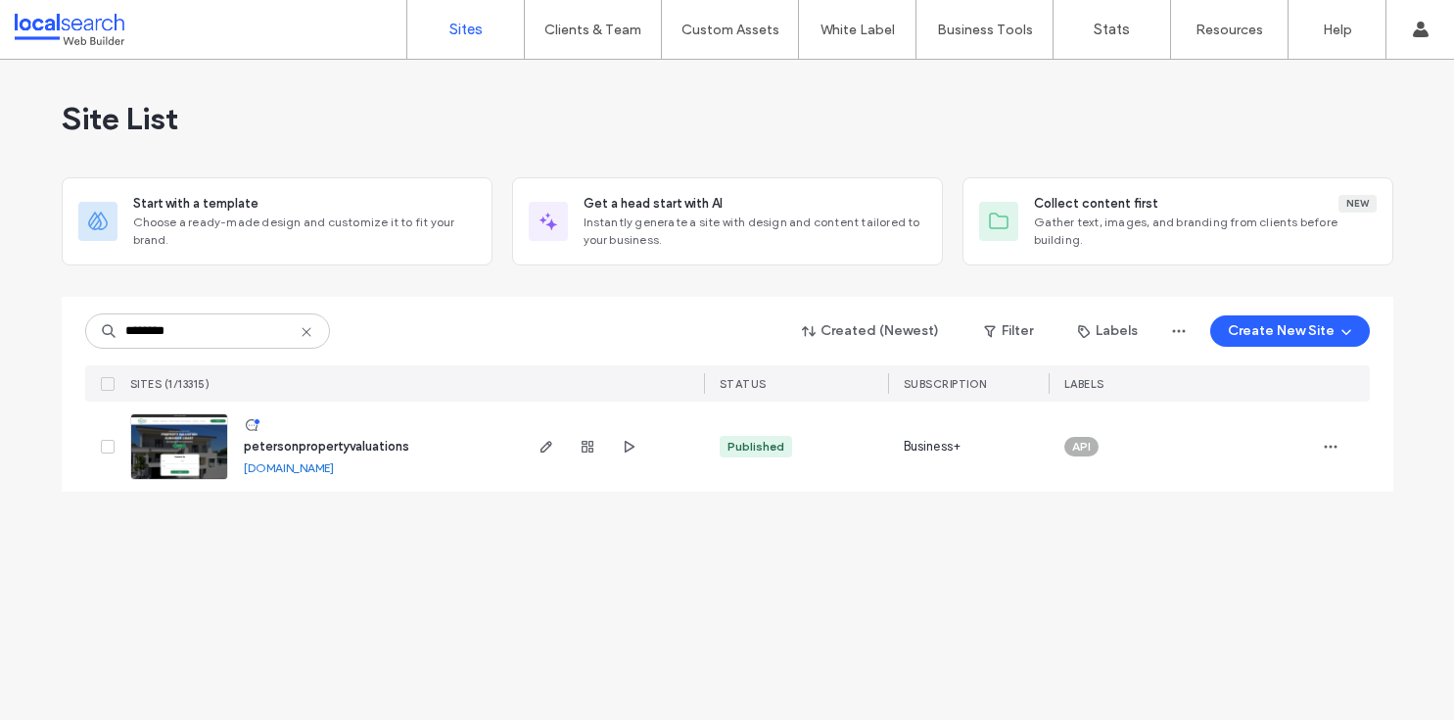
click at [219, 338] on input "********" at bounding box center [207, 330] width 245 height 35
type input "********"
click at [197, 460] on link at bounding box center [179, 446] width 98 height 67
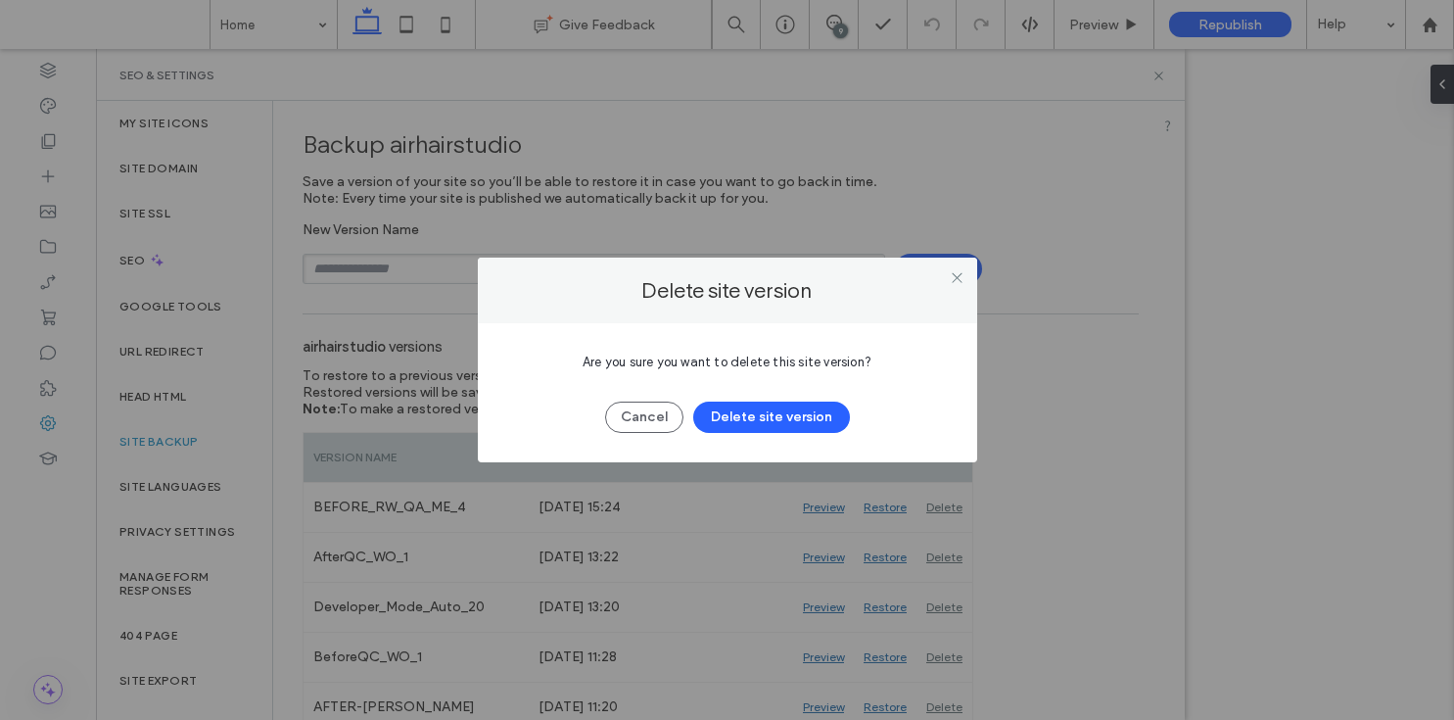
click at [780, 414] on button "Delete site version" at bounding box center [771, 416] width 157 height 31
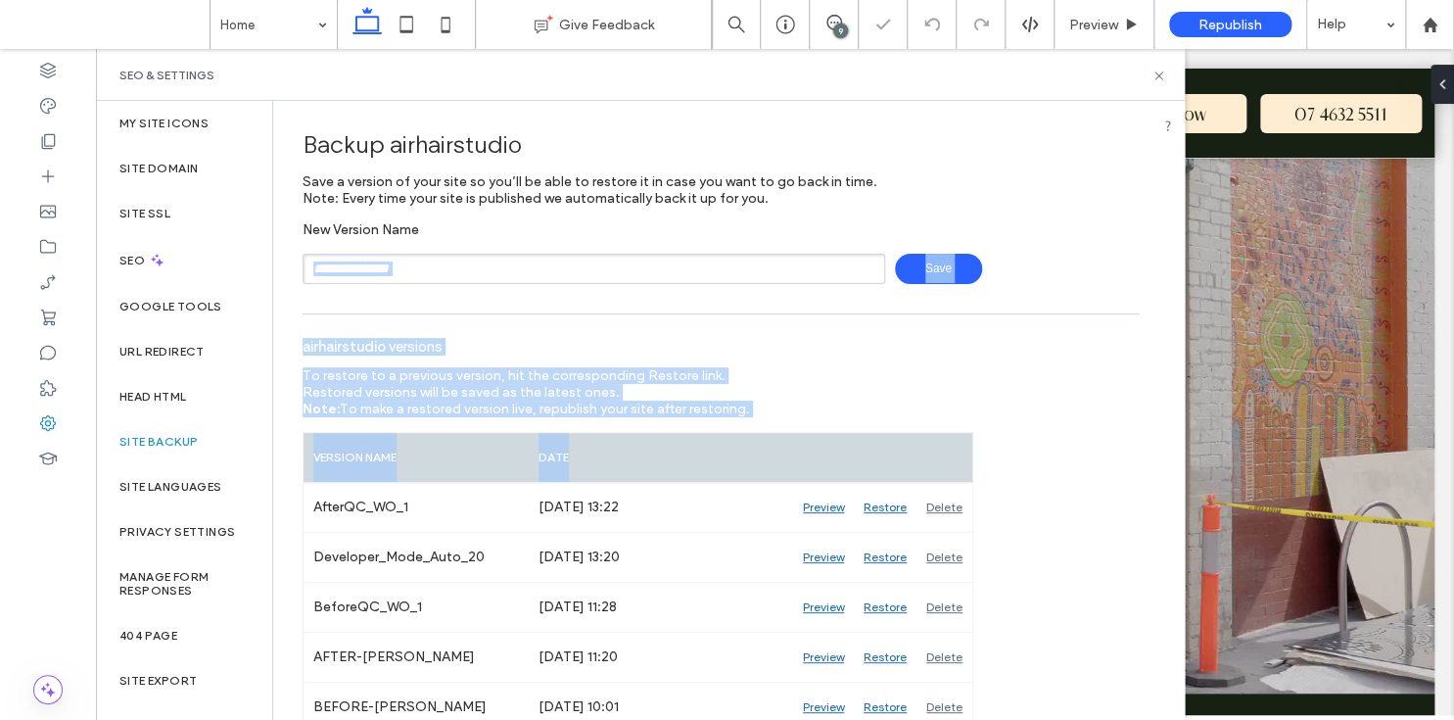
click at [449, 260] on input "text" at bounding box center [594, 269] width 583 height 30
click at [450, 260] on input "text" at bounding box center [594, 269] width 583 height 30
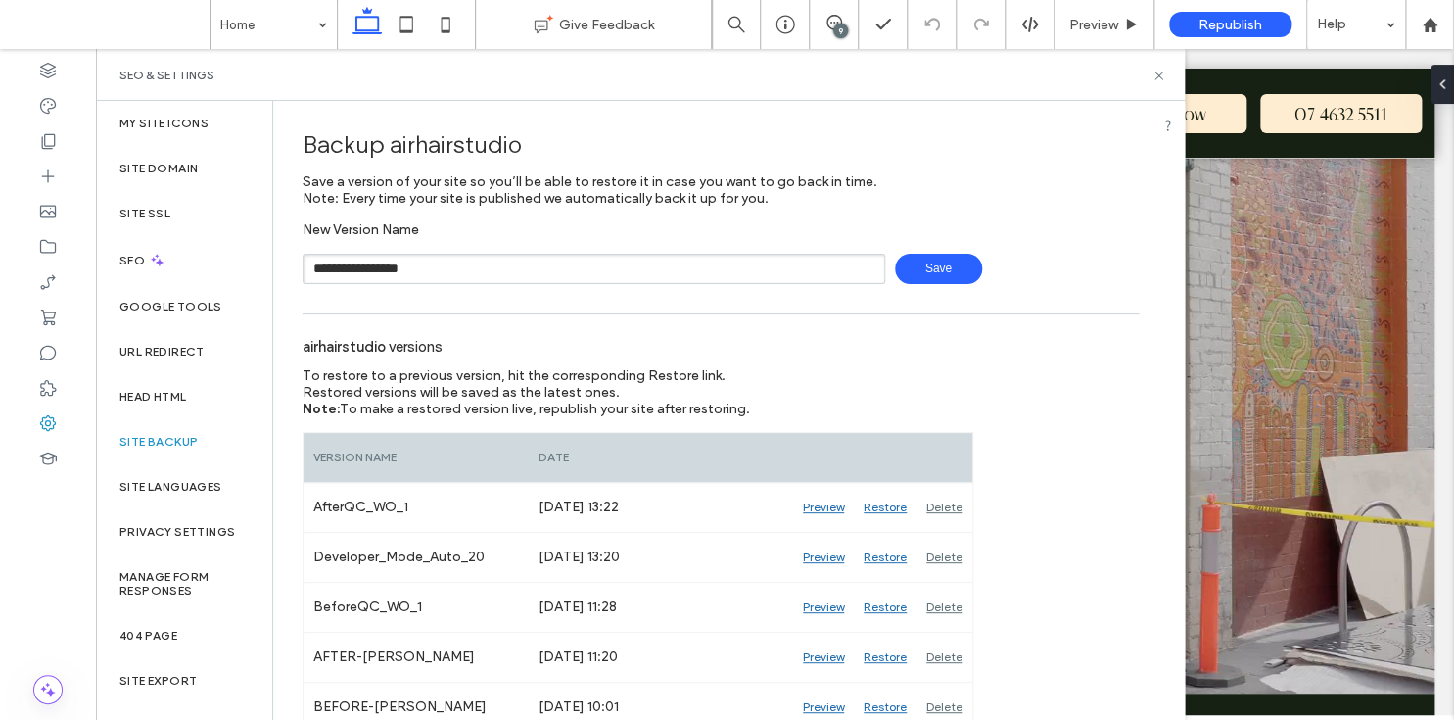
type input "**********"
click at [940, 267] on span "Save" at bounding box center [938, 269] width 87 height 30
click at [1161, 77] on use at bounding box center [1158, 75] width 8 height 8
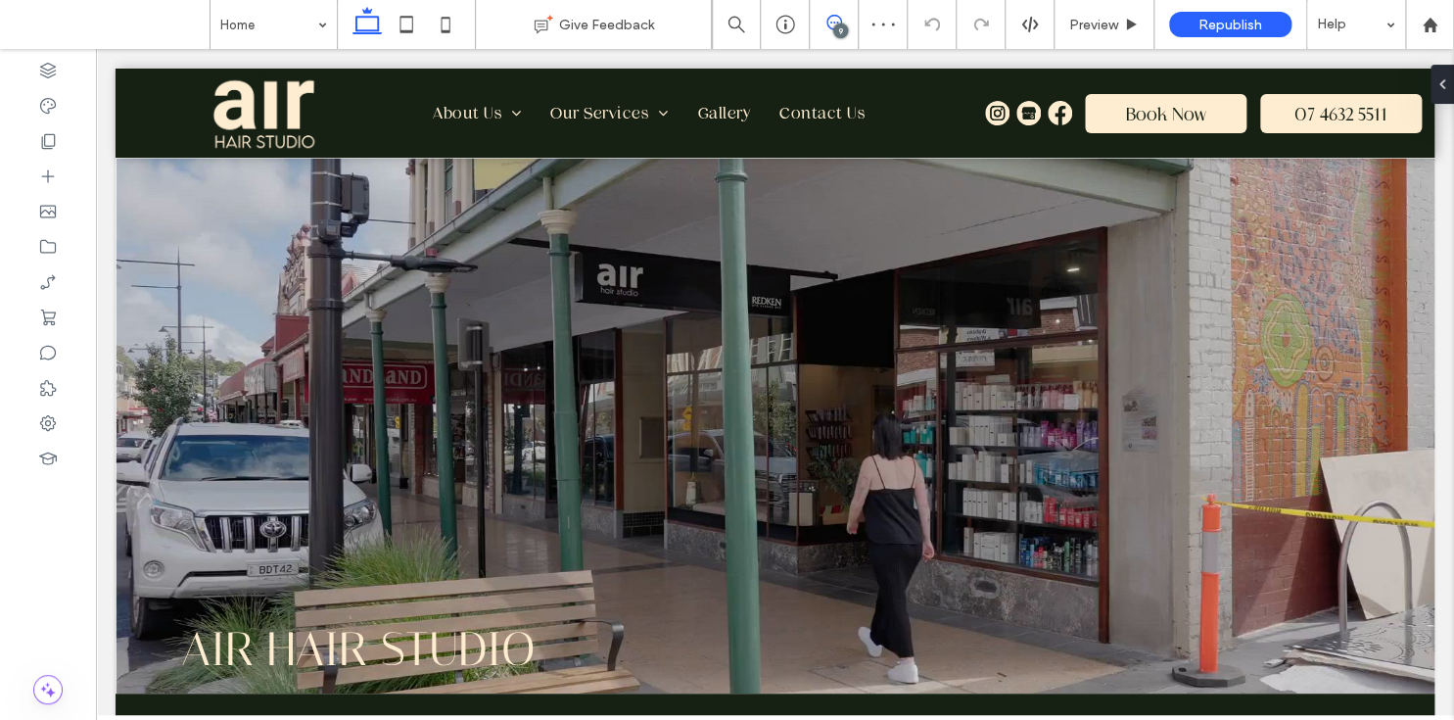
click at [842, 21] on span at bounding box center [834, 23] width 48 height 16
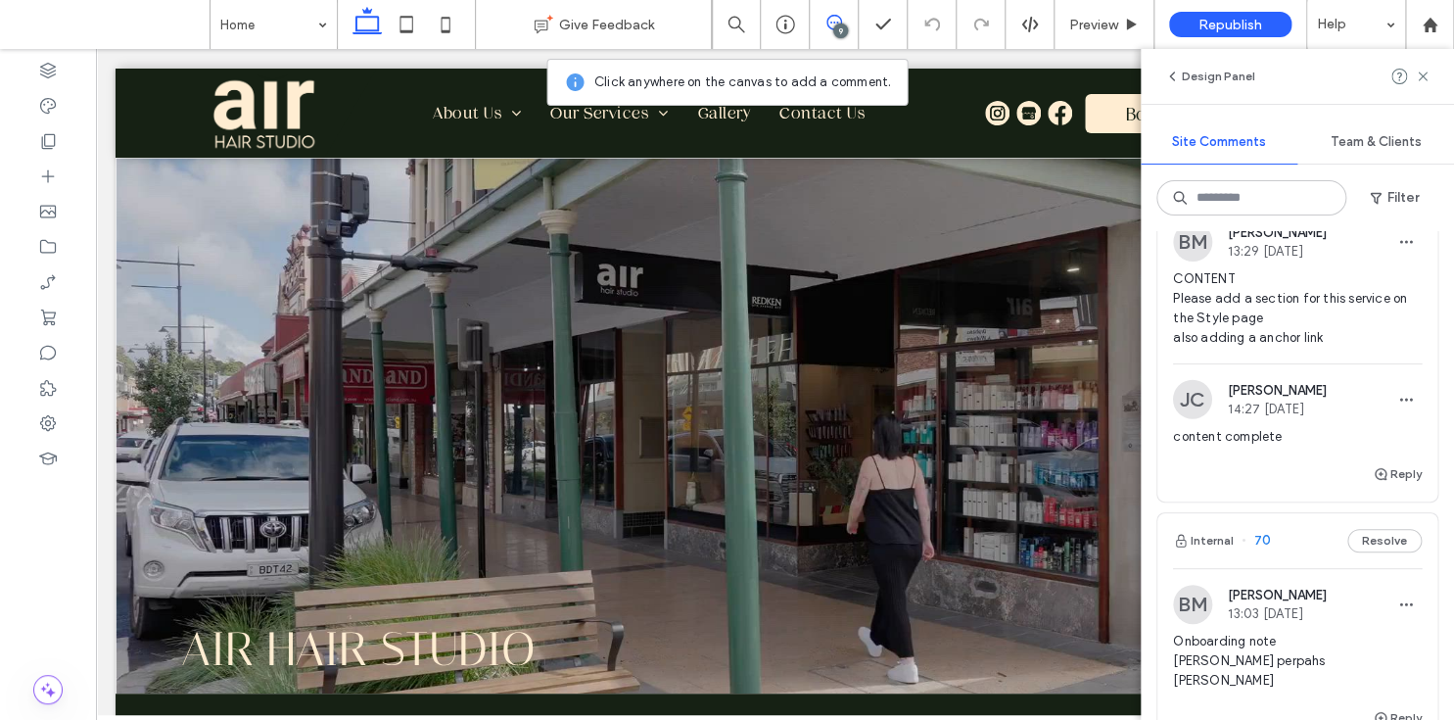
scroll to position [2243, 0]
click at [1260, 192] on span "75" at bounding box center [1255, 182] width 28 height 20
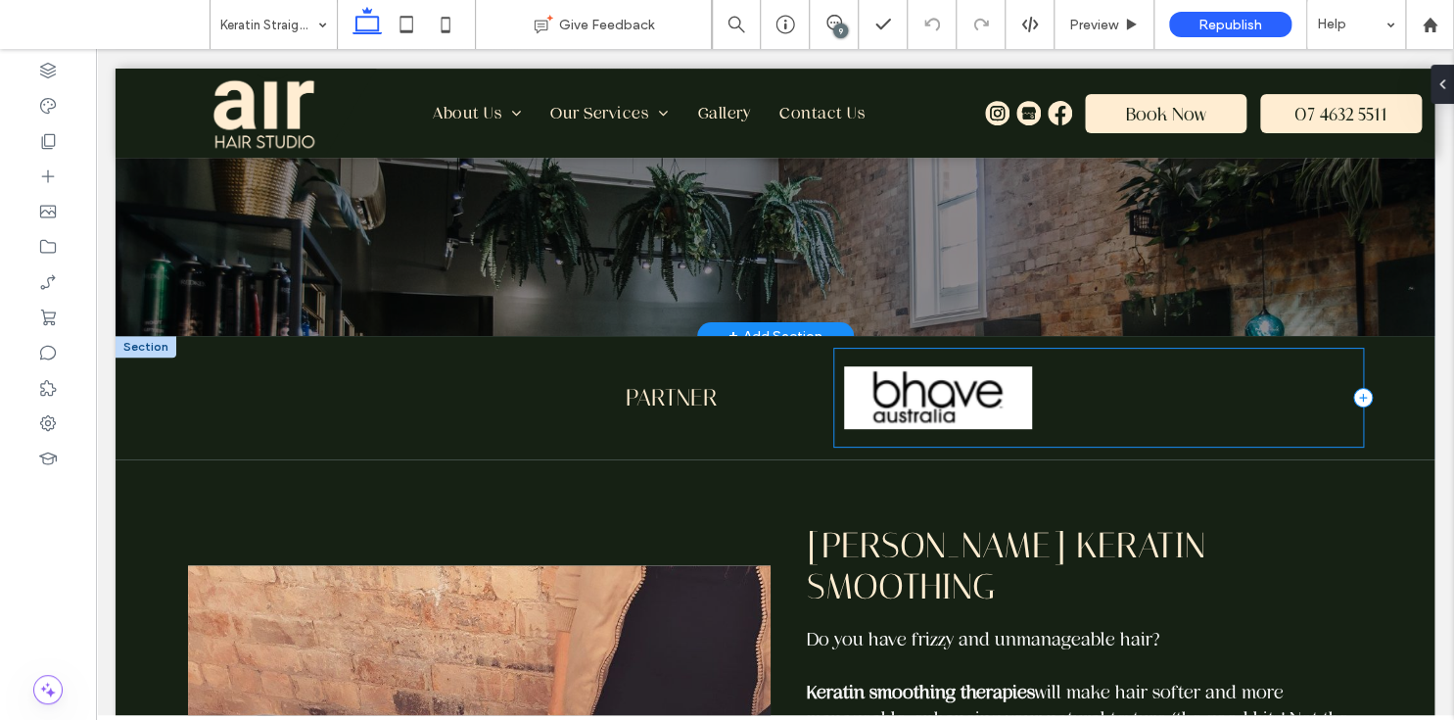
scroll to position [318, 0]
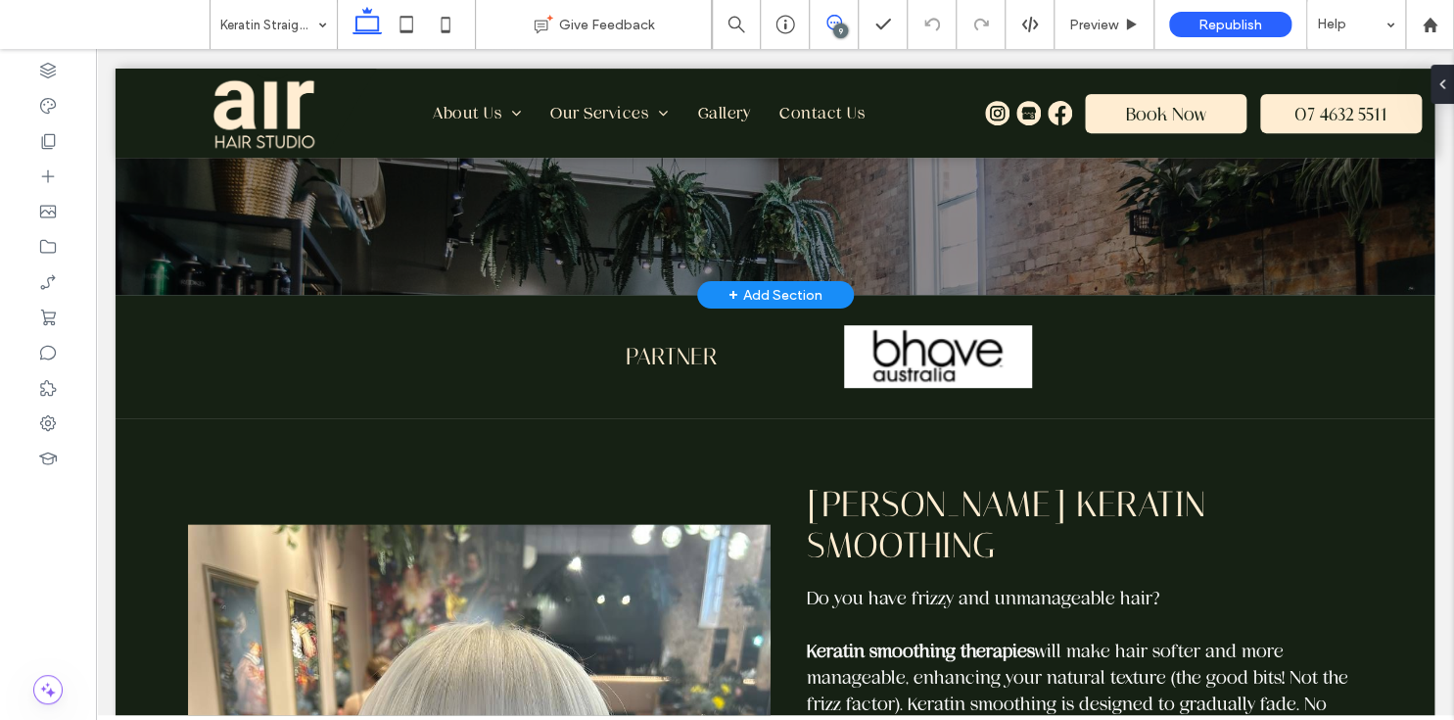
click at [833, 23] on use at bounding box center [834, 23] width 16 height 16
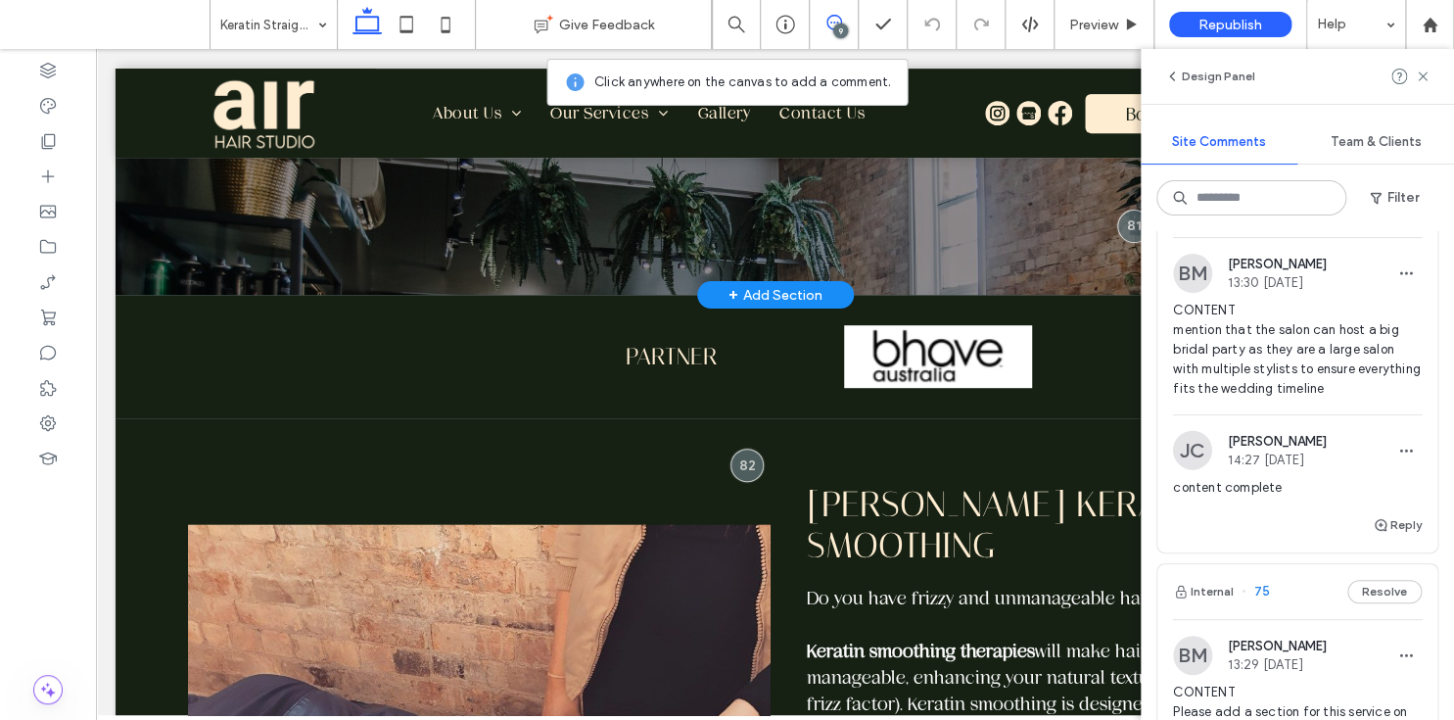
scroll to position [1835, 0]
click at [1262, 218] on span "76" at bounding box center [1255, 209] width 28 height 20
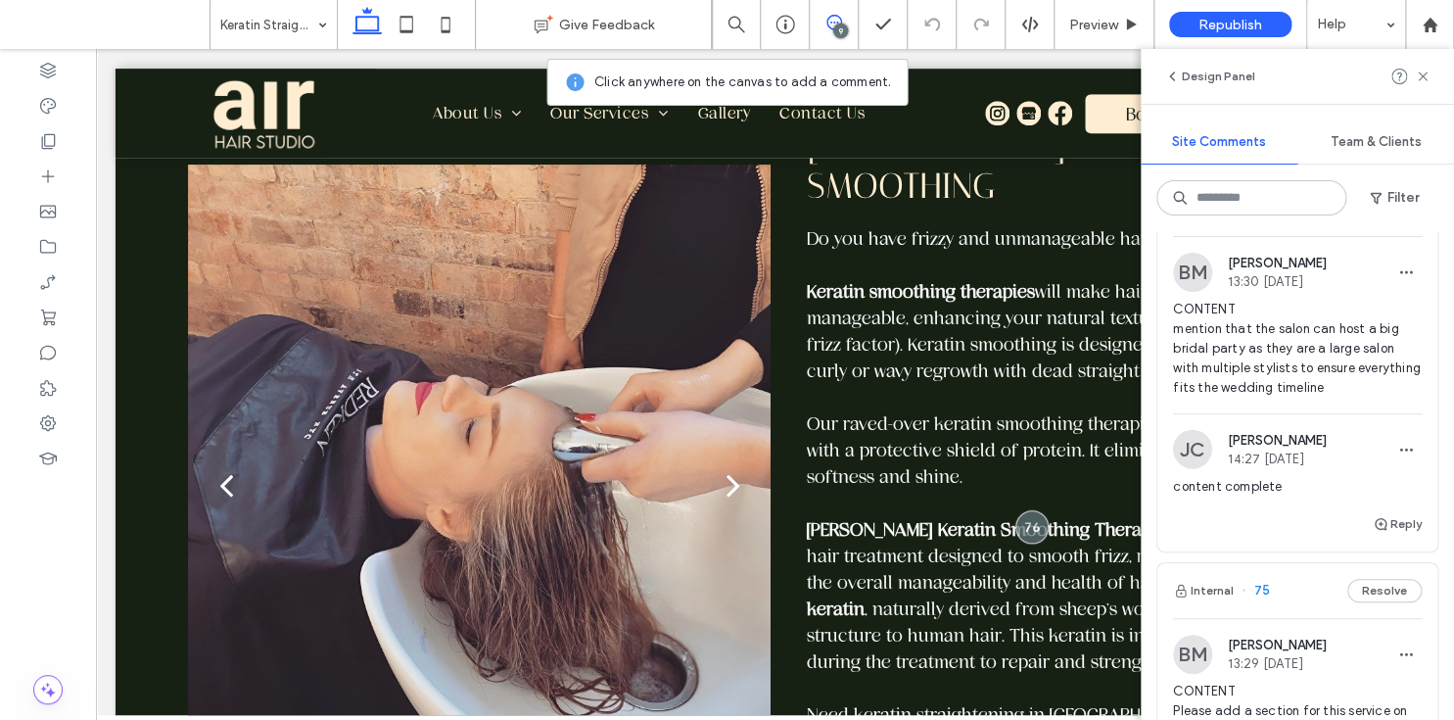
scroll to position [709, 0]
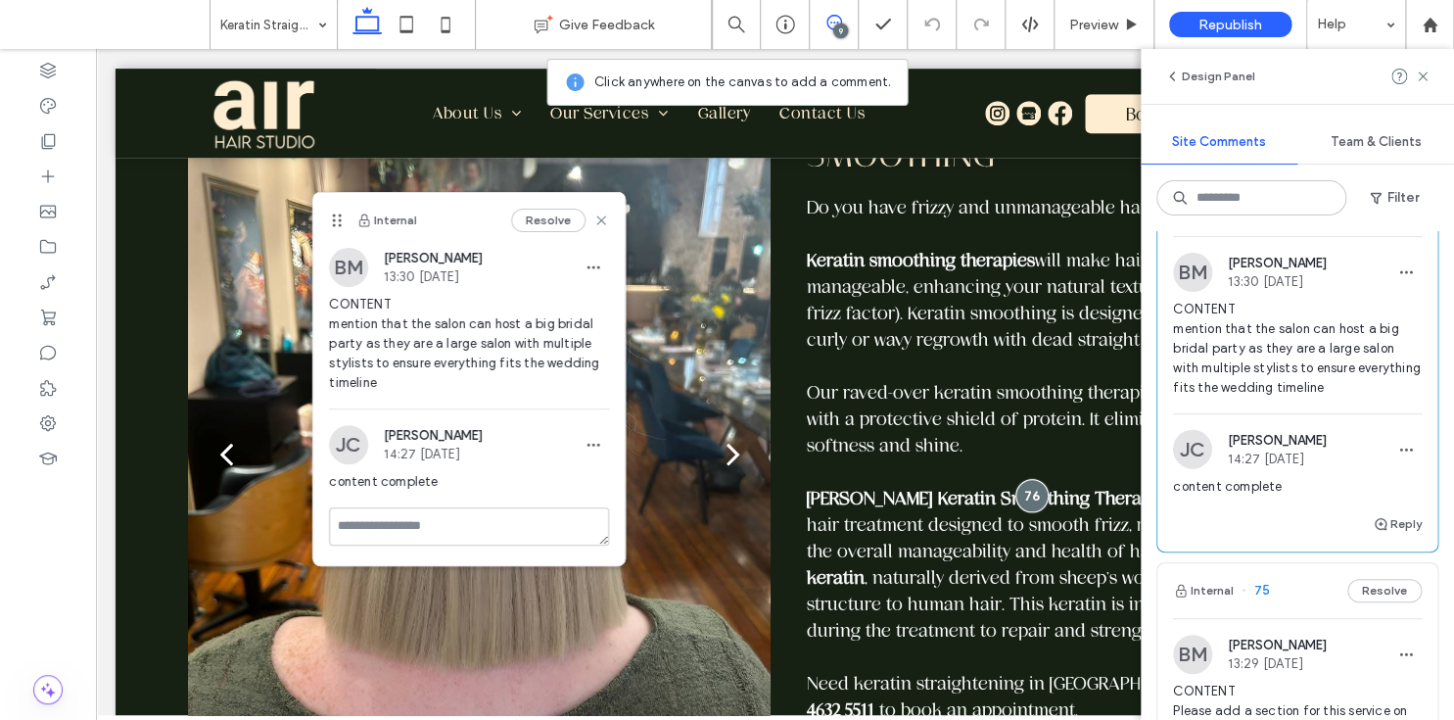
drag, startPoint x: 1089, startPoint y: 301, endPoint x: 330, endPoint y: 225, distance: 762.5
click at [332, 225] on use at bounding box center [336, 219] width 9 height 13
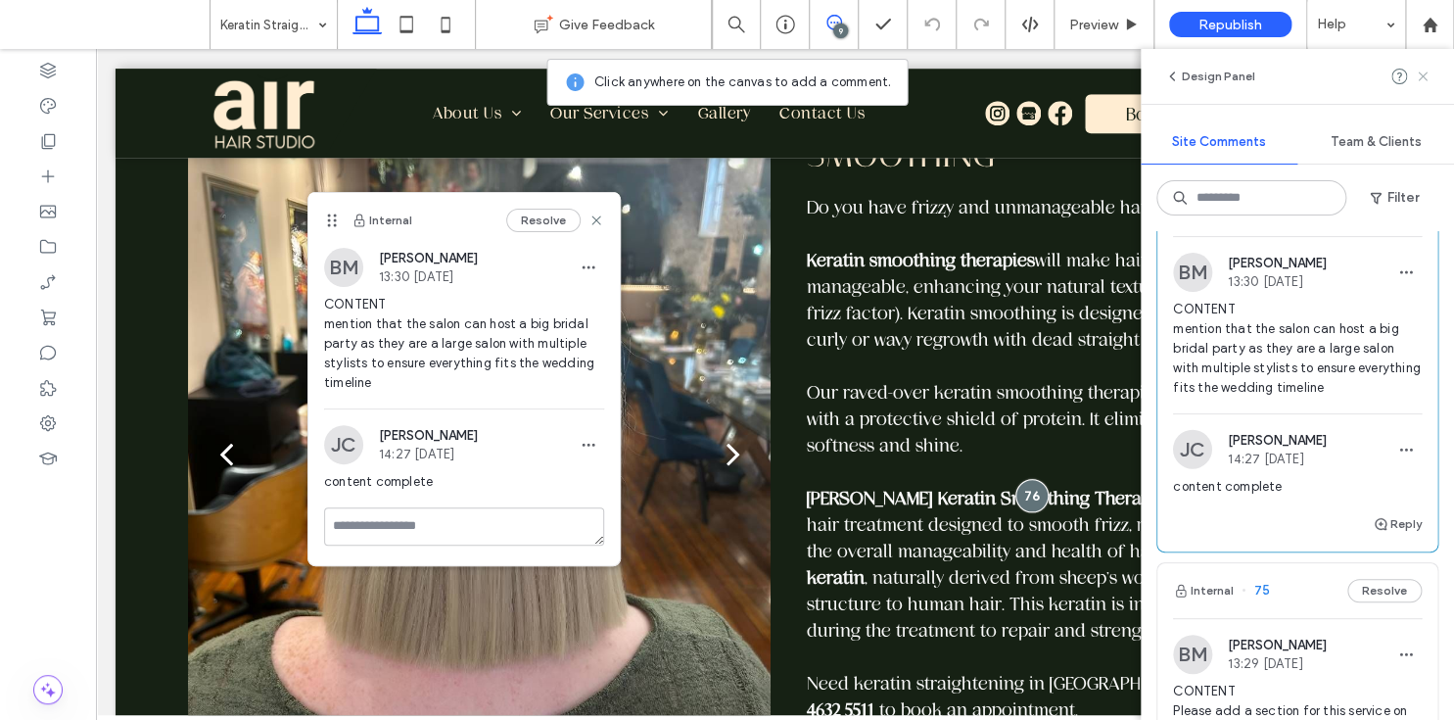
click at [1425, 73] on use at bounding box center [1422, 75] width 9 height 9
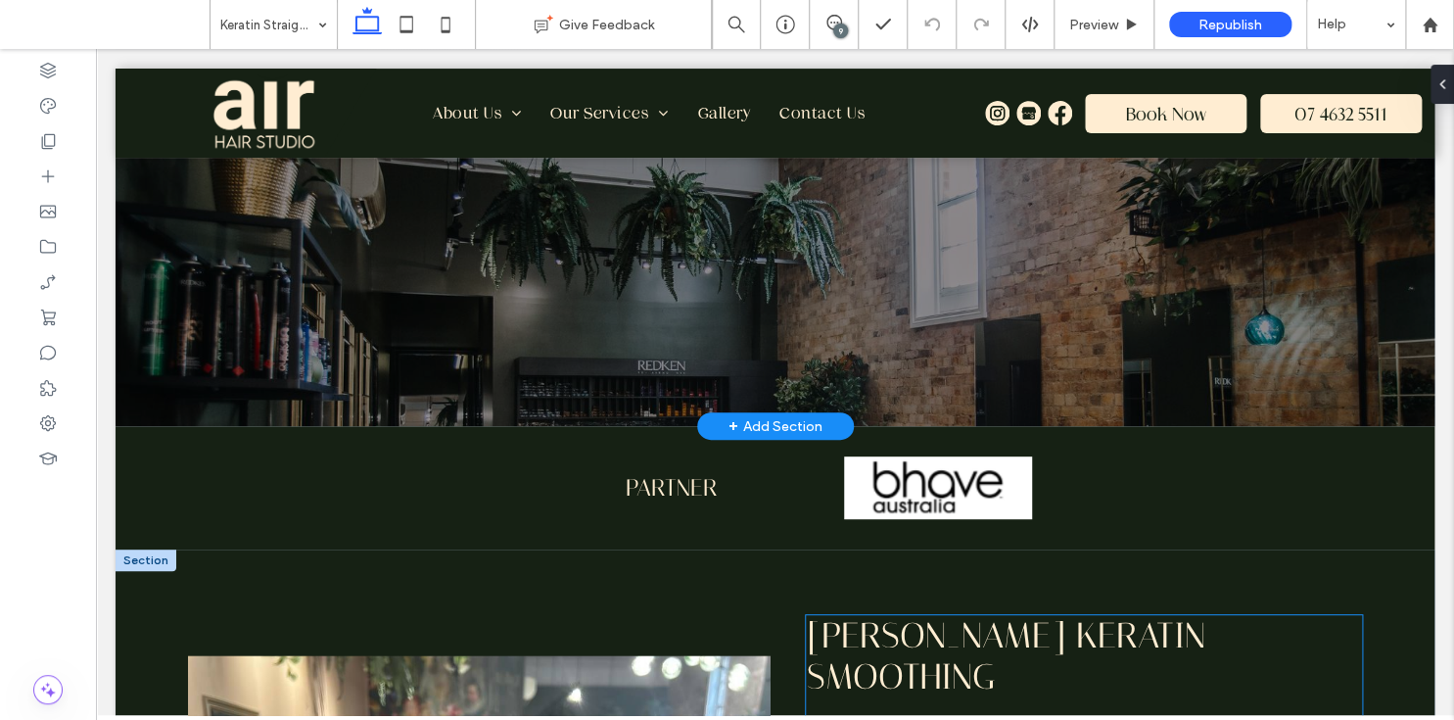
scroll to position [174, 0]
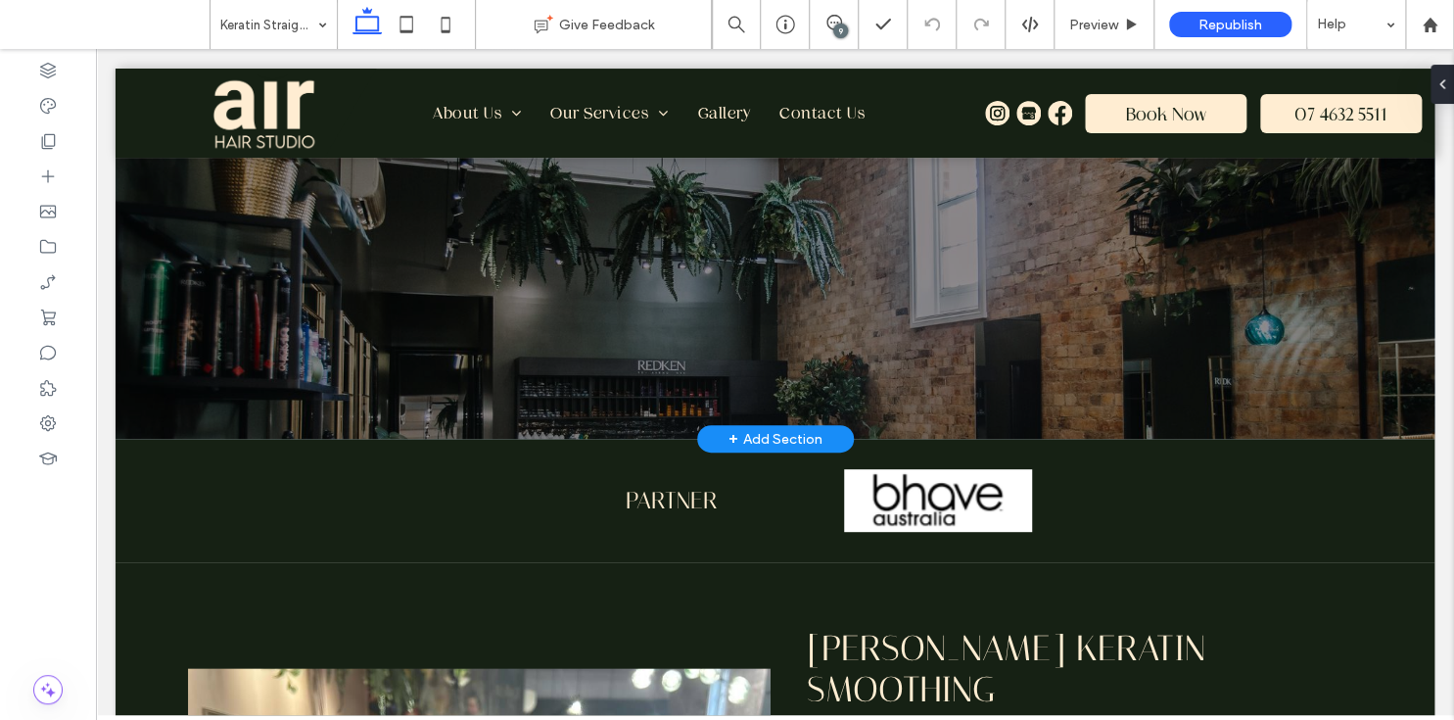
click at [843, 24] on div "9" at bounding box center [840, 30] width 15 height 15
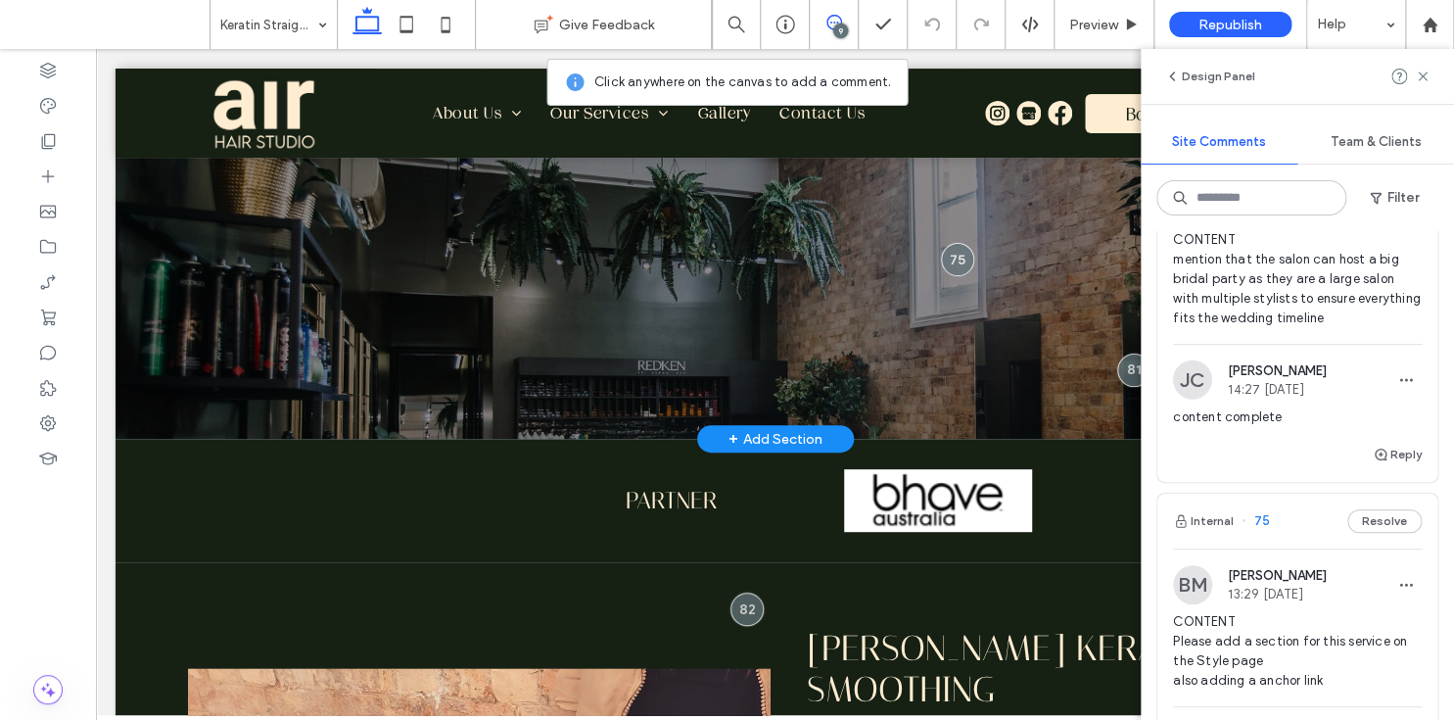
scroll to position [1892, 0]
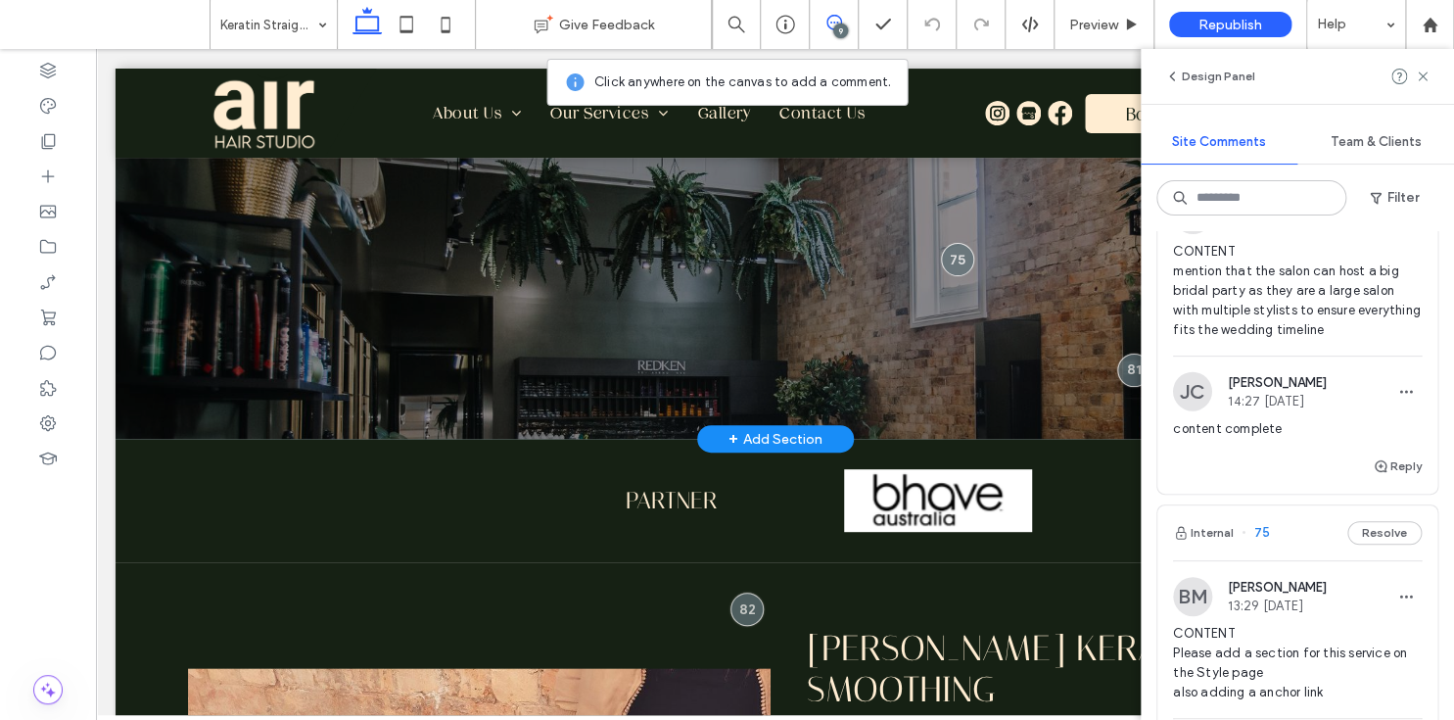
click at [1259, 161] on span "76" at bounding box center [1255, 151] width 28 height 20
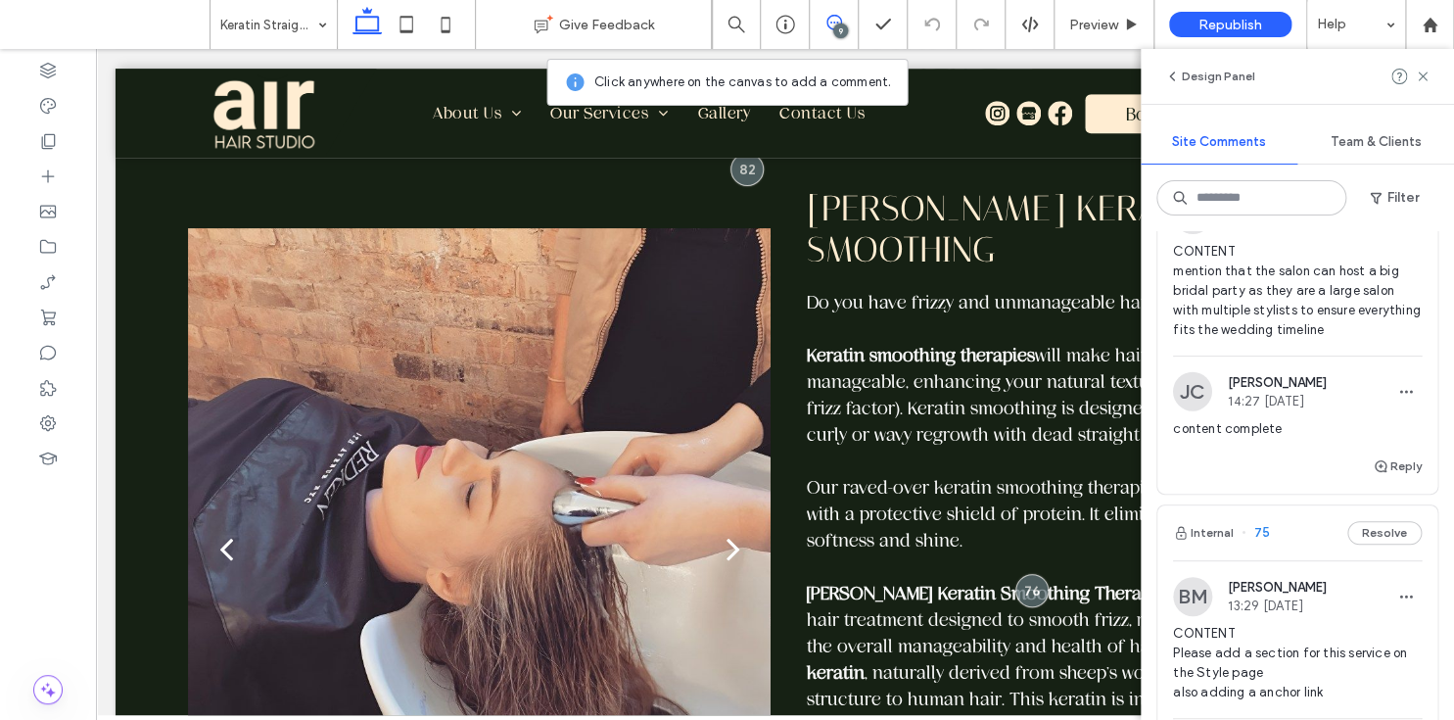
scroll to position [709, 0]
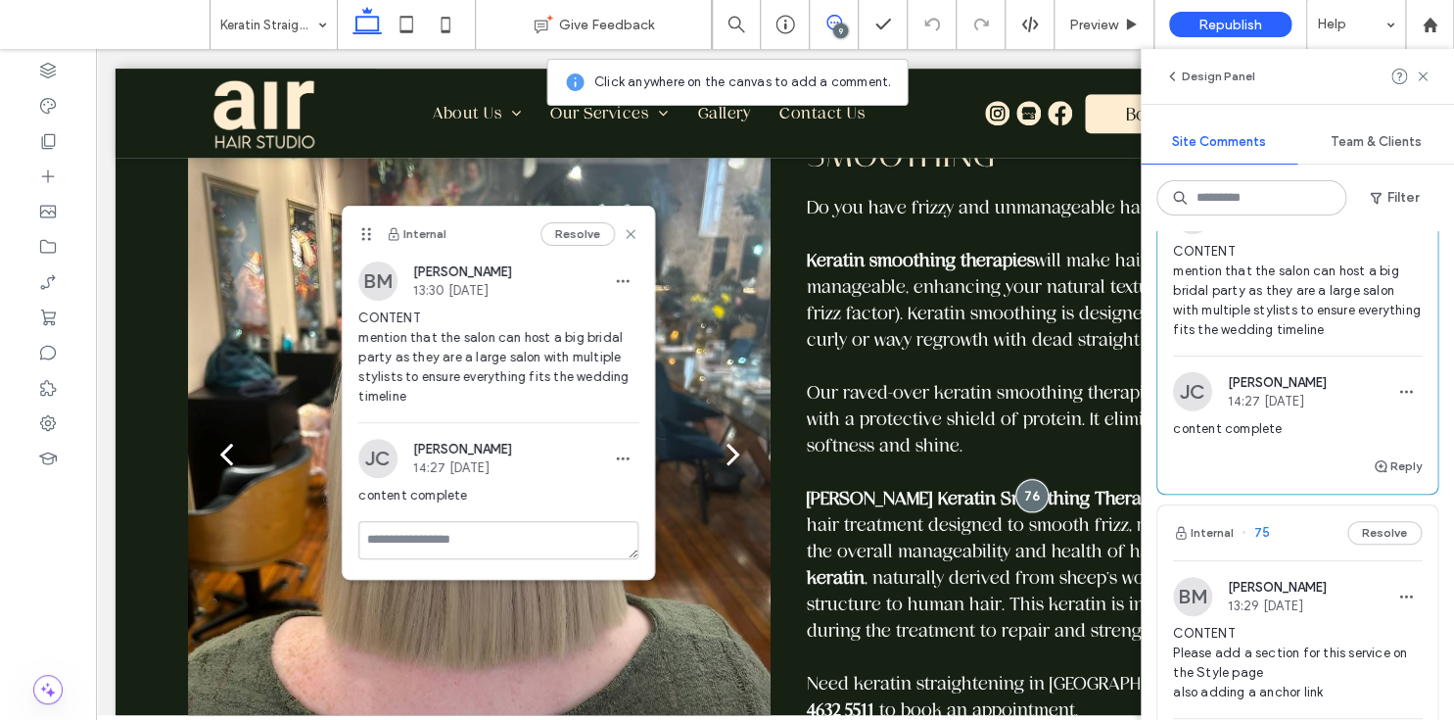
drag, startPoint x: 1090, startPoint y: 299, endPoint x: 365, endPoint y: 237, distance: 727.1
click at [365, 237] on icon at bounding box center [366, 234] width 16 height 16
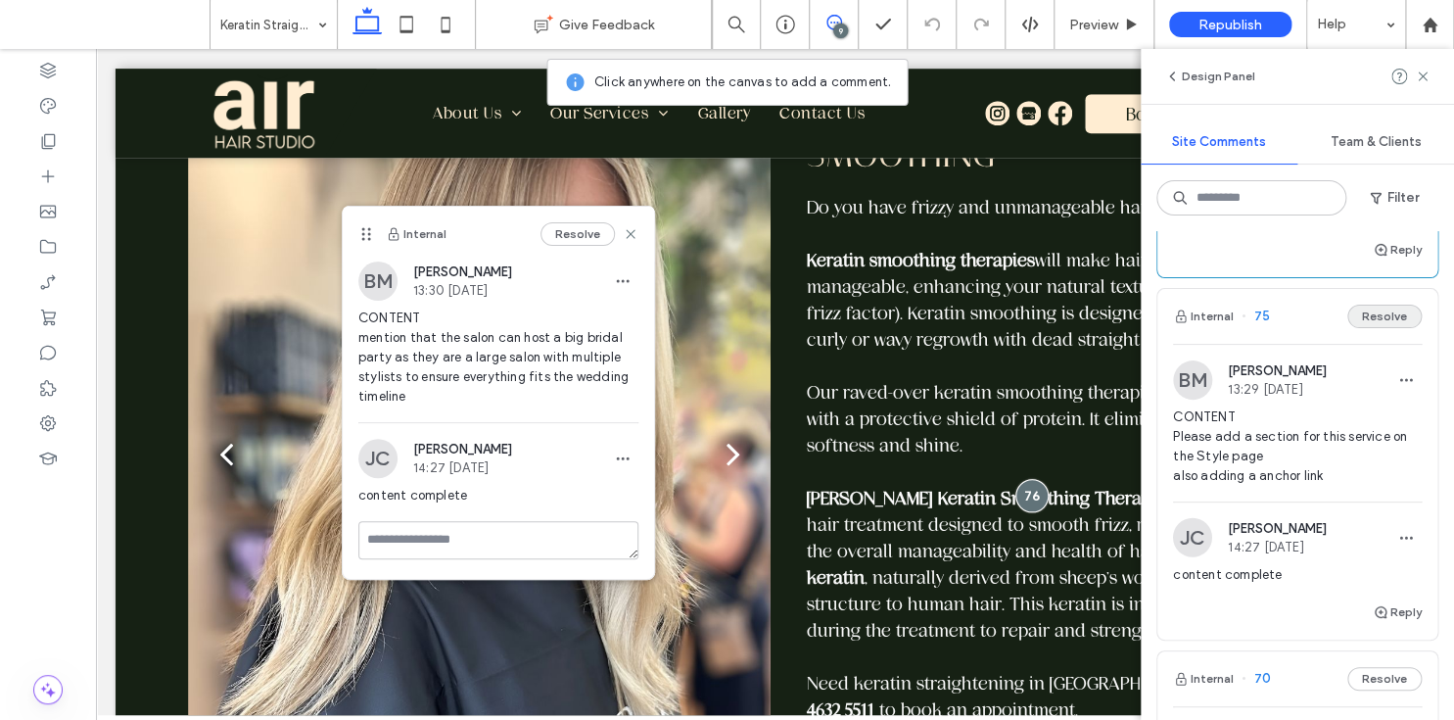
scroll to position [2114, 0]
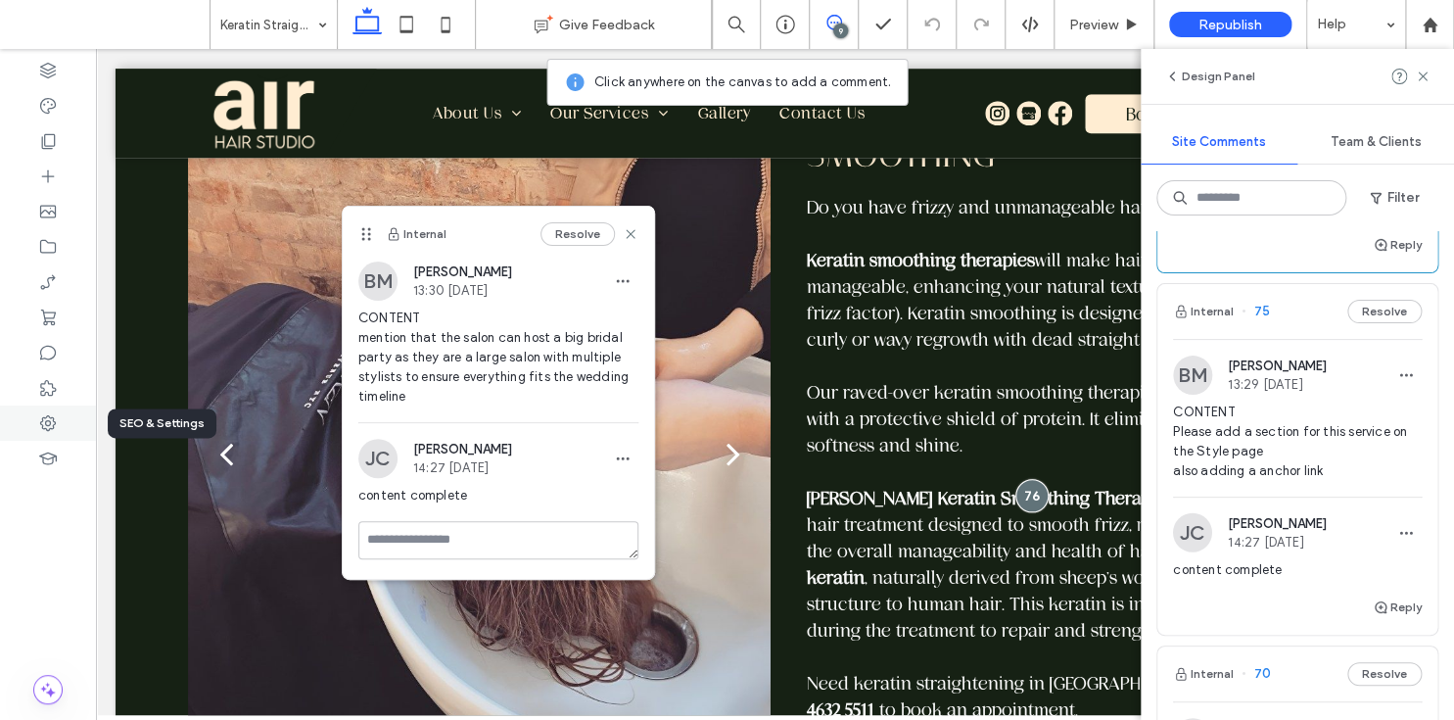
click at [61, 408] on div at bounding box center [48, 422] width 96 height 35
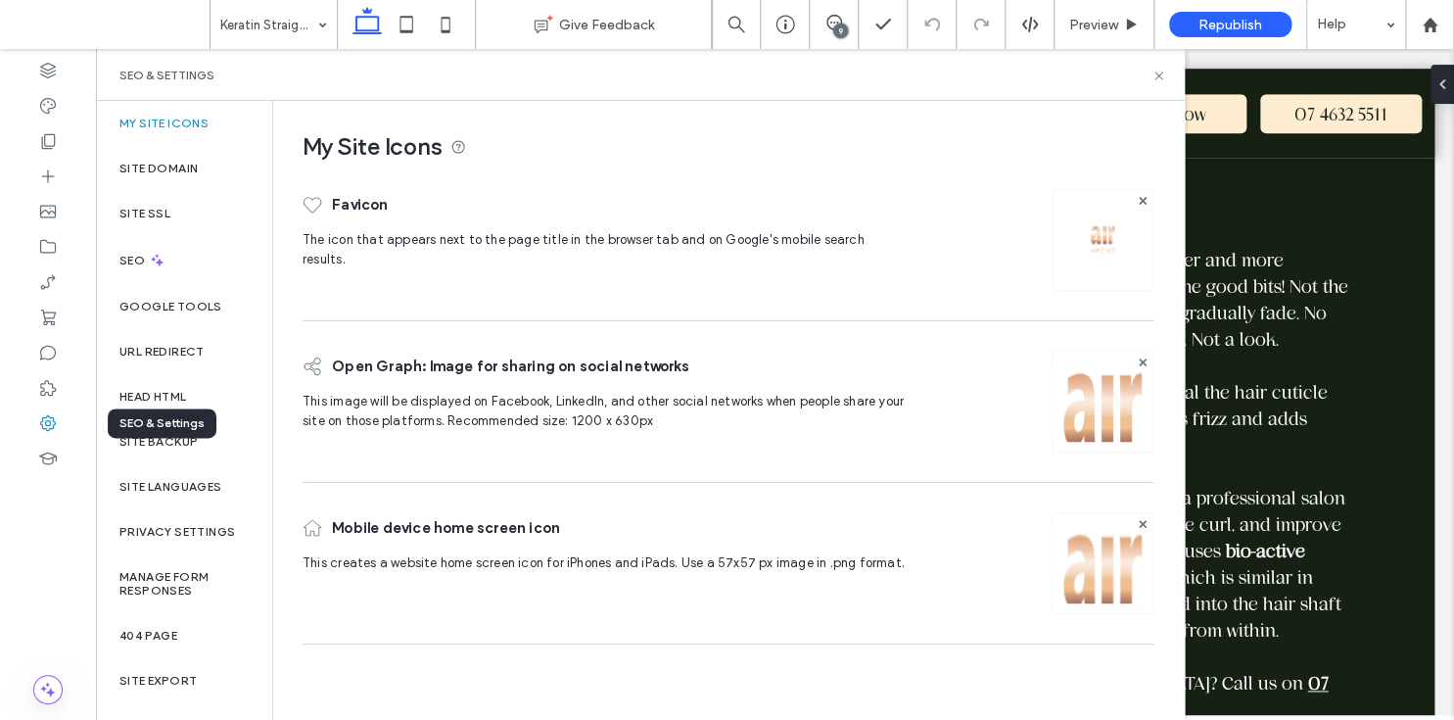
scroll to position [0, 0]
click at [186, 439] on label "Site Backup" at bounding box center [158, 442] width 78 height 14
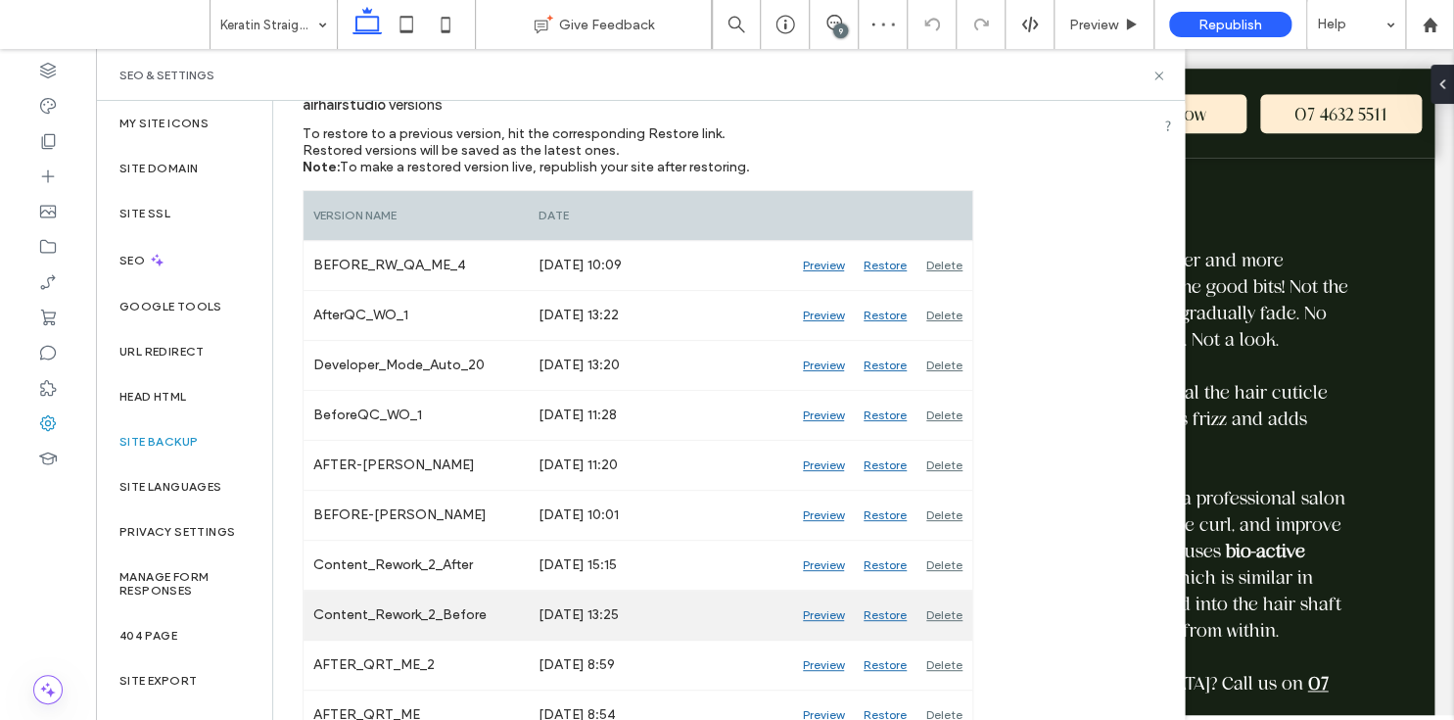
scroll to position [257, 0]
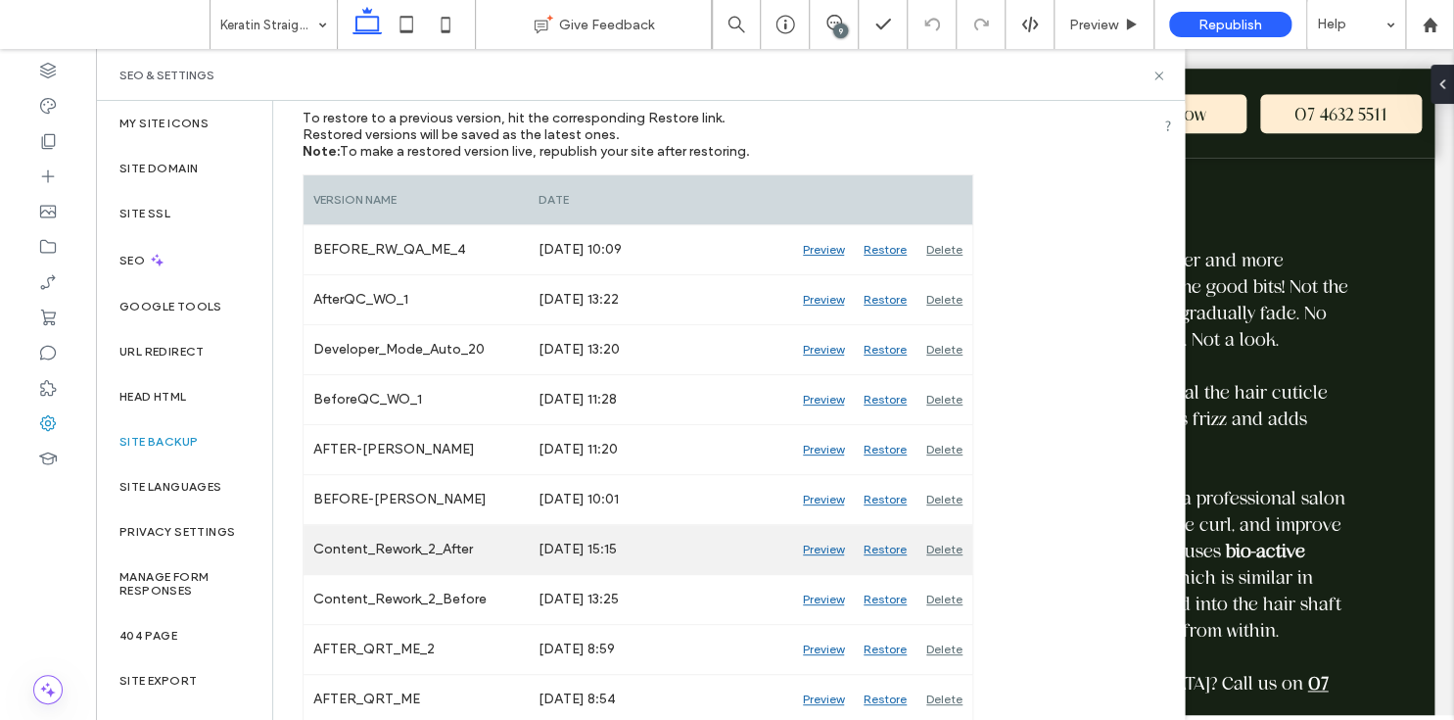
click at [822, 547] on div "Preview" at bounding box center [823, 549] width 61 height 49
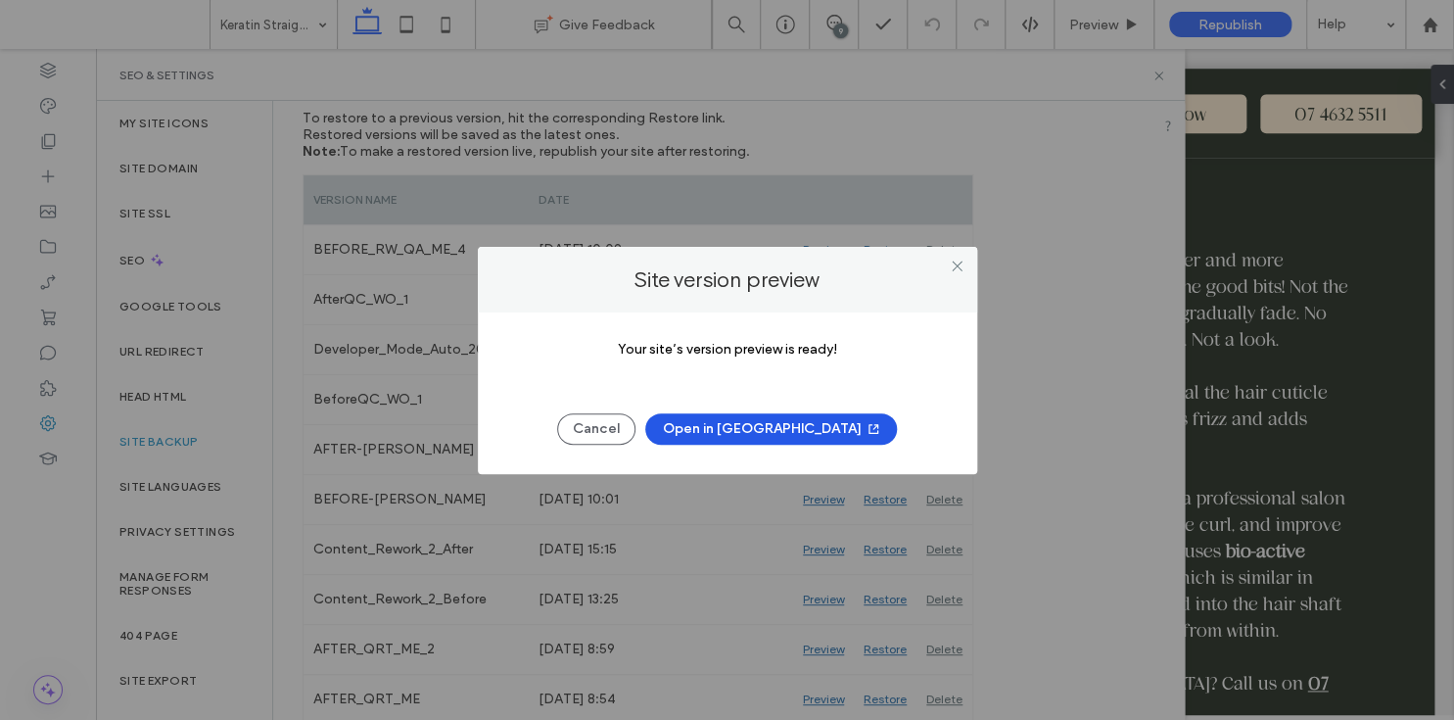
click at [752, 428] on button "Open in New Tab" at bounding box center [771, 428] width 252 height 31
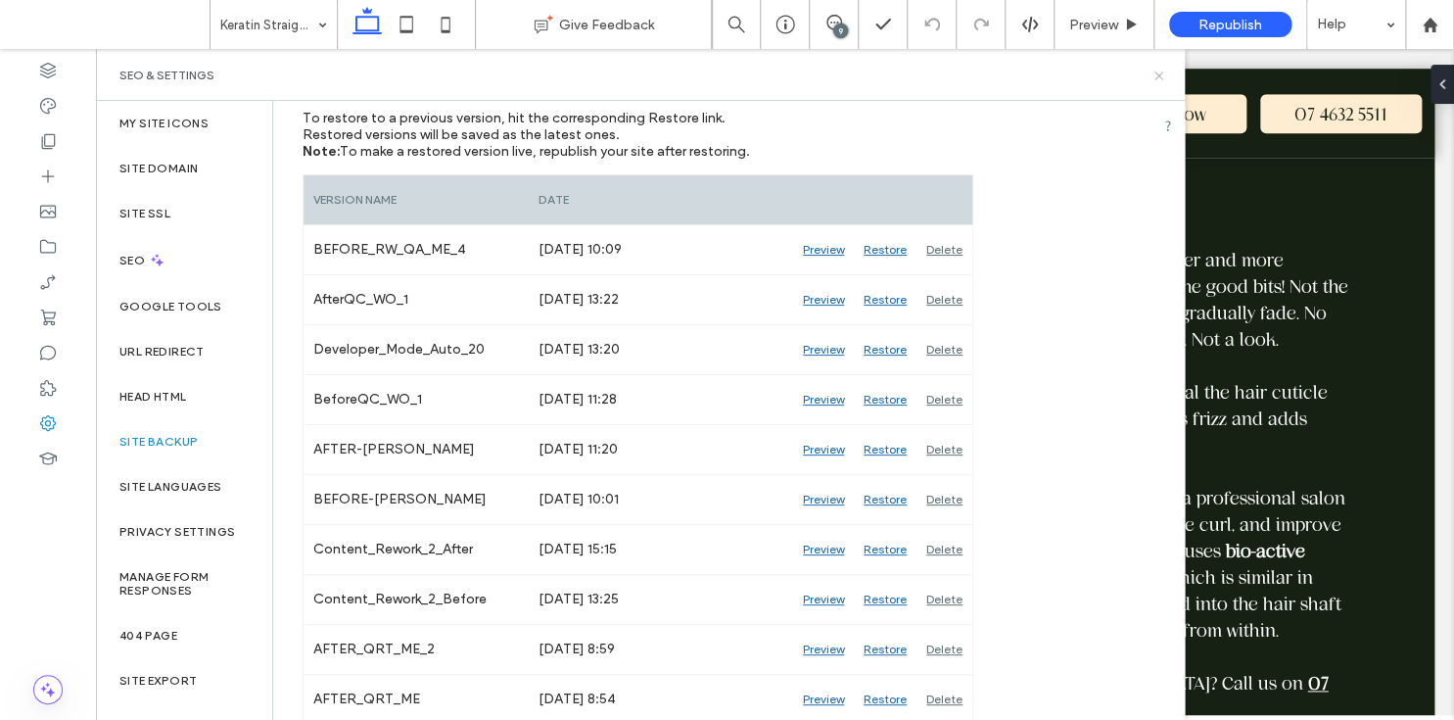
drag, startPoint x: 1158, startPoint y: 75, endPoint x: 1052, endPoint y: 51, distance: 108.5
click at [1158, 75] on use at bounding box center [1158, 75] width 8 height 8
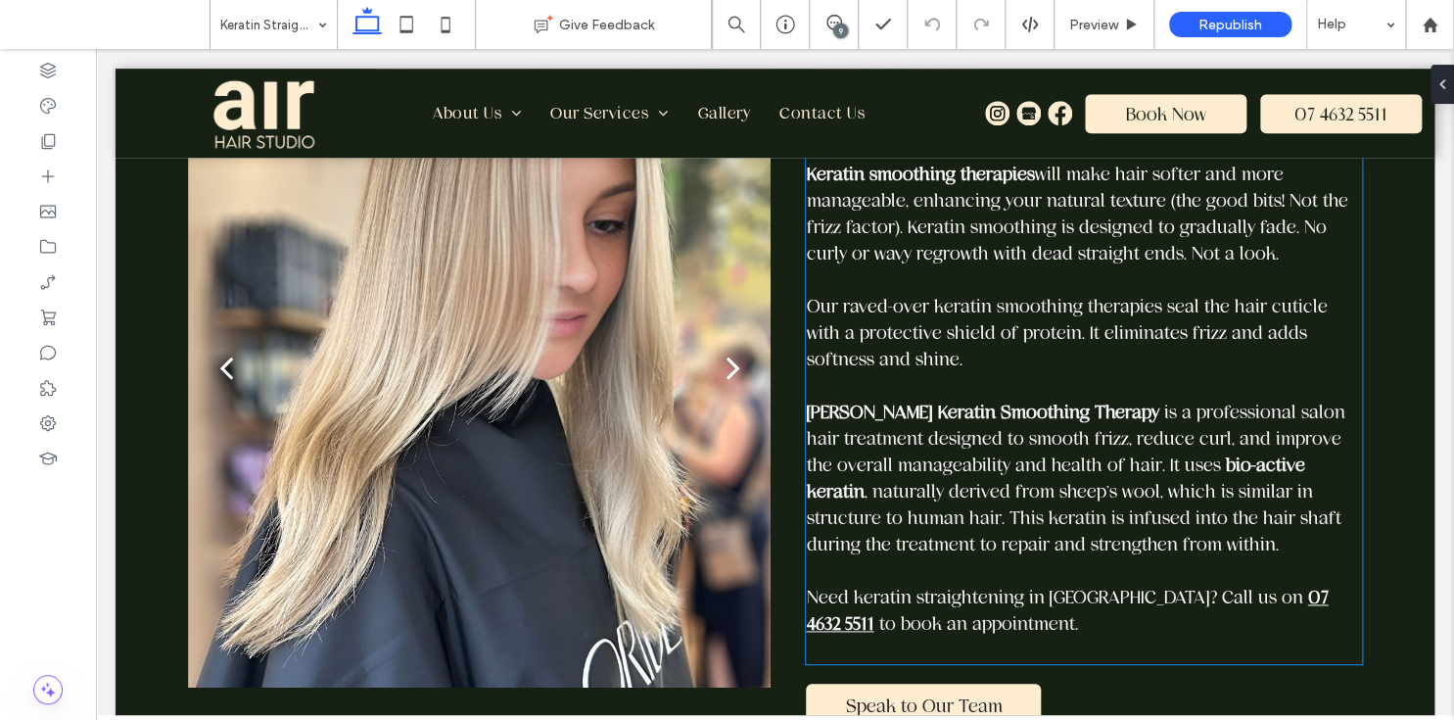
scroll to position [819, 0]
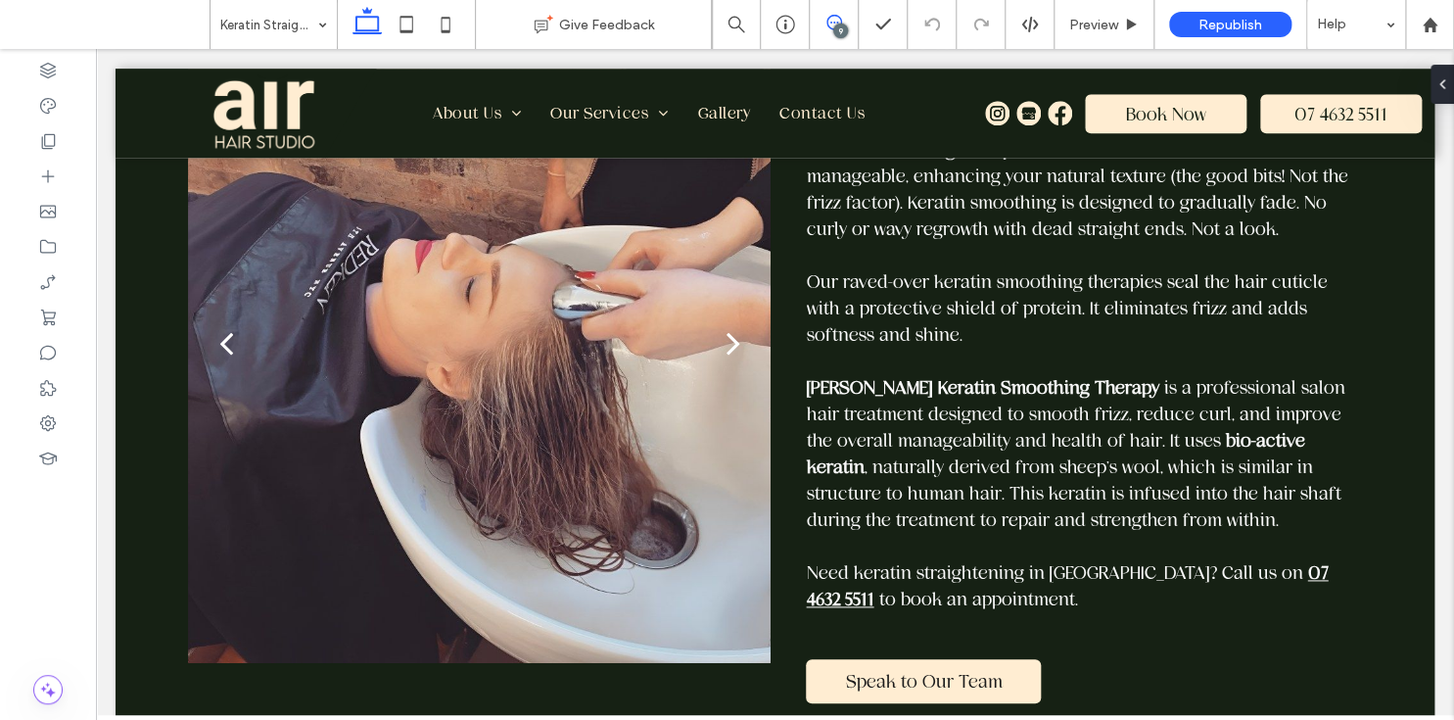
click at [835, 21] on icon at bounding box center [834, 23] width 16 height 16
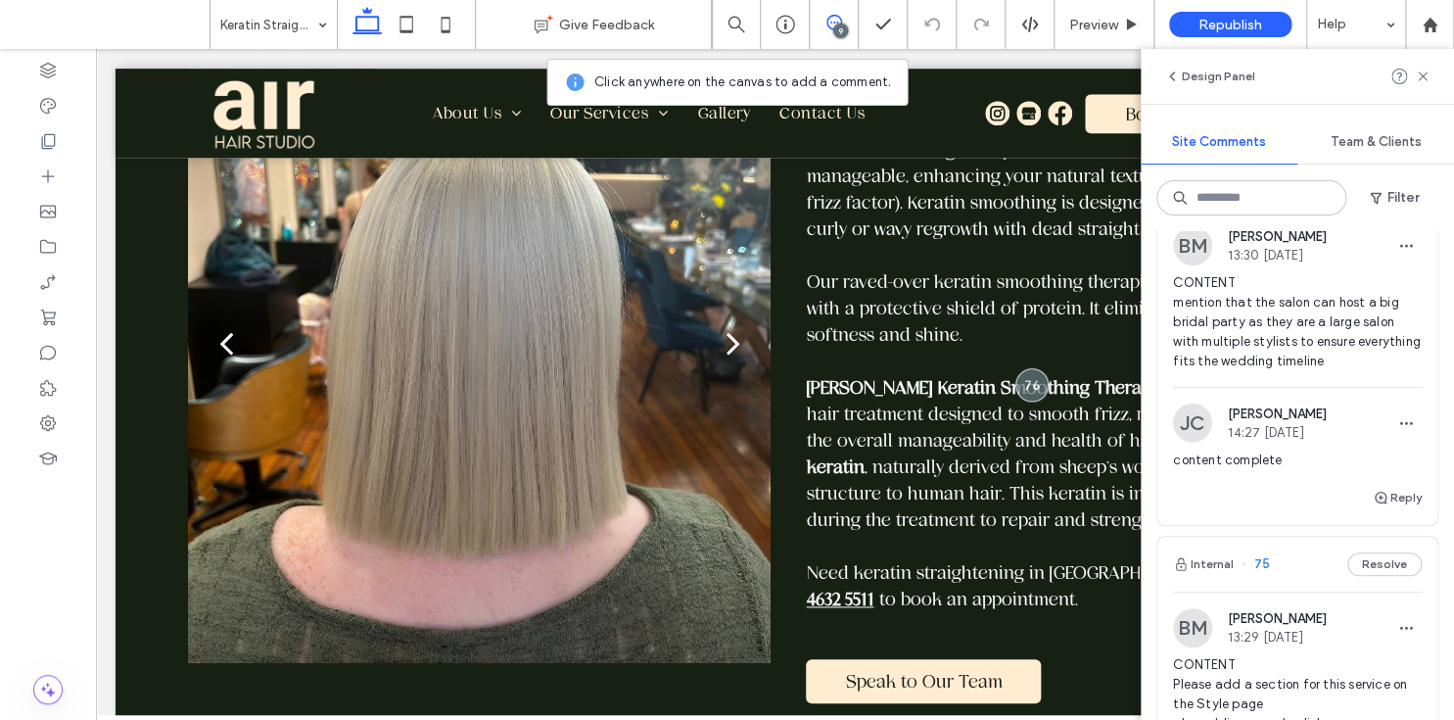
scroll to position [1860, 0]
click at [1263, 193] on span "76" at bounding box center [1255, 183] width 28 height 20
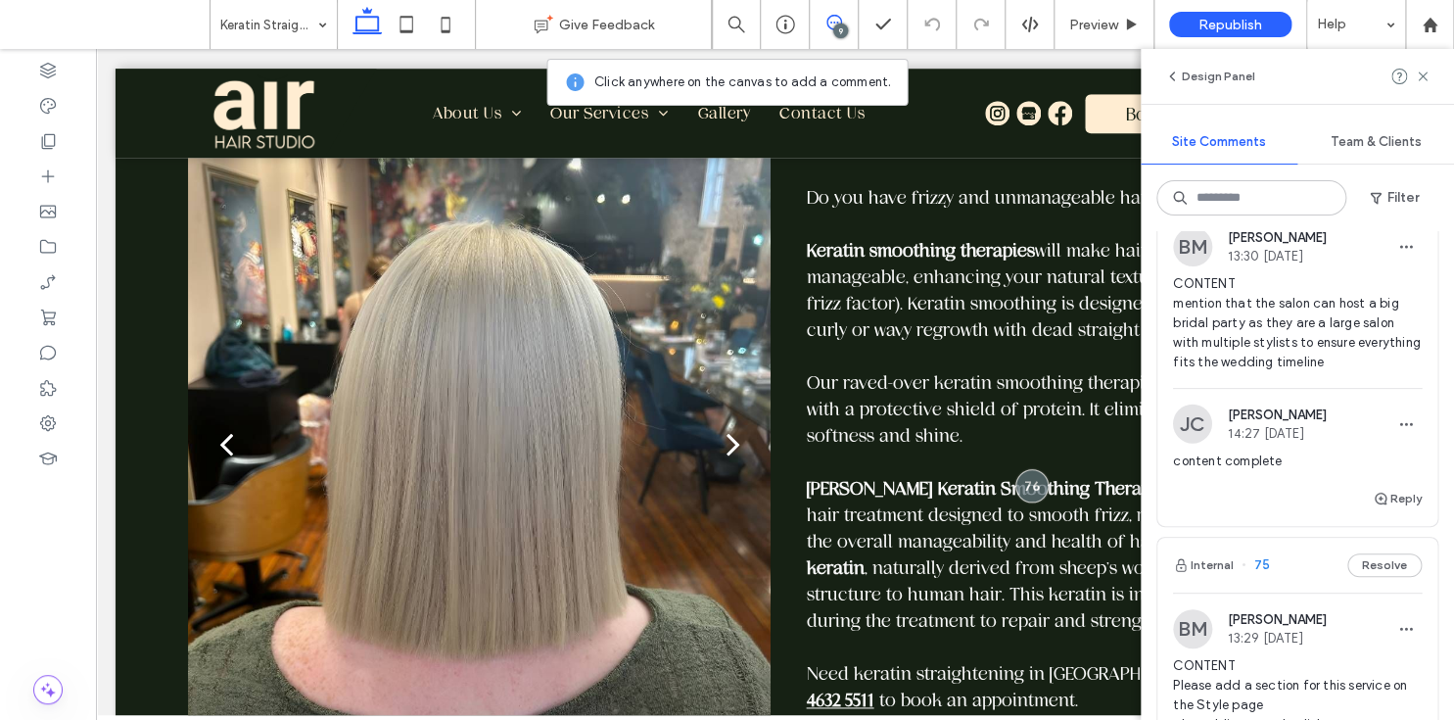
scroll to position [709, 0]
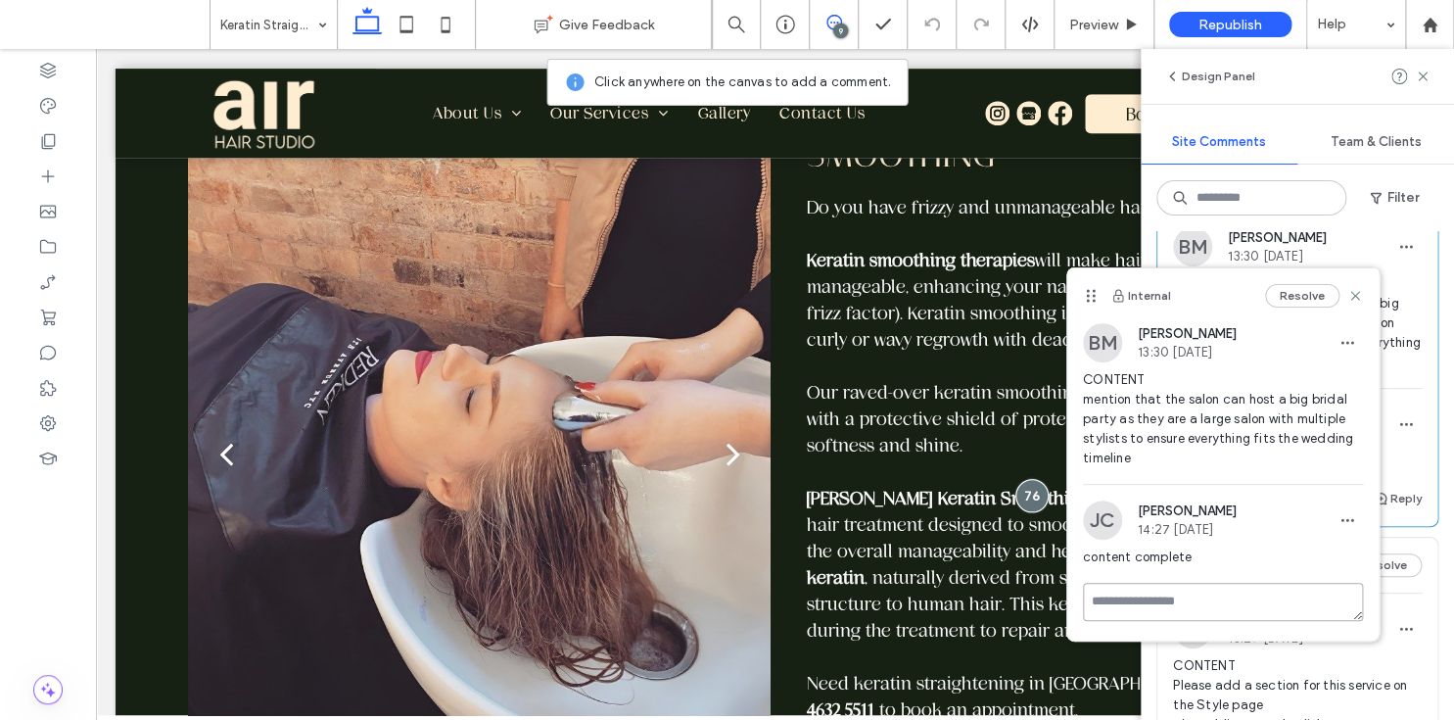
click at [1203, 604] on textarea at bounding box center [1223, 602] width 280 height 38
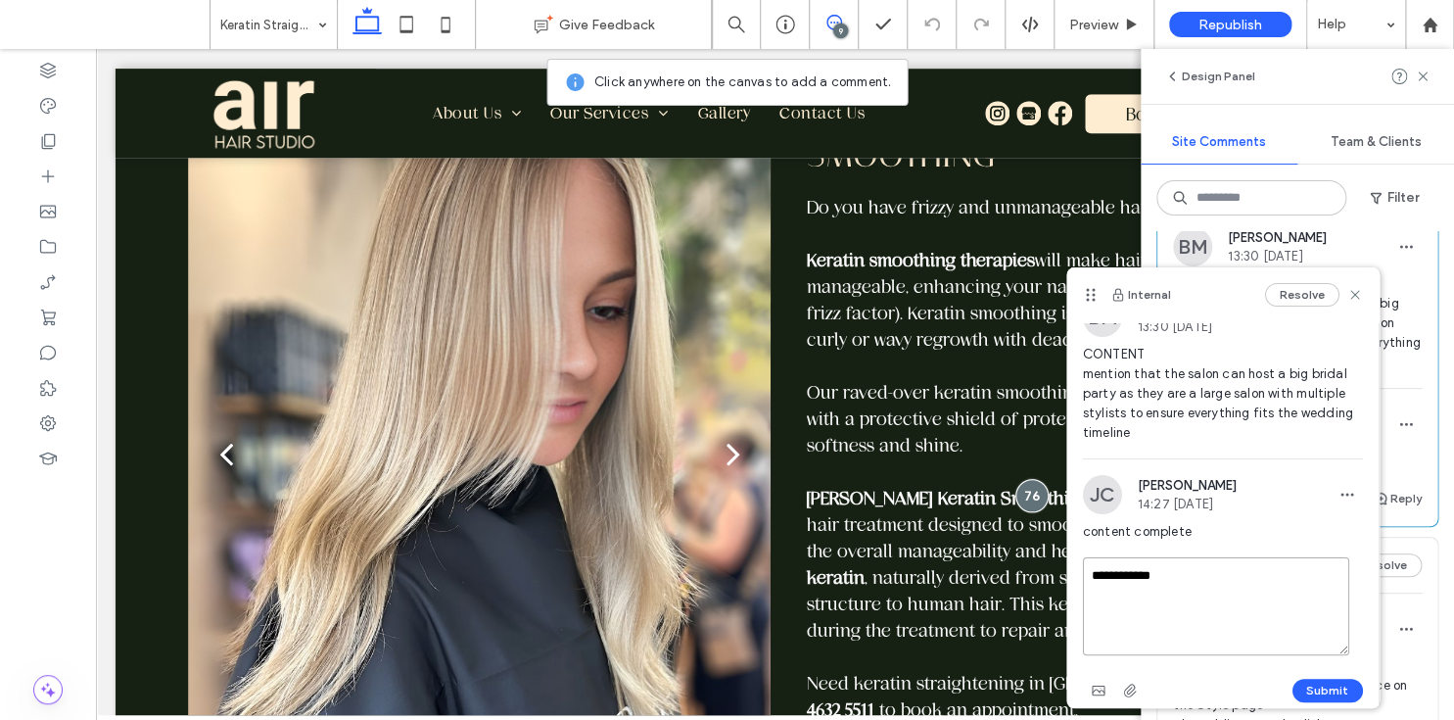
scroll to position [39, 0]
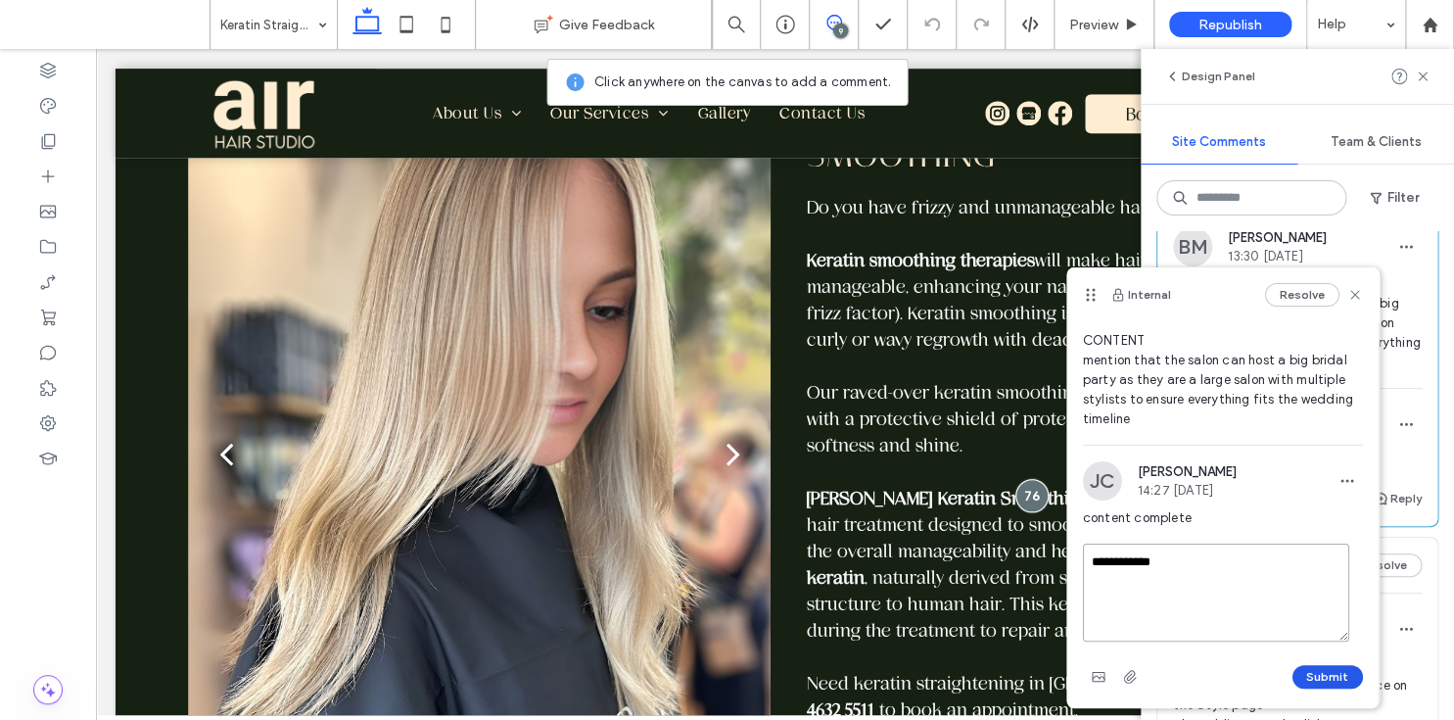
type textarea "**********"
click at [1324, 667] on button "Submit" at bounding box center [1327, 676] width 70 height 23
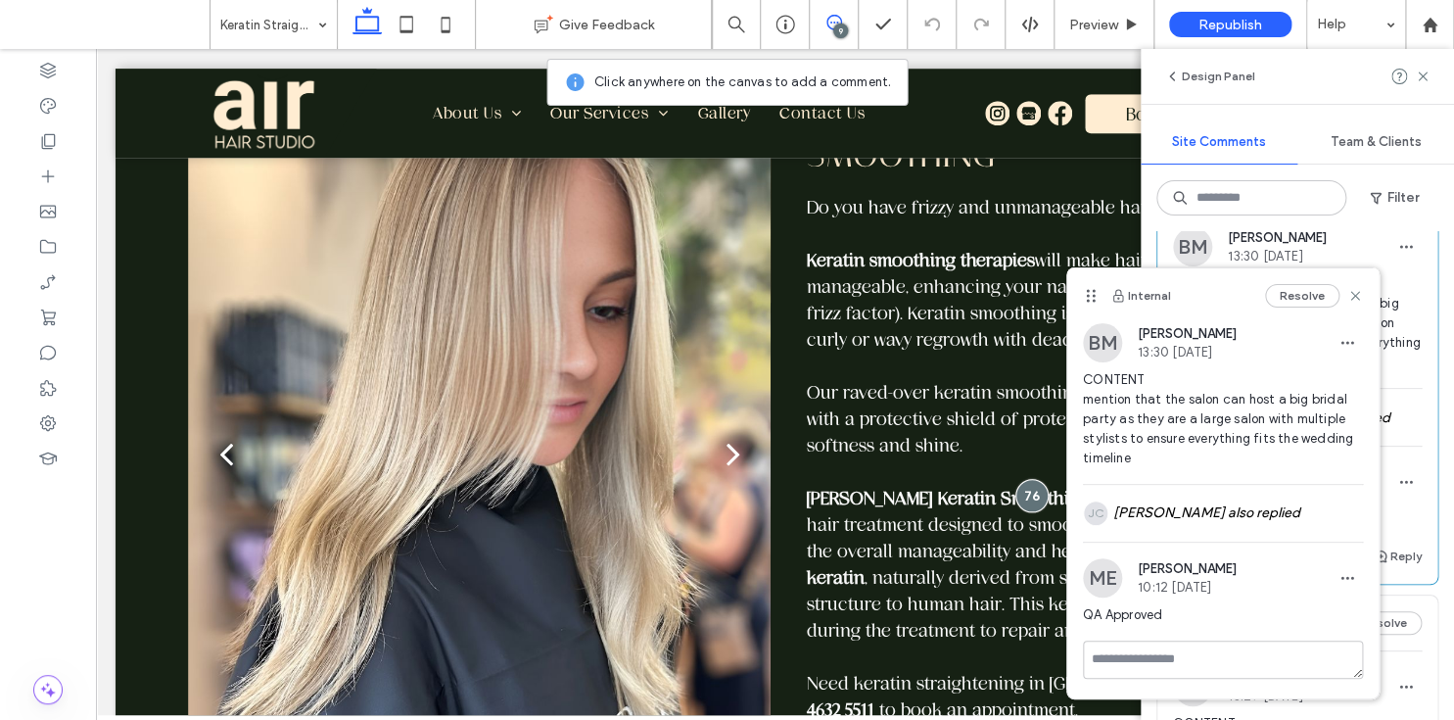
scroll to position [0, 0]
click at [1362, 292] on div "Internal Resolve" at bounding box center [1222, 295] width 311 height 55
click at [1355, 294] on use at bounding box center [1354, 295] width 9 height 9
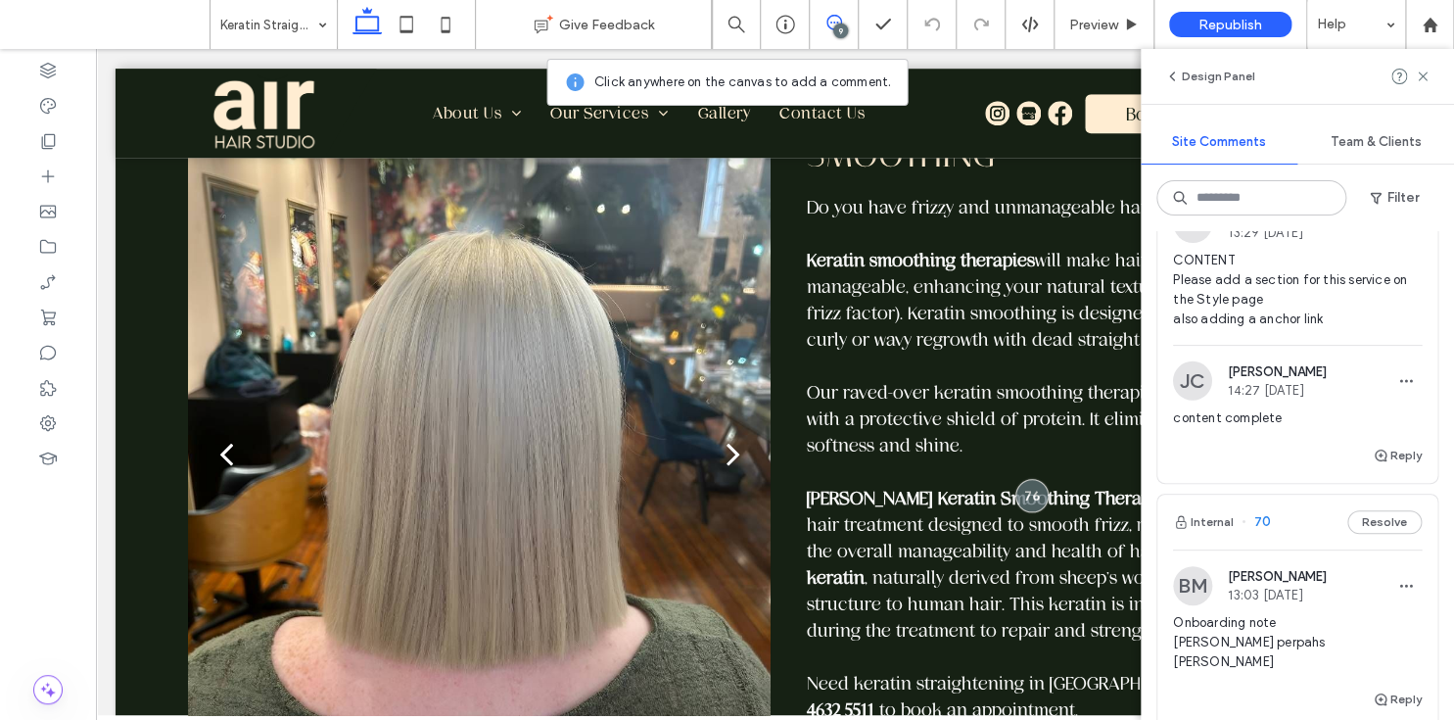
scroll to position [2320, 0]
click at [1260, 172] on span "75" at bounding box center [1255, 163] width 28 height 20
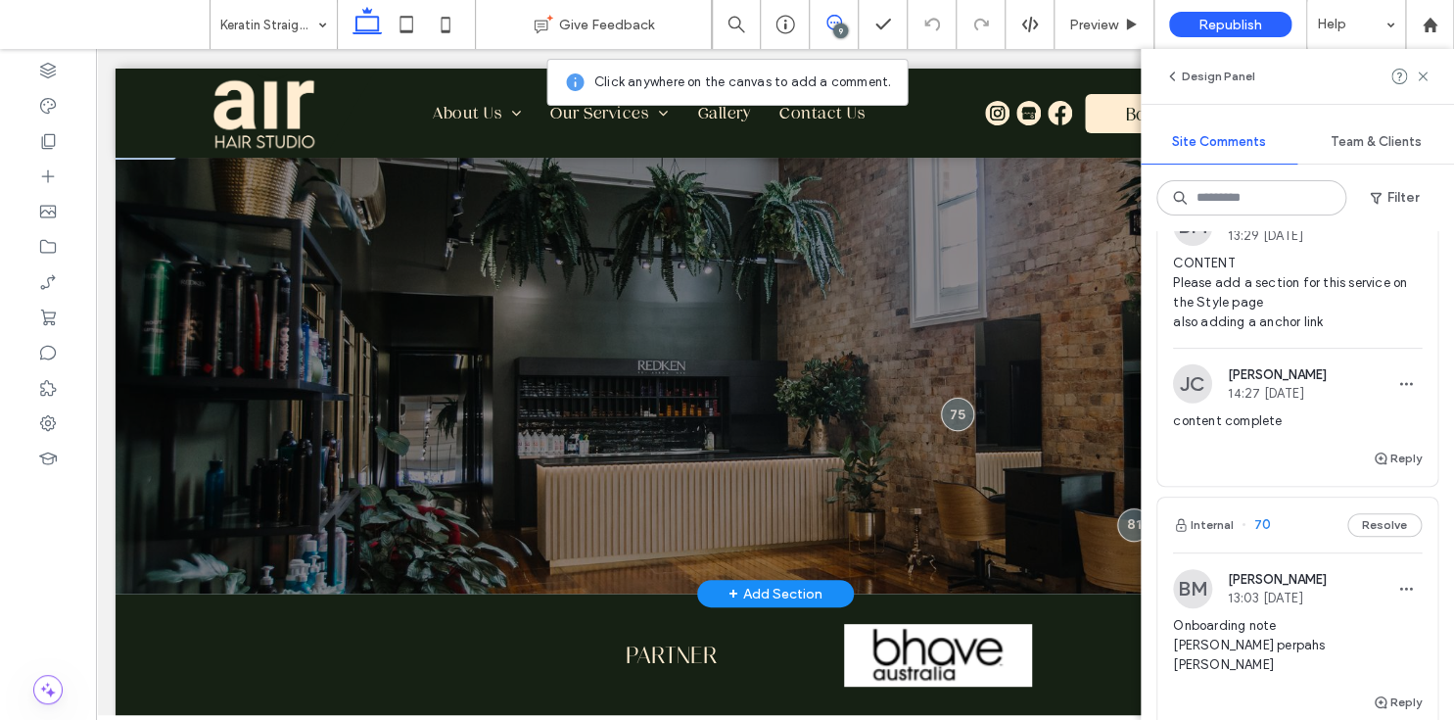
scroll to position [0, 0]
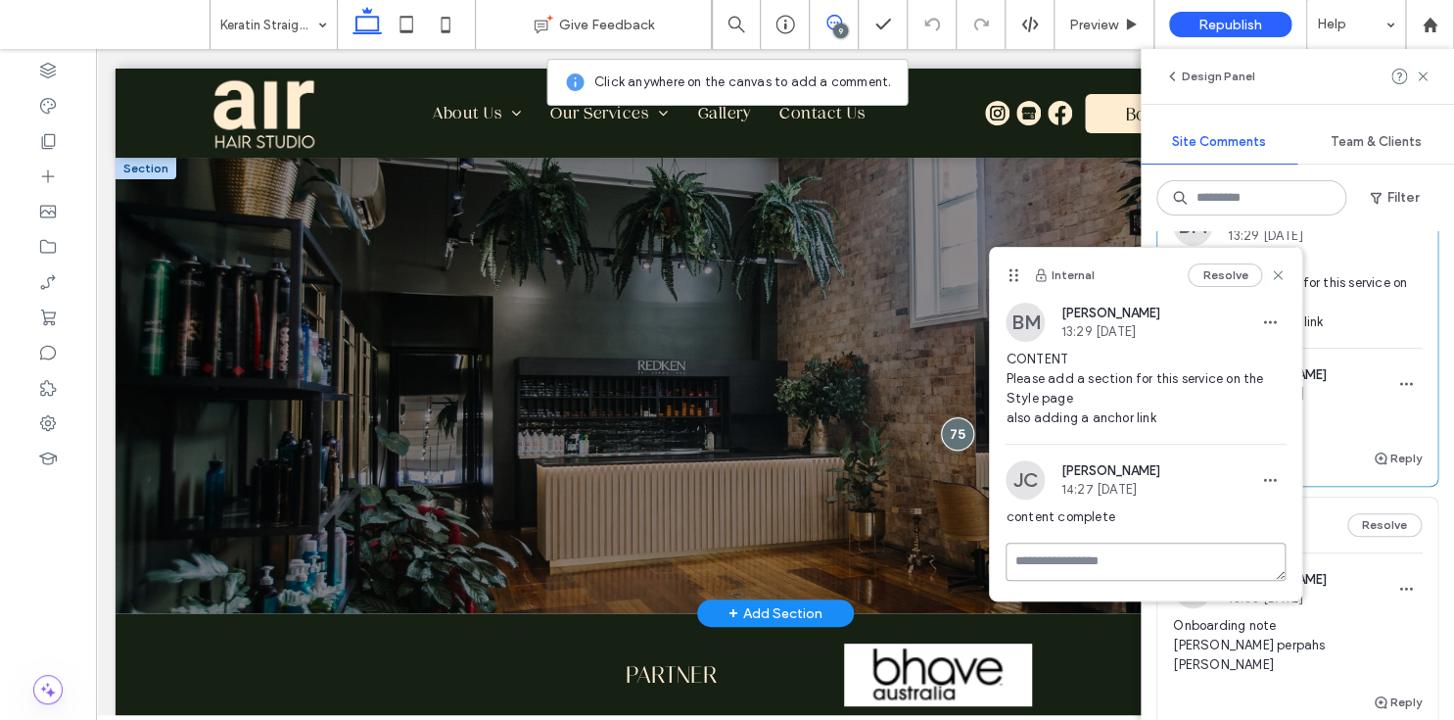
click at [1118, 574] on textarea at bounding box center [1145, 561] width 280 height 38
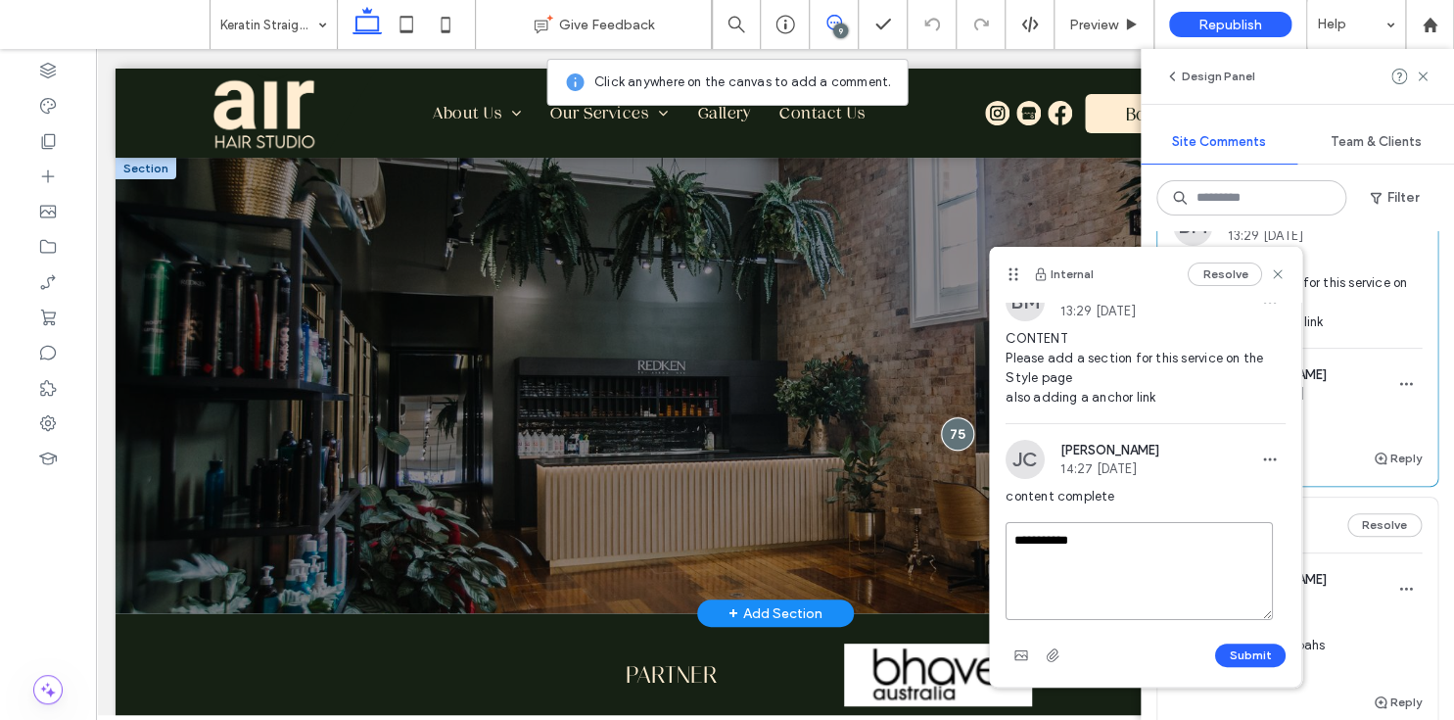
scroll to position [39, 0]
type textarea "**********"
click at [1244, 652] on button "Submit" at bounding box center [1250, 654] width 70 height 23
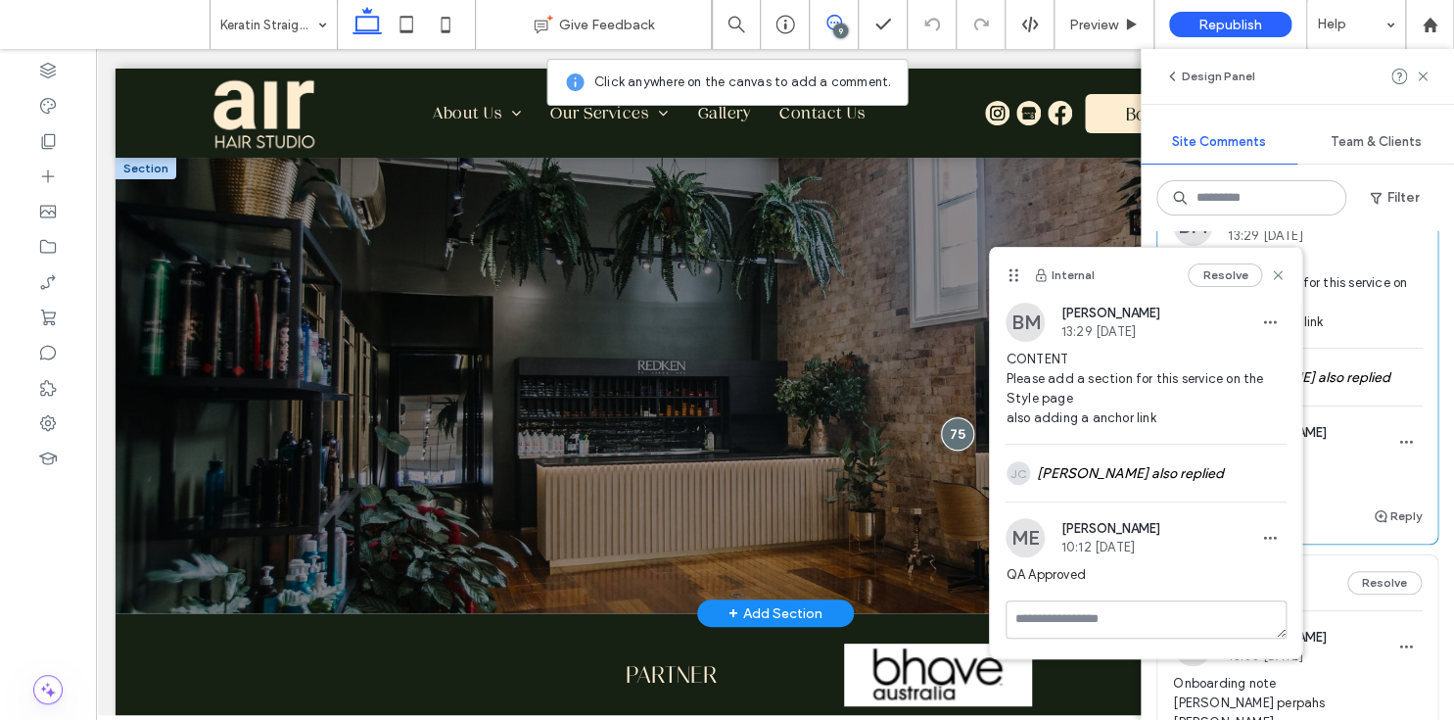
scroll to position [0, 0]
click at [55, 415] on icon at bounding box center [48, 423] width 20 height 20
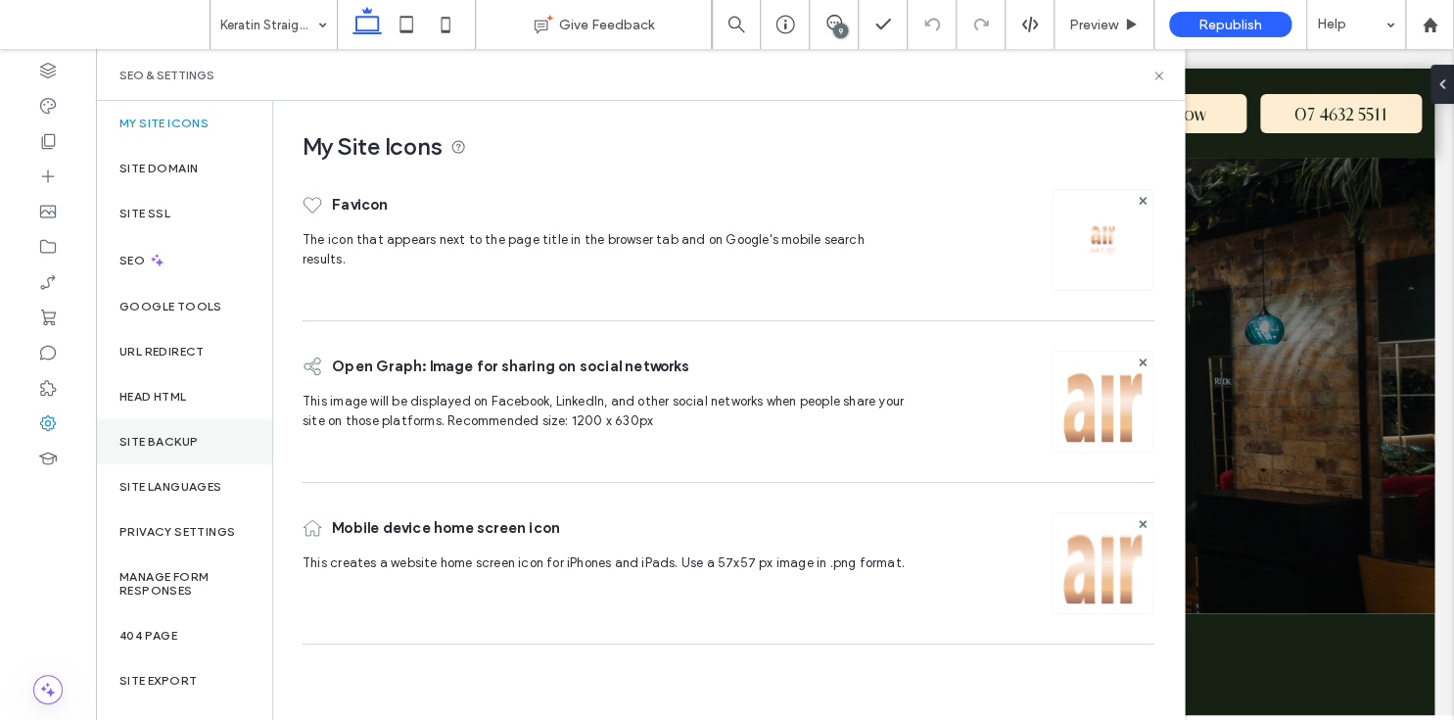
click at [177, 435] on label "Site Backup" at bounding box center [158, 442] width 78 height 14
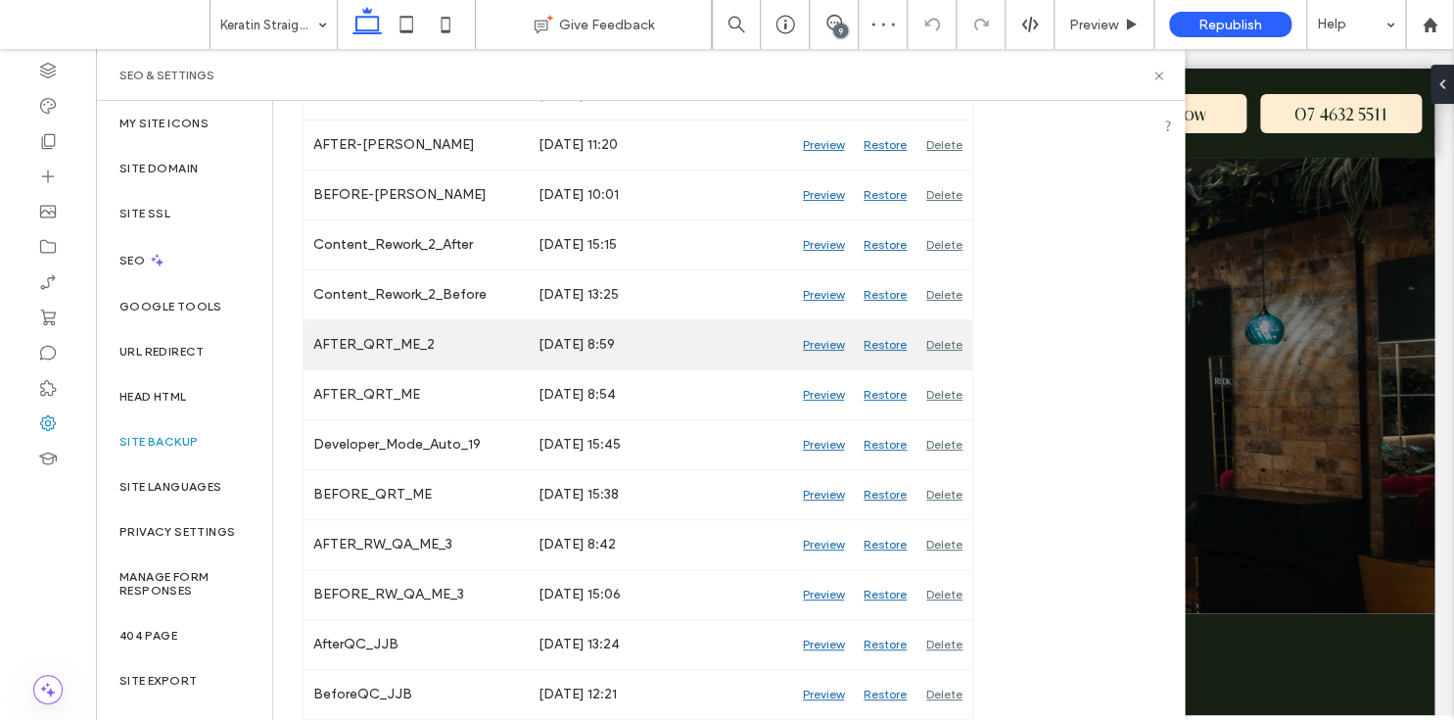
scroll to position [559, 0]
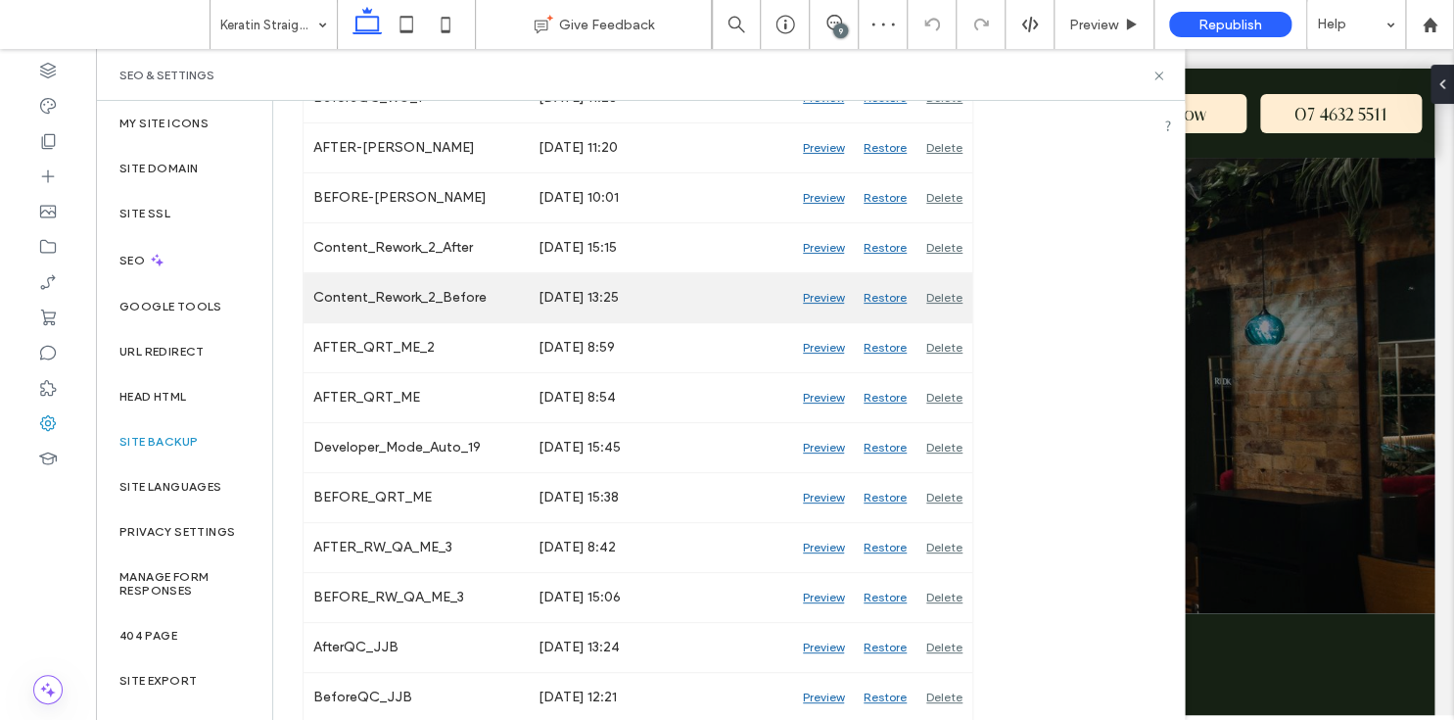
click at [815, 298] on div "Preview" at bounding box center [823, 297] width 61 height 49
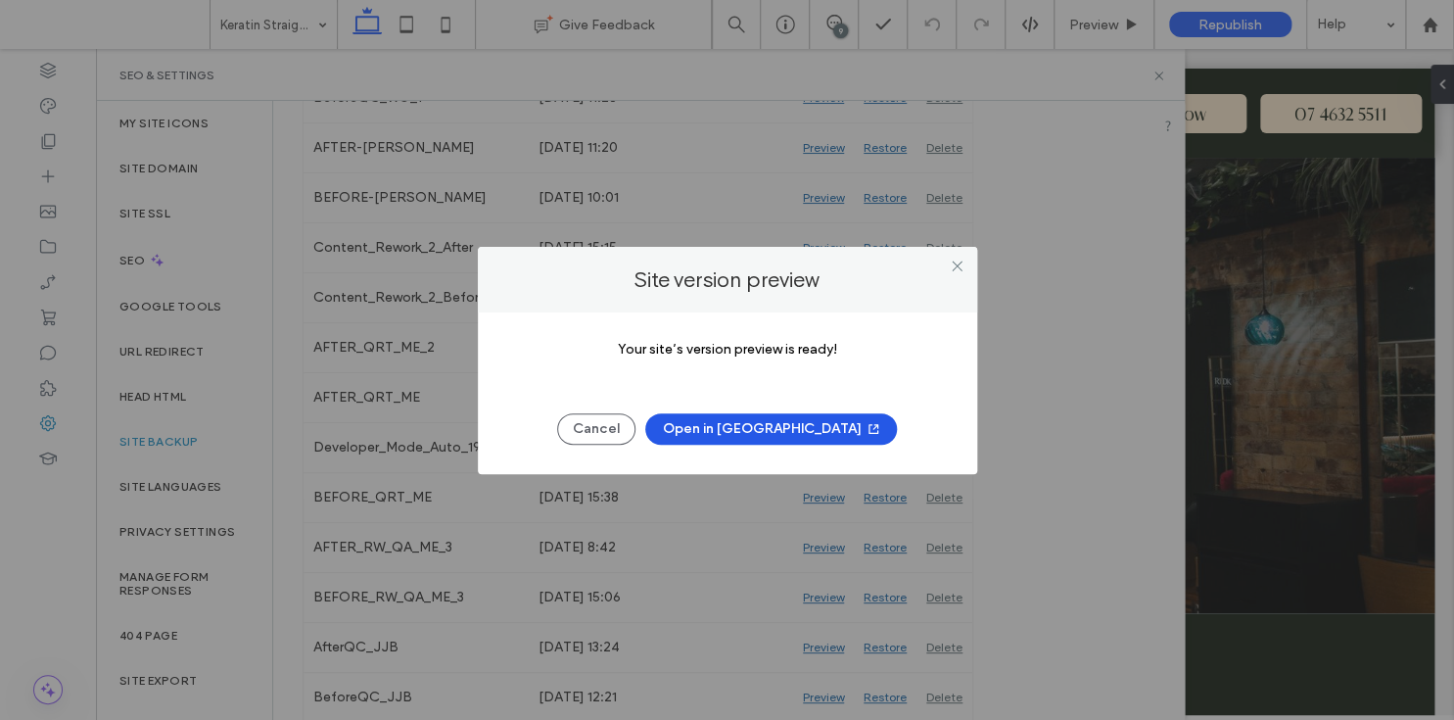
click at [769, 419] on button "Open in New Tab" at bounding box center [771, 428] width 252 height 31
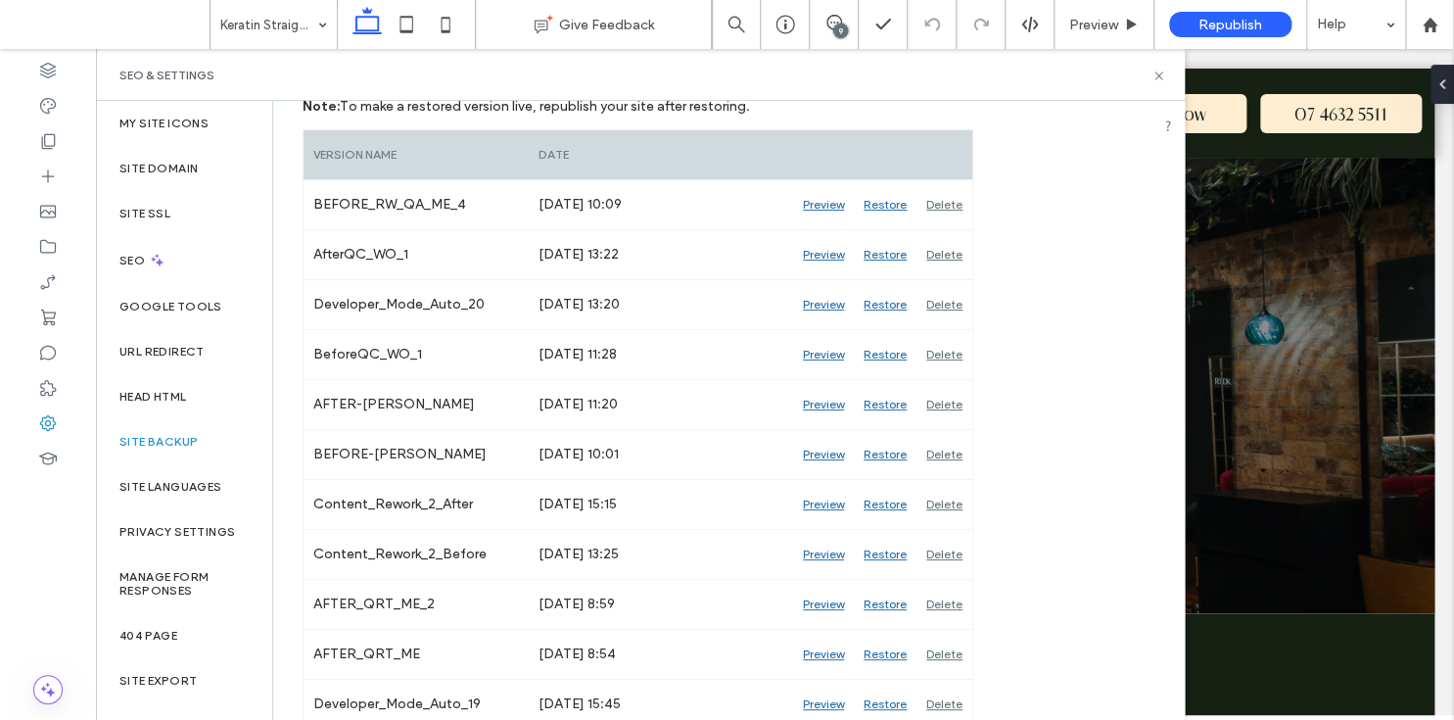
scroll to position [0, 0]
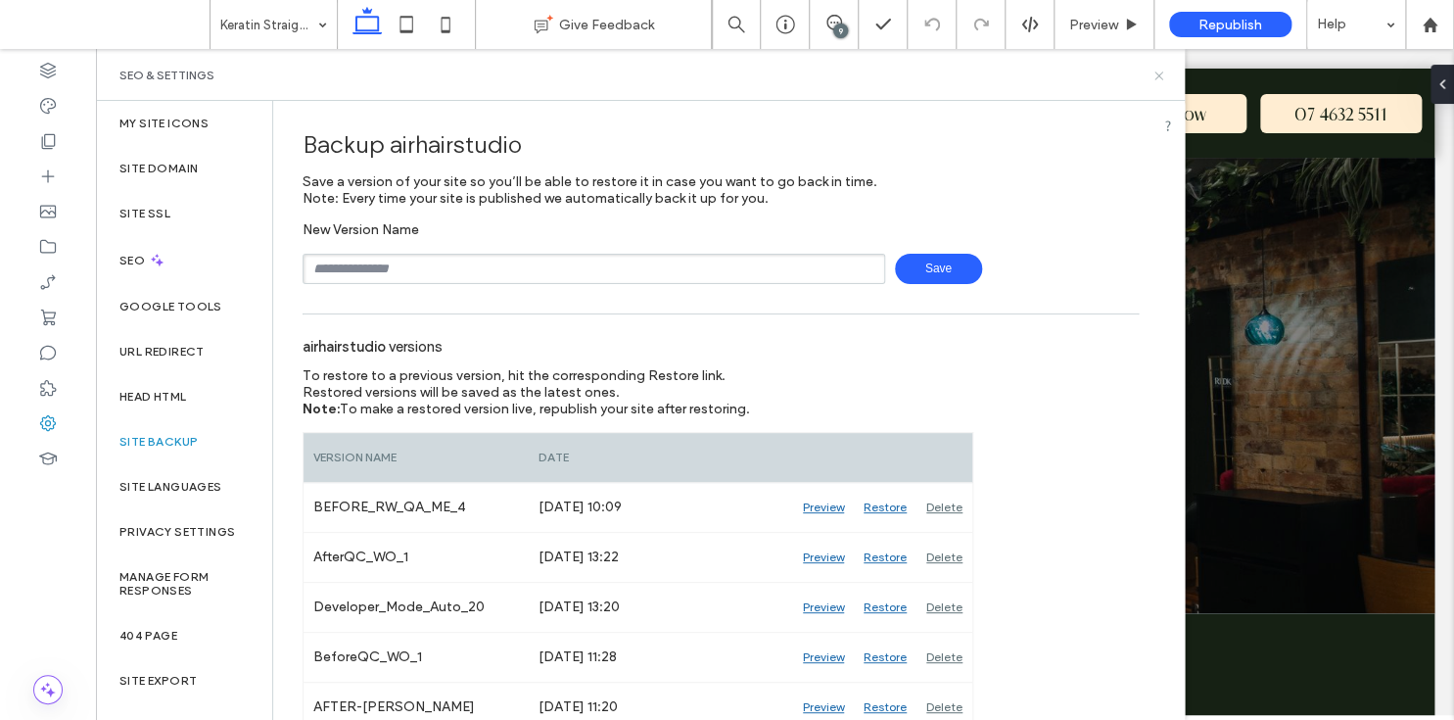
drag, startPoint x: 1041, startPoint y: 23, endPoint x: 1159, endPoint y: 72, distance: 128.2
click at [1159, 72] on icon at bounding box center [1158, 76] width 15 height 15
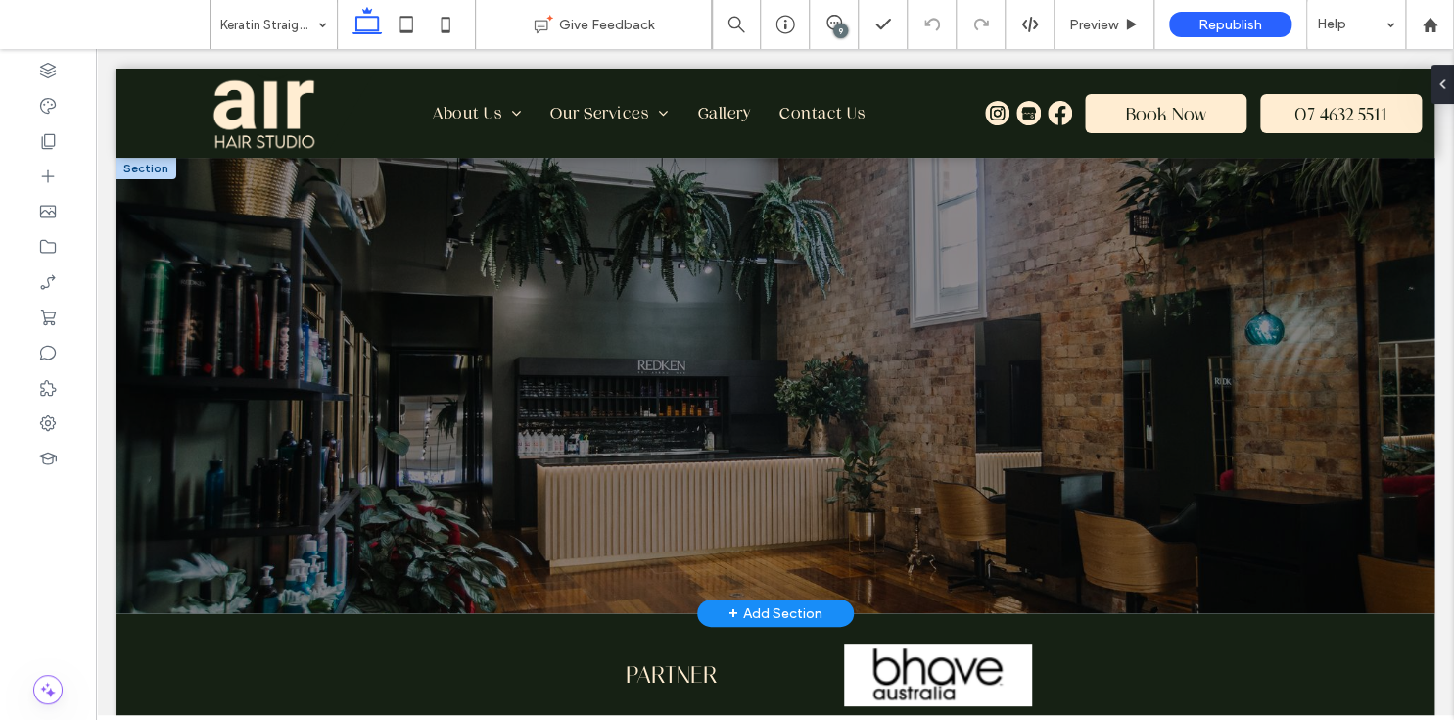
click at [837, 29] on div "9" at bounding box center [840, 30] width 15 height 15
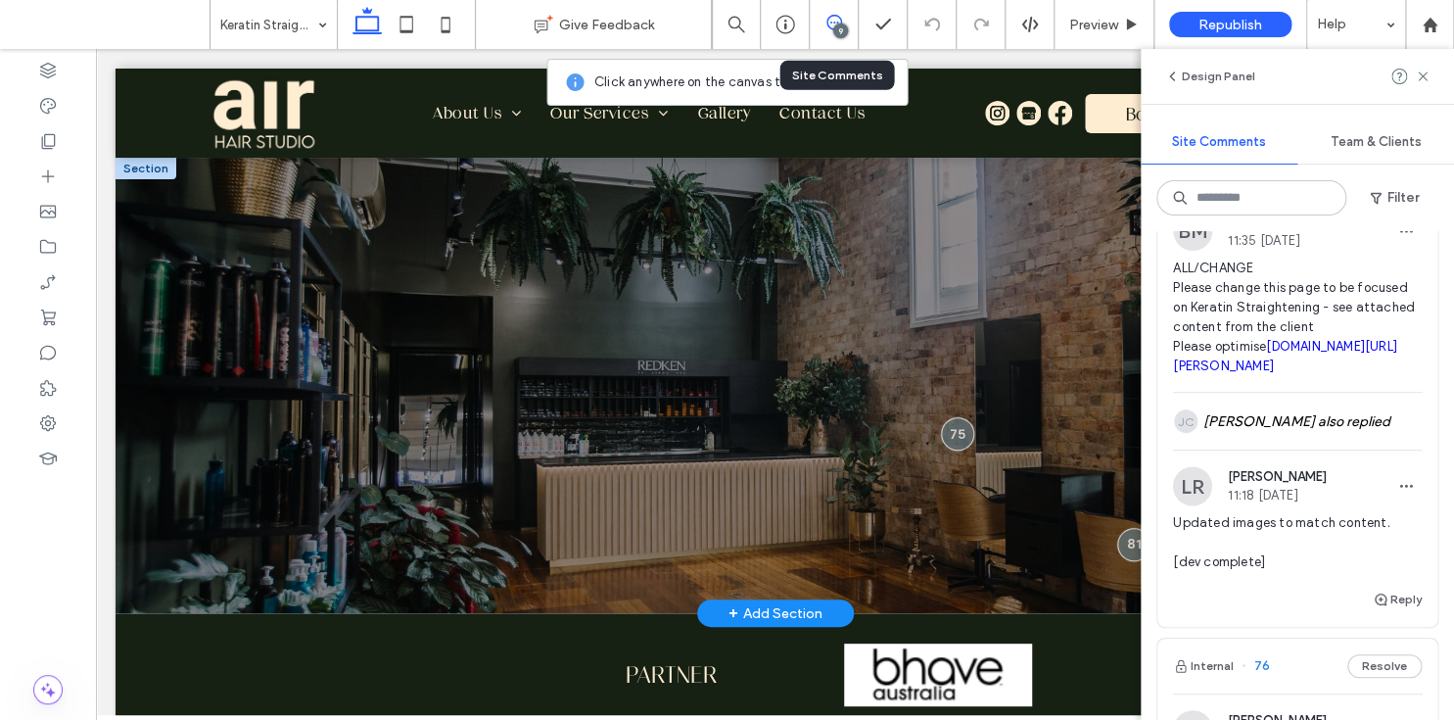
scroll to position [1377, 0]
click at [1261, 178] on span "81" at bounding box center [1253, 169] width 25 height 20
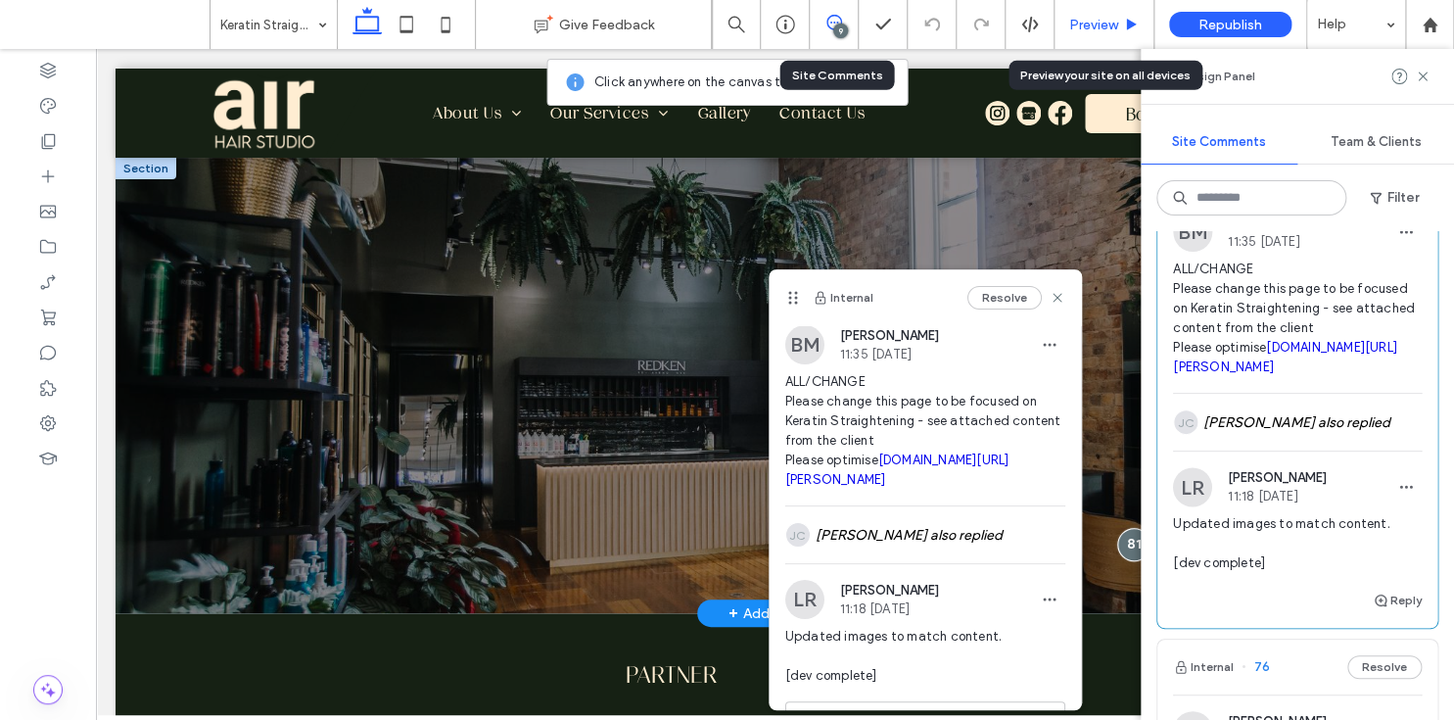
click at [1092, 22] on span "Preview" at bounding box center [1093, 25] width 49 height 17
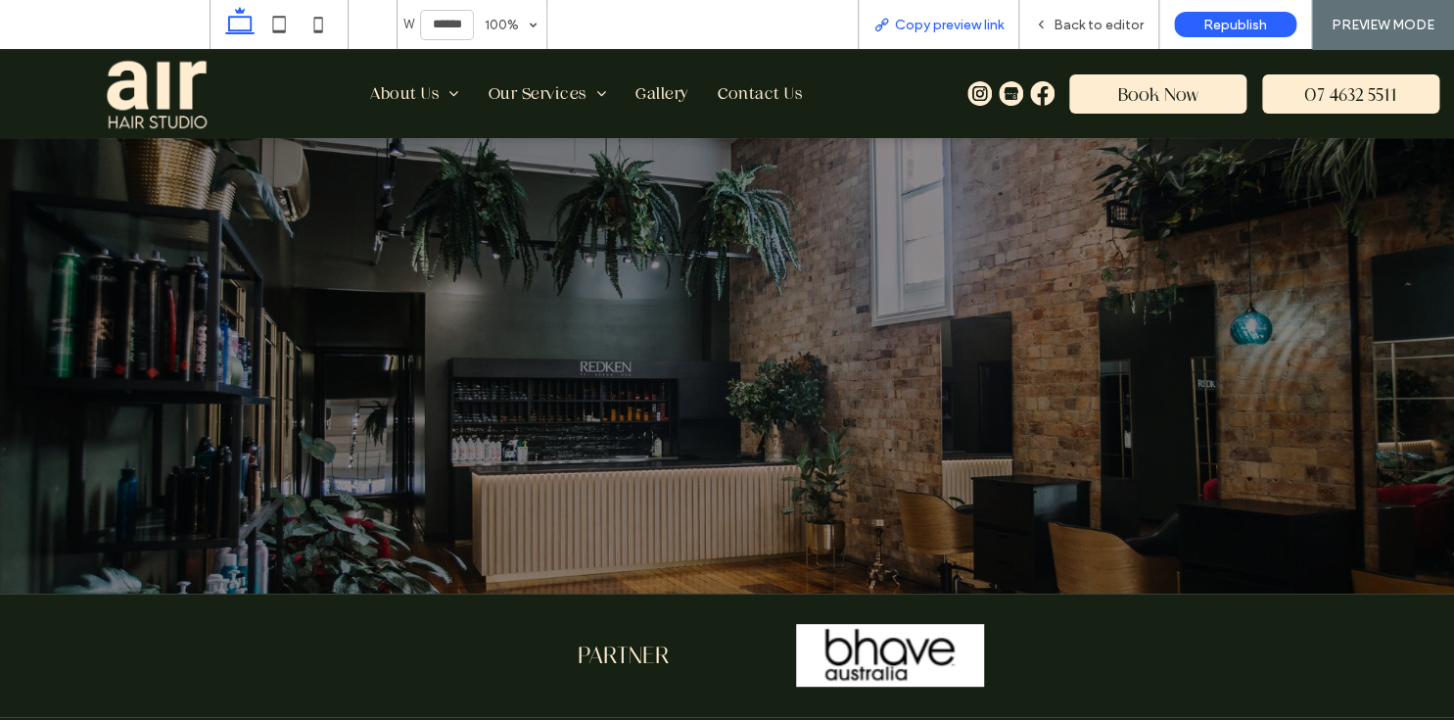
click at [921, 23] on span "Copy preview link" at bounding box center [949, 25] width 109 height 17
click at [1090, 26] on span "Back to editor" at bounding box center [1098, 25] width 90 height 17
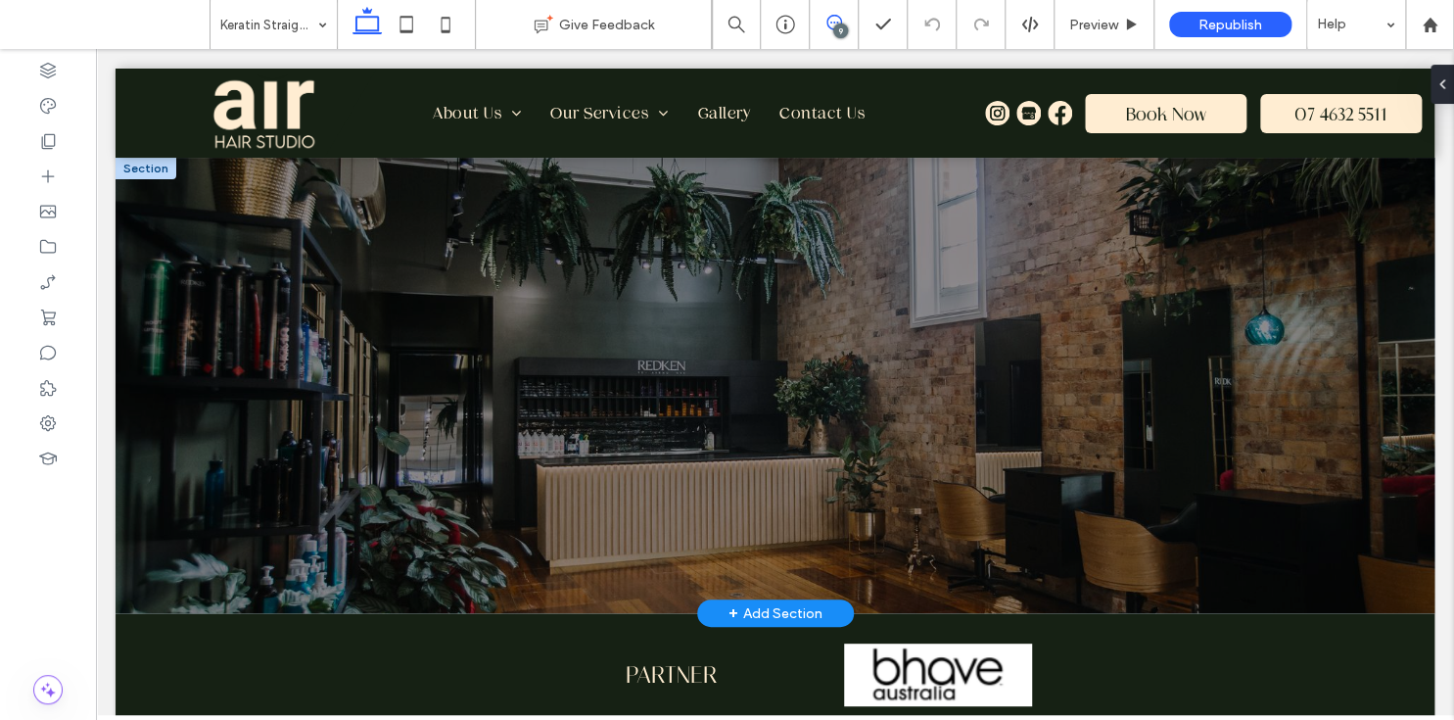
click at [824, 24] on span at bounding box center [834, 23] width 48 height 16
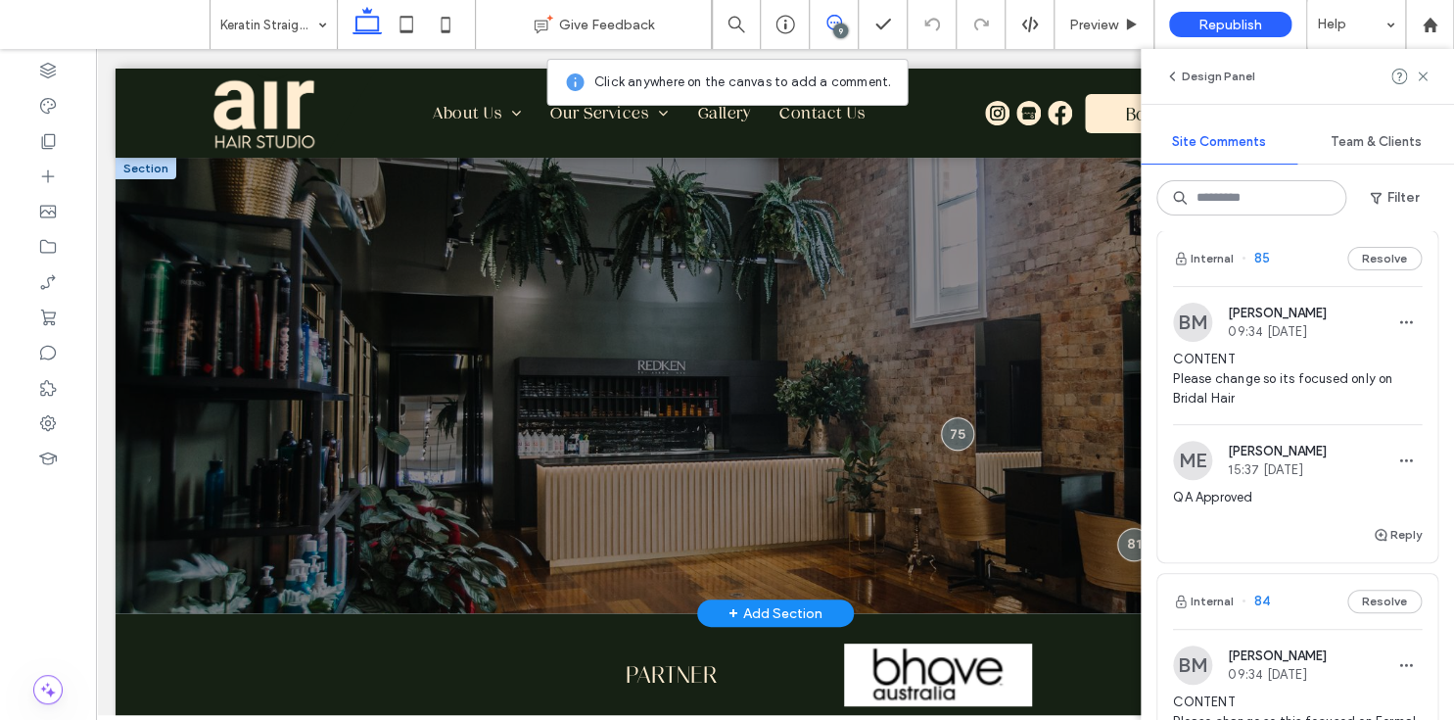
scroll to position [247, 0]
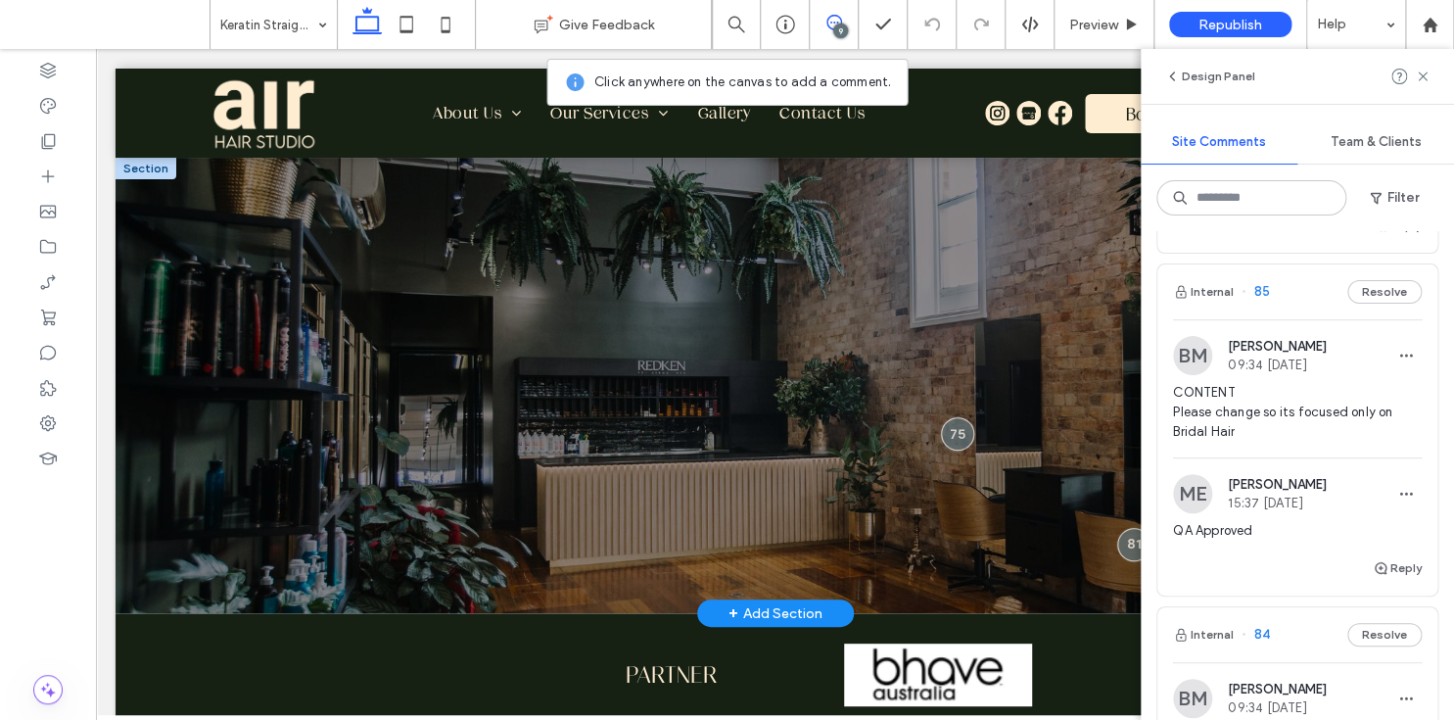
click at [1257, 290] on span "85" at bounding box center [1255, 292] width 28 height 20
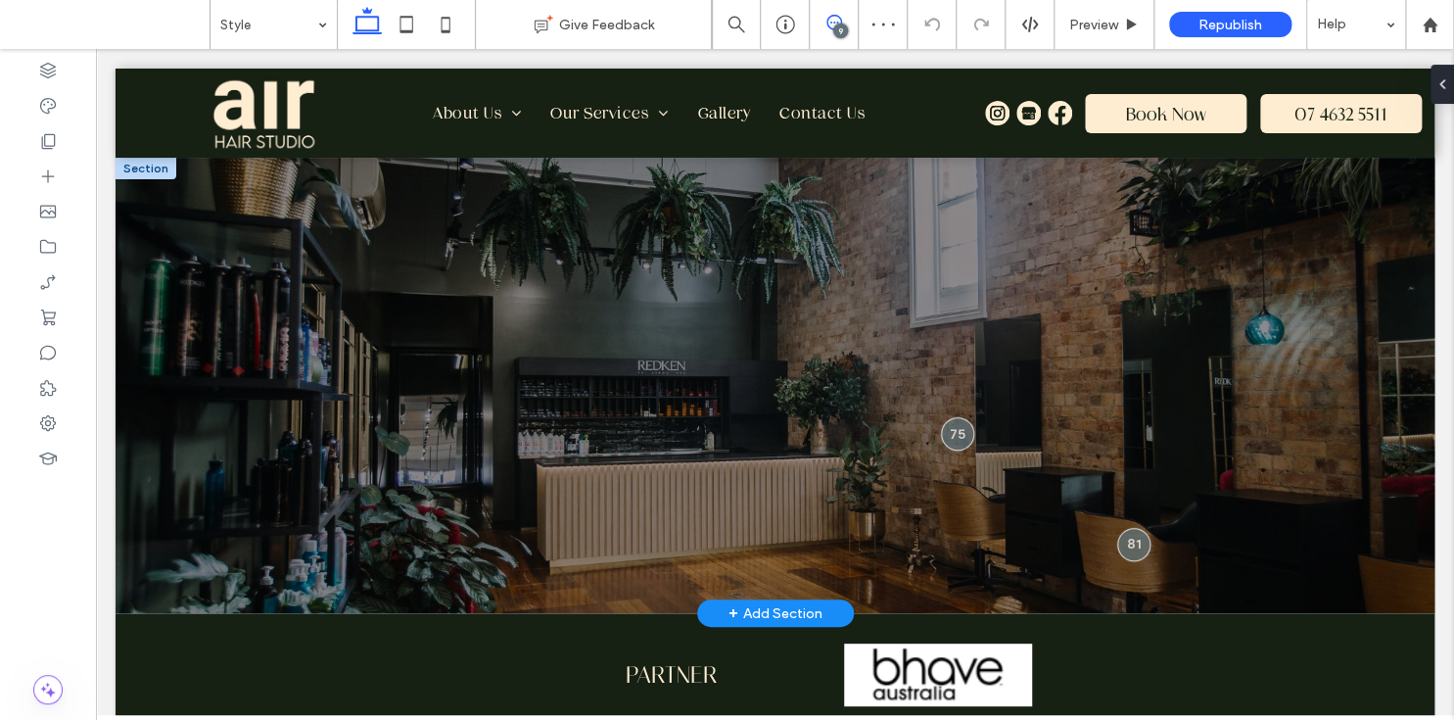
click at [832, 22] on icon at bounding box center [834, 23] width 16 height 16
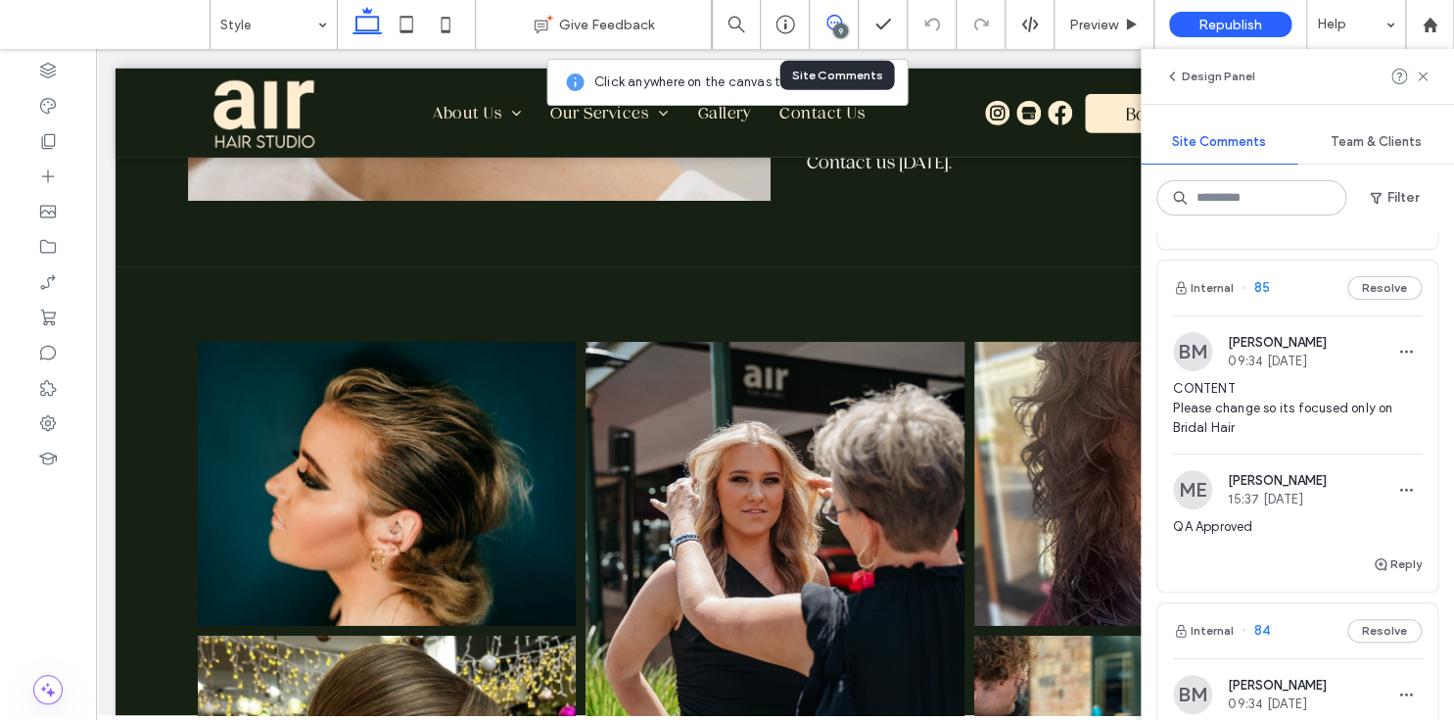
scroll to position [274, 0]
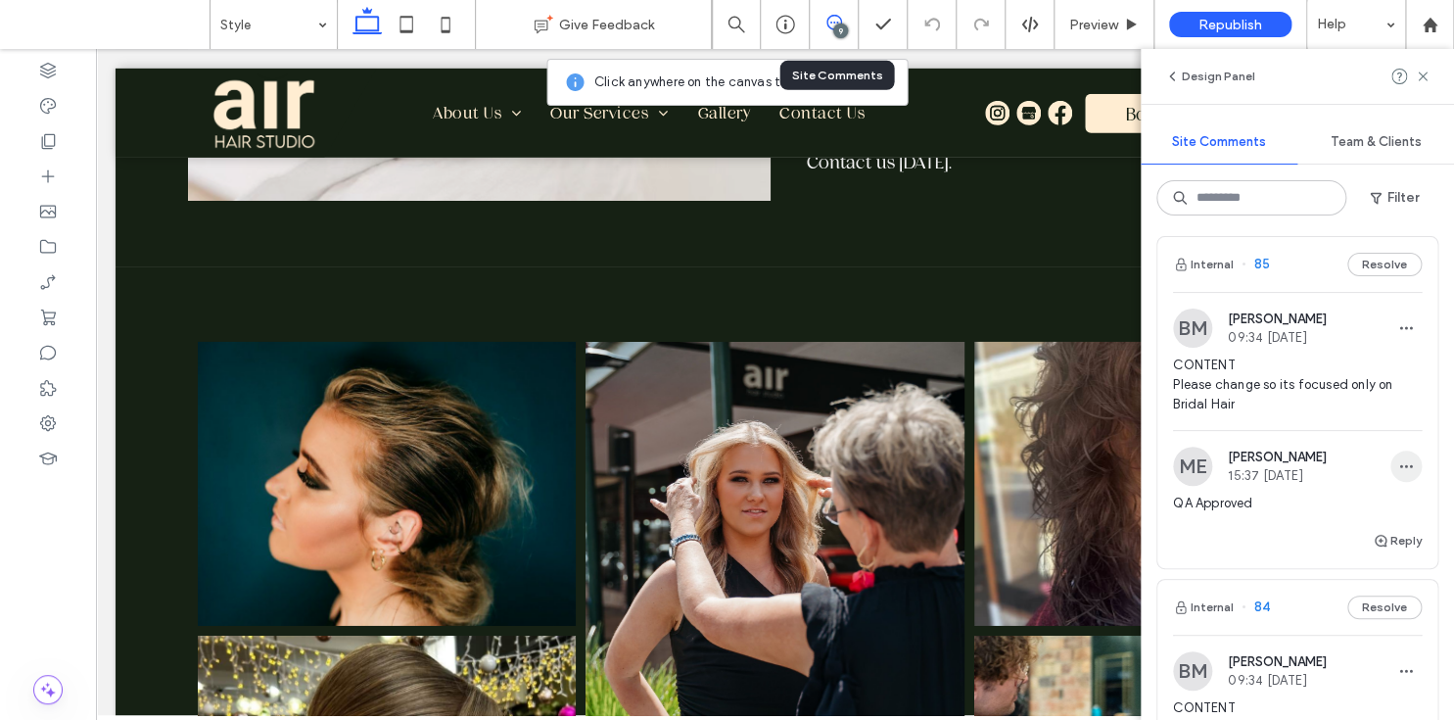
click at [1399, 458] on icon "button" at bounding box center [1406, 466] width 16 height 16
click at [1285, 552] on span "Delete" at bounding box center [1267, 552] width 38 height 20
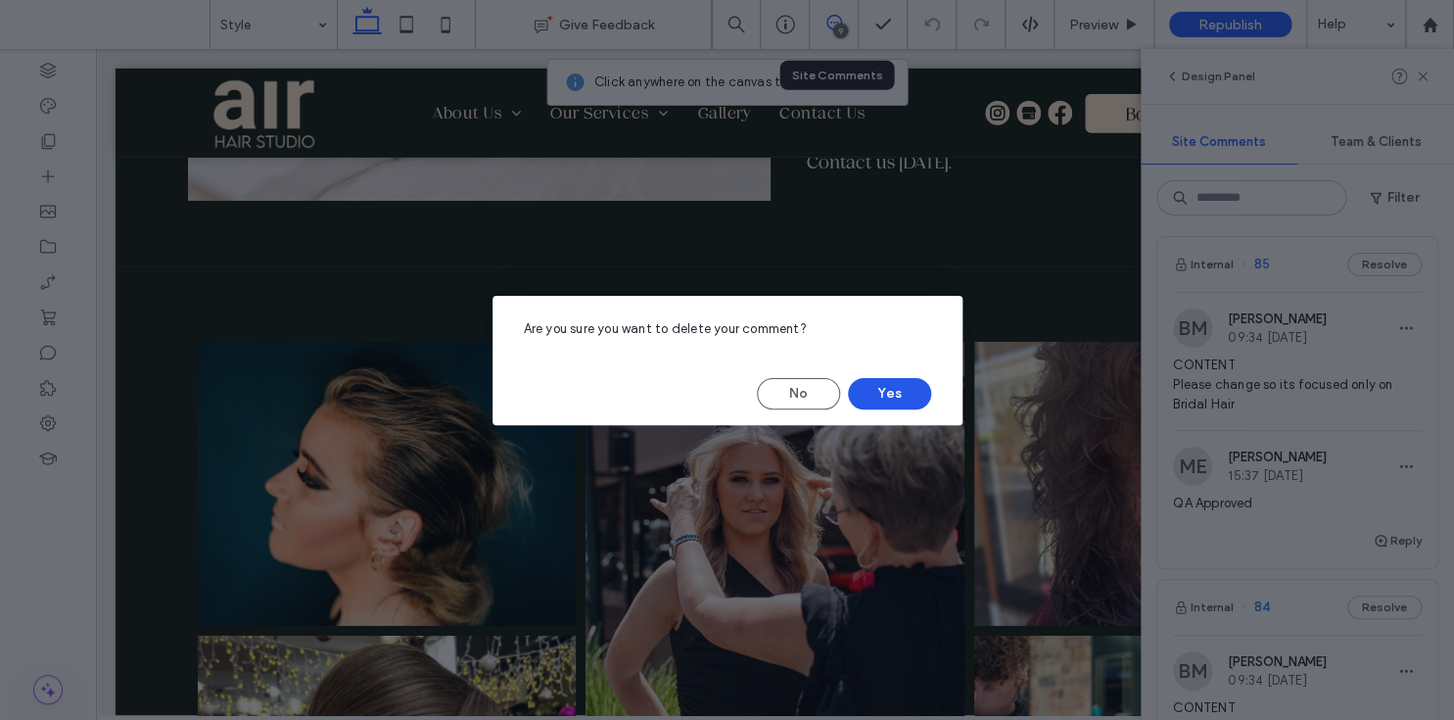
click at [898, 392] on button "Yes" at bounding box center [889, 393] width 83 height 31
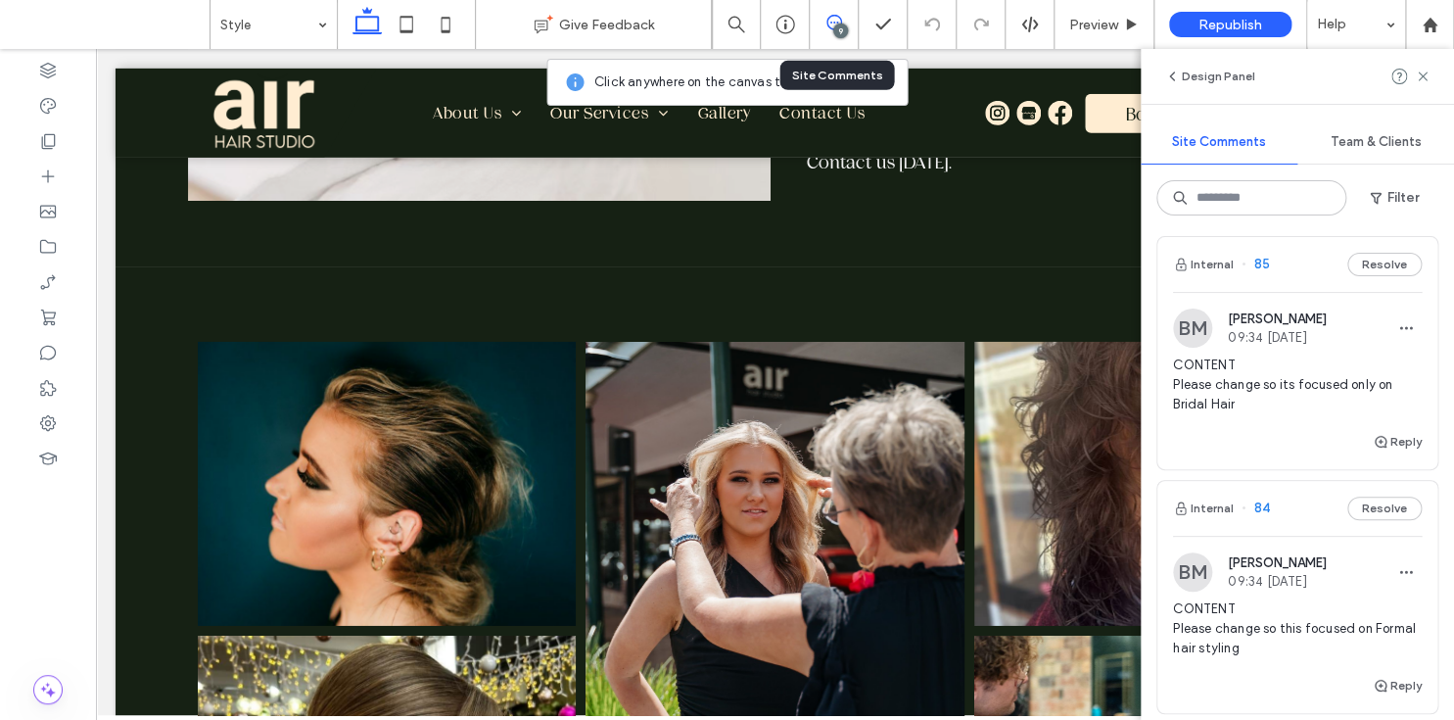
click at [1257, 262] on span "85" at bounding box center [1255, 265] width 28 height 20
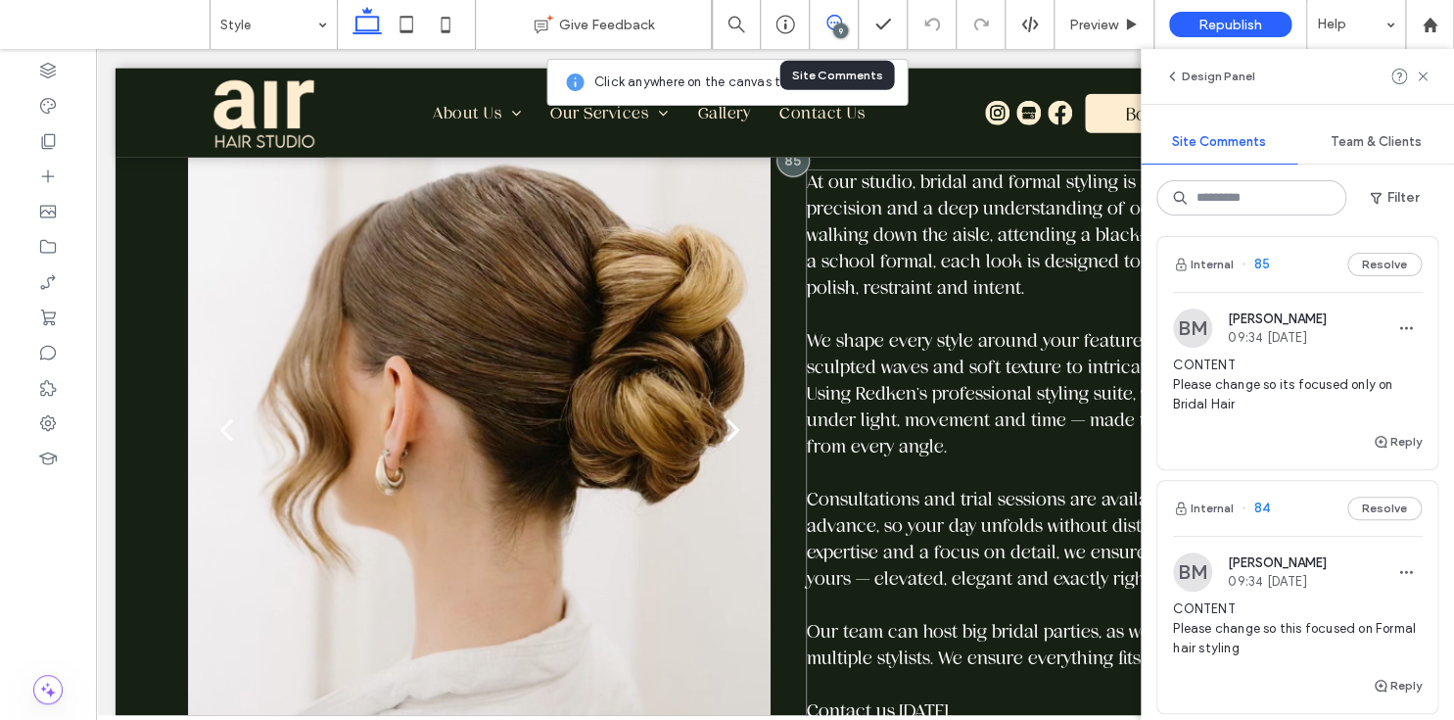
scroll to position [2096, 0]
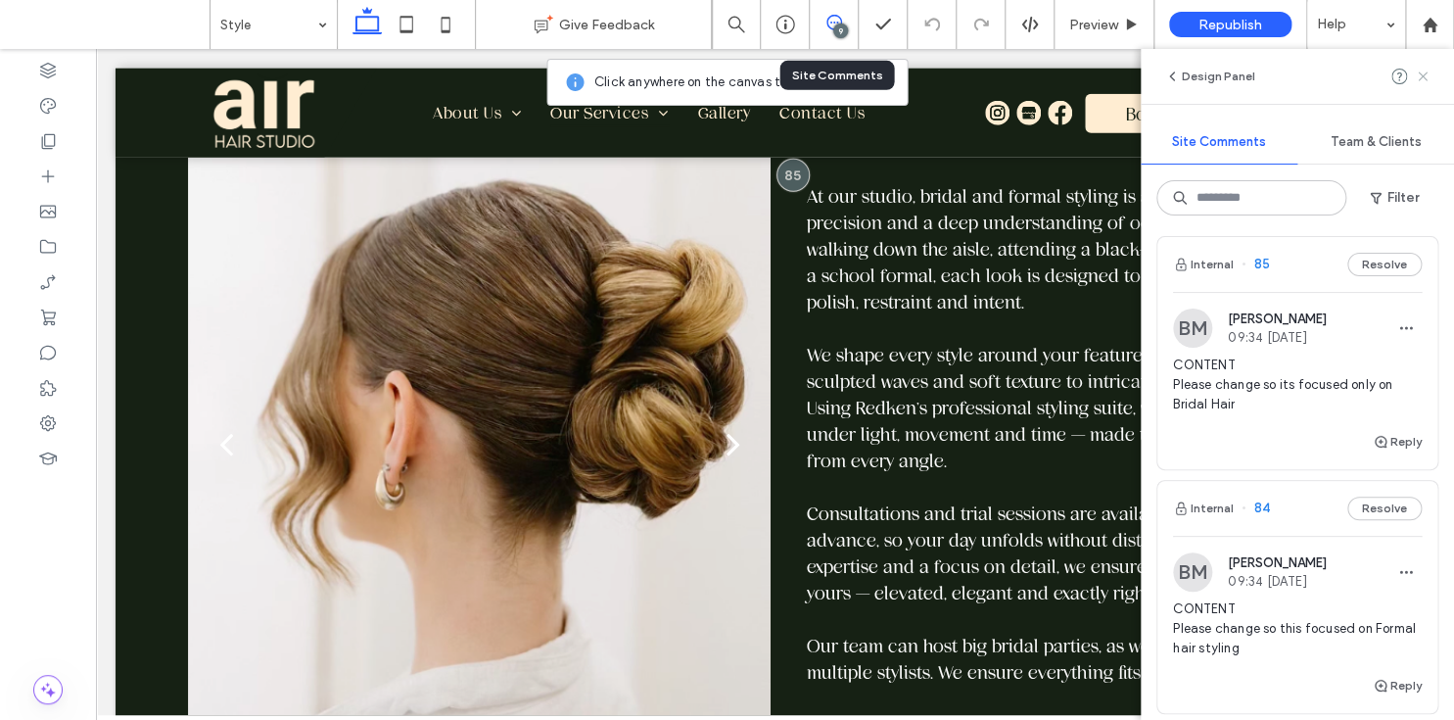
click at [1424, 71] on icon at bounding box center [1423, 77] width 16 height 16
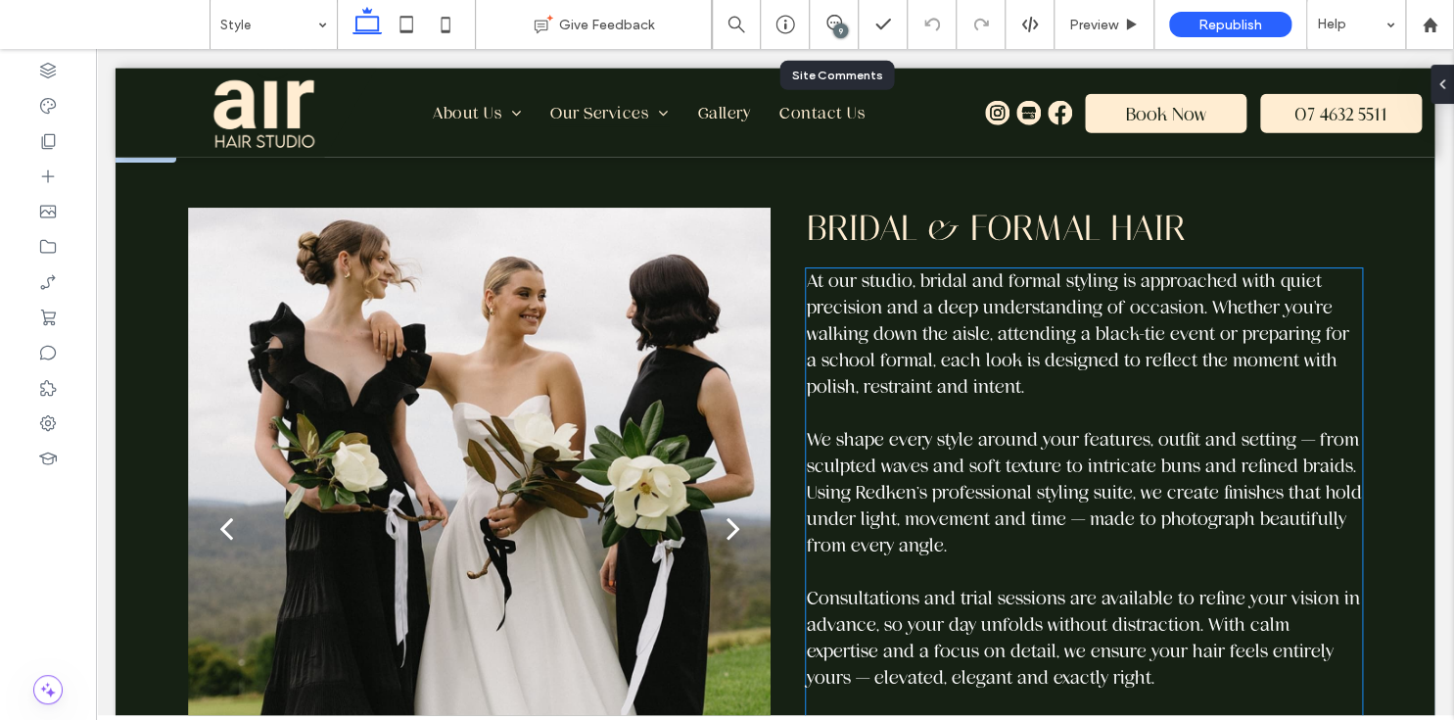
scroll to position [1996, 0]
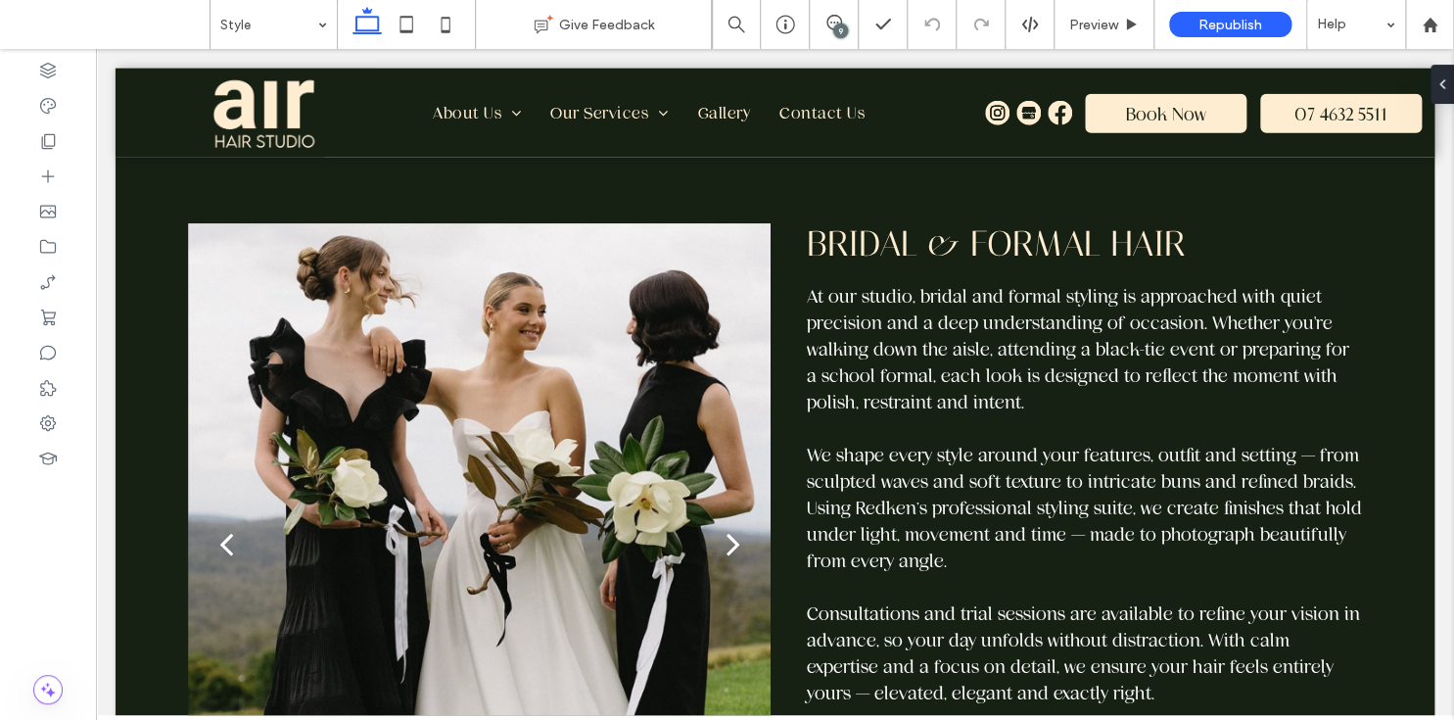
click at [836, 27] on div "9" at bounding box center [840, 30] width 15 height 15
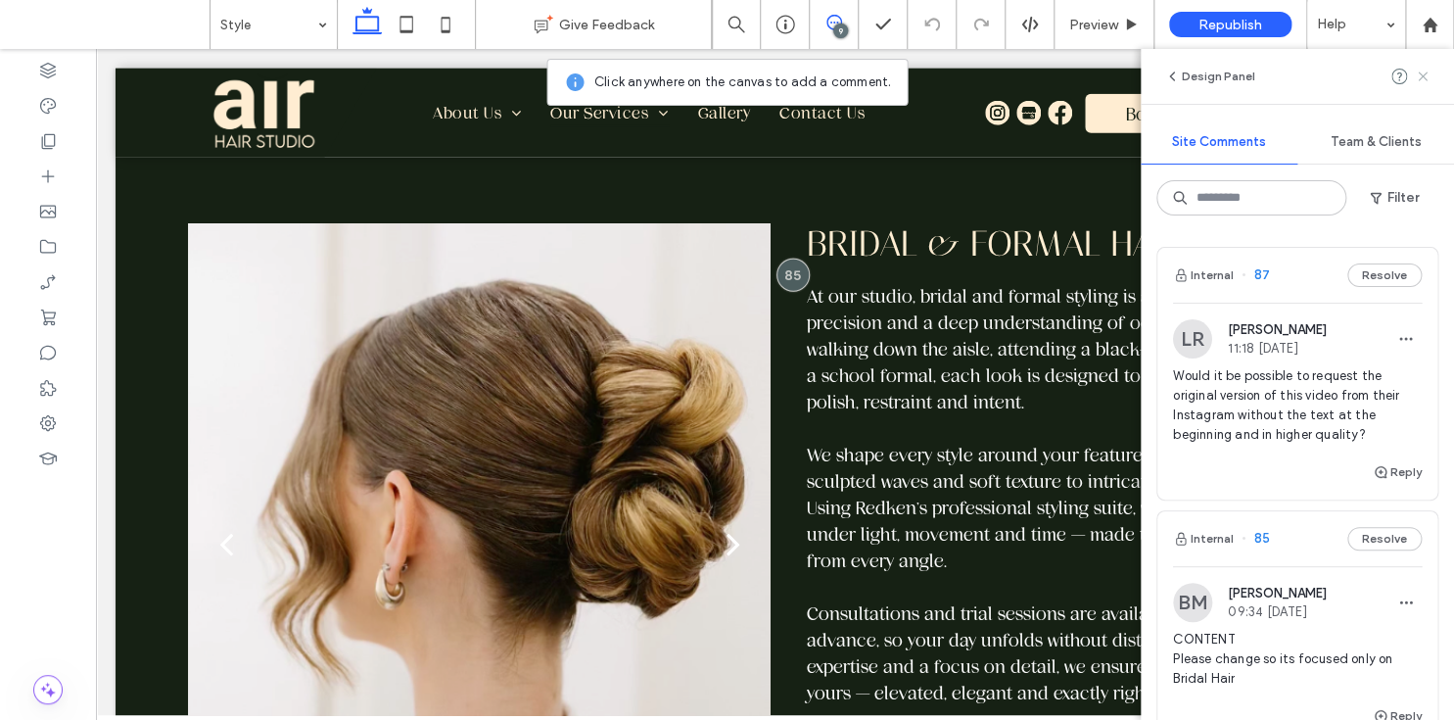
click at [1419, 73] on use at bounding box center [1422, 75] width 9 height 9
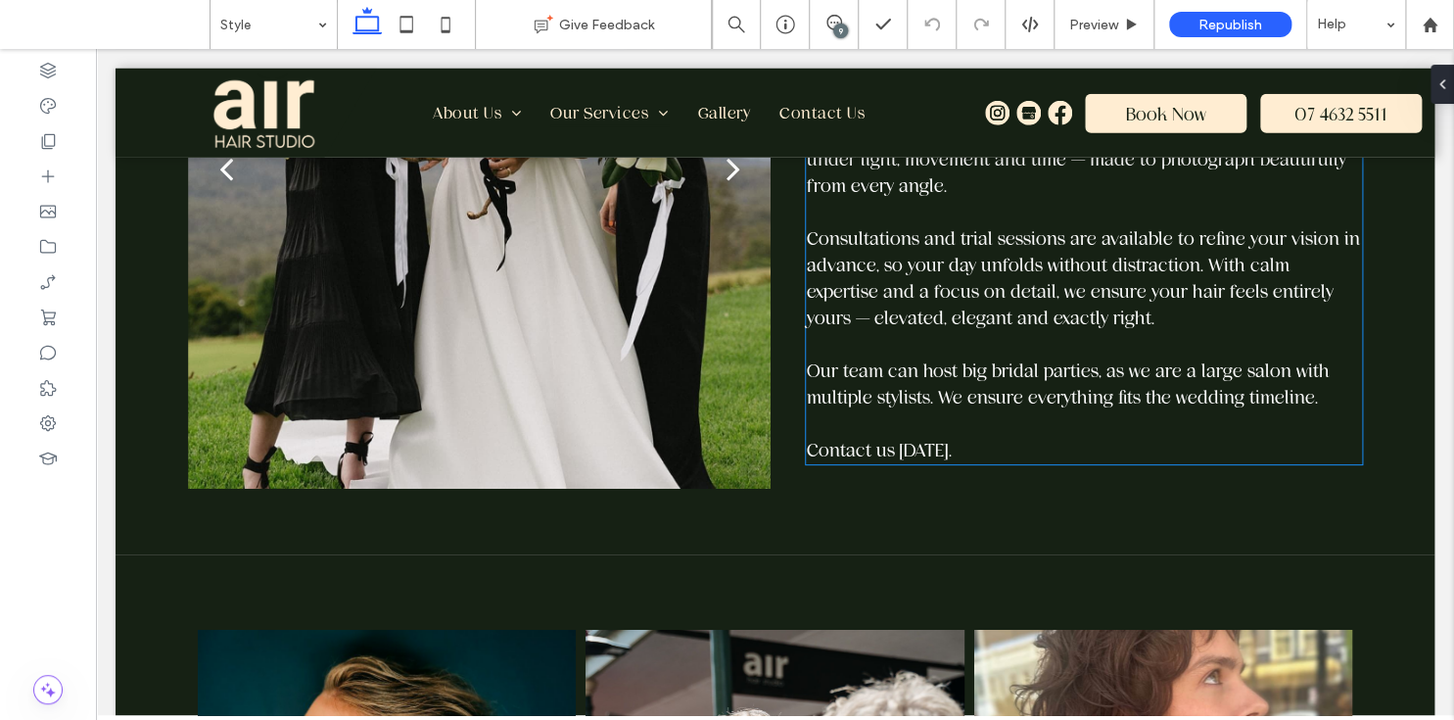
scroll to position [2372, 0]
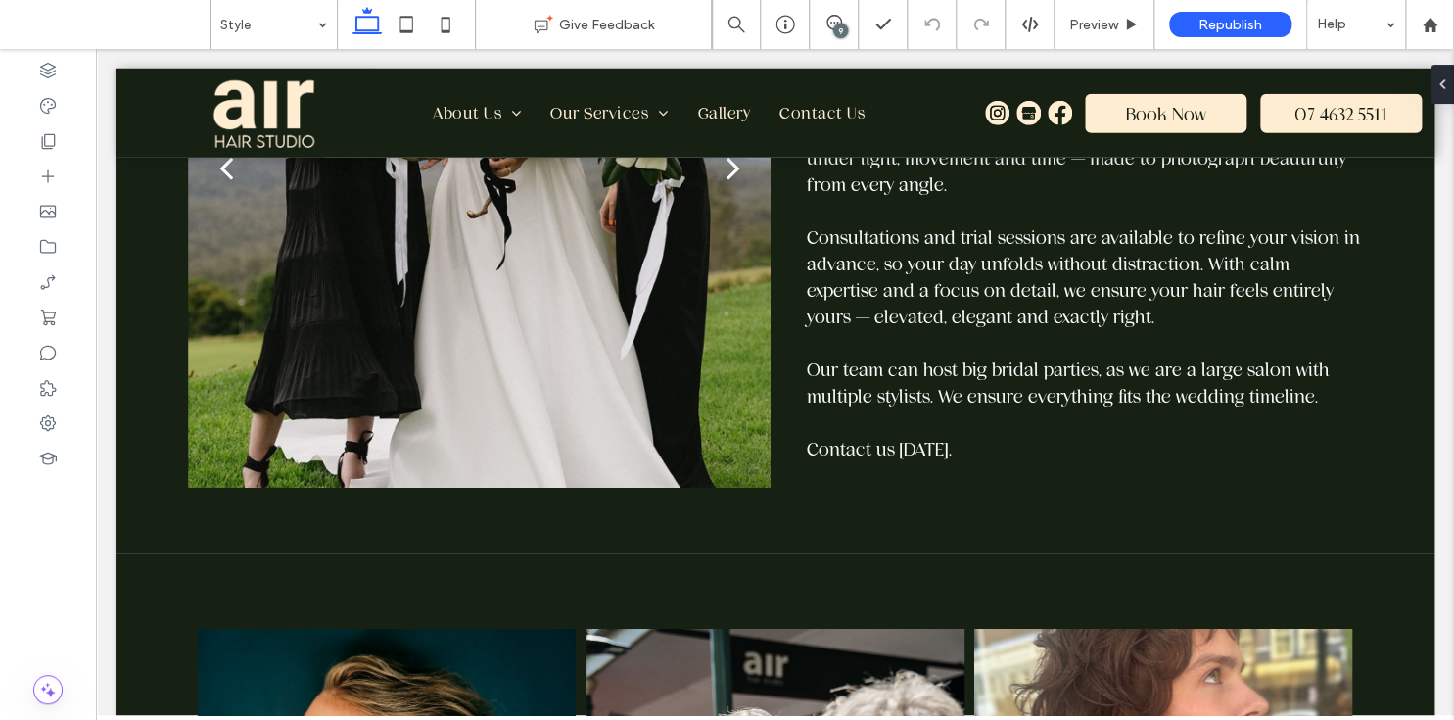
click at [840, 23] on div "9" at bounding box center [840, 30] width 15 height 15
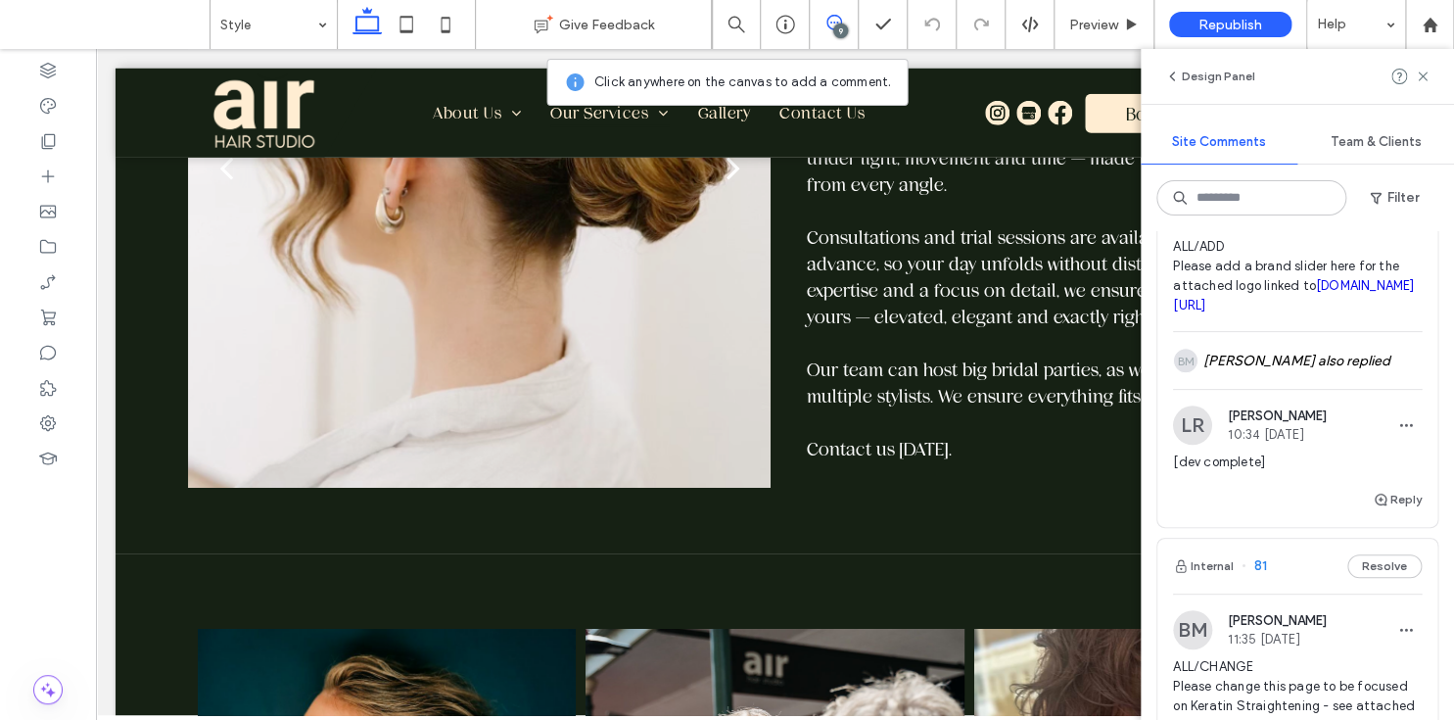
scroll to position [881, 0]
click at [1331, 388] on div "BM Bethany McDonald also replied" at bounding box center [1297, 359] width 249 height 57
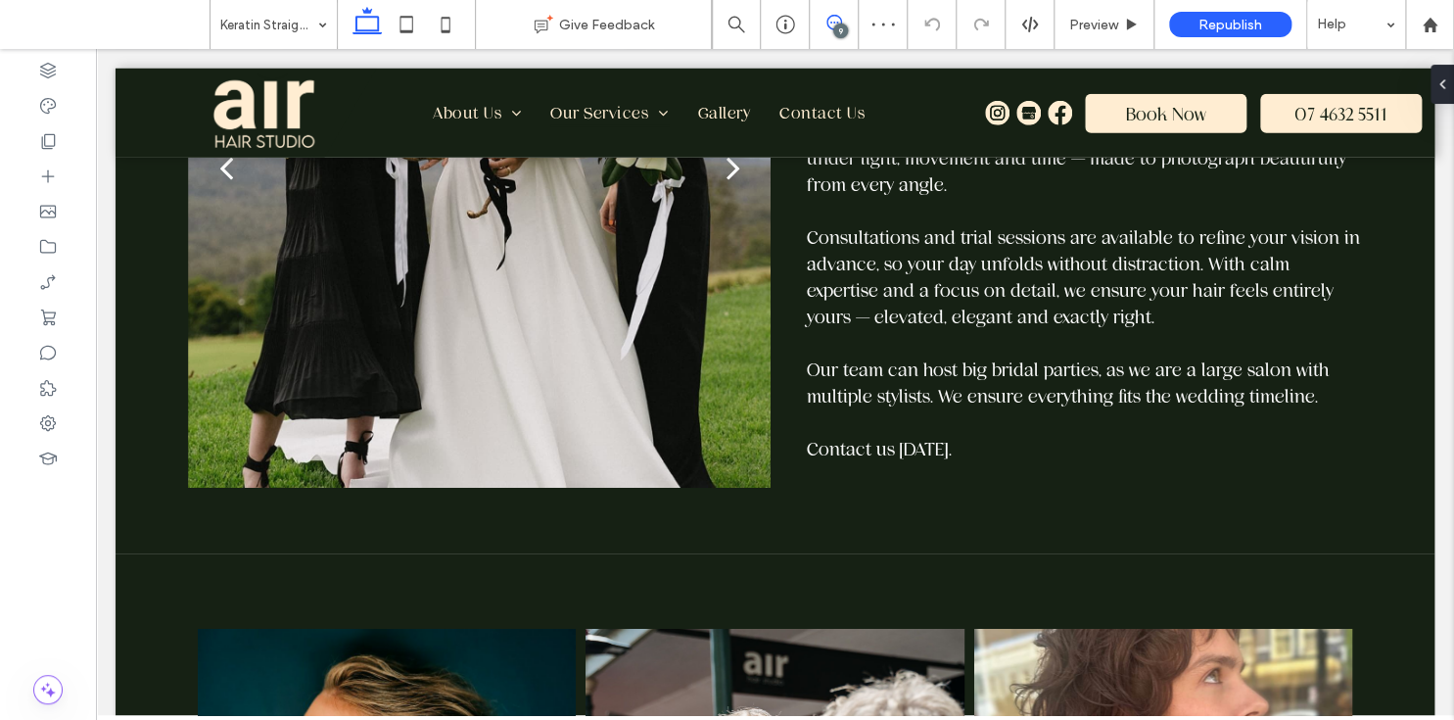
click at [838, 16] on use at bounding box center [834, 23] width 16 height 16
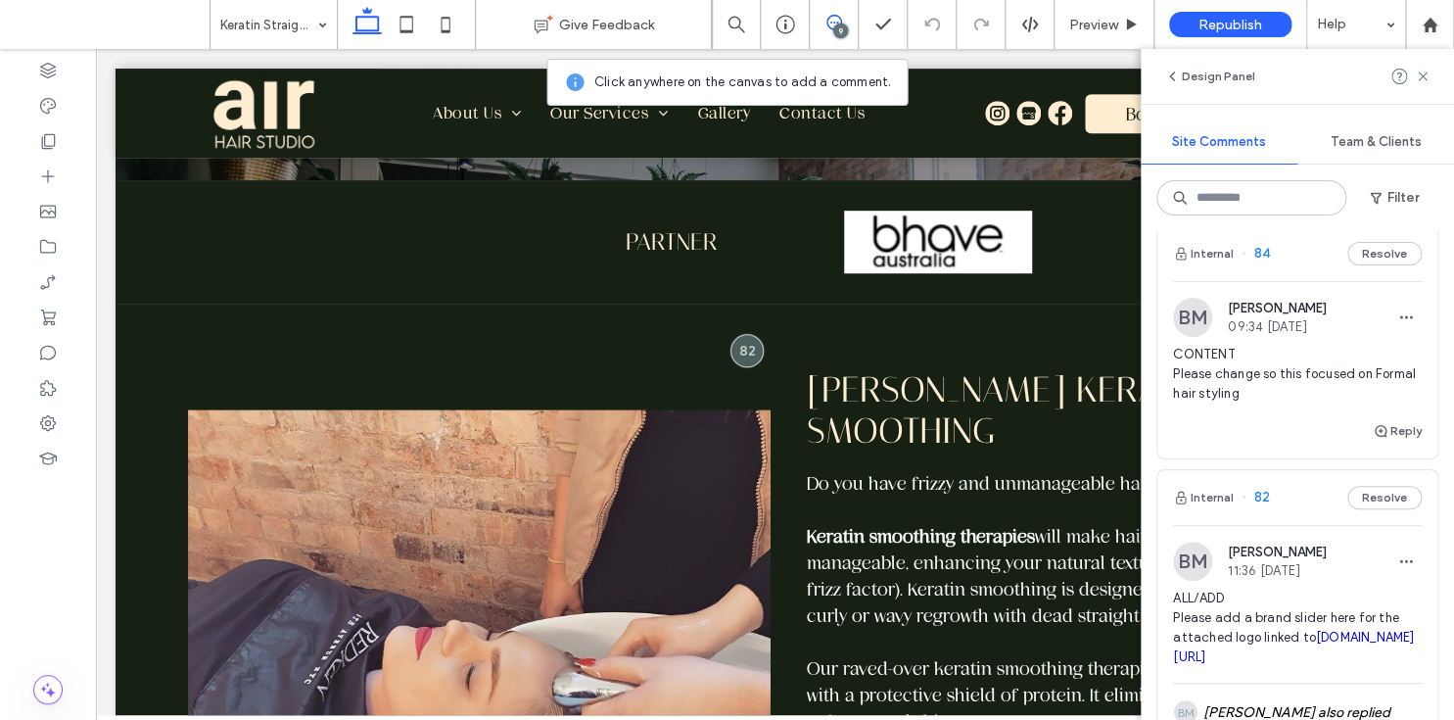
scroll to position [530, 0]
click at [1384, 427] on button "Reply" at bounding box center [1397, 429] width 49 height 23
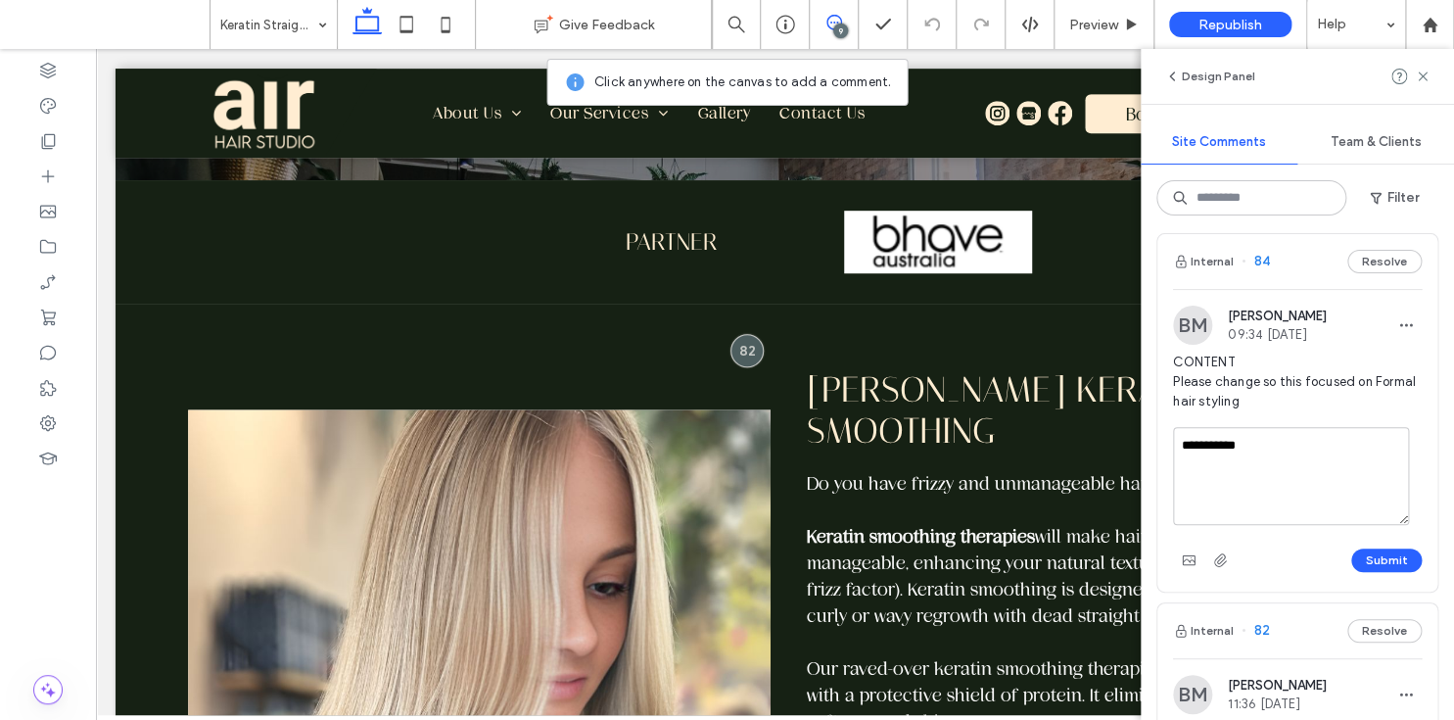
scroll to position [509, 0]
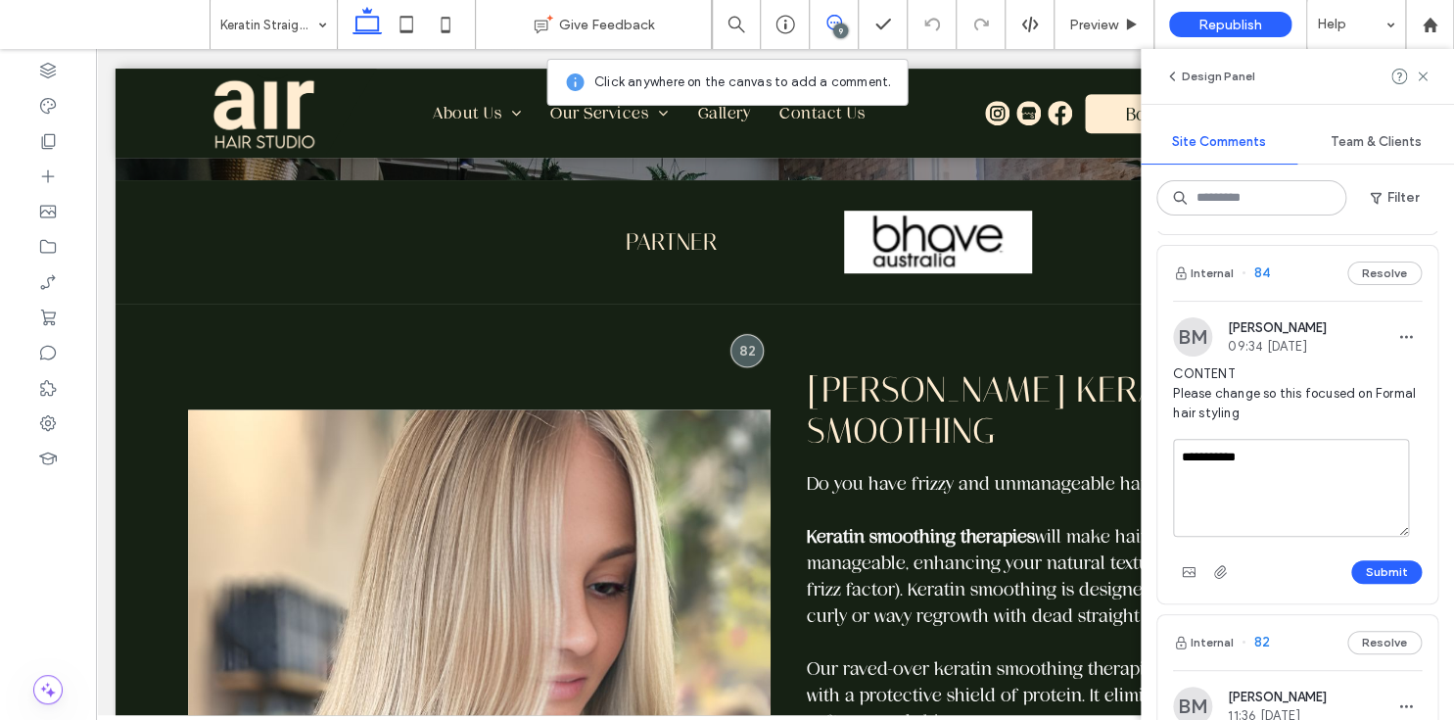
type textarea "**********"
click at [1257, 271] on span "84" at bounding box center [1255, 273] width 28 height 20
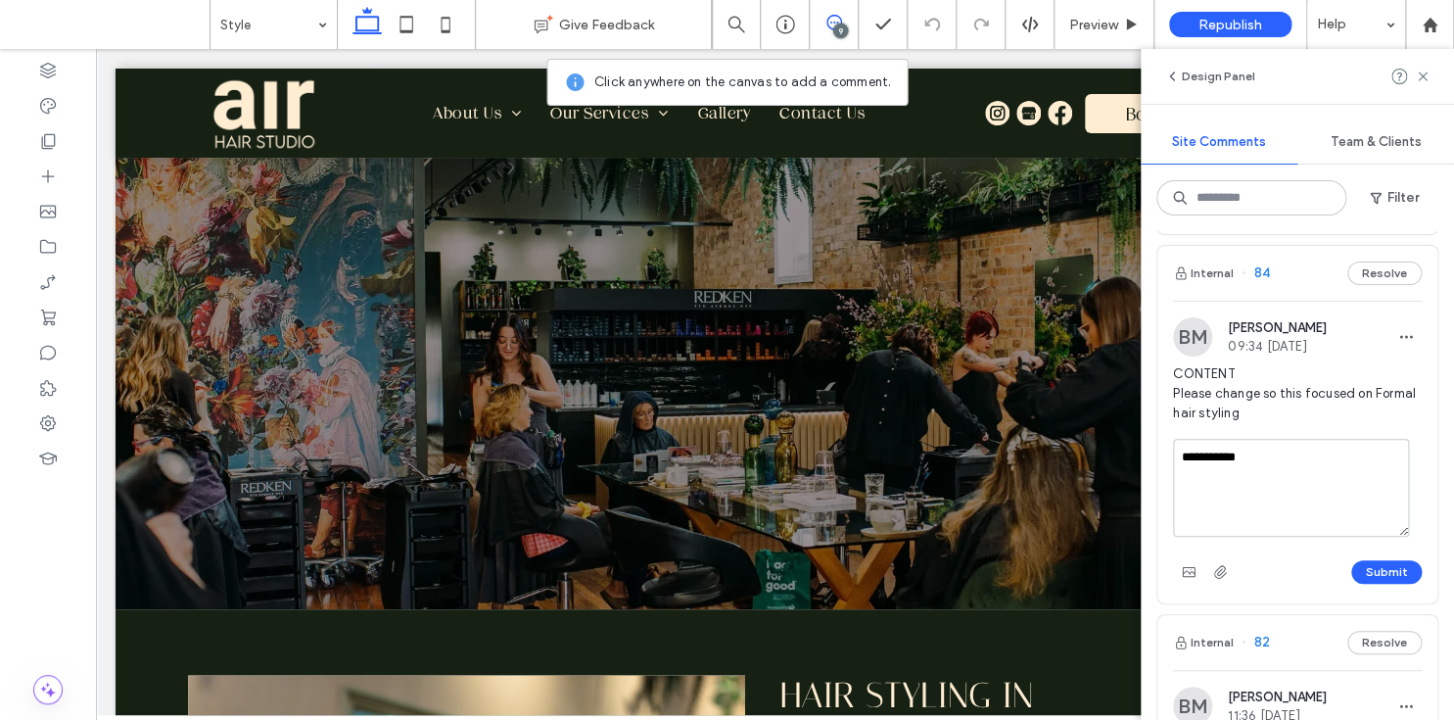
scroll to position [0, 0]
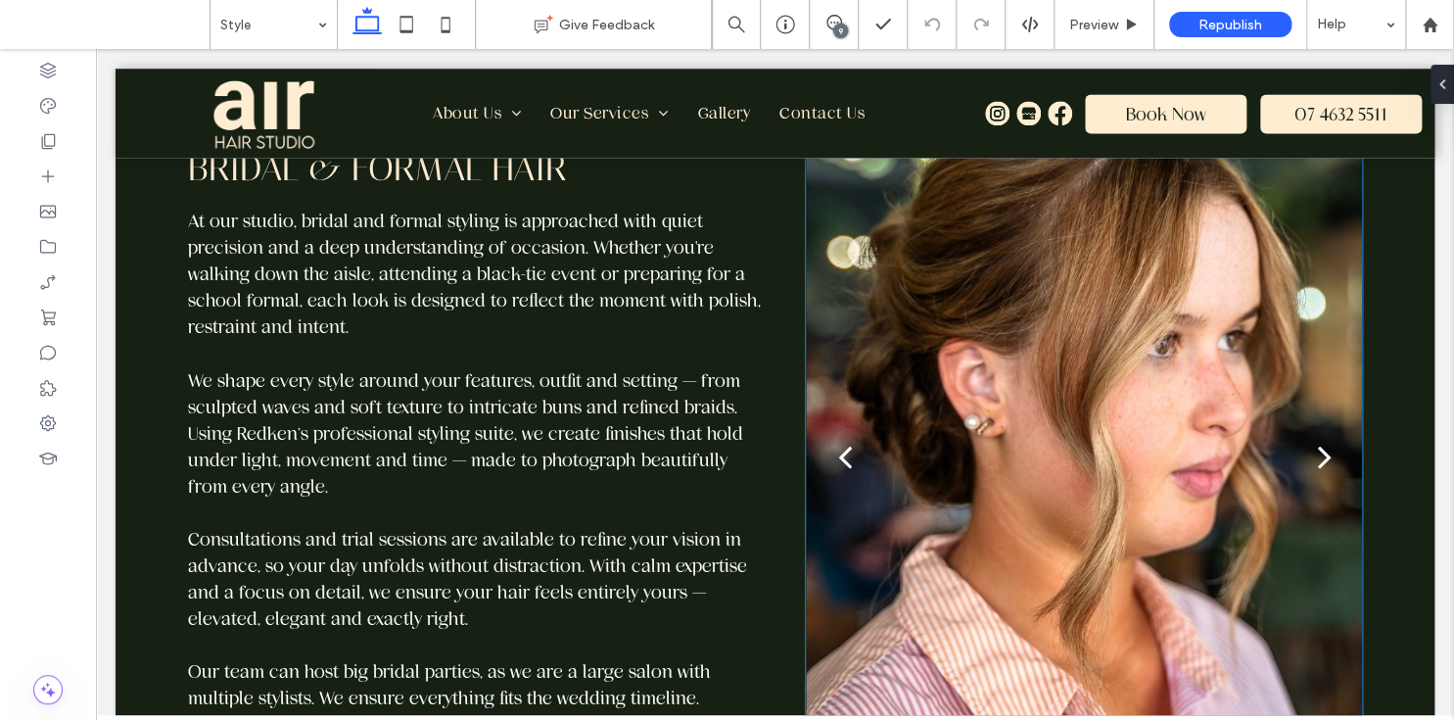
scroll to position [1161, 0]
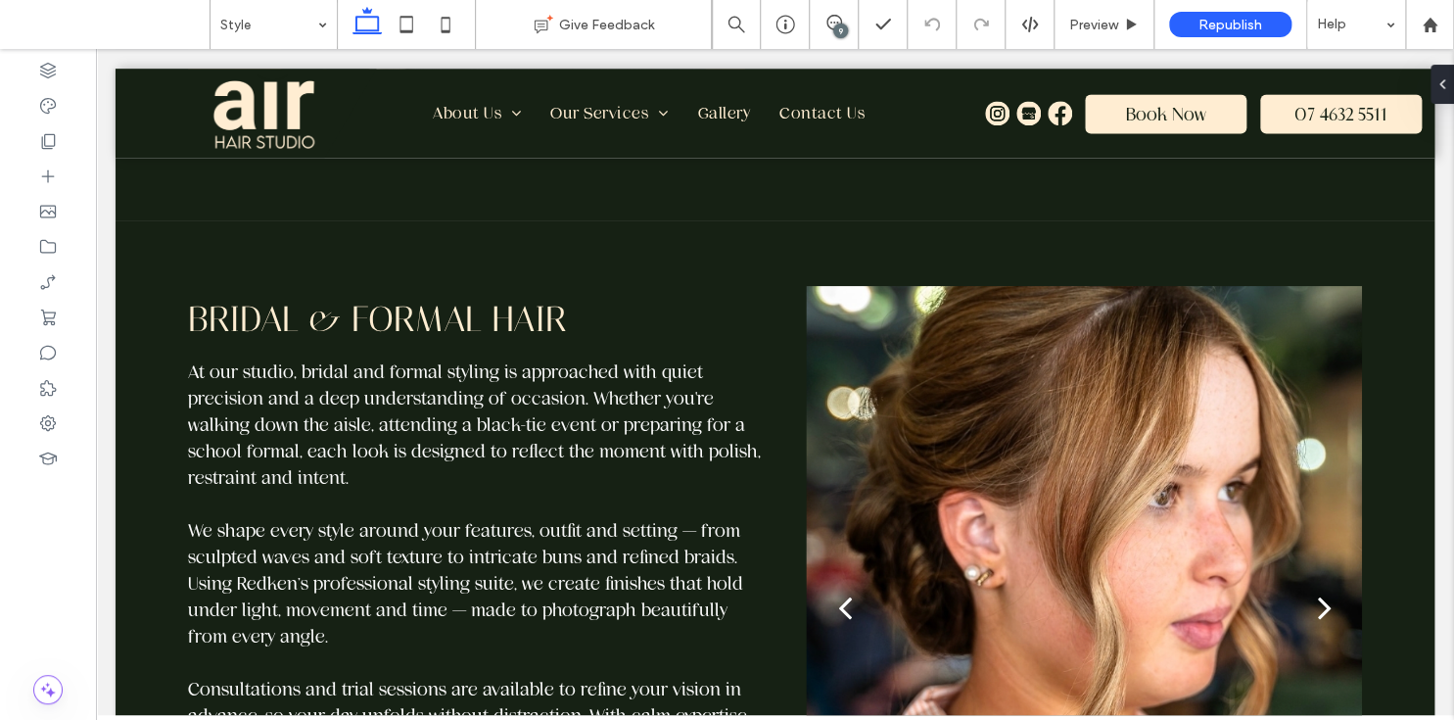
click at [841, 29] on div "9" at bounding box center [840, 30] width 15 height 15
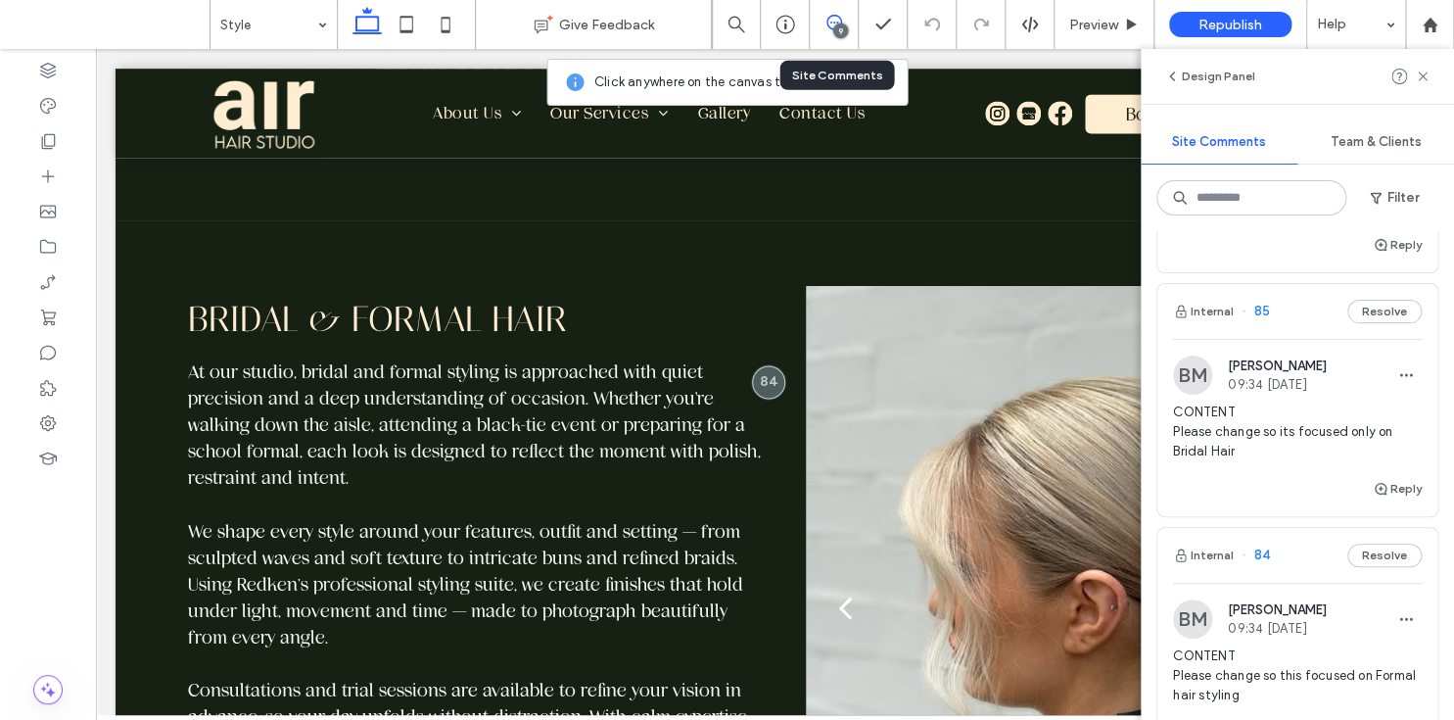
scroll to position [257, 0]
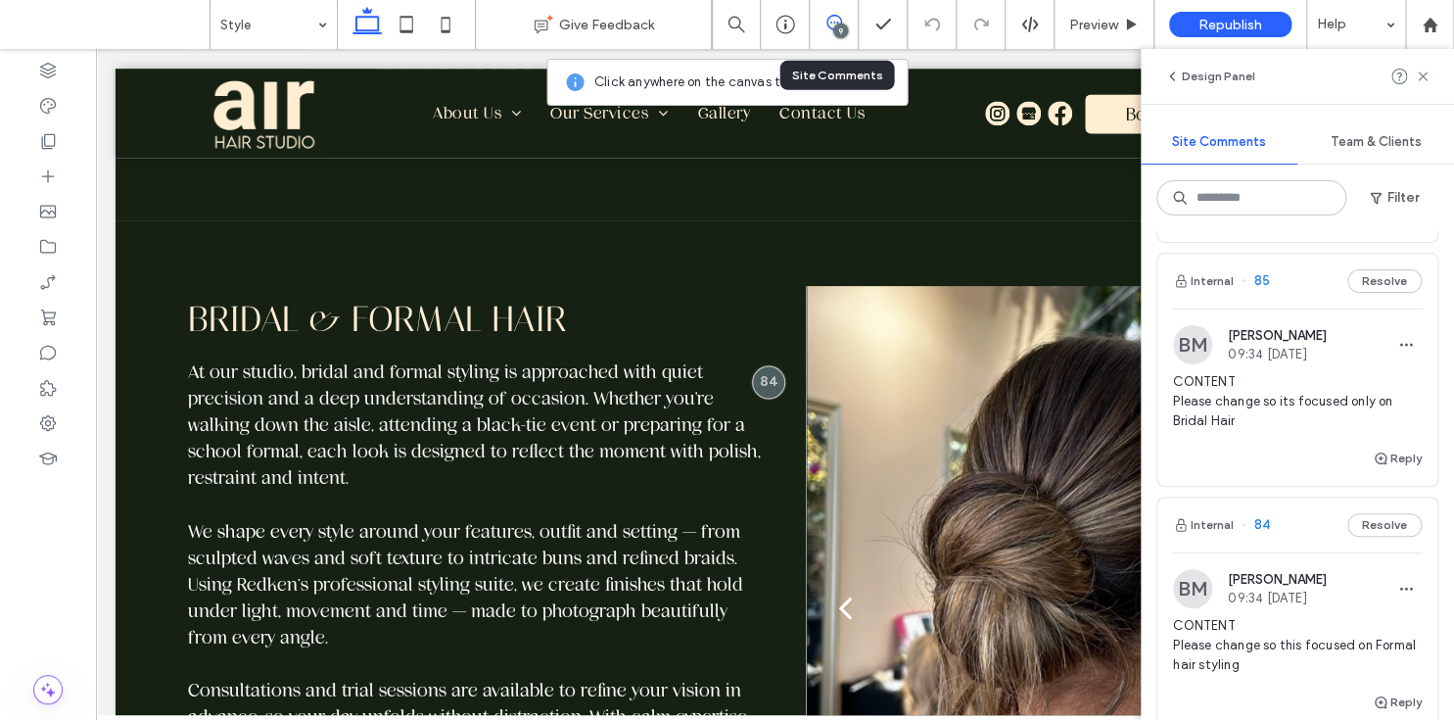
click at [1262, 520] on span "84" at bounding box center [1255, 525] width 28 height 20
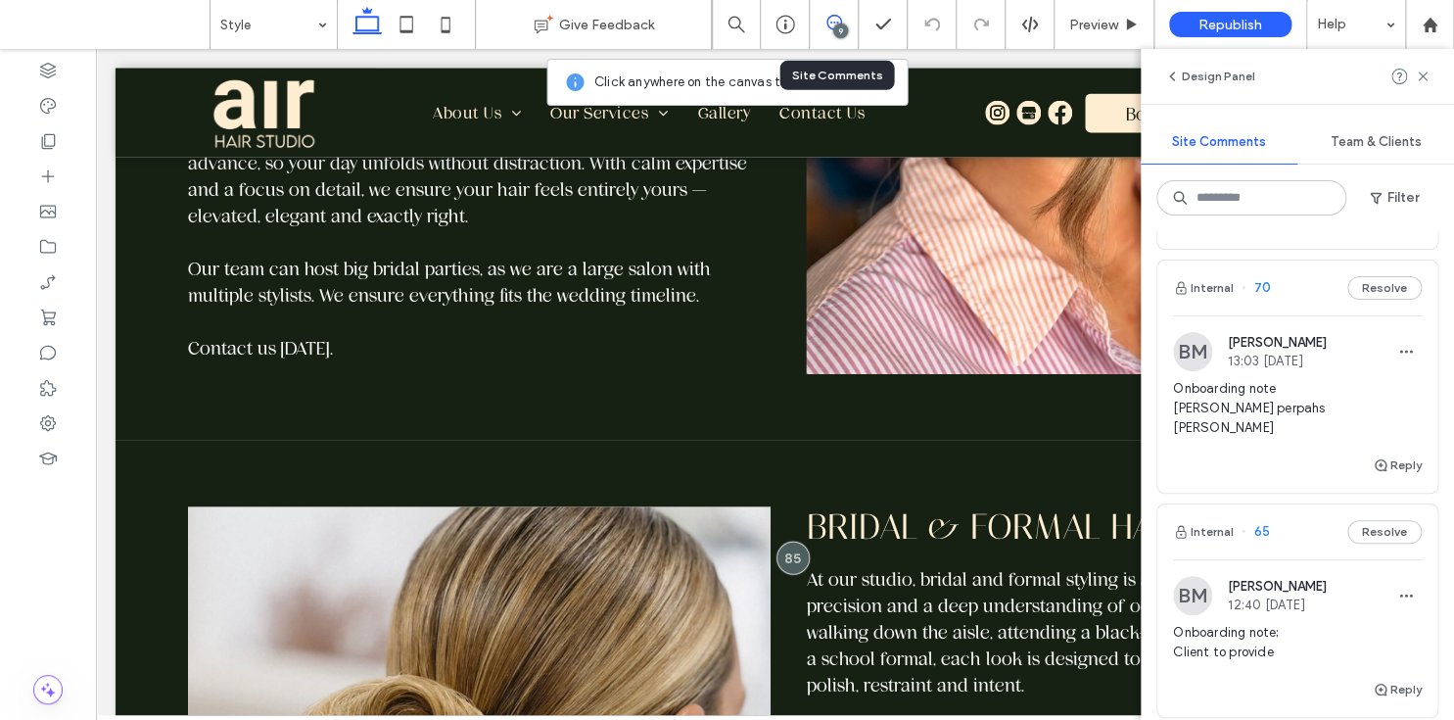
scroll to position [2695, 0]
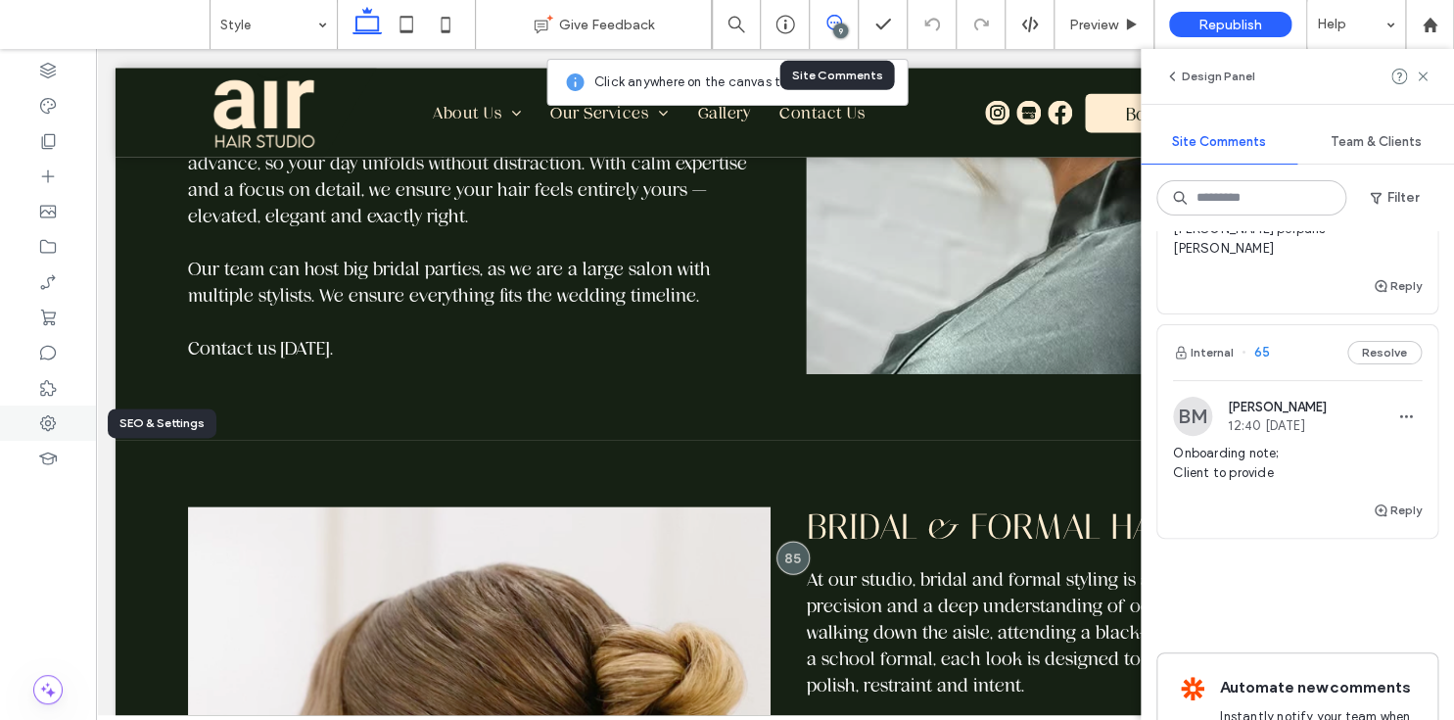
click at [57, 430] on icon at bounding box center [48, 423] width 20 height 20
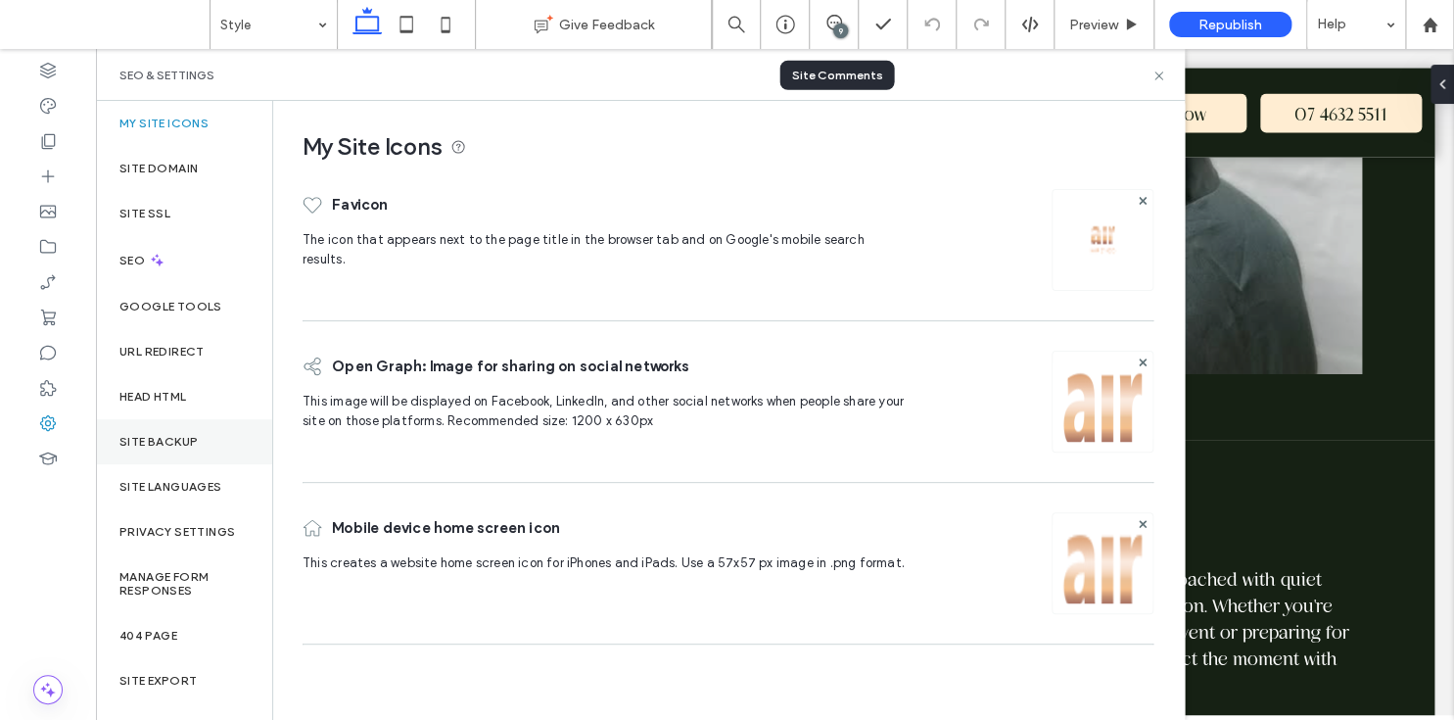
click at [165, 429] on div "Site Backup" at bounding box center [184, 441] width 176 height 45
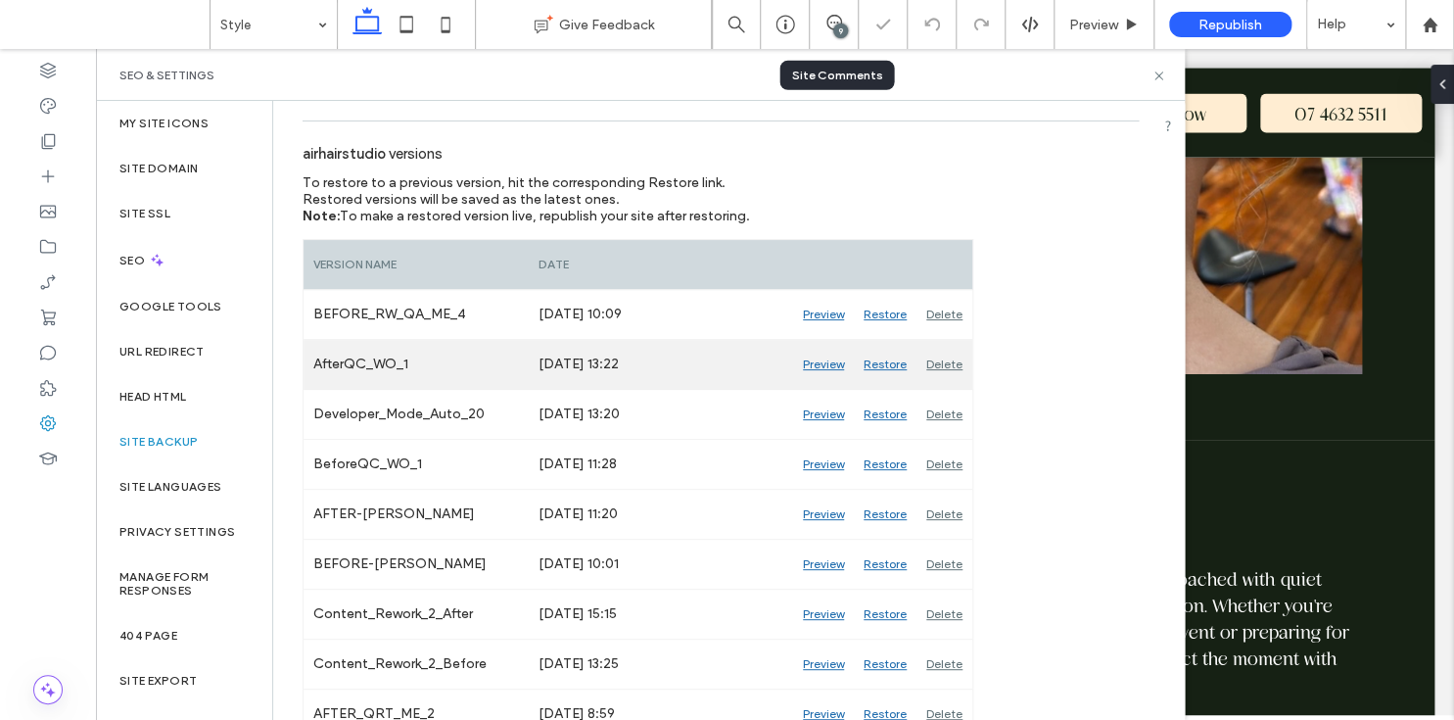
scroll to position [271, 0]
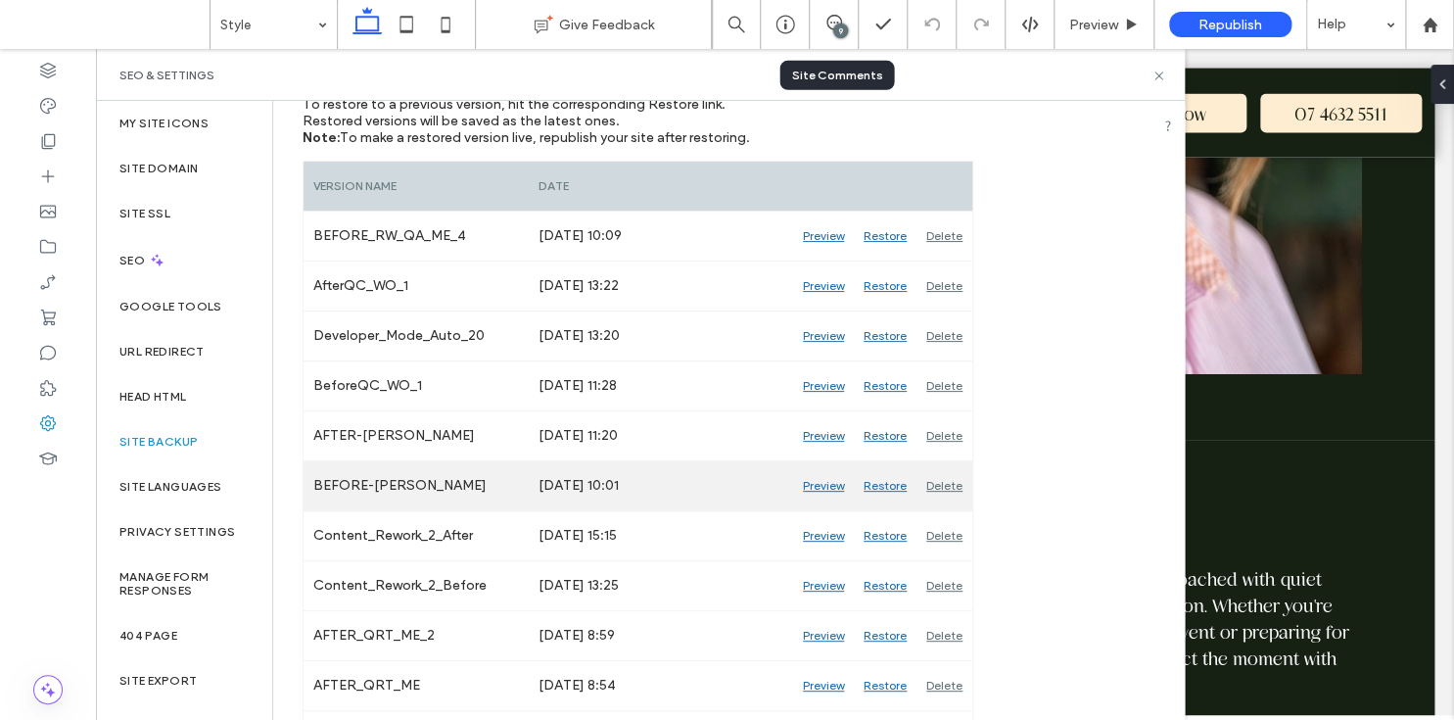
click at [820, 485] on div "Preview" at bounding box center [823, 485] width 61 height 49
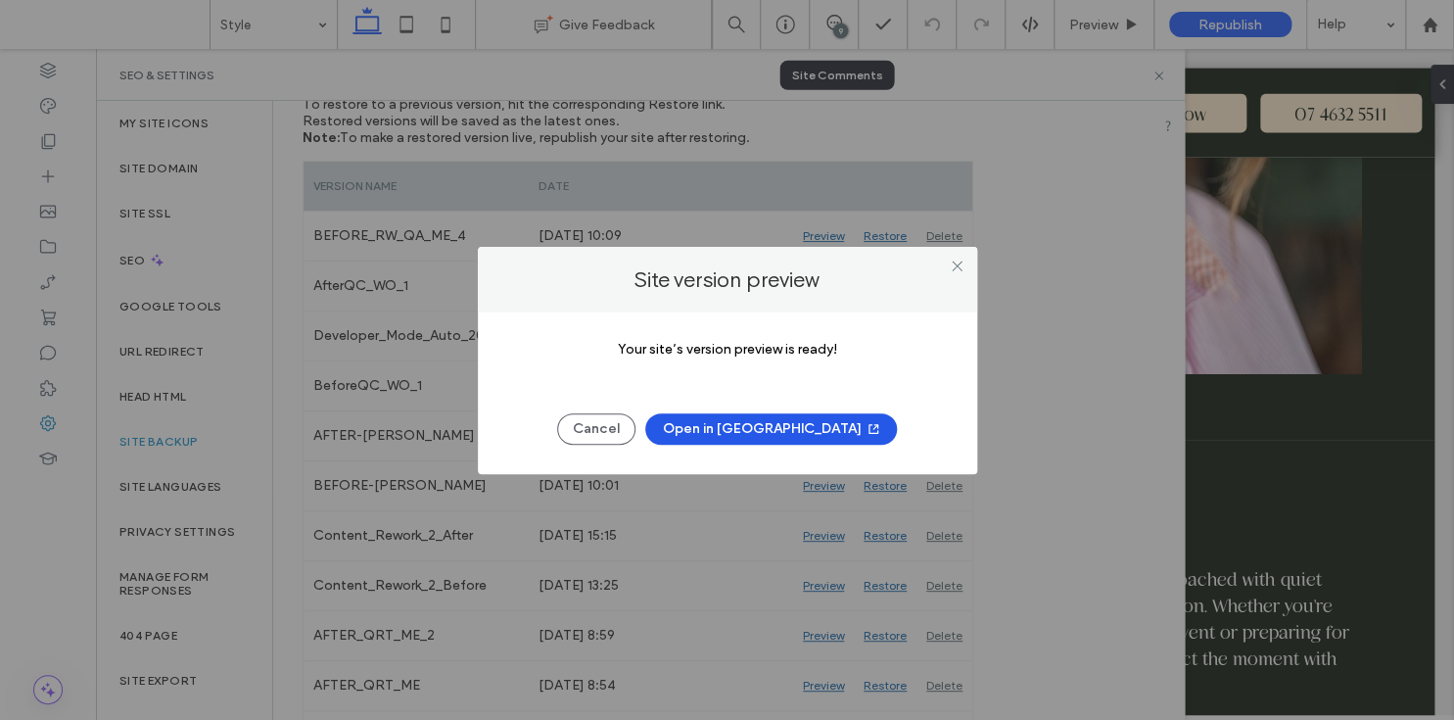
click at [779, 428] on button "Open in New Tab" at bounding box center [771, 428] width 252 height 31
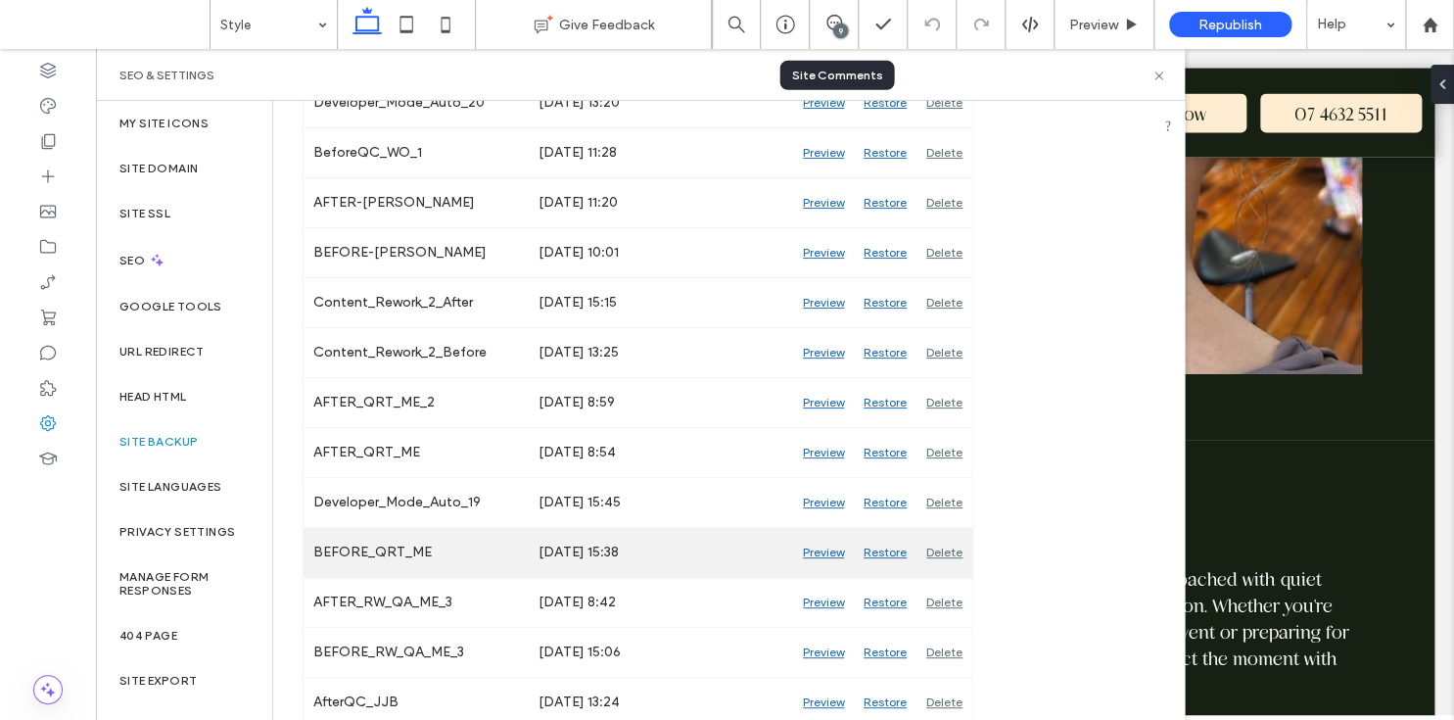
scroll to position [489, 0]
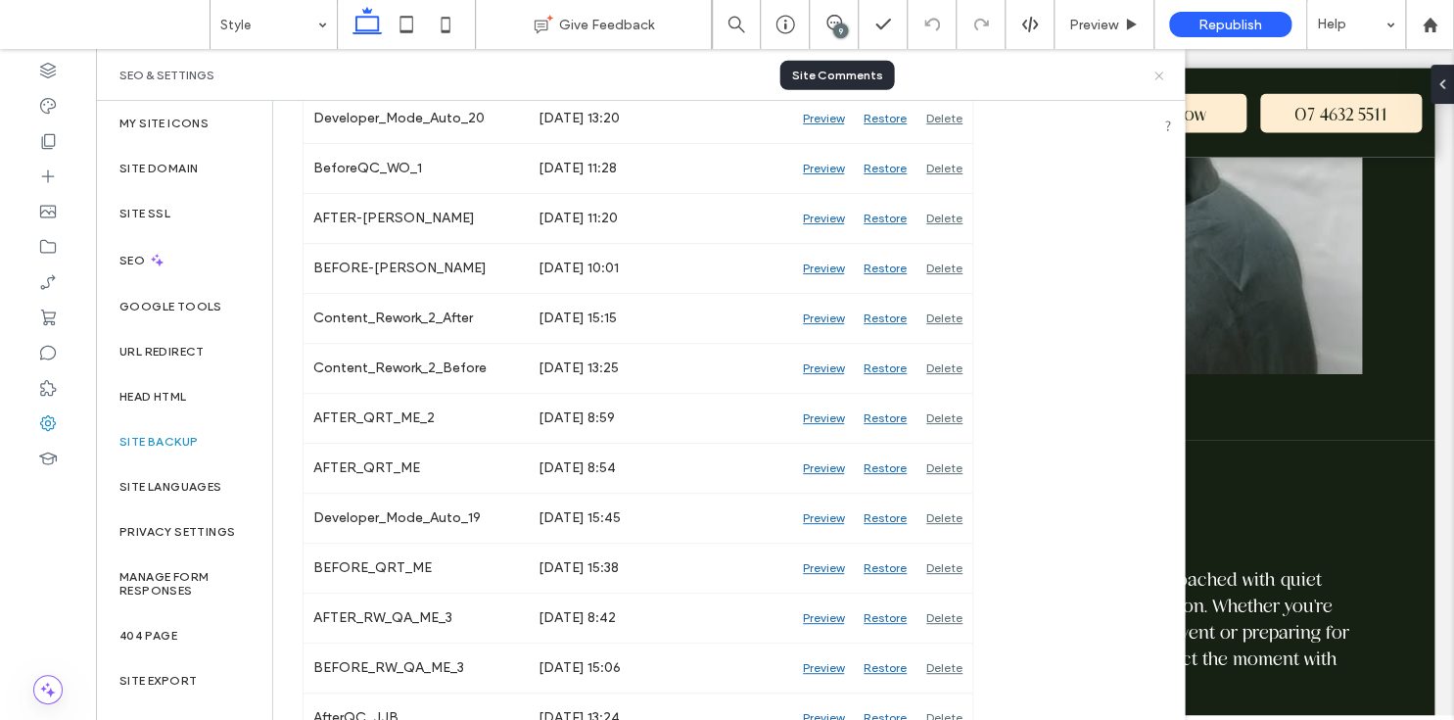
click at [1160, 70] on icon at bounding box center [1158, 76] width 15 height 15
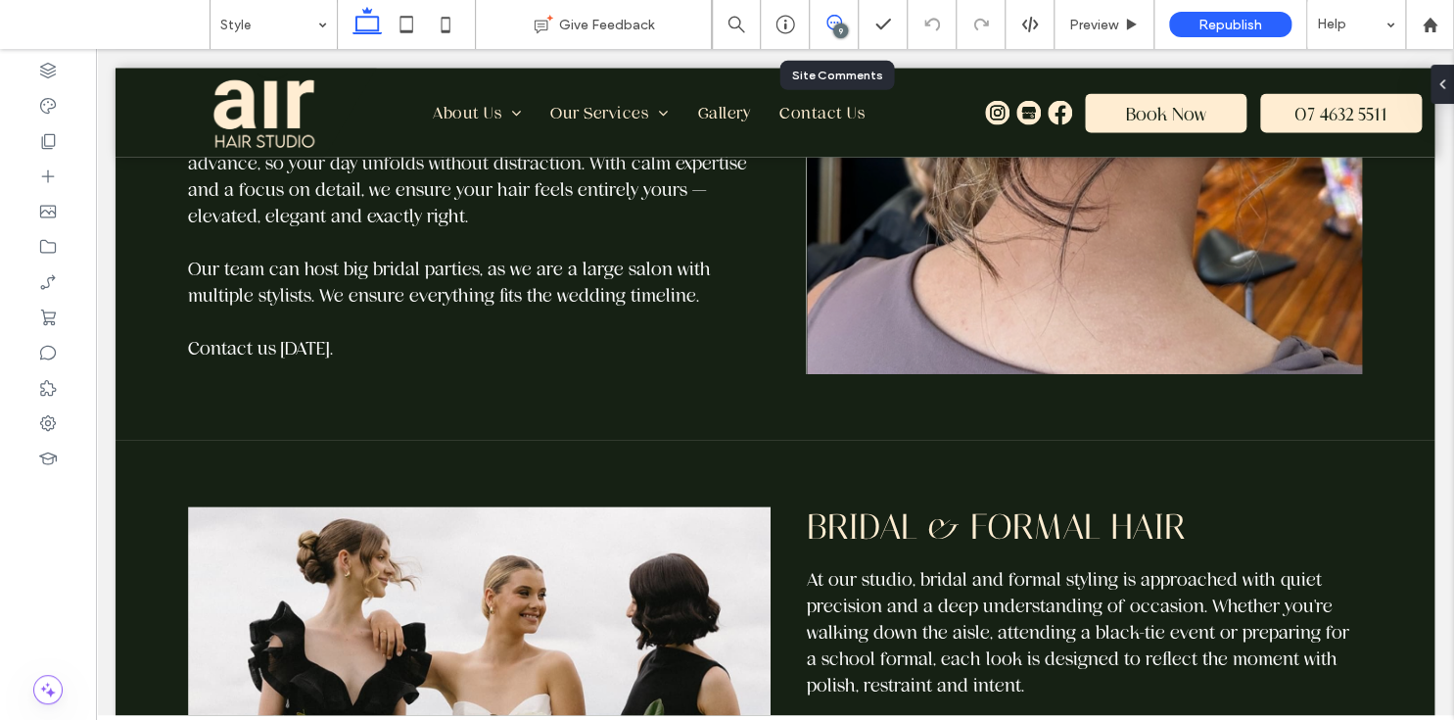
click at [843, 22] on span at bounding box center [834, 23] width 48 height 16
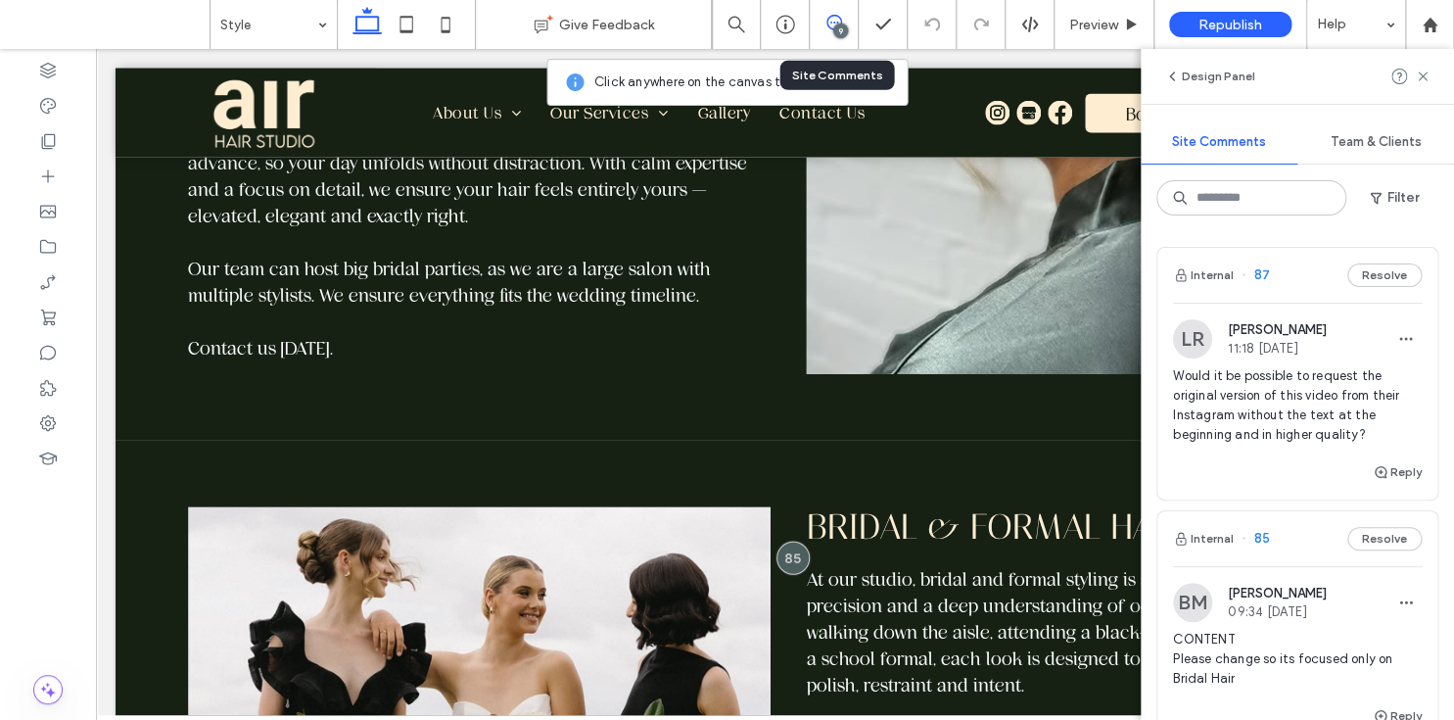
scroll to position [3, 0]
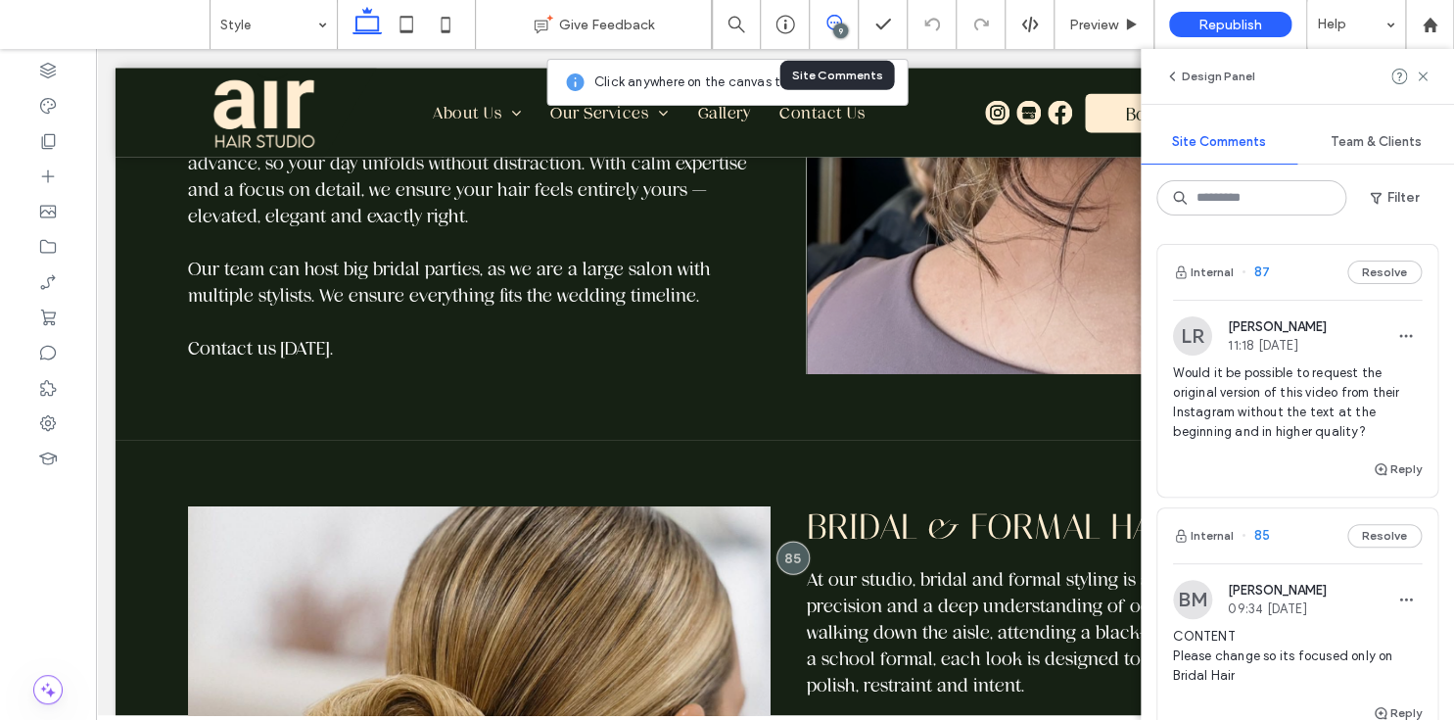
click at [1260, 269] on span "87" at bounding box center [1255, 272] width 28 height 20
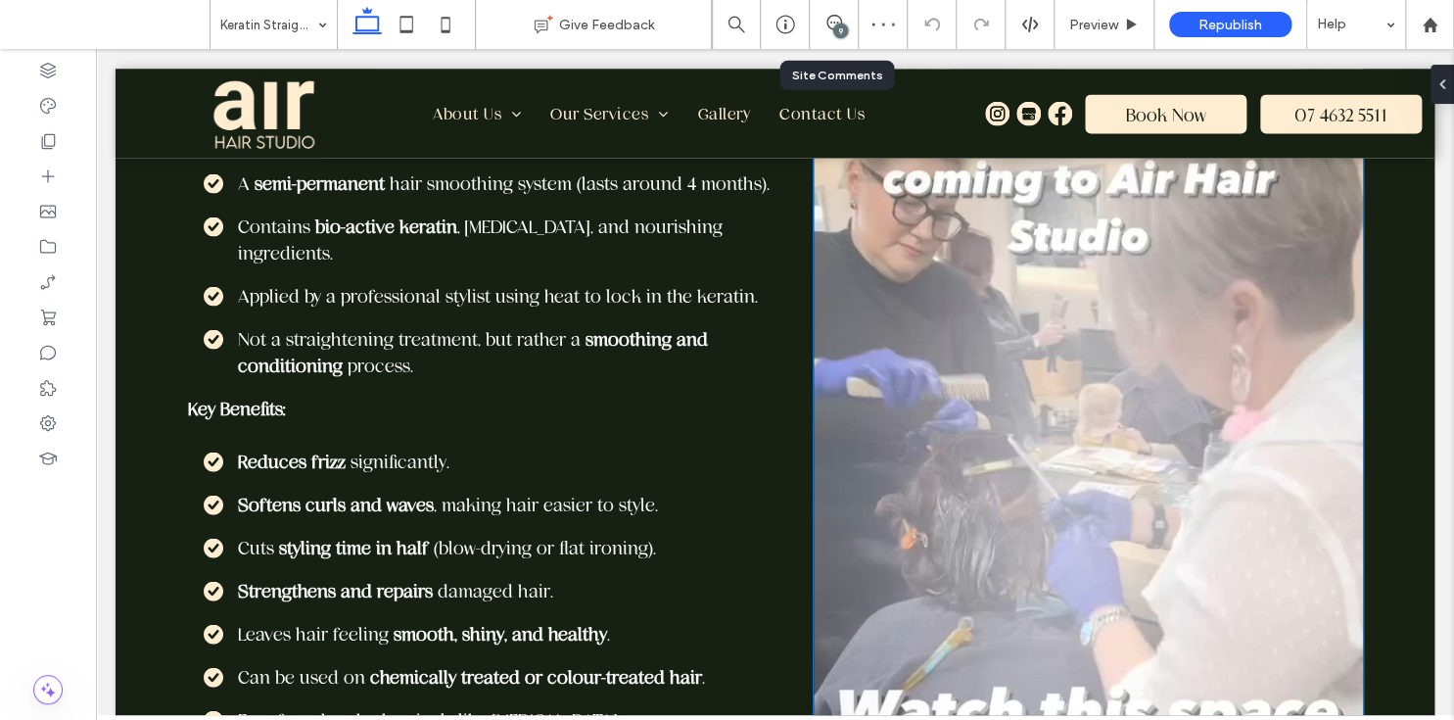
scroll to position [1746, 0]
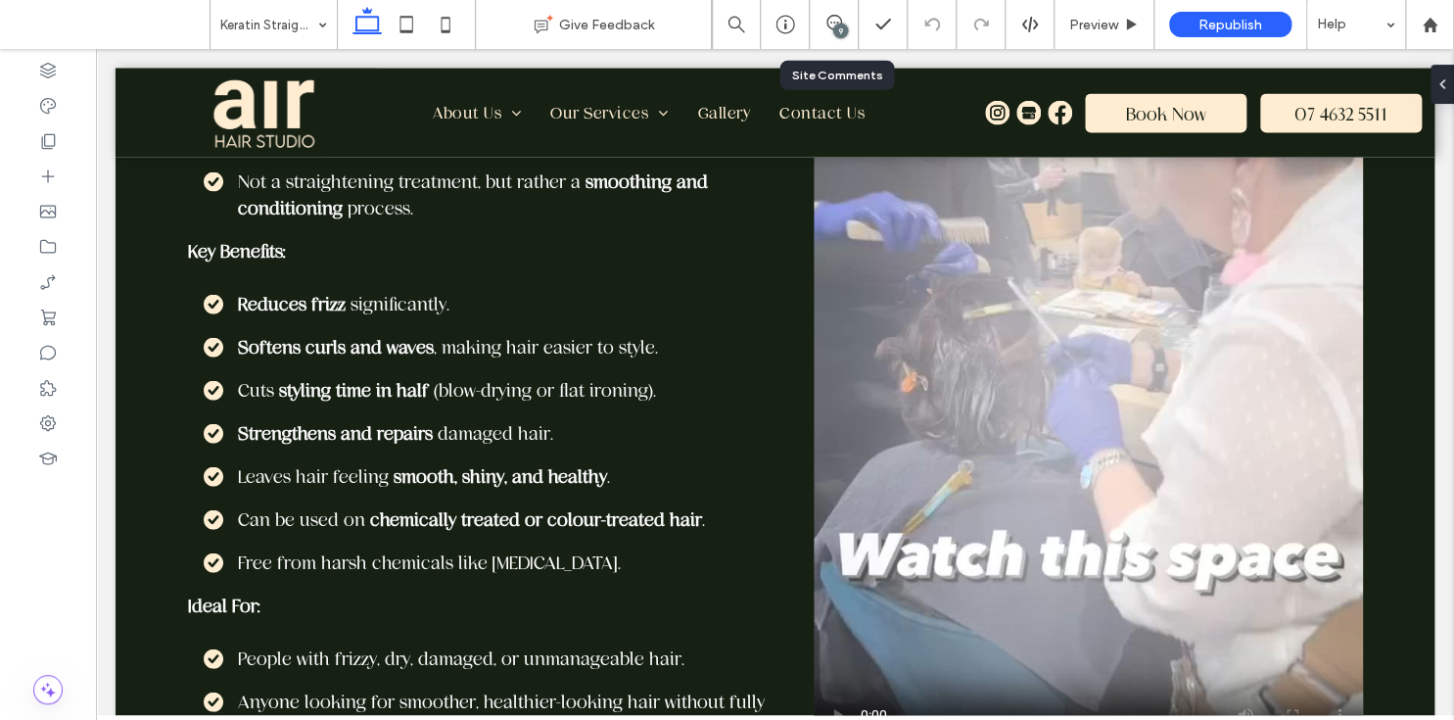
click at [832, 33] on div "9" at bounding box center [834, 25] width 48 height 20
click at [836, 22] on use at bounding box center [834, 23] width 16 height 16
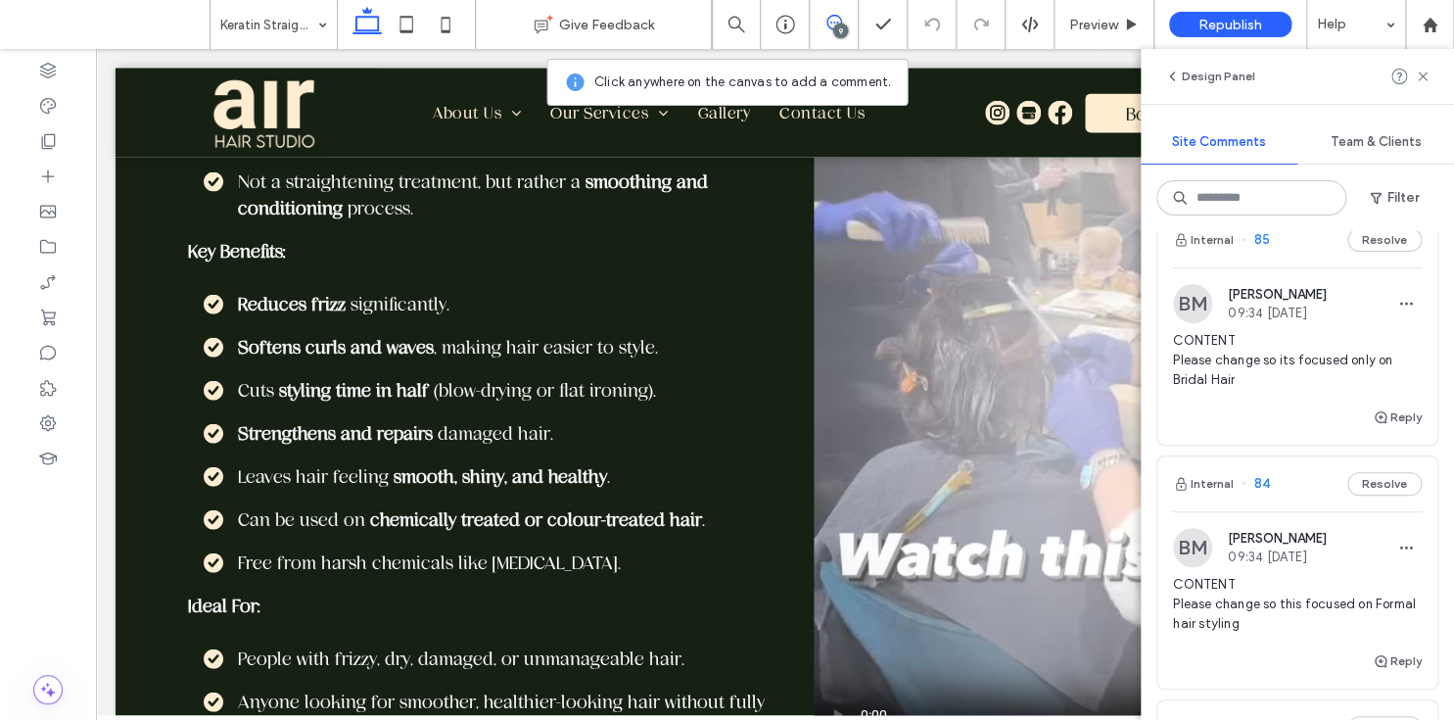
scroll to position [216, 0]
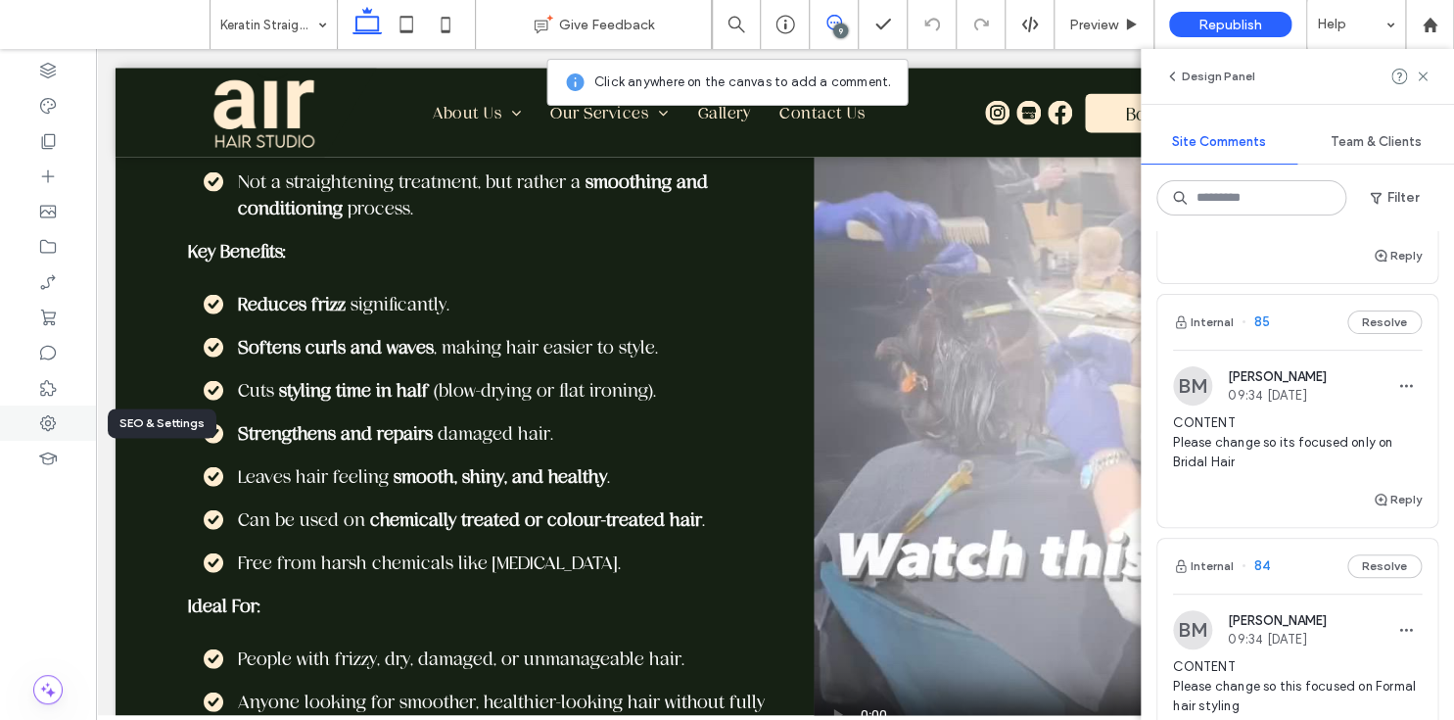
click at [56, 411] on div at bounding box center [48, 422] width 96 height 35
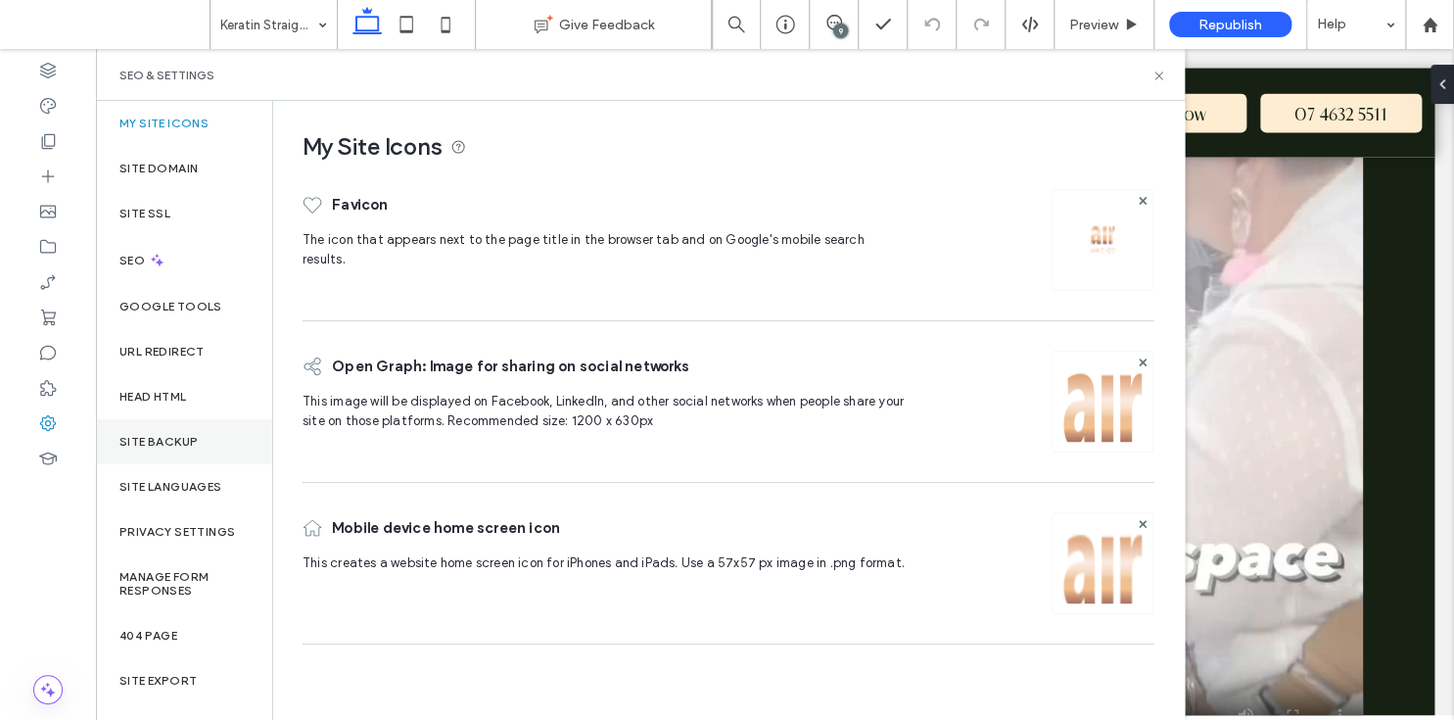
click at [175, 441] on label "Site Backup" at bounding box center [158, 442] width 78 height 14
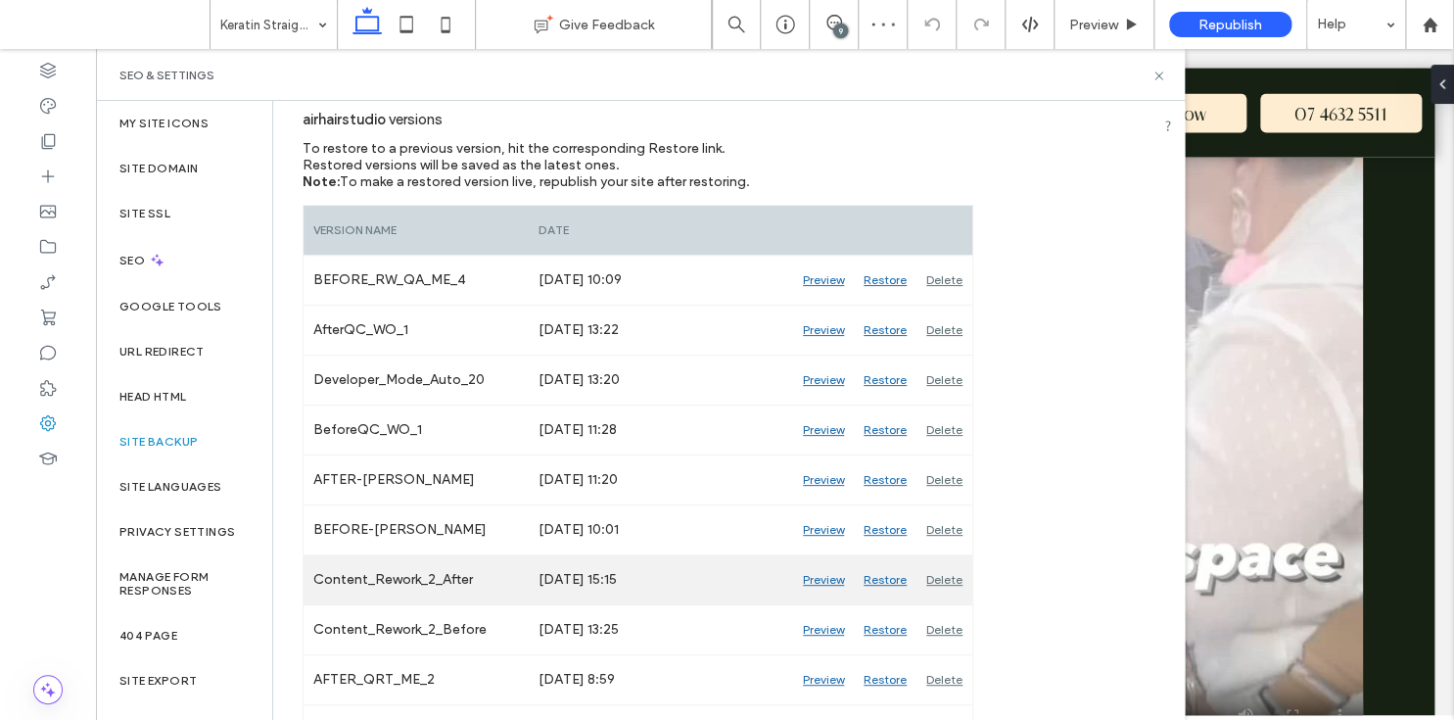
scroll to position [260, 0]
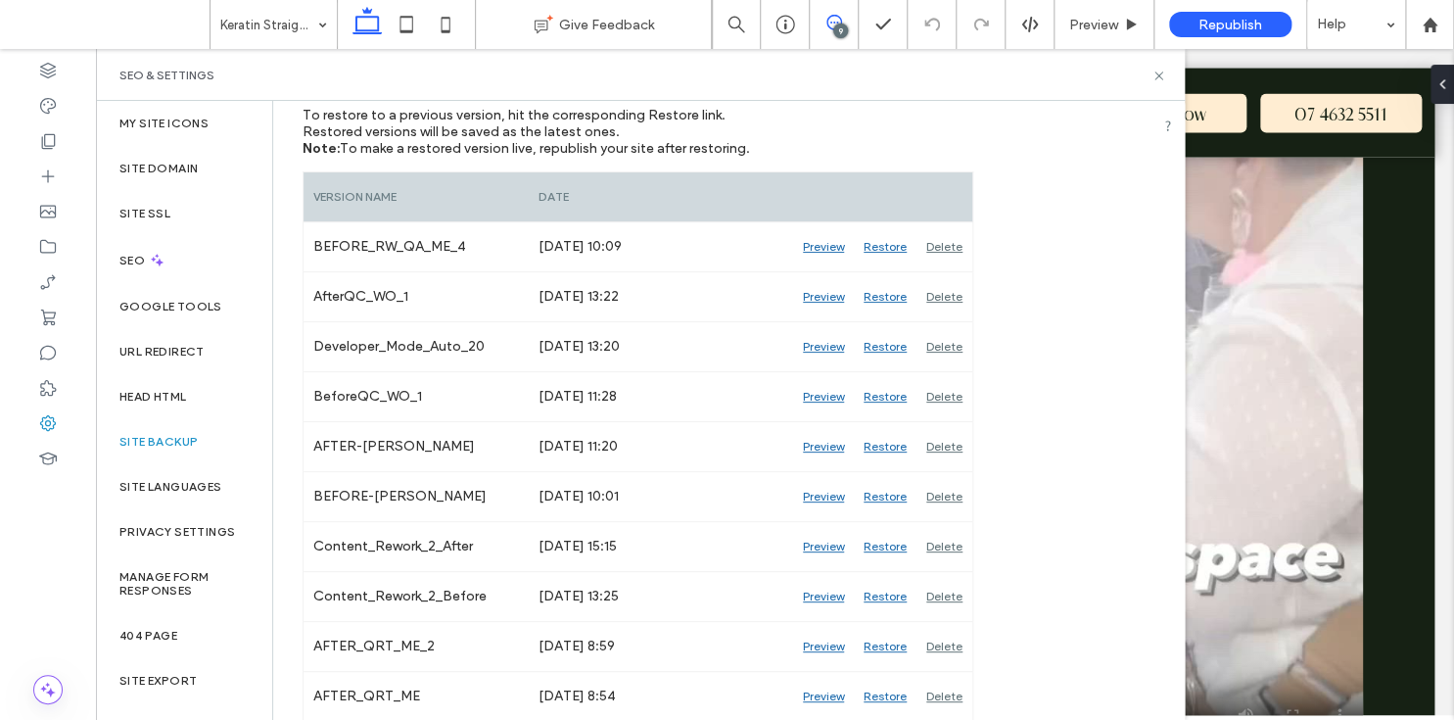
click at [838, 23] on icon at bounding box center [834, 23] width 16 height 16
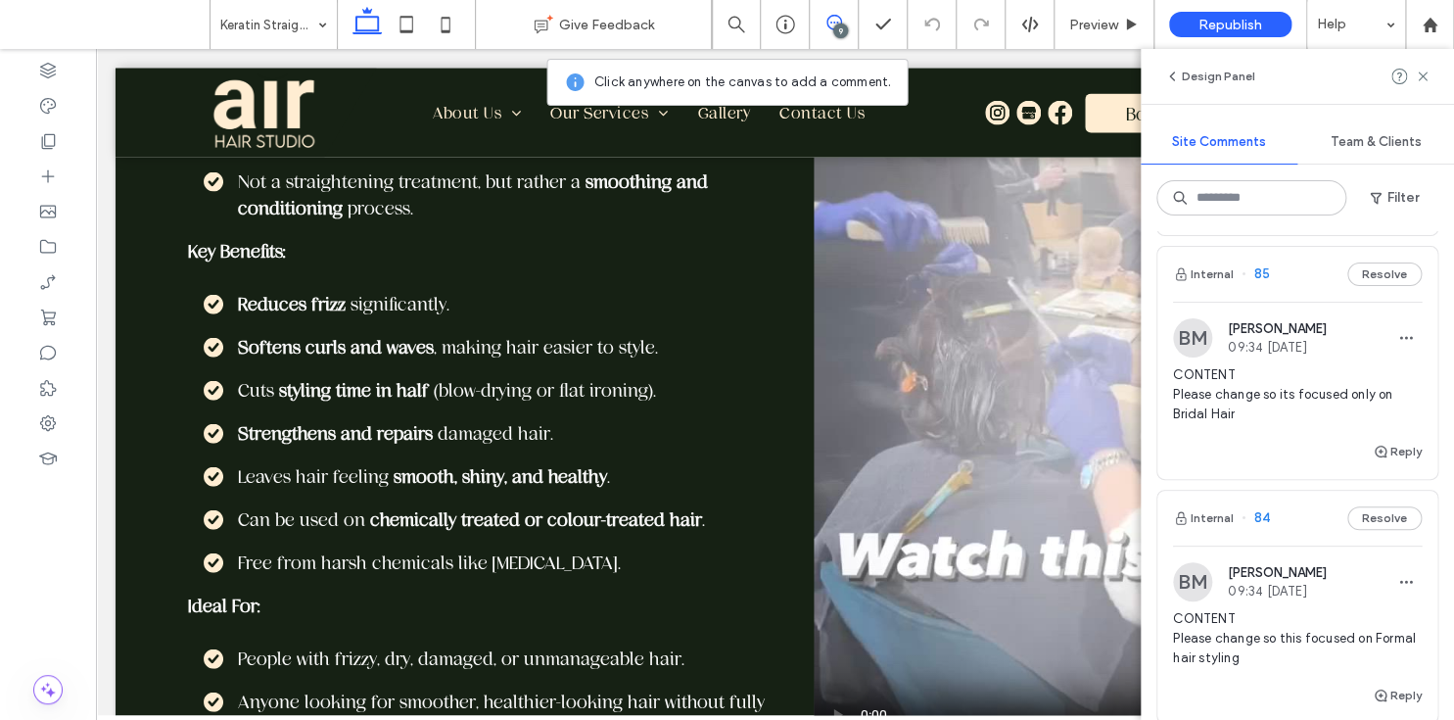
scroll to position [300, 0]
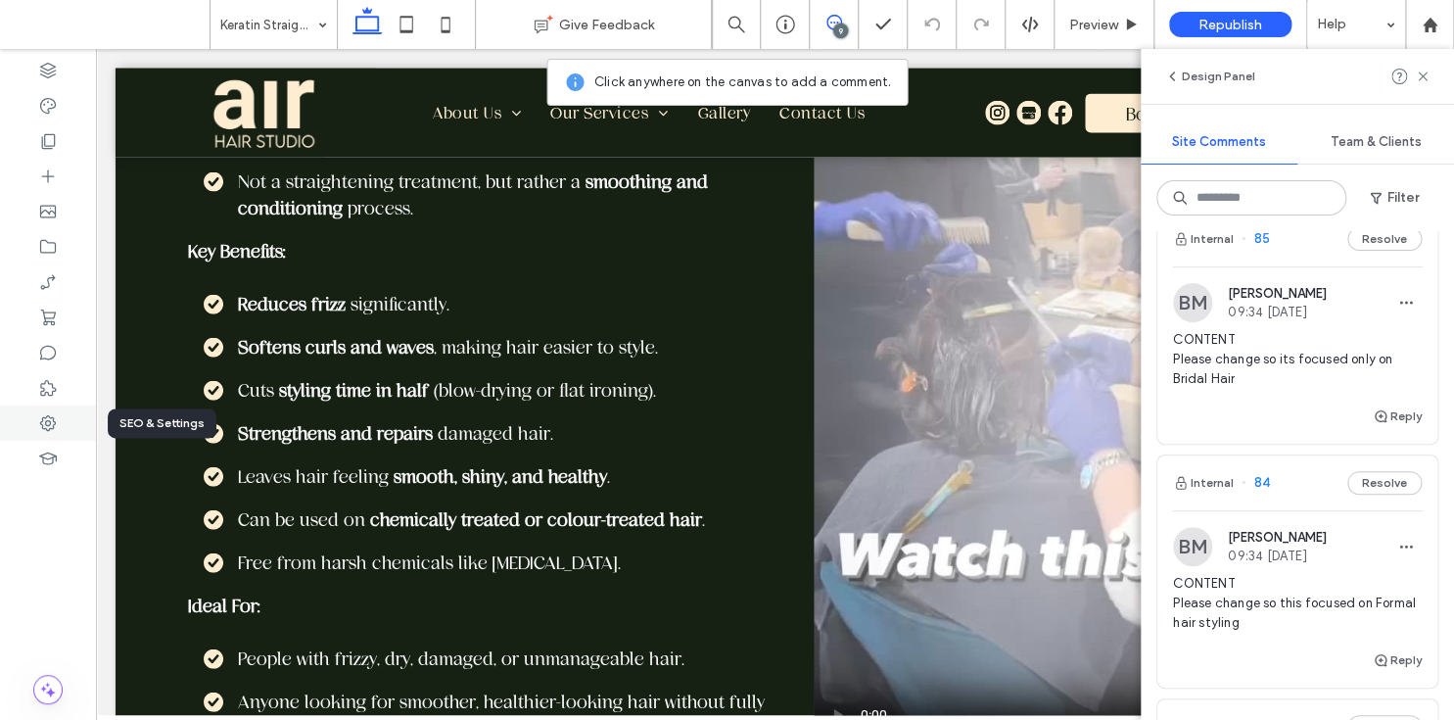
click at [53, 427] on use at bounding box center [48, 423] width 16 height 16
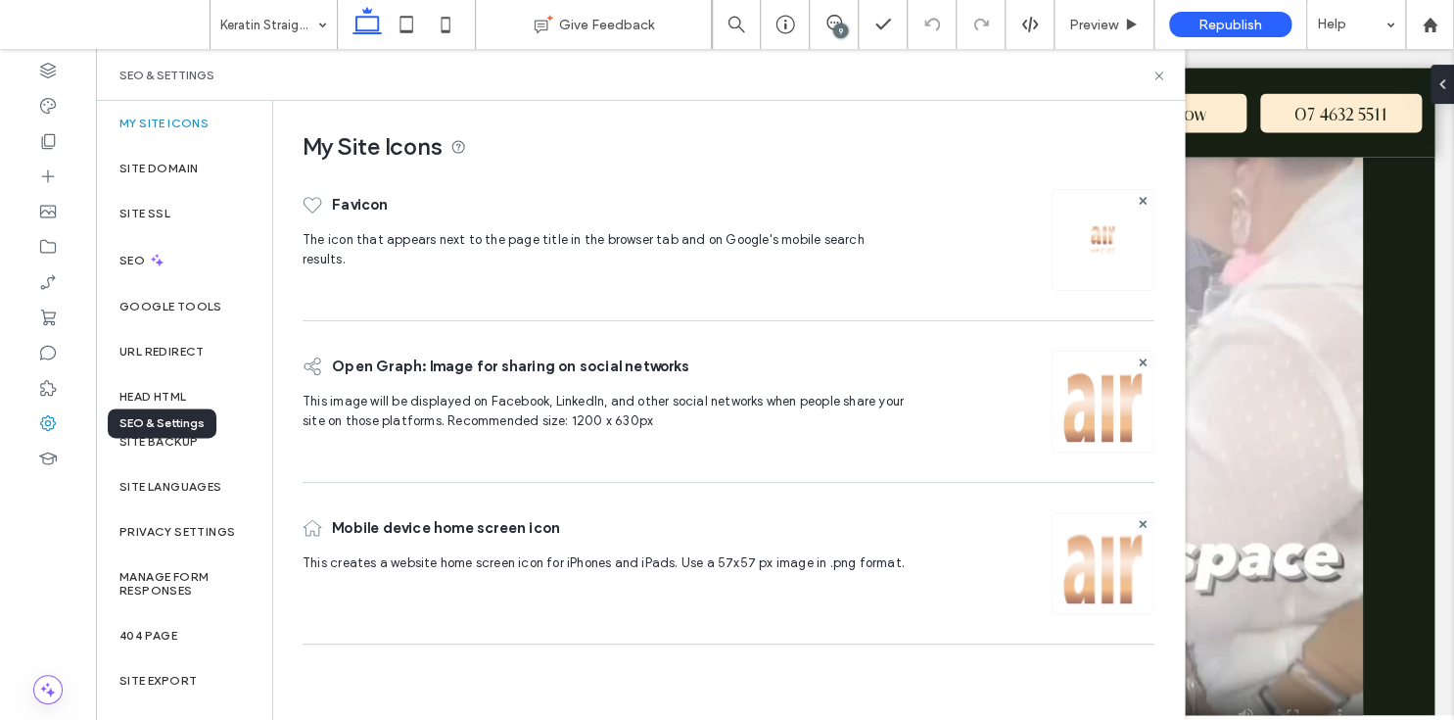
scroll to position [0, 0]
click at [187, 435] on label "Site Backup" at bounding box center [158, 442] width 78 height 14
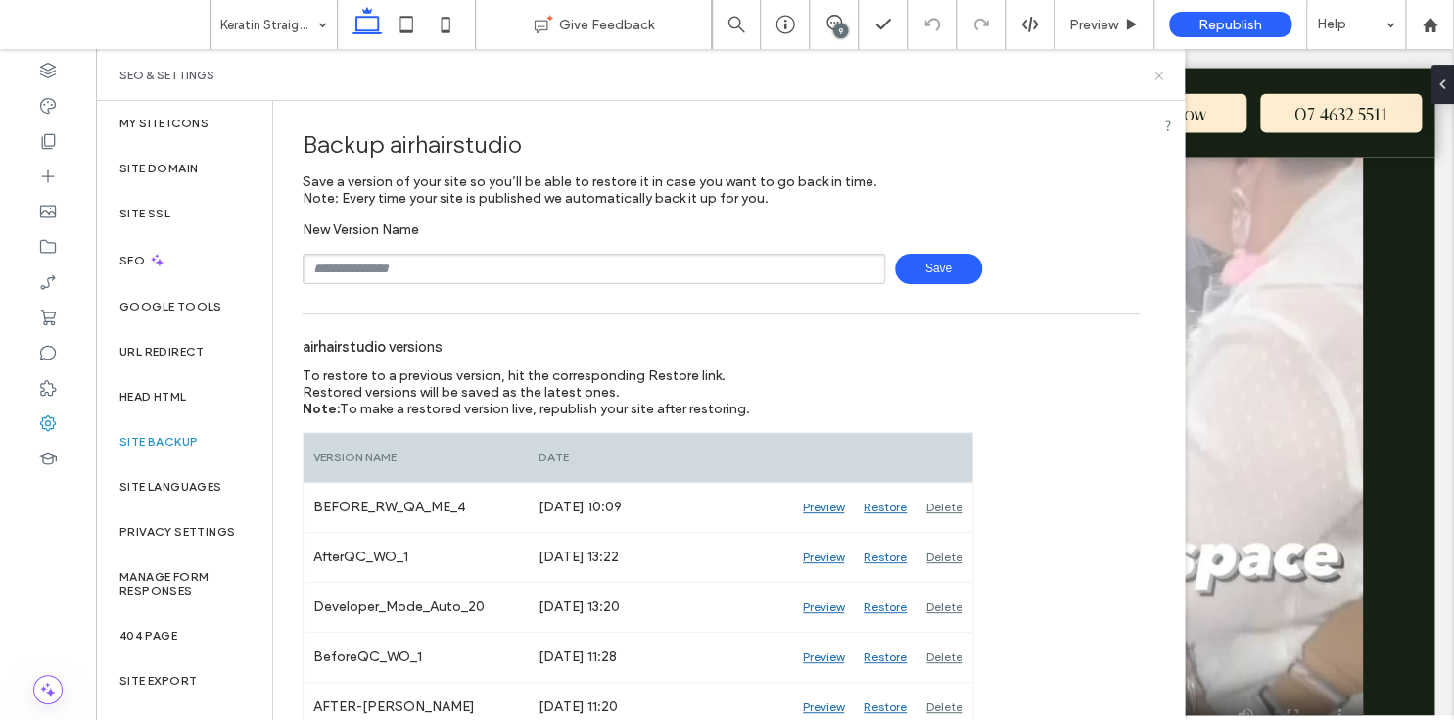
click at [1159, 74] on icon at bounding box center [1158, 76] width 15 height 15
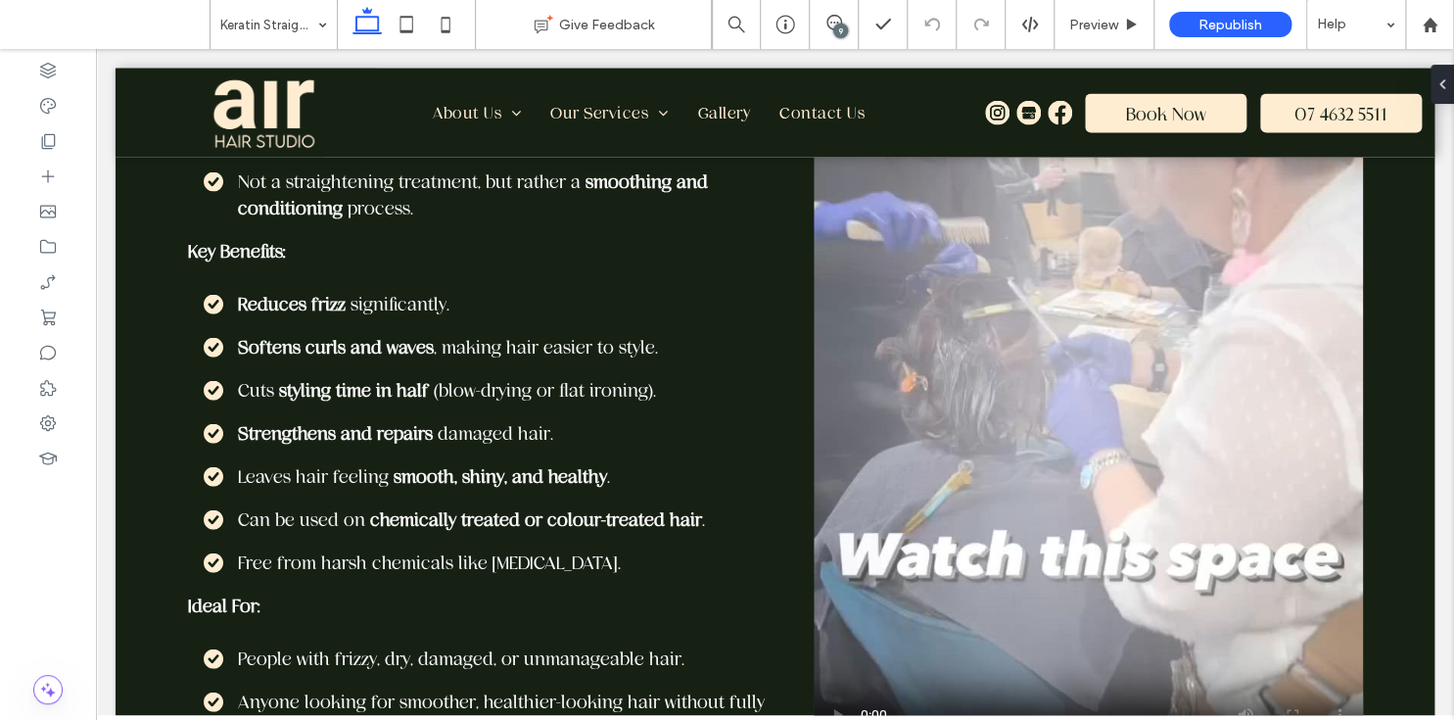
click at [844, 29] on div "9" at bounding box center [840, 30] width 15 height 15
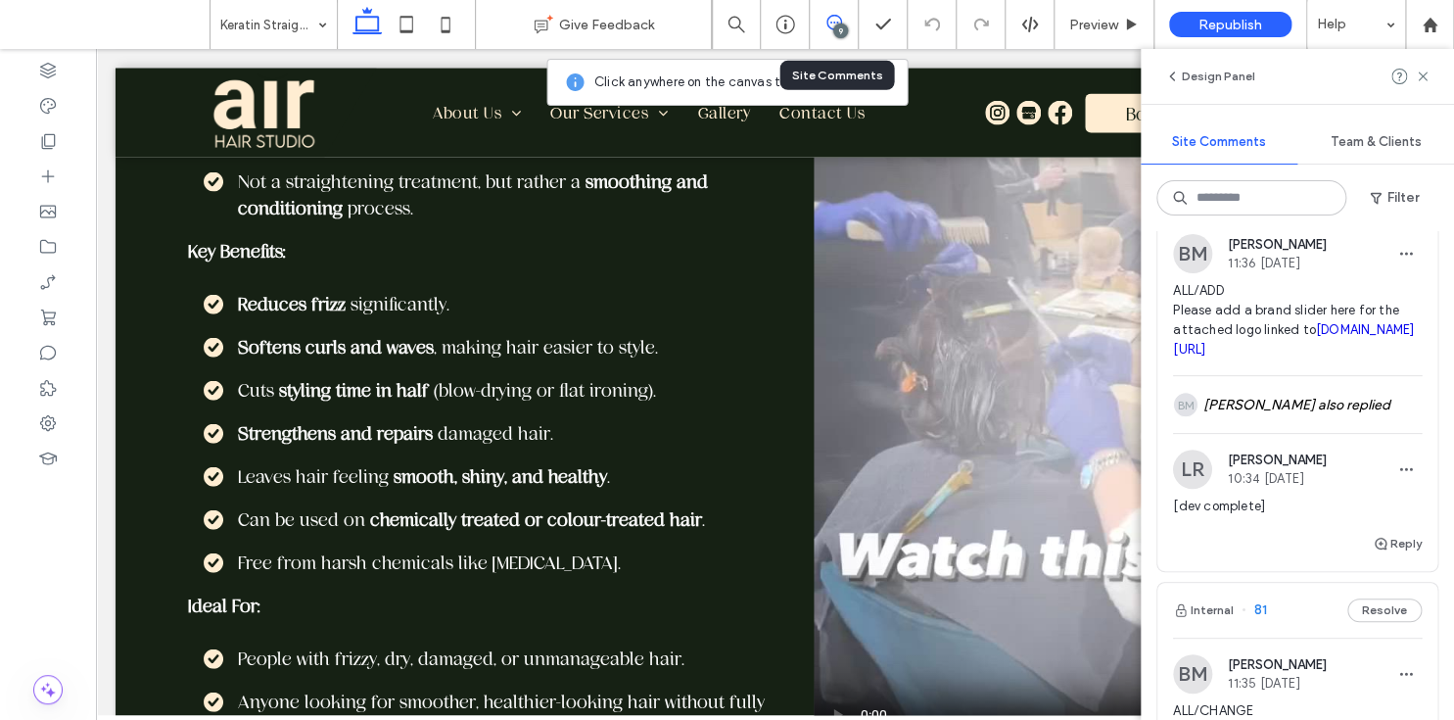
scroll to position [842, 0]
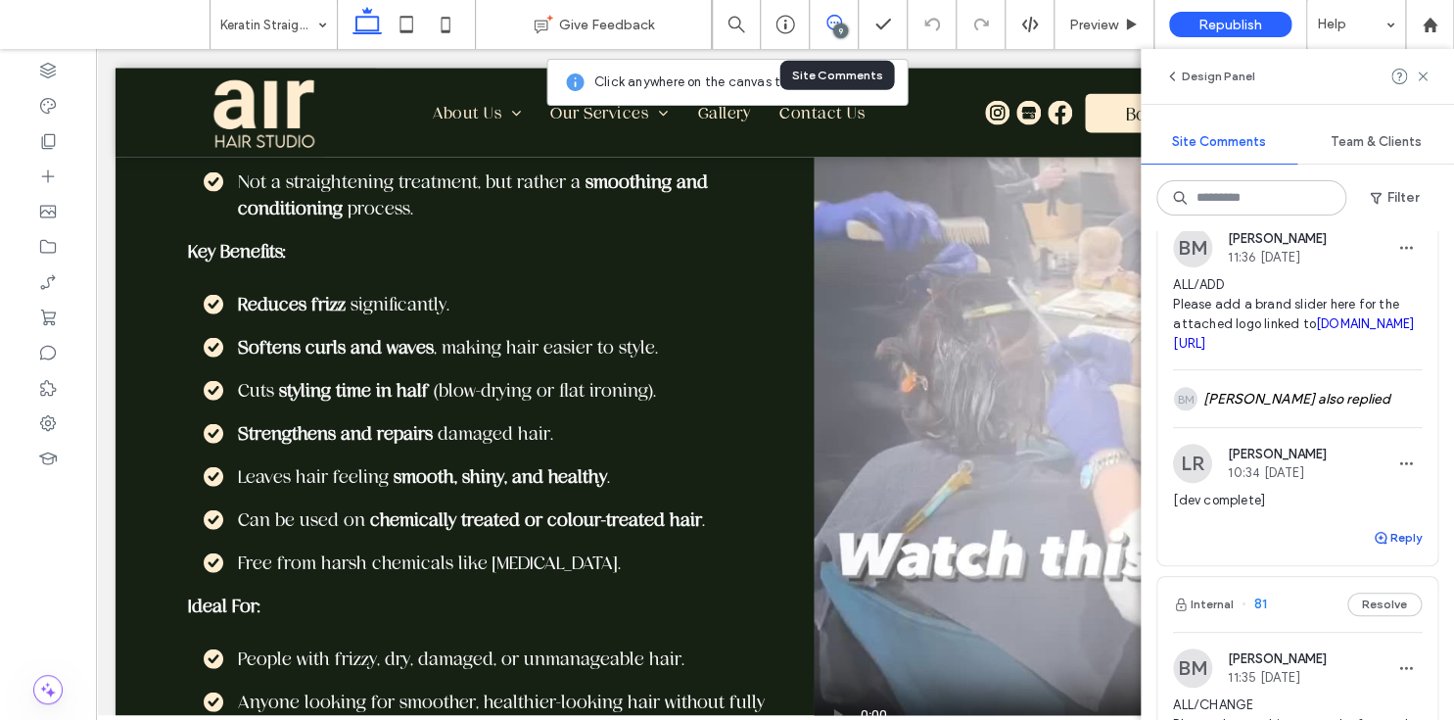
click at [1384, 549] on button "Reply" at bounding box center [1397, 537] width 49 height 23
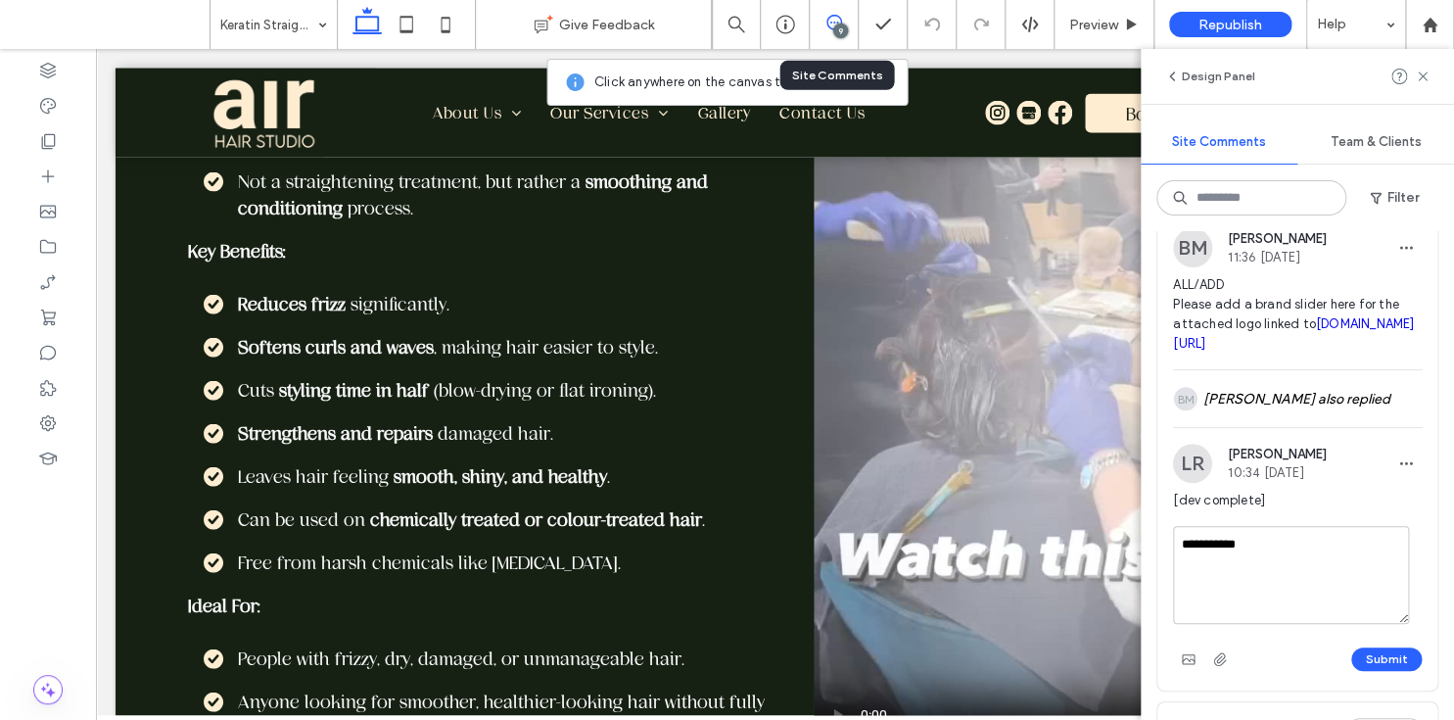
scroll to position [999, 0]
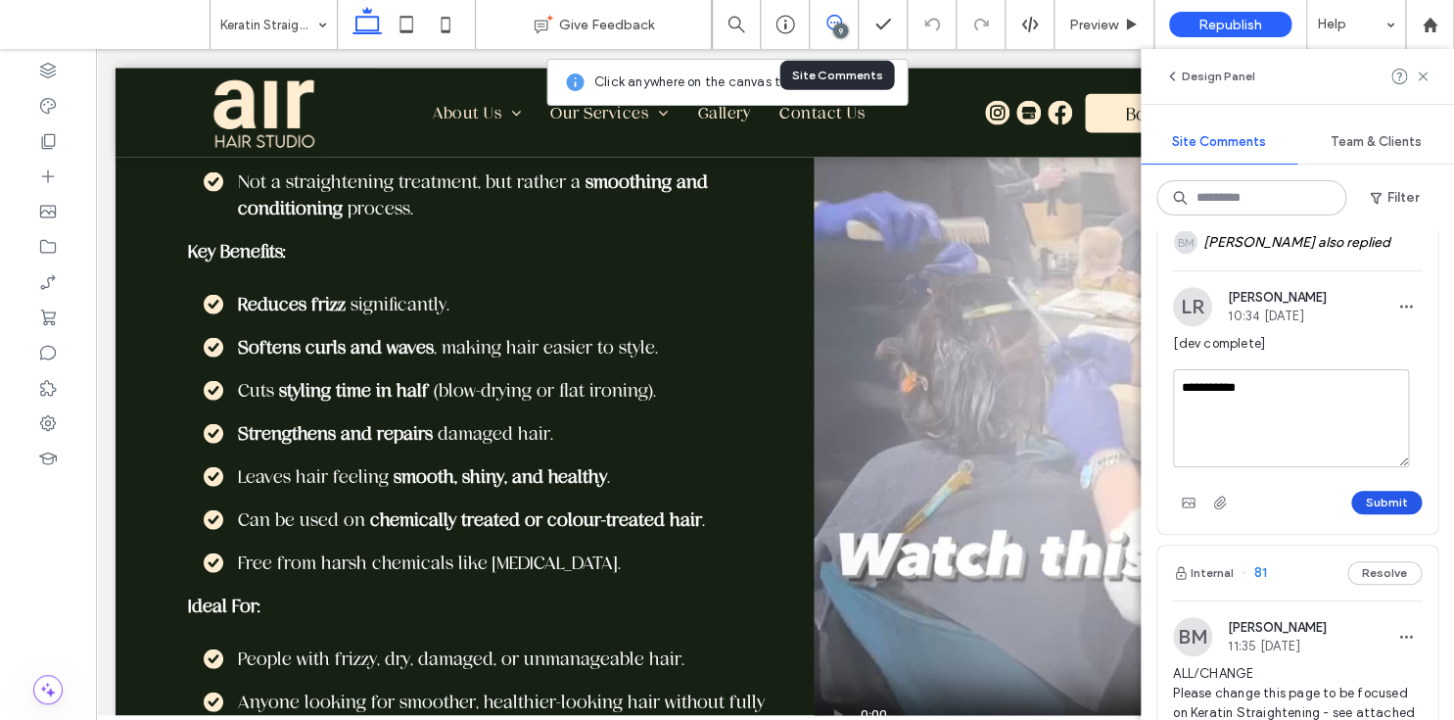
type textarea "**********"
click at [1383, 514] on button "Submit" at bounding box center [1386, 502] width 70 height 23
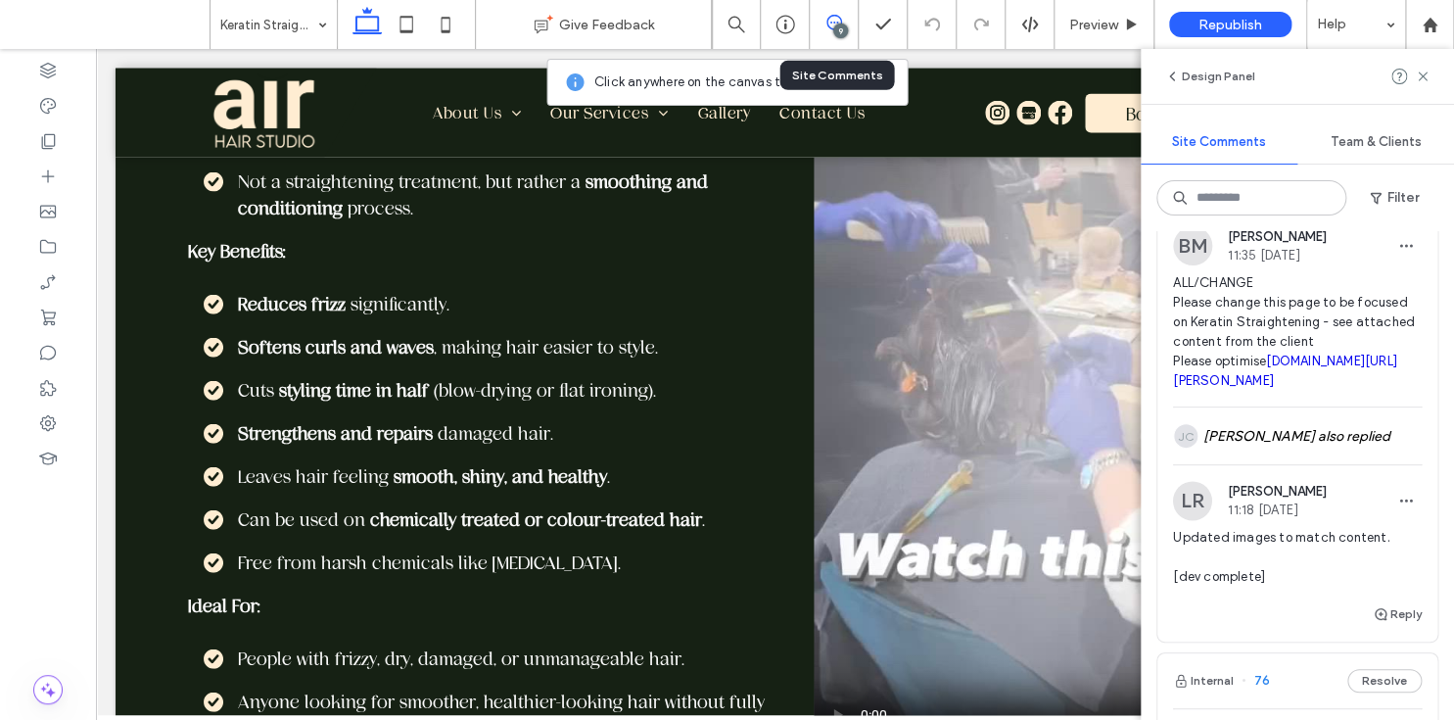
scroll to position [1263, 0]
click at [1302, 389] on link "irp.cdn-website.com/72999d27/files/uploaded/Bhave+Keratin+Smoothing.docx" at bounding box center [1285, 371] width 224 height 34
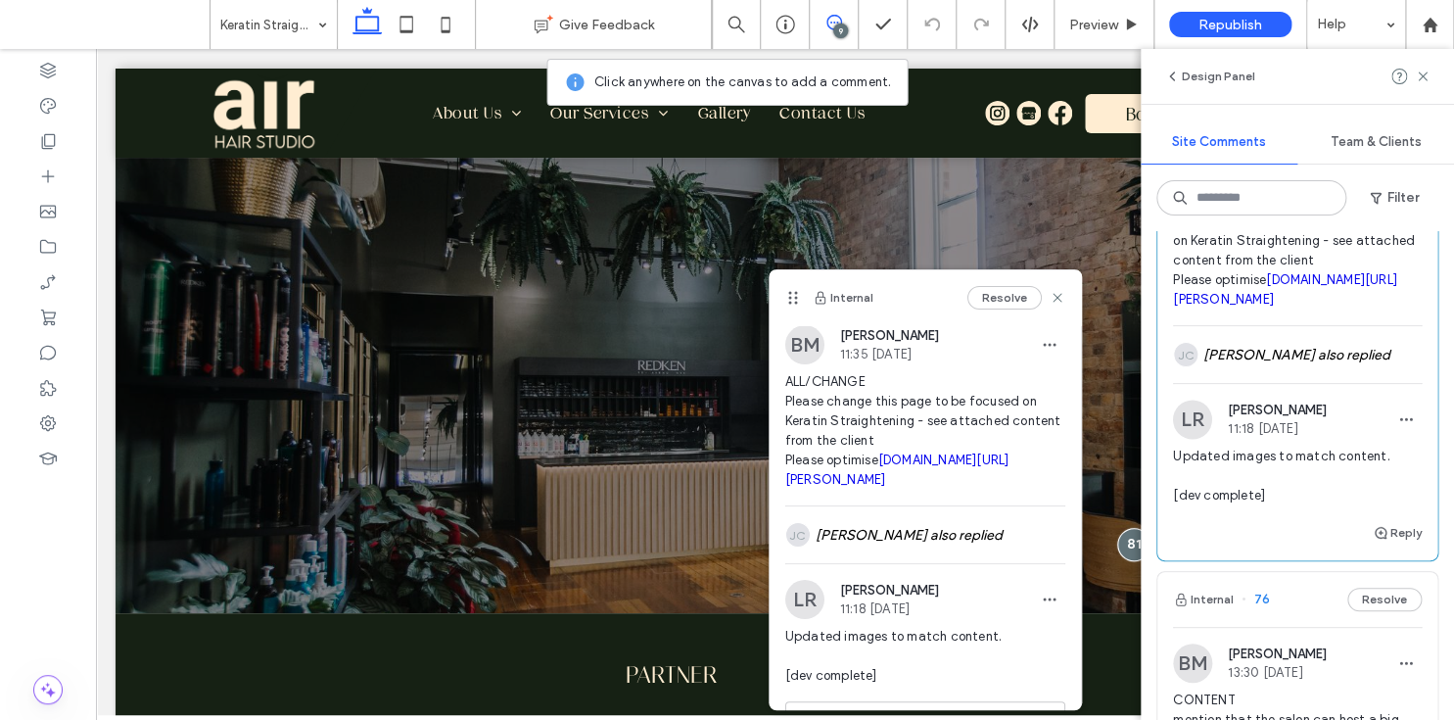
scroll to position [1364, 0]
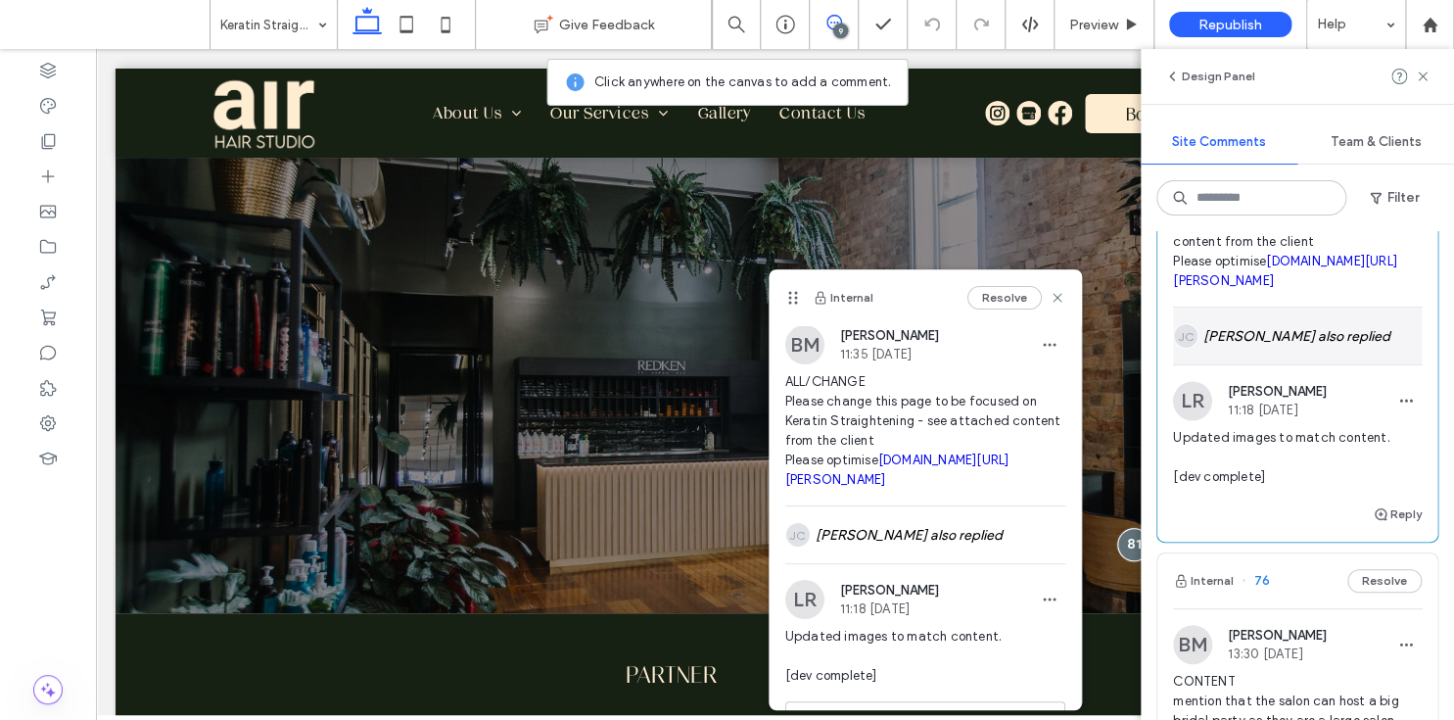
click at [1293, 364] on div "JC Jordan Clayden-Lewis also replied" at bounding box center [1297, 335] width 249 height 57
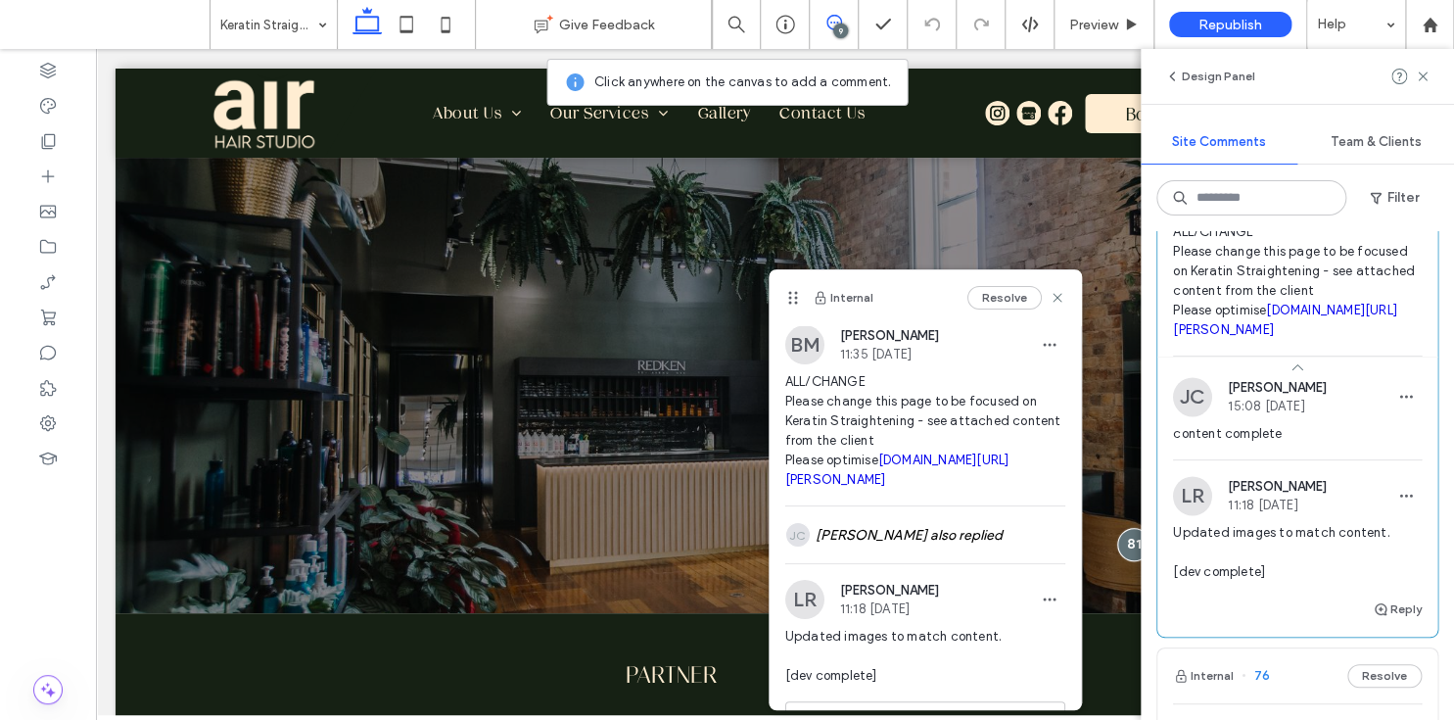
scroll to position [1207, 0]
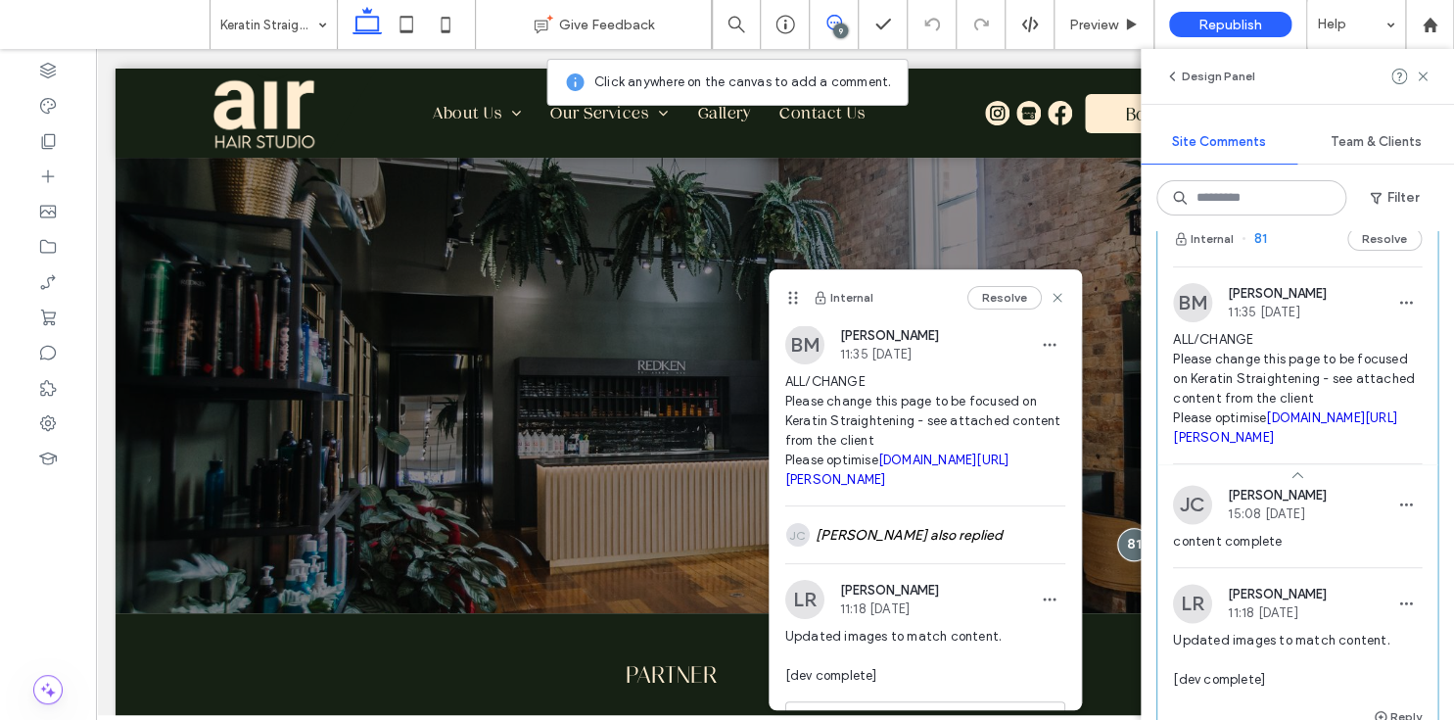
click at [1260, 249] on span "81" at bounding box center [1253, 239] width 25 height 20
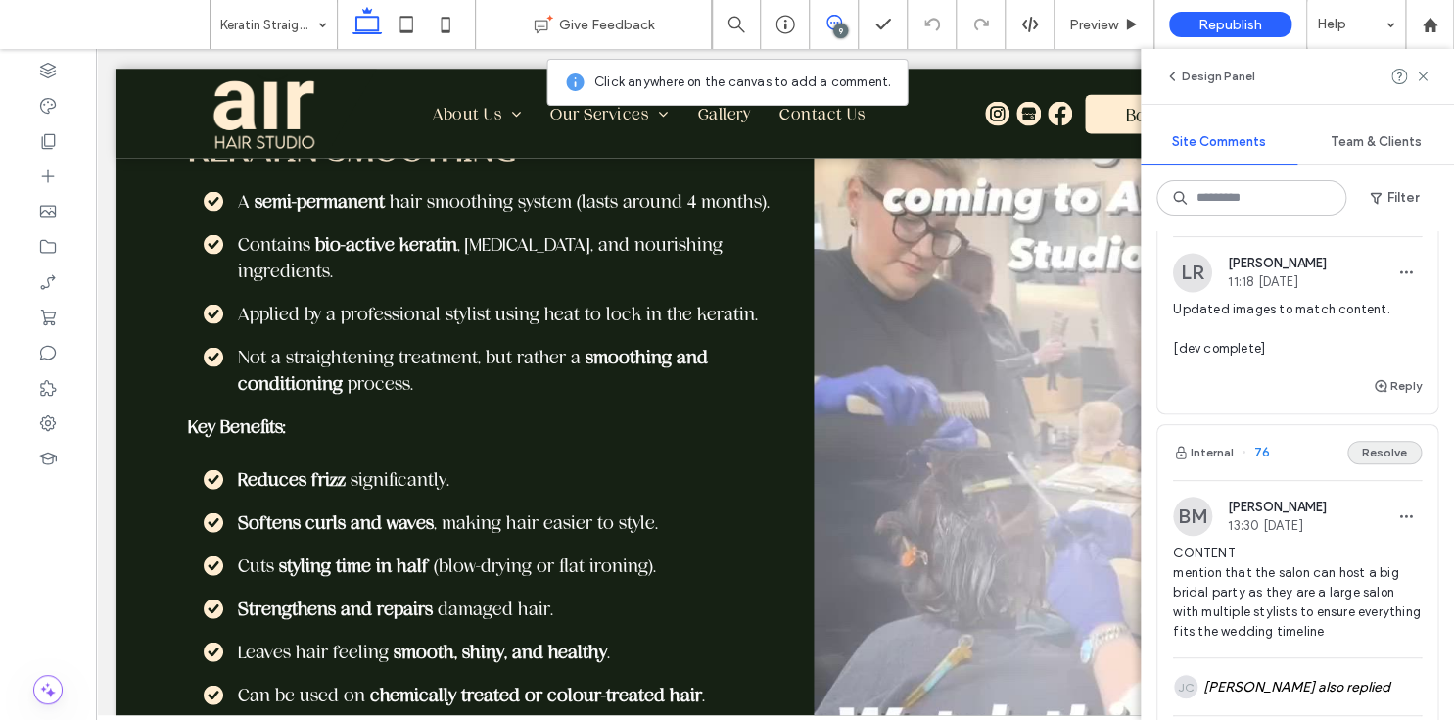
scroll to position [1559, 0]
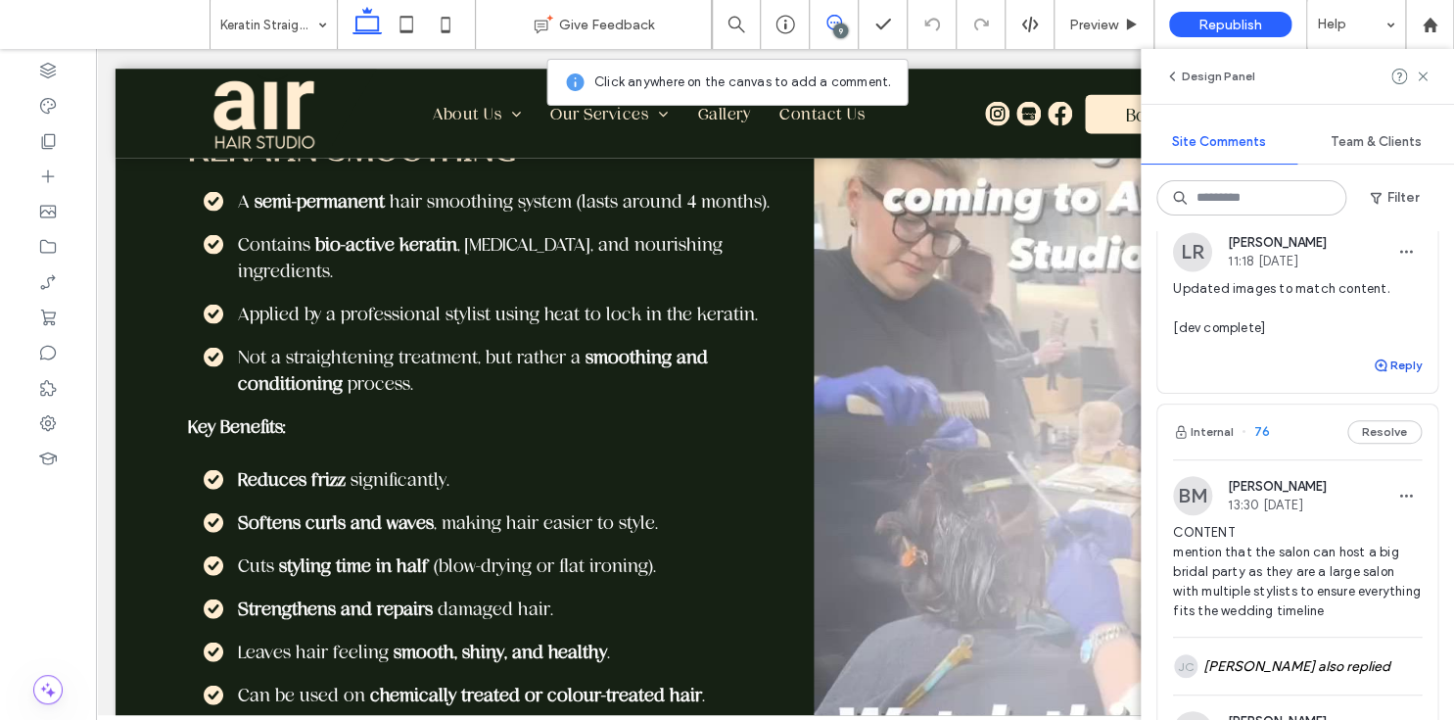
click at [1380, 377] on button "Reply" at bounding box center [1397, 364] width 49 height 23
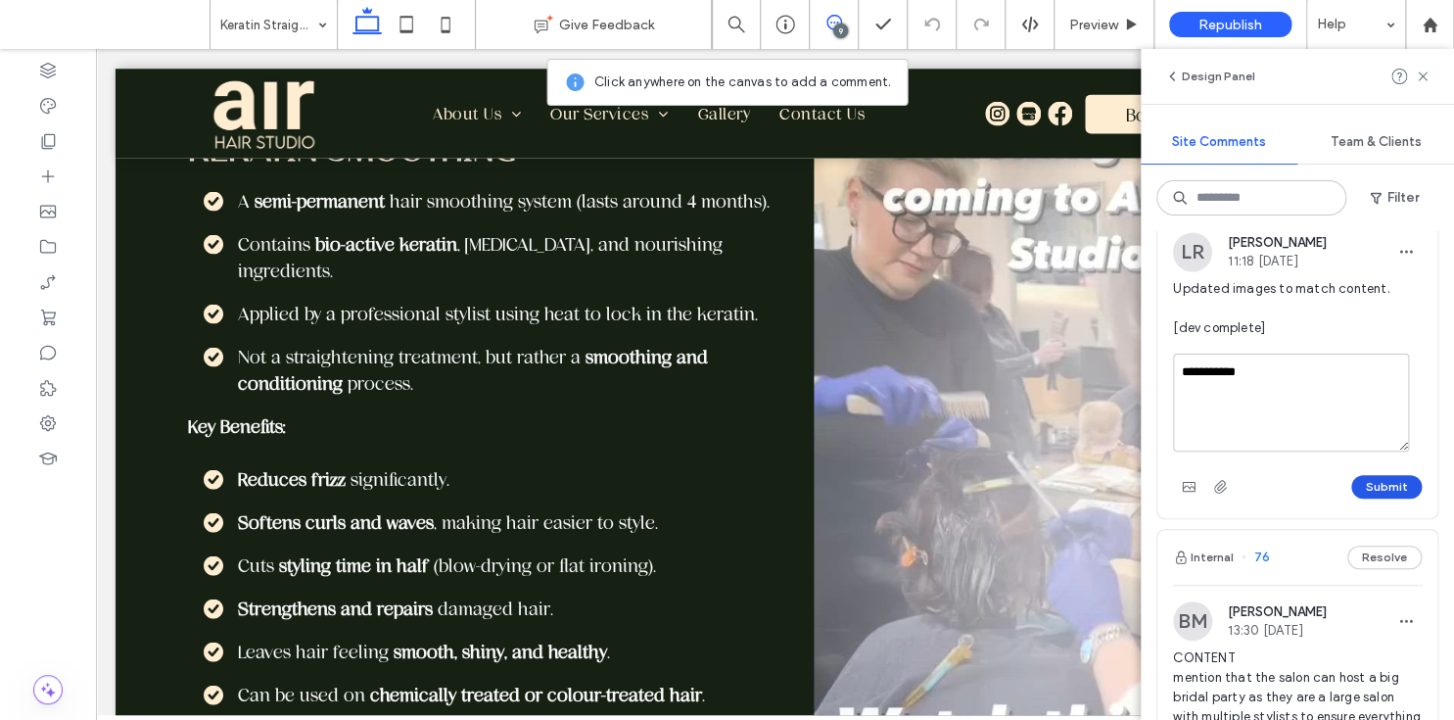
type textarea "**********"
click at [1386, 498] on button "Submit" at bounding box center [1386, 486] width 70 height 23
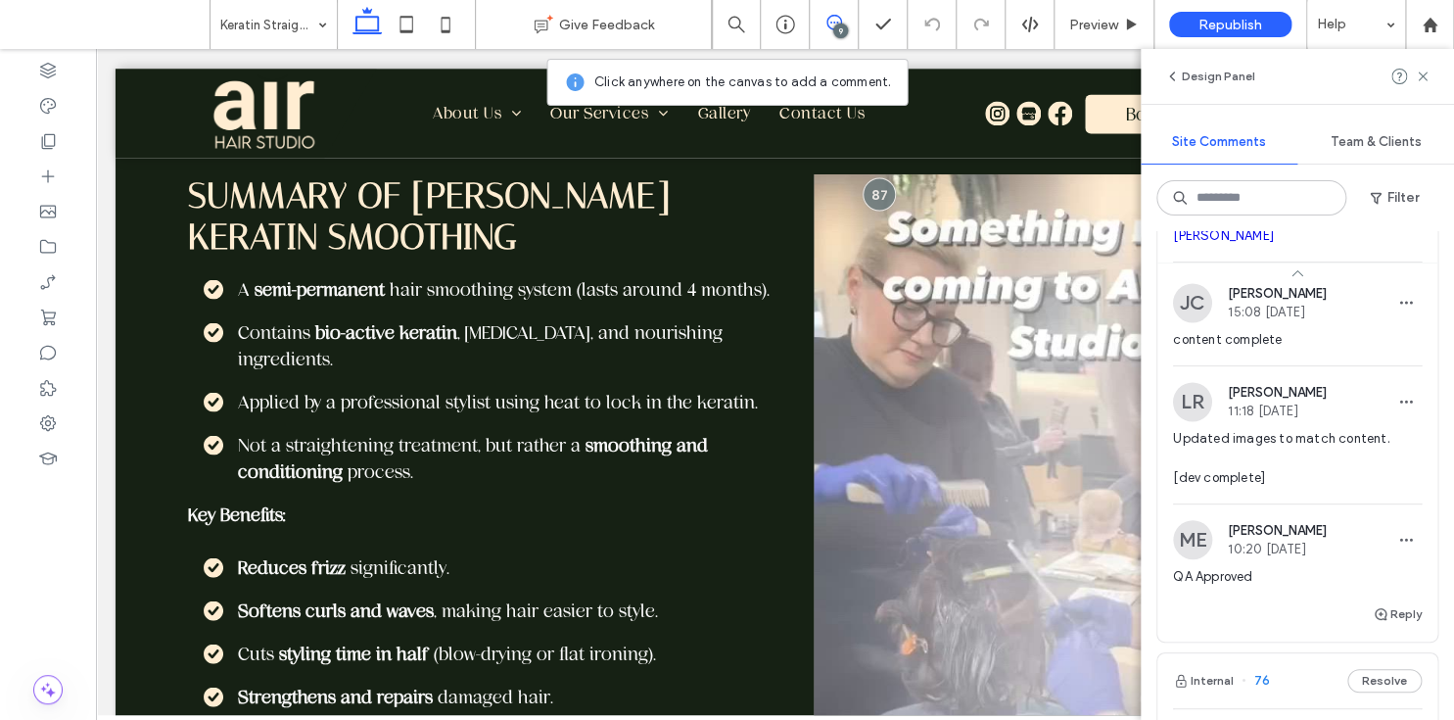
scroll to position [1460, 0]
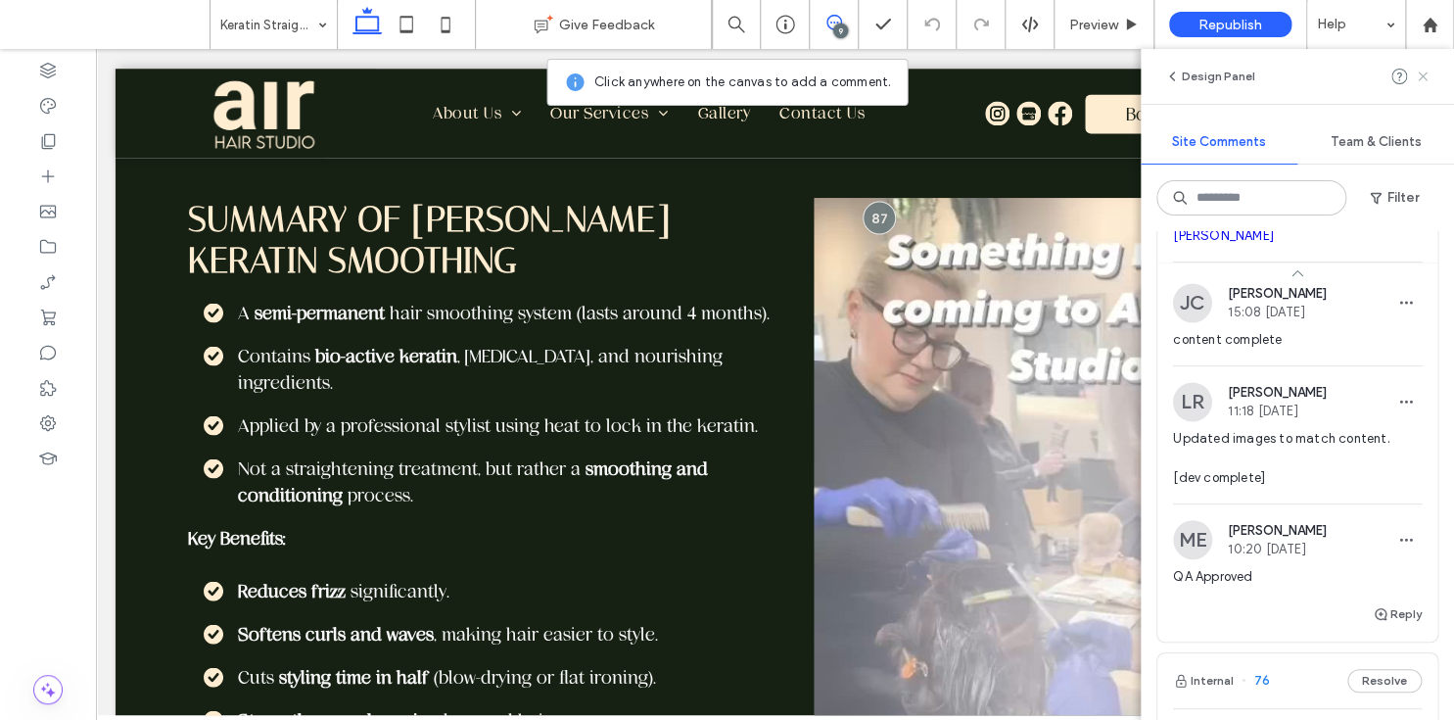
click at [1424, 70] on icon at bounding box center [1423, 77] width 16 height 16
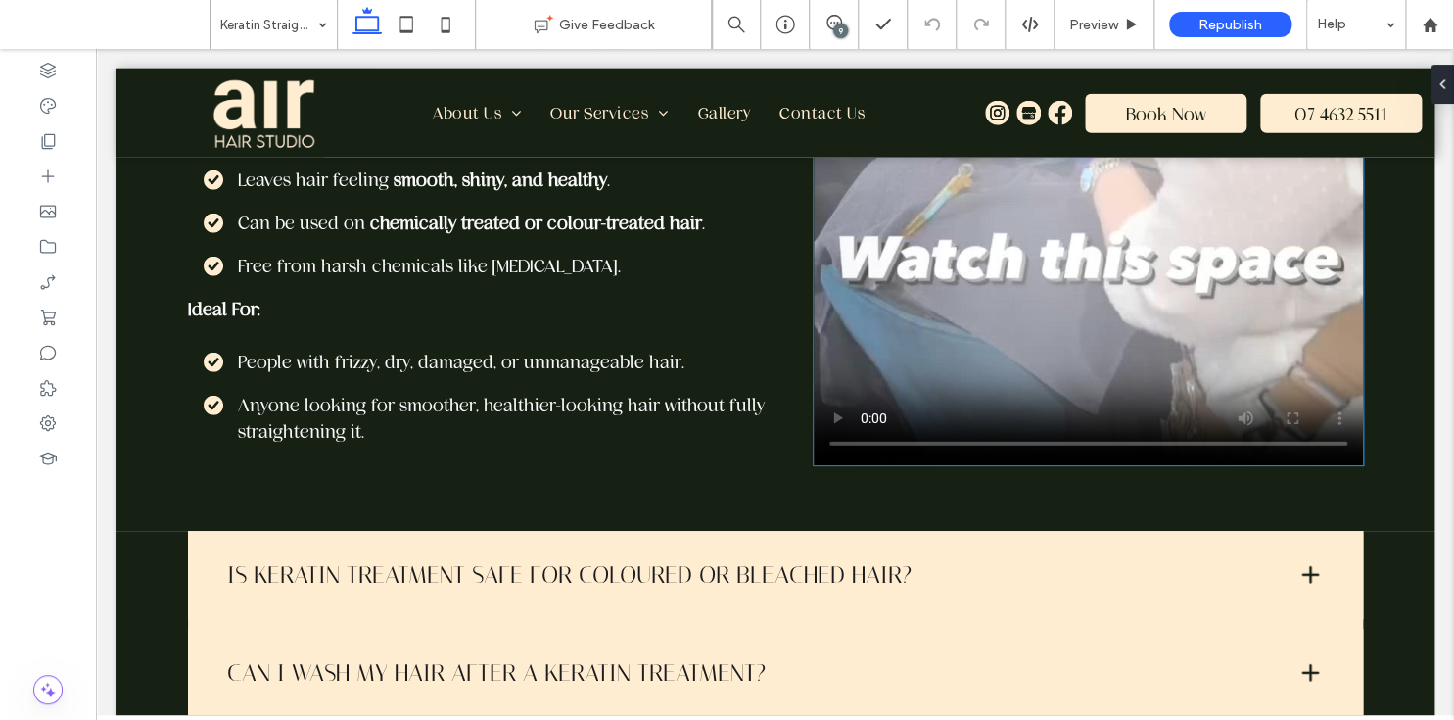
scroll to position [1740, 0]
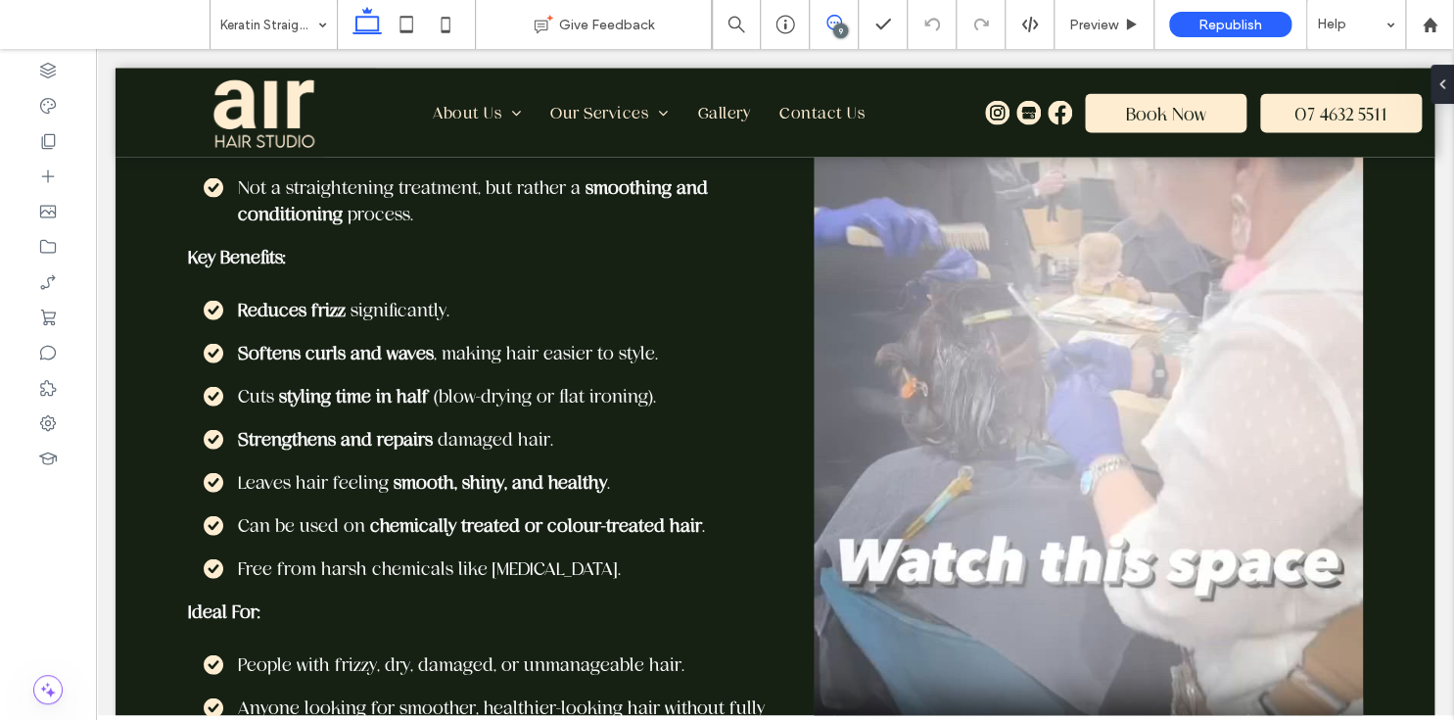
click at [836, 16] on use at bounding box center [834, 23] width 16 height 16
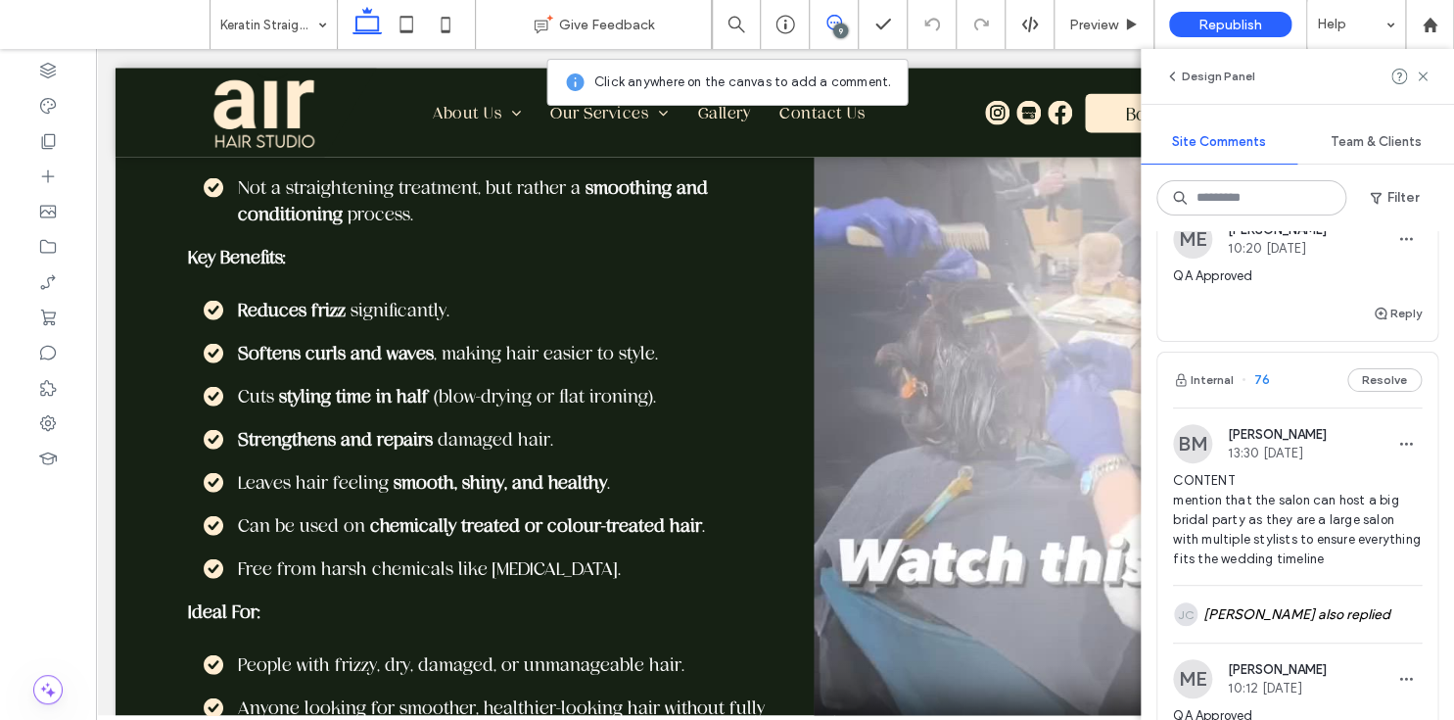
scroll to position [1639, 0]
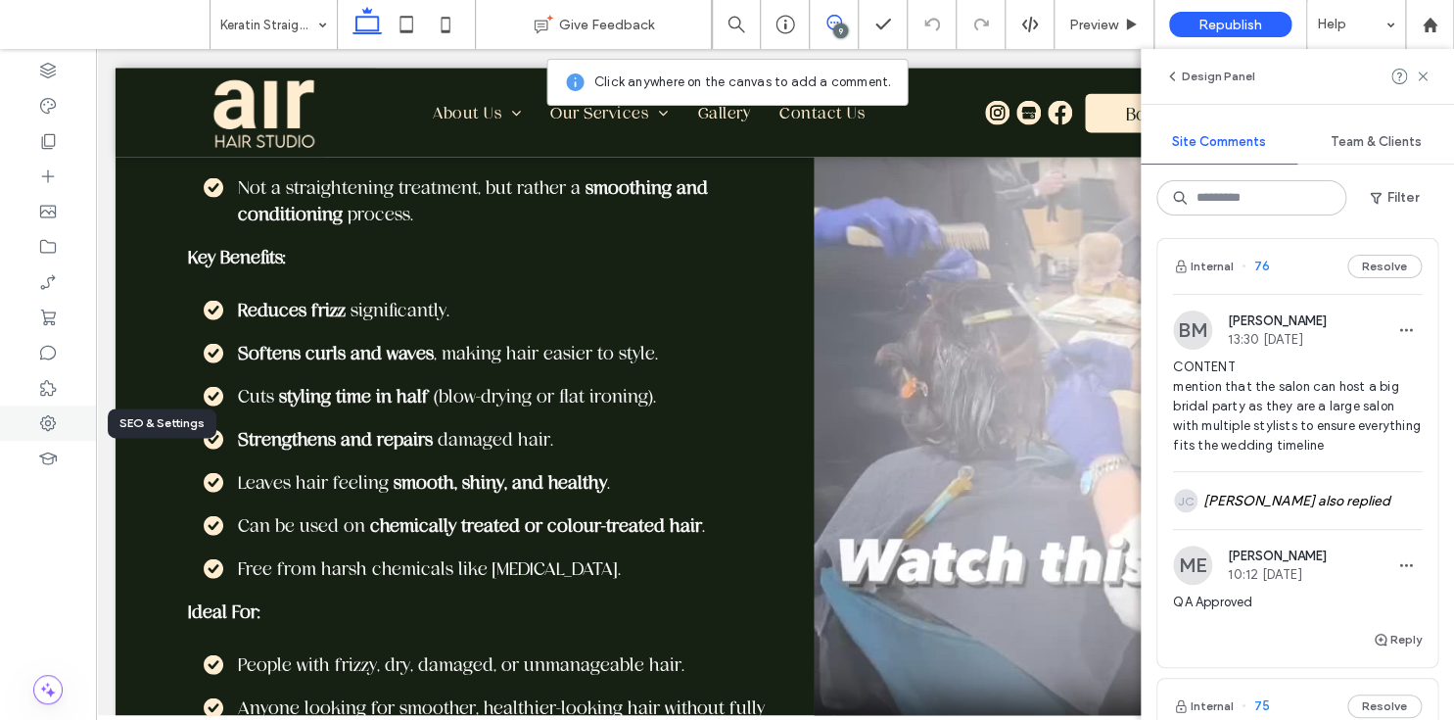
click at [36, 424] on div at bounding box center [48, 422] width 96 height 35
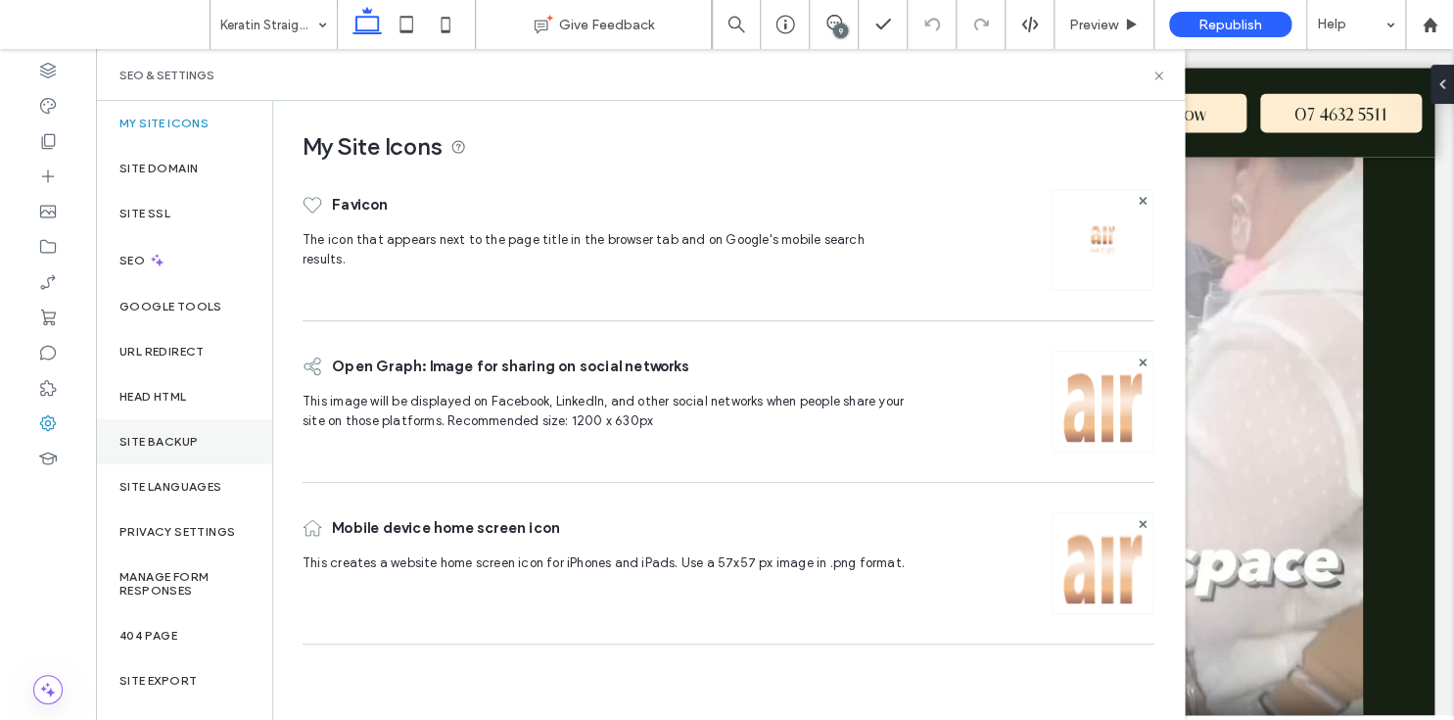
click at [212, 436] on div "Site Backup" at bounding box center [184, 441] width 176 height 45
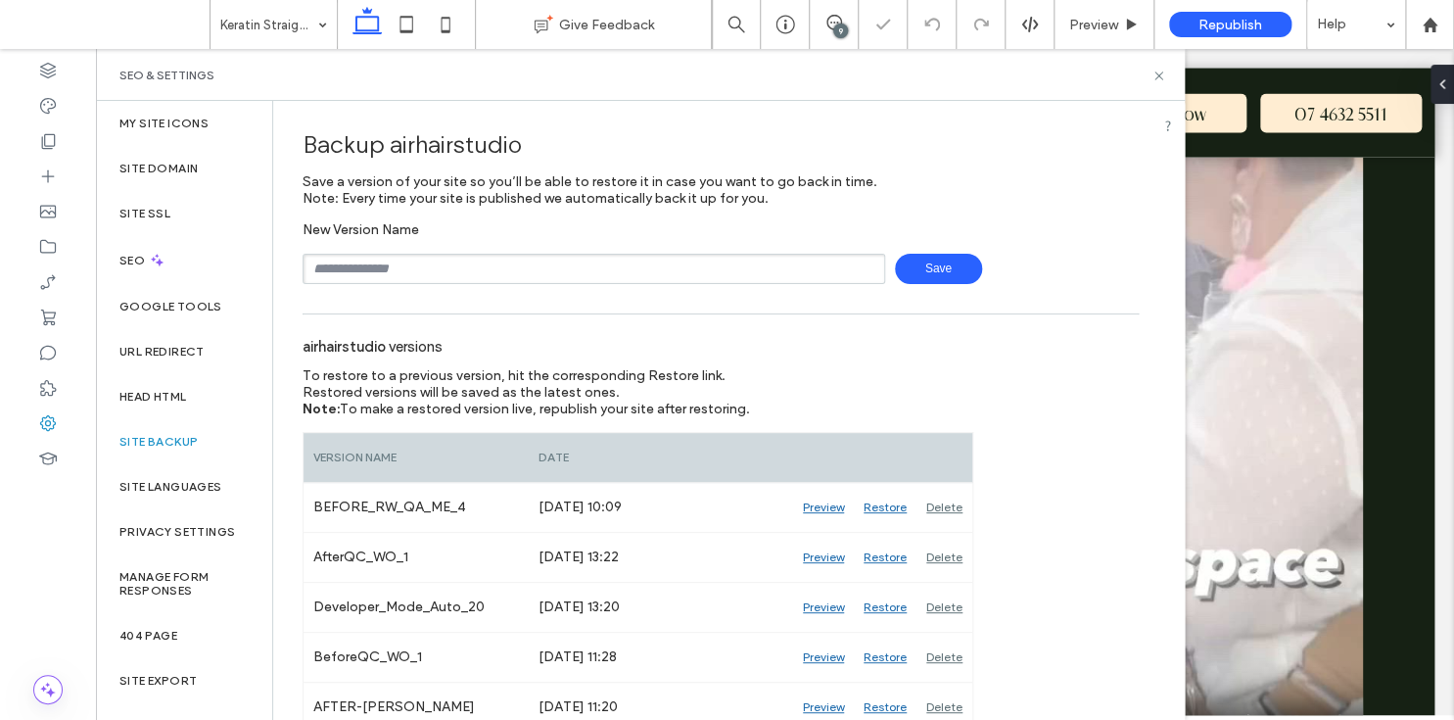
click at [437, 273] on input "text" at bounding box center [594, 269] width 583 height 30
type input "*"
type input "**********"
click at [930, 271] on span "Save" at bounding box center [938, 269] width 87 height 30
drag, startPoint x: 1157, startPoint y: 73, endPoint x: 910, endPoint y: 15, distance: 254.6
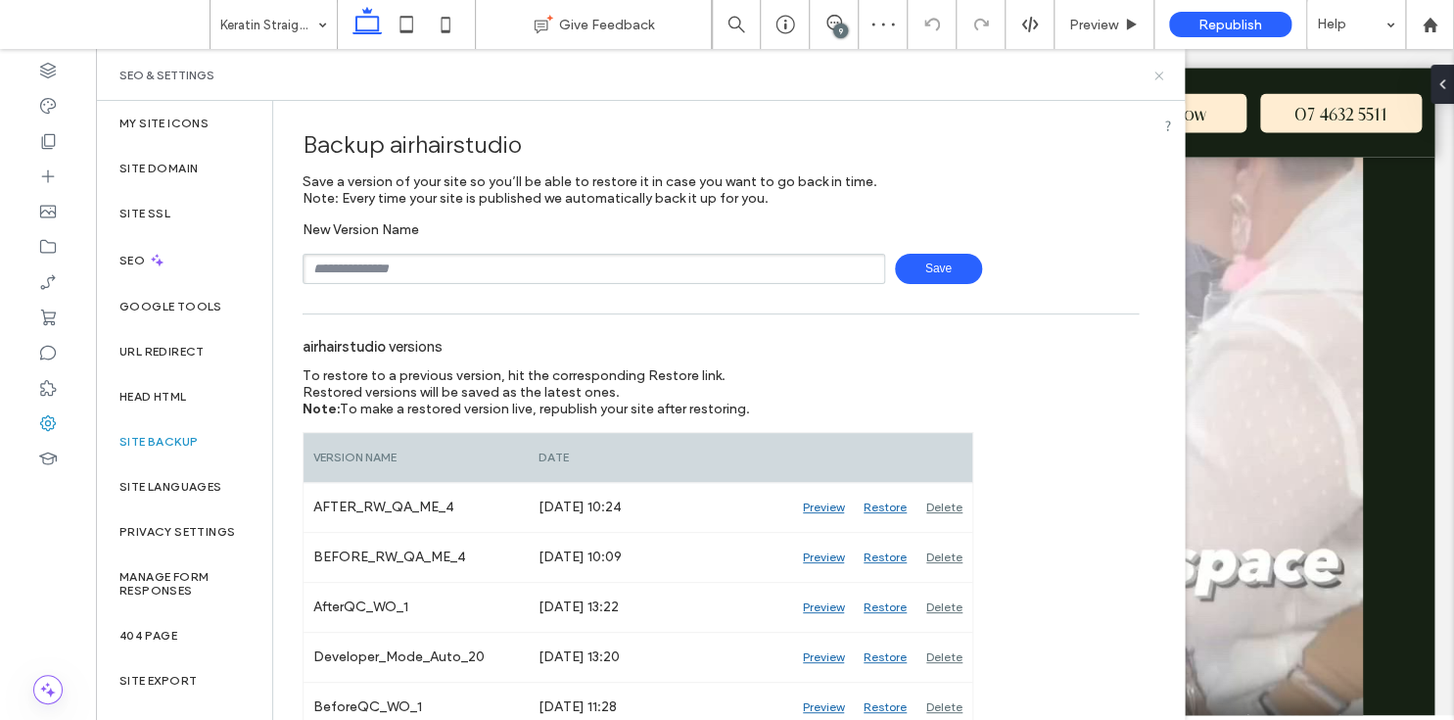
click at [1157, 73] on use at bounding box center [1158, 75] width 8 height 8
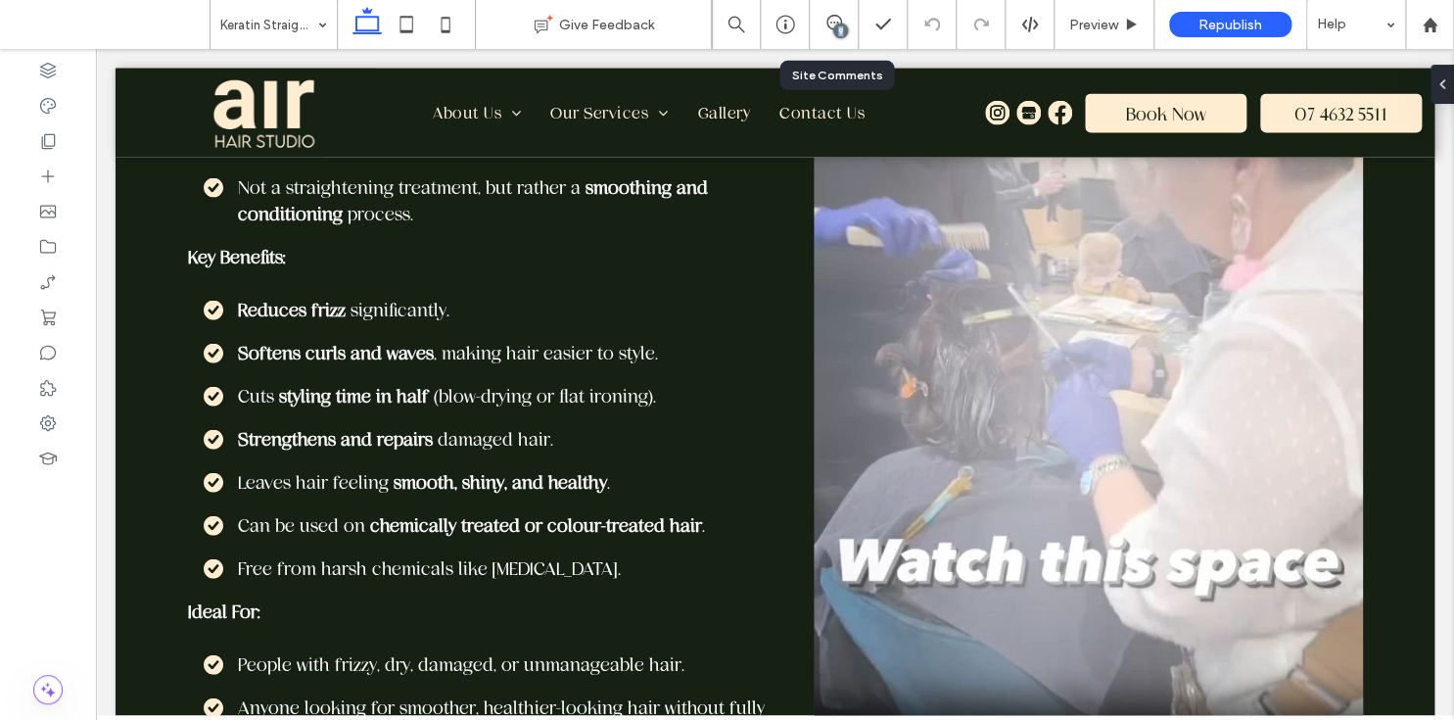
click at [832, 31] on div "9" at bounding box center [834, 25] width 48 height 20
click at [830, 18] on icon at bounding box center [834, 23] width 16 height 16
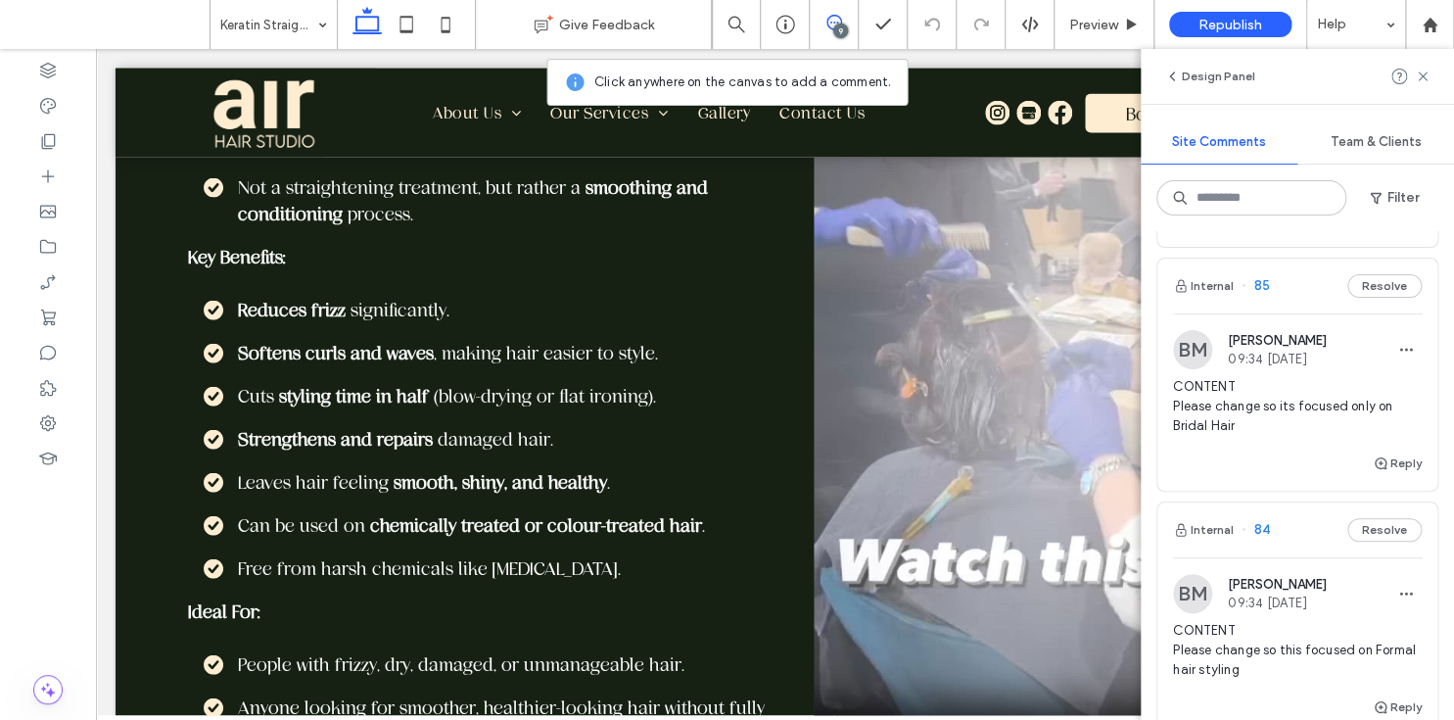
scroll to position [307, 0]
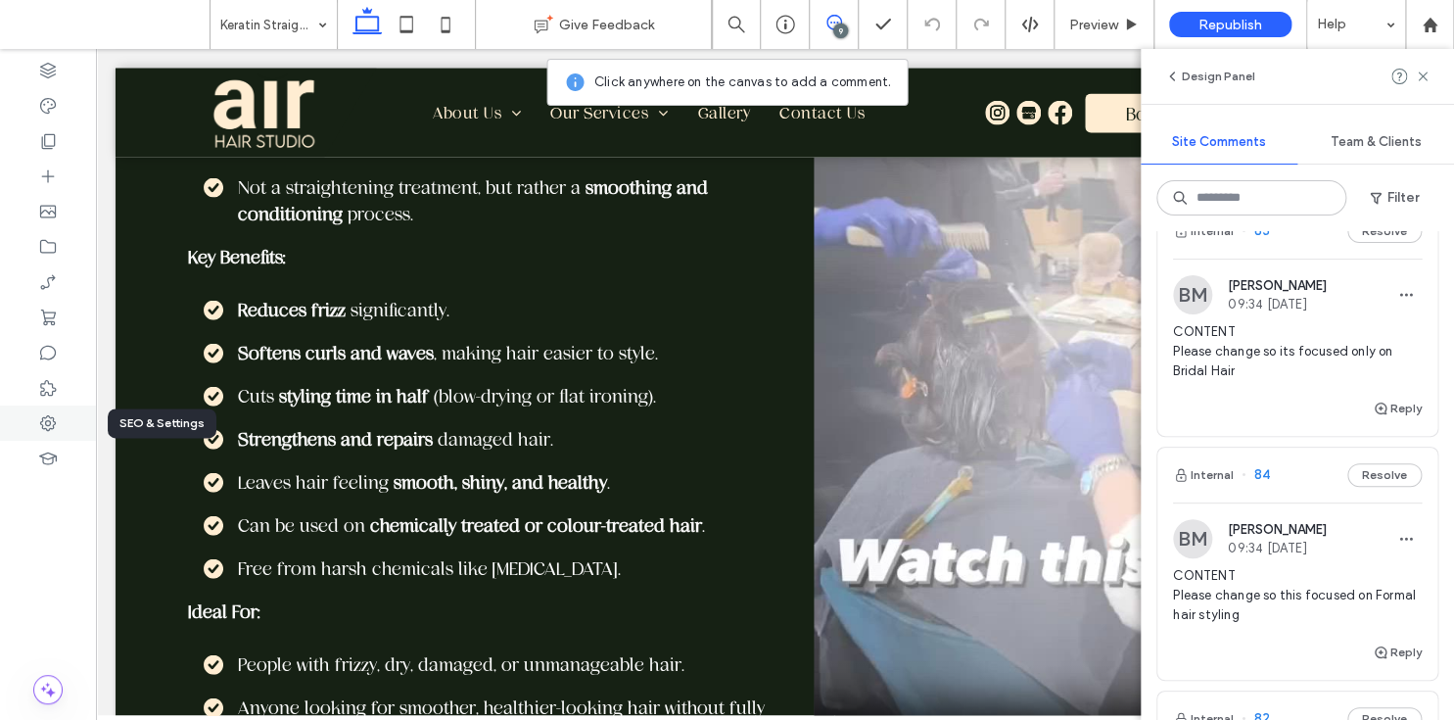
click at [57, 423] on icon at bounding box center [48, 423] width 20 height 20
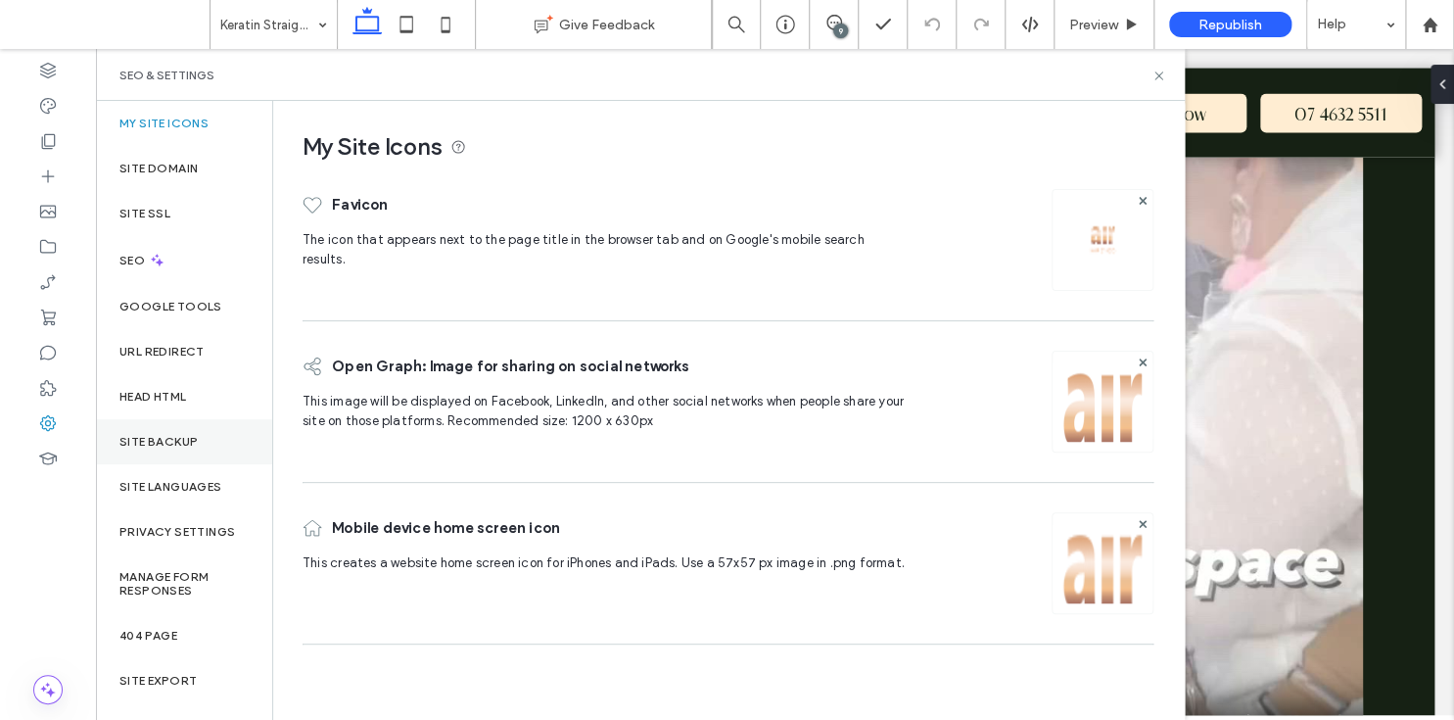
click at [173, 442] on label "Site Backup" at bounding box center [158, 442] width 78 height 14
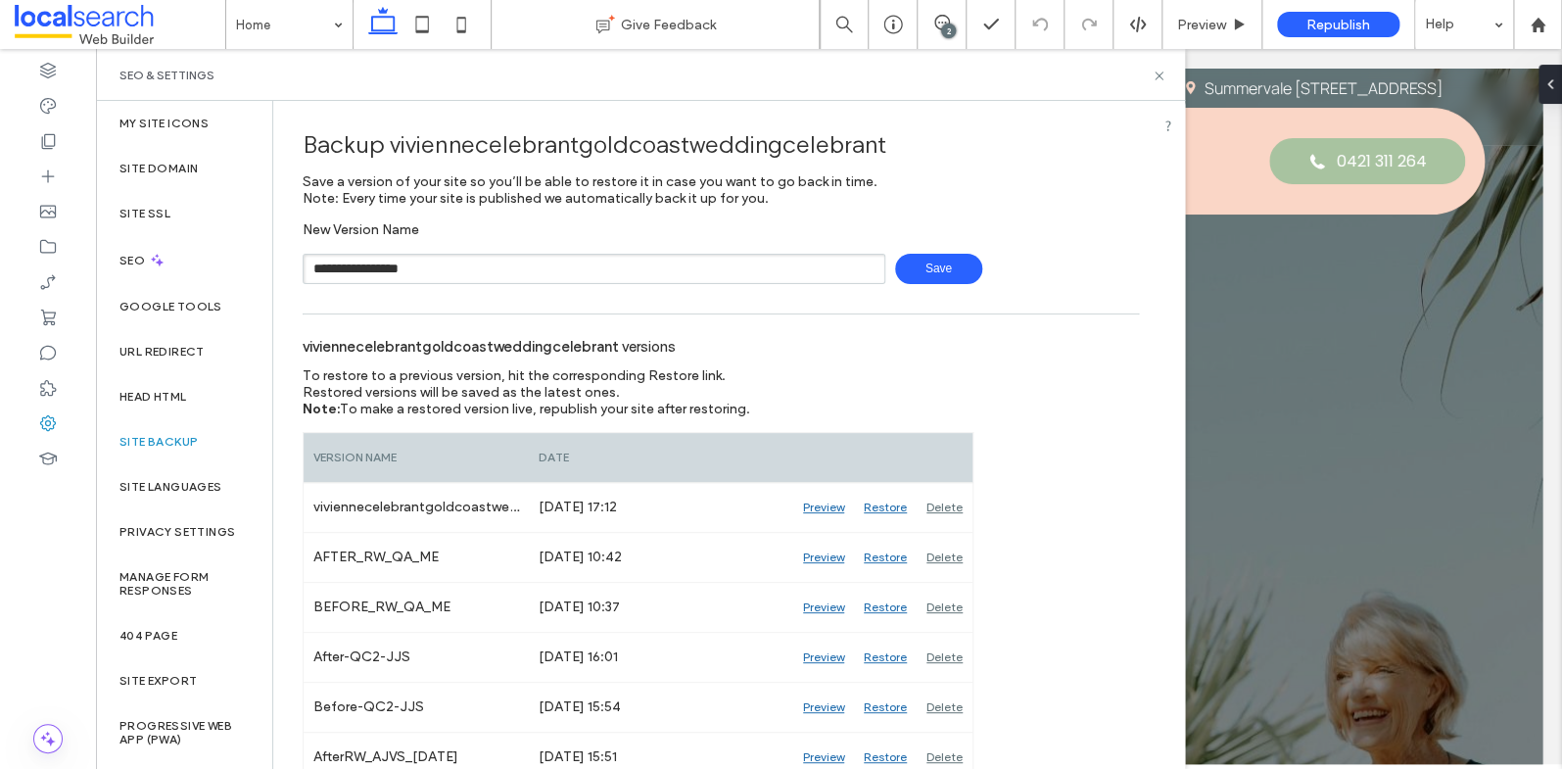
type input "**********"
click at [911, 266] on span "Save" at bounding box center [938, 269] width 87 height 30
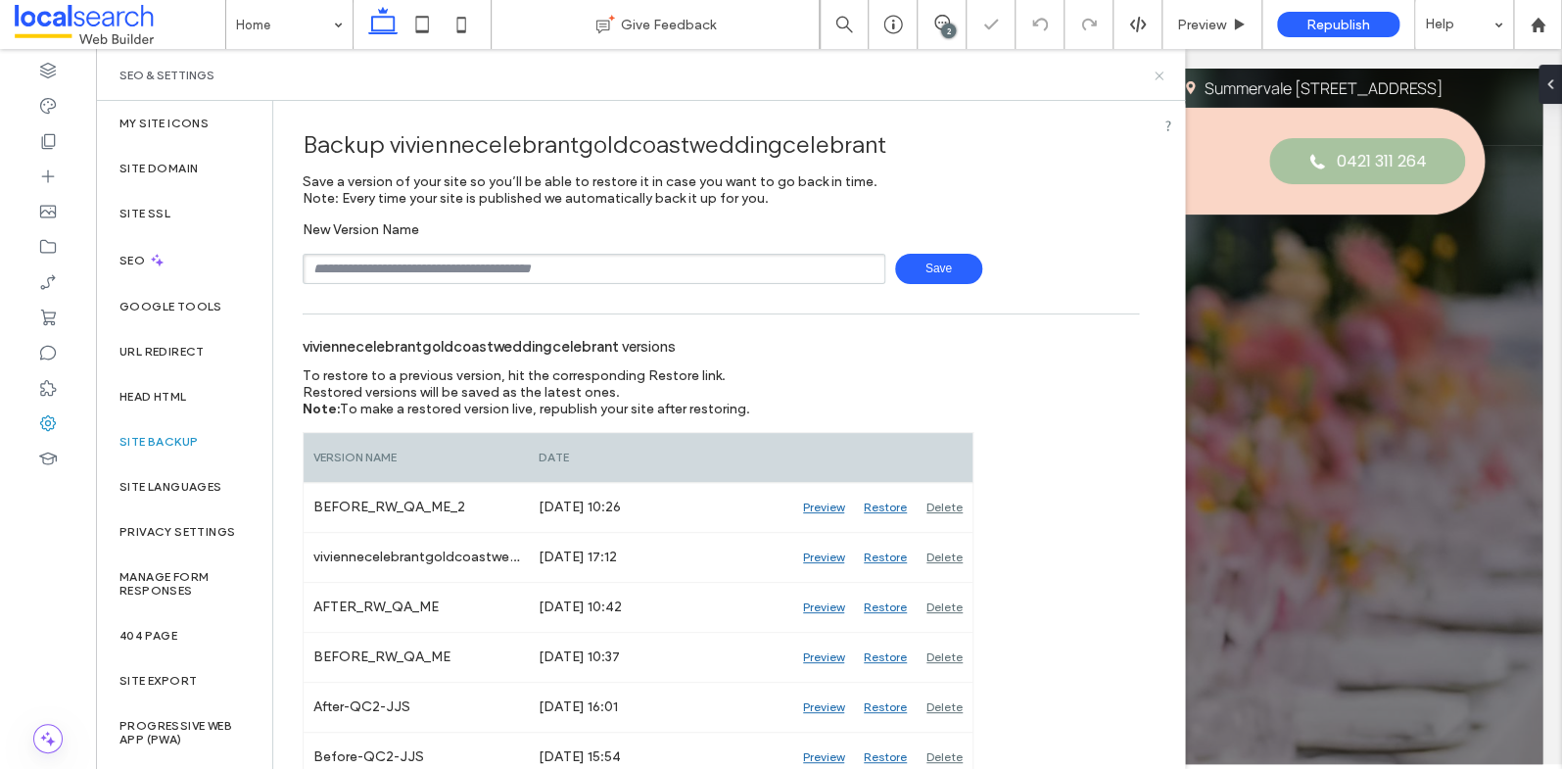
click at [1162, 78] on icon at bounding box center [1158, 76] width 15 height 15
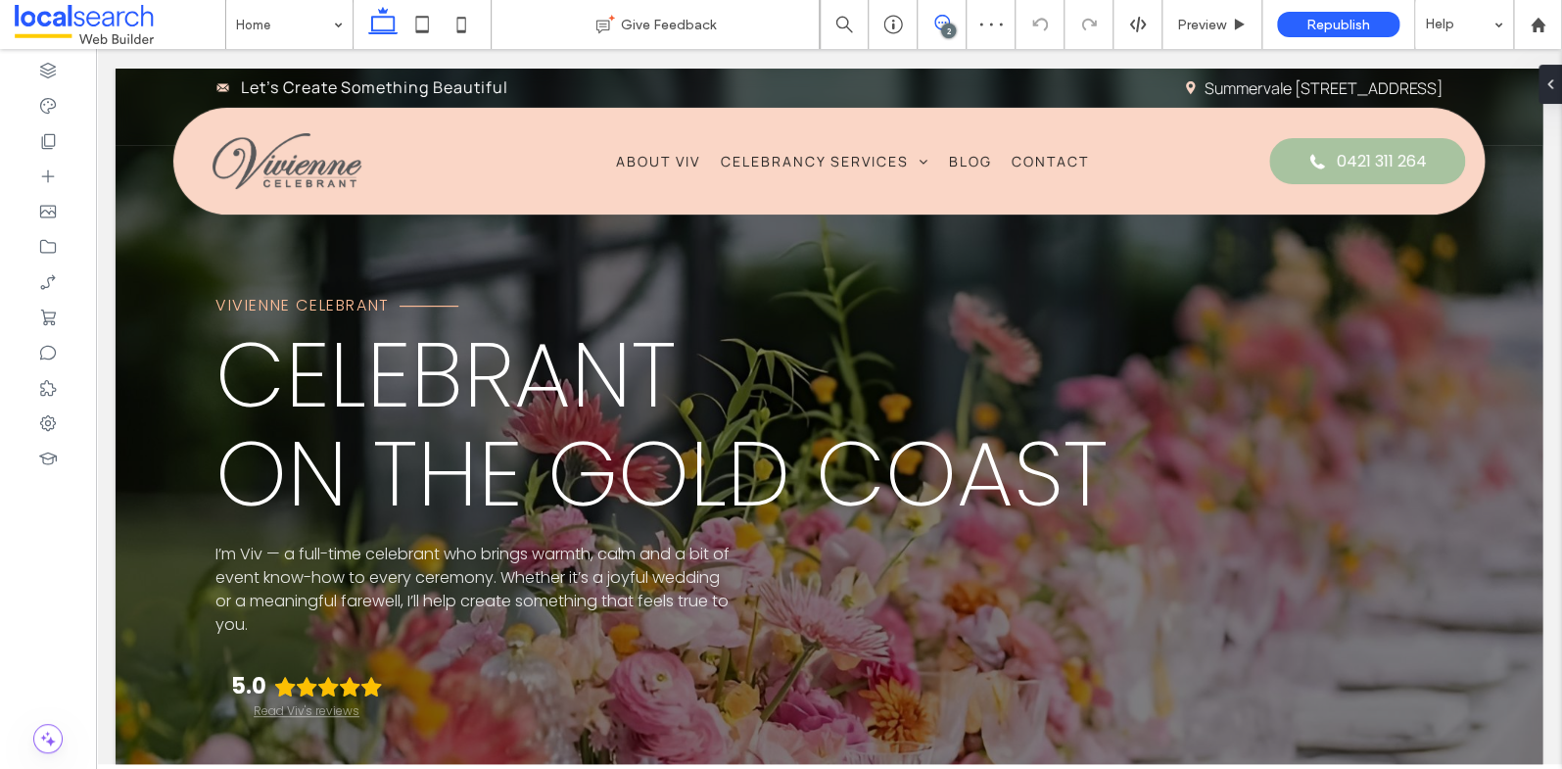
click at [939, 16] on use at bounding box center [942, 23] width 16 height 16
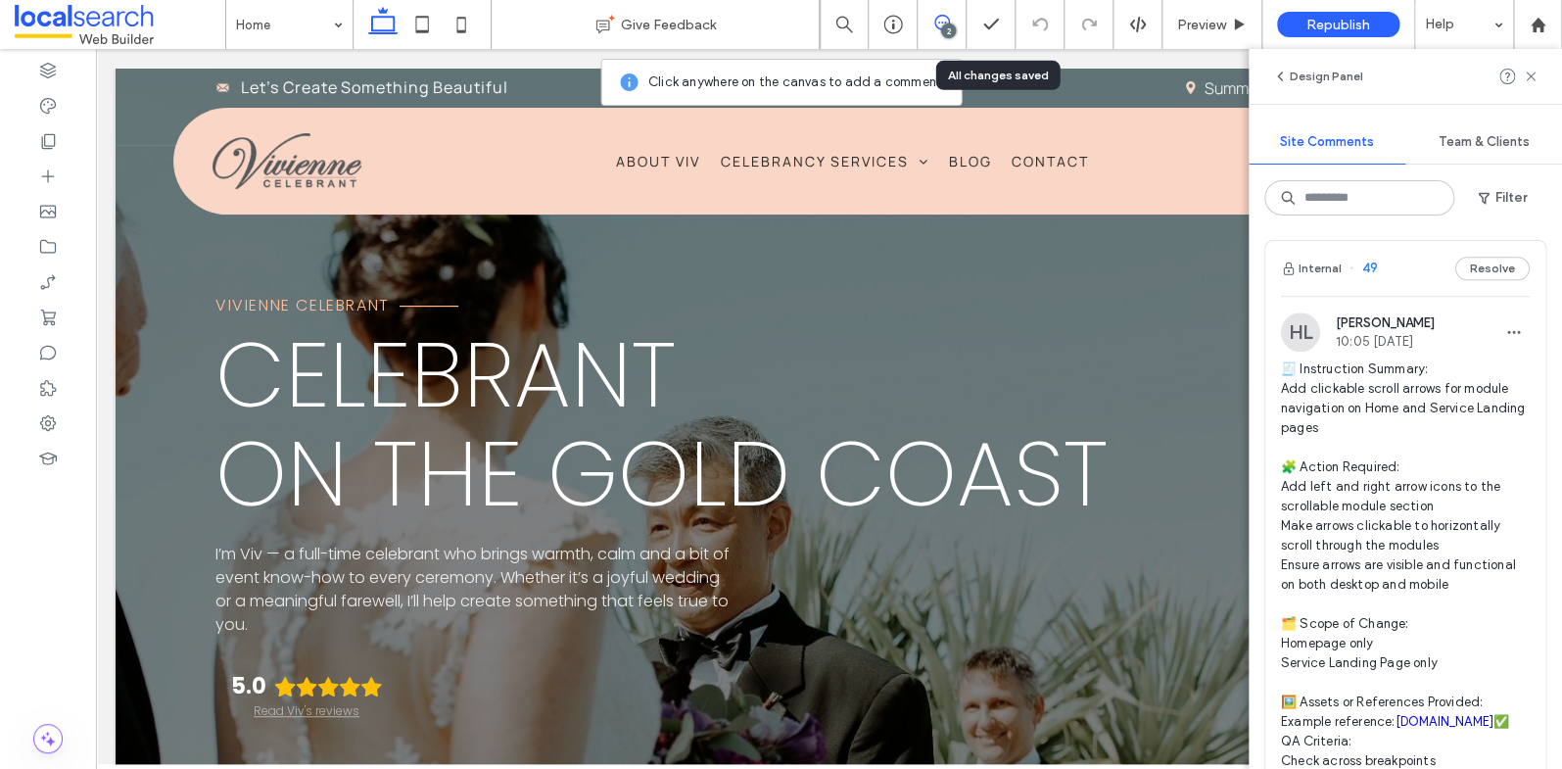
scroll to position [515, 0]
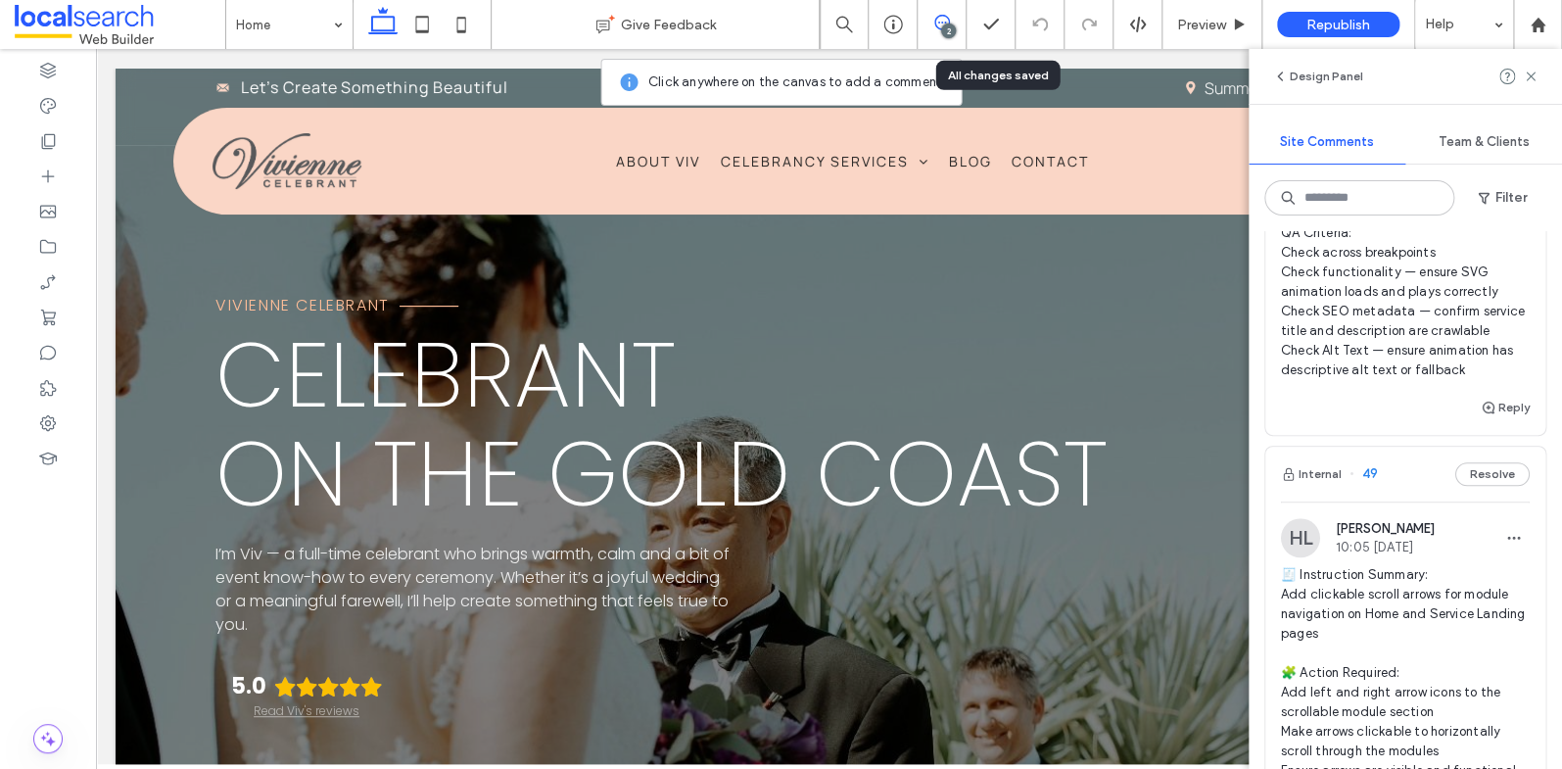
click at [1370, 484] on span "49" at bounding box center [1363, 474] width 28 height 20
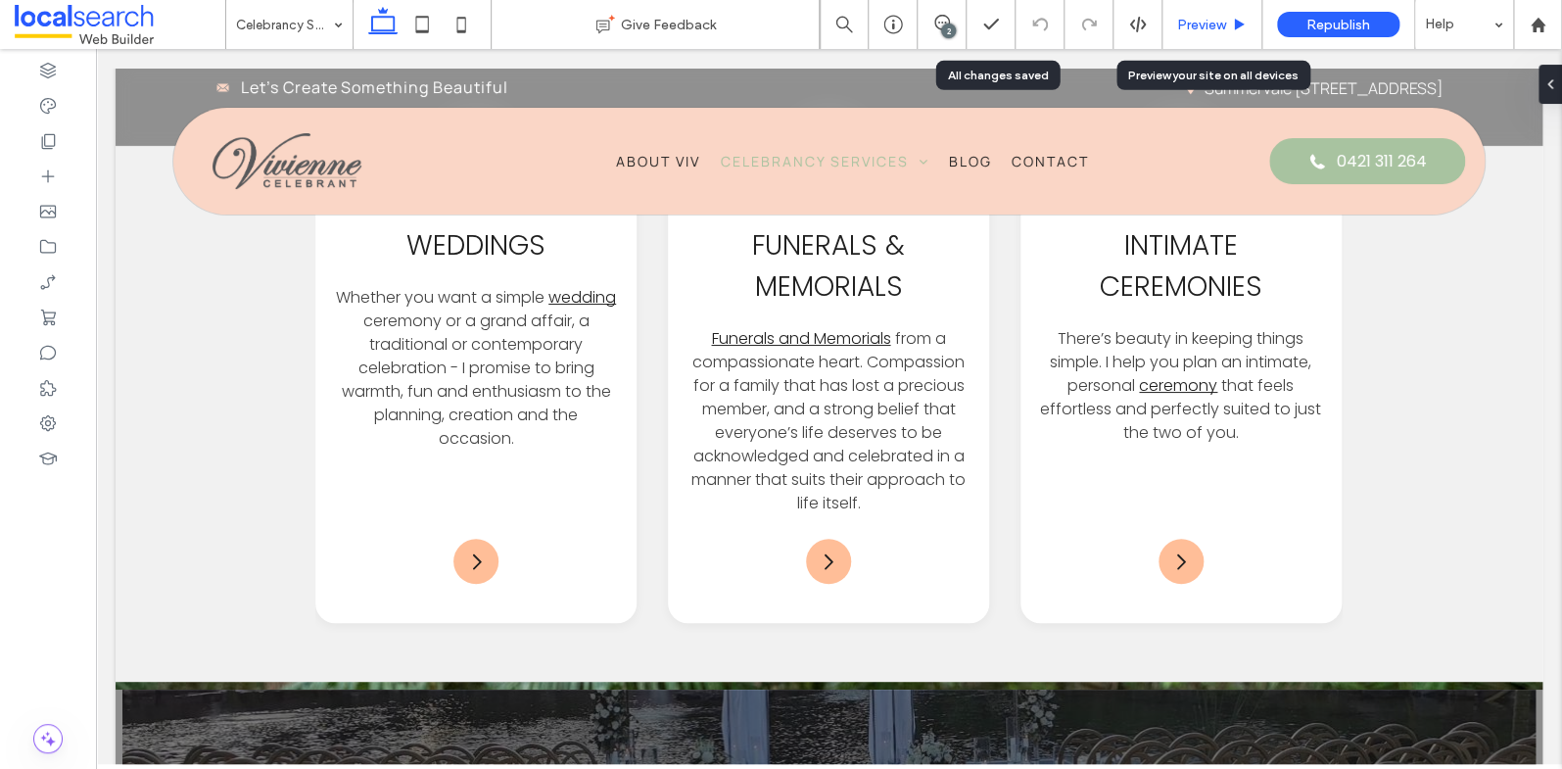
click at [1207, 23] on span "Preview" at bounding box center [1201, 25] width 49 height 17
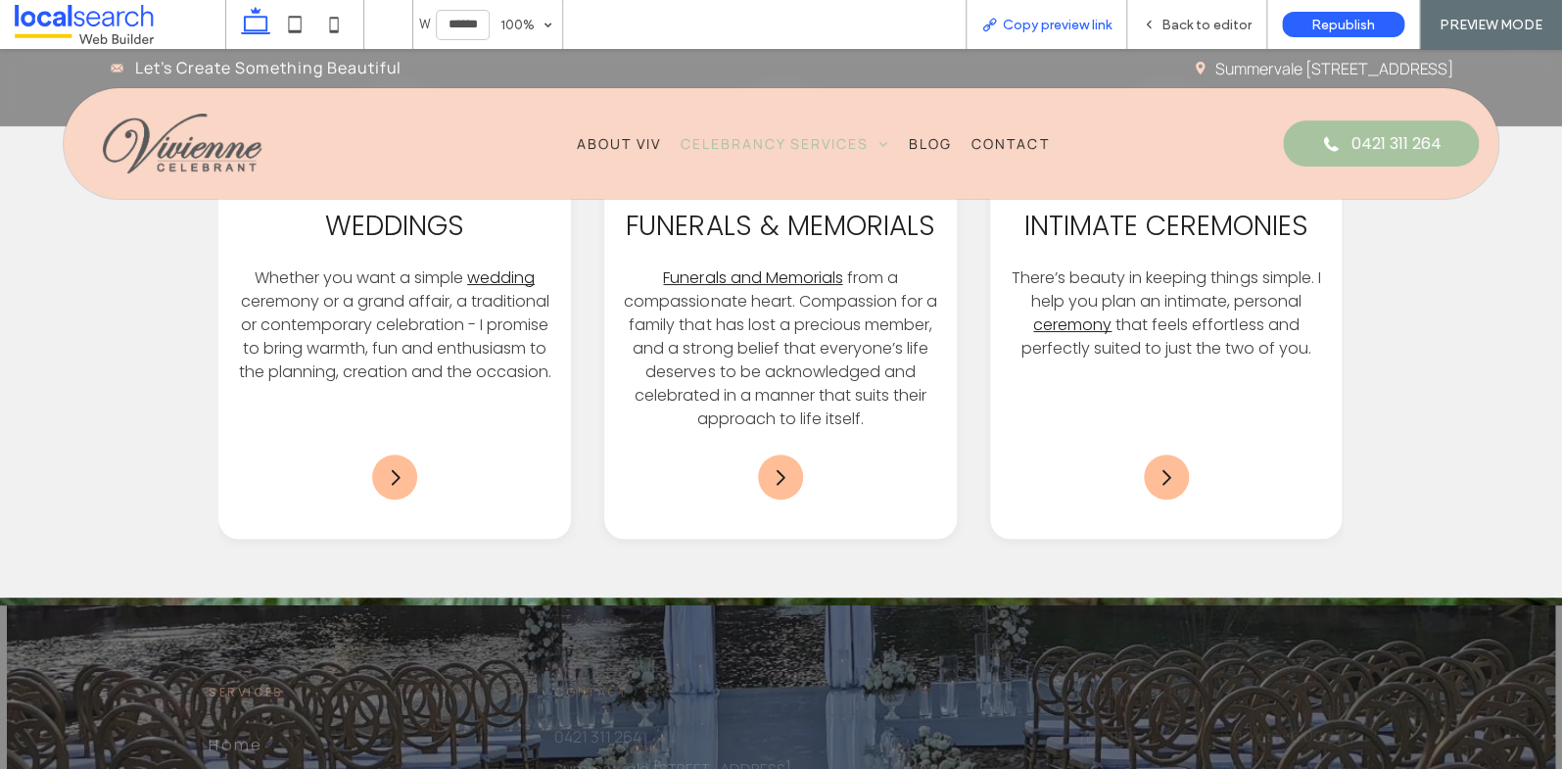
click at [997, 27] on icon at bounding box center [989, 25] width 16 height 16
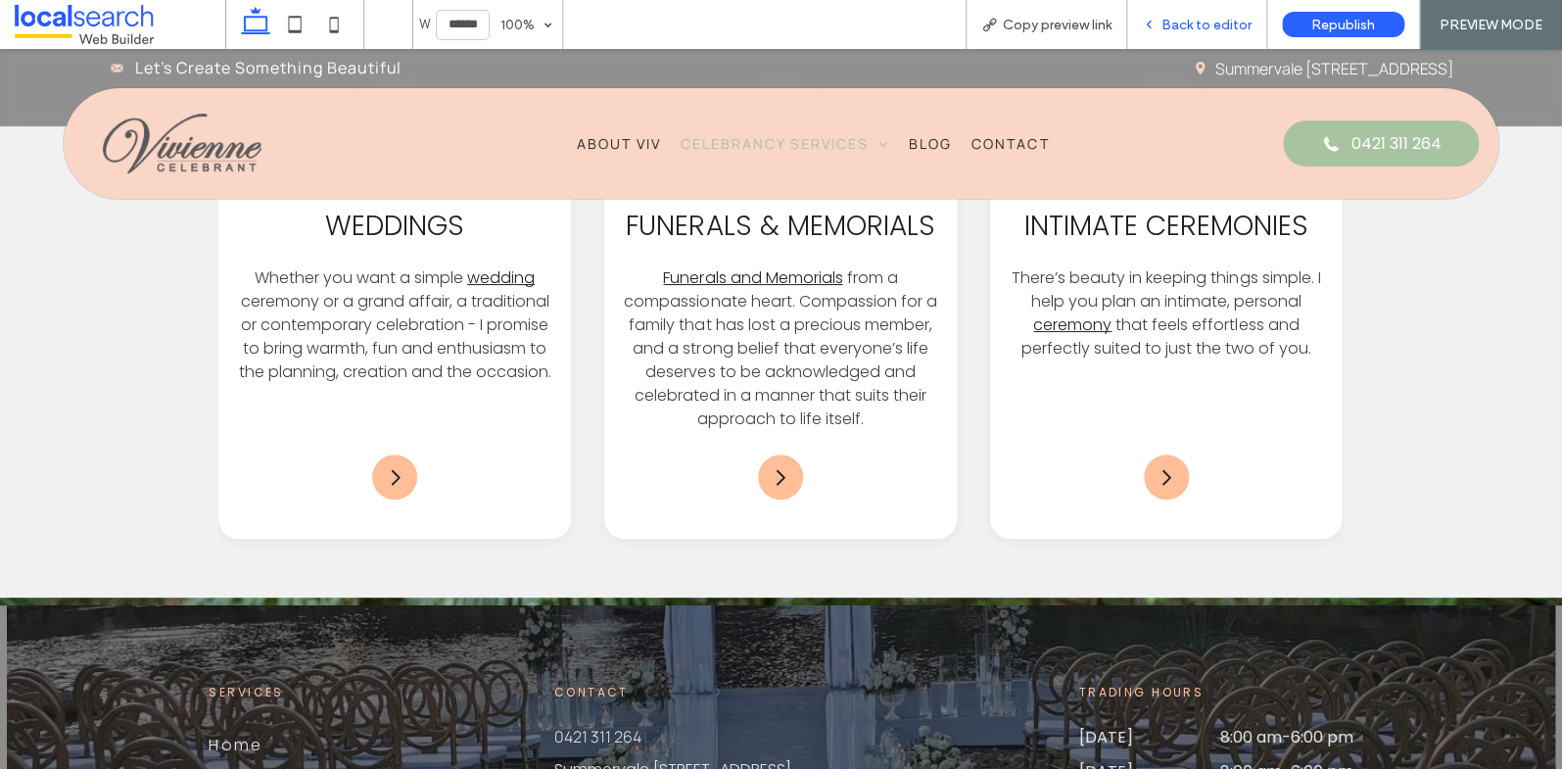
click at [1216, 24] on span "Back to editor" at bounding box center [1206, 25] width 90 height 17
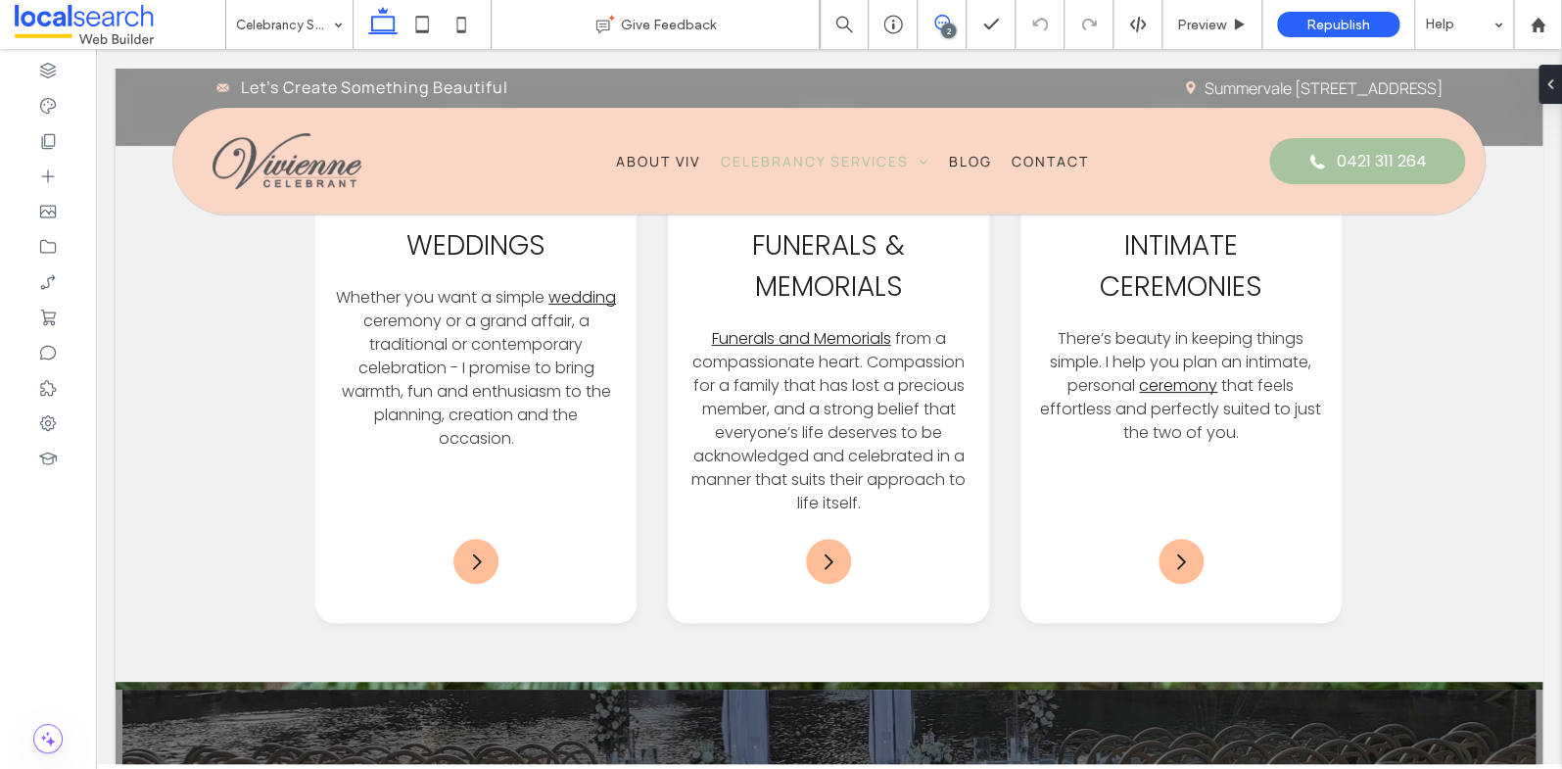
click at [948, 17] on icon at bounding box center [942, 23] width 16 height 16
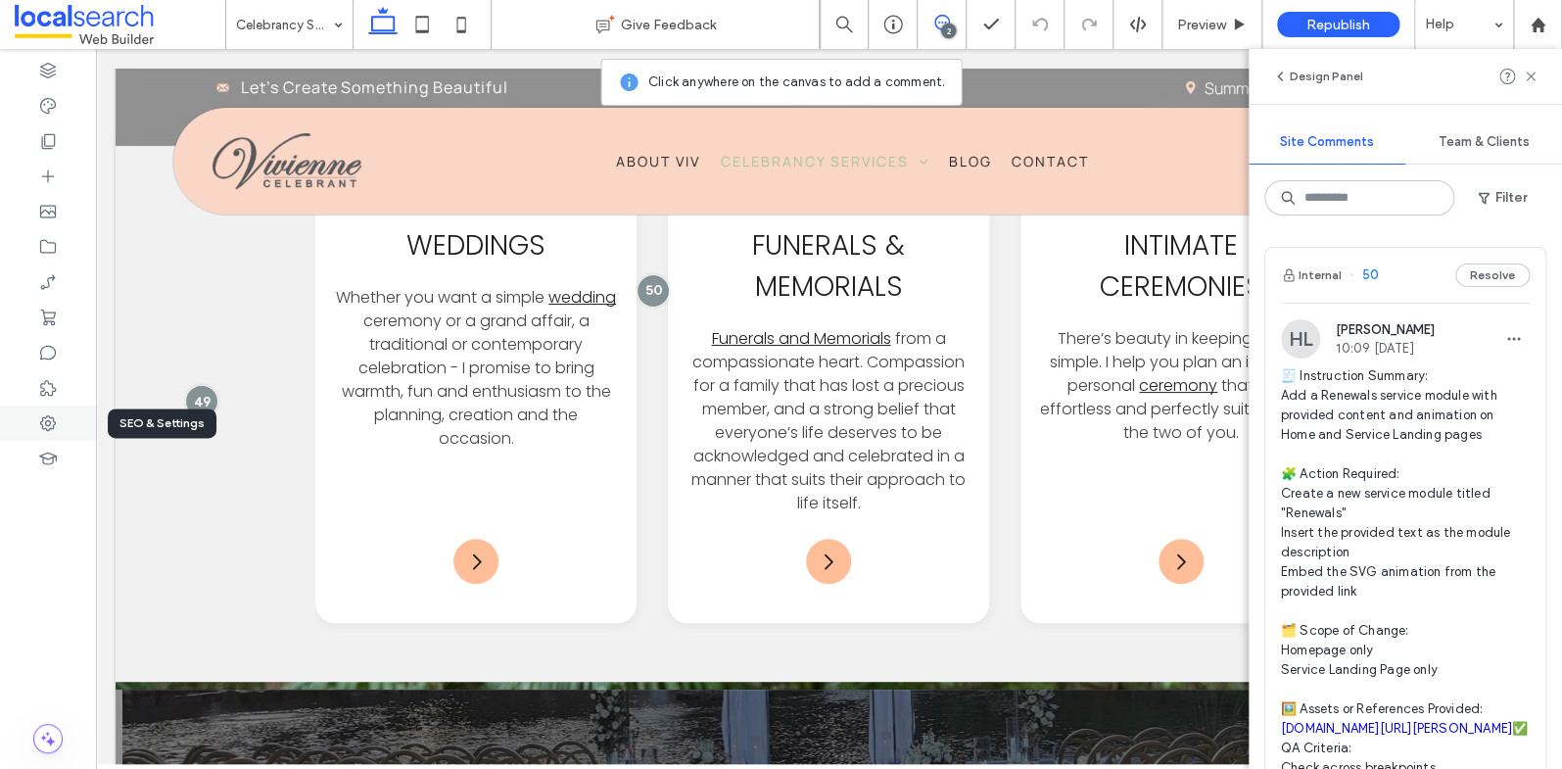
click at [42, 419] on use at bounding box center [48, 423] width 16 height 16
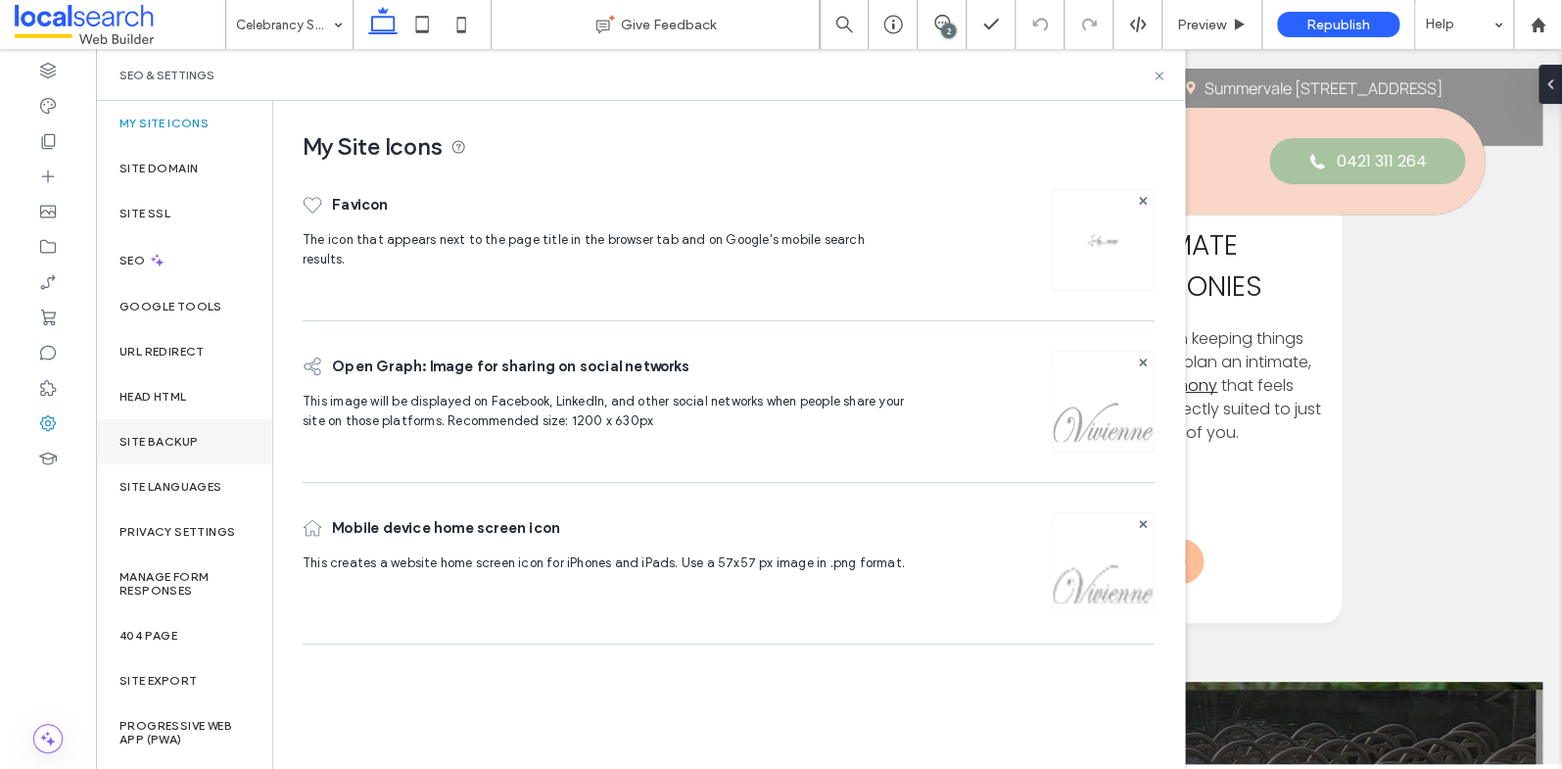
click at [171, 438] on label "Site Backup" at bounding box center [158, 442] width 78 height 14
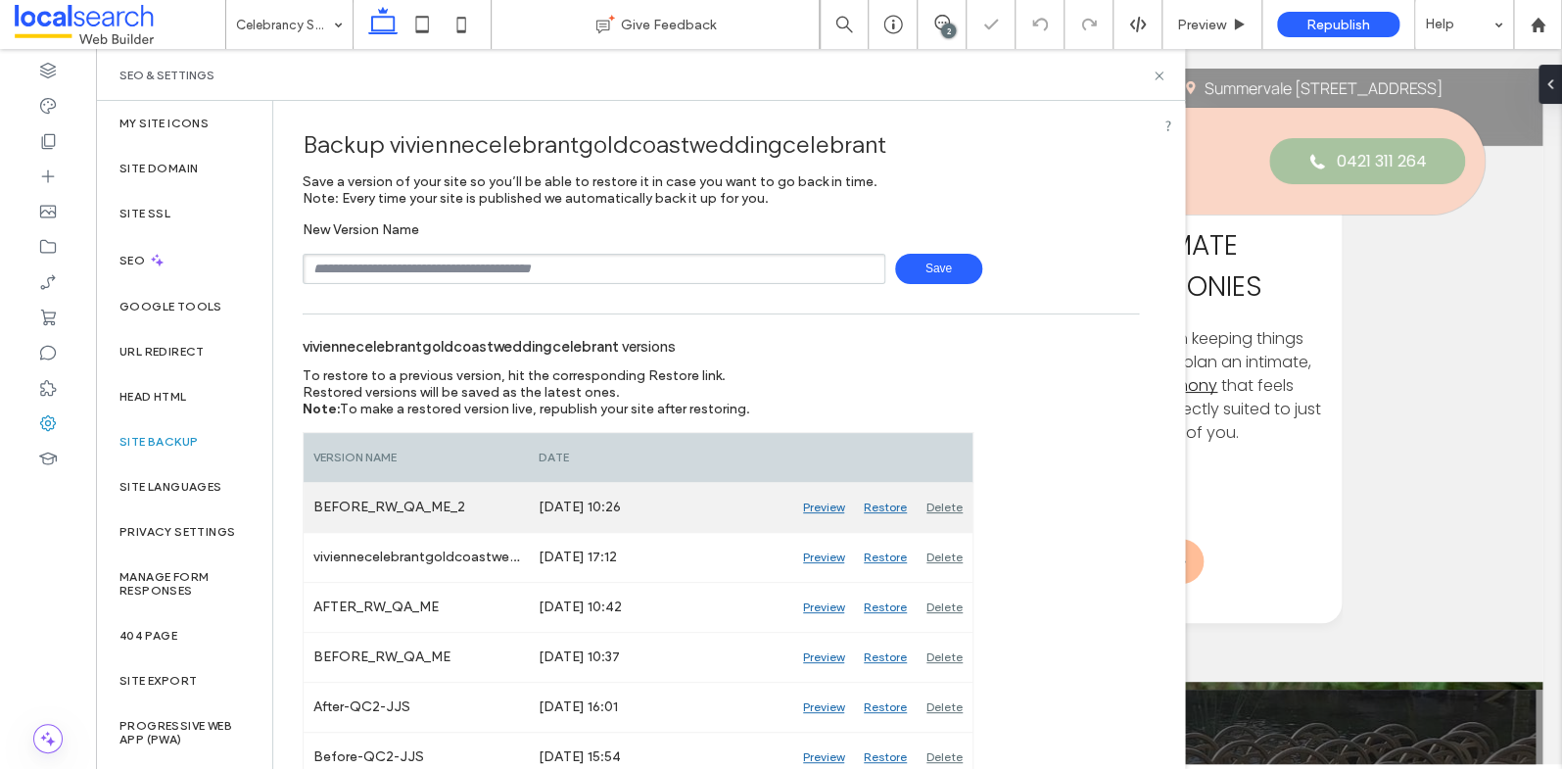
click at [955, 505] on div "Delete" at bounding box center [944, 507] width 56 height 49
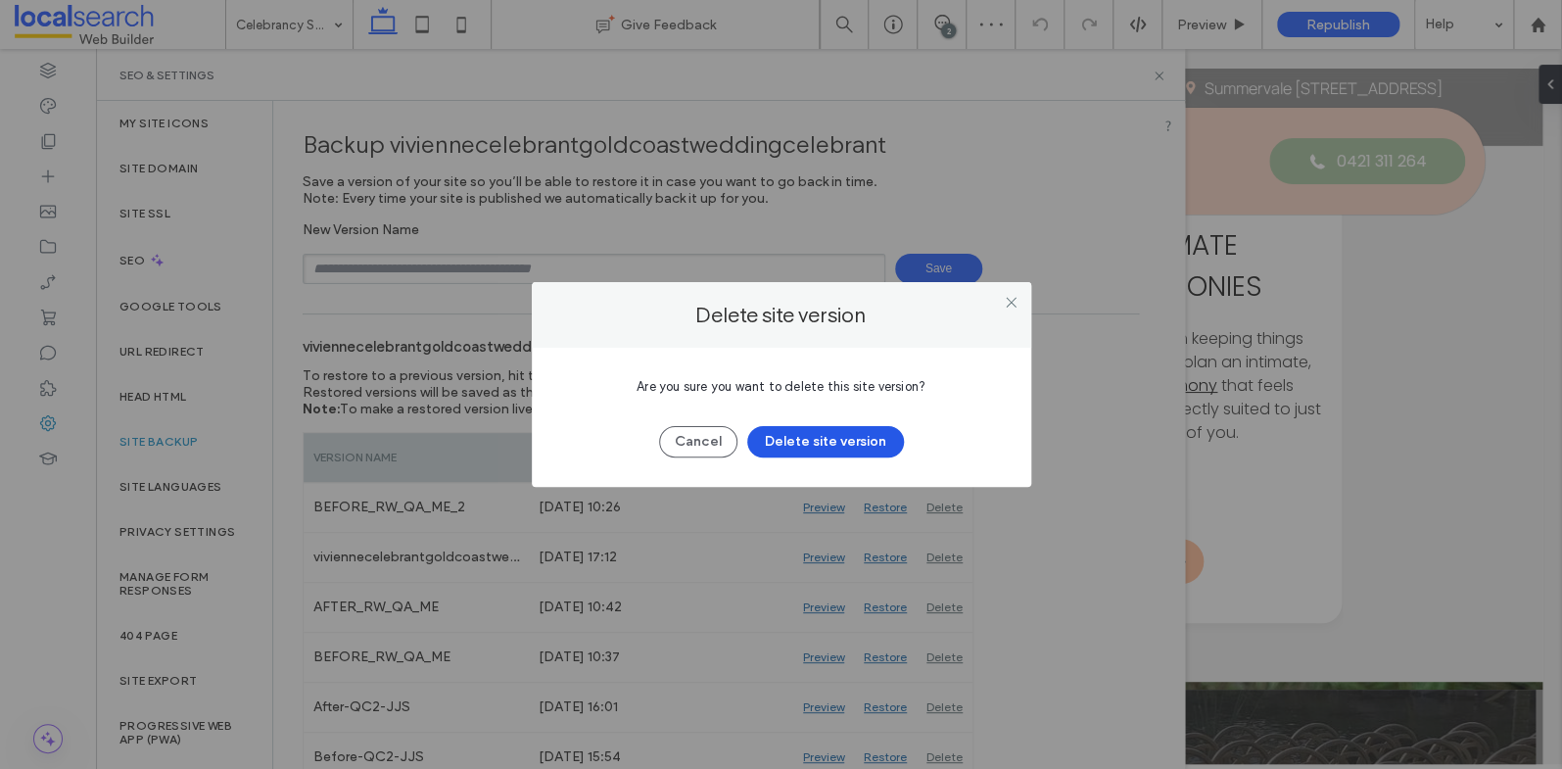
click at [847, 436] on button "Delete site version" at bounding box center [825, 441] width 157 height 31
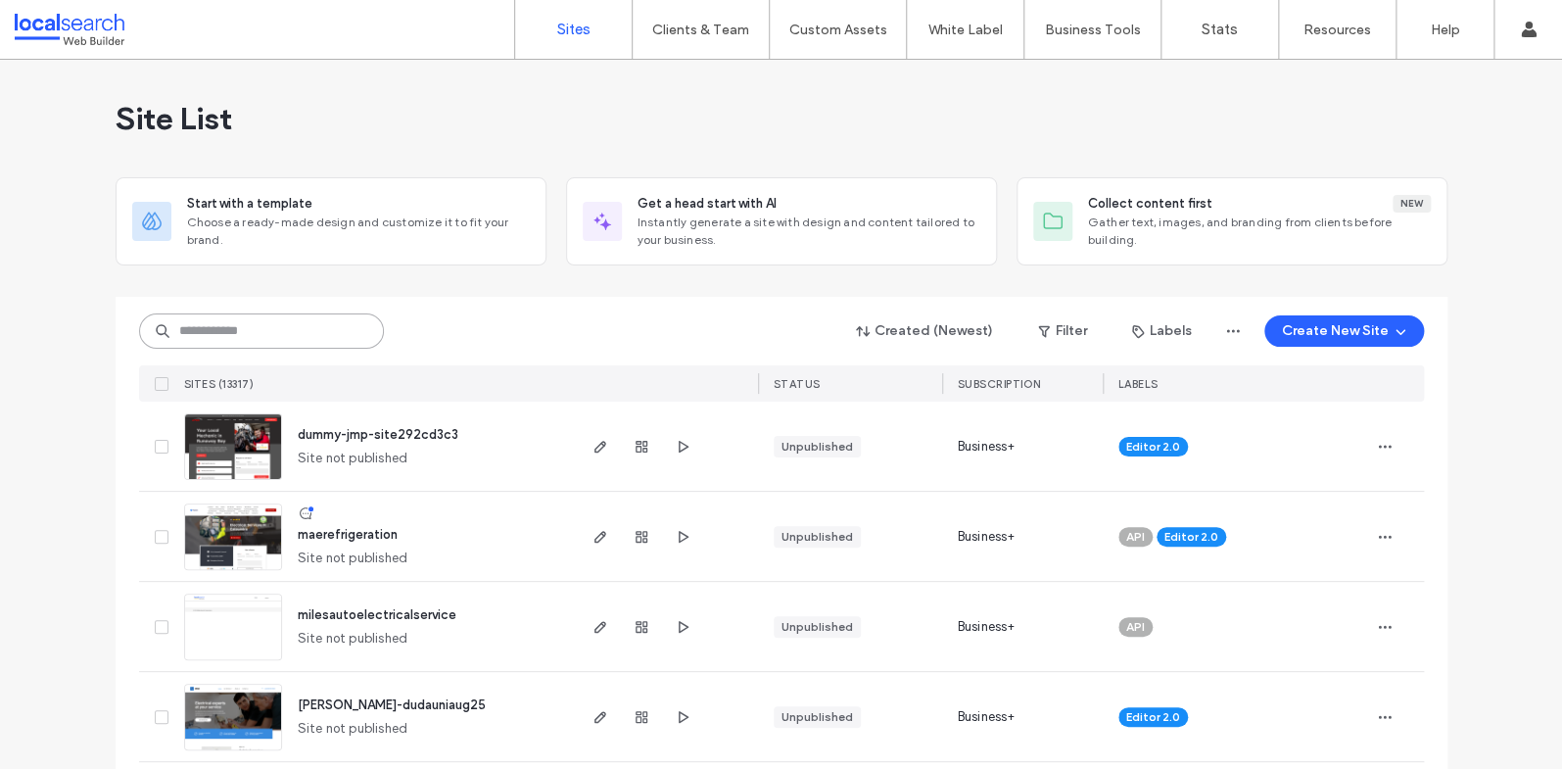
click at [265, 331] on input at bounding box center [261, 330] width 245 height 35
paste input "********"
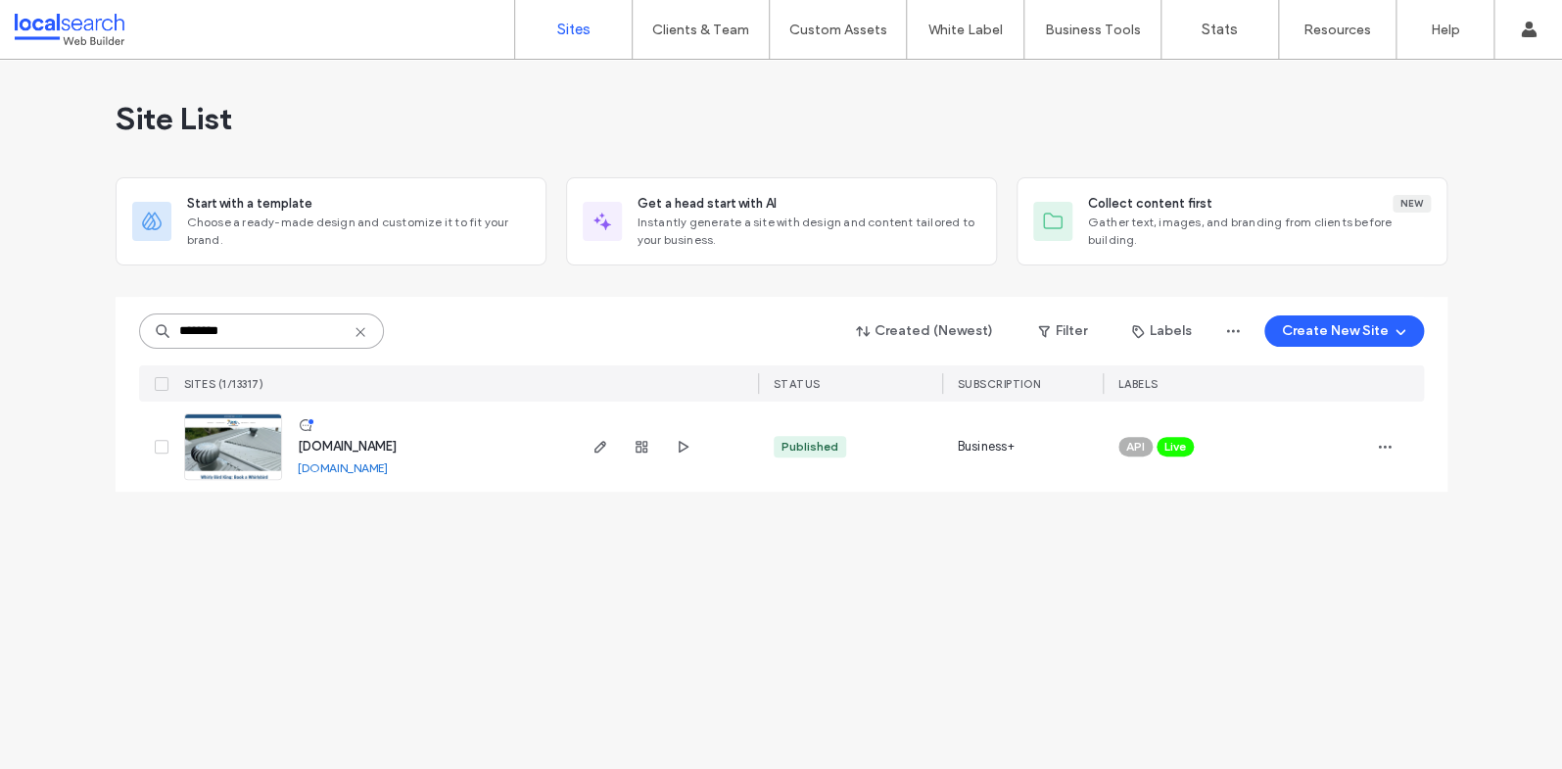
type input "********"
click at [260, 433] on link at bounding box center [233, 446] width 98 height 67
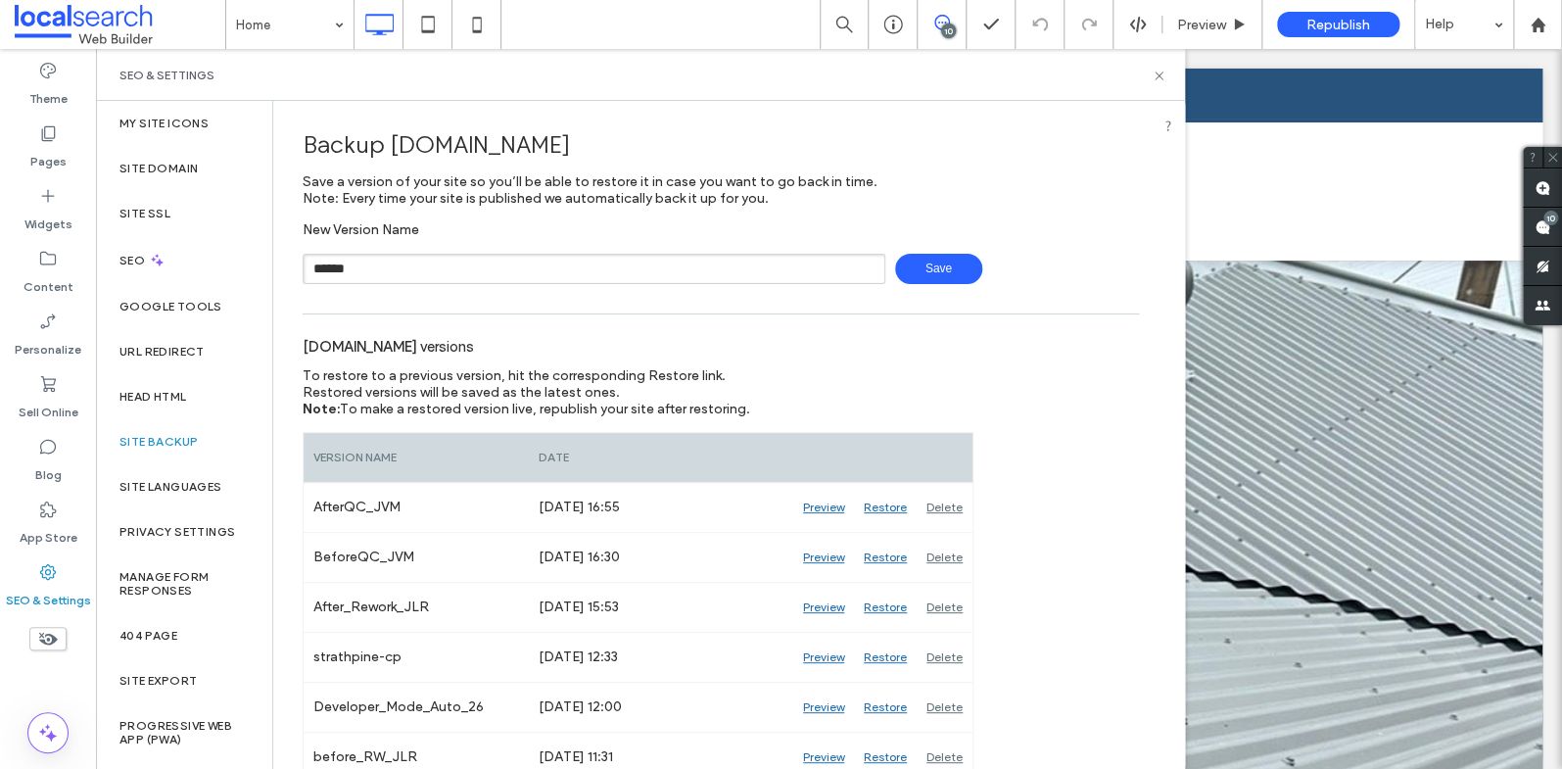
type input "*******"
click at [597, 218] on div "**********" at bounding box center [721, 200] width 836 height 168
click at [947, 264] on span "Save" at bounding box center [938, 269] width 87 height 30
type input "**********"
click at [908, 277] on span "Save" at bounding box center [938, 269] width 87 height 30
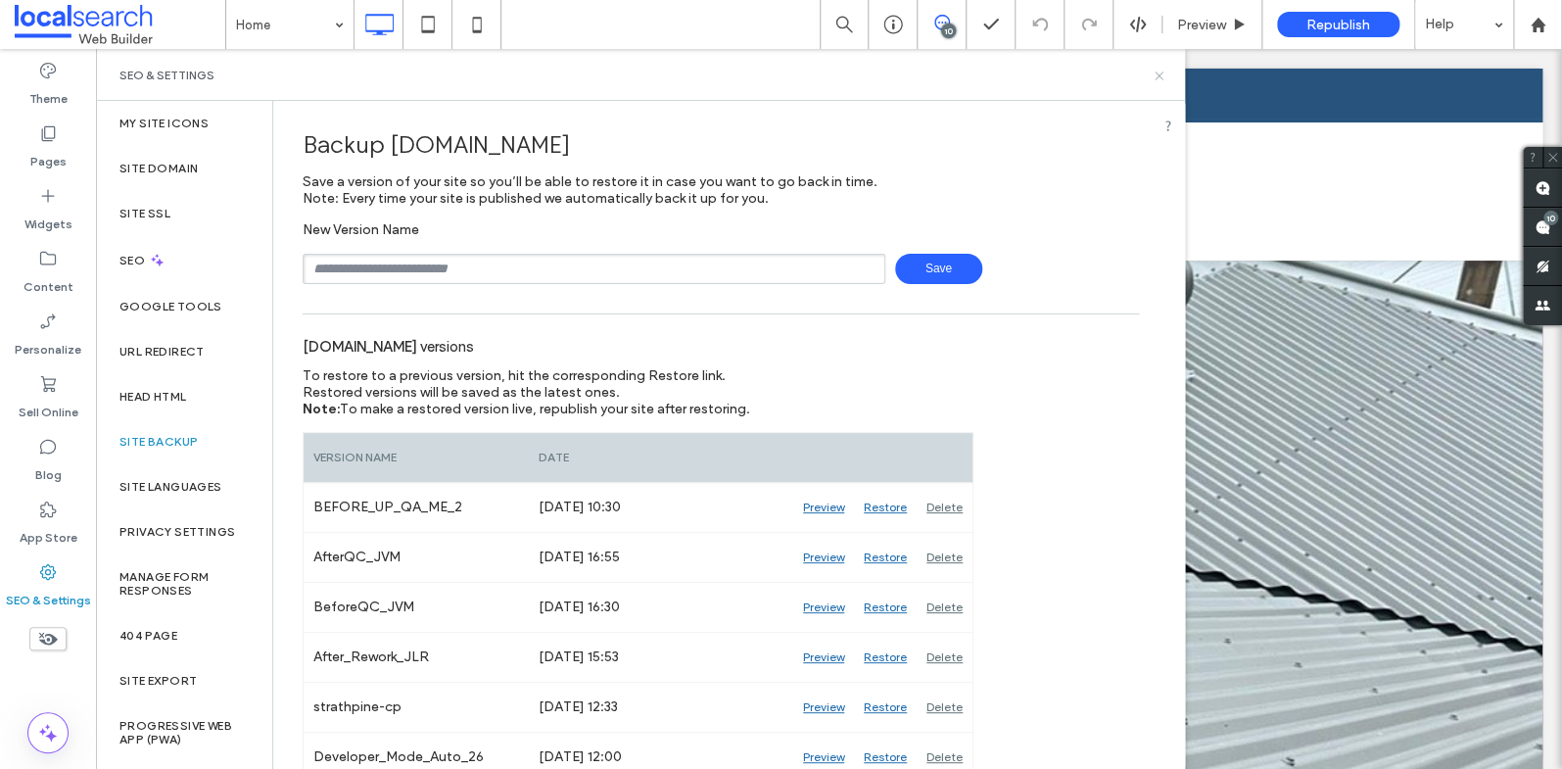
click at [1159, 77] on icon at bounding box center [1158, 76] width 15 height 15
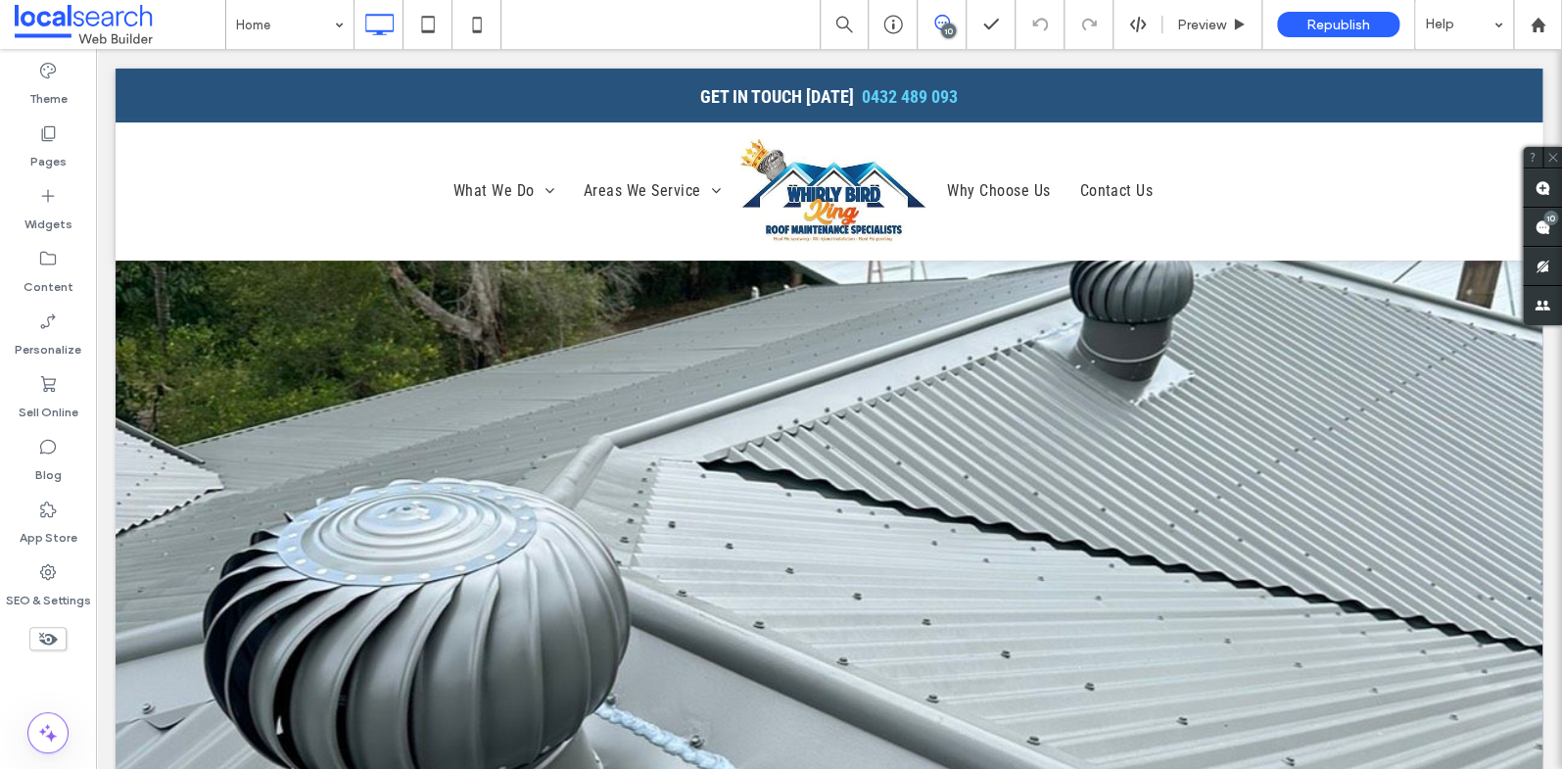
click at [952, 28] on div "10" at bounding box center [948, 30] width 15 height 15
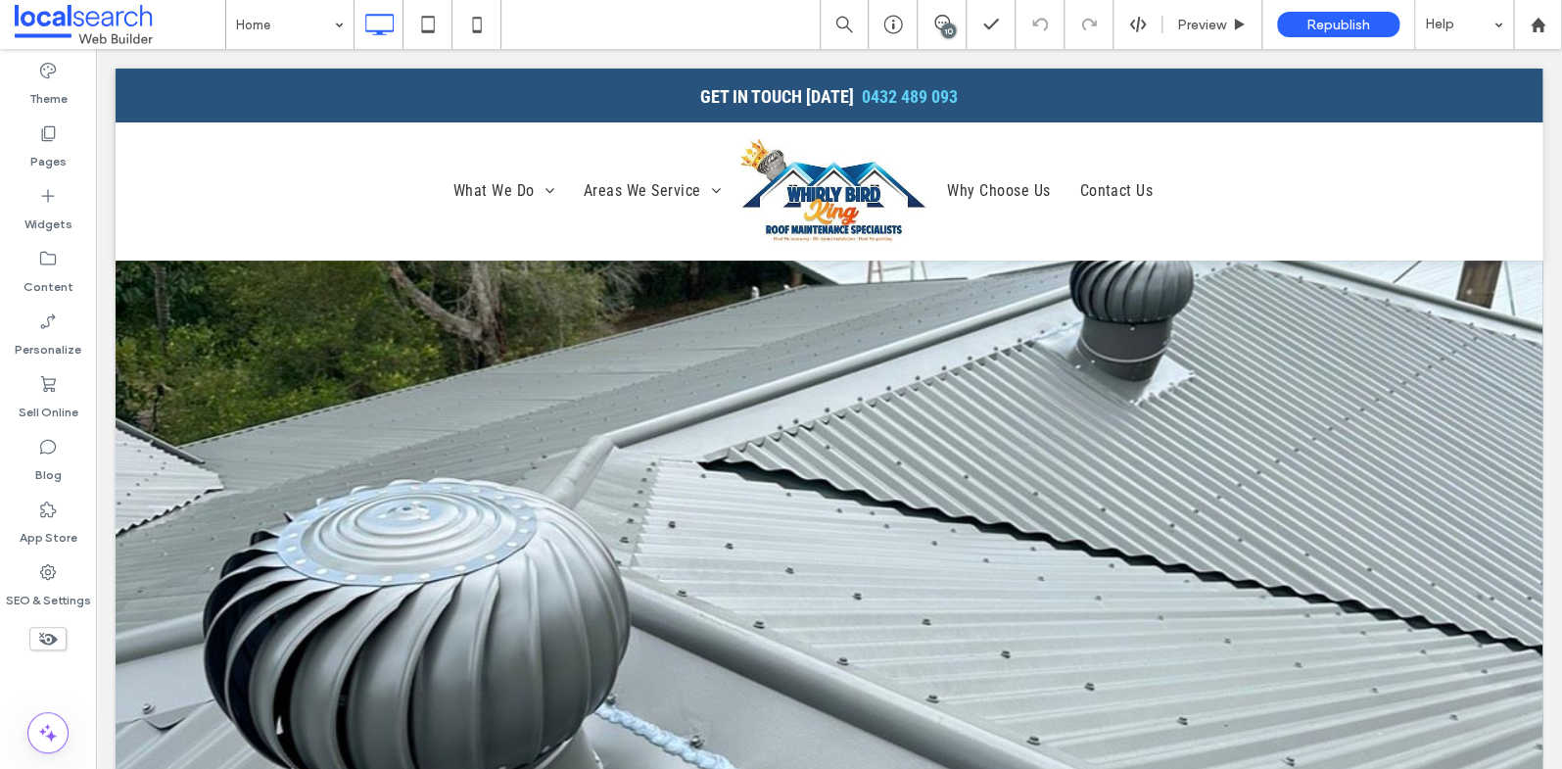
click at [954, 27] on div "10" at bounding box center [948, 30] width 15 height 15
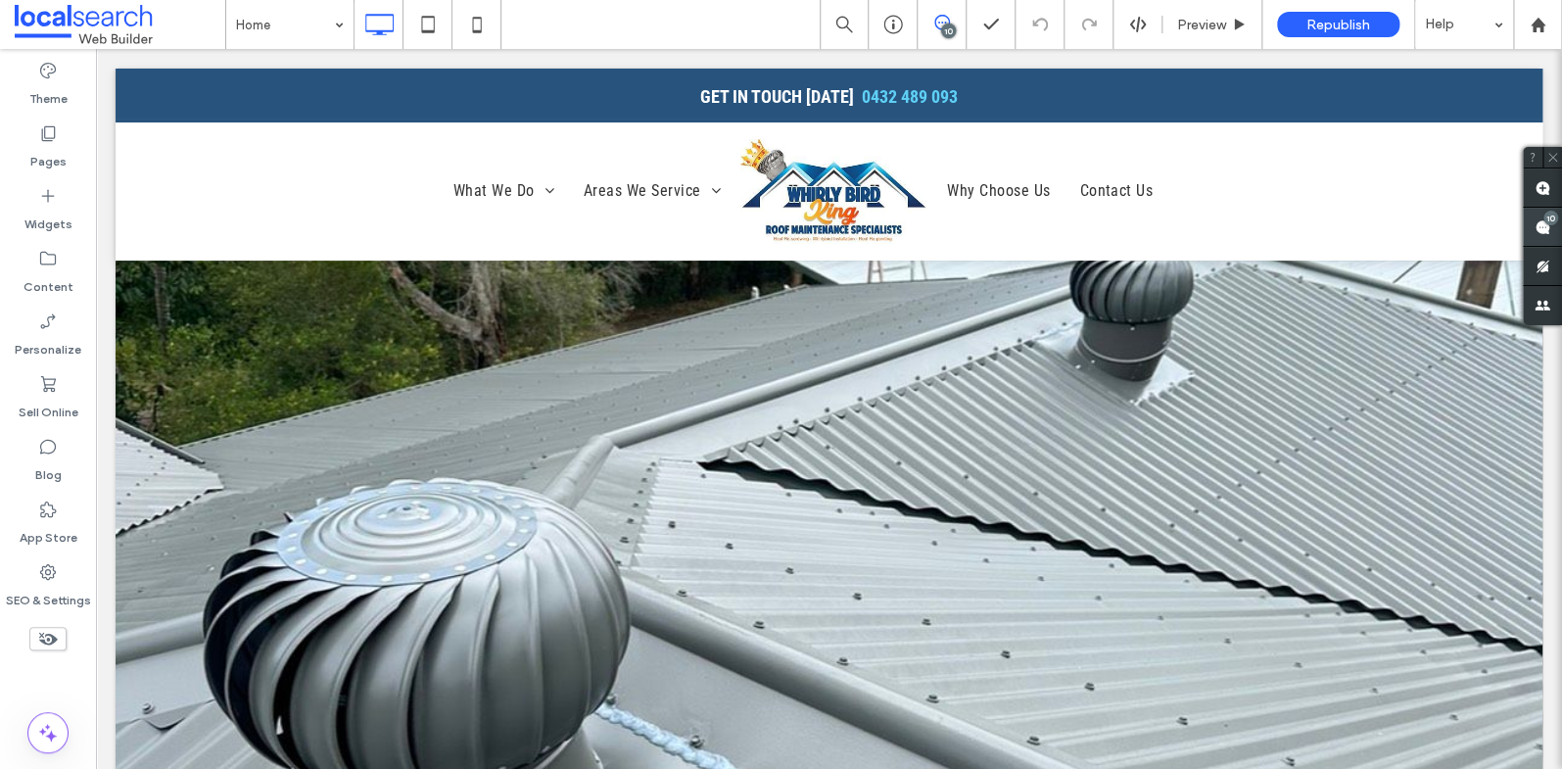
click at [1546, 224] on div "10" at bounding box center [1550, 217] width 15 height 15
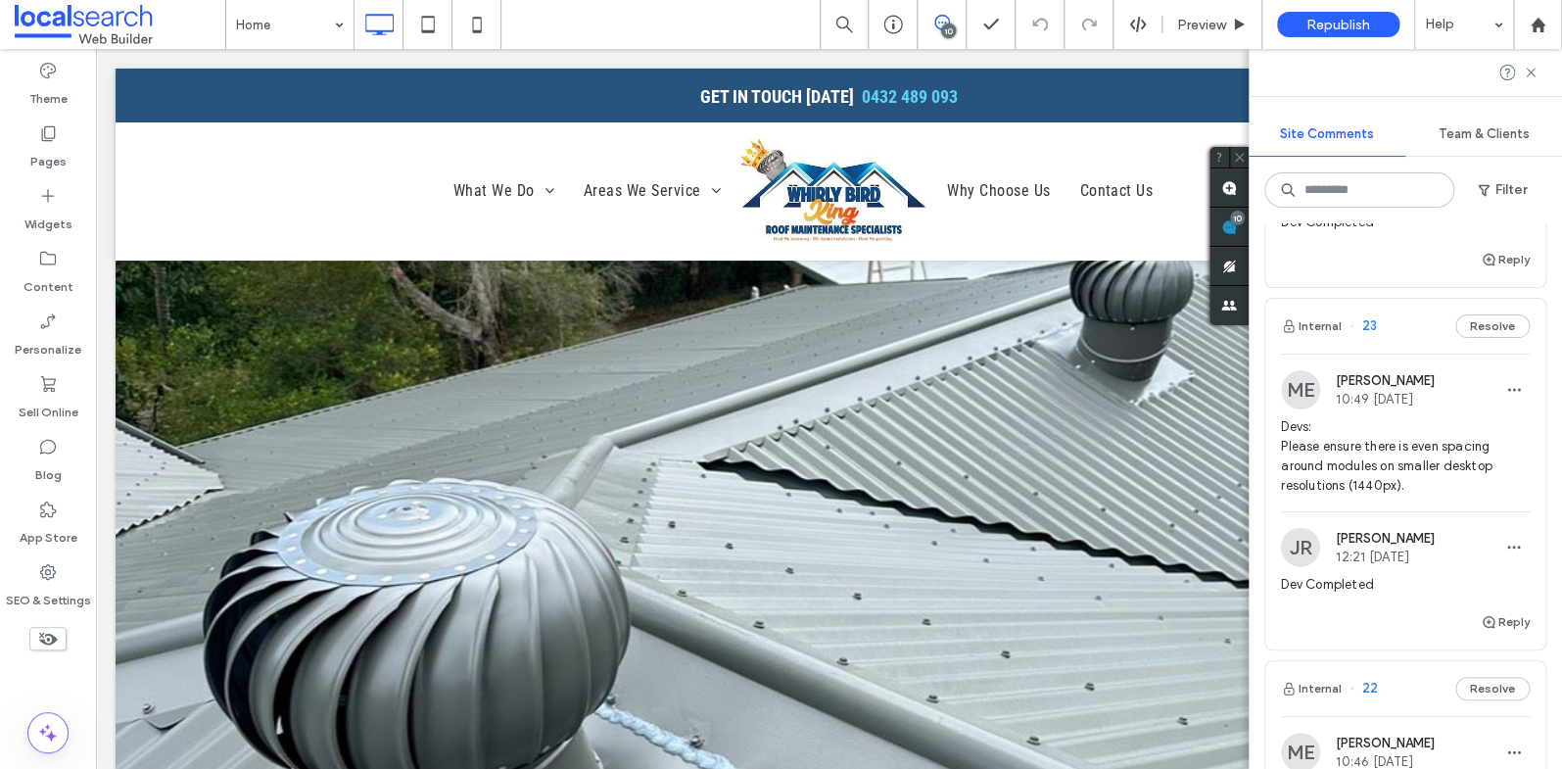
scroll to position [2262, 0]
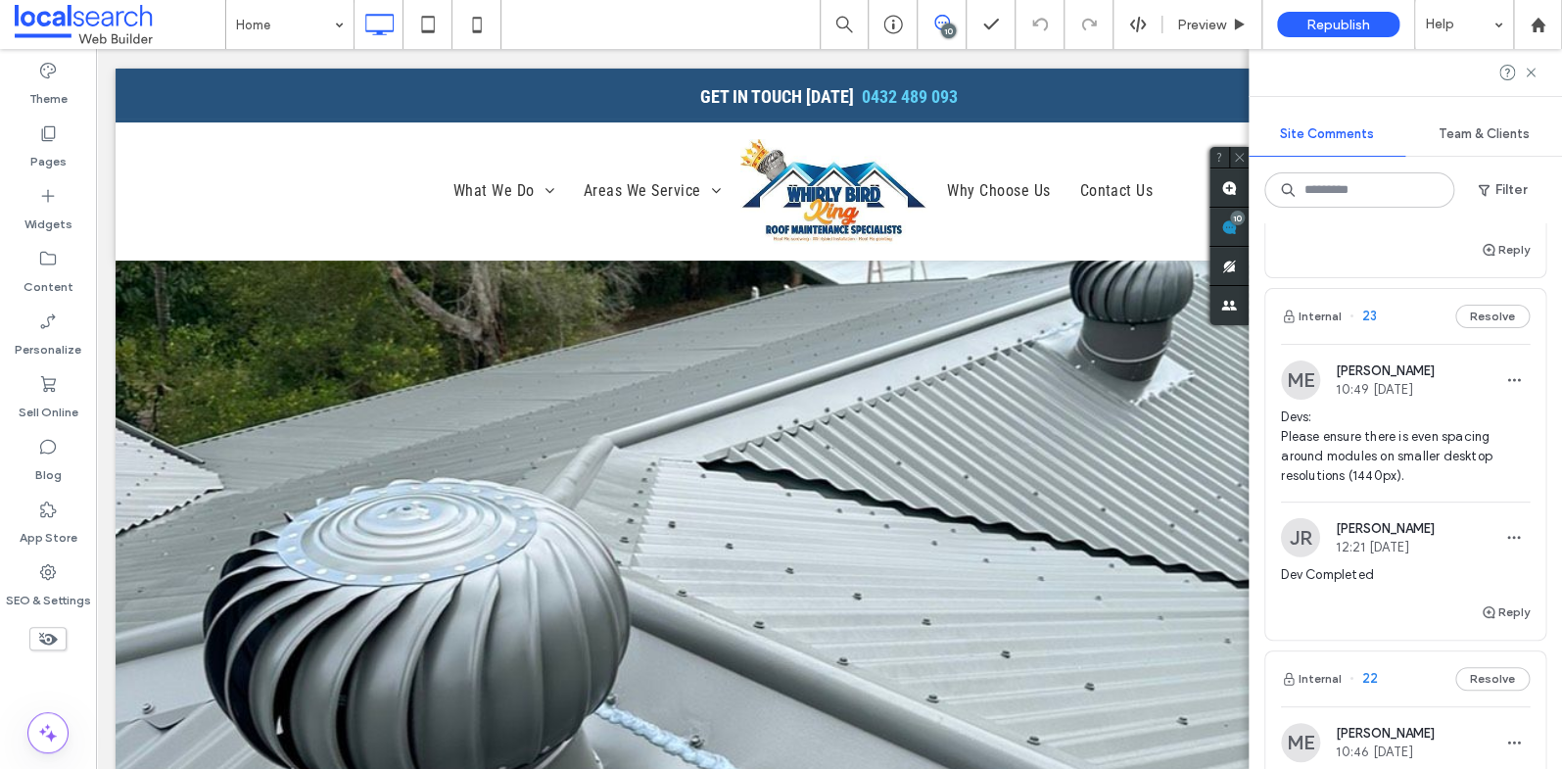
click at [1372, 326] on span "23" at bounding box center [1362, 316] width 27 height 20
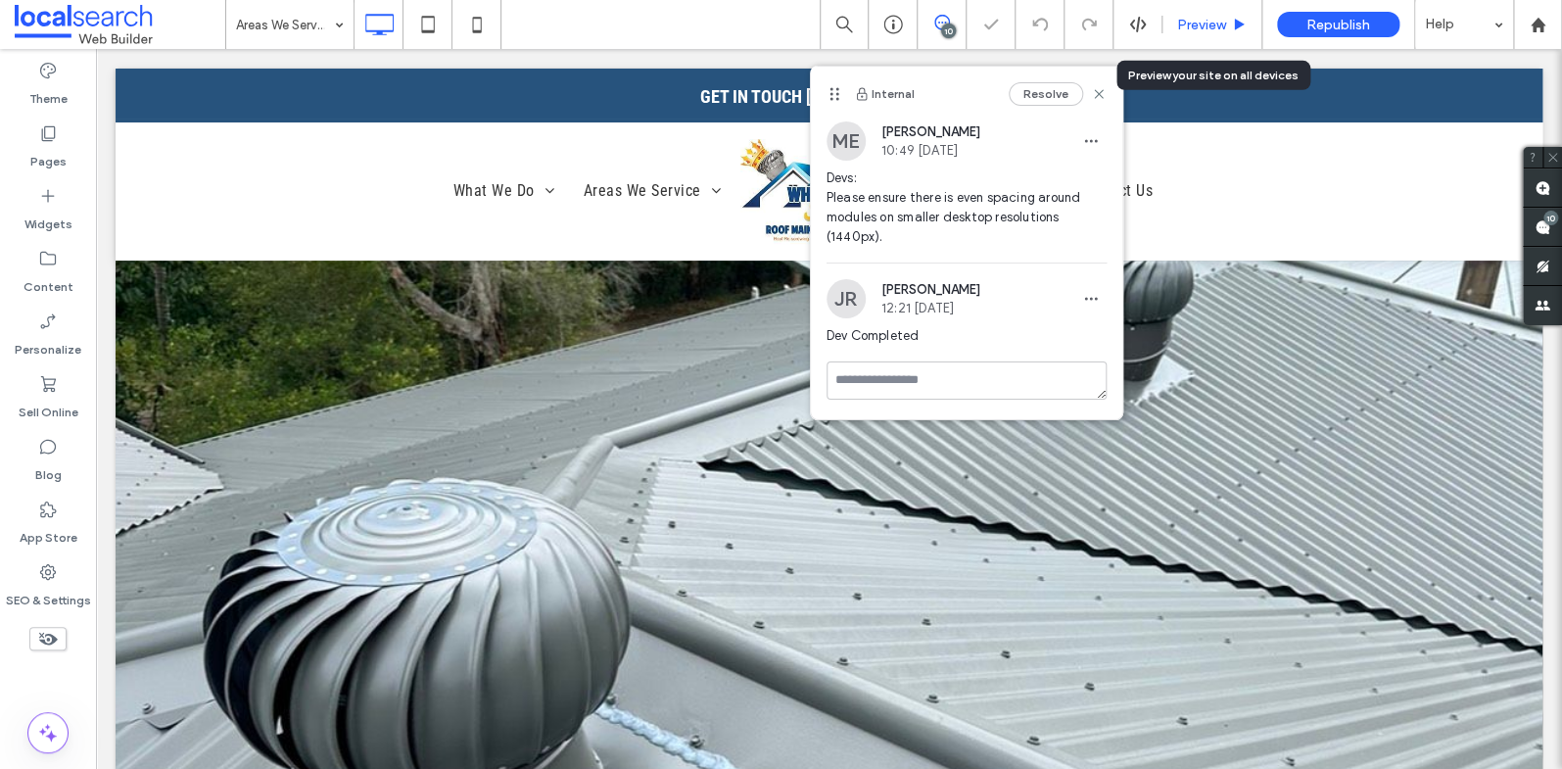
click at [1200, 30] on span "Preview" at bounding box center [1201, 25] width 49 height 17
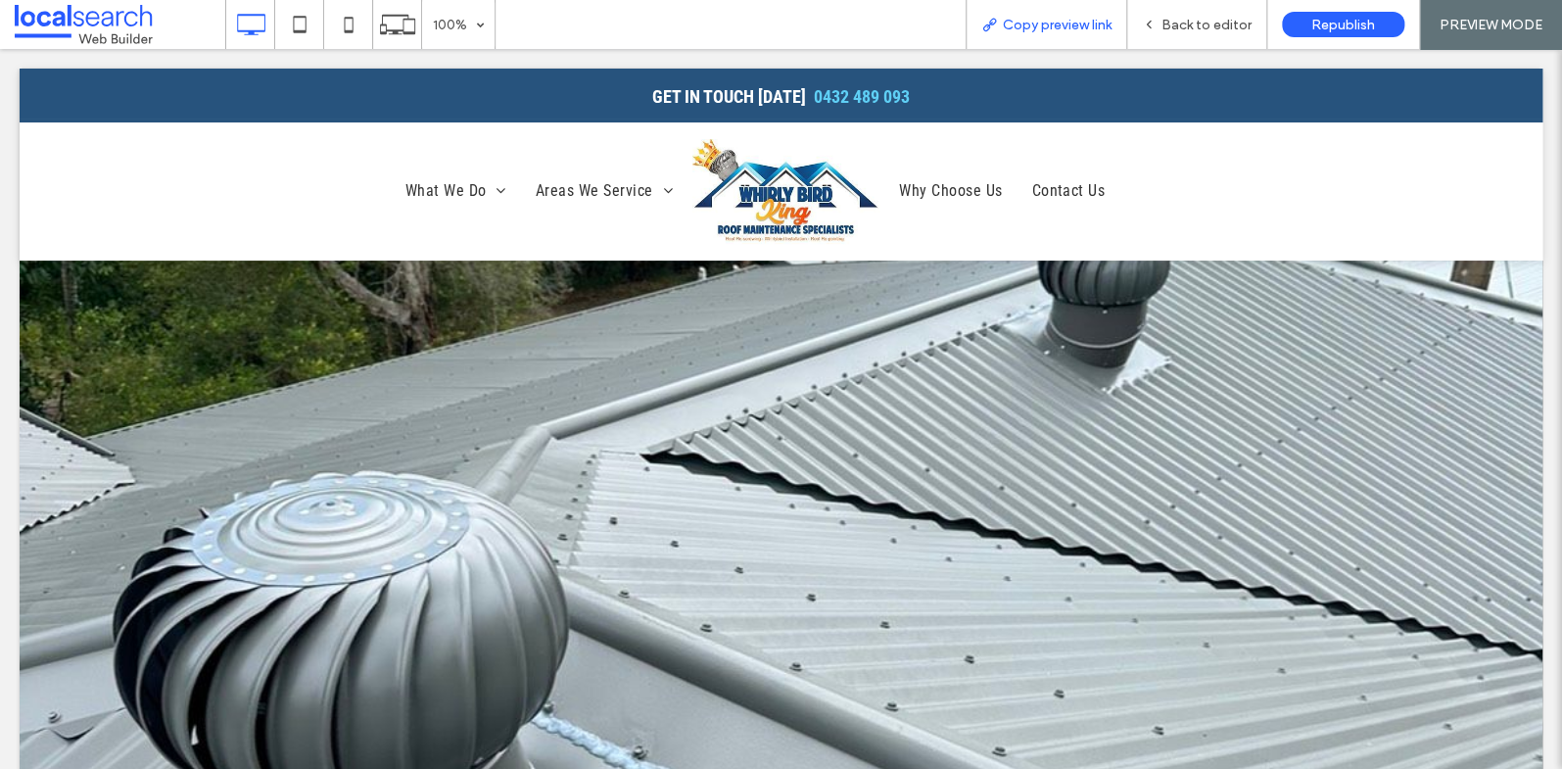
click at [1062, 19] on span "Copy preview link" at bounding box center [1057, 25] width 109 height 17
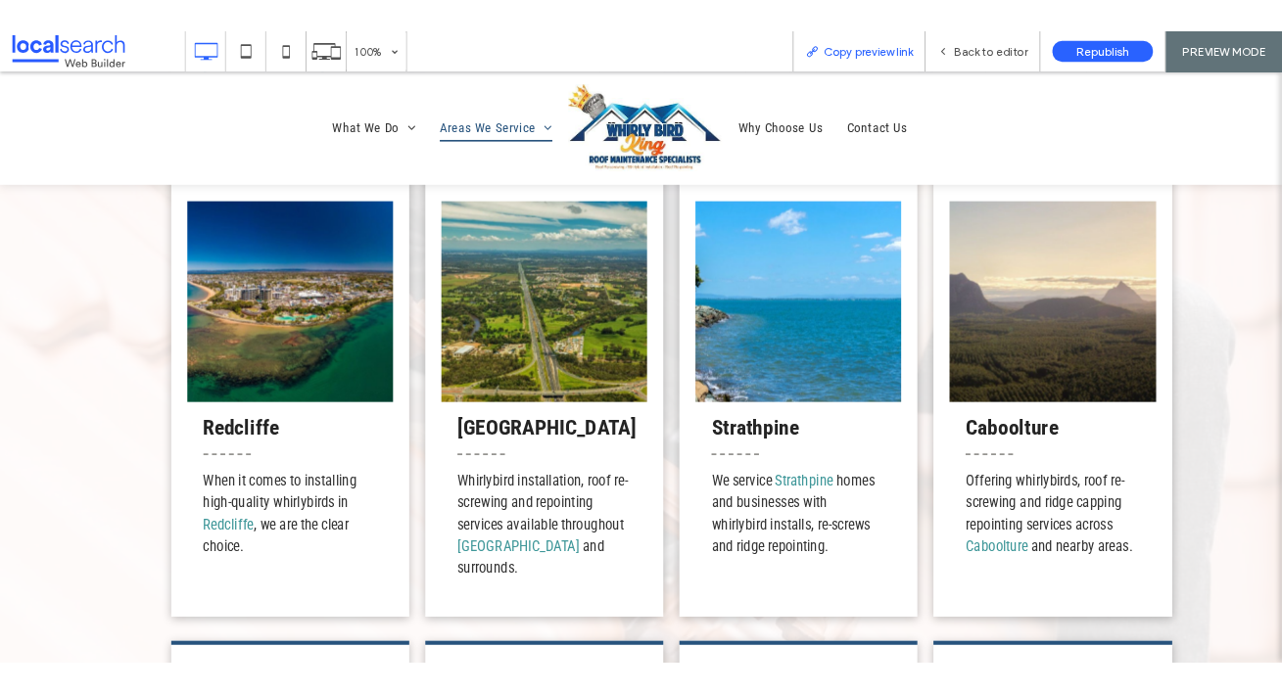
scroll to position [3173, 0]
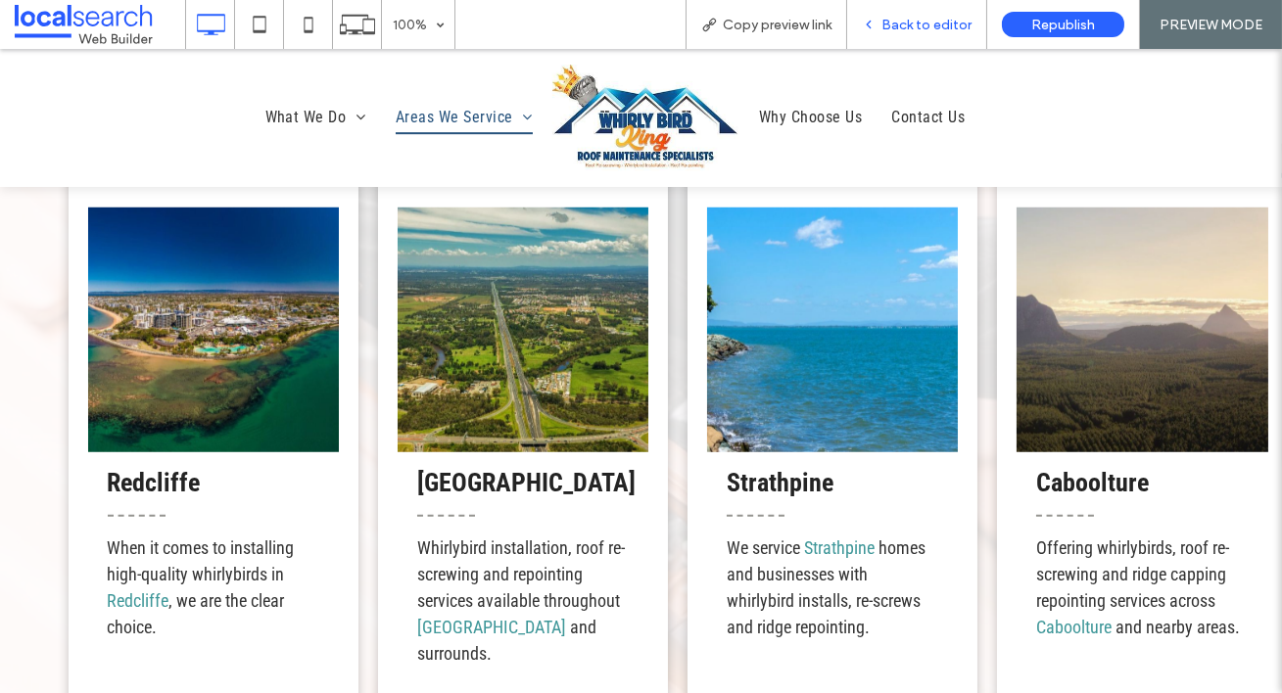
click at [923, 23] on span "Back to editor" at bounding box center [926, 25] width 90 height 17
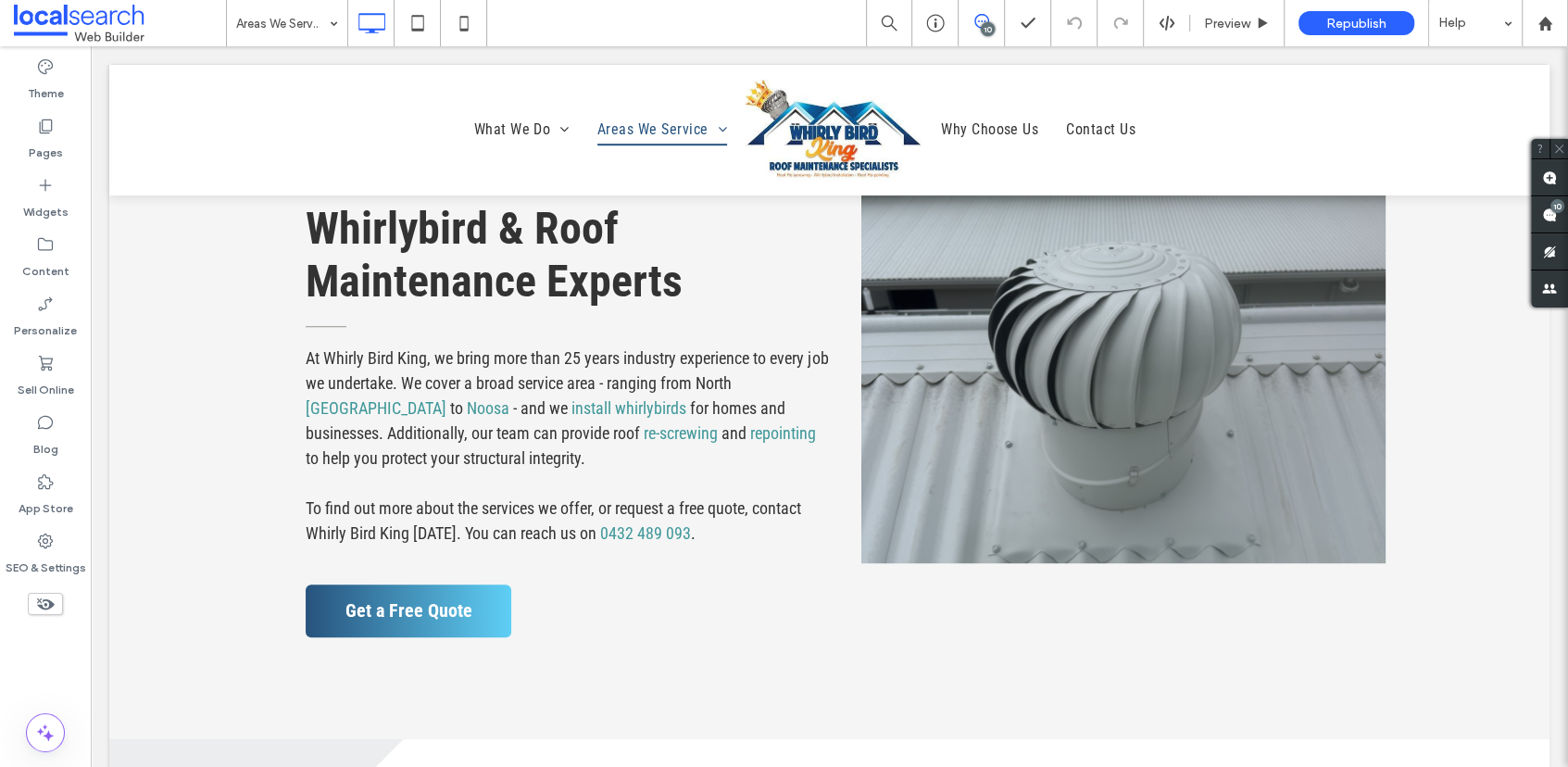
scroll to position [428, 0]
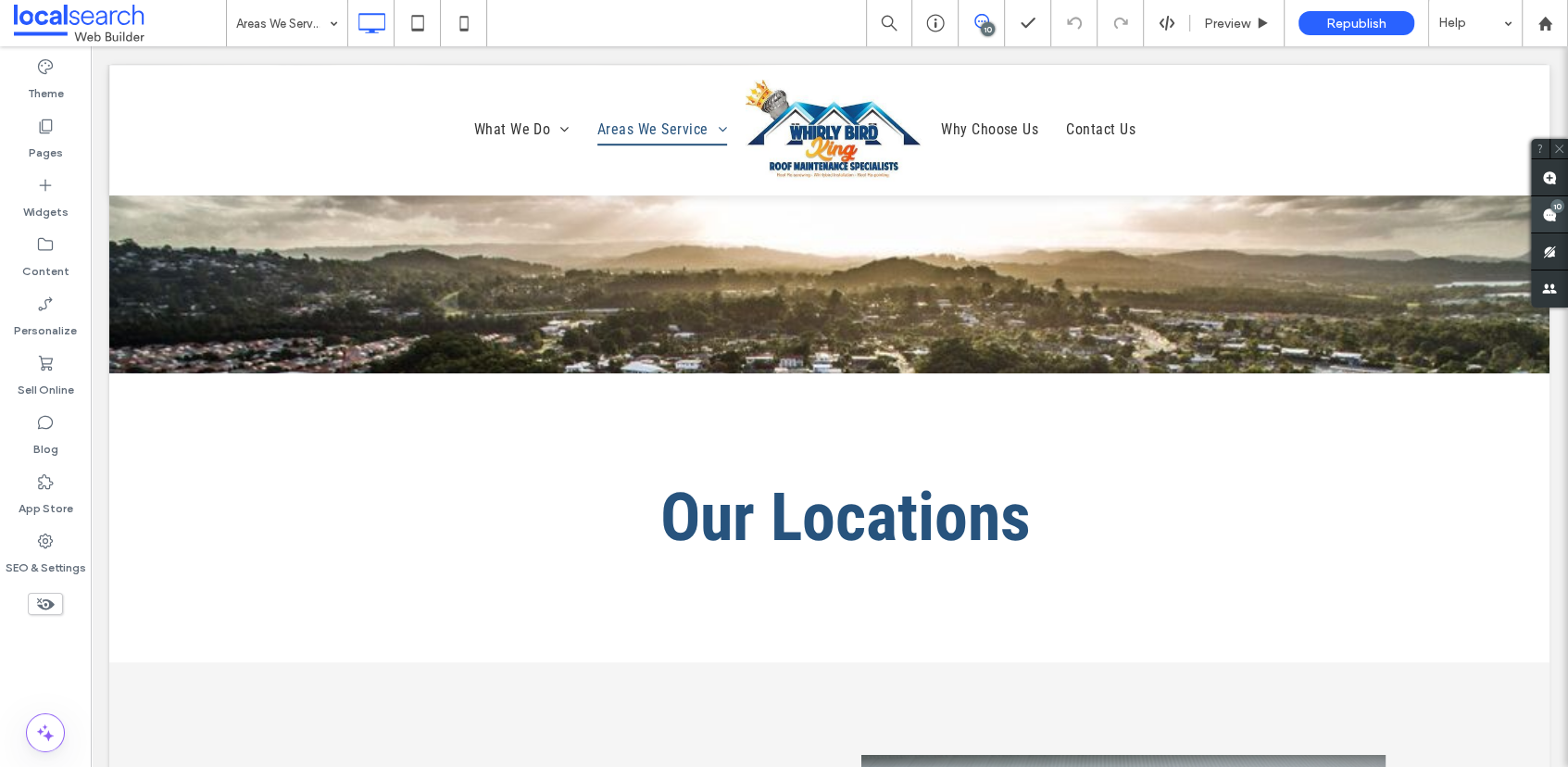
click at [1476, 206] on div "10" at bounding box center [1557, 205] width 14 height 14
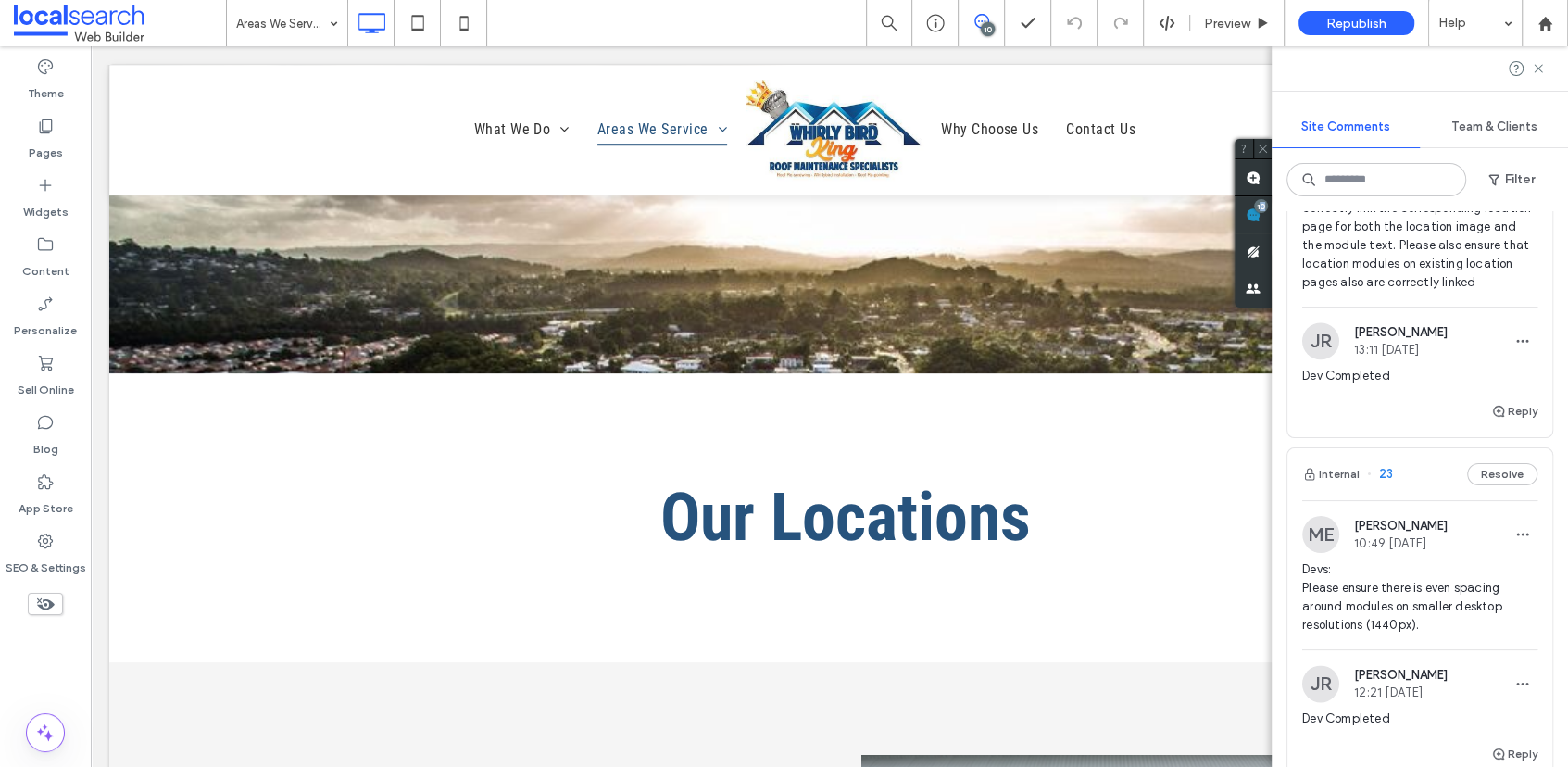
scroll to position [1758, 0]
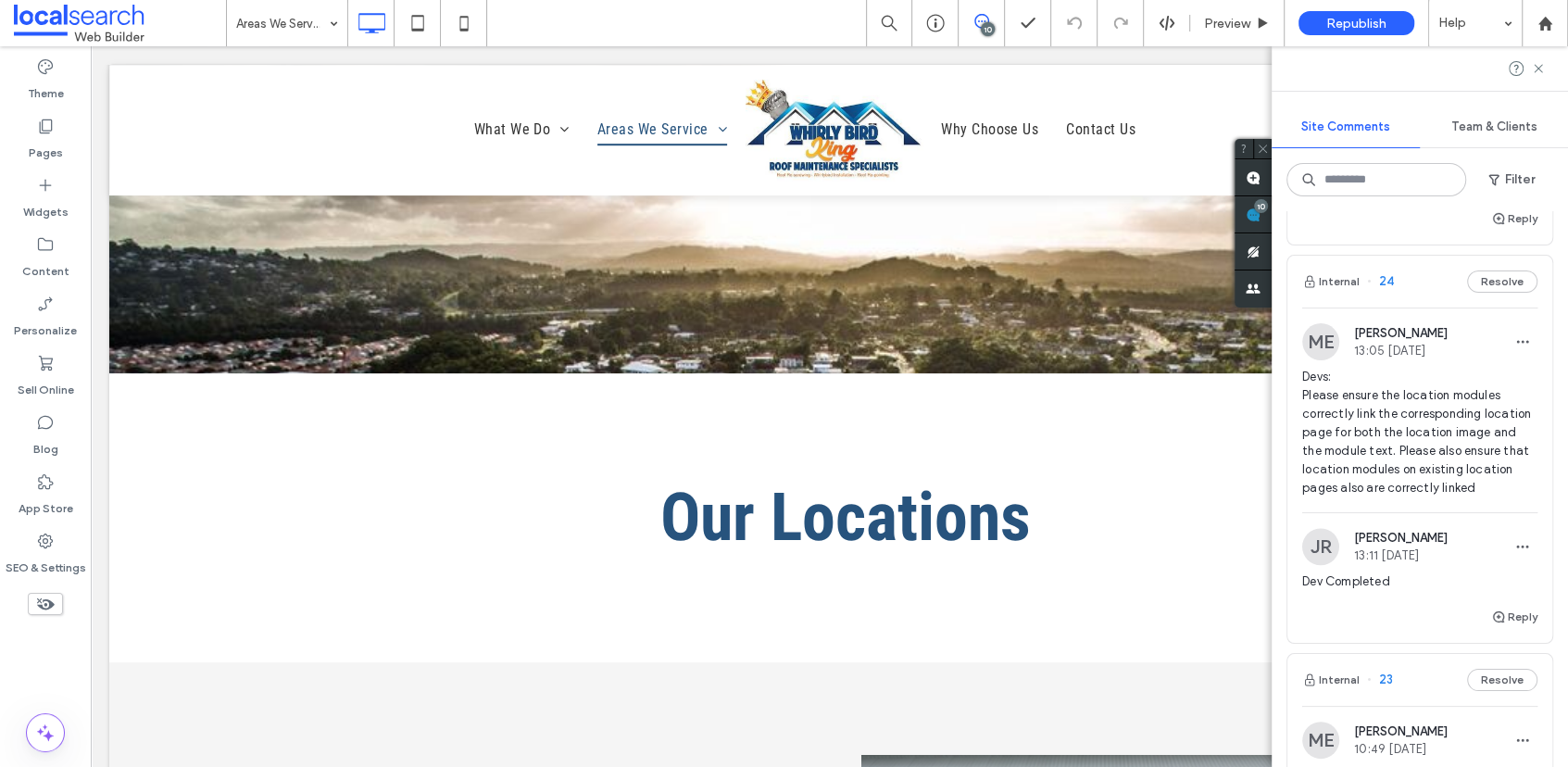
click at [1387, 276] on span "24" at bounding box center [1380, 282] width 26 height 19
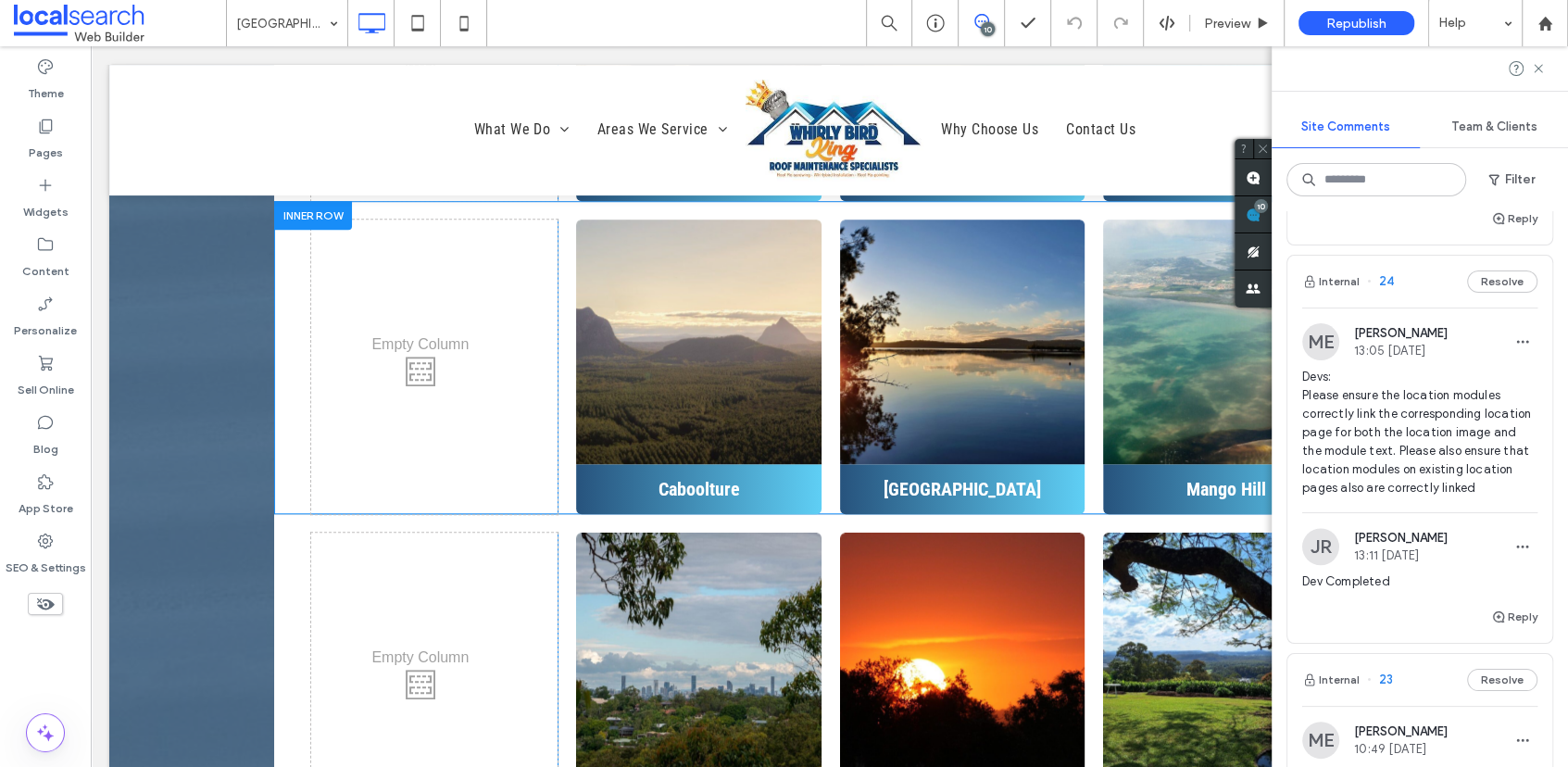
scroll to position [7164, 0]
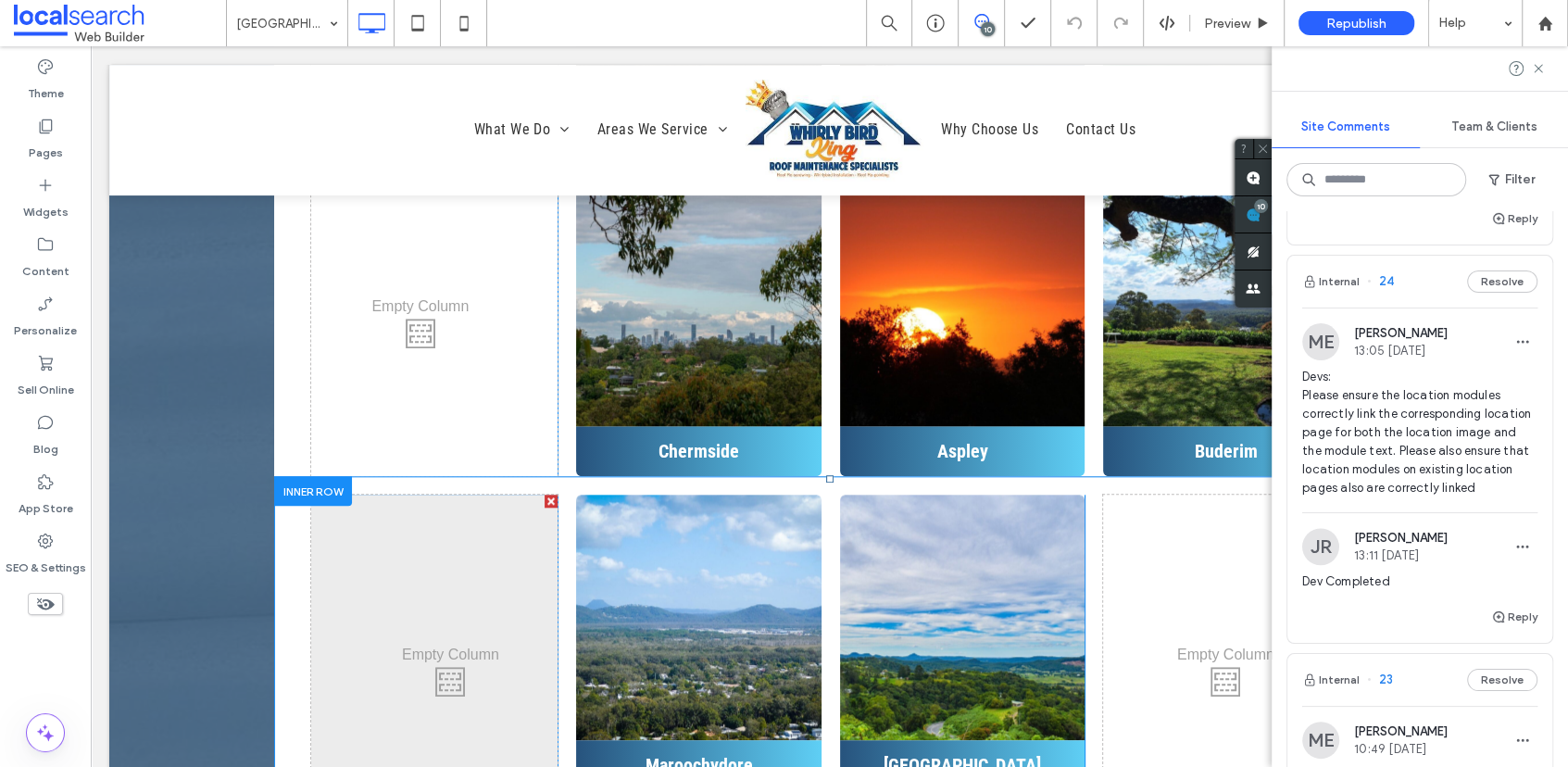
click at [450, 495] on div "Click To Paste" at bounding box center [434, 676] width 247 height 364
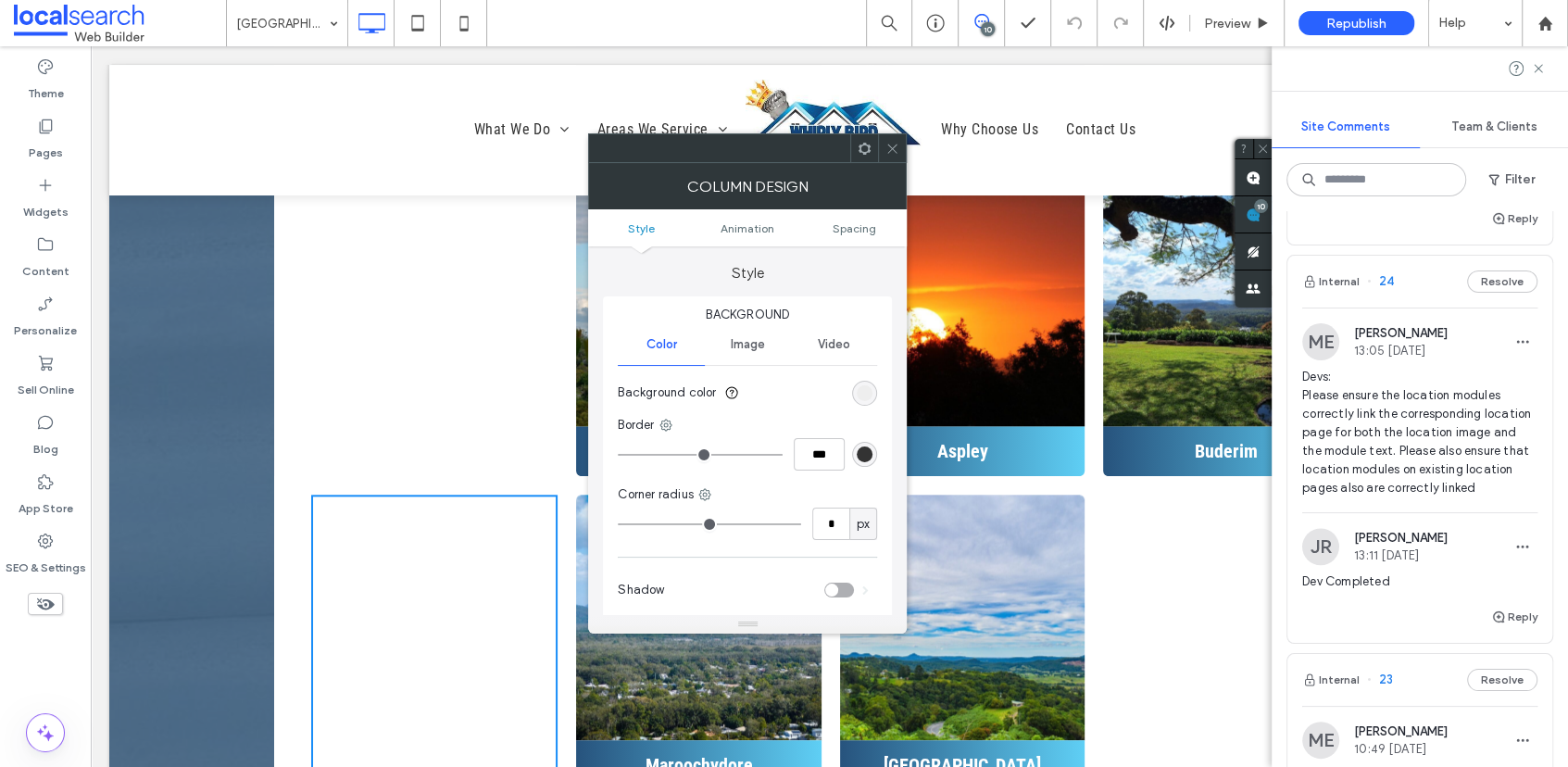
click at [864, 390] on div "rgb(236, 236, 236)" at bounding box center [864, 392] width 16 height 16
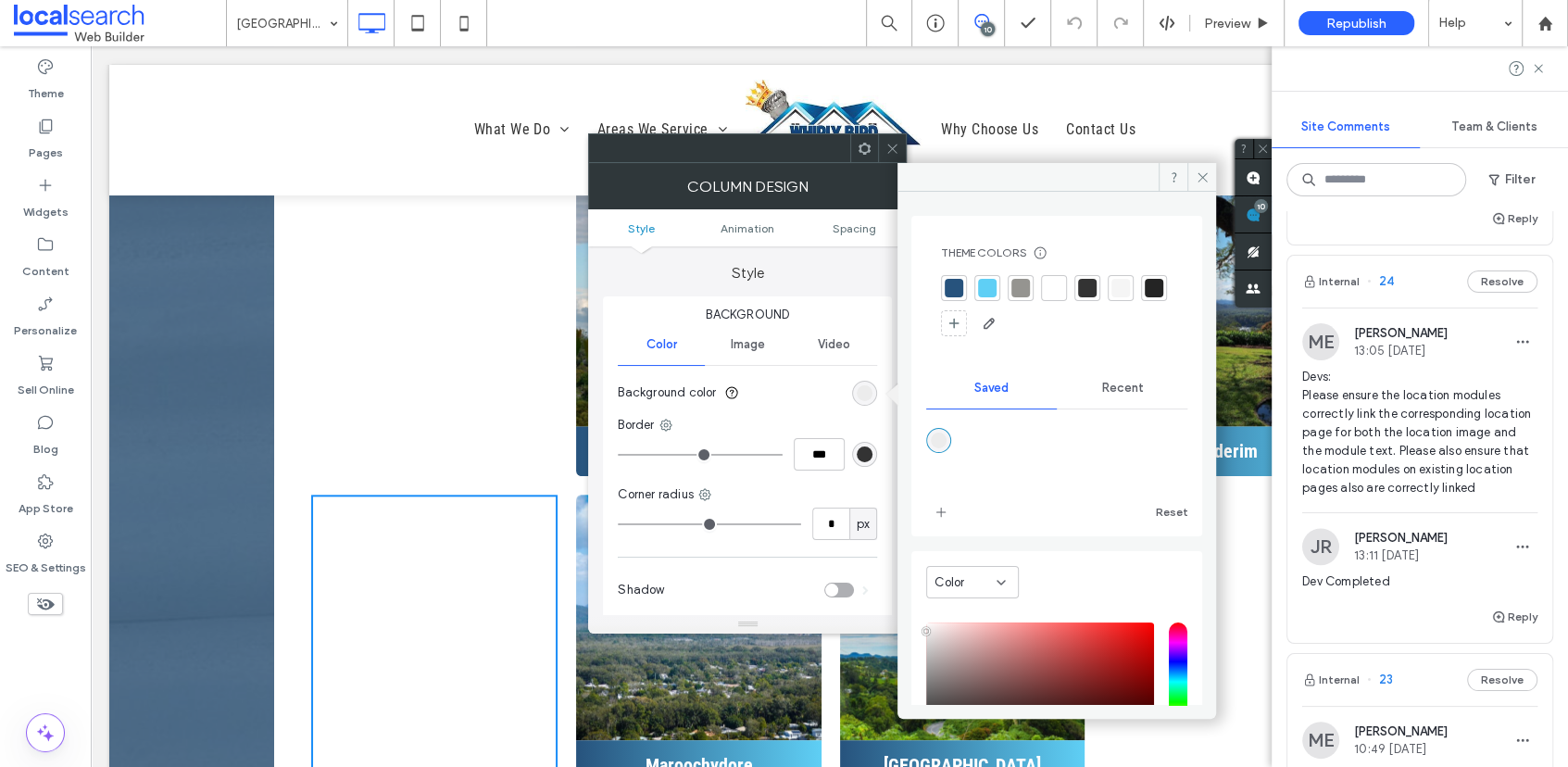
click at [1106, 389] on span "Recent" at bounding box center [1122, 388] width 42 height 15
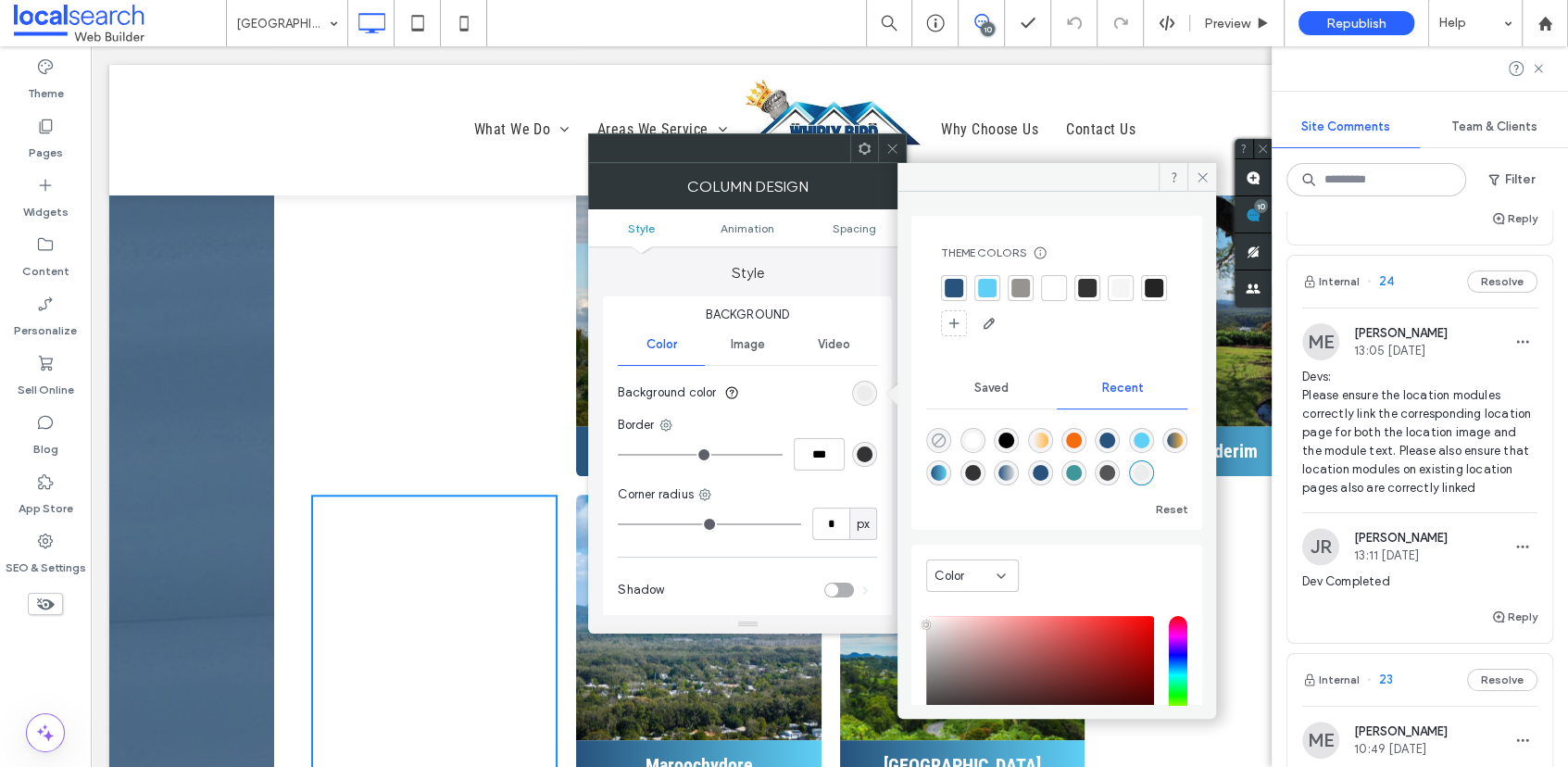
click at [942, 435] on use "rgba(0, 0, 0, 0)" at bounding box center [938, 440] width 14 height 14
type input "*******"
type input "*"
type input "**"
click at [1201, 176] on use at bounding box center [1202, 177] width 9 height 9
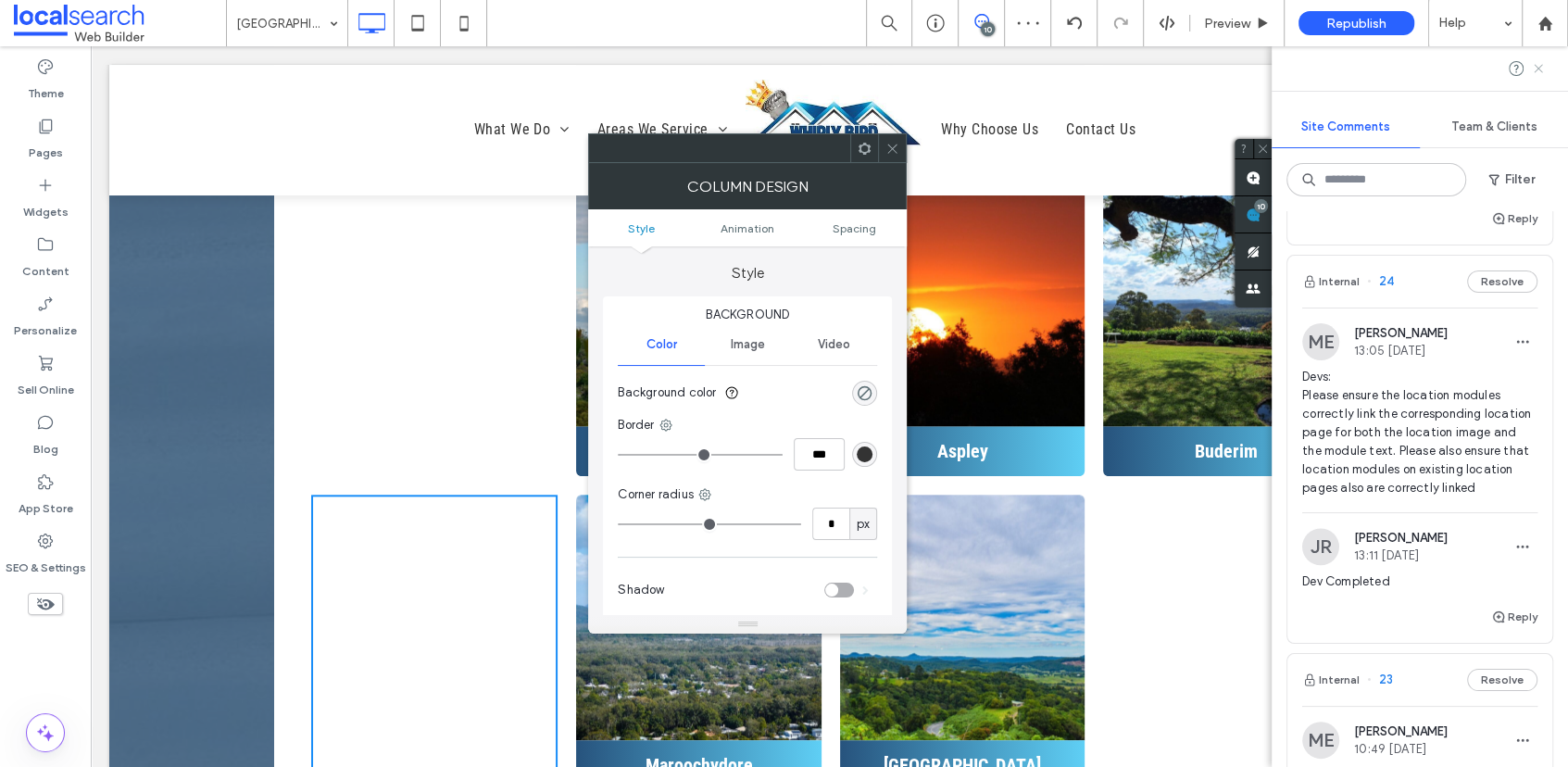
click at [1476, 71] on icon at bounding box center [1538, 69] width 15 height 15
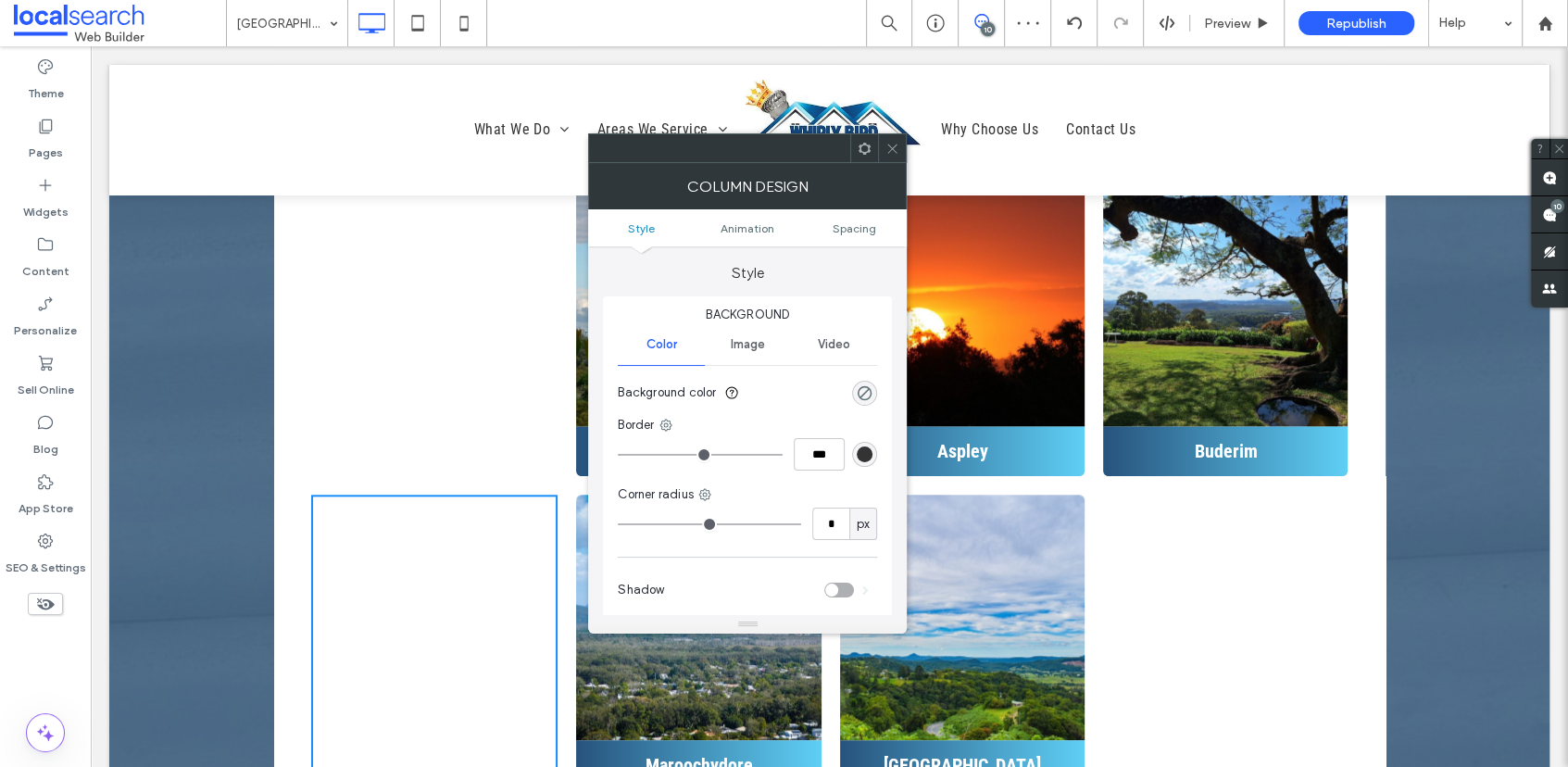
click at [1275, 495] on div "Click To Paste" at bounding box center [1225, 676] width 244 height 364
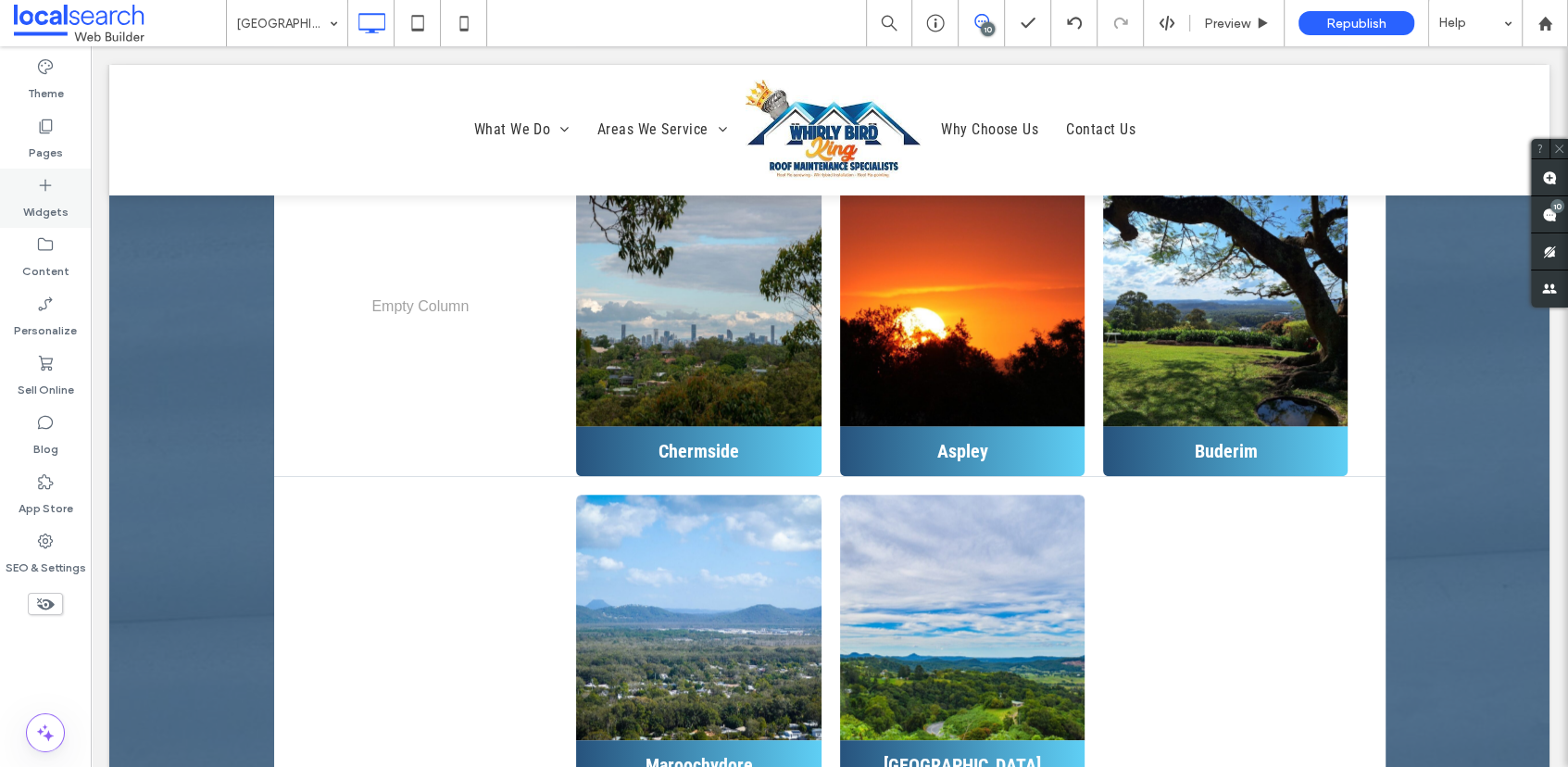
click at [43, 130] on use at bounding box center [46, 126] width 13 height 14
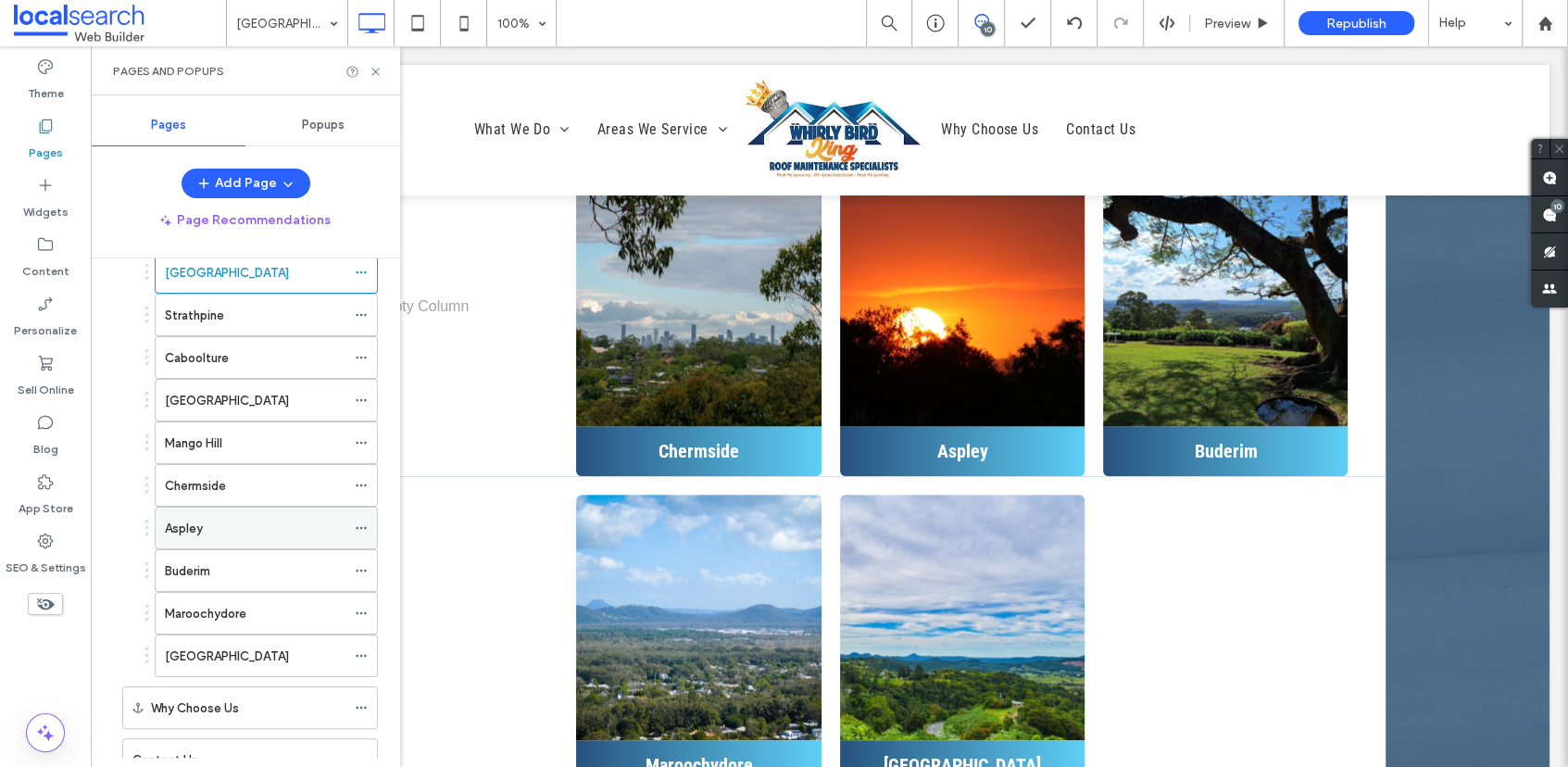
scroll to position [463, 0]
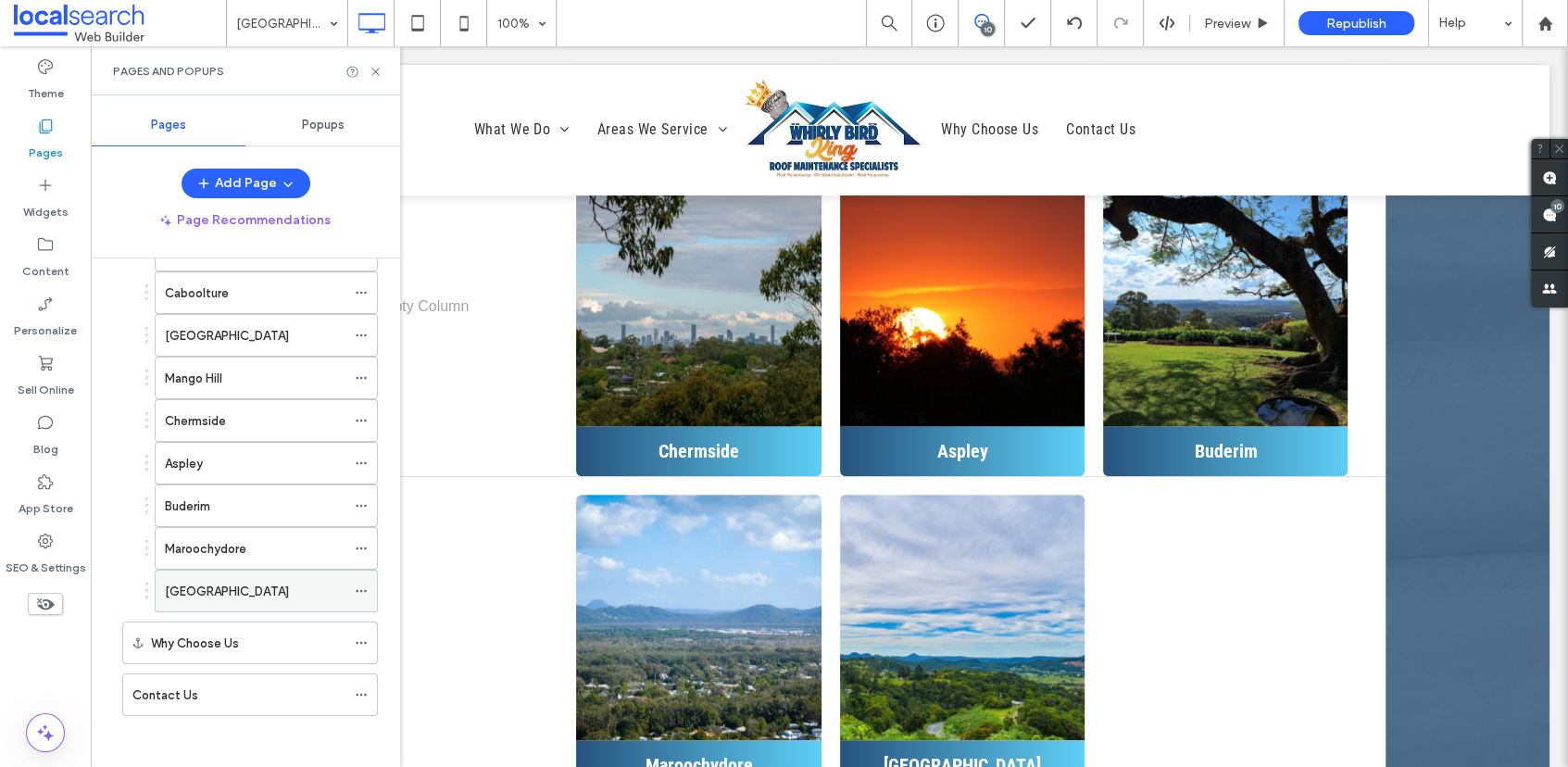
click at [223, 585] on label "[GEOGRAPHIC_DATA]" at bounding box center [226, 591] width 124 height 32
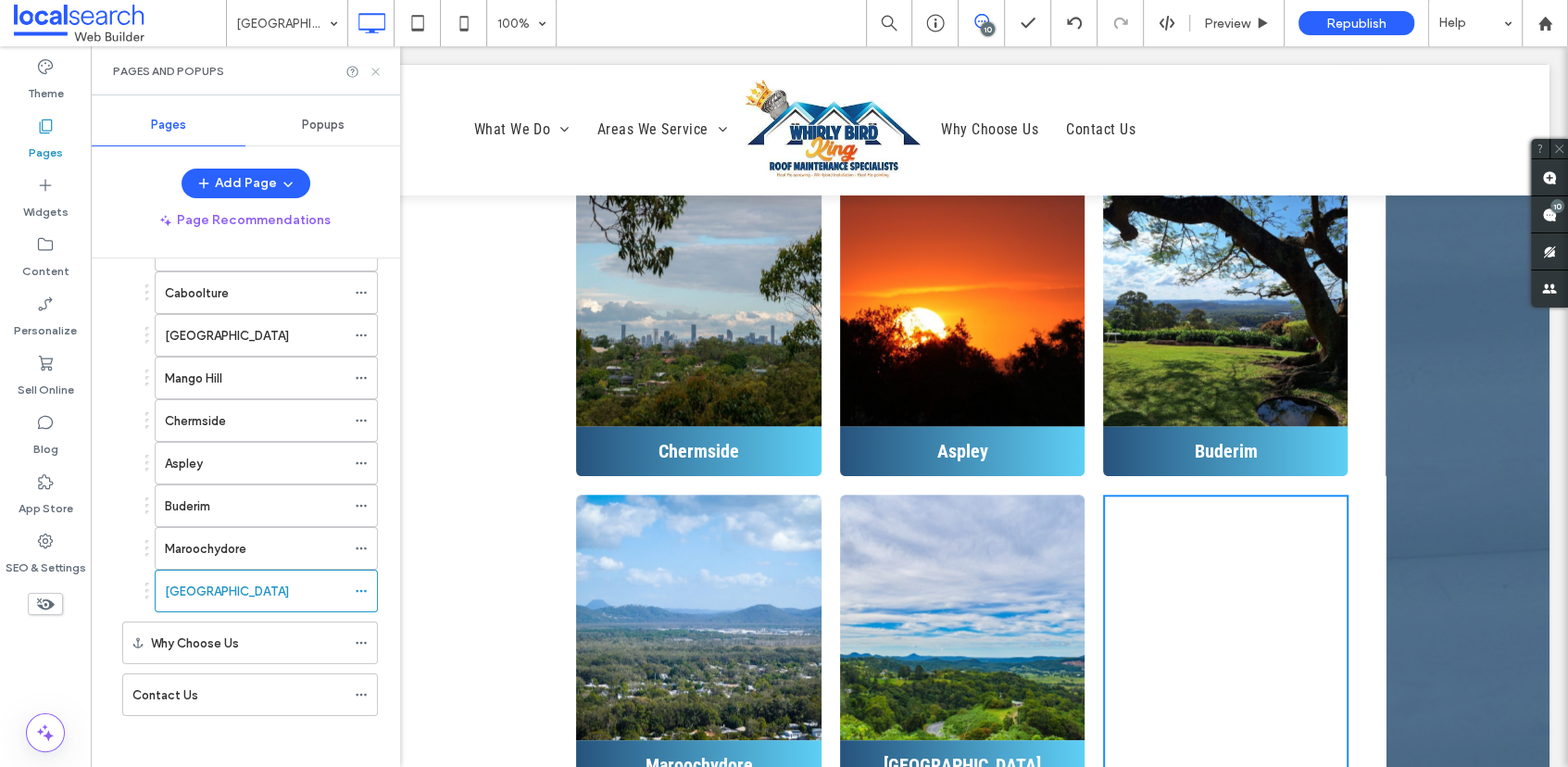
click at [380, 70] on icon at bounding box center [375, 72] width 14 height 14
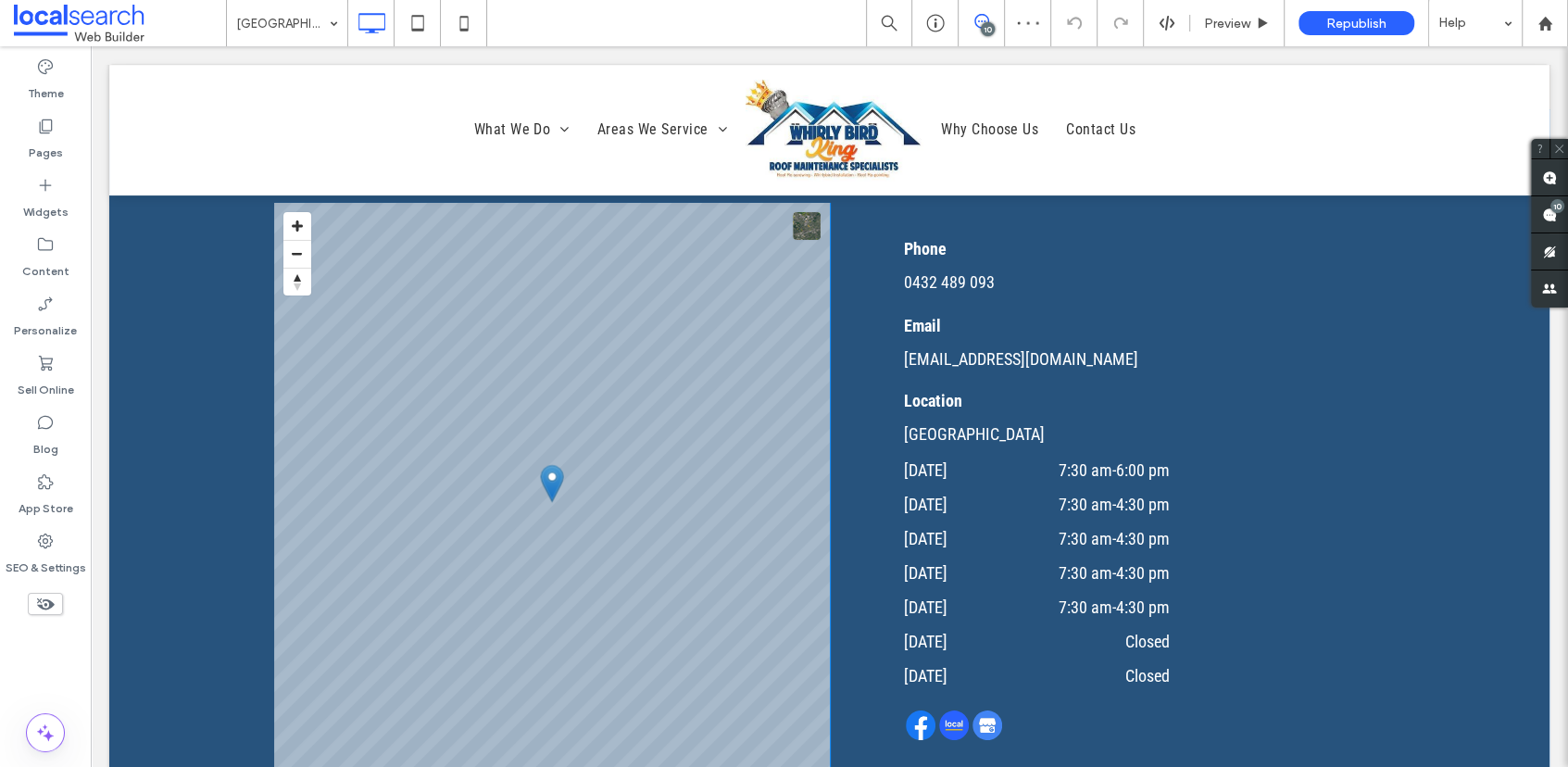
scroll to position [5281, 0]
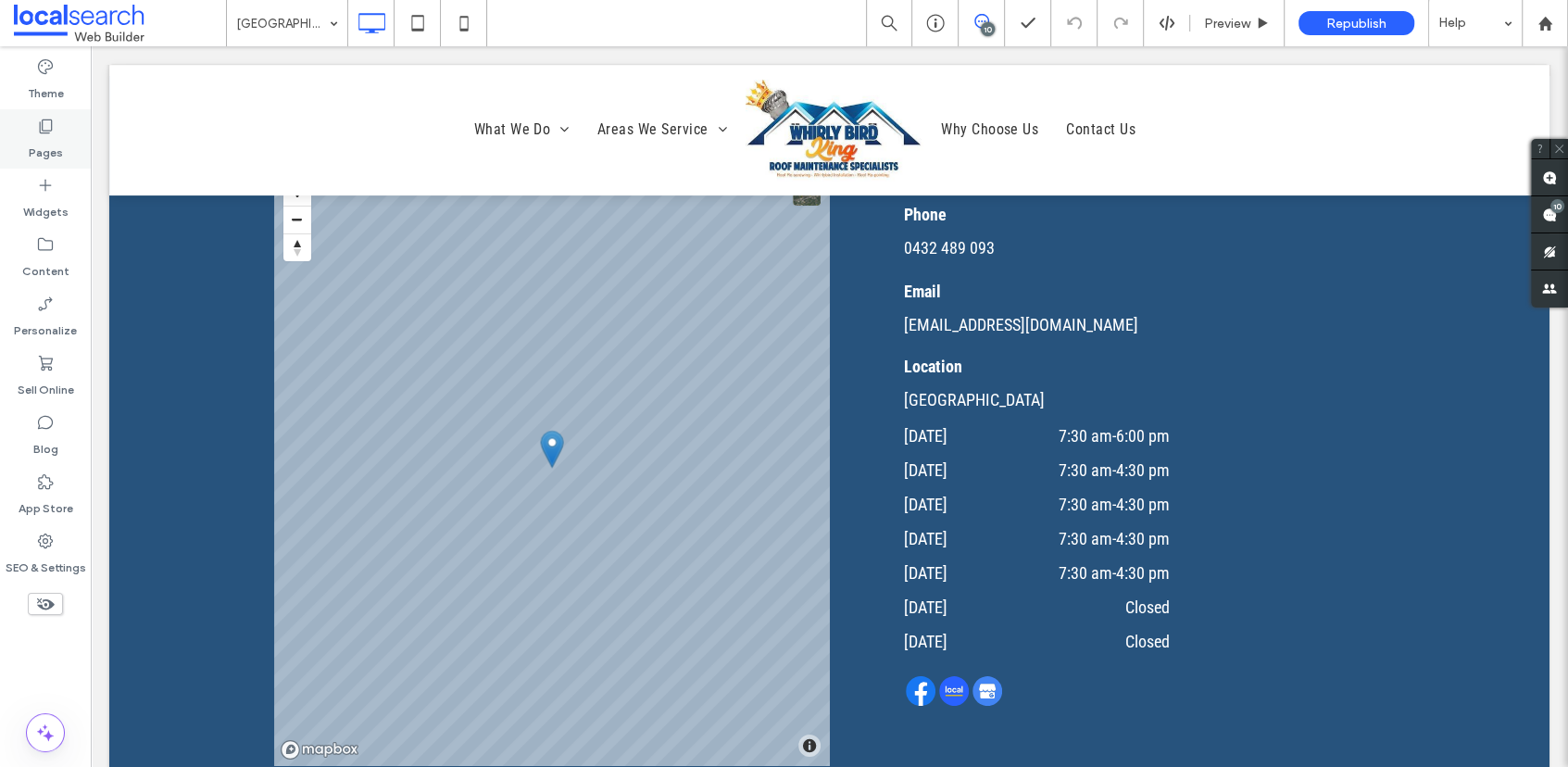
click at [39, 118] on icon at bounding box center [45, 126] width 19 height 19
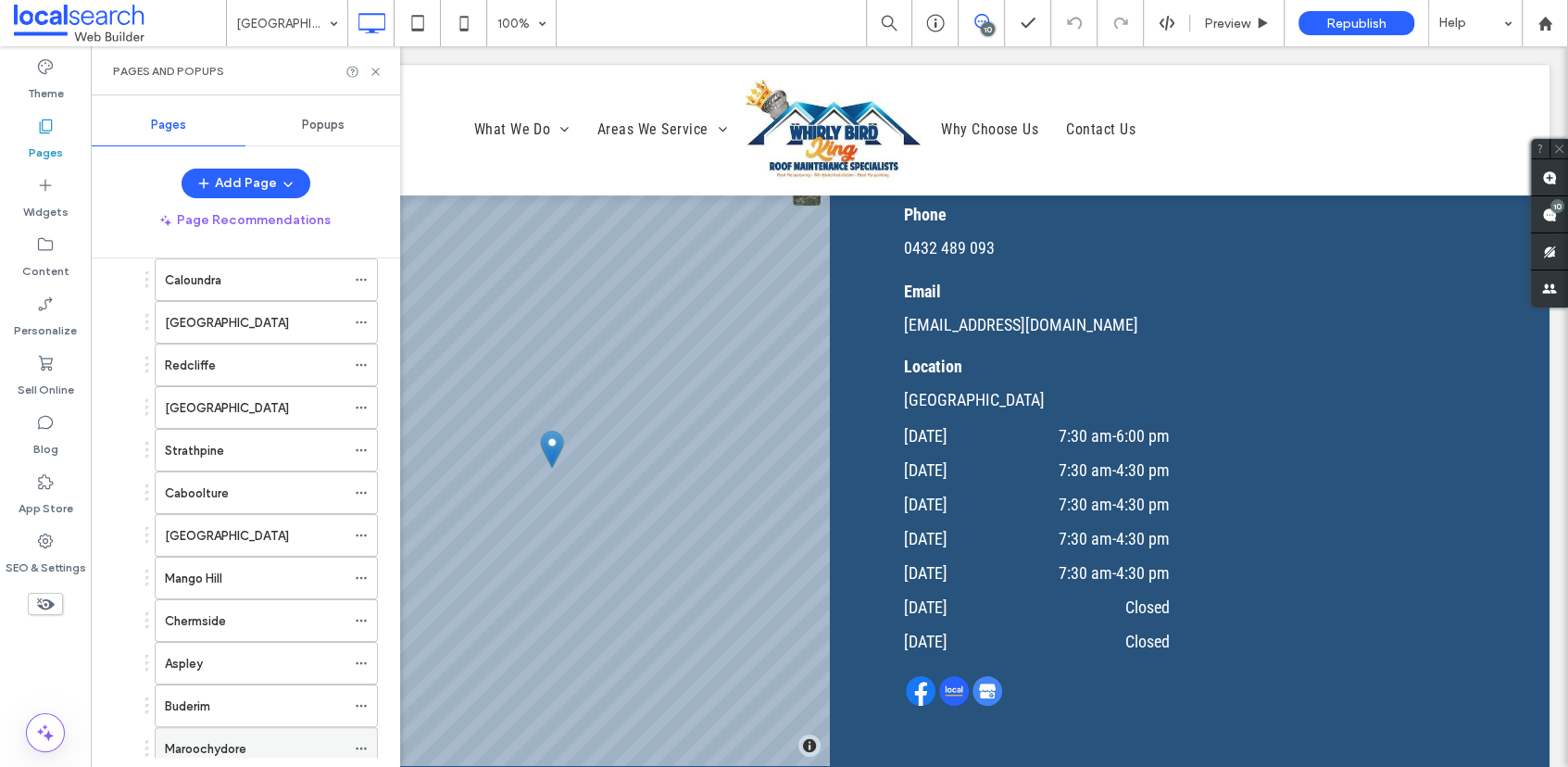
scroll to position [112, 0]
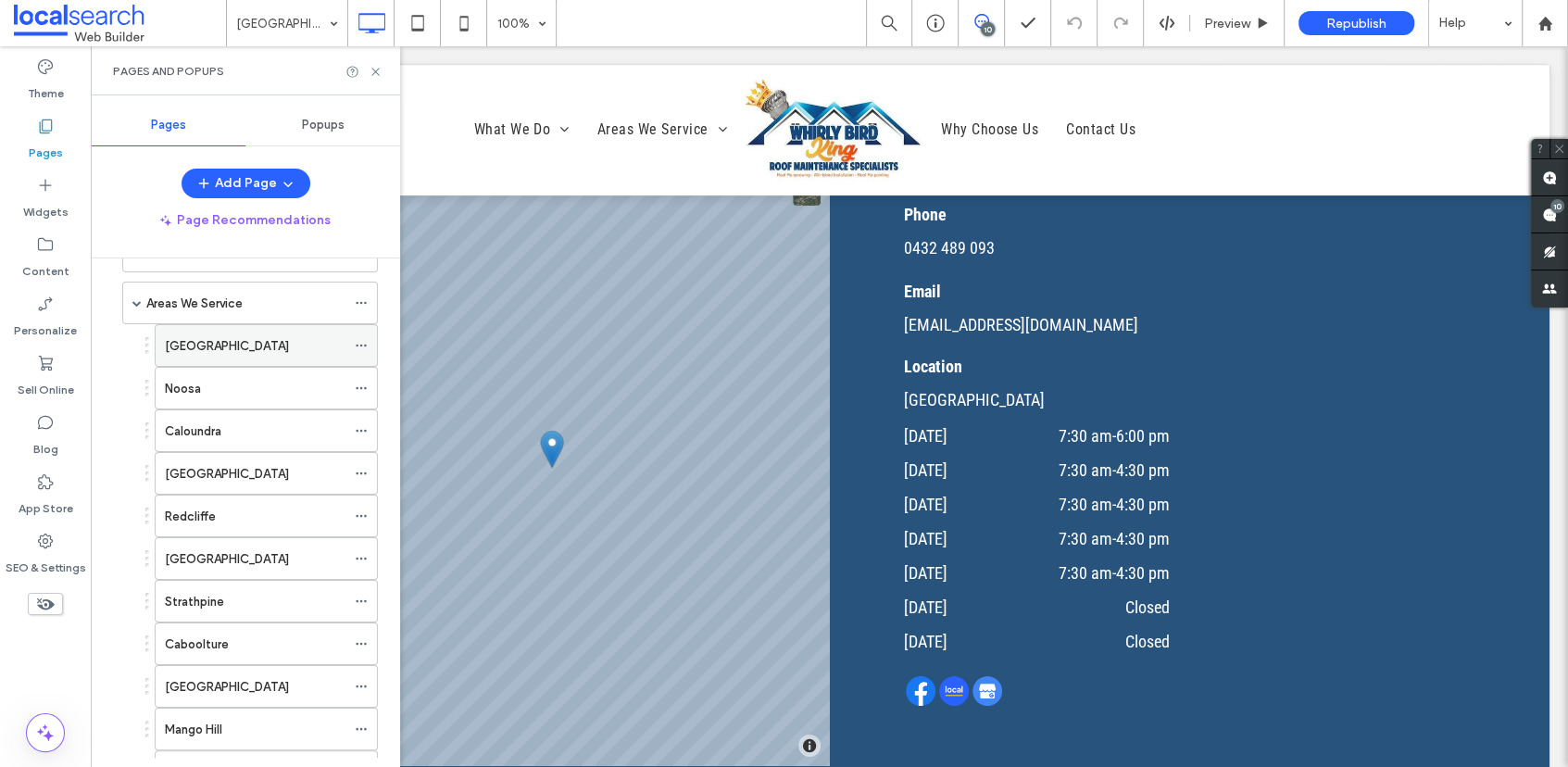
click at [227, 356] on div "[GEOGRAPHIC_DATA]" at bounding box center [254, 345] width 181 height 41
click at [375, 68] on icon at bounding box center [375, 72] width 14 height 14
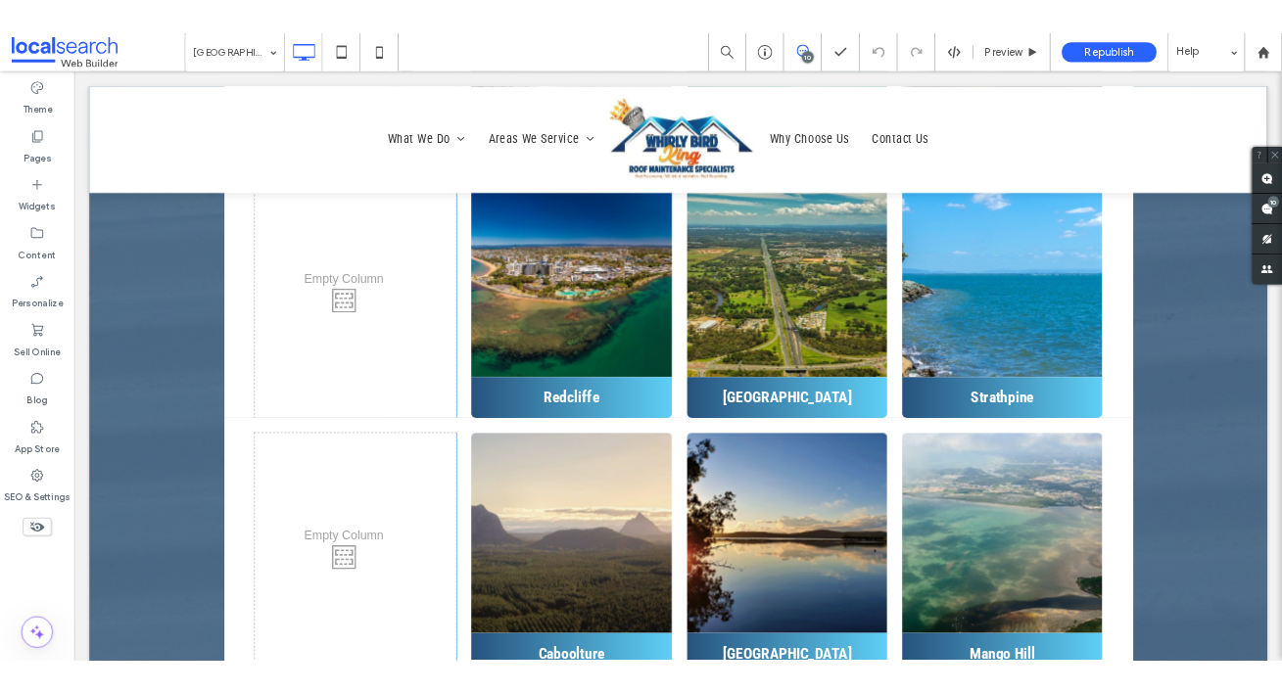
scroll to position [7147, 0]
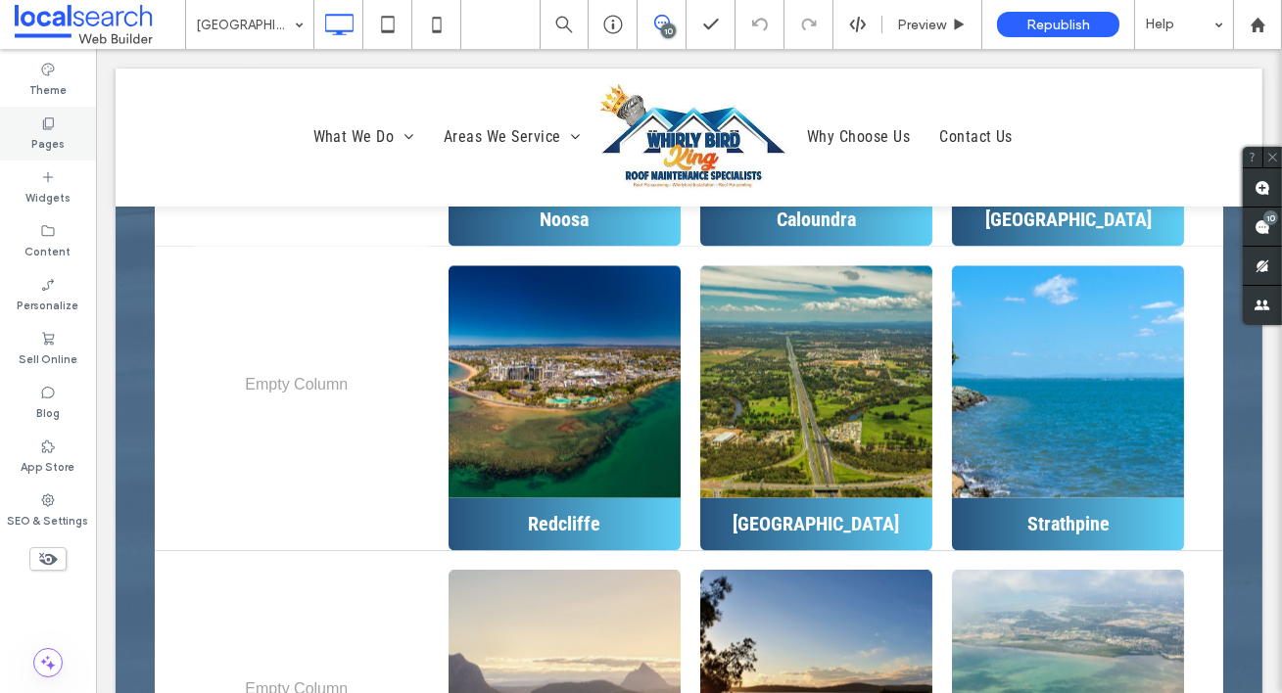
click at [53, 129] on icon at bounding box center [48, 124] width 16 height 16
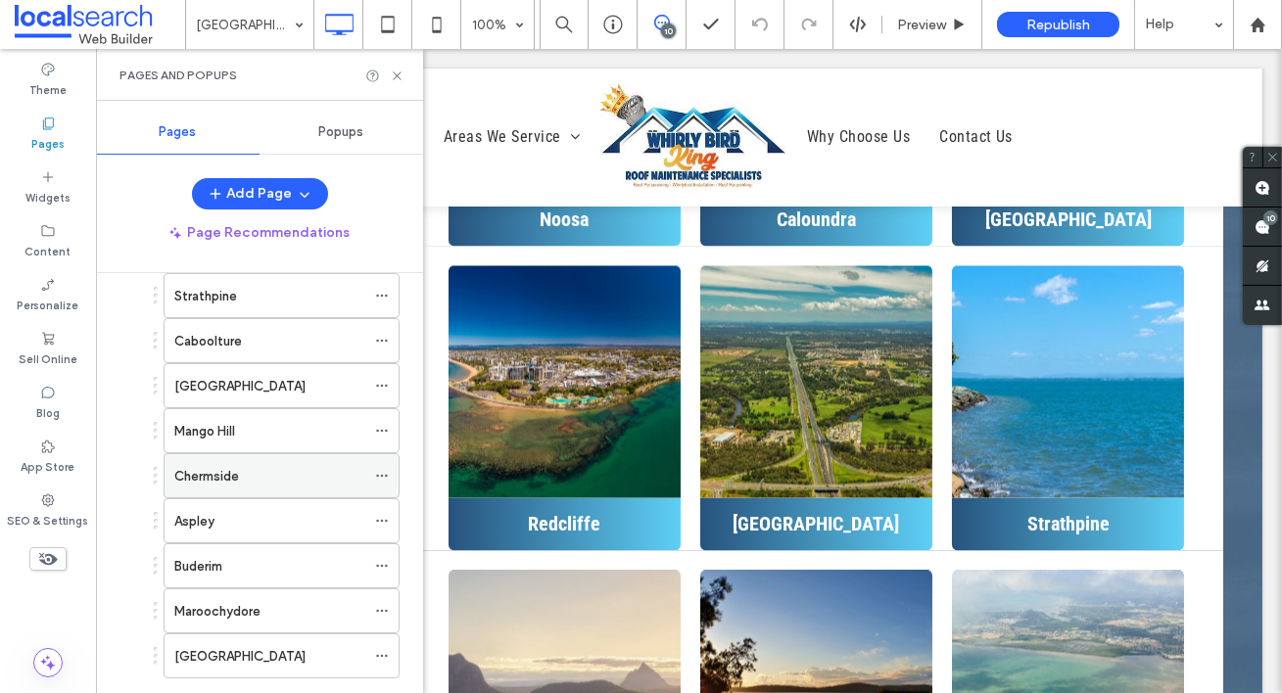
scroll to position [210, 0]
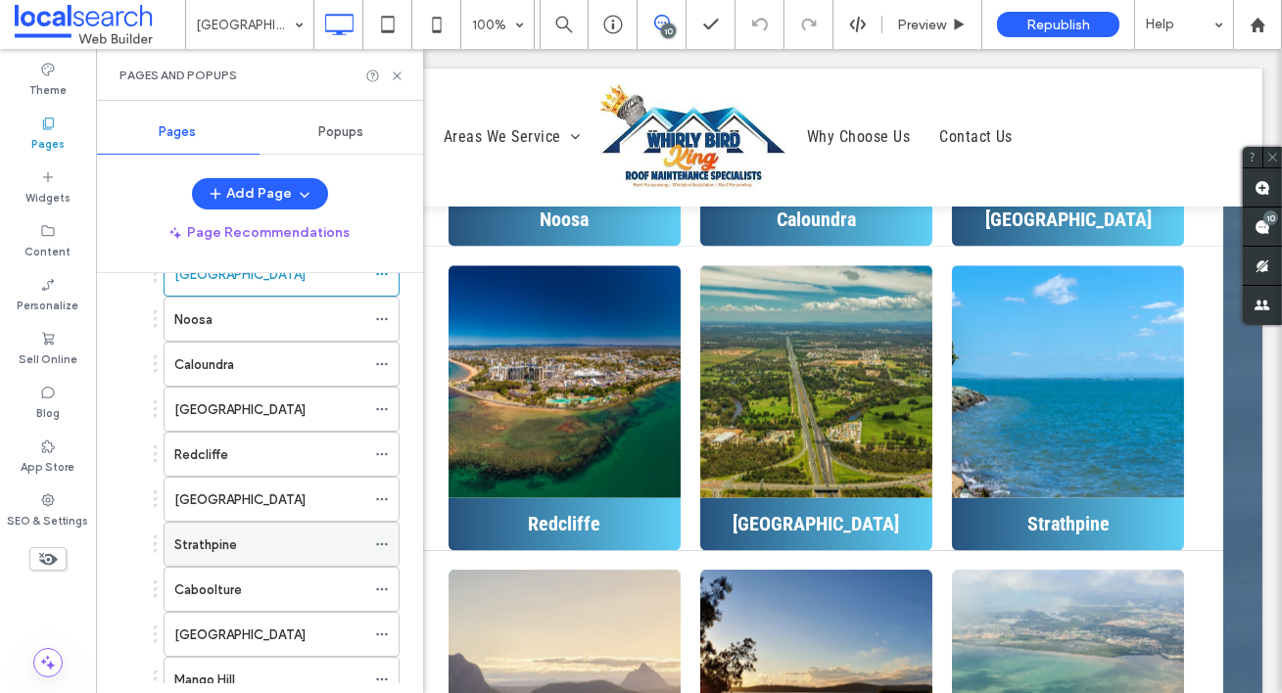
click at [273, 535] on div "Strathpine" at bounding box center [269, 545] width 191 height 21
click at [397, 71] on icon at bounding box center [397, 76] width 15 height 15
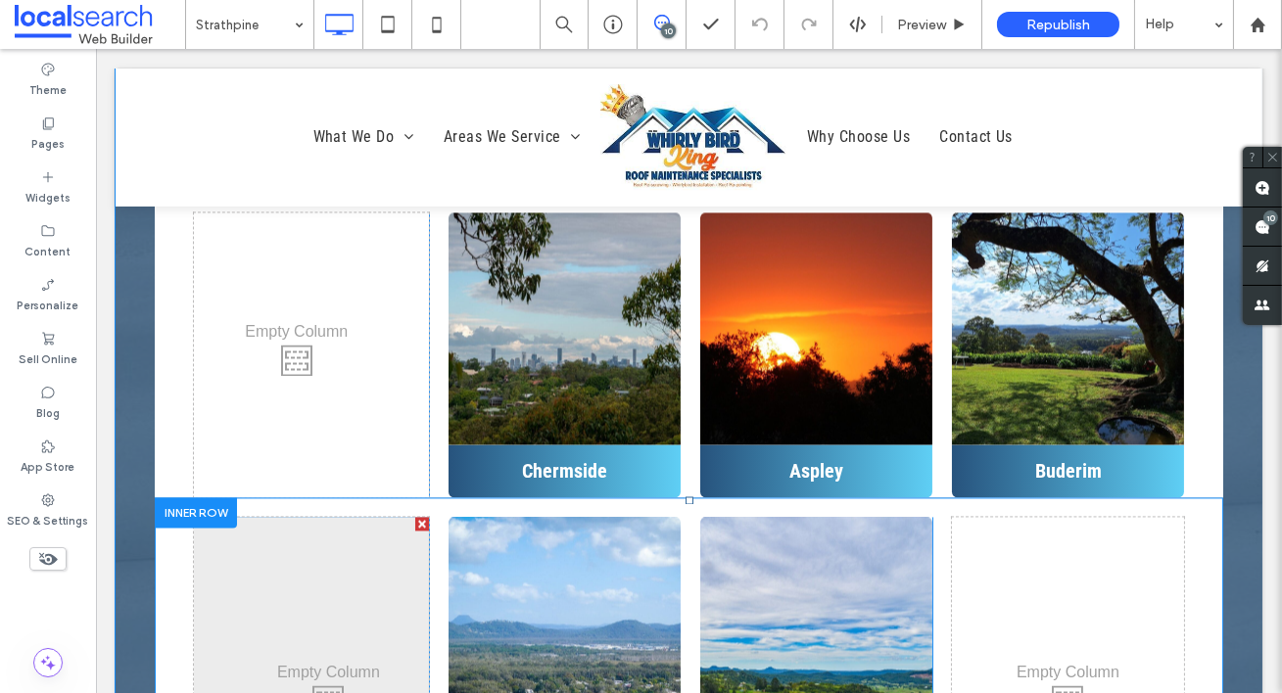
scroll to position [7613, 0]
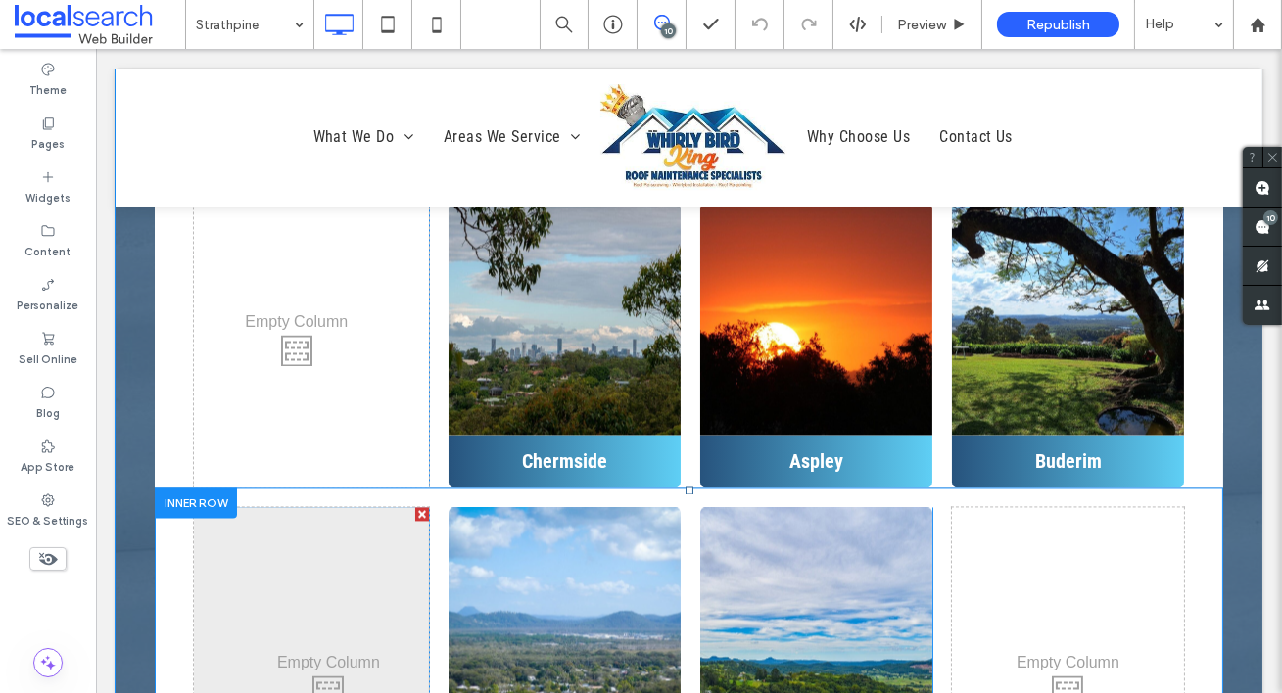
click at [376, 507] on div "Click To Paste" at bounding box center [311, 686] width 235 height 358
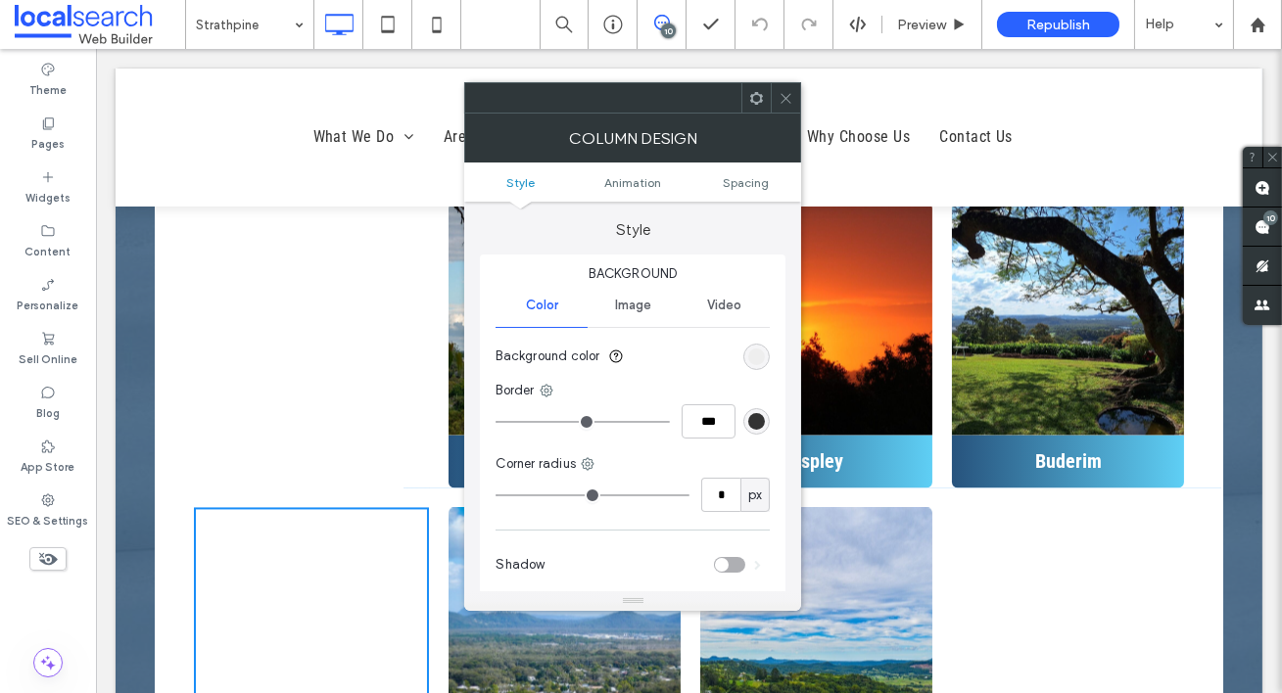
click at [762, 360] on div "rgb(236, 236, 236)" at bounding box center [756, 357] width 17 height 17
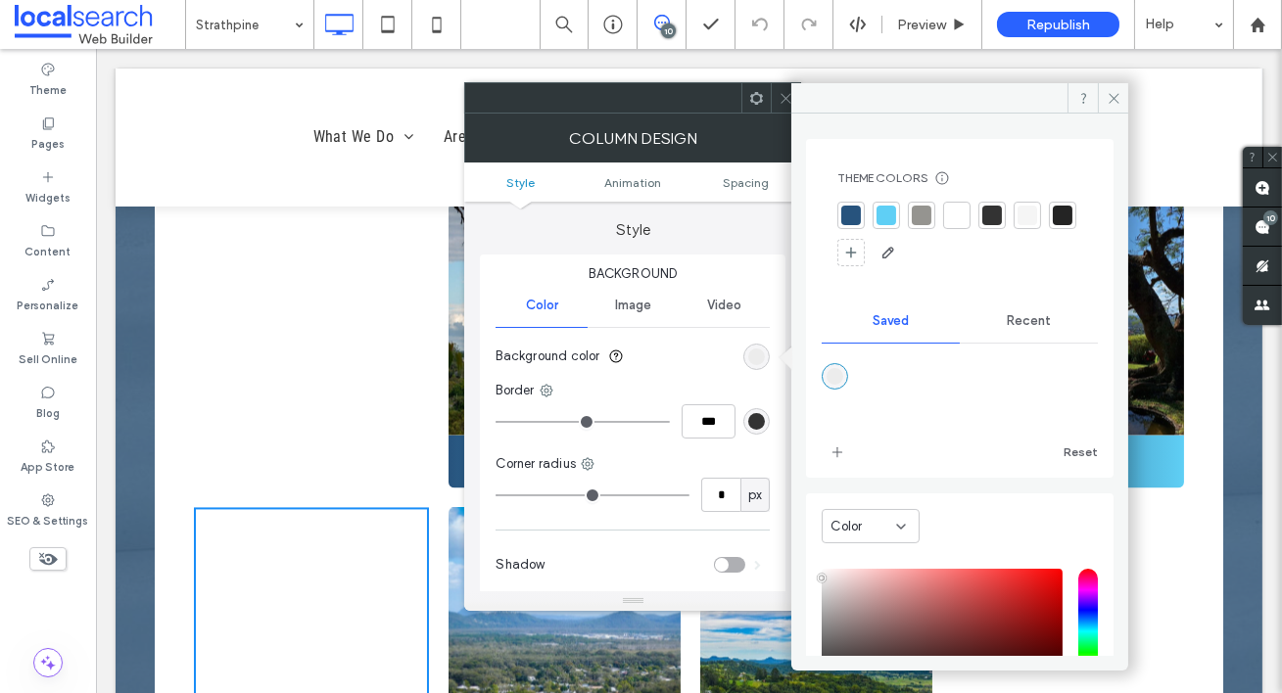
click at [1009, 313] on span "Recent" at bounding box center [1028, 321] width 44 height 16
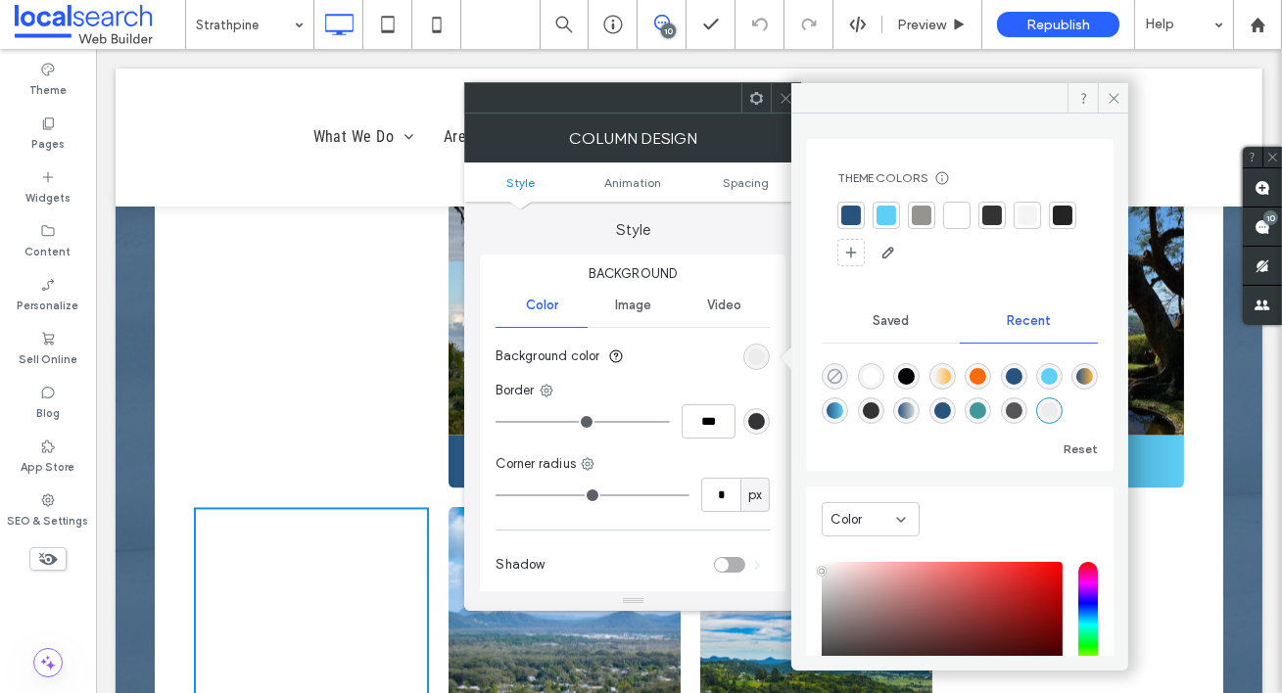
click at [833, 376] on use "rgba(0, 0, 0, 0)" at bounding box center [834, 376] width 15 height 15
type input "*******"
type input "*"
type input "**"
click at [1117, 91] on icon at bounding box center [1113, 98] width 15 height 15
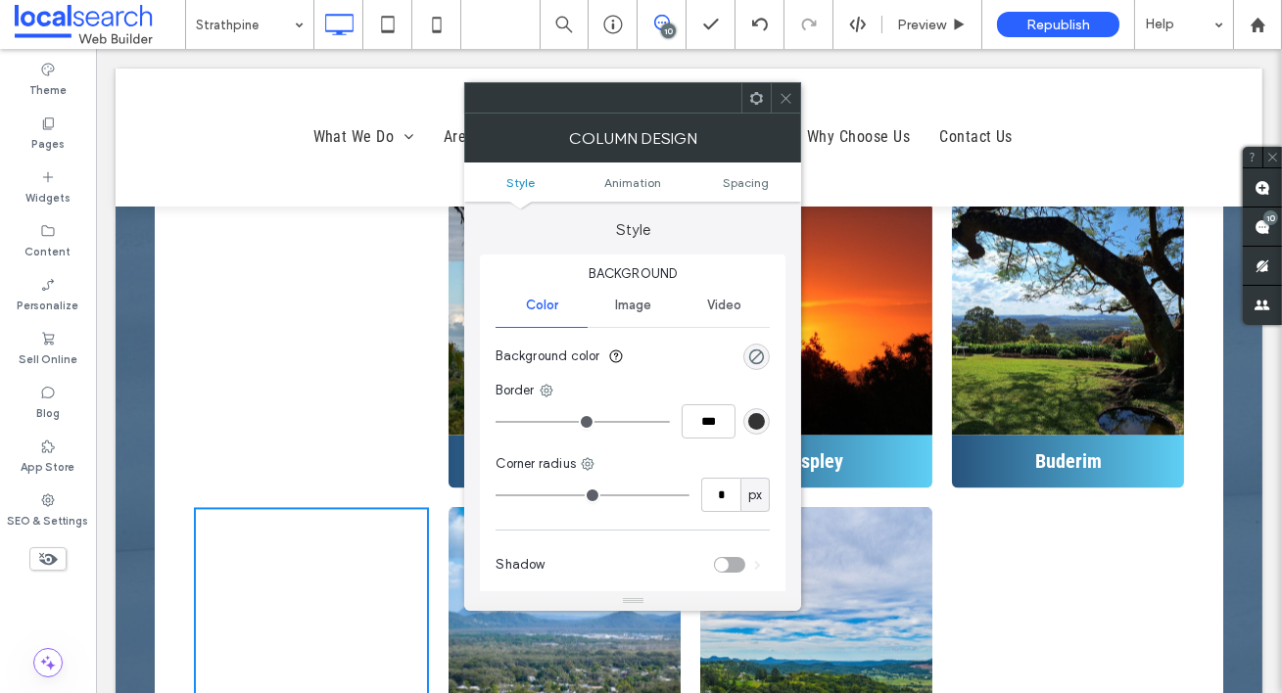
click at [783, 100] on use at bounding box center [786, 98] width 10 height 10
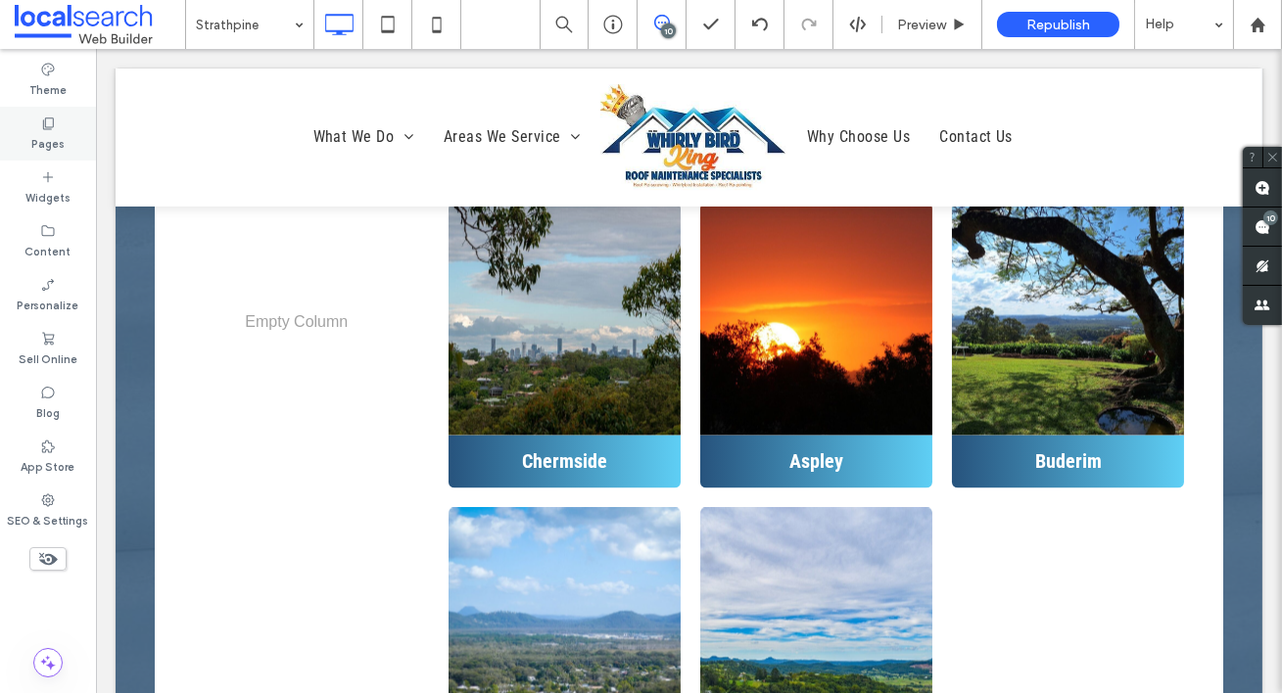
click at [66, 121] on div "Pages" at bounding box center [48, 134] width 96 height 54
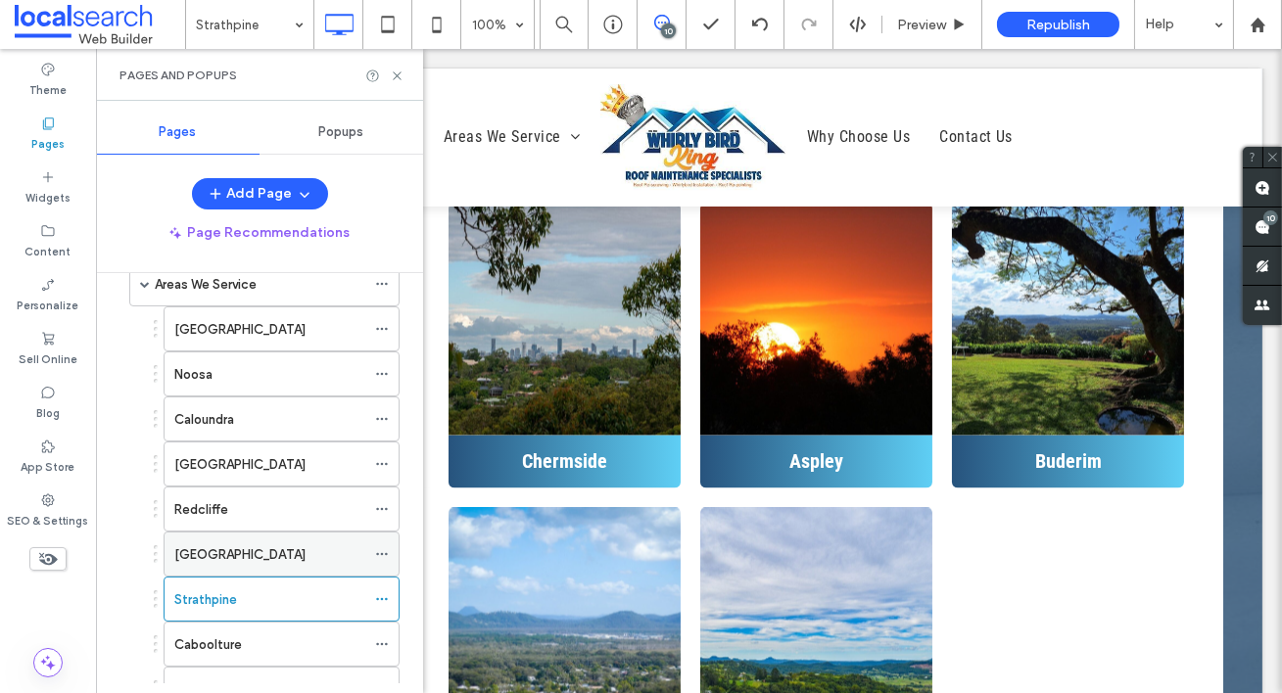
scroll to position [367, 0]
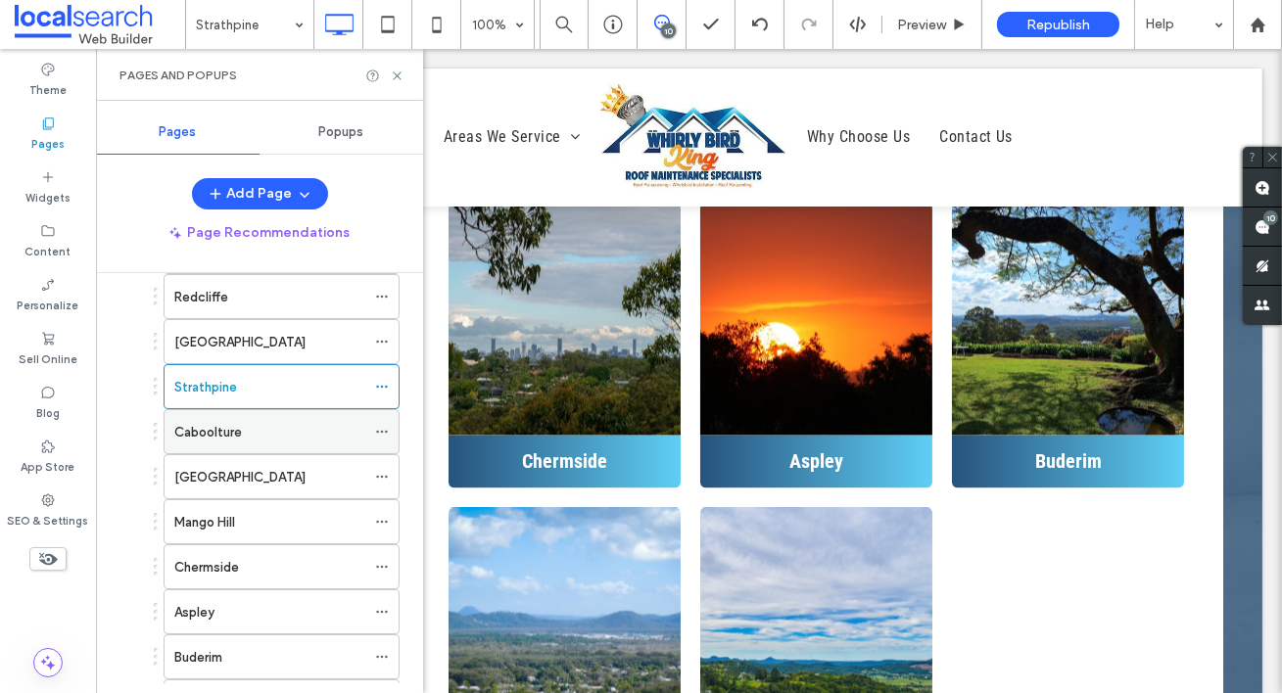
click at [243, 437] on div "Caboolture" at bounding box center [269, 432] width 191 height 21
click at [397, 73] on use at bounding box center [397, 75] width 8 height 8
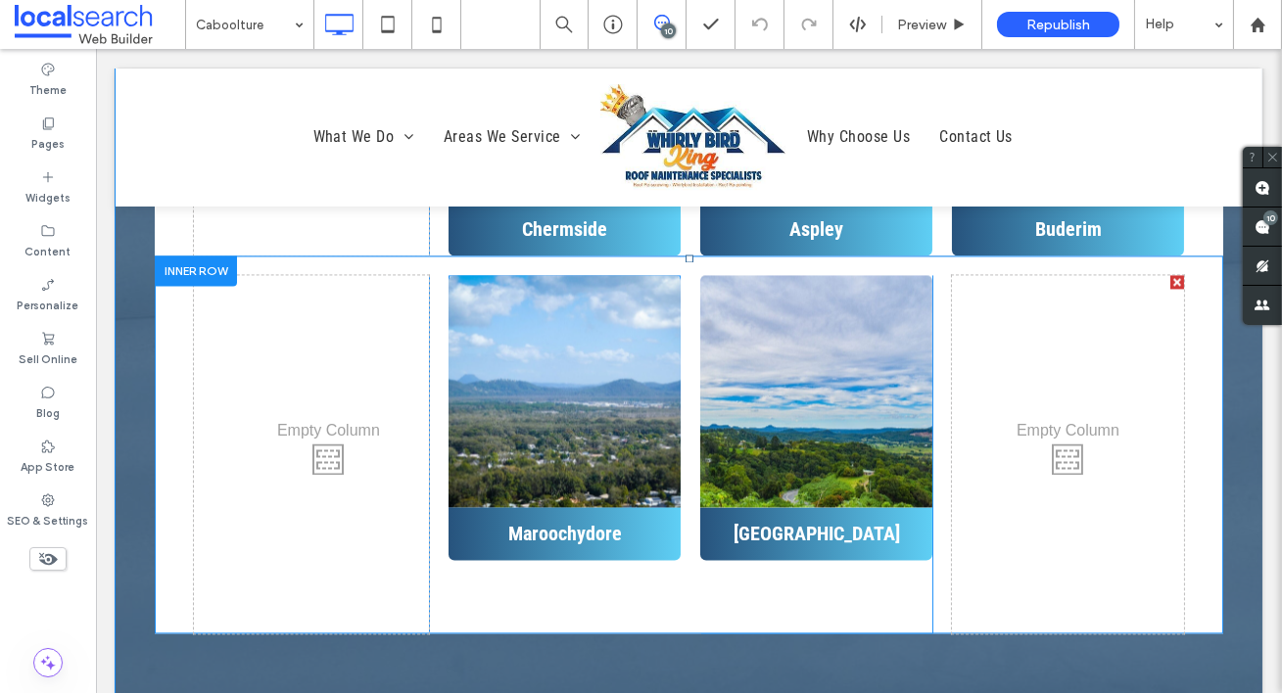
scroll to position [7671, 0]
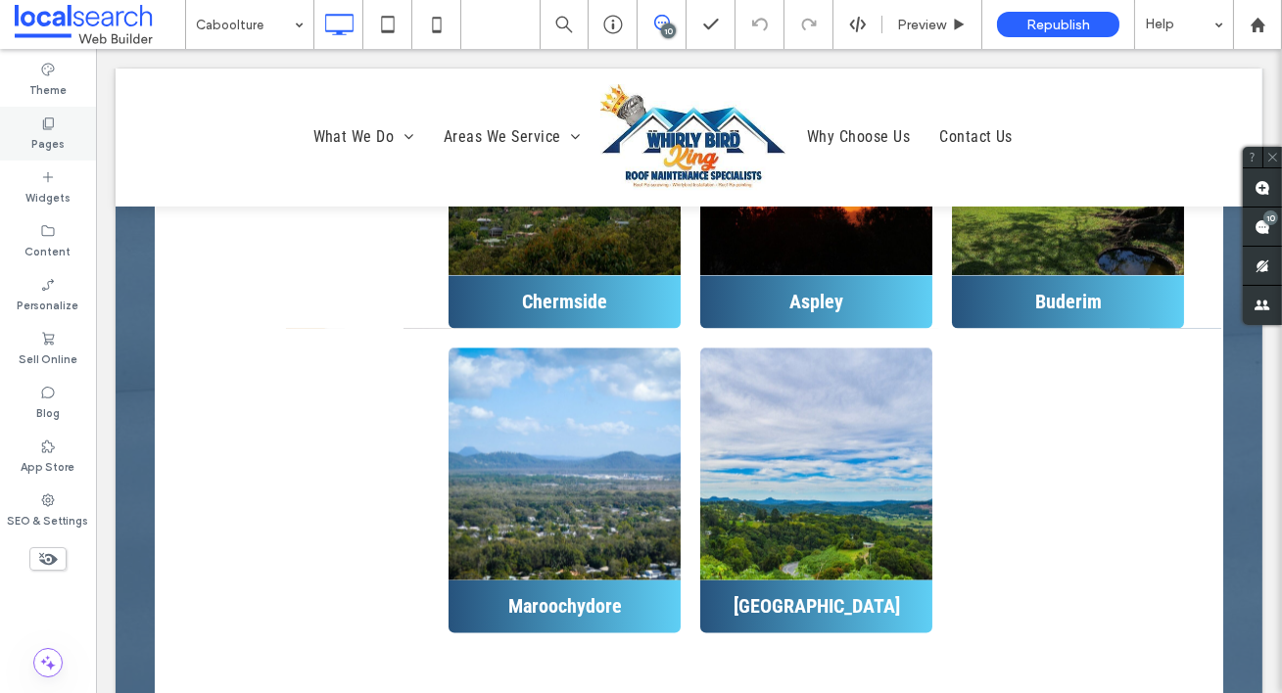
click at [69, 126] on div "Pages" at bounding box center [48, 134] width 96 height 54
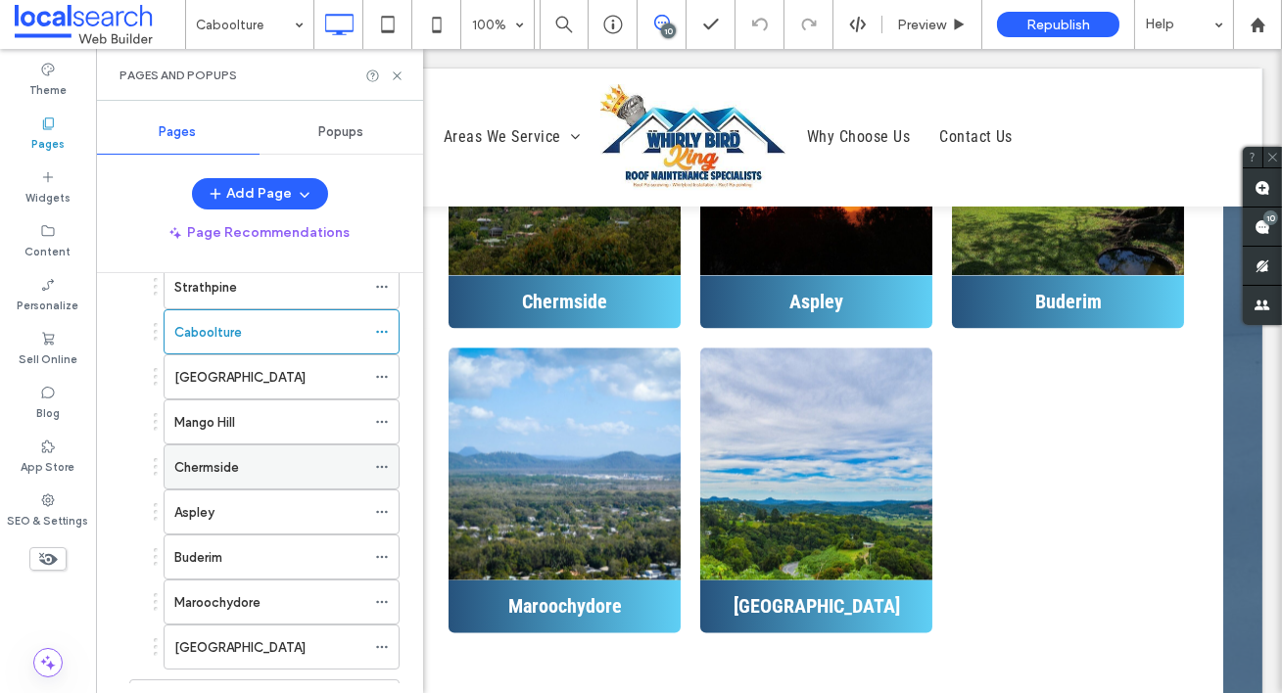
scroll to position [460, 0]
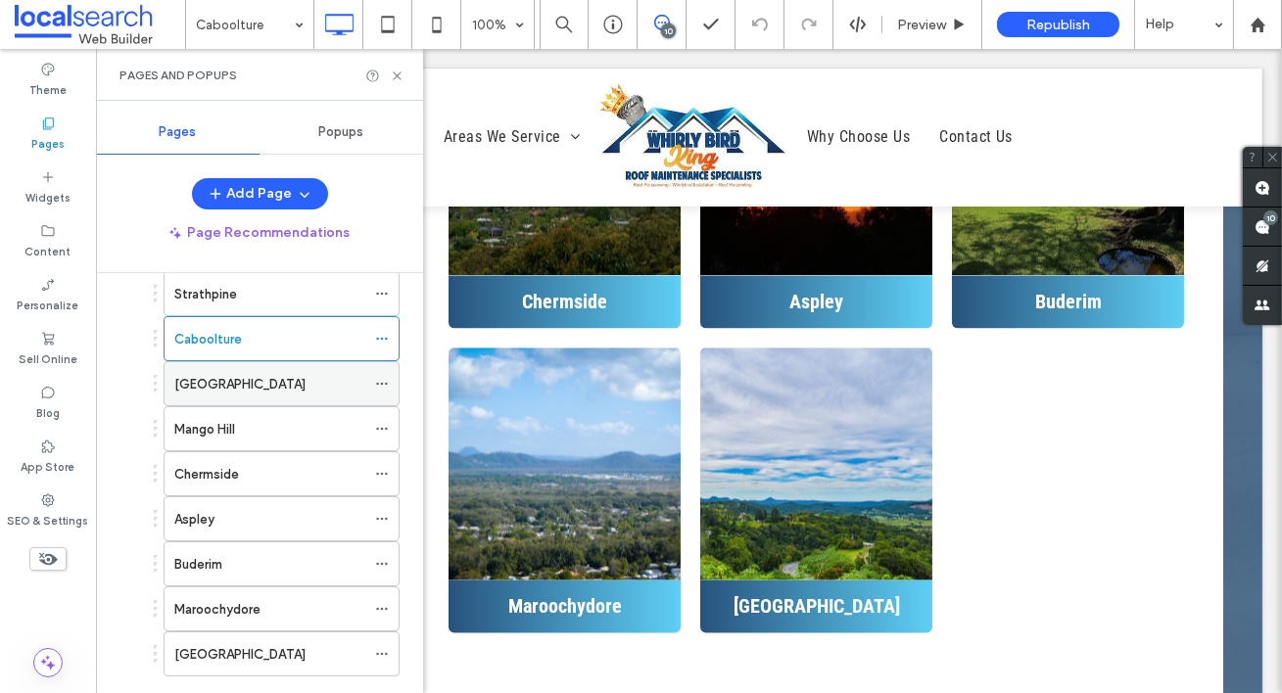
click at [267, 387] on div "[GEOGRAPHIC_DATA]" at bounding box center [269, 384] width 191 height 21
click at [397, 76] on use at bounding box center [397, 75] width 8 height 8
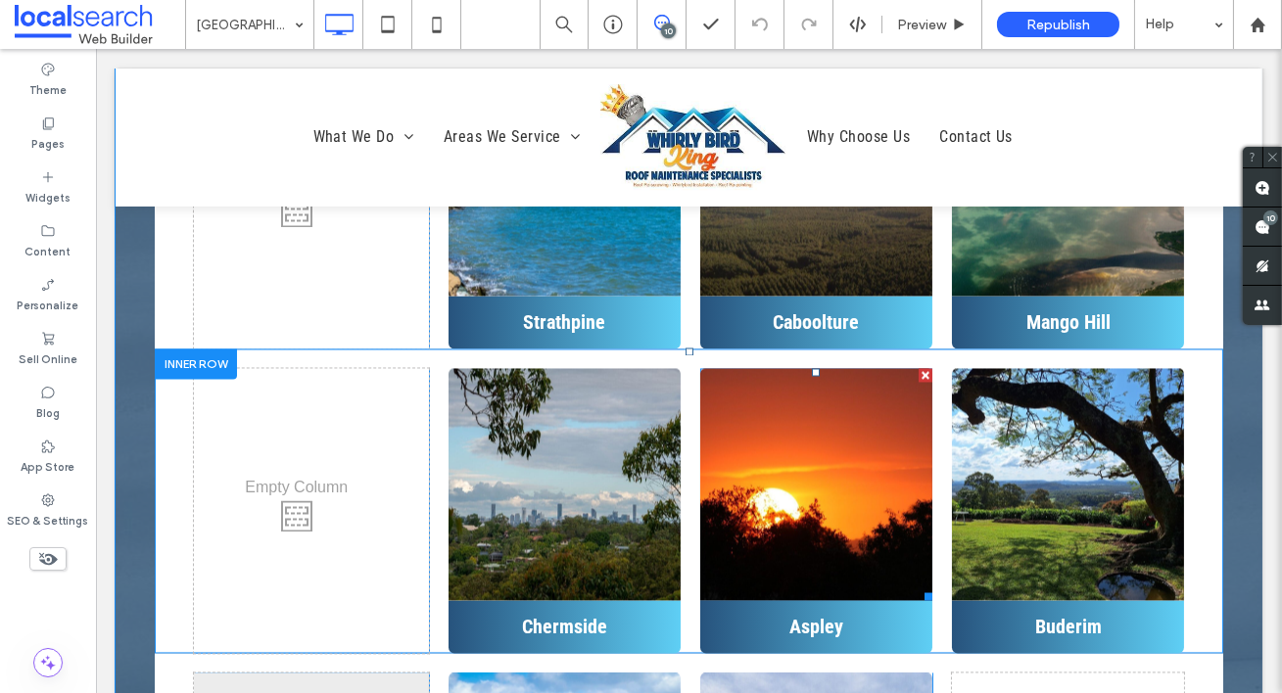
scroll to position [7689, 0]
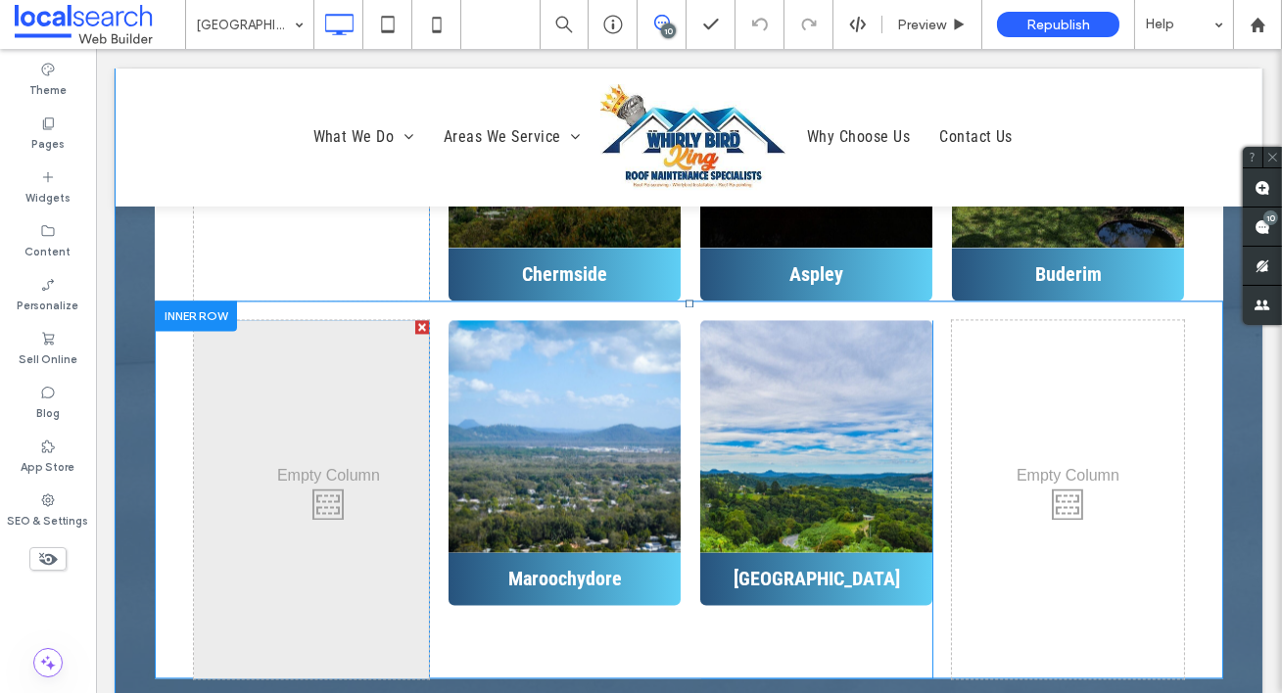
click at [367, 392] on div "Click To Paste" at bounding box center [311, 499] width 235 height 358
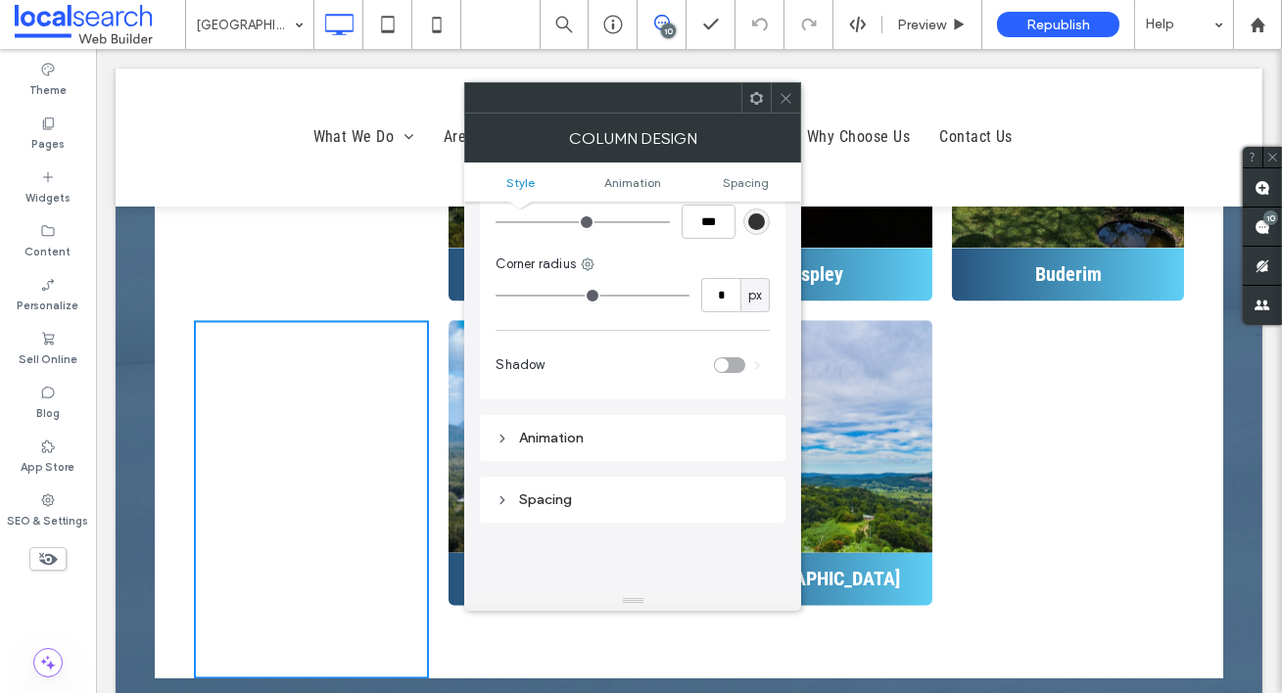
scroll to position [12, 0]
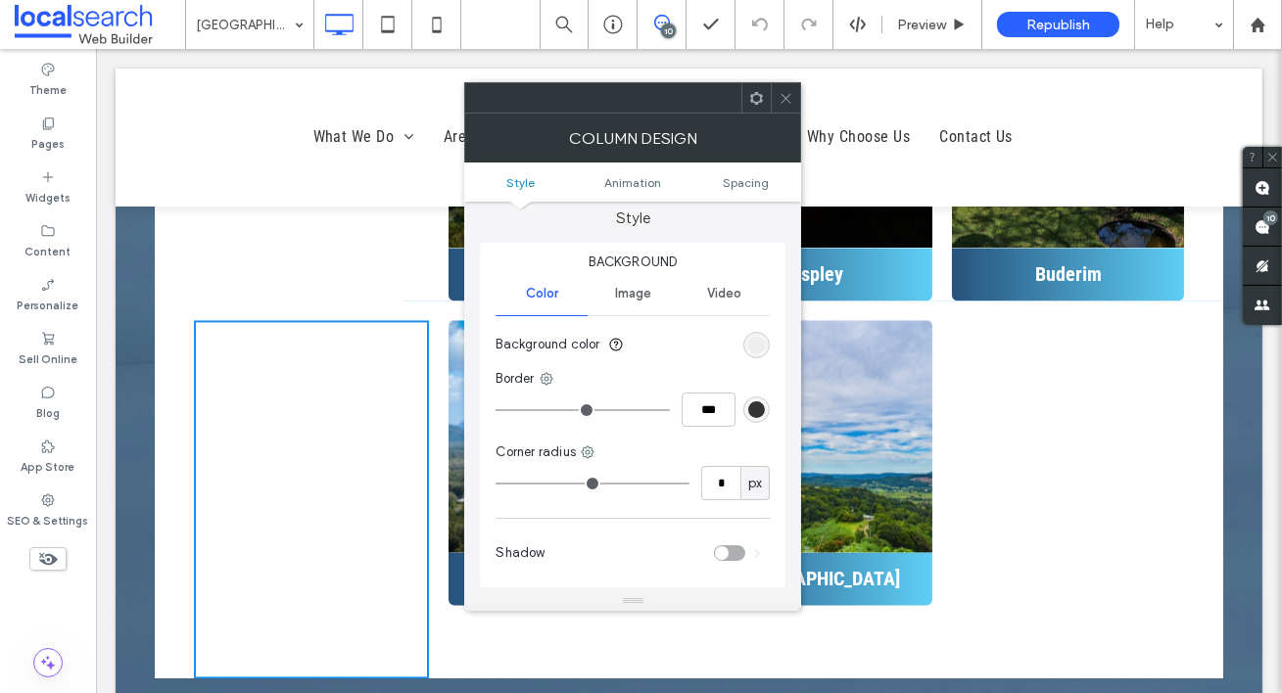
click at [757, 342] on div "rgb(236, 236, 236)" at bounding box center [756, 345] width 17 height 17
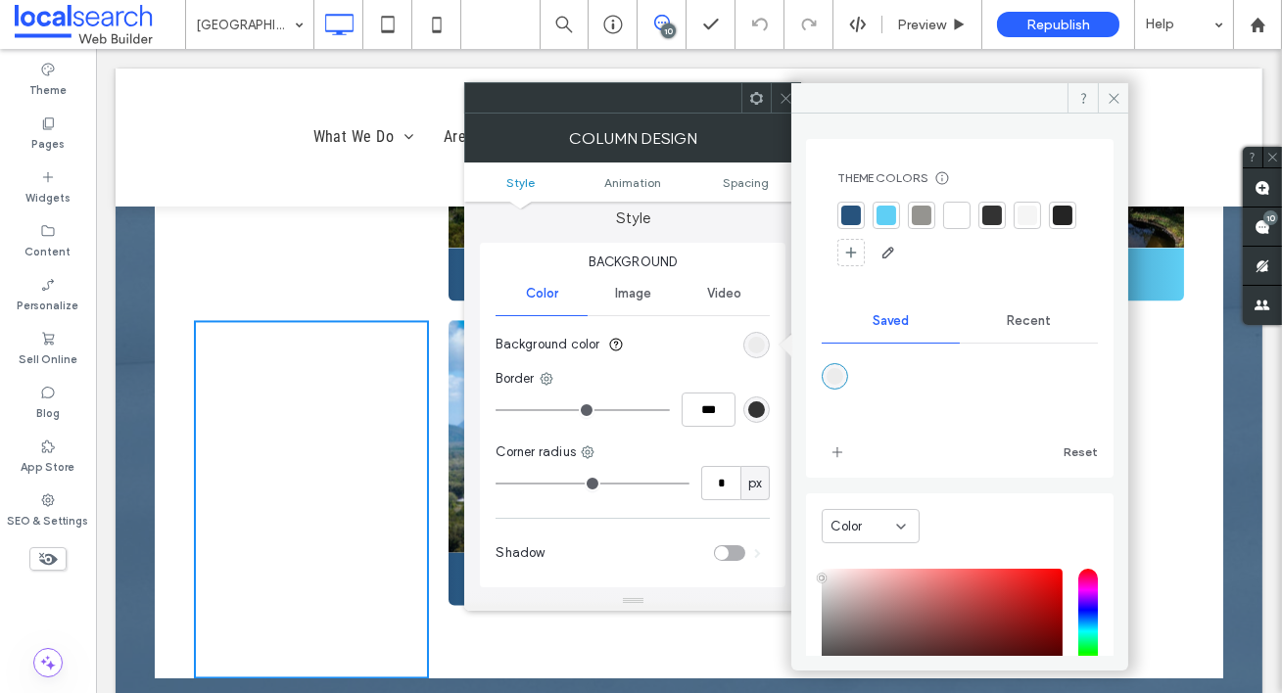
drag, startPoint x: 1031, startPoint y: 315, endPoint x: 997, endPoint y: 326, distance: 35.9
click at [1031, 315] on span "Recent" at bounding box center [1028, 321] width 44 height 16
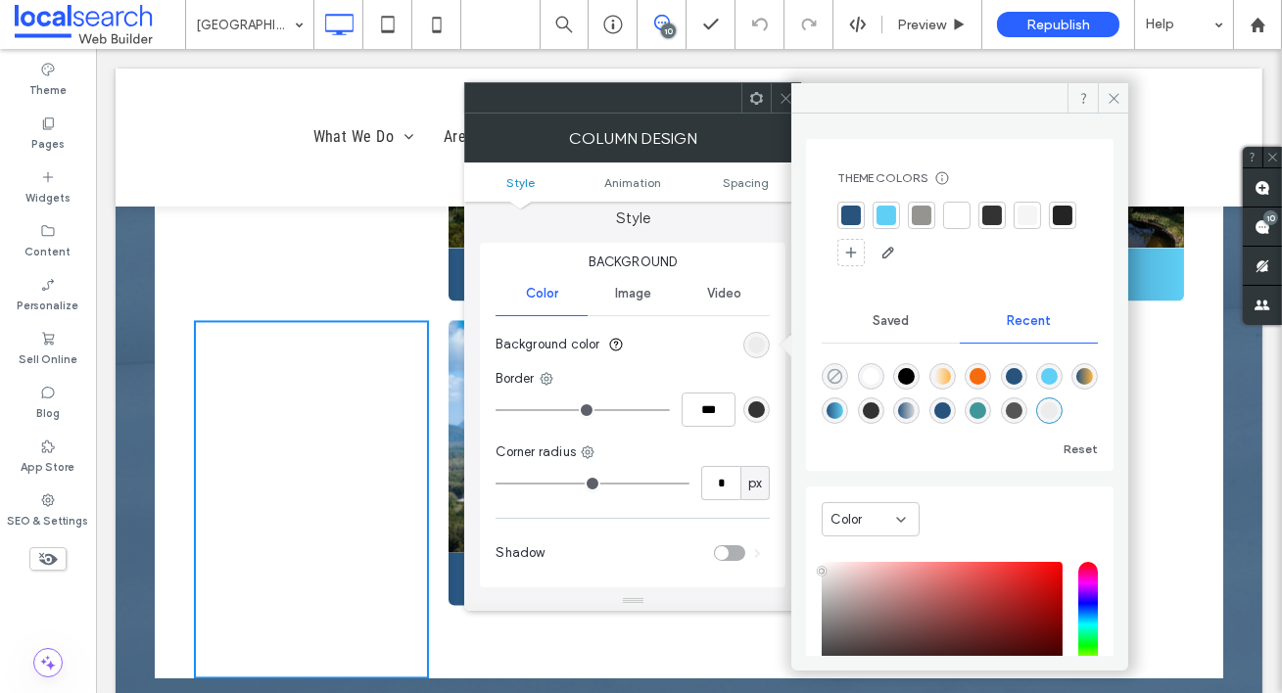
click at [833, 373] on icon "rgba(0, 0, 0, 0)" at bounding box center [834, 376] width 17 height 17
type input "*******"
type input "*"
type input "**"
click at [1117, 99] on icon at bounding box center [1113, 98] width 15 height 15
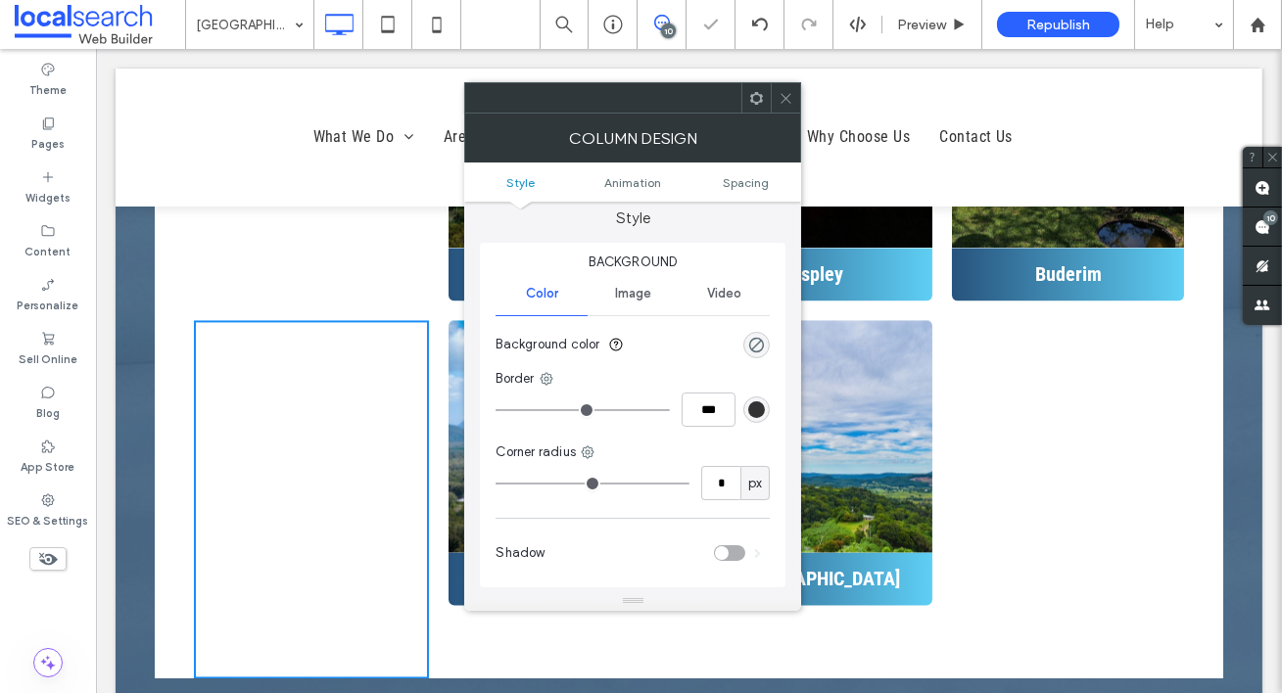
click at [791, 96] on icon at bounding box center [785, 98] width 15 height 15
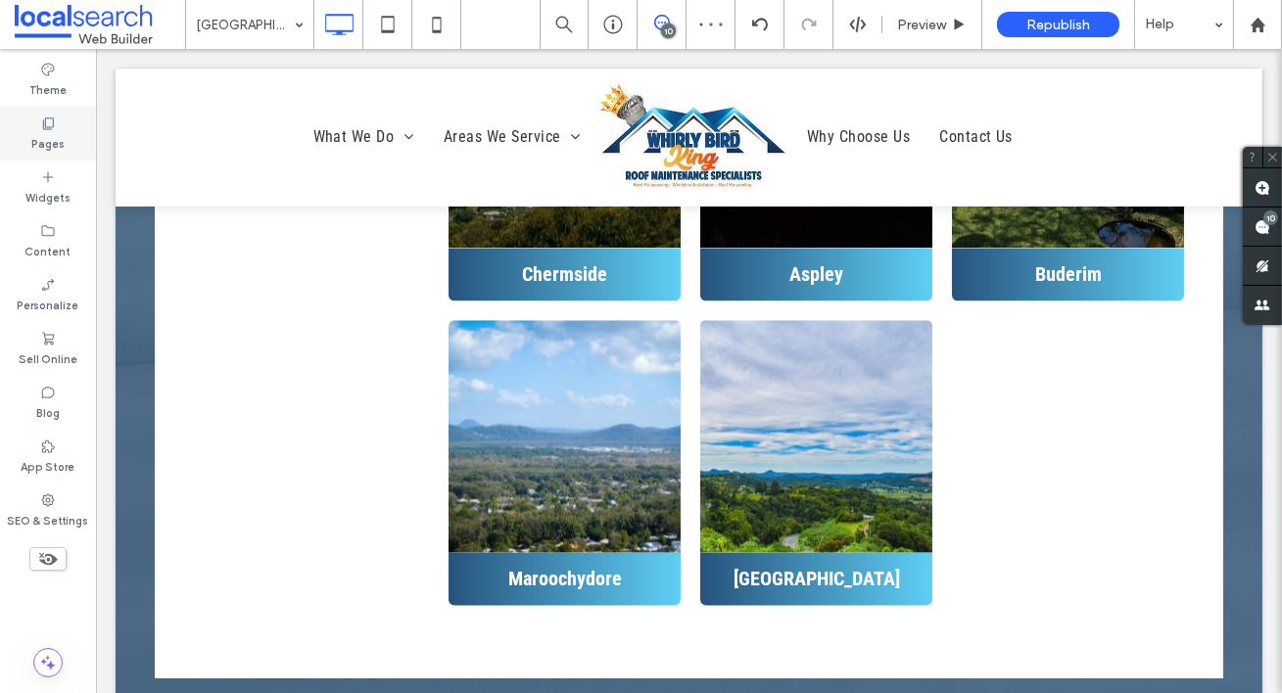
click at [46, 135] on label "Pages" at bounding box center [47, 142] width 33 height 22
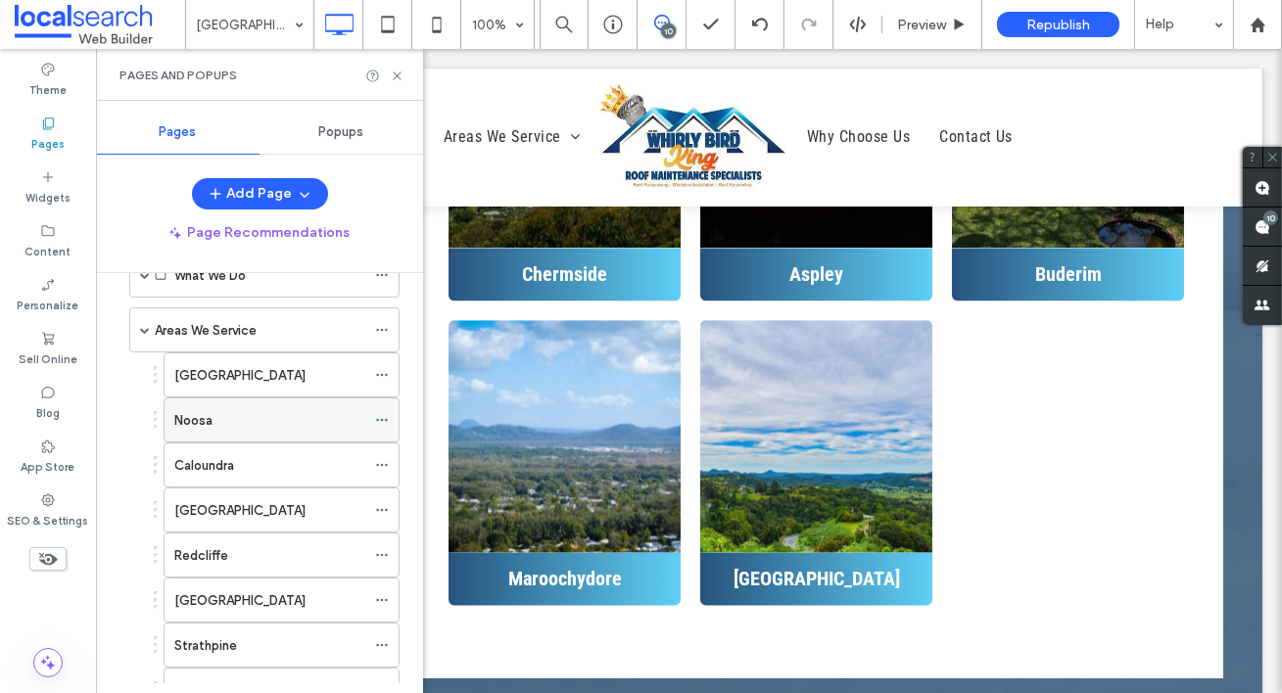
scroll to position [489, 0]
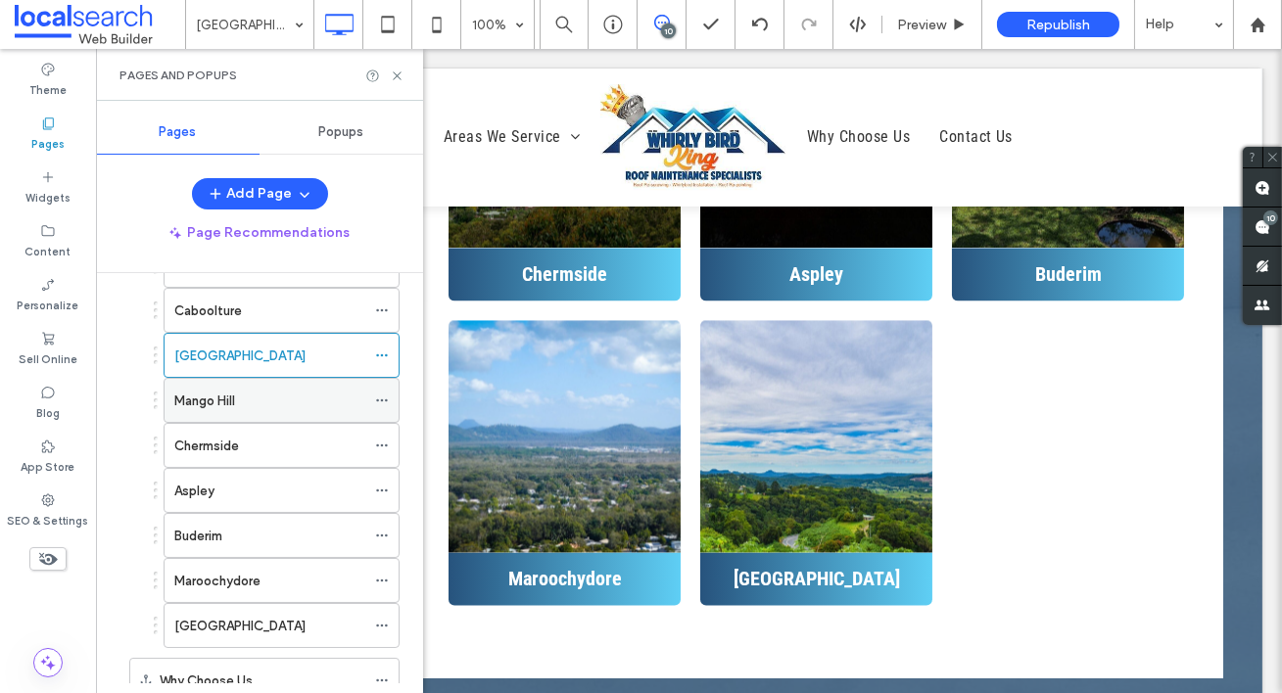
click at [279, 391] on div "Mango Hill" at bounding box center [269, 401] width 191 height 21
click at [398, 74] on icon at bounding box center [397, 76] width 15 height 15
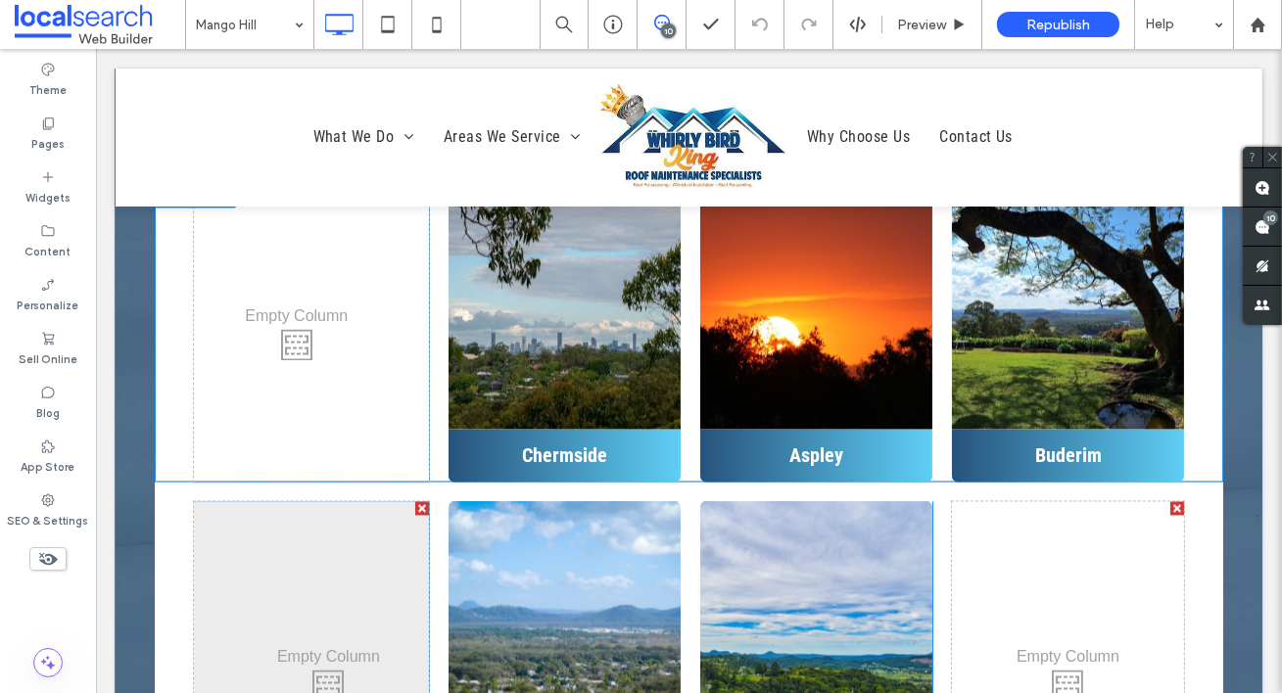
scroll to position [7415, 0]
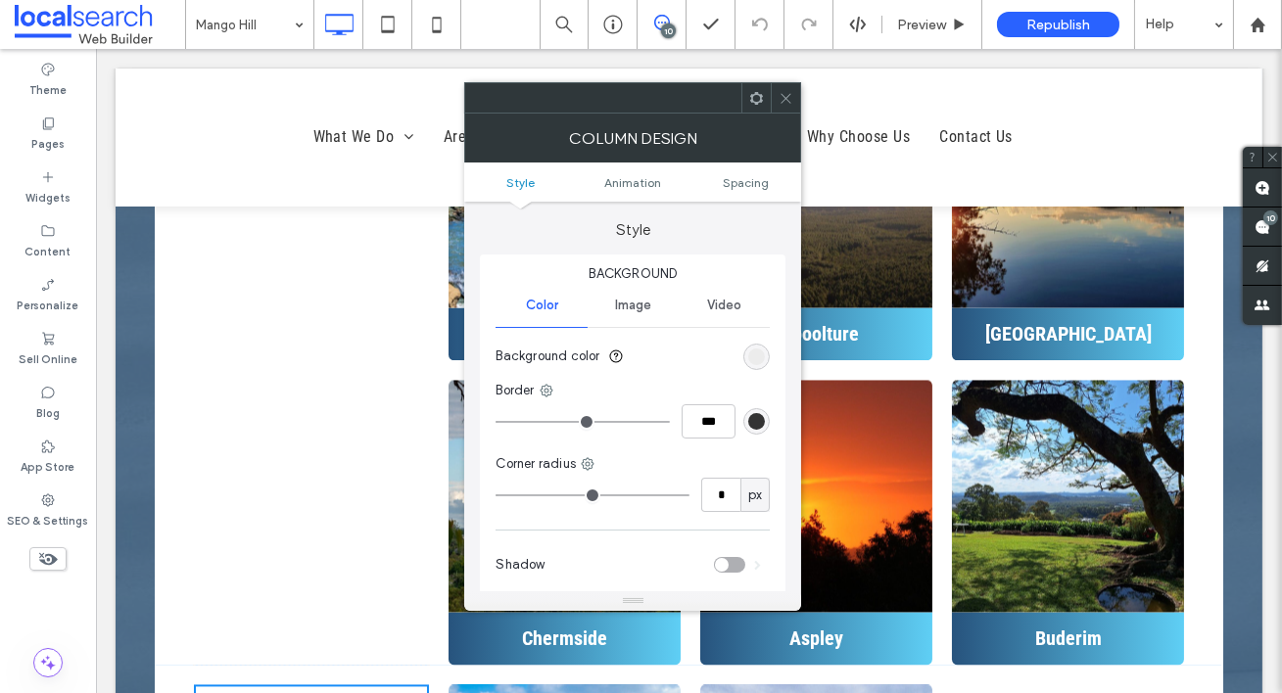
scroll to position [3, 0]
click at [760, 346] on div "rgb(236, 236, 236)" at bounding box center [756, 354] width 17 height 17
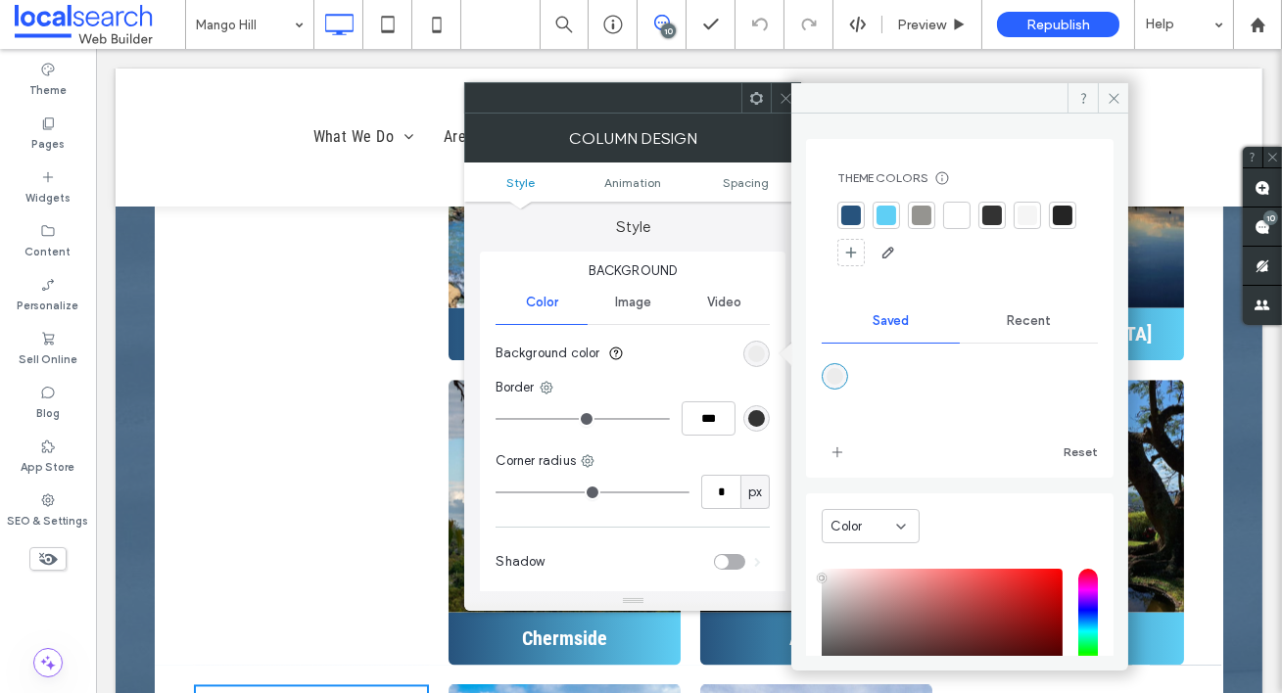
click at [1035, 325] on span "Recent" at bounding box center [1028, 321] width 44 height 16
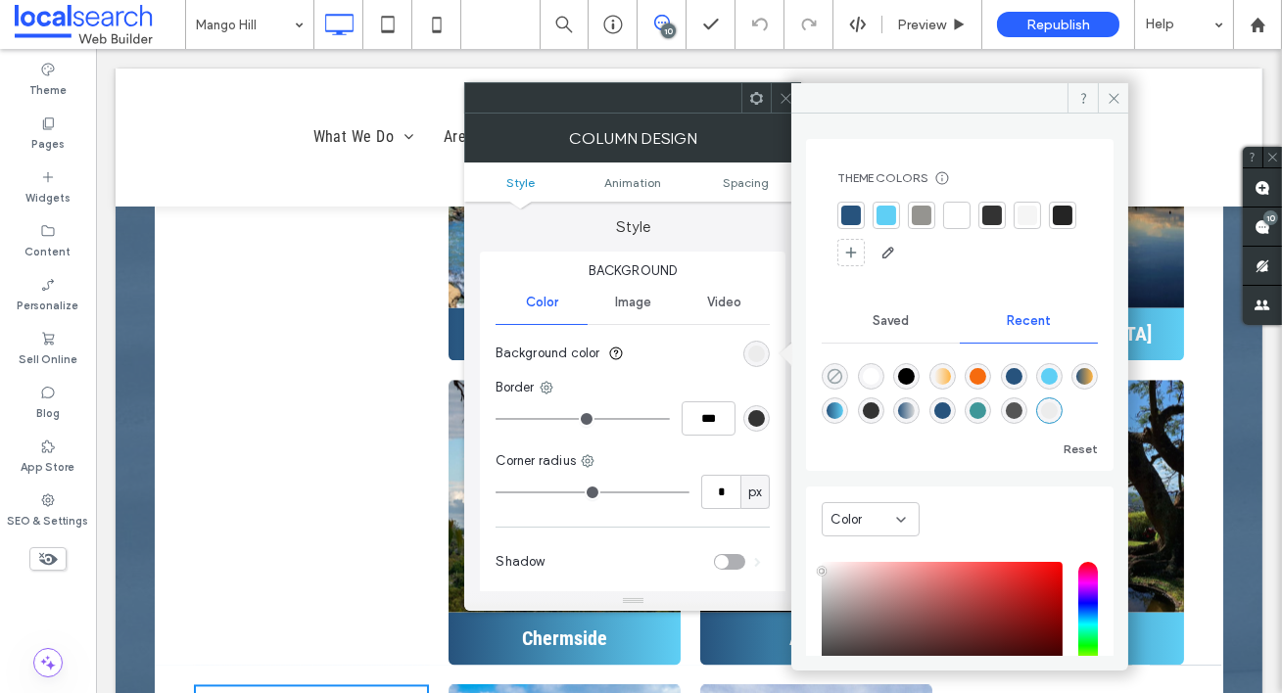
click at [834, 377] on icon "rgba(0, 0, 0, 0)" at bounding box center [834, 376] width 17 height 17
type input "*******"
type input "*"
type input "**"
click at [1107, 98] on icon at bounding box center [1113, 98] width 15 height 15
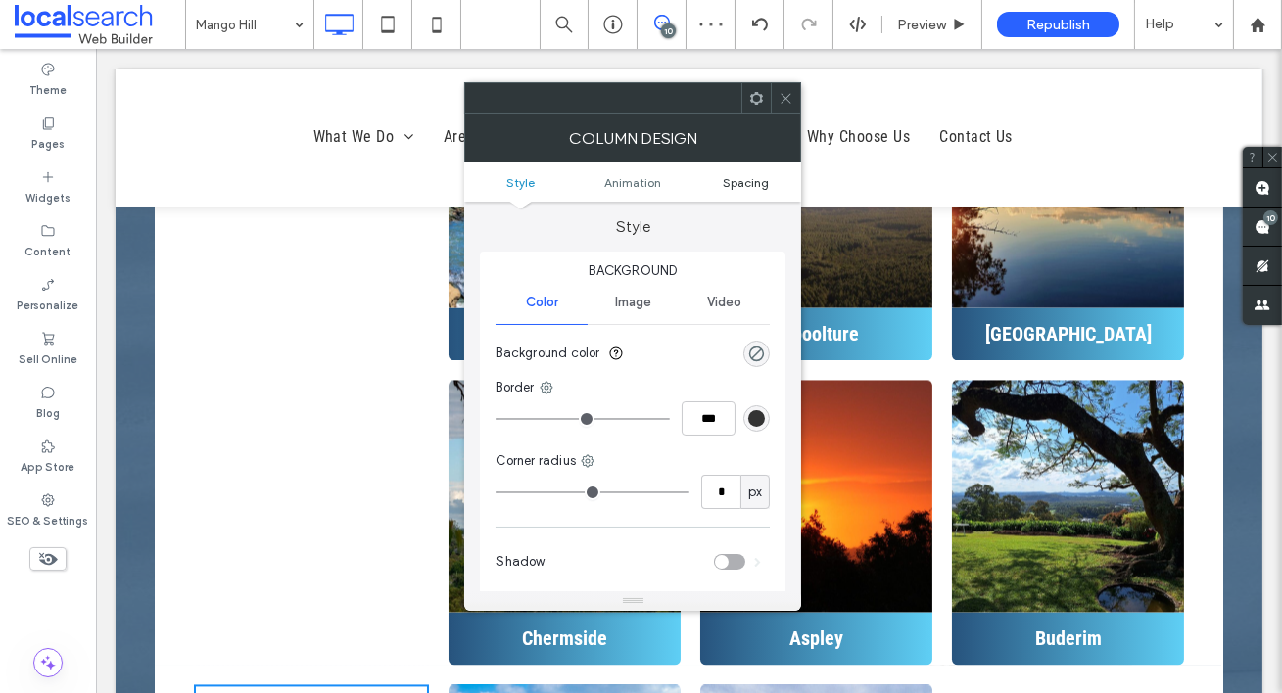
drag, startPoint x: 782, startPoint y: 98, endPoint x: 763, endPoint y: 185, distance: 89.3
click at [782, 98] on icon at bounding box center [785, 98] width 15 height 15
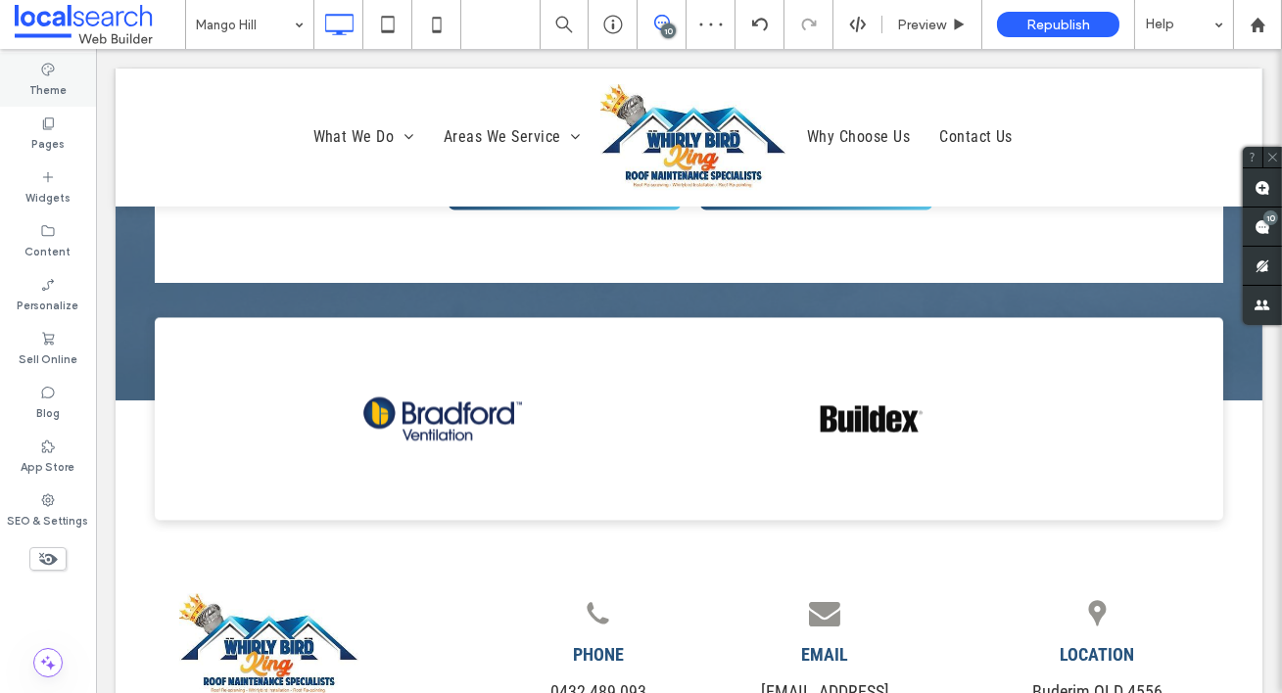
click at [58, 102] on div "Theme" at bounding box center [48, 80] width 96 height 54
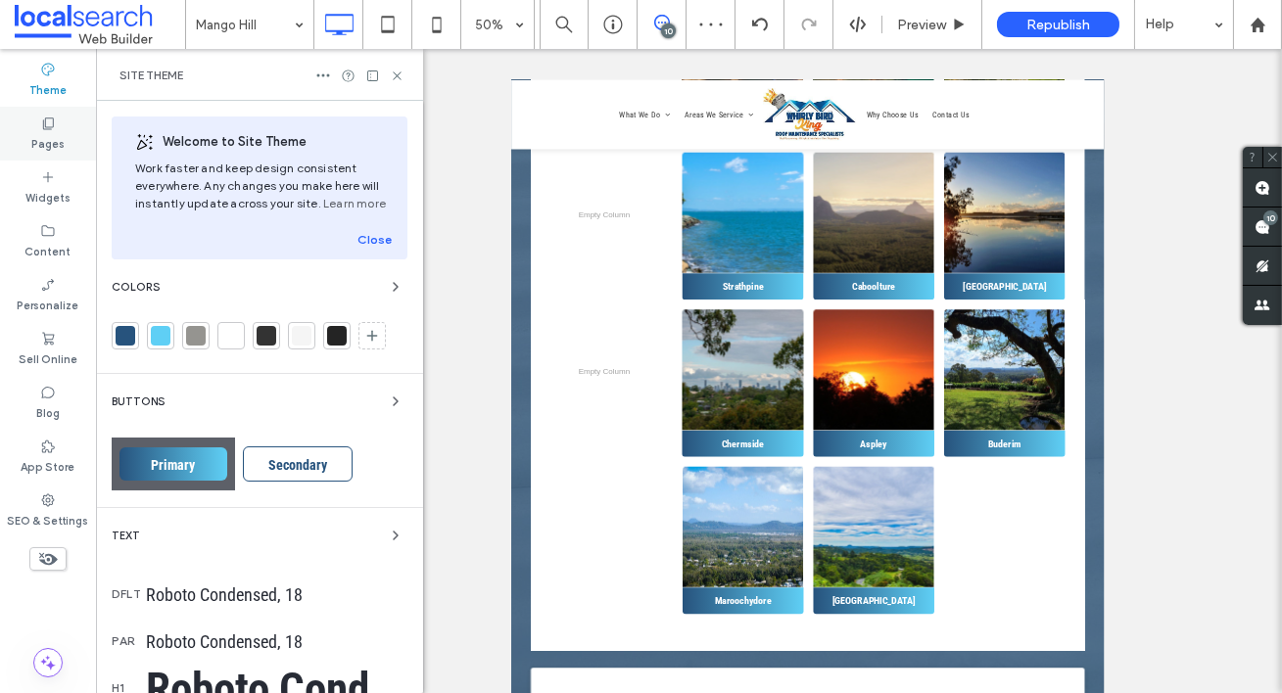
scroll to position [7069, 0]
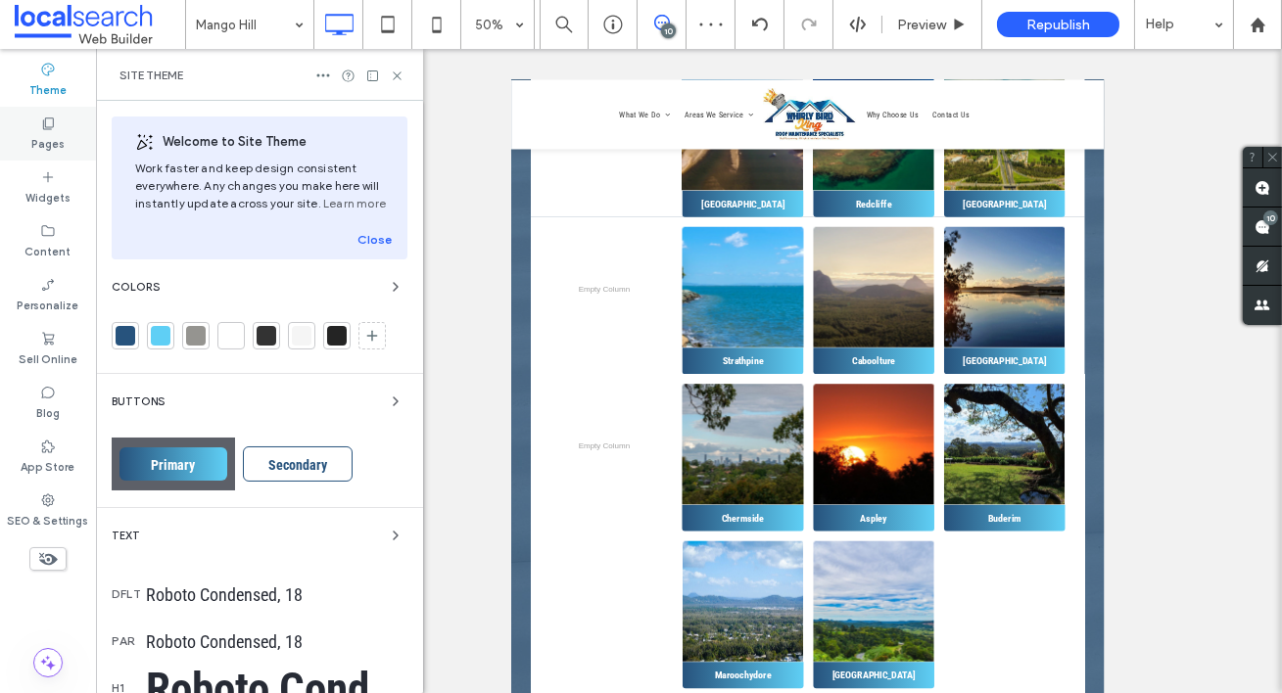
click at [60, 126] on div "Pages" at bounding box center [48, 134] width 96 height 54
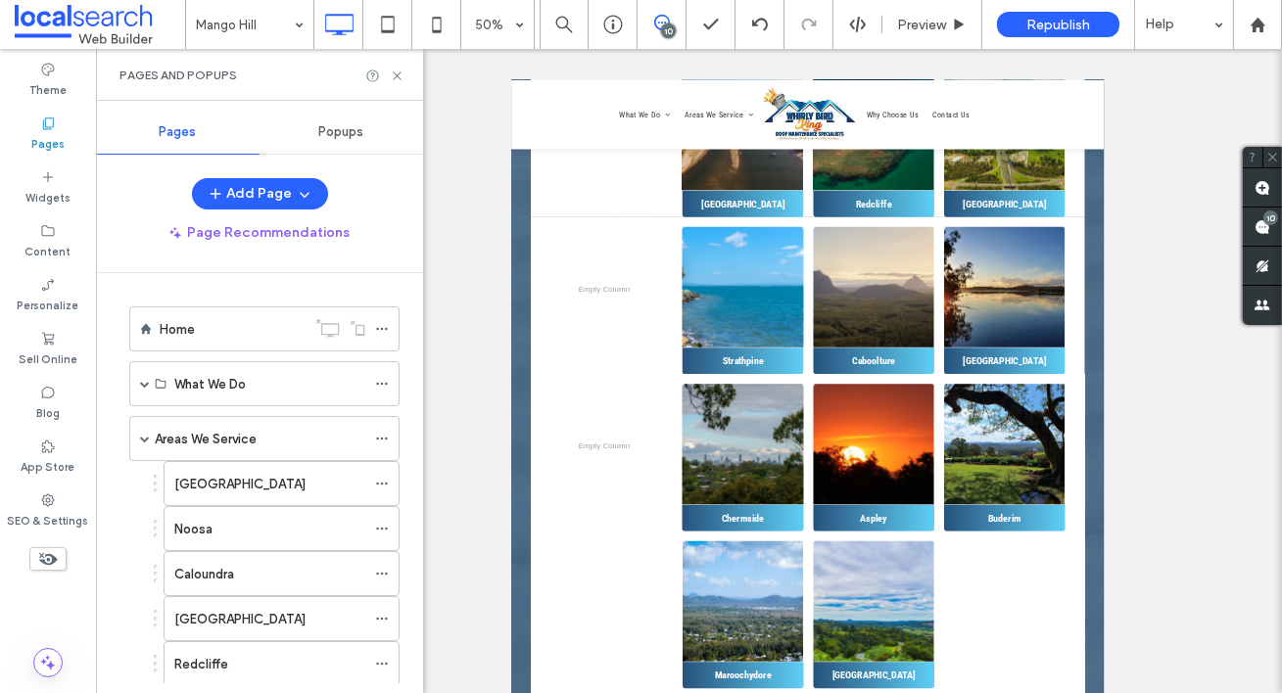
scroll to position [607, 0]
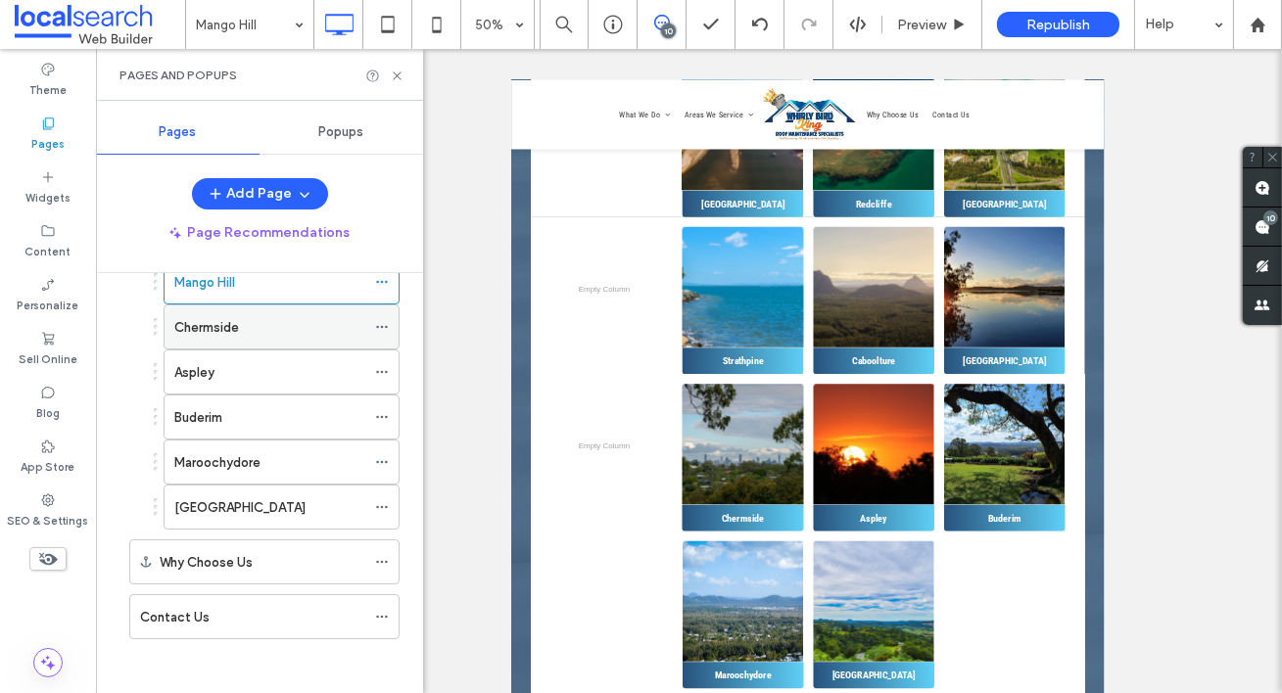
click at [243, 332] on div "Chermside" at bounding box center [269, 327] width 191 height 21
click at [399, 73] on icon at bounding box center [397, 76] width 15 height 15
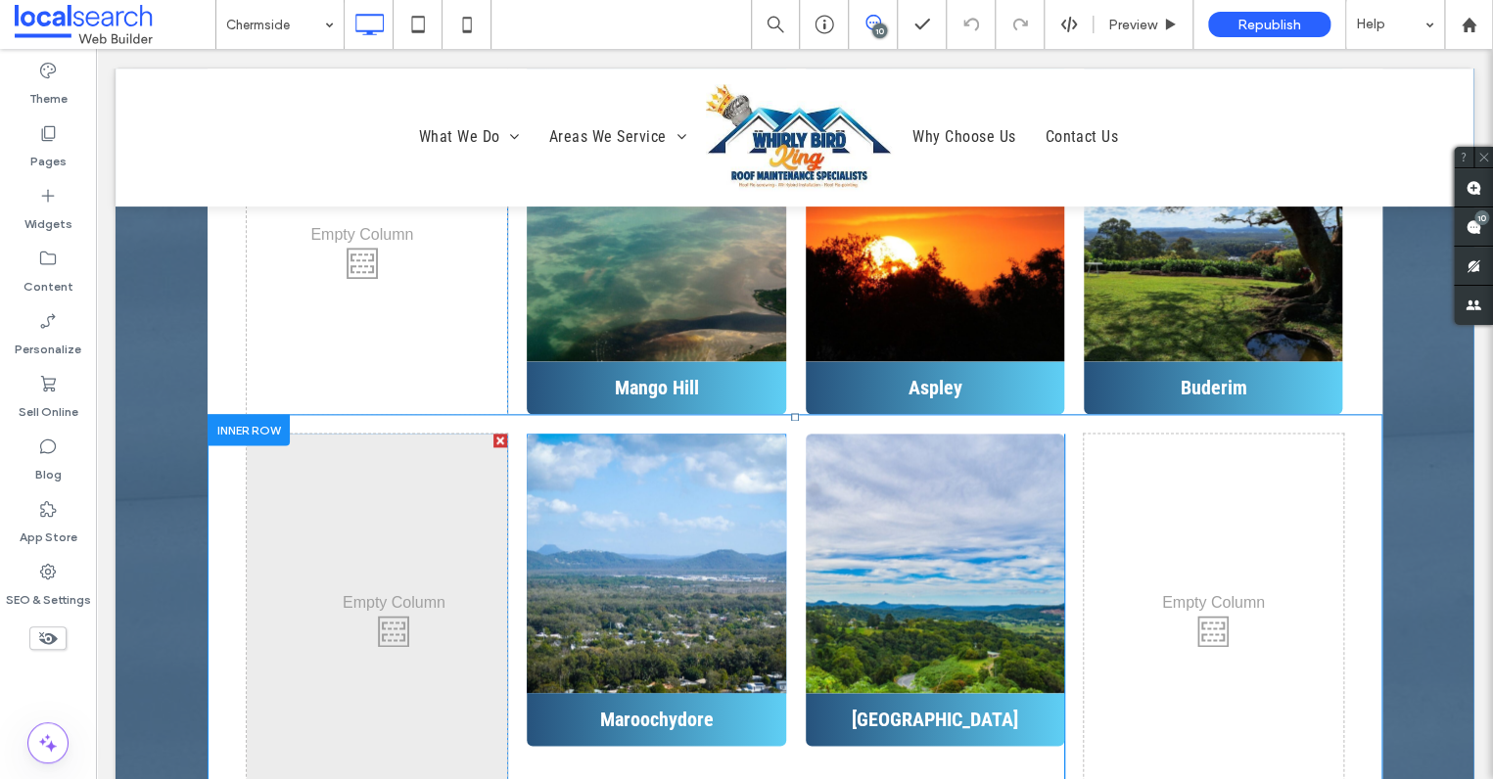
scroll to position [7534, 0]
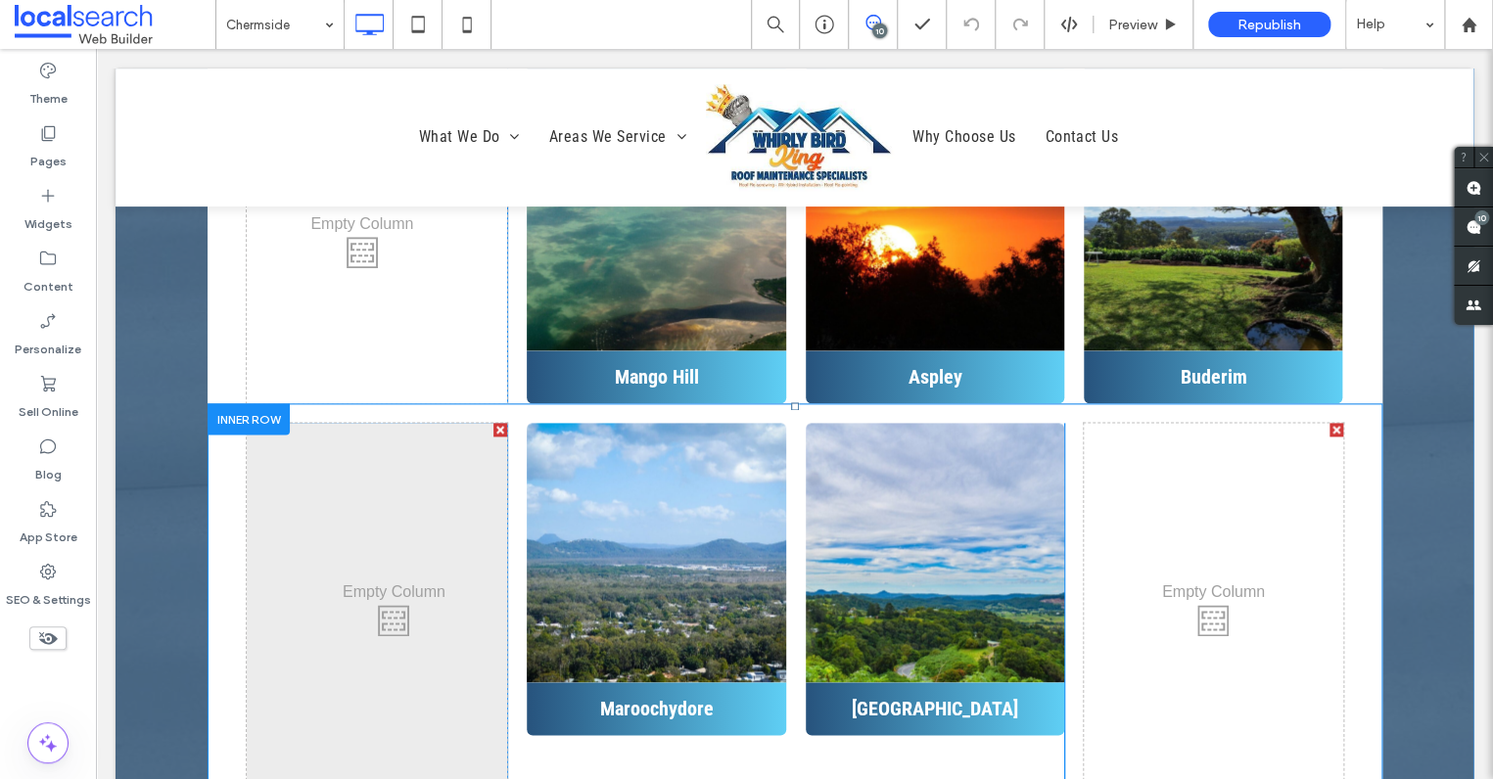
click at [370, 424] on div "Click To Paste" at bounding box center [377, 615] width 261 height 385
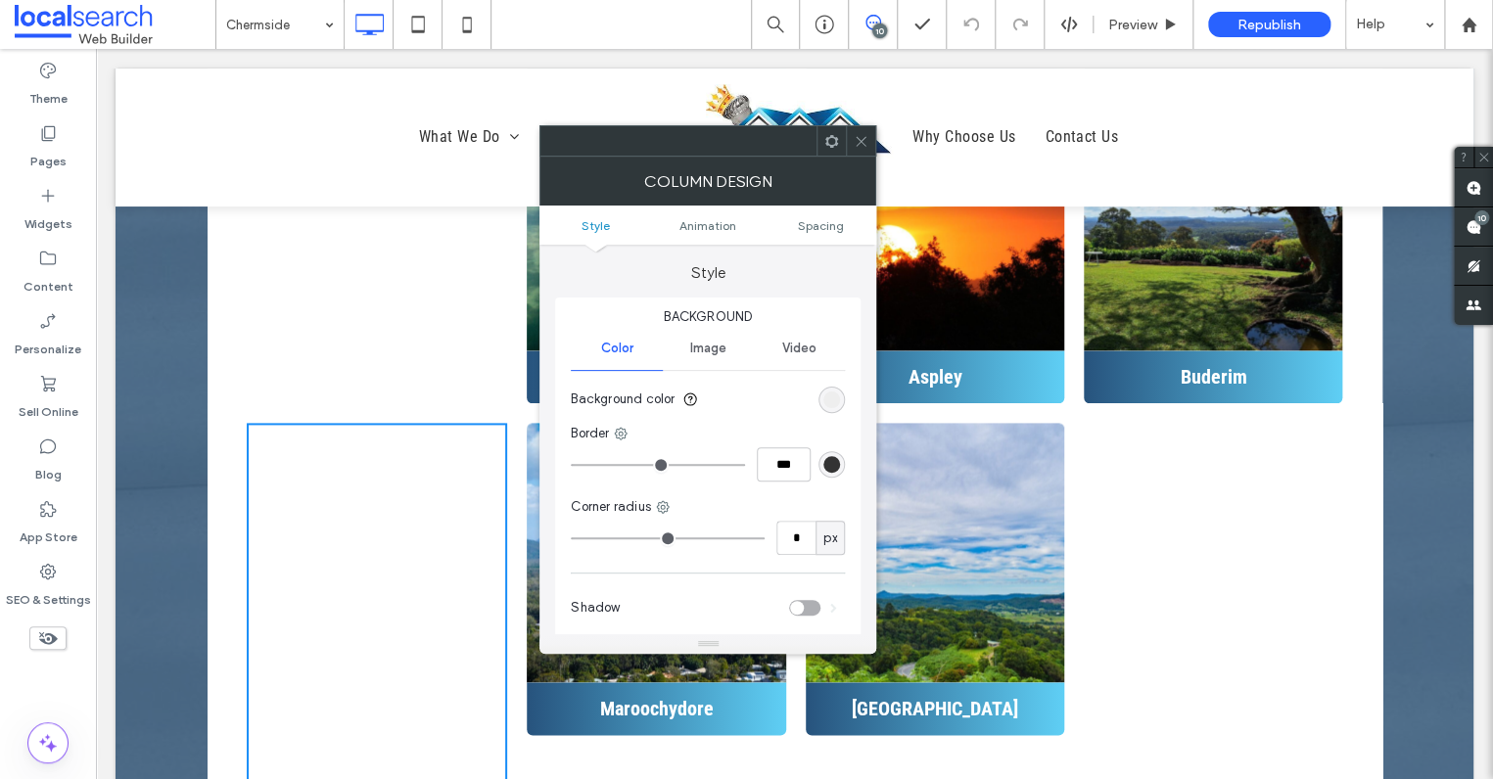
click at [833, 397] on div "rgb(236, 236, 236)" at bounding box center [831, 400] width 17 height 17
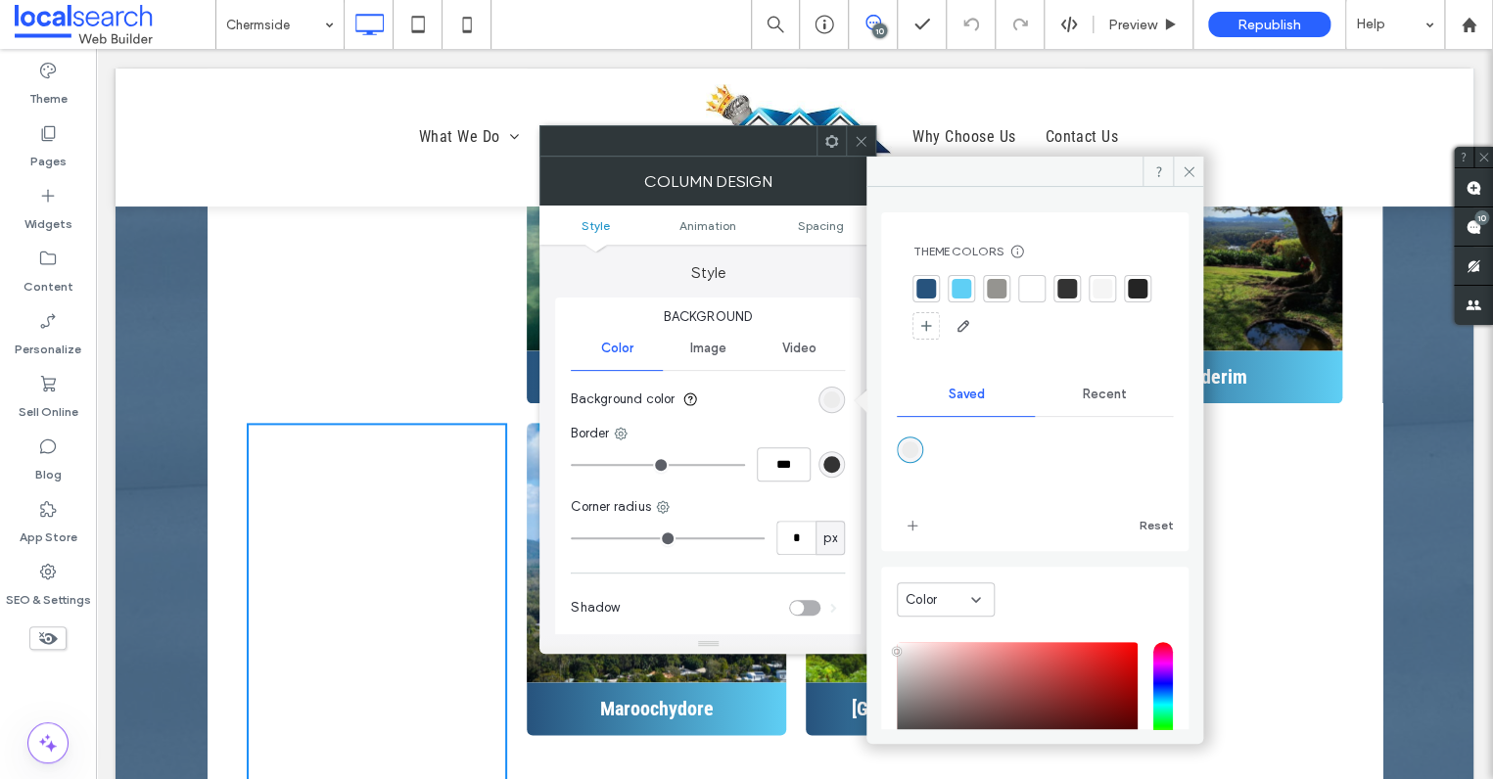
click at [1082, 389] on span "Recent" at bounding box center [1104, 395] width 44 height 16
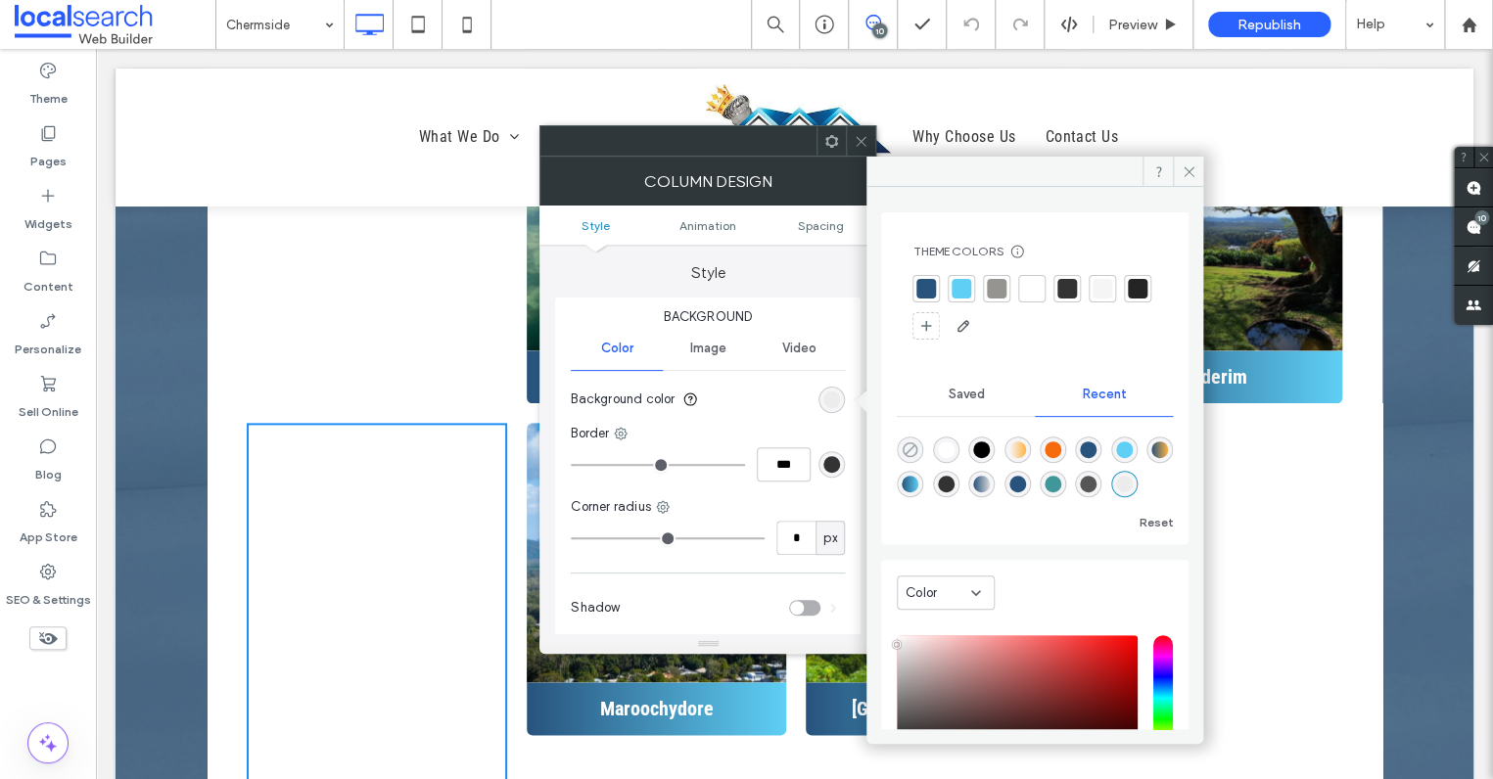
click at [907, 445] on icon "rgba(0, 0, 0, 0)" at bounding box center [910, 450] width 17 height 17
type input "*******"
type input "*"
type input "**"
drag, startPoint x: 1038, startPoint y: 119, endPoint x: 1187, endPoint y: 169, distance: 157.0
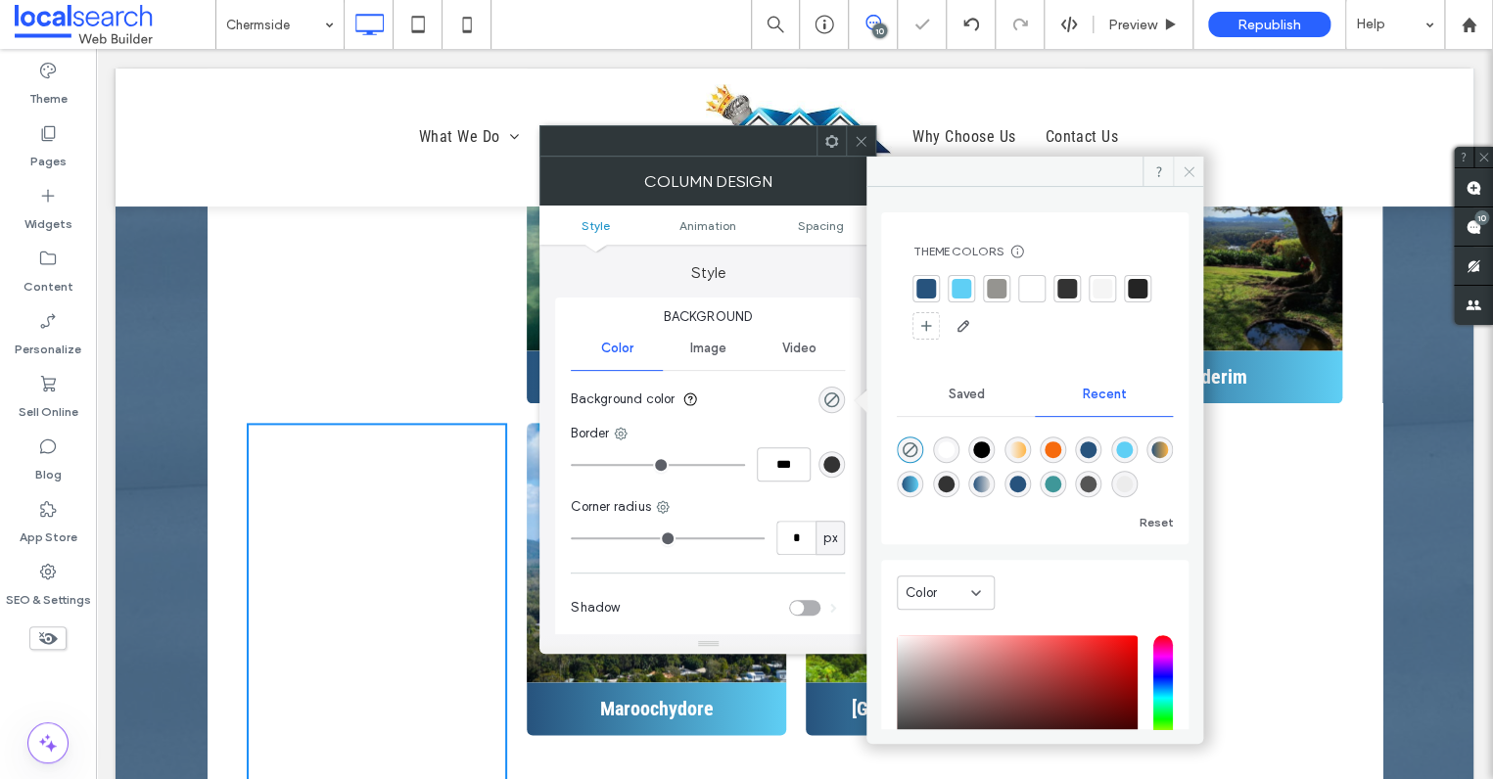
click at [1187, 169] on use at bounding box center [1189, 171] width 10 height 10
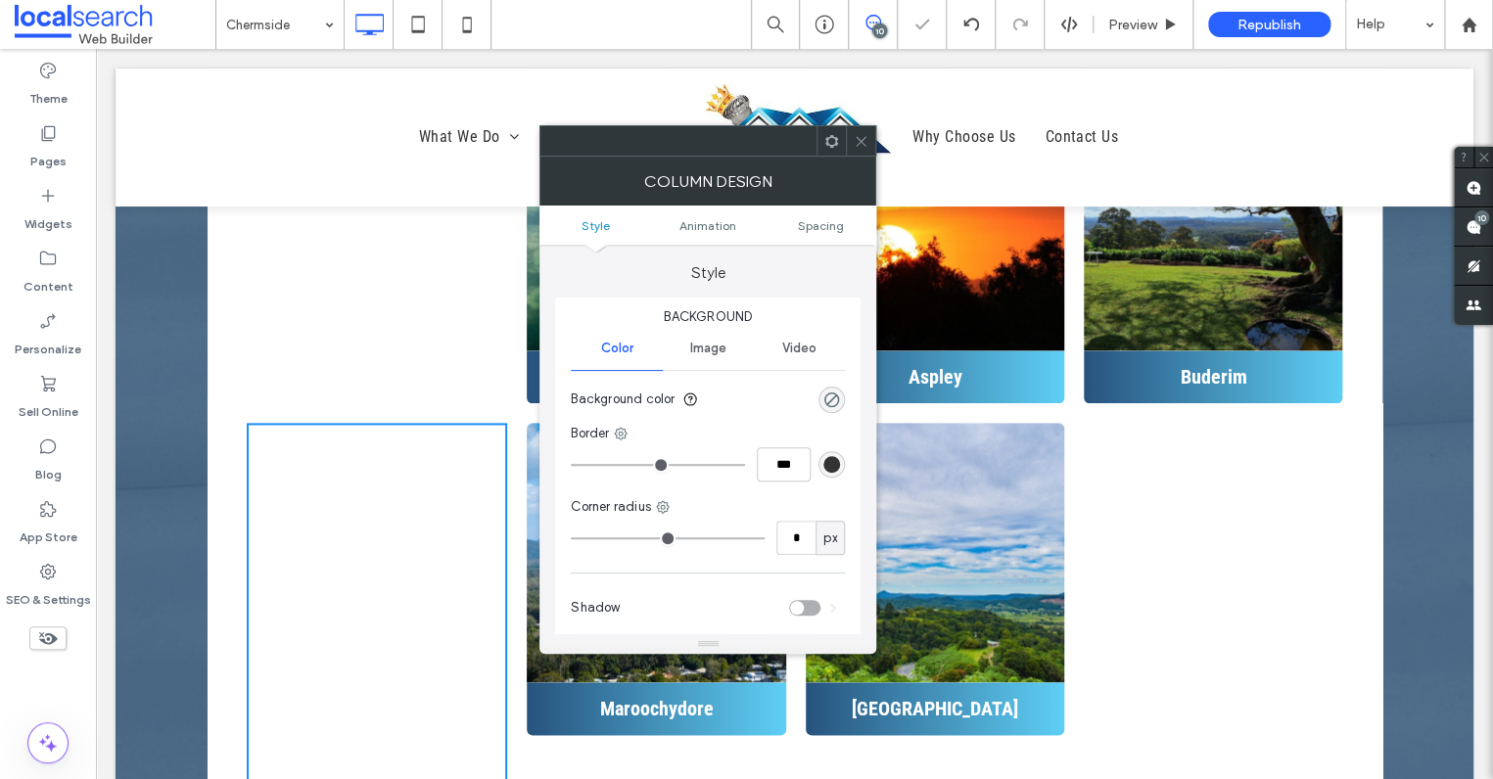
click at [863, 138] on icon at bounding box center [861, 141] width 15 height 15
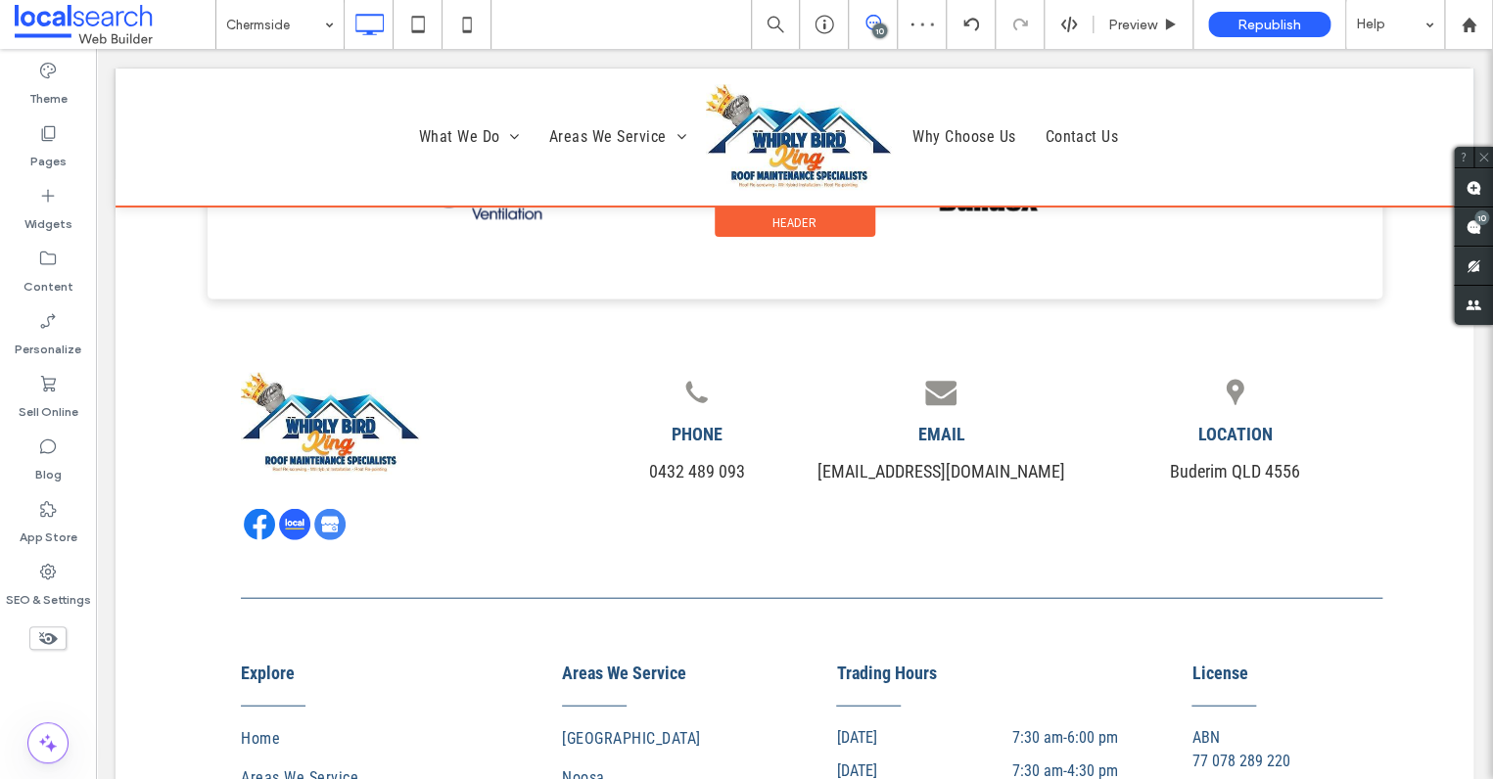
scroll to position [8282, 0]
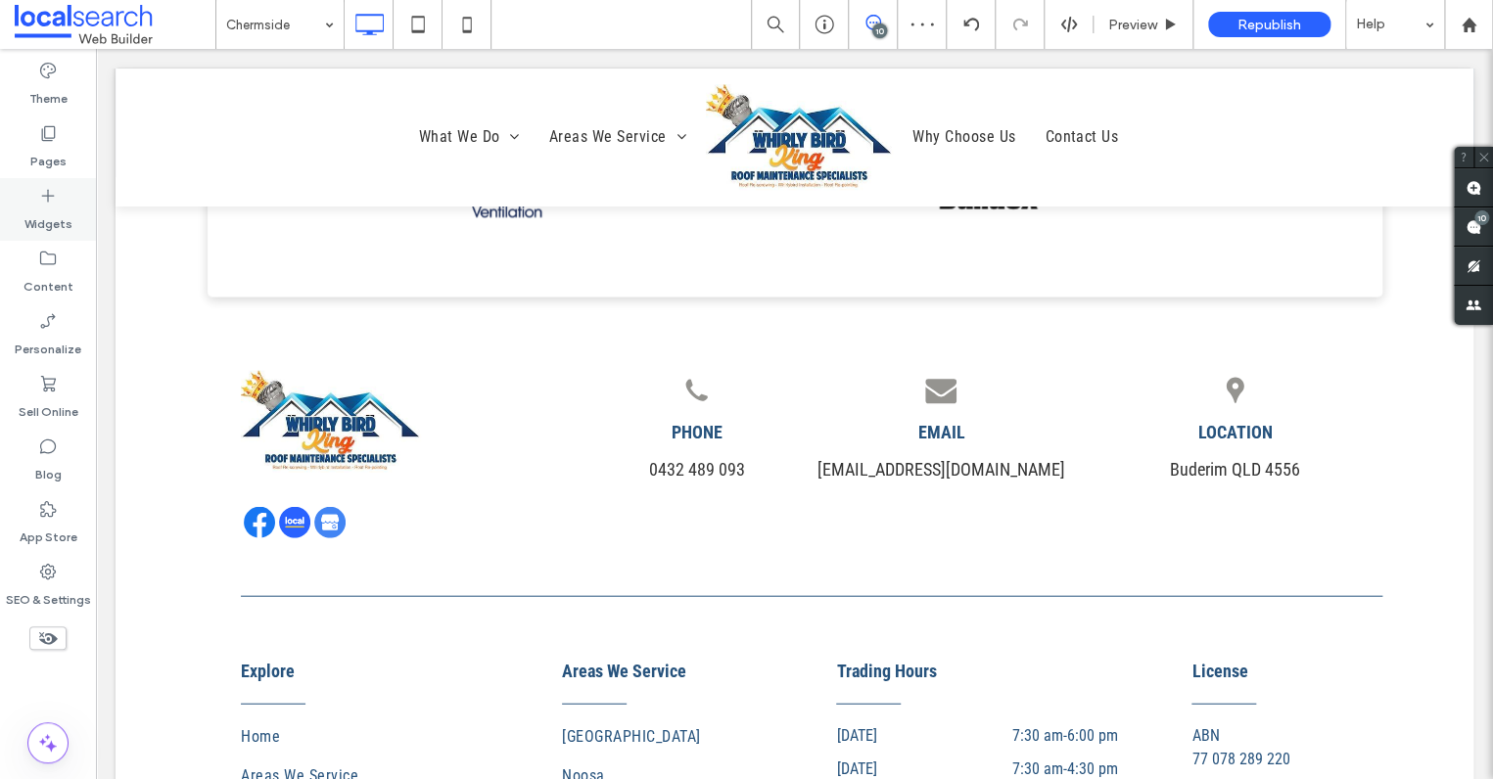
click at [38, 135] on icon at bounding box center [48, 133] width 20 height 20
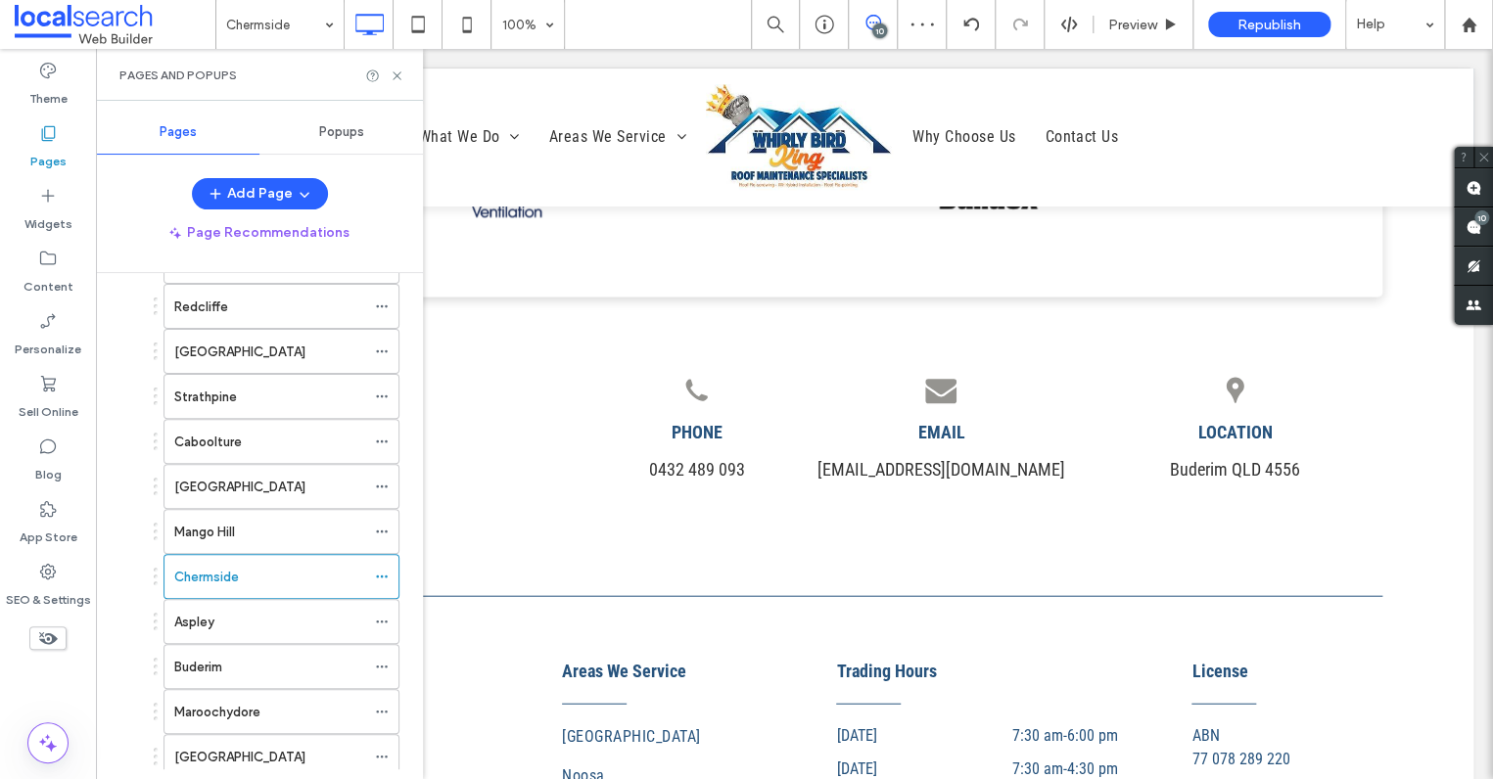
scroll to position [521, 0]
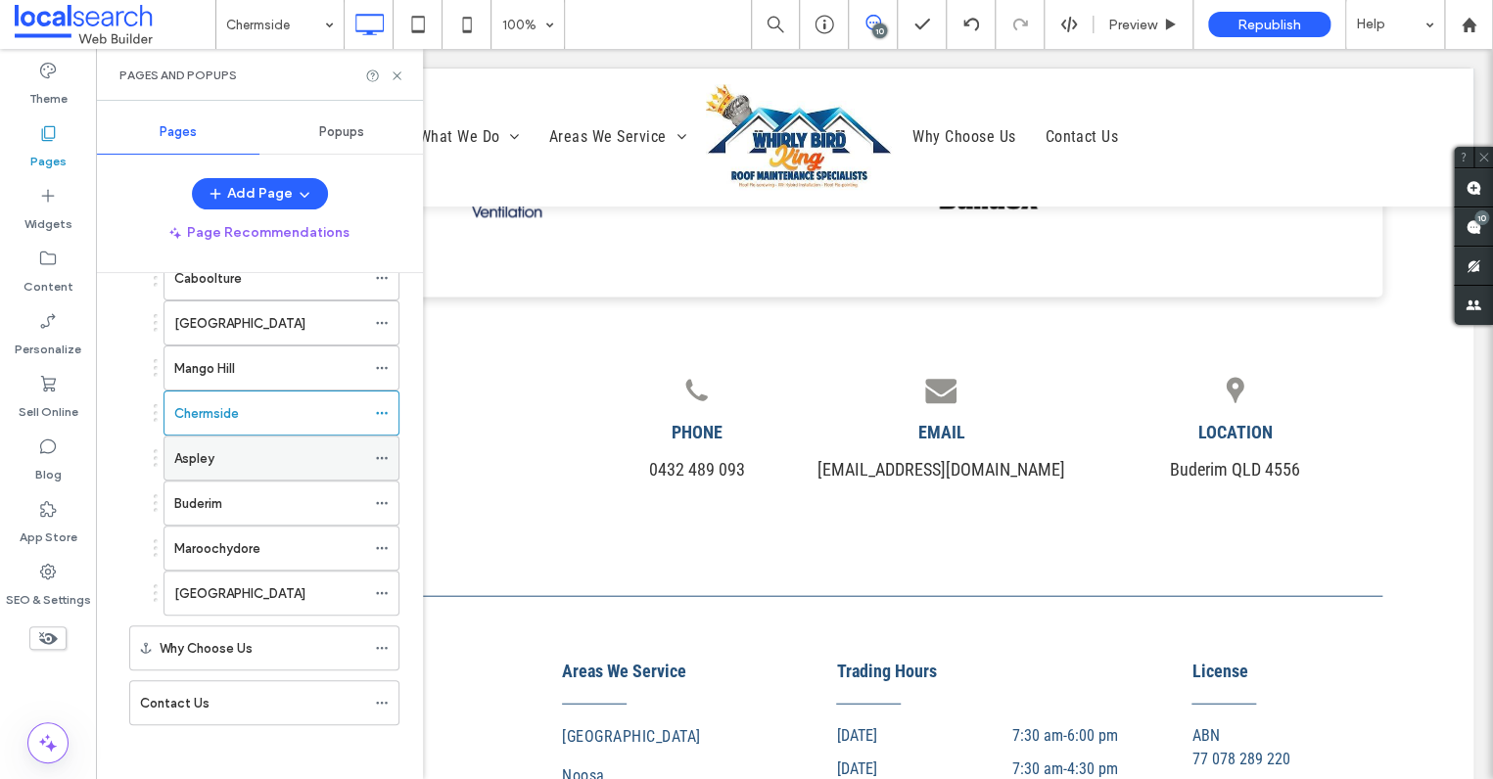
click at [253, 437] on div "Aspley" at bounding box center [269, 458] width 191 height 43
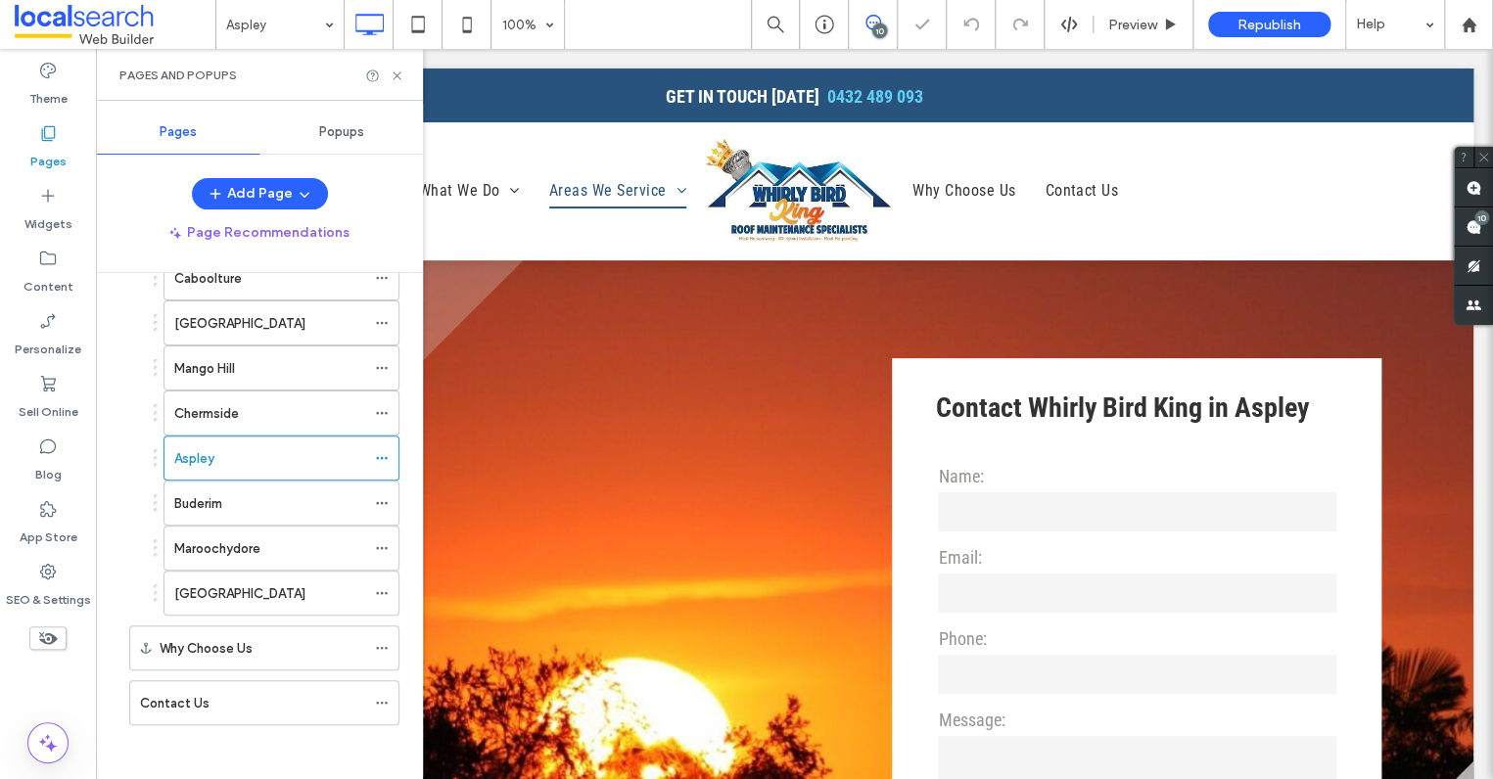
click at [397, 76] on use at bounding box center [397, 75] width 8 height 8
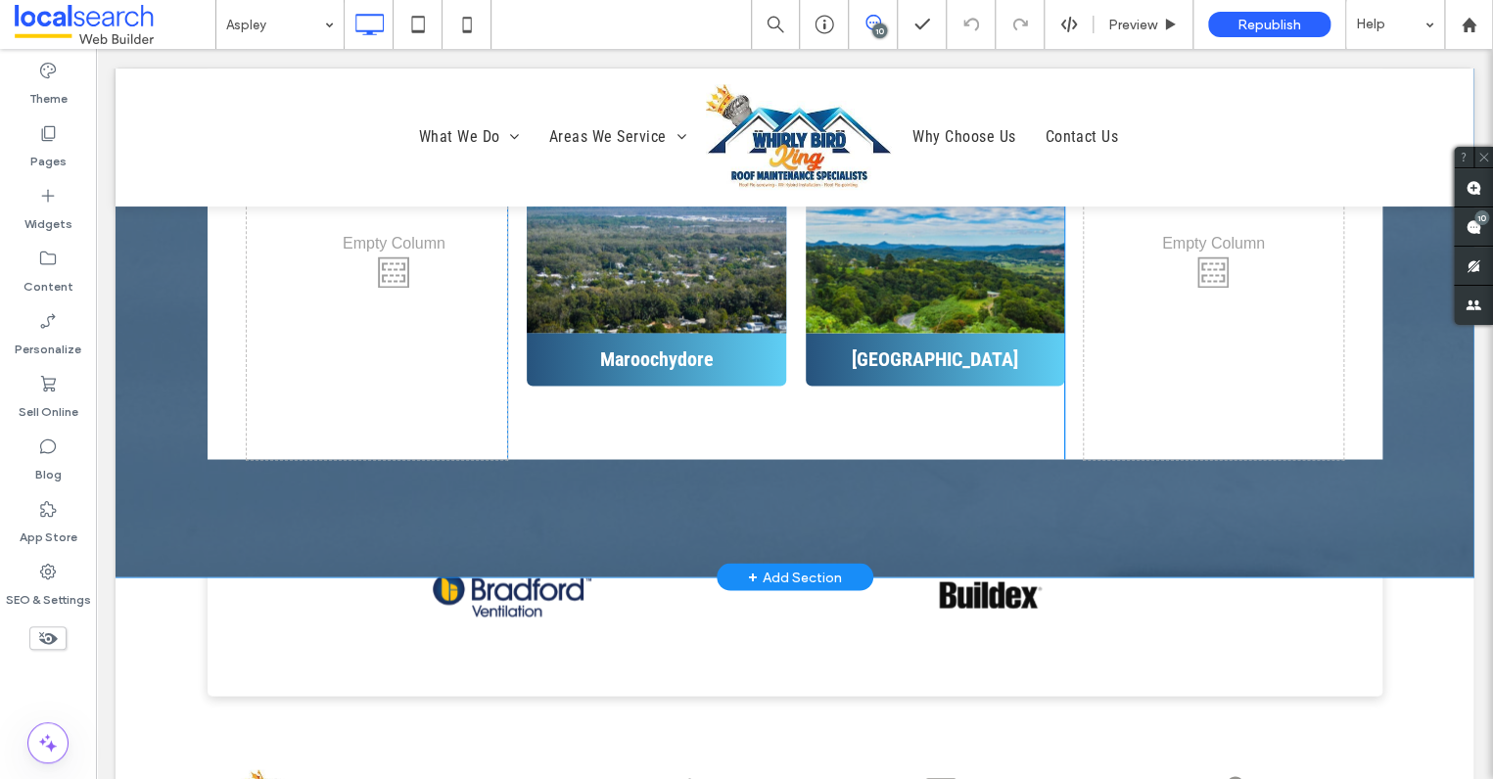
scroll to position [7380, 0]
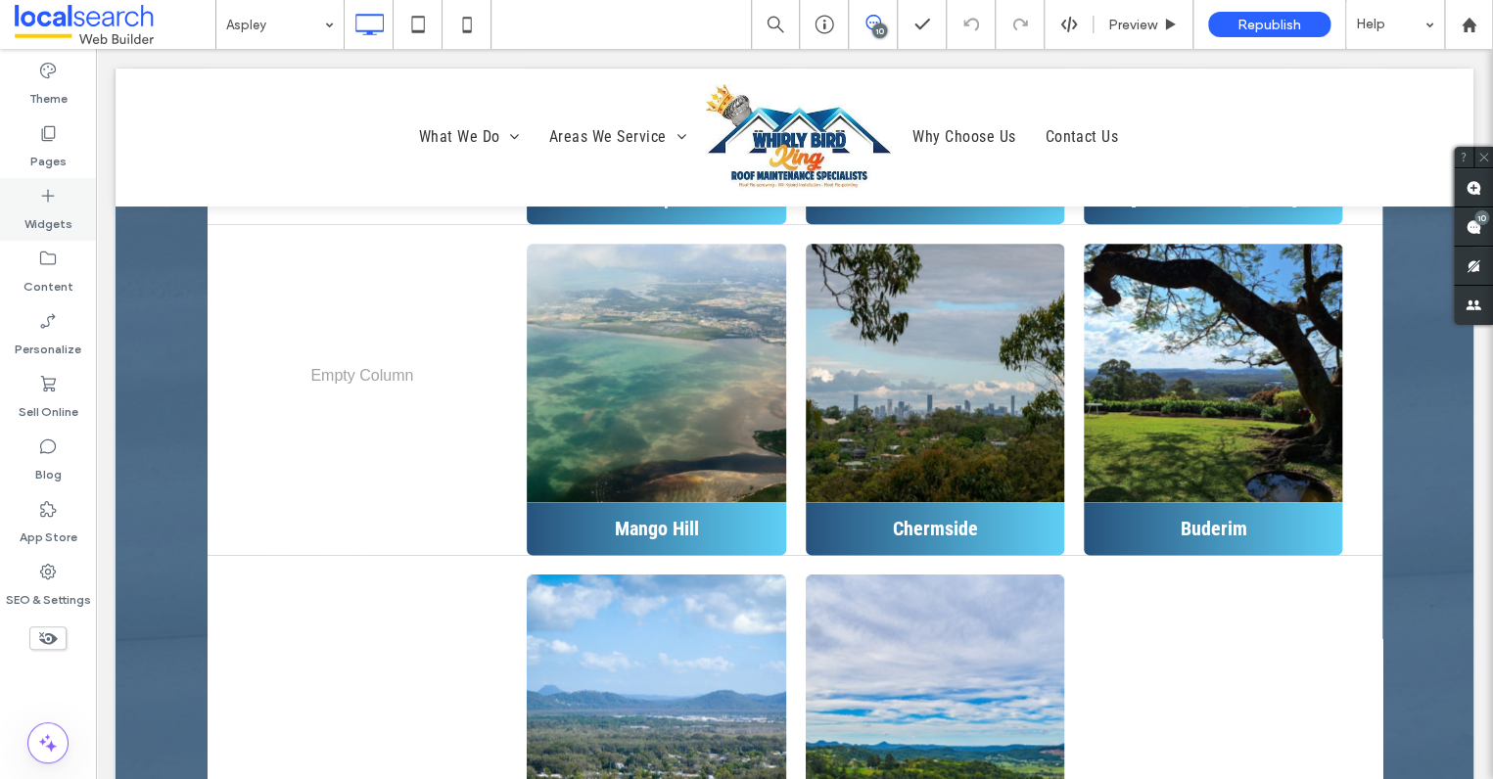
click at [67, 158] on div "Pages" at bounding box center [48, 147] width 96 height 63
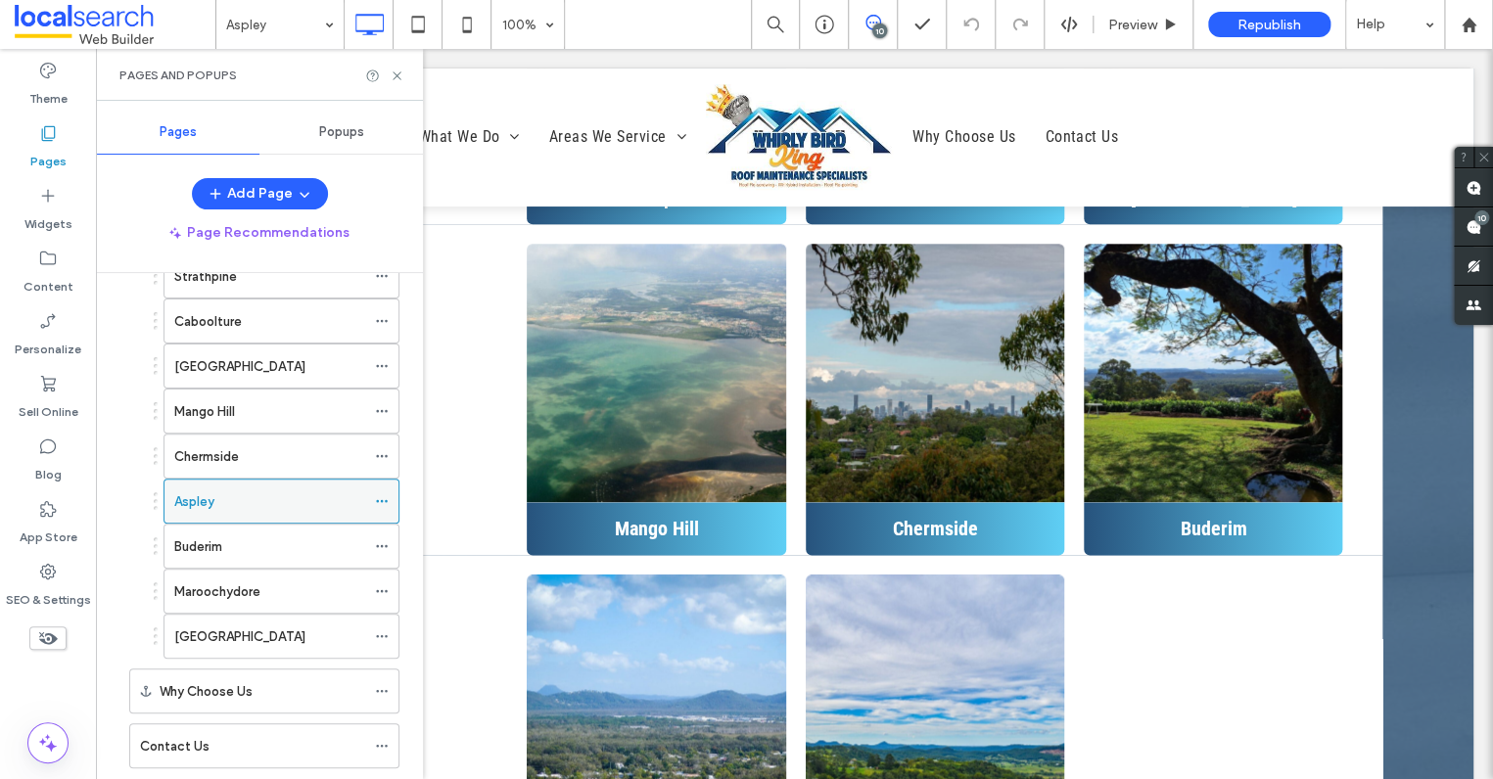
scroll to position [521, 0]
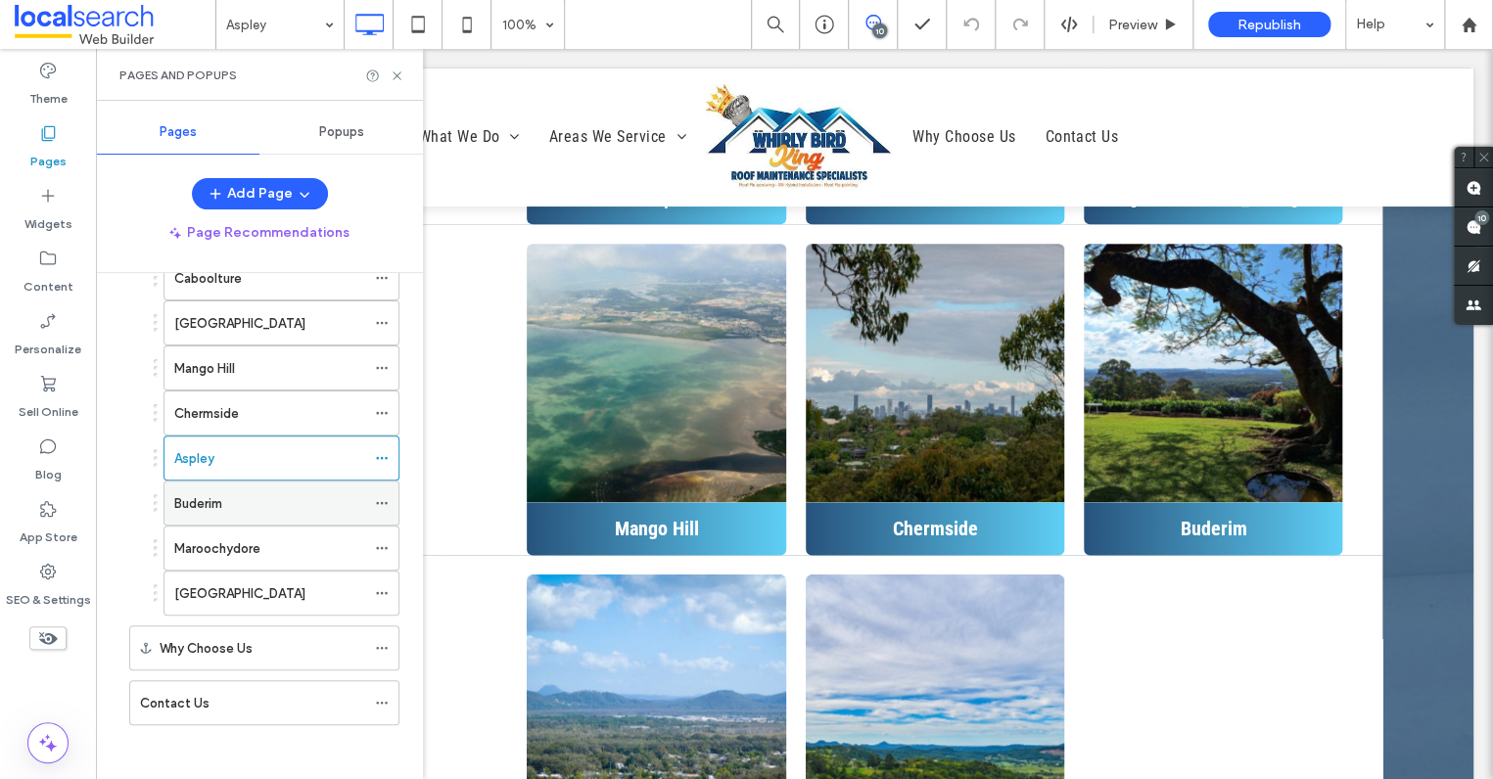
click at [248, 493] on div "Buderim" at bounding box center [269, 503] width 191 height 21
click at [397, 71] on icon at bounding box center [397, 76] width 15 height 15
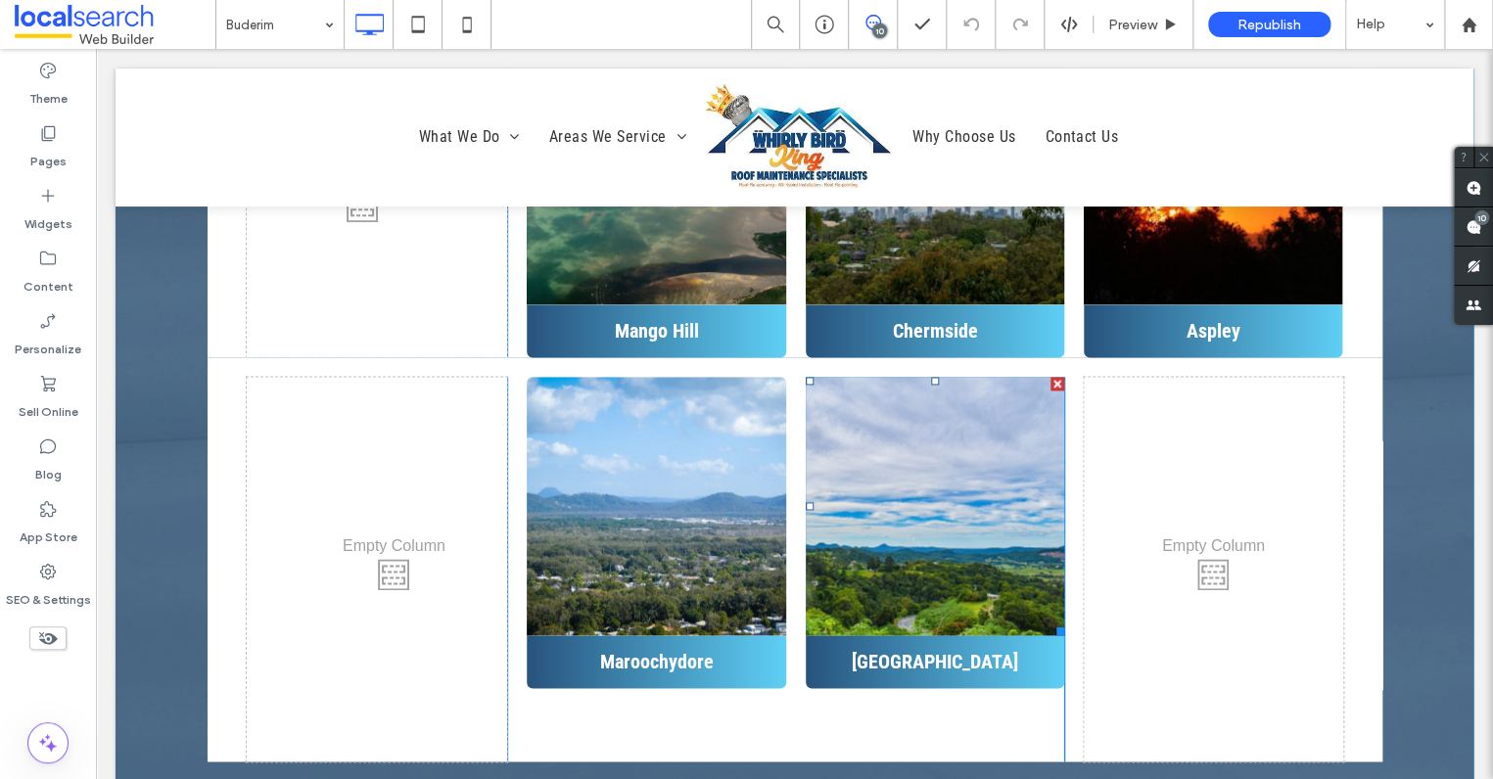
scroll to position [7590, 0]
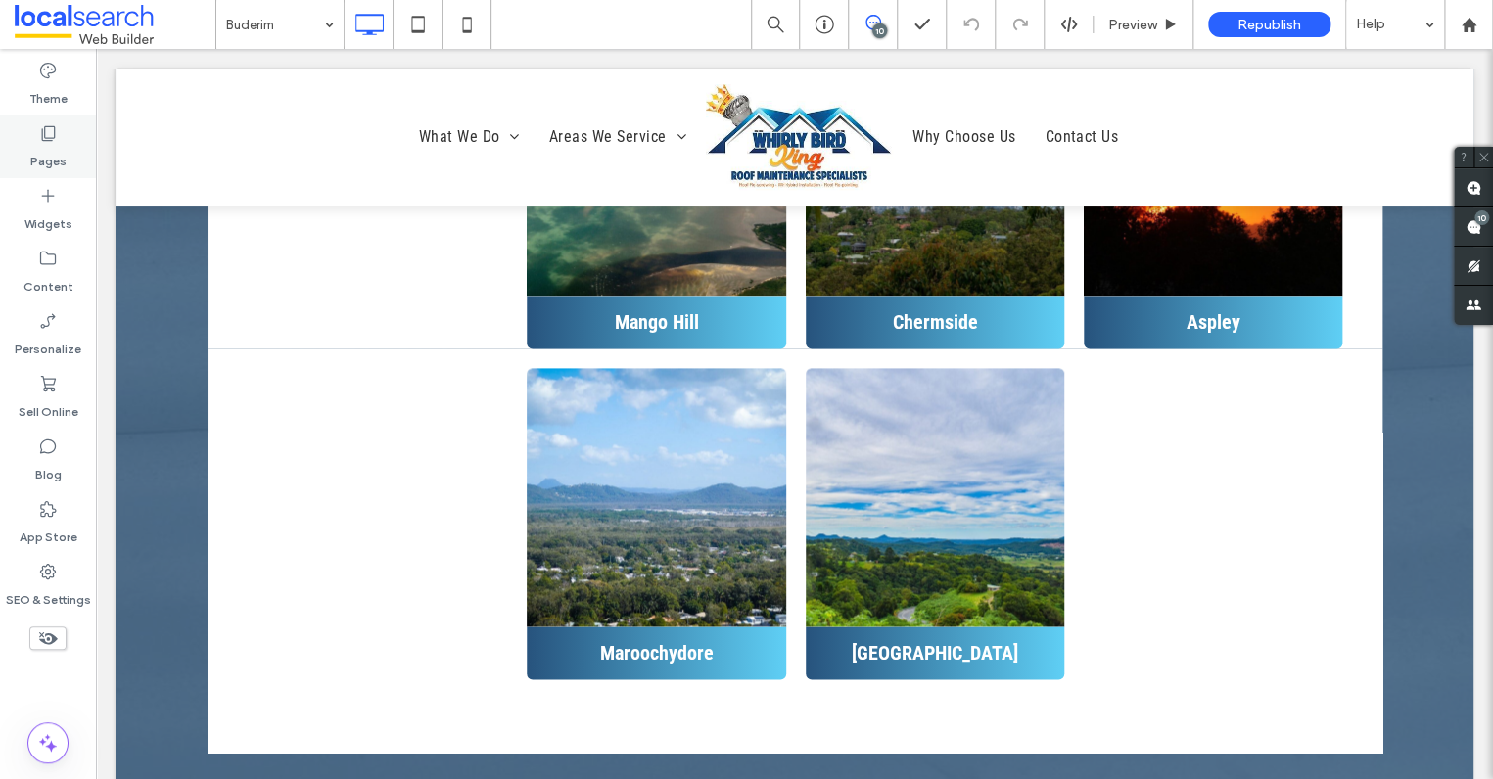
click at [43, 125] on icon at bounding box center [48, 133] width 20 height 20
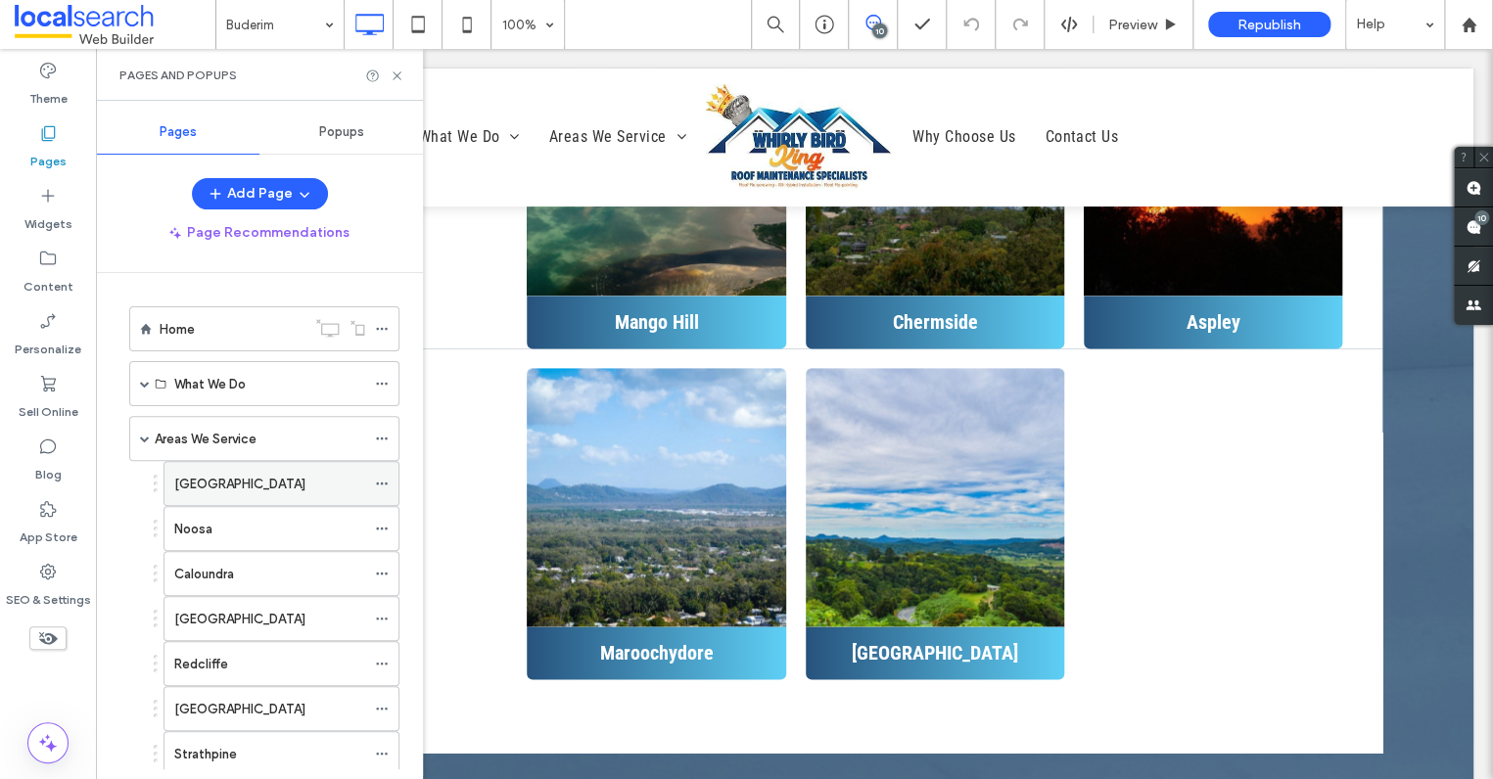
scroll to position [521, 0]
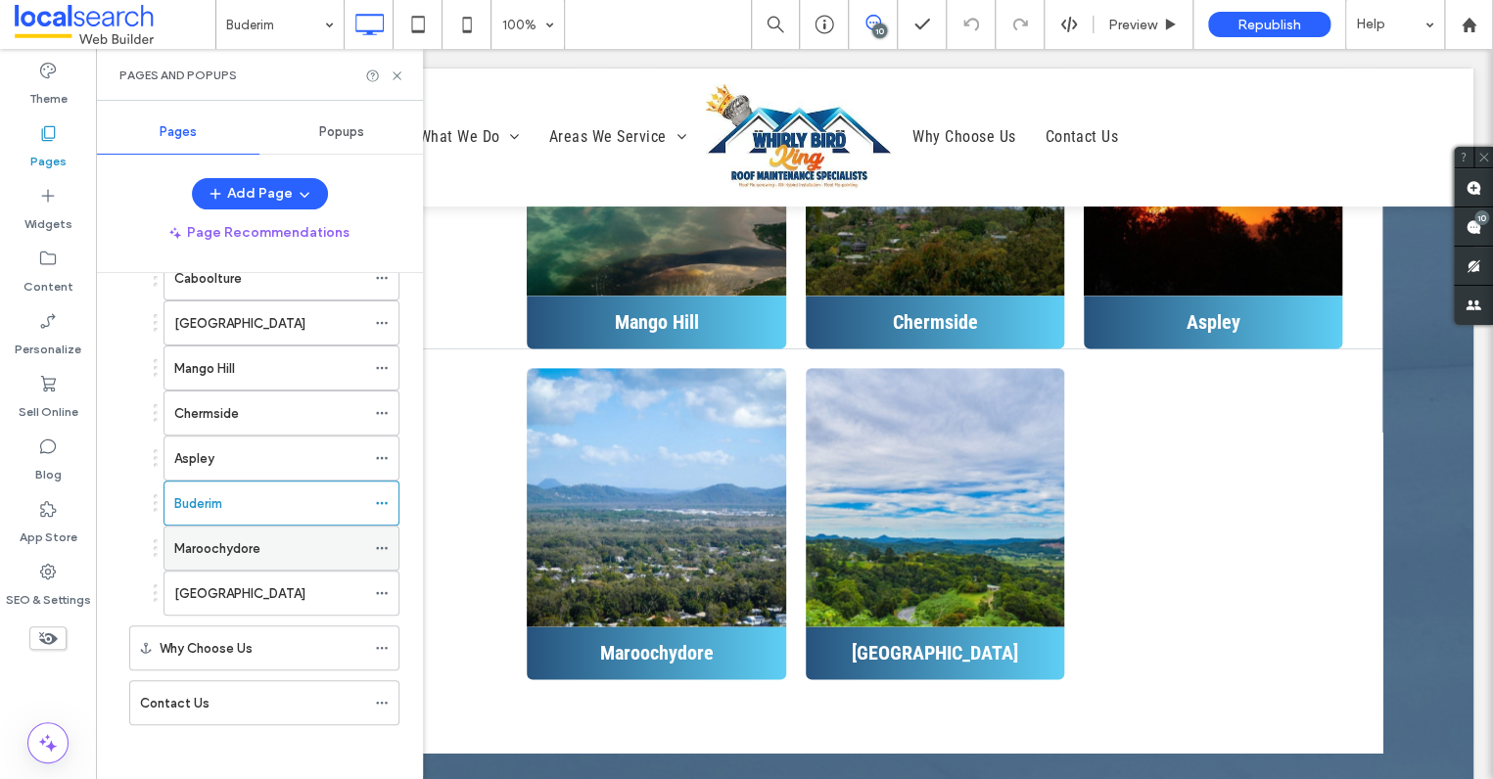
click at [291, 547] on div "Maroochydore" at bounding box center [269, 548] width 191 height 21
click at [398, 76] on use at bounding box center [397, 75] width 8 height 8
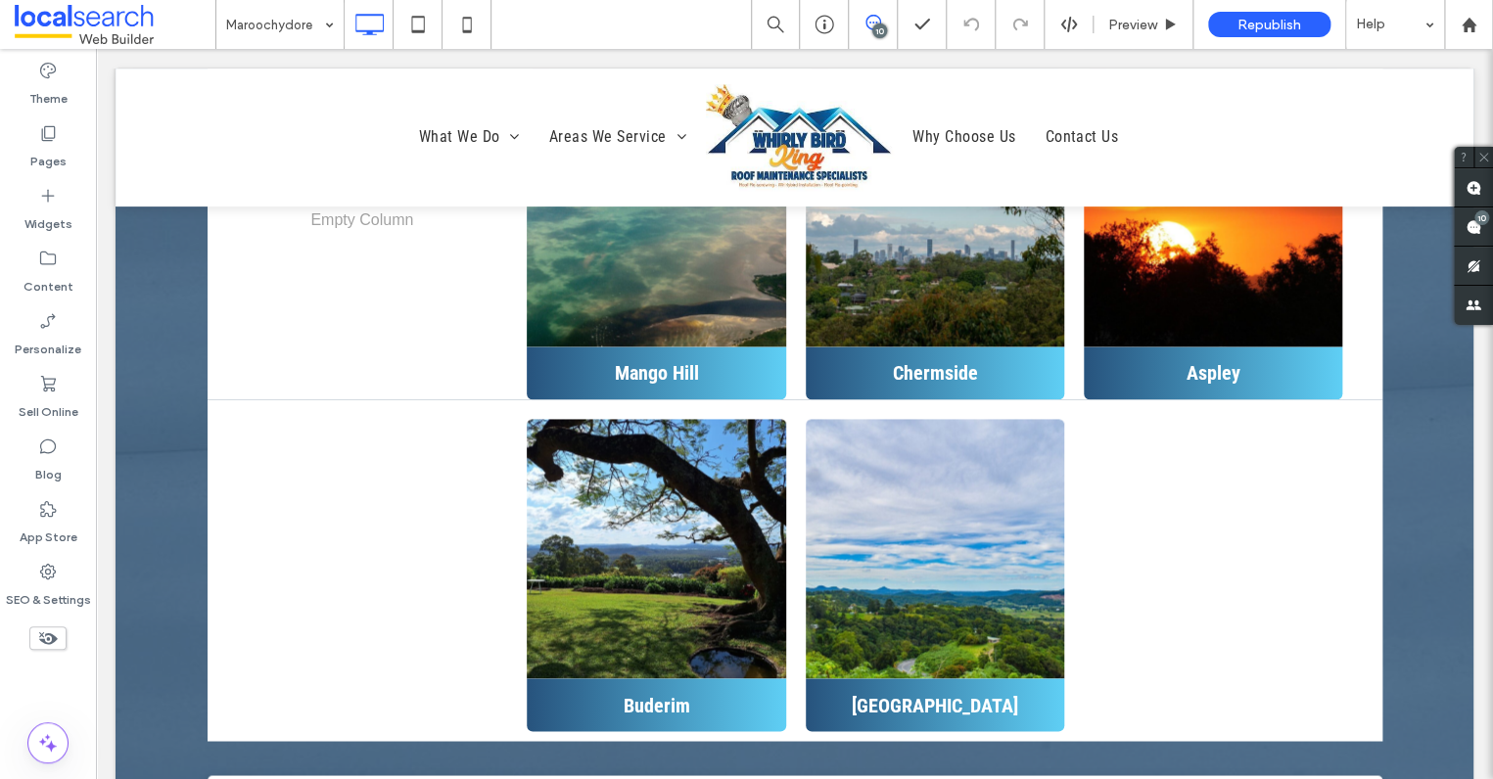
scroll to position [7821, 0]
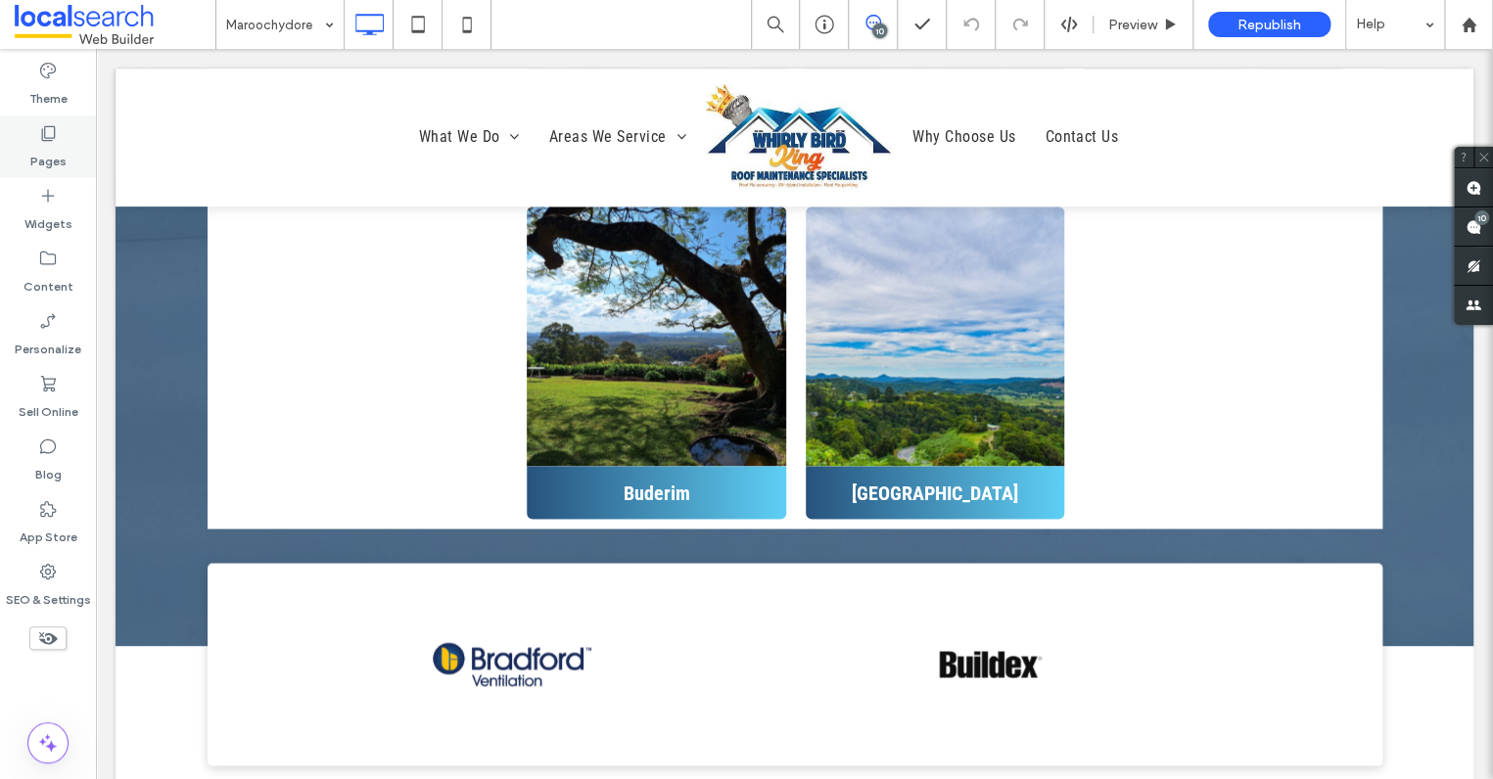
click at [53, 140] on icon at bounding box center [48, 133] width 20 height 20
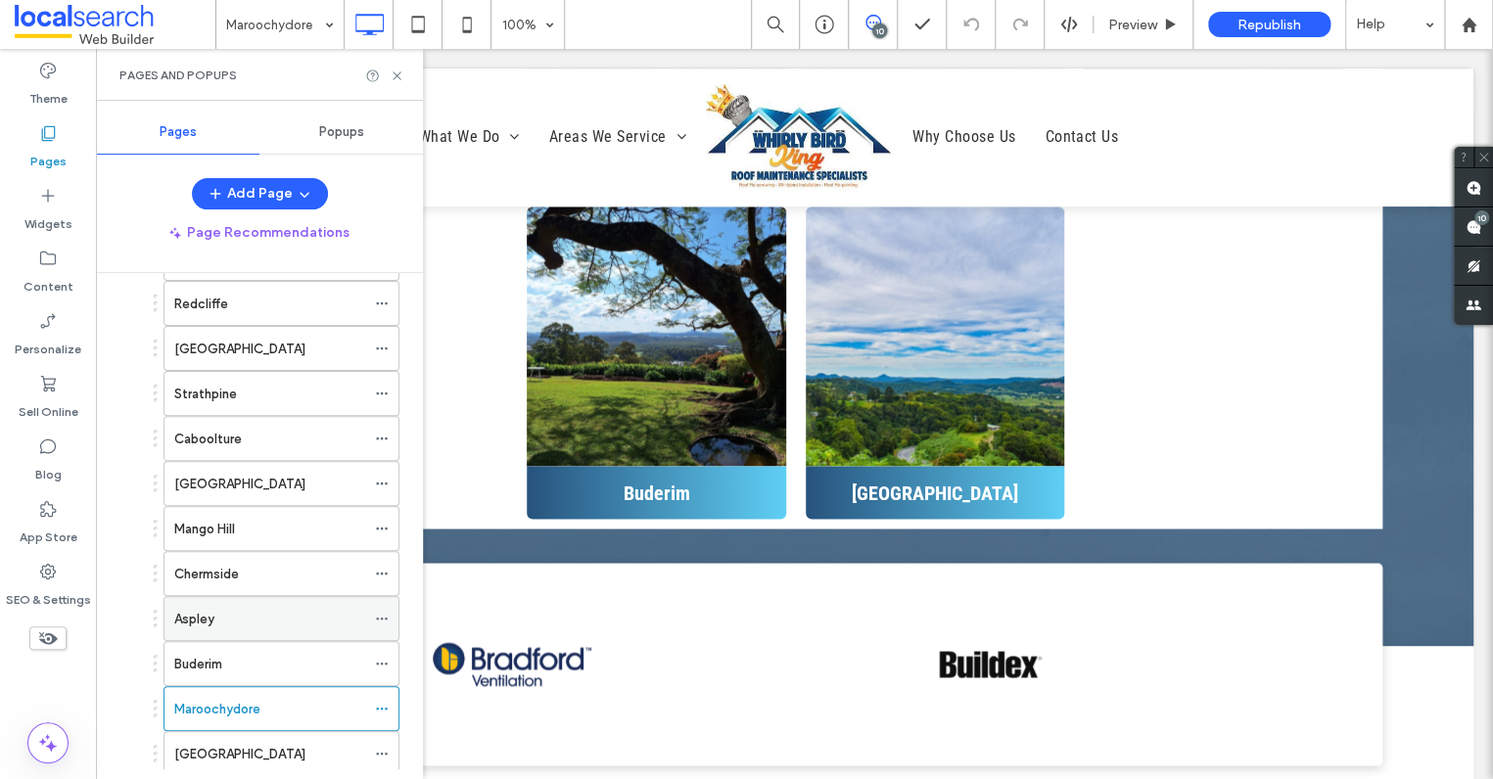
scroll to position [521, 0]
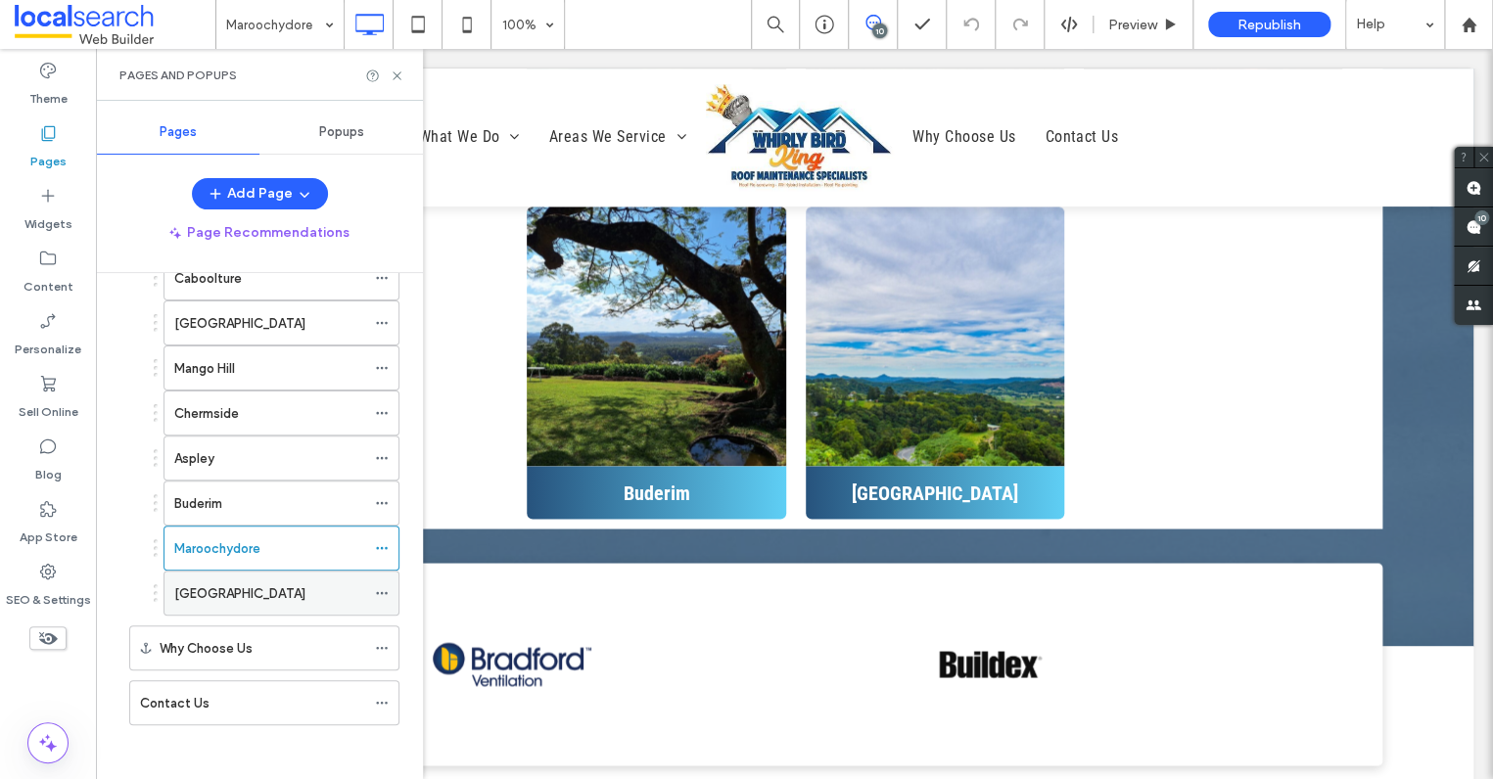
click at [274, 575] on div "[GEOGRAPHIC_DATA]" at bounding box center [269, 593] width 191 height 43
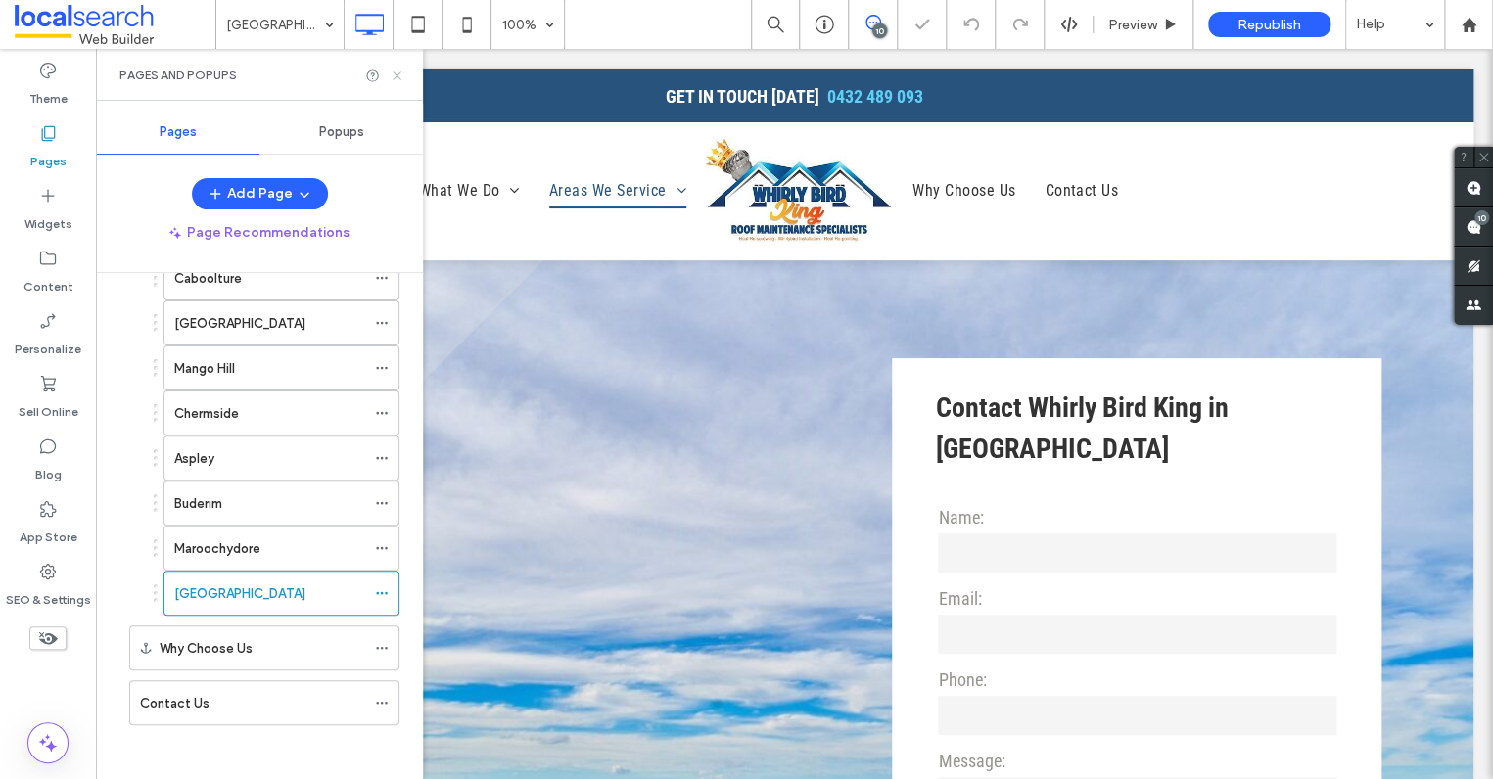
click at [398, 74] on icon at bounding box center [397, 76] width 15 height 15
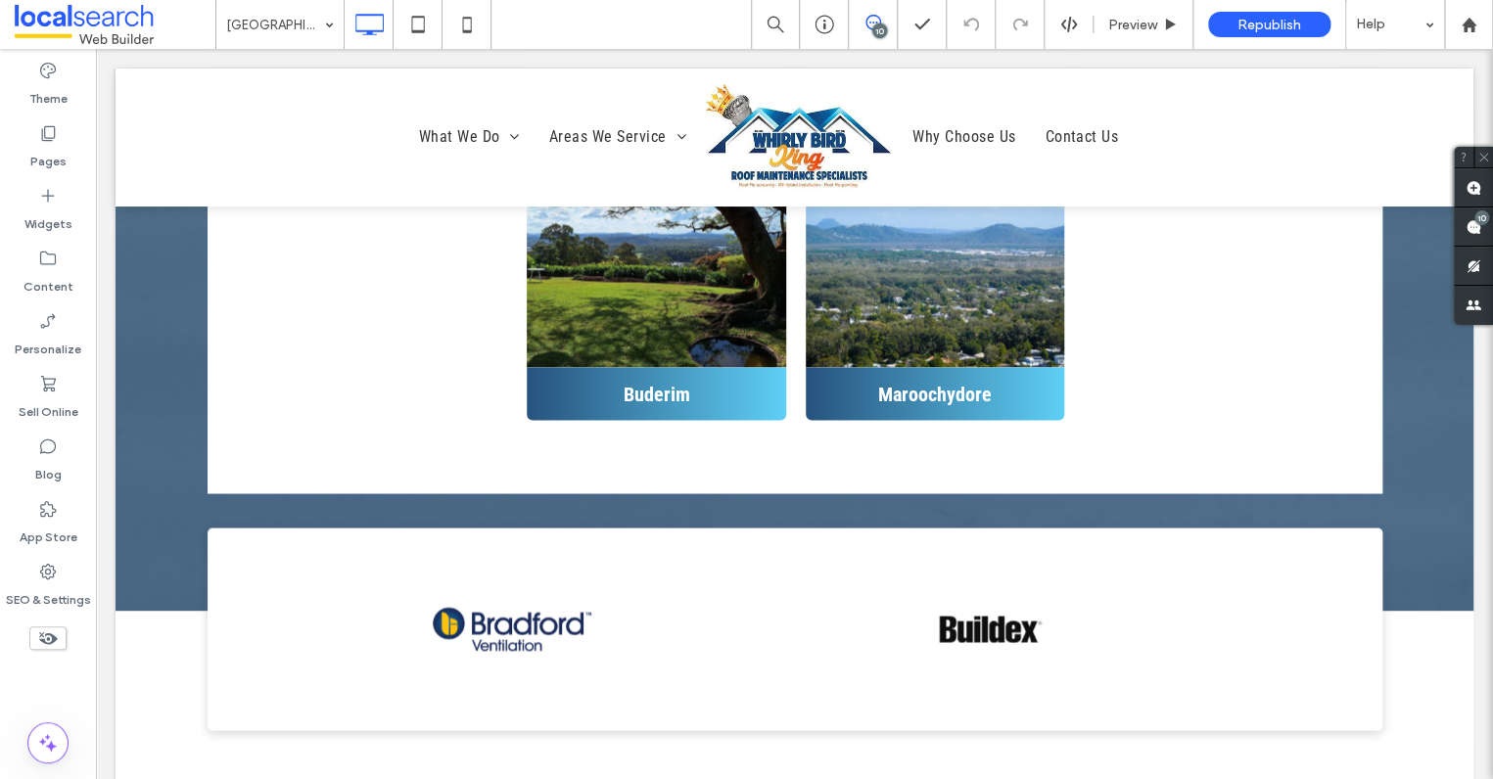
scroll to position [7696, 0]
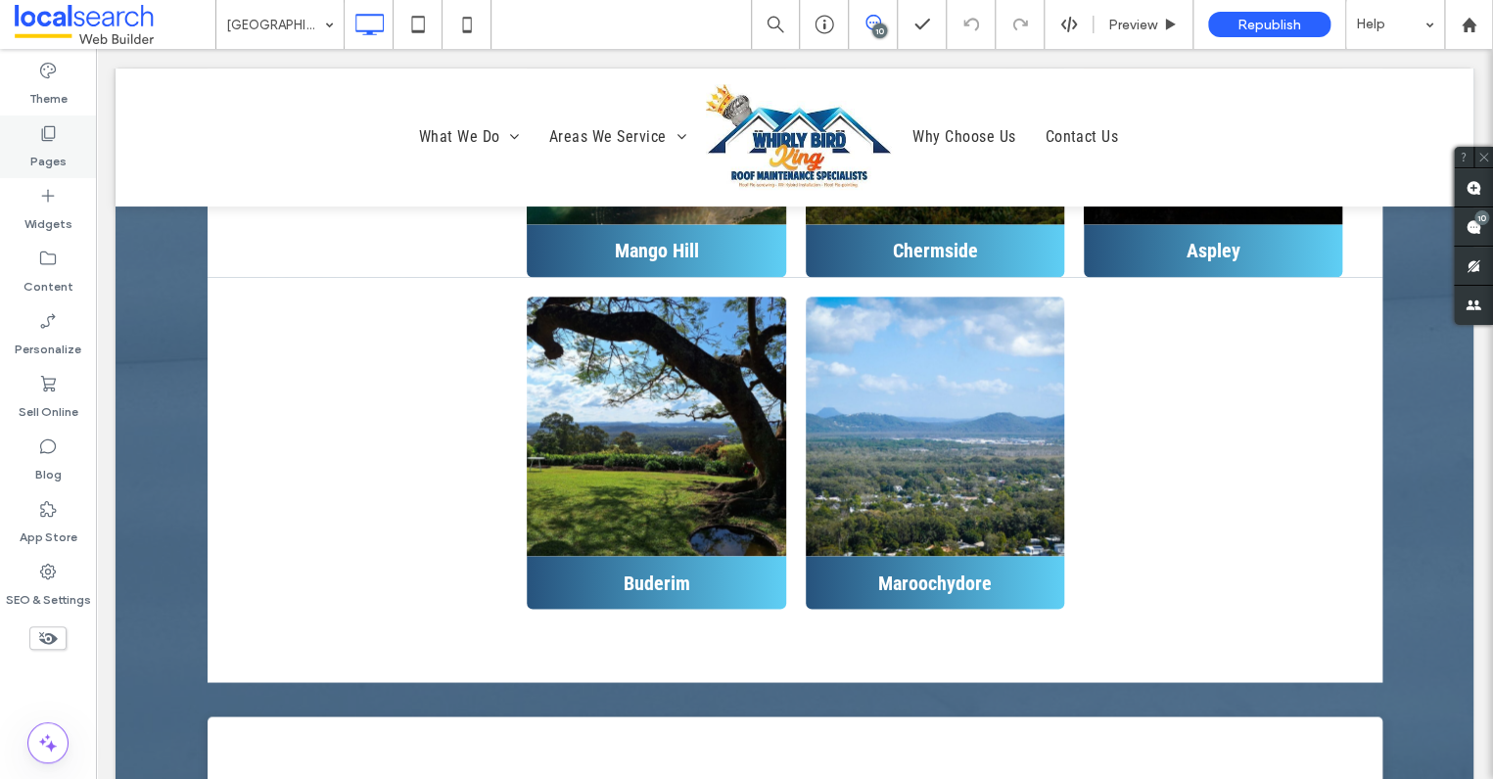
click at [59, 140] on div "Pages" at bounding box center [48, 147] width 96 height 63
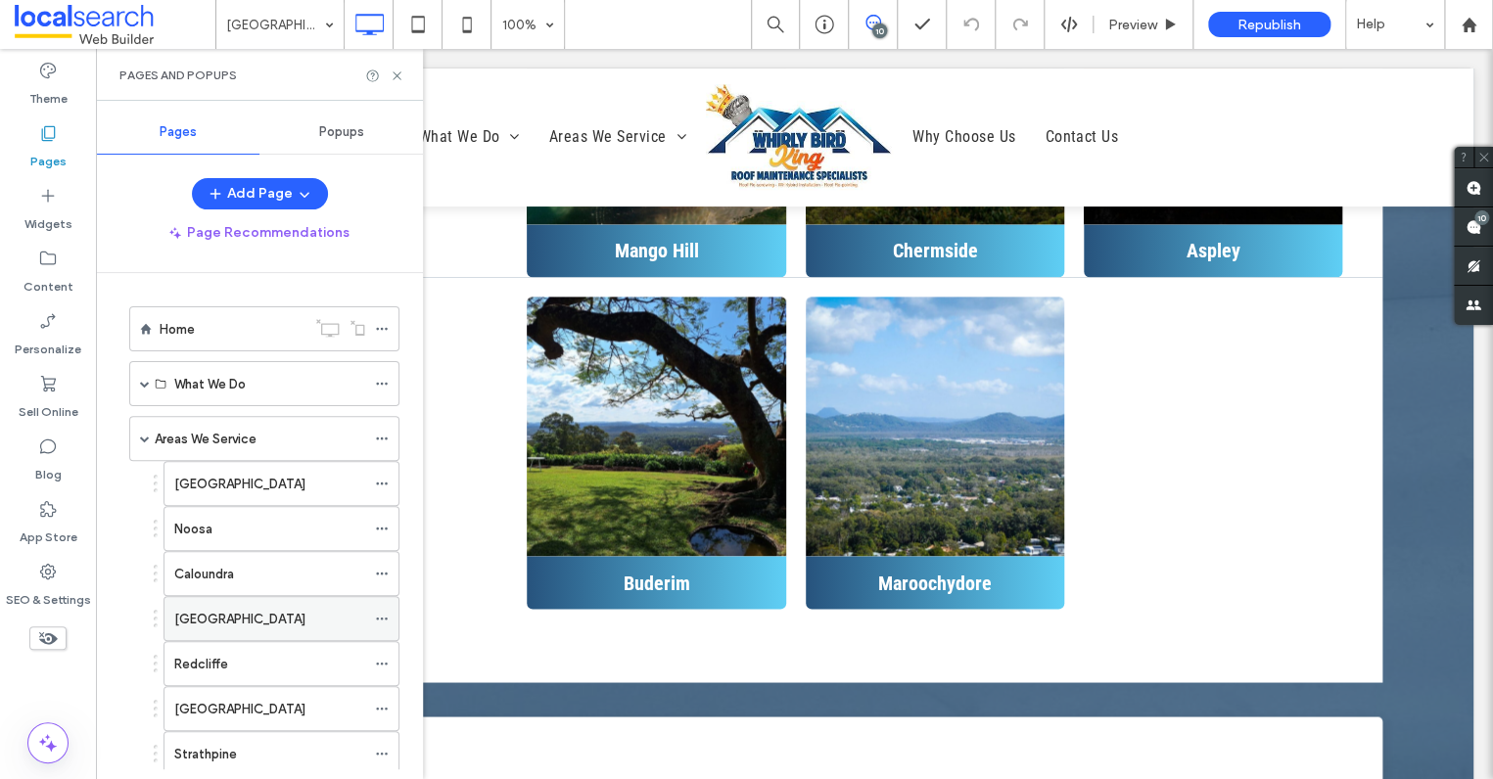
scroll to position [521, 0]
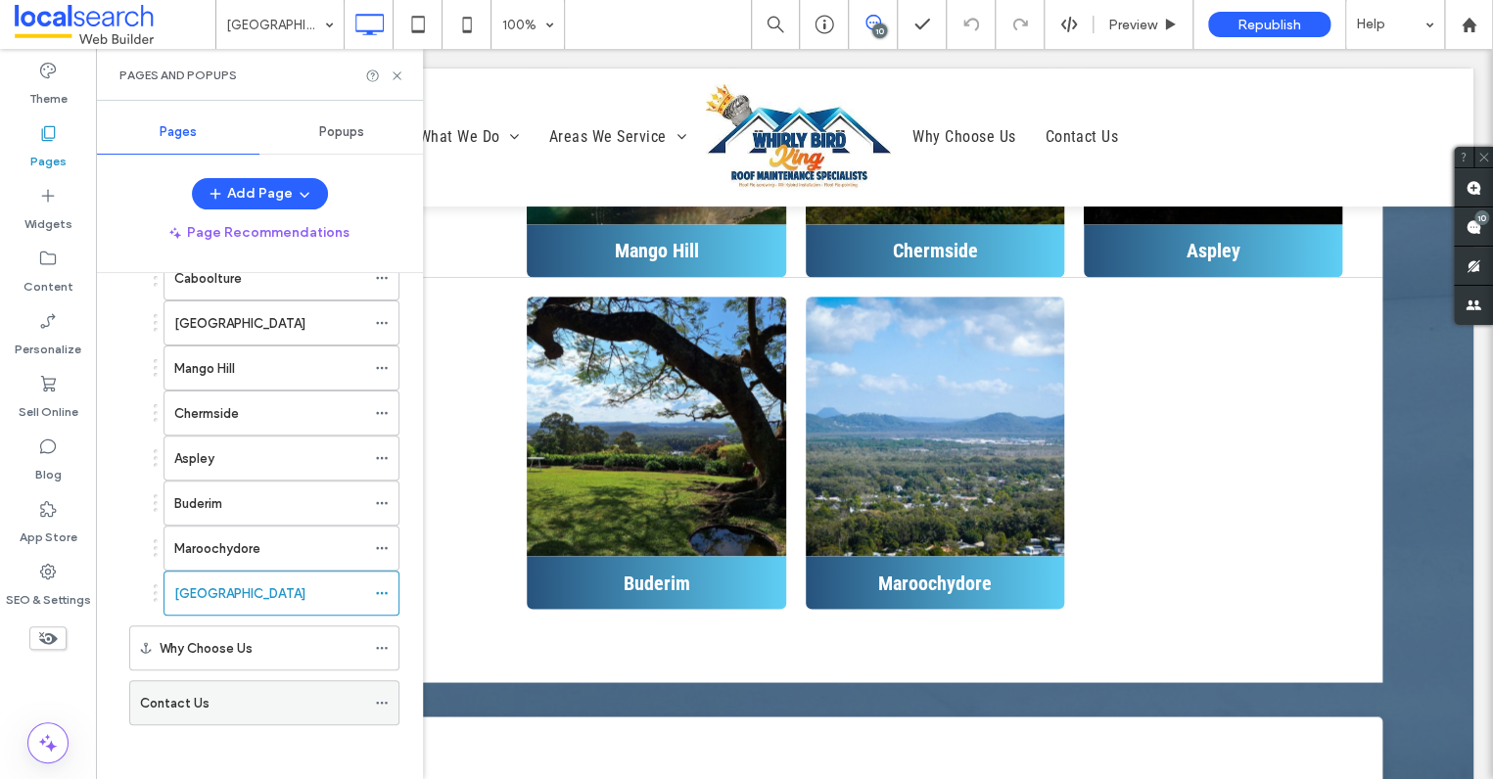
click at [278, 695] on div "Contact Us" at bounding box center [252, 703] width 225 height 21
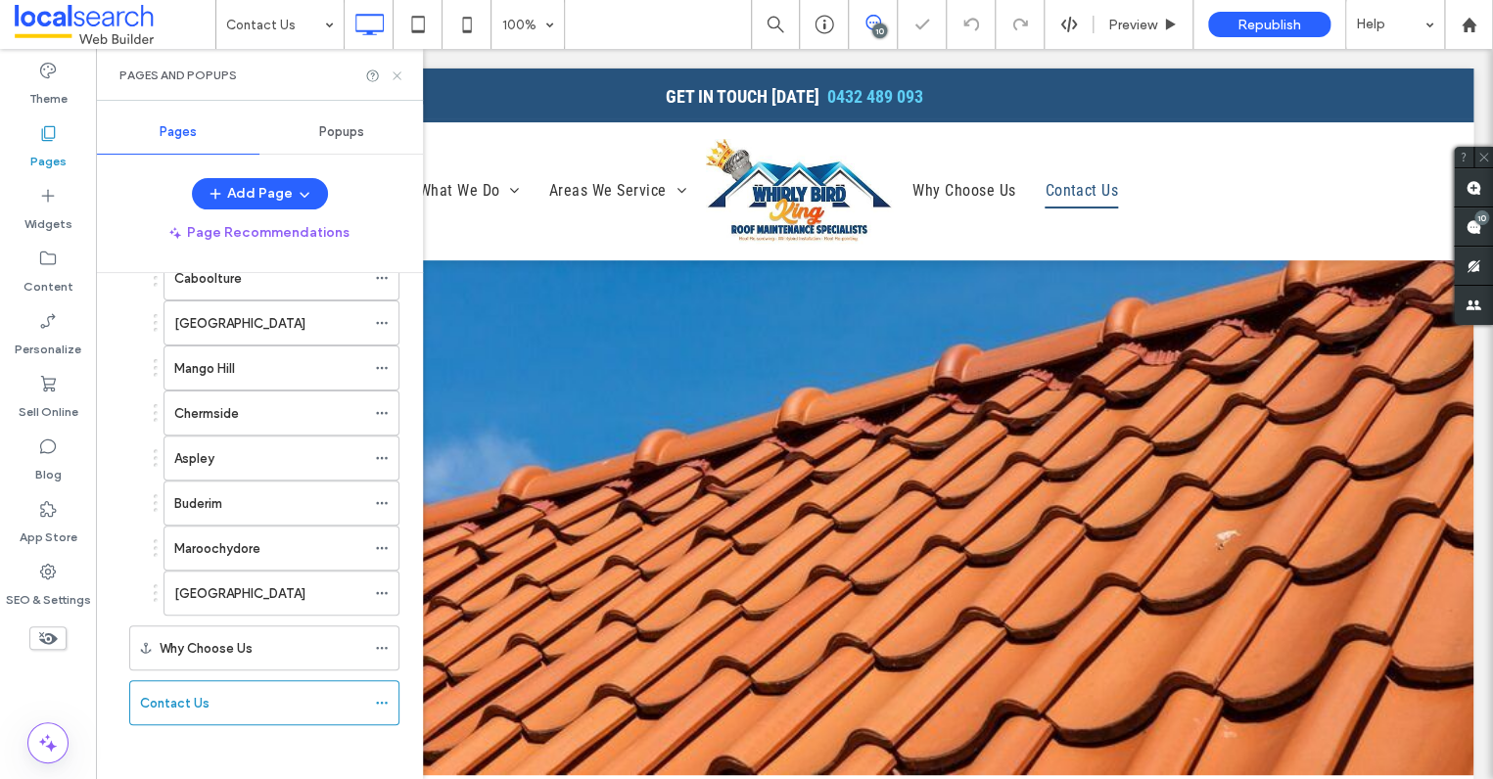
click at [398, 74] on icon at bounding box center [397, 76] width 15 height 15
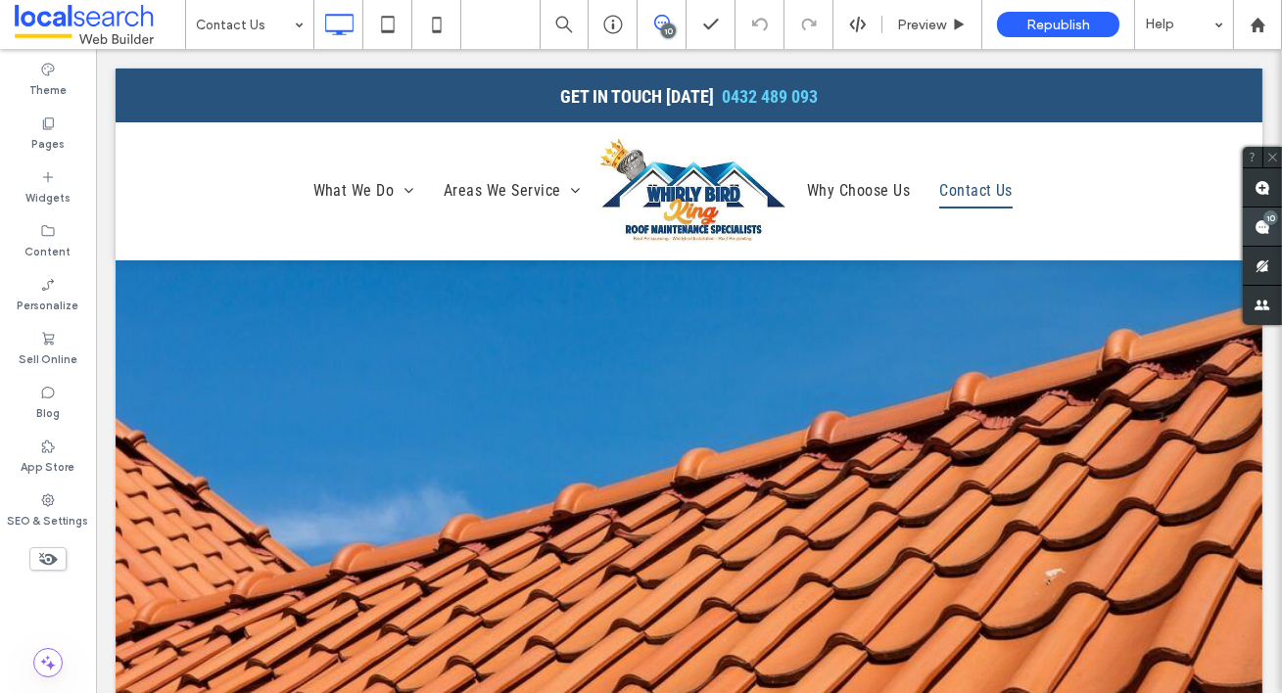
click at [1266, 220] on div "10" at bounding box center [1270, 217] width 15 height 15
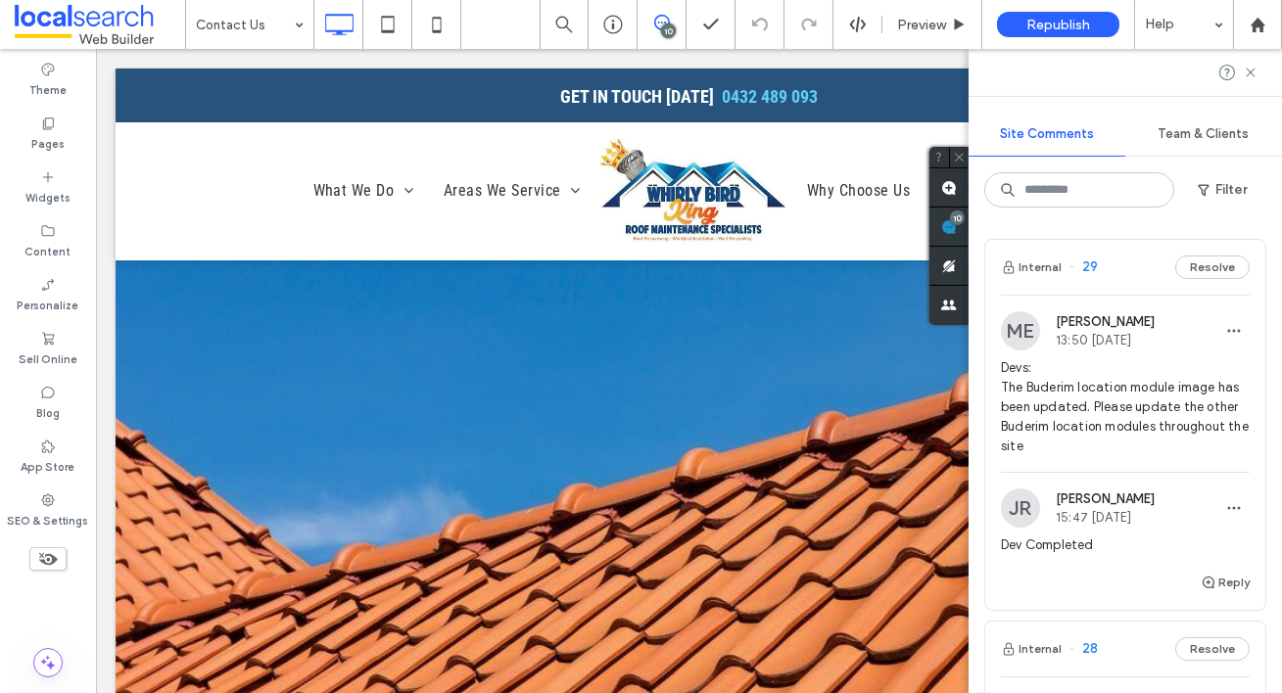
click at [1092, 263] on span "29" at bounding box center [1083, 267] width 28 height 20
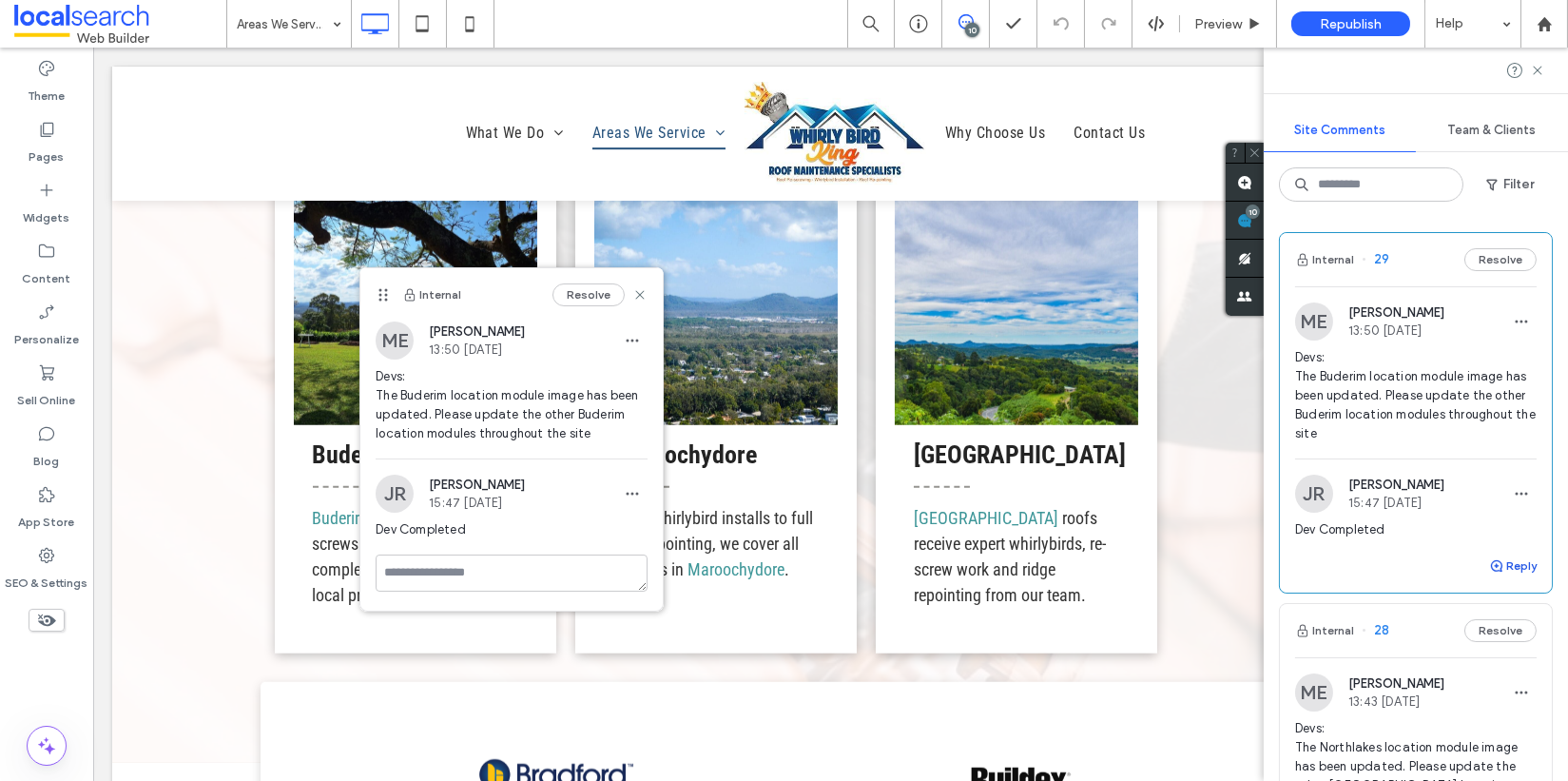
click at [1449, 559] on icon "button" at bounding box center [1497, 566] width 16 height 16
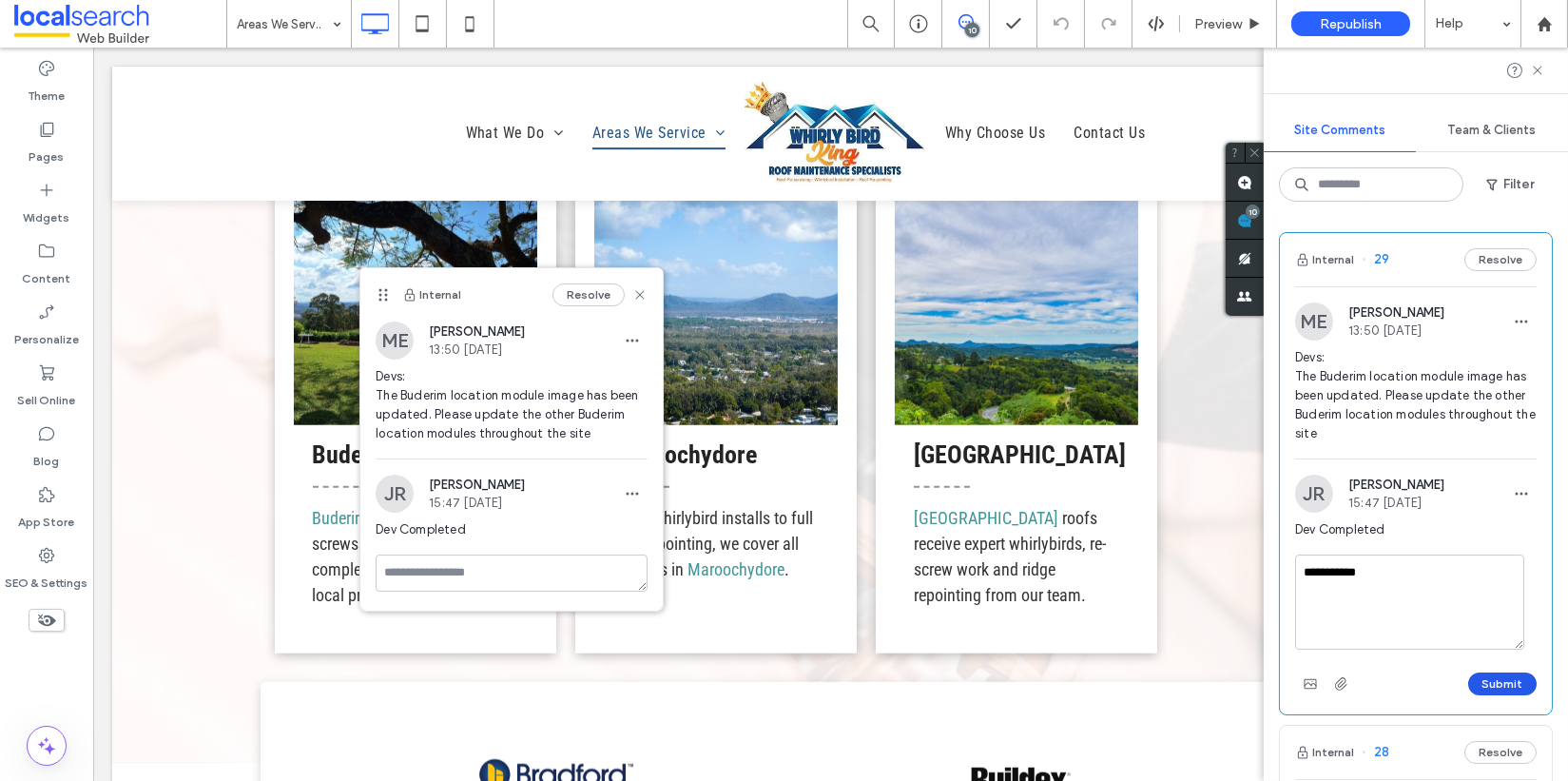
type textarea "**********"
click at [1449, 672] on button "Submit" at bounding box center [1503, 683] width 68 height 22
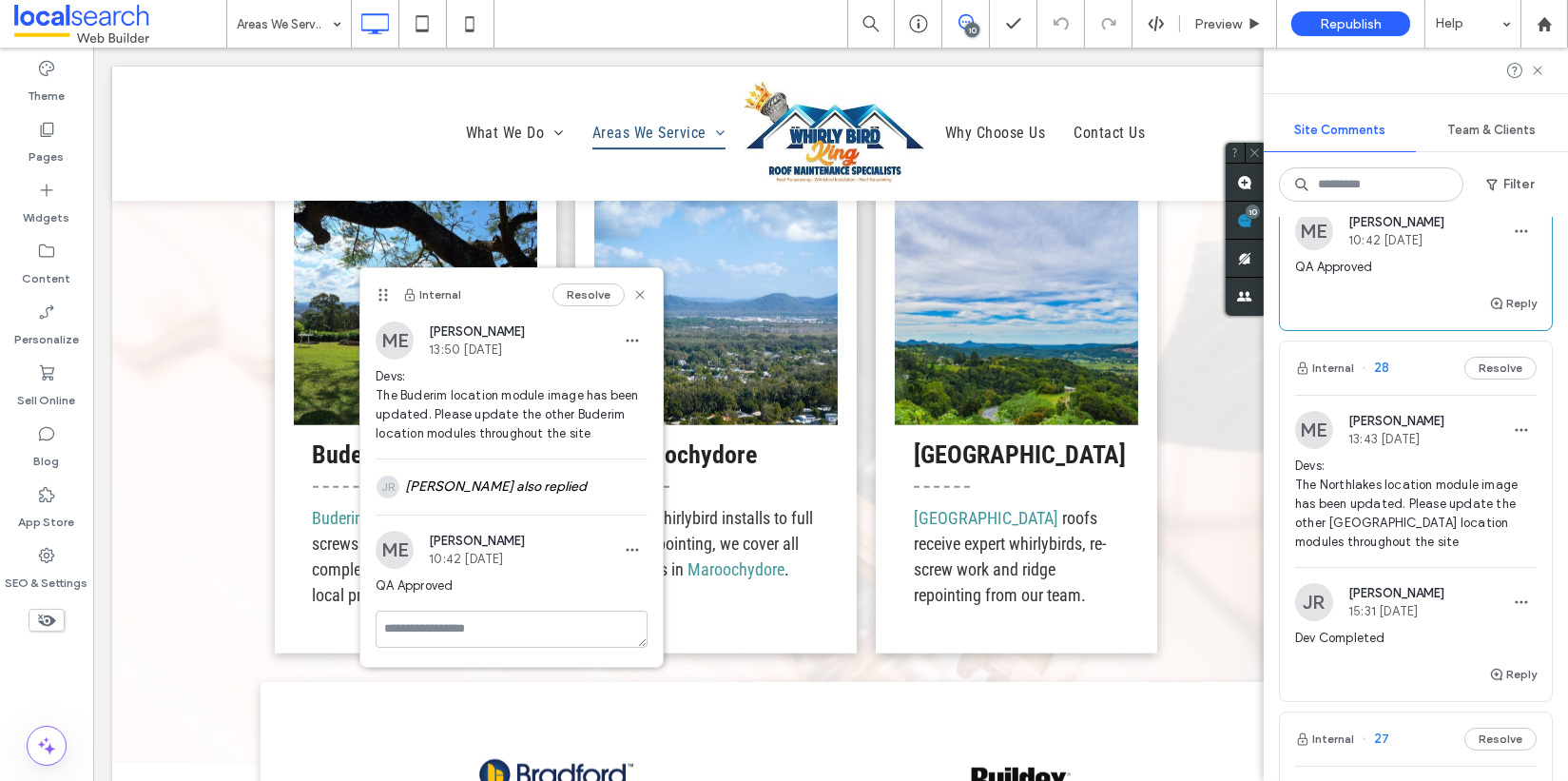
scroll to position [352, 0]
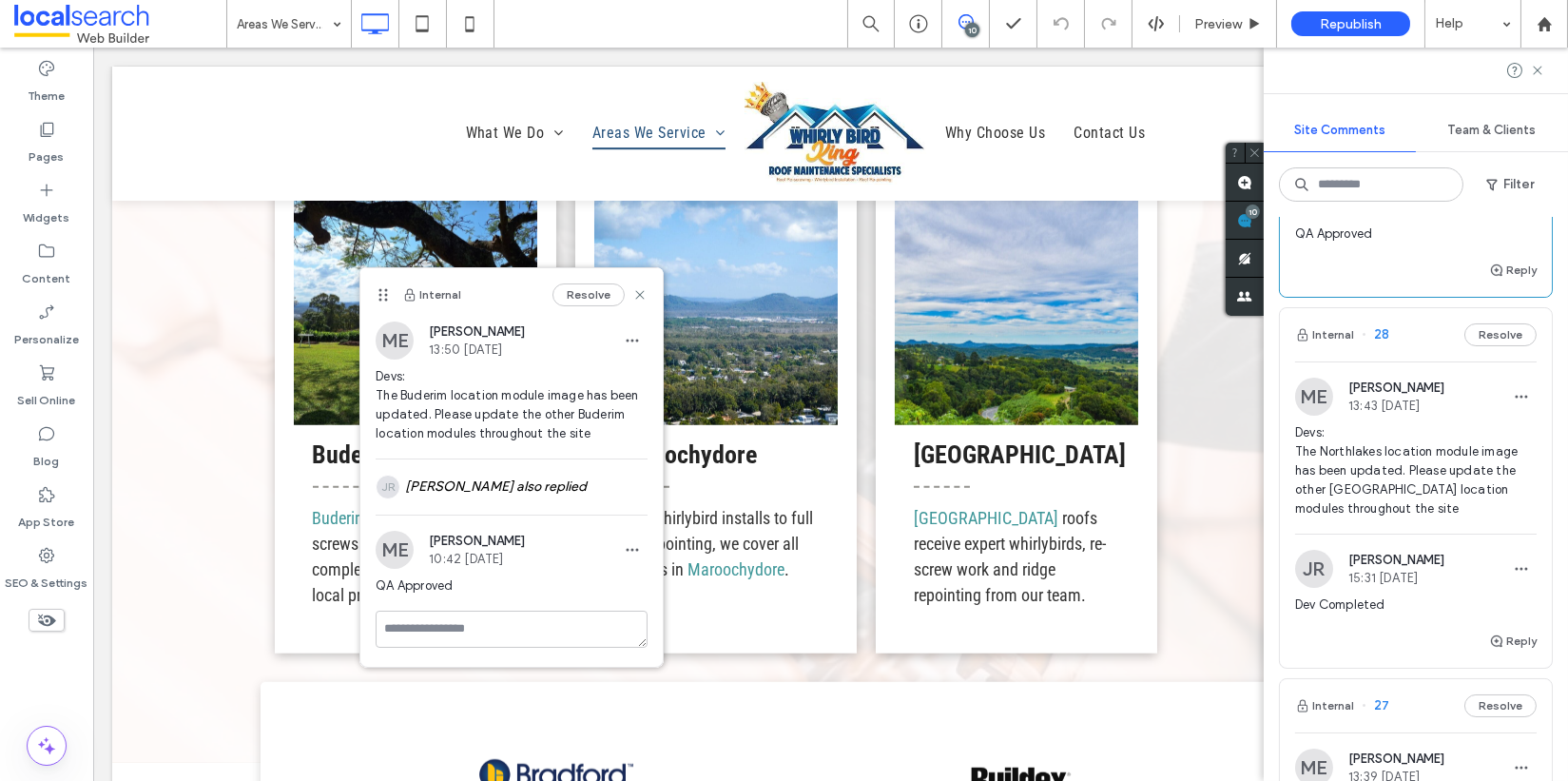
click at [1381, 331] on span "28" at bounding box center [1376, 335] width 27 height 19
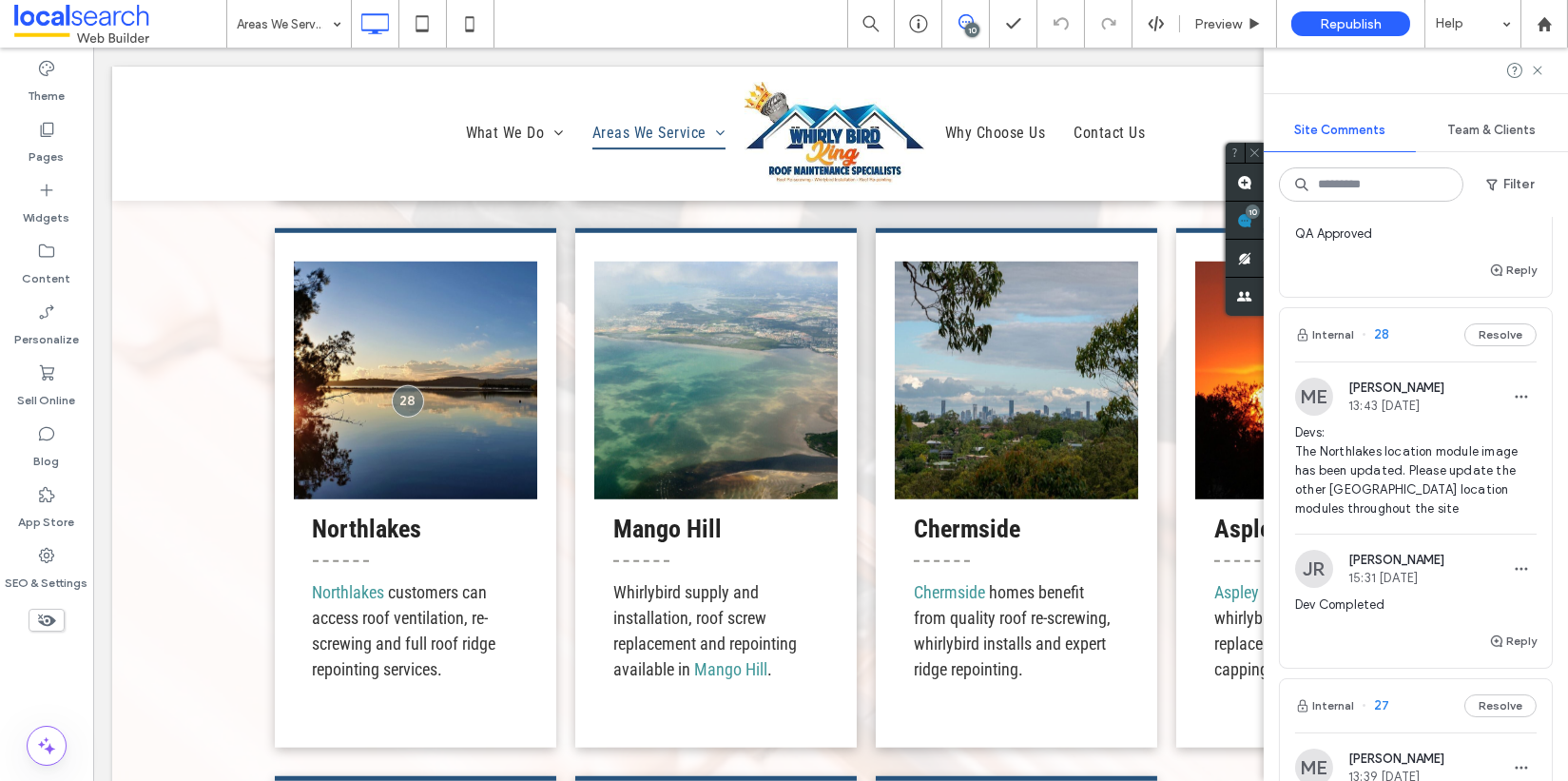
scroll to position [3506, 0]
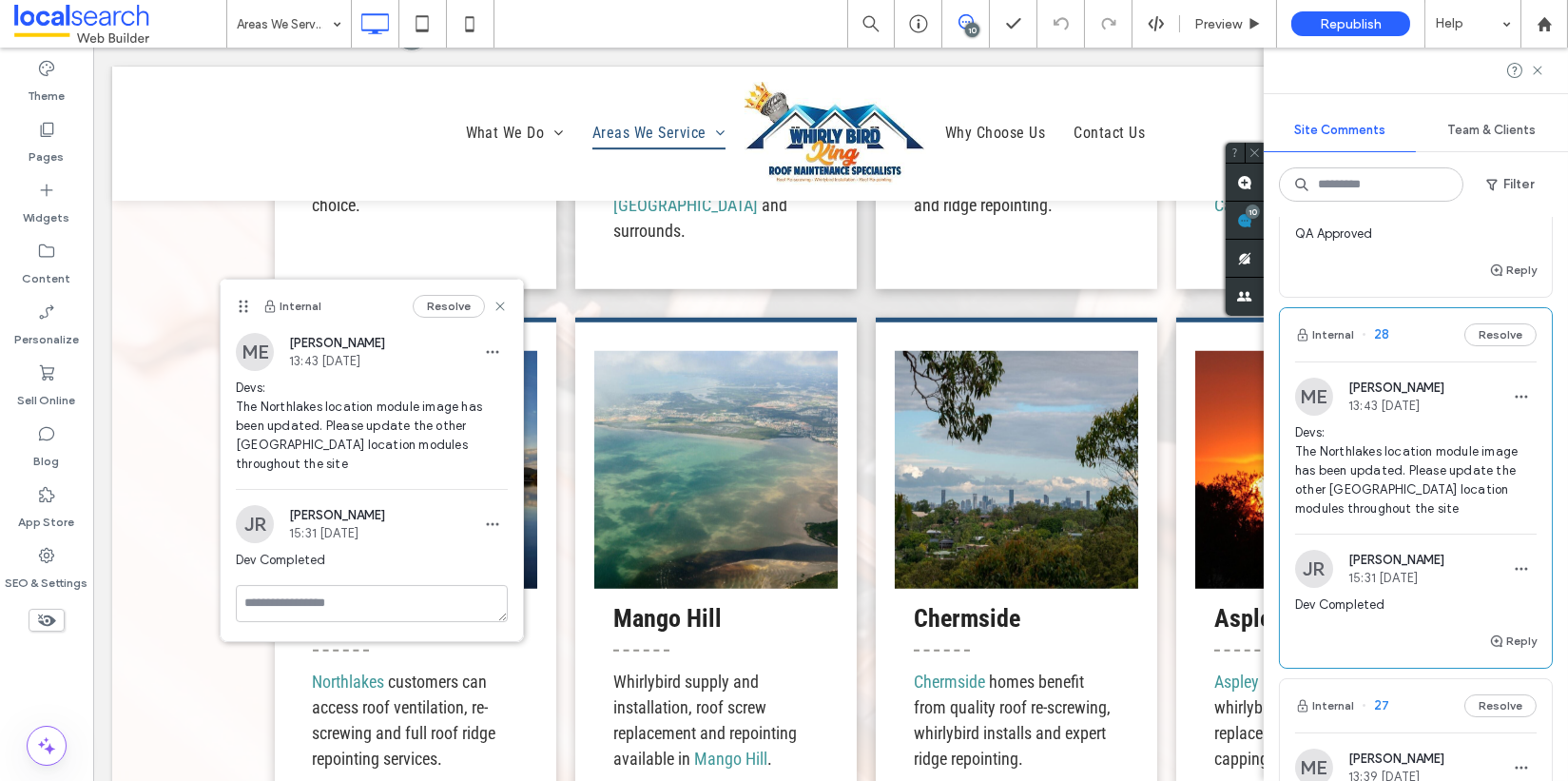
drag, startPoint x: 465, startPoint y: 329, endPoint x: 244, endPoint y: 306, distance: 222.2
click at [244, 306] on icon at bounding box center [244, 306] width 16 height 16
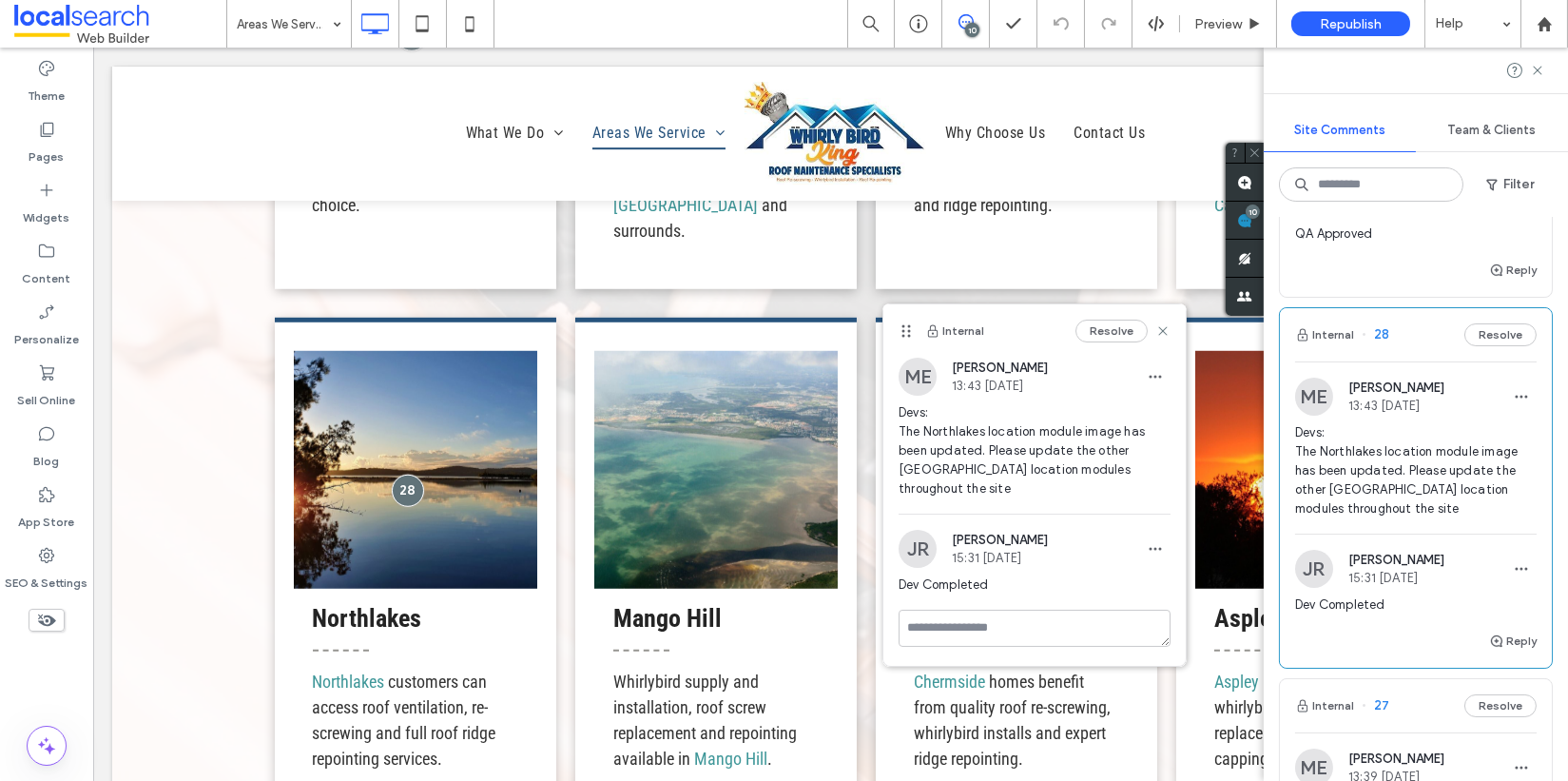
drag, startPoint x: 249, startPoint y: 306, endPoint x: 918, endPoint y: 302, distance: 669.0
click at [911, 331] on icon at bounding box center [906, 331] width 16 height 16
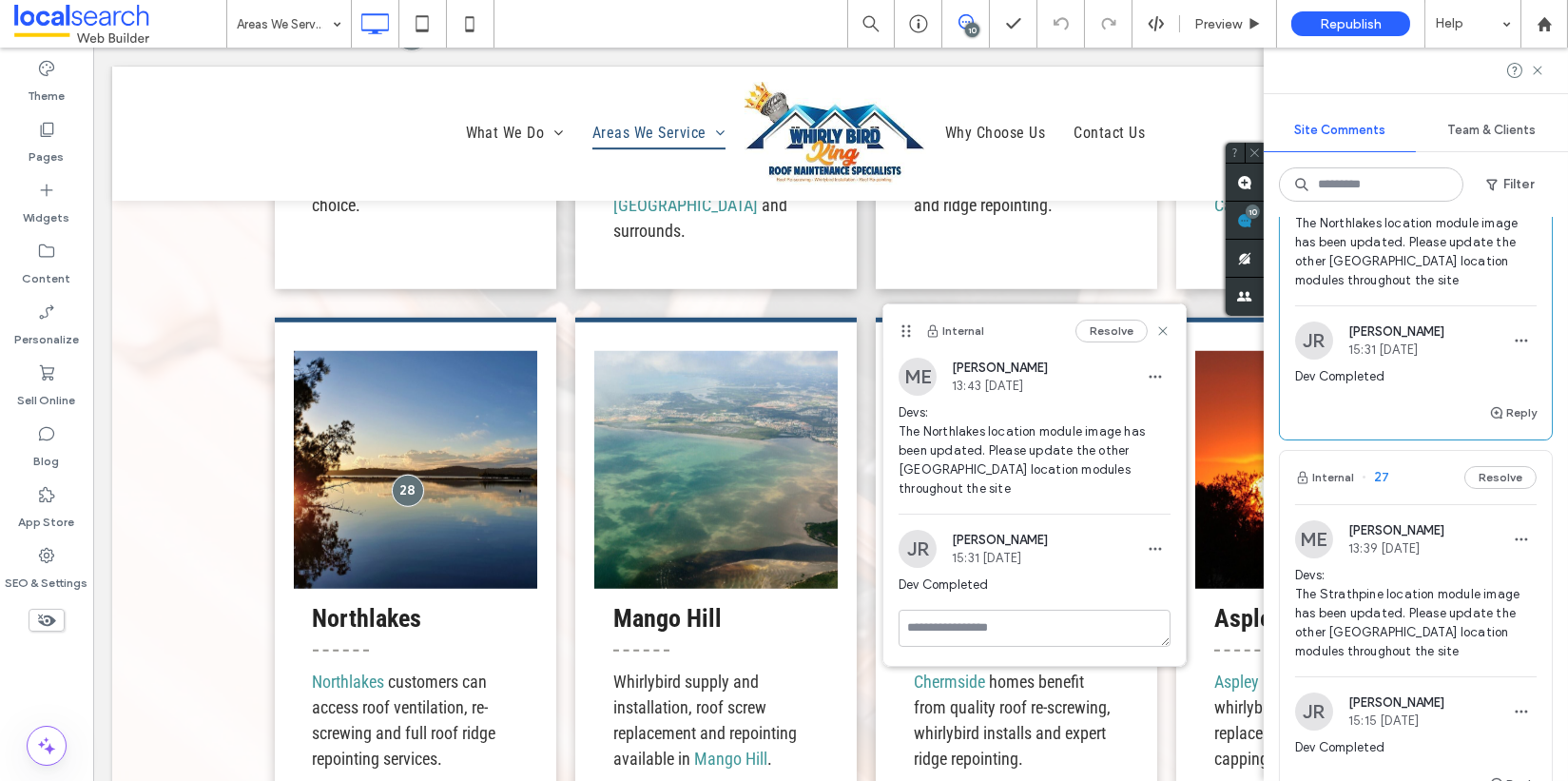
scroll to position [578, 0]
click at [1383, 475] on span "27" at bounding box center [1376, 480] width 27 height 19
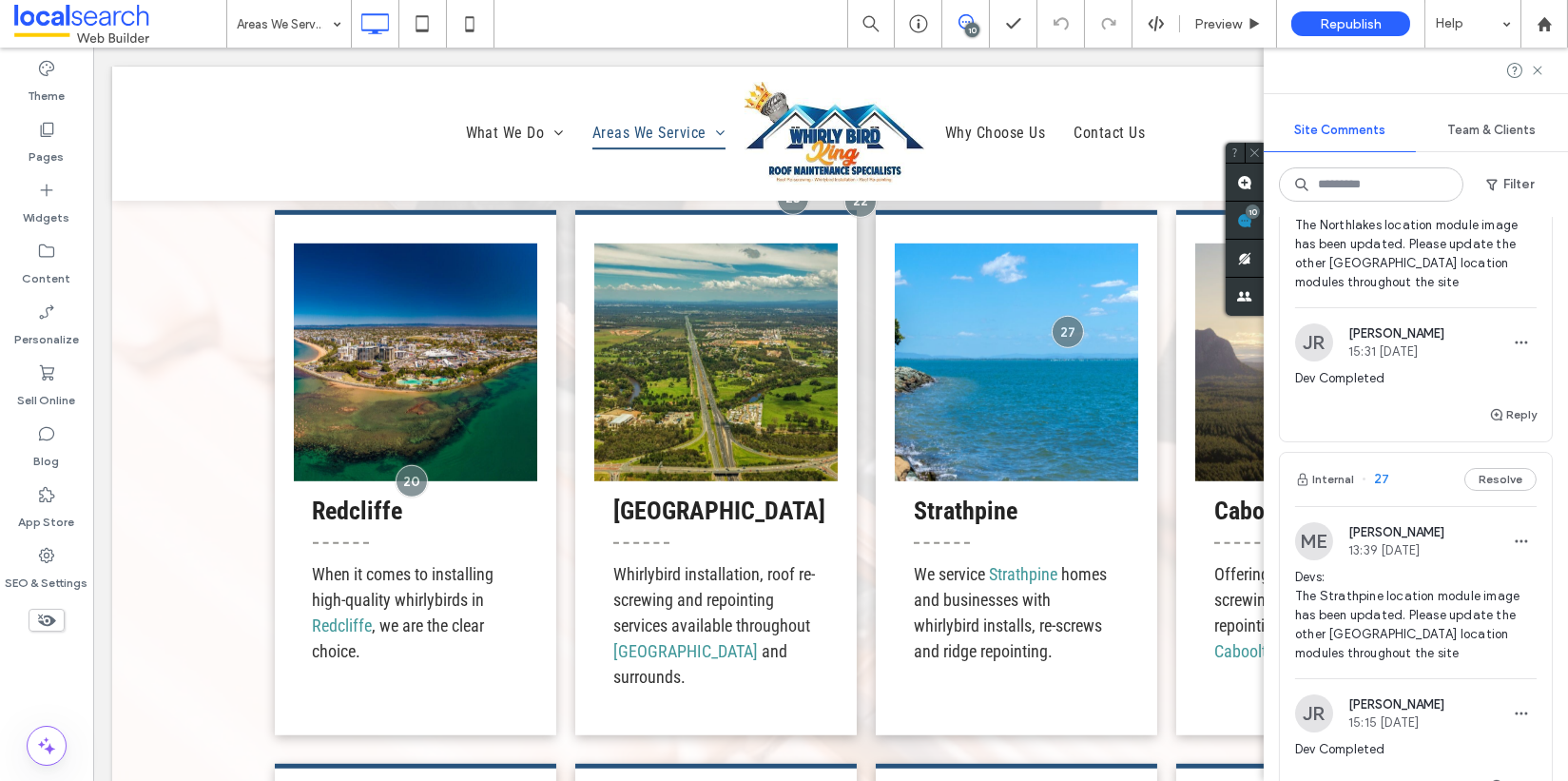
scroll to position [2958, 0]
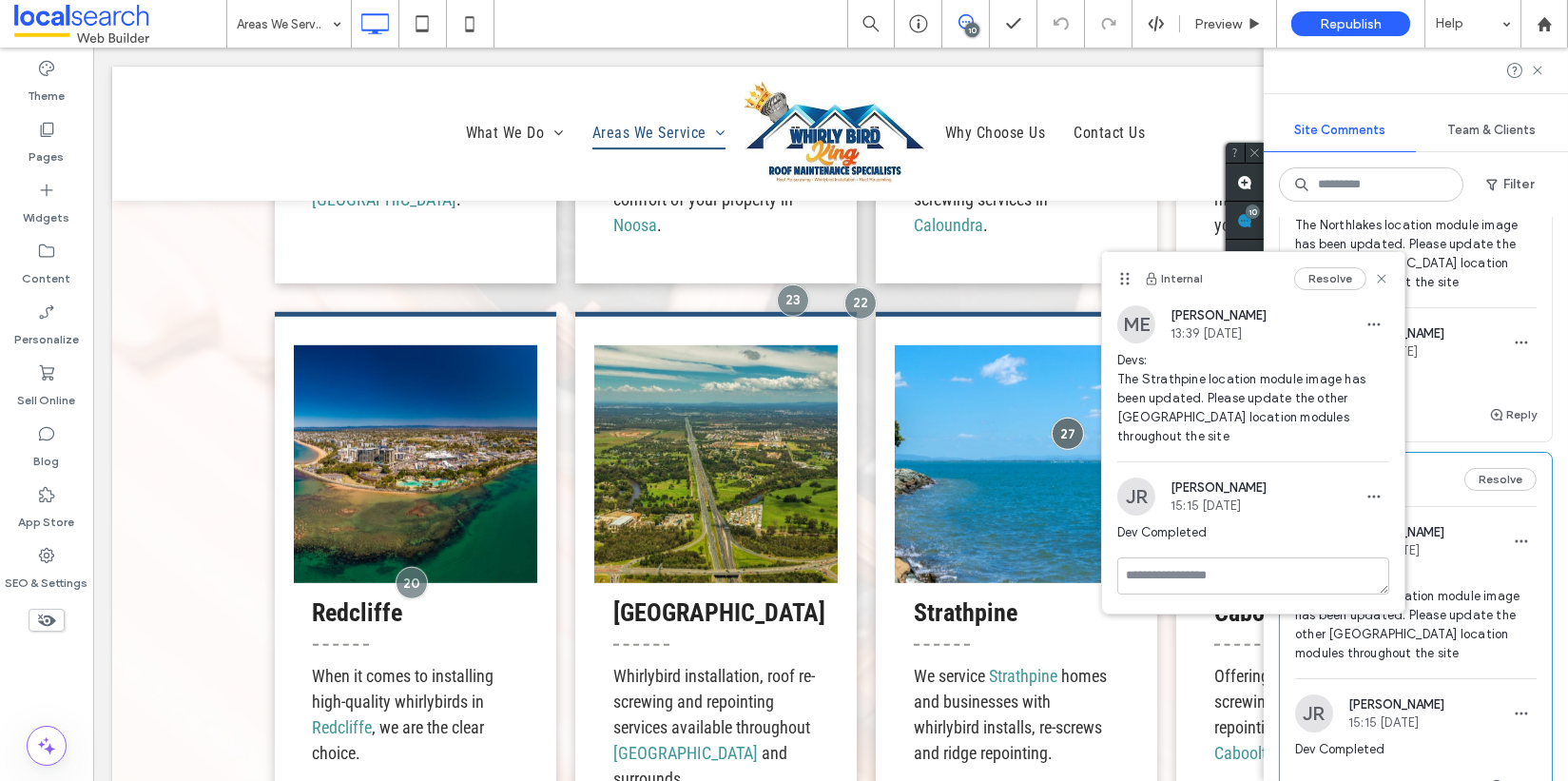
click at [1381, 271] on icon at bounding box center [1382, 279] width 16 height 16
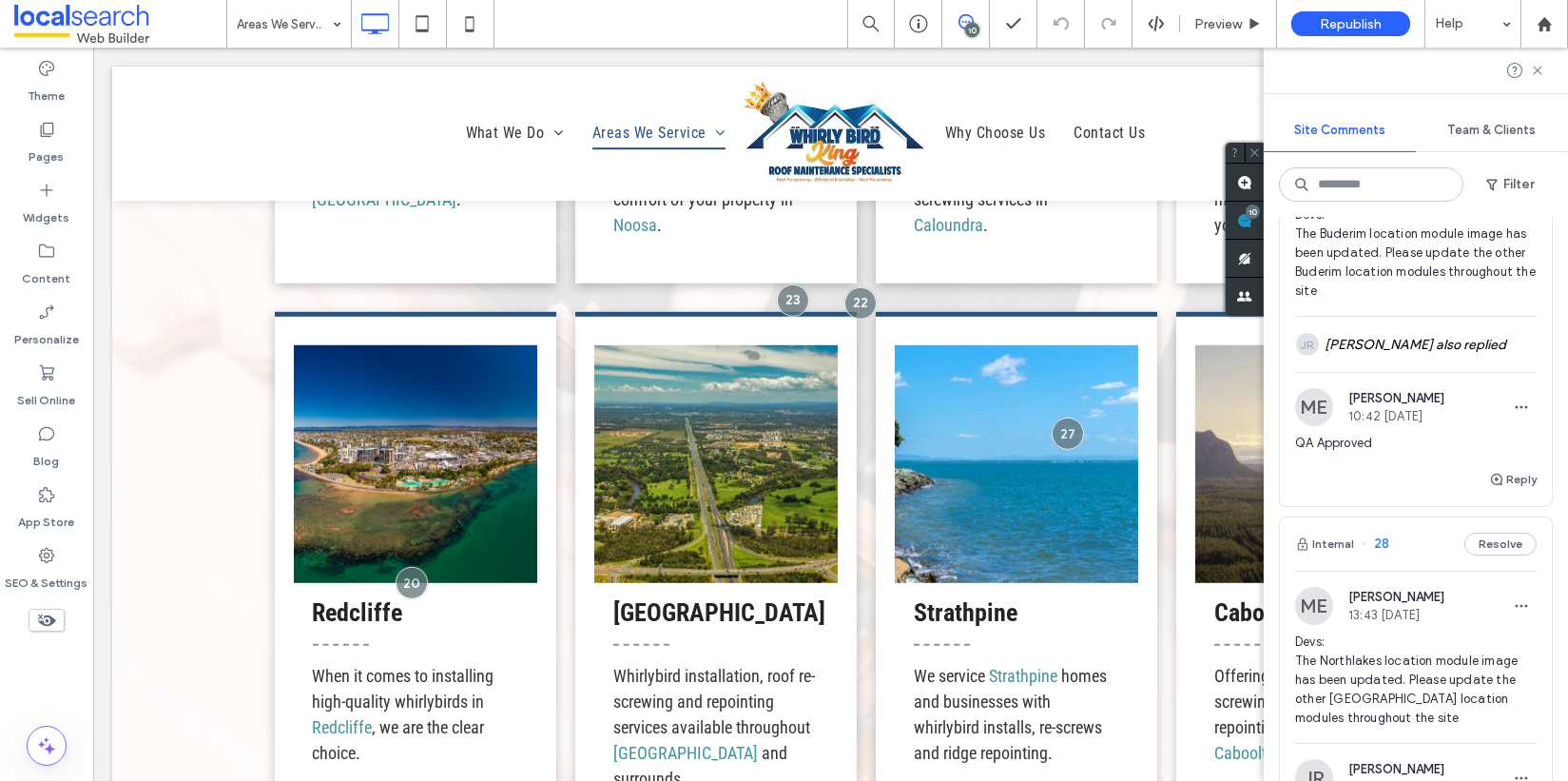
scroll to position [337, 0]
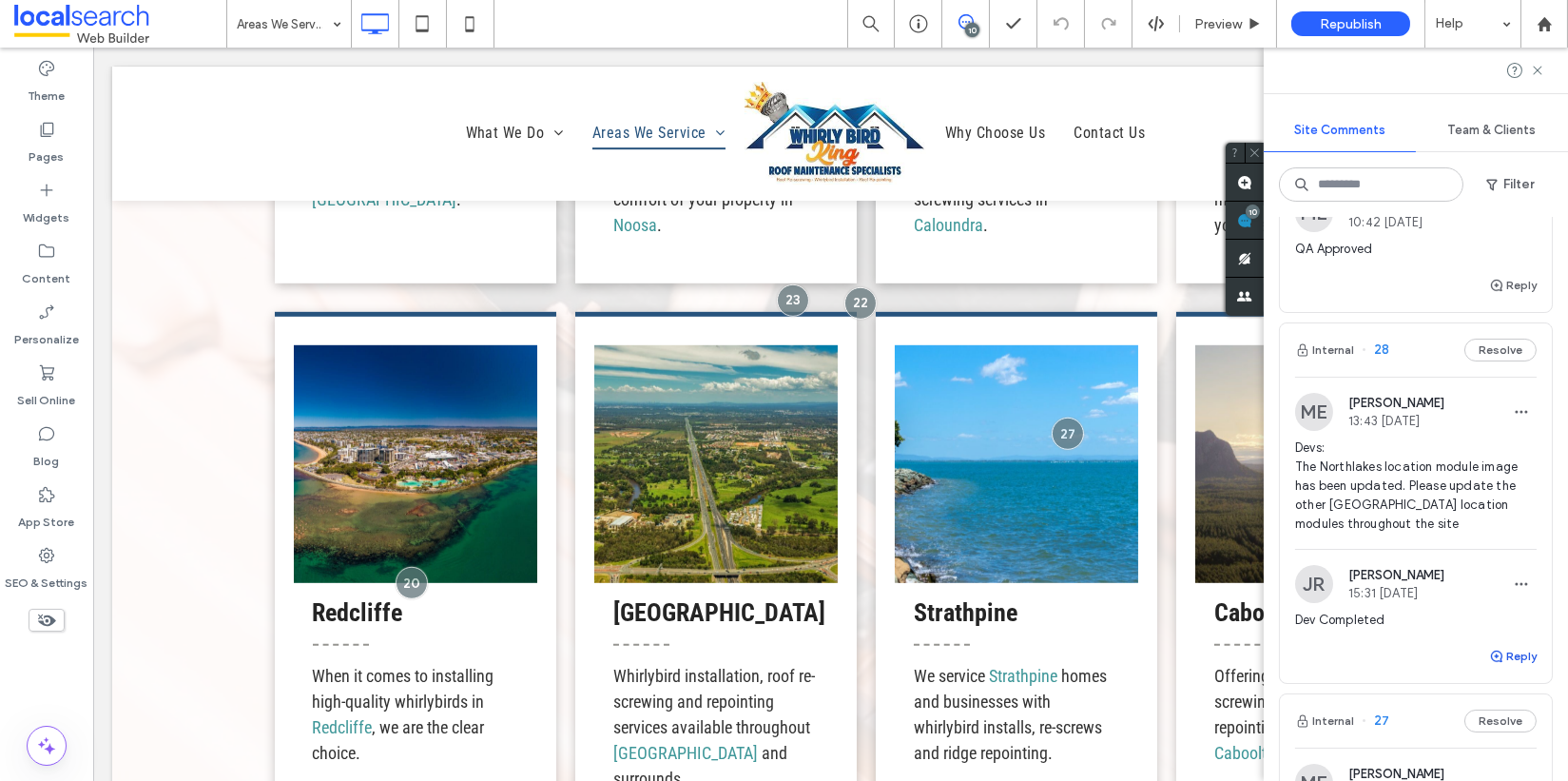
click at [1449, 651] on icon "button" at bounding box center [1497, 657] width 16 height 16
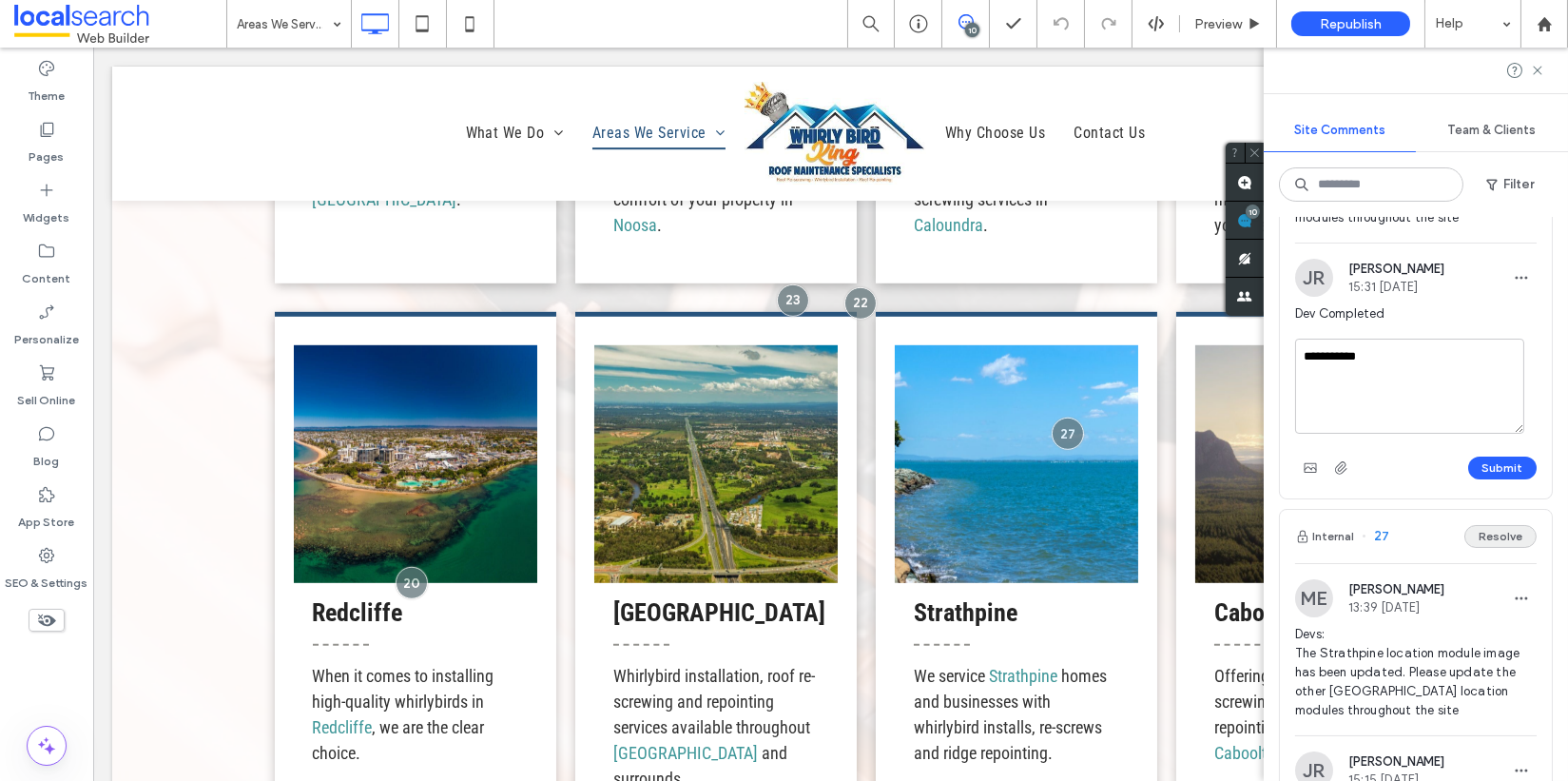
scroll to position [645, 0]
type textarea "**********"
click at [1449, 455] on button "Submit" at bounding box center [1503, 465] width 68 height 22
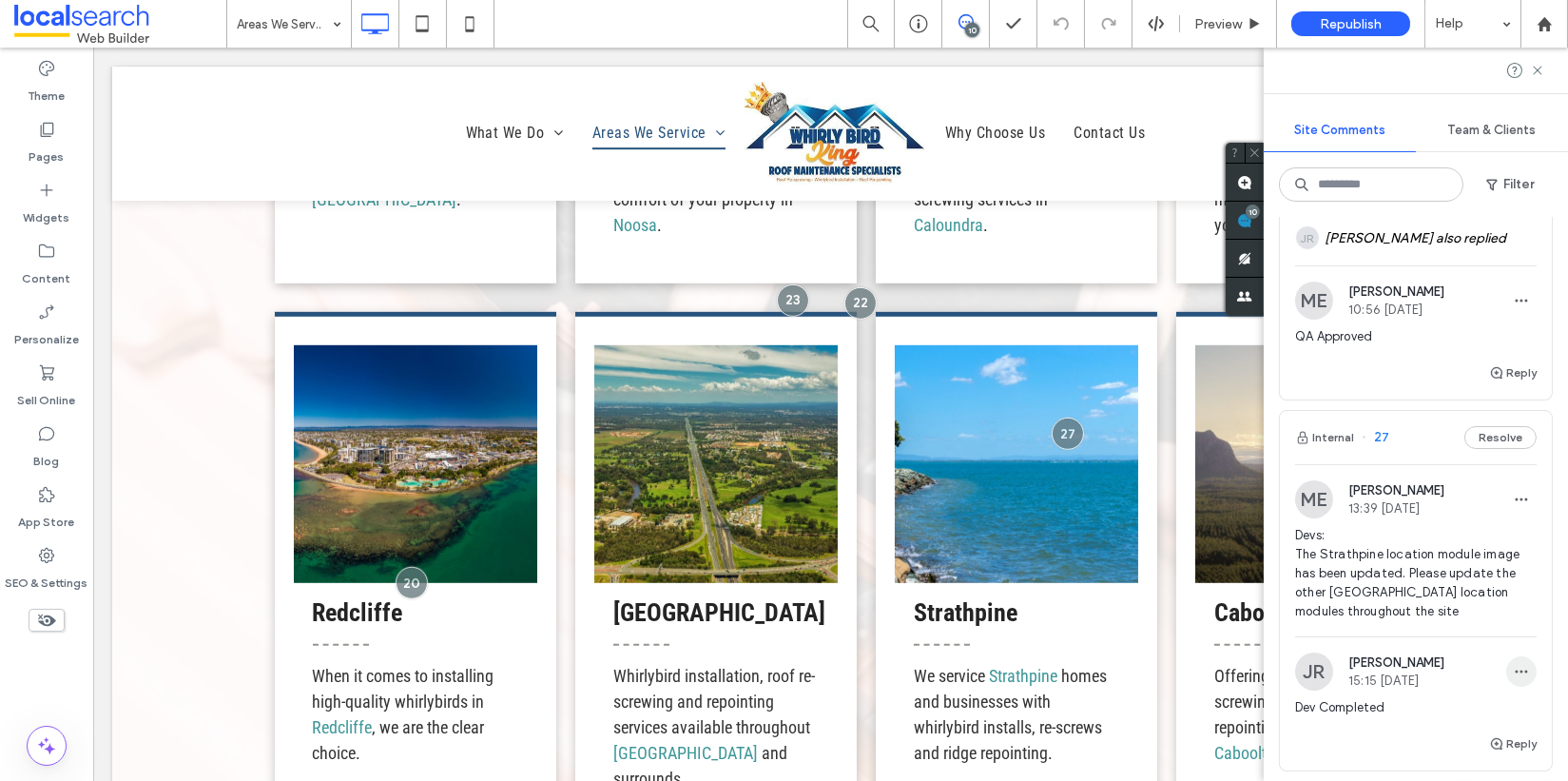
scroll to position [694, 0]
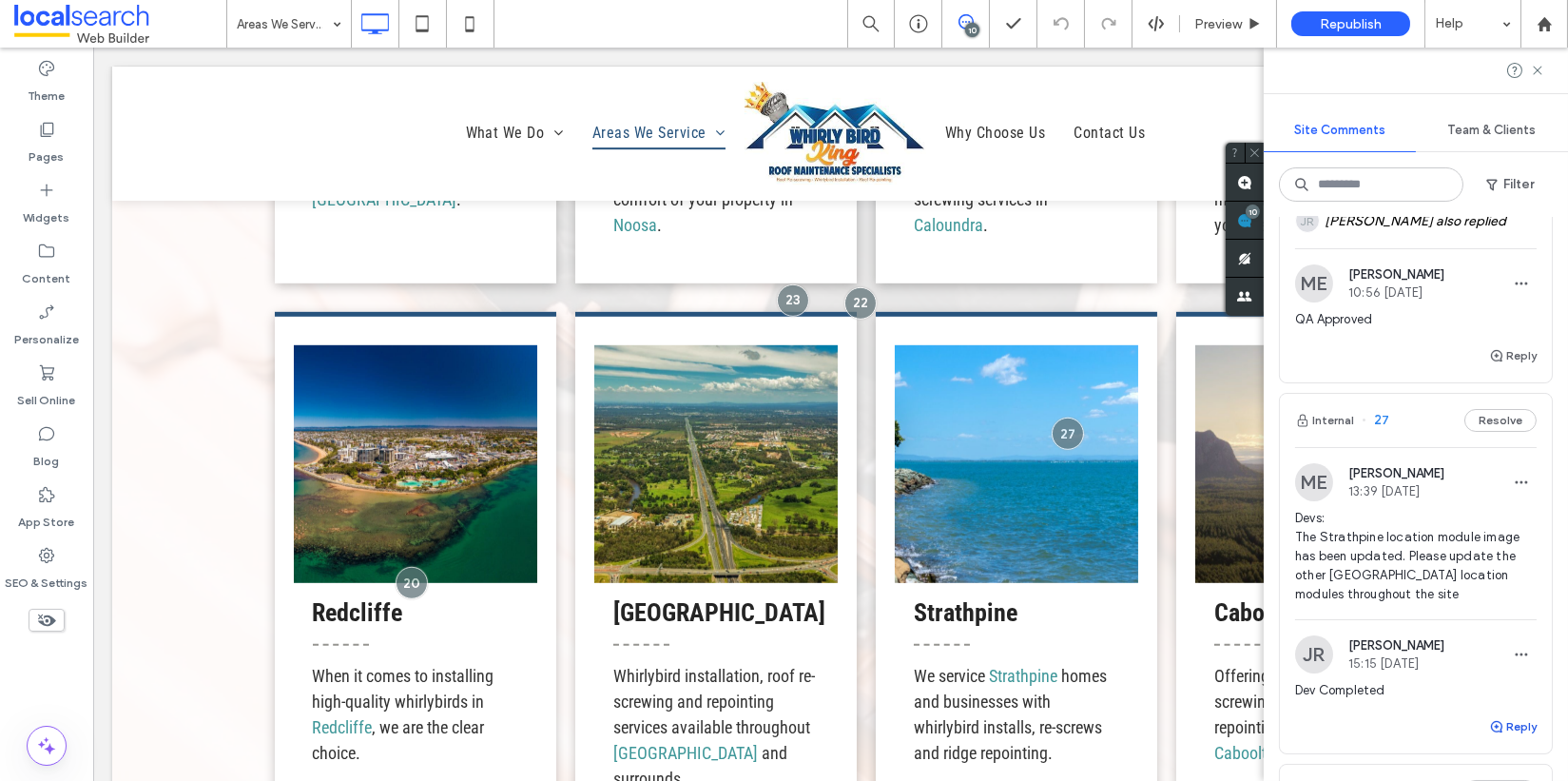
click at [1449, 724] on button "Reply" at bounding box center [1513, 726] width 48 height 22
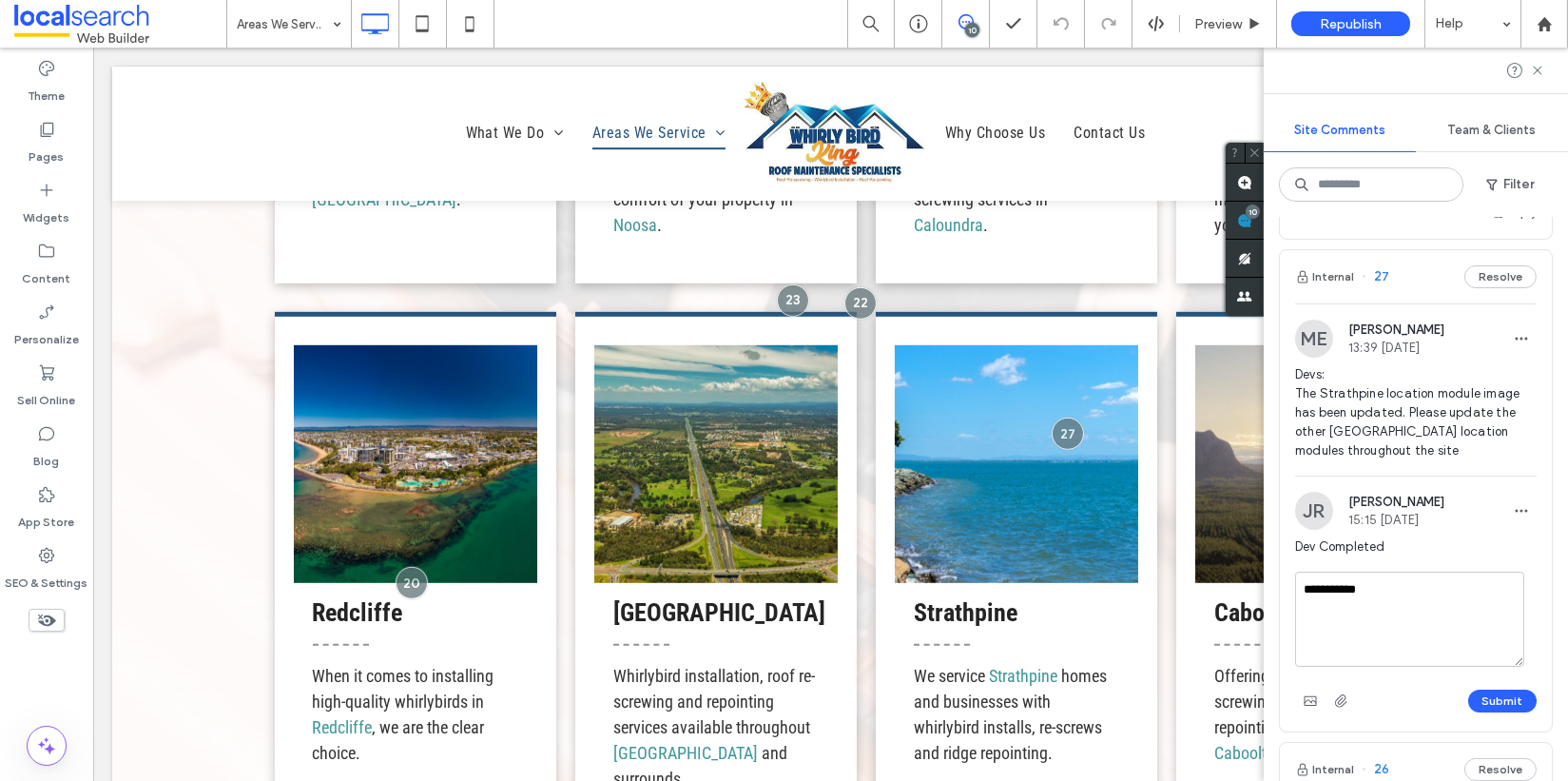
scroll to position [1028, 0]
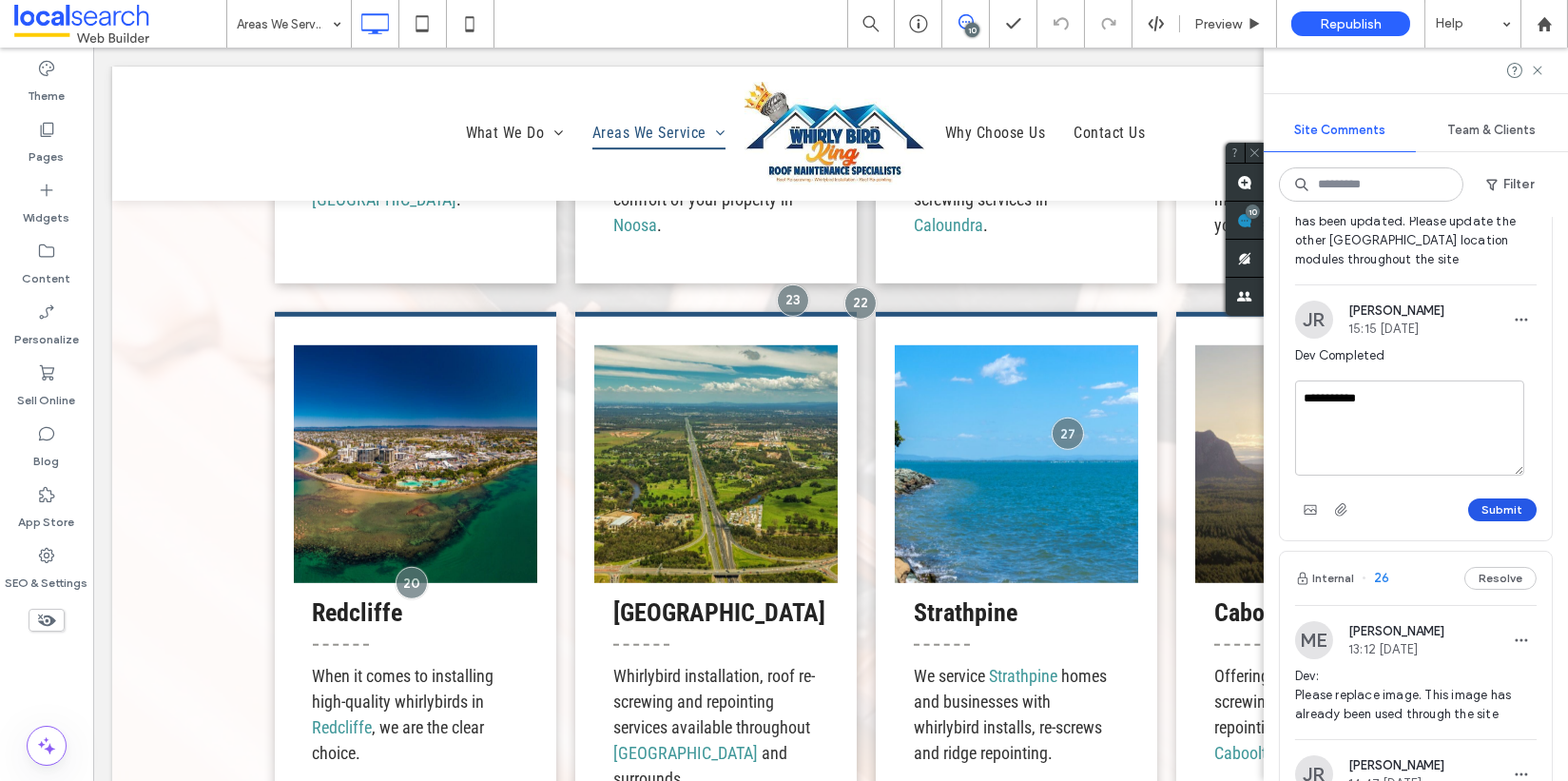
type textarea "**********"
click at [1449, 511] on button "Submit" at bounding box center [1503, 509] width 68 height 22
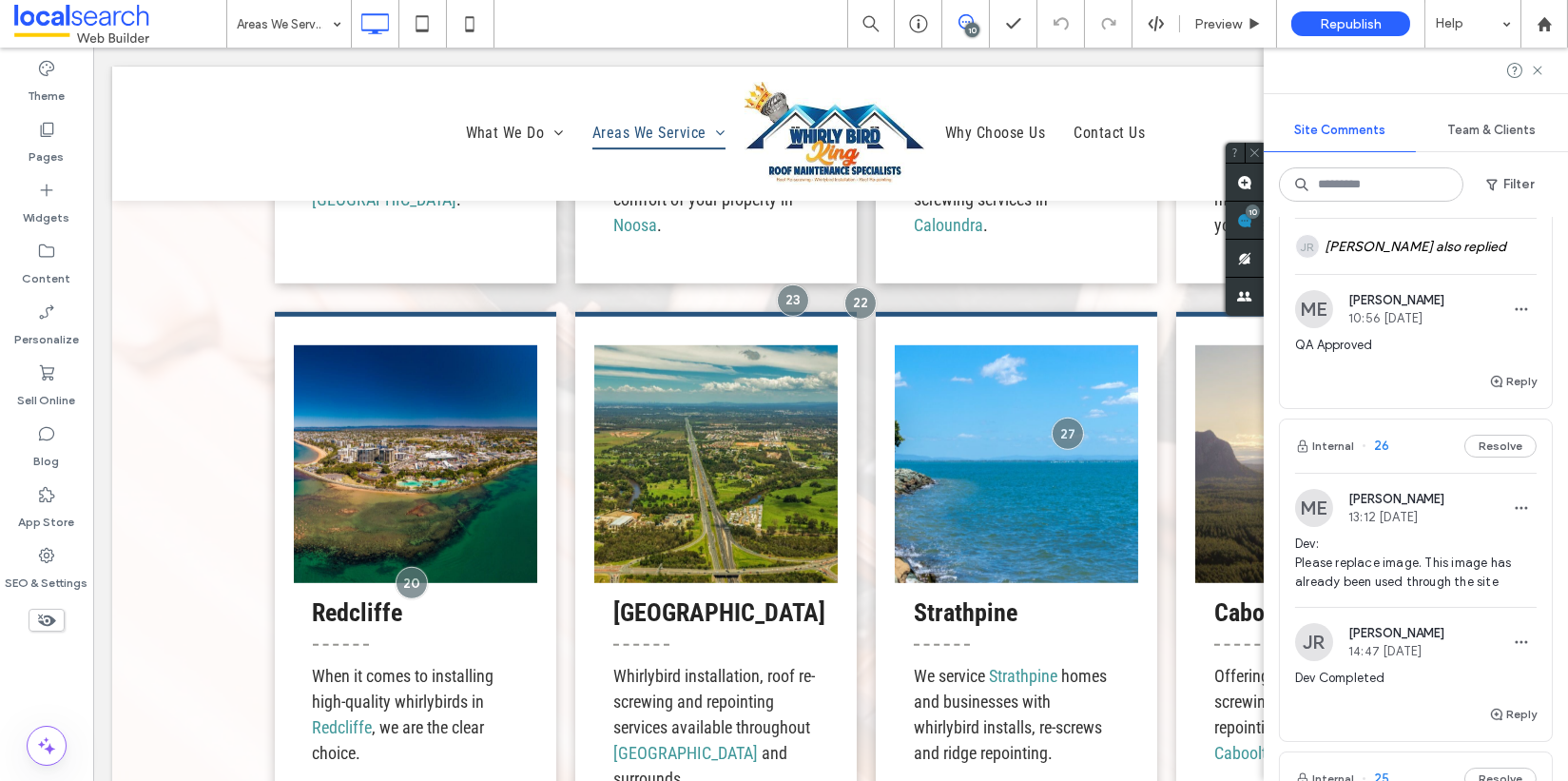
scroll to position [1107, 0]
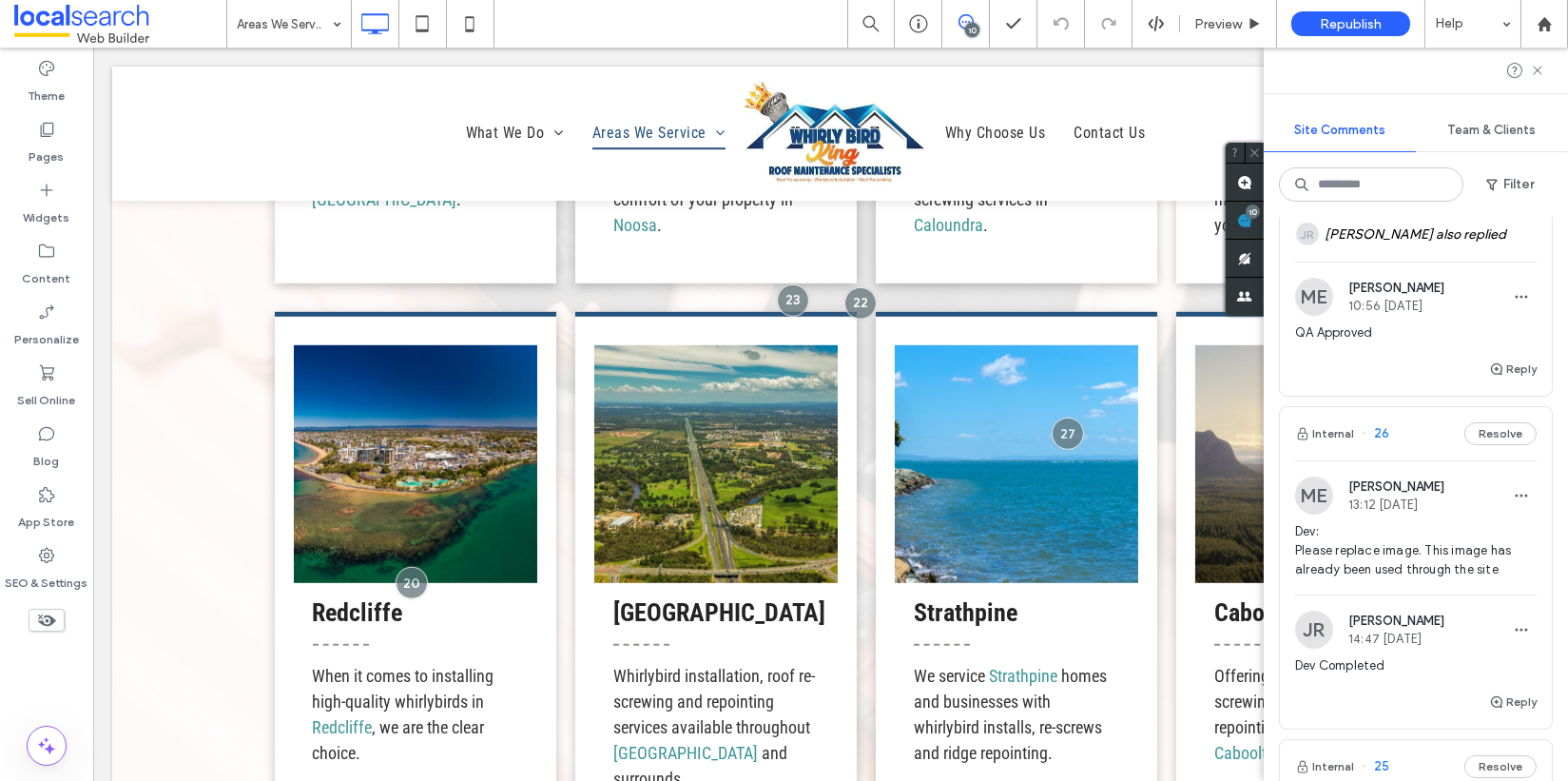
click at [1380, 428] on span "26" at bounding box center [1376, 434] width 27 height 19
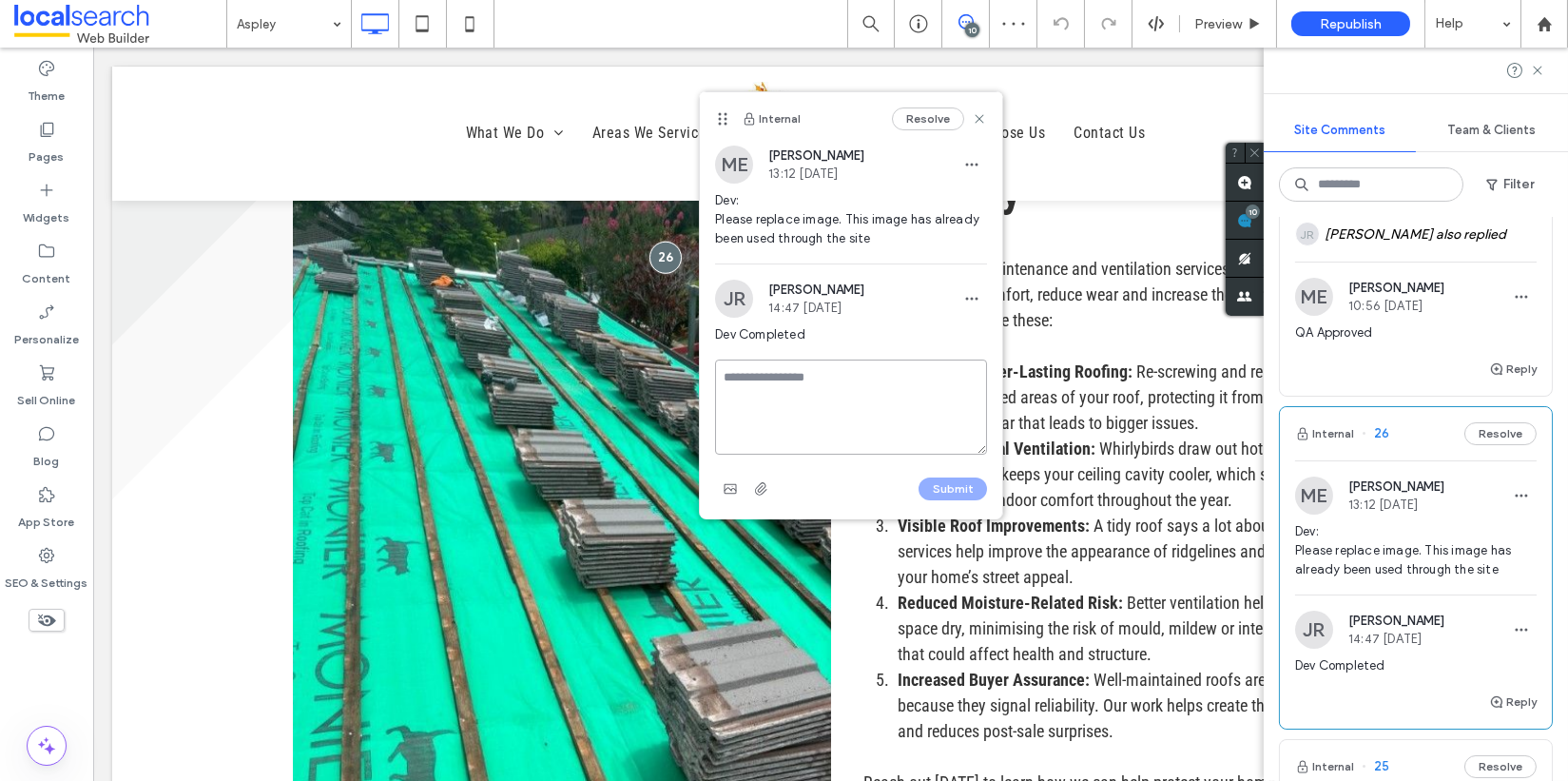
click at [820, 370] on textarea at bounding box center [851, 407] width 272 height 95
type textarea "**********"
drag, startPoint x: 929, startPoint y: 491, endPoint x: 848, endPoint y: 440, distance: 95.7
click at [929, 491] on button "Submit" at bounding box center [953, 488] width 68 height 22
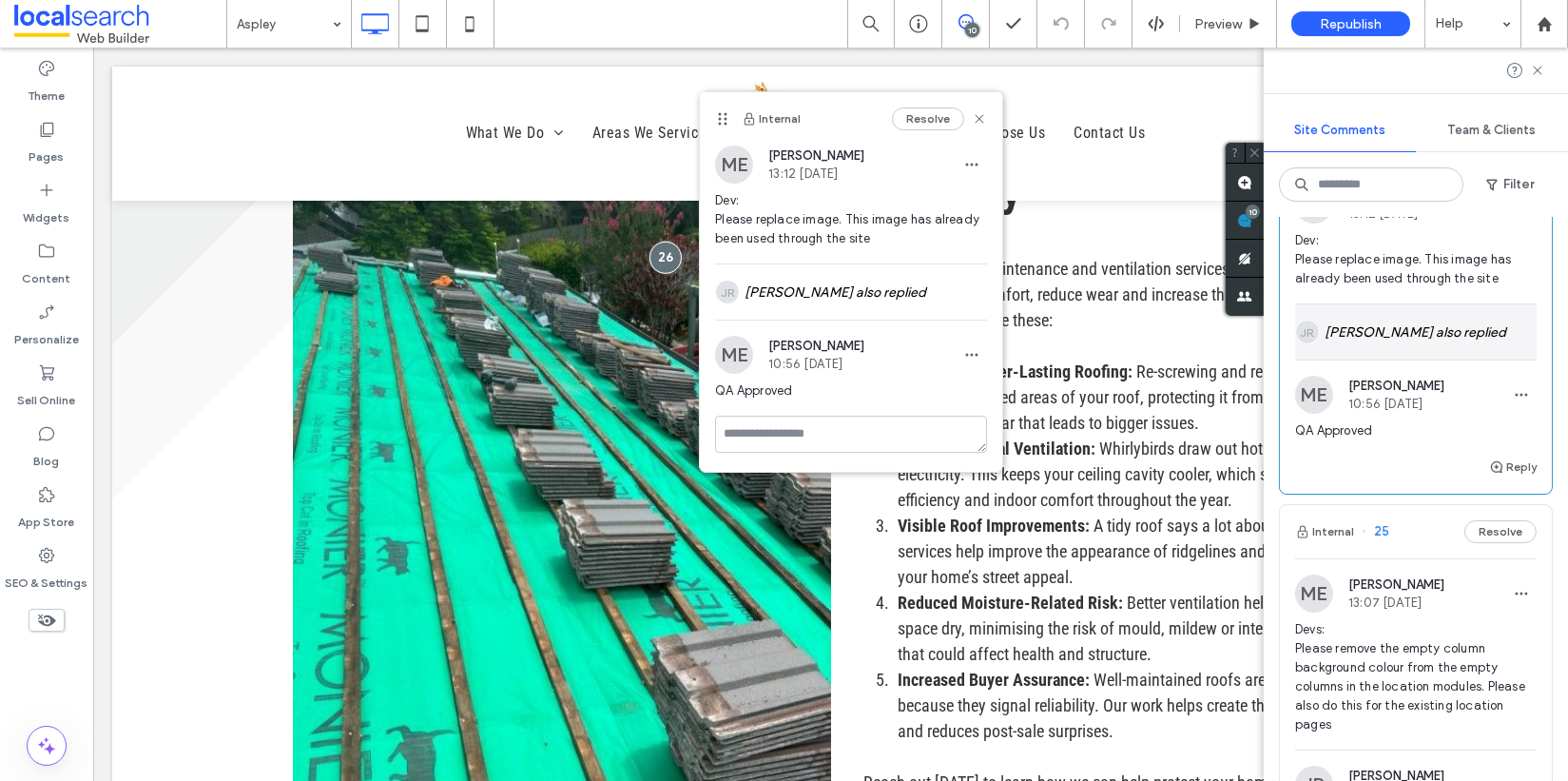
scroll to position [1582, 0]
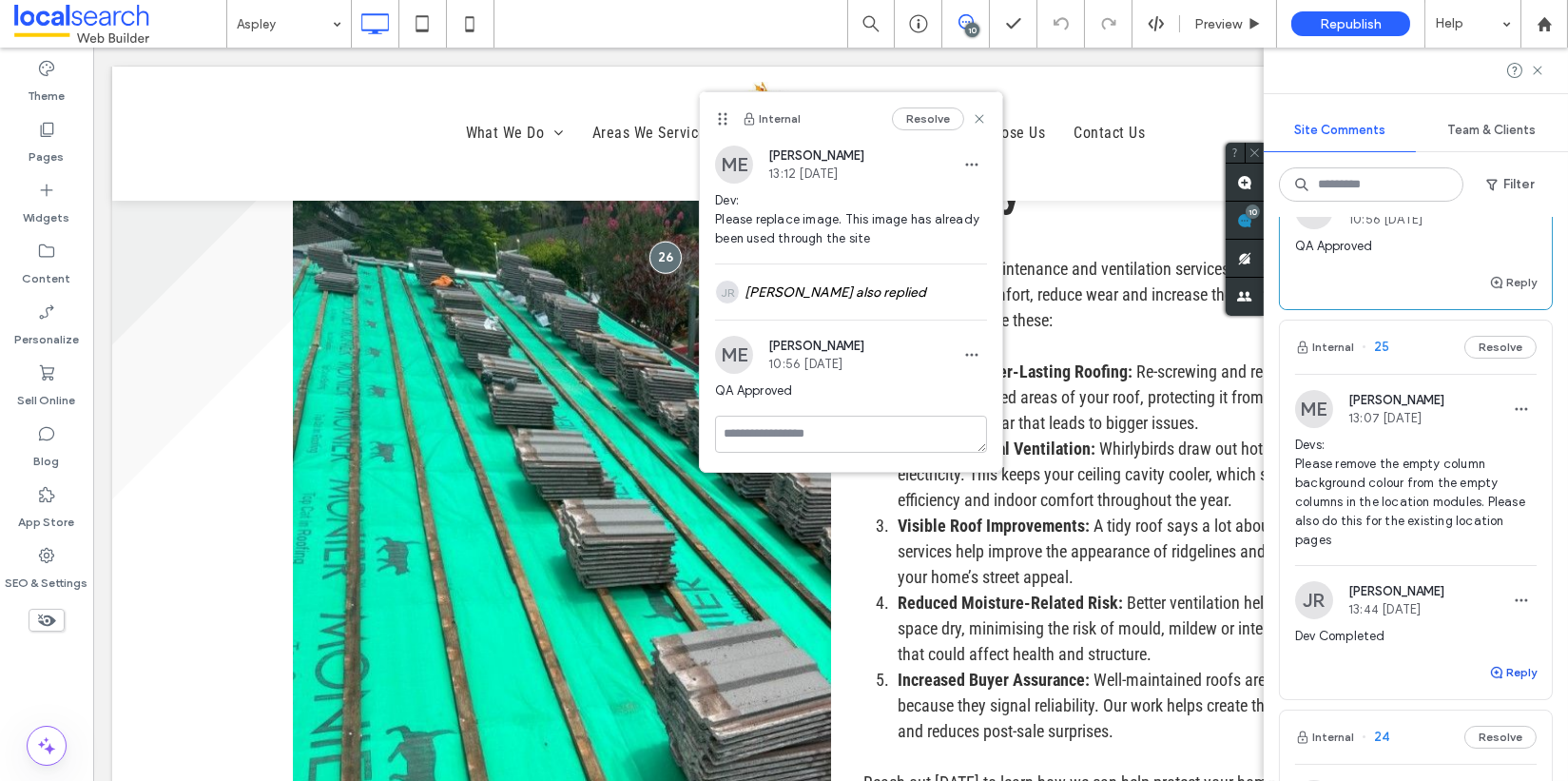
click at [1449, 661] on button "Reply" at bounding box center [1513, 671] width 48 height 22
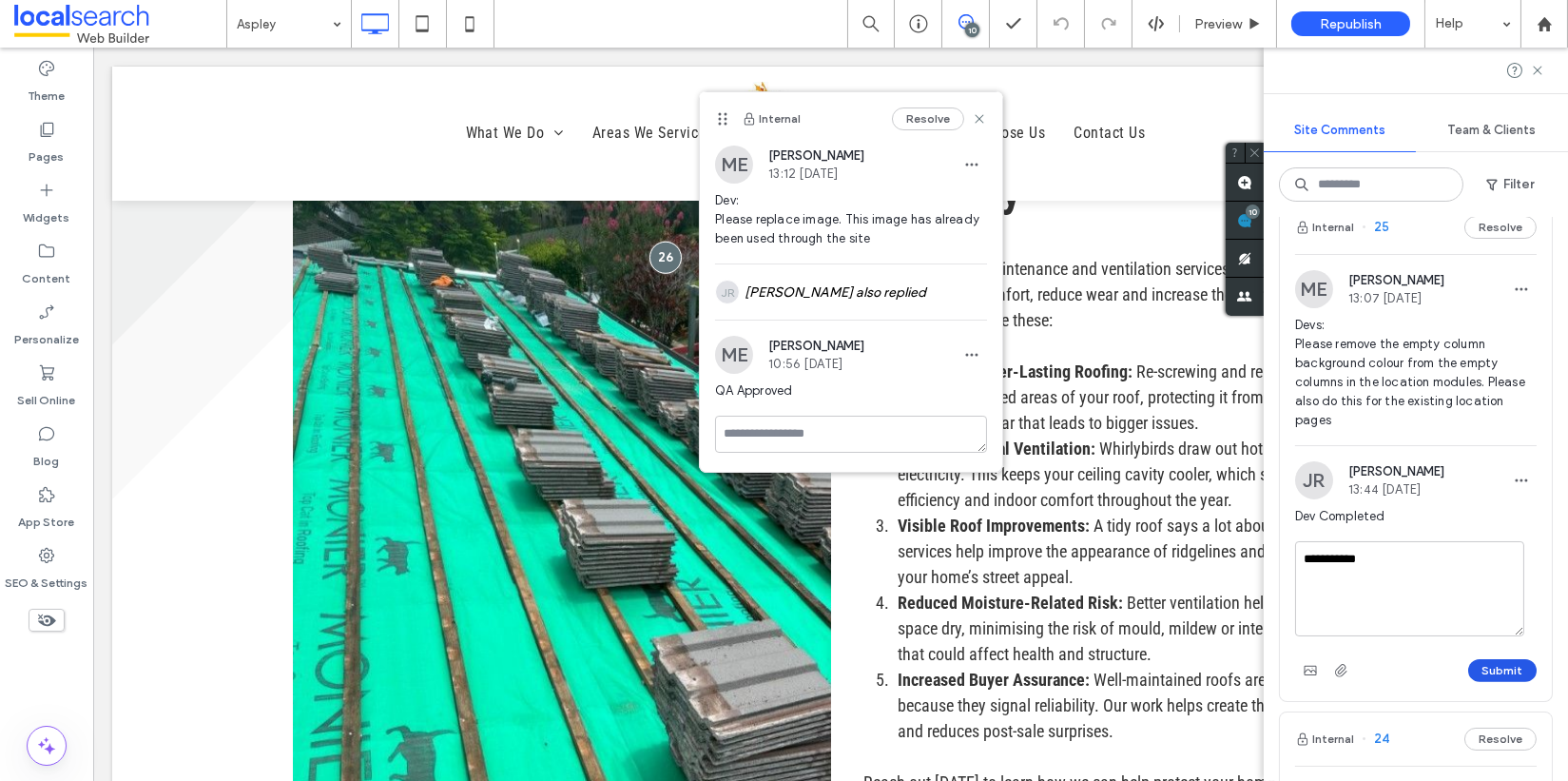
type textarea "**********"
click at [1449, 664] on button "Submit" at bounding box center [1503, 669] width 68 height 22
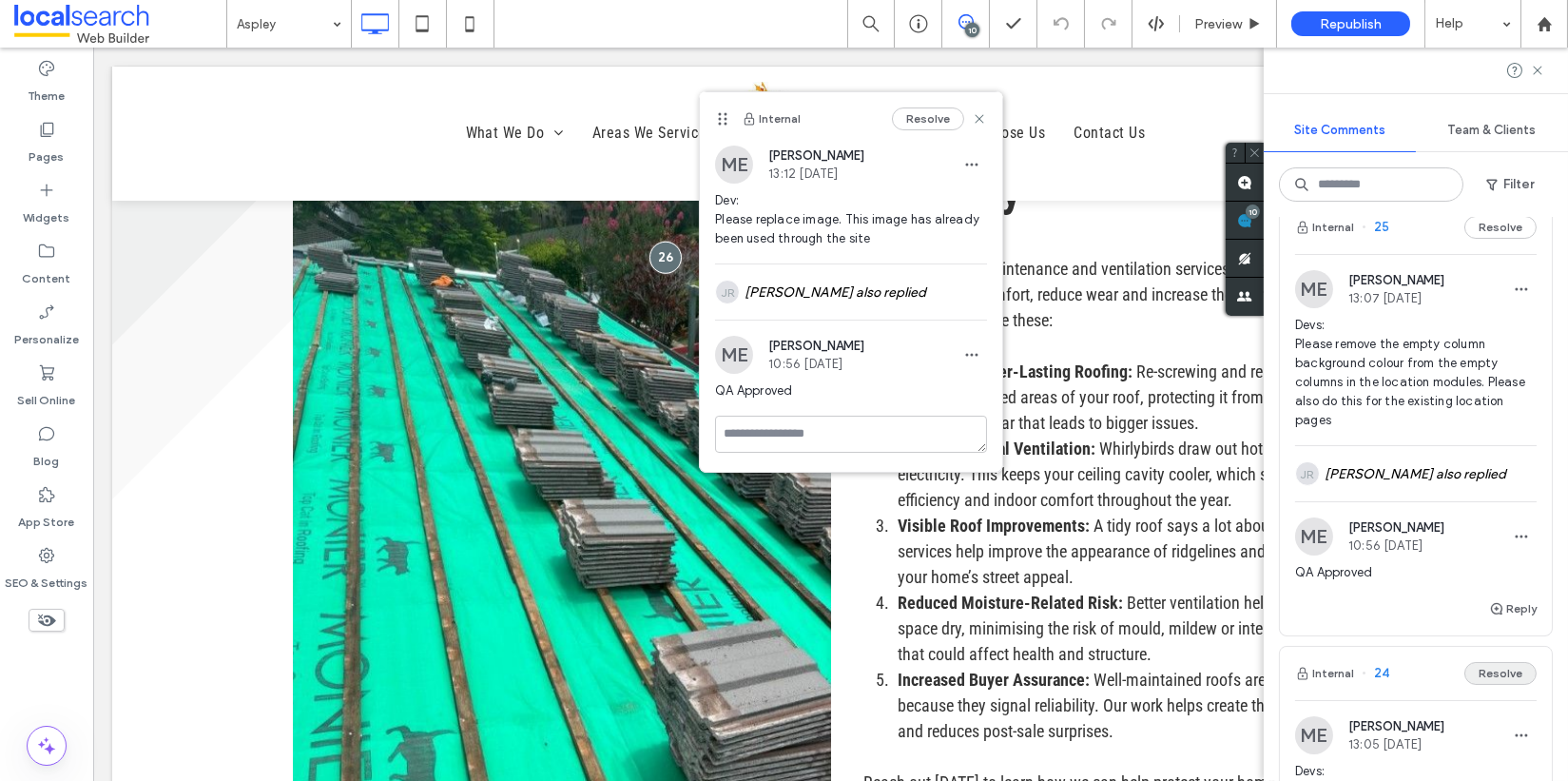
scroll to position [2020, 0]
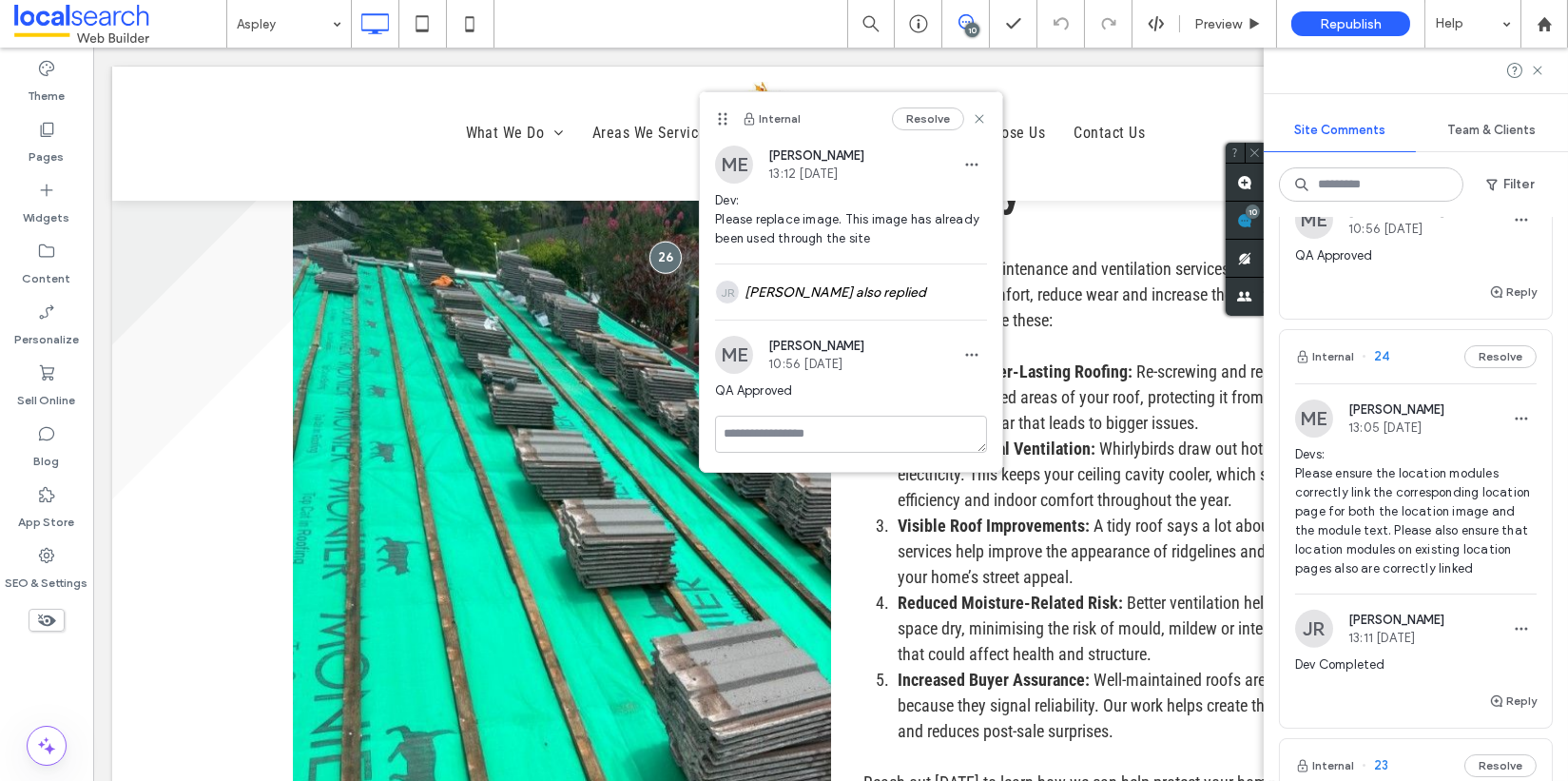
click at [1386, 351] on span "24" at bounding box center [1376, 357] width 27 height 19
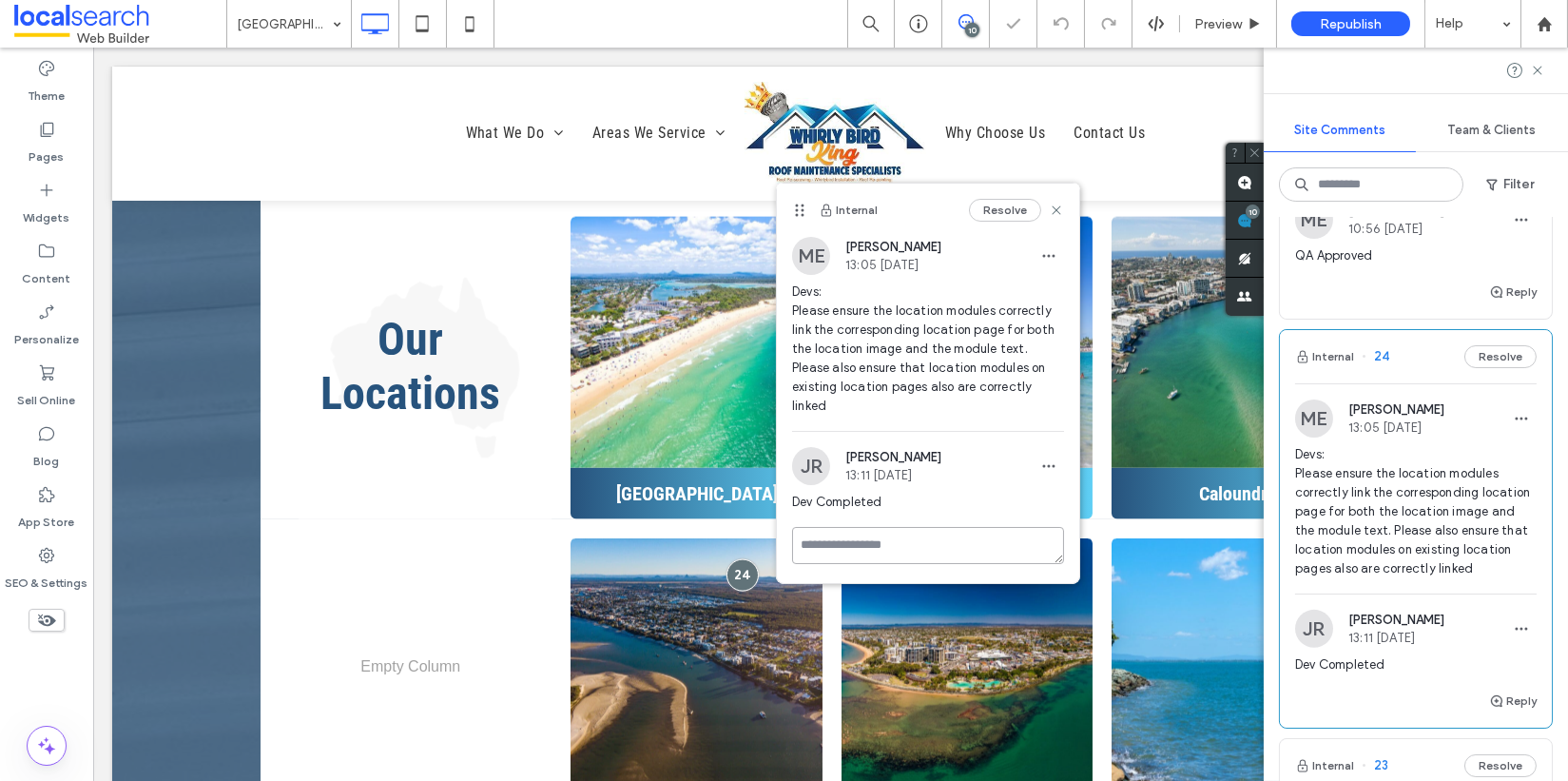
click at [914, 529] on textarea at bounding box center [929, 545] width 272 height 37
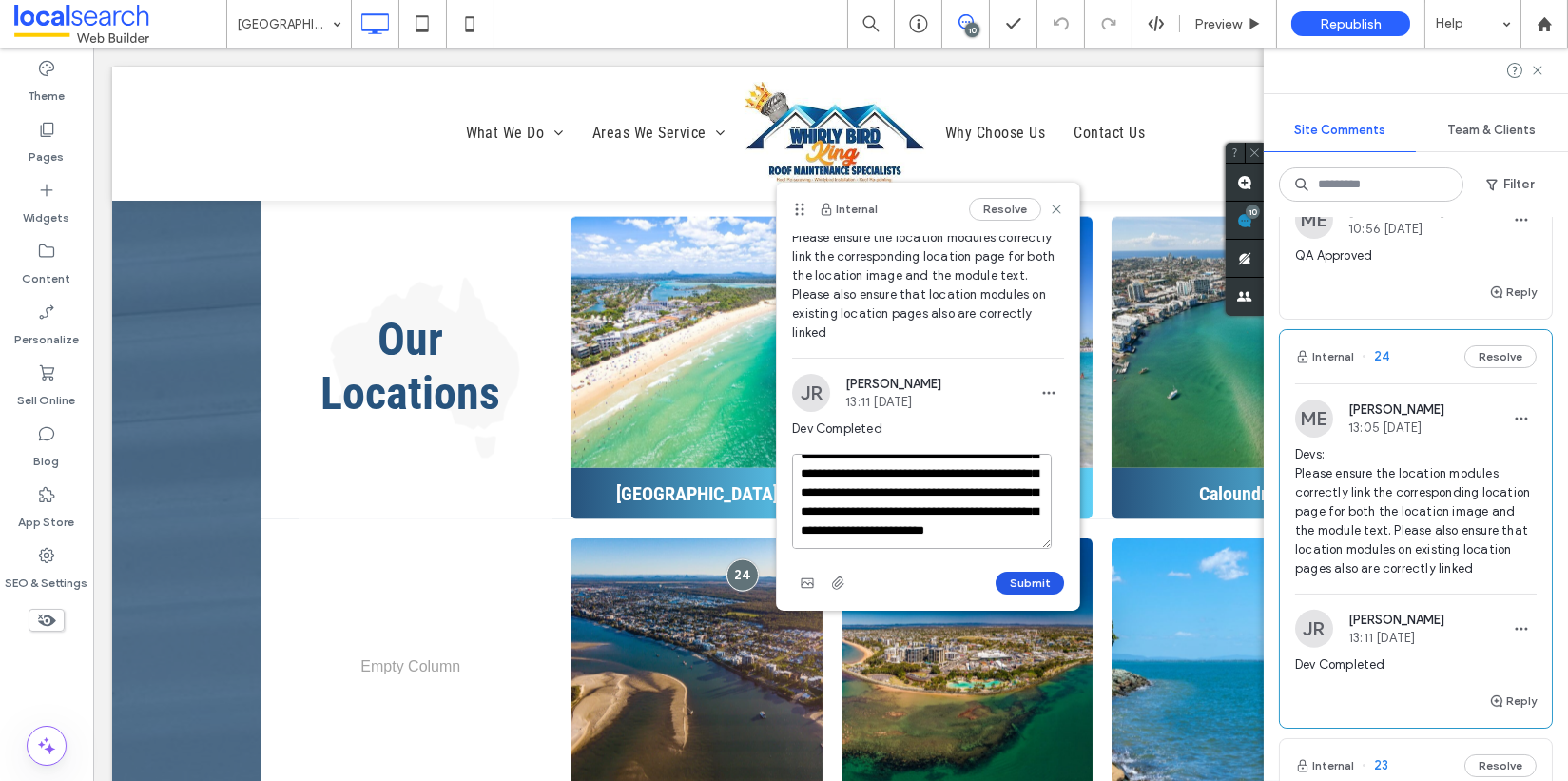
scroll to position [76, 0]
type textarea "**********"
click at [1022, 578] on button "Submit" at bounding box center [1030, 579] width 68 height 22
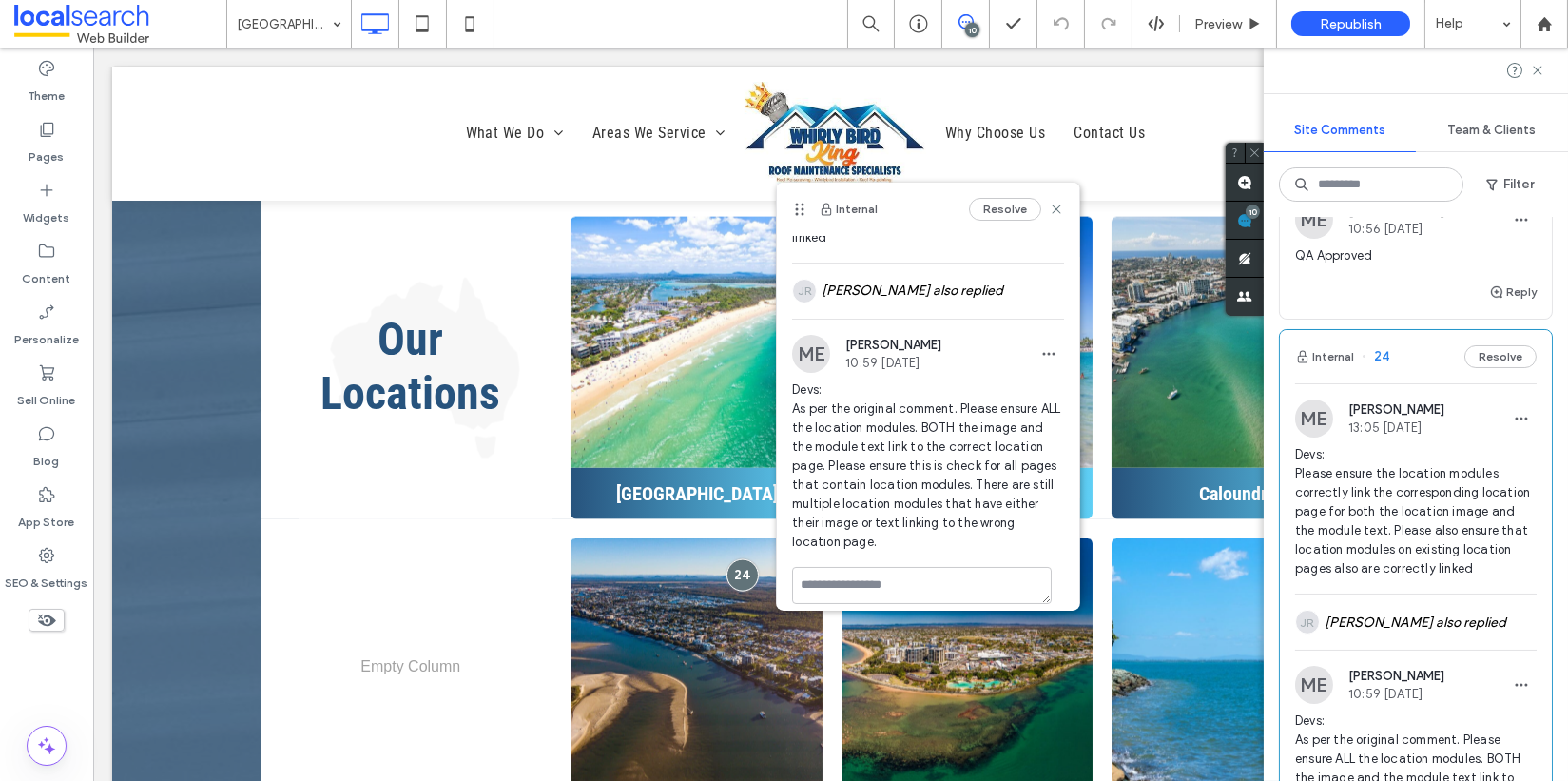
scroll to position [181, 0]
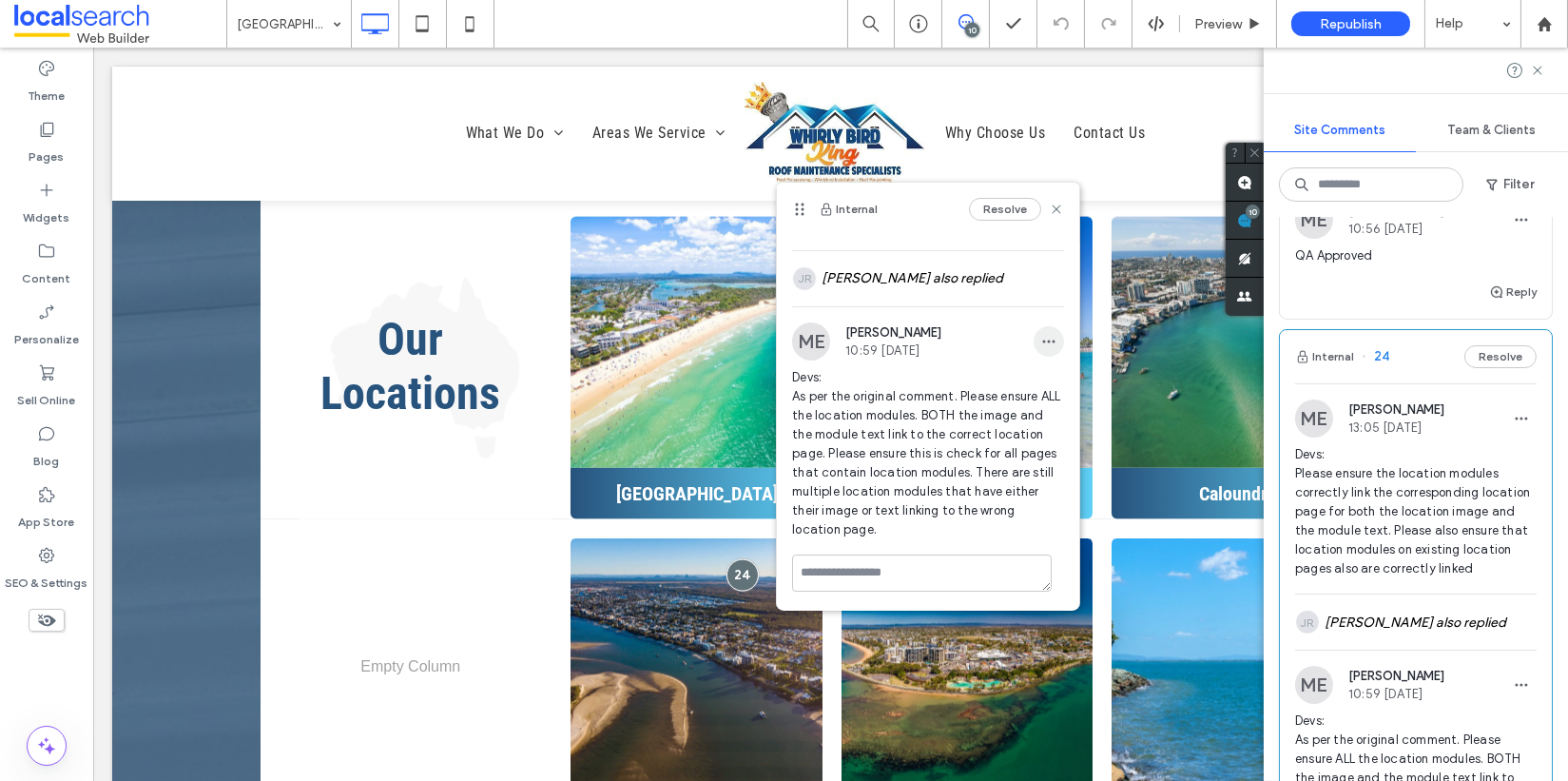
click at [1043, 340] on span "button" at bounding box center [1048, 341] width 30 height 30
click at [1061, 382] on div "Edit" at bounding box center [1107, 390] width 169 height 36
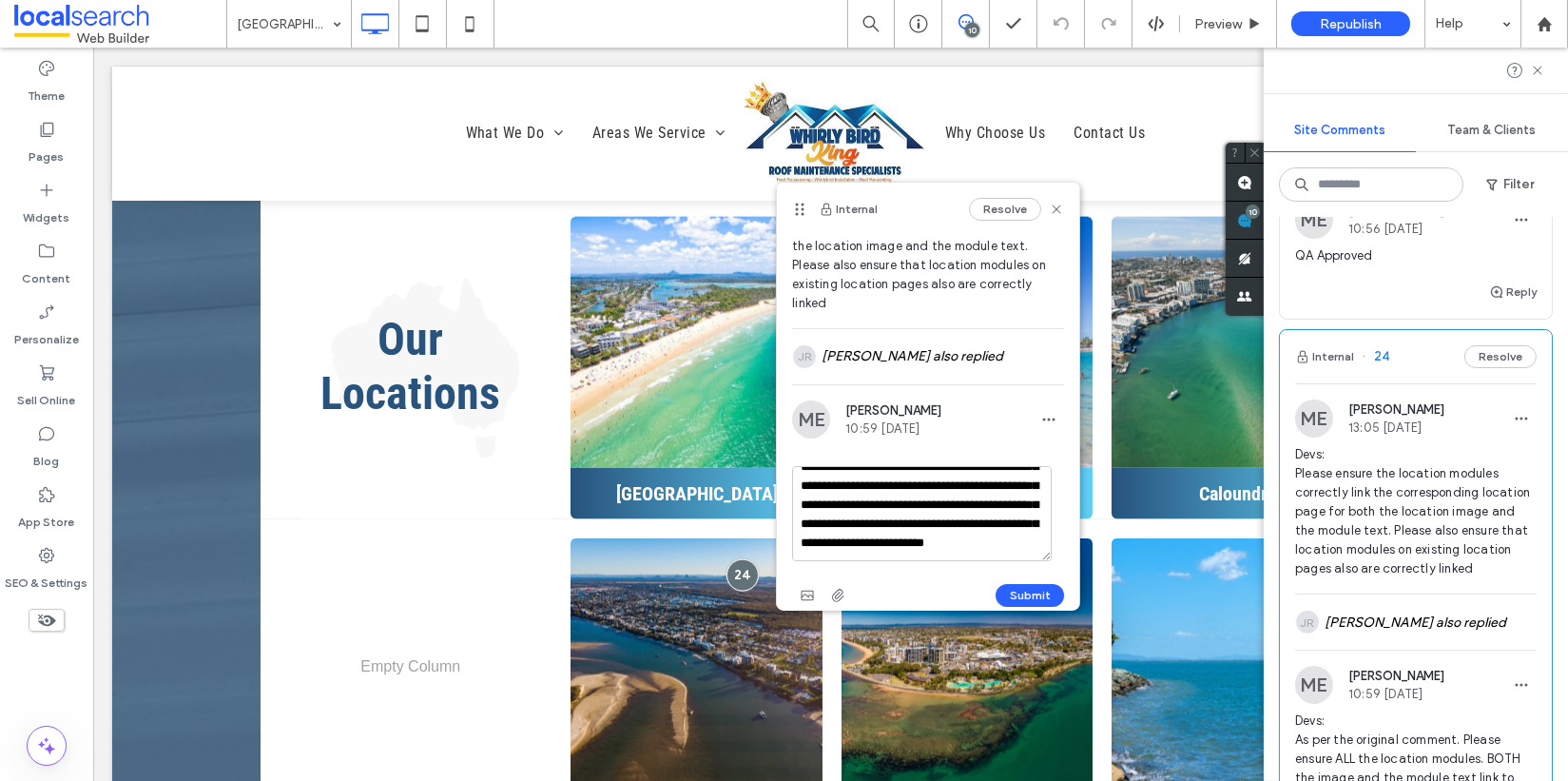
scroll to position [113, 0]
click at [999, 548] on textarea "**********" at bounding box center [922, 514] width 259 height 95
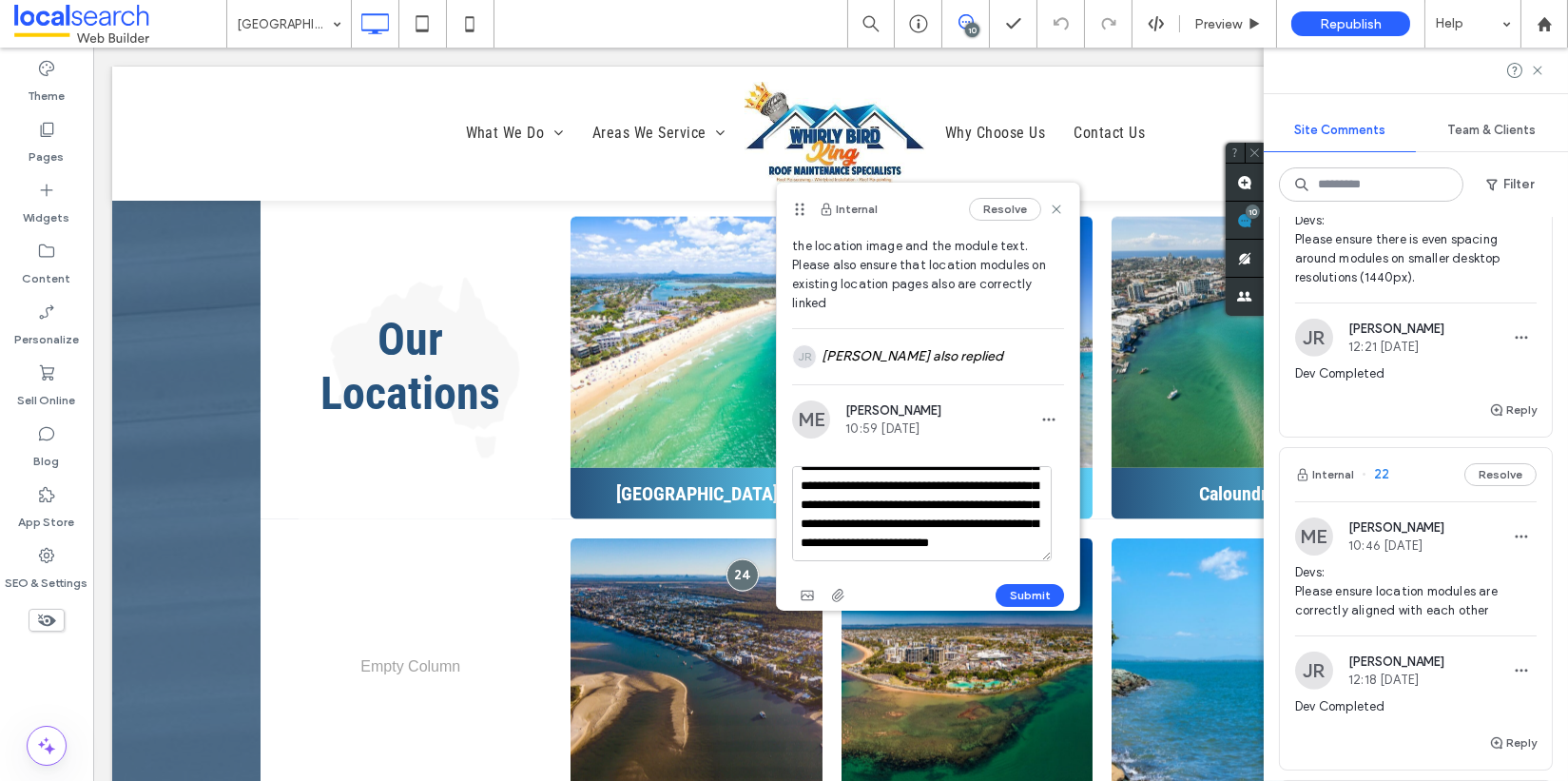
scroll to position [2910, 0]
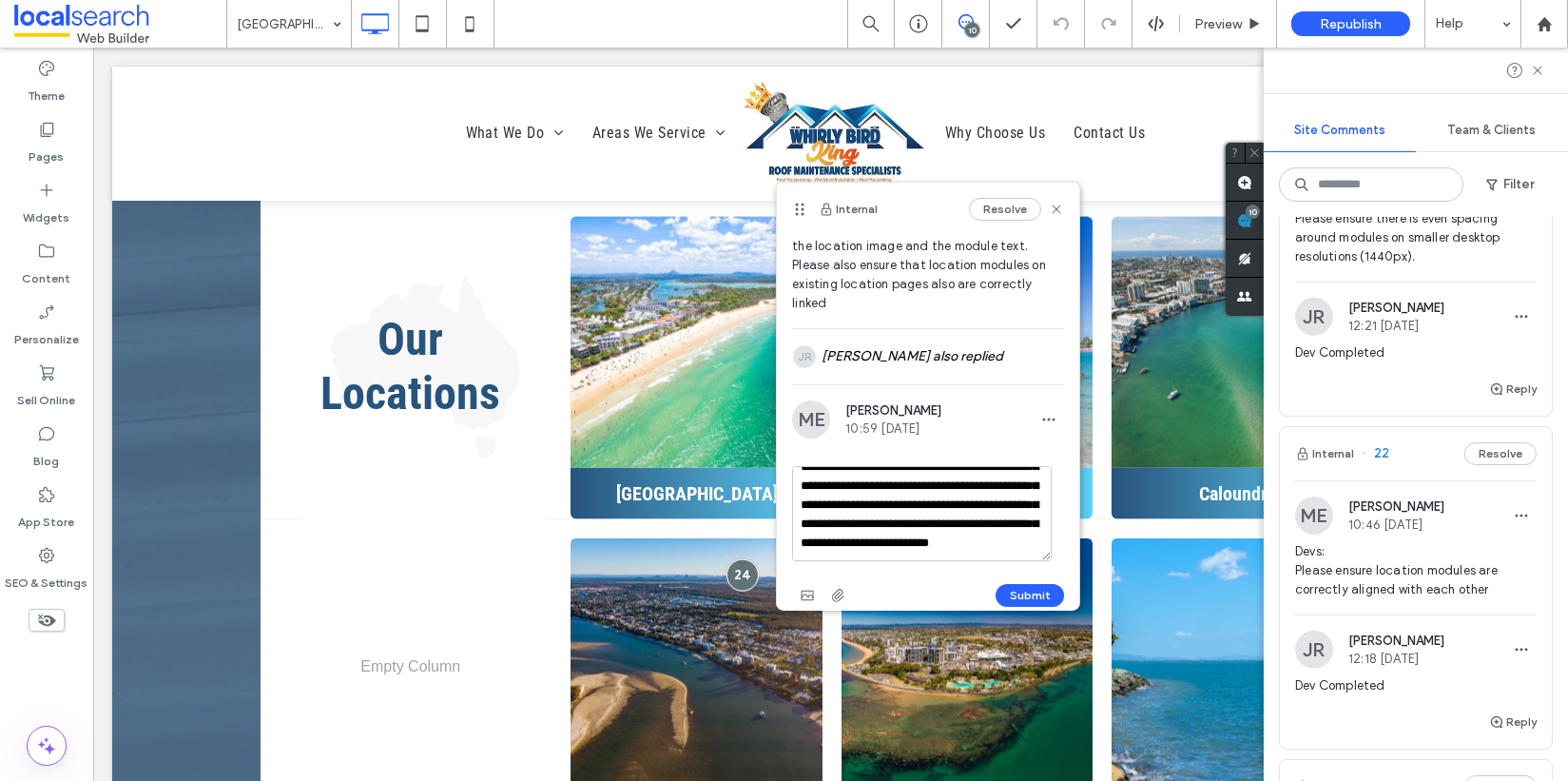
type textarea "**********"
click at [1382, 463] on span "22" at bounding box center [1376, 454] width 27 height 19
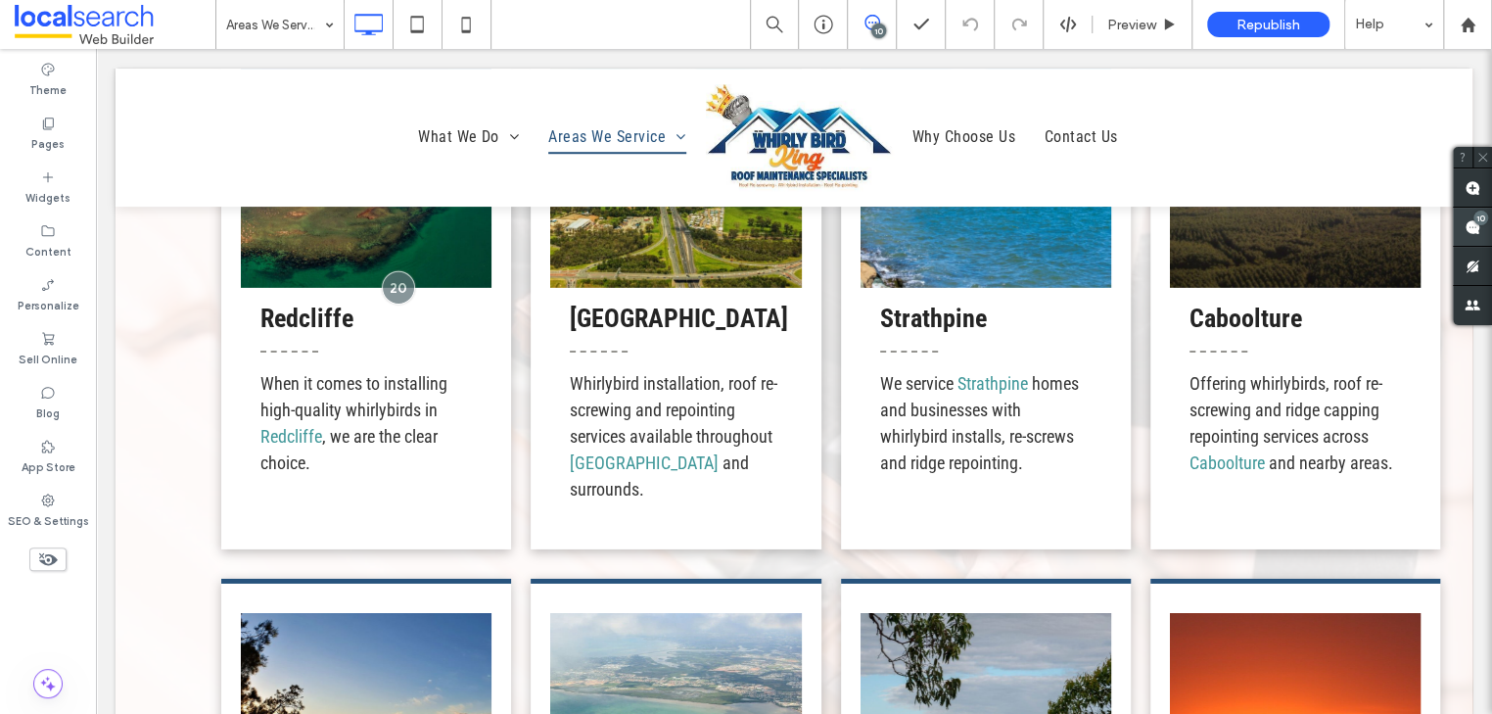
click at [1482, 217] on div "10" at bounding box center [1480, 217] width 15 height 15
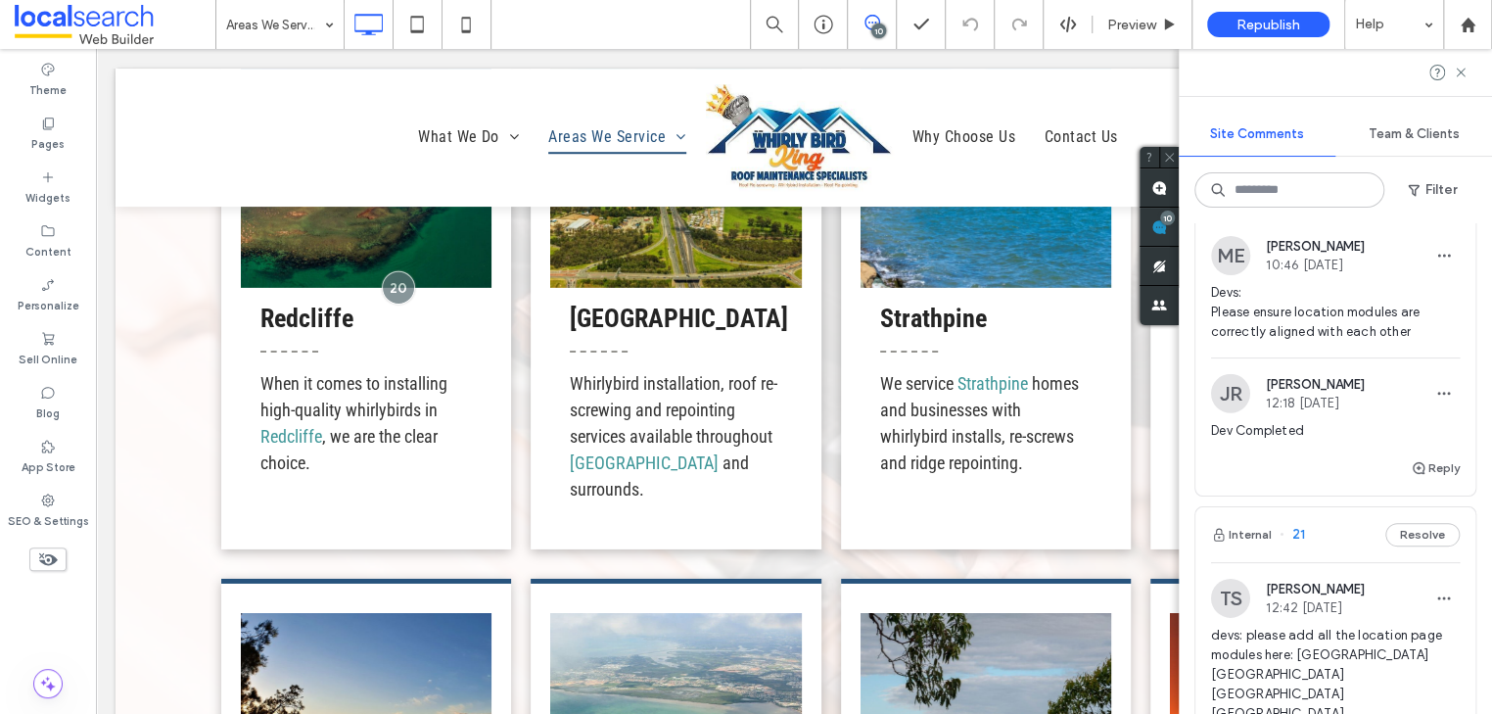
scroll to position [3282, 0]
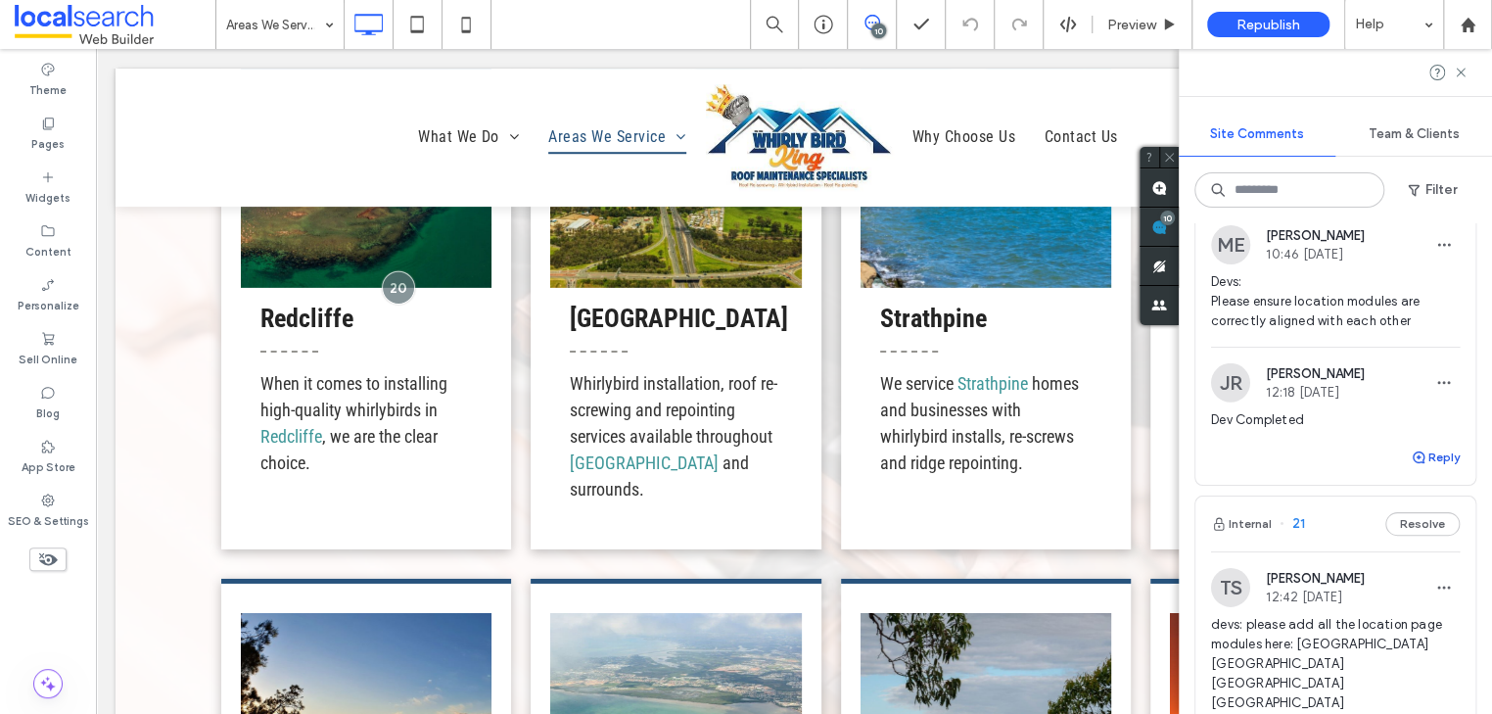
click at [1432, 468] on button "Reply" at bounding box center [1435, 456] width 49 height 23
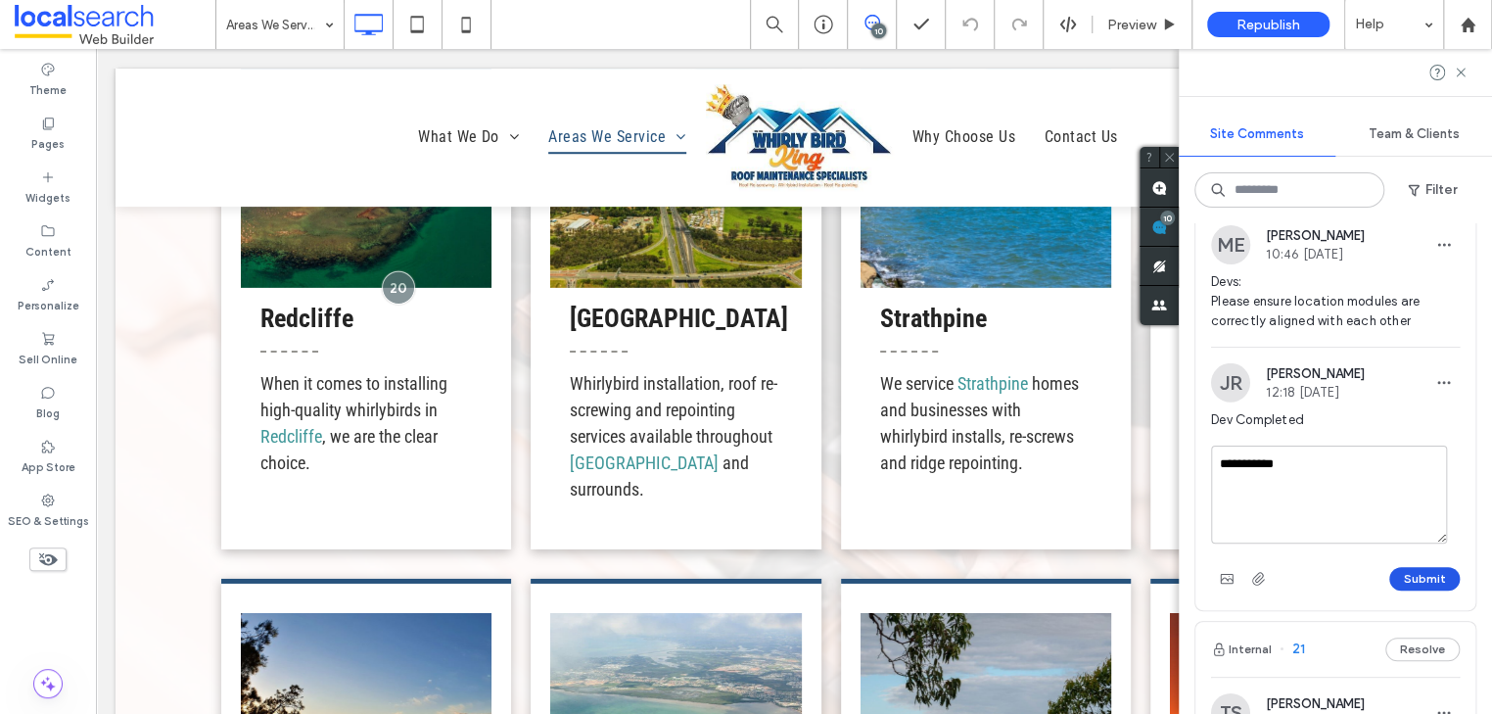
type textarea "**********"
click at [1423, 583] on button "Submit" at bounding box center [1424, 578] width 70 height 23
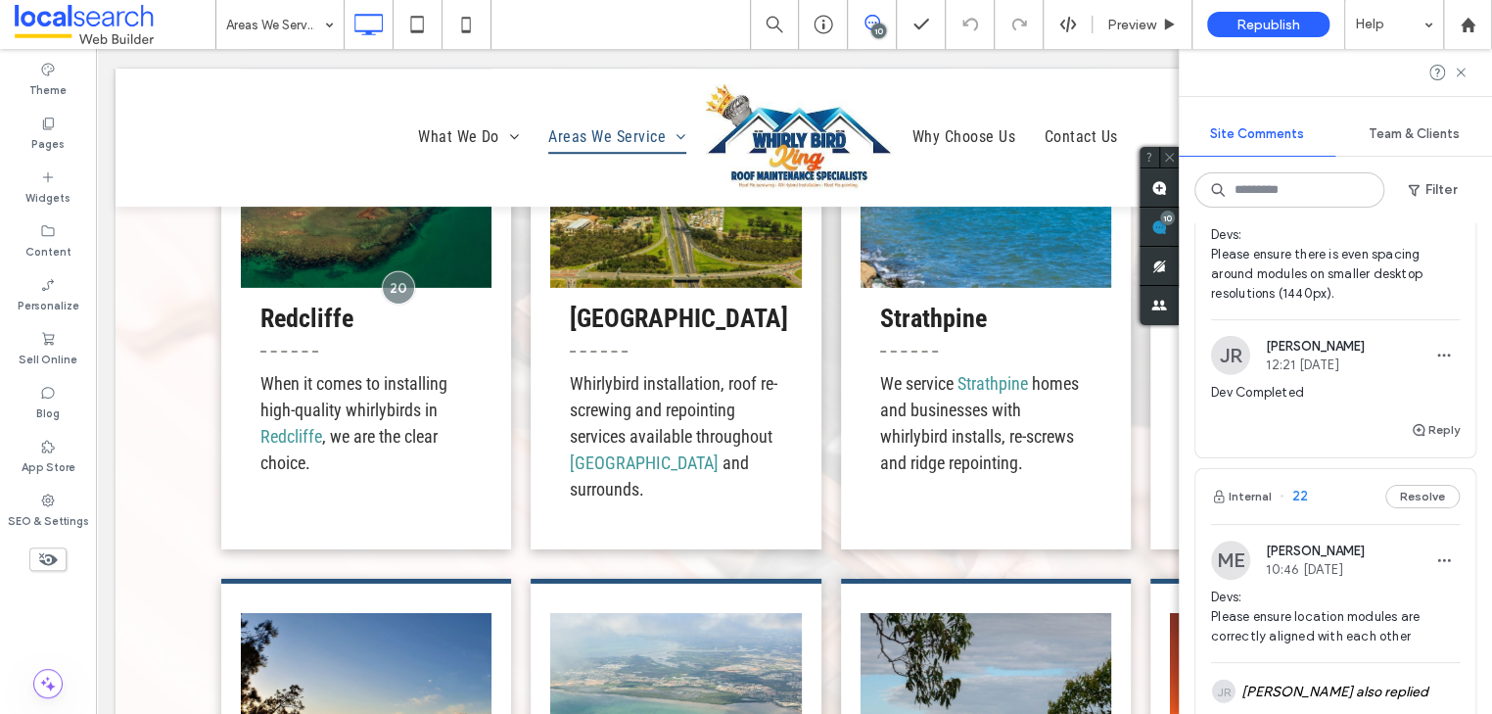
scroll to position [2817, 0]
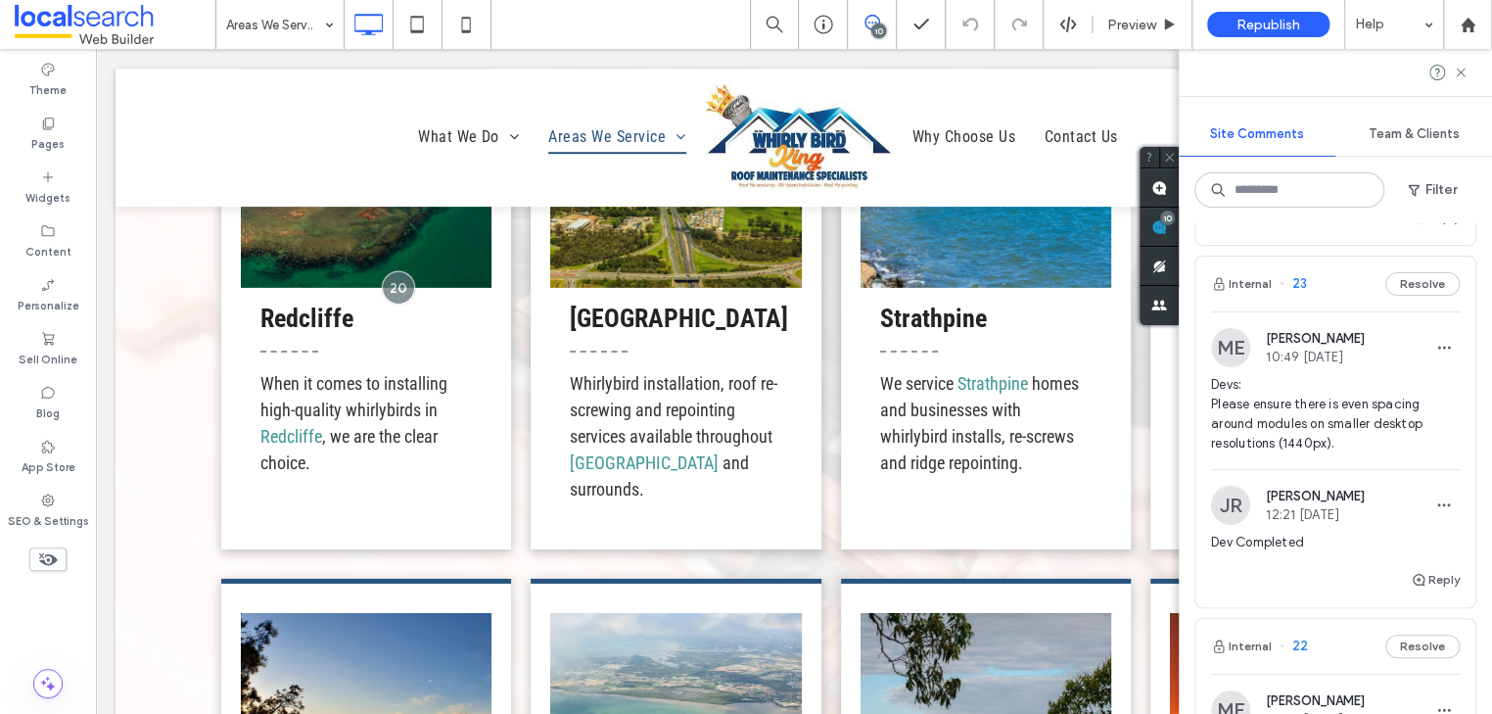
click at [1299, 294] on span "23" at bounding box center [1293, 284] width 27 height 20
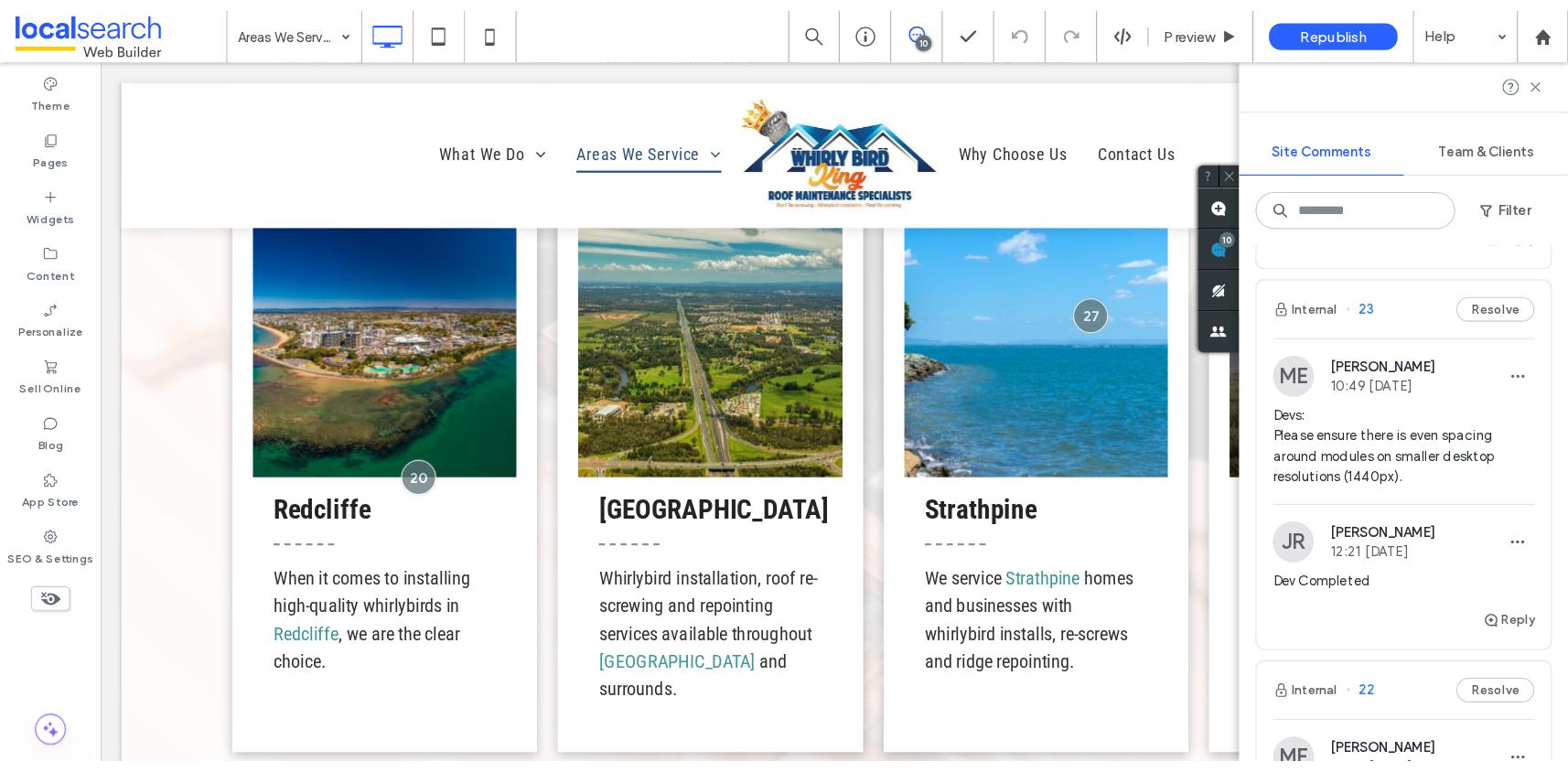
scroll to position [0, 0]
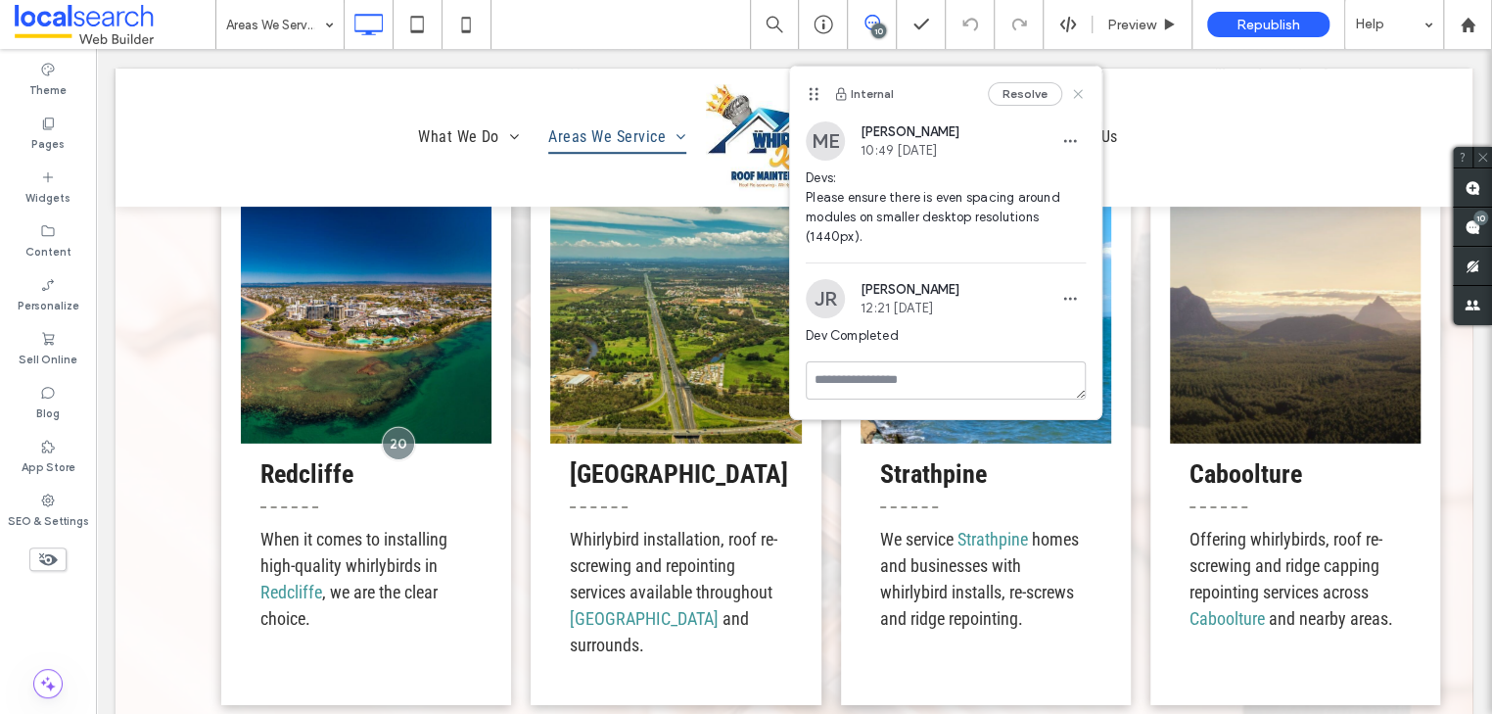
click at [1076, 96] on use at bounding box center [1078, 93] width 9 height 9
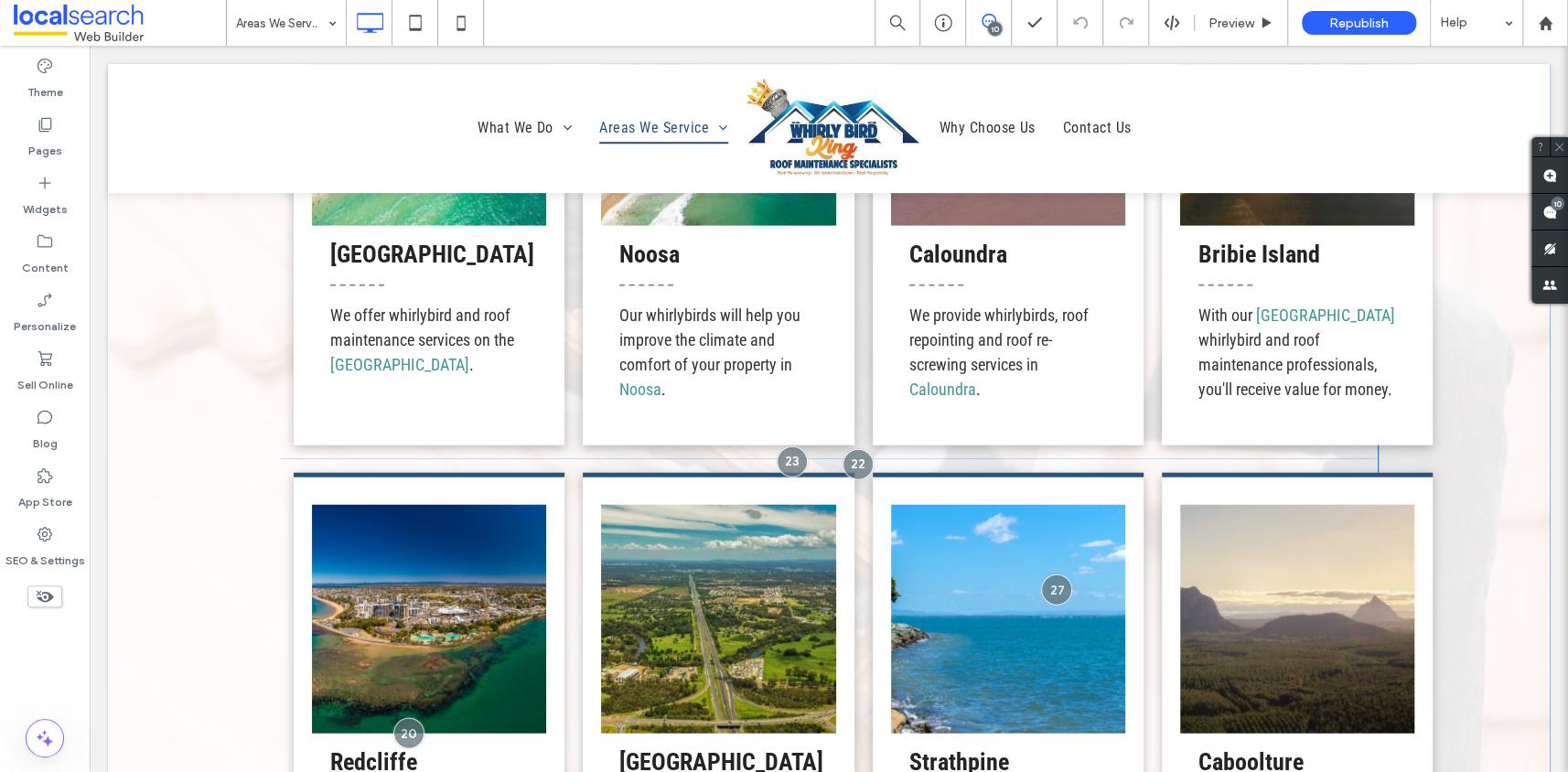
scroll to position [2375, 0]
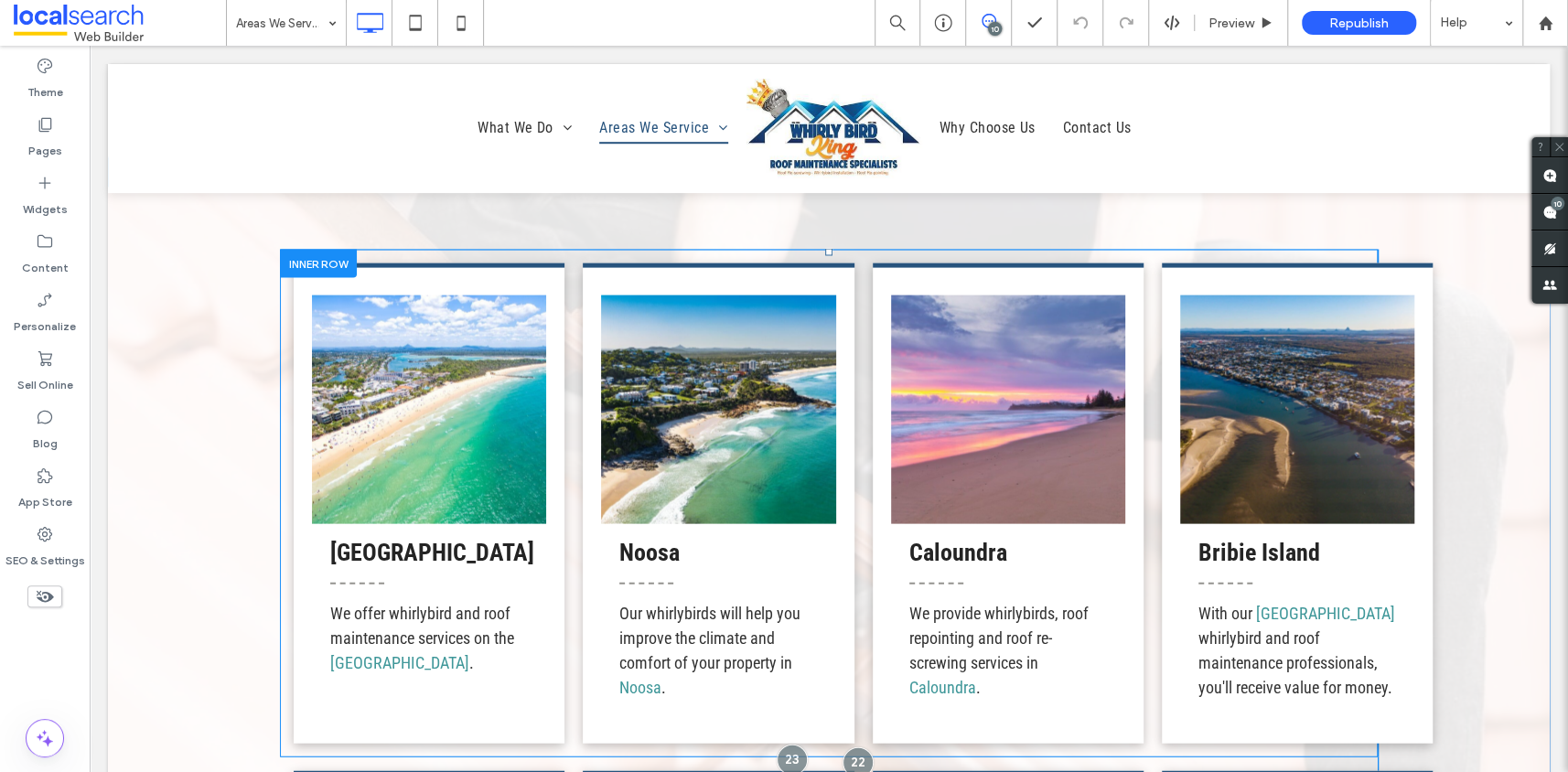
click at [309, 259] on div at bounding box center [319, 264] width 77 height 28
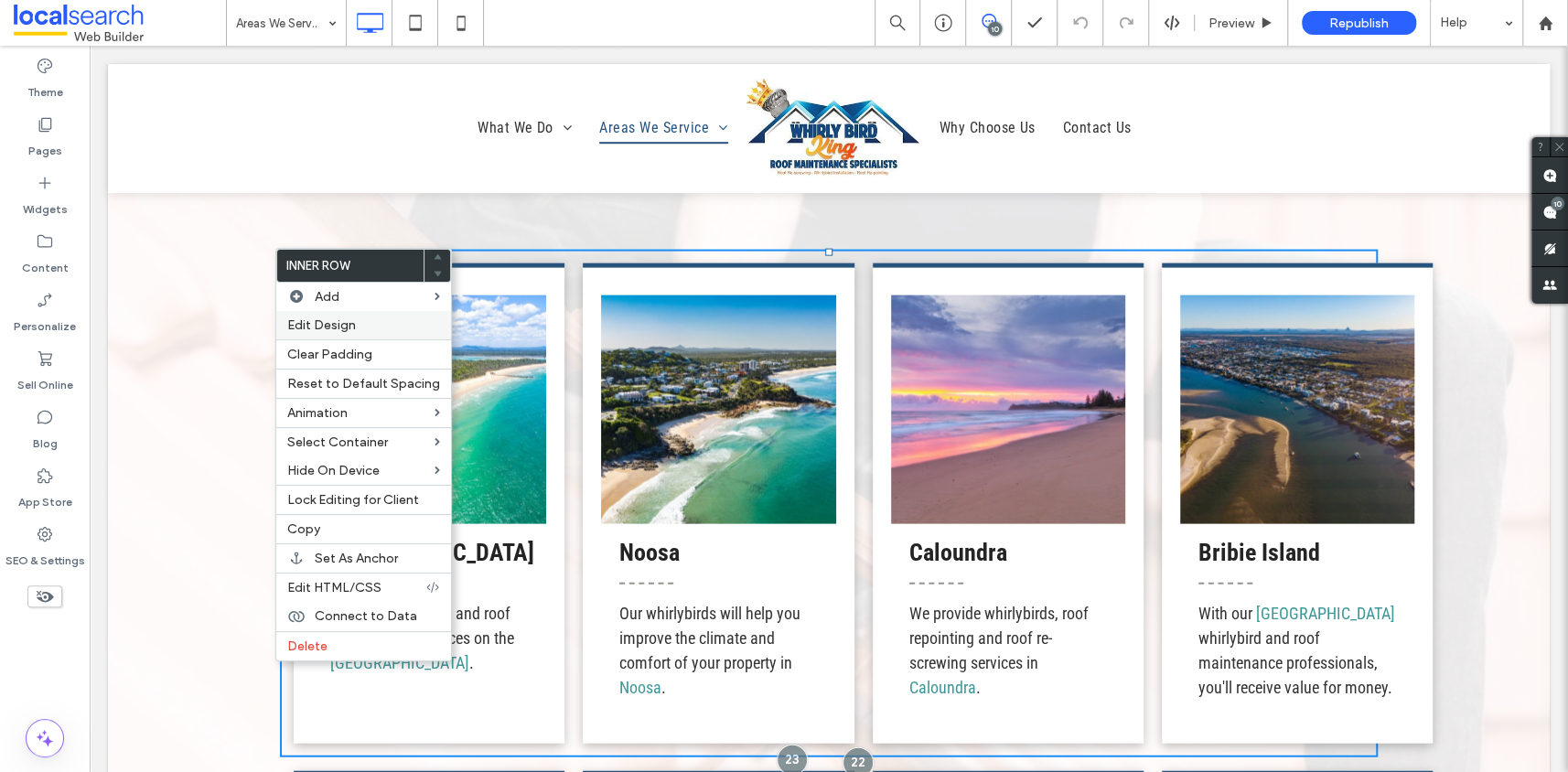
click at [347, 326] on span "Edit Design" at bounding box center [321, 325] width 68 height 16
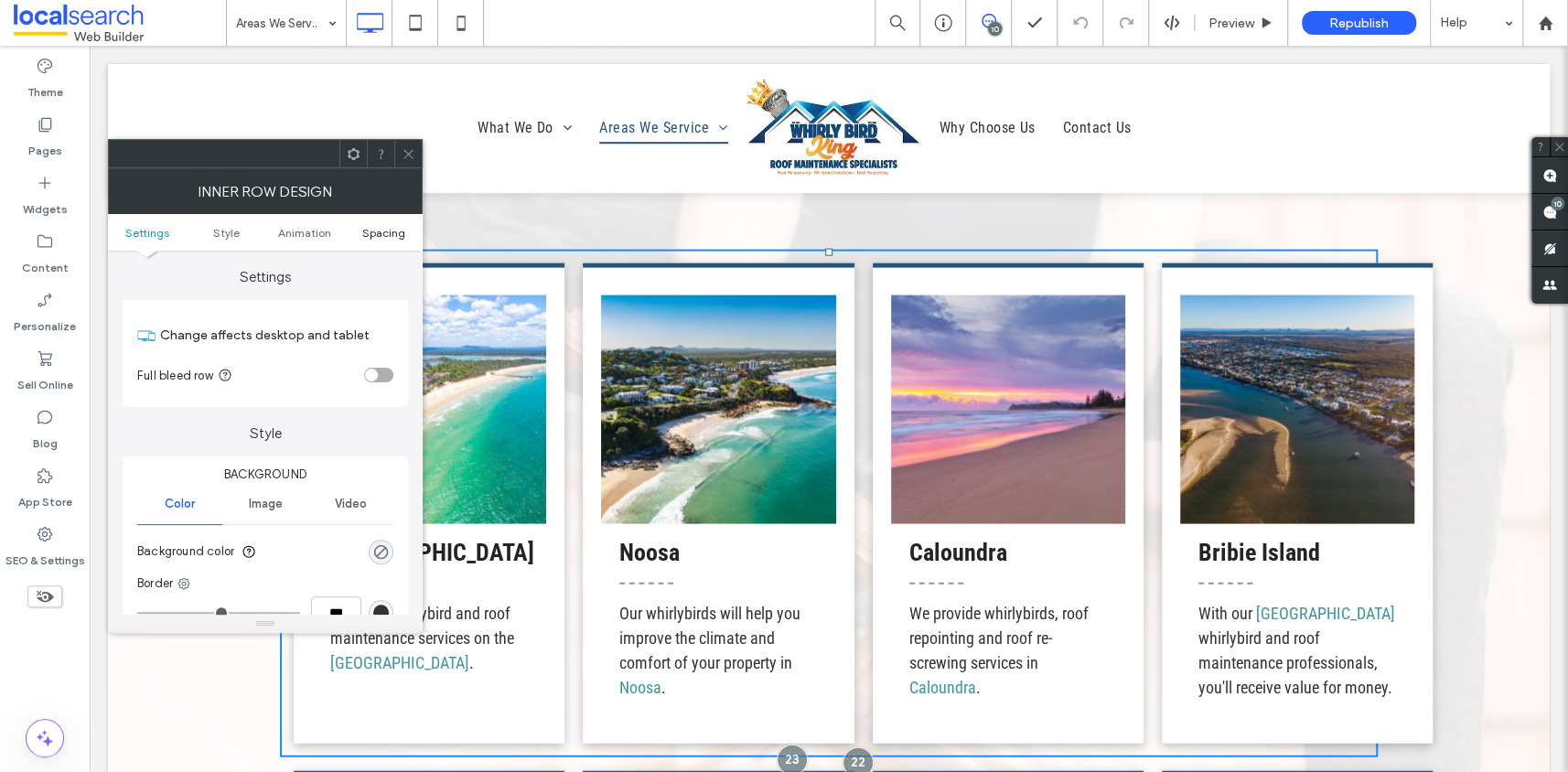
click at [382, 236] on span "Spacing" at bounding box center [383, 233] width 43 height 14
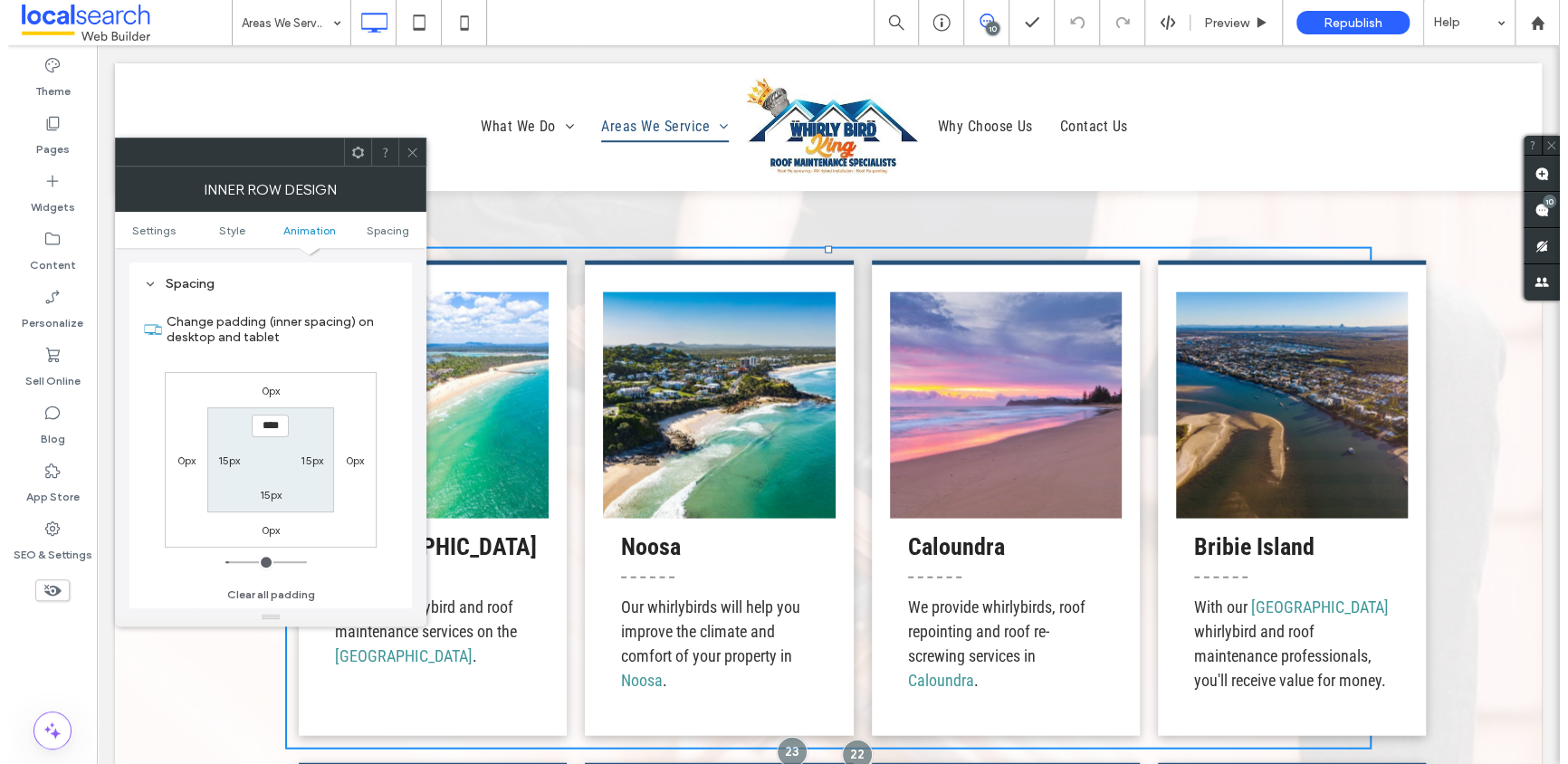
scroll to position [580, 0]
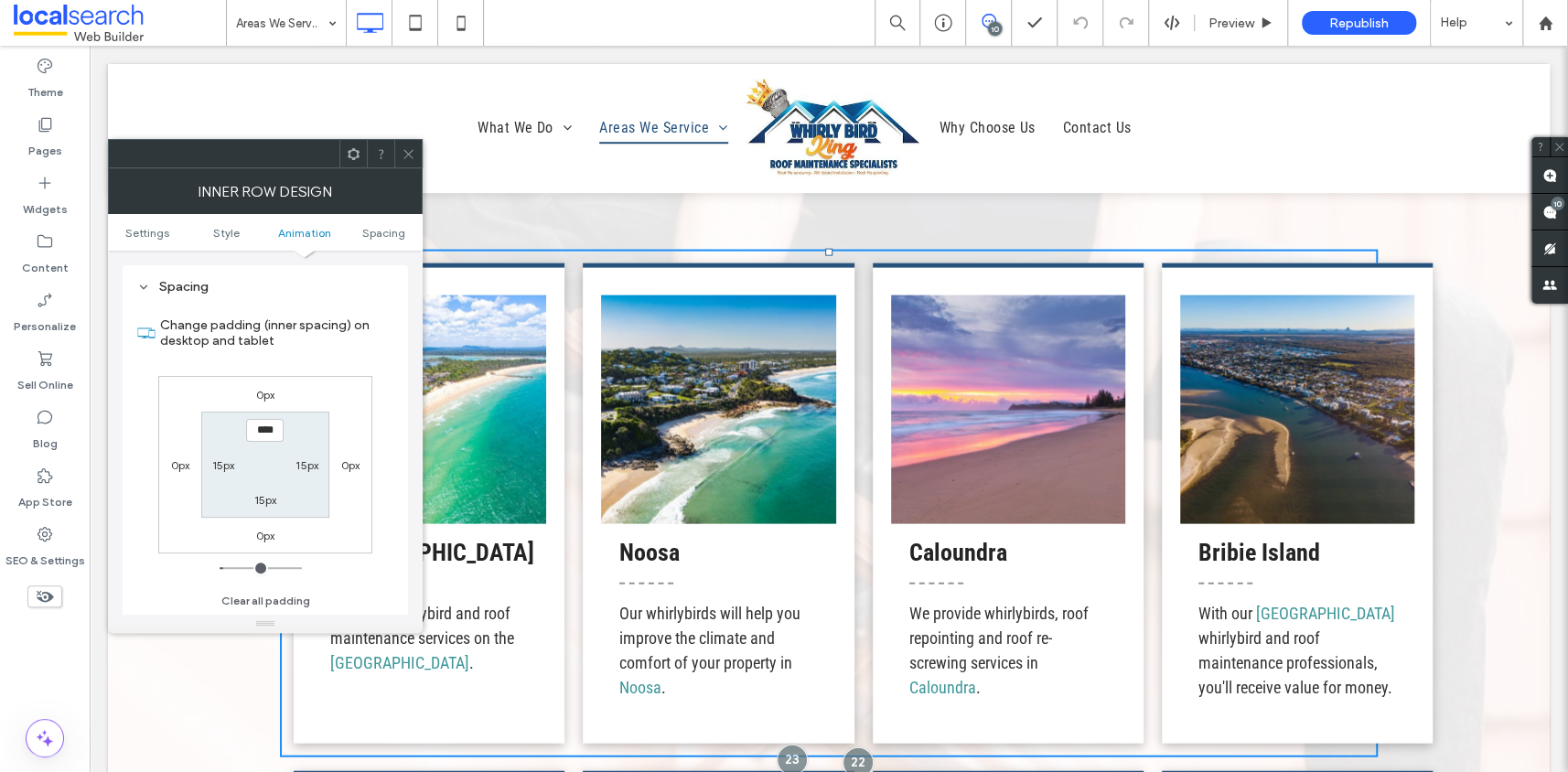
click at [410, 150] on icon at bounding box center [408, 154] width 14 height 14
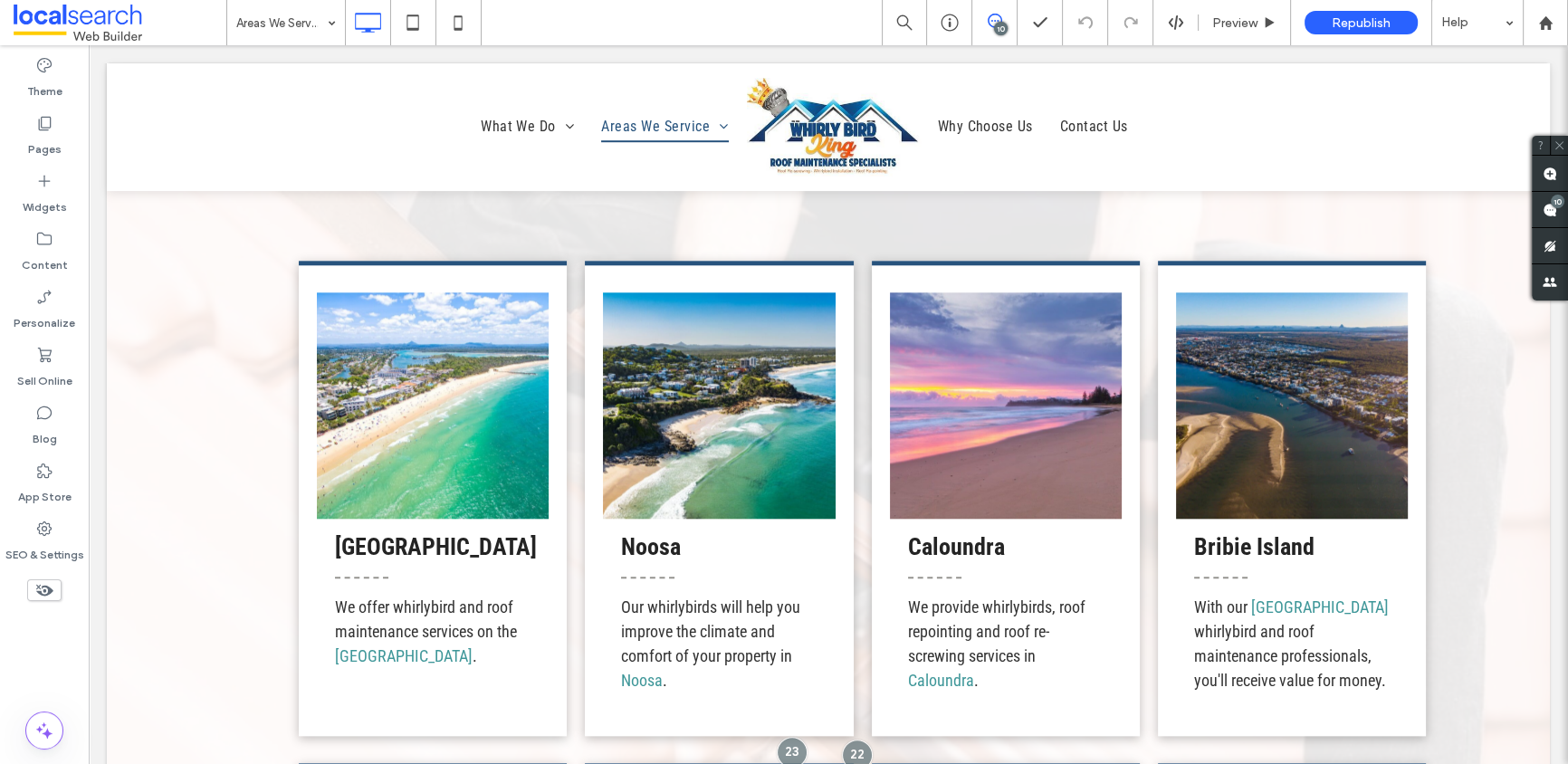
click at [994, 26] on div "10" at bounding box center [1000, 28] width 14 height 14
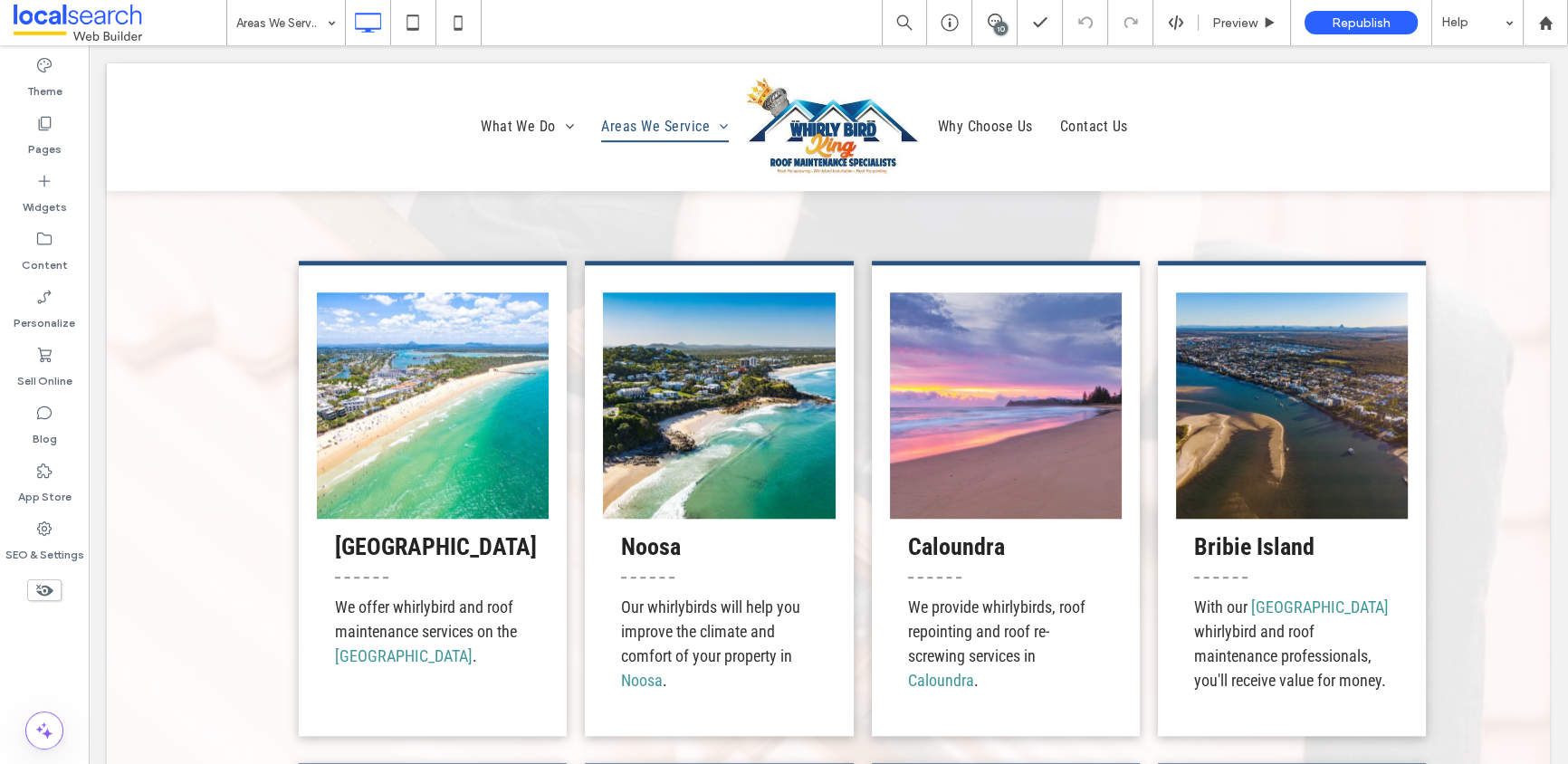
click at [996, 23] on div "10" at bounding box center [1000, 28] width 14 height 14
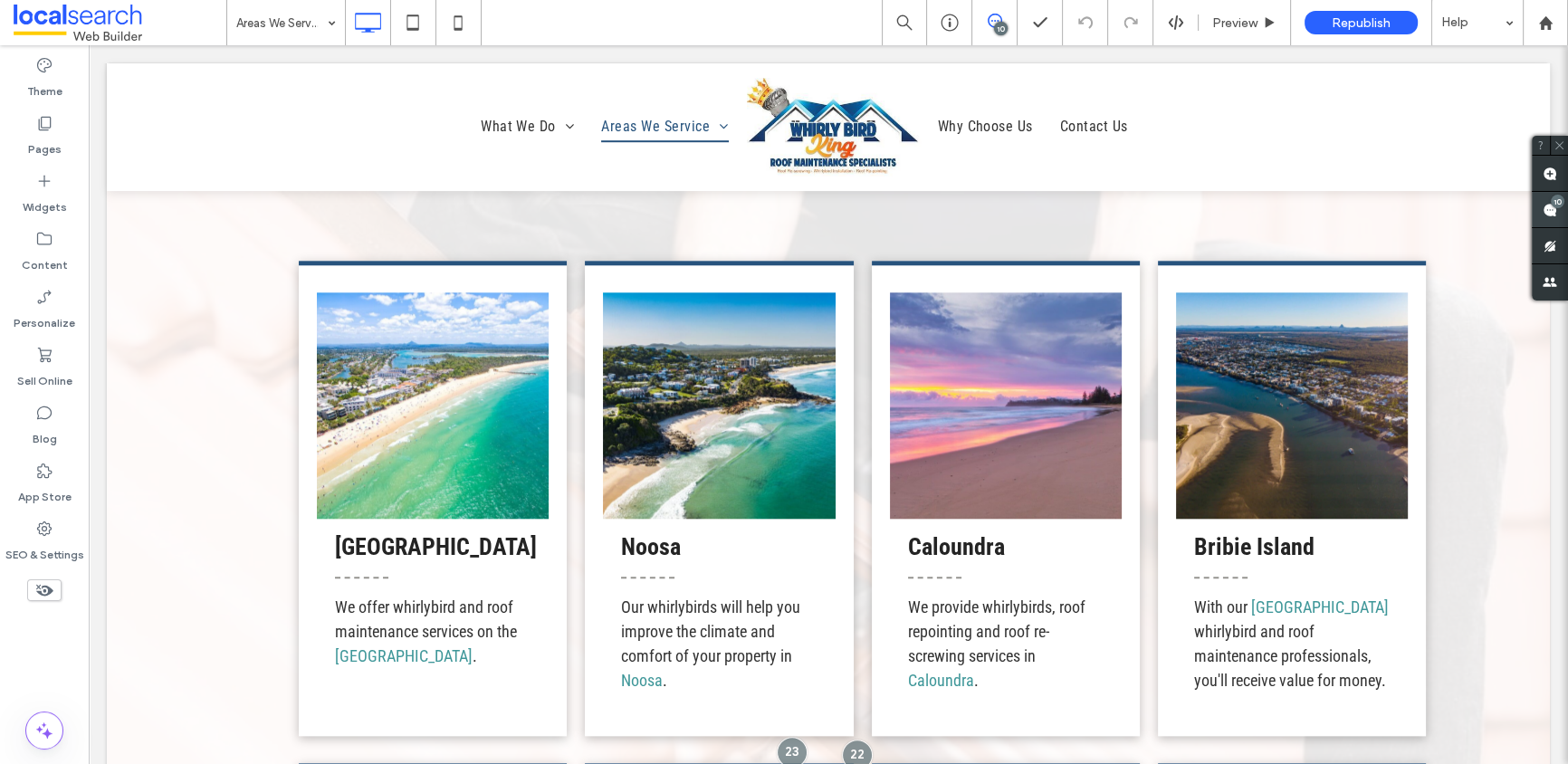
click at [1379, 212] on use at bounding box center [1550, 210] width 15 height 15
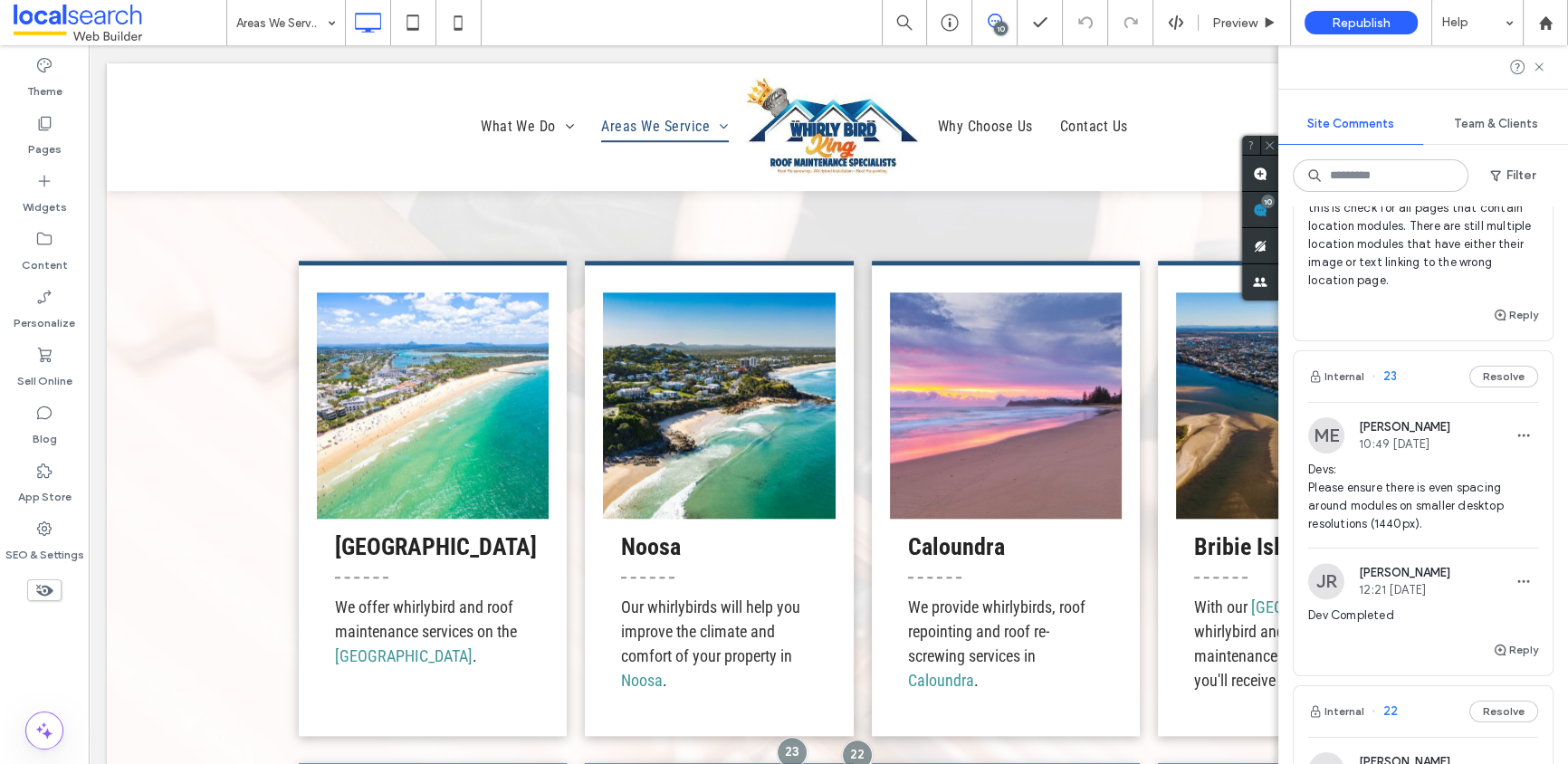
scroll to position [2495, 0]
click at [1379, 658] on button "Reply" at bounding box center [1514, 646] width 45 height 21
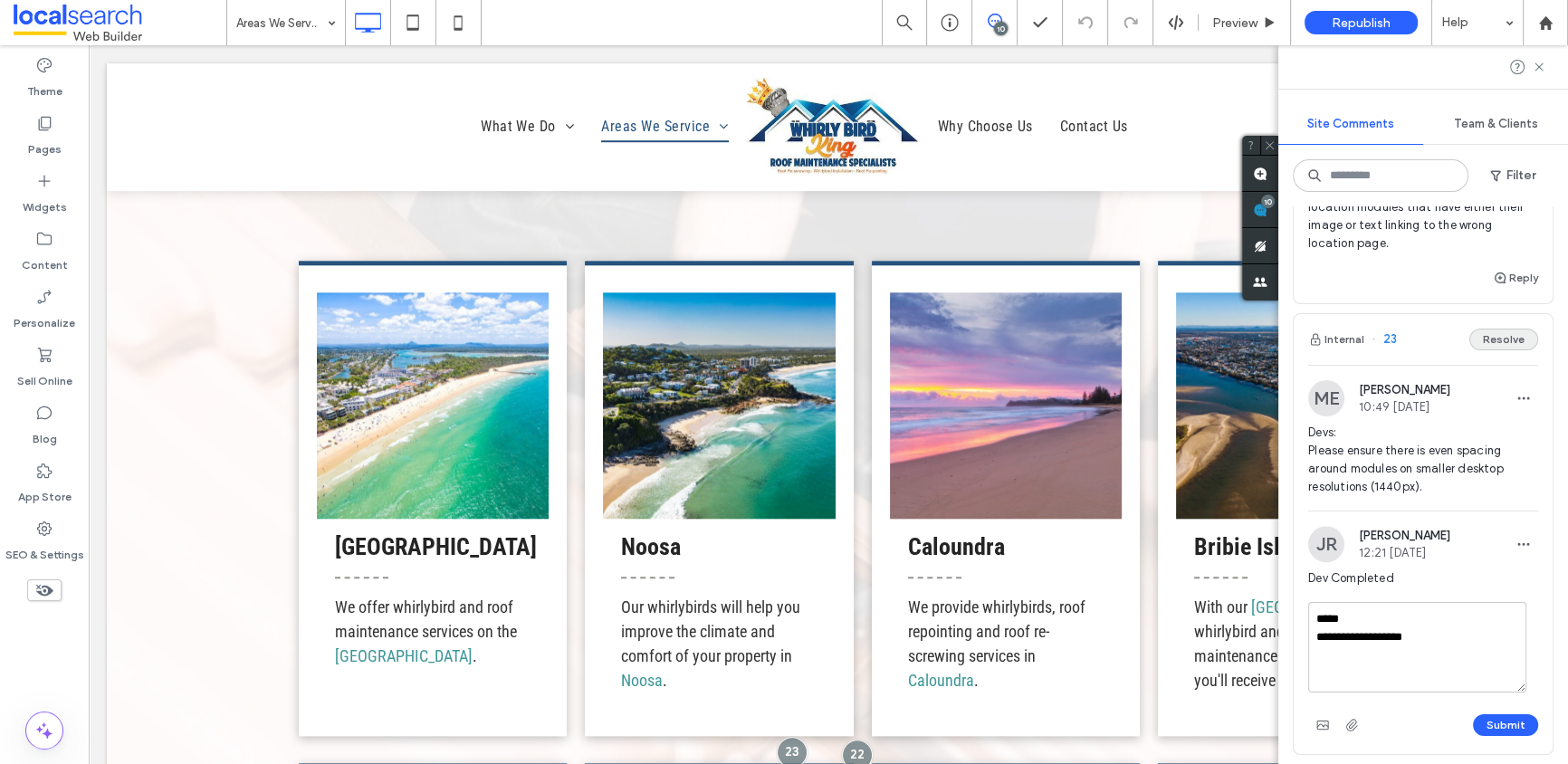
type textarea "**********"
click at [1379, 351] on button "Resolve" at bounding box center [1503, 339] width 68 height 21
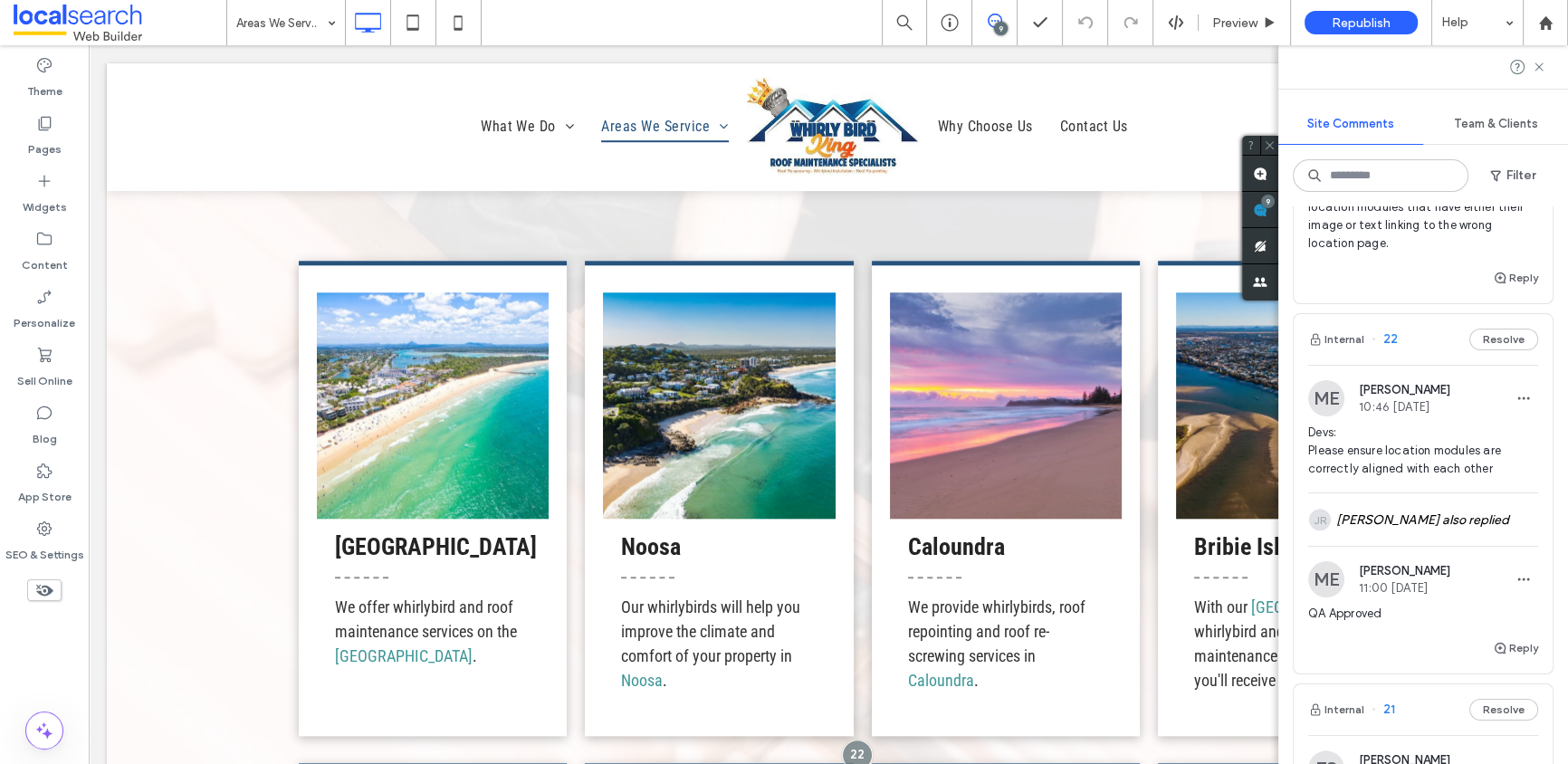
click at [998, 24] on div "9" at bounding box center [1000, 28] width 14 height 14
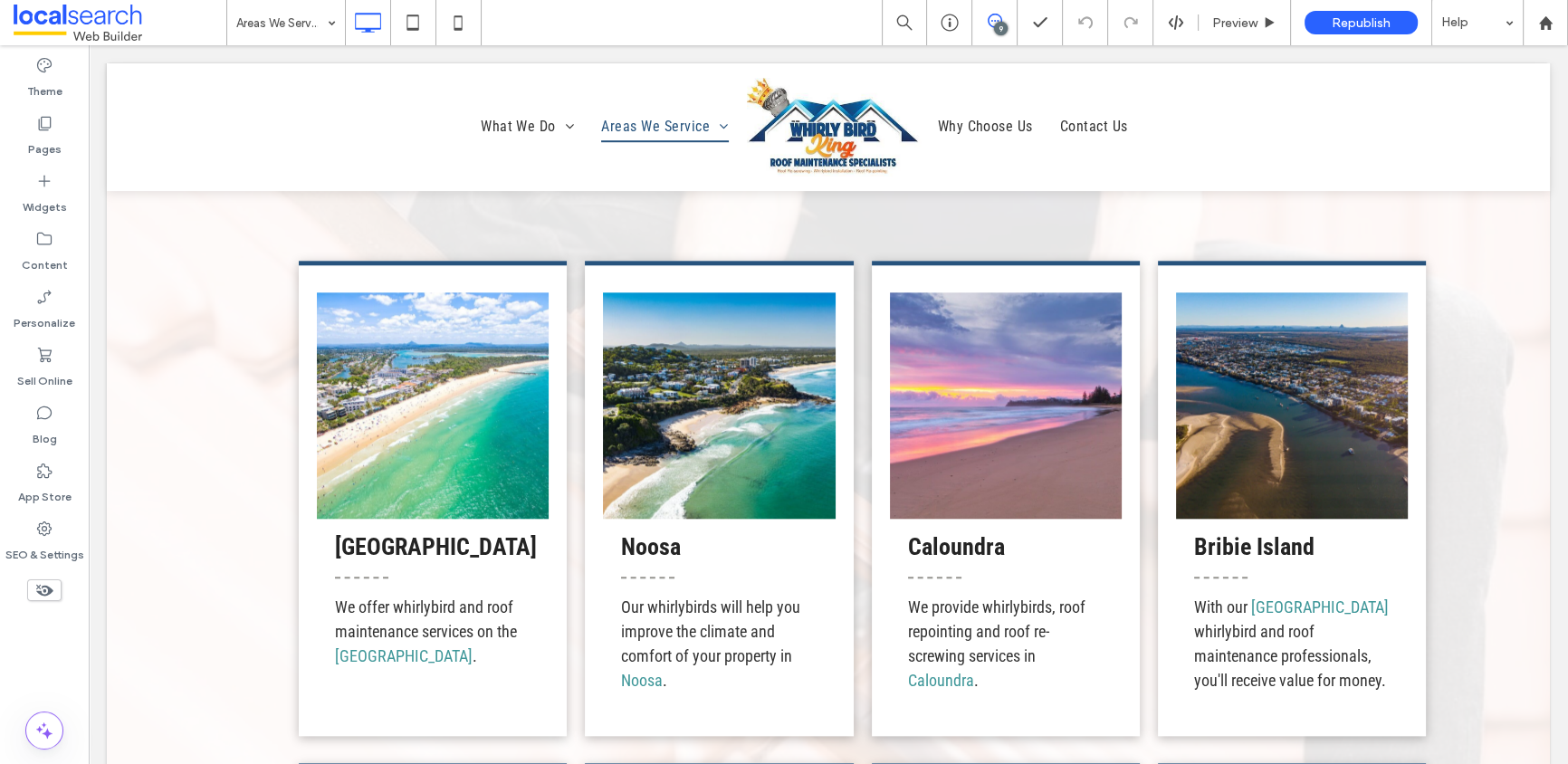
click at [994, 19] on icon at bounding box center [995, 21] width 15 height 15
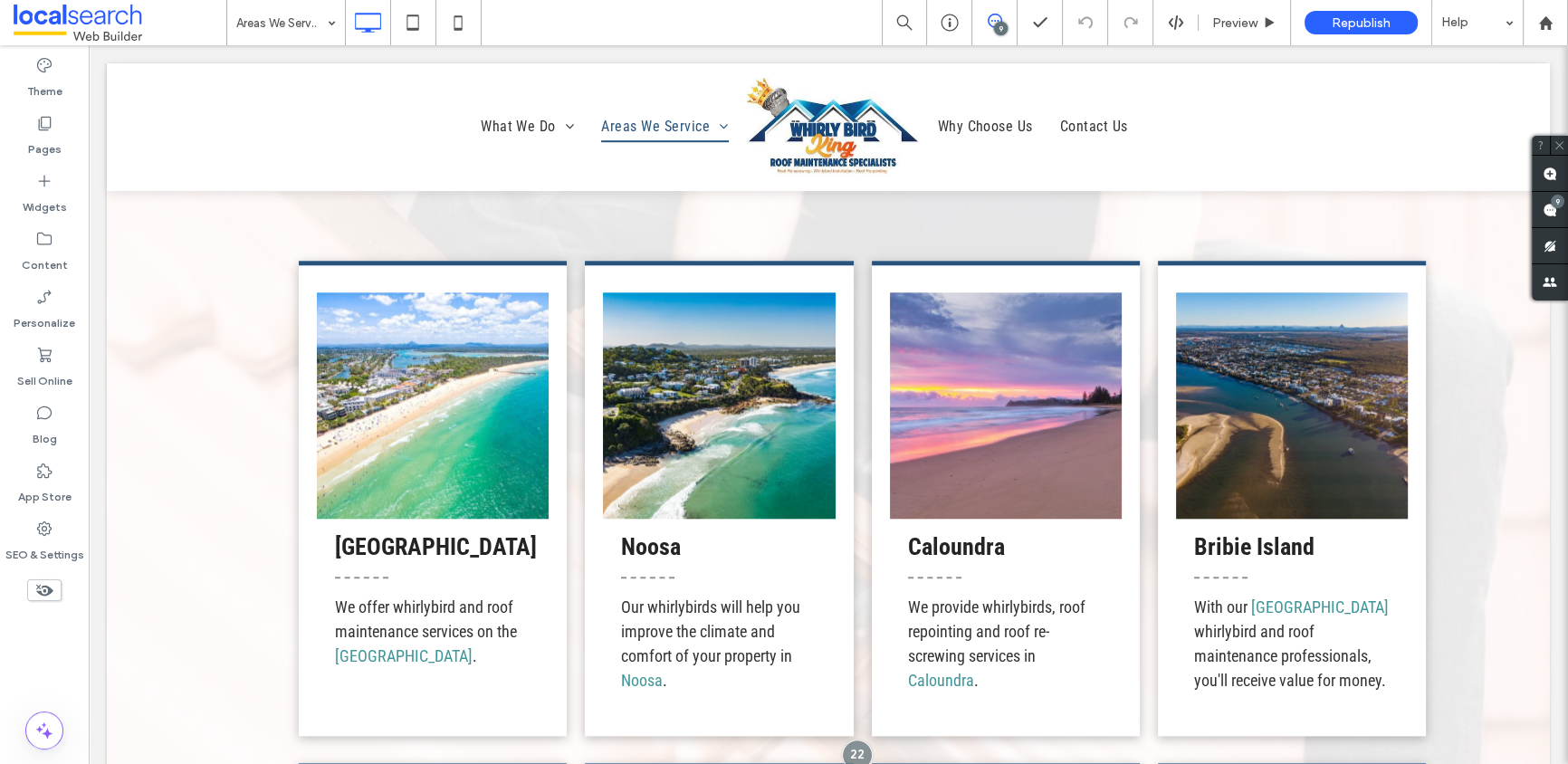
click at [1002, 21] on span at bounding box center [994, 21] width 44 height 15
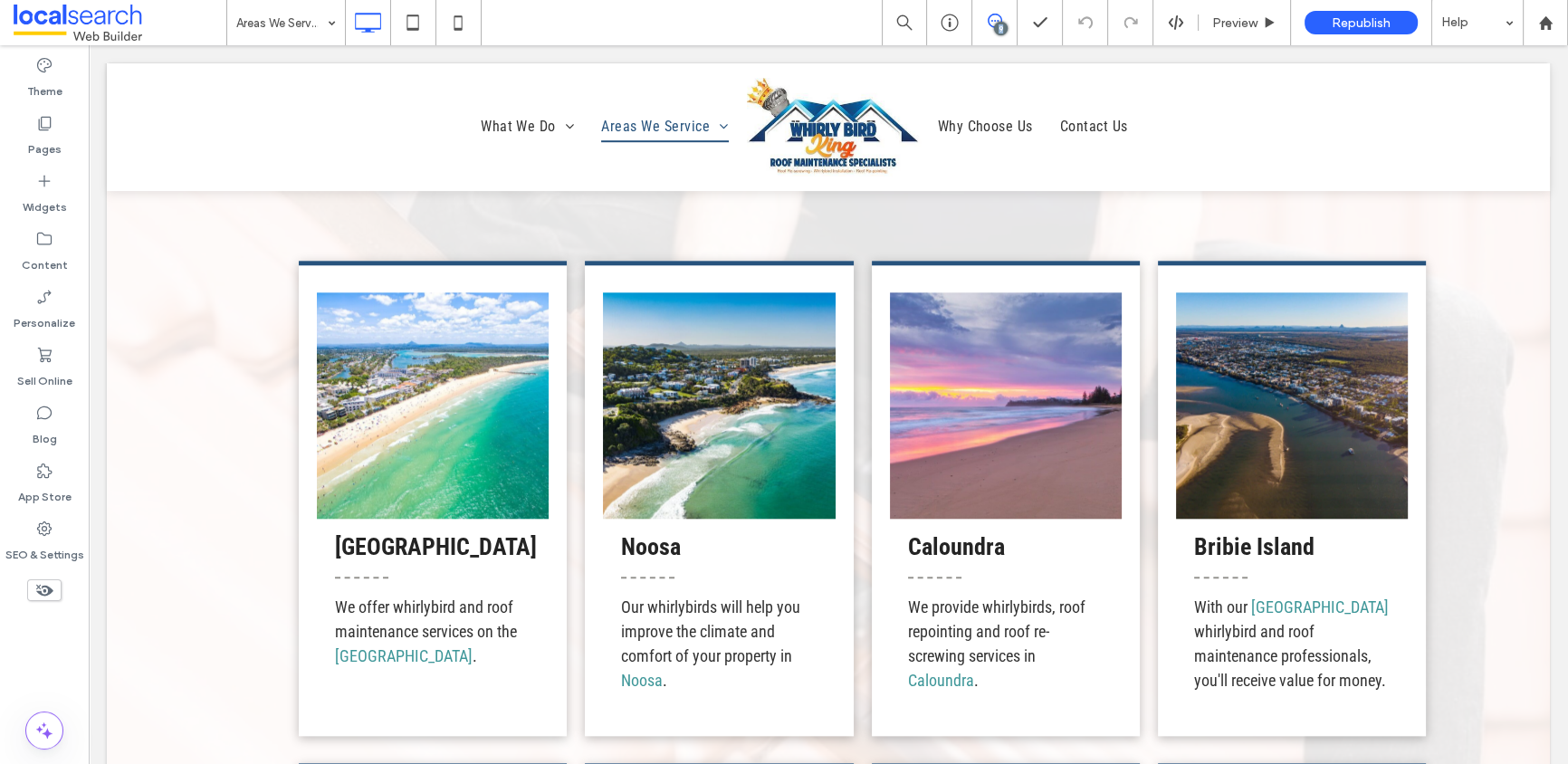
click at [1002, 21] on span at bounding box center [994, 21] width 44 height 15
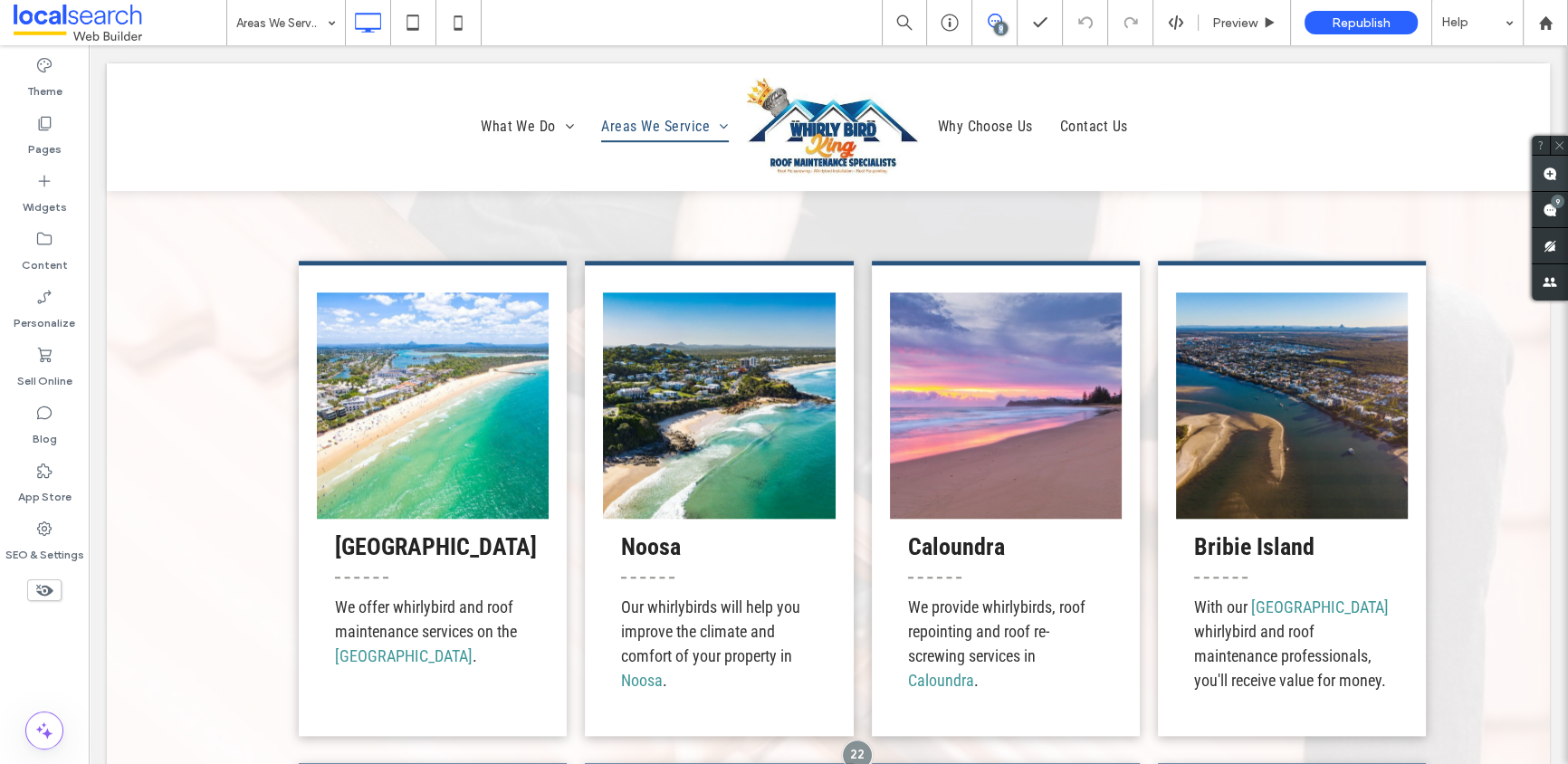
click at [1379, 175] on icon at bounding box center [1550, 174] width 15 height 15
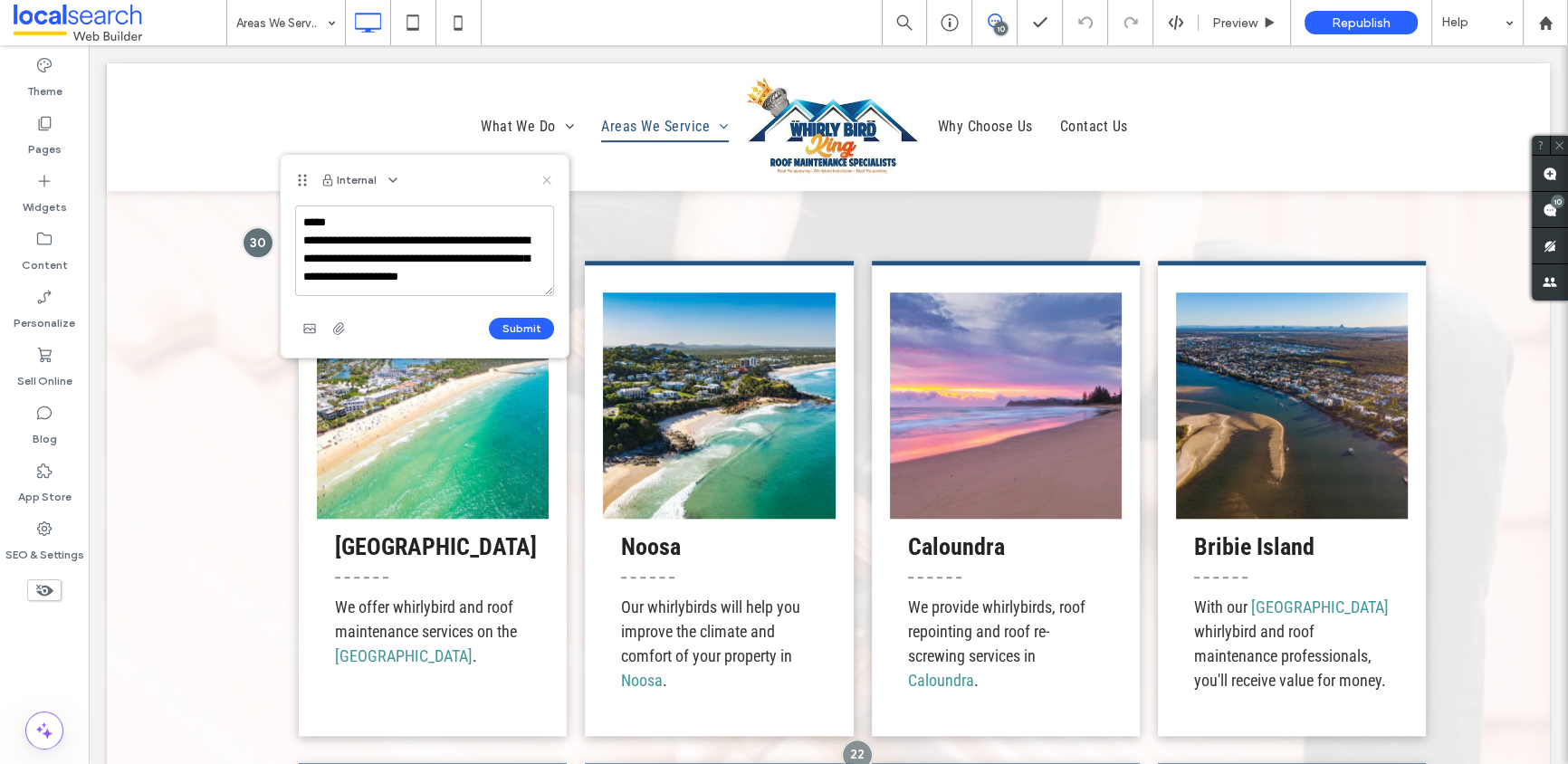
type textarea "**********"
click at [545, 181] on use at bounding box center [545, 180] width 8 height 8
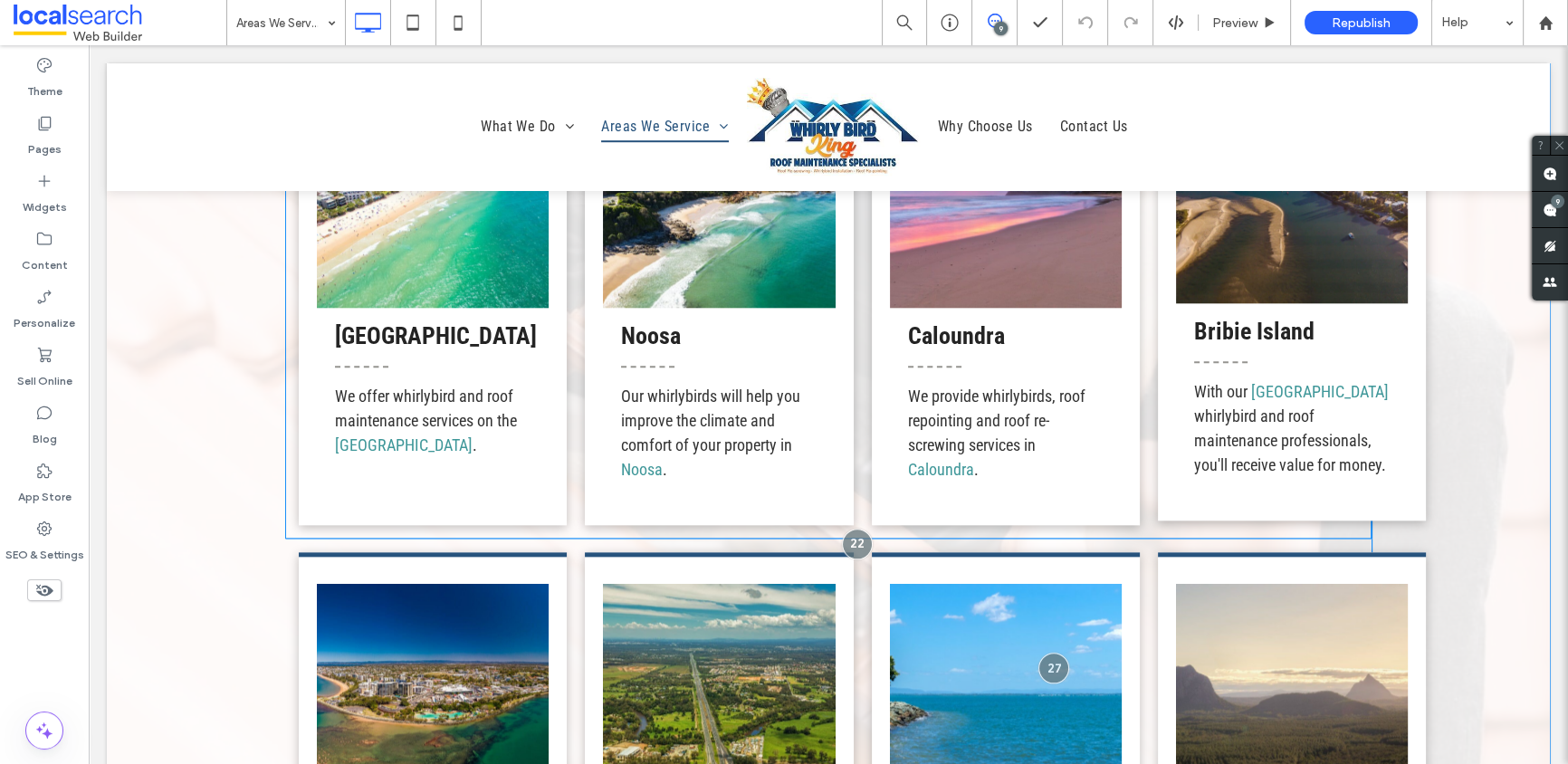
scroll to position [2391, 0]
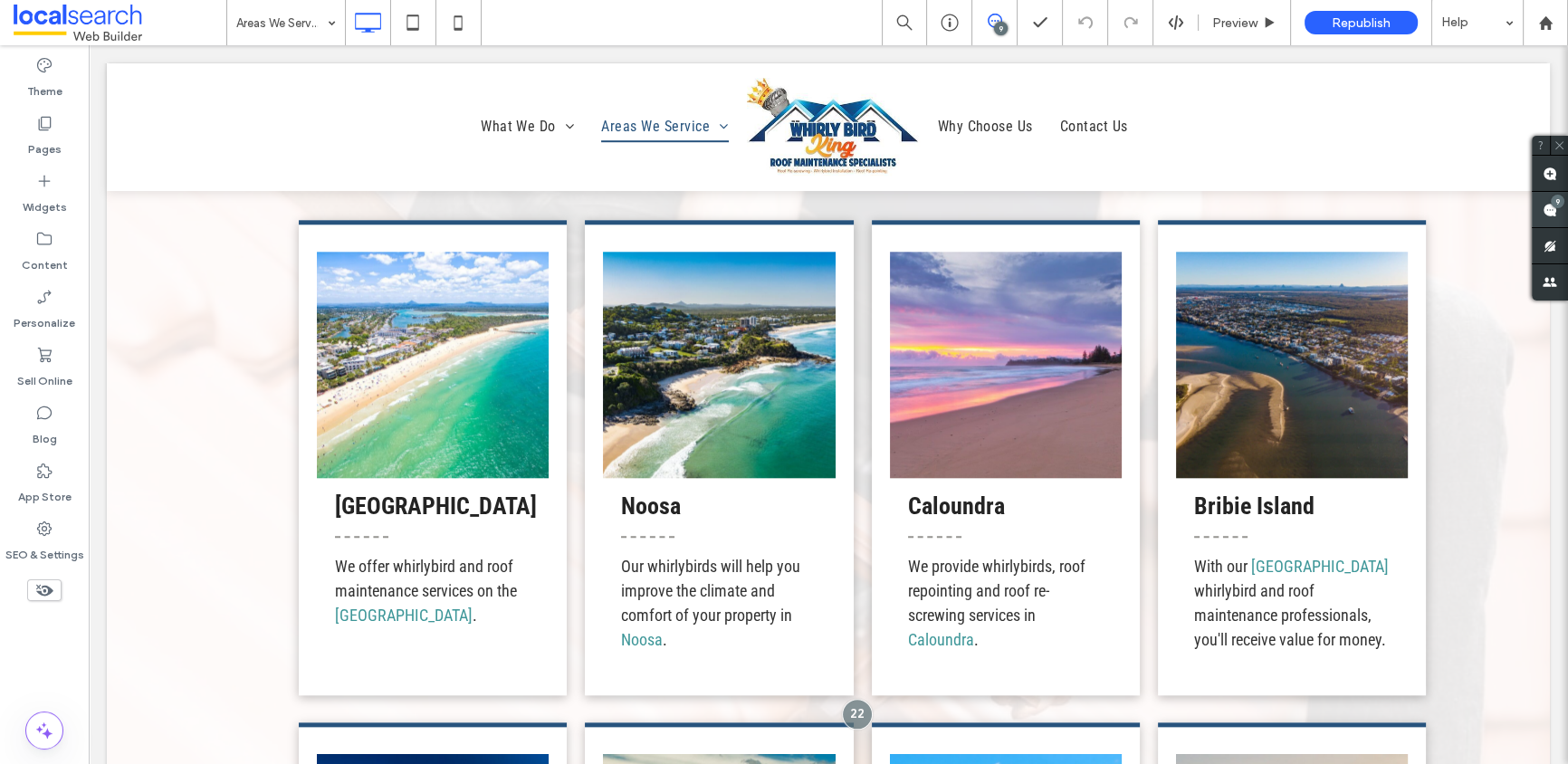
click at [1379, 212] on span at bounding box center [1550, 210] width 36 height 35
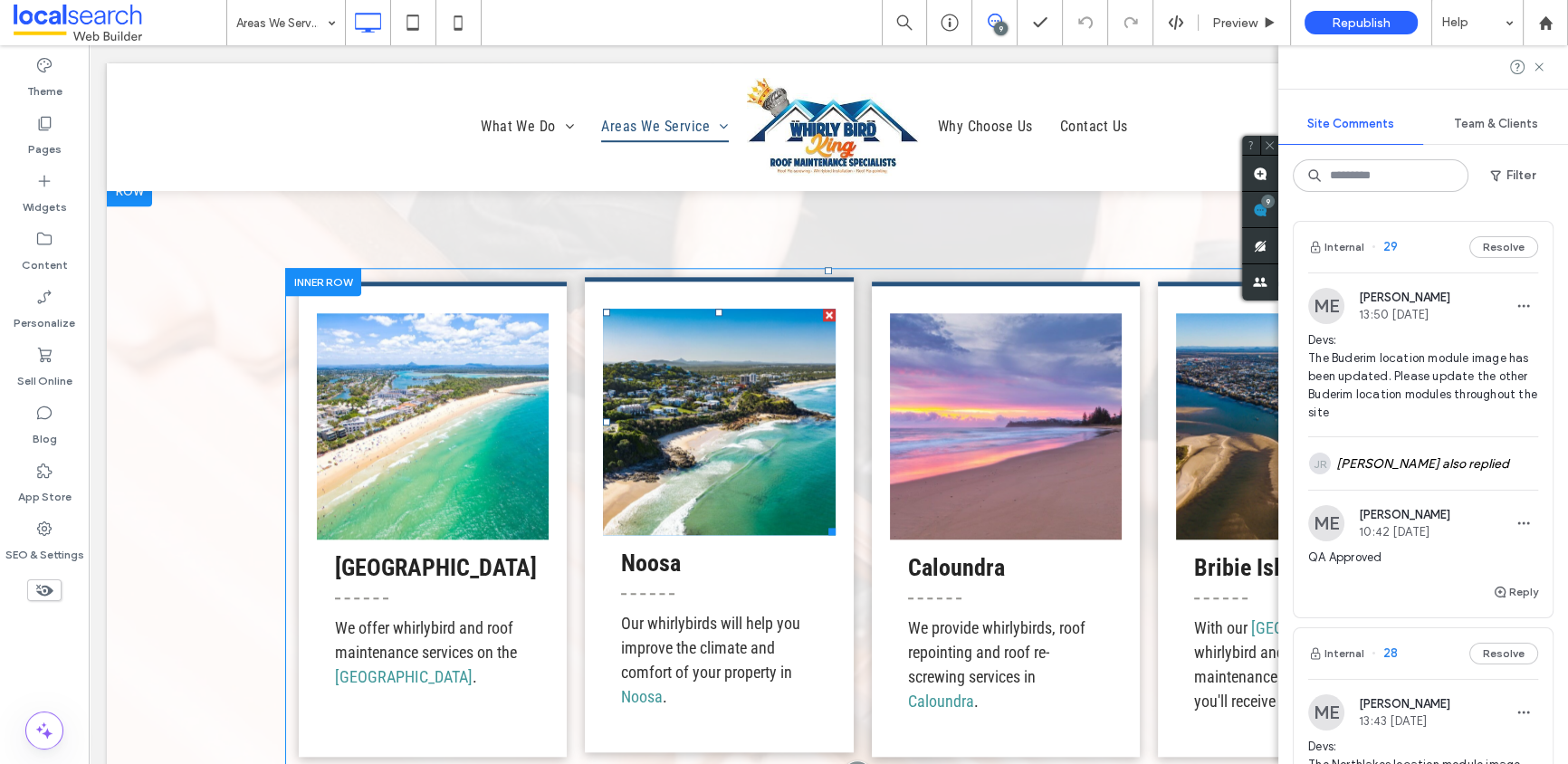
scroll to position [2258, 0]
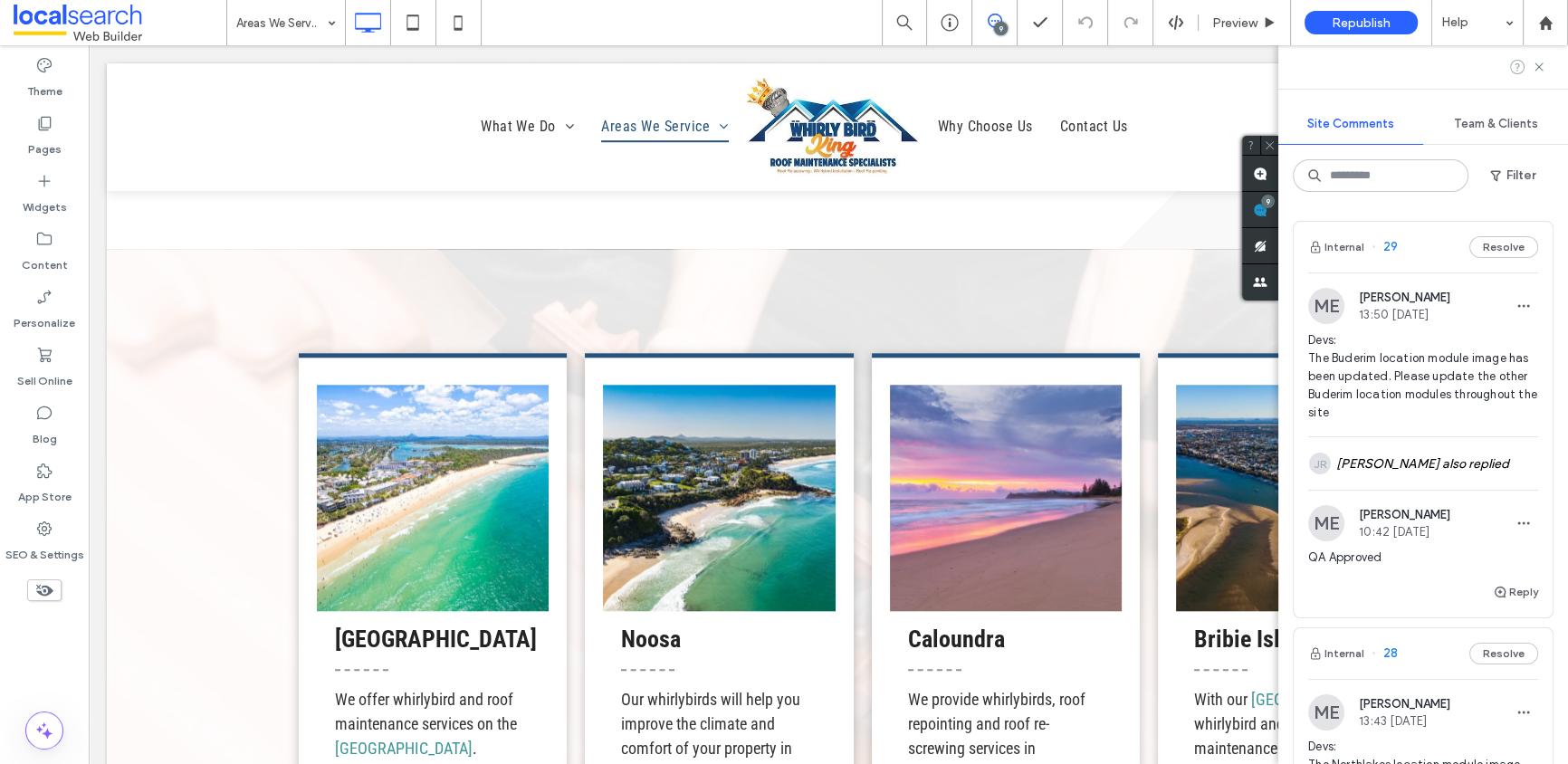
drag, startPoint x: 1537, startPoint y: 66, endPoint x: 1512, endPoint y: 64, distance: 25.1
click at [1379, 66] on use at bounding box center [1537, 67] width 8 height 8
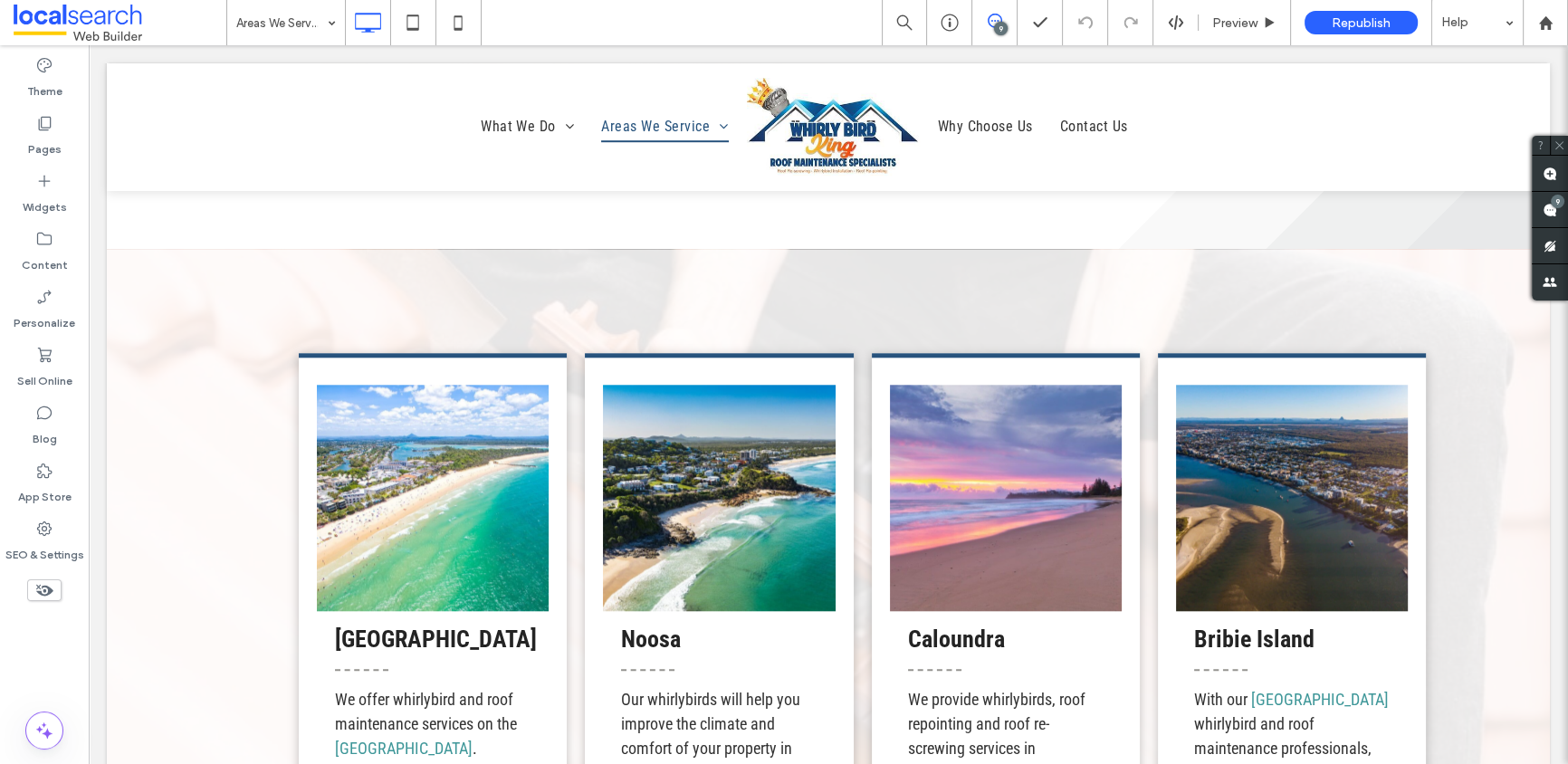
click at [1001, 24] on div "9" at bounding box center [1000, 28] width 14 height 14
click at [998, 31] on div "9" at bounding box center [1000, 28] width 14 height 14
click at [1379, 173] on use at bounding box center [1550, 174] width 15 height 15
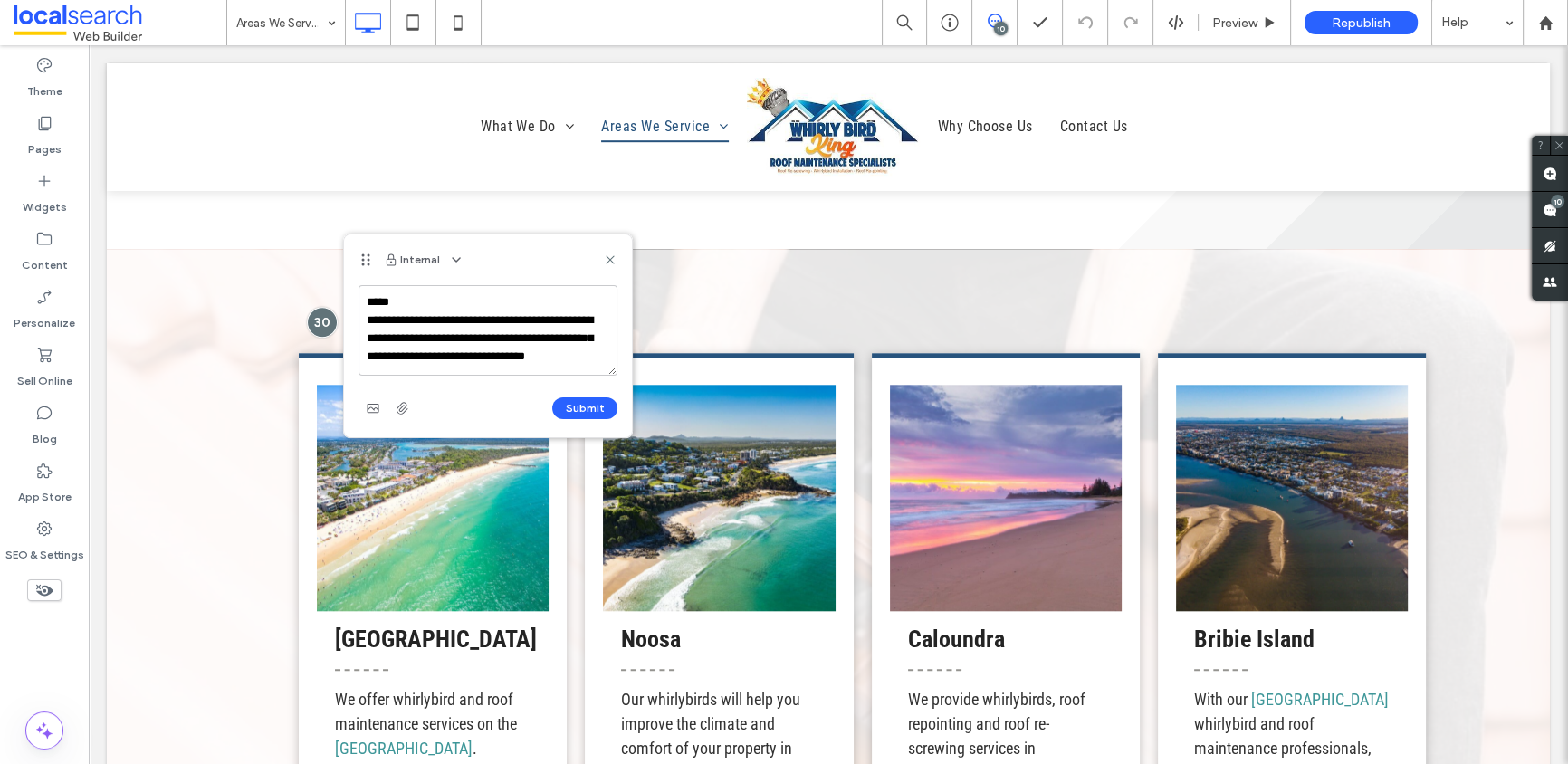
scroll to position [0, 0]
click at [440, 311] on textarea "**********" at bounding box center [488, 330] width 259 height 91
drag, startPoint x: 577, startPoint y: 367, endPoint x: 421, endPoint y: 375, distance: 156.2
click at [373, 356] on textarea "**********" at bounding box center [488, 330] width 259 height 91
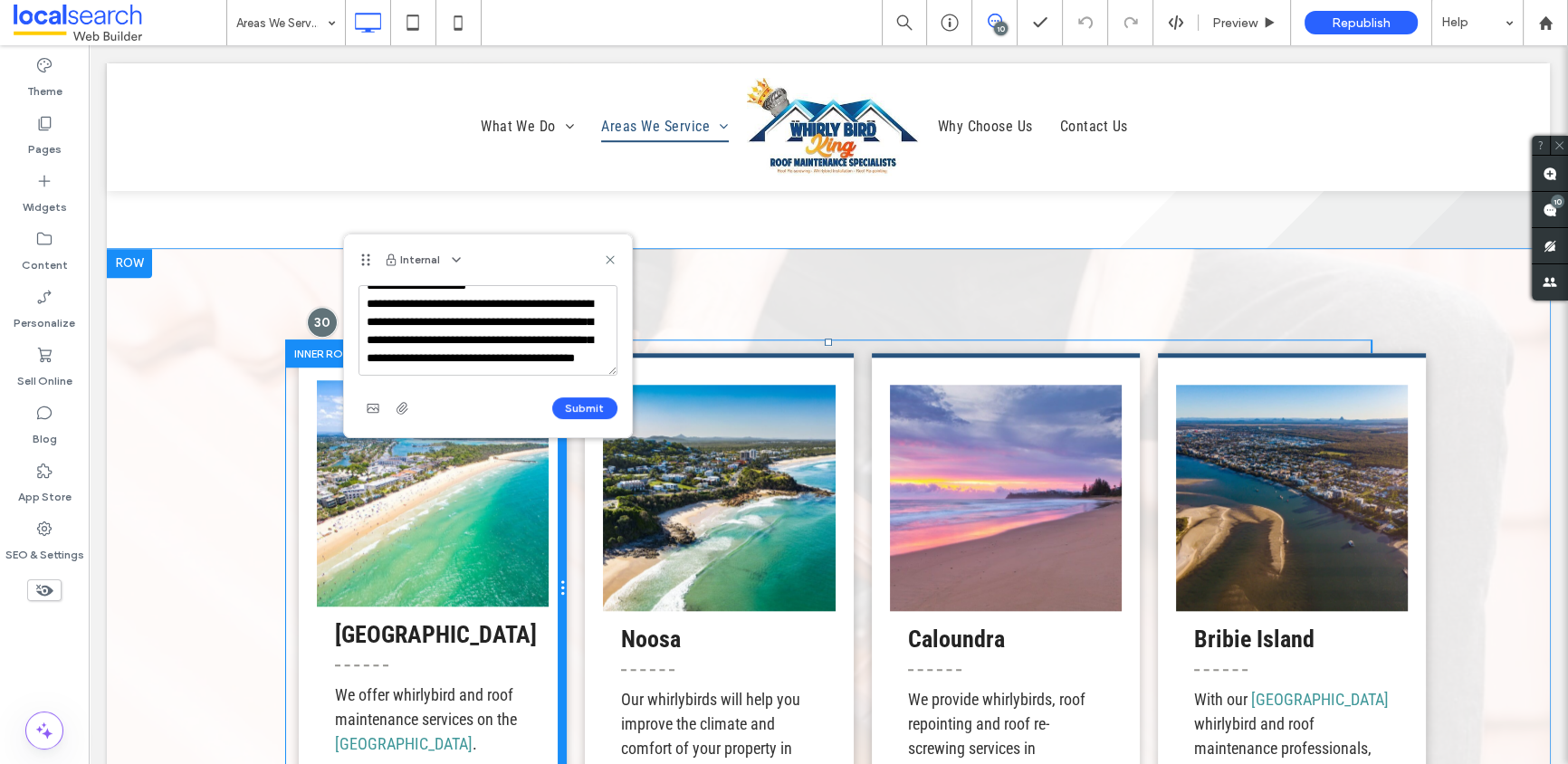
scroll to position [43, 0]
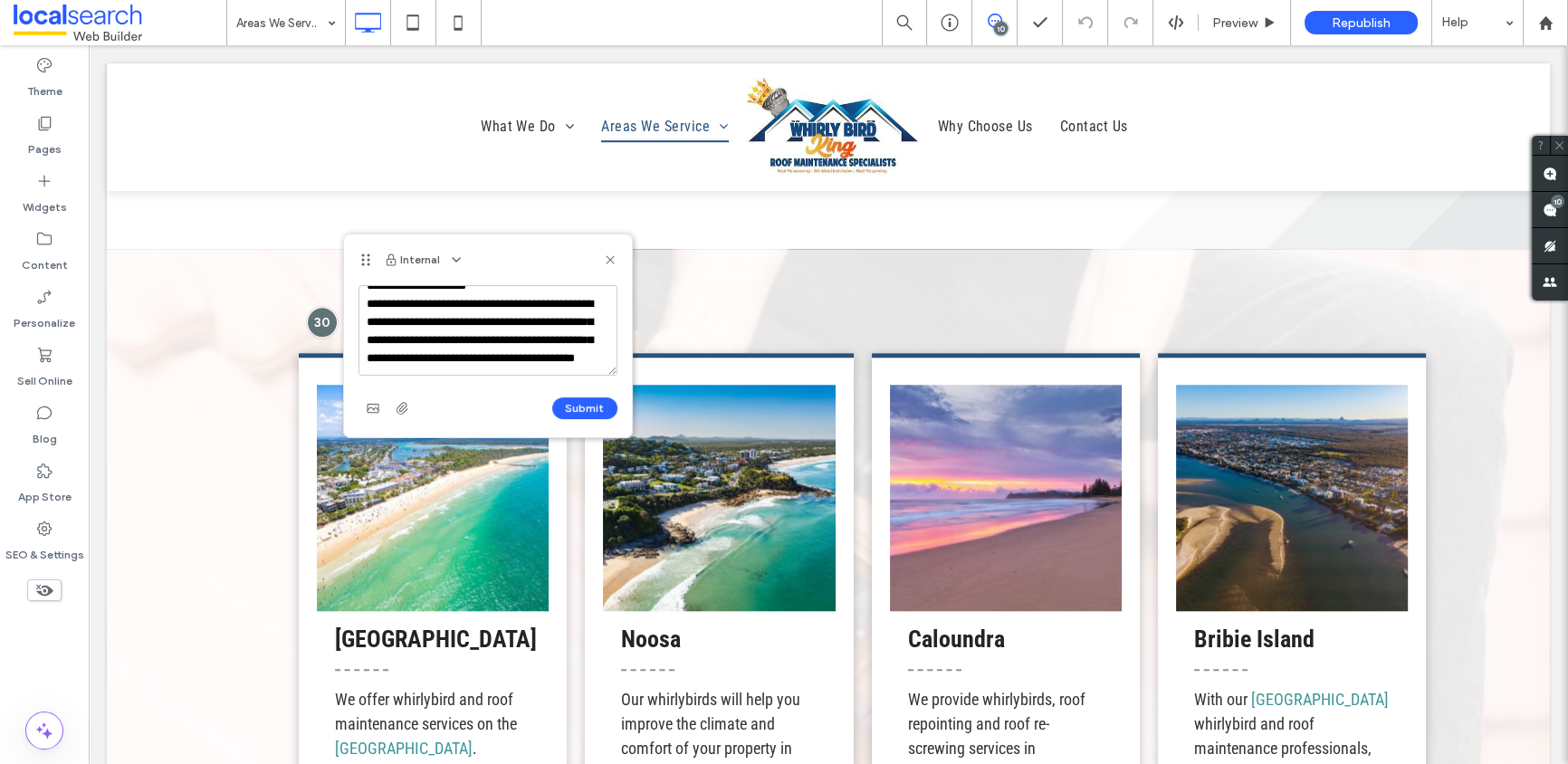
drag, startPoint x: 455, startPoint y: 367, endPoint x: 481, endPoint y: 388, distance: 33.4
click at [418, 350] on textarea "**********" at bounding box center [488, 330] width 259 height 91
type textarea "**********"
click at [586, 412] on button "Submit" at bounding box center [584, 408] width 65 height 21
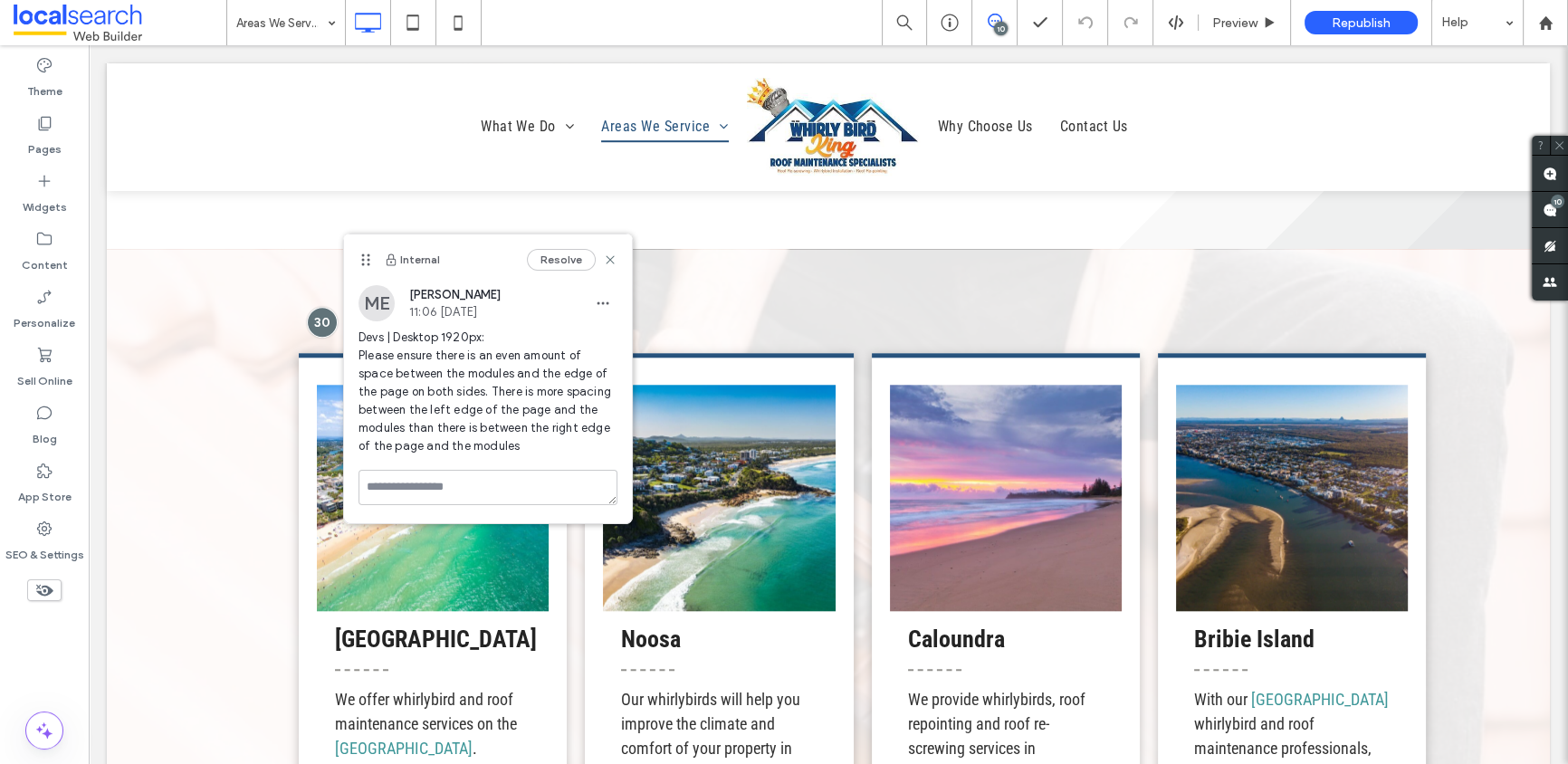
scroll to position [0, 0]
click at [597, 303] on use "button" at bounding box center [602, 303] width 12 height 3
click at [606, 343] on span "Edit" at bounding box center [615, 351] width 23 height 18
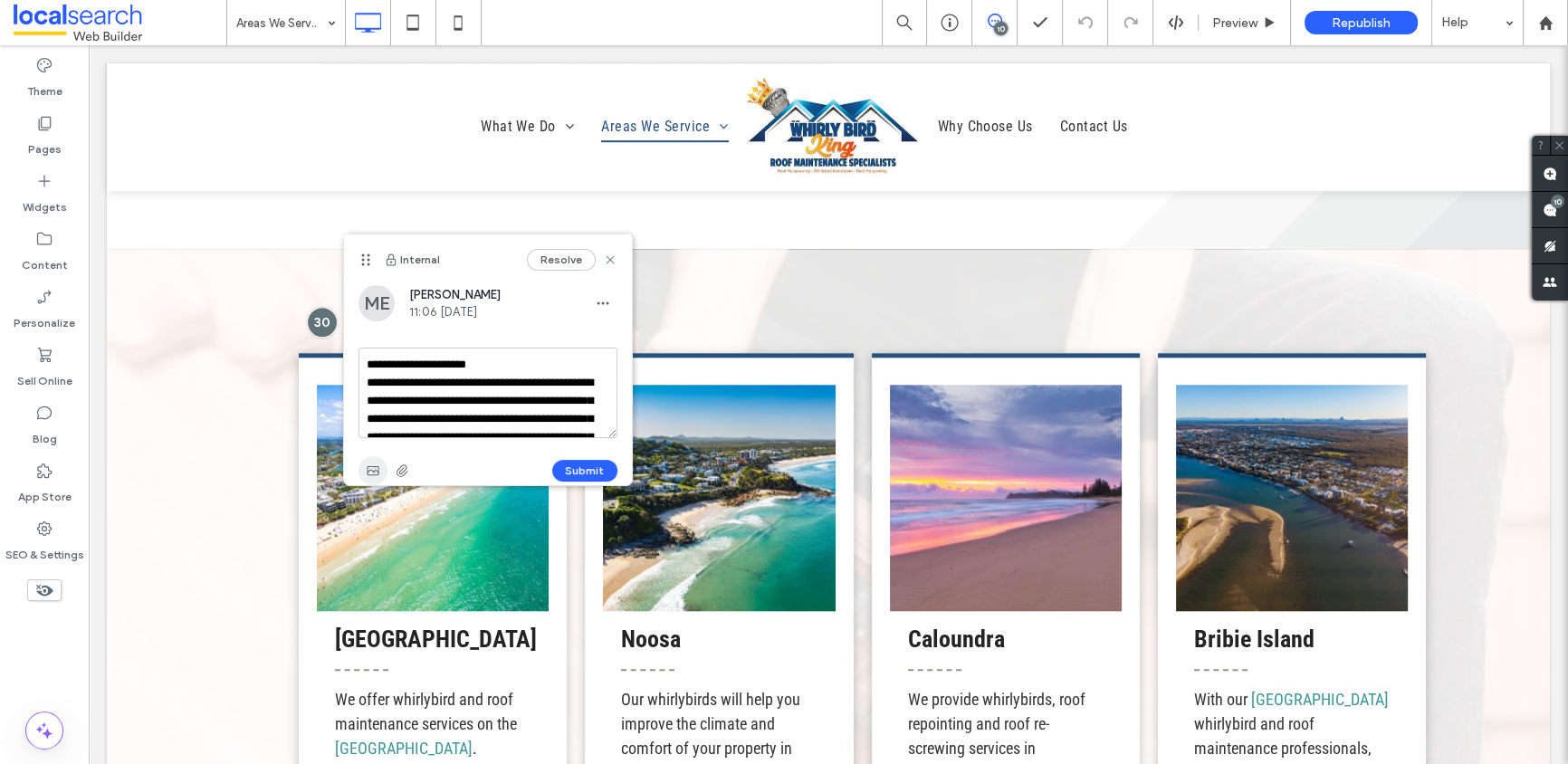
click at [375, 468] on icon "button" at bounding box center [374, 471] width 15 height 15
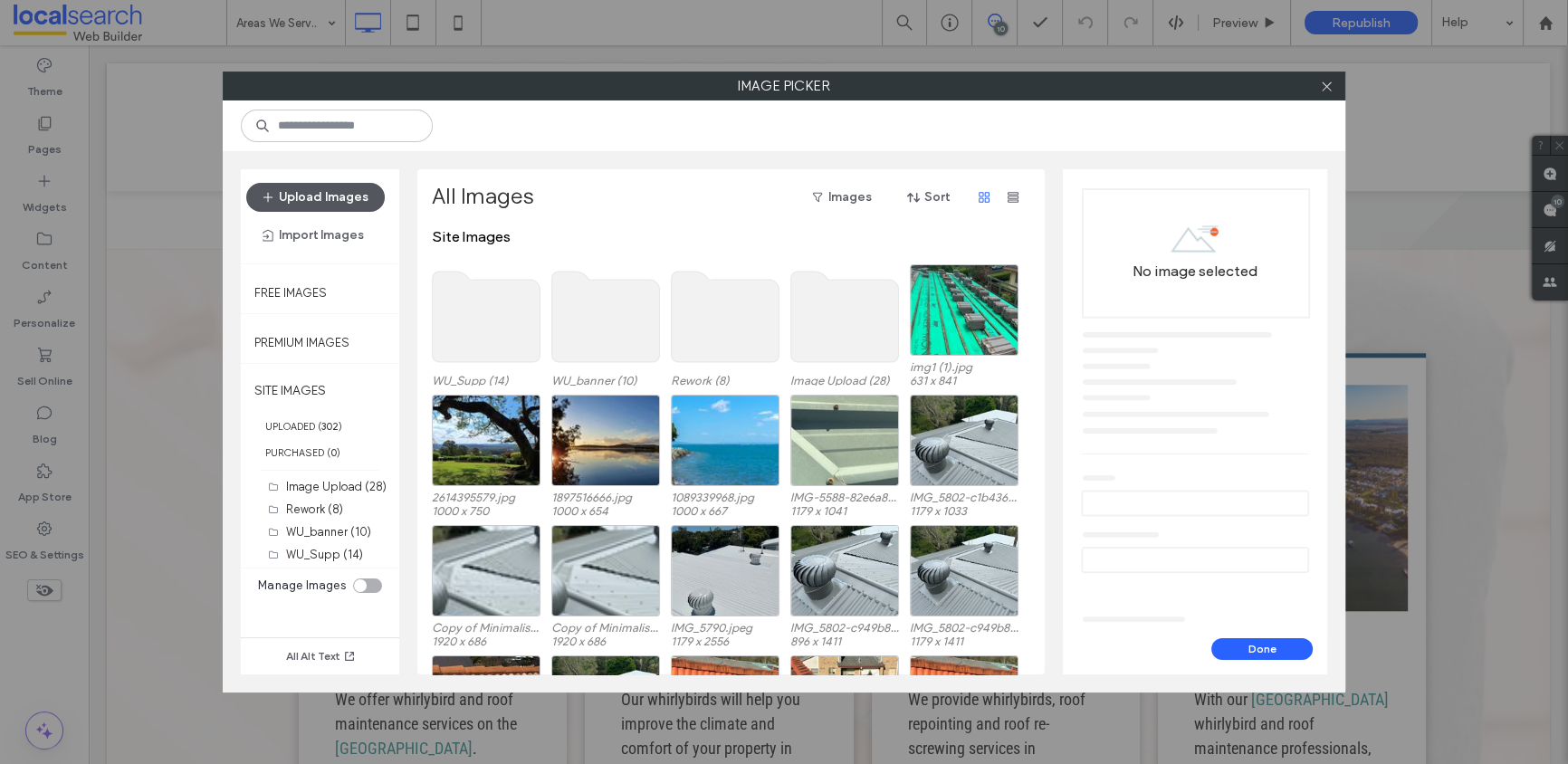
click at [357, 206] on button "Upload Images" at bounding box center [315, 197] width 139 height 29
click at [1327, 92] on icon at bounding box center [1326, 86] width 14 height 14
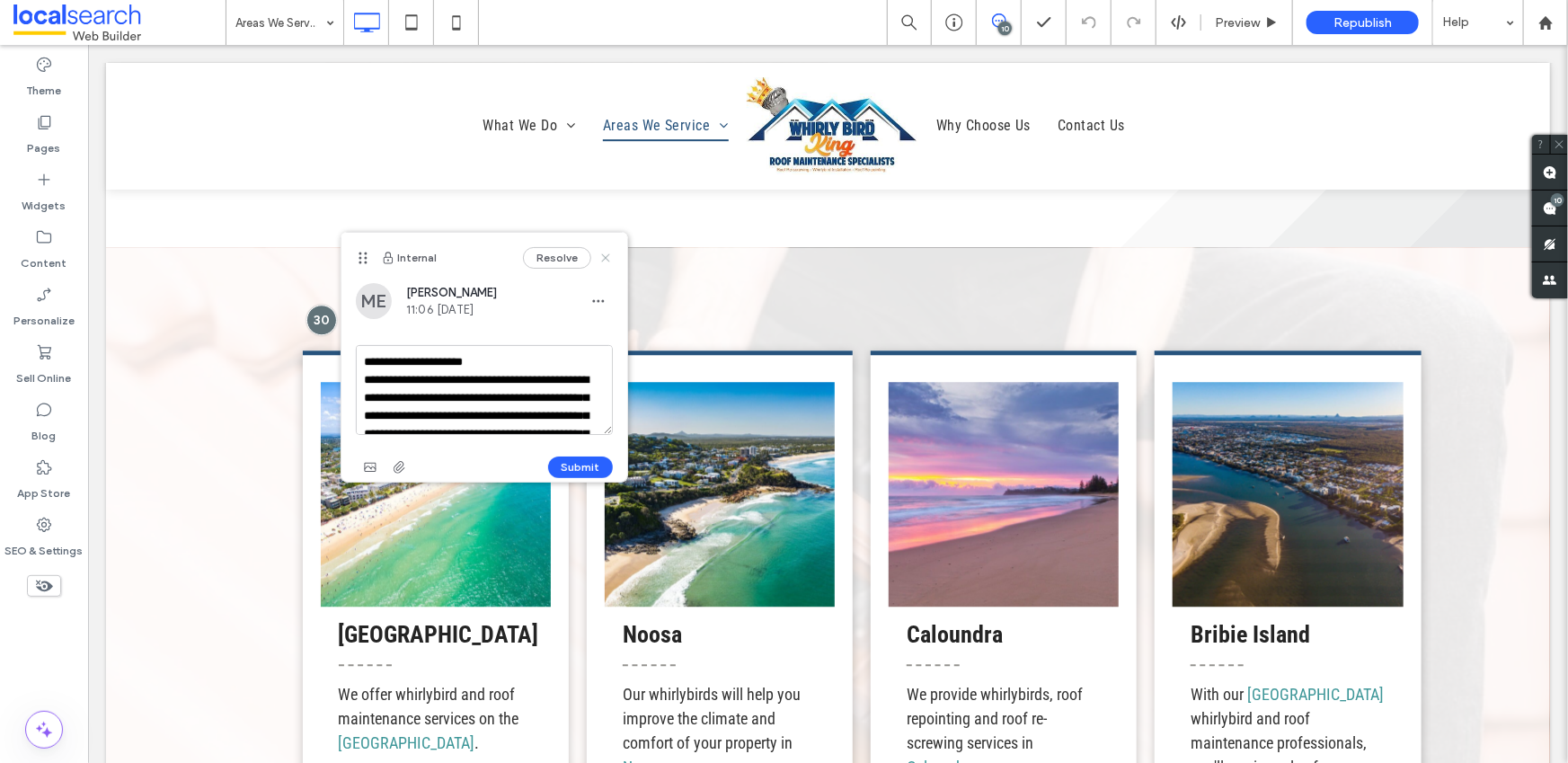
drag, startPoint x: 606, startPoint y: 254, endPoint x: 703, endPoint y: 298, distance: 106.5
click at [606, 254] on icon at bounding box center [606, 258] width 15 height 15
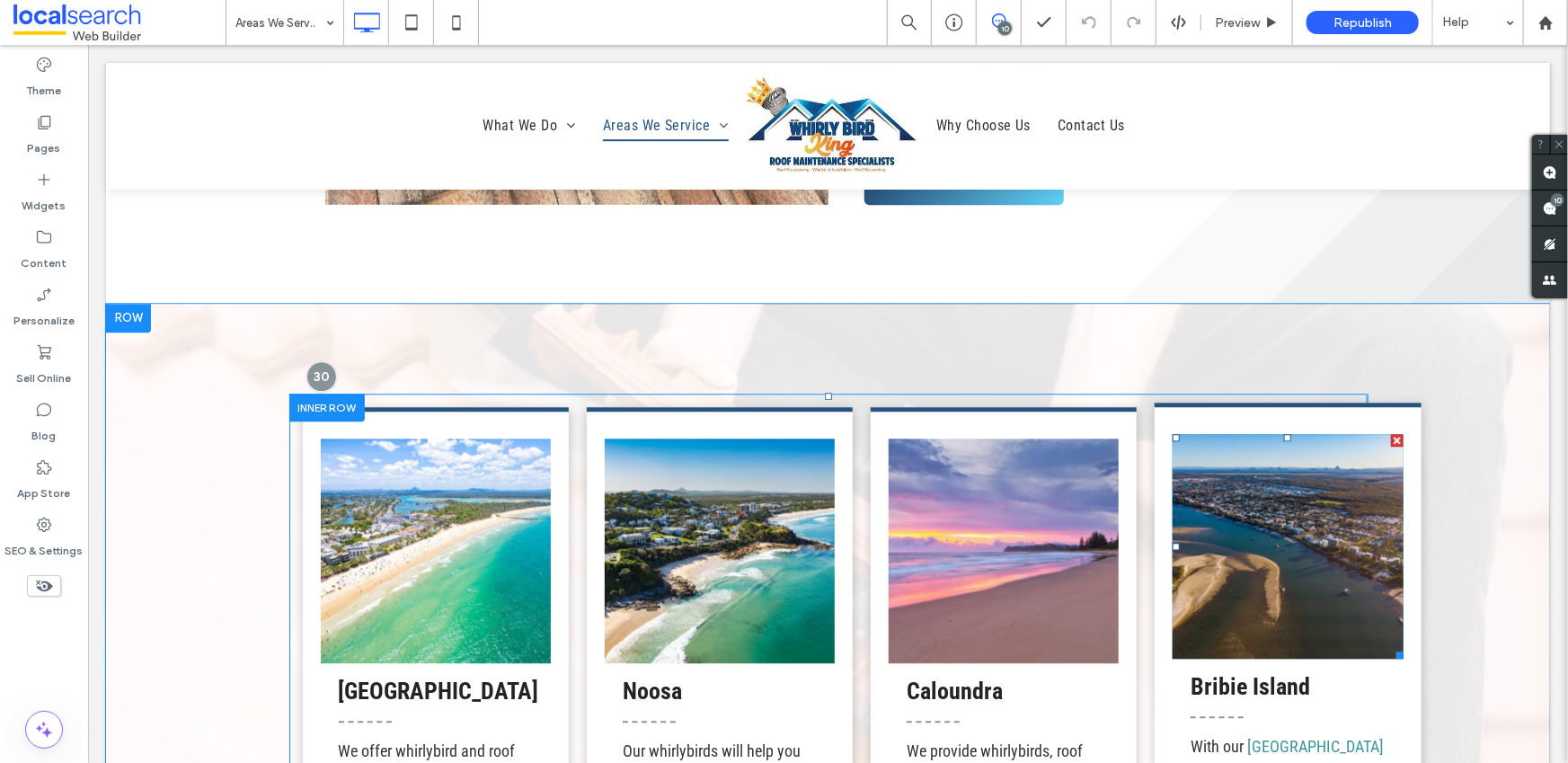
scroll to position [2175, 0]
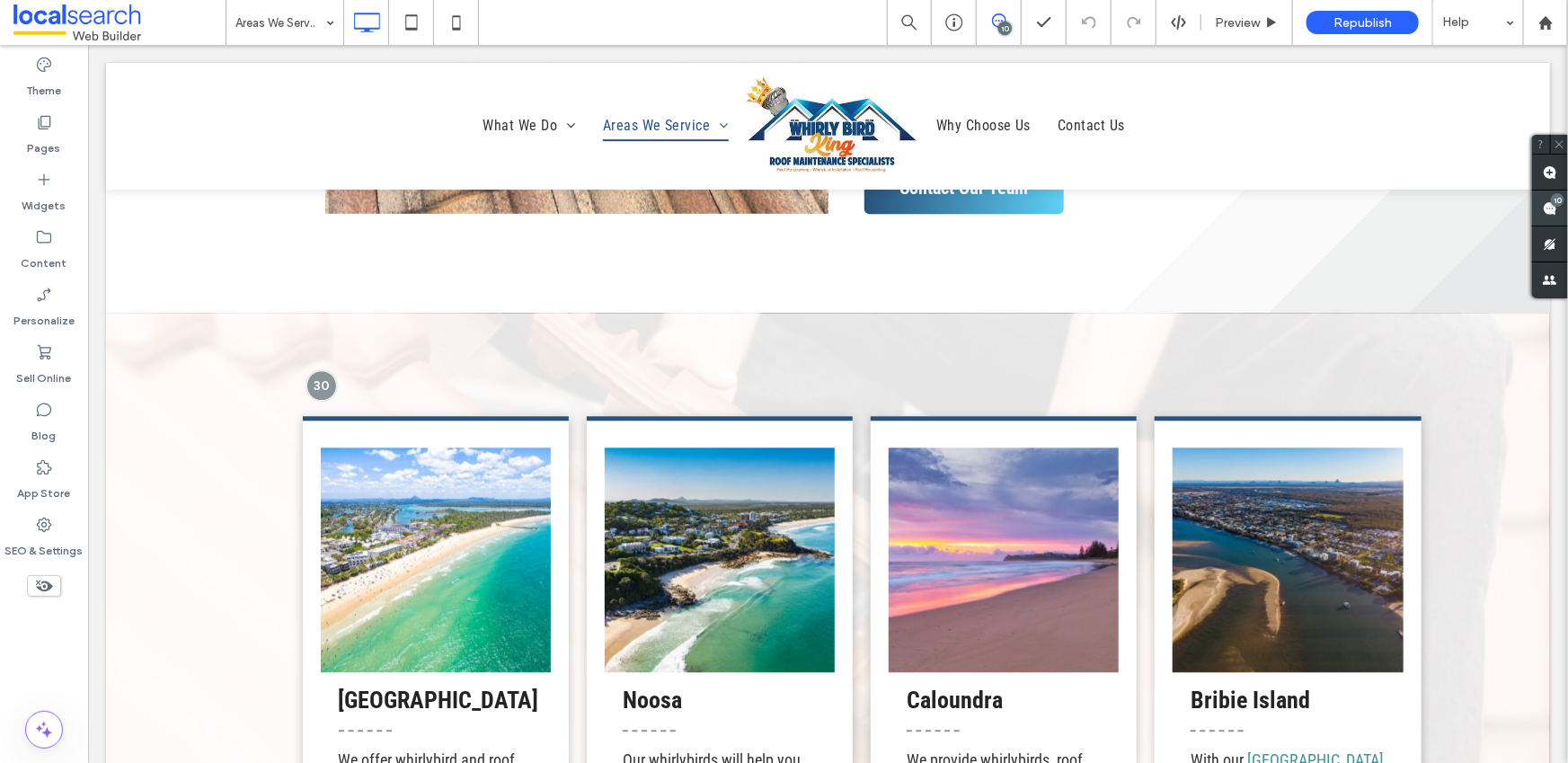
click at [1556, 198] on div "10" at bounding box center [1558, 199] width 14 height 14
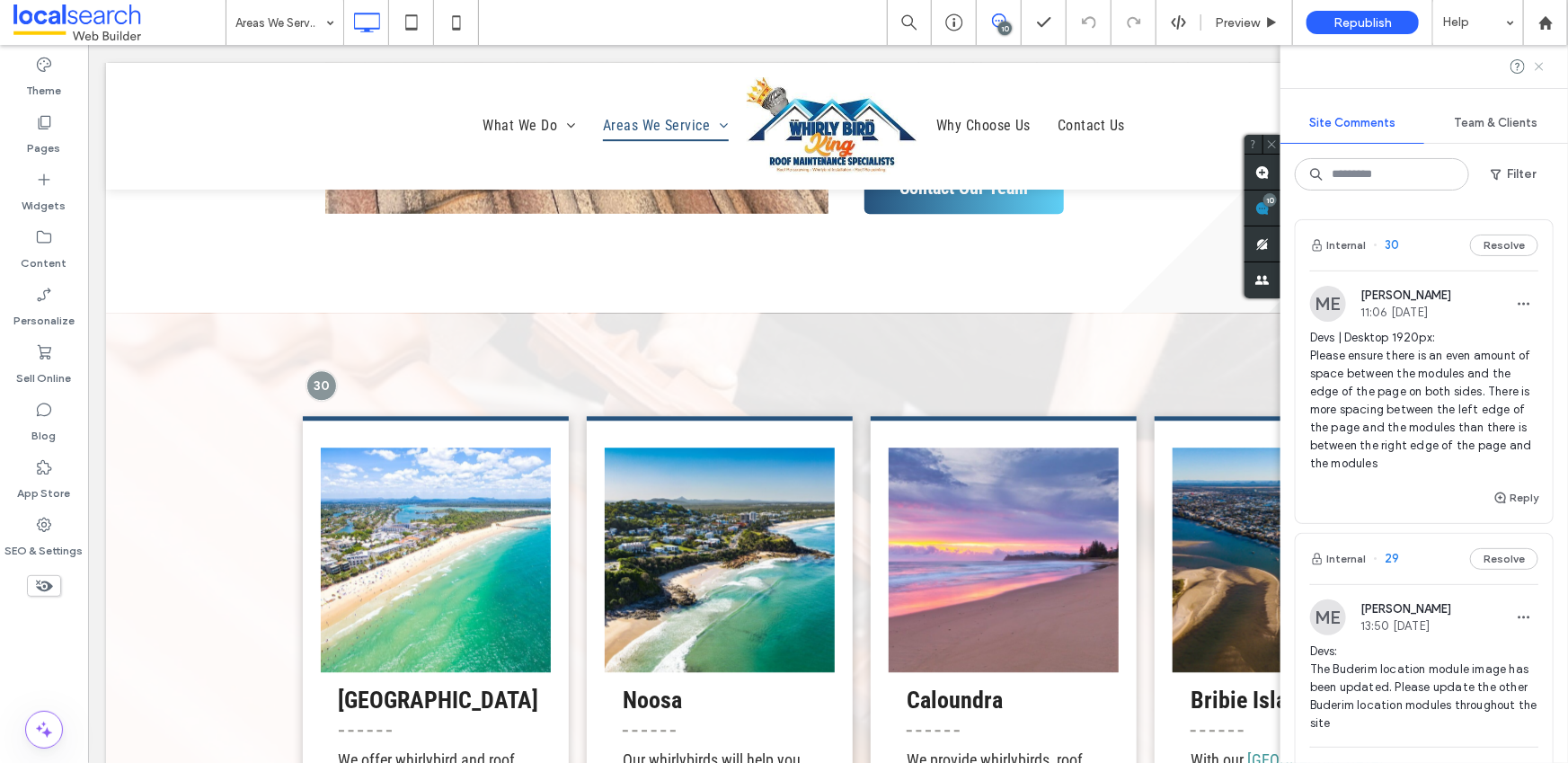
click at [1544, 64] on icon at bounding box center [1540, 67] width 15 height 15
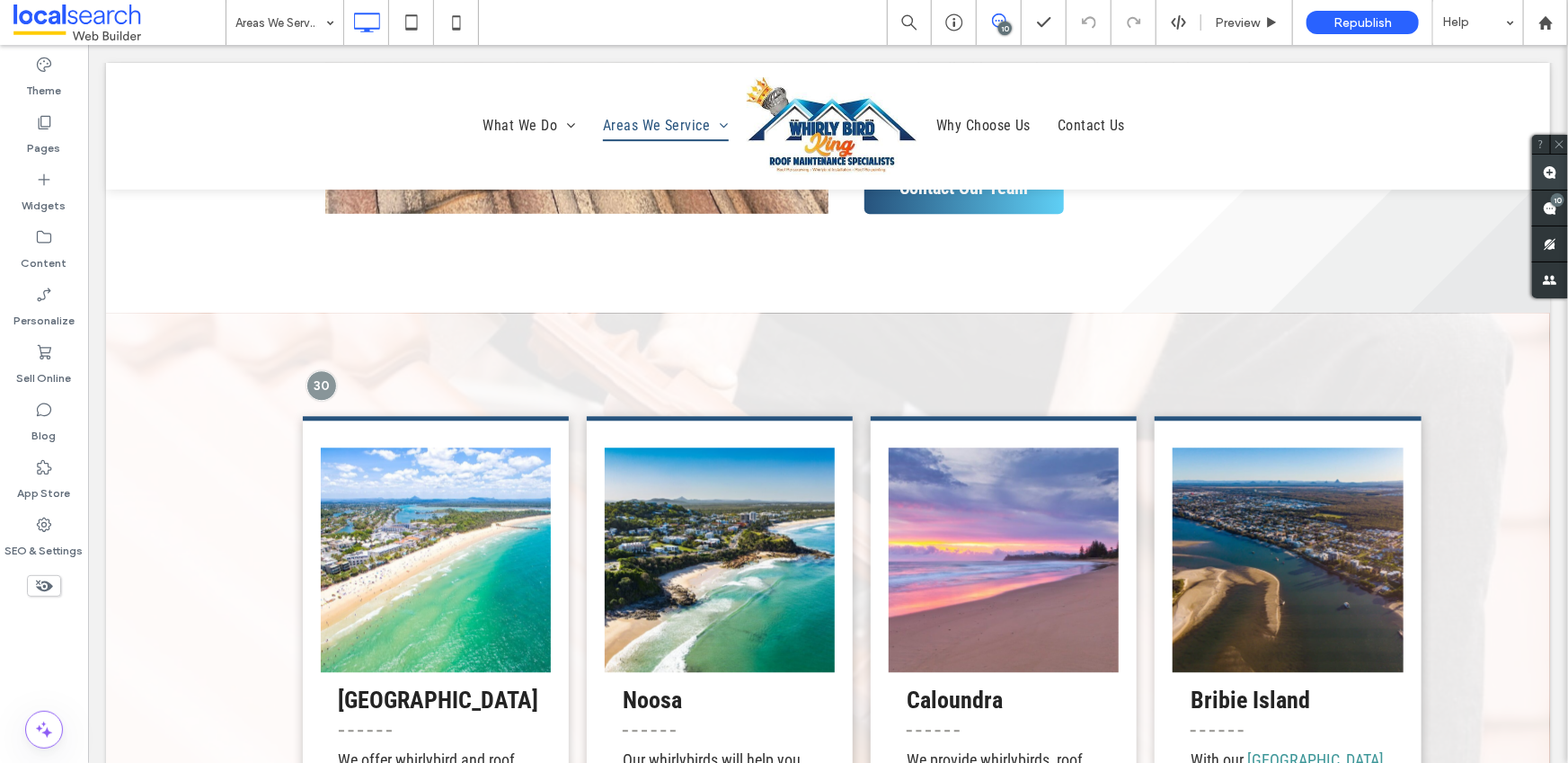
click at [1556, 164] on span at bounding box center [1550, 172] width 36 height 35
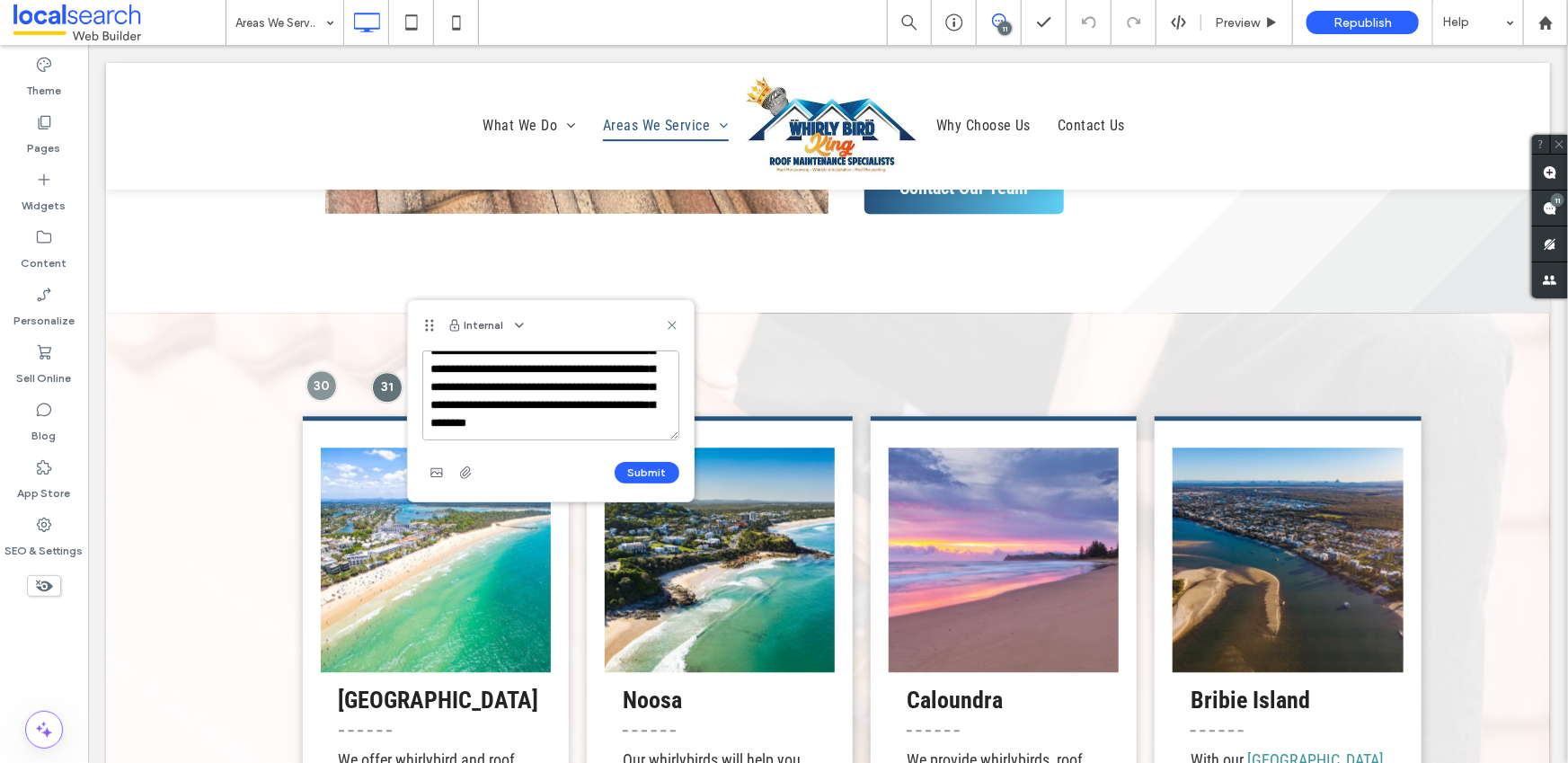
scroll to position [115, 0]
type textarea "**********"
click at [653, 472] on button "Submit" at bounding box center [647, 472] width 64 height 21
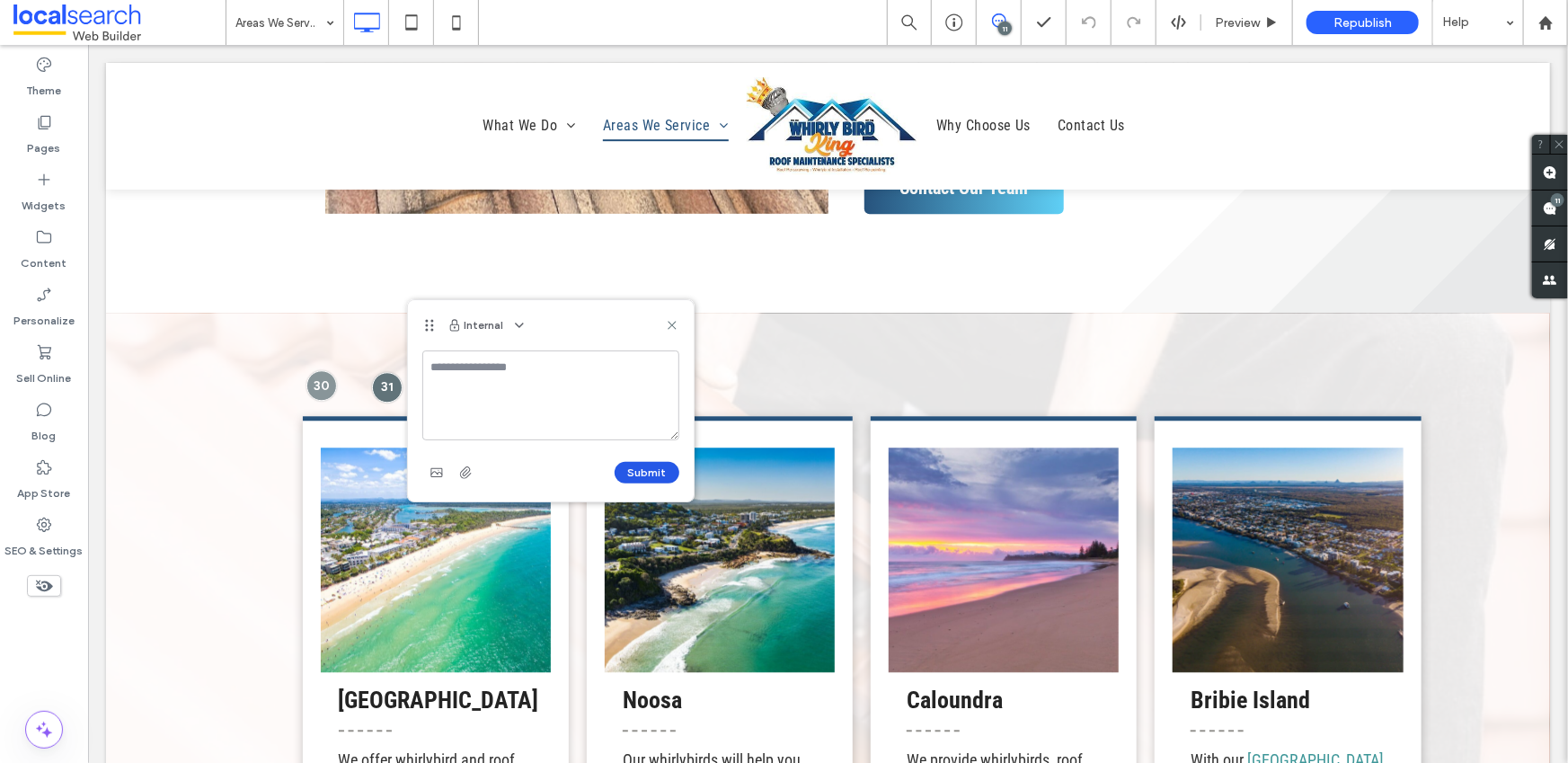
scroll to position [0, 0]
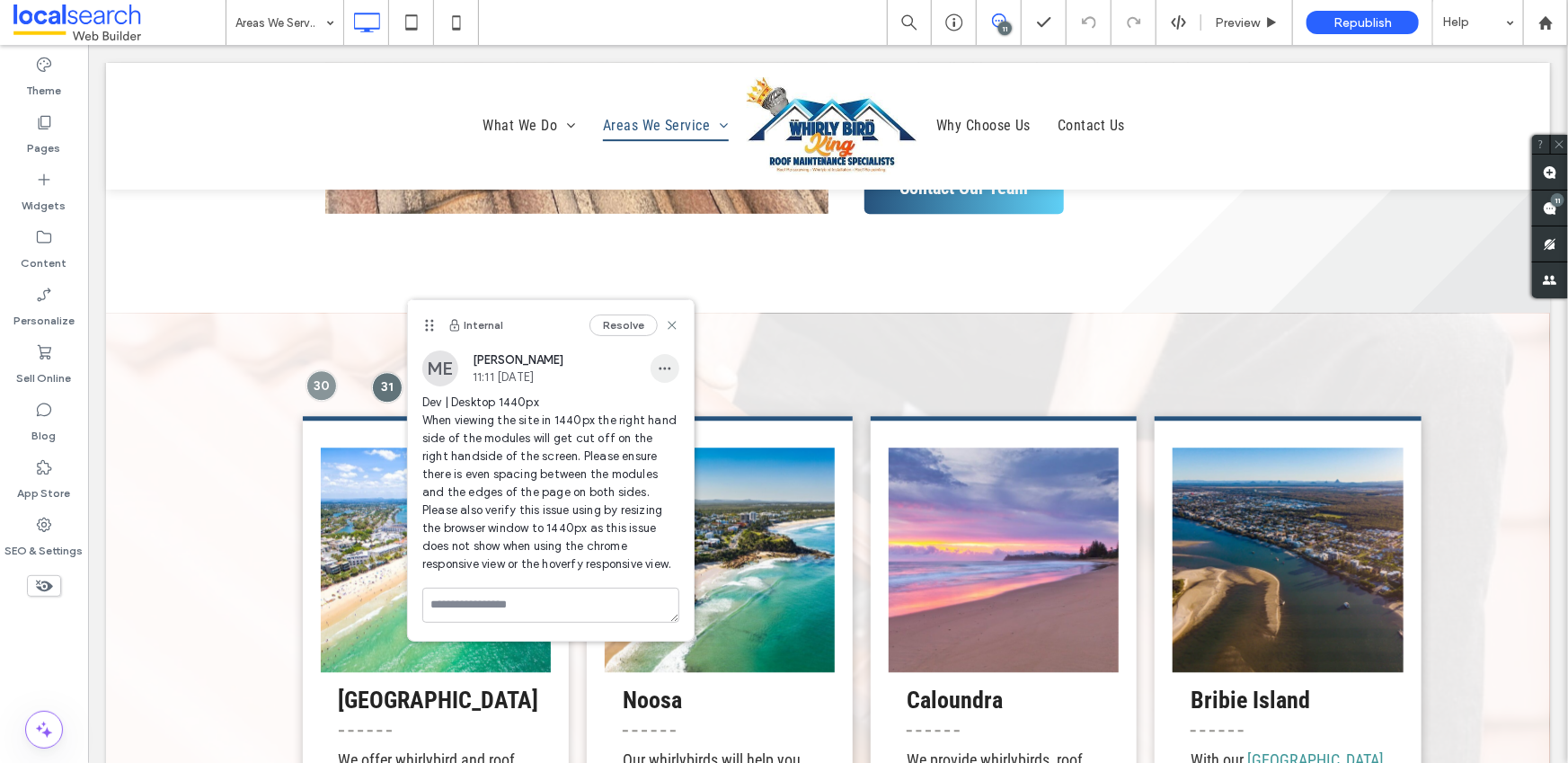
click at [662, 368] on use "button" at bounding box center [665, 368] width 12 height 3
click at [687, 410] on span "Edit" at bounding box center [678, 417] width 23 height 18
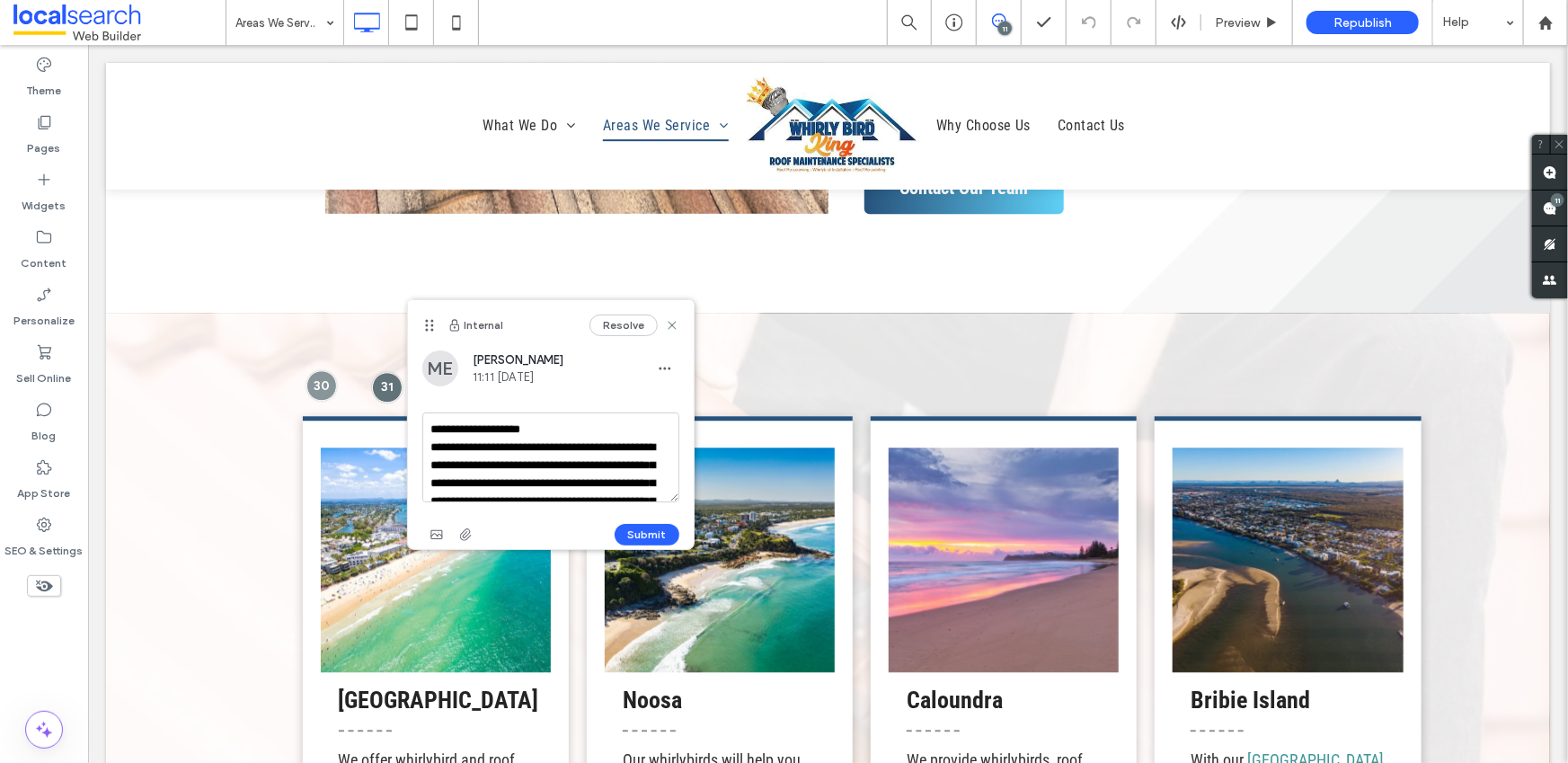
scroll to position [30, 0]
drag, startPoint x: 471, startPoint y: 468, endPoint x: 527, endPoint y: 472, distance: 56.1
click at [477, 468] on textarea "**********" at bounding box center [551, 457] width 257 height 90
type textarea "**********"
click at [646, 531] on button "Submit" at bounding box center [647, 534] width 64 height 21
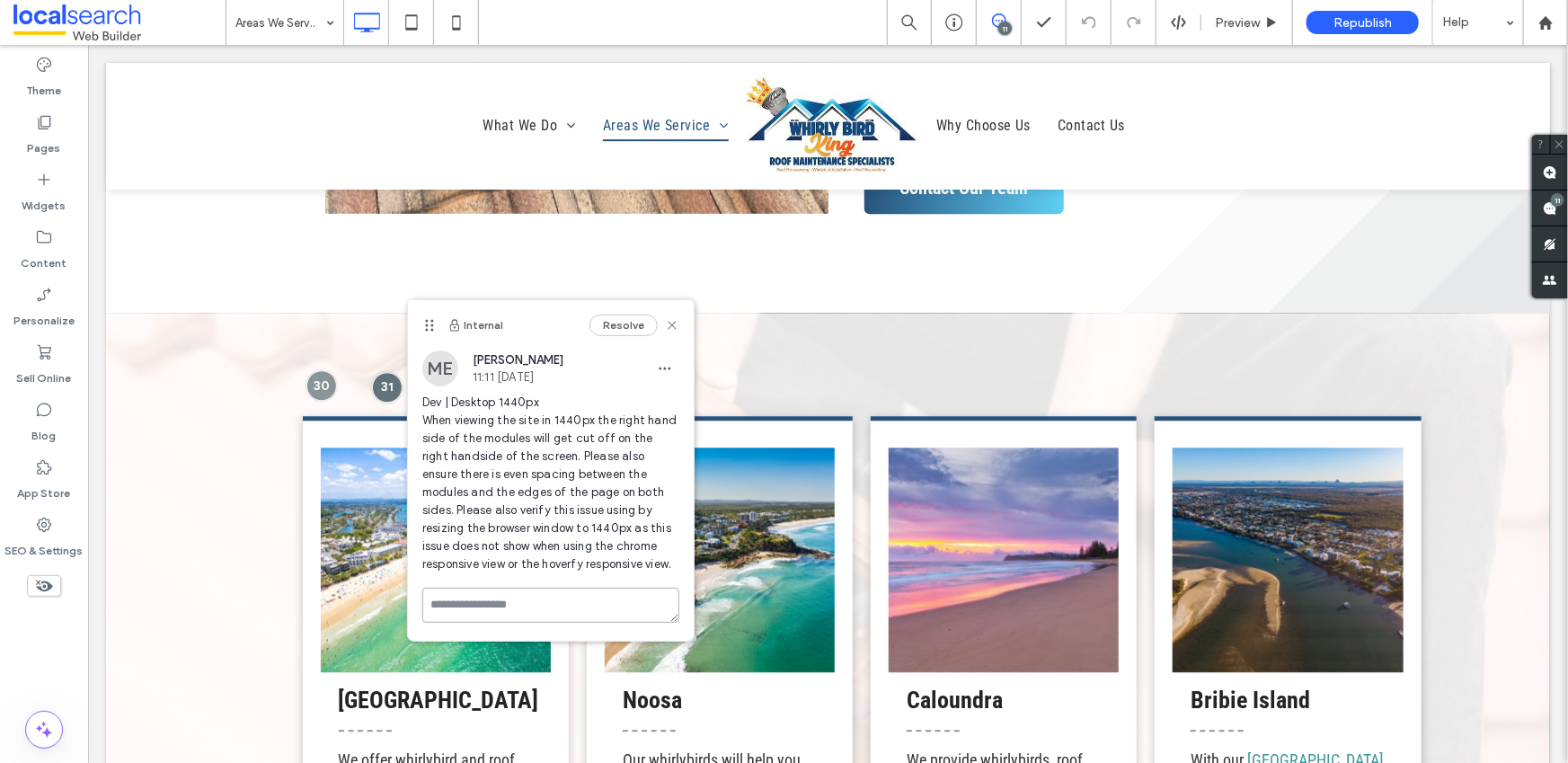
click at [562, 609] on textarea at bounding box center [551, 605] width 257 height 35
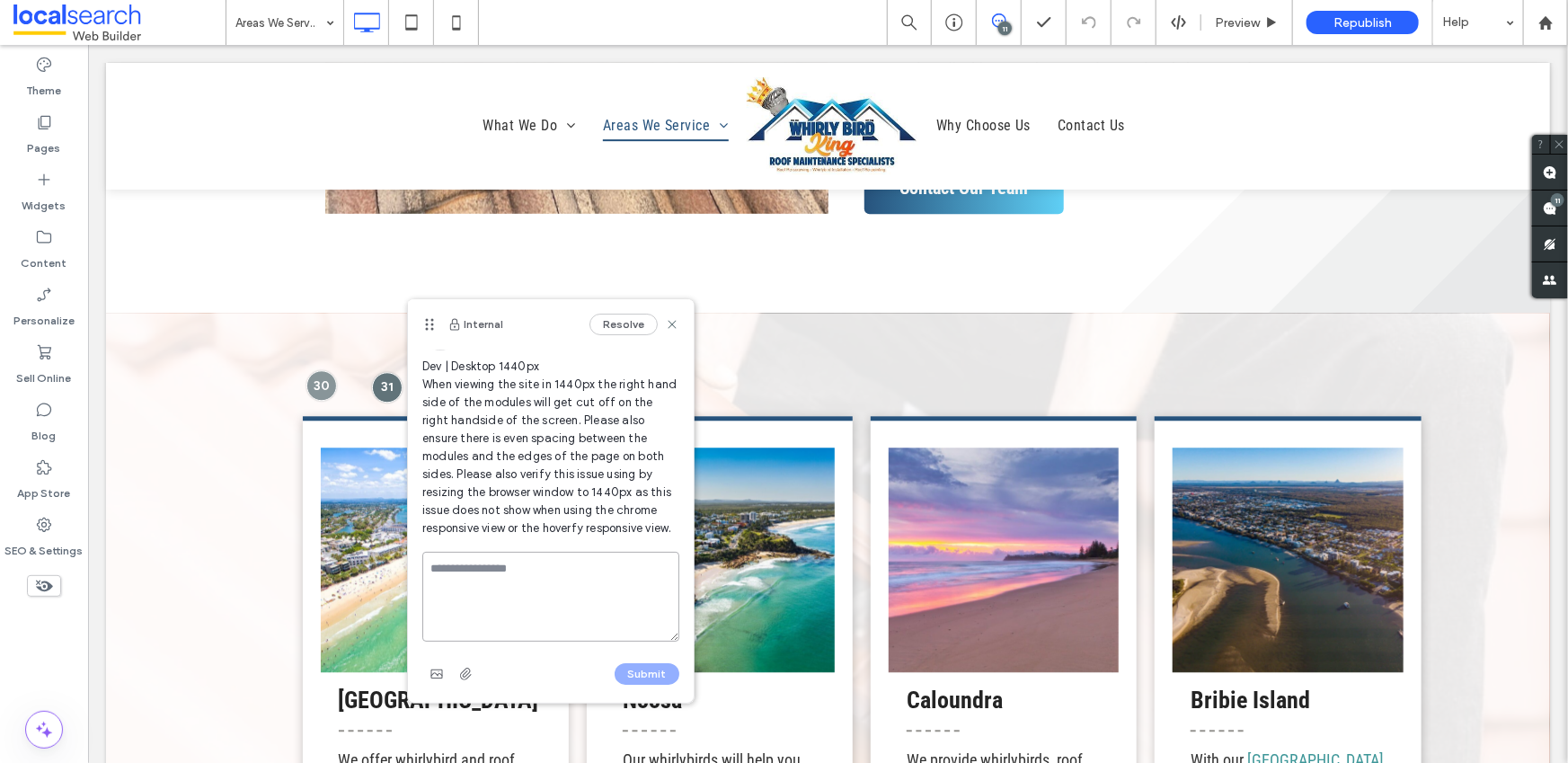
scroll to position [53, 0]
click at [443, 668] on span "button" at bounding box center [436, 674] width 28 height 28
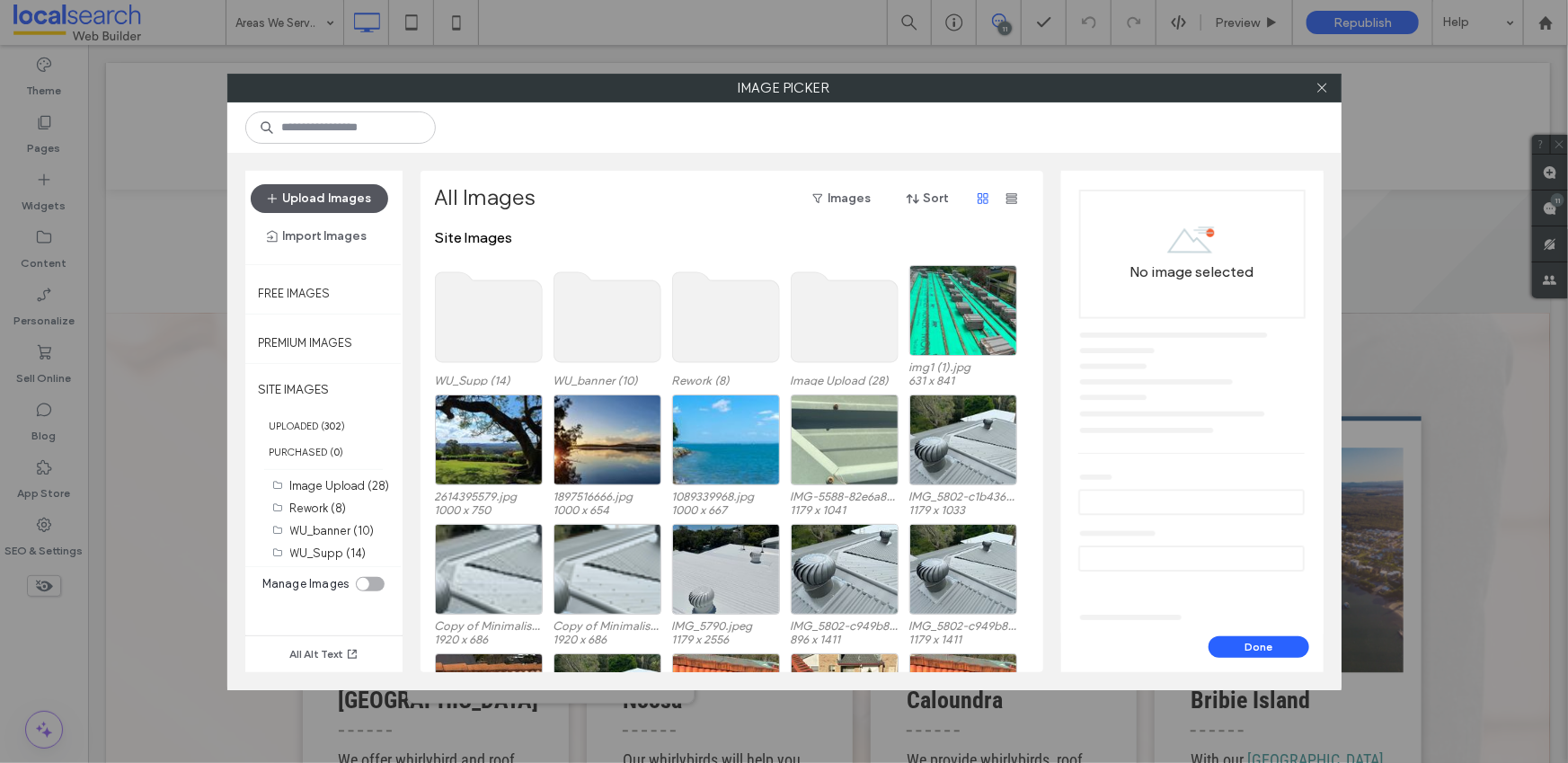
click at [331, 186] on button "Upload Images" at bounding box center [319, 198] width 138 height 28
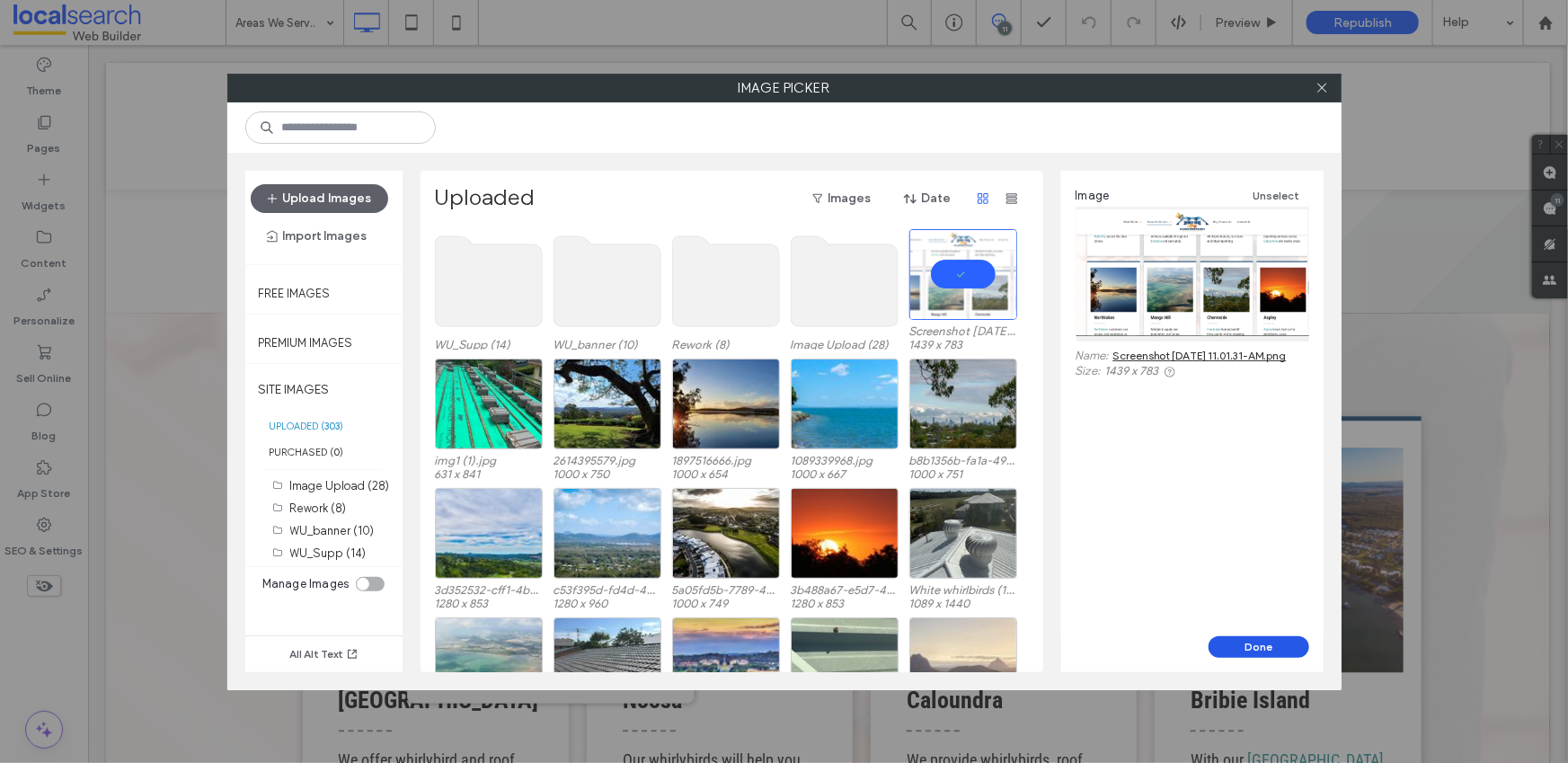
click at [1280, 645] on button "Done" at bounding box center [1260, 646] width 101 height 21
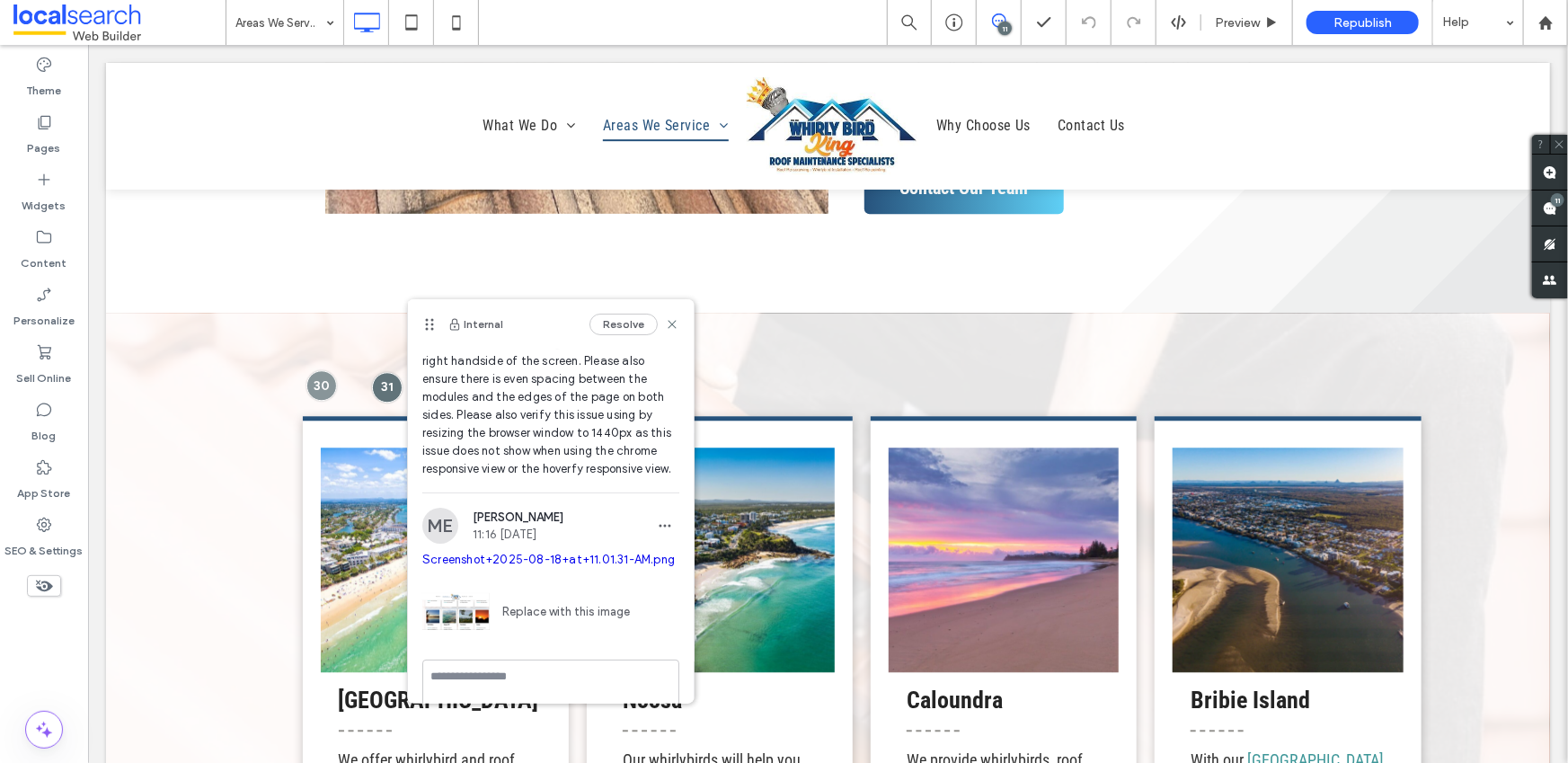
scroll to position [195, 0]
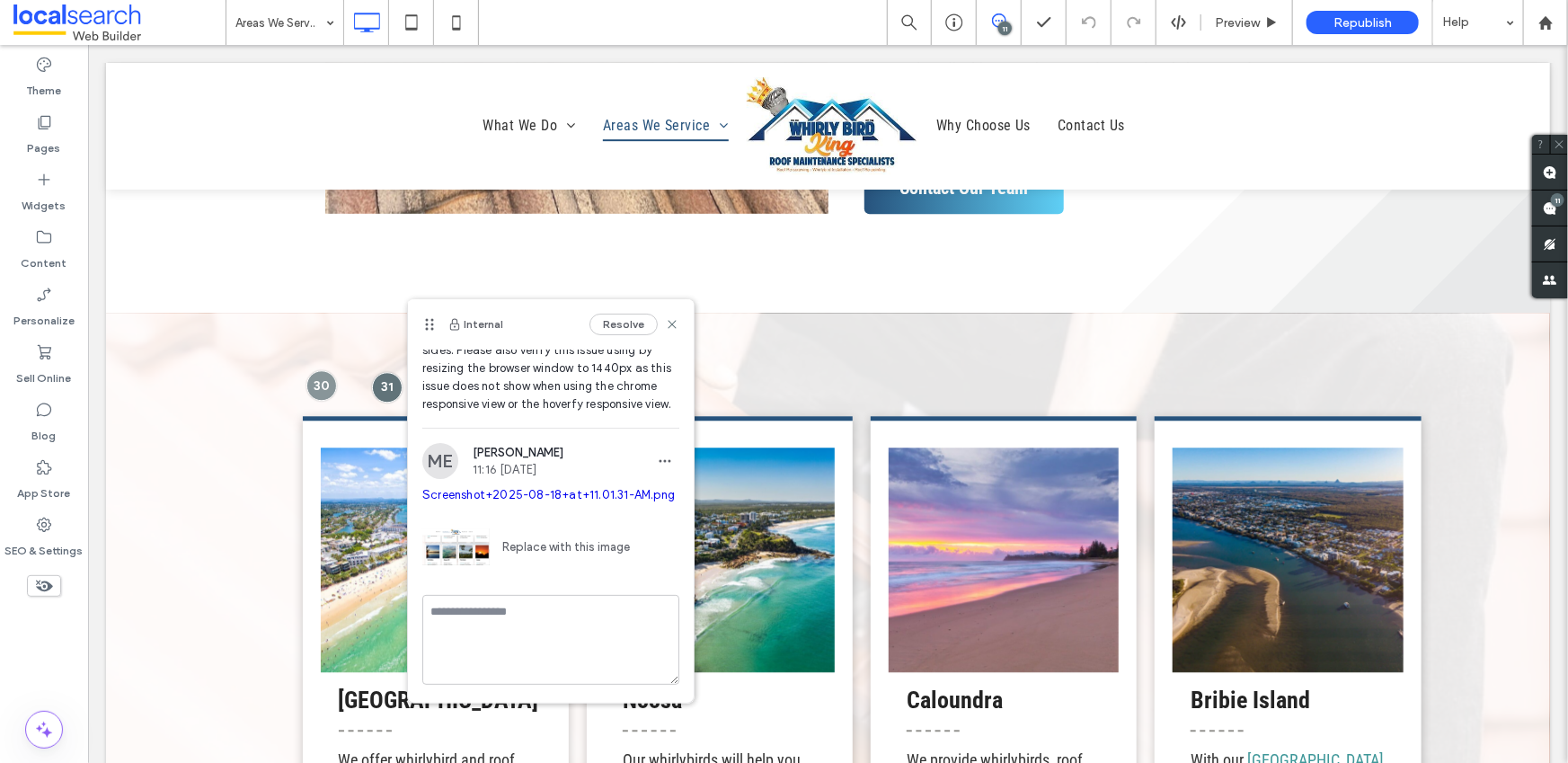
click at [480, 488] on link "Screenshot+2025-08-18+at+11.01.31-AM.png" at bounding box center [548, 495] width 252 height 14
click at [1003, 21] on use at bounding box center [1000, 21] width 15 height 15
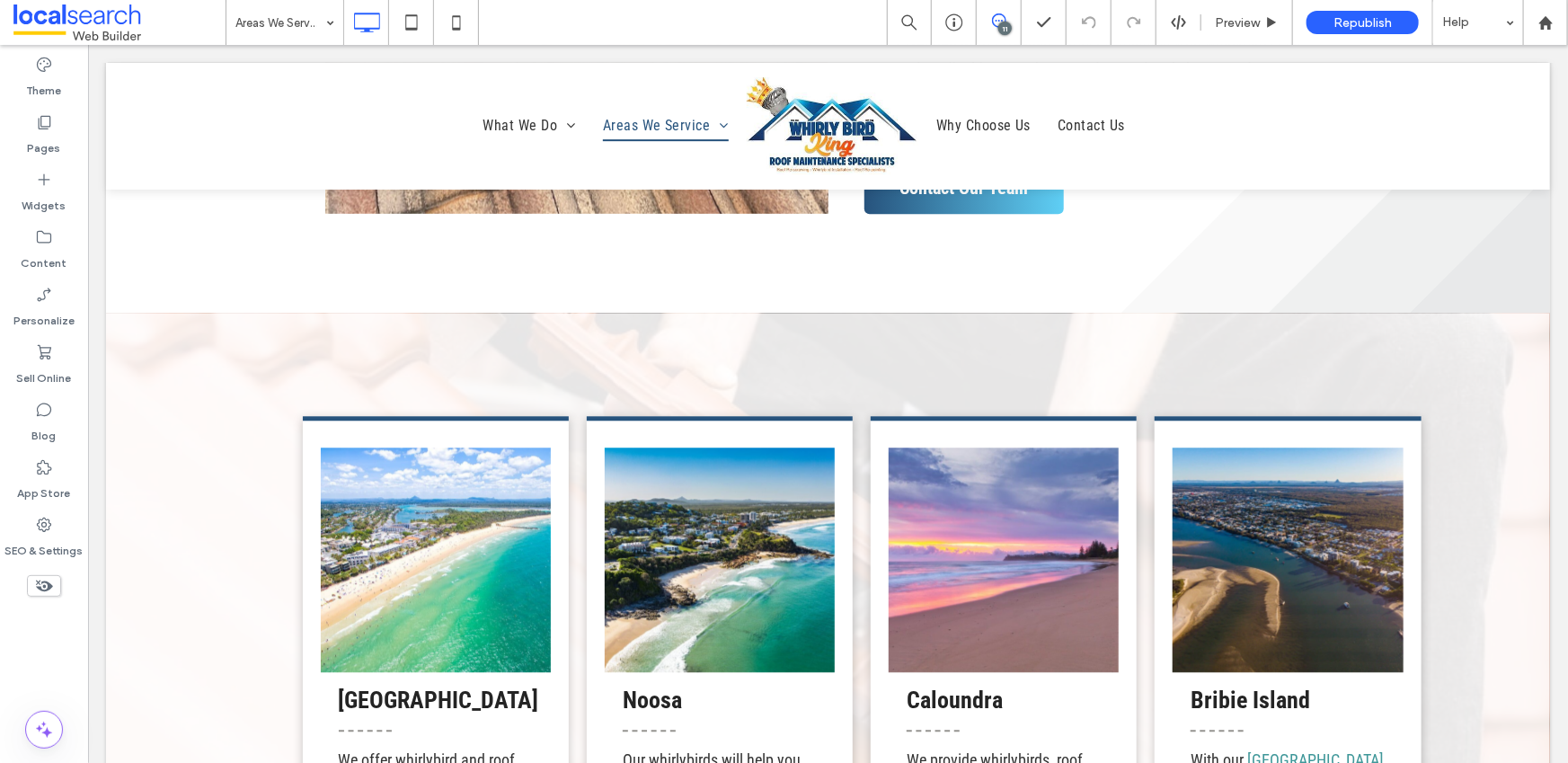
click at [1008, 17] on span at bounding box center [999, 21] width 44 height 15
click at [1547, 206] on use at bounding box center [1551, 208] width 15 height 15
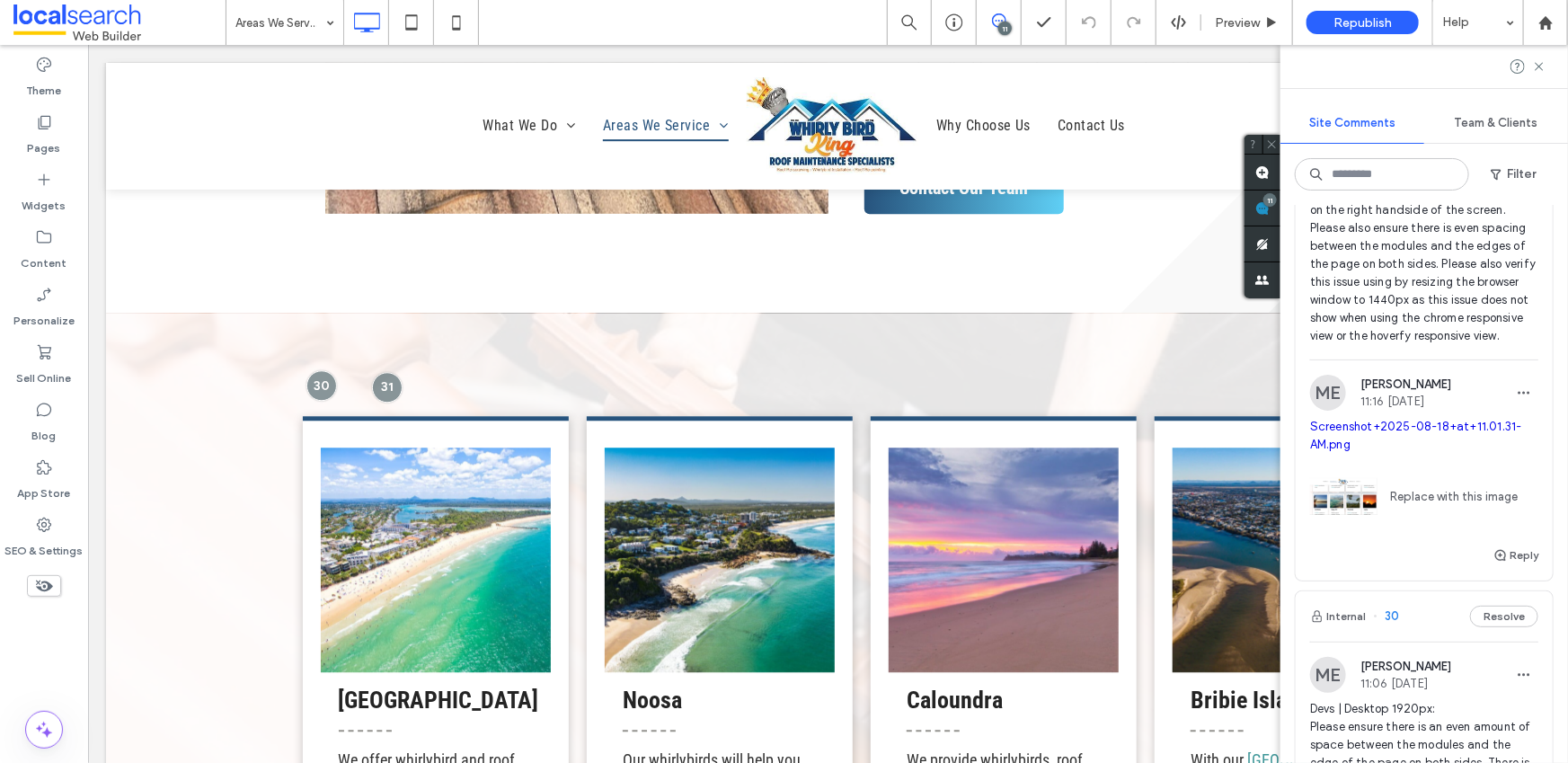
scroll to position [0, 0]
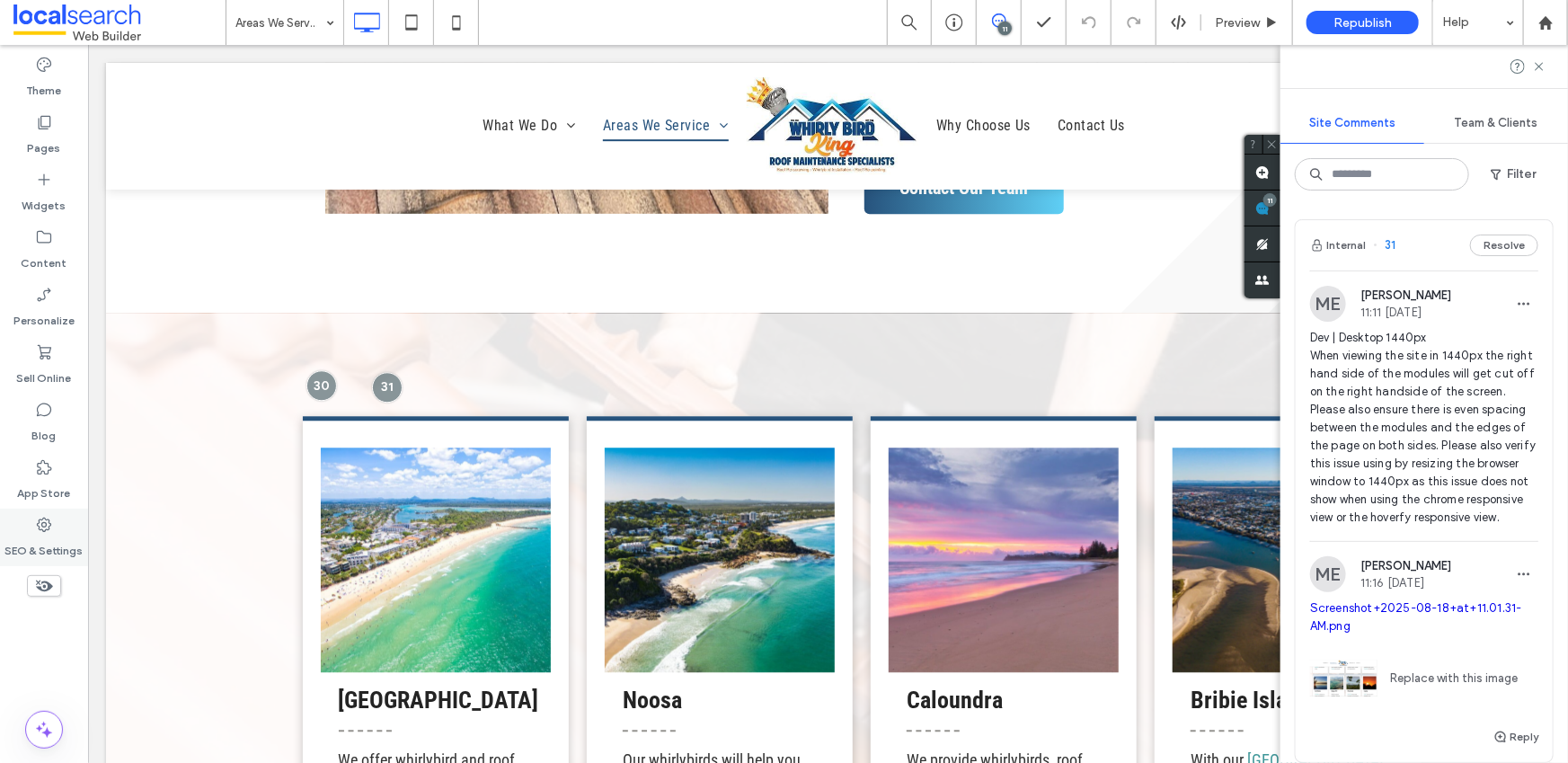
click at [42, 530] on use at bounding box center [44, 525] width 15 height 15
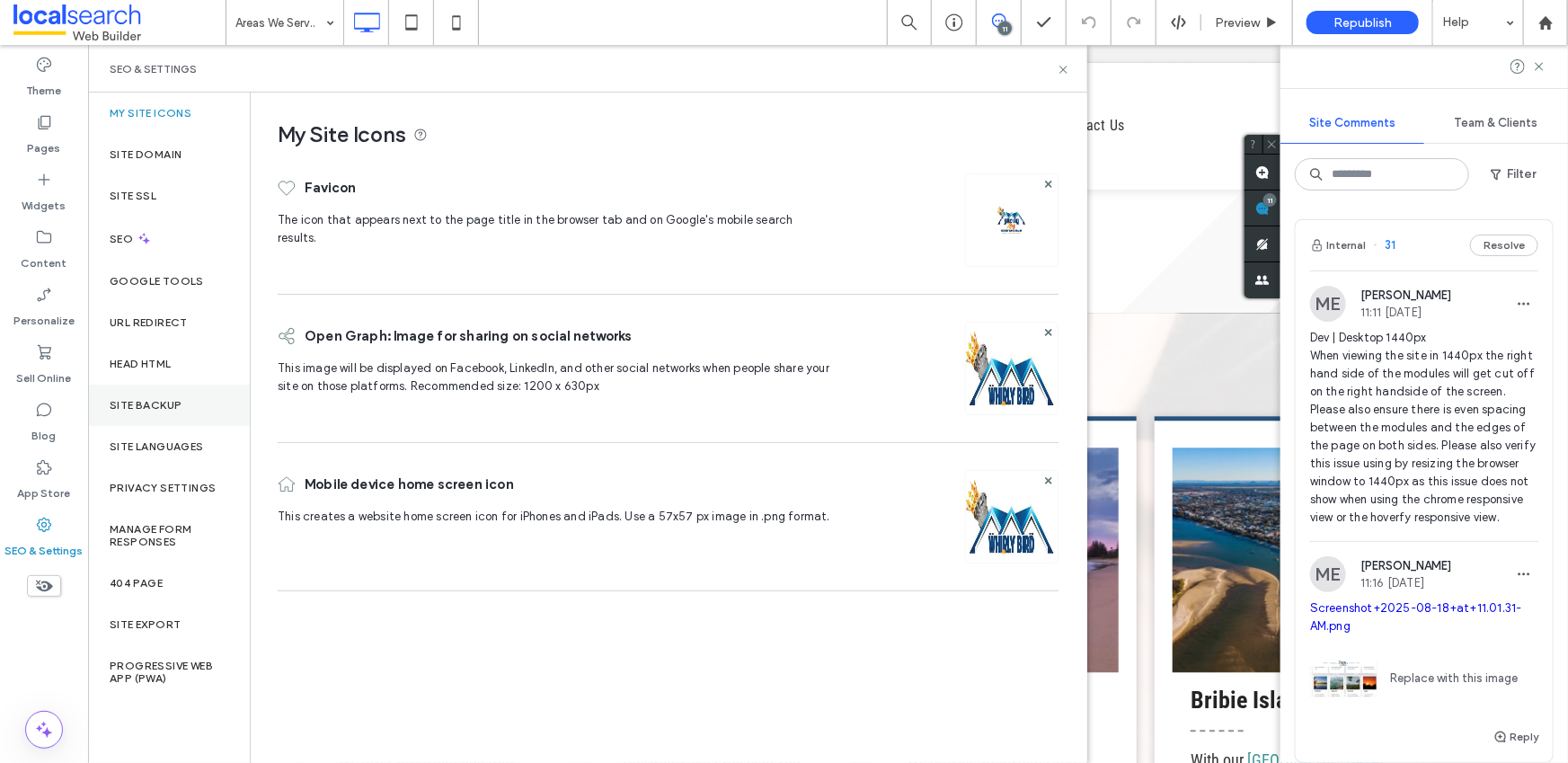
click at [140, 410] on label "Site Backup" at bounding box center [145, 406] width 72 height 13
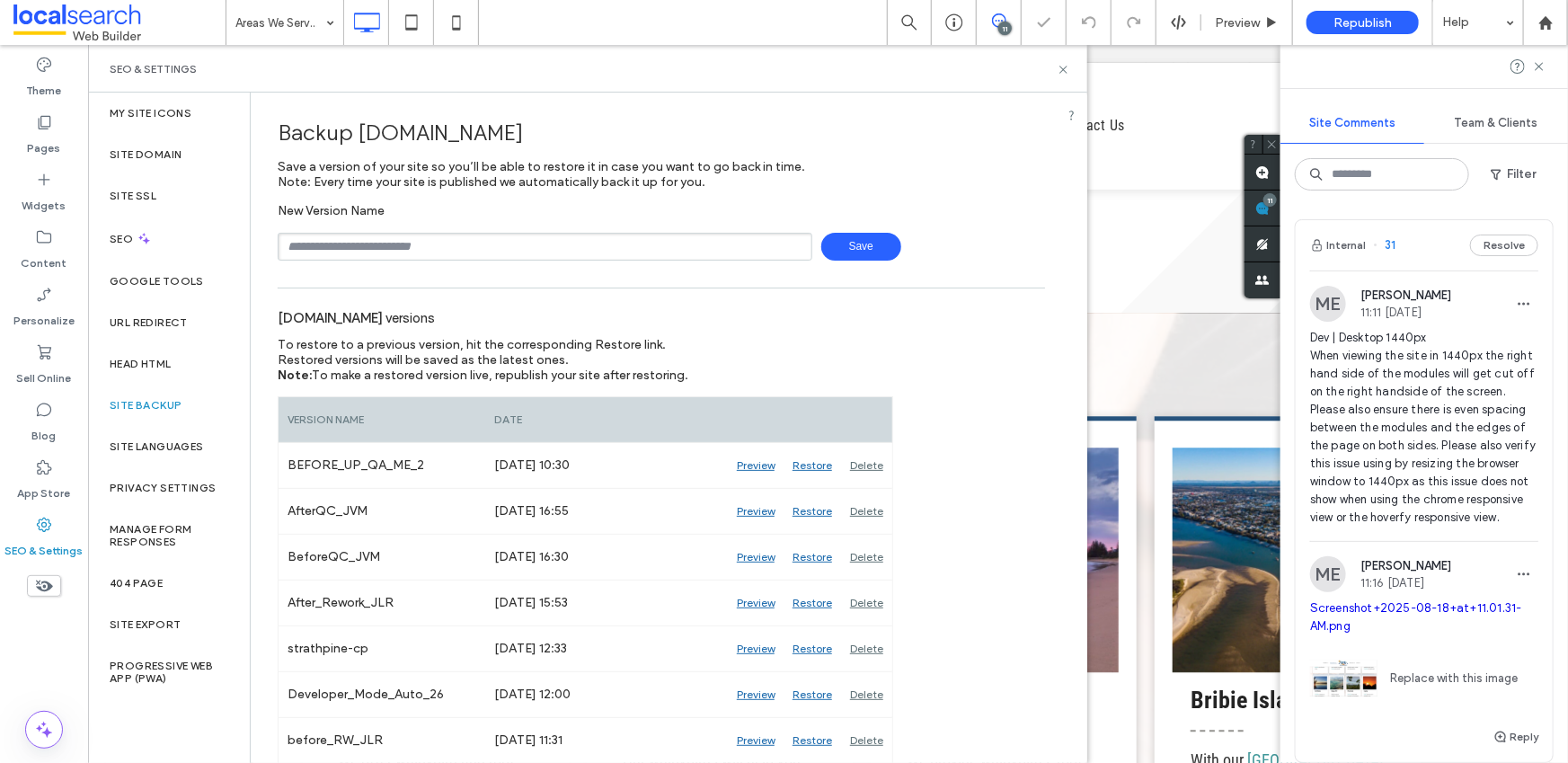
click at [344, 248] on input "text" at bounding box center [545, 247] width 535 height 28
type input "**********"
click at [857, 242] on span "Save" at bounding box center [861, 247] width 80 height 28
